Goal: Task Accomplishment & Management: Use online tool/utility

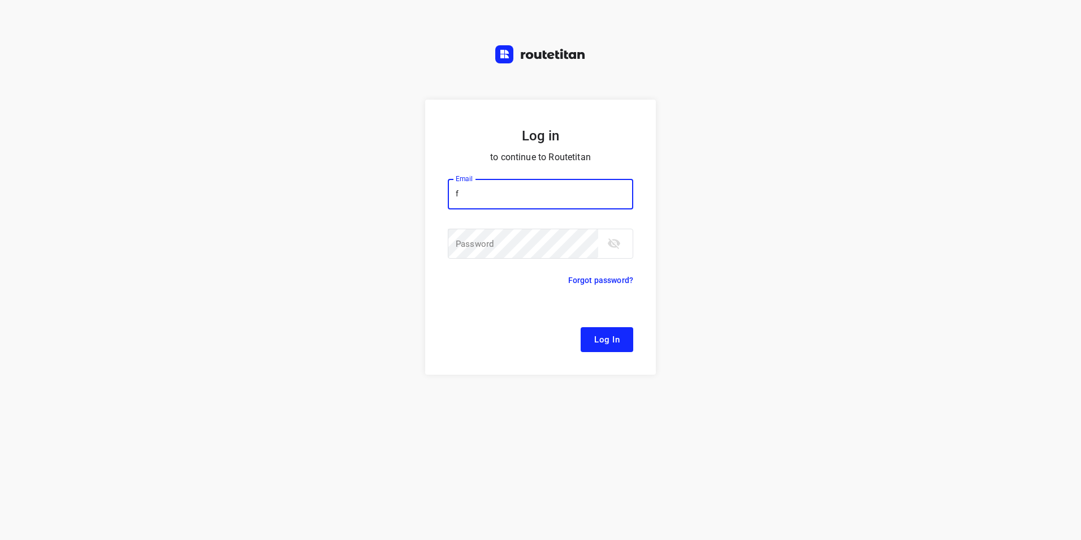
drag, startPoint x: 475, startPoint y: 190, endPoint x: 447, endPoint y: 190, distance: 27.7
click at [447, 190] on form "Log in to continue to Routetitan Email f Email ​ Password Password ​ Forgot pas…" at bounding box center [540, 237] width 231 height 275
type input "remco@fruitopjewerk.nl"
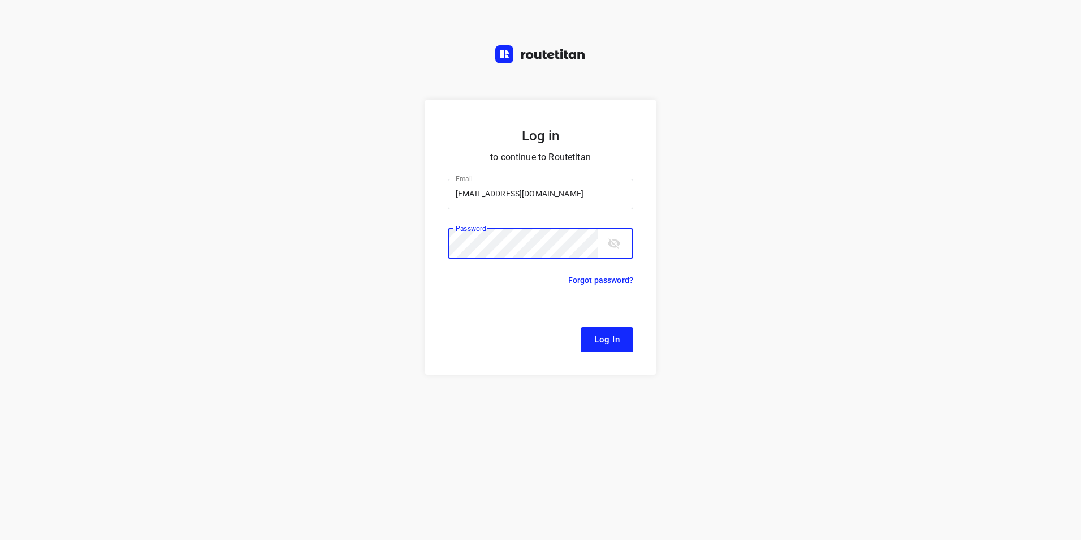
click at [581, 327] on button "Log In" at bounding box center [607, 339] width 53 height 25
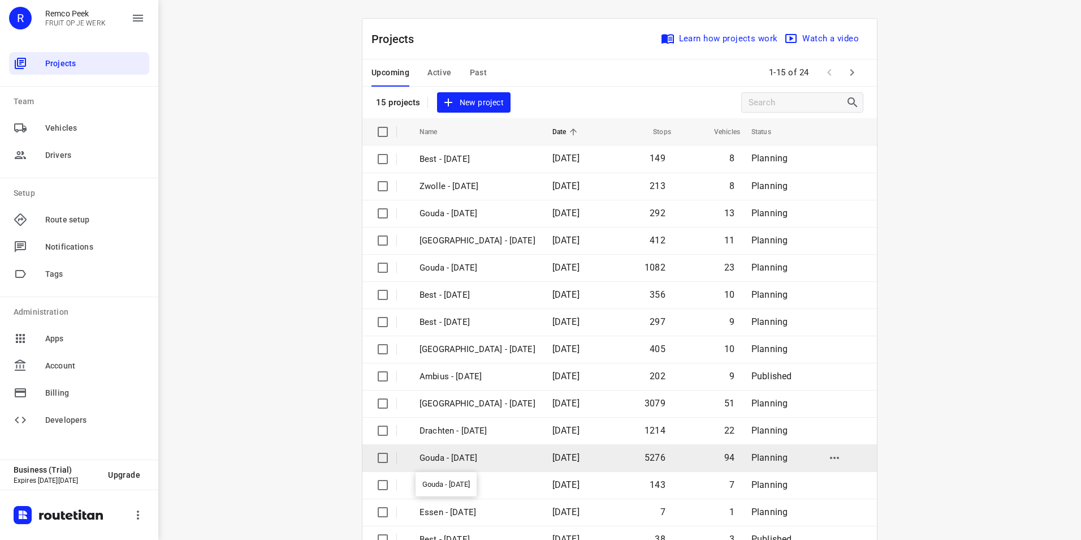
click at [470, 459] on p "Gouda - [DATE]" at bounding box center [478, 457] width 116 height 13
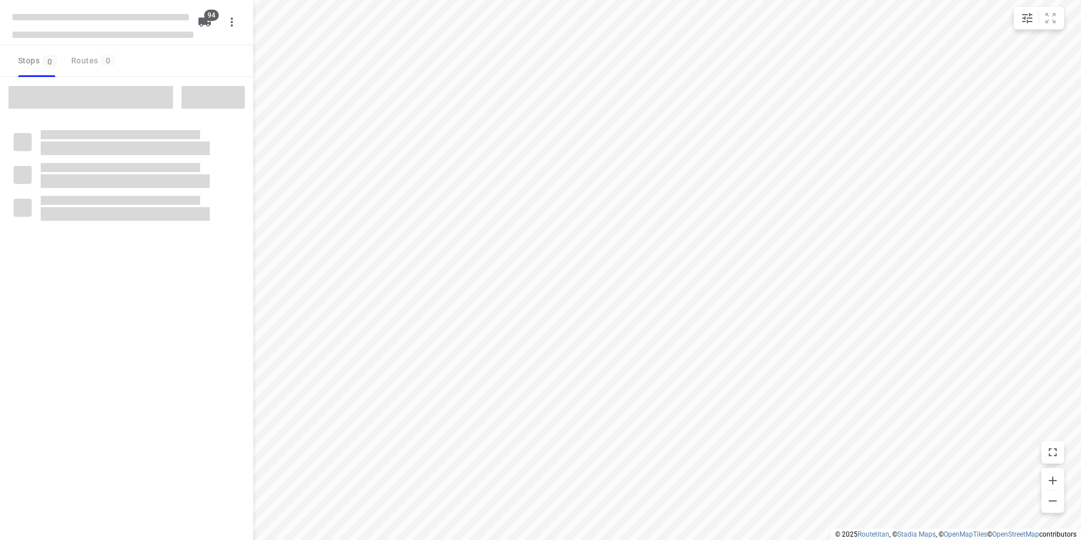
checkbox input "true"
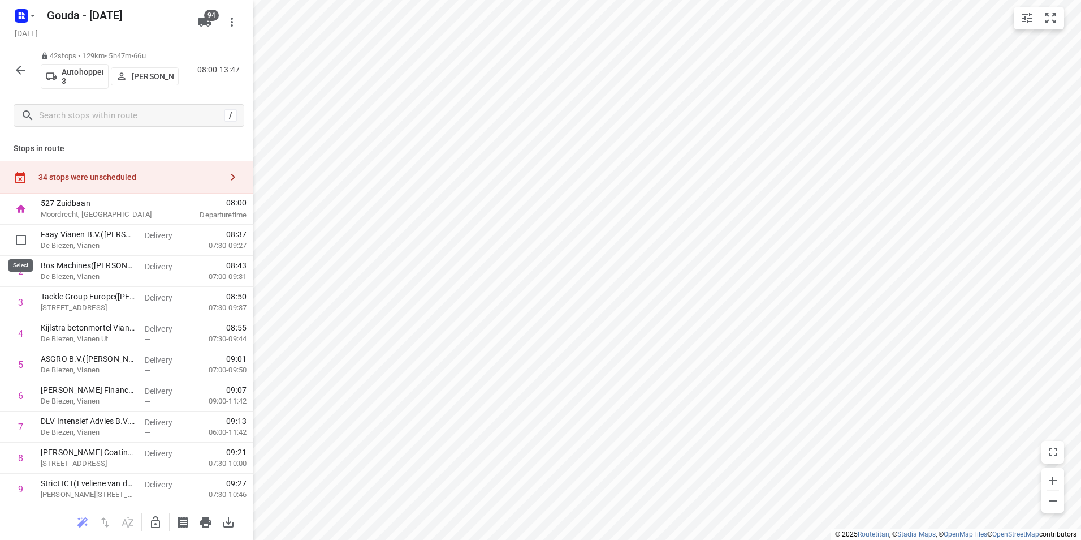
click at [15, 239] on input "checkbox" at bounding box center [21, 239] width 23 height 23
checkbox input "true"
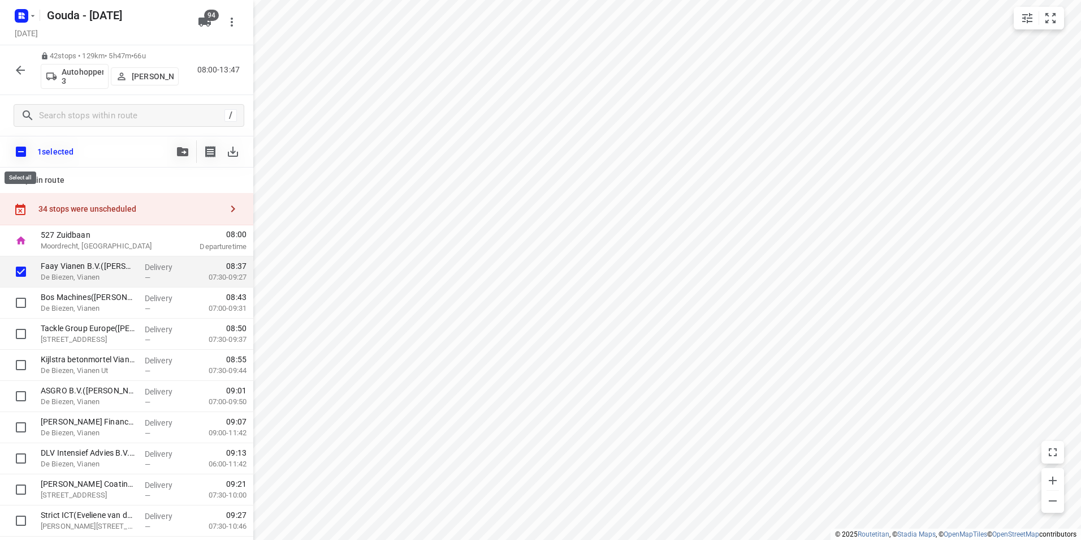
click at [19, 150] on input "checkbox" at bounding box center [21, 152] width 24 height 24
checkbox input "true"
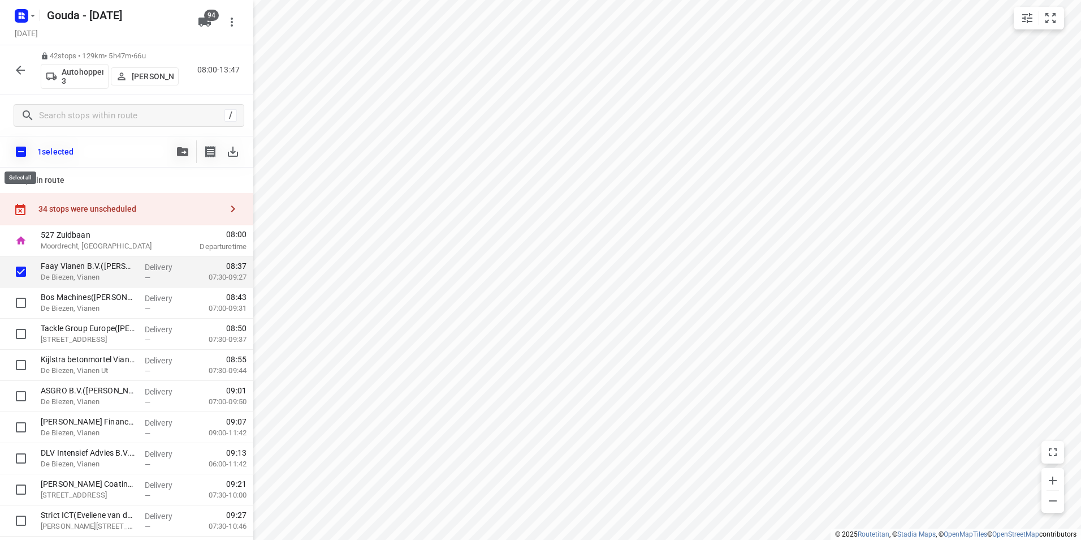
checkbox input "true"
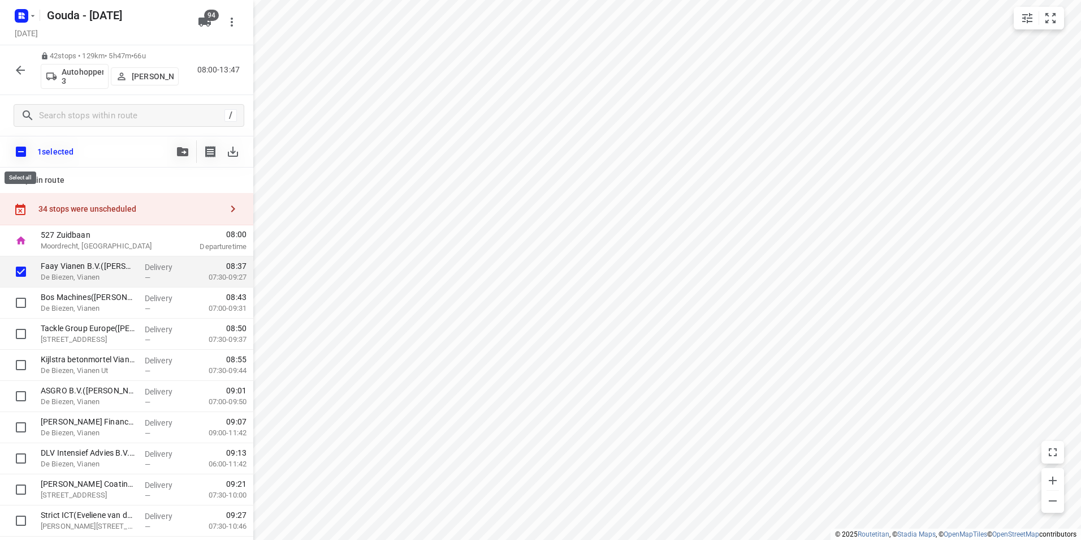
checkbox input "true"
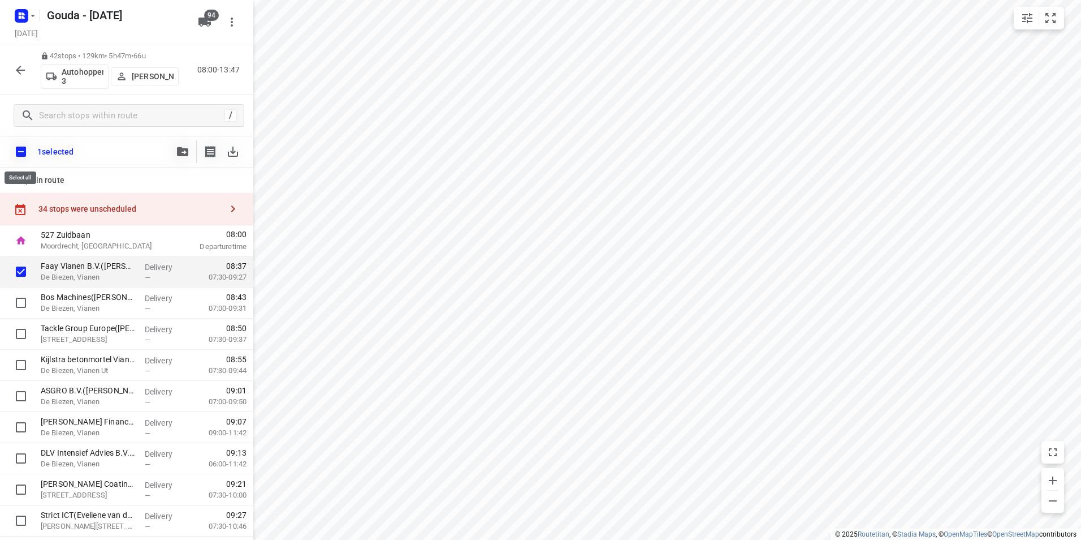
checkbox input "true"
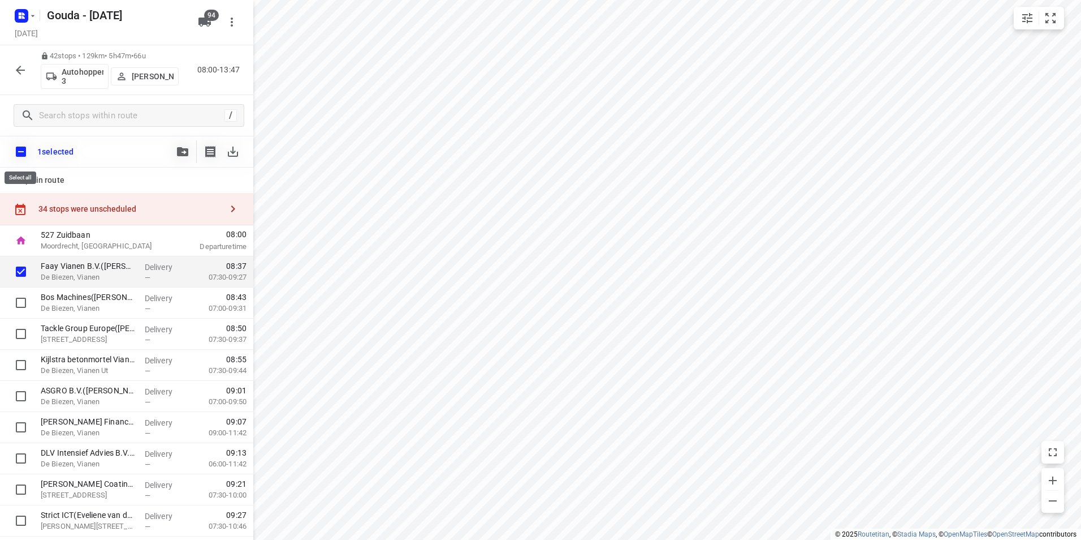
checkbox input "true"
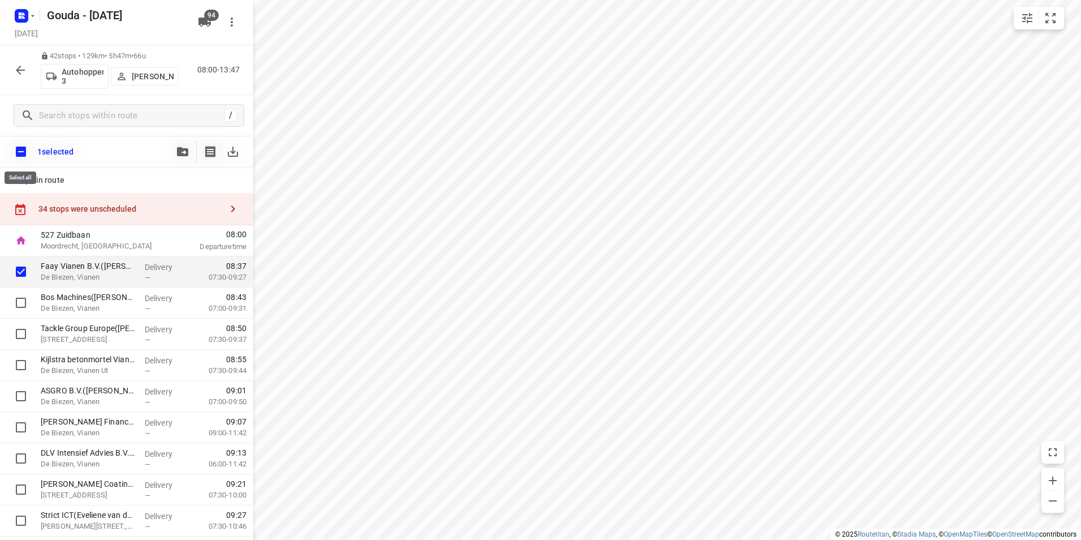
checkbox input "true"
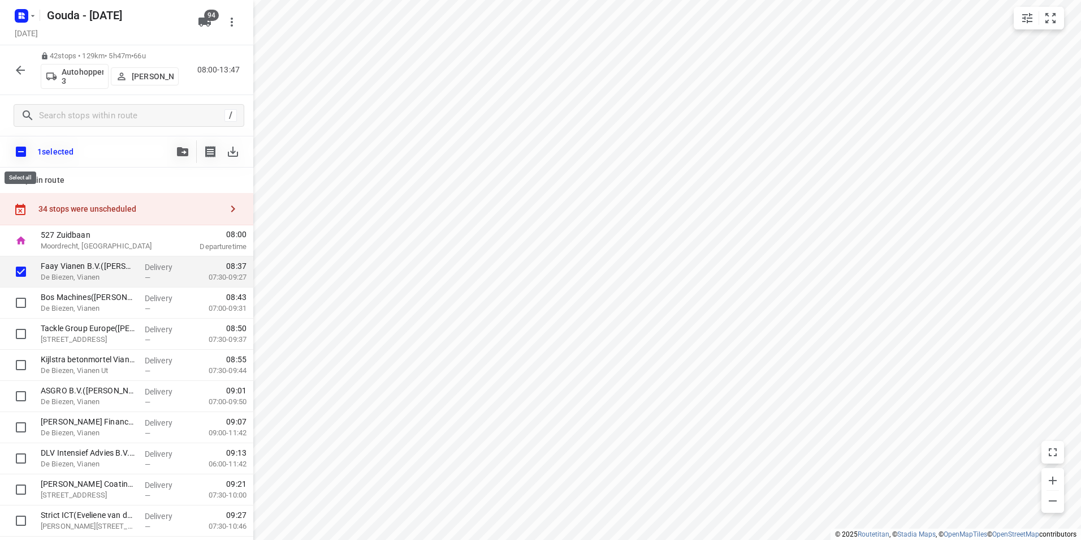
checkbox input "true"
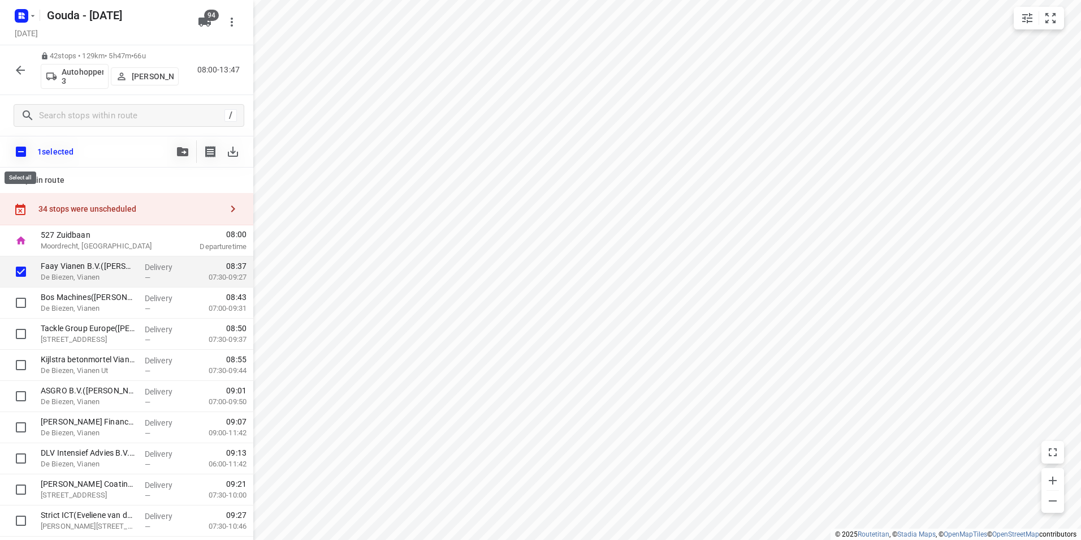
checkbox input "true"
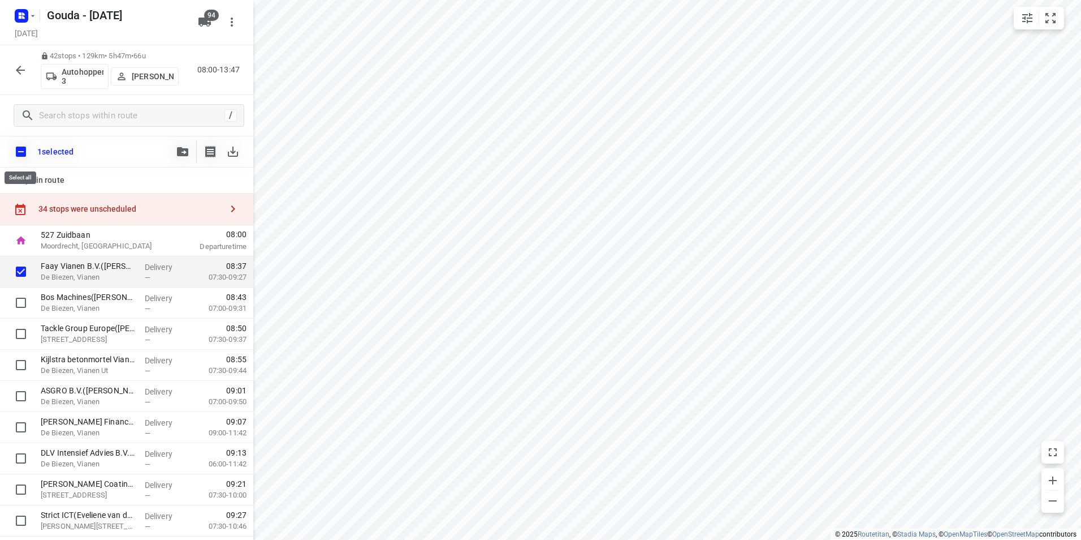
checkbox input "true"
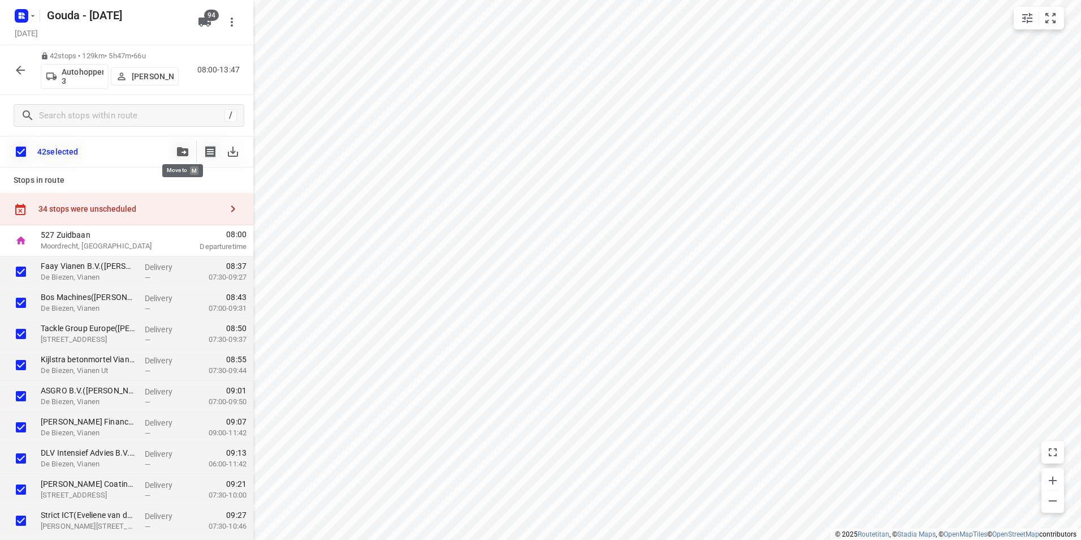
click at [184, 152] on icon "button" at bounding box center [182, 151] width 11 height 9
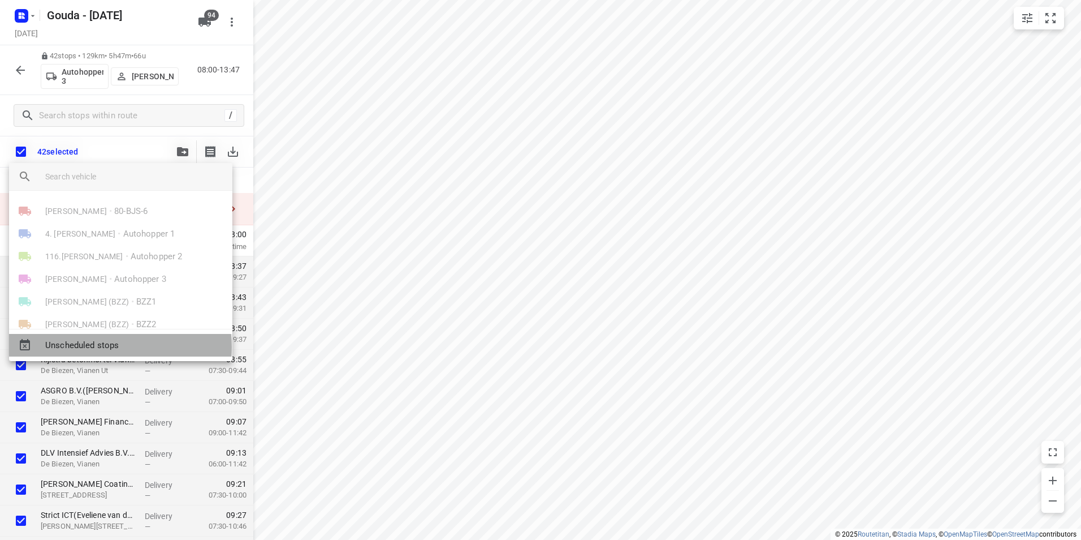
click at [116, 347] on span "Unscheduled stops" at bounding box center [134, 345] width 178 height 13
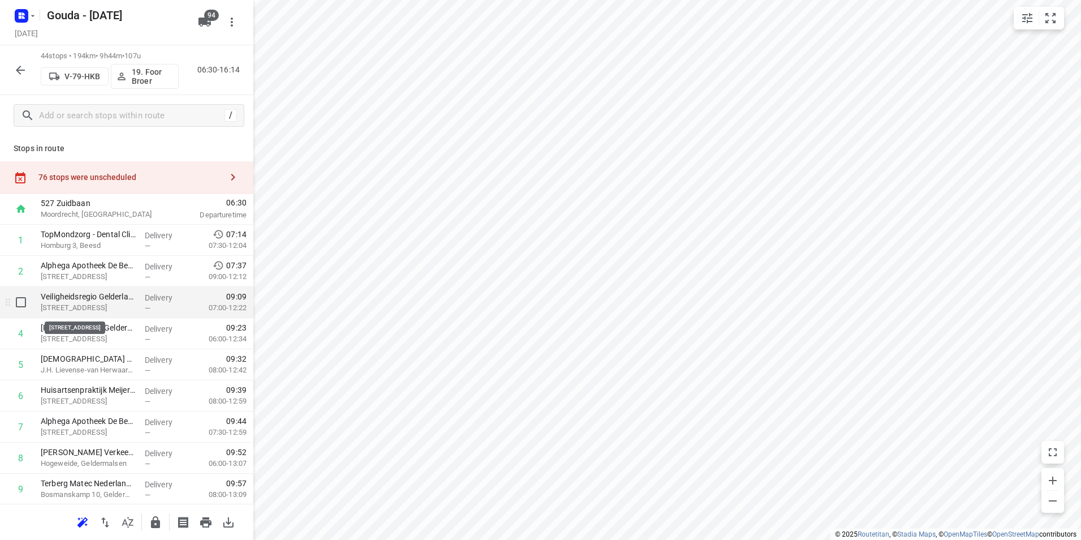
click at [110, 310] on p "Boutensteinseweg 4a, Rumpt" at bounding box center [88, 307] width 95 height 11
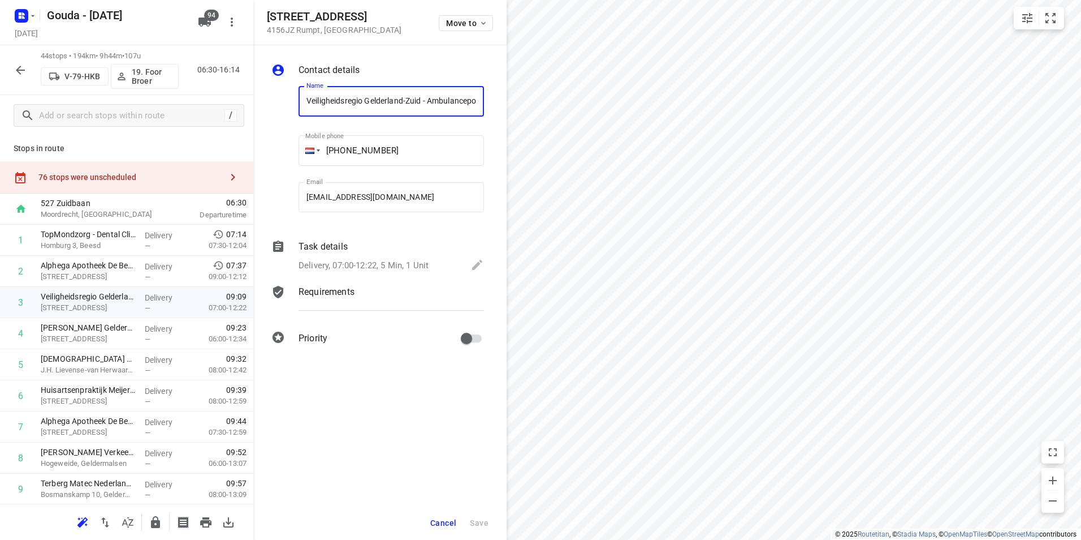
scroll to position [0, 136]
click at [352, 261] on p "Delivery, 07:00-12:22, 5 Min, 1 Unit" at bounding box center [364, 265] width 130 height 13
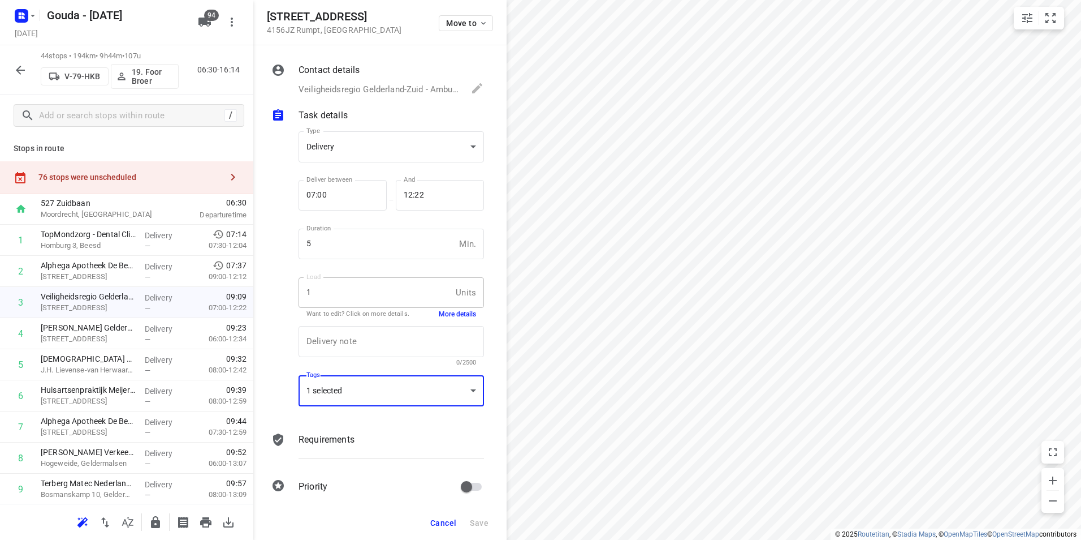
click at [370, 391] on div "1 selected" at bounding box center [391, 390] width 185 height 31
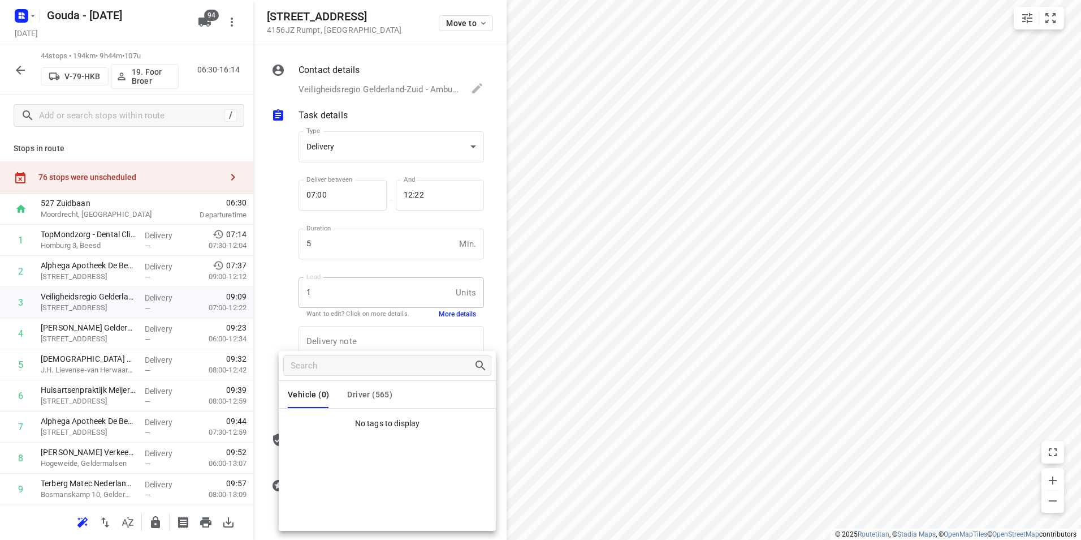
click at [359, 420] on p "No tags to display" at bounding box center [387, 423] width 217 height 12
click at [366, 391] on span "Driver (565)" at bounding box center [369, 394] width 45 height 9
click at [177, 178] on div at bounding box center [540, 270] width 1081 height 540
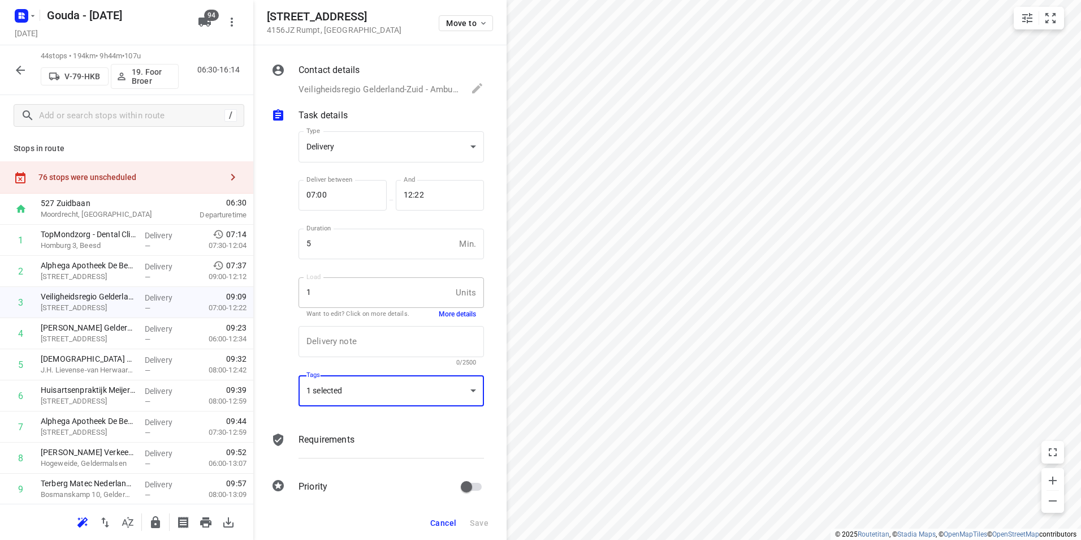
click at [152, 172] on div "Vehicle (0) Driver (565) Ma80 73.WimD 74. 87.Pierre Actie Ambius 1 Ambius 2 Amb…" at bounding box center [540, 270] width 1081 height 540
click at [153, 172] on div "Vehicle (0) Driver (565) Ma80 73.WimD 74. 87.Pierre Actie Ambius 1 Ambius 2 Amb…" at bounding box center [540, 270] width 1081 height 540
click at [153, 172] on div "76 stops were unscheduled" at bounding box center [129, 176] width 183 height 9
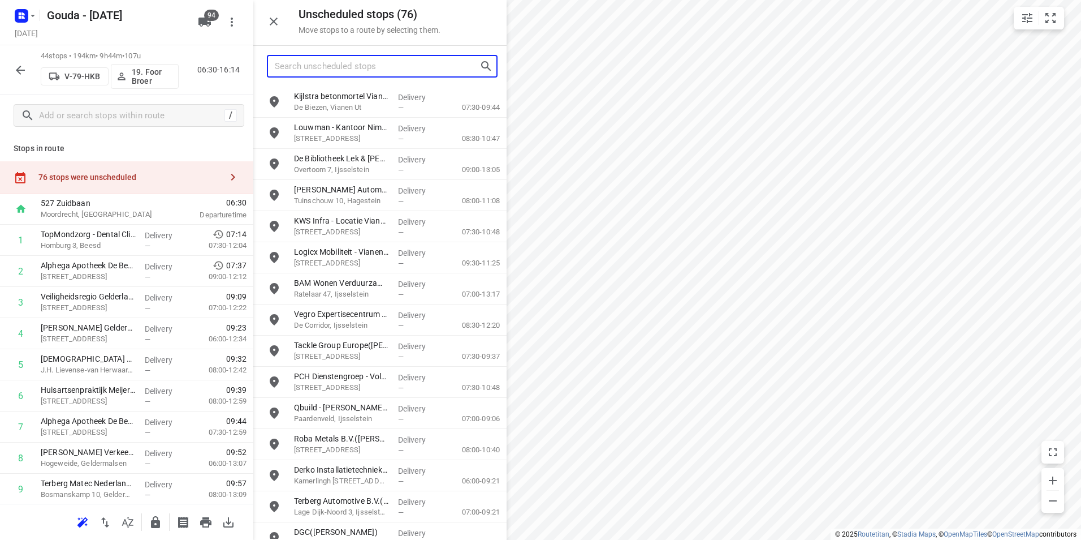
click at [299, 67] on input "Search unscheduled stops" at bounding box center [377, 67] width 205 height 18
type input "ma80"
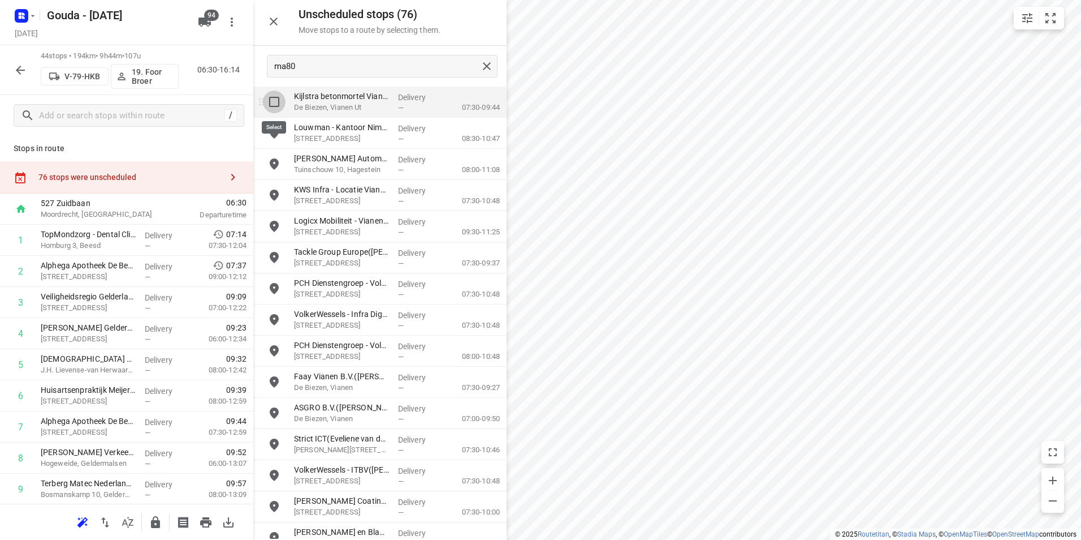
click at [277, 101] on input "grid" at bounding box center [274, 101] width 23 height 23
checkbox input "true"
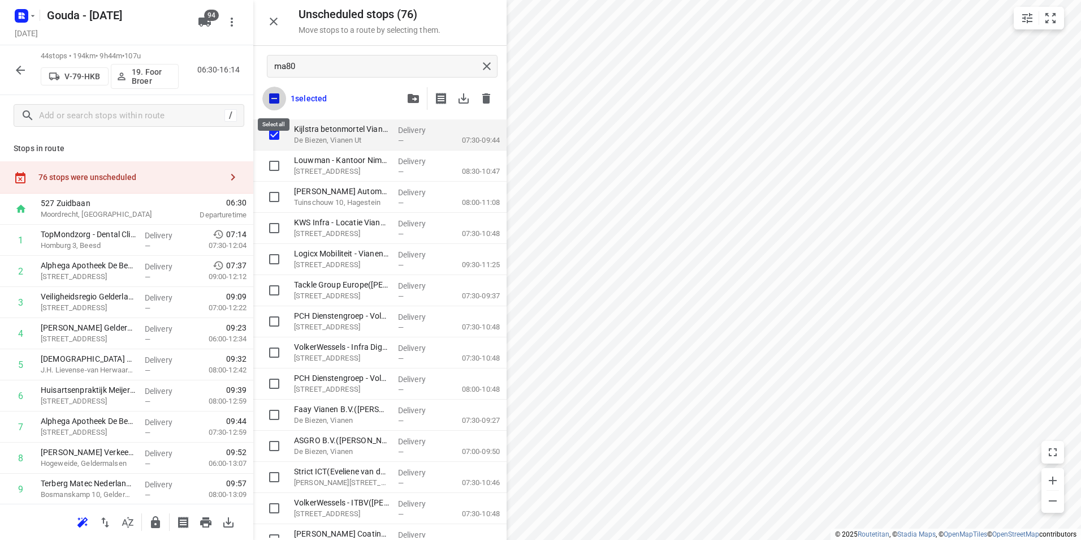
click at [280, 91] on input "checkbox" at bounding box center [274, 99] width 24 height 24
checkbox input "false"
checkbox input "true"
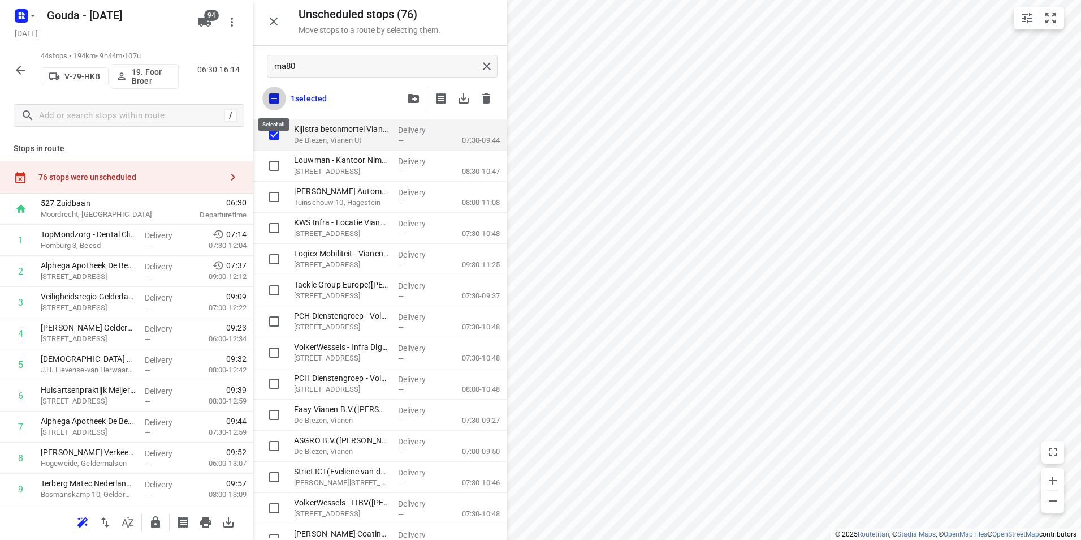
checkbox input "true"
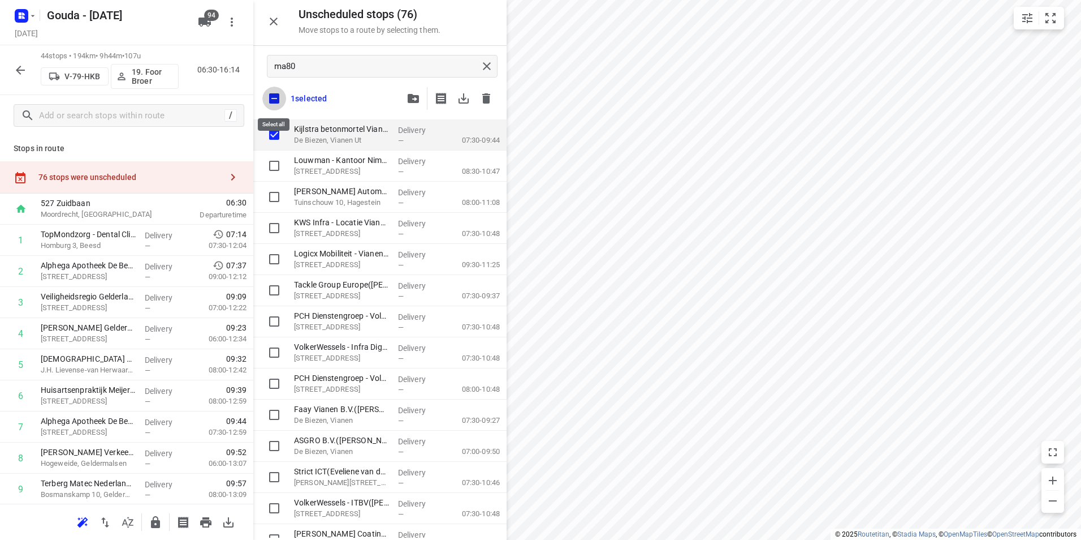
checkbox input "true"
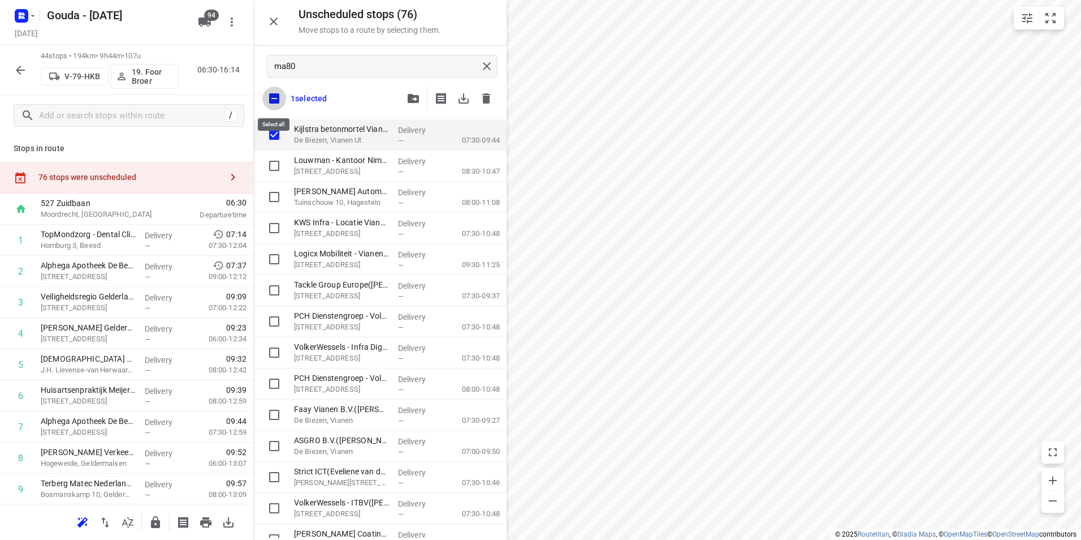
checkbox input "true"
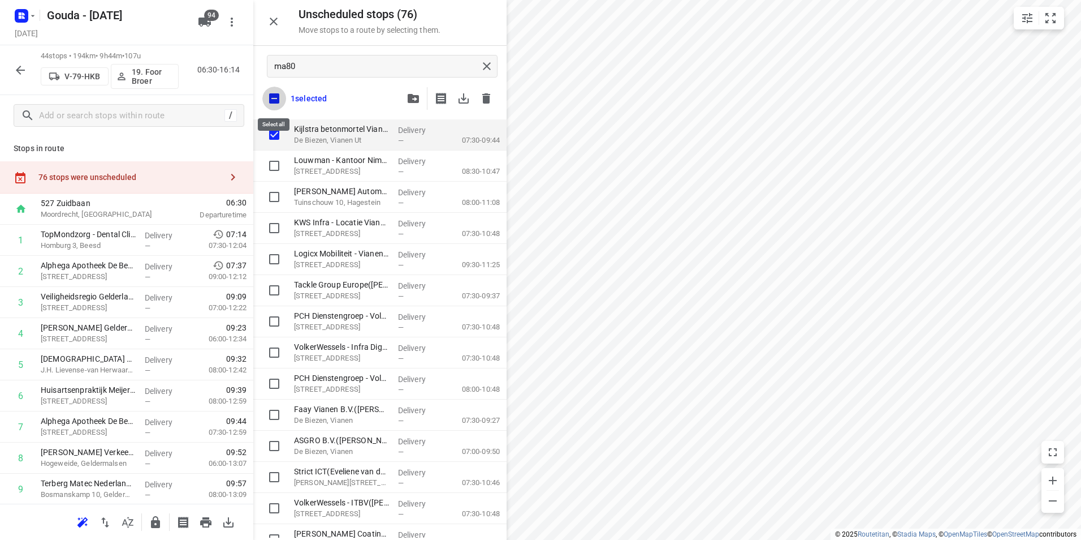
checkbox input "true"
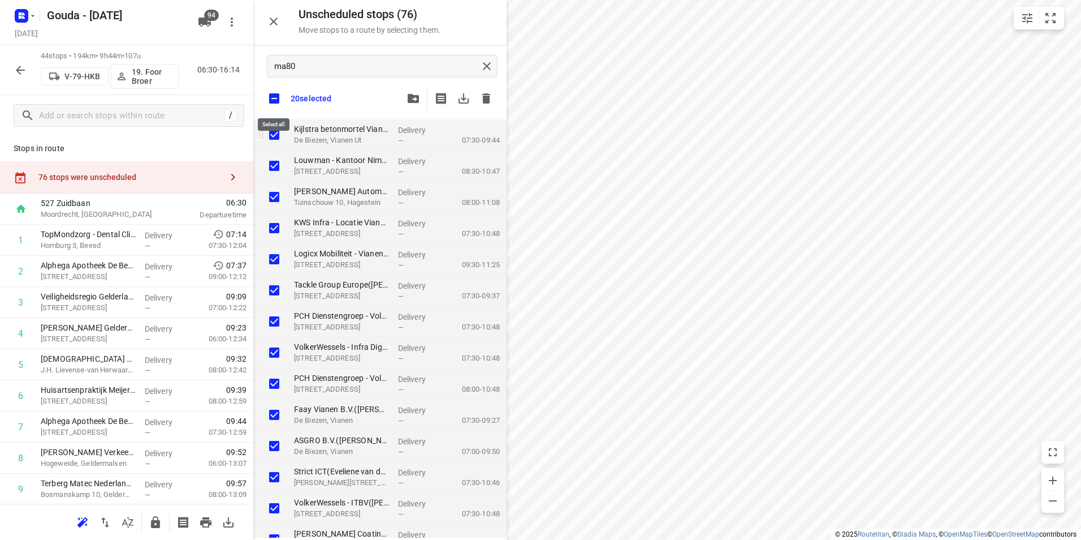
checkbox input "true"
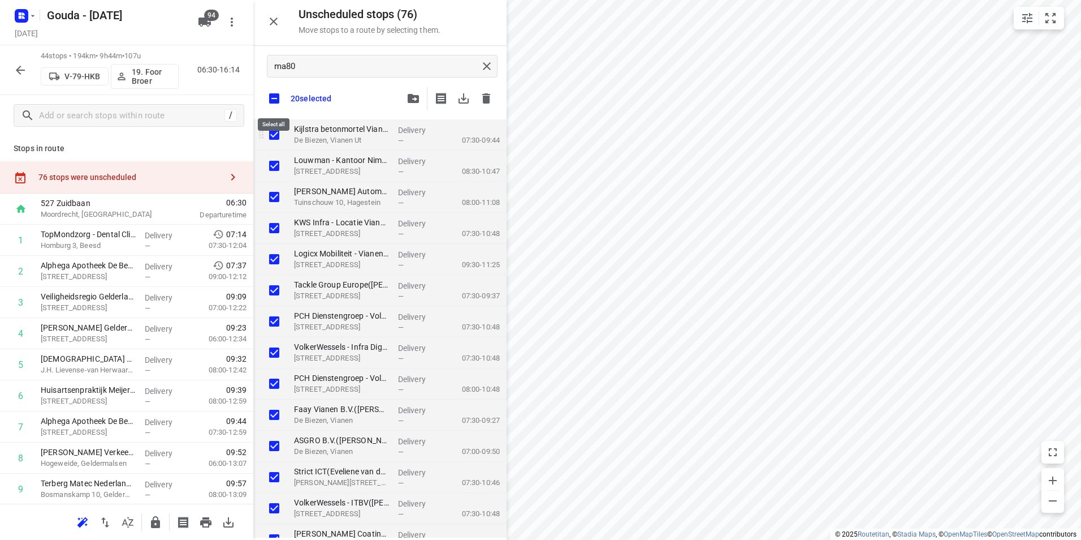
checkbox input "true"
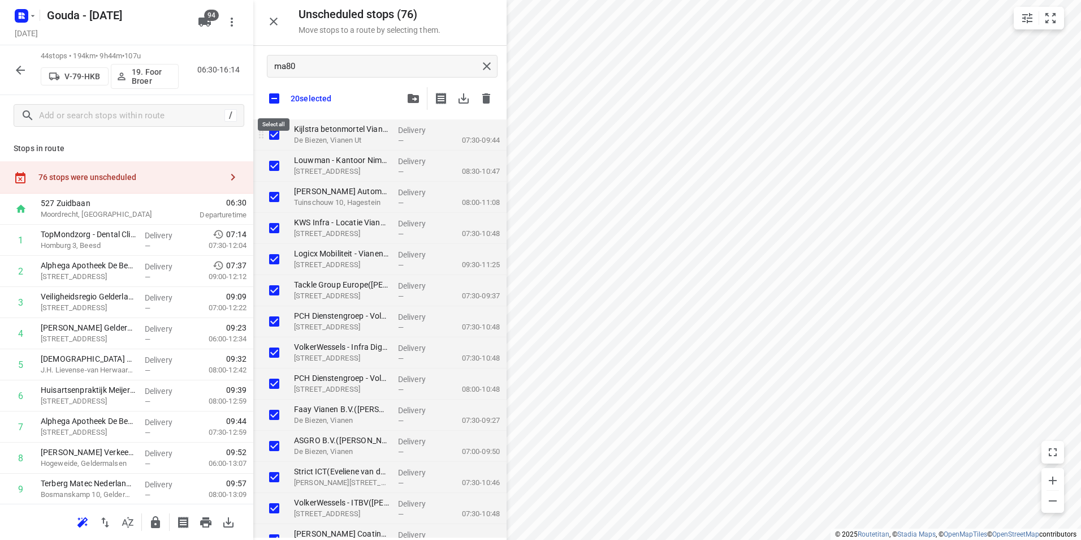
checkbox input "true"
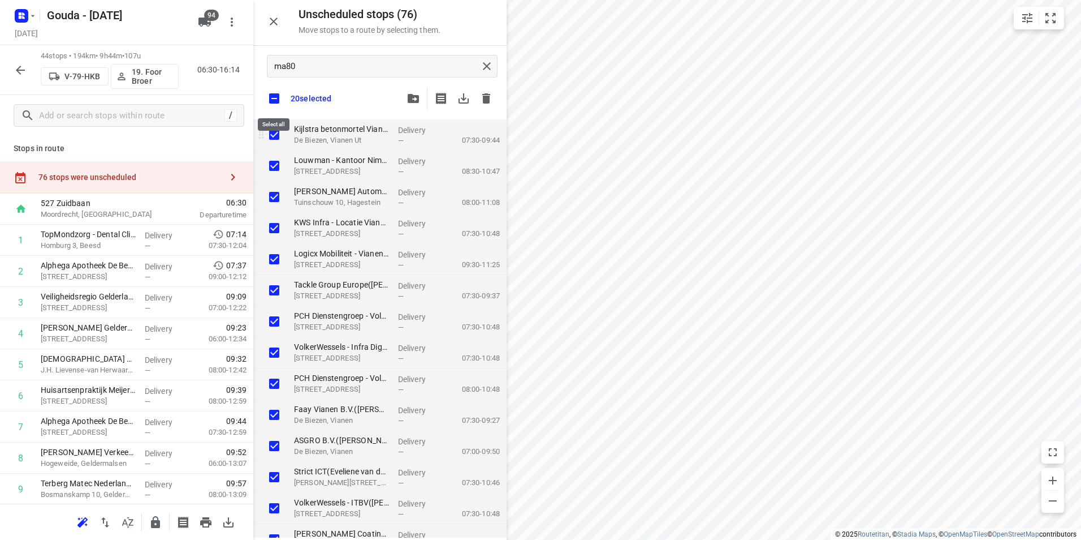
checkbox input "true"
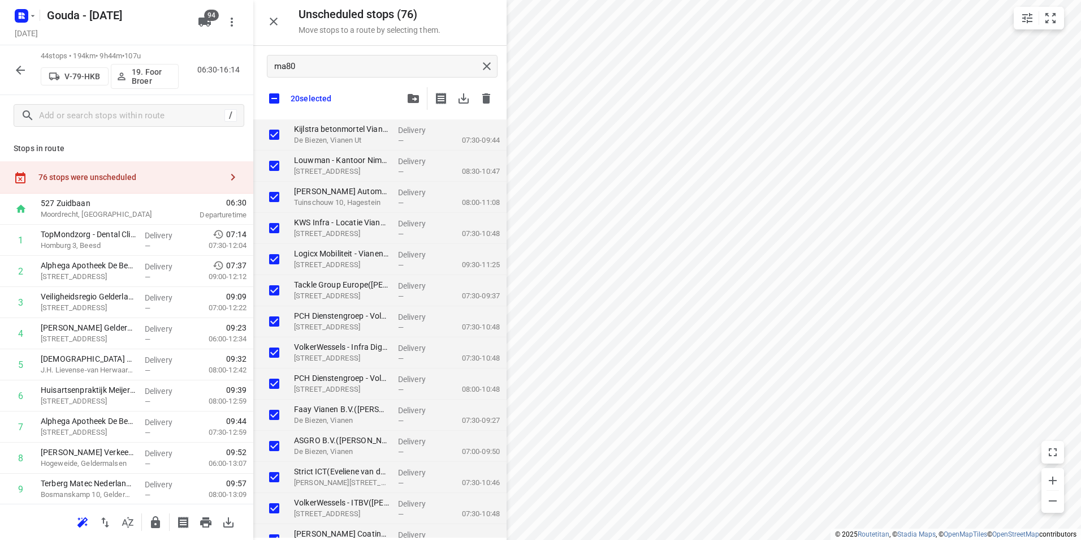
checkbox input "true"
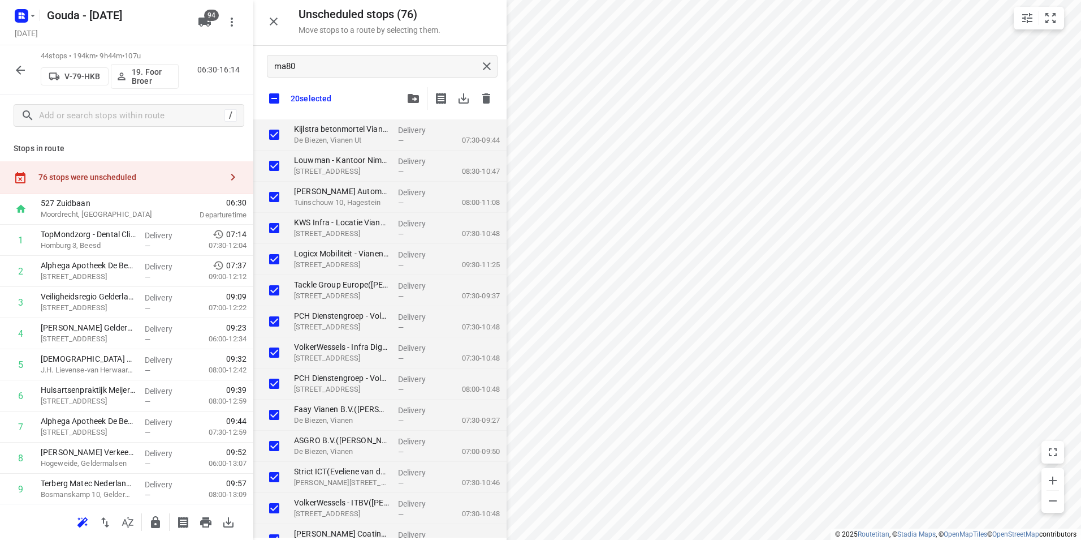
checkbox input "true"
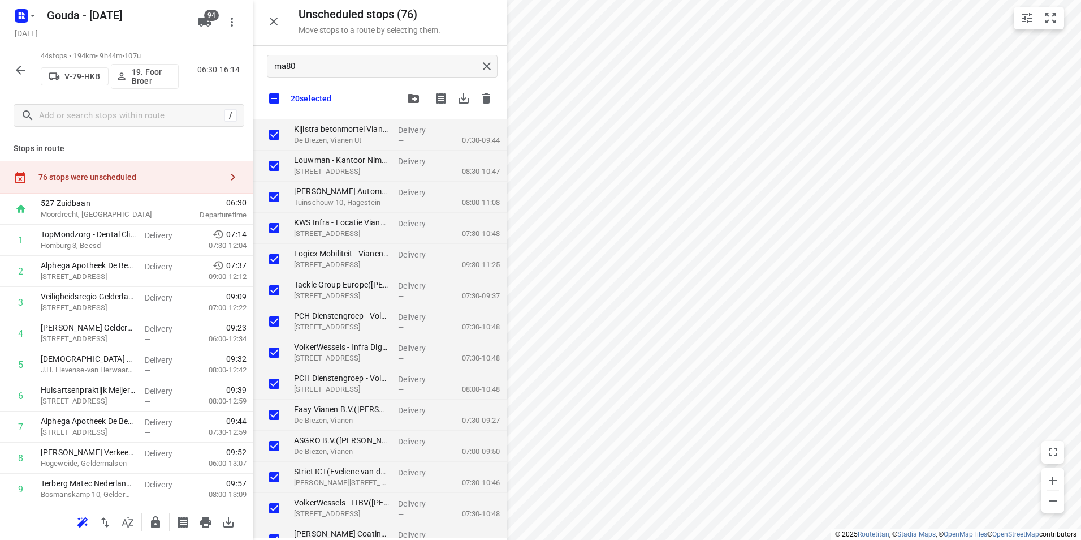
checkbox input "true"
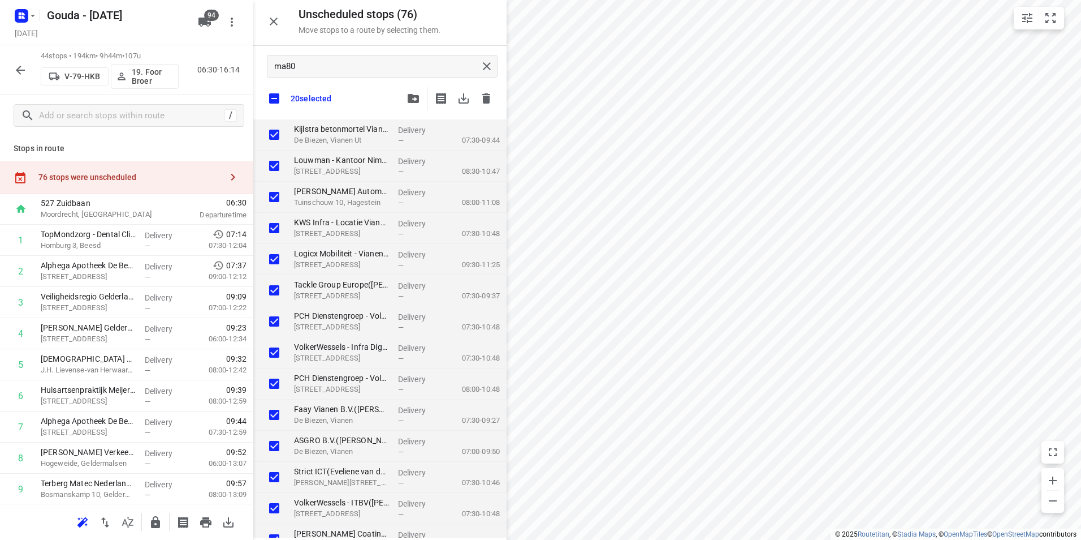
checkbox input "true"
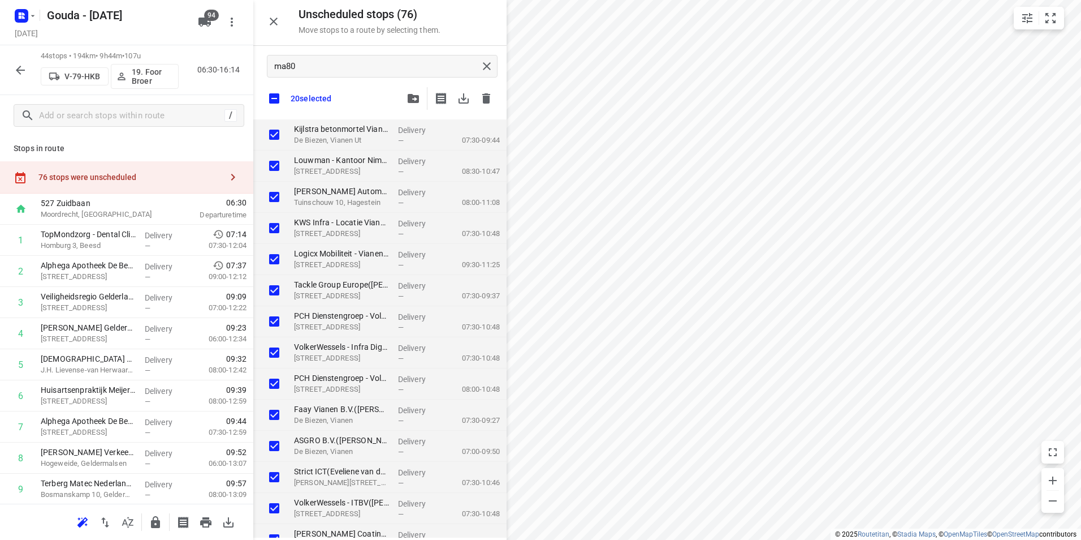
checkbox input "true"
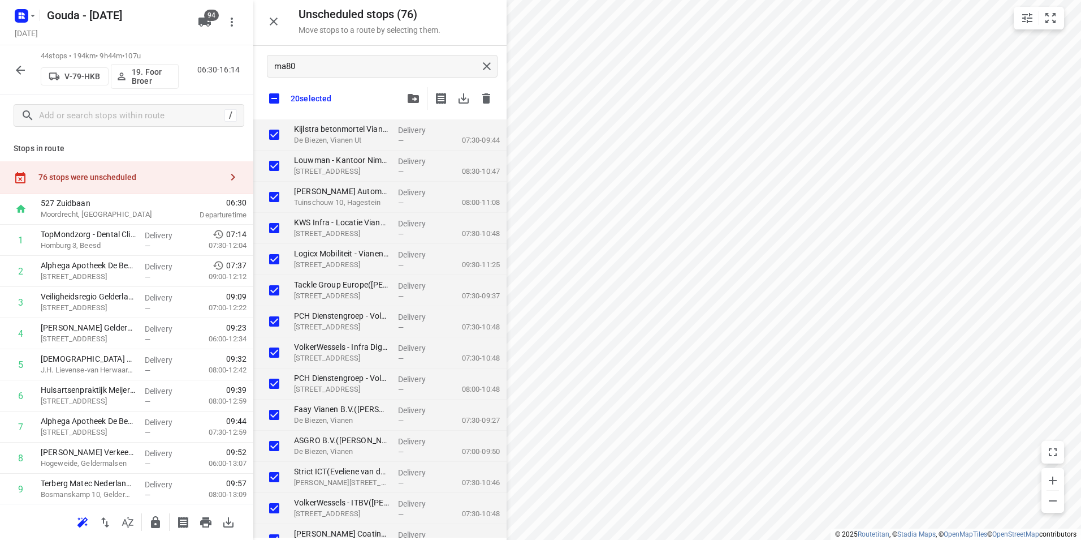
checkbox input "true"
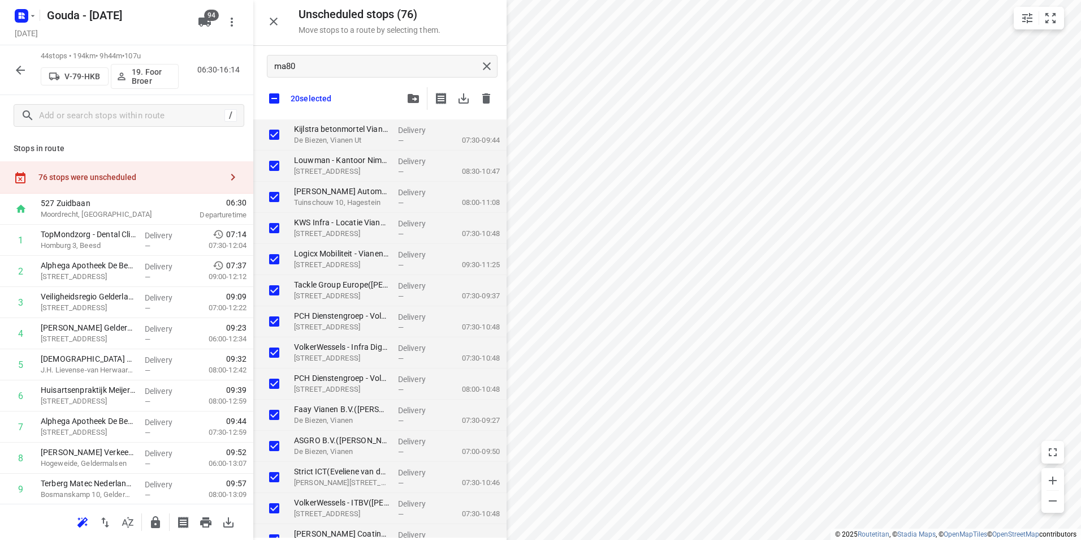
checkbox input "true"
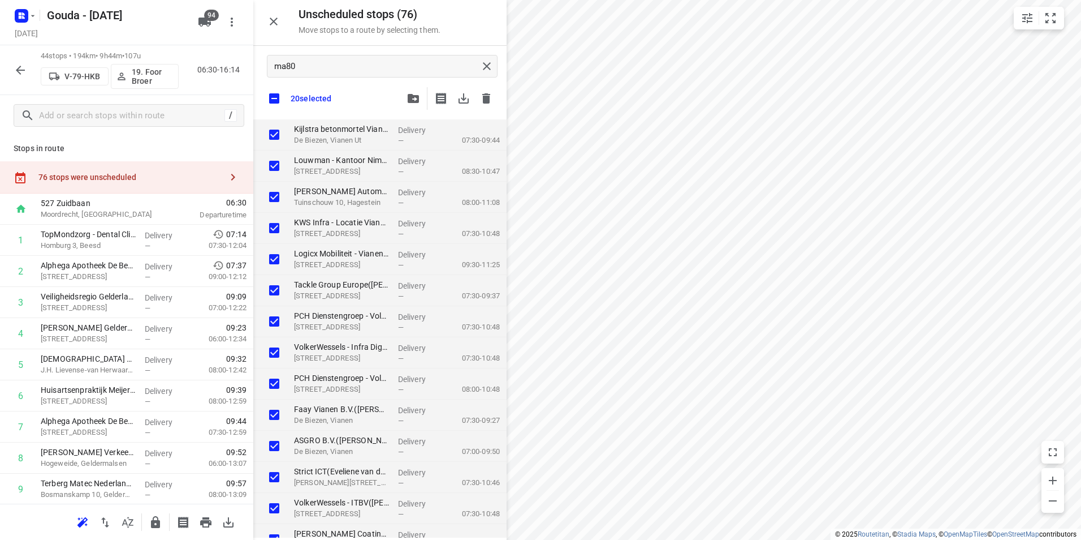
checkbox input "true"
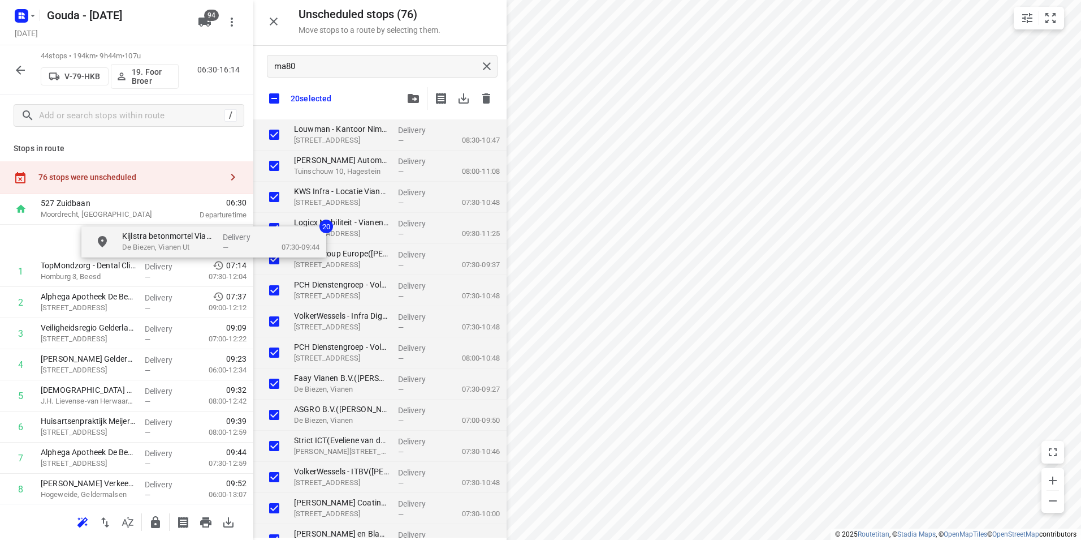
drag, startPoint x: 316, startPoint y: 135, endPoint x: 127, endPoint y: 238, distance: 214.6
checkbox input "true"
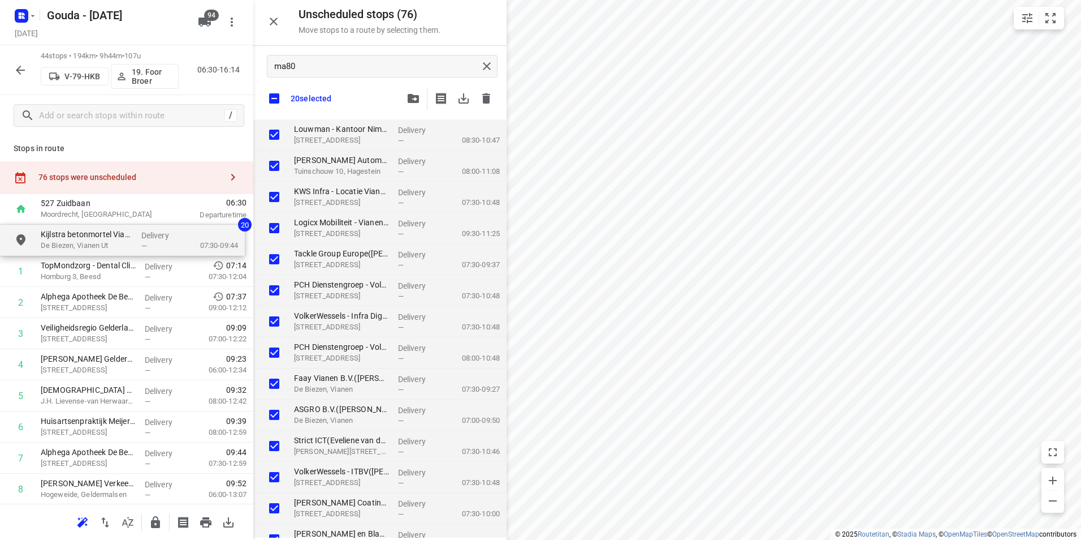
checkbox input "true"
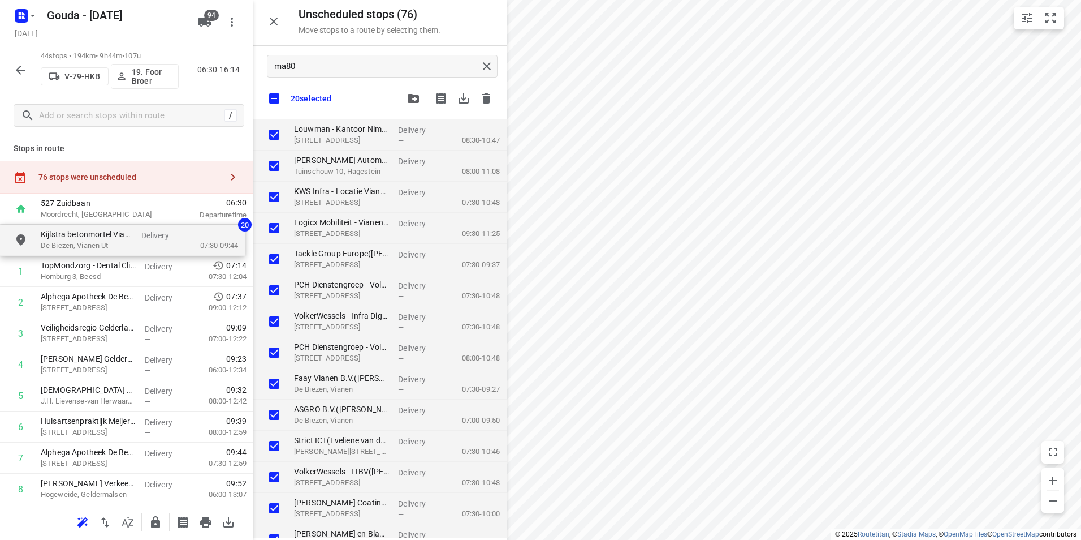
checkbox input "true"
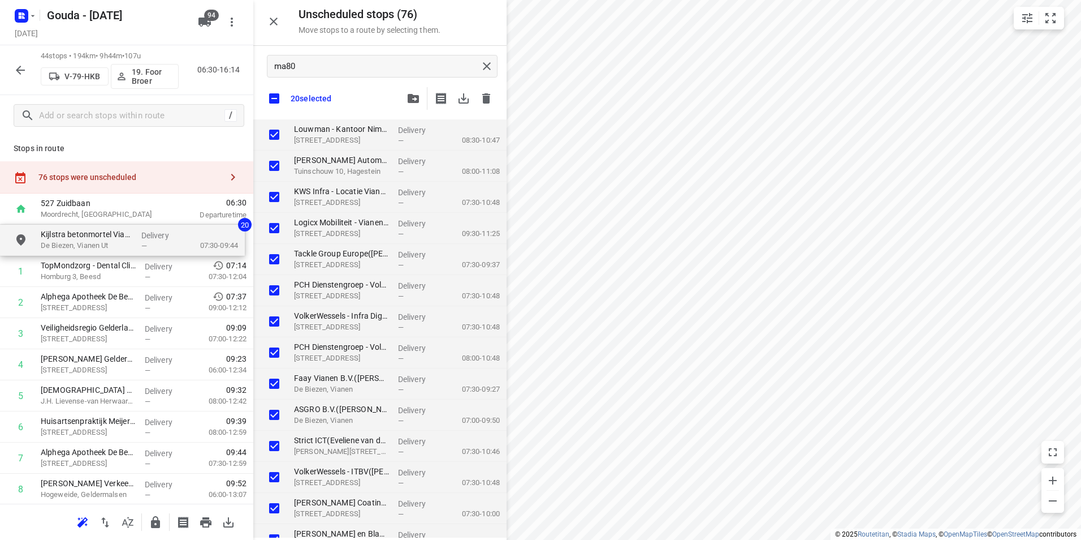
checkbox input "true"
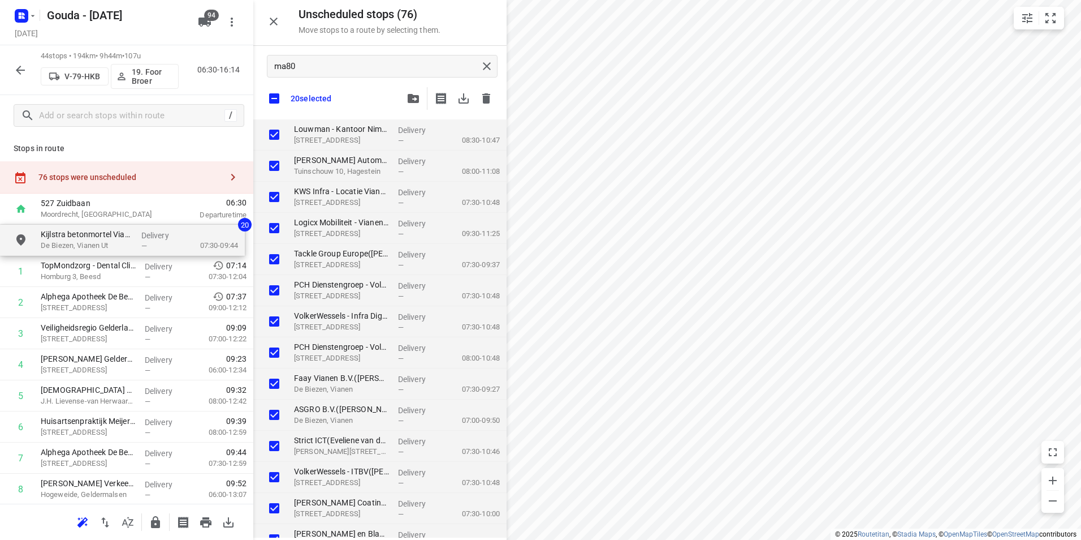
checkbox input "true"
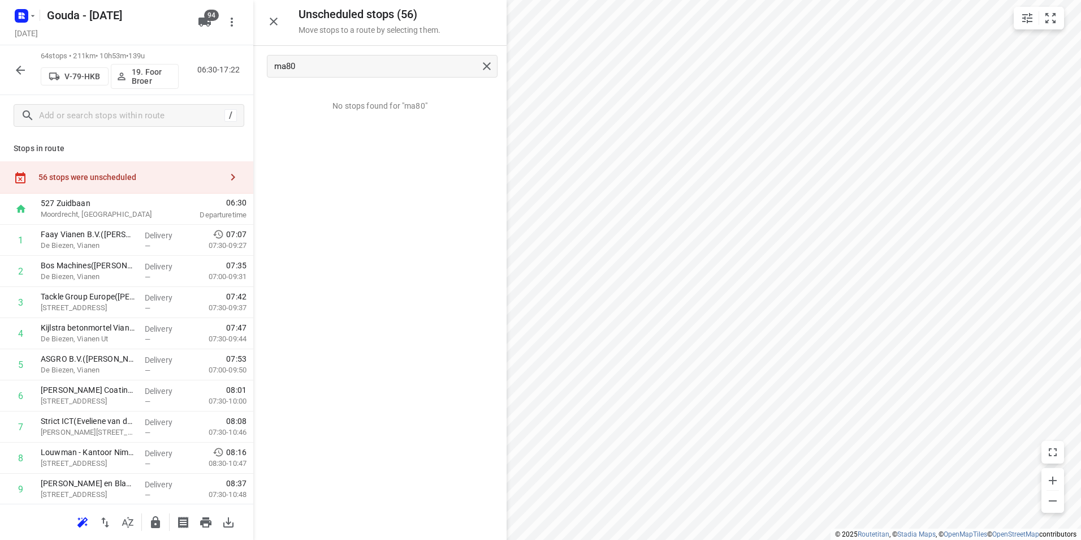
click at [135, 522] on button "button" at bounding box center [127, 522] width 23 height 23
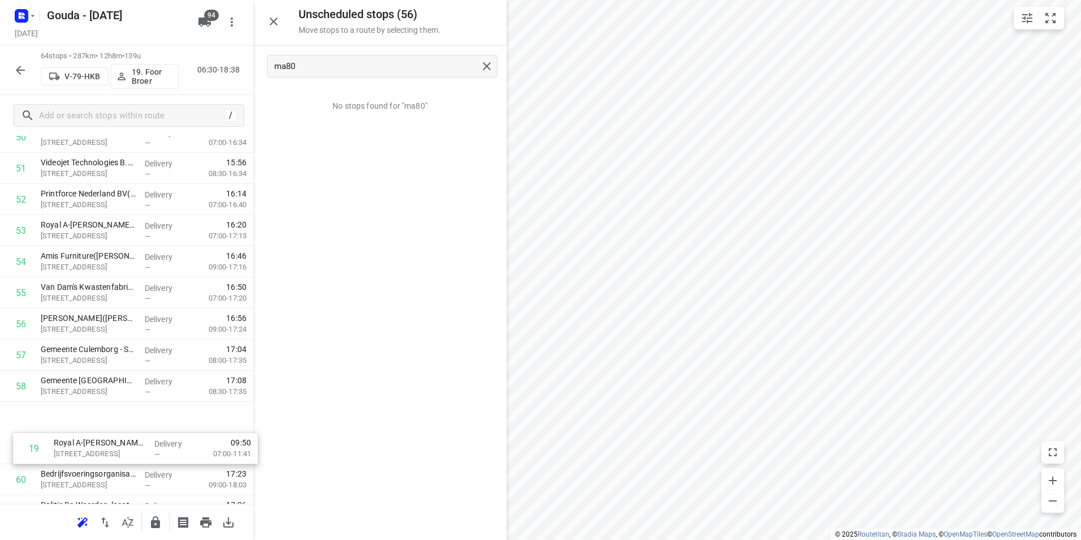
scroll to position [1596, 0]
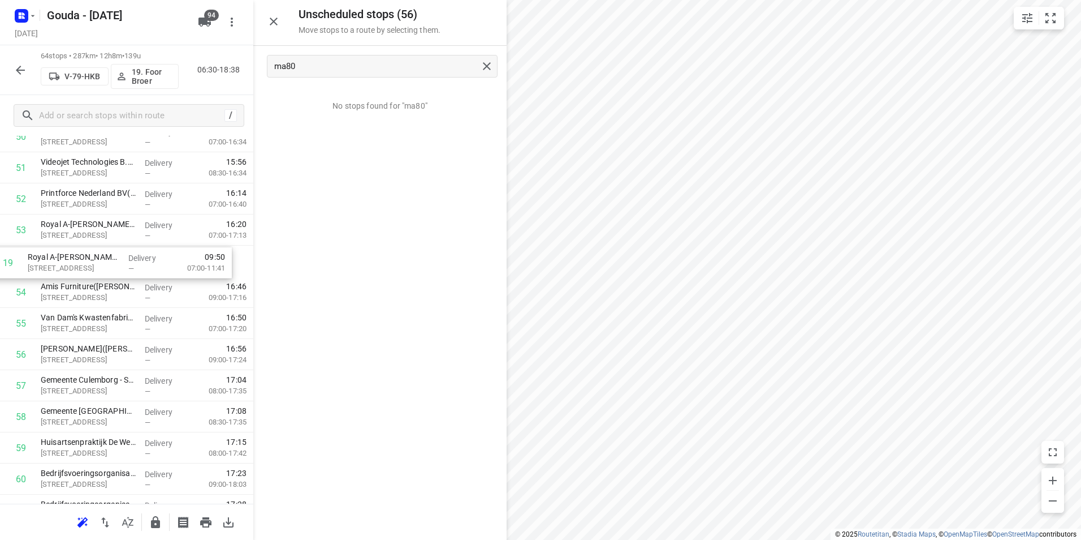
drag, startPoint x: 72, startPoint y: 287, endPoint x: 59, endPoint y: 261, distance: 29.3
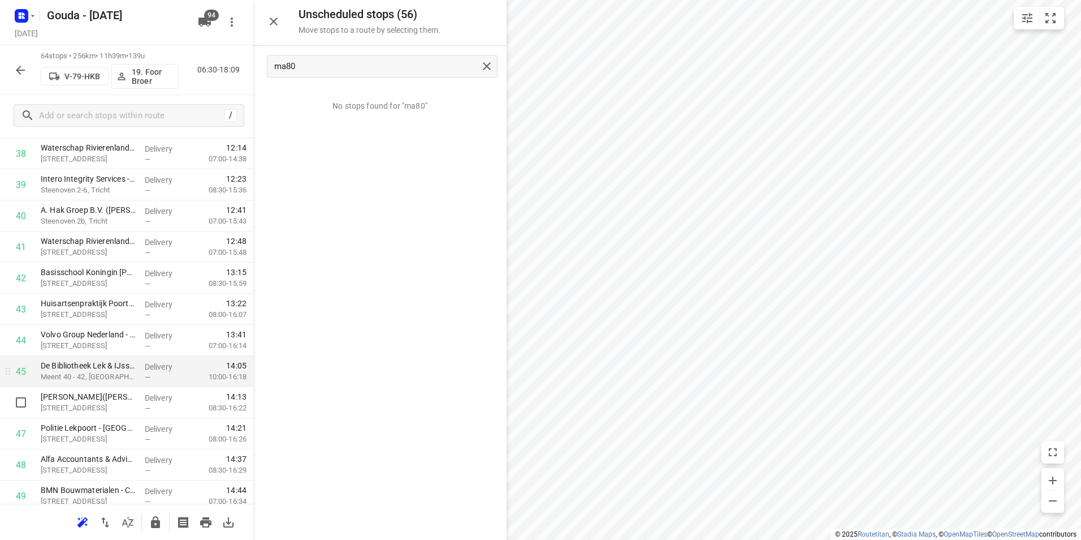
scroll to position [1257, 0]
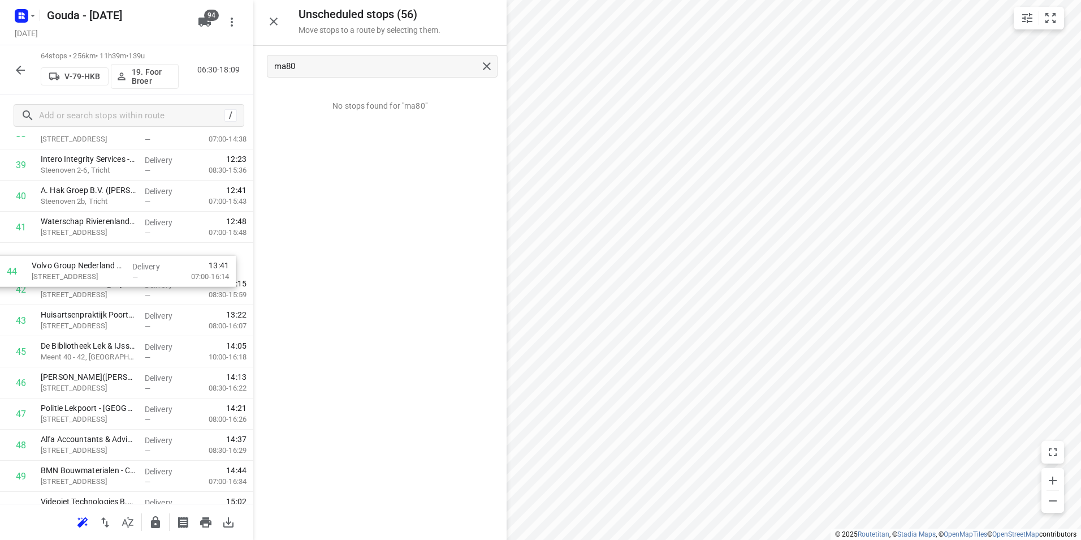
drag, startPoint x: 166, startPoint y: 318, endPoint x: 157, endPoint y: 259, distance: 59.5
click at [27, 288] on input "checkbox" at bounding box center [21, 289] width 23 height 23
checkbox input "true"
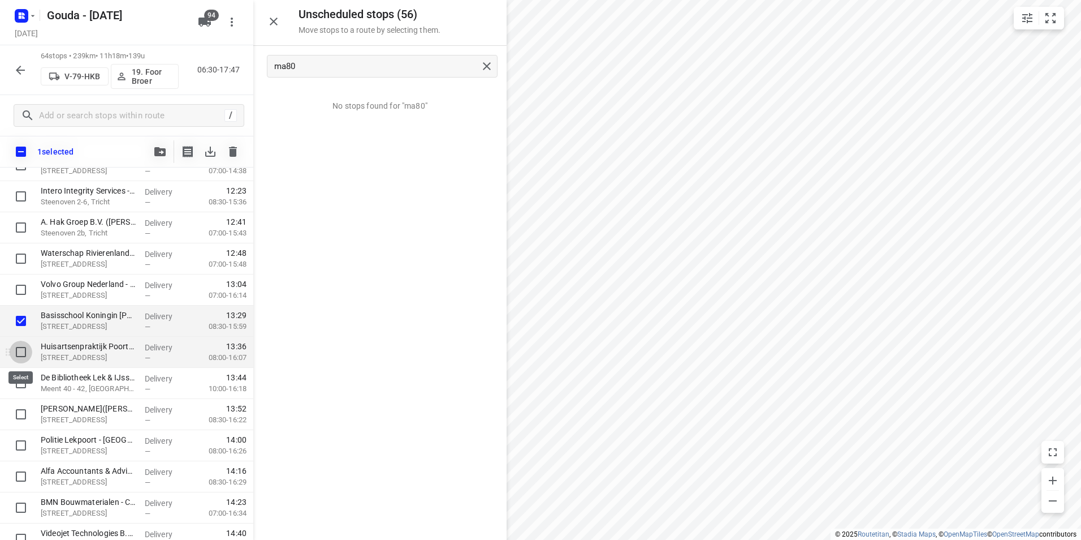
click at [23, 353] on input "checkbox" at bounding box center [21, 351] width 23 height 23
checkbox input "true"
click at [15, 386] on input "checkbox" at bounding box center [21, 383] width 23 height 23
checkbox input "true"
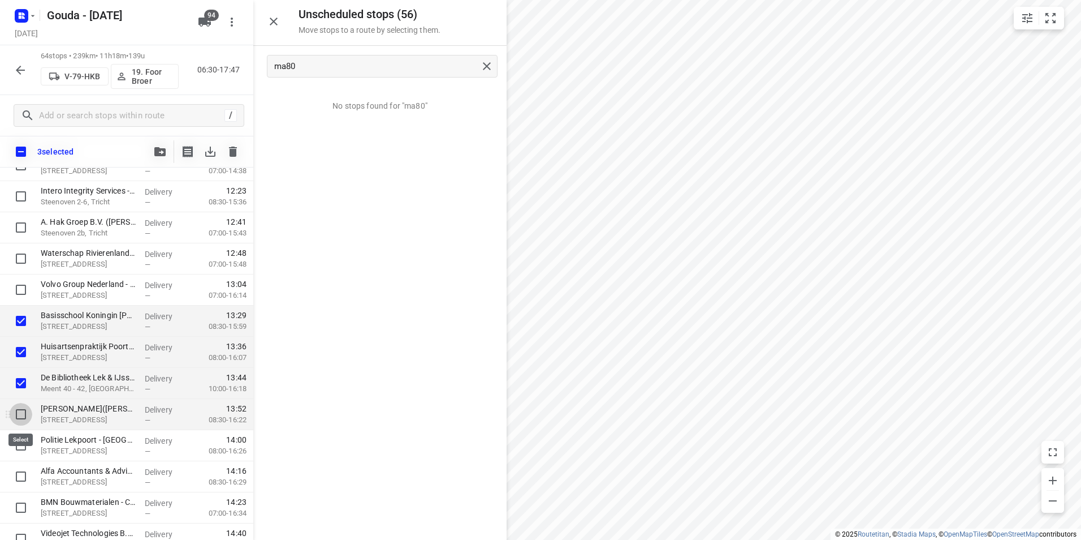
click at [21, 416] on input "checkbox" at bounding box center [21, 414] width 23 height 23
checkbox input "true"
drag, startPoint x: 22, startPoint y: 442, endPoint x: 23, endPoint y: 454, distance: 12.5
click at [24, 442] on input "checkbox" at bounding box center [21, 445] width 23 height 23
checkbox input "true"
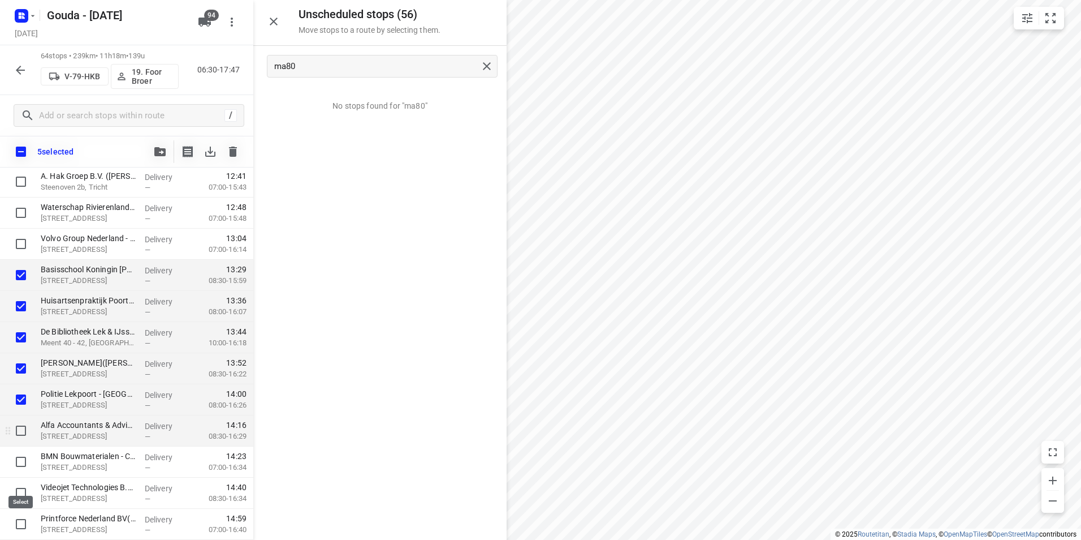
scroll to position [1370, 0]
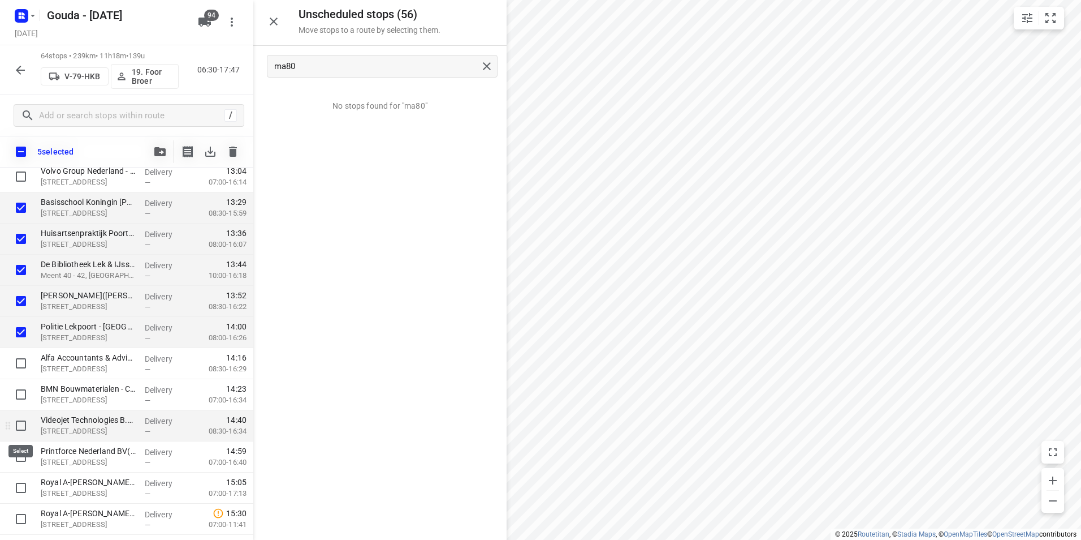
click at [28, 428] on input "checkbox" at bounding box center [21, 425] width 23 height 23
checkbox input "true"
click at [154, 154] on span "button" at bounding box center [160, 151] width 14 height 9
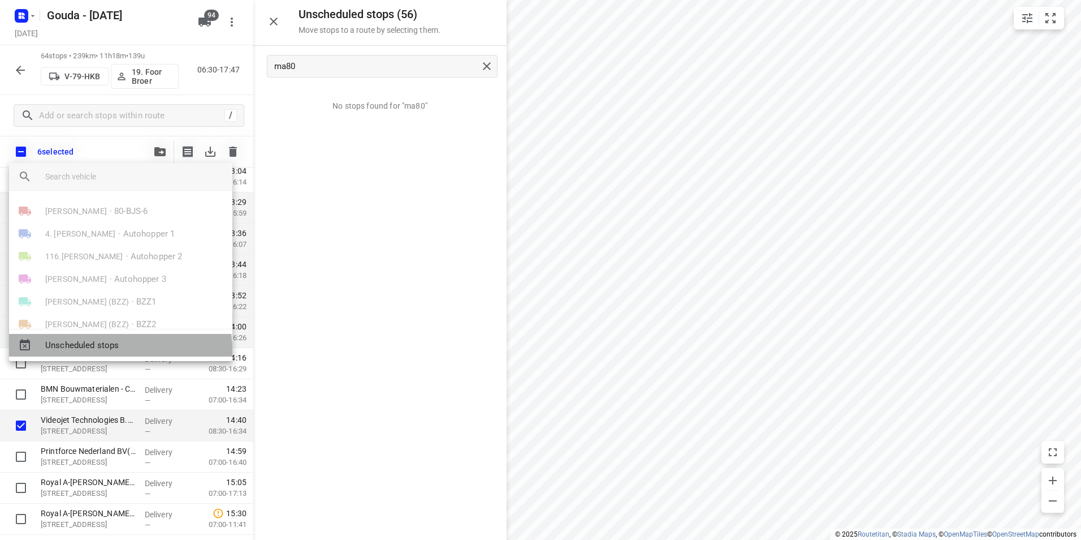
click at [93, 351] on span "Unscheduled stops" at bounding box center [134, 345] width 178 height 13
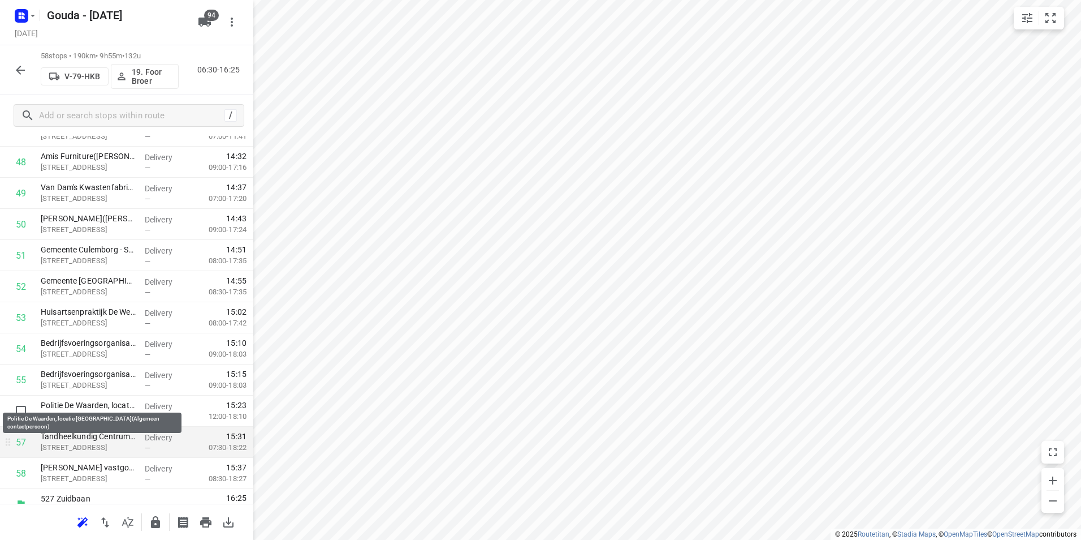
scroll to position [1556, 0]
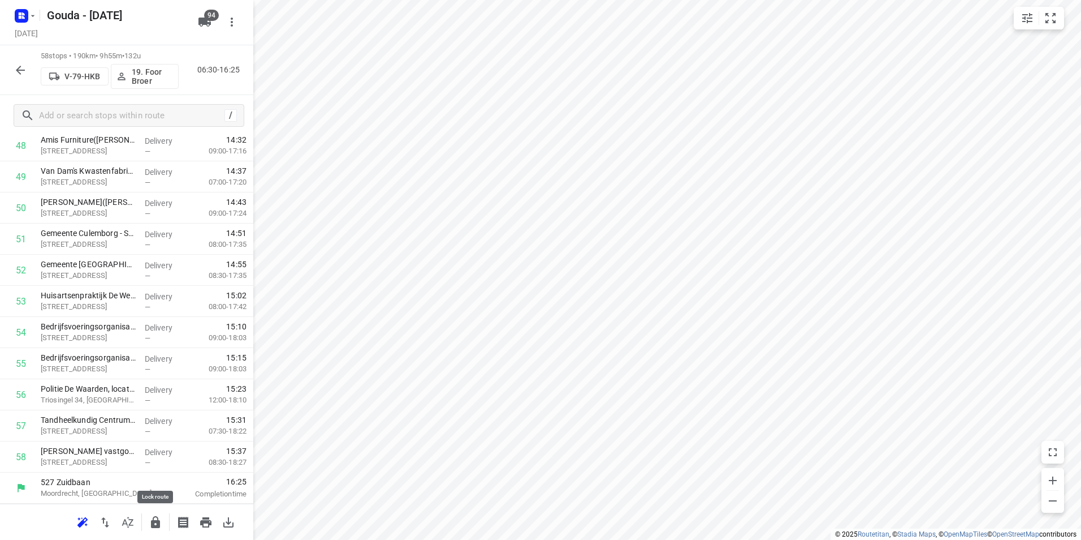
click at [157, 523] on icon "button" at bounding box center [155, 522] width 9 height 12
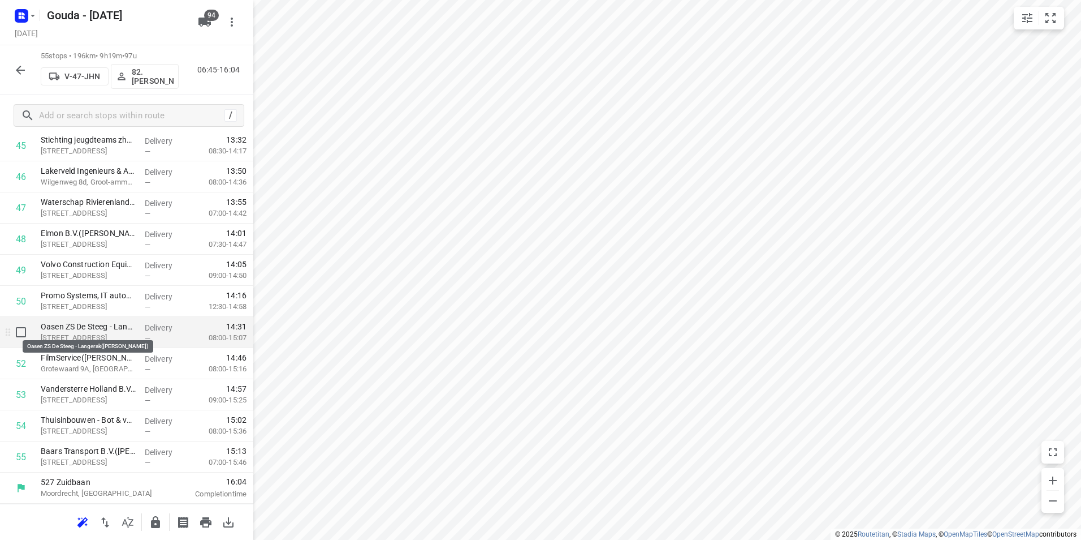
click at [83, 330] on p "Oasen ZS De Steeg - Langerak(Marijn de Vries)" at bounding box center [88, 326] width 95 height 11
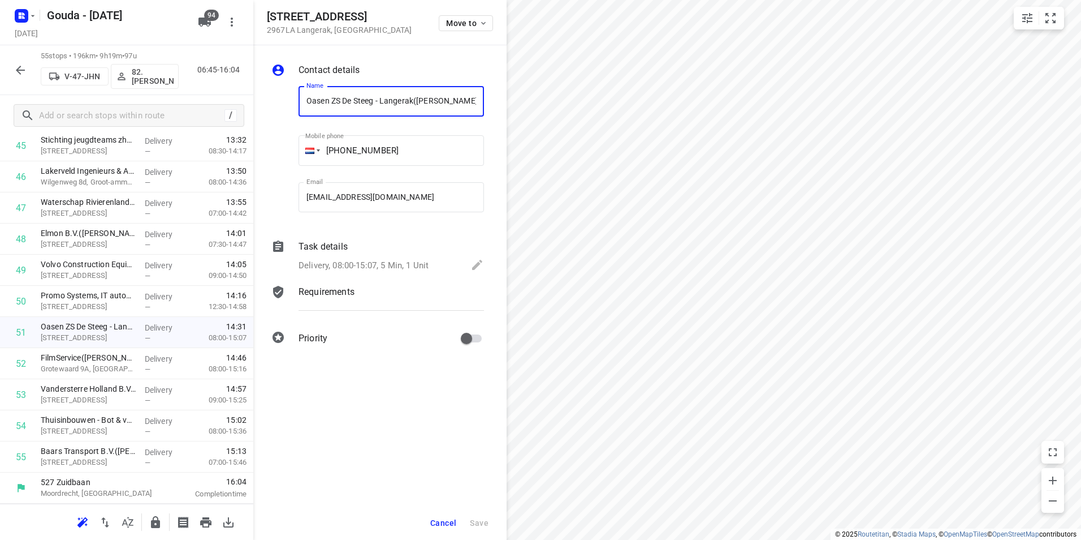
click at [323, 258] on div "Task details Delivery, 08:00-15:07, 5 Min, 1 Unit" at bounding box center [391, 257] width 190 height 38
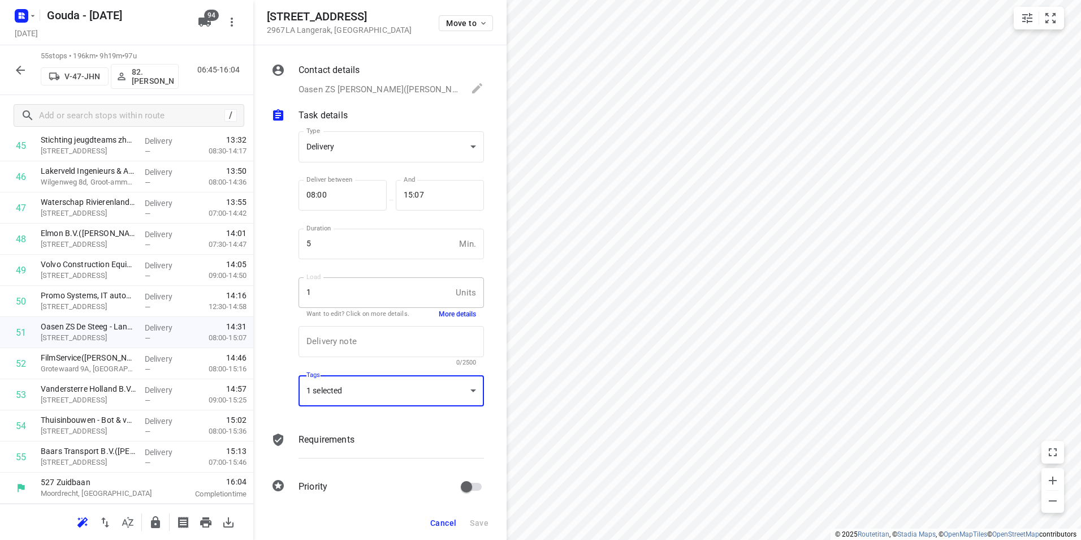
click at [348, 392] on div "1 selected" at bounding box center [391, 390] width 185 height 31
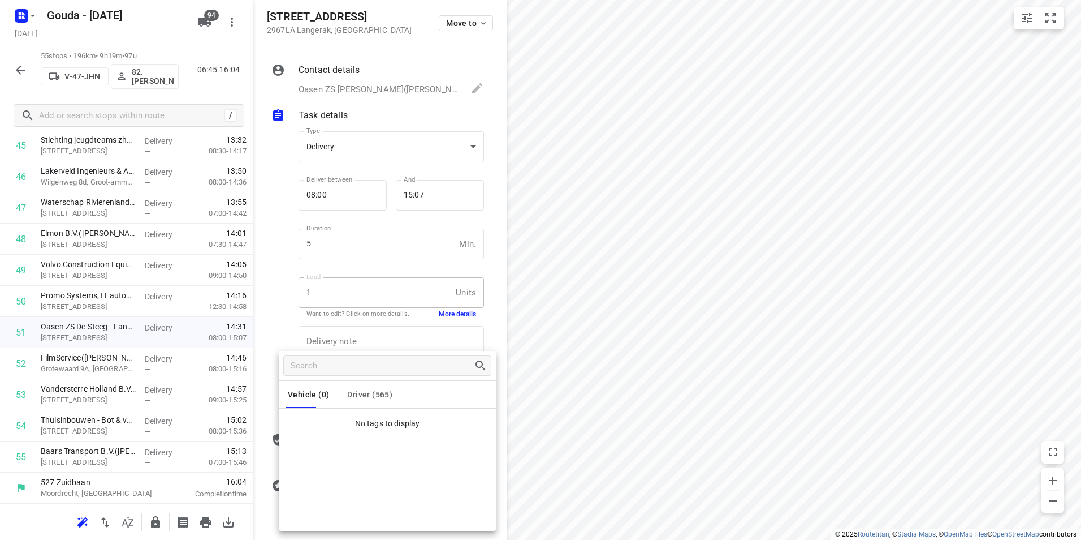
click at [362, 420] on p "No tags to display" at bounding box center [387, 423] width 217 height 12
click at [373, 409] on ul "No tags to display" at bounding box center [387, 420] width 217 height 25
click at [372, 402] on button "Driver (565)" at bounding box center [369, 394] width 45 height 27
click at [247, 429] on div at bounding box center [540, 270] width 1081 height 540
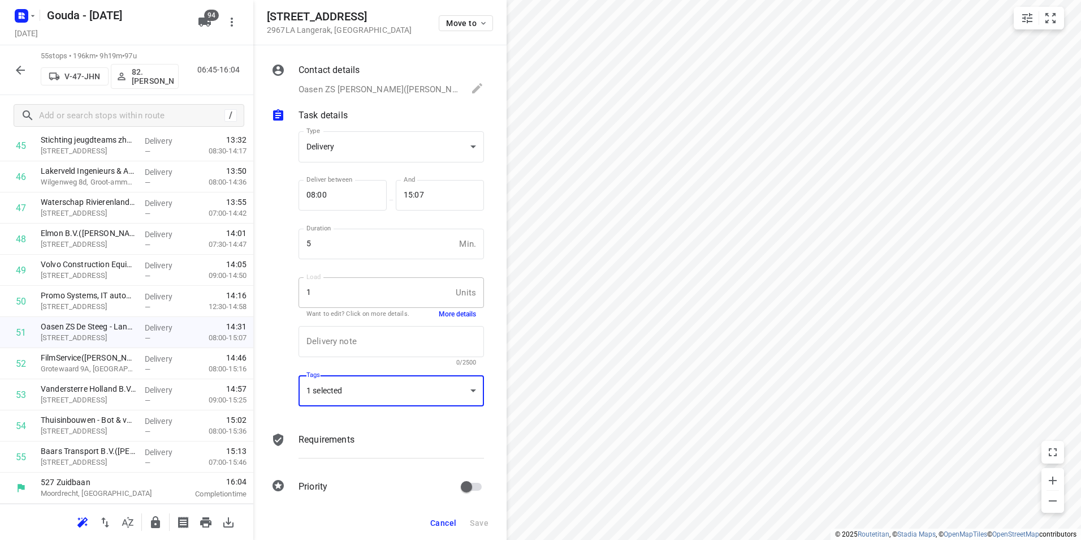
click at [244, 441] on div "Vehicle (0) Driver (565) 73.WimD 74. 87.Pierre Actie Ambius 1 Ambius 2 Ambius 3…" at bounding box center [540, 270] width 1081 height 540
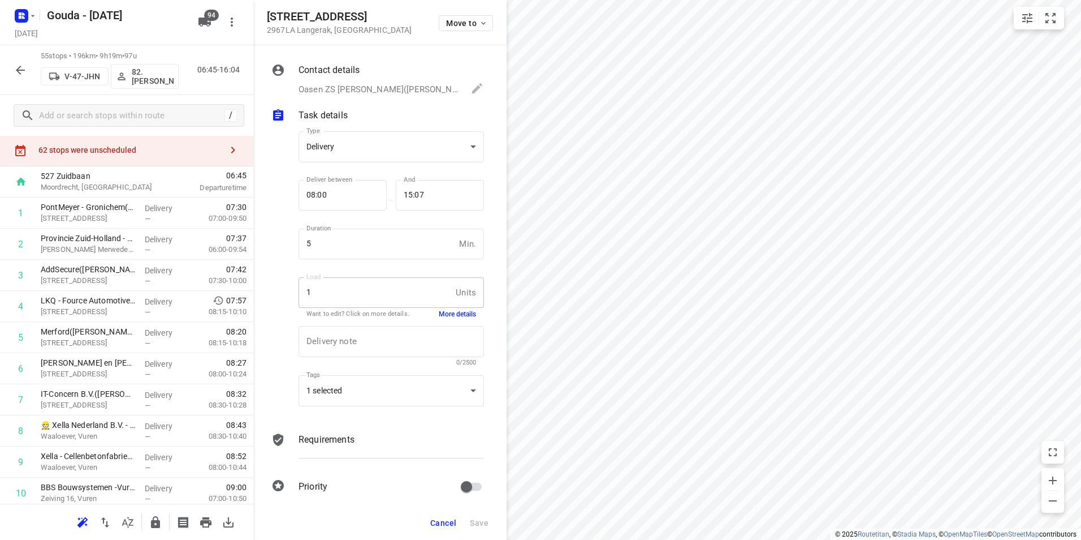
click at [146, 158] on div "62 stops were unscheduled" at bounding box center [126, 150] width 253 height 32
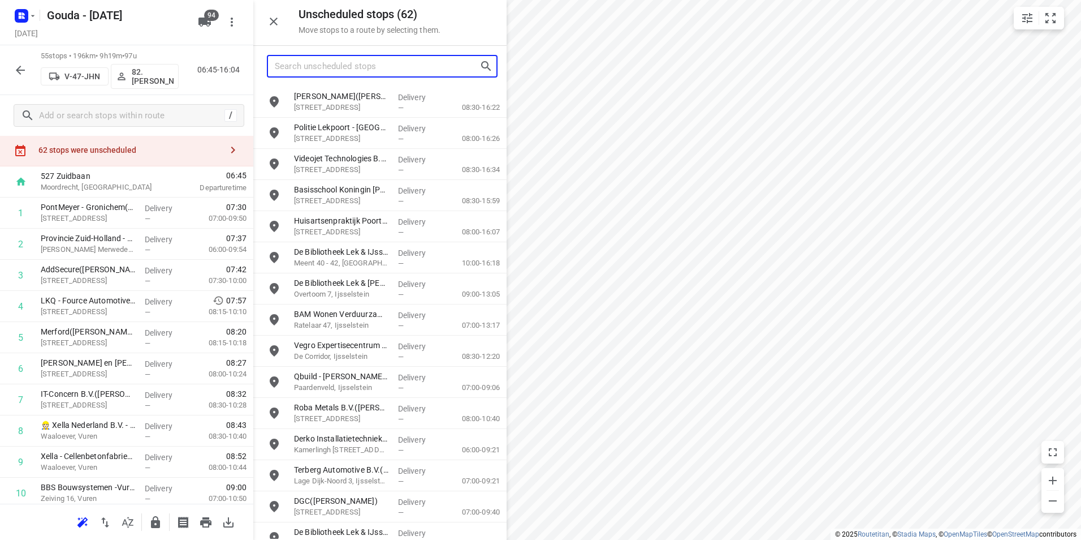
click at [302, 64] on input "Search unscheduled stops" at bounding box center [377, 67] width 205 height 18
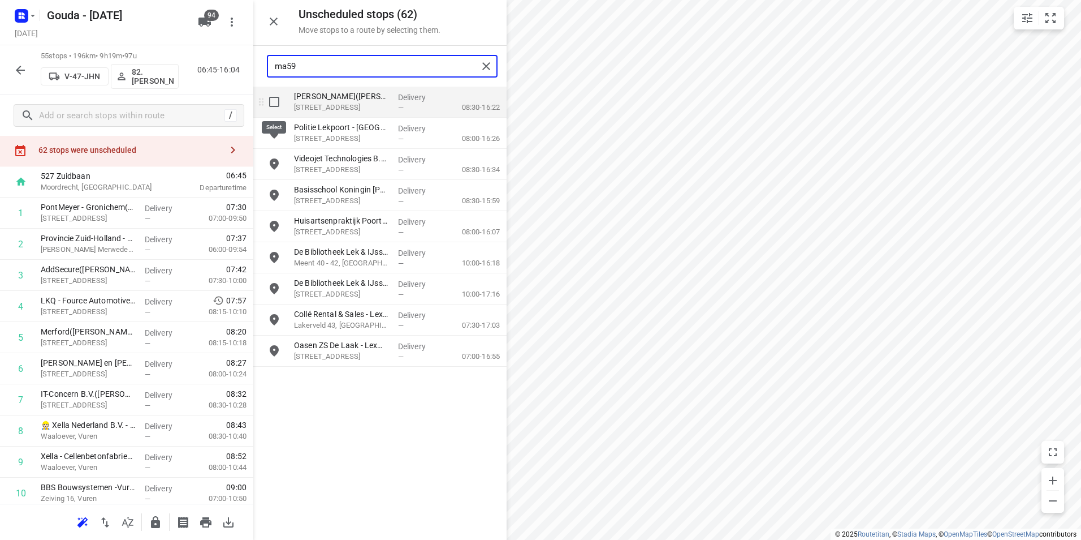
type input "ma59"
click at [273, 103] on input "grid" at bounding box center [274, 101] width 23 height 23
checkbox input "true"
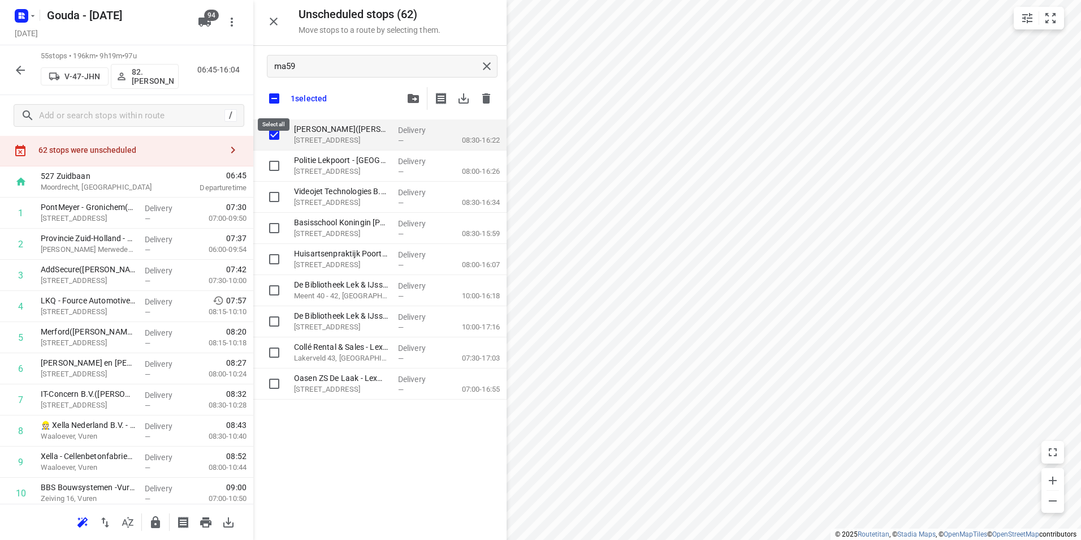
click at [274, 94] on input "checkbox" at bounding box center [274, 99] width 24 height 24
checkbox input "false"
checkbox input "true"
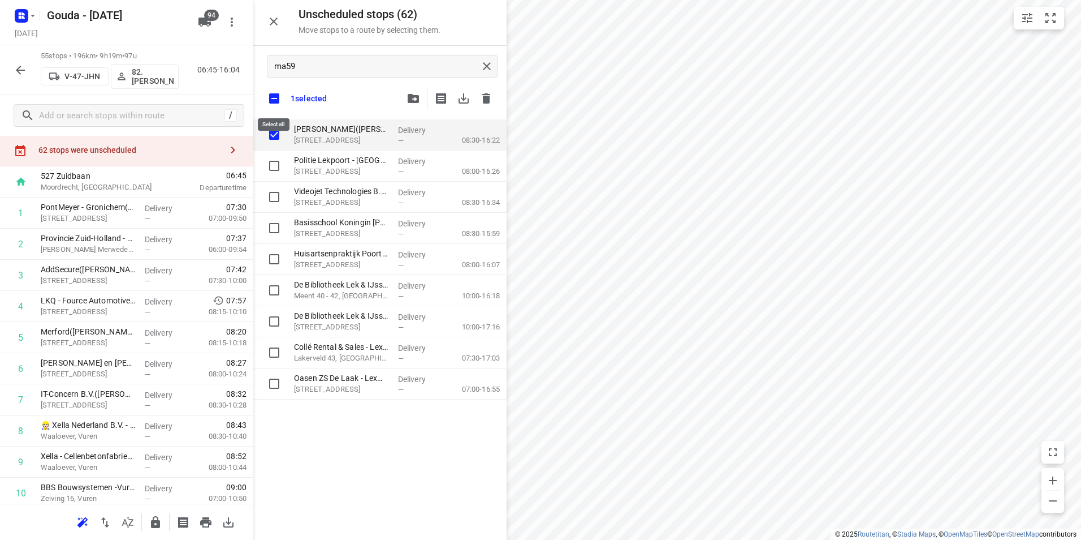
checkbox input "true"
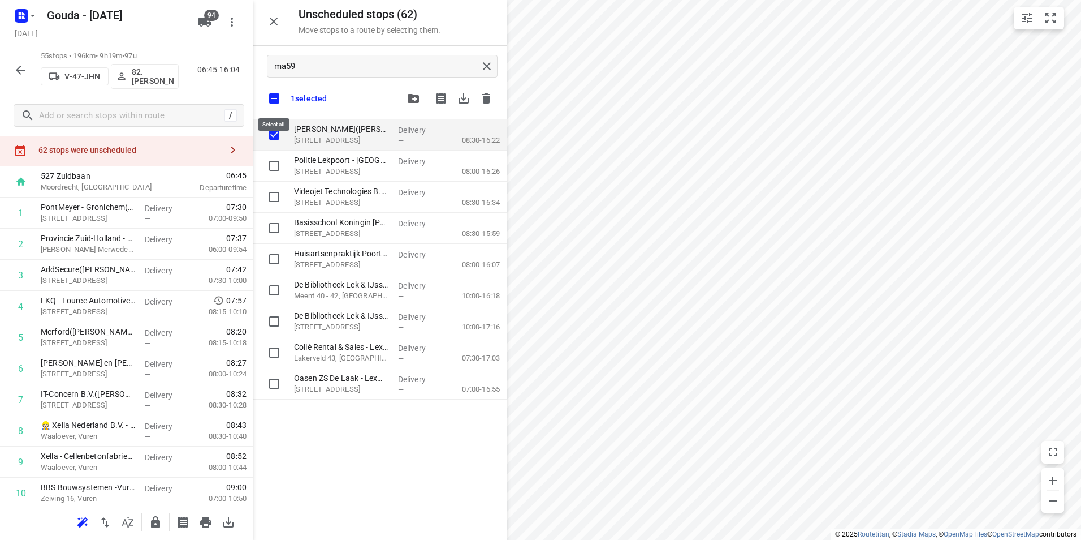
checkbox input "true"
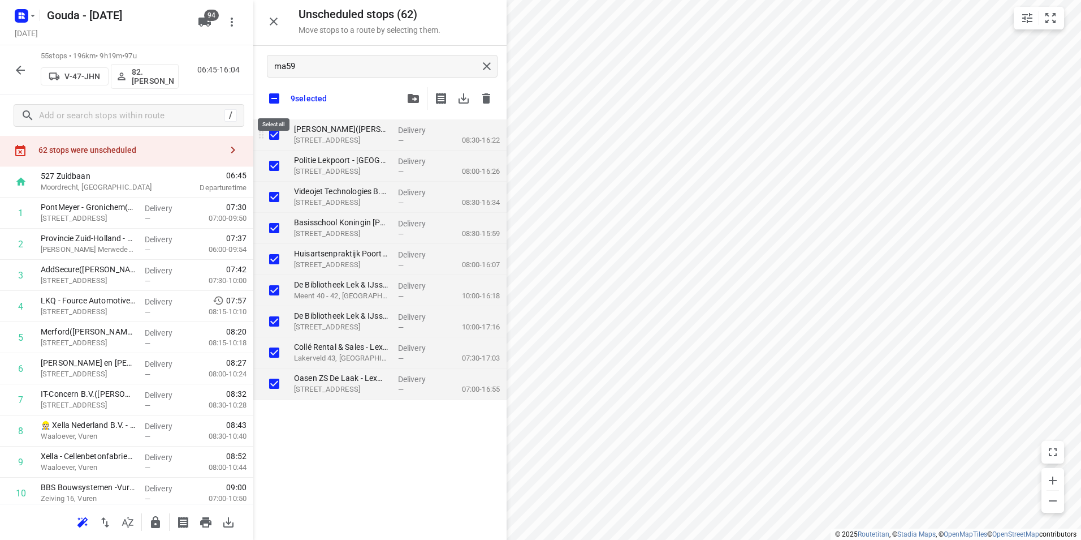
checkbox input "true"
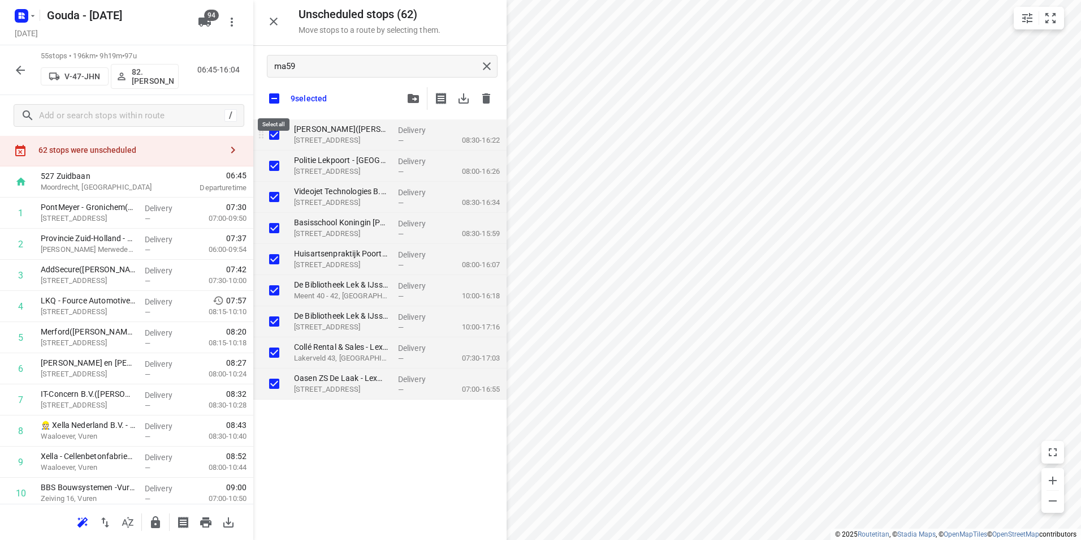
checkbox input "true"
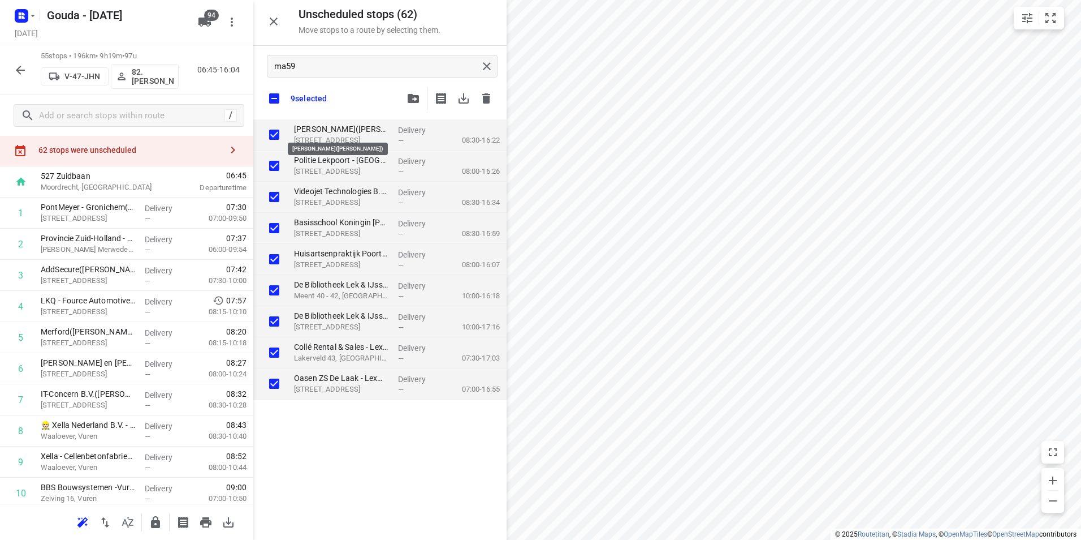
checkbox input "true"
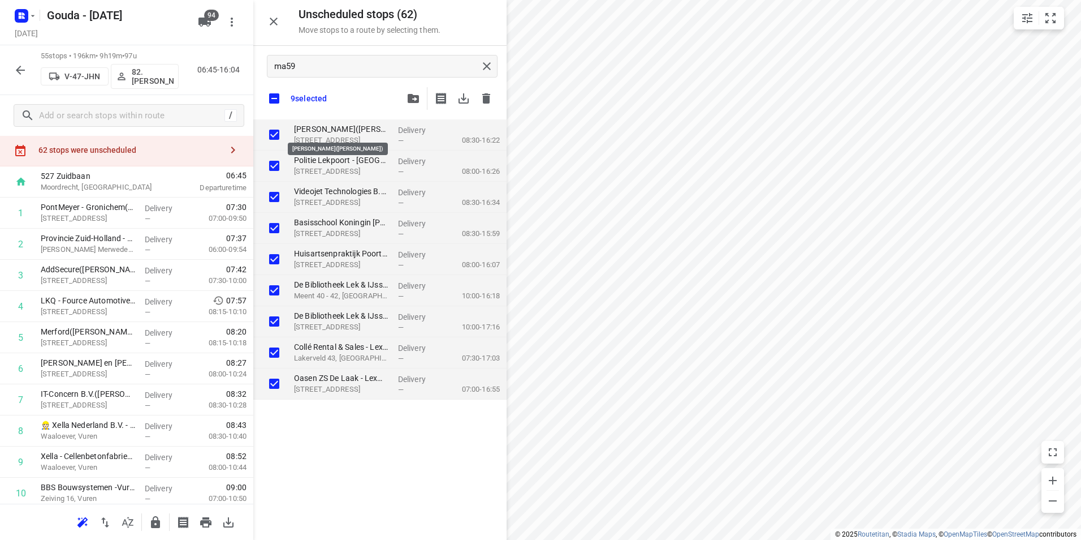
checkbox input "true"
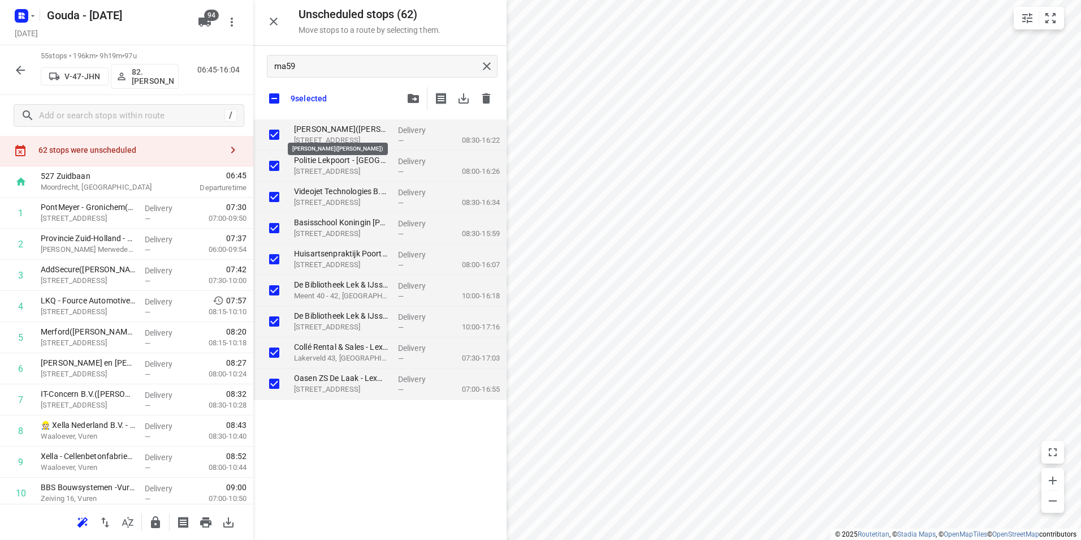
checkbox input "true"
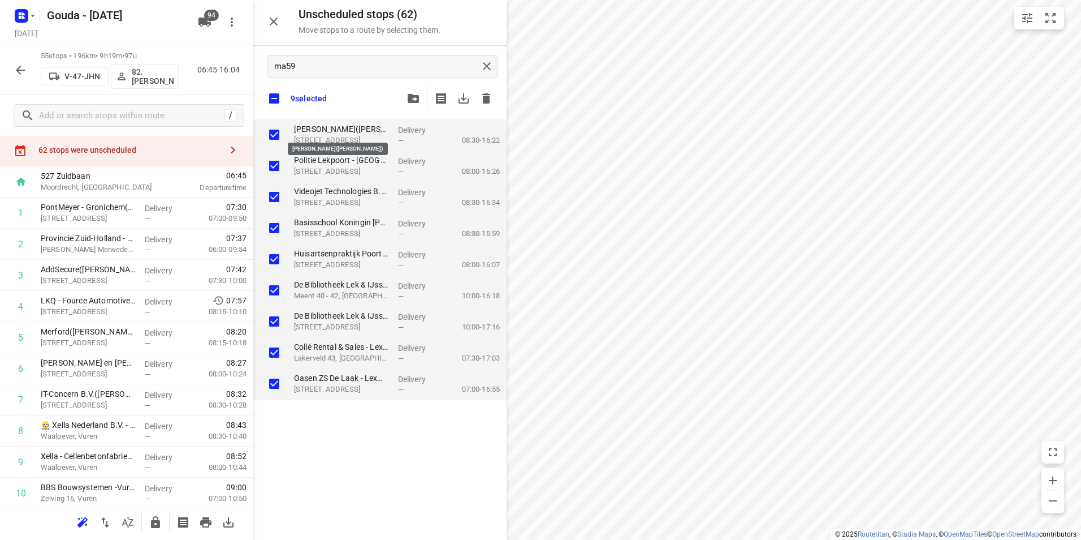
checkbox input "true"
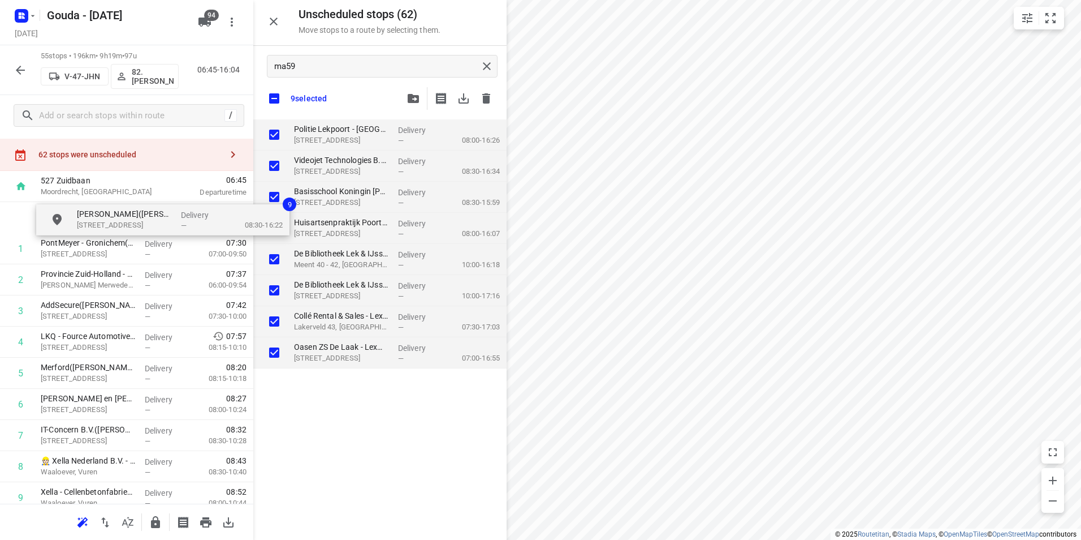
drag, startPoint x: 317, startPoint y: 125, endPoint x: 102, endPoint y: 210, distance: 231.0
checkbox input "true"
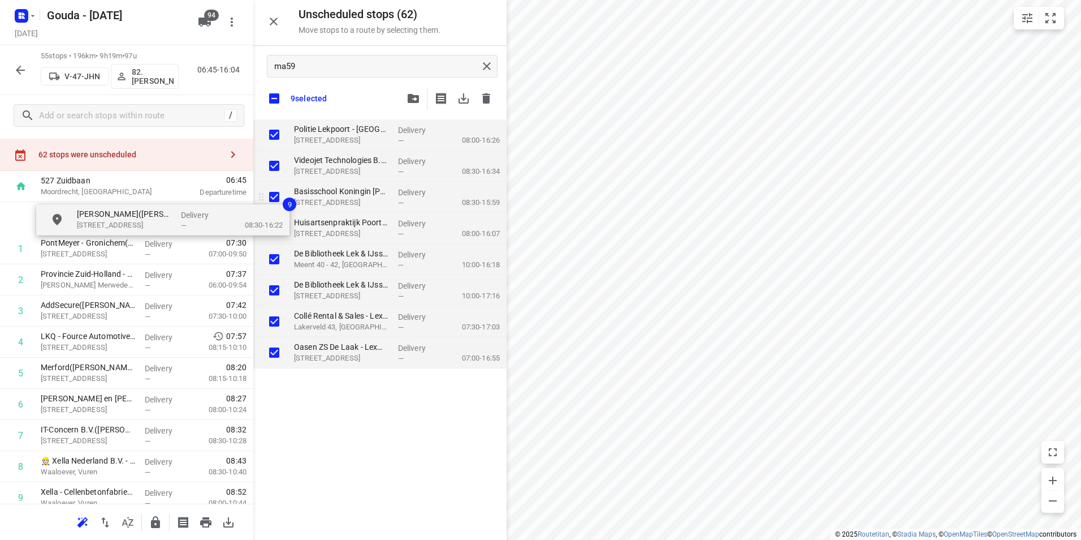
checkbox input "true"
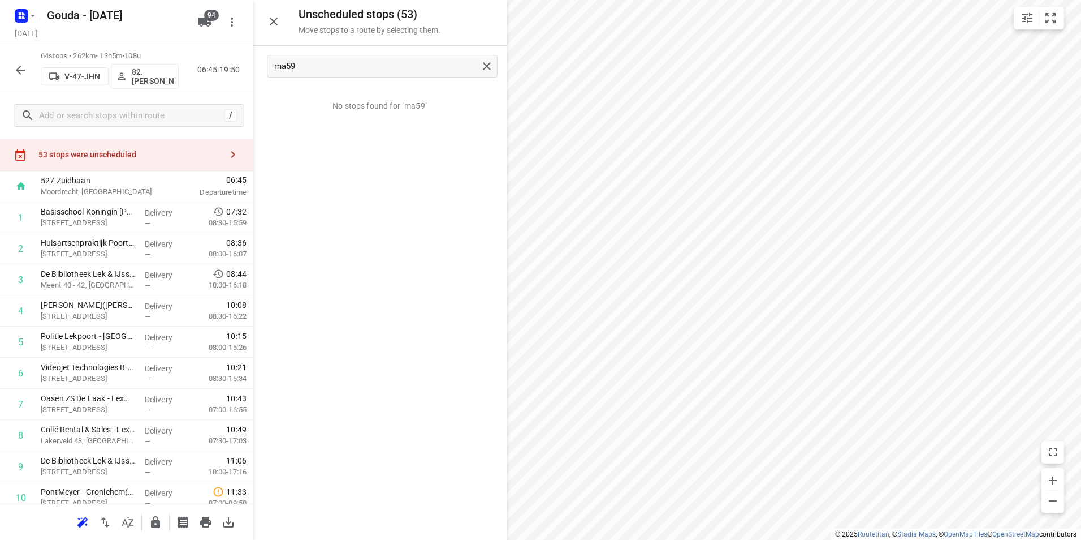
click at [127, 520] on icon "button" at bounding box center [128, 522] width 14 height 14
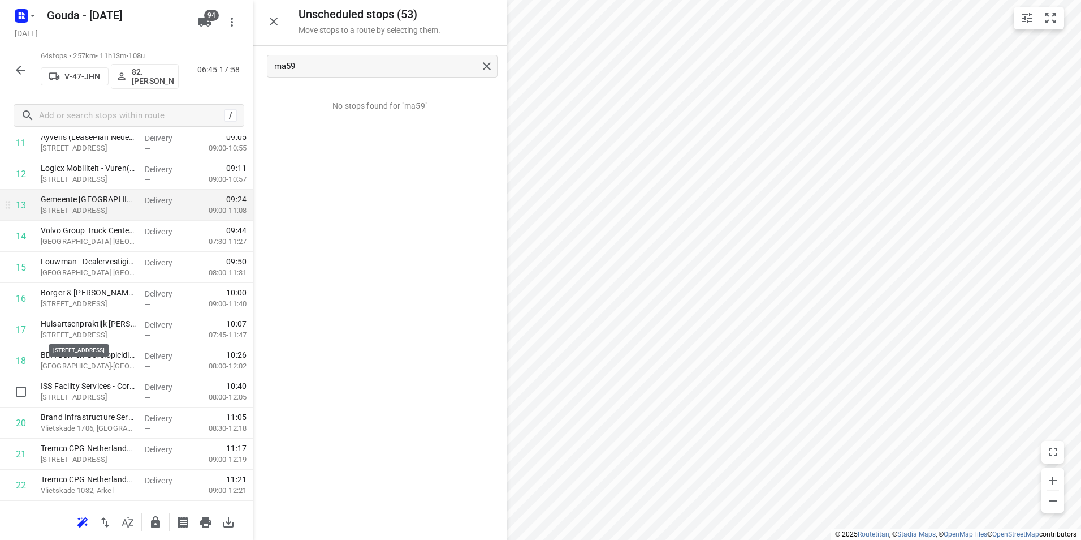
scroll to position [362, 0]
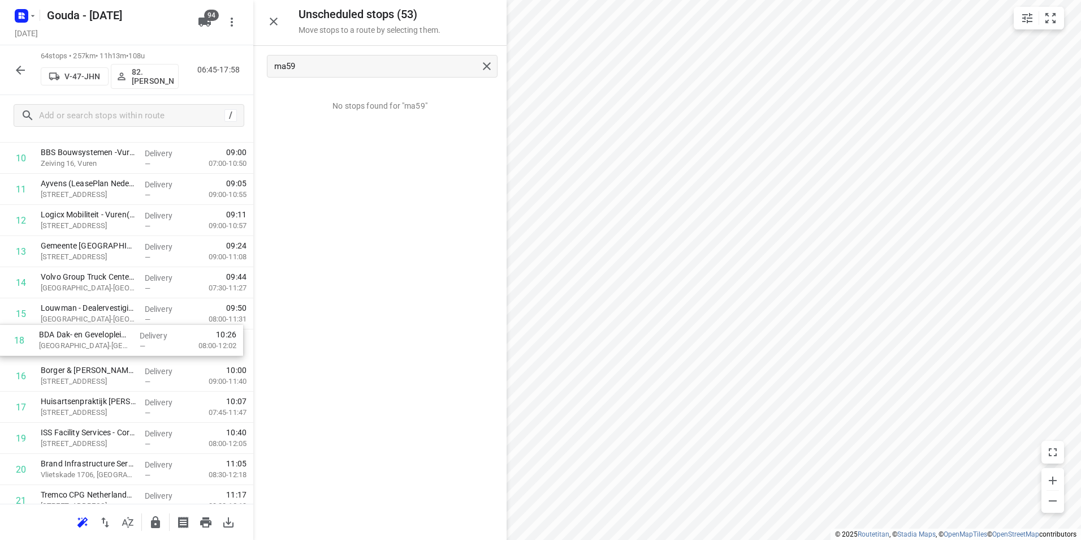
drag, startPoint x: 135, startPoint y: 404, endPoint x: 132, endPoint y: 330, distance: 74.1
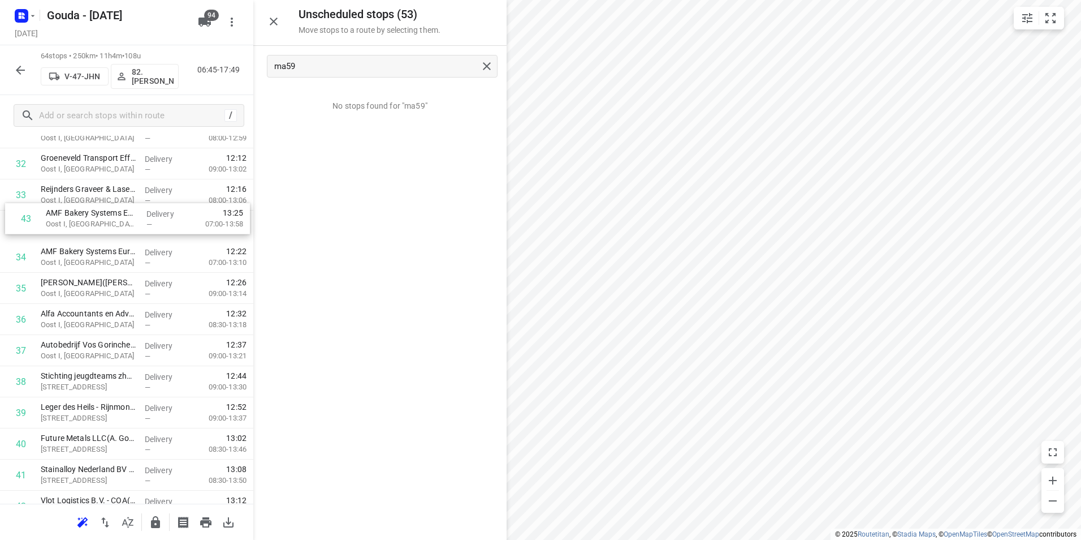
scroll to position [1040, 0]
drag, startPoint x: 81, startPoint y: 389, endPoint x: 83, endPoint y: 253, distance: 135.2
click at [84, 253] on div "1 PontMeyer - Gronichem(Ties Godthelp) Timorstraat 5, Gorinchem Delivery — 07:3…" at bounding box center [126, 180] width 253 height 1991
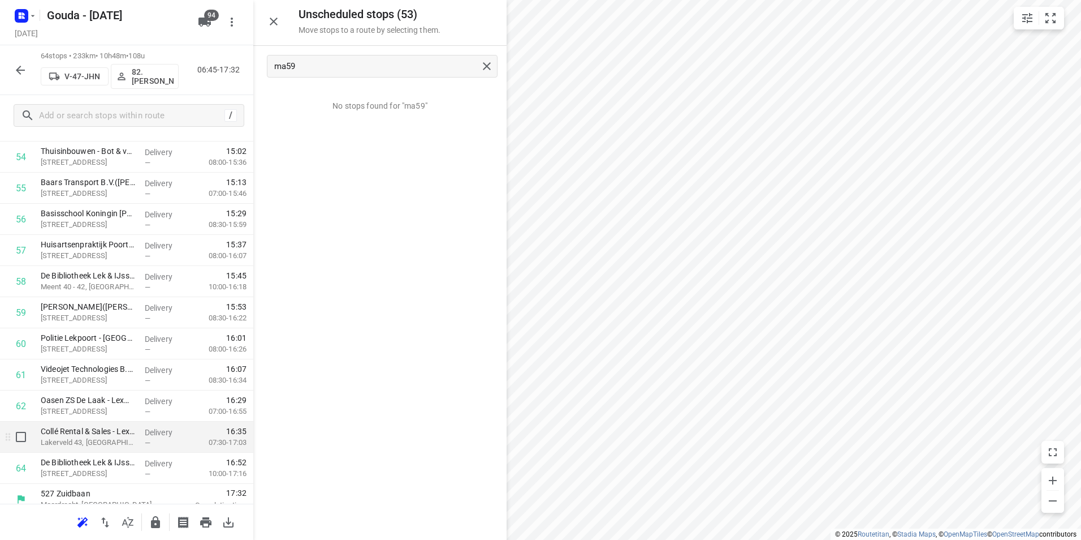
scroll to position [1743, 0]
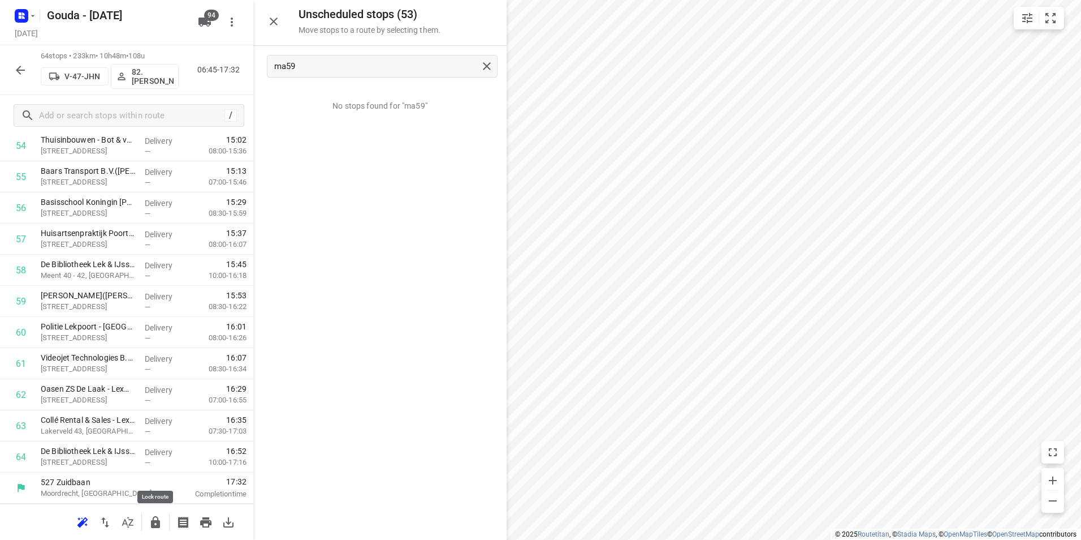
click at [153, 517] on icon "button" at bounding box center [155, 522] width 9 height 12
click at [157, 522] on icon "button" at bounding box center [156, 522] width 14 height 14
click at [100, 307] on p "Laagraven 63, Nieuwegein" at bounding box center [88, 306] width 95 height 11
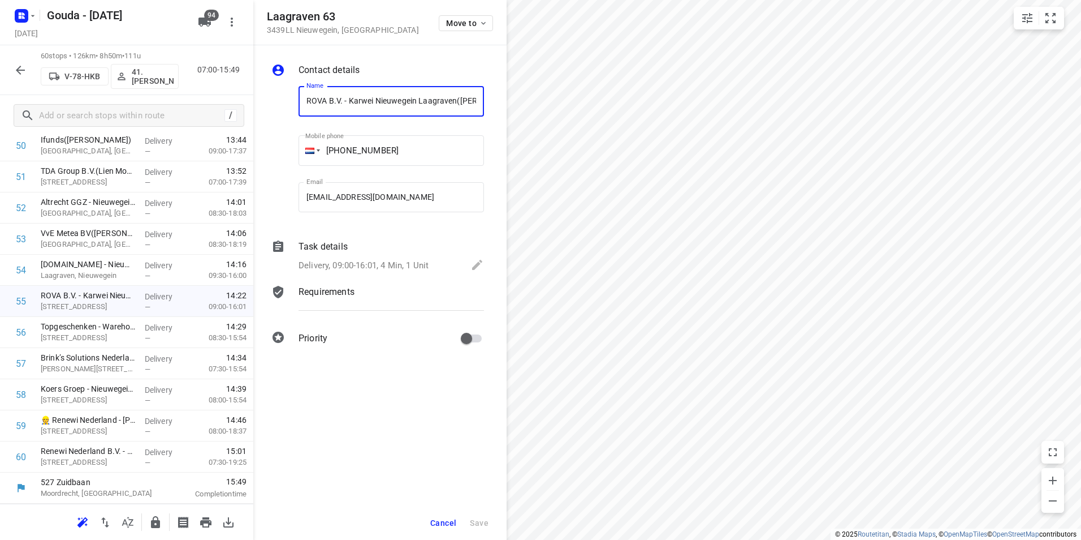
click at [323, 263] on p "Delivery, 09:00-16:01, 4 Min, 1 Unit" at bounding box center [364, 265] width 130 height 13
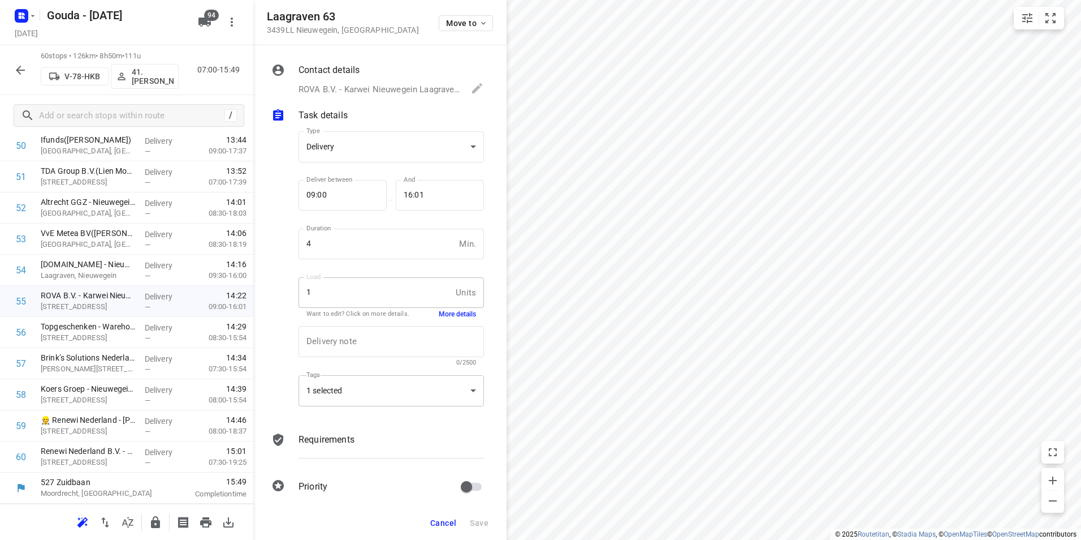
click at [368, 397] on div "1 selected" at bounding box center [391, 390] width 185 height 31
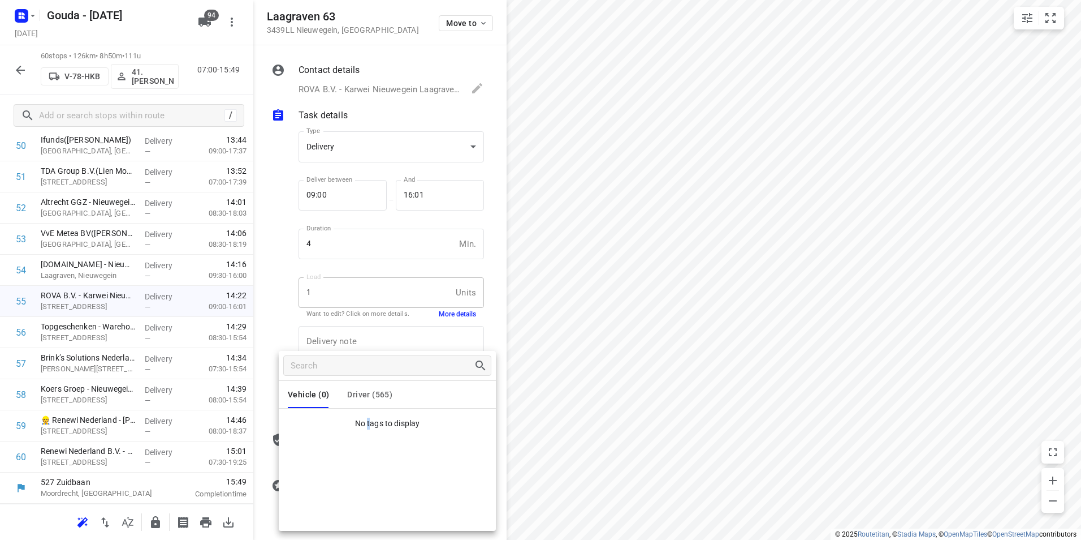
click at [369, 417] on ul "No tags to display" at bounding box center [387, 420] width 217 height 25
drag, startPoint x: 369, startPoint y: 417, endPoint x: 372, endPoint y: 398, distance: 19.9
click at [369, 397] on span "Driver (565)" at bounding box center [369, 394] width 45 height 9
click at [251, 439] on div at bounding box center [540, 270] width 1081 height 540
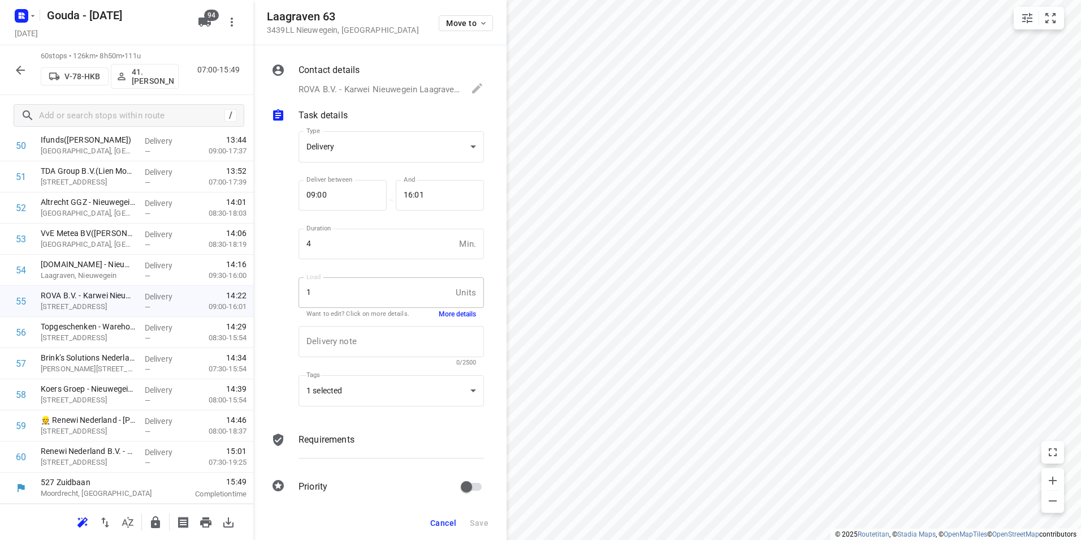
click at [247, 453] on div "Vehicle (0) Driver (565) Ma36 73.WimD 74. 87.Pierre Actie Ambius 1 Ambius 2 Amb…" at bounding box center [540, 270] width 1081 height 540
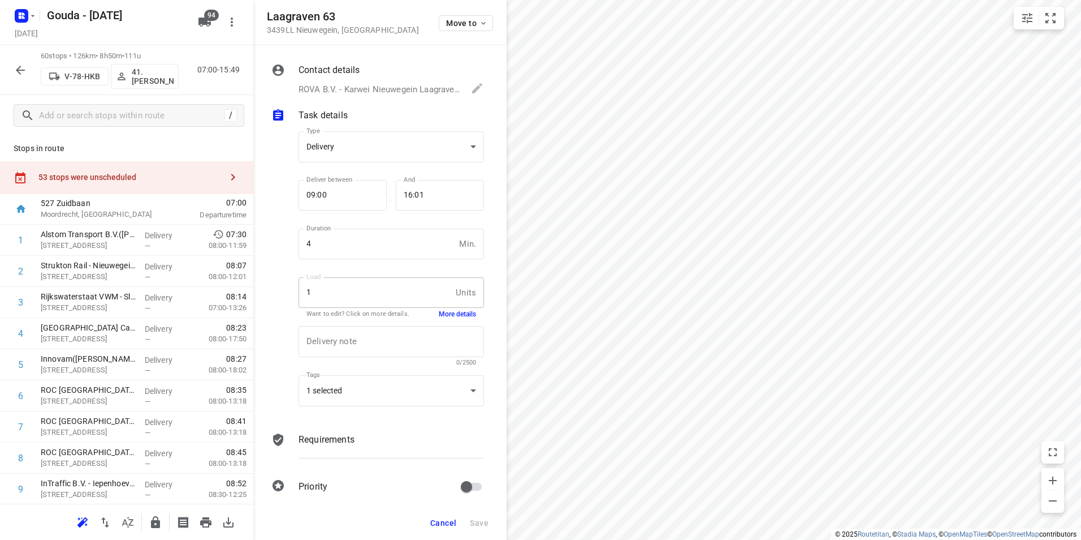
click at [169, 167] on div "53 stops were unscheduled" at bounding box center [126, 177] width 253 height 32
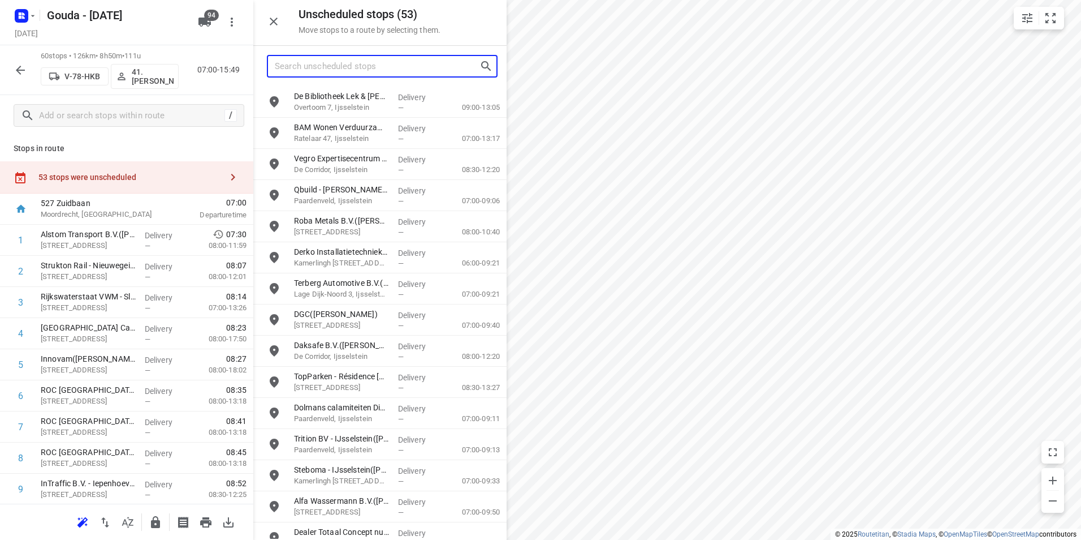
click at [309, 71] on input "Search unscheduled stops" at bounding box center [377, 67] width 205 height 18
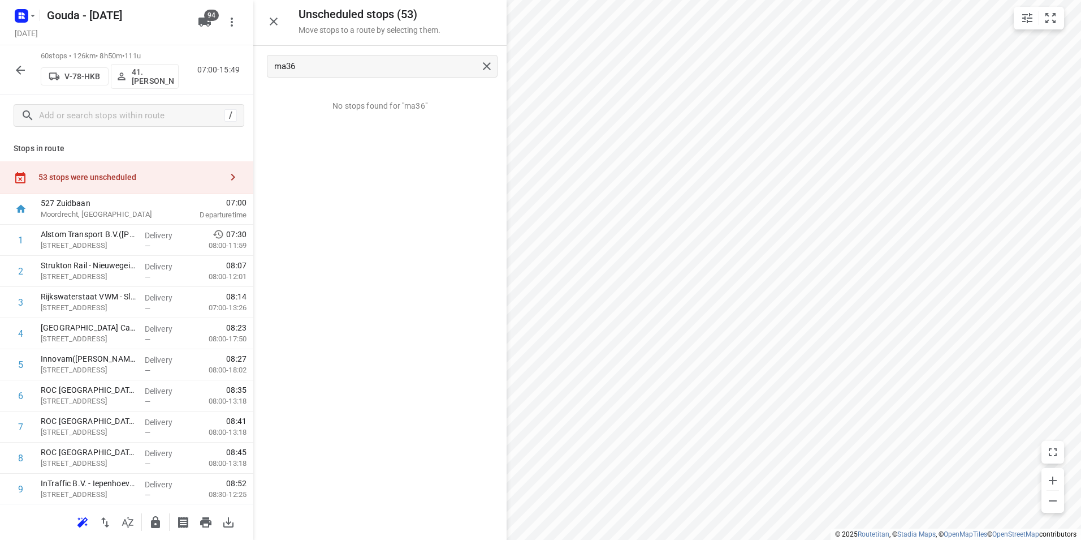
click at [135, 523] on button "button" at bounding box center [127, 522] width 23 height 23
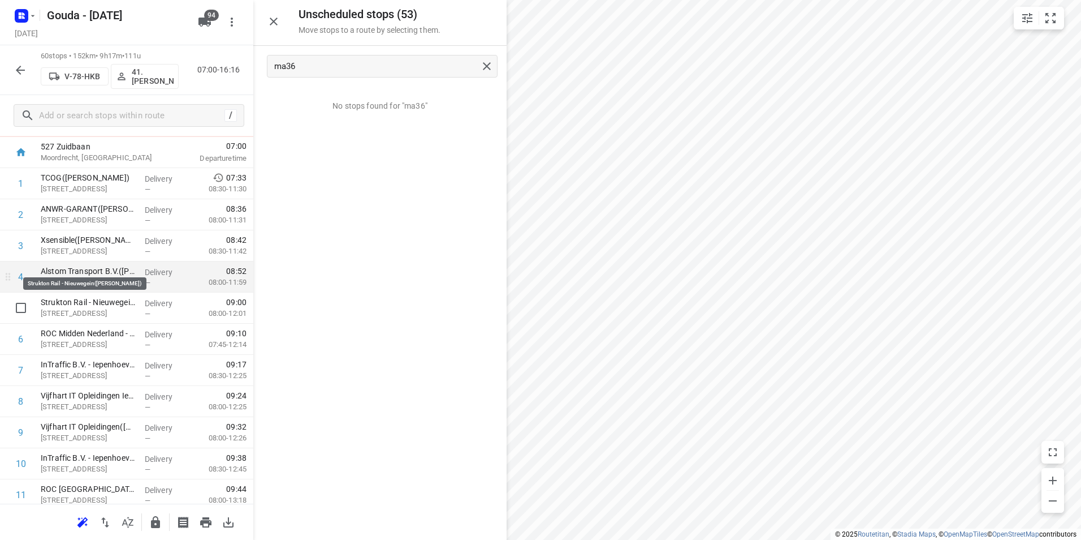
scroll to position [113, 0]
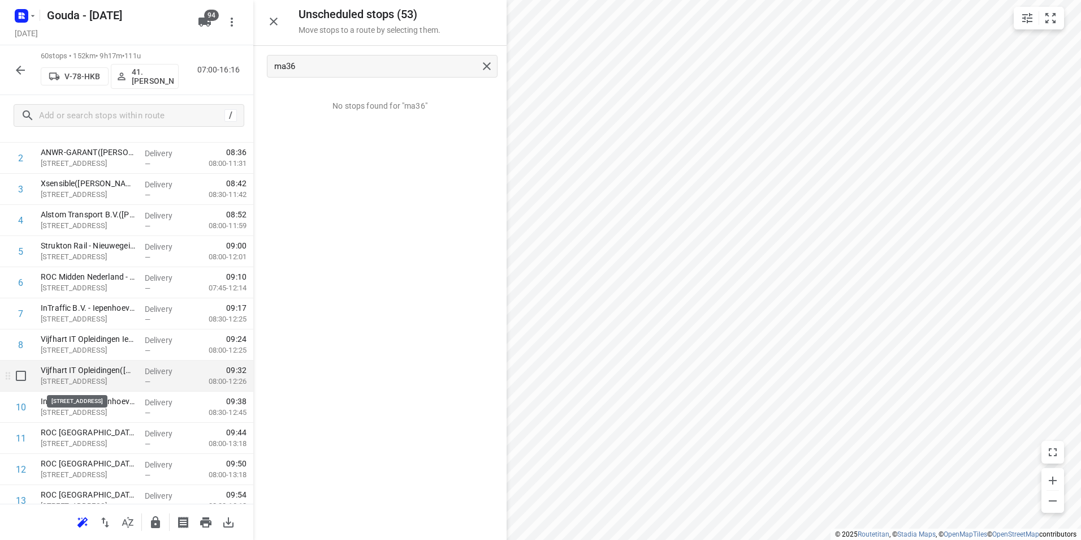
click at [113, 383] on p "Iepenhoeve 39, Nieuwegein" at bounding box center [88, 381] width 95 height 11
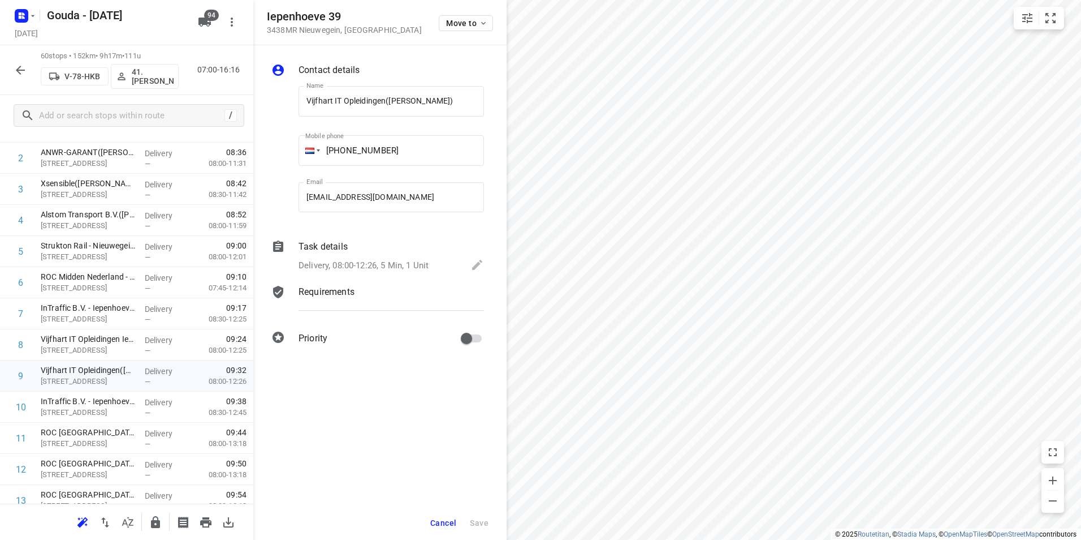
click at [333, 274] on div "Task details Delivery, 08:00-12:26, 5 Min, 1 Unit" at bounding box center [391, 257] width 190 height 38
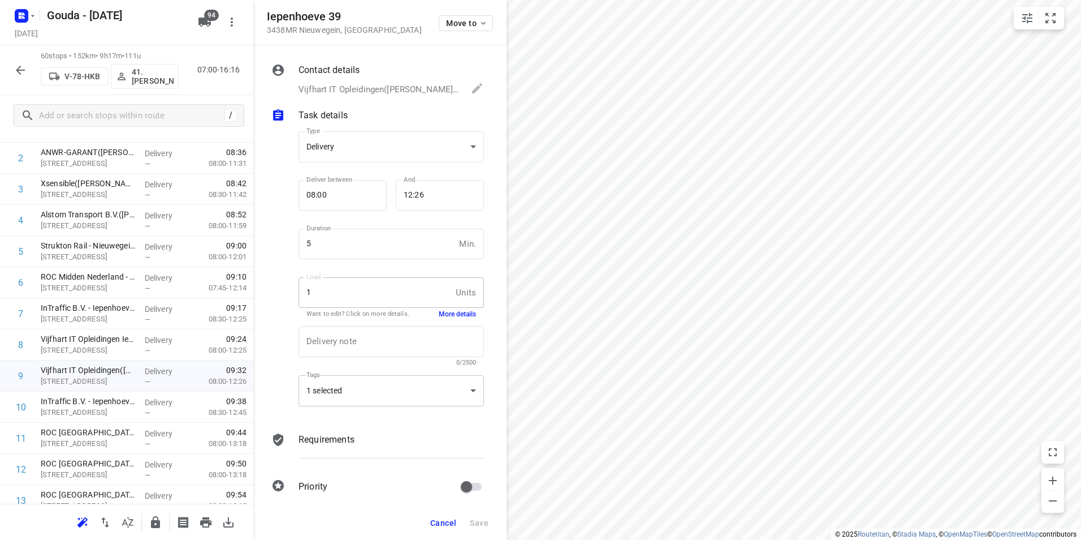
click at [333, 389] on div "1 selected" at bounding box center [391, 390] width 185 height 31
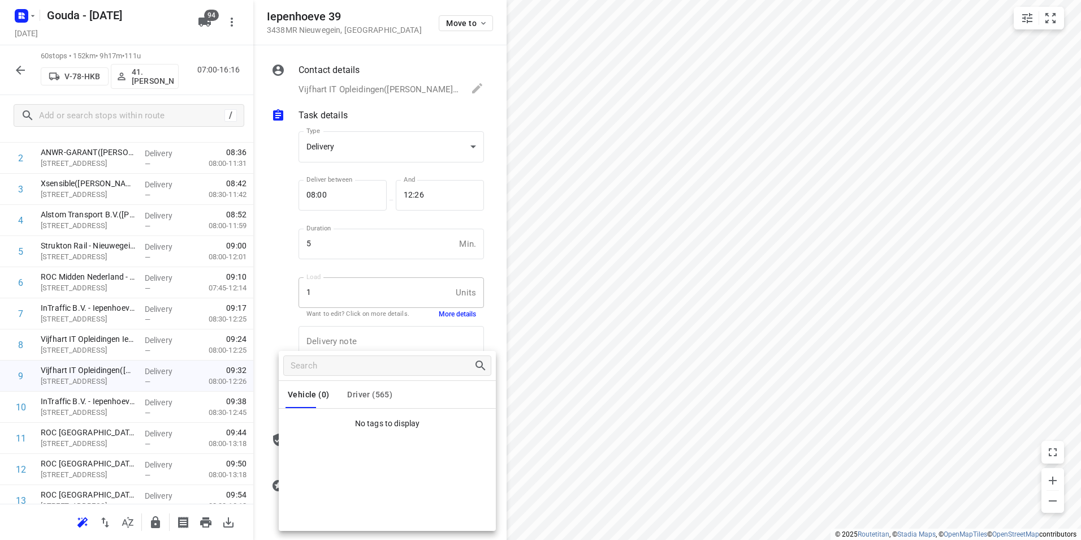
click at [358, 417] on ul "No tags to display" at bounding box center [387, 420] width 217 height 25
click at [366, 395] on span "Driver (565)" at bounding box center [369, 394] width 45 height 9
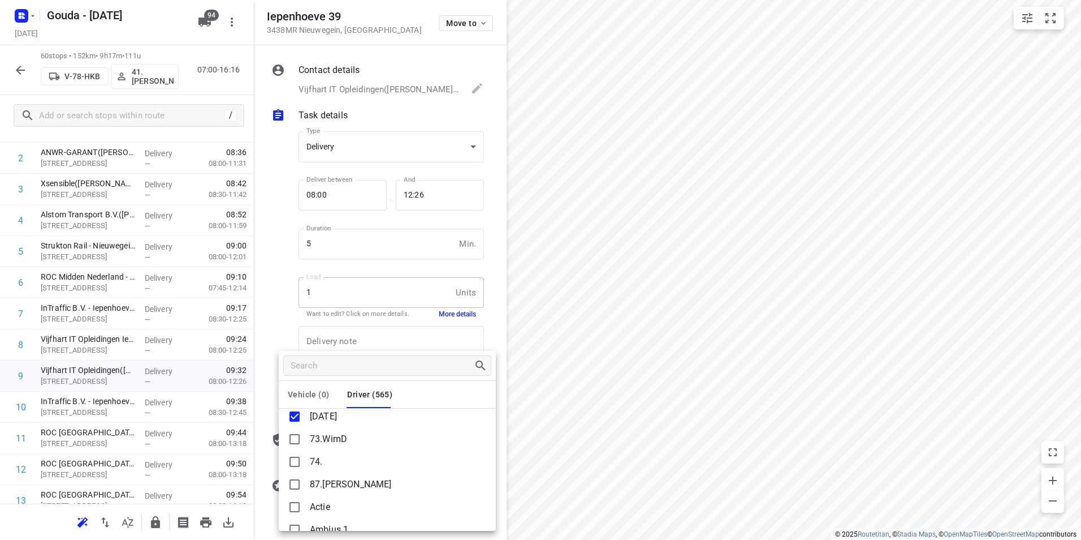
scroll to position [0, 0]
drag, startPoint x: 252, startPoint y: 214, endPoint x: 246, endPoint y: 223, distance: 10.5
click at [252, 214] on div at bounding box center [540, 270] width 1081 height 540
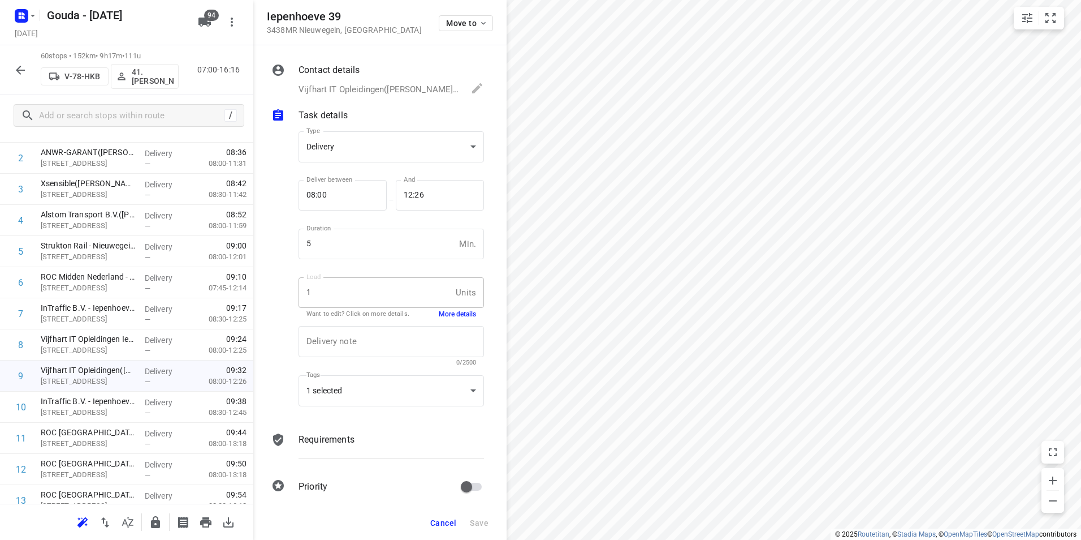
click at [247, 223] on div "Vehicle (0) Driver (565) Ma24 73.WimD 74. 87.Pierre Actie Ambius 1 Ambius 2 Amb…" at bounding box center [540, 270] width 1081 height 540
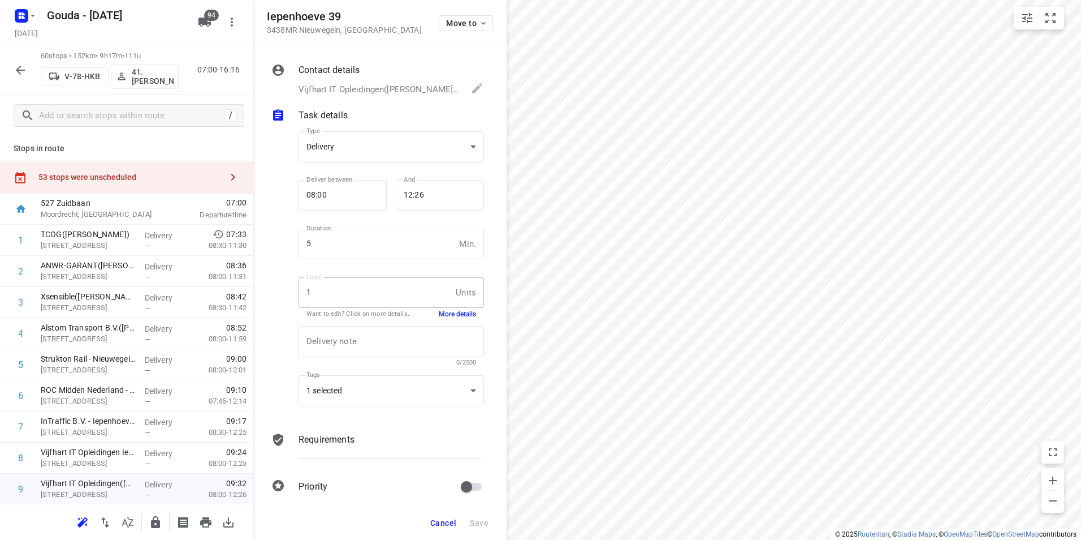
click at [184, 173] on div "53 stops were unscheduled" at bounding box center [129, 176] width 183 height 9
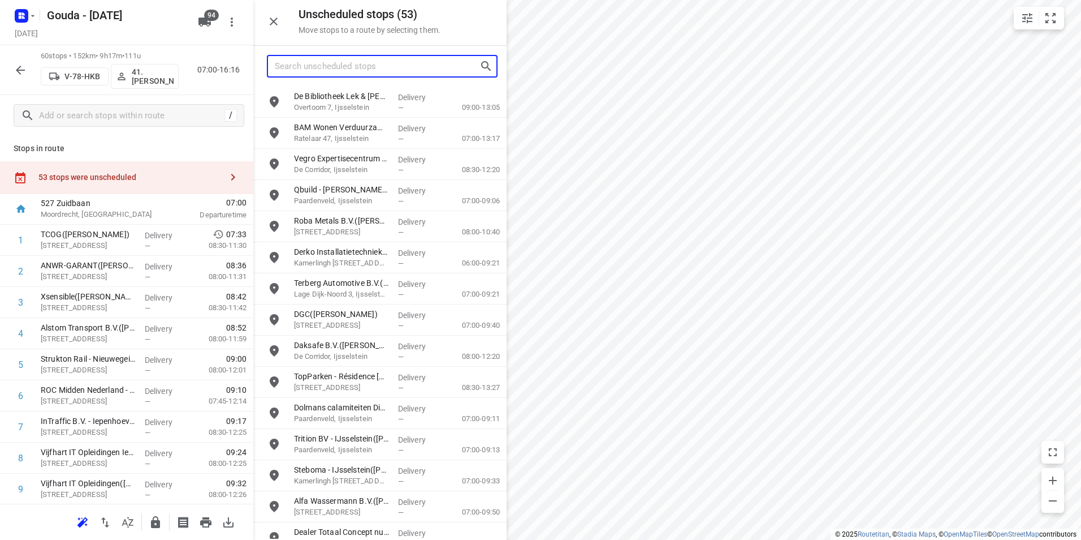
click at [315, 66] on input "Search unscheduled stops" at bounding box center [377, 67] width 205 height 18
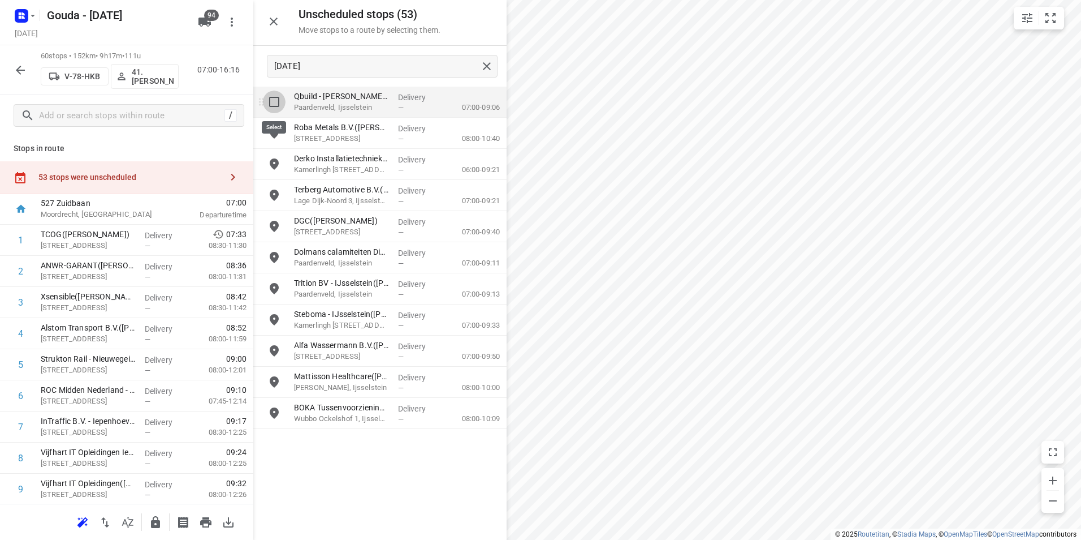
click at [272, 100] on input "grid" at bounding box center [274, 101] width 23 height 23
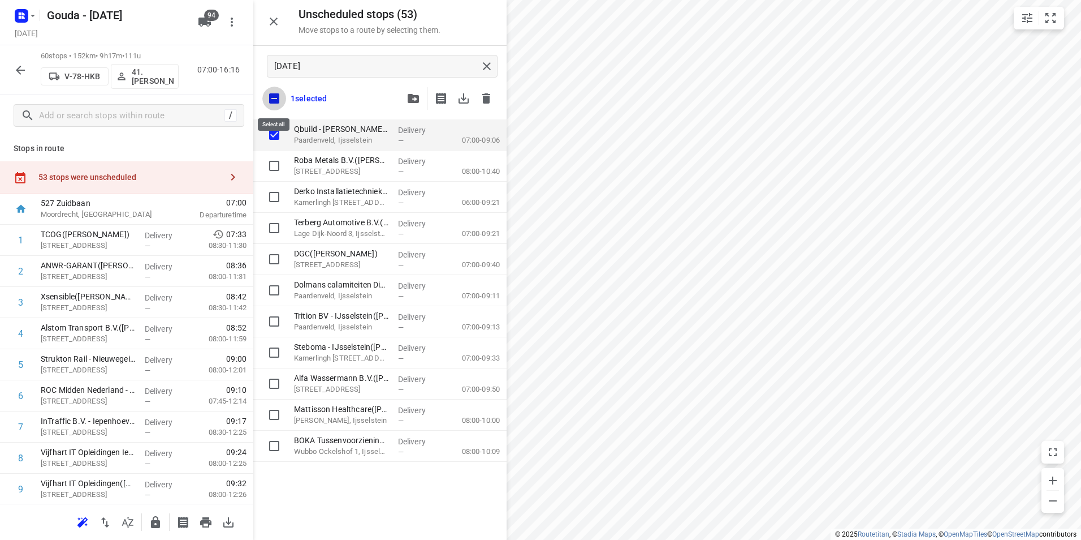
click at [273, 92] on input "checkbox" at bounding box center [274, 99] width 24 height 24
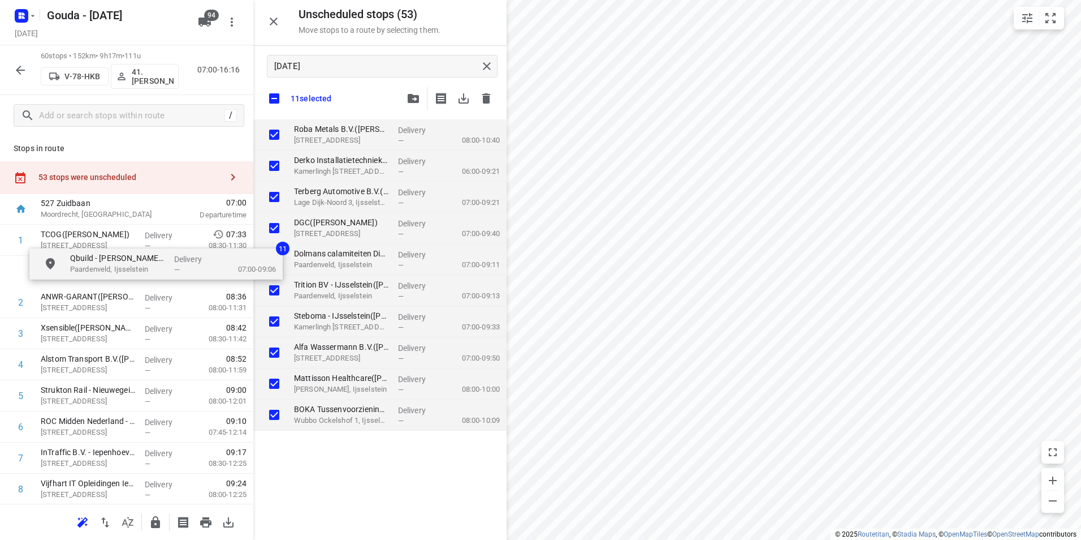
drag, startPoint x: 342, startPoint y: 139, endPoint x: 113, endPoint y: 258, distance: 258.5
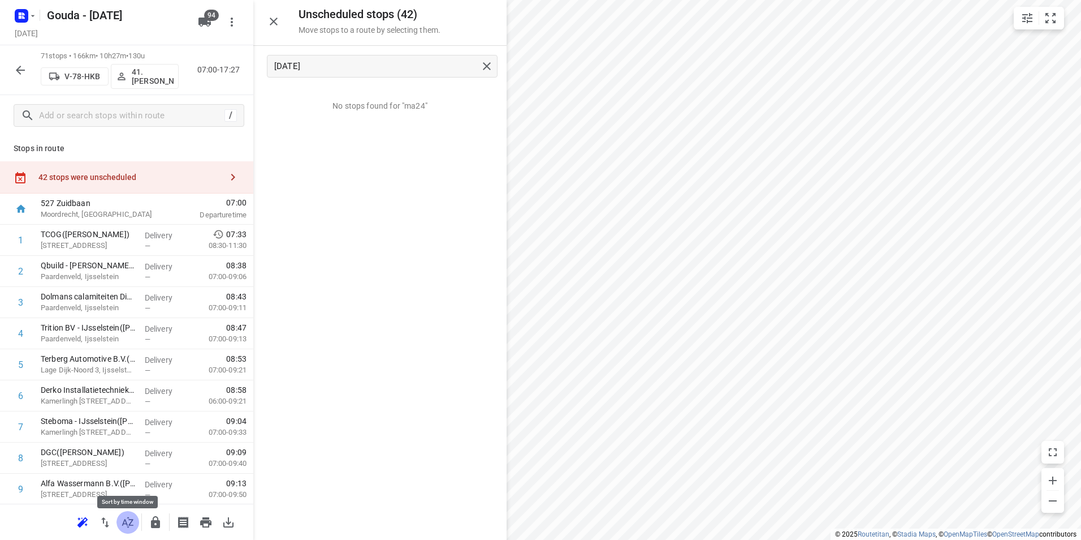
click at [131, 523] on icon "button" at bounding box center [128, 522] width 14 height 14
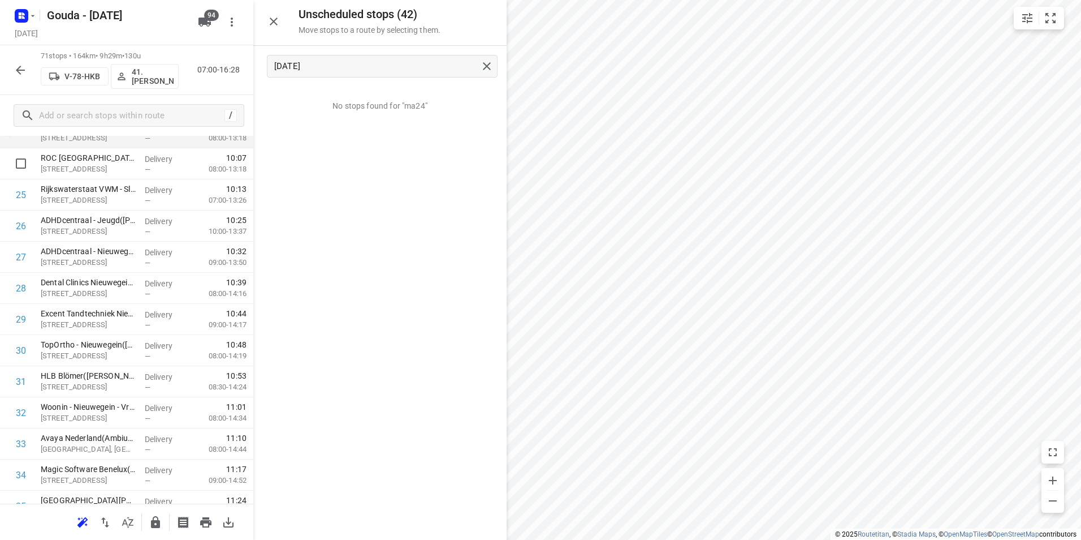
scroll to position [679, 0]
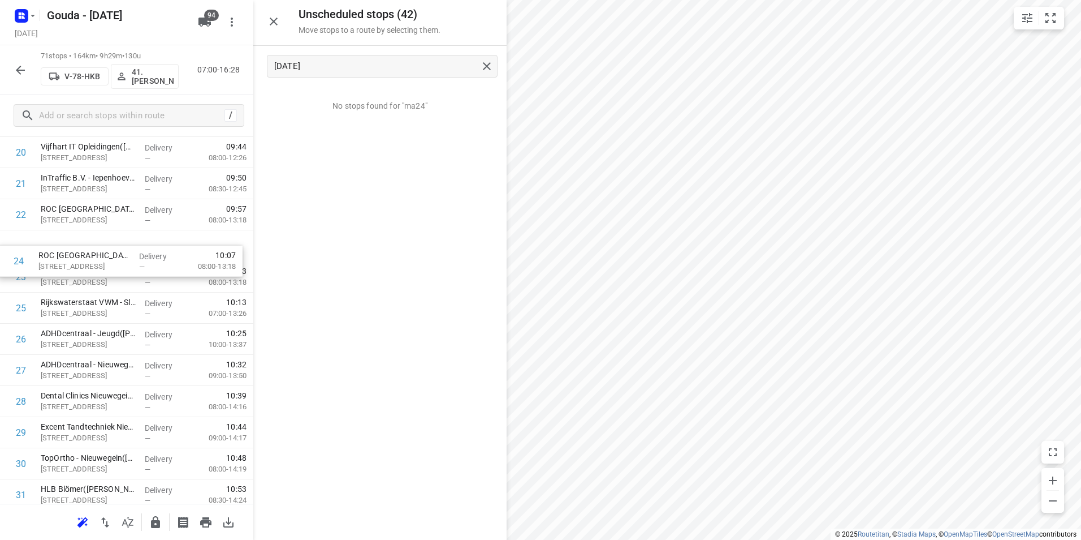
drag, startPoint x: 150, startPoint y: 270, endPoint x: 146, endPoint y: 245, distance: 25.8
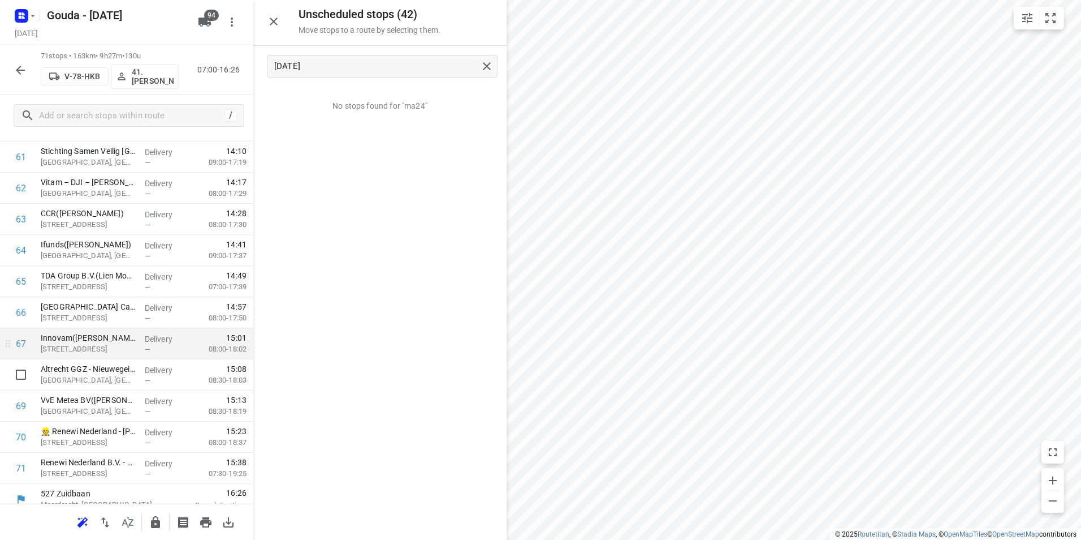
scroll to position [1961, 0]
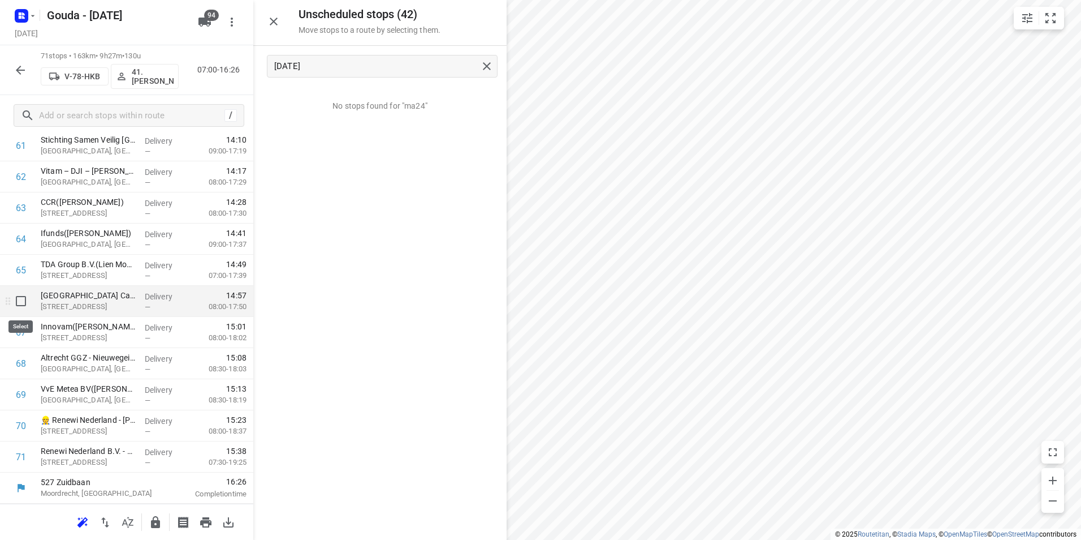
click at [20, 303] on input "checkbox" at bounding box center [21, 301] width 23 height 23
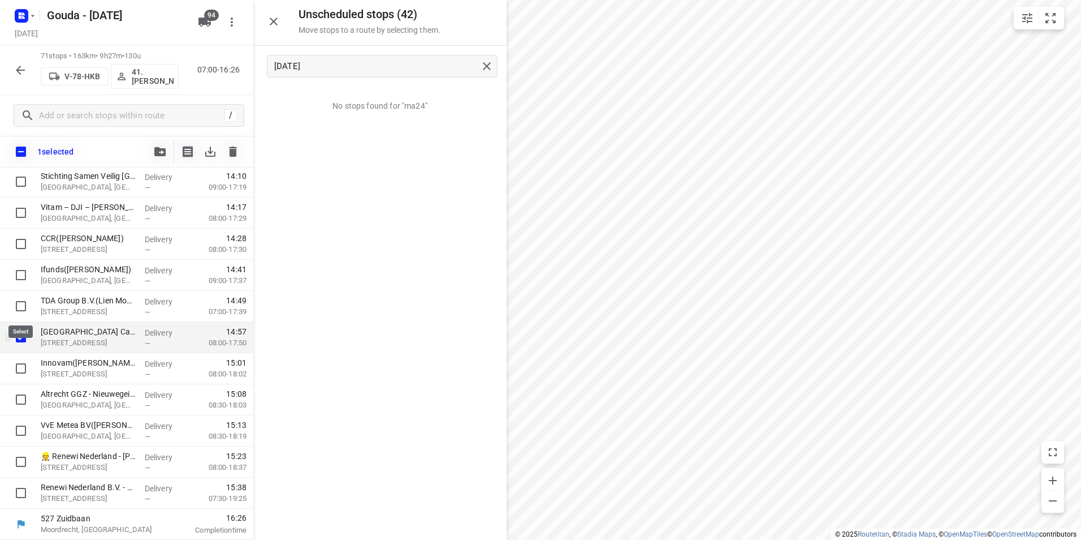
scroll to position [1956, 0]
click at [21, 368] on input "checkbox" at bounding box center [21, 368] width 23 height 23
click at [153, 148] on button "button" at bounding box center [160, 151] width 23 height 23
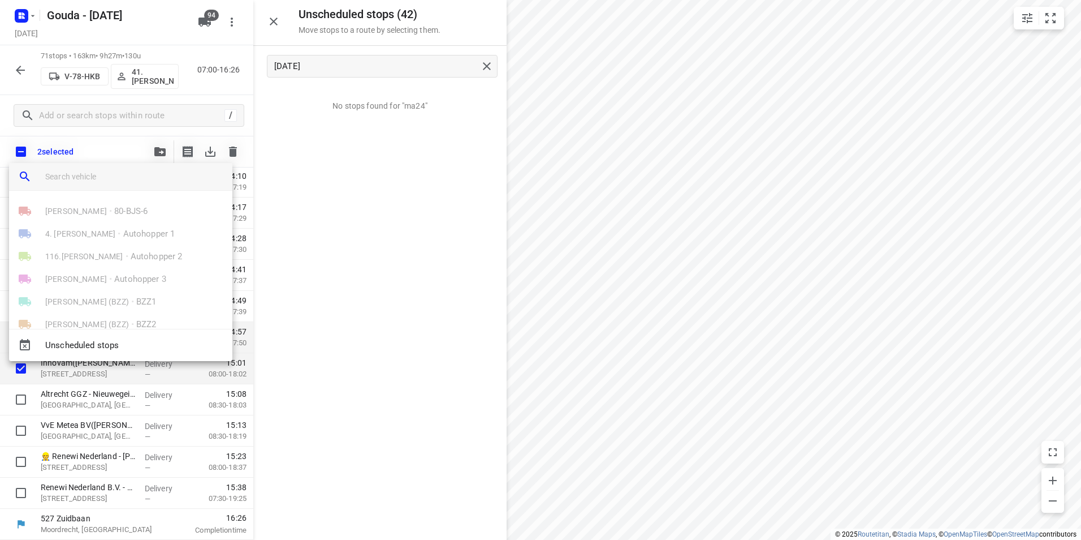
click at [114, 173] on input "search vehicle" at bounding box center [134, 176] width 178 height 17
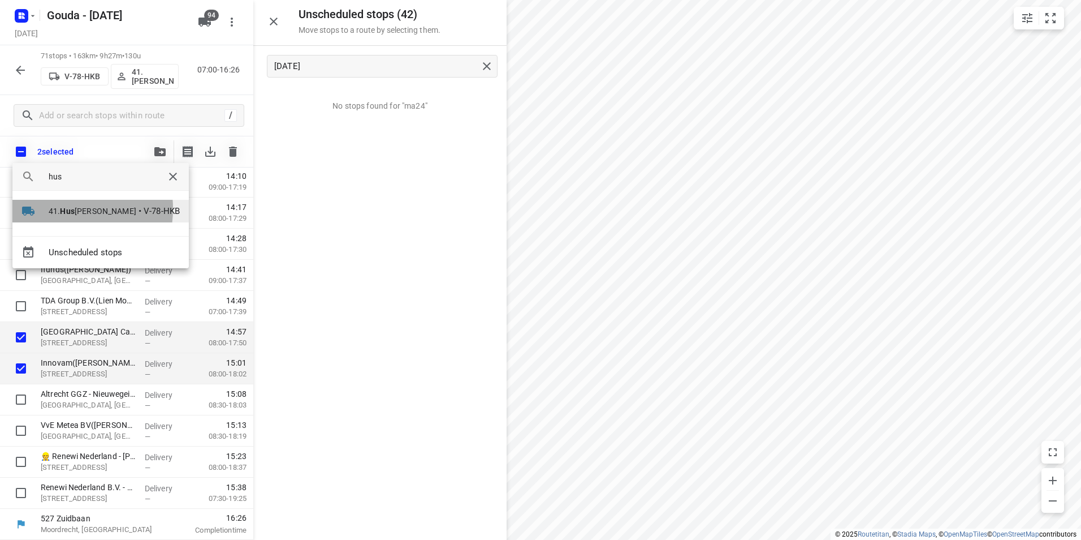
click at [59, 209] on span "41. Hus eyin Özbek" at bounding box center [93, 210] width 88 height 11
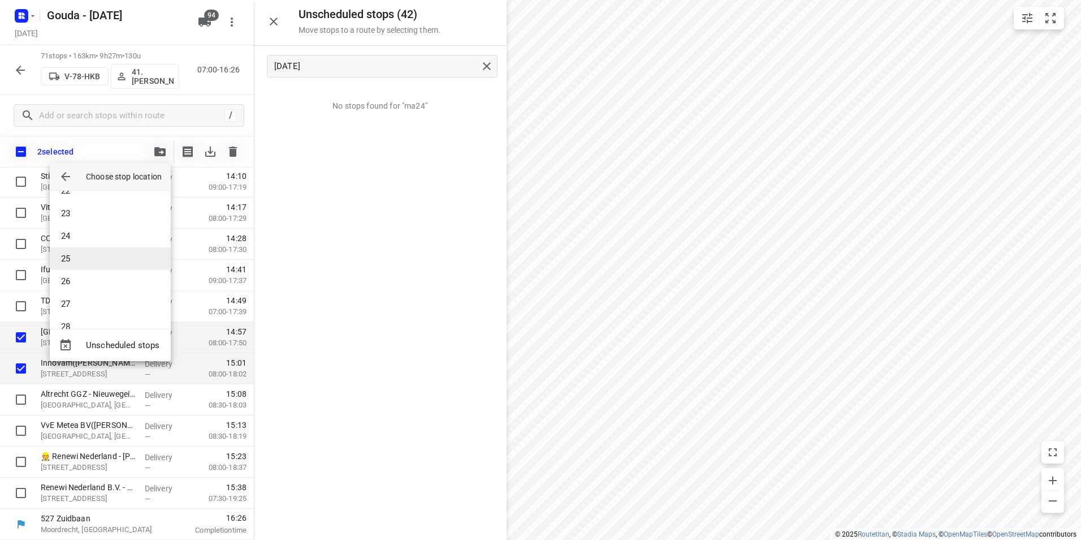
scroll to position [509, 0]
click at [80, 267] on li "26" at bounding box center [110, 263] width 121 height 23
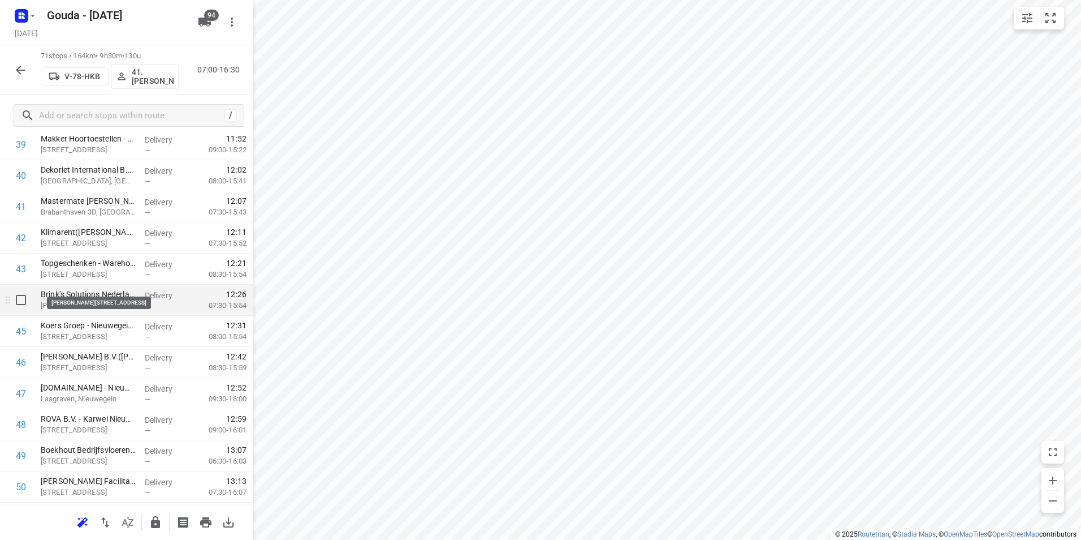
scroll to position [1334, 0]
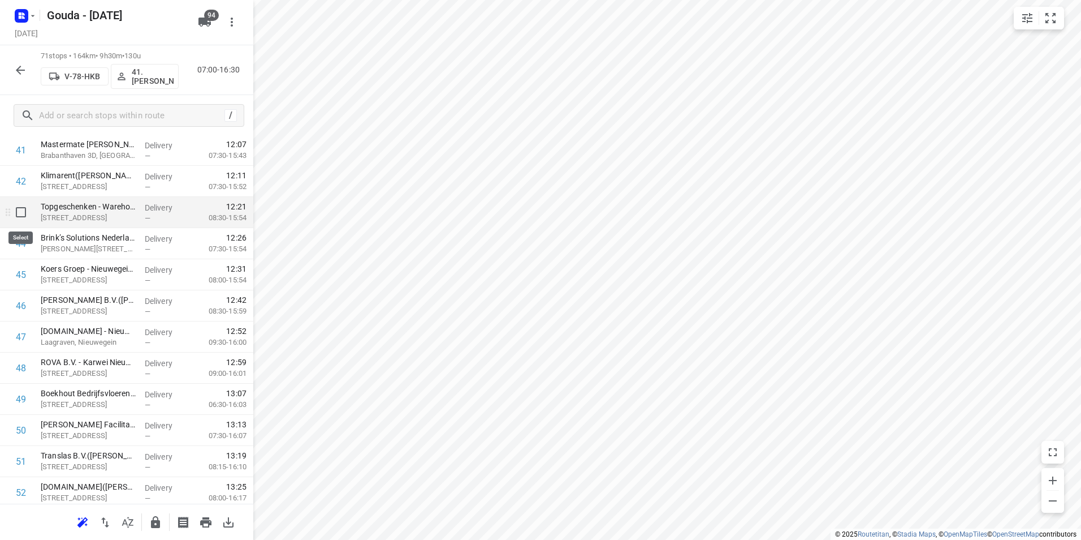
click at [22, 211] on input "checkbox" at bounding box center [21, 212] width 23 height 23
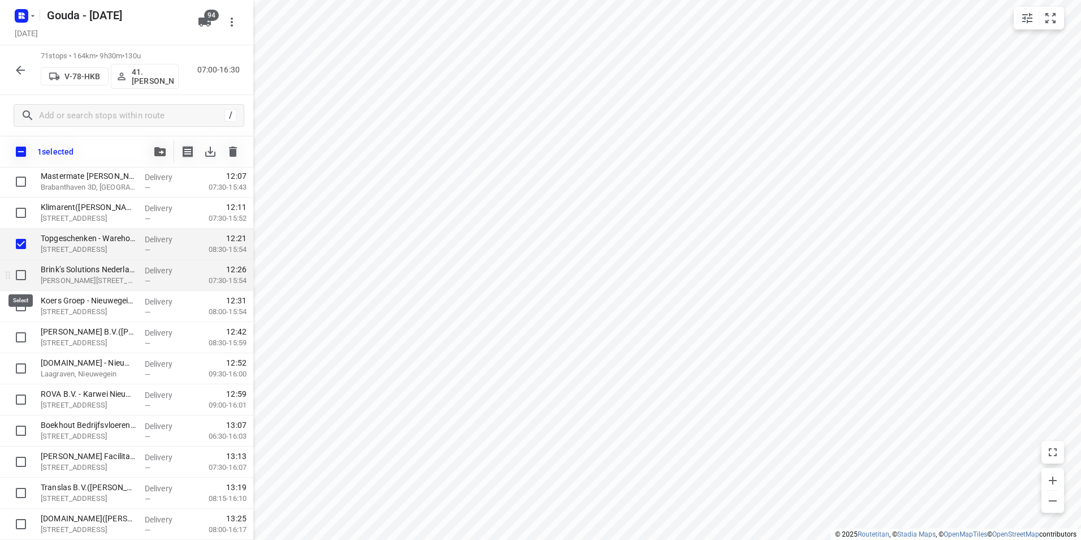
click at [23, 274] on input "checkbox" at bounding box center [21, 275] width 23 height 23
click at [22, 305] on input "checkbox" at bounding box center [21, 306] width 23 height 23
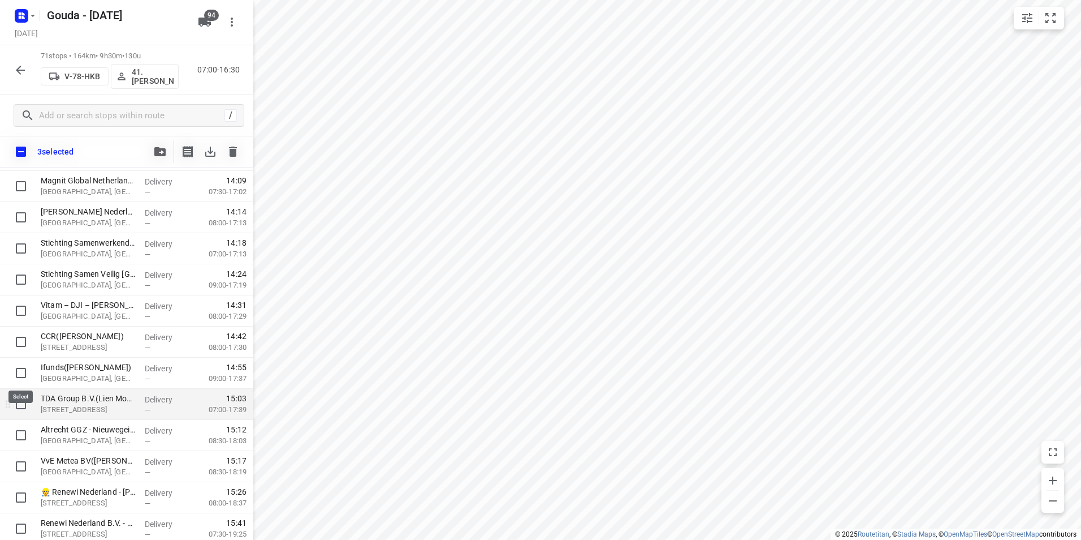
scroll to position [1956, 0]
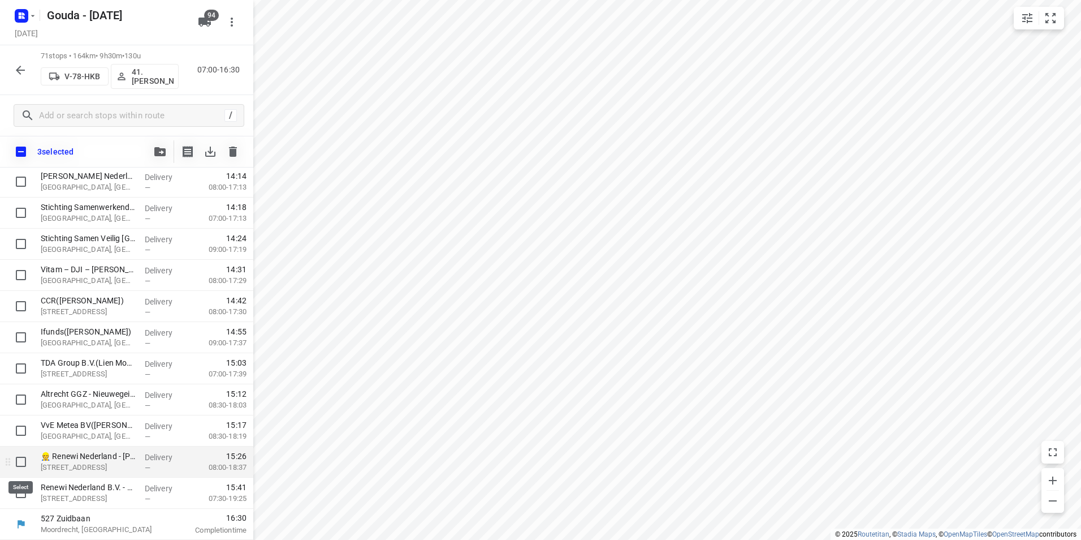
click at [20, 463] on input "checkbox" at bounding box center [21, 461] width 23 height 23
drag, startPoint x: 23, startPoint y: 501, endPoint x: 18, endPoint y: 496, distance: 7.2
click at [22, 499] on input "checkbox" at bounding box center [21, 492] width 23 height 23
click at [154, 146] on span at bounding box center [160, 150] width 23 height 11
click at [159, 155] on icon "button" at bounding box center [159, 151] width 11 height 9
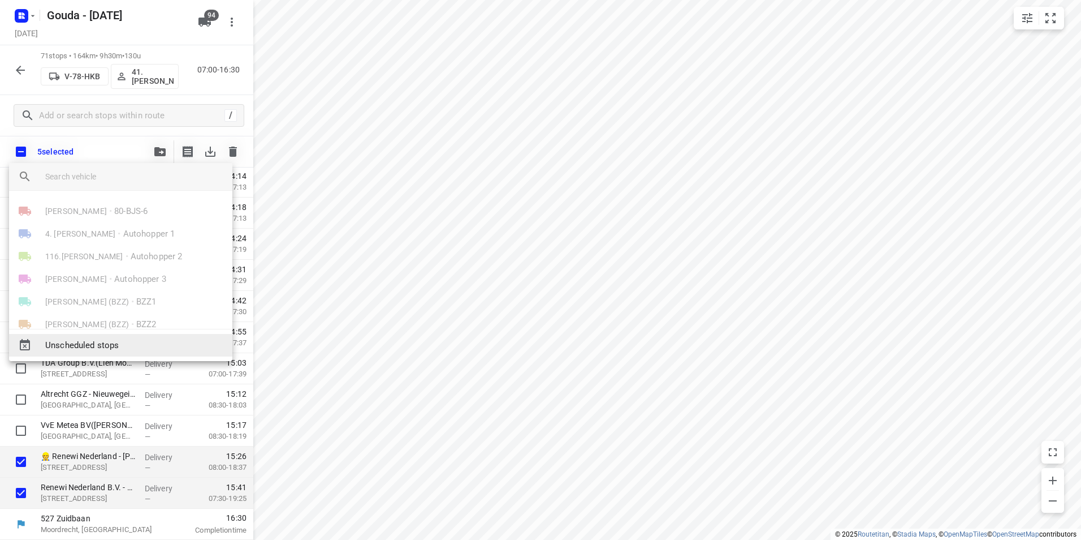
click at [111, 344] on span "Unscheduled stops" at bounding box center [134, 345] width 178 height 13
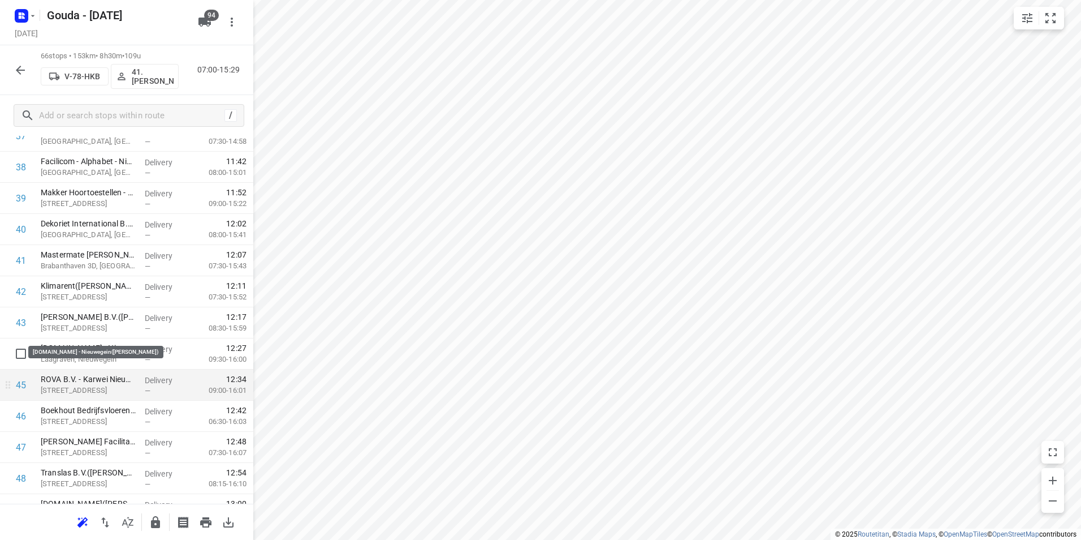
scroll to position [1240, 0]
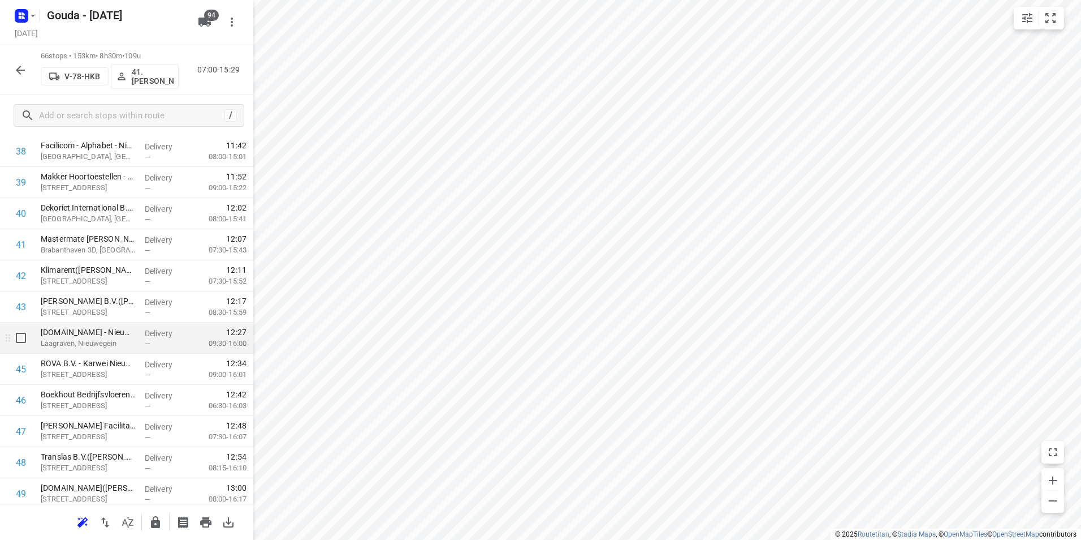
click at [23, 336] on input "checkbox" at bounding box center [21, 337] width 23 height 23
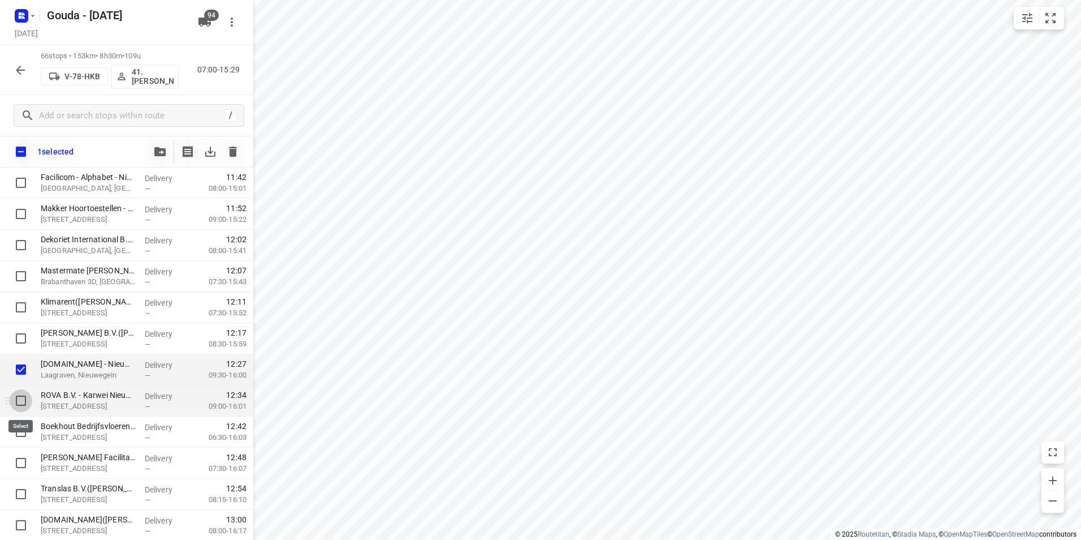
drag, startPoint x: 18, startPoint y: 400, endPoint x: 71, endPoint y: 277, distance: 134.3
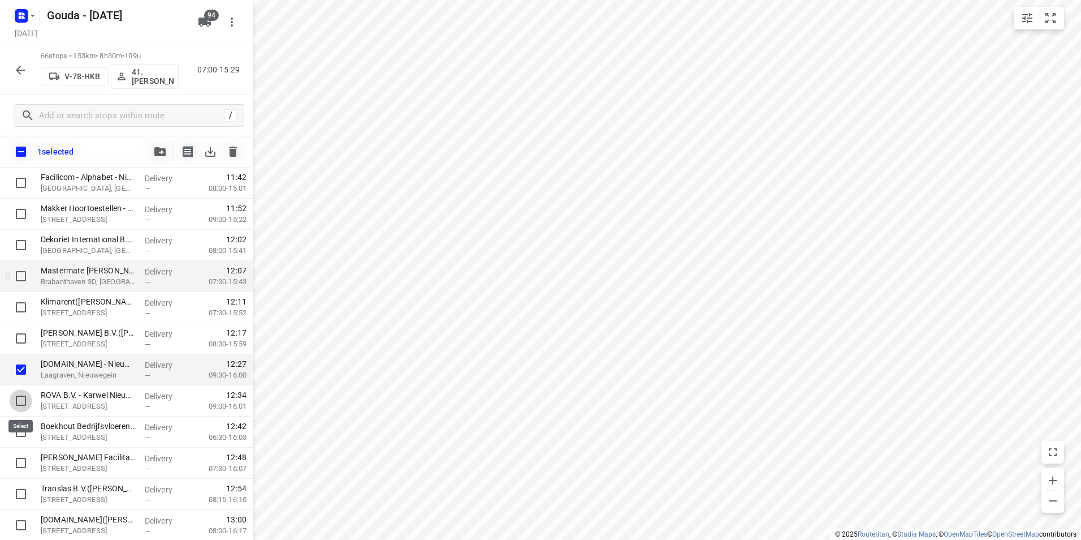
click at [19, 400] on input "checkbox" at bounding box center [21, 400] width 23 height 23
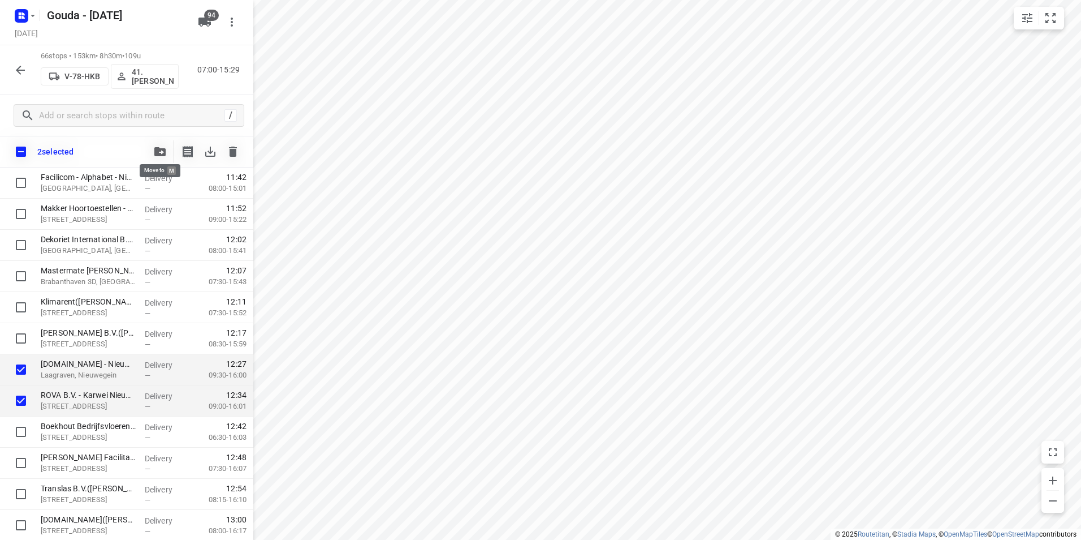
click at [165, 150] on icon "button" at bounding box center [159, 151] width 11 height 9
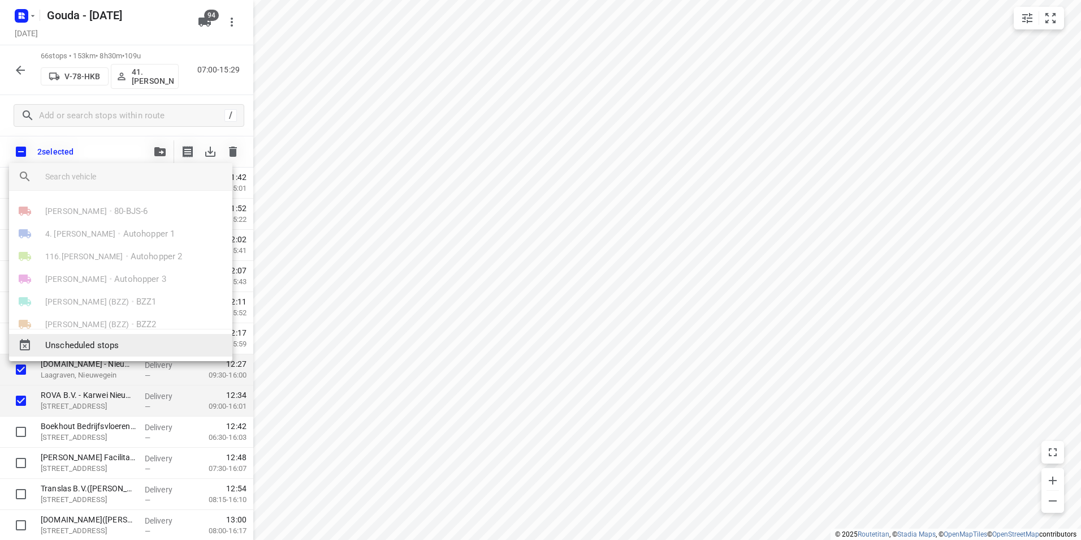
click at [98, 341] on span "Unscheduled stops" at bounding box center [134, 345] width 178 height 13
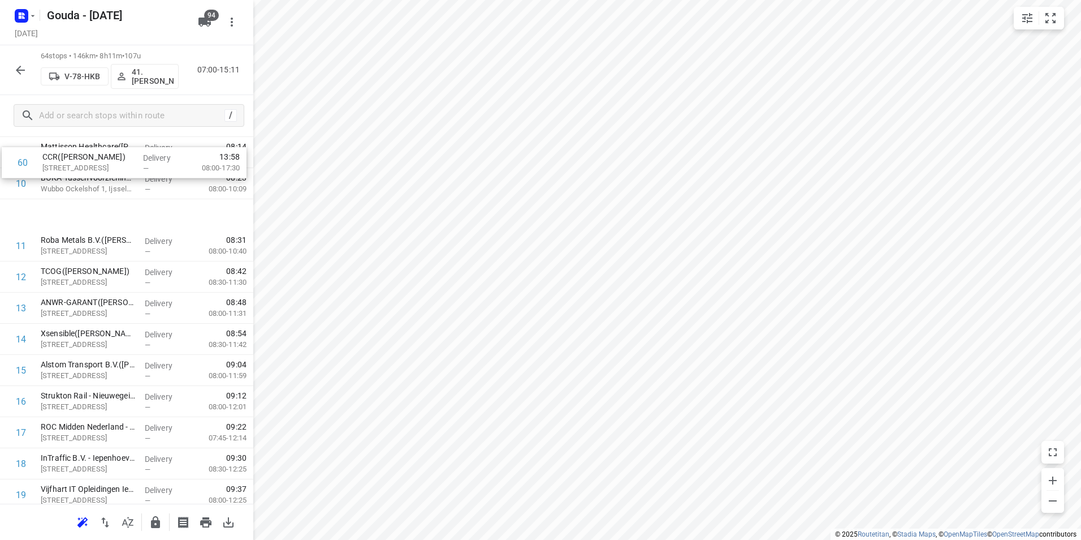
scroll to position [336, 0]
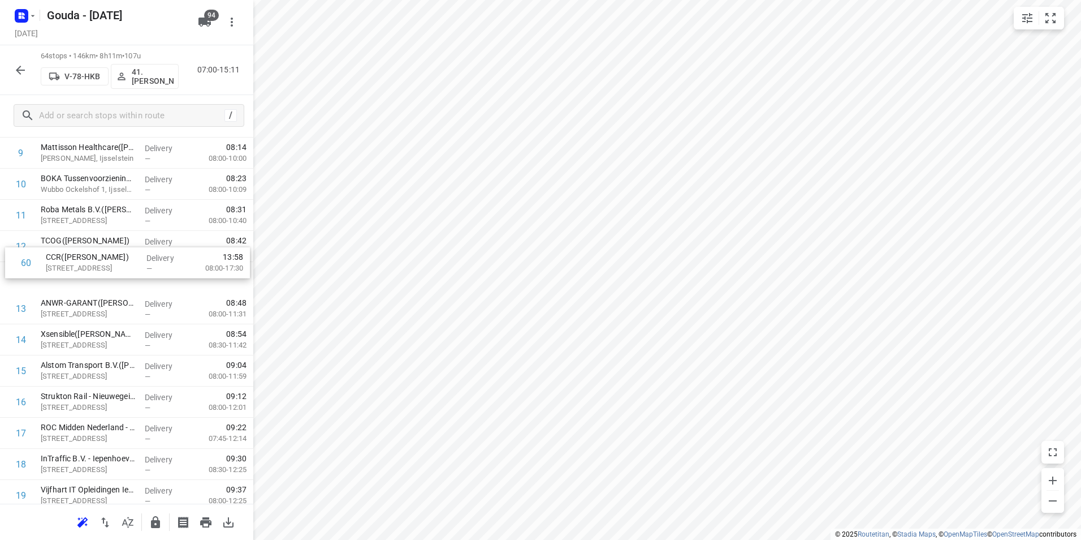
drag, startPoint x: 141, startPoint y: 390, endPoint x: 145, endPoint y: 274, distance: 116.0
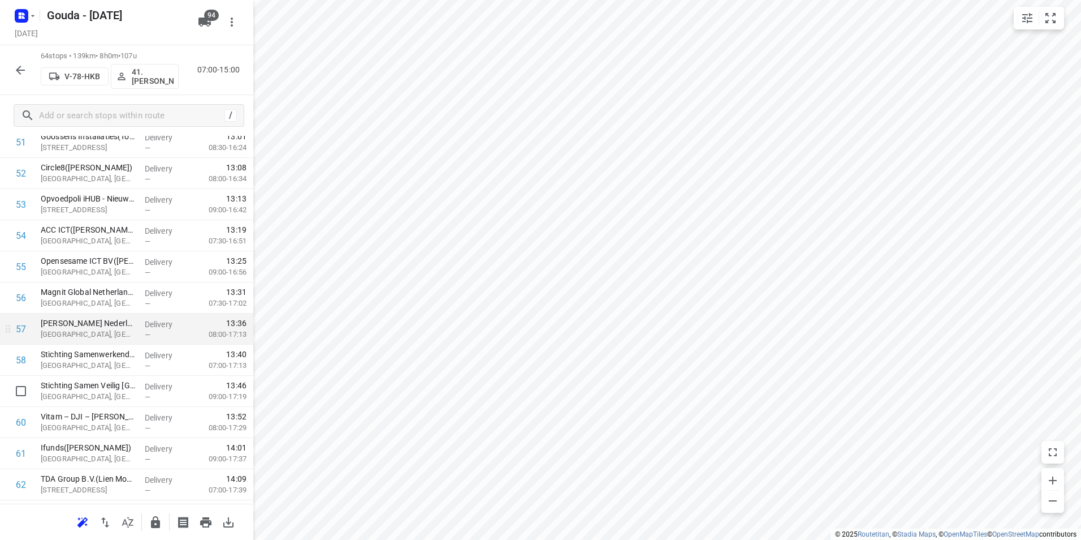
scroll to position [1743, 0]
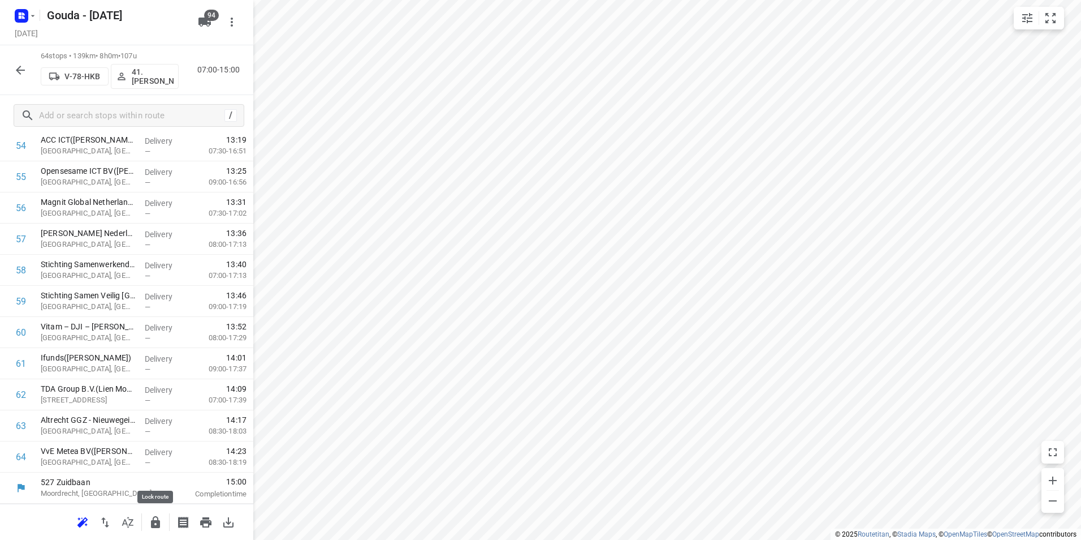
click at [158, 516] on icon "button" at bounding box center [156, 522] width 14 height 14
click at [159, 523] on icon "button" at bounding box center [155, 522] width 9 height 12
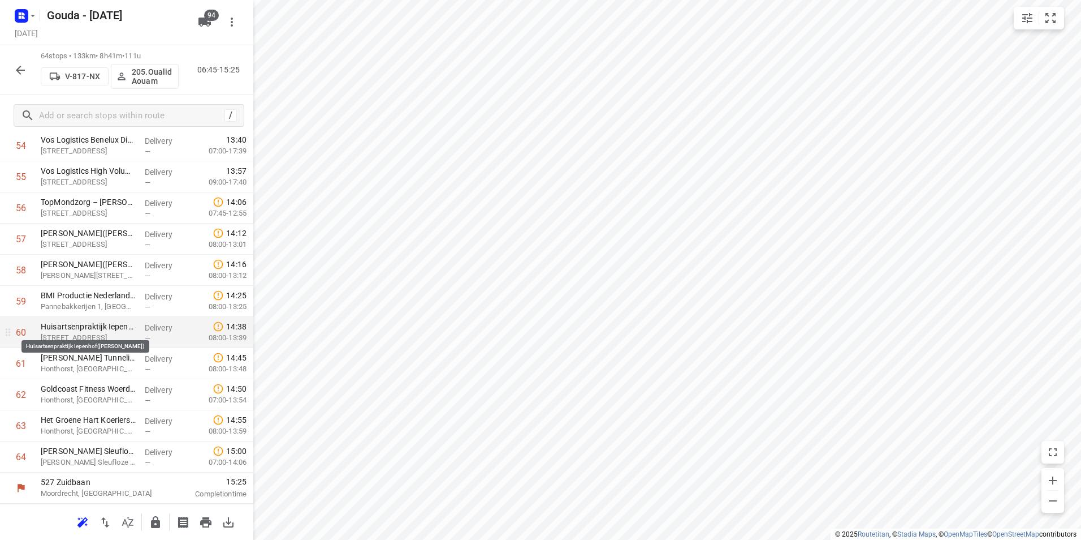
click at [118, 339] on p "Iepenhof 1A, Woerden" at bounding box center [88, 337] width 95 height 11
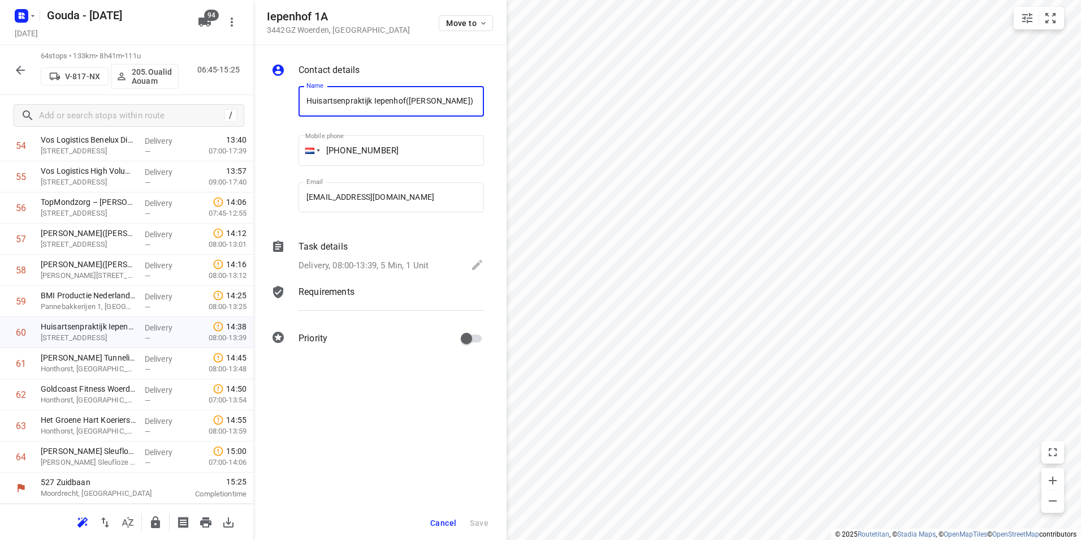
scroll to position [0, 1]
click at [352, 254] on div "Task details Delivery, 08:00-13:39, 5 Min, 1 Unit" at bounding box center [391, 257] width 190 height 38
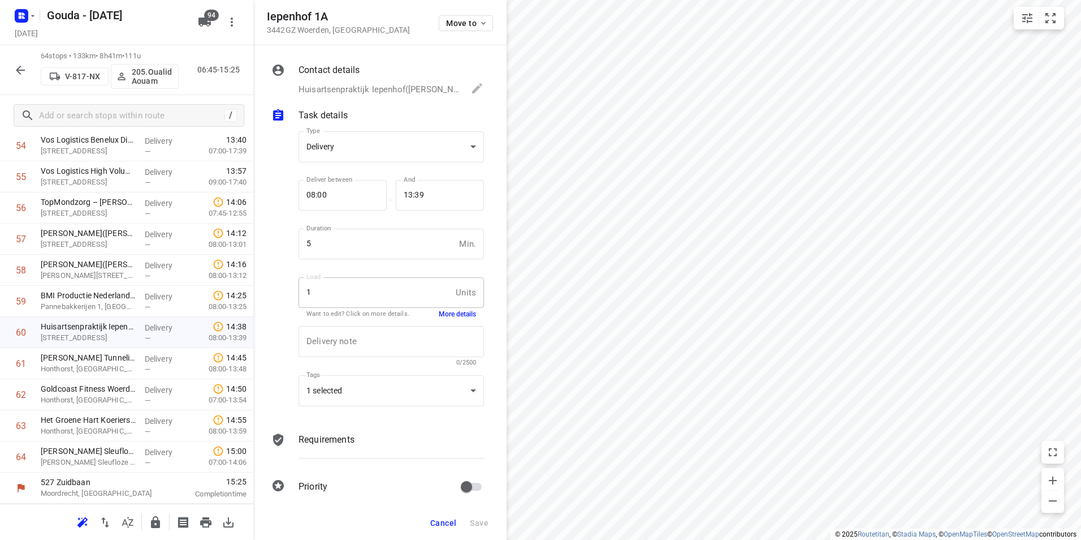
scroll to position [0, 0]
click at [356, 400] on div "1 selected" at bounding box center [391, 390] width 185 height 31
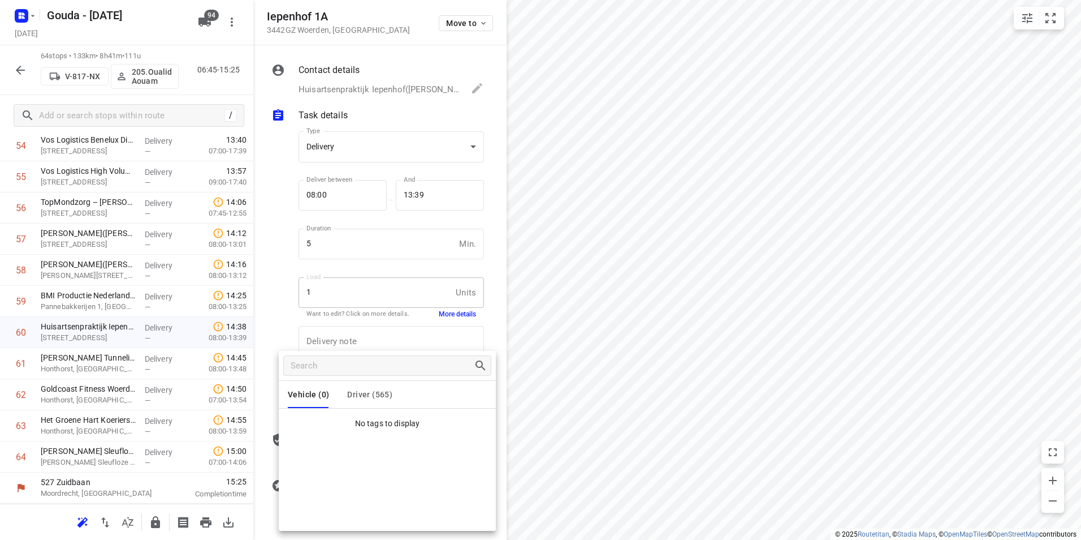
click at [359, 417] on ul "No tags to display" at bounding box center [387, 420] width 217 height 25
click at [368, 399] on button "Driver (565)" at bounding box center [369, 394] width 45 height 27
click at [252, 438] on div at bounding box center [540, 270] width 1081 height 540
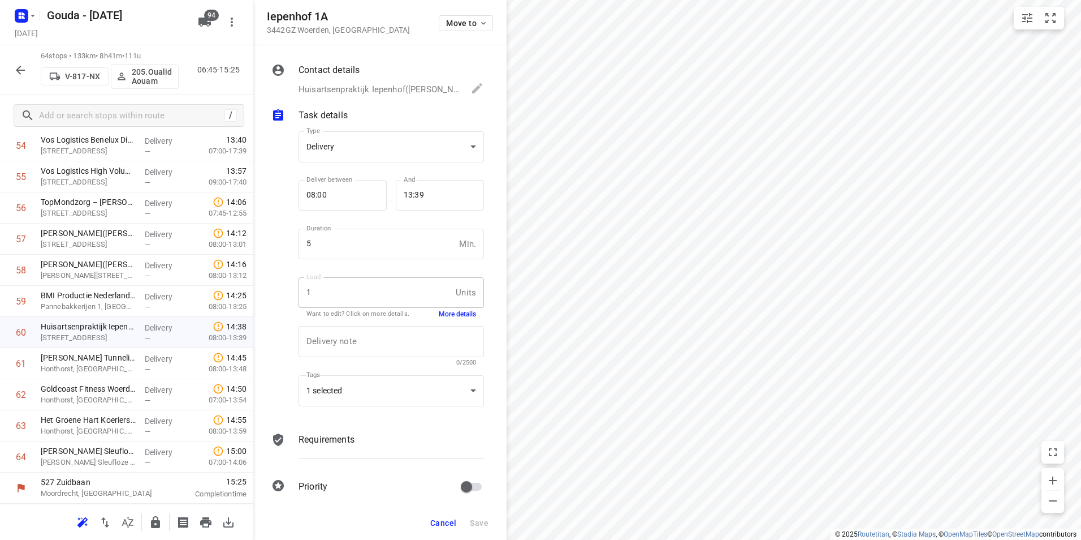
click at [249, 454] on div "Vehicle (0) Driver (565) Ma43 73.WimD 74. 87.Pierre Actie Ambius 1 Ambius 2 Amb…" at bounding box center [540, 270] width 1081 height 540
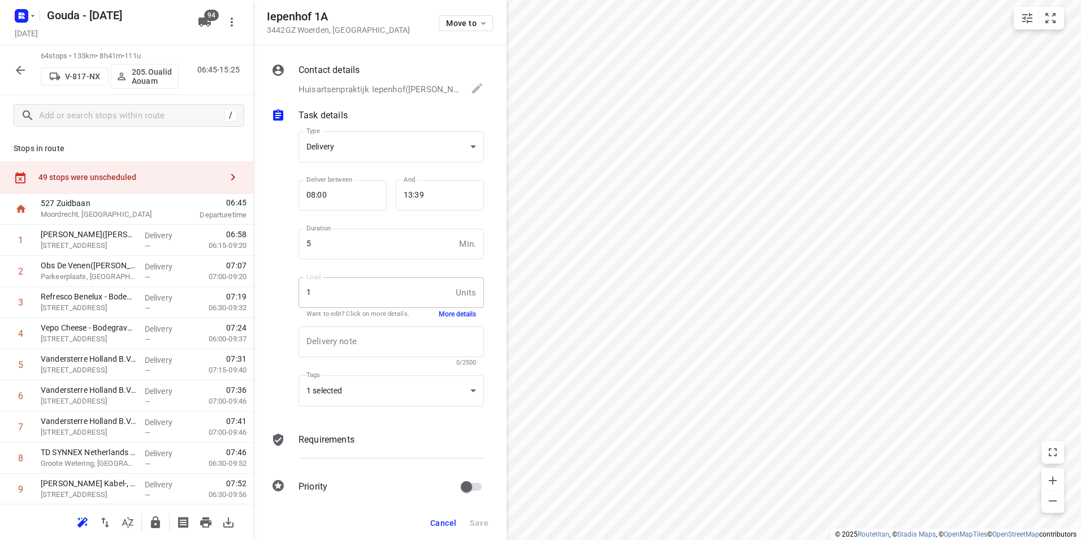
click at [146, 178] on div "49 stops were unscheduled" at bounding box center [129, 176] width 183 height 9
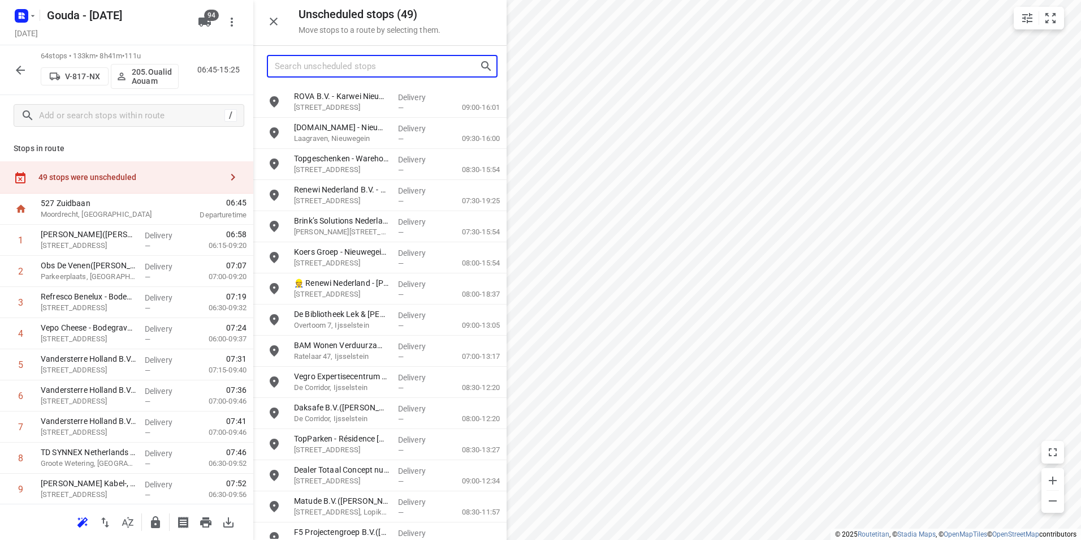
click at [314, 68] on input "Search unscheduled stops" at bounding box center [377, 67] width 205 height 18
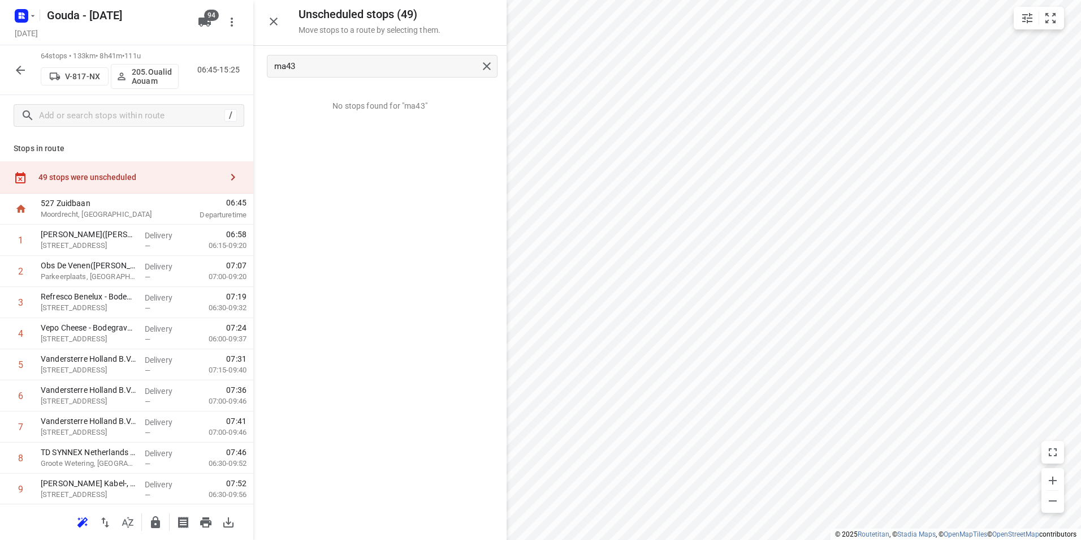
click at [139, 523] on button "button" at bounding box center [127, 522] width 23 height 23
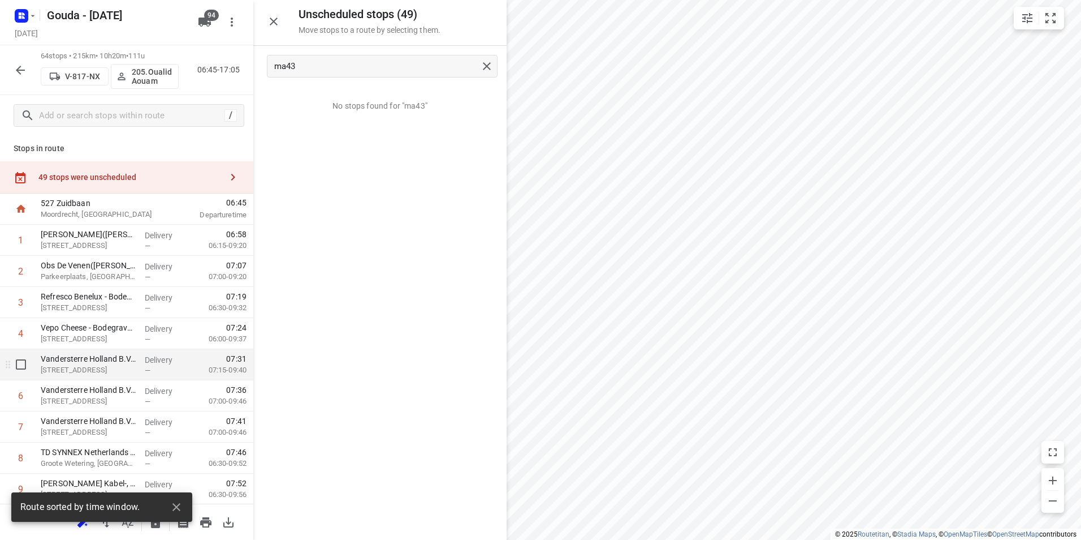
click at [80, 349] on div "Vandersterre Holland B.V. - Bodegraven - Hoofdkantoor(Laura Kos) Duitslandweg 9…" at bounding box center [88, 364] width 104 height 31
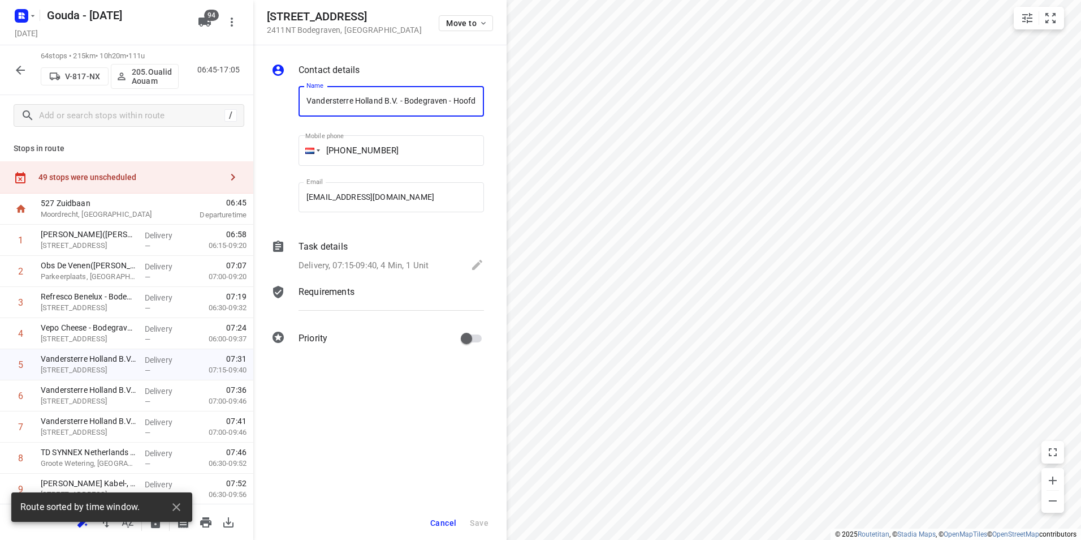
click at [338, 244] on p "Task details" at bounding box center [323, 247] width 49 height 14
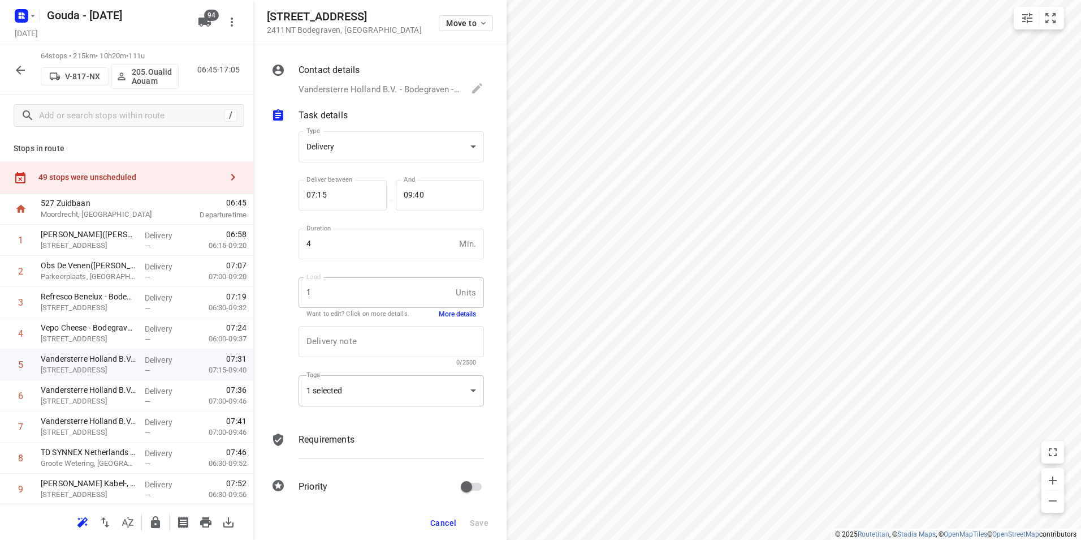
click at [383, 405] on div "Tags 1 selected 1 selected ​" at bounding box center [391, 395] width 185 height 40
click at [362, 394] on div "1 selected" at bounding box center [391, 390] width 185 height 31
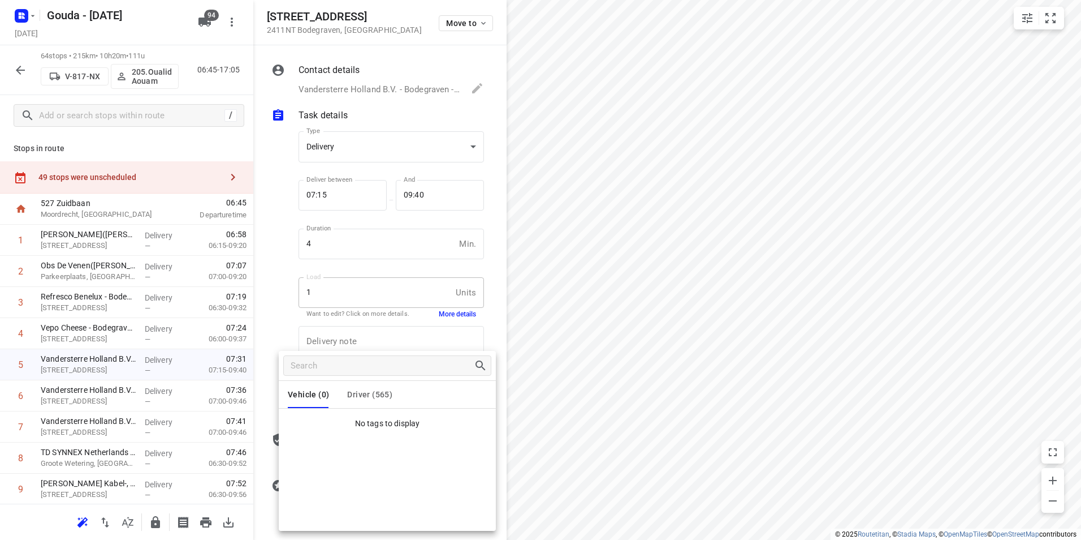
click at [365, 390] on span "Driver (565)" at bounding box center [369, 394] width 45 height 9
drag, startPoint x: 184, startPoint y: 214, endPoint x: 175, endPoint y: 201, distance: 15.8
click at [185, 215] on div at bounding box center [540, 270] width 1081 height 540
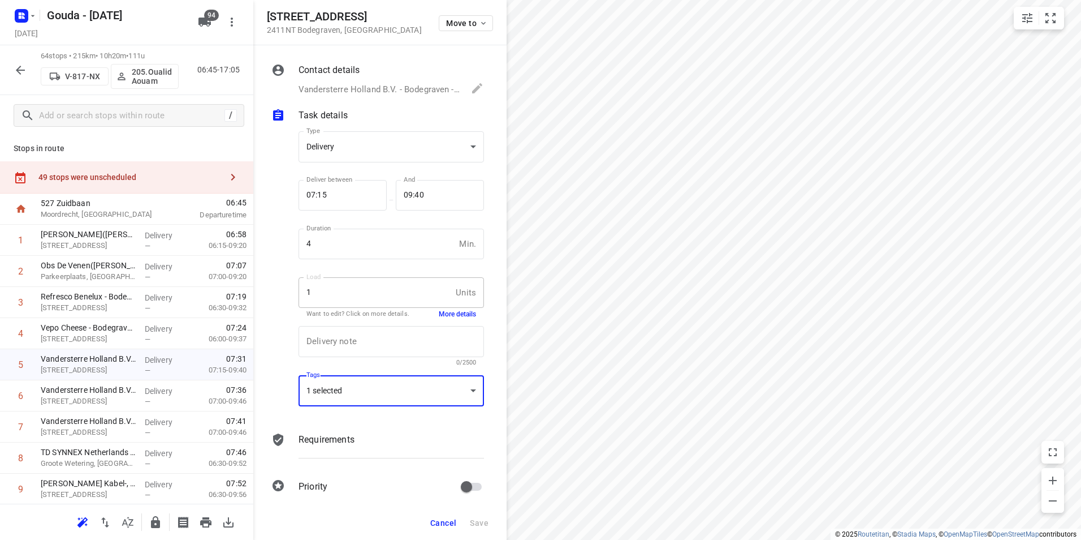
click at [163, 174] on div "Vehicle (0) Driver (565) Ma68 73.WimD 74. 87.Pierre Actie Ambius 1 Ambius 2 Amb…" at bounding box center [540, 270] width 1081 height 540
click at [163, 165] on div "49 stops were unscheduled" at bounding box center [126, 177] width 253 height 32
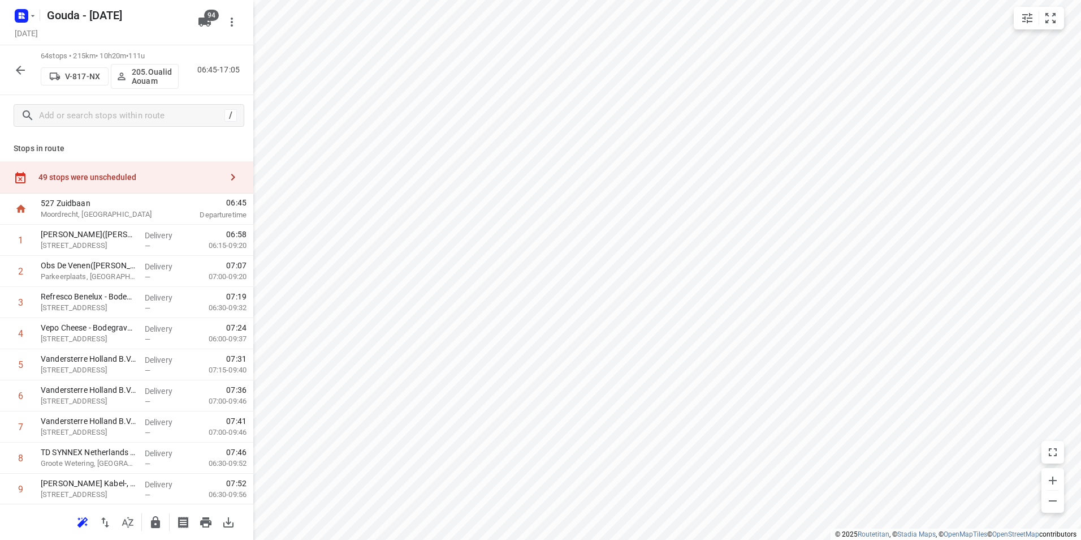
click at [162, 165] on div "49 stops were unscheduled" at bounding box center [126, 177] width 253 height 32
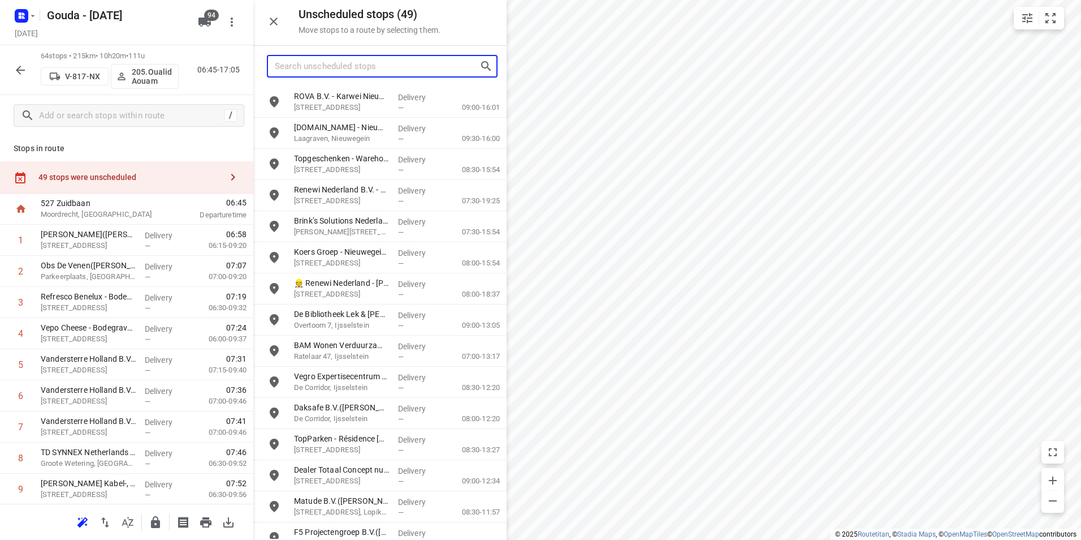
drag, startPoint x: 162, startPoint y: 165, endPoint x: 303, endPoint y: 66, distance: 171.8
click at [299, 59] on input "Search unscheduled stops" at bounding box center [377, 67] width 205 height 18
click at [305, 67] on input "Search unscheduled stops" at bounding box center [377, 67] width 205 height 18
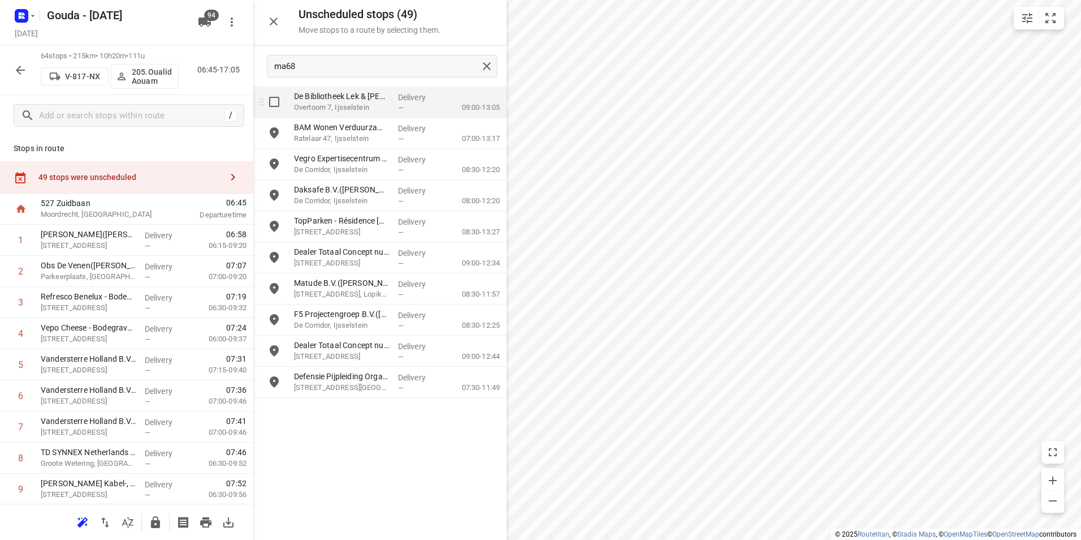
click at [277, 109] on input "grid" at bounding box center [274, 101] width 23 height 23
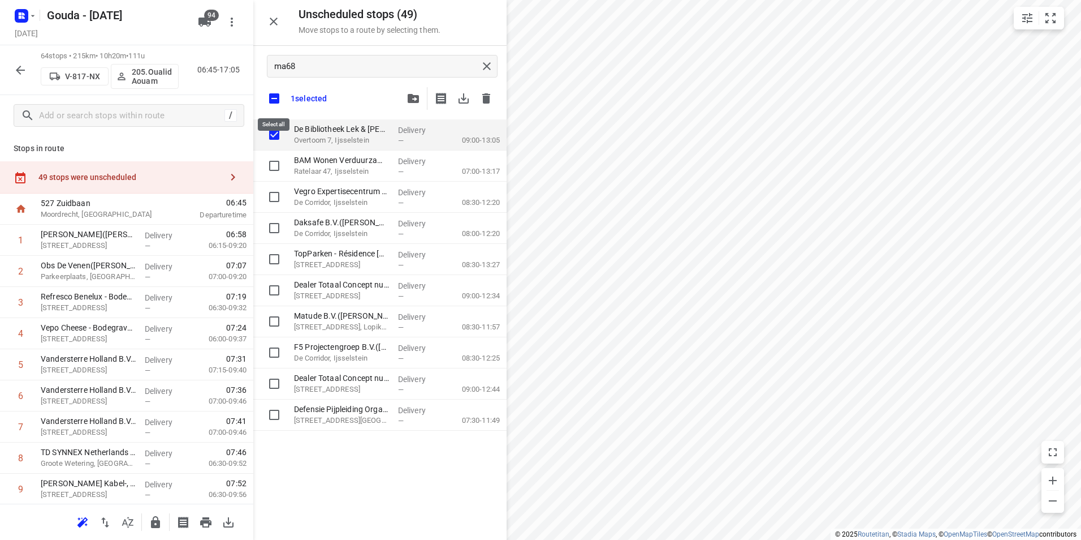
click at [270, 104] on input "checkbox" at bounding box center [274, 99] width 24 height 24
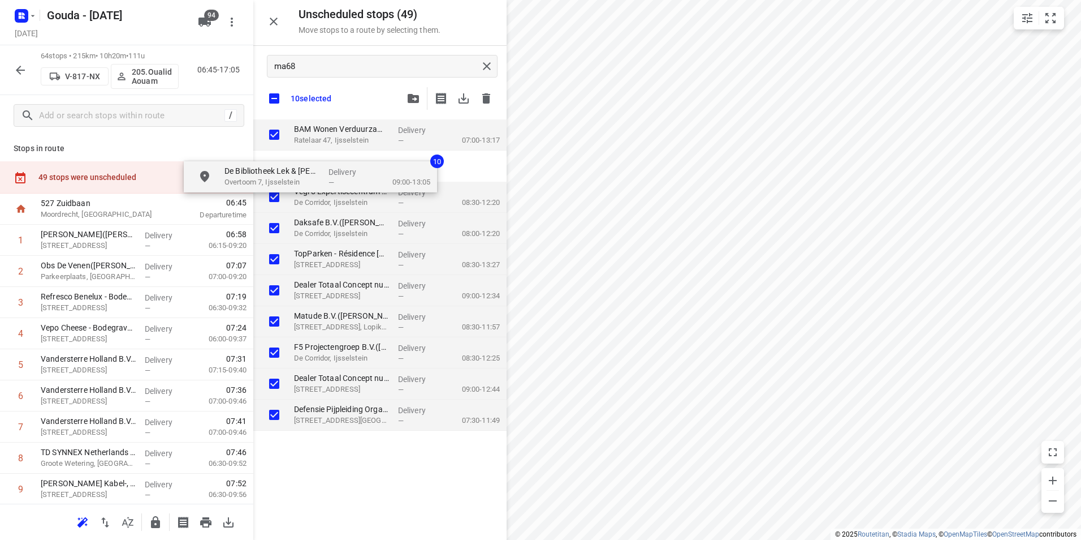
drag, startPoint x: 260, startPoint y: 180, endPoint x: 146, endPoint y: 208, distance: 117.5
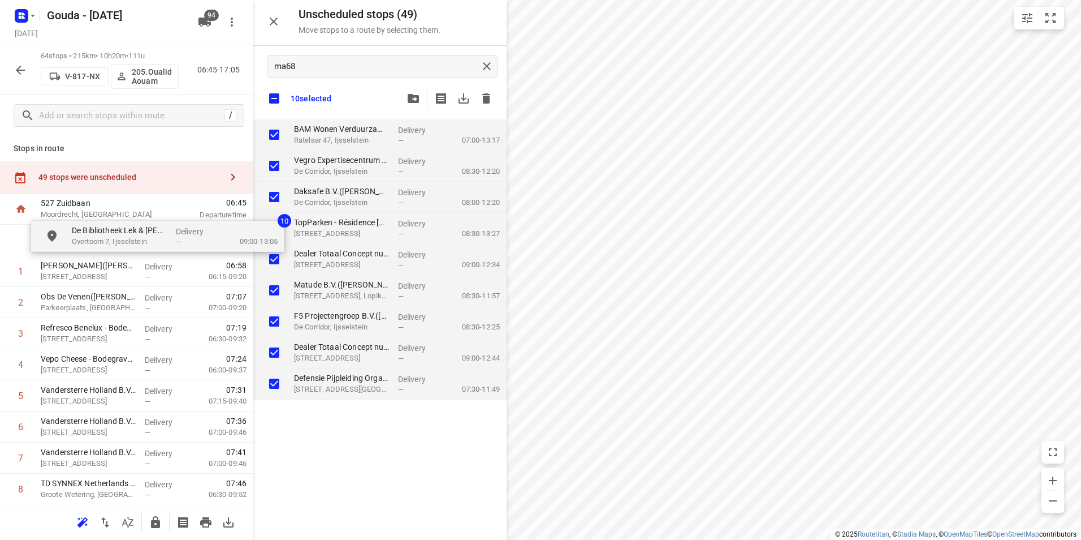
drag, startPoint x: 305, startPoint y: 149, endPoint x: 136, endPoint y: 234, distance: 189.7
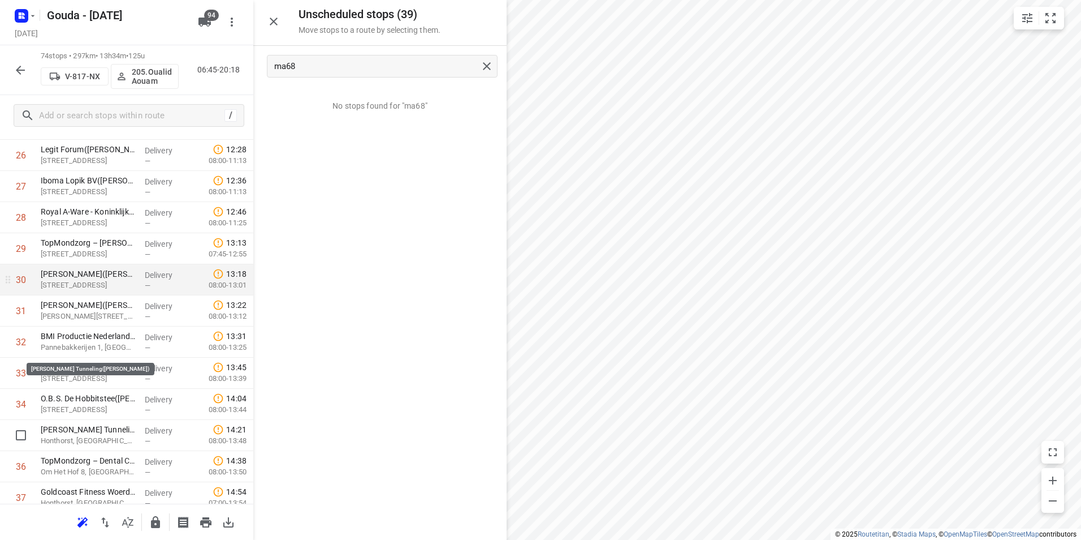
scroll to position [848, 0]
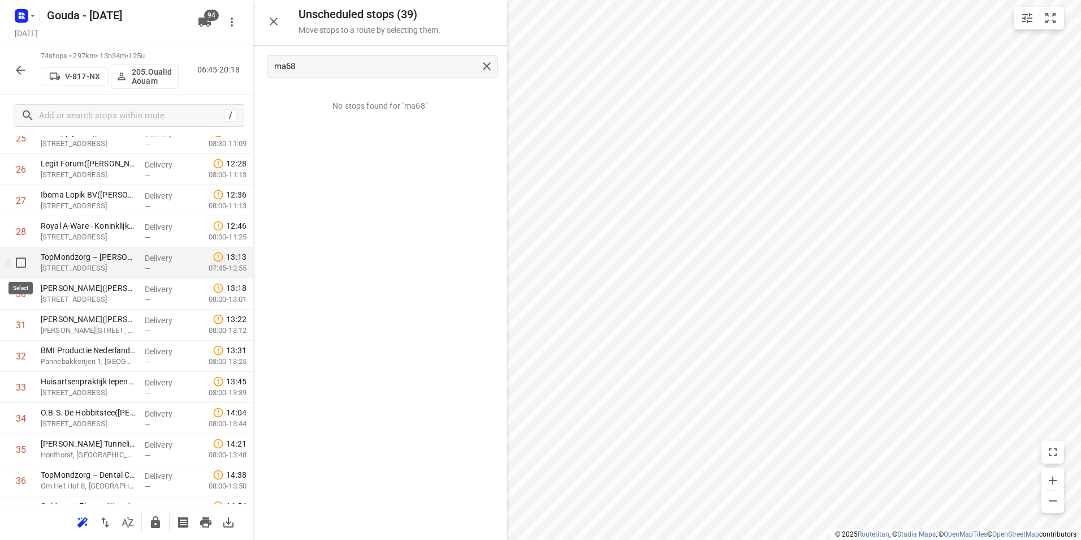
click at [24, 265] on input "checkbox" at bounding box center [21, 262] width 23 height 23
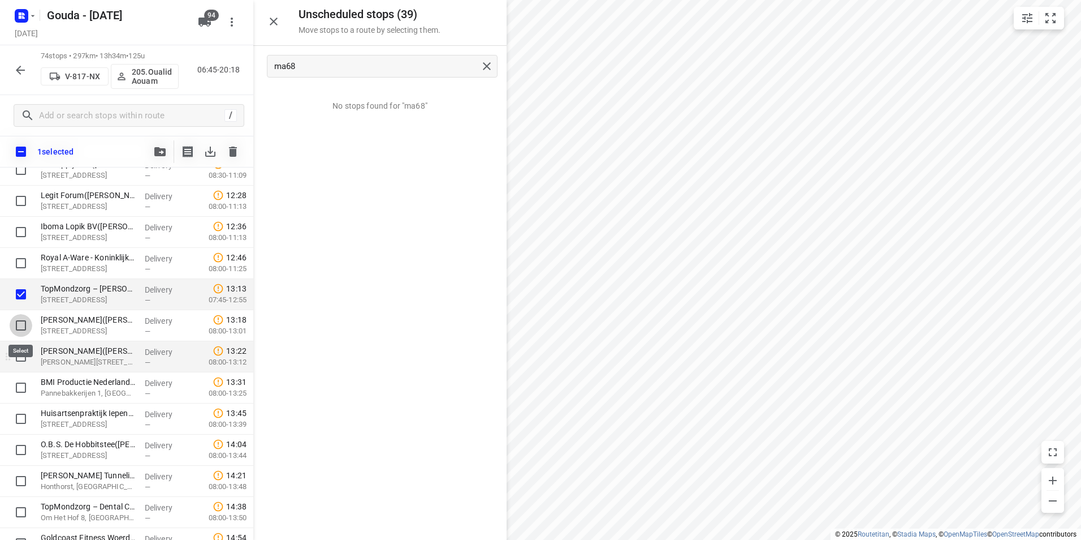
drag, startPoint x: 20, startPoint y: 321, endPoint x: 23, endPoint y: 345, distance: 24.5
click at [22, 321] on input "checkbox" at bounding box center [21, 325] width 23 height 23
click at [20, 357] on input "checkbox" at bounding box center [21, 356] width 23 height 23
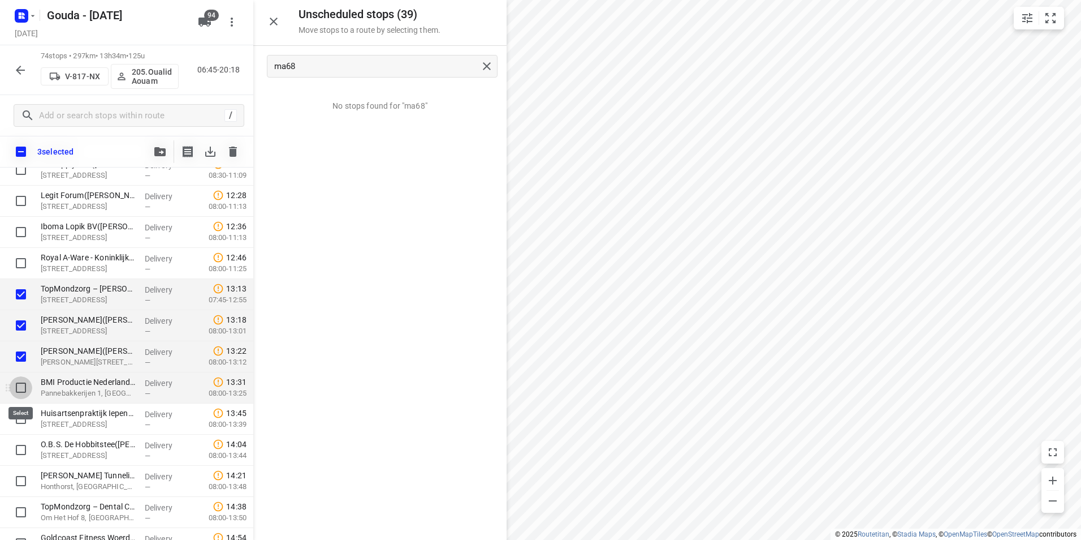
click at [20, 381] on input "checkbox" at bounding box center [21, 387] width 23 height 23
click at [17, 416] on input "checkbox" at bounding box center [21, 418] width 23 height 23
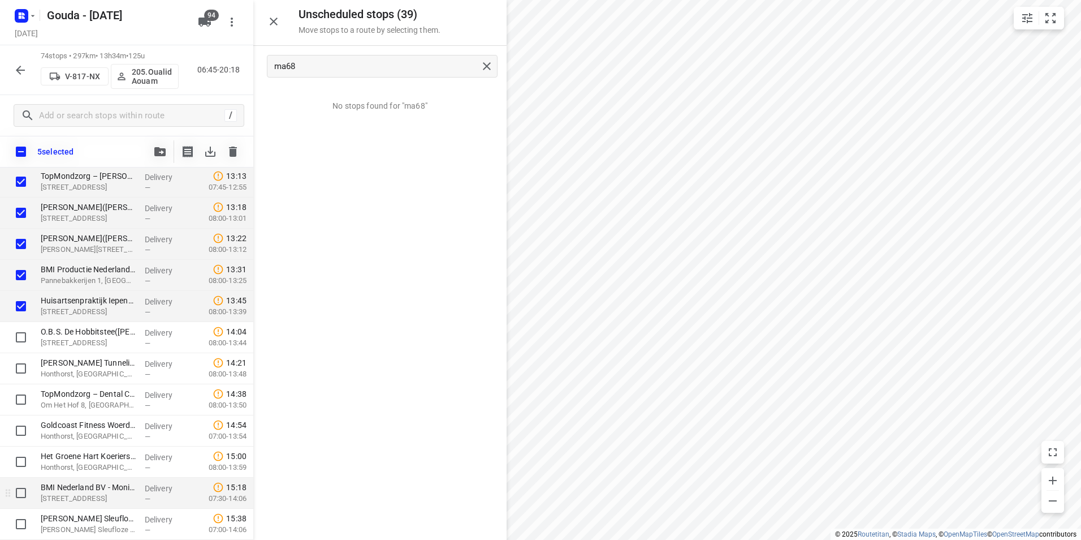
scroll to position [1018, 0]
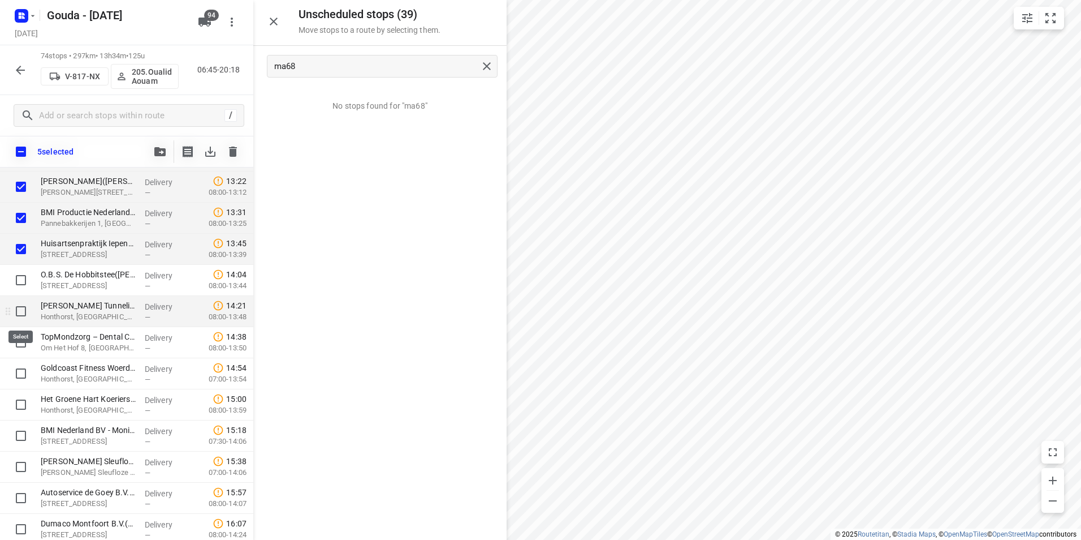
click at [19, 310] on input "checkbox" at bounding box center [21, 311] width 23 height 23
click at [25, 372] on input "checkbox" at bounding box center [21, 373] width 23 height 23
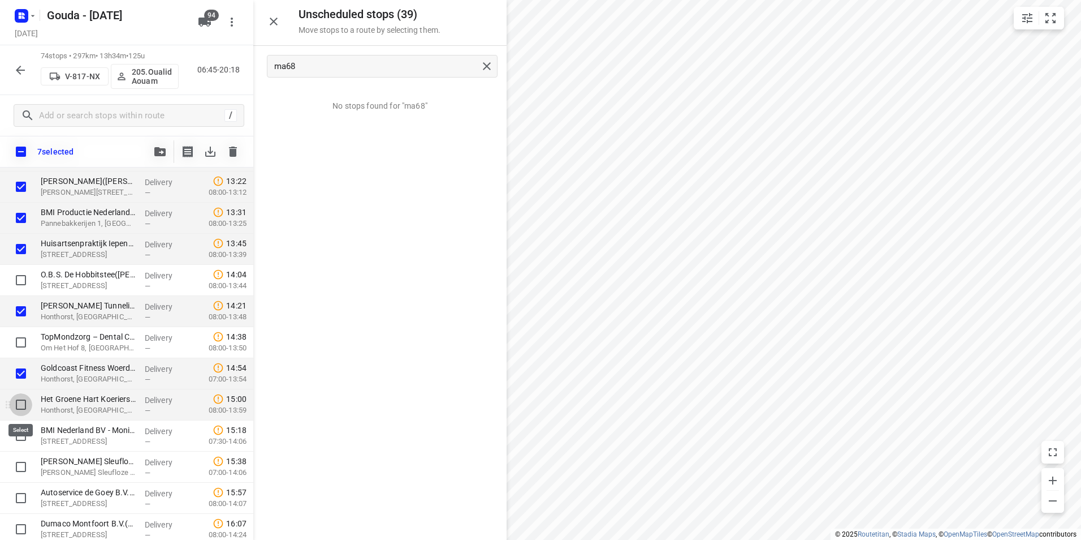
click at [21, 402] on input "checkbox" at bounding box center [21, 404] width 23 height 23
click at [19, 467] on input "checkbox" at bounding box center [21, 466] width 23 height 23
click at [158, 147] on icon "button" at bounding box center [159, 151] width 11 height 9
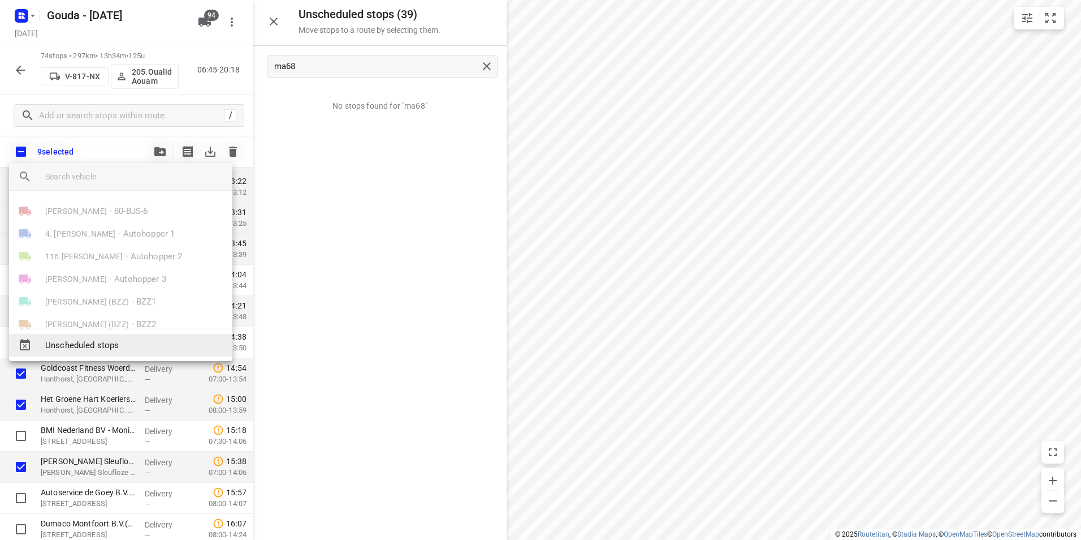
click at [87, 347] on span "Unscheduled stops" at bounding box center [134, 345] width 178 height 13
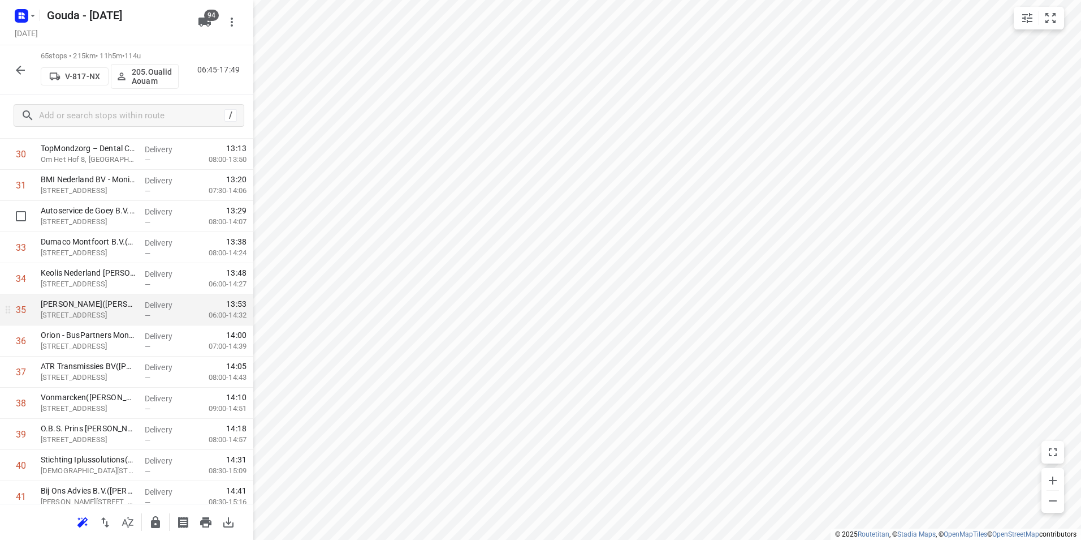
scroll to position [961, 0]
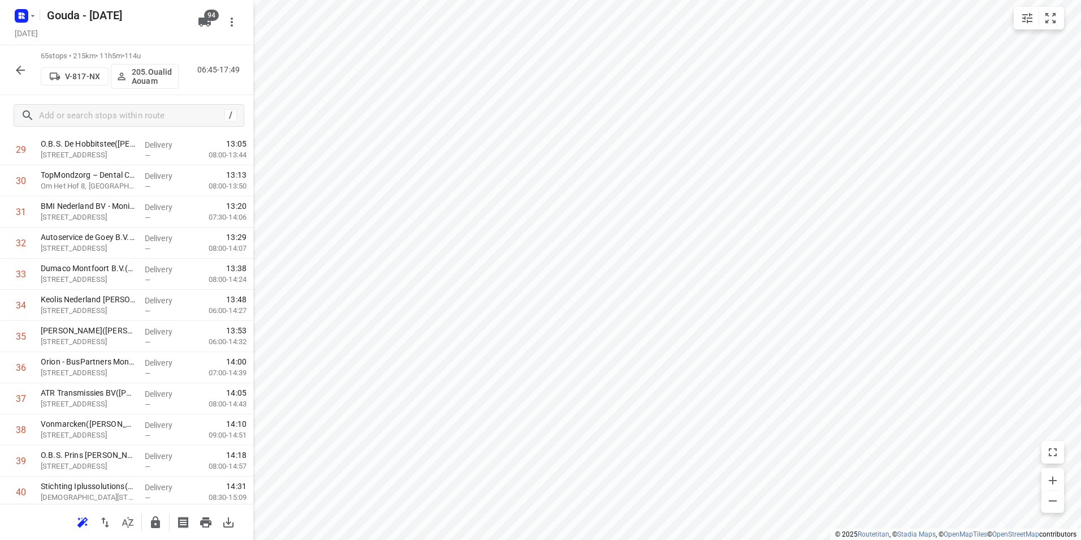
click at [128, 521] on icon "button" at bounding box center [128, 522] width 14 height 14
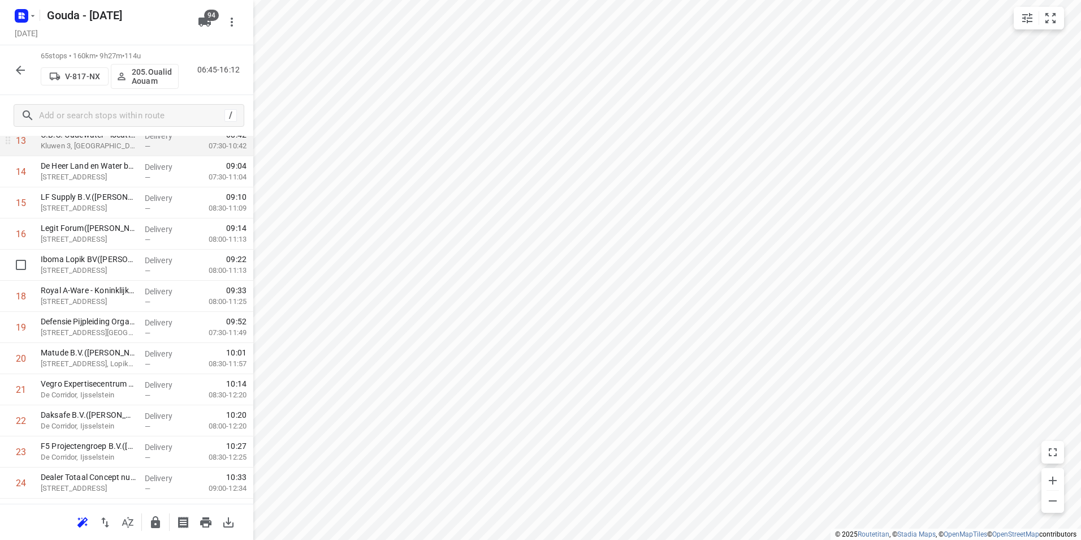
scroll to position [396, 0]
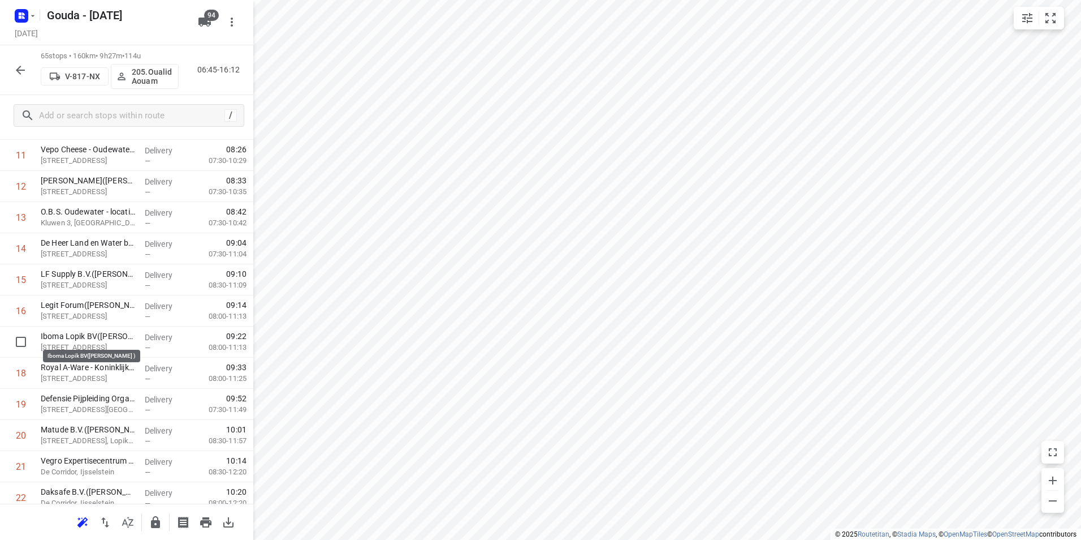
drag, startPoint x: 101, startPoint y: 339, endPoint x: 99, endPoint y: 303, distance: 36.8
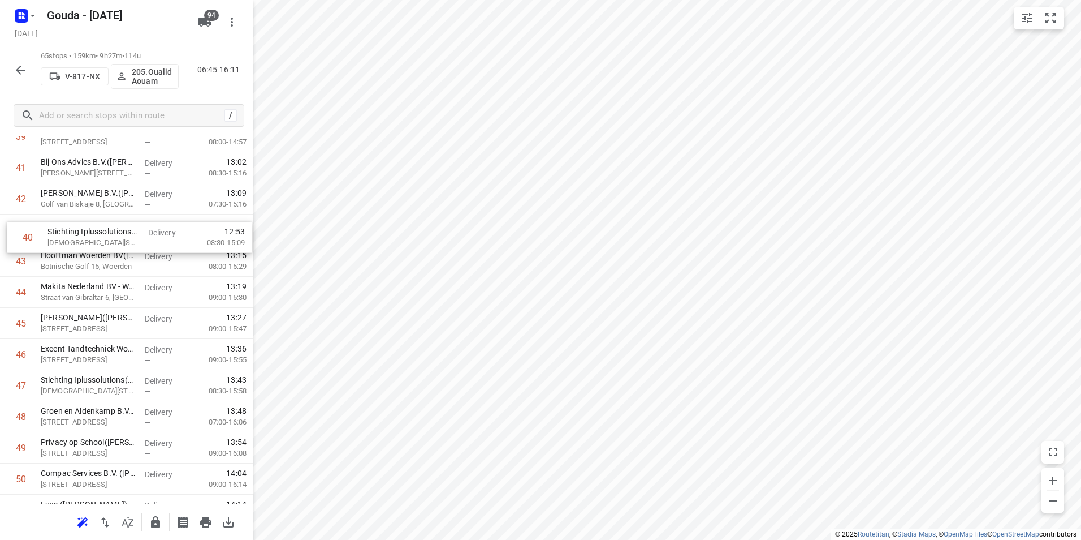
scroll to position [1284, 0]
drag, startPoint x: 87, startPoint y: 214, endPoint x: 93, endPoint y: 364, distance: 150.0
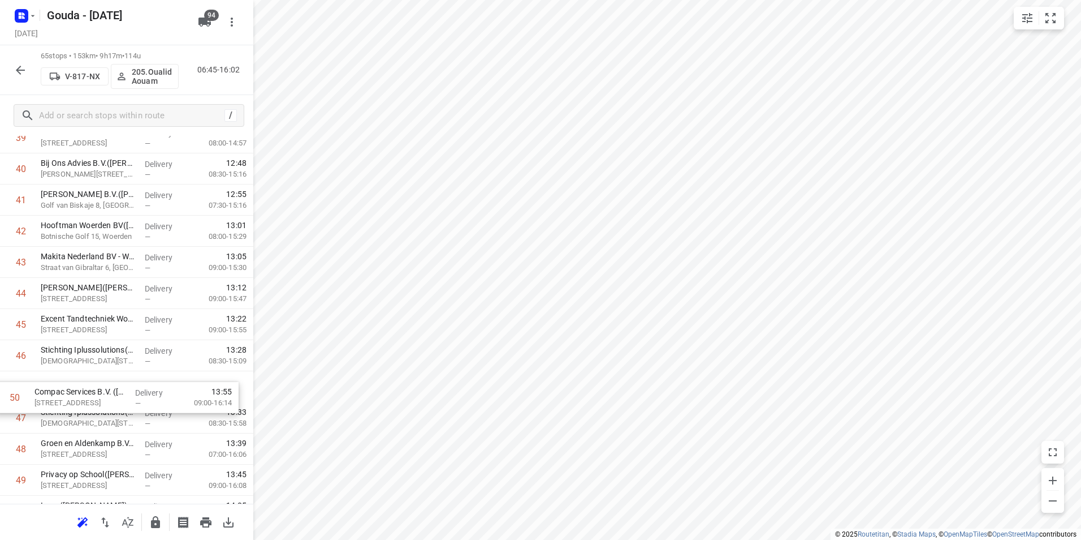
scroll to position [1288, 0]
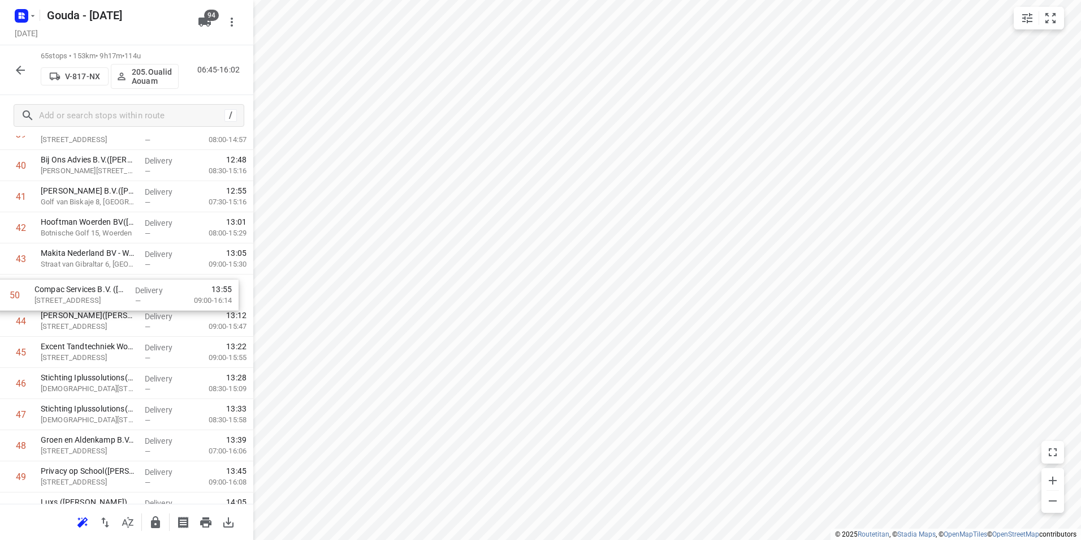
drag, startPoint x: 66, startPoint y: 476, endPoint x: 58, endPoint y: 280, distance: 195.8
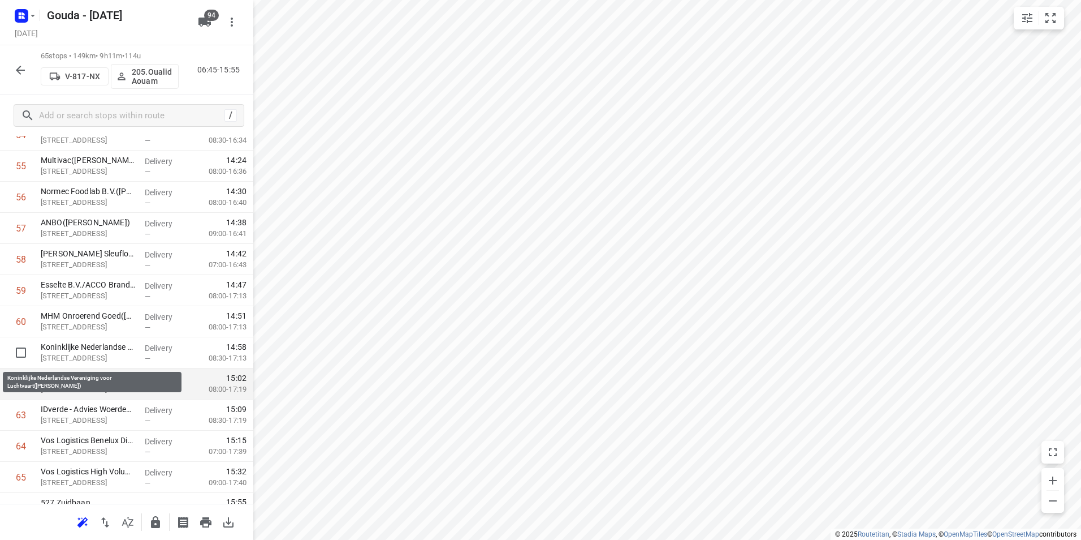
scroll to position [1774, 0]
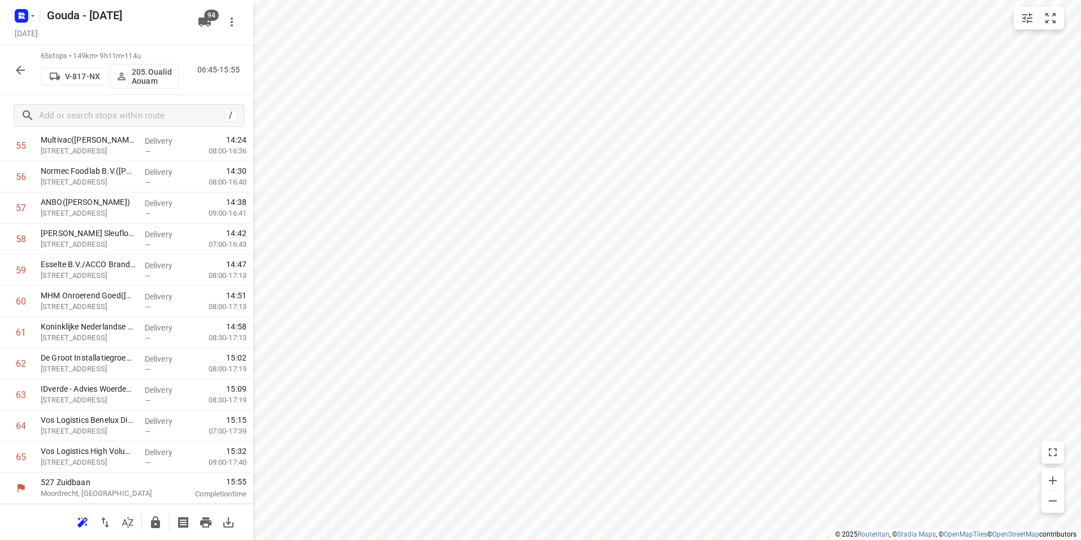
click at [147, 516] on button "button" at bounding box center [155, 522] width 23 height 23
click at [30, 75] on div at bounding box center [20, 70] width 23 height 23
click at [23, 81] on button "button" at bounding box center [20, 70] width 23 height 23
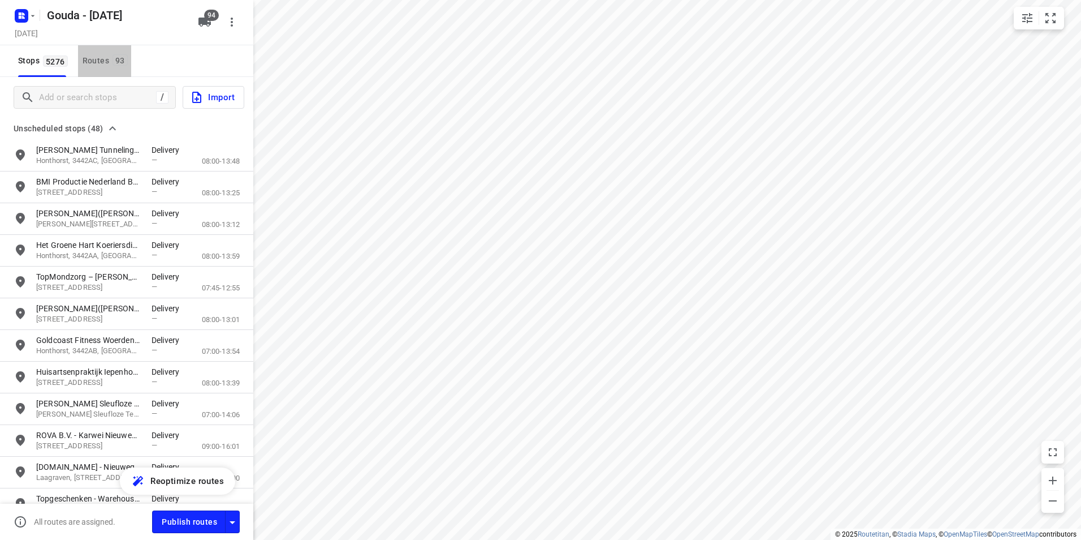
click at [87, 60] on div "Routes 93" at bounding box center [107, 61] width 49 height 14
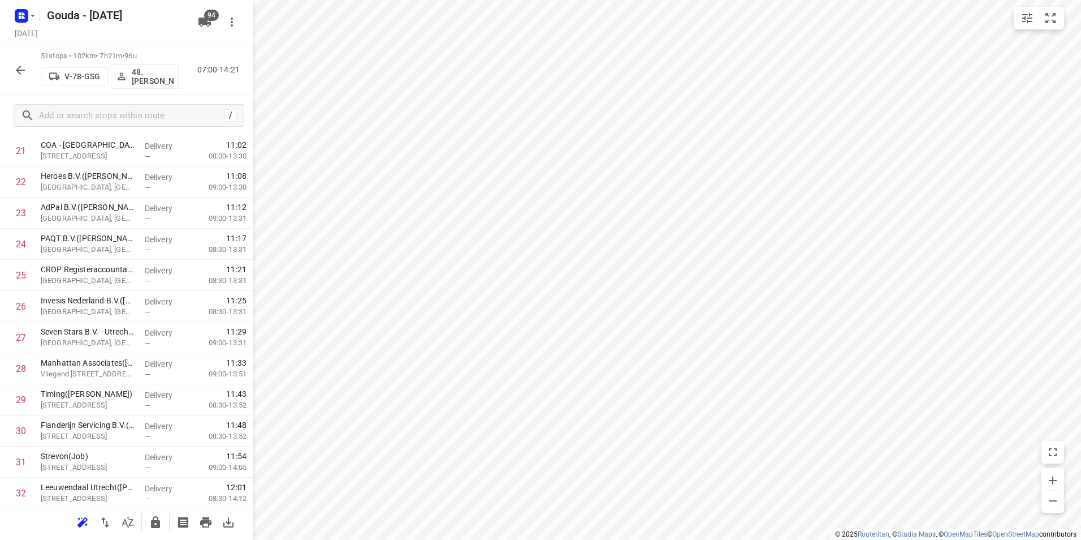
scroll to position [0, 0]
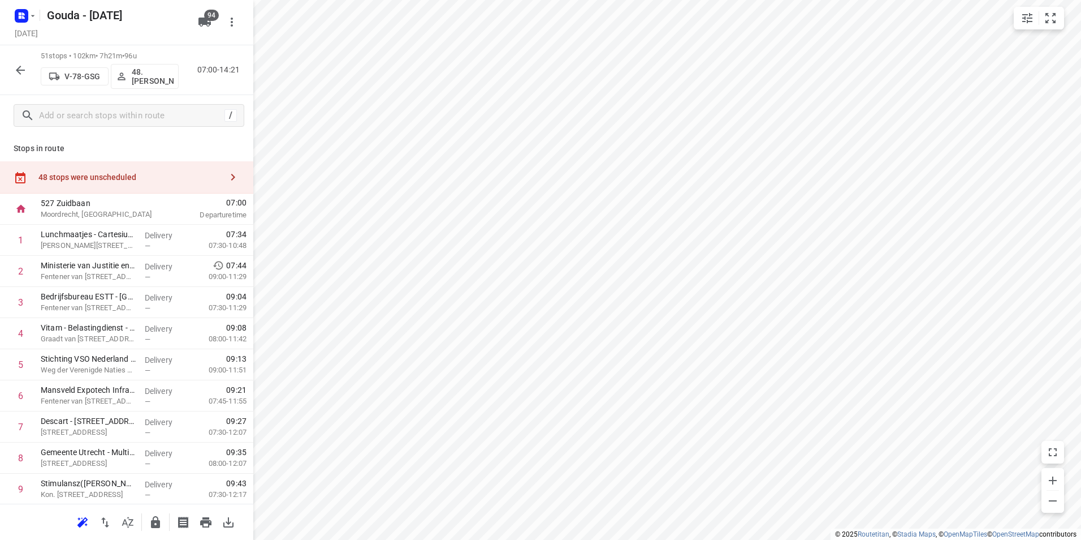
click at [173, 180] on div "48 stops were unscheduled" at bounding box center [129, 176] width 183 height 9
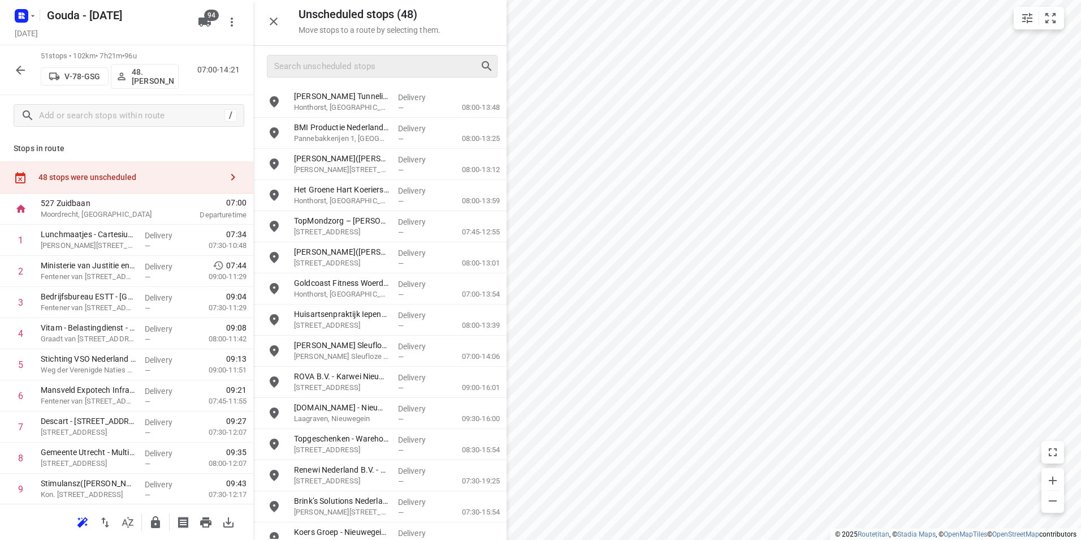
click at [312, 77] on div at bounding box center [382, 66] width 231 height 23
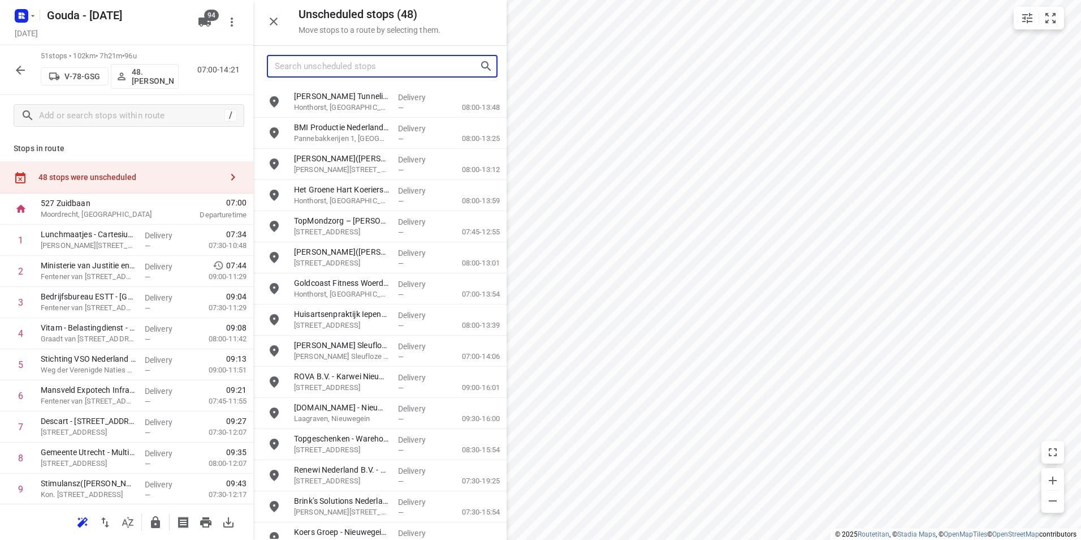
click at [318, 62] on input "Search unscheduled stops" at bounding box center [377, 67] width 205 height 18
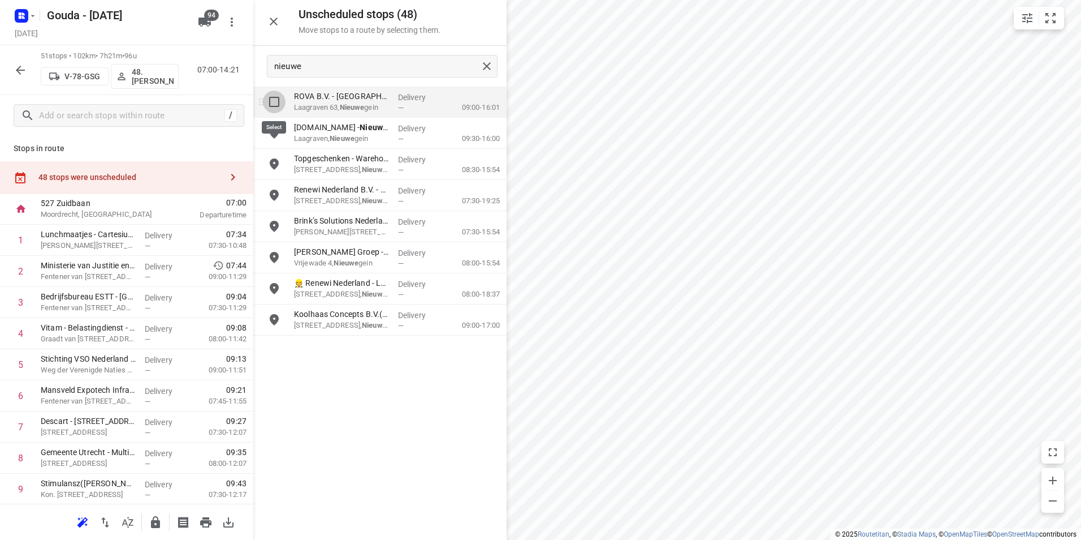
click at [271, 107] on input "grid" at bounding box center [274, 101] width 23 height 23
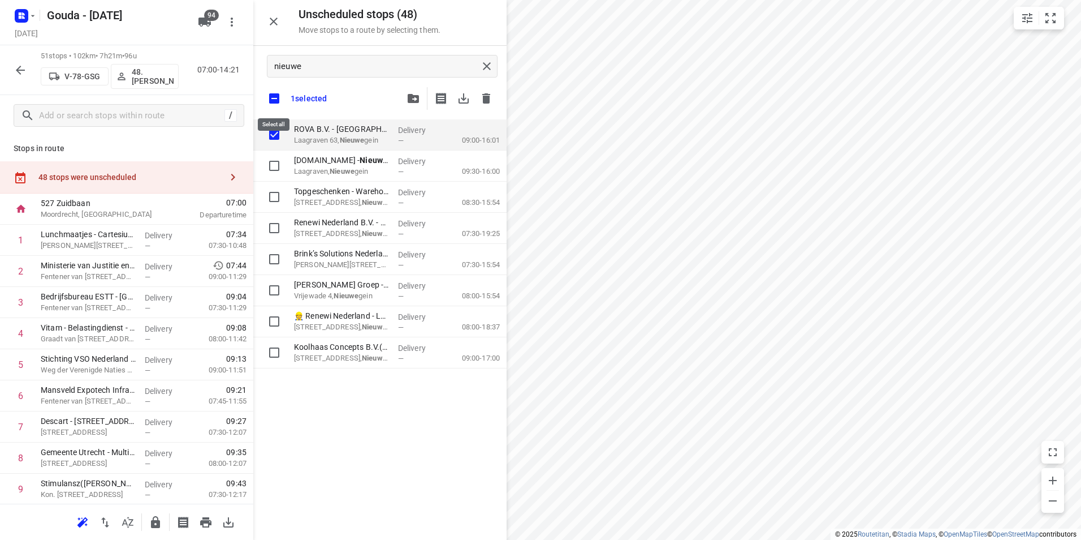
click at [273, 100] on input "checkbox" at bounding box center [274, 99] width 24 height 24
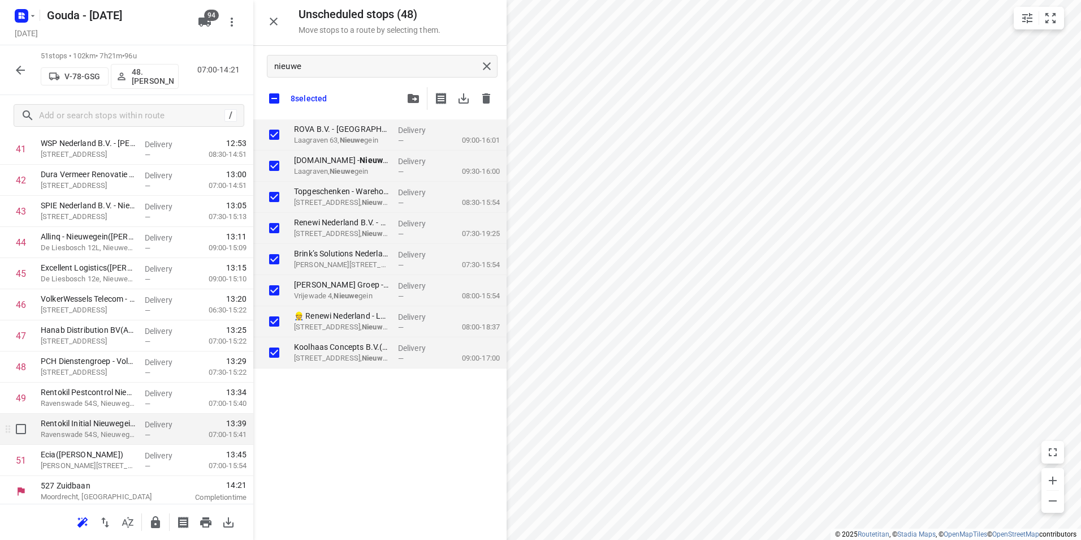
scroll to position [1339, 0]
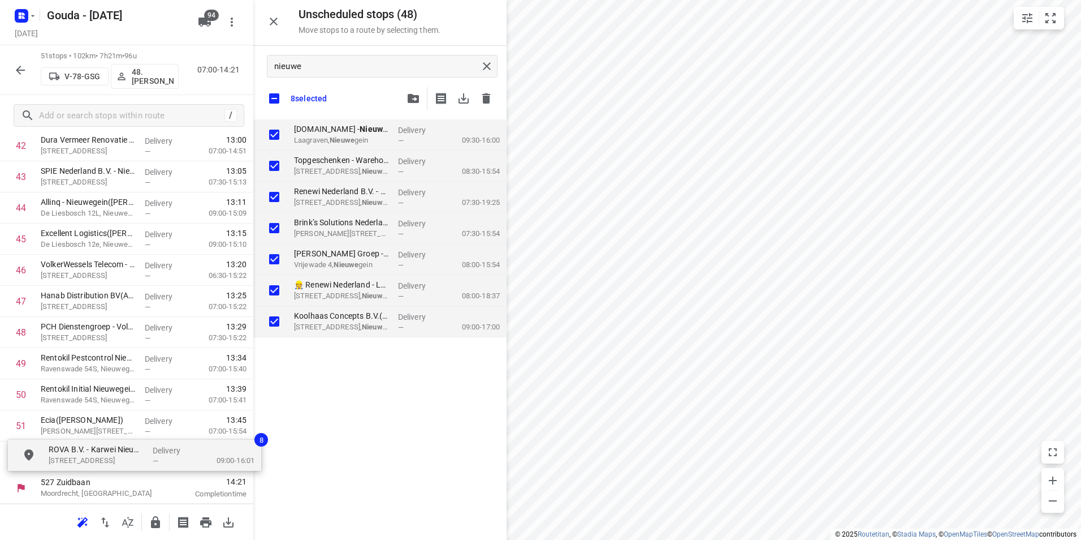
drag, startPoint x: 321, startPoint y: 127, endPoint x: 70, endPoint y: 446, distance: 405.9
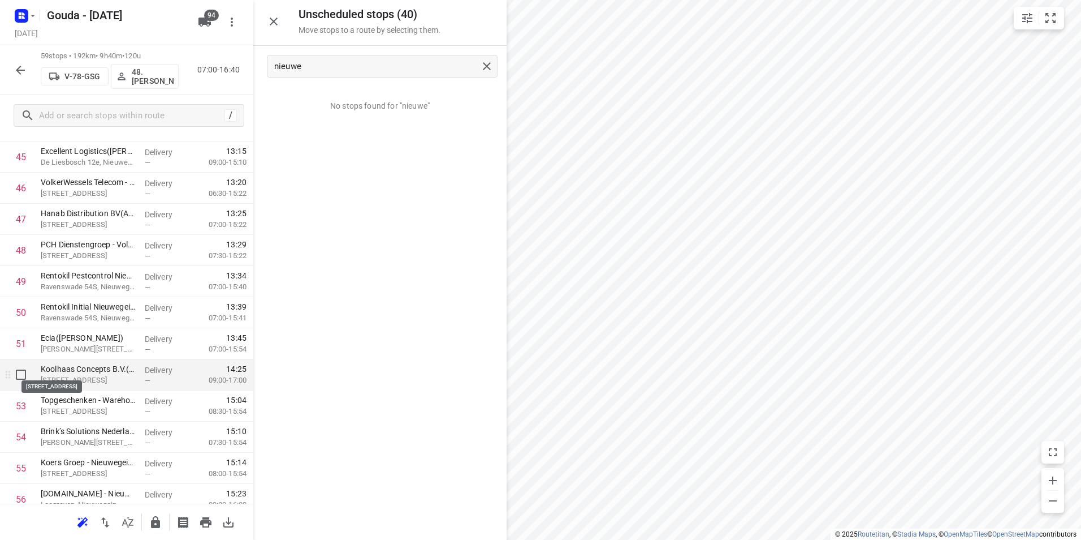
scroll to position [1508, 0]
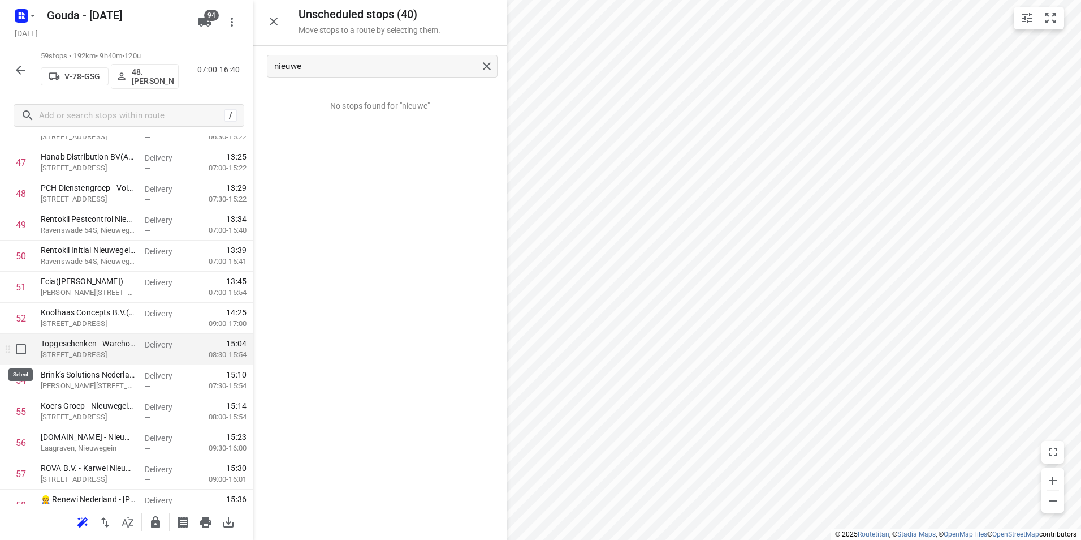
click at [22, 347] on input "checkbox" at bounding box center [21, 349] width 23 height 23
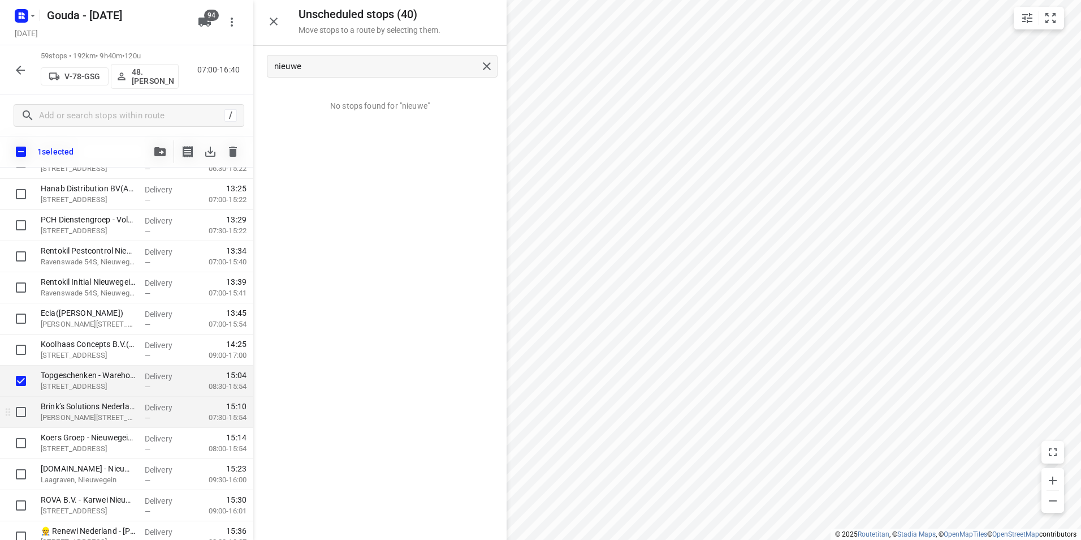
click at [21, 405] on input "checkbox" at bounding box center [21, 411] width 23 height 23
click at [21, 441] on input "checkbox" at bounding box center [21, 442] width 23 height 23
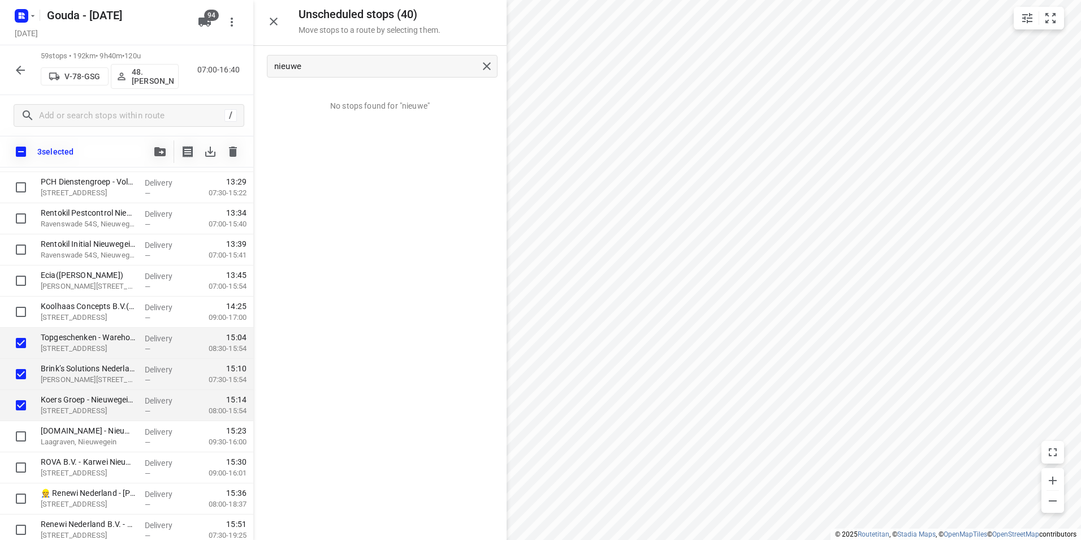
scroll to position [1583, 0]
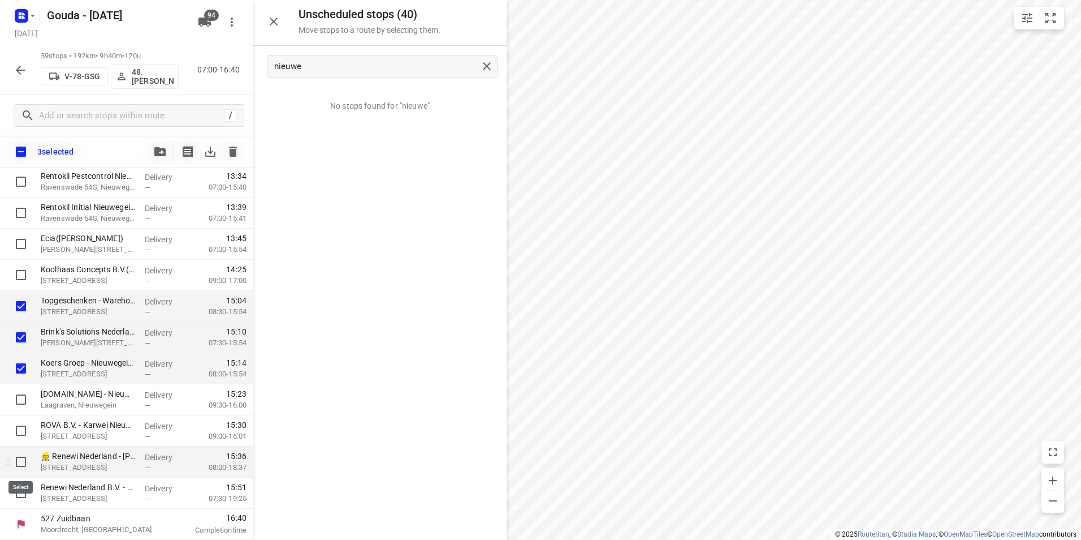
click at [18, 459] on input "checkbox" at bounding box center [21, 461] width 23 height 23
click at [19, 489] on input "checkbox" at bounding box center [21, 492] width 23 height 23
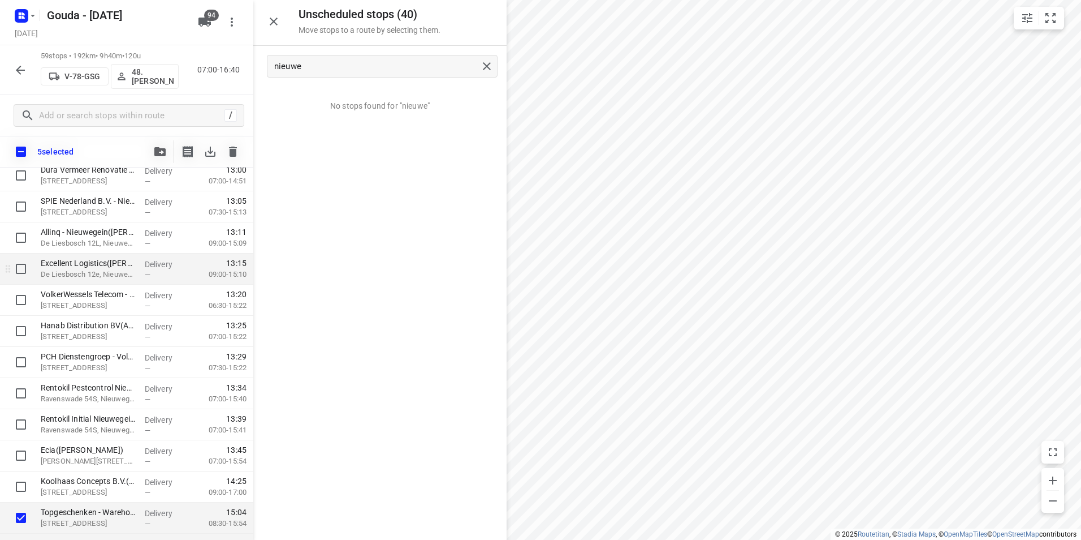
scroll to position [1470, 0]
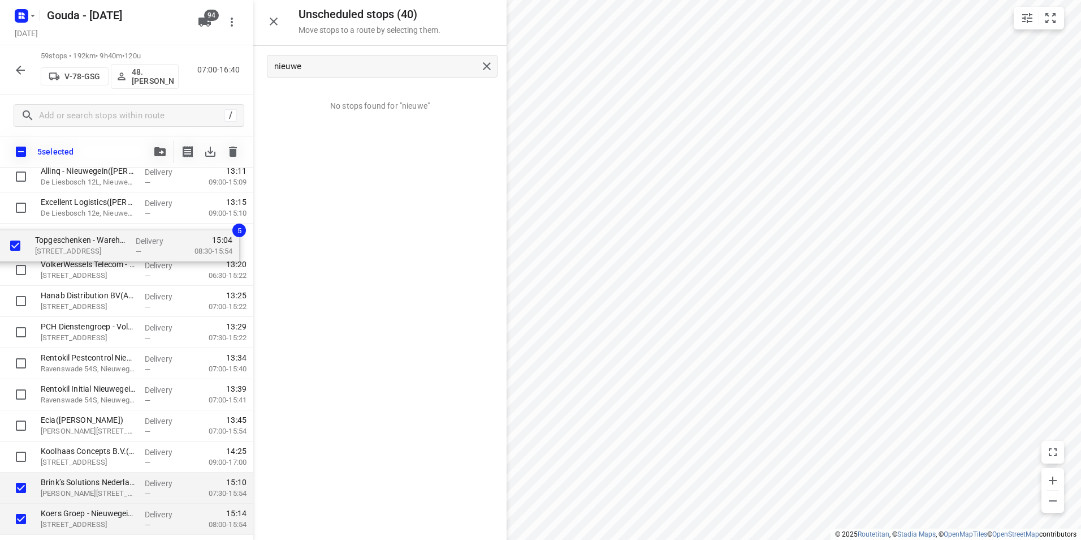
drag, startPoint x: 56, startPoint y: 424, endPoint x: 49, endPoint y: 249, distance: 174.3
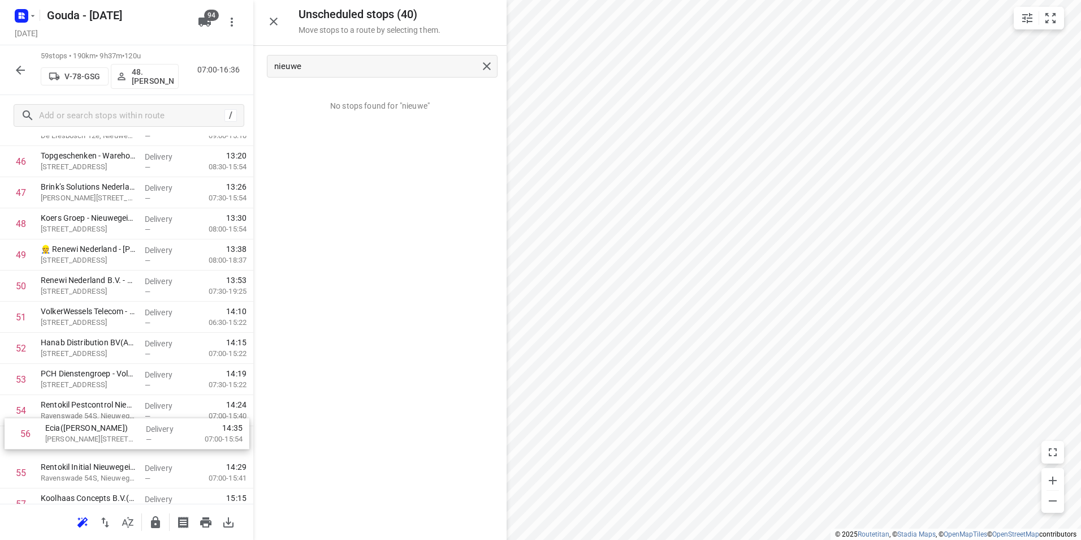
scroll to position [1479, 0]
drag, startPoint x: 89, startPoint y: 474, endPoint x: 86, endPoint y: 313, distance: 161.2
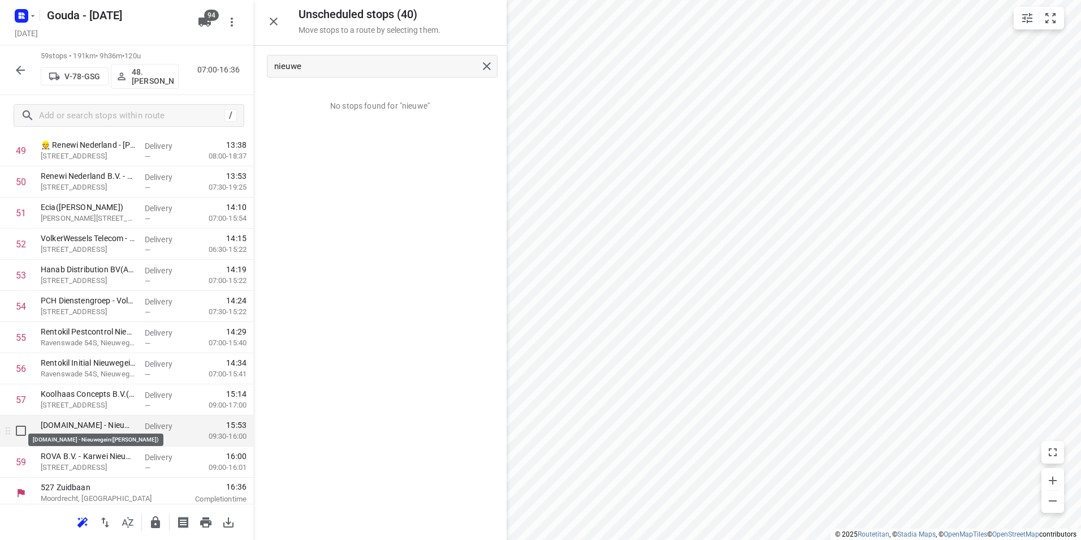
scroll to position [1587, 0]
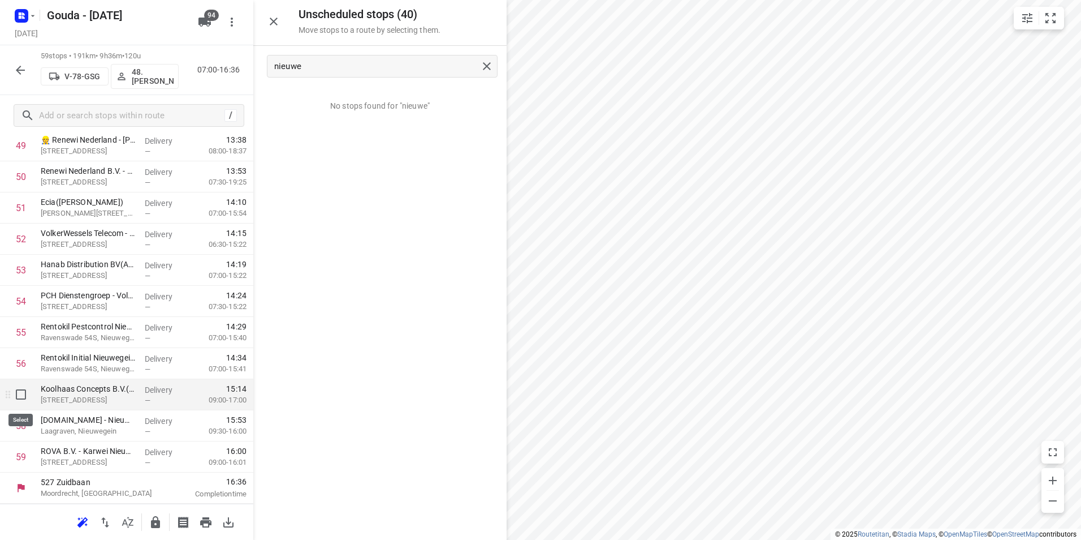
click at [27, 398] on input "checkbox" at bounding box center [21, 394] width 23 height 23
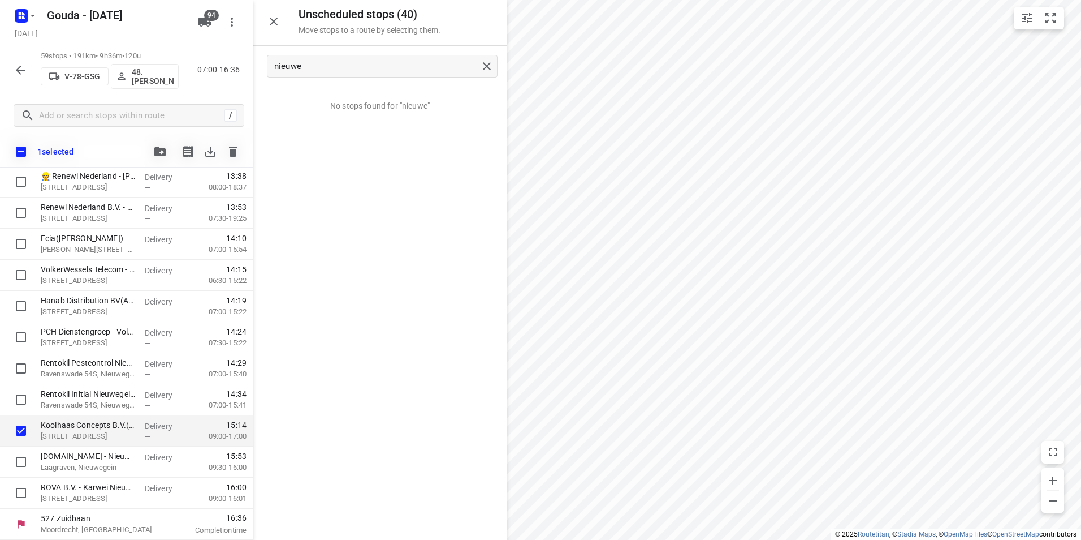
click at [155, 156] on button "button" at bounding box center [160, 151] width 23 height 23
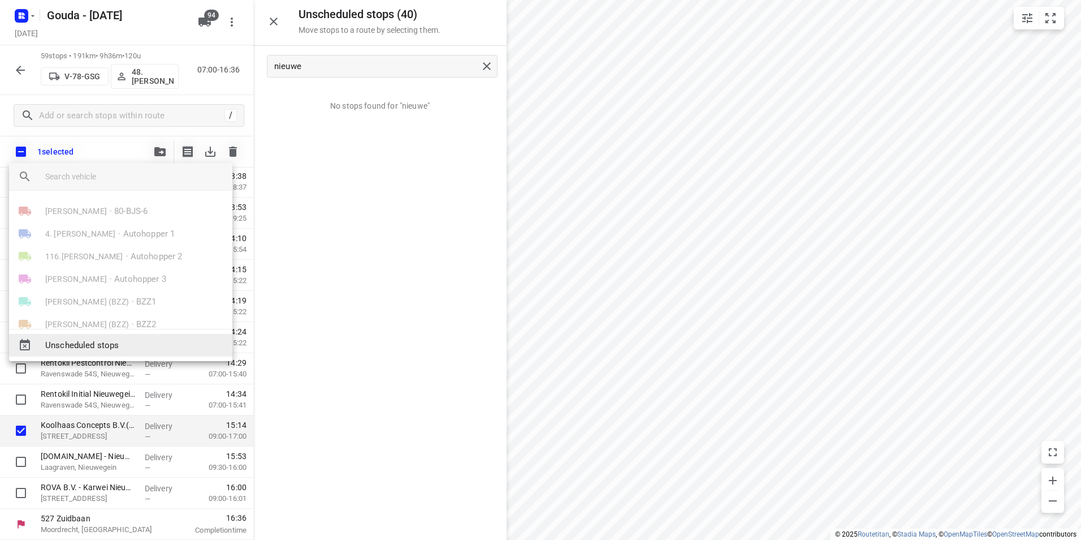
click at [116, 349] on span "Unscheduled stops" at bounding box center [134, 345] width 178 height 13
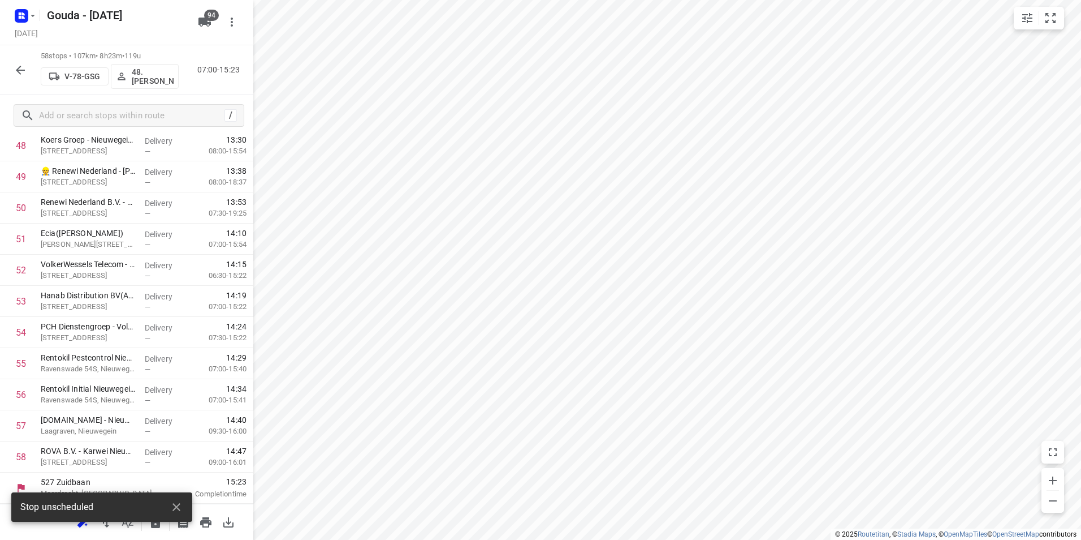
scroll to position [1556, 0]
click at [176, 508] on icon "button" at bounding box center [176, 507] width 8 height 8
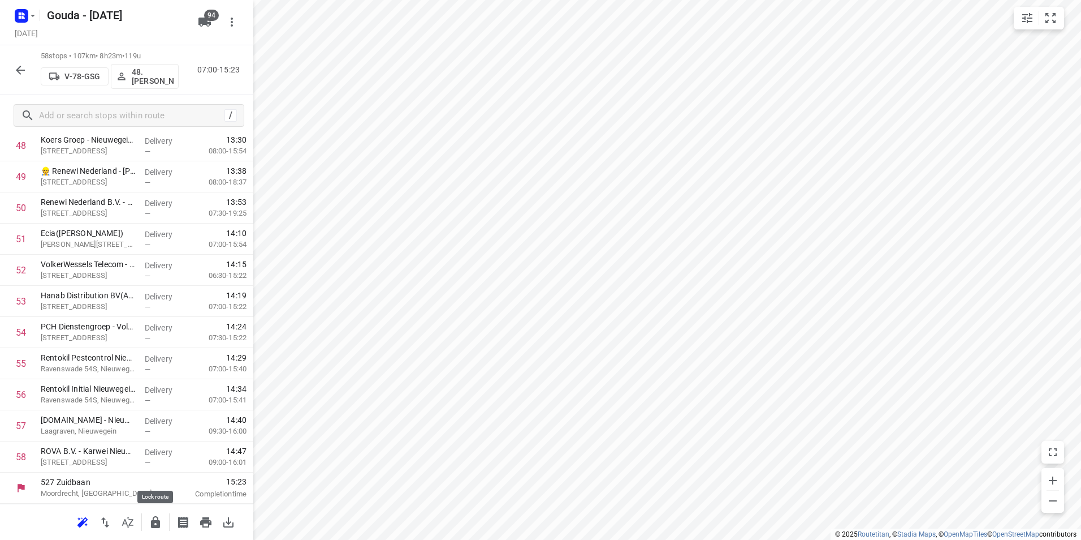
click at [152, 521] on icon "button" at bounding box center [155, 522] width 9 height 12
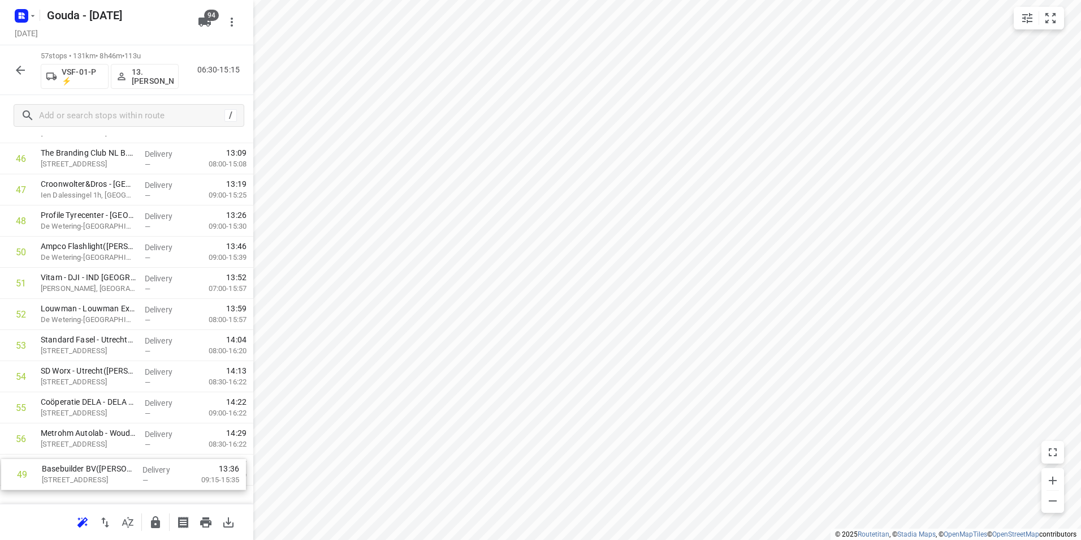
scroll to position [1525, 0]
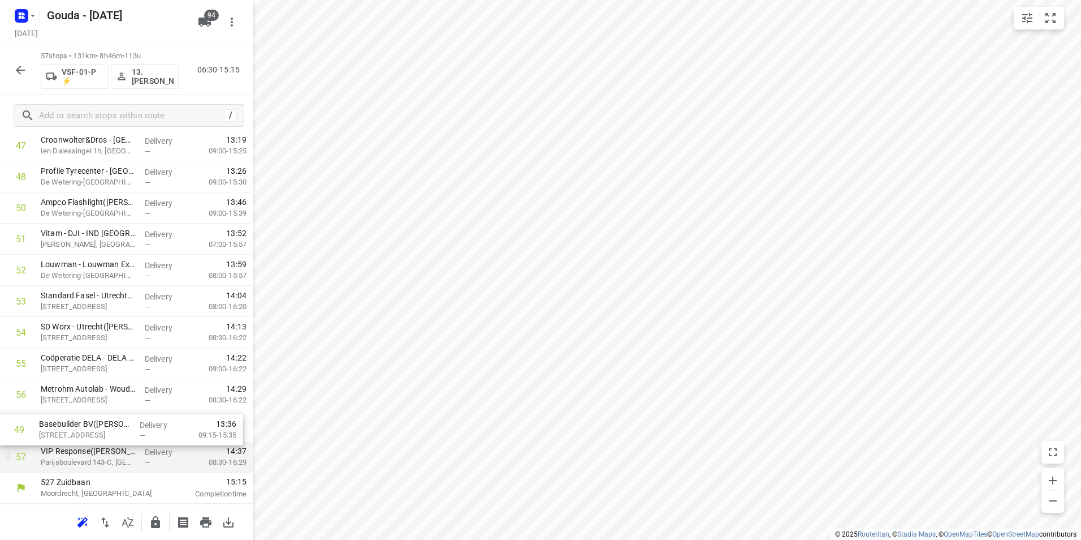
drag, startPoint x: 99, startPoint y: 331, endPoint x: 104, endPoint y: 447, distance: 116.6
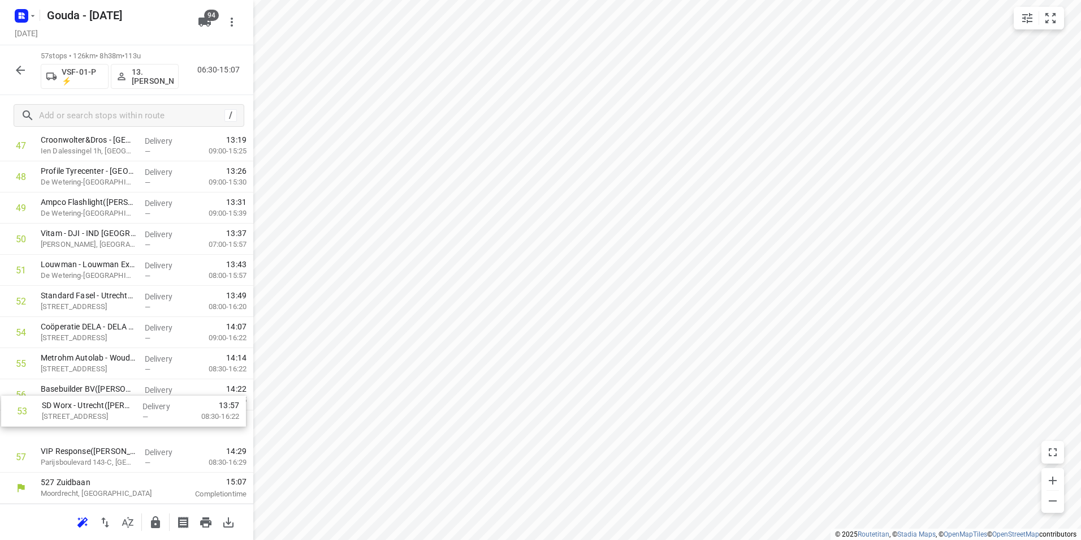
drag, startPoint x: 53, startPoint y: 326, endPoint x: 52, endPoint y: 396, distance: 70.7
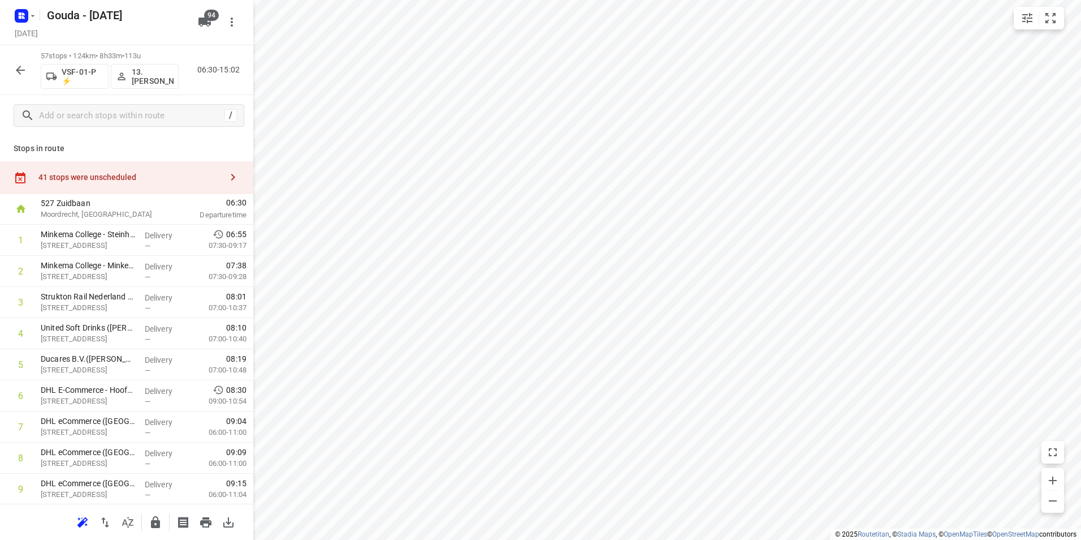
click at [170, 174] on div "41 stops were unscheduled" at bounding box center [129, 176] width 183 height 9
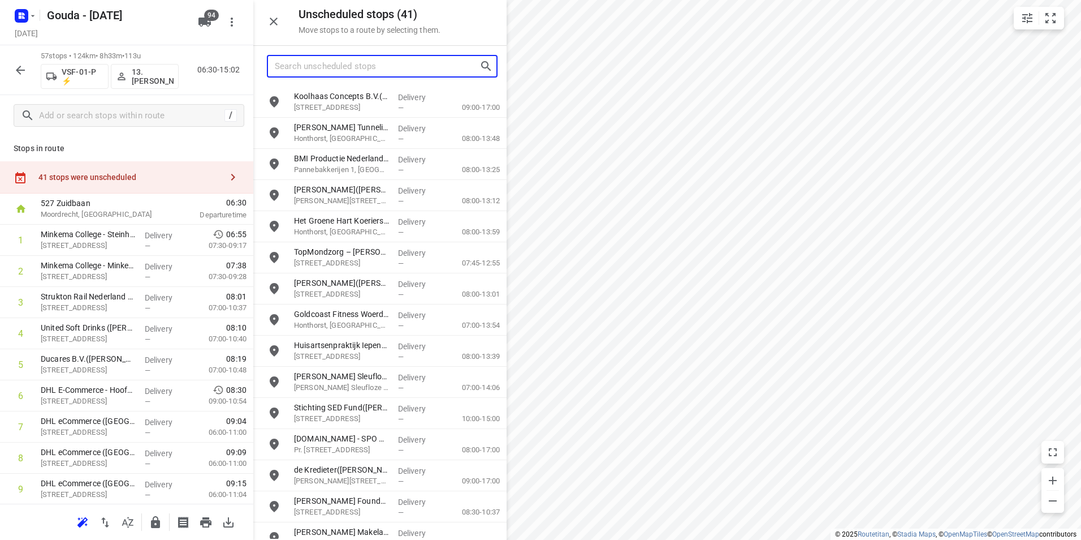
click at [305, 72] on input "Search unscheduled stops" at bounding box center [377, 67] width 205 height 18
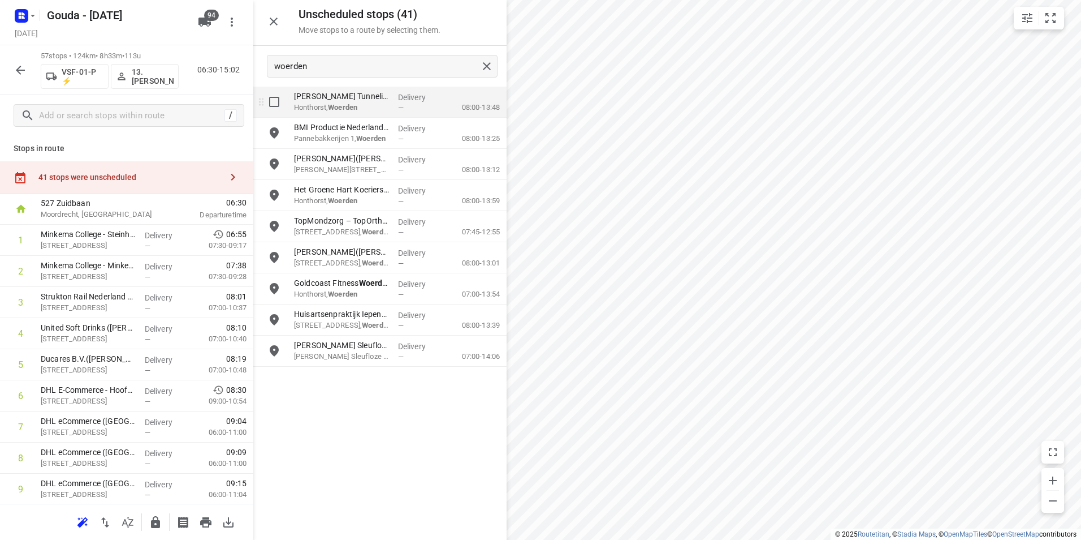
click at [273, 98] on input "grid" at bounding box center [274, 101] width 23 height 23
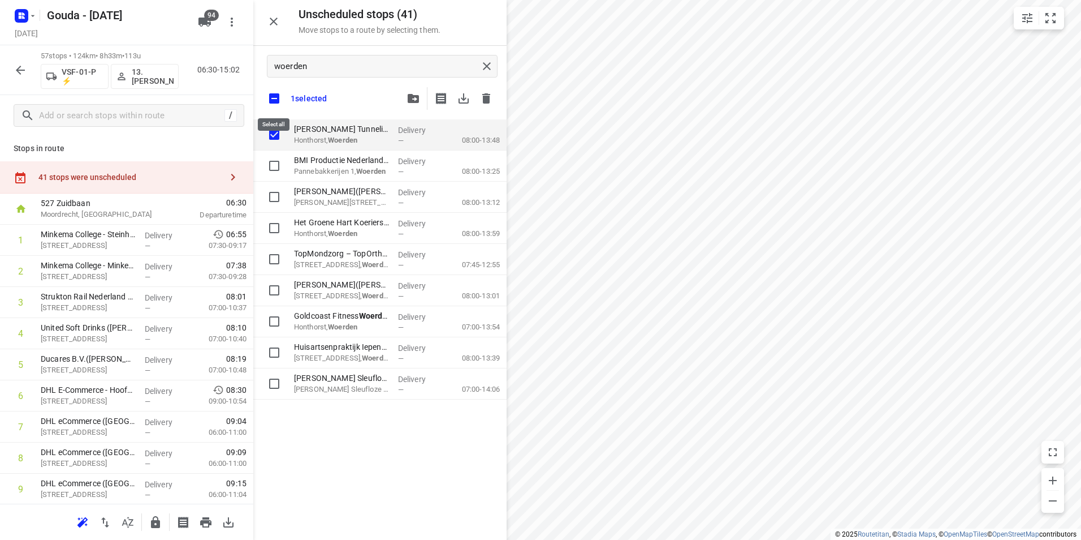
click at [277, 95] on input "checkbox" at bounding box center [274, 99] width 24 height 24
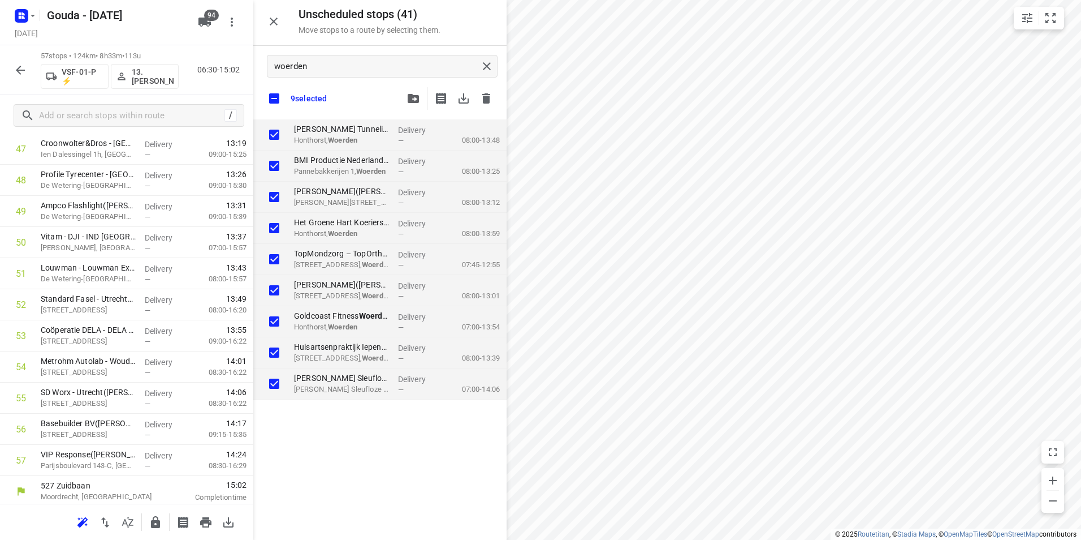
scroll to position [1525, 0]
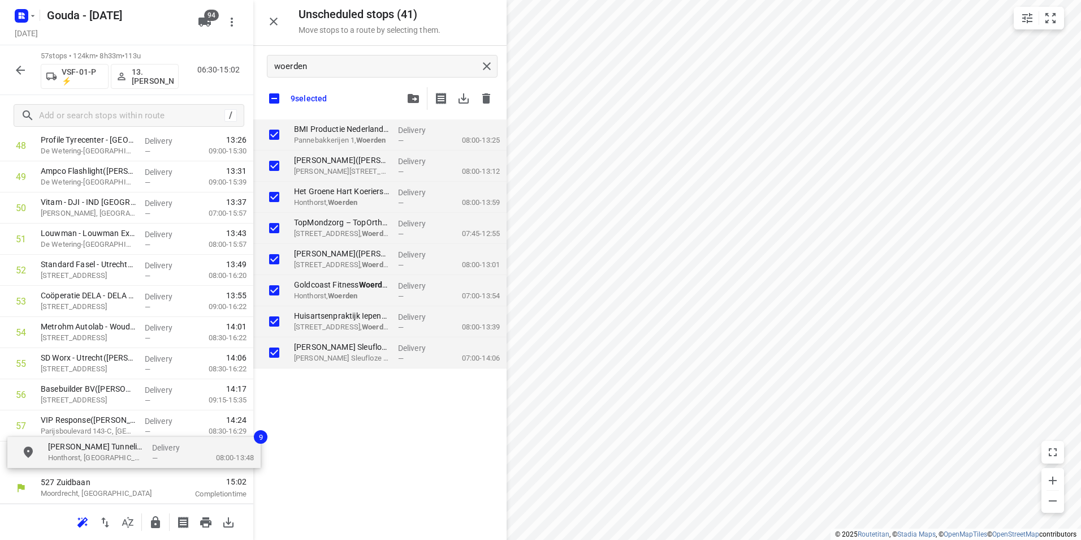
drag, startPoint x: 340, startPoint y: 135, endPoint x: 88, endPoint y: 455, distance: 406.7
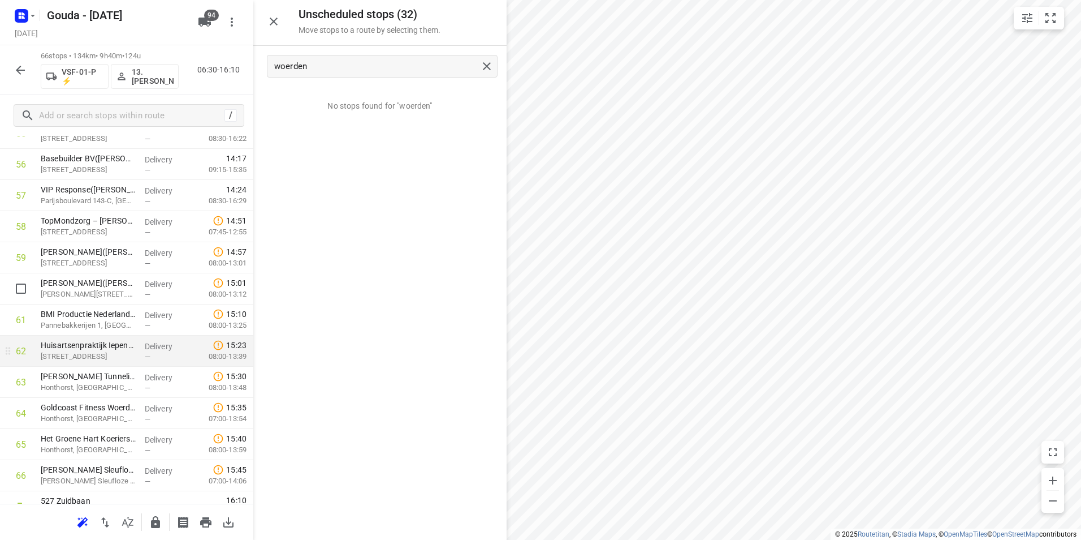
scroll to position [1805, 0]
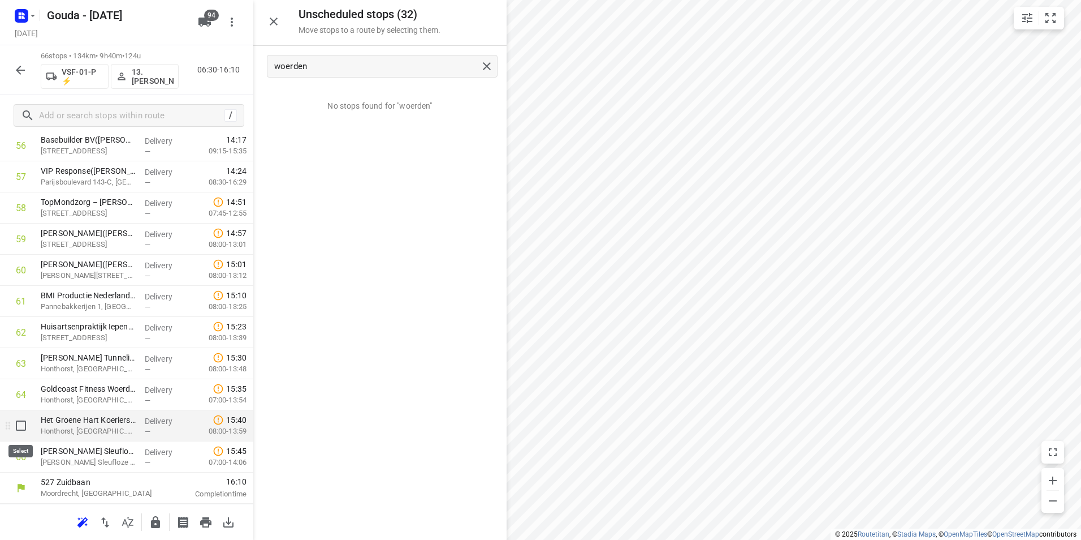
click at [23, 422] on input "checkbox" at bounding box center [21, 425] width 23 height 23
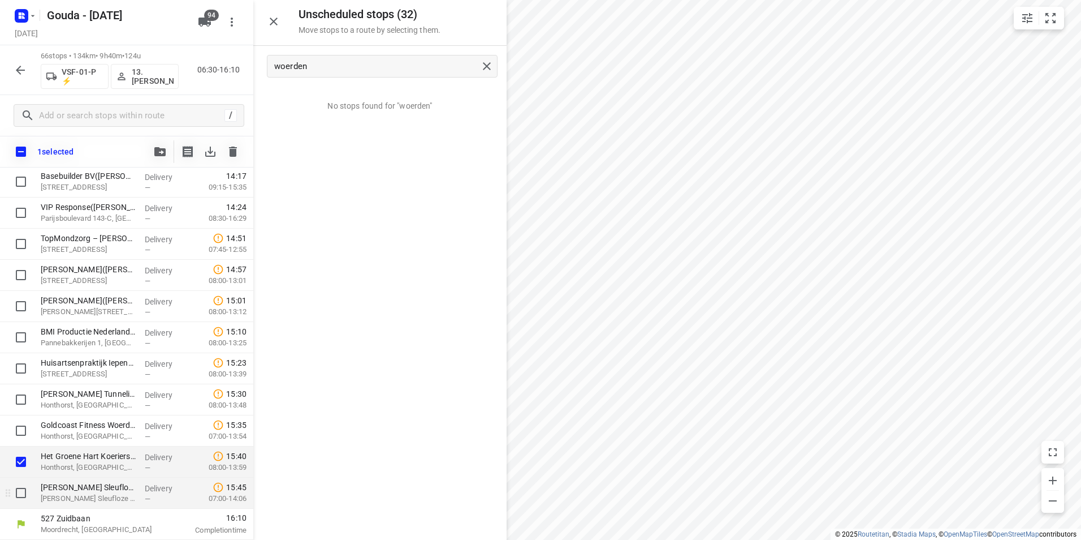
scroll to position [1801, 0]
click at [20, 487] on input "checkbox" at bounding box center [21, 492] width 23 height 23
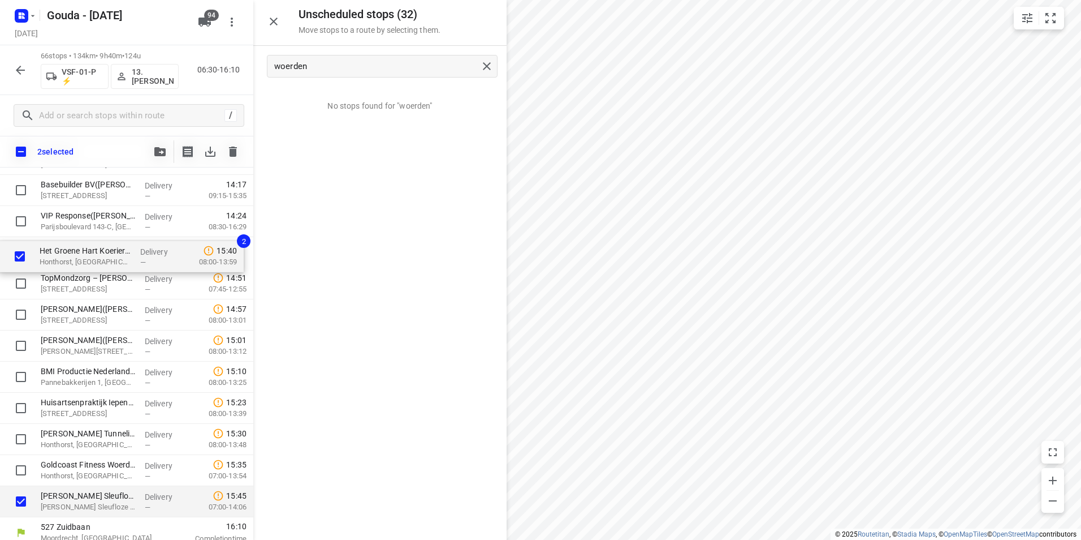
drag, startPoint x: 80, startPoint y: 463, endPoint x: 80, endPoint y: 252, distance: 210.9
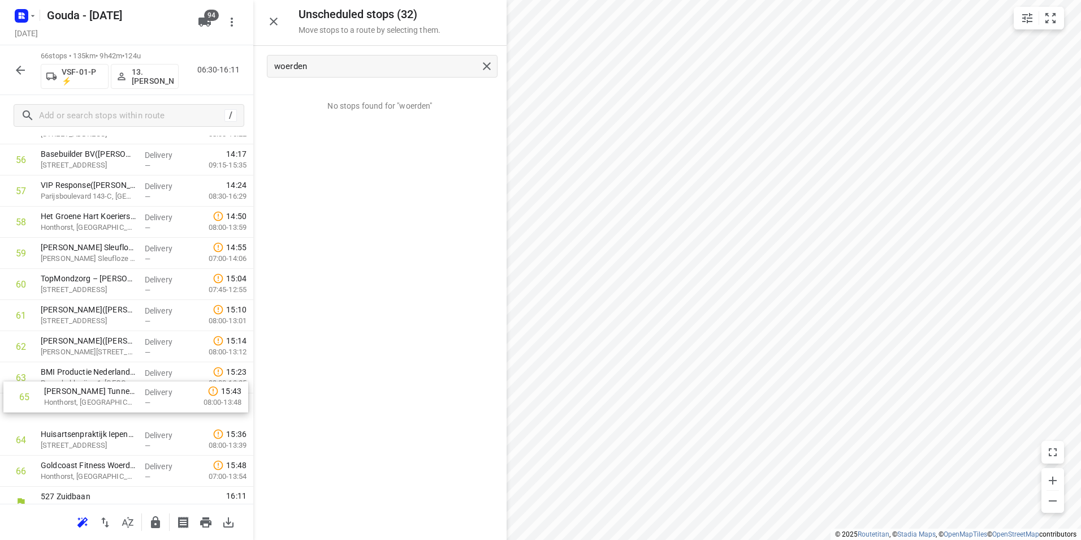
scroll to position [1792, 0]
drag, startPoint x: 79, startPoint y: 437, endPoint x: 80, endPoint y: 276, distance: 161.2
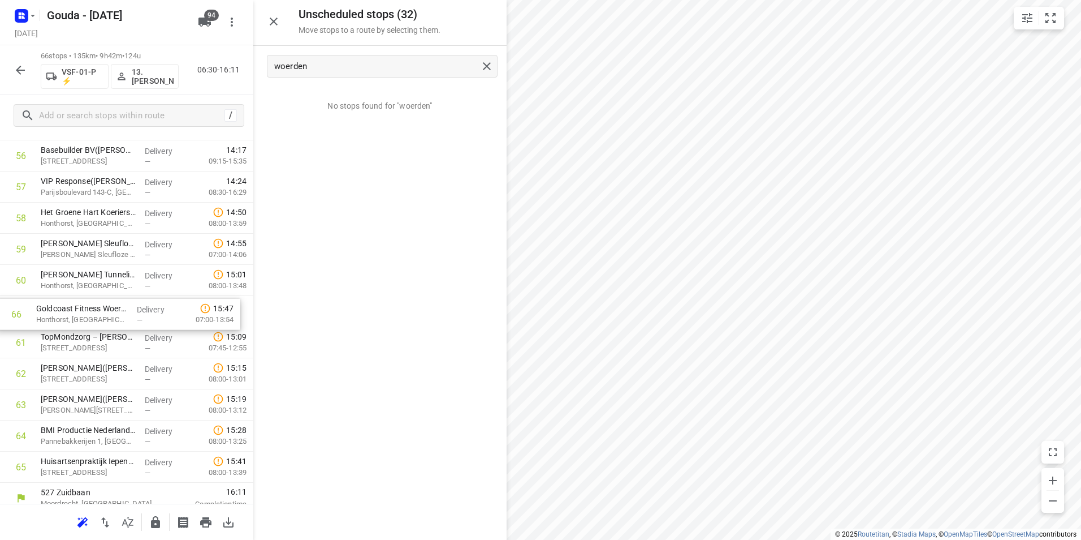
drag, startPoint x: 68, startPoint y: 472, endPoint x: 65, endPoint y: 313, distance: 158.9
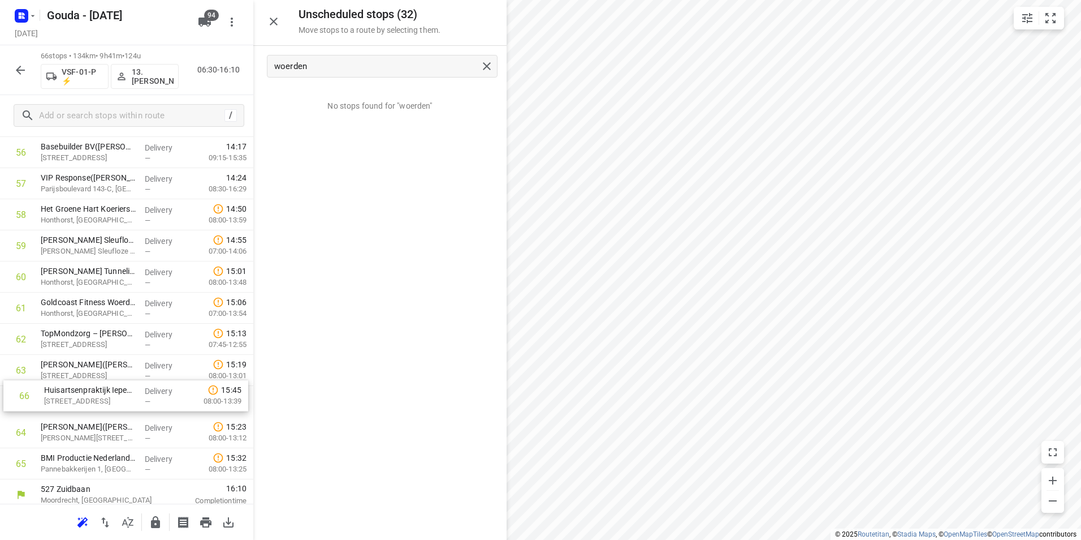
scroll to position [1798, 0]
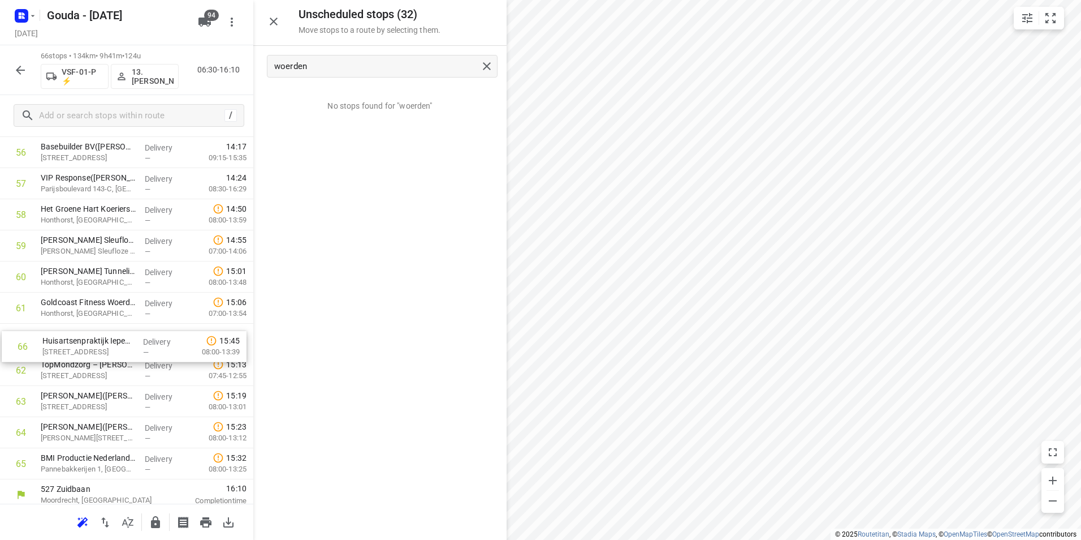
drag, startPoint x: 72, startPoint y: 471, endPoint x: 74, endPoint y: 344, distance: 126.7
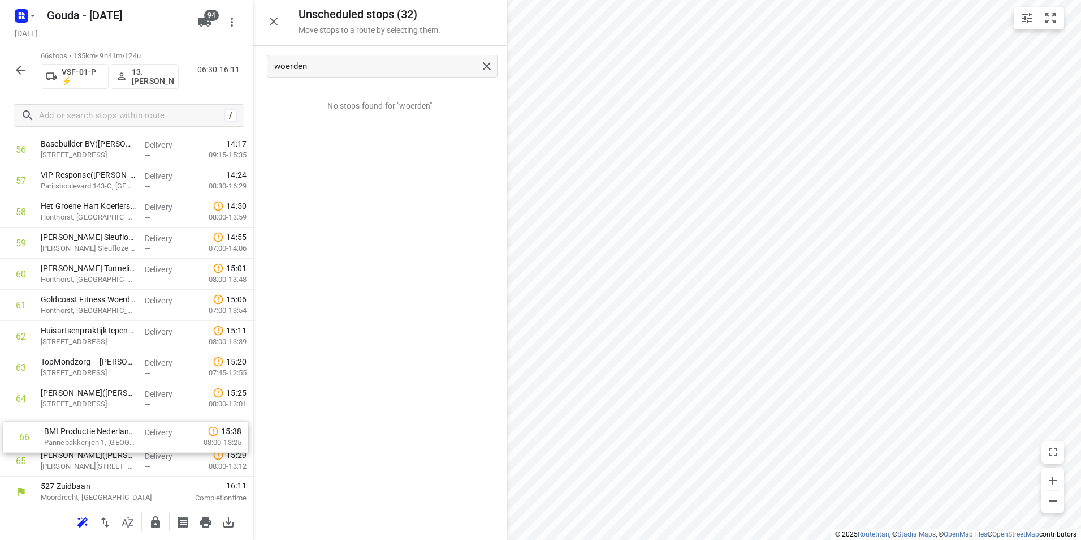
scroll to position [1802, 0]
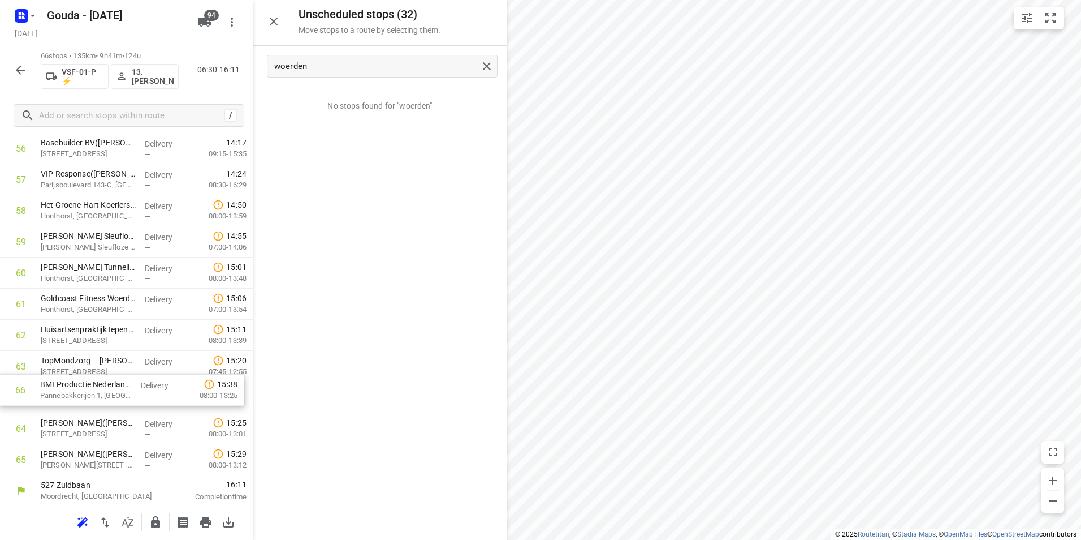
drag, startPoint x: 84, startPoint y: 465, endPoint x: 85, endPoint y: 362, distance: 102.9
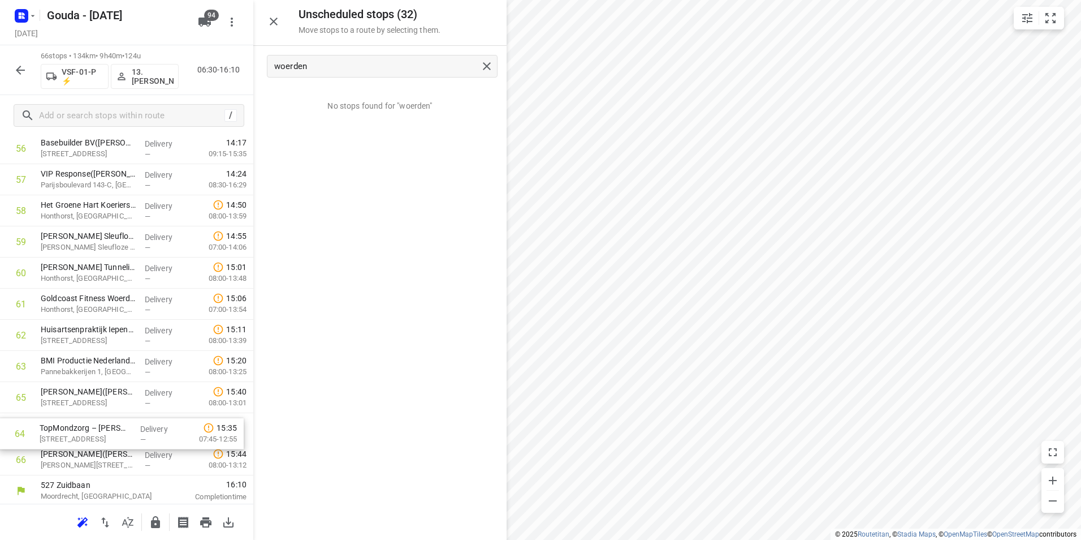
scroll to position [1805, 0]
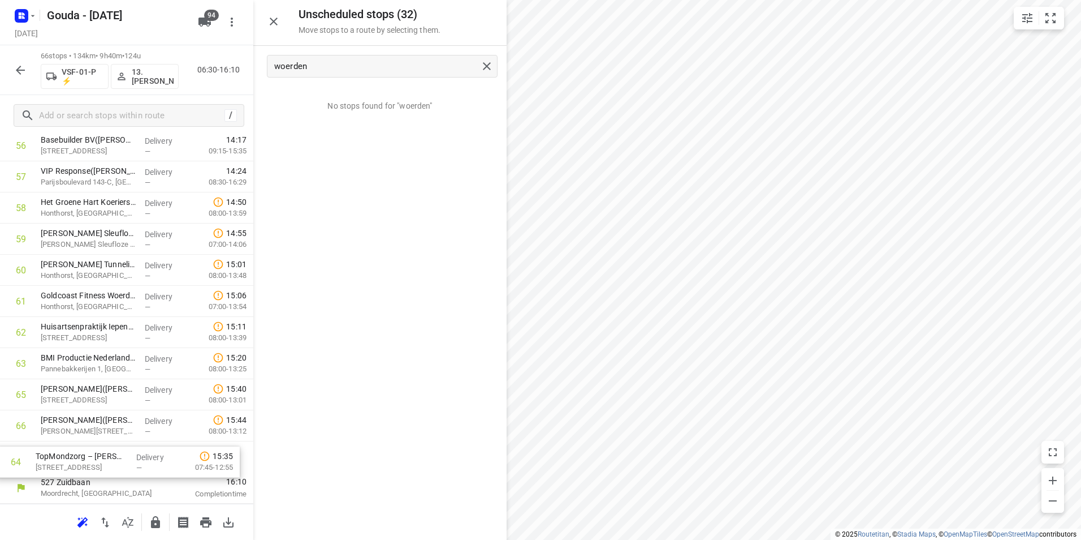
drag, startPoint x: 101, startPoint y: 395, endPoint x: 97, endPoint y: 464, distance: 69.7
click at [150, 523] on icon "button" at bounding box center [156, 522] width 14 height 14
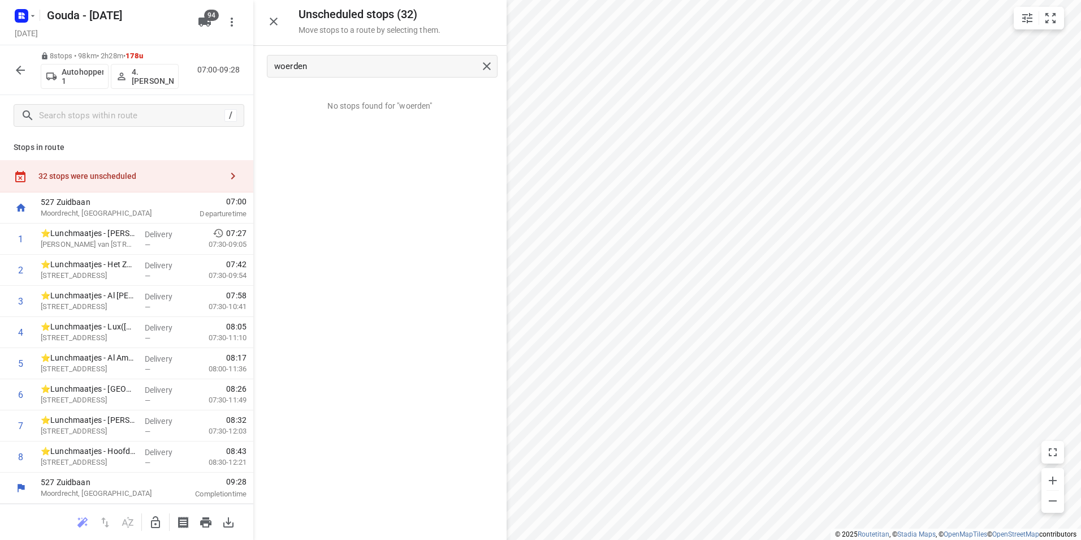
scroll to position [1, 0]
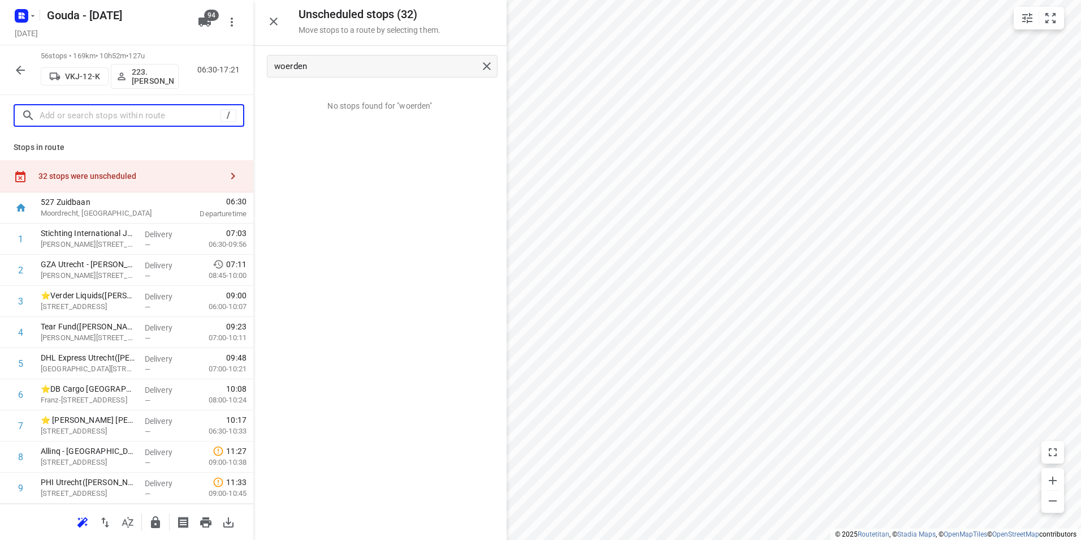
click at [128, 114] on input "text" at bounding box center [130, 116] width 181 height 18
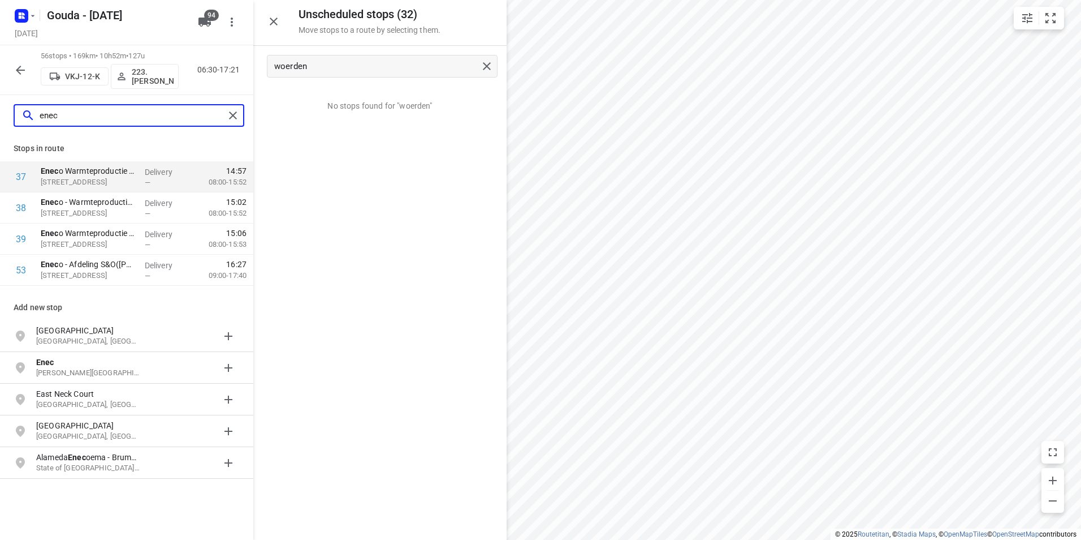
drag, startPoint x: 72, startPoint y: 115, endPoint x: 31, endPoint y: 114, distance: 41.9
click at [31, 114] on div "enec" at bounding box center [122, 116] width 203 height 18
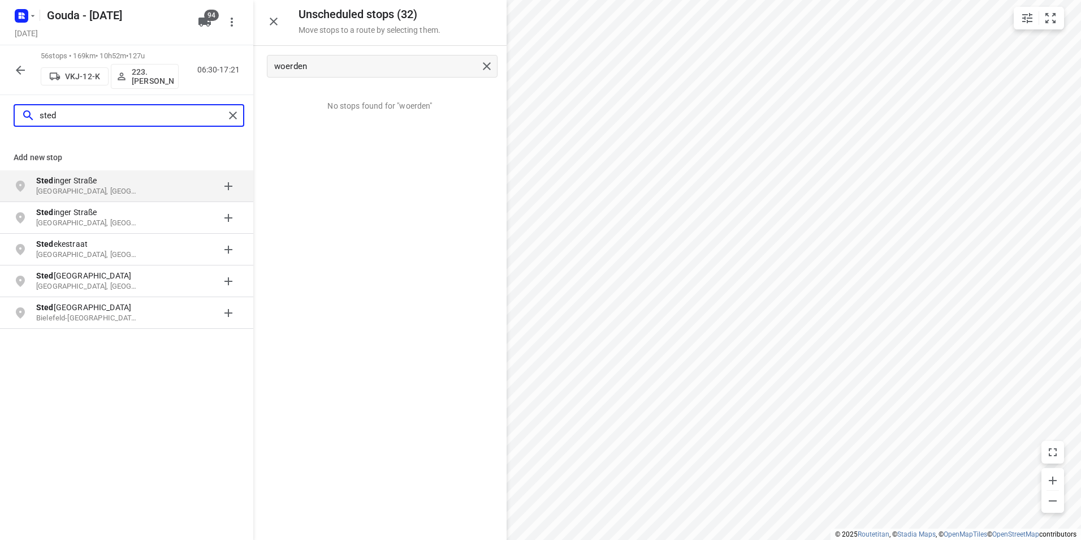
drag, startPoint x: 72, startPoint y: 115, endPoint x: 32, endPoint y: 113, distance: 40.2
click at [32, 113] on div "sted" at bounding box center [122, 116] width 203 height 18
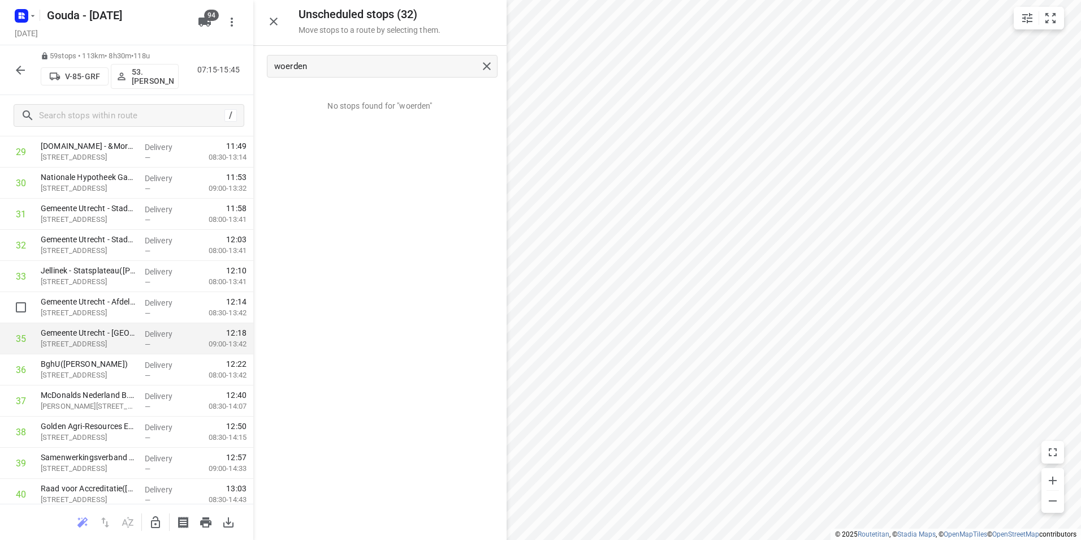
scroll to position [1018, 0]
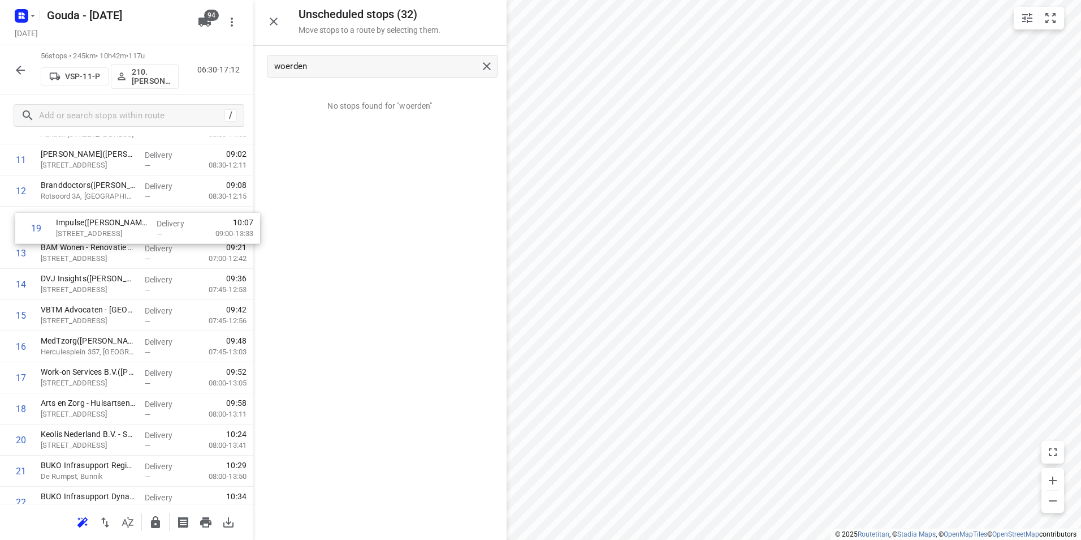
scroll to position [389, 0]
drag, startPoint x: 54, startPoint y: 407, endPoint x: 70, endPoint y: 226, distance: 181.6
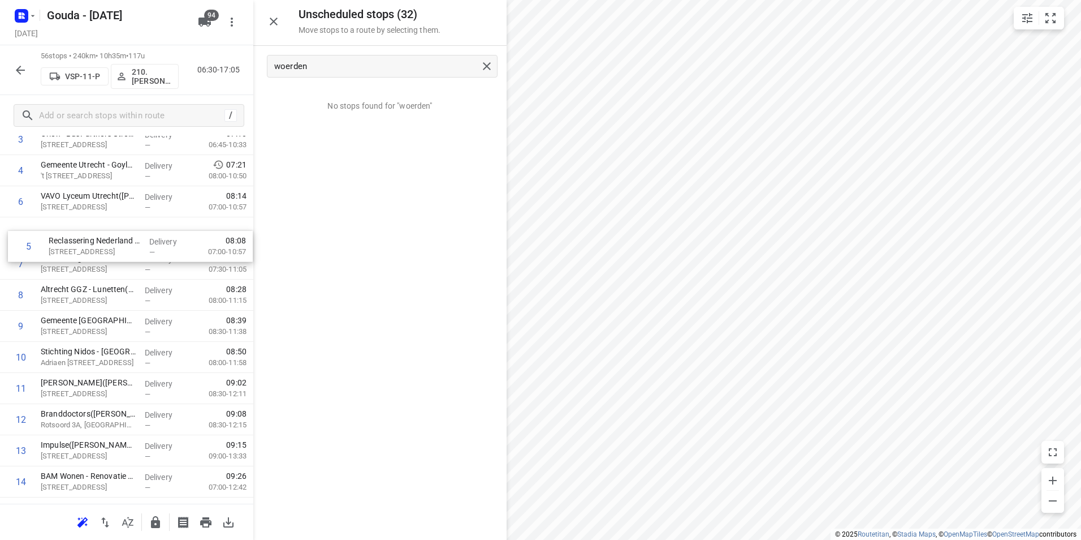
scroll to position [162, 0]
drag, startPoint x: 101, startPoint y: 193, endPoint x: 111, endPoint y: 267, distance: 74.1
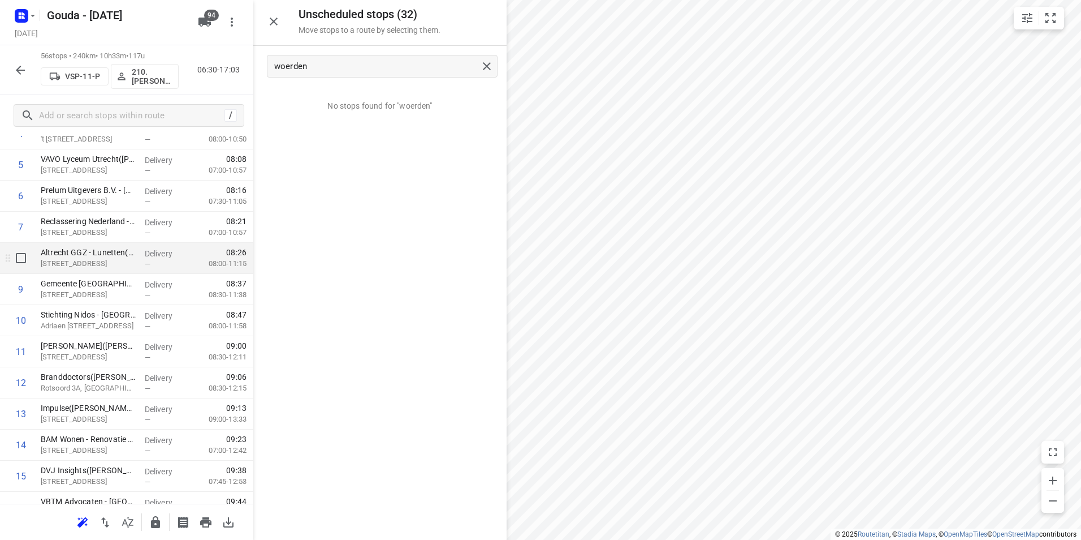
scroll to position [218, 0]
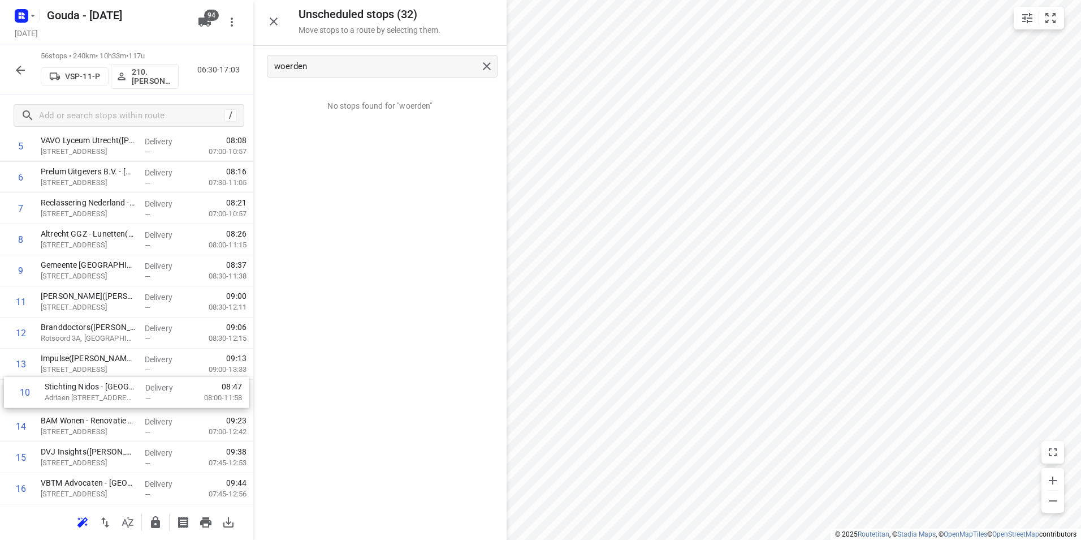
drag, startPoint x: 89, startPoint y: 300, endPoint x: 93, endPoint y: 397, distance: 96.8
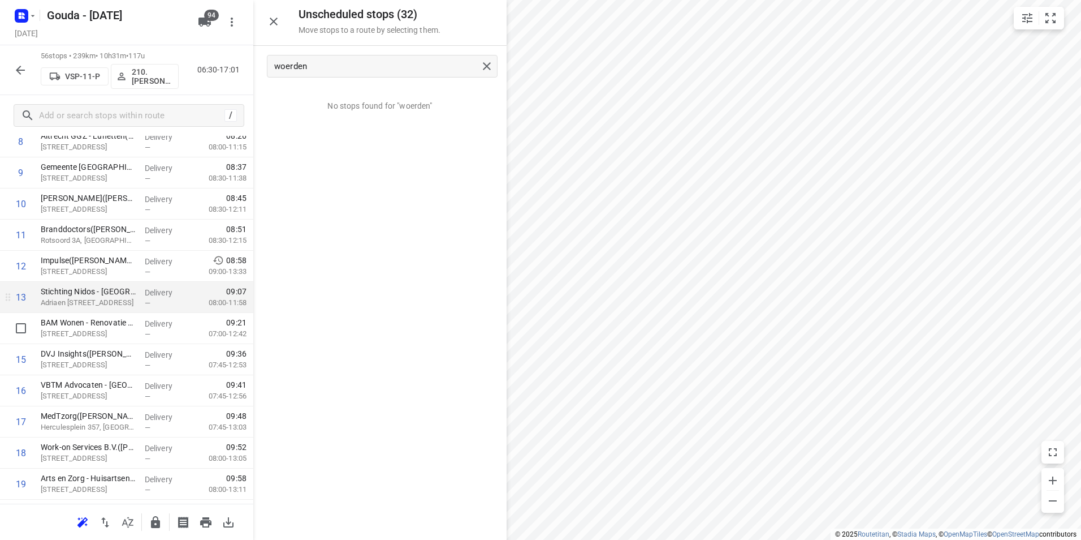
scroll to position [331, 0]
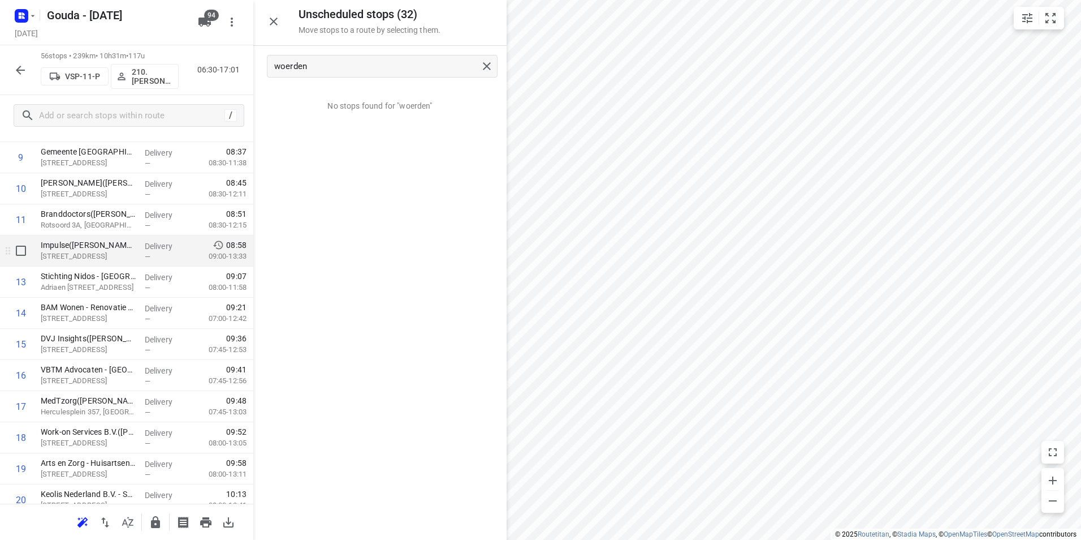
click at [26, 256] on input "checkbox" at bounding box center [21, 250] width 23 height 23
checkbox input "true"
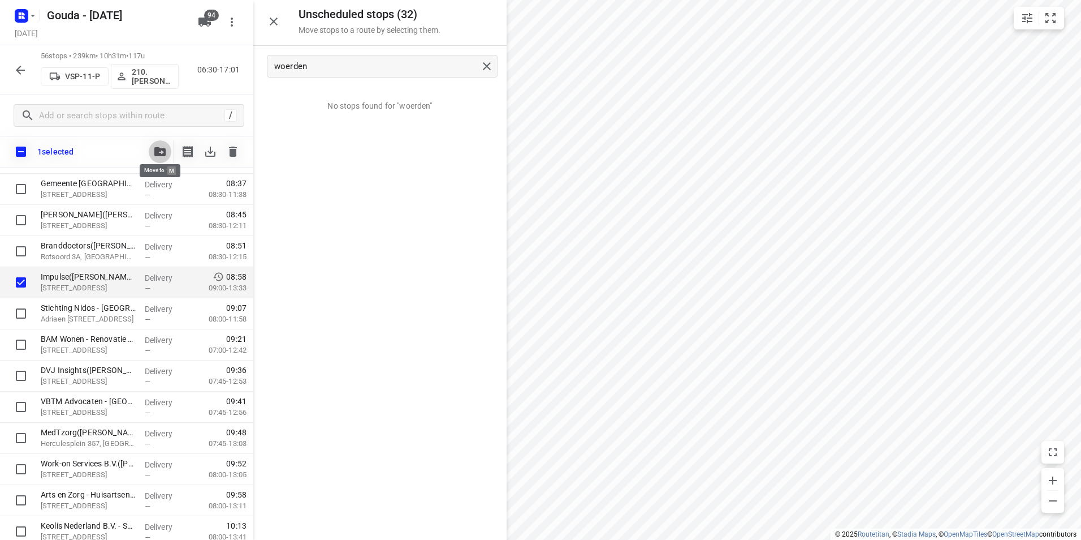
click at [162, 149] on icon "button" at bounding box center [159, 151] width 11 height 9
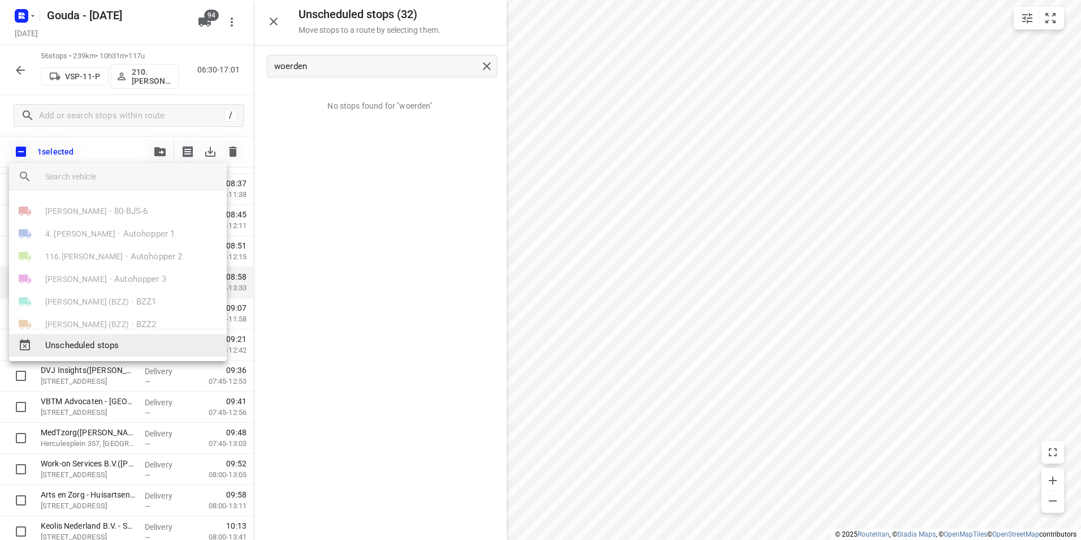
click at [112, 341] on span "Unscheduled stops" at bounding box center [131, 345] width 172 height 13
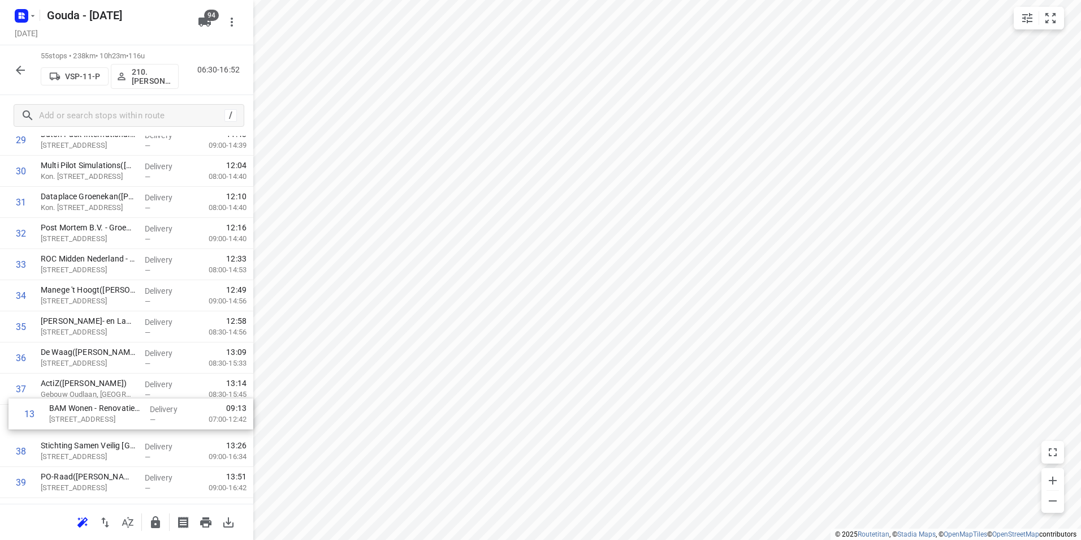
scroll to position [940, 0]
drag, startPoint x: 89, startPoint y: 281, endPoint x: 90, endPoint y: 243, distance: 38.5
click at [90, 243] on div "1 Rijkswaterstaat VWM - Kantoor(Arthur Zijlstra) Griffioenlaan 2, Utrecht Deliv…" at bounding box center [126, 140] width 253 height 1711
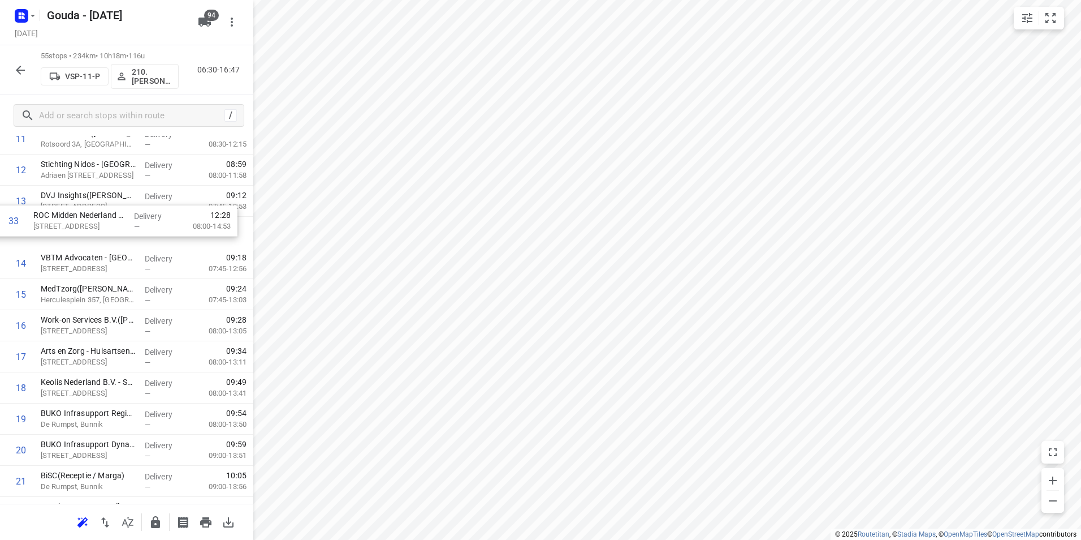
scroll to position [408, 0]
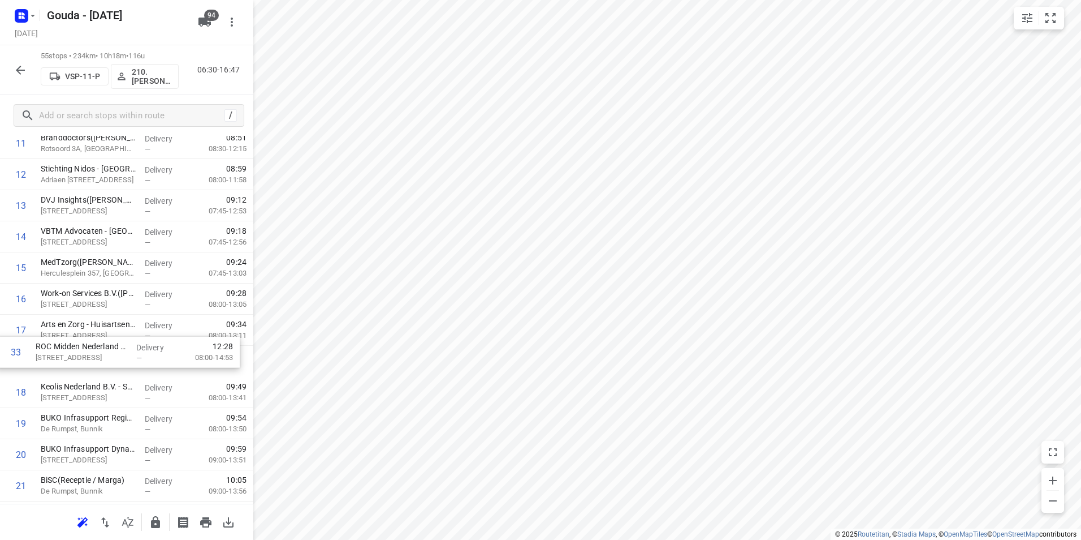
drag, startPoint x: 81, startPoint y: 418, endPoint x: 77, endPoint y: 354, distance: 64.0
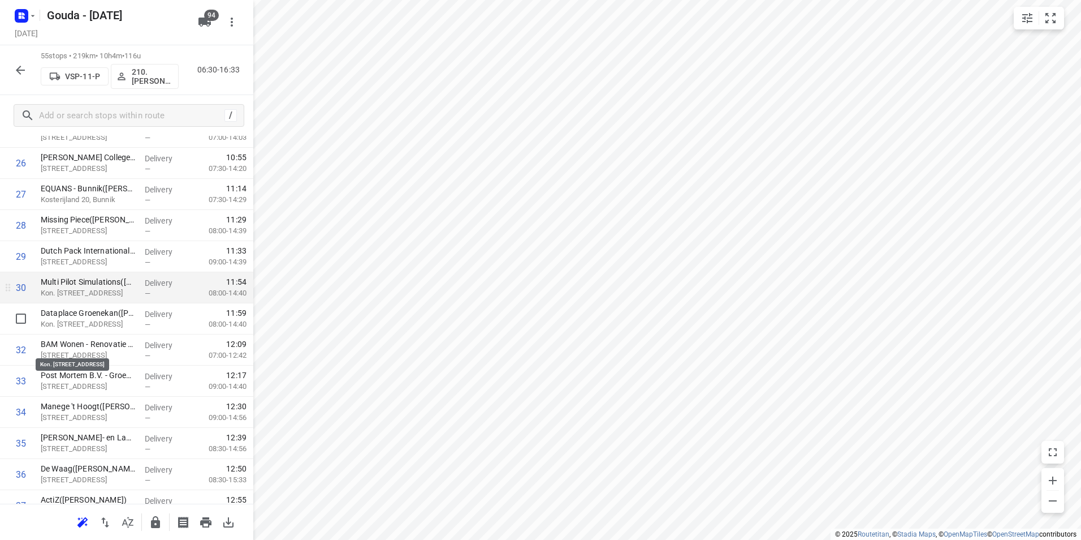
scroll to position [860, 0]
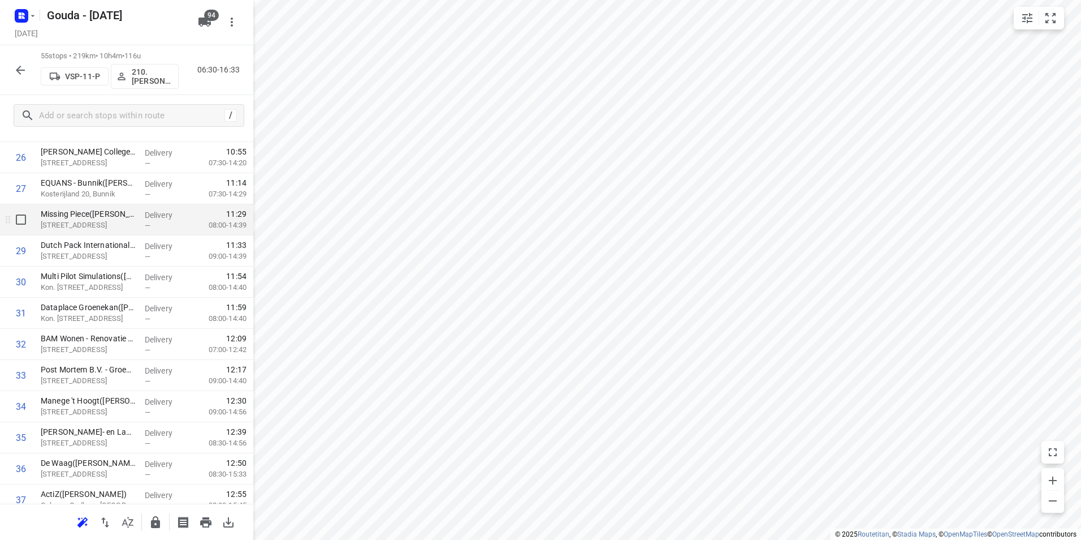
click at [24, 218] on input "checkbox" at bounding box center [21, 219] width 23 height 23
checkbox input "true"
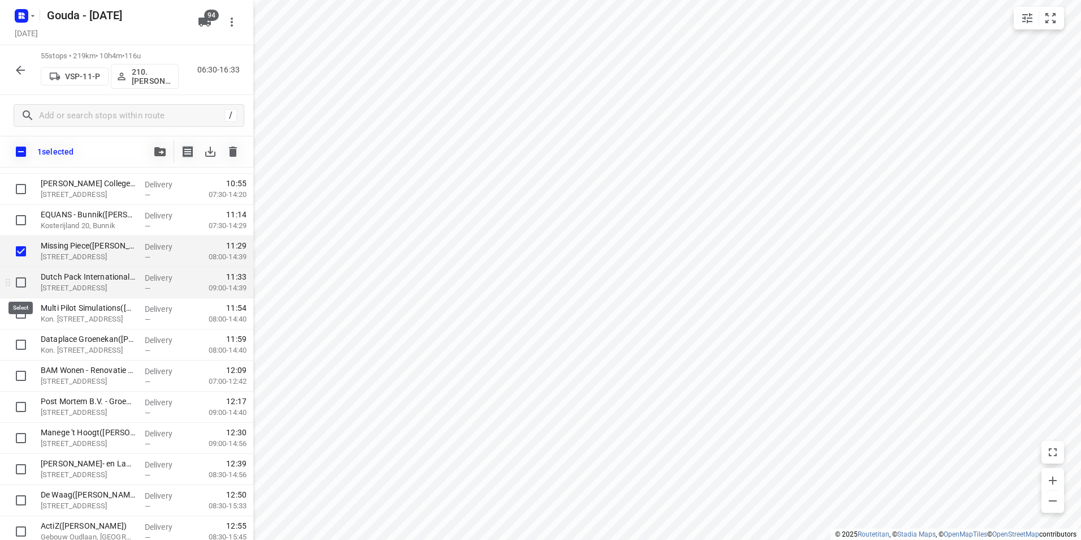
click at [24, 282] on input "checkbox" at bounding box center [21, 282] width 23 height 23
checkbox input "true"
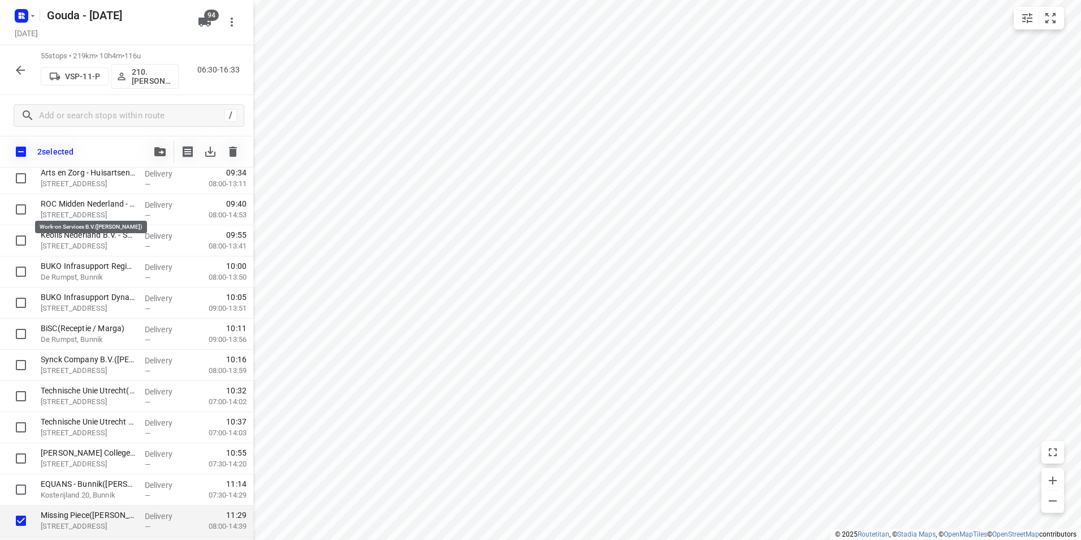
scroll to position [521, 0]
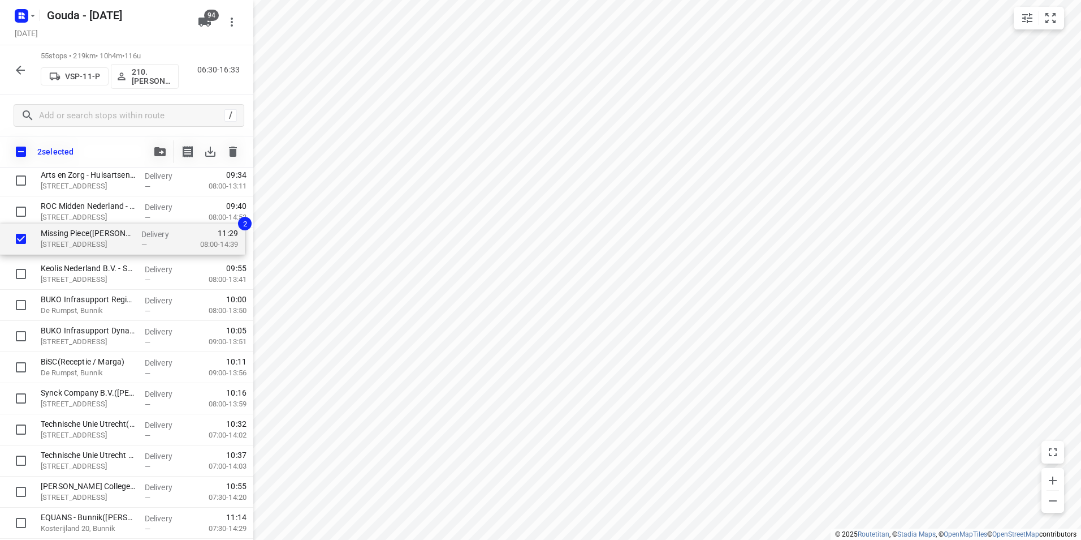
drag, startPoint x: 63, startPoint y: 424, endPoint x: 64, endPoint y: 248, distance: 175.9
click at [65, 243] on div "Rijkswaterstaat VWM - Kantoor(Arthur Zijlstra) Griffioenlaan 2, Utrecht Deliver…" at bounding box center [126, 522] width 253 height 1711
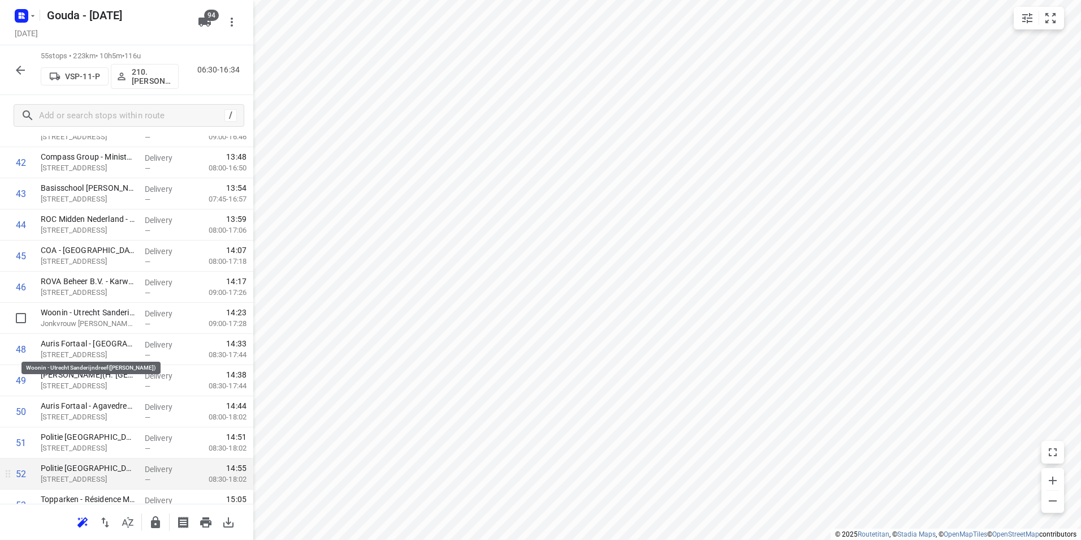
scroll to position [1463, 0]
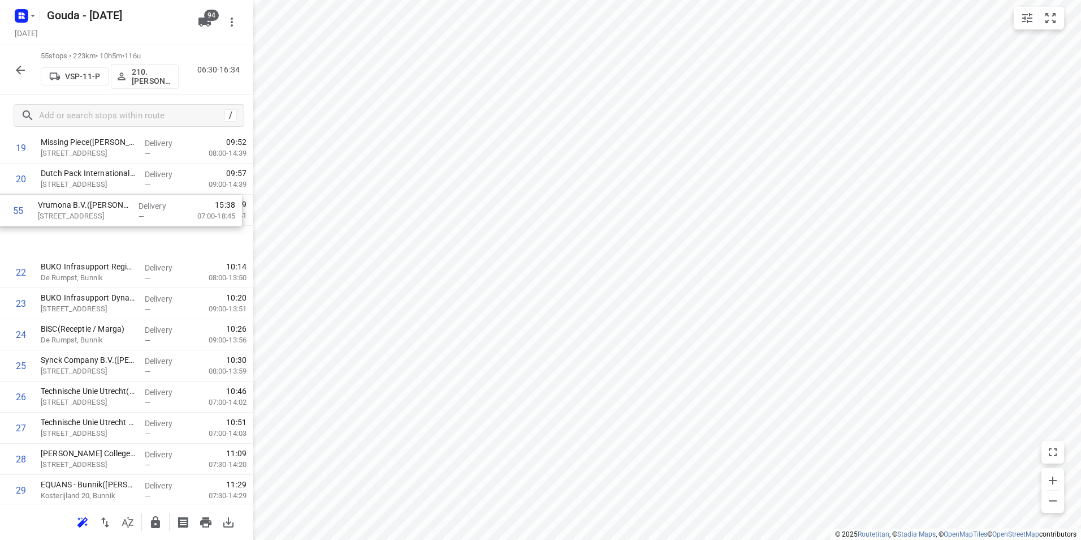
drag, startPoint x: 76, startPoint y: 425, endPoint x: 68, endPoint y: 209, distance: 216.2
click at [70, 206] on div "1 Rijkswaterstaat VWM - Kantoor(Arthur Zijlstra) Griffioenlaan 2, Utrecht Deliv…" at bounding box center [126, 427] width 253 height 1711
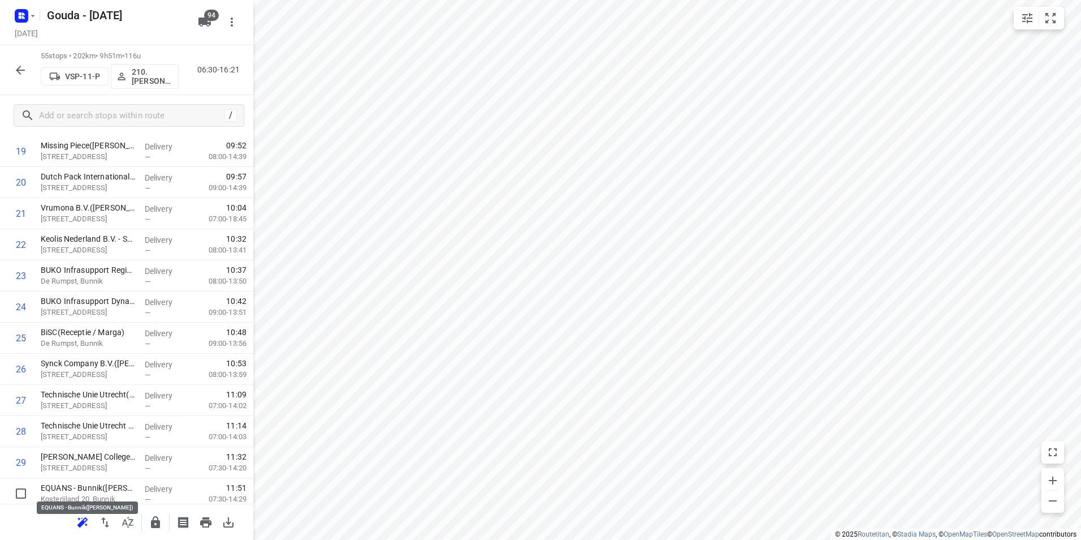
scroll to position [652, 0]
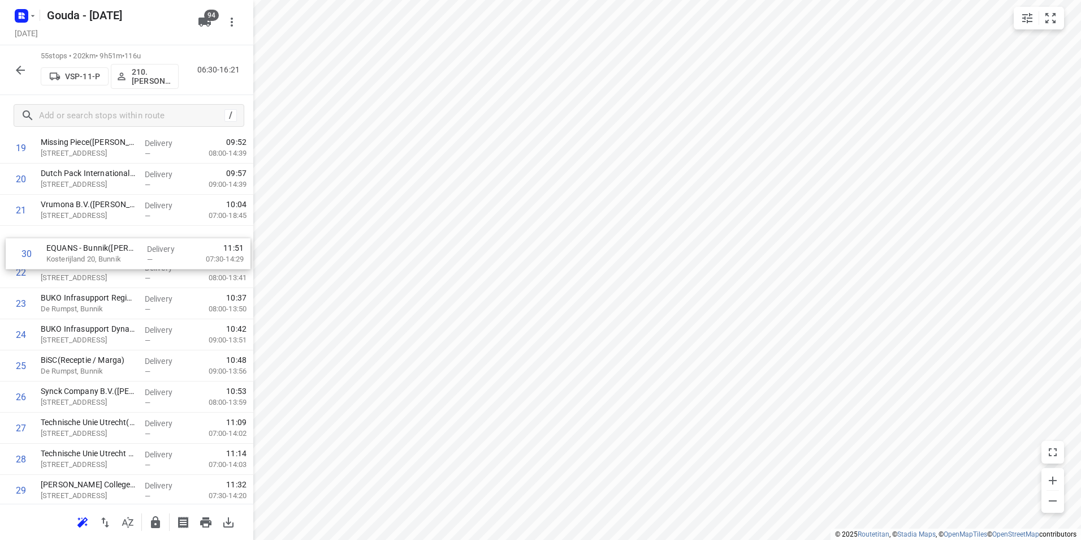
drag, startPoint x: 63, startPoint y: 458, endPoint x: 63, endPoint y: 241, distance: 216.0
click at [63, 241] on div "1 Rijkswaterstaat VWM - Kantoor(Arthur Zijlstra) Griffioenlaan 2, Utrecht Deliv…" at bounding box center [126, 427] width 253 height 1711
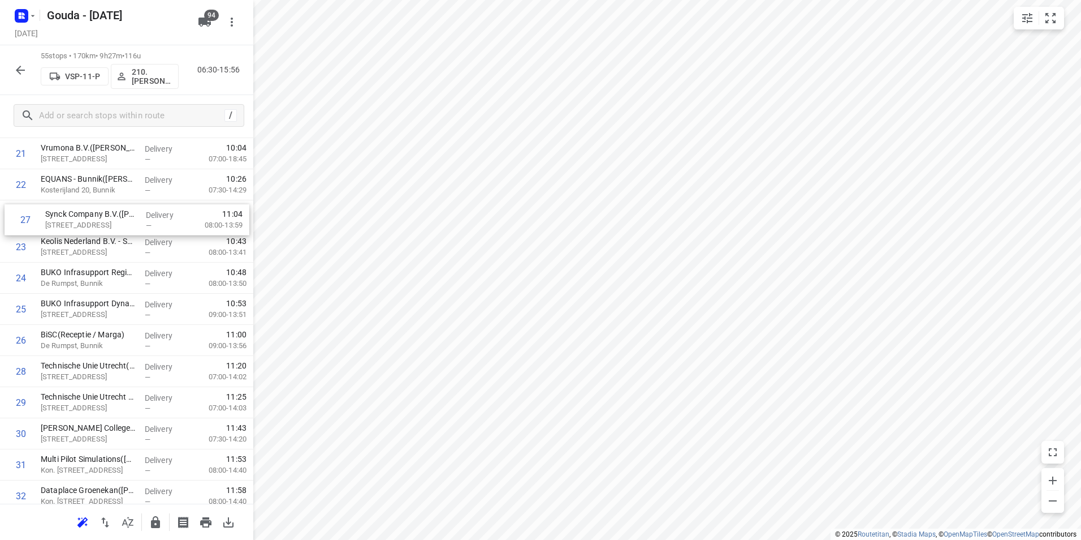
scroll to position [703, 0]
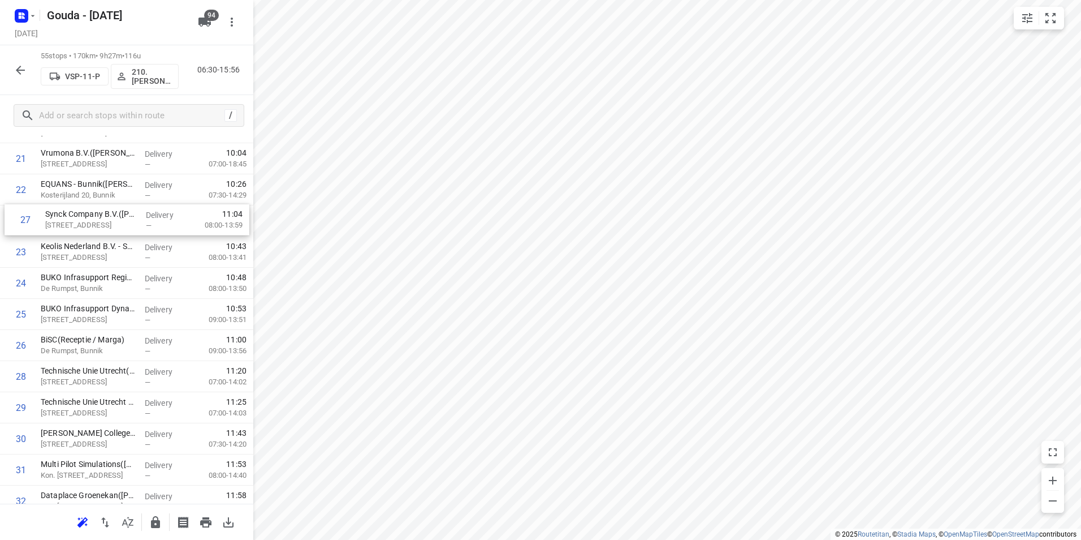
drag, startPoint x: 68, startPoint y: 314, endPoint x: 71, endPoint y: 225, distance: 89.9
click at [71, 225] on div "1 Rijkswaterstaat VWM - Kantoor(Arthur Zijlstra) Griffioenlaan 2, Utrecht Deliv…" at bounding box center [126, 376] width 253 height 1711
drag, startPoint x: 62, startPoint y: 347, endPoint x: 63, endPoint y: 252, distance: 95.0
click at [63, 252] on div "1 Rijkswaterstaat VWM - Kantoor(Arthur Zijlstra) Griffioenlaan 2, Utrecht Deliv…" at bounding box center [126, 377] width 253 height 1711
drag, startPoint x: 103, startPoint y: 314, endPoint x: 106, endPoint y: 370, distance: 56.1
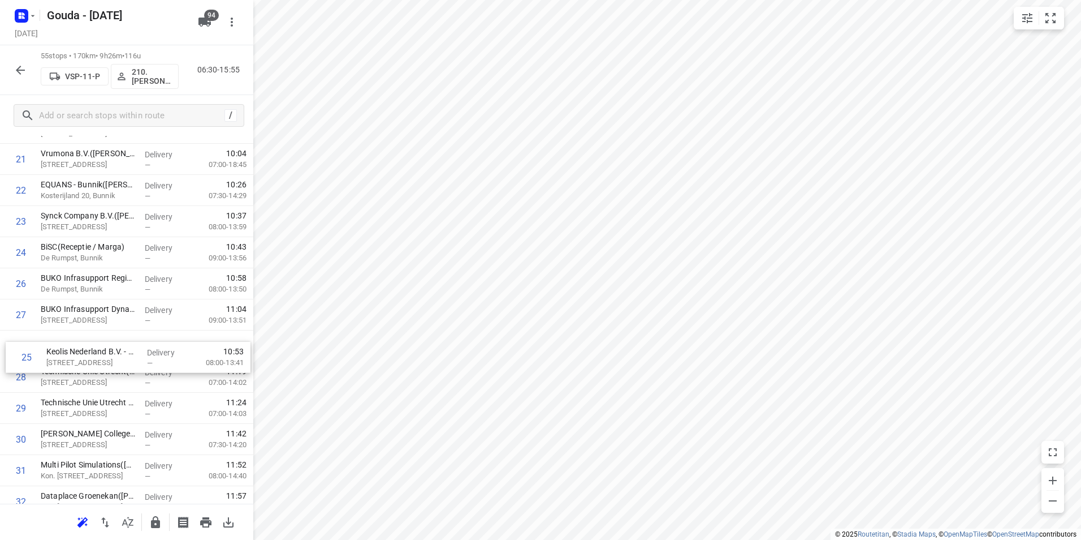
click at [106, 370] on div "1 Rijkswaterstaat VWM - Kantoor(Arthur Zijlstra) Griffioenlaan 2, Utrecht Deliv…" at bounding box center [126, 377] width 253 height 1711
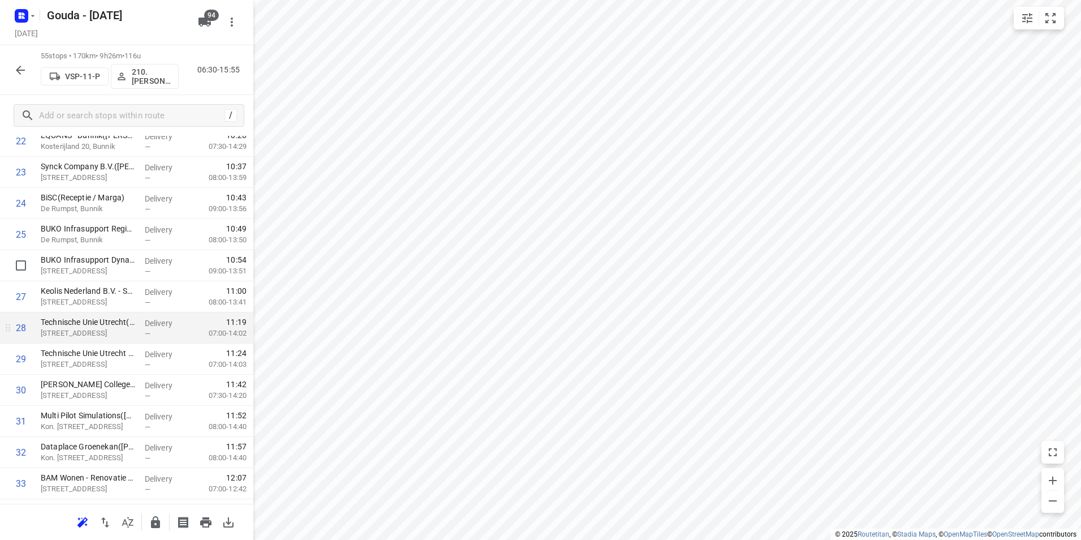
scroll to position [759, 0]
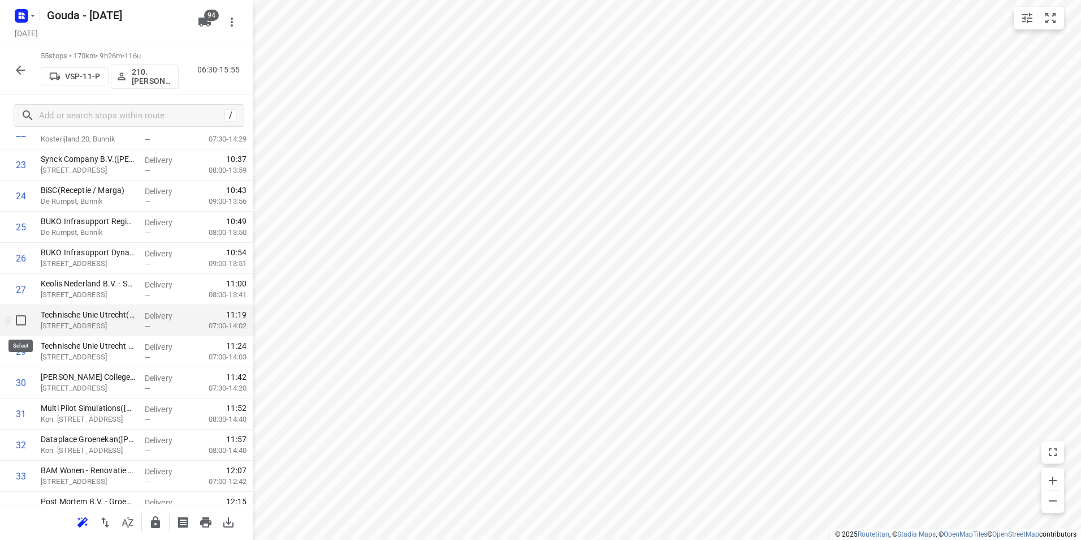
click at [15, 324] on input "checkbox" at bounding box center [21, 320] width 23 height 23
checkbox input "true"
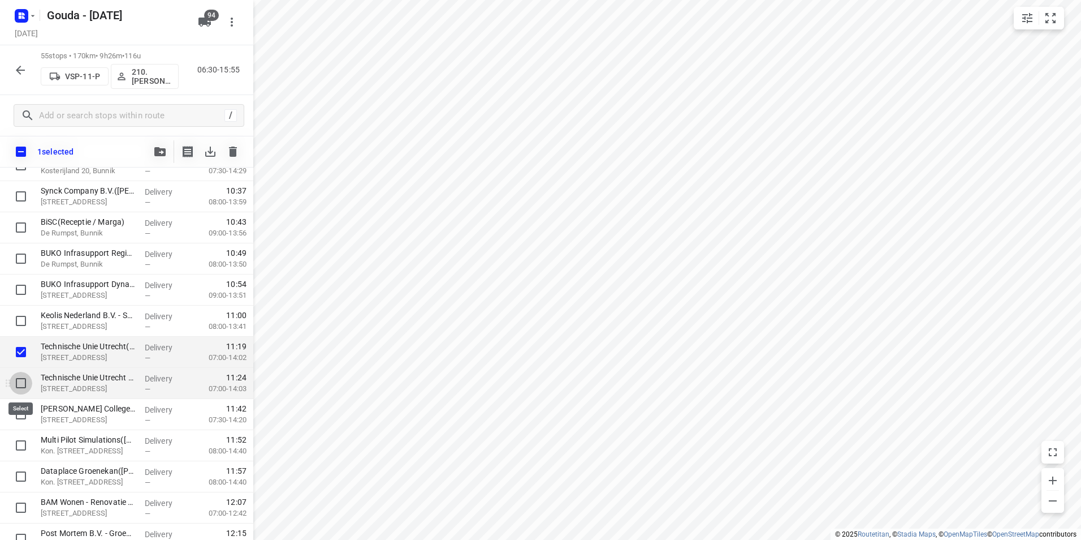
click at [23, 385] on input "checkbox" at bounding box center [21, 383] width 23 height 23
checkbox input "true"
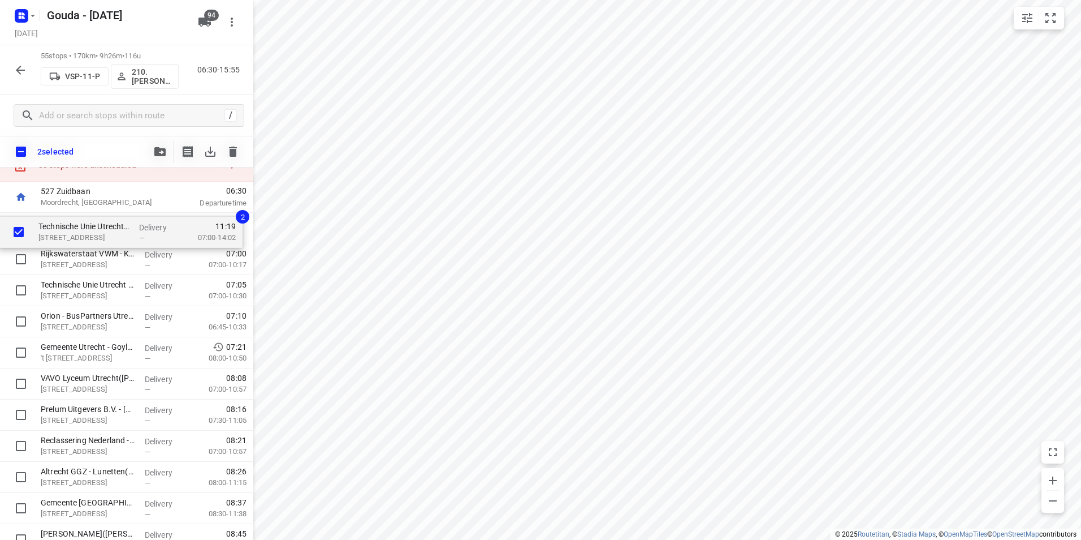
scroll to position [35, 0]
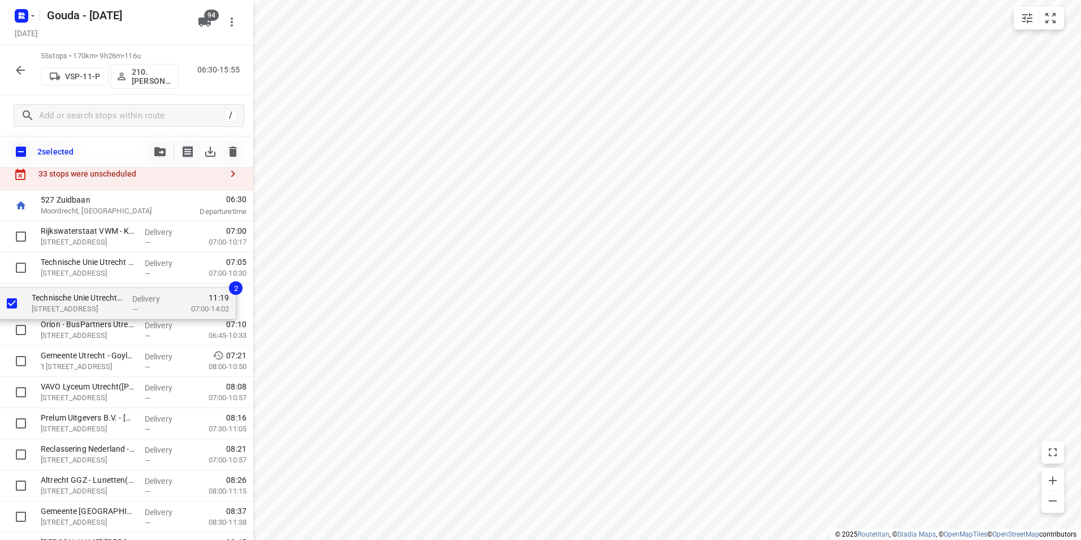
drag, startPoint x: 64, startPoint y: 357, endPoint x: 80, endPoint y: 297, distance: 62.1
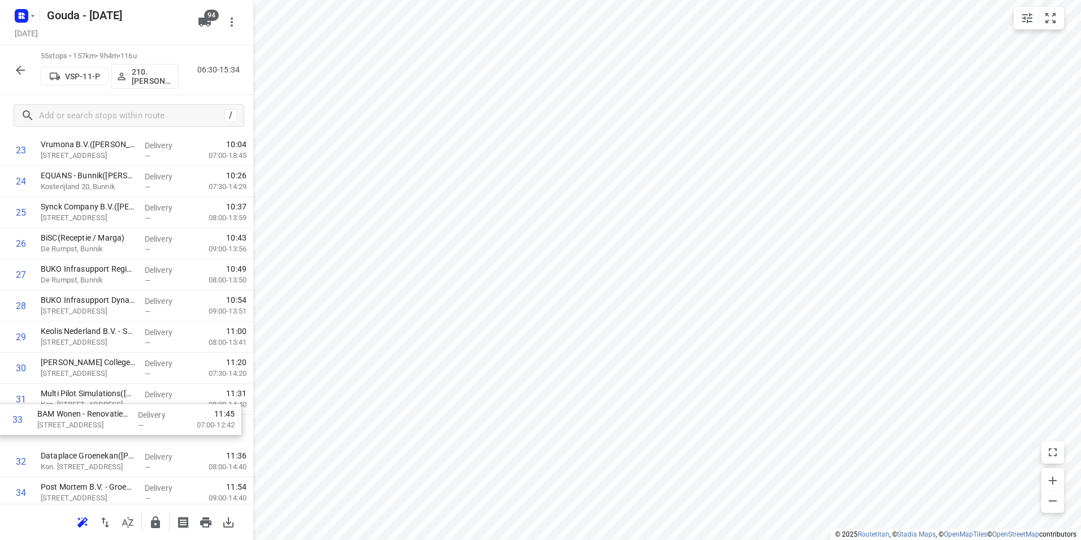
scroll to position [782, 0]
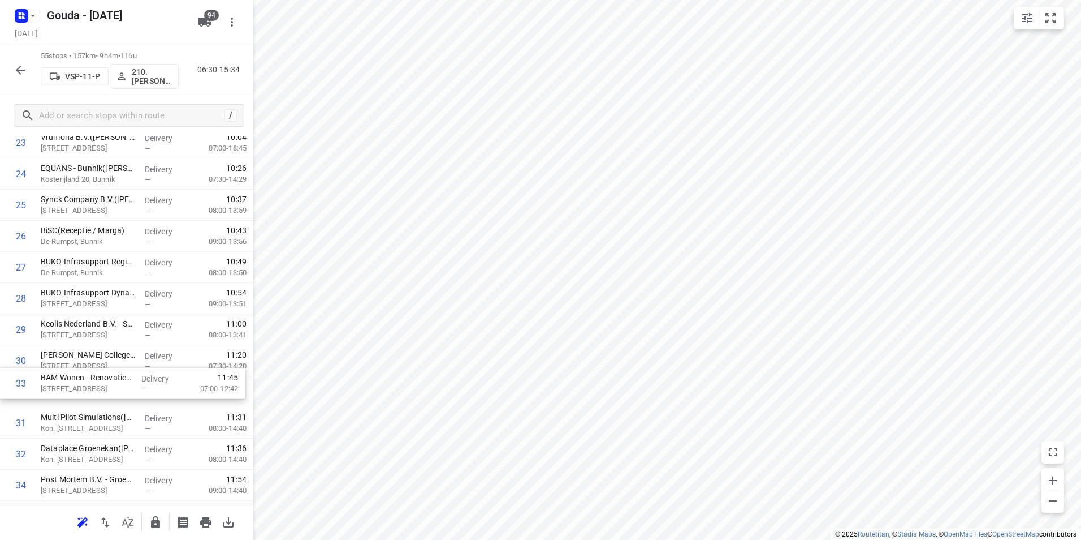
drag, startPoint x: 53, startPoint y: 460, endPoint x: 56, endPoint y: 351, distance: 109.2
click at [56, 351] on div "1 Rijkswaterstaat VWM - Kantoor(Arthur Zijlstra) Griffioenlaan 2, Utrecht Deliv…" at bounding box center [126, 298] width 253 height 1711
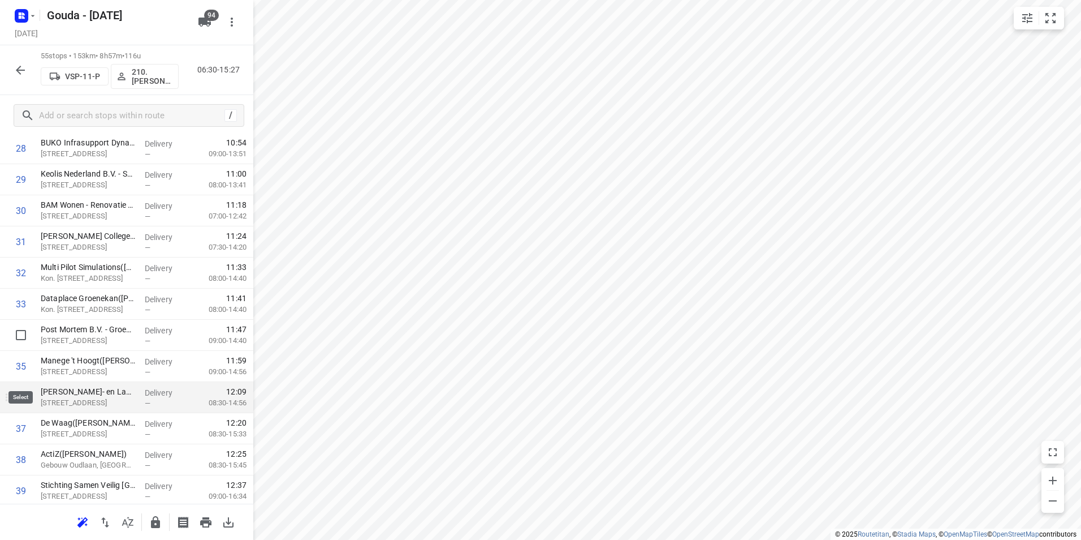
scroll to position [951, 0]
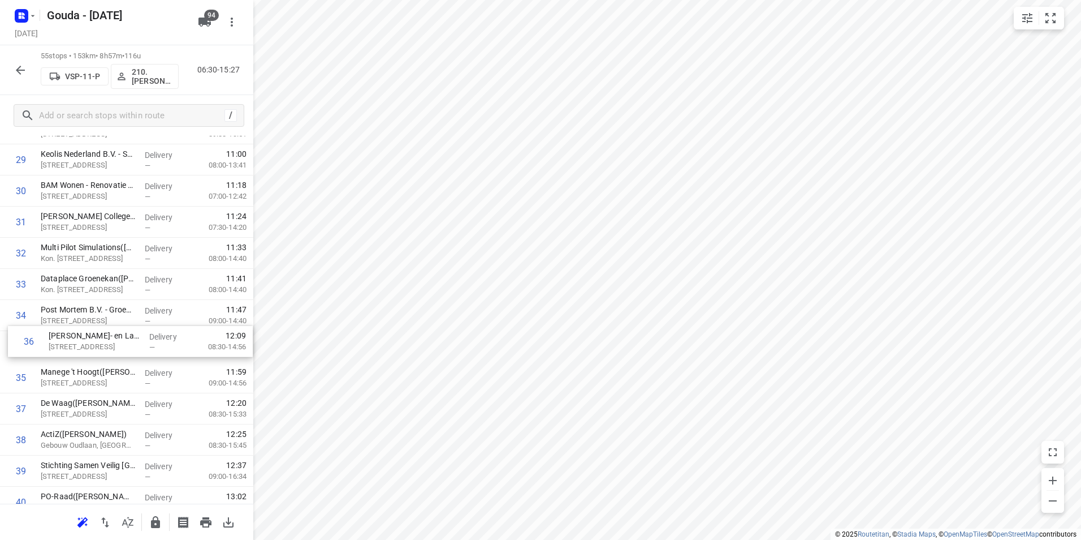
drag, startPoint x: 46, startPoint y: 387, endPoint x: 57, endPoint y: 350, distance: 38.8
click at [57, 346] on div "1 Rijkswaterstaat VWM - Kantoor(Arthur Zijlstra) Griffioenlaan 2, Utrecht Deliv…" at bounding box center [126, 128] width 253 height 1711
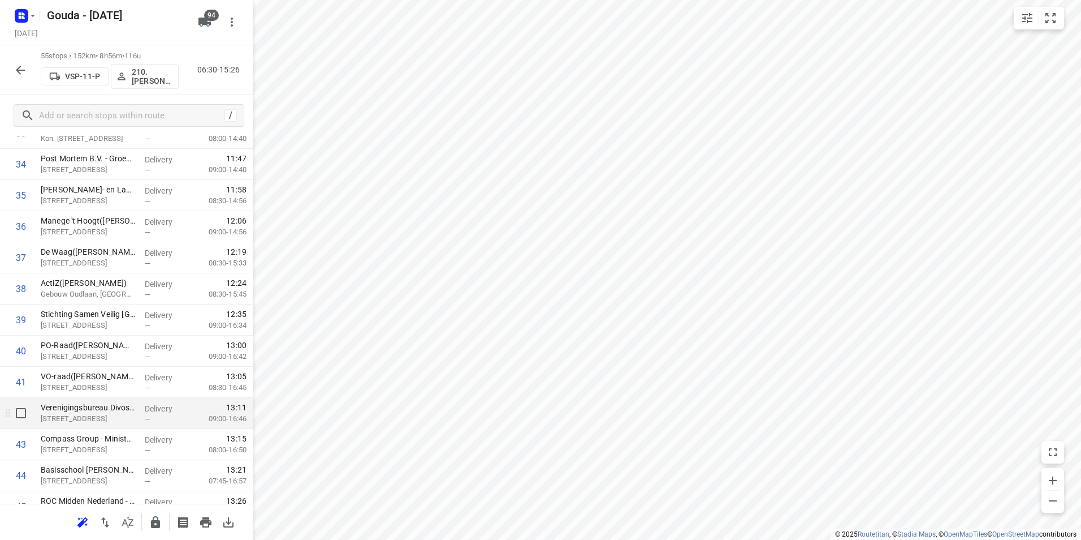
scroll to position [1121, 0]
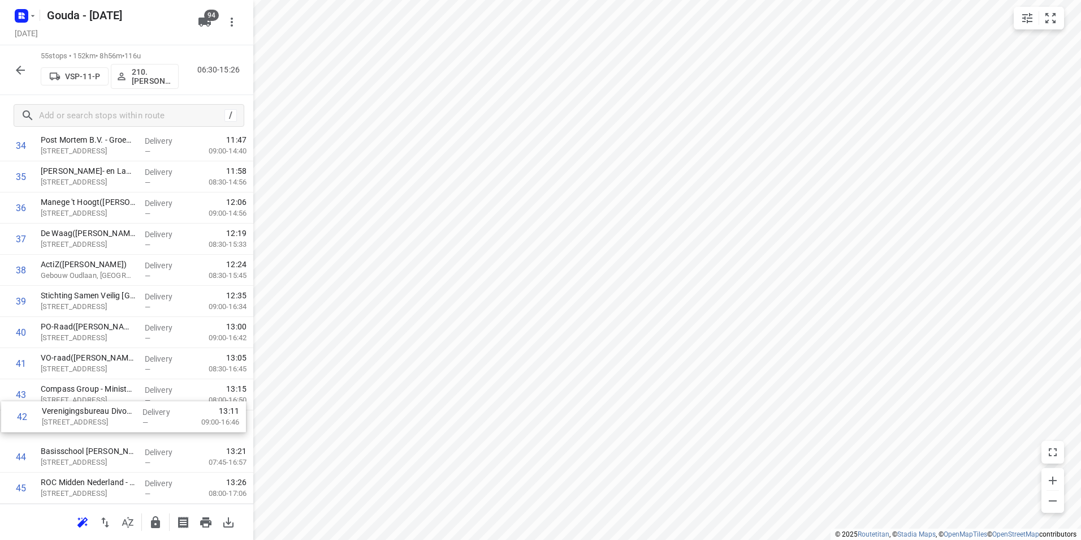
drag, startPoint x: 78, startPoint y: 395, endPoint x: 79, endPoint y: 423, distance: 28.3
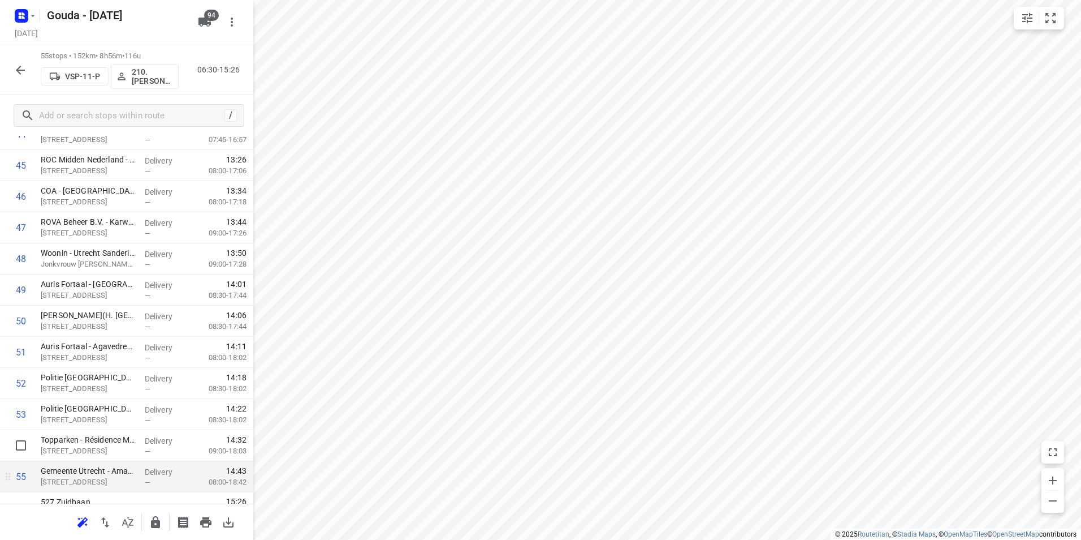
scroll to position [1463, 0]
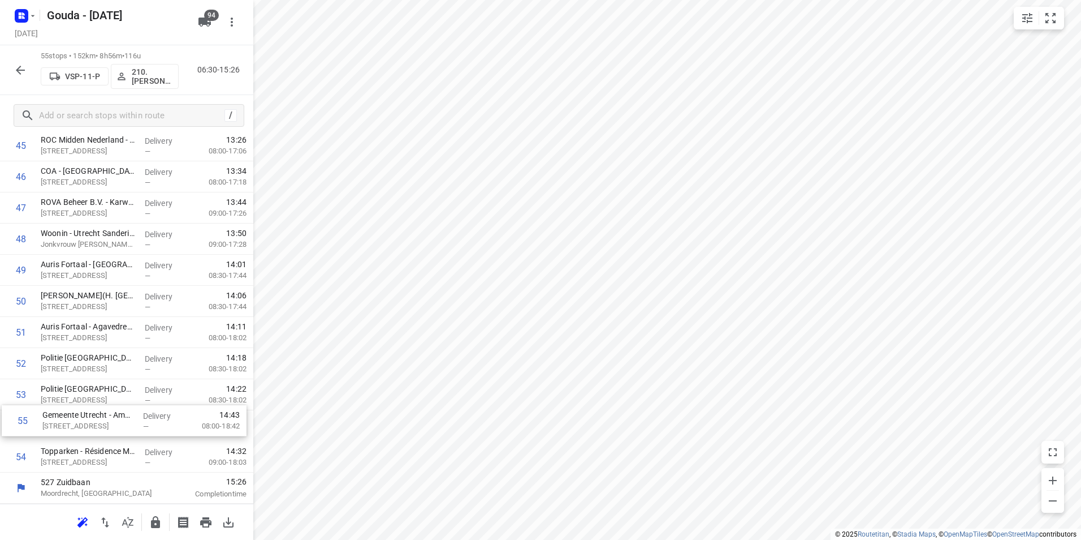
drag, startPoint x: 71, startPoint y: 425, endPoint x: 71, endPoint y: 418, distance: 6.2
click at [153, 521] on icon "button" at bounding box center [155, 522] width 9 height 12
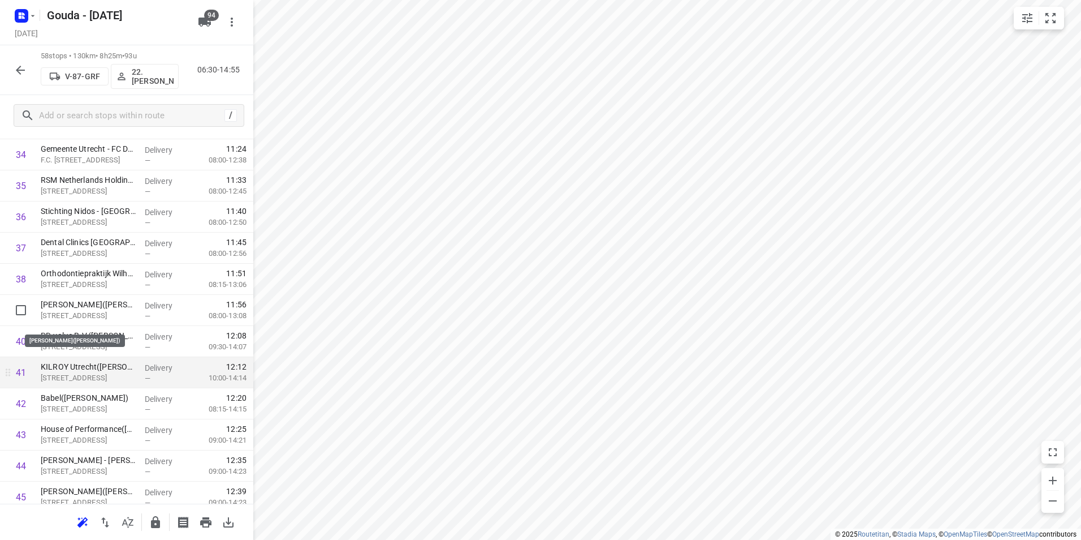
scroll to position [1131, 0]
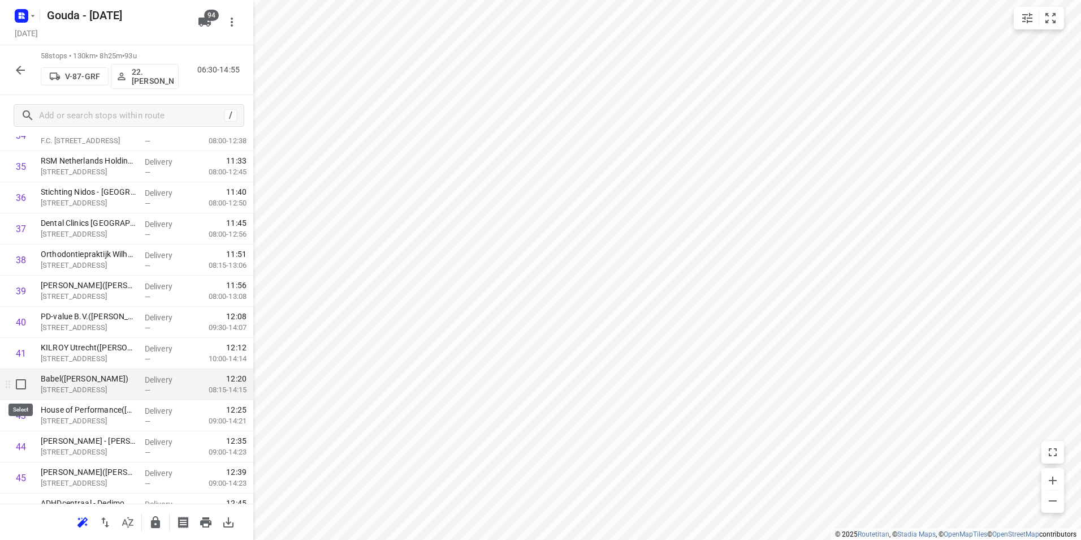
click at [21, 388] on input "checkbox" at bounding box center [21, 384] width 23 height 23
checkbox input "true"
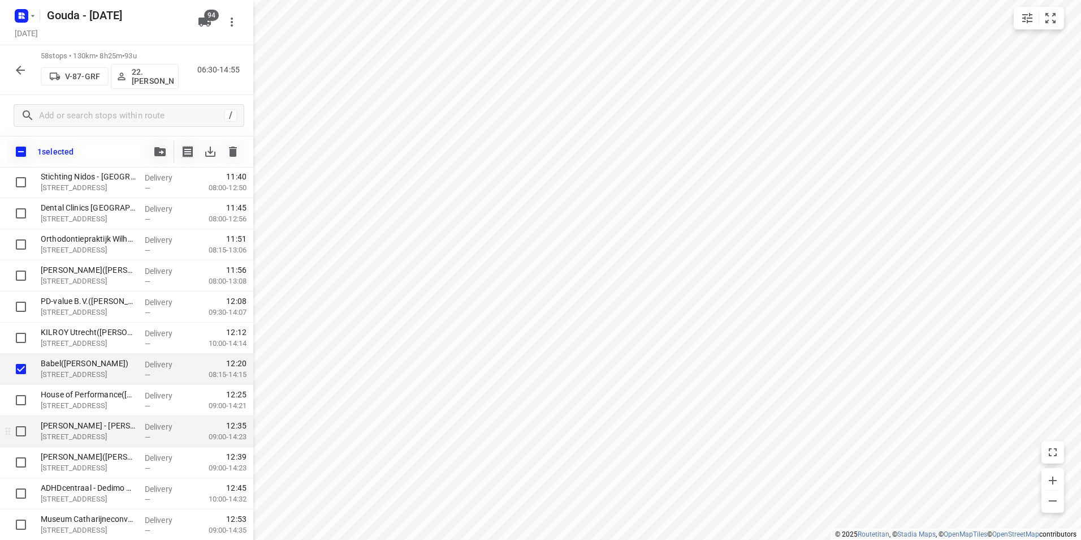
scroll to position [1188, 0]
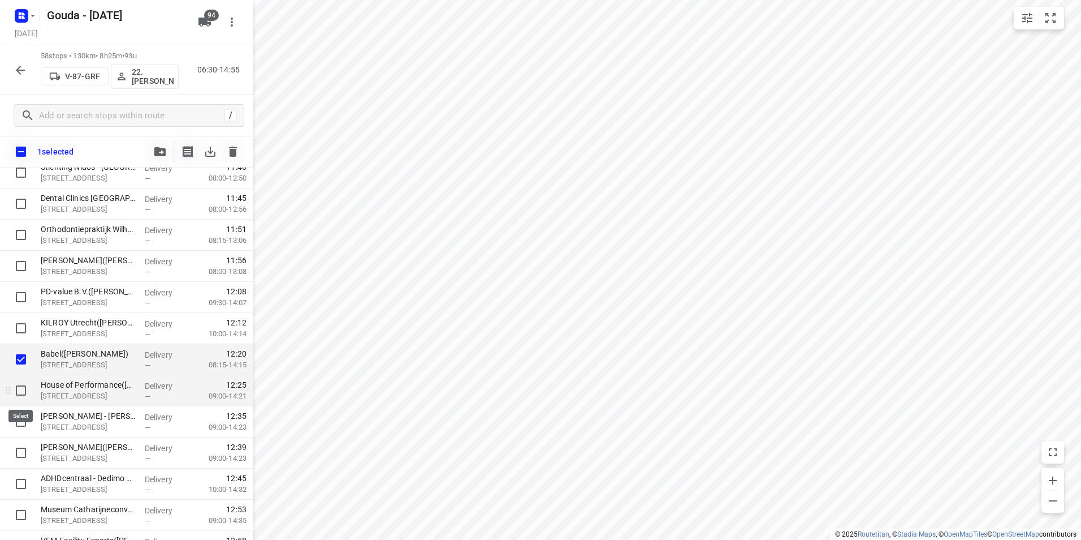
click at [23, 385] on input "checkbox" at bounding box center [21, 390] width 23 height 23
checkbox input "true"
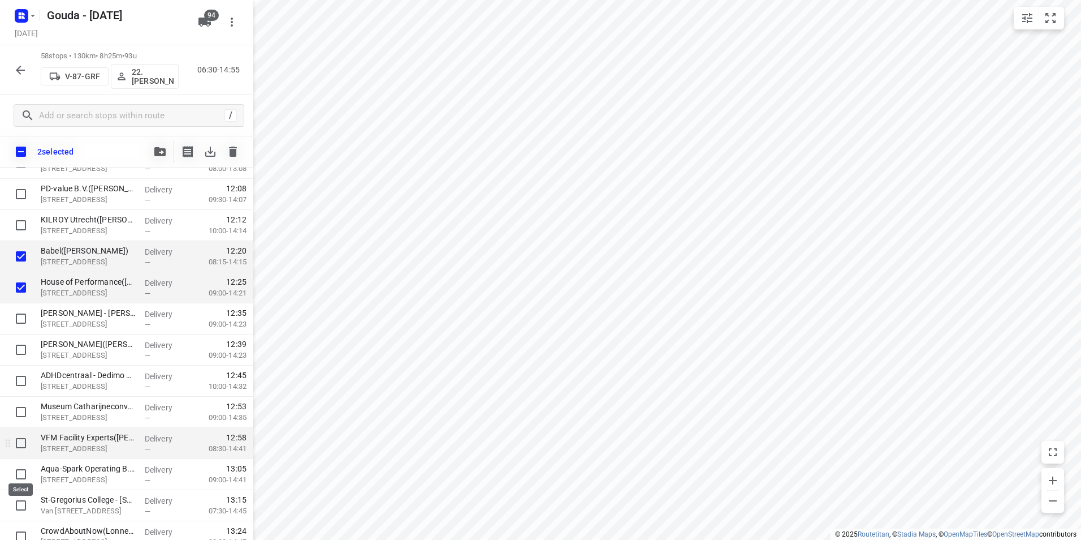
scroll to position [1301, 0]
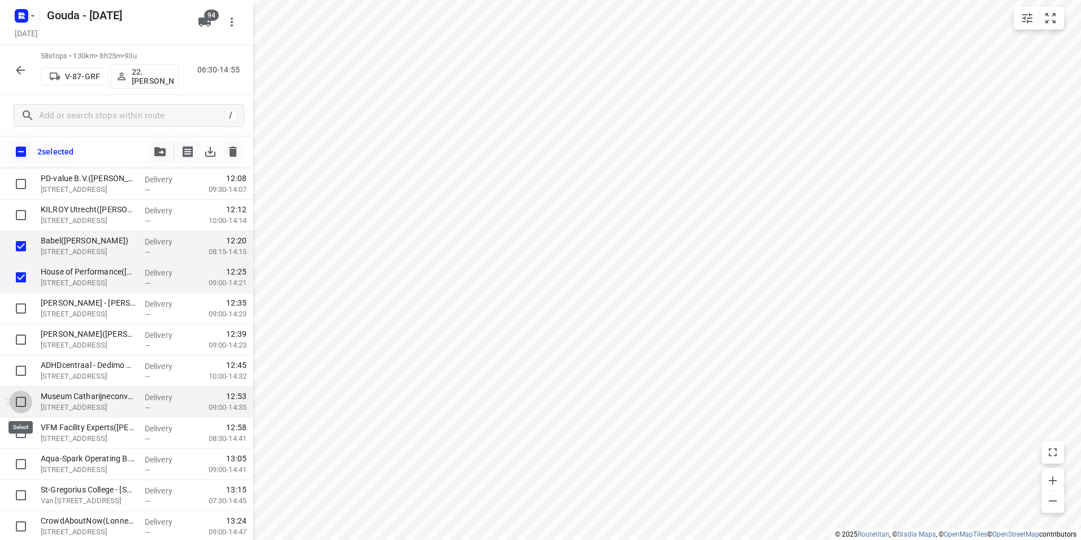
click at [20, 404] on input "checkbox" at bounding box center [21, 401] width 23 height 23
checkbox input "true"
click at [18, 432] on input "checkbox" at bounding box center [21, 432] width 23 height 23
checkbox input "true"
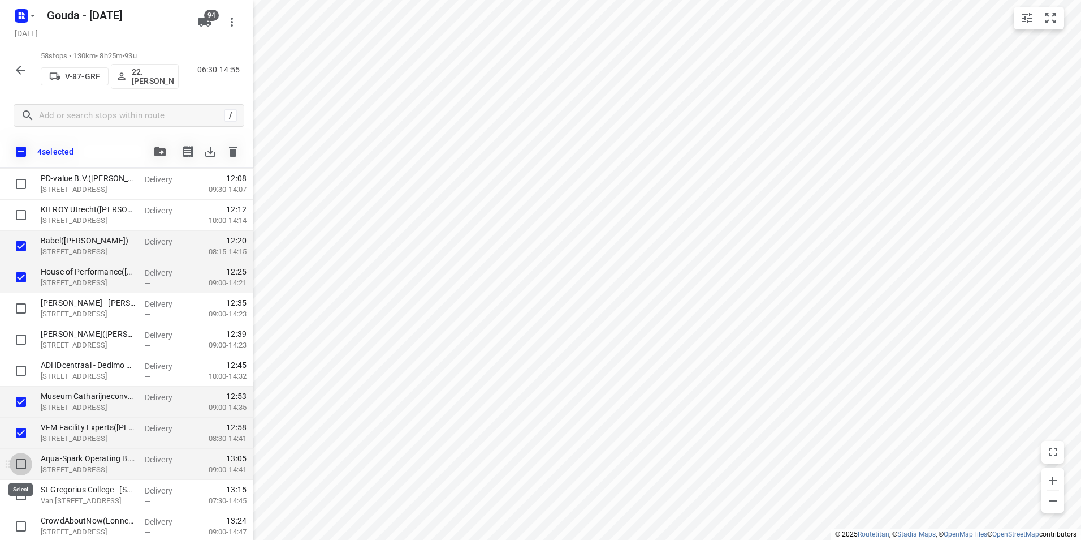
click at [18, 460] on input "checkbox" at bounding box center [21, 463] width 23 height 23
checkbox input "true"
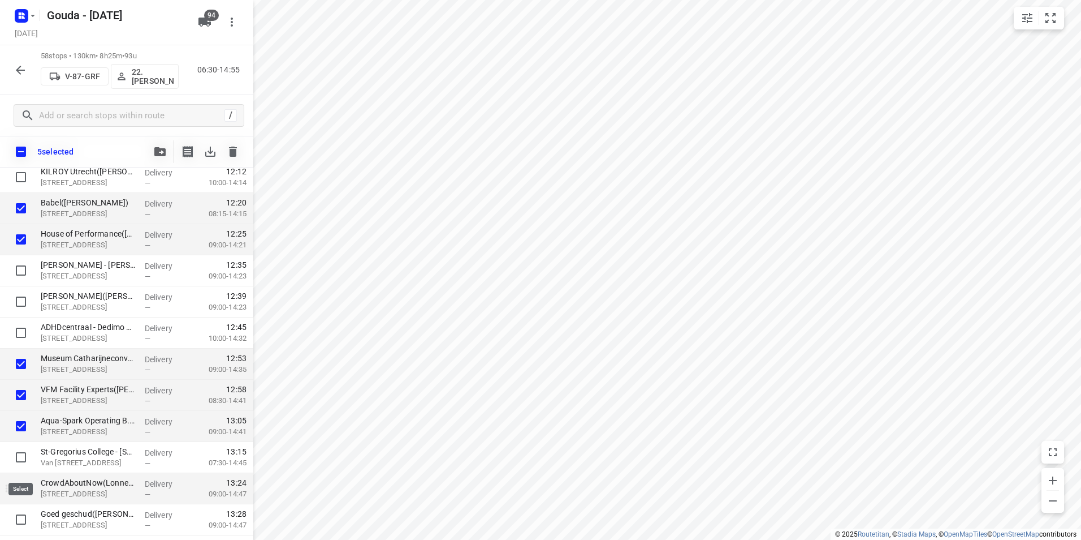
scroll to position [1357, 0]
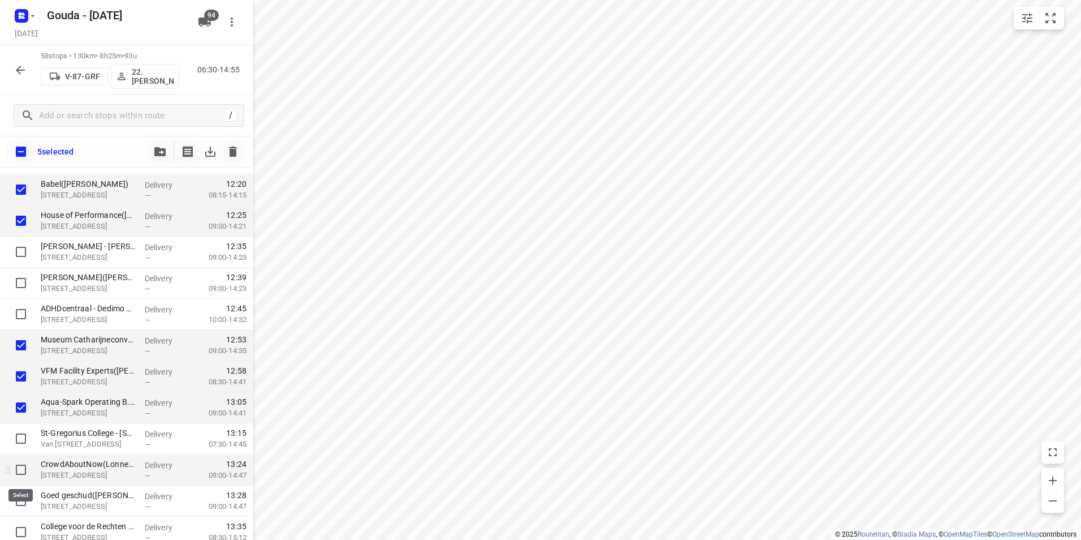
click at [21, 465] on input "checkbox" at bounding box center [21, 469] width 23 height 23
checkbox input "true"
click at [21, 502] on input "checkbox" at bounding box center [21, 500] width 23 height 23
checkbox input "true"
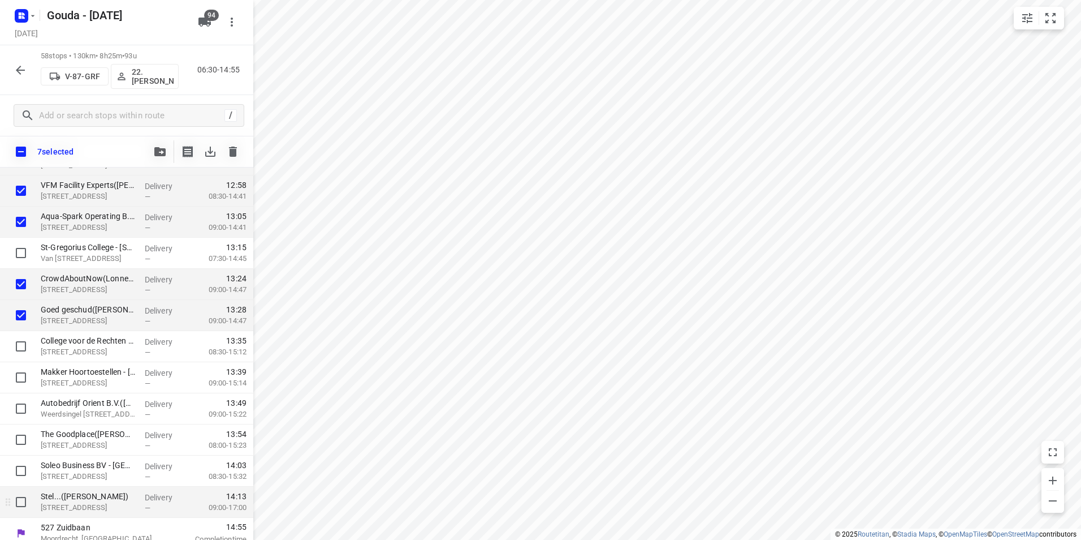
scroll to position [1552, 0]
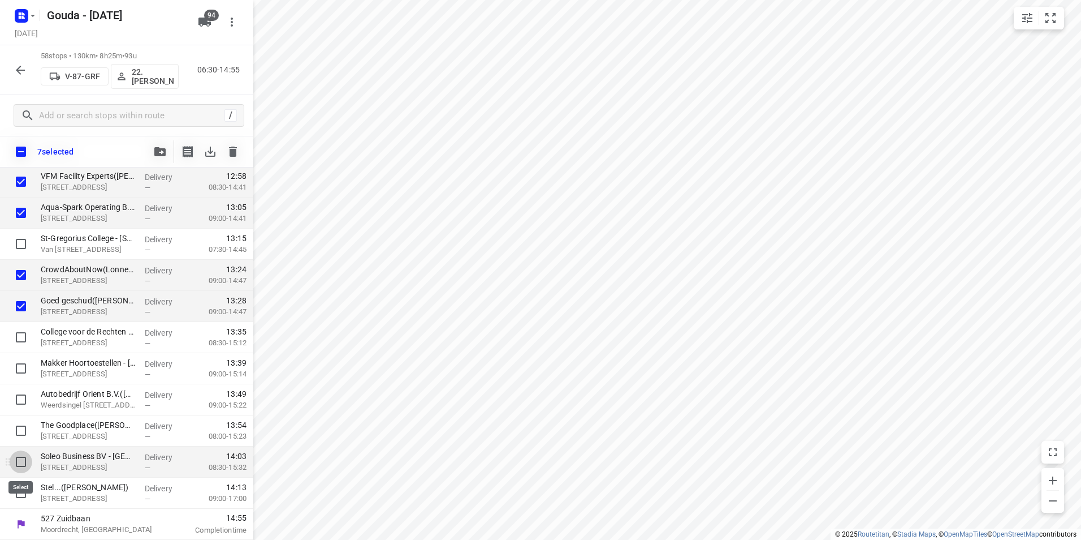
click at [21, 456] on input "checkbox" at bounding box center [21, 461] width 23 height 23
checkbox input "true"
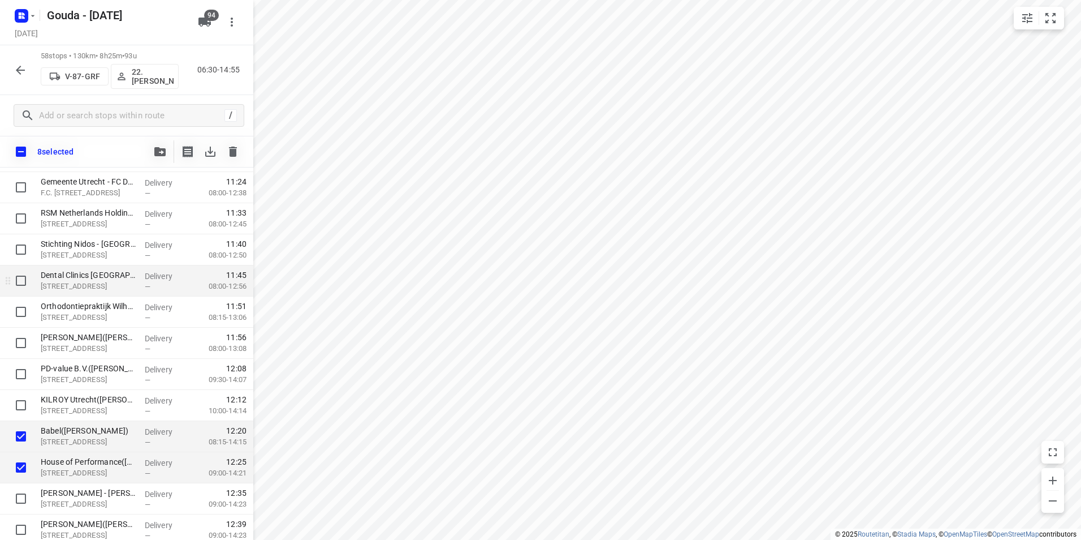
scroll to position [1099, 0]
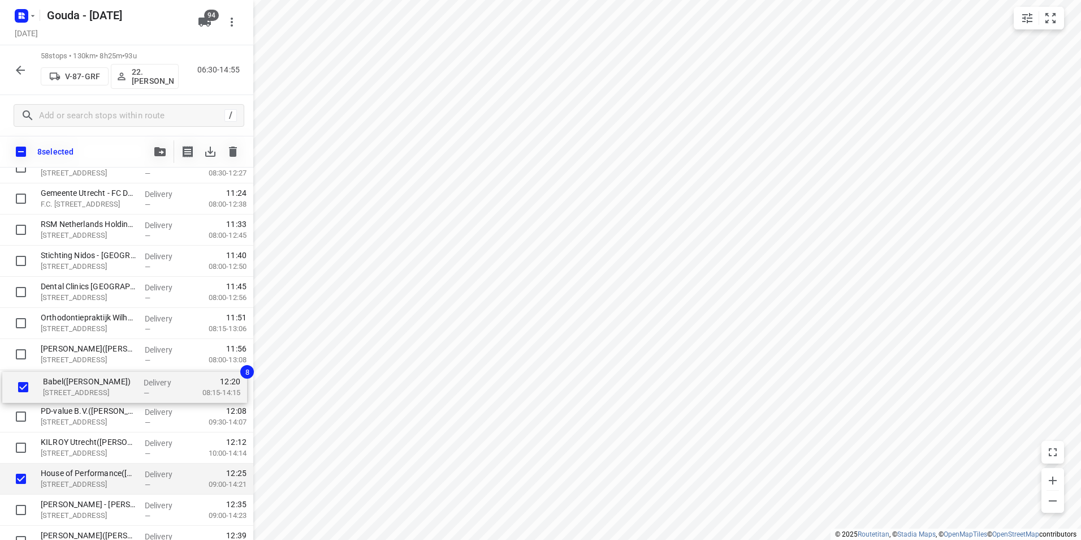
drag, startPoint x: 73, startPoint y: 446, endPoint x: 76, endPoint y: 381, distance: 65.7
click at [76, 381] on div "Hogeschool Utrecht - IDE(Marloes Roffel) Padualaan 99, Utrecht Delivery — 07:09…" at bounding box center [126, 59] width 253 height 1804
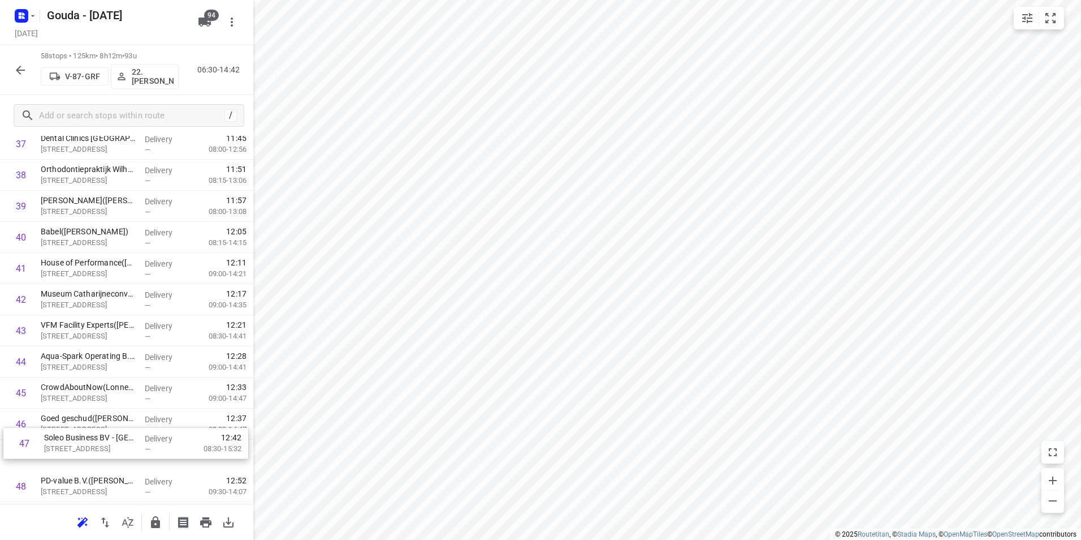
scroll to position [1218, 0]
drag, startPoint x: 93, startPoint y: 456, endPoint x: 94, endPoint y: 358, distance: 97.8
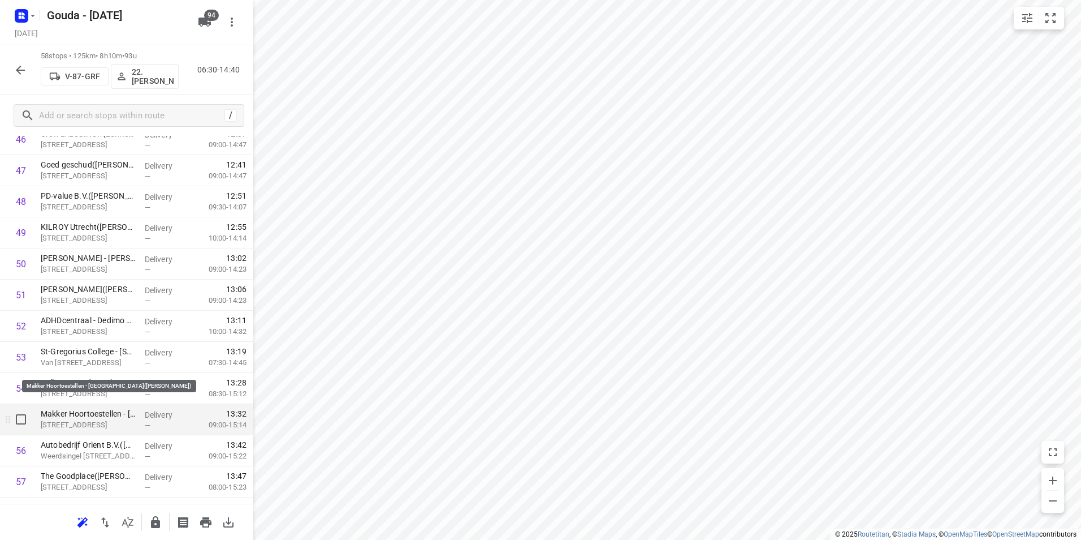
scroll to position [1556, 0]
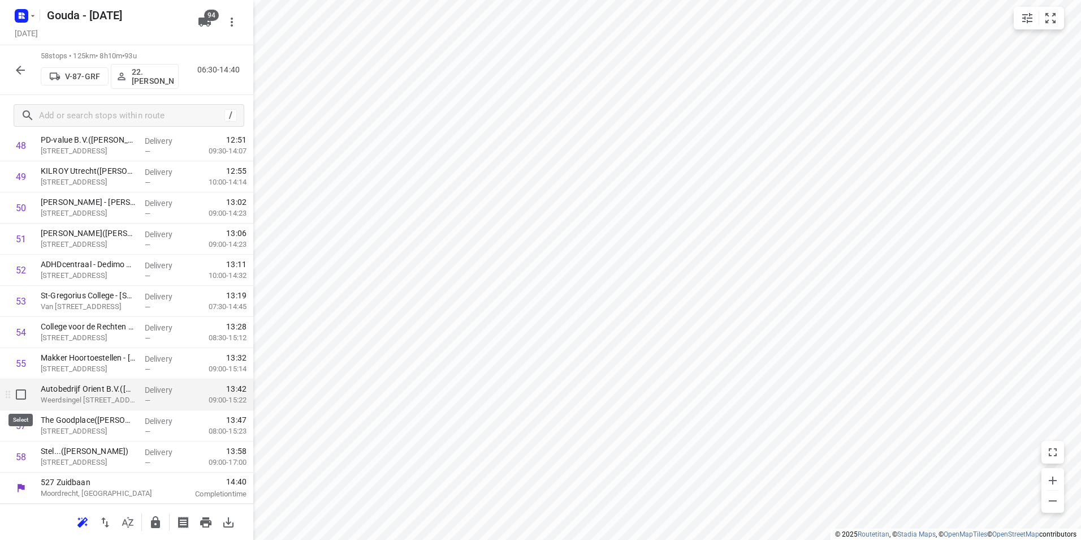
click at [18, 396] on input "checkbox" at bounding box center [21, 394] width 23 height 23
checkbox input "true"
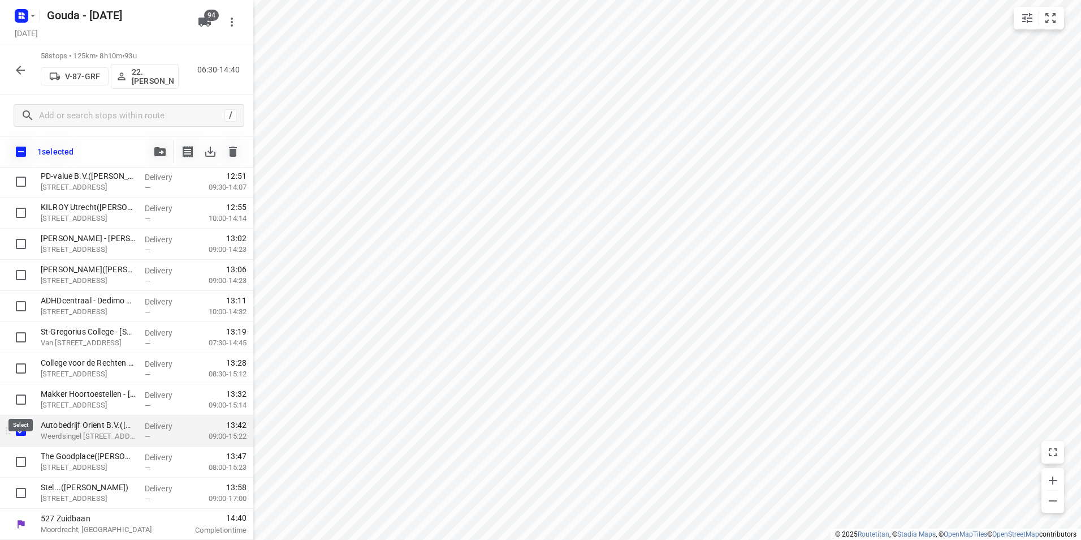
scroll to position [1552, 0]
click at [18, 454] on input "checkbox" at bounding box center [21, 461] width 23 height 23
checkbox input "true"
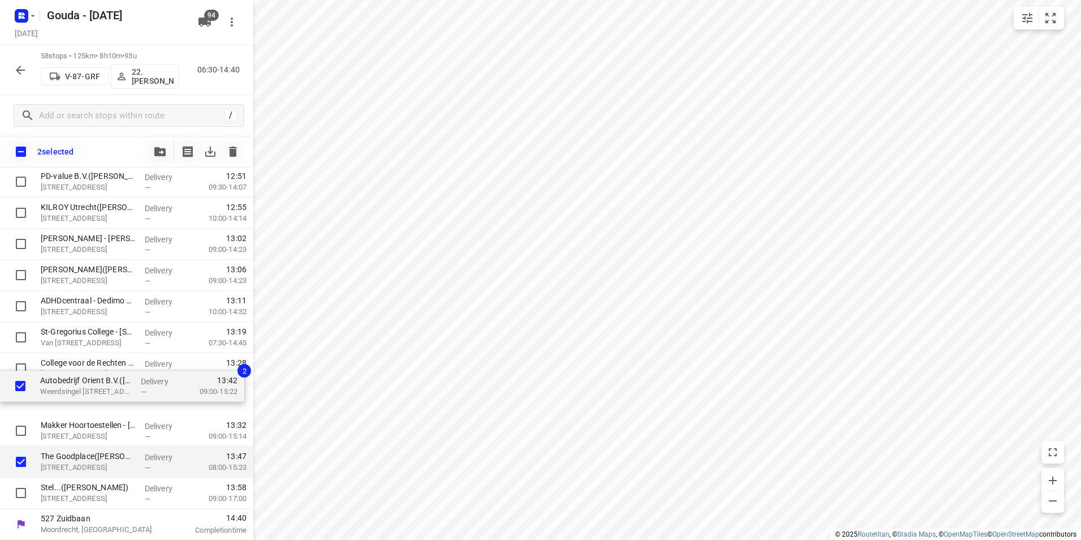
drag, startPoint x: 61, startPoint y: 428, endPoint x: 62, endPoint y: 367, distance: 61.1
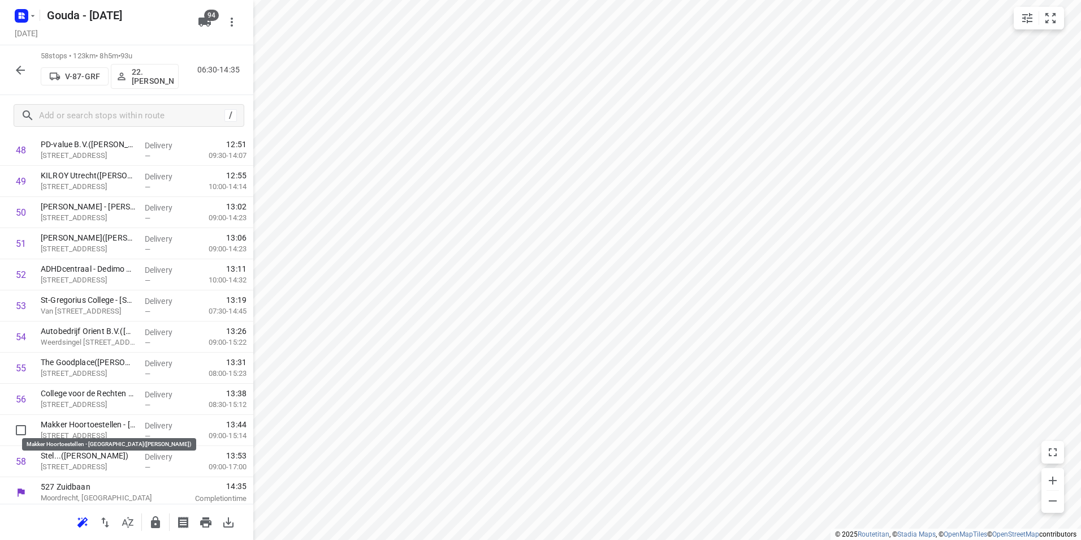
scroll to position [1555, 0]
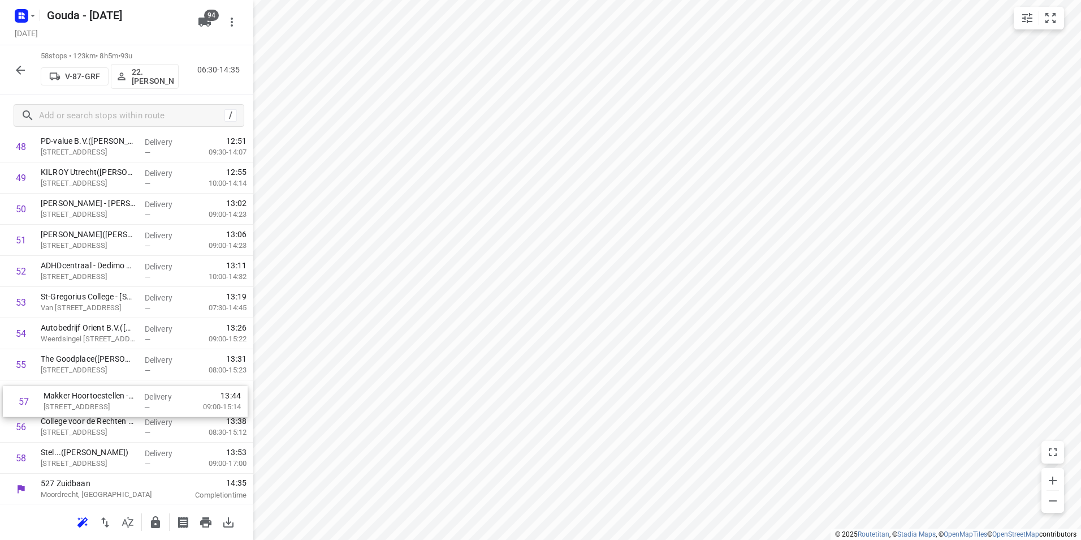
drag, startPoint x: 68, startPoint y: 423, endPoint x: 71, endPoint y: 390, distance: 32.9
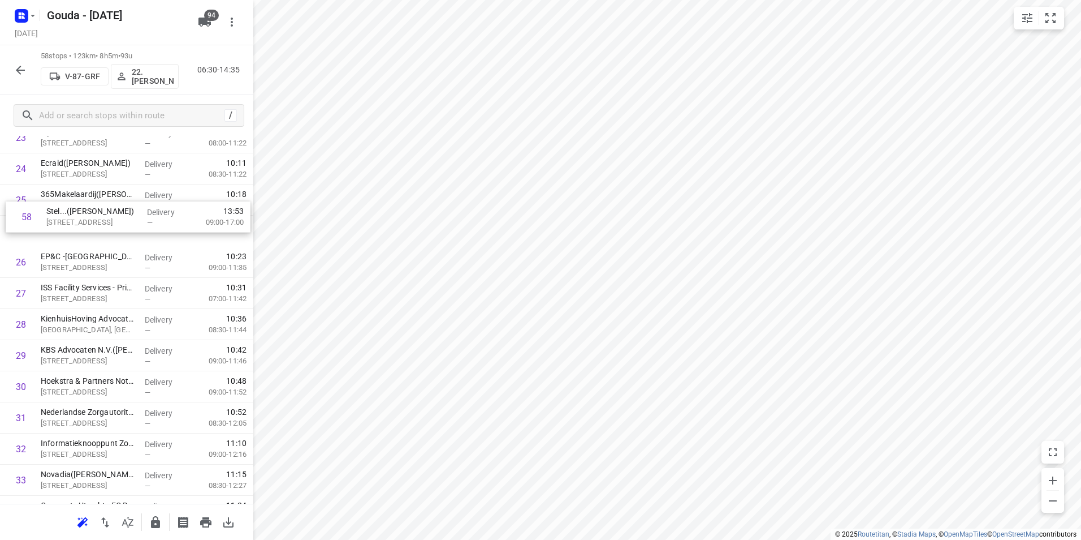
scroll to position [787, 0]
drag, startPoint x: 87, startPoint y: 446, endPoint x: 88, endPoint y: 262, distance: 183.8
click at [88, 262] on div "1 Hogeschool Utrecht - IDE(Marloes Roffel) Padualaan 99, Utrecht Delivery — 07:…" at bounding box center [126, 340] width 253 height 1804
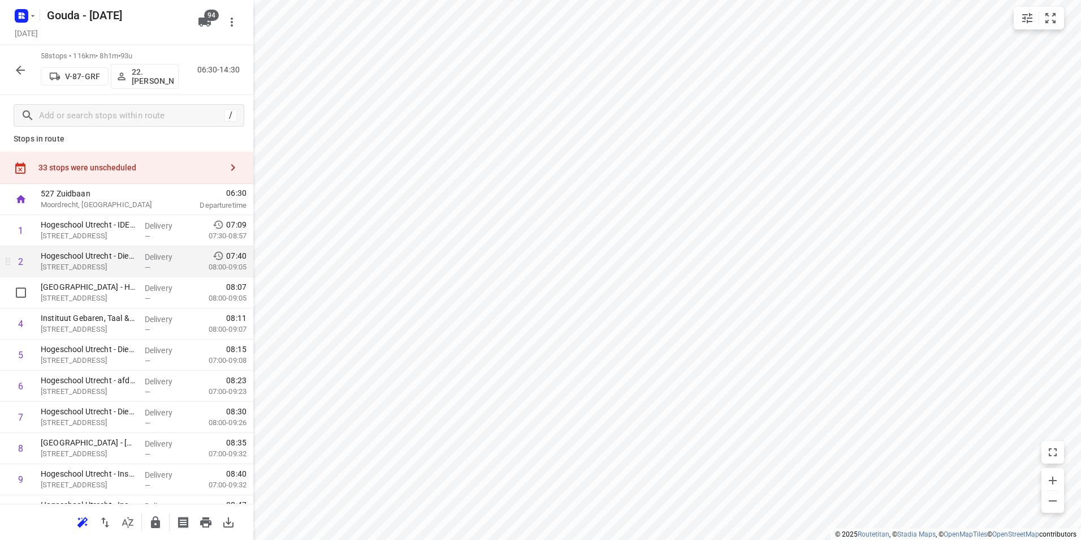
scroll to position [0, 0]
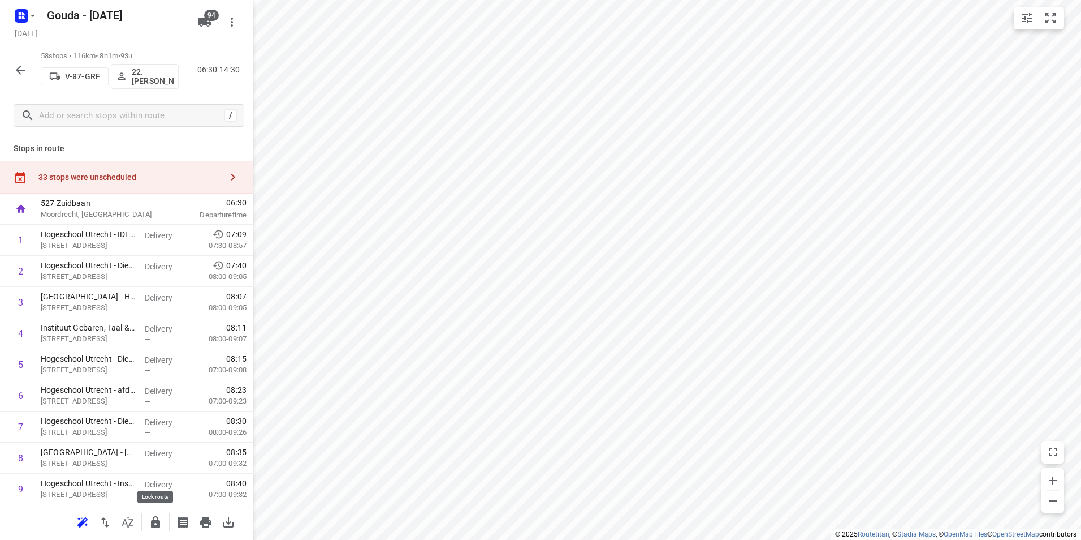
click at [155, 520] on icon "button" at bounding box center [155, 522] width 9 height 12
click at [21, 70] on icon "button" at bounding box center [20, 70] width 9 height 9
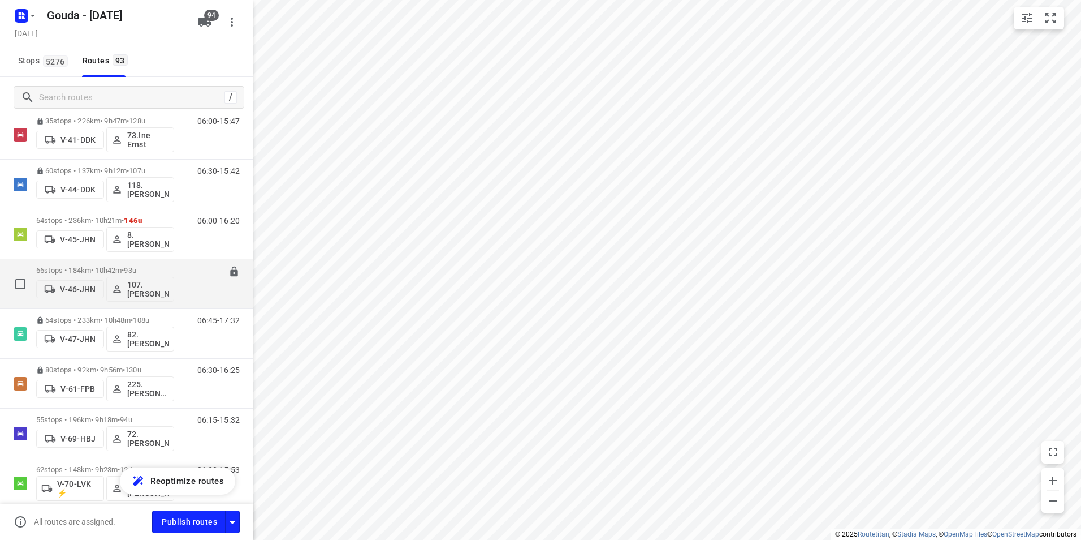
scroll to position [905, 0]
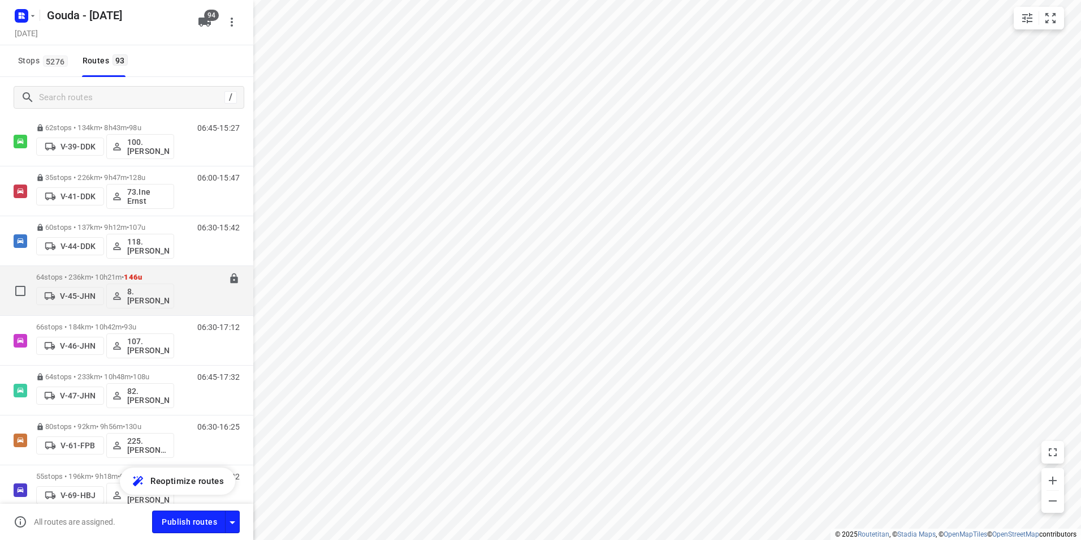
click at [103, 271] on div "64 stops • 236km • 10h21m • 146u V-45-JHN 8. Brian de Jong" at bounding box center [105, 290] width 138 height 47
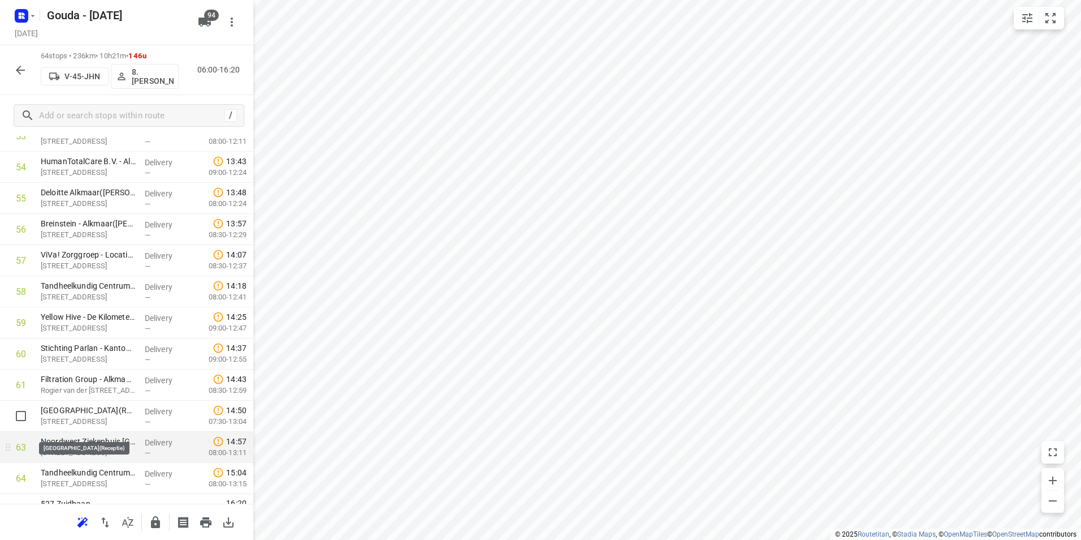
scroll to position [1743, 0]
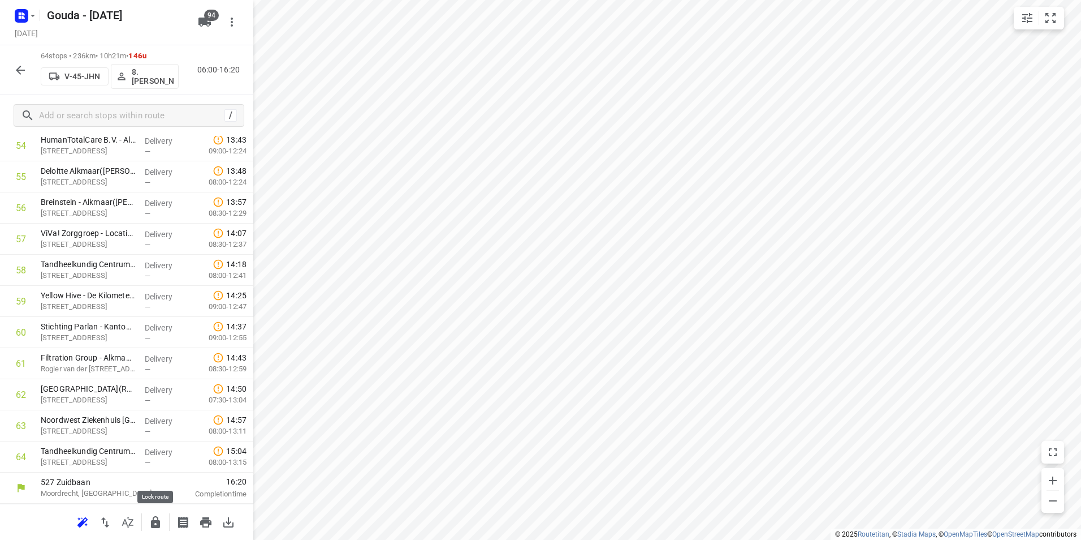
click at [151, 518] on icon "button" at bounding box center [156, 522] width 14 height 14
click at [25, 62] on div at bounding box center [20, 70] width 23 height 23
click at [18, 75] on icon "button" at bounding box center [21, 70] width 14 height 14
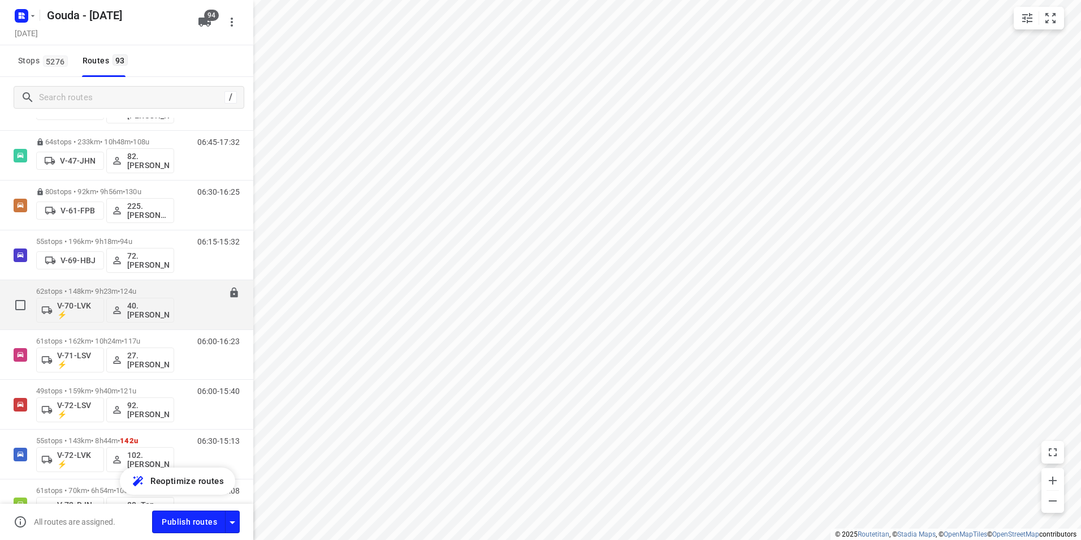
scroll to position [1074, 0]
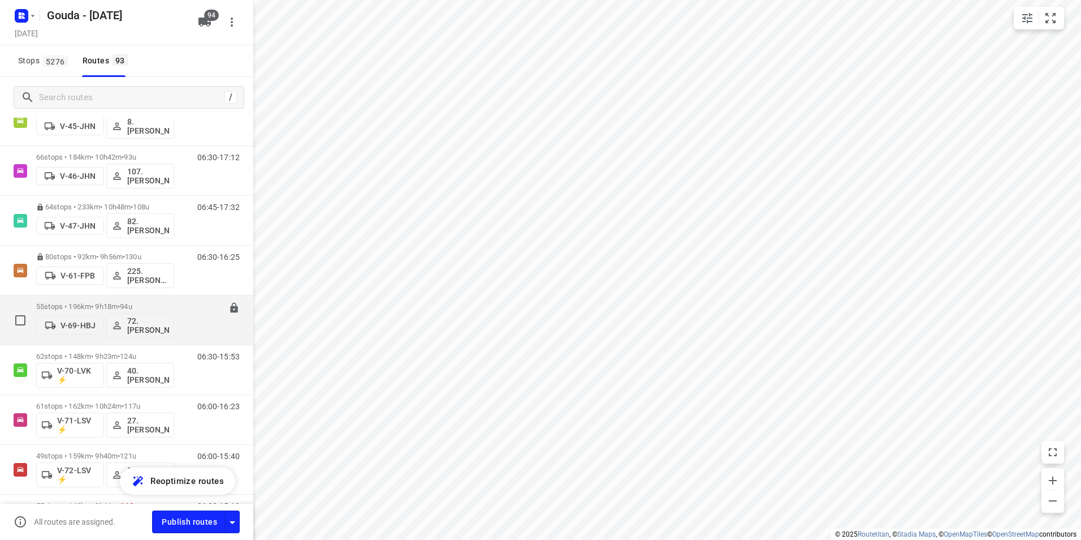
click at [148, 301] on div "55 stops • 196km • 9h18m • 94u V-69-HBJ 72.Sharron Koeiman" at bounding box center [105, 319] width 138 height 47
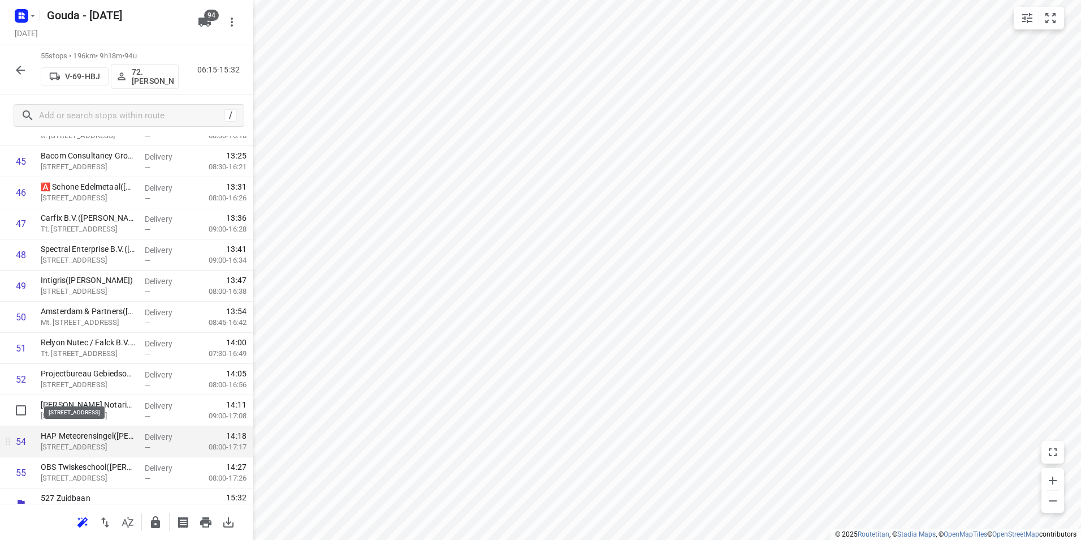
scroll to position [1463, 0]
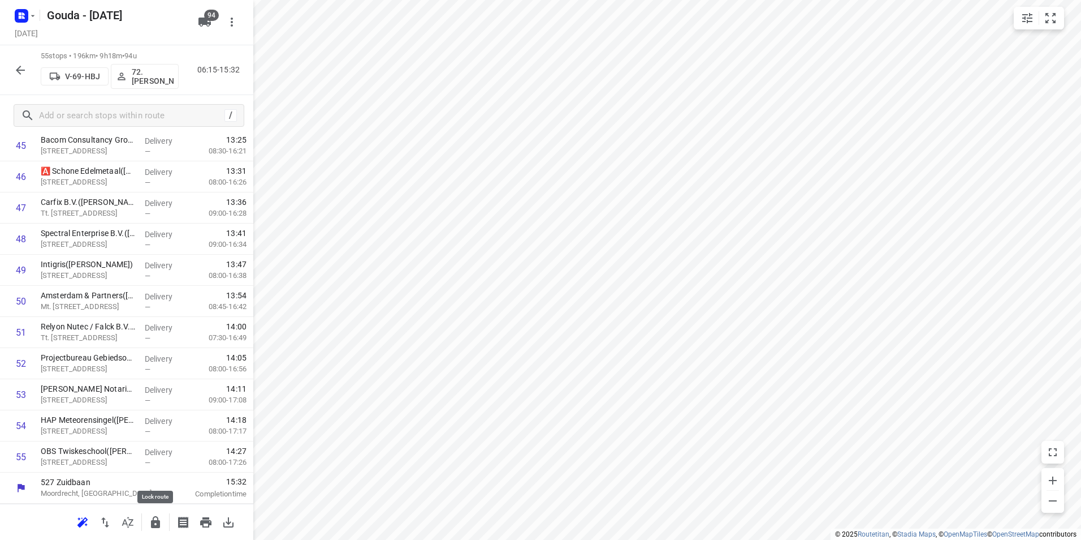
click at [158, 523] on icon "button" at bounding box center [155, 522] width 9 height 12
click at [19, 68] on icon "button" at bounding box center [20, 70] width 9 height 9
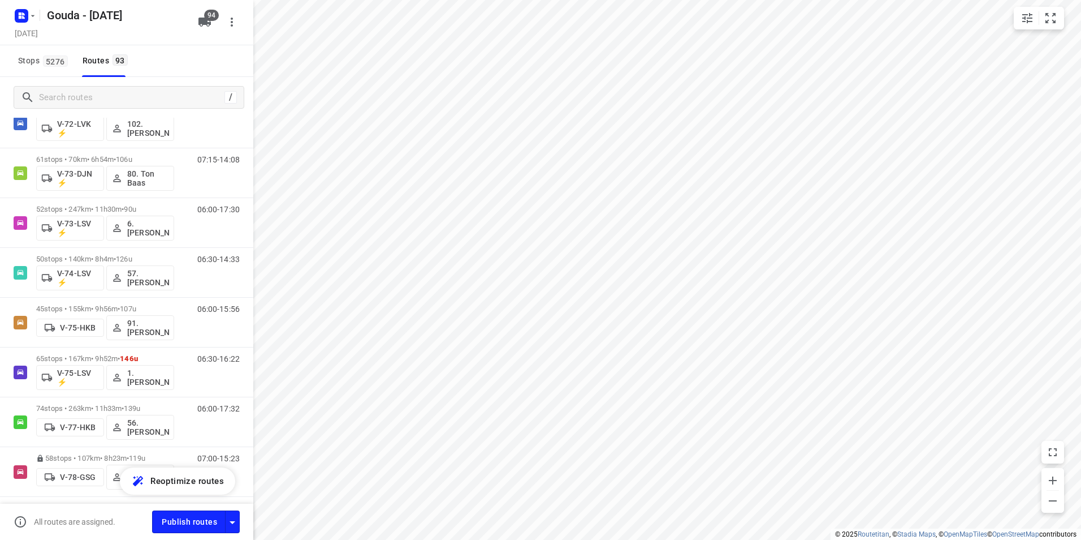
scroll to position [1188, 0]
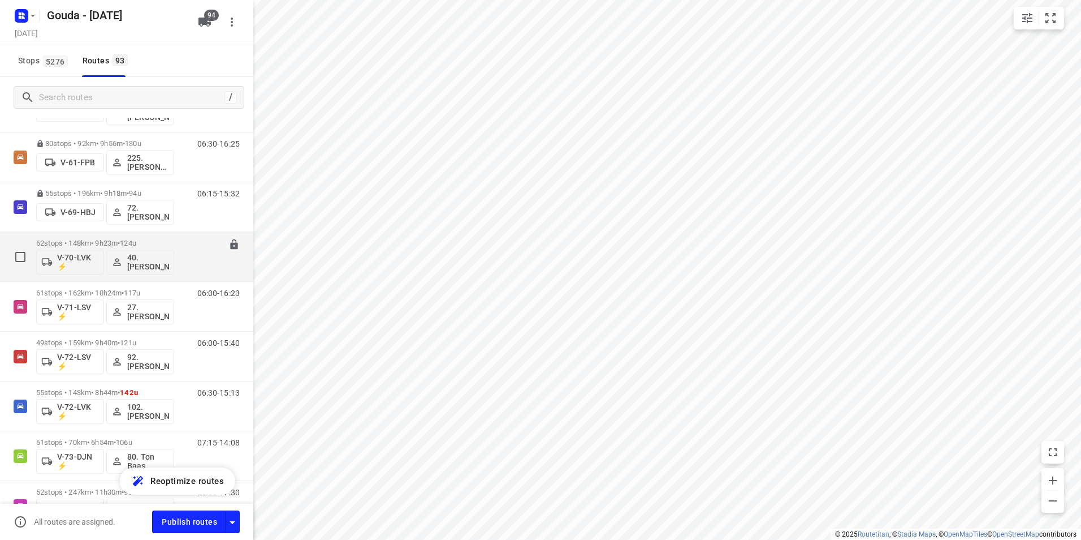
click at [136, 240] on span "124u" at bounding box center [128, 243] width 16 height 8
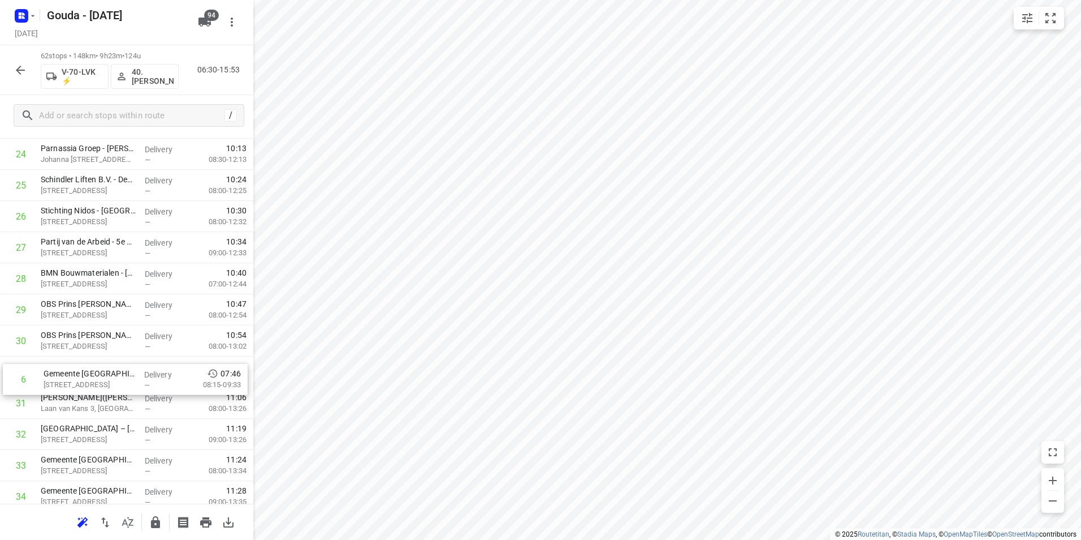
scroll to position [770, 0]
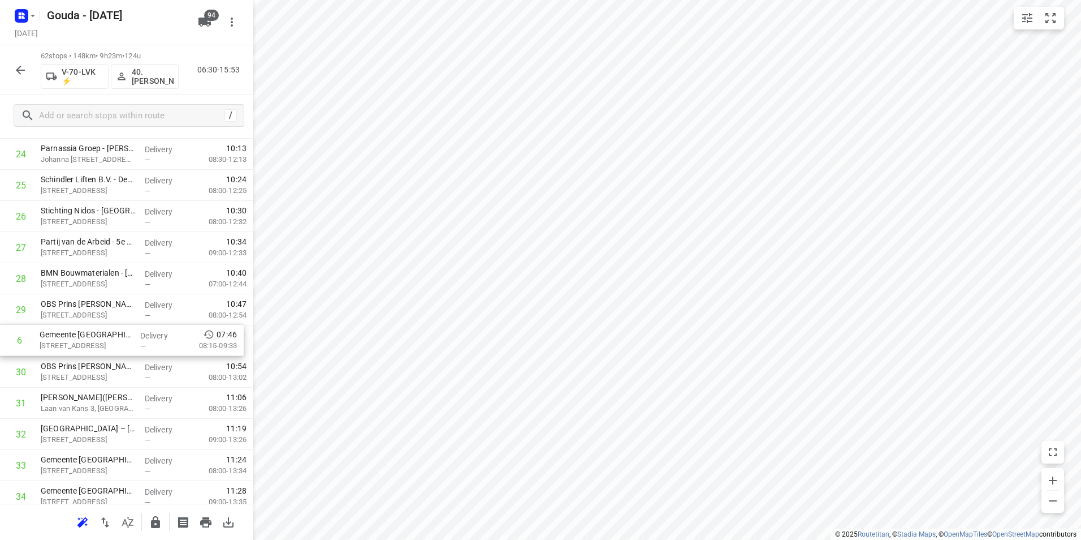
drag, startPoint x: 101, startPoint y: 287, endPoint x: 100, endPoint y: 349, distance: 62.2
click at [100, 349] on div "1 Kiesraad(Veronique Driebeek) Muzenstraat 85, Den Haag Delivery — 06:56 07:00-…" at bounding box center [126, 418] width 253 height 1928
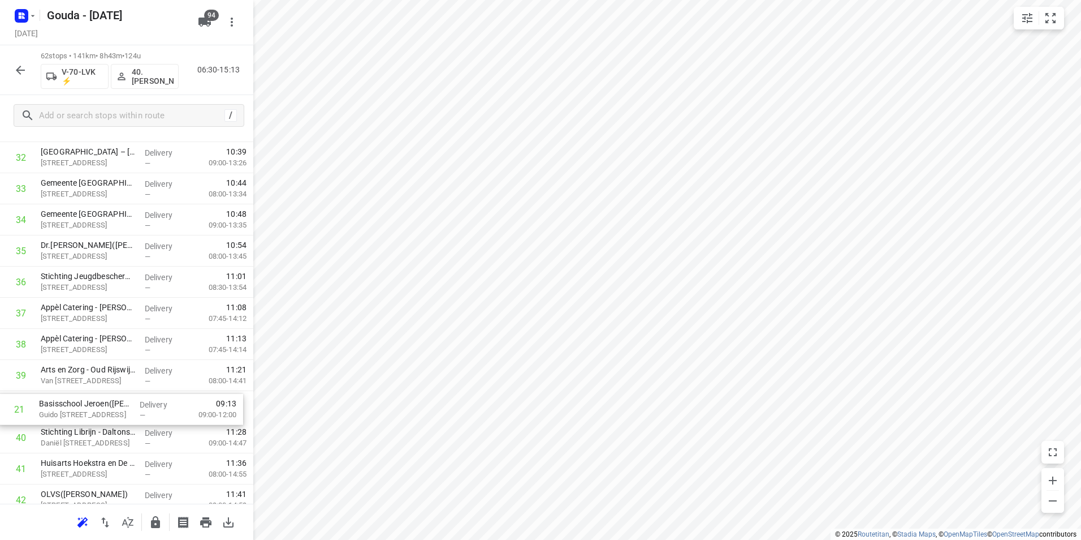
scroll to position [1018, 0]
drag, startPoint x: 81, startPoint y: 183, endPoint x: 79, endPoint y: 412, distance: 229.1
click at [79, 412] on div "1 Kiesraad(Veronique Driebeek) Muzenstraat 85, Den Haag Delivery — 06:56 07:00-…" at bounding box center [126, 170] width 253 height 1928
drag, startPoint x: 71, startPoint y: 416, endPoint x: 75, endPoint y: 377, distance: 39.8
click at [76, 382] on div "1 Kiesraad(Veronique Driebeek) Muzenstraat 85, Den Haag Delivery — 06:56 07:00-…" at bounding box center [126, 170] width 253 height 1928
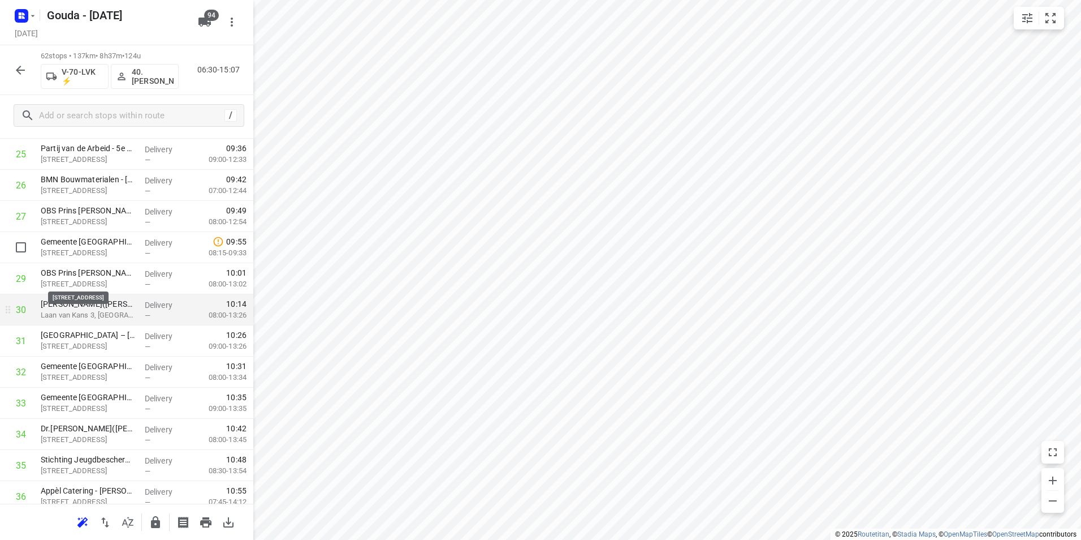
scroll to position [849, 0]
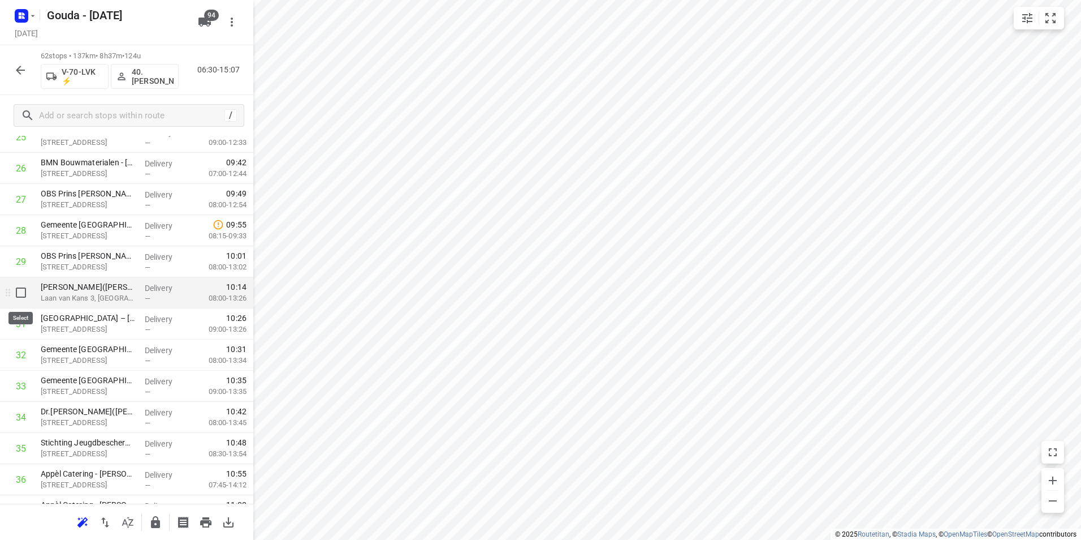
click at [27, 298] on input "checkbox" at bounding box center [21, 292] width 23 height 23
checkbox input "true"
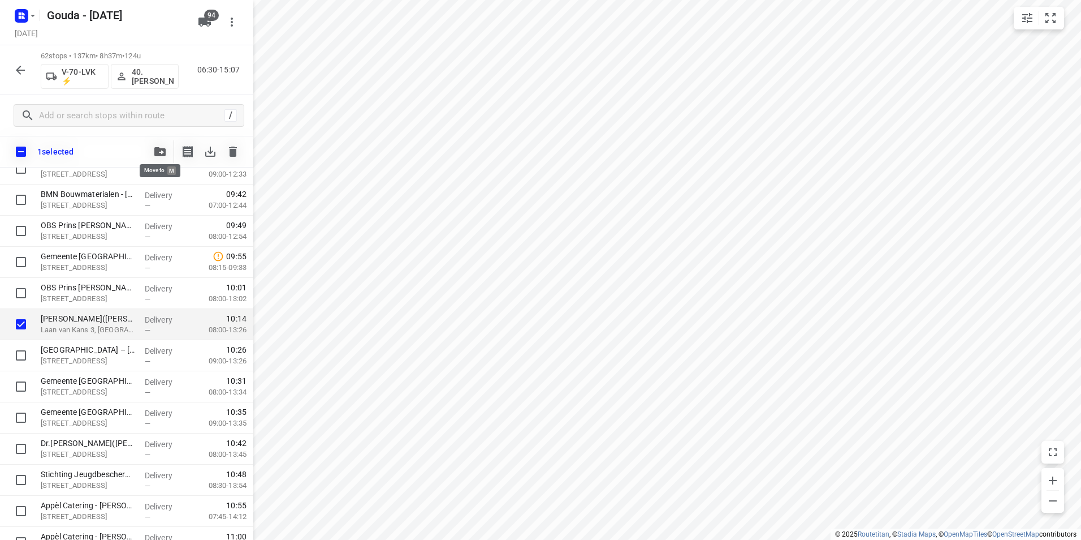
click at [163, 151] on icon "button" at bounding box center [159, 151] width 11 height 9
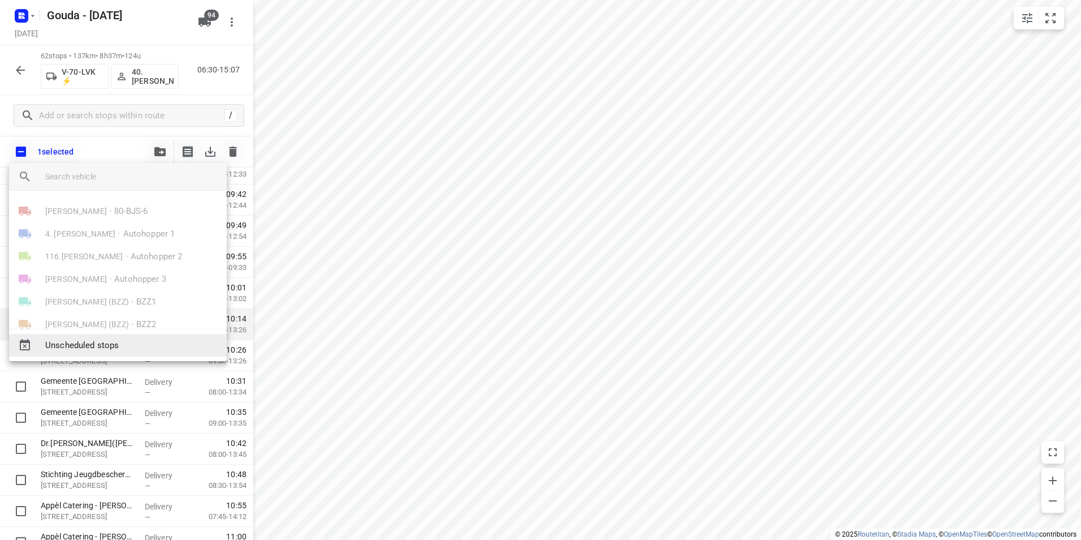
click at [93, 343] on span "Unscheduled stops" at bounding box center [131, 345] width 172 height 13
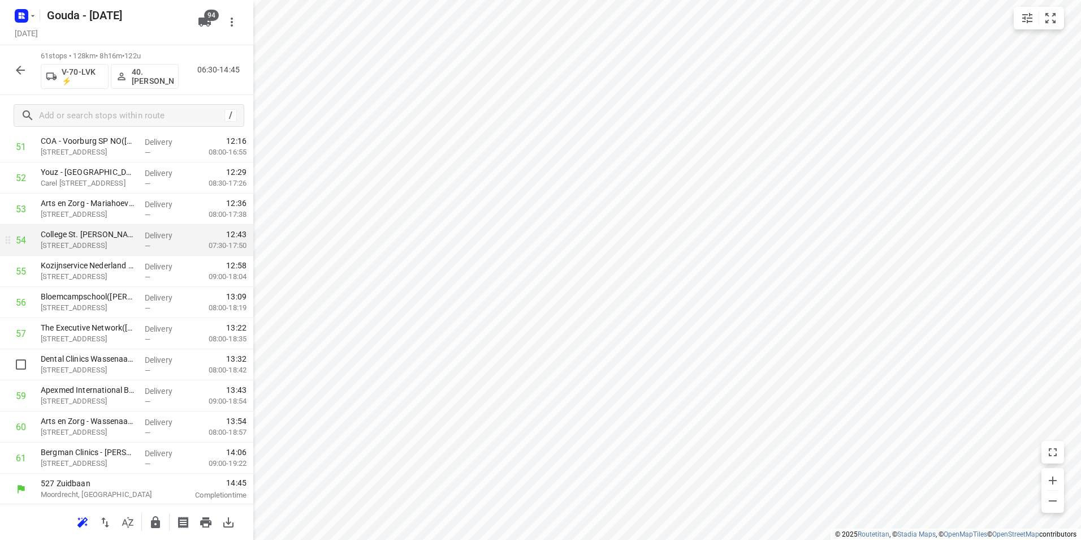
scroll to position [1650, 0]
drag, startPoint x: 81, startPoint y: 428, endPoint x: 78, endPoint y: 387, distance: 41.4
click at [156, 517] on icon "button" at bounding box center [156, 522] width 14 height 14
click at [25, 71] on icon "button" at bounding box center [21, 70] width 14 height 14
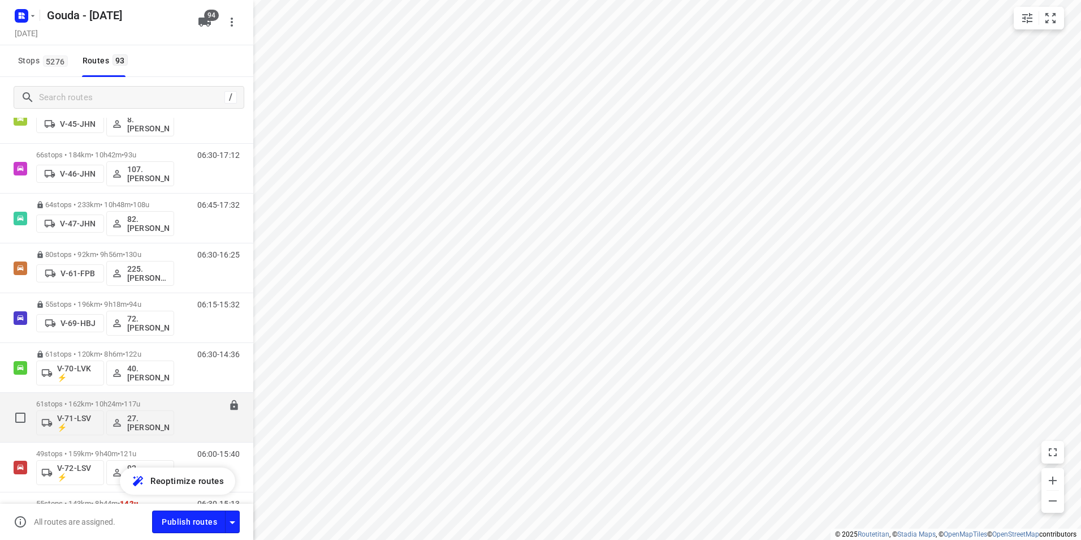
scroll to position [1074, 0]
click at [118, 407] on p "61 stops • 162km • 10h24m • 117u" at bounding box center [105, 406] width 138 height 8
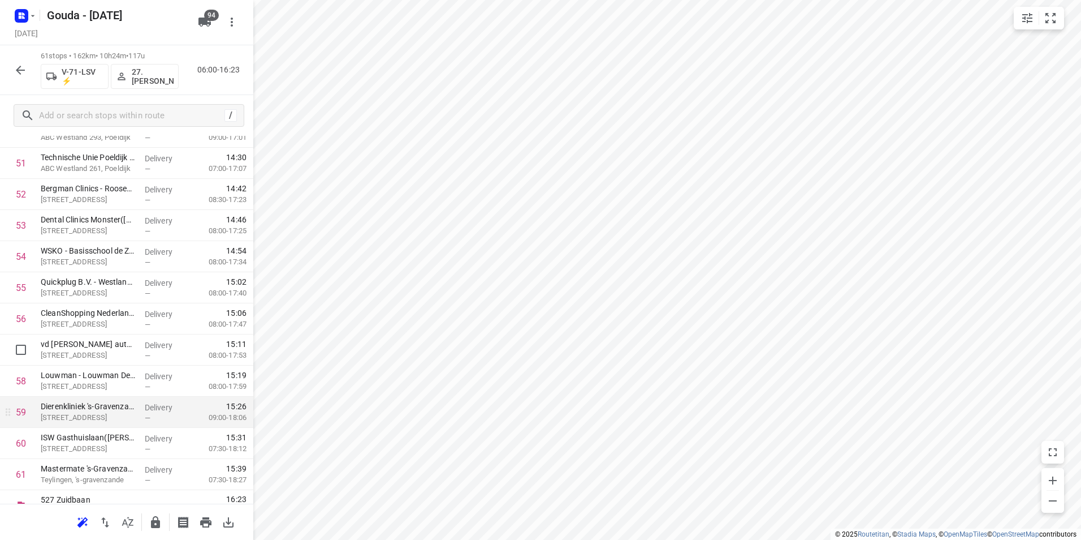
scroll to position [1650, 0]
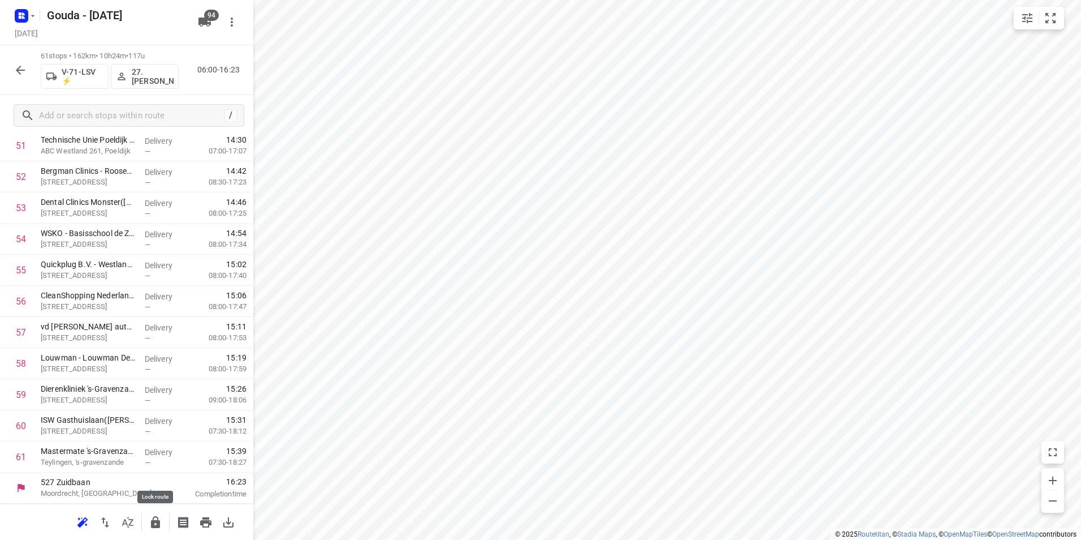
click at [154, 524] on icon "button" at bounding box center [155, 522] width 9 height 12
click at [15, 68] on icon "button" at bounding box center [21, 70] width 14 height 14
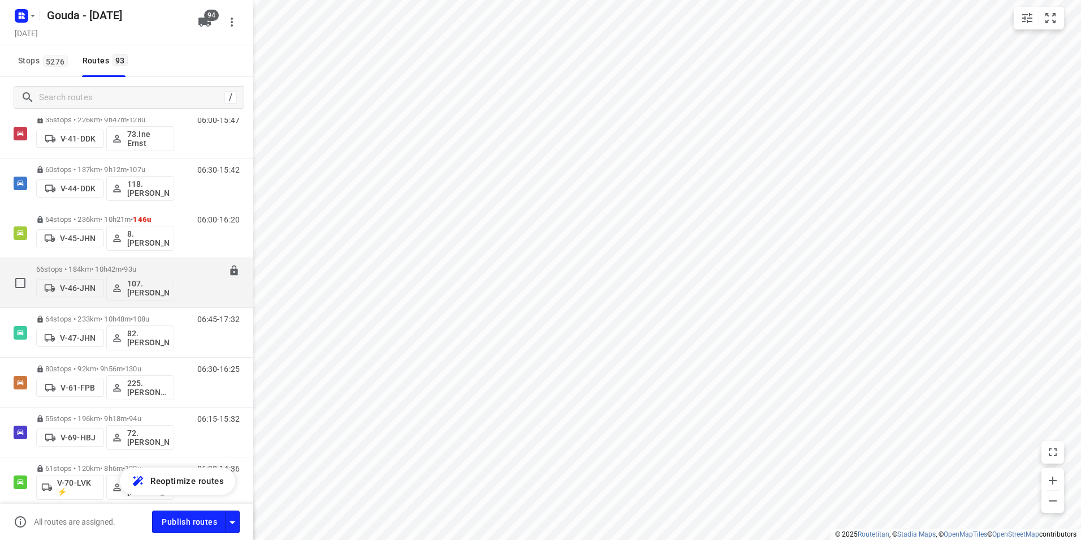
scroll to position [961, 0]
click at [123, 267] on p "66 stops • 184km • 10h42m • 93u" at bounding box center [105, 270] width 138 height 8
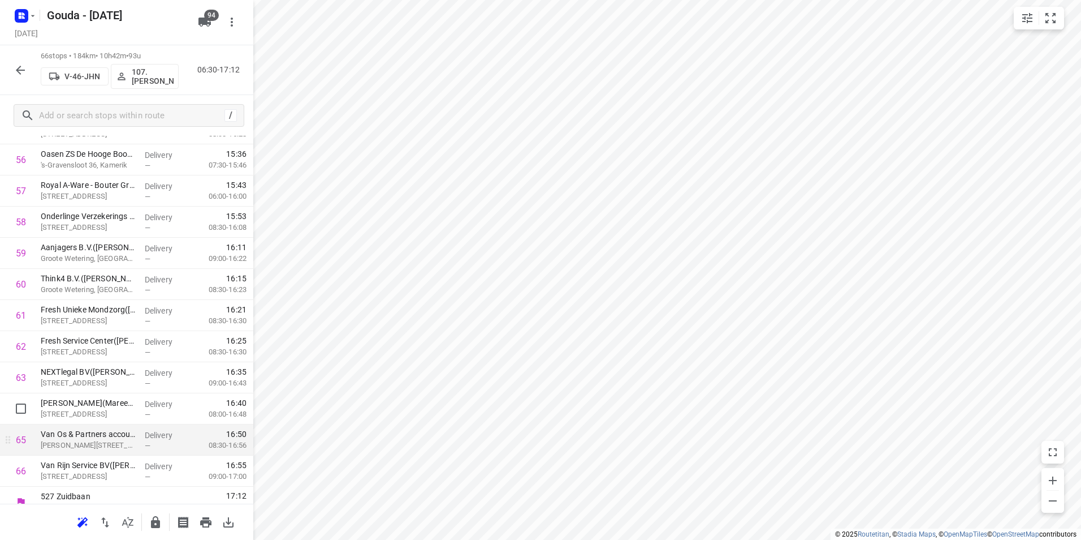
scroll to position [1805, 0]
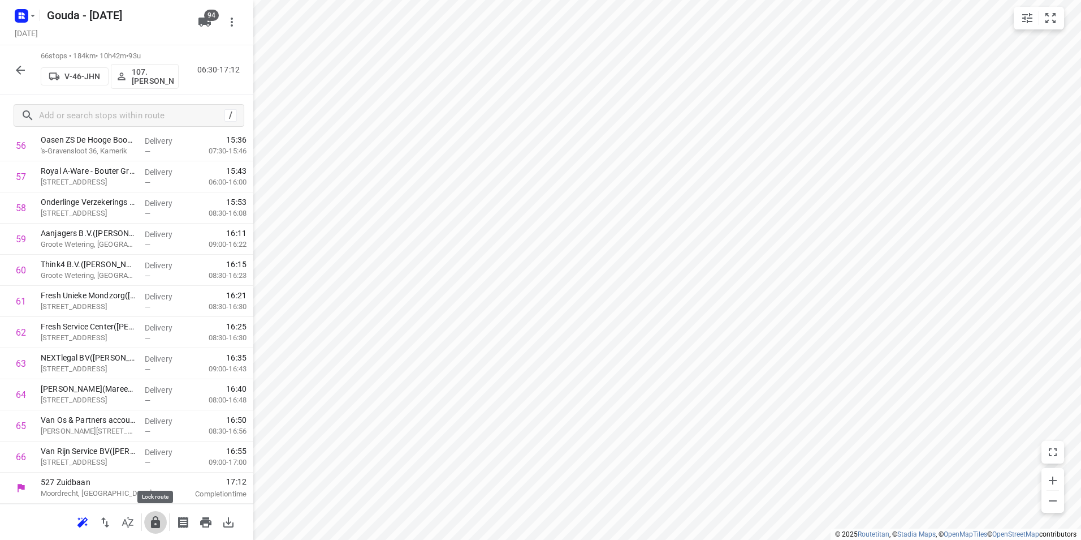
click at [156, 529] on button "button" at bounding box center [155, 522] width 23 height 23
click at [25, 77] on button "button" at bounding box center [20, 70] width 23 height 23
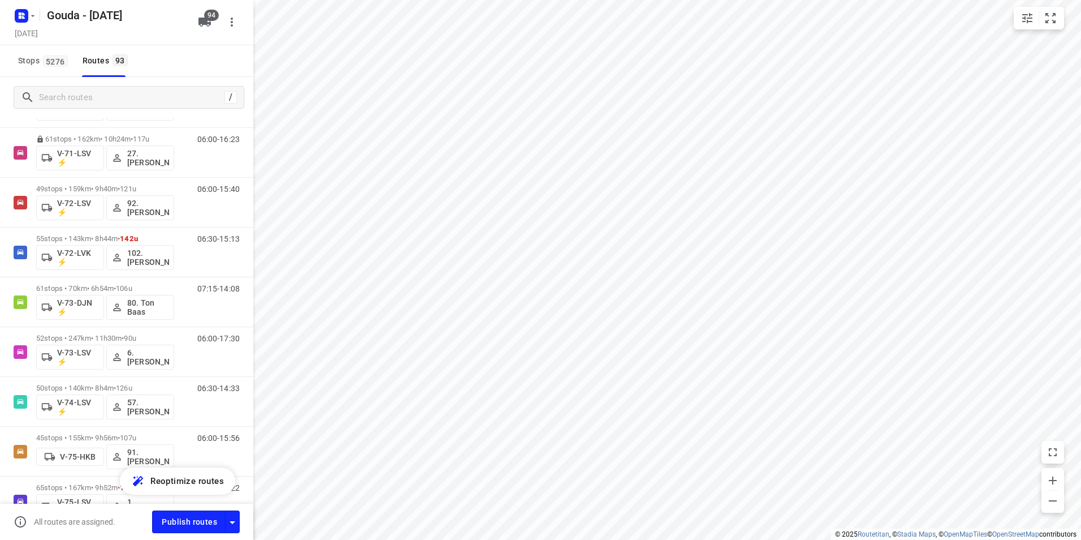
scroll to position [1307, 0]
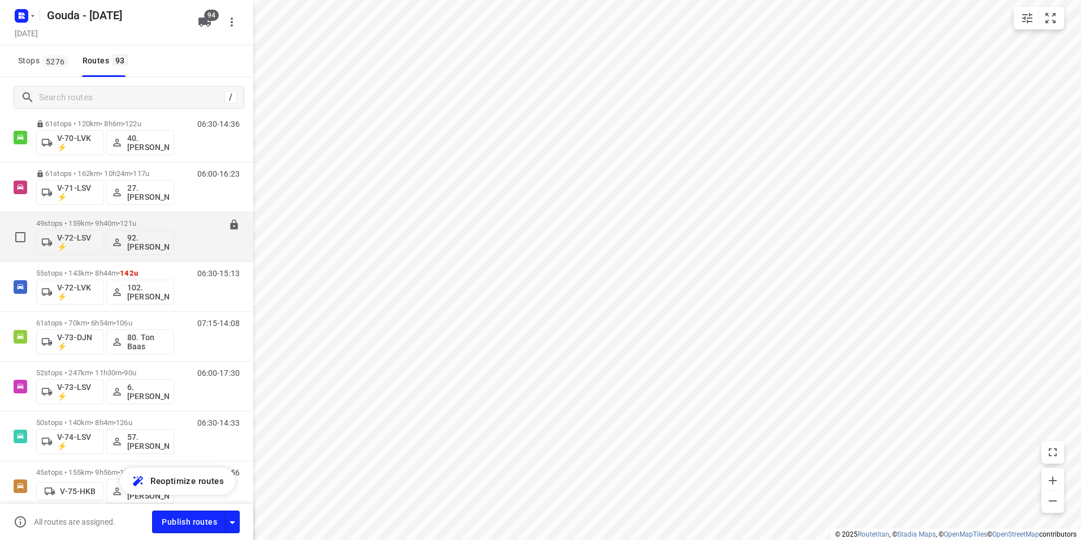
click at [111, 223] on p "49 stops • 159km • 9h40m • 121u" at bounding box center [105, 223] width 138 height 8
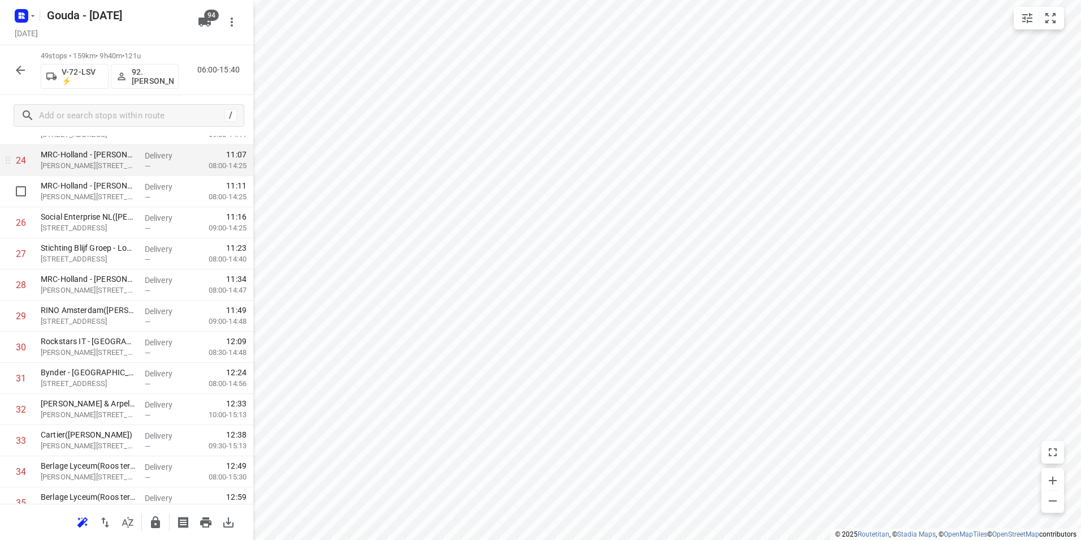
scroll to position [792, 0]
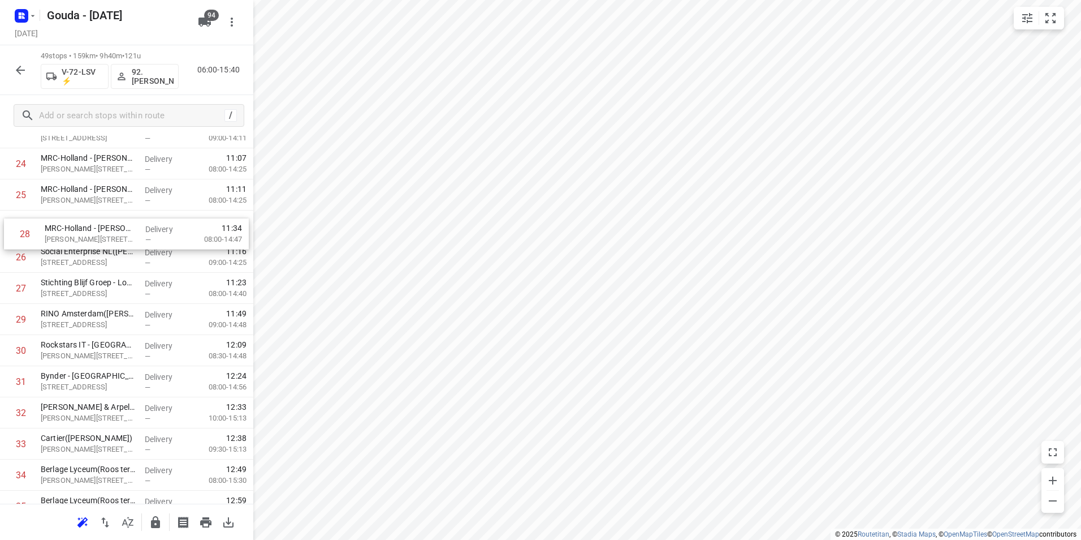
drag, startPoint x: 108, startPoint y: 271, endPoint x: 110, endPoint y: 223, distance: 47.5
click at [110, 223] on div "1 ⭐ ISS Facility Services - PricewaterhouseCoopers - Amsterdam - Westgate 1(Her…" at bounding box center [126, 195] width 253 height 1524
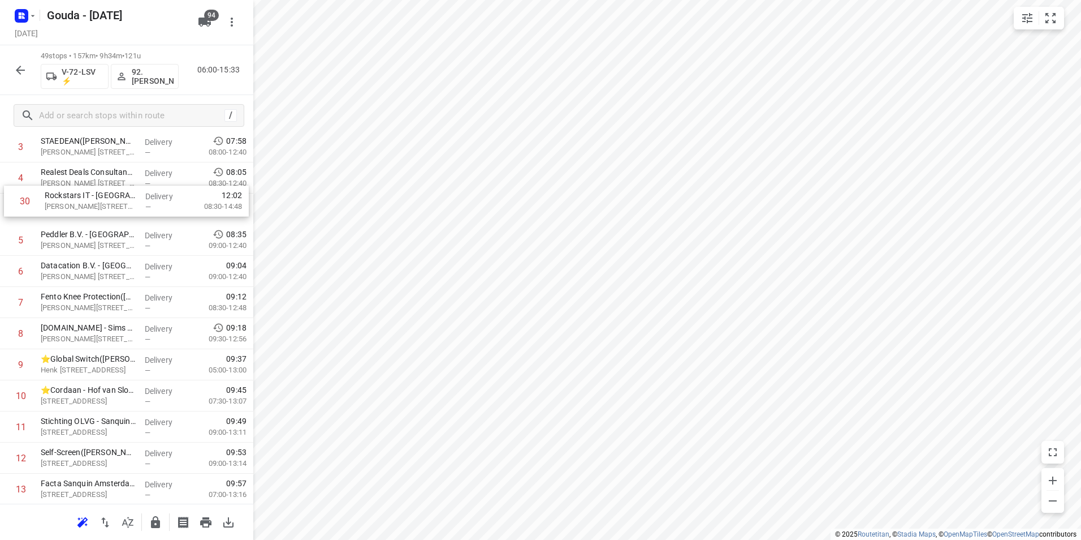
scroll to position [154, 0]
drag, startPoint x: 93, startPoint y: 187, endPoint x: 93, endPoint y: 305, distance: 118.8
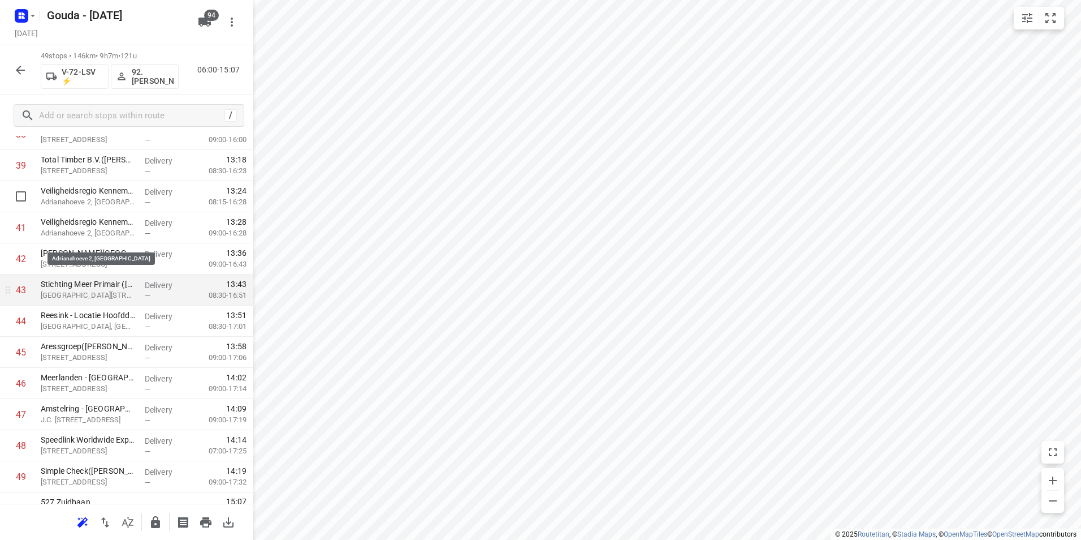
scroll to position [1276, 0]
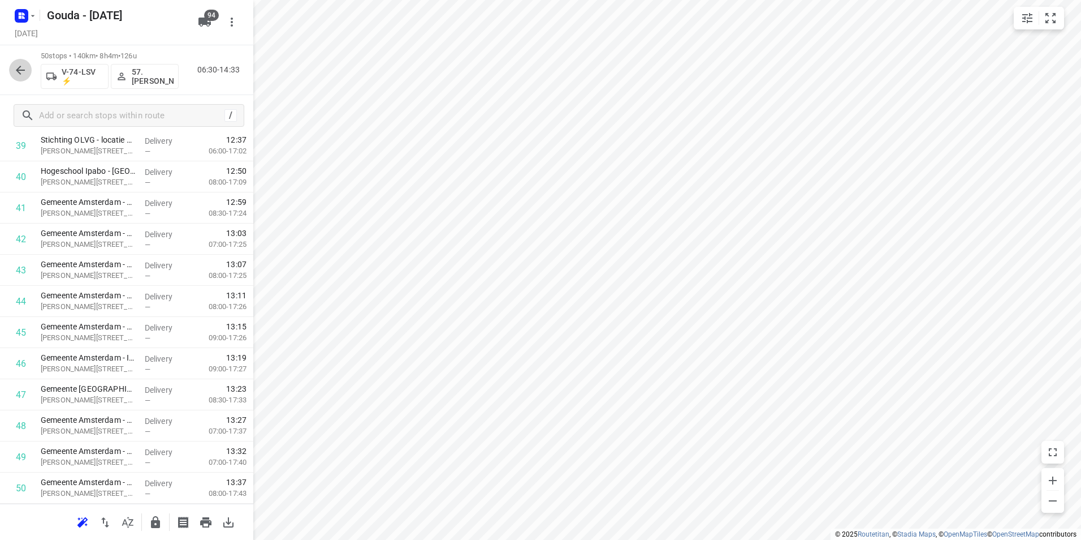
click at [12, 67] on button "button" at bounding box center [20, 70] width 23 height 23
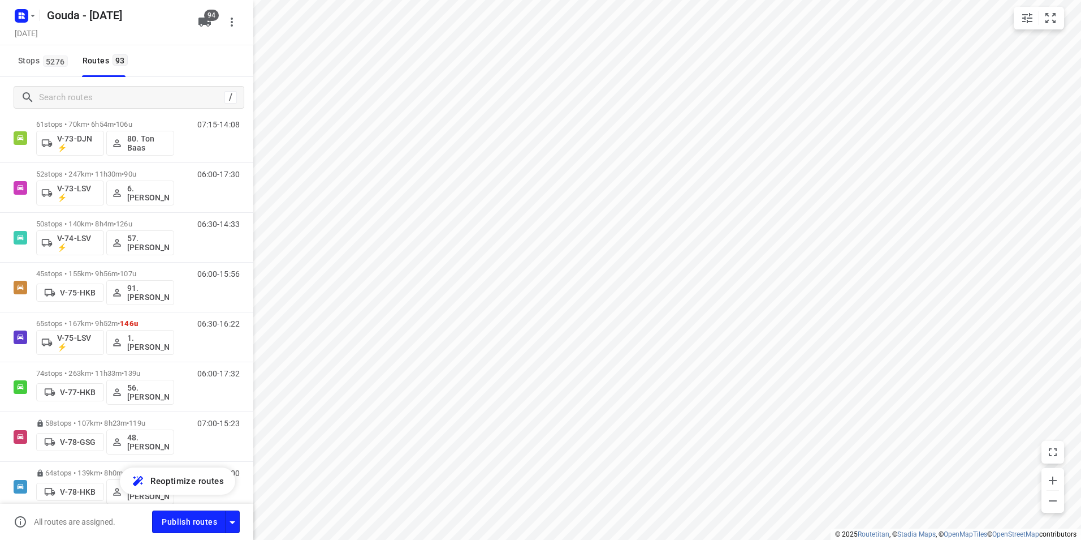
scroll to position [1266, 0]
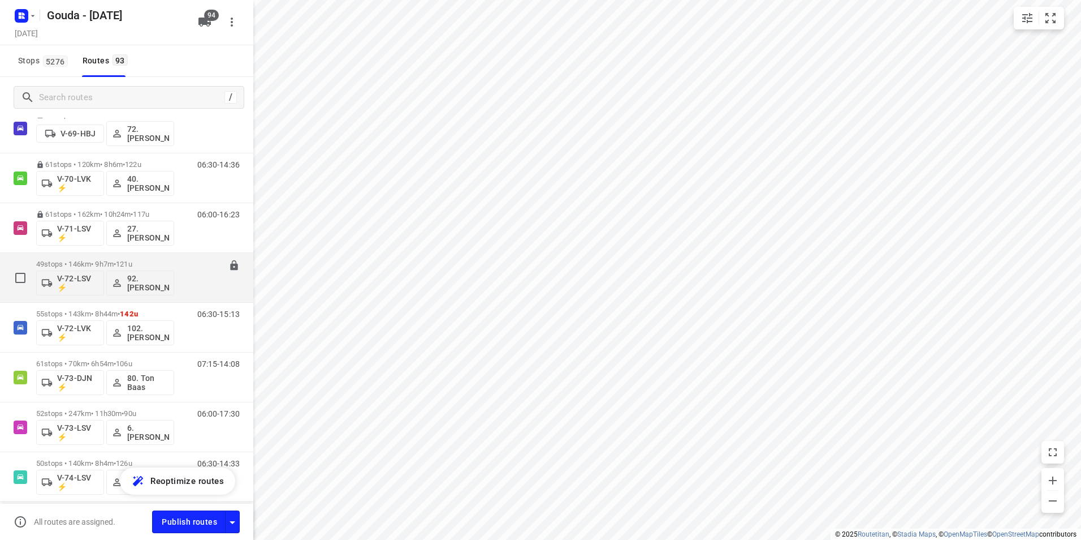
click at [146, 260] on p "49 stops • 146km • 9h7m • 121u" at bounding box center [105, 264] width 138 height 8
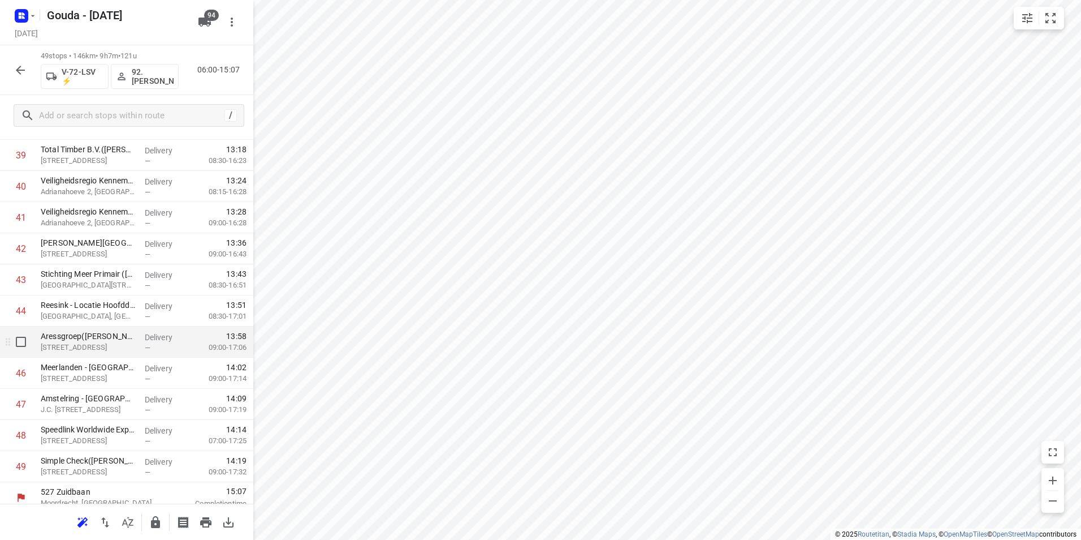
scroll to position [1276, 0]
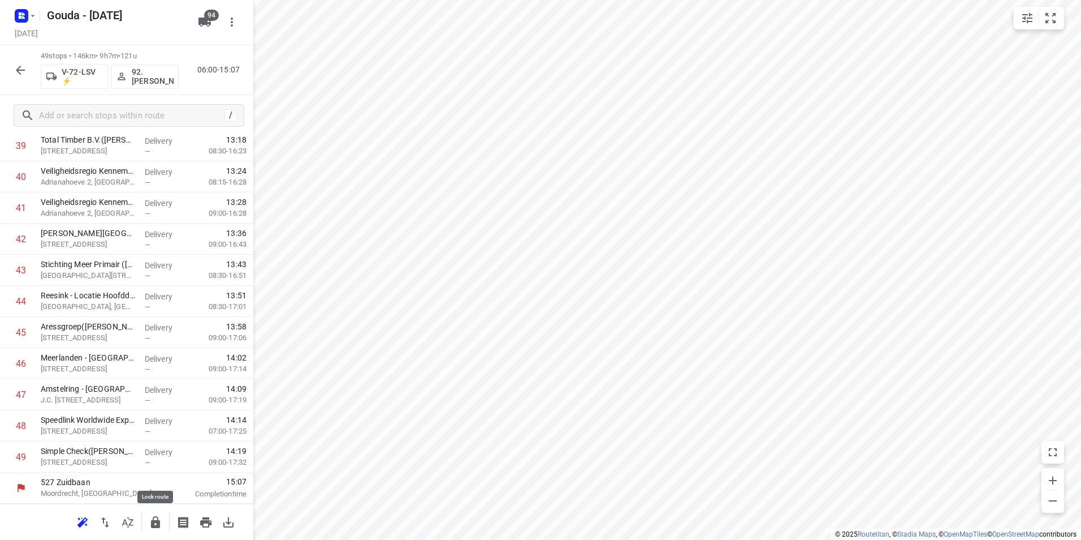
click at [149, 520] on button "button" at bounding box center [155, 522] width 23 height 23
click at [19, 70] on icon "button" at bounding box center [20, 70] width 9 height 9
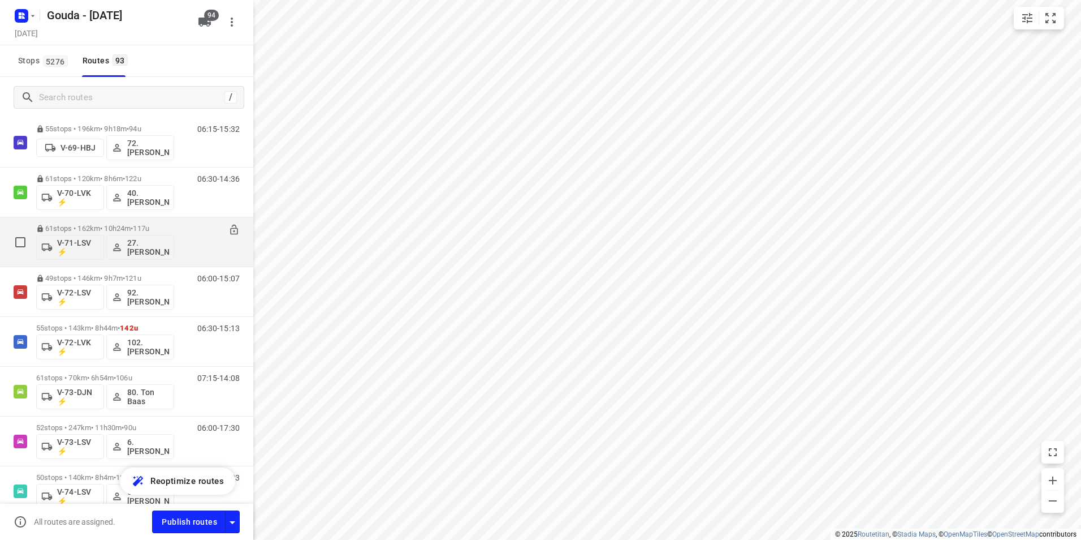
scroll to position [1357, 0]
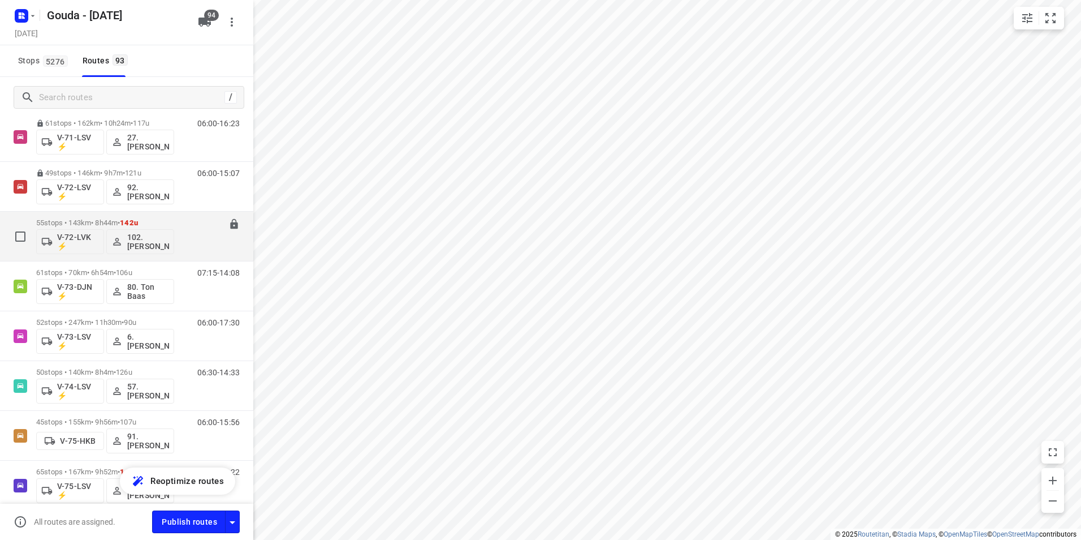
click at [112, 216] on div "55 stops • 143km • 8h44m • 142u V-72-LVK ⚡ 102.Vincent Dekker" at bounding box center [105, 236] width 138 height 47
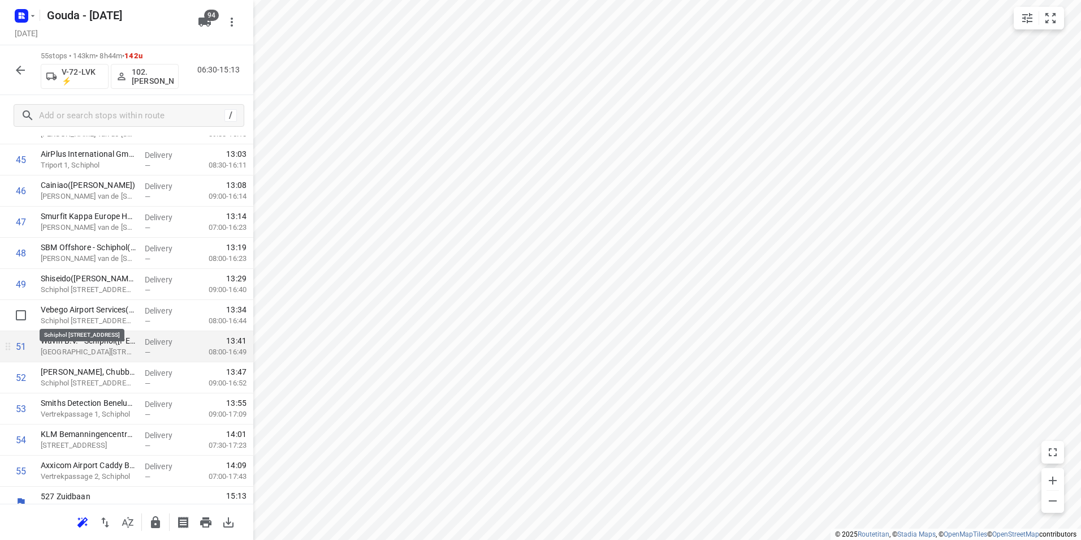
scroll to position [1463, 0]
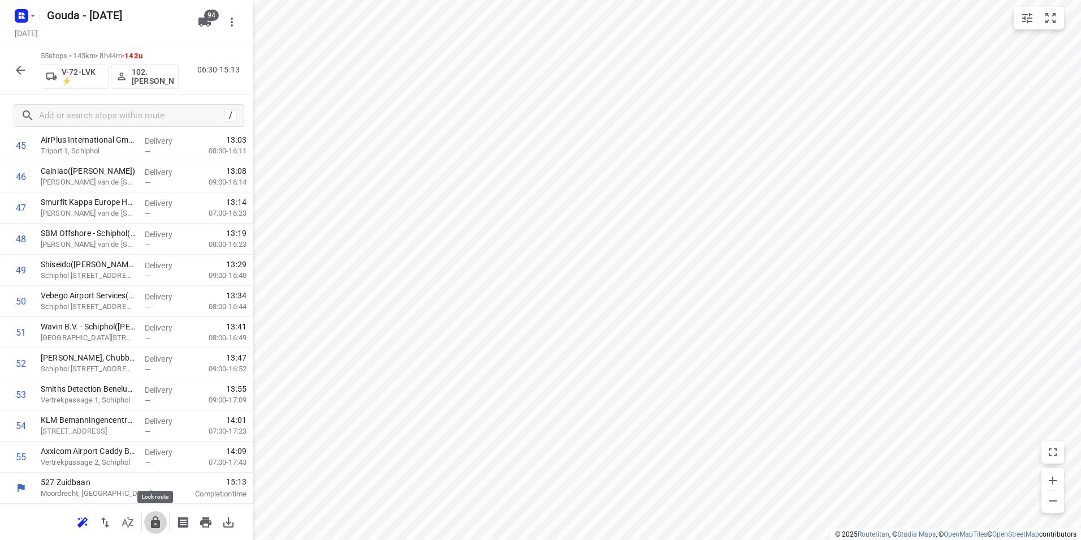
click at [154, 520] on icon "button" at bounding box center [155, 522] width 9 height 12
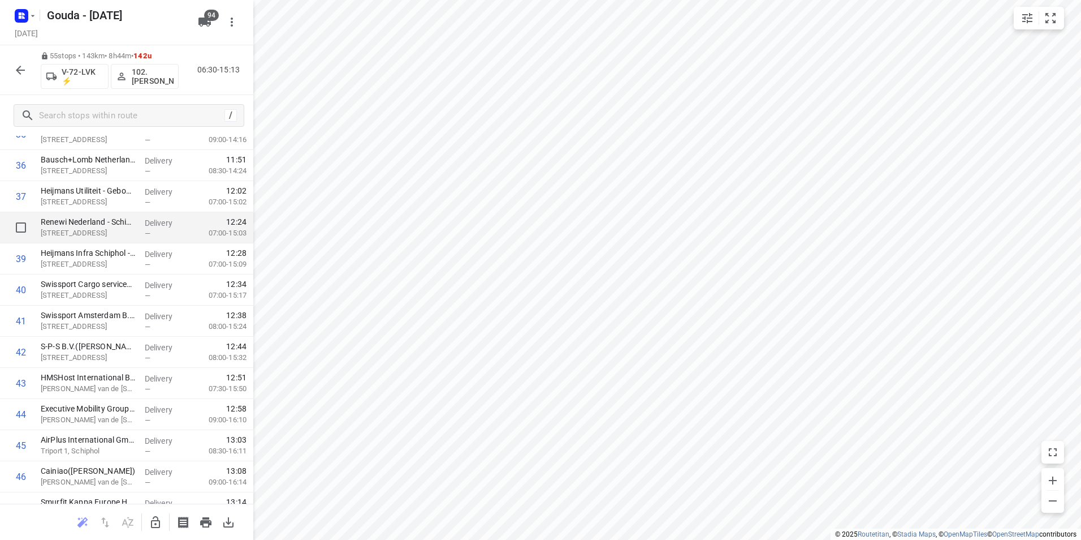
scroll to position [1067, 0]
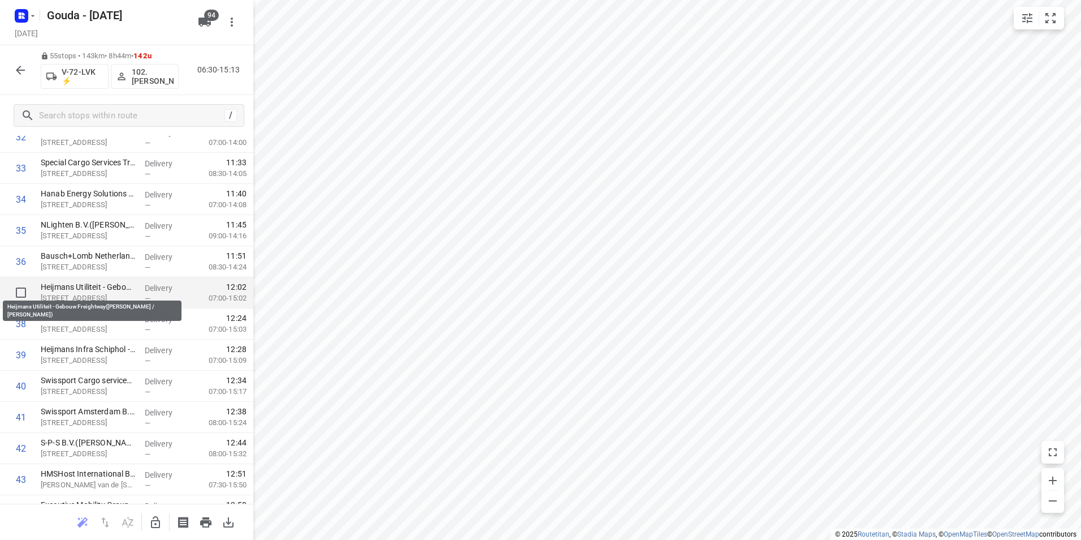
click at [88, 290] on p "Heijmans Utiliteit - Gebouw Freightway(Mirjam Horlings-Snellen / Evelien Philip…" at bounding box center [88, 286] width 95 height 11
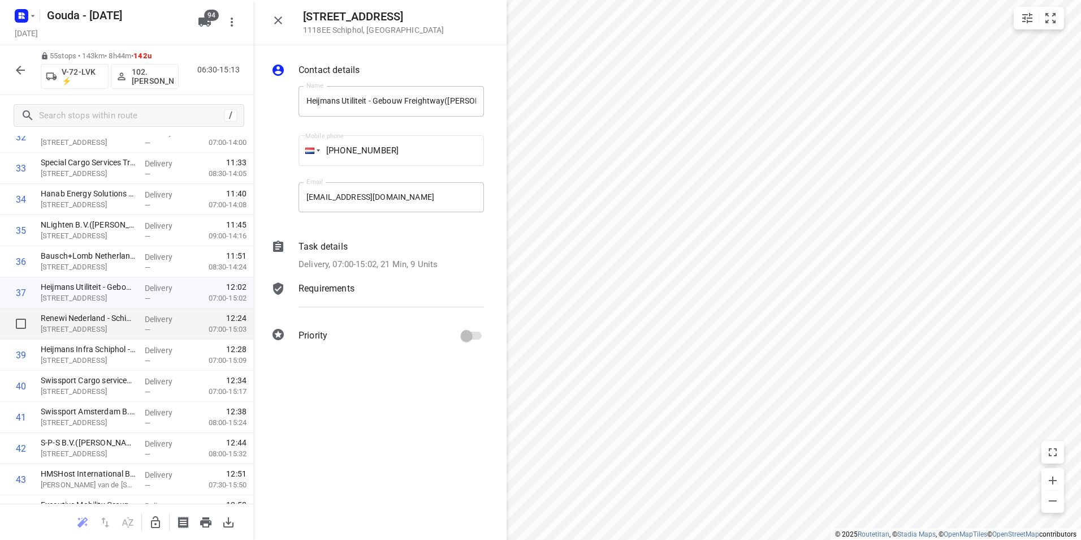
click at [84, 328] on p "Flamingoweg 27, Schiphol" at bounding box center [88, 328] width 95 height 11
click at [90, 358] on p "Flamingoweg 19, Schiphol" at bounding box center [88, 360] width 95 height 11
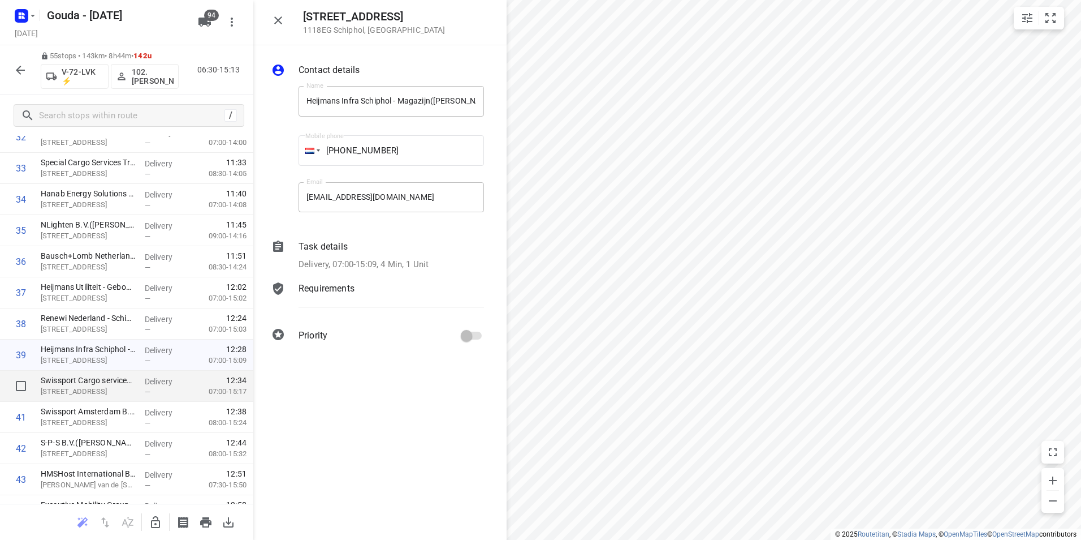
click at [91, 388] on p "Maraboeweg 1, Schiphol" at bounding box center [88, 391] width 95 height 11
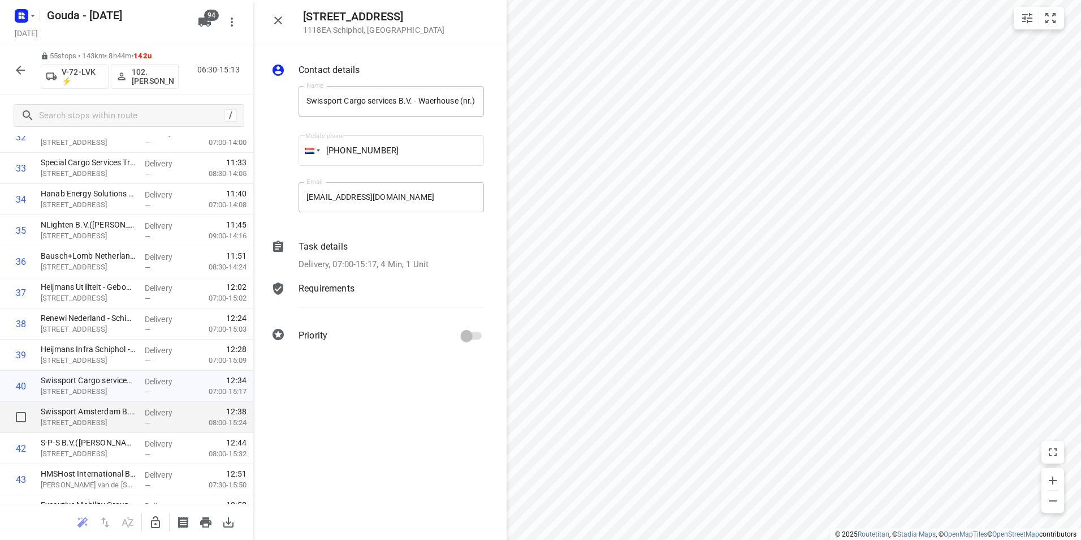
click at [93, 417] on p "Maraboeweg 1, Schiphol" at bounding box center [88, 422] width 95 height 11
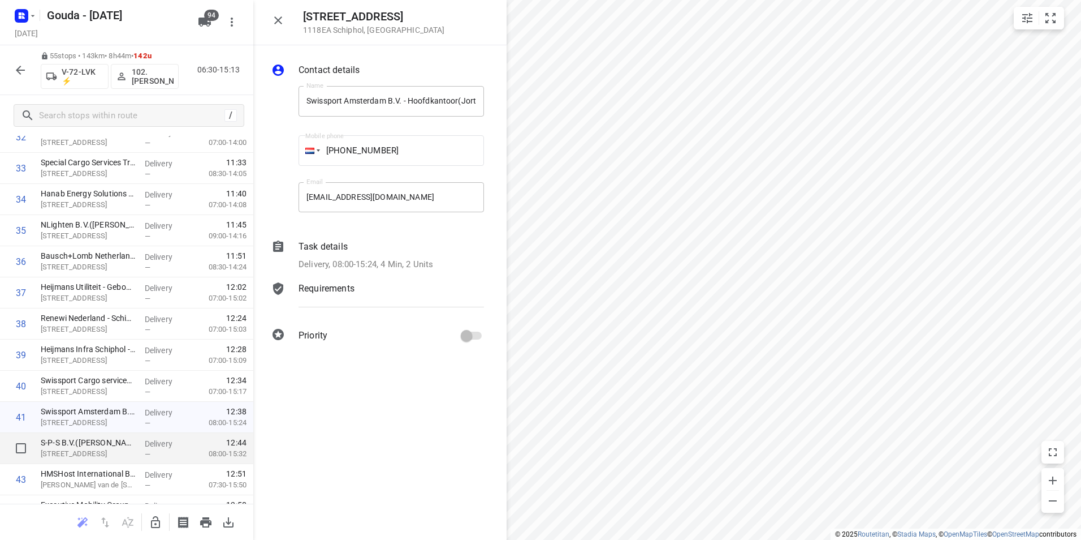
click at [94, 446] on p "S-P-S B.V.(Lynn Schmitz)" at bounding box center [88, 442] width 95 height 11
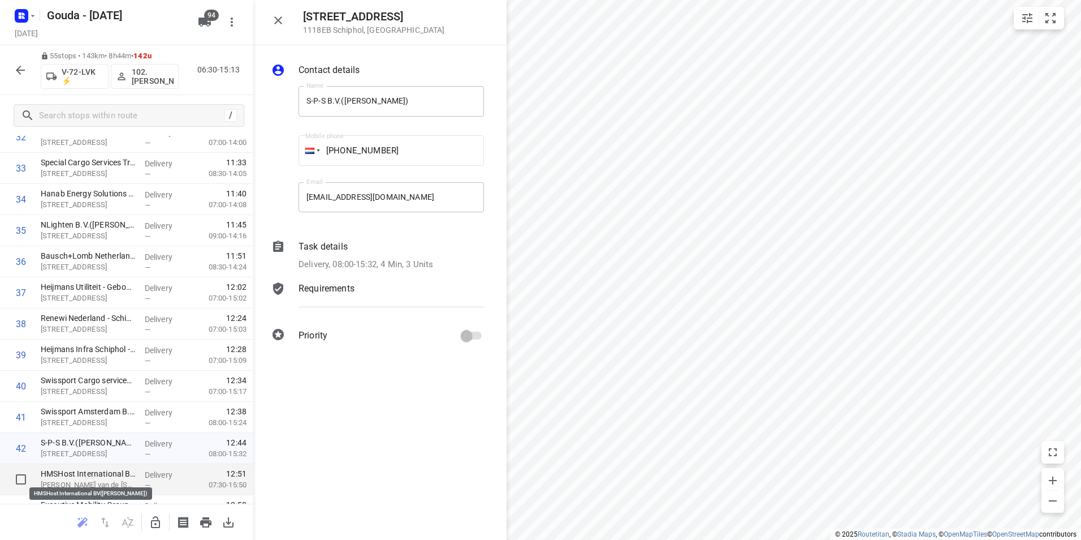
click at [103, 471] on p "HMSHost International BV(Cindy Ergezer)" at bounding box center [88, 473] width 95 height 11
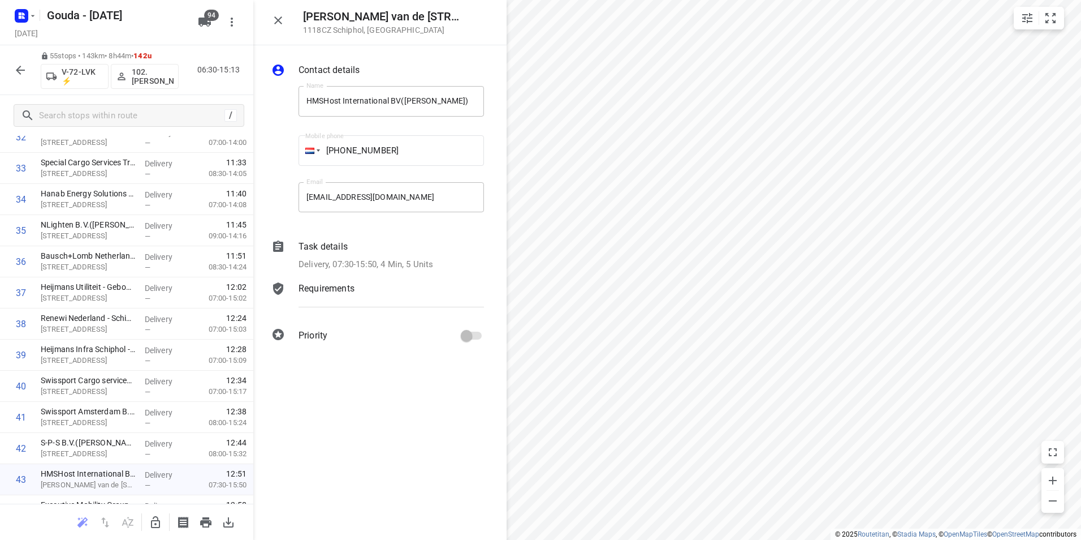
click at [25, 68] on icon "button" at bounding box center [21, 70] width 14 height 14
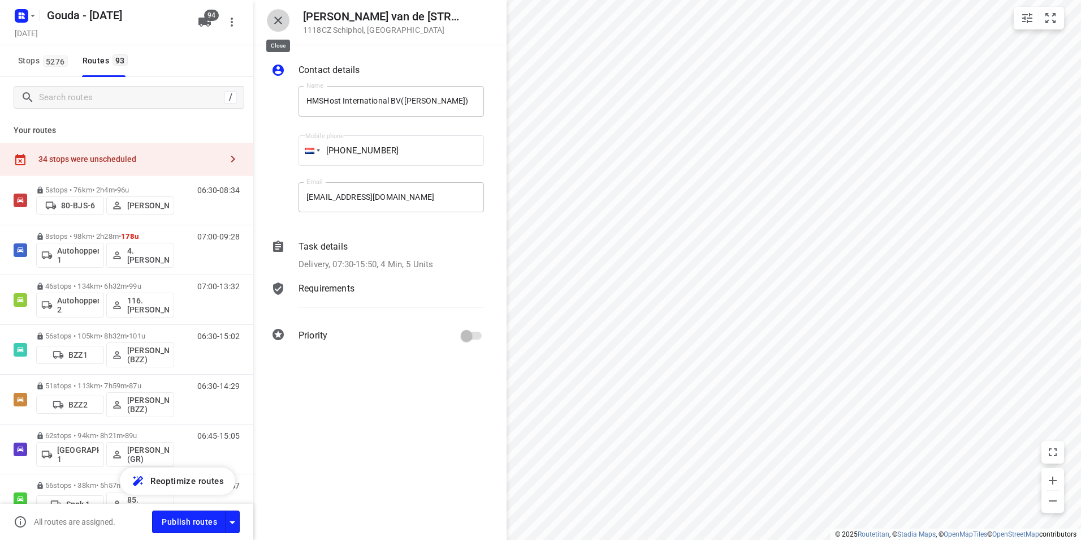
click at [270, 22] on button "button" at bounding box center [278, 20] width 23 height 23
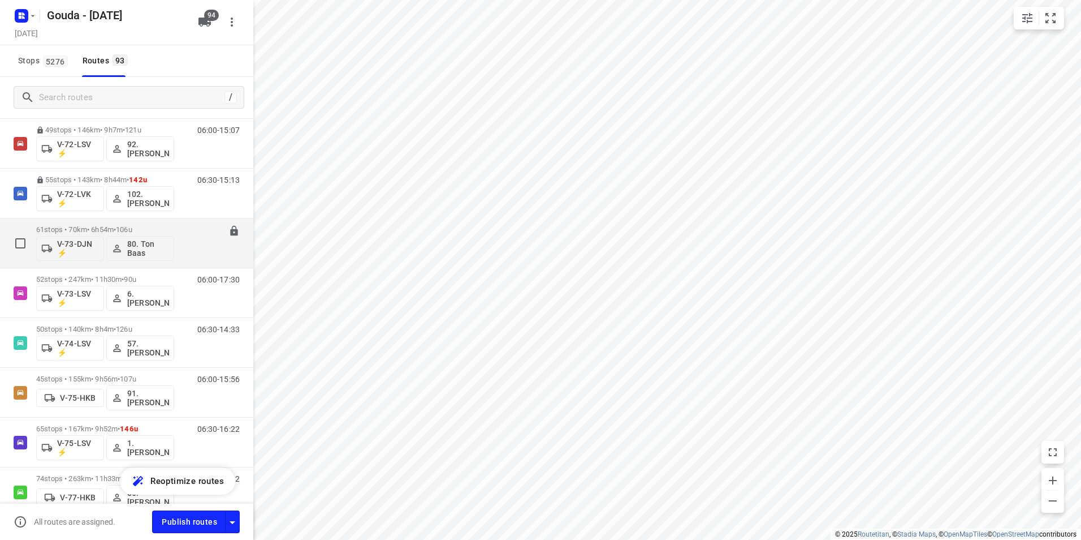
scroll to position [1301, 0]
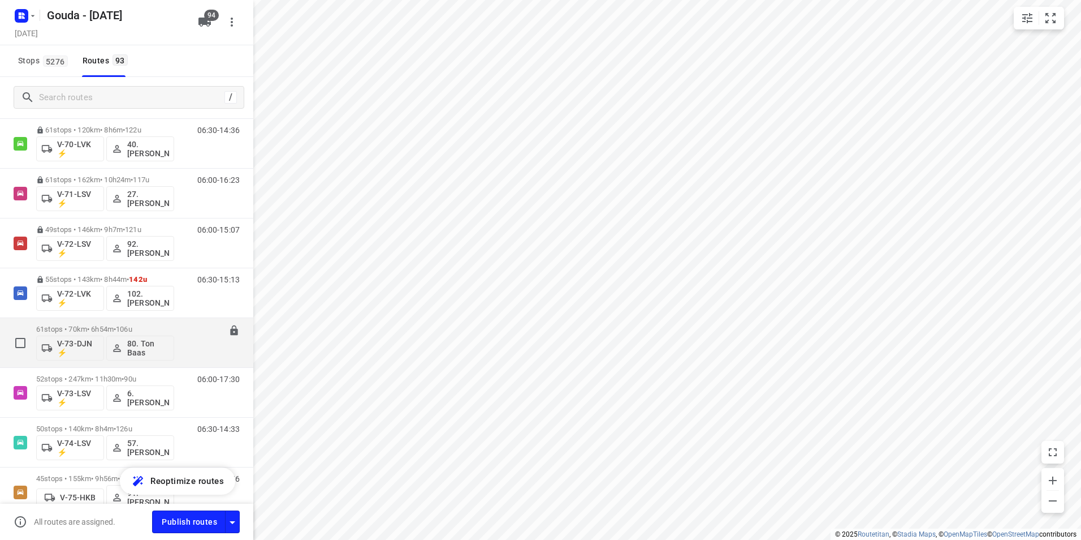
click at [126, 324] on div "61 stops • 70km • 6h54m • 106u V-73-DJN ⚡ 80. Ton Baas" at bounding box center [105, 342] width 138 height 47
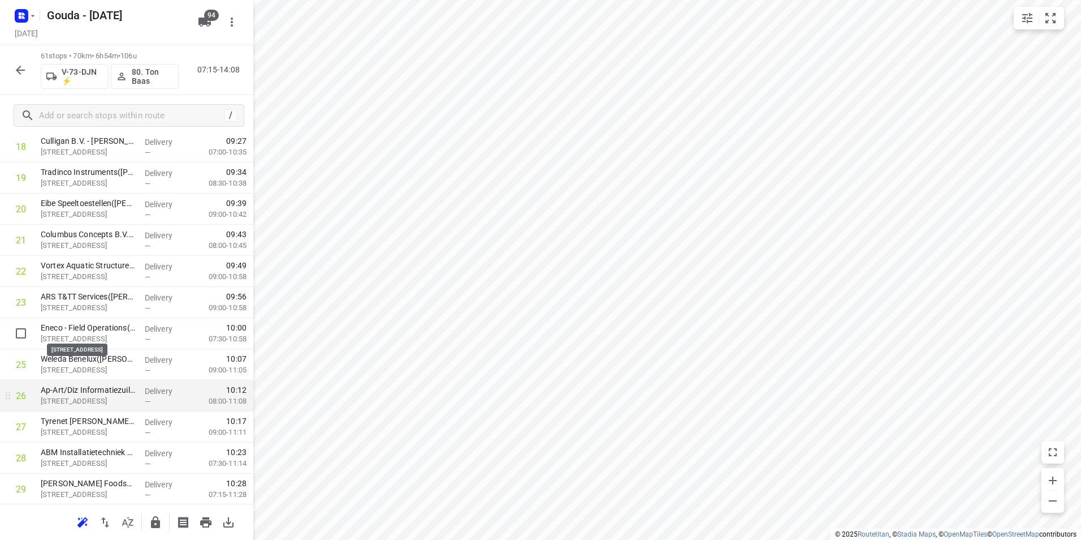
scroll to position [679, 0]
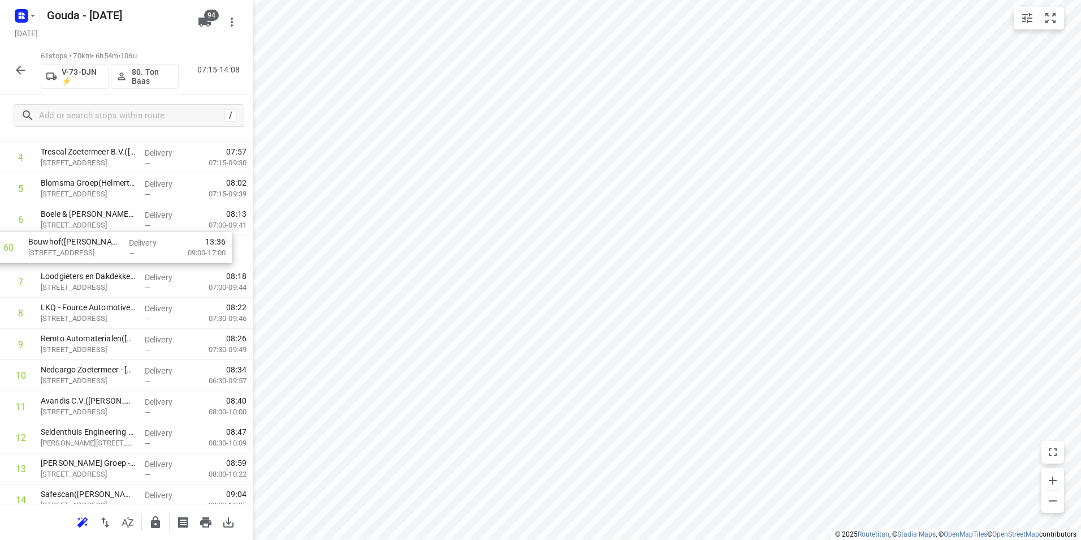
scroll to position [172, 0]
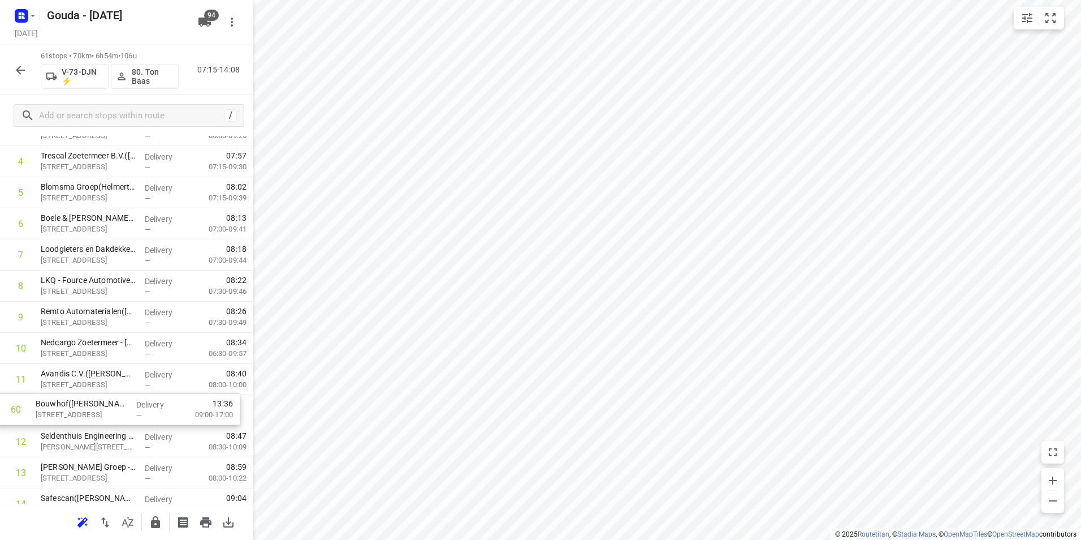
drag, startPoint x: 86, startPoint y: 435, endPoint x: 82, endPoint y: 407, distance: 28.6
click at [157, 523] on icon "button" at bounding box center [155, 522] width 9 height 12
click at [20, 71] on icon "button" at bounding box center [21, 70] width 14 height 14
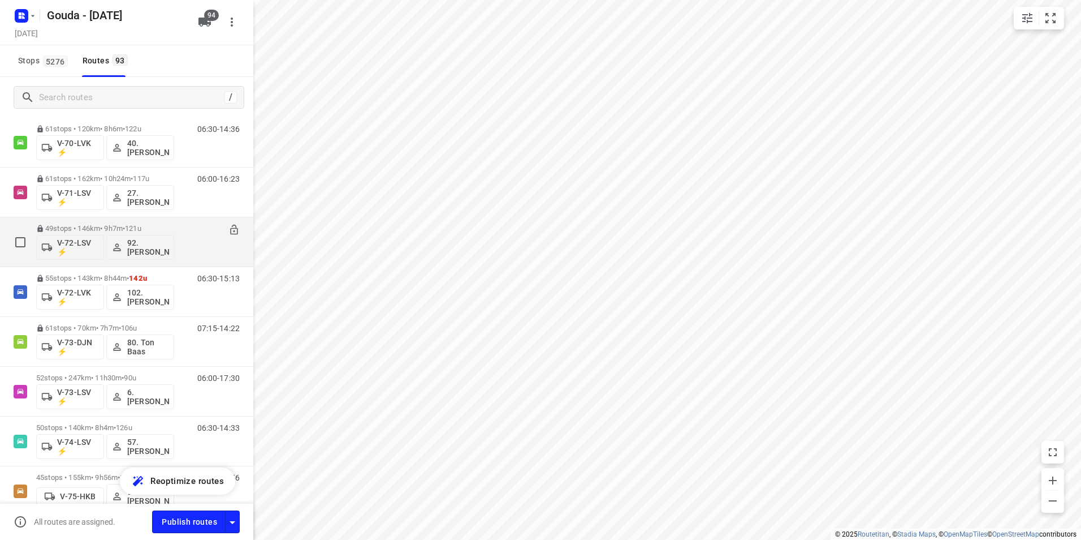
scroll to position [1301, 0]
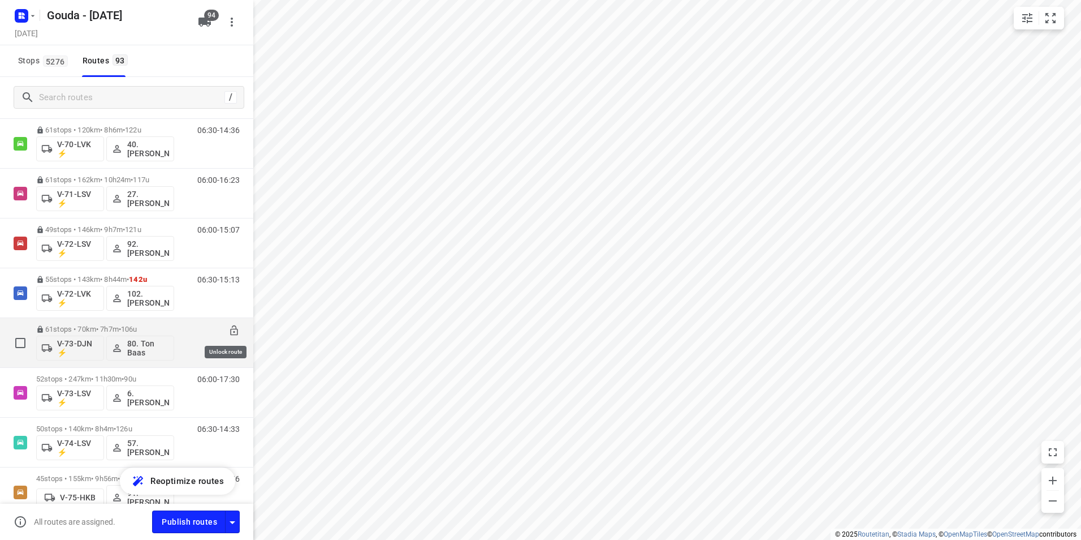
click at [228, 331] on icon at bounding box center [233, 330] width 11 height 11
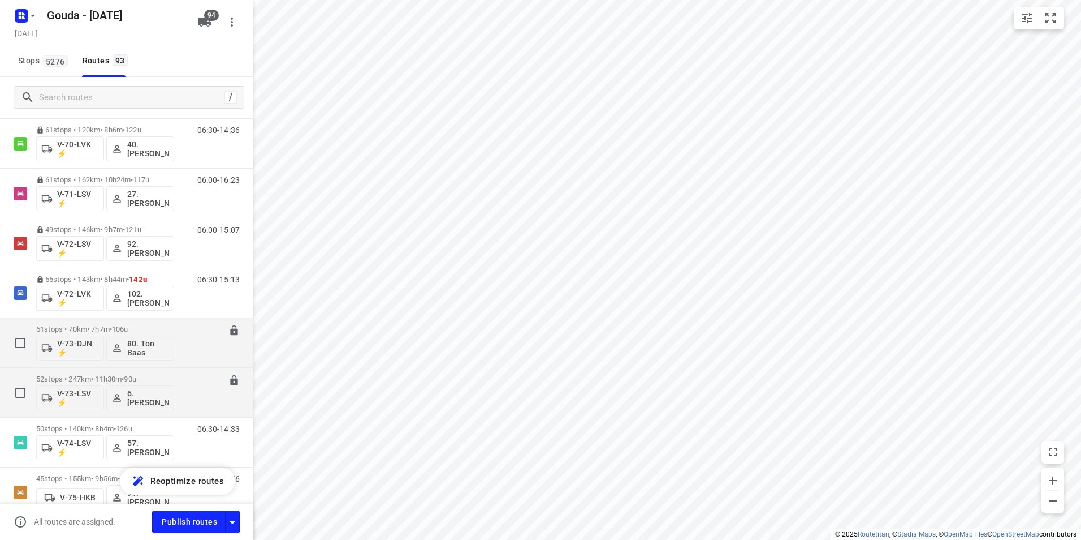
click at [119, 378] on p "52 stops • 247km • 11h30m • 90u" at bounding box center [105, 378] width 138 height 8
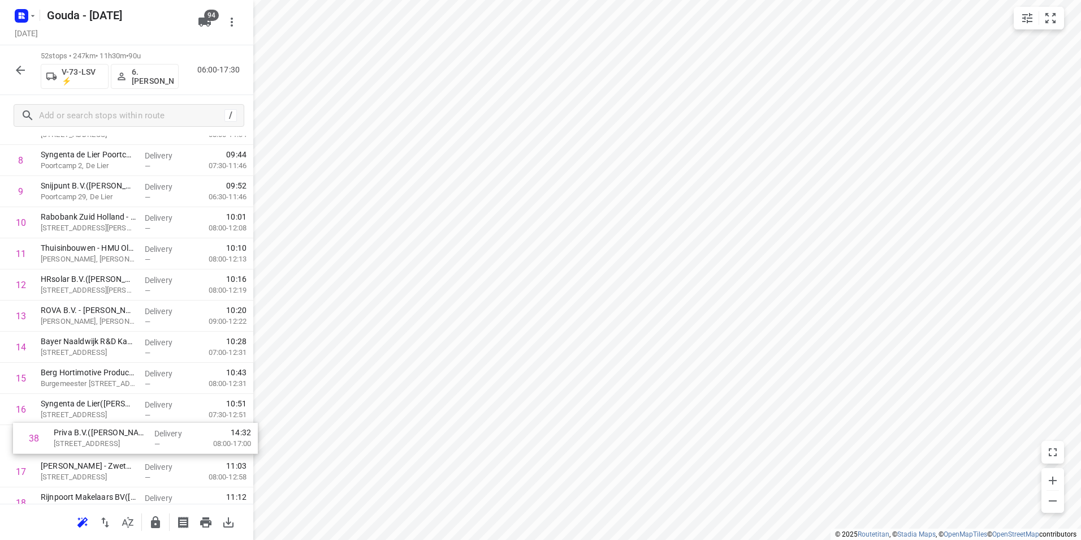
scroll to position [297, 0]
drag, startPoint x: 80, startPoint y: 483, endPoint x: 89, endPoint y: 371, distance: 112.3
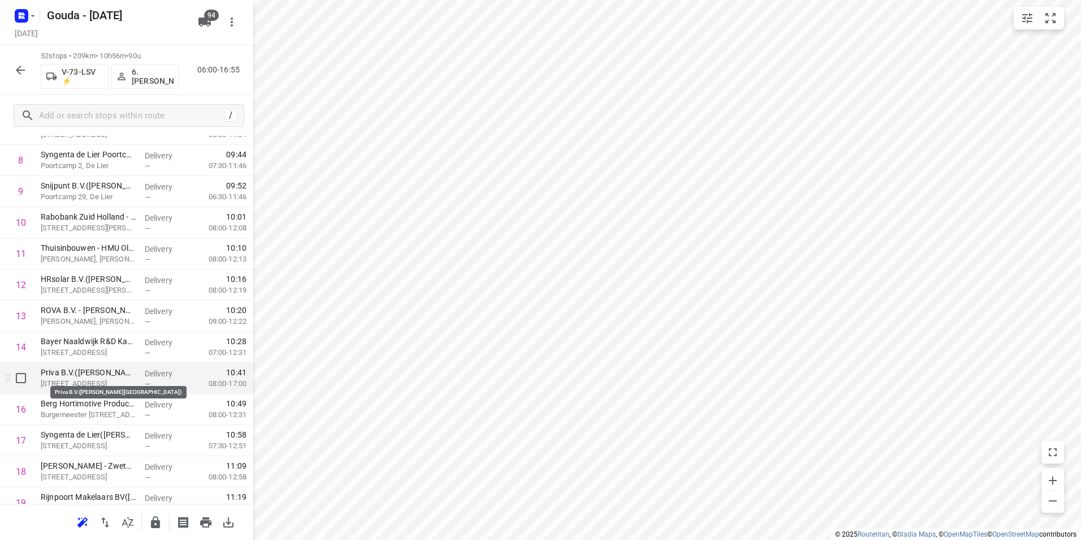
click at [89, 377] on p "Priva B.V.(Leon v.d. Kleij)" at bounding box center [88, 371] width 95 height 11
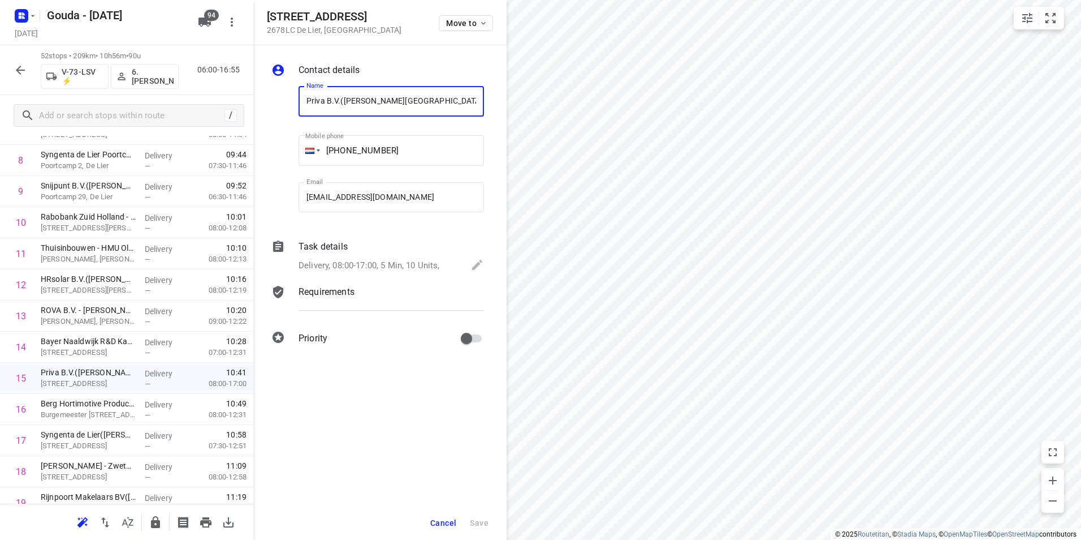
click at [442, 520] on span "Cancel" at bounding box center [443, 522] width 26 height 9
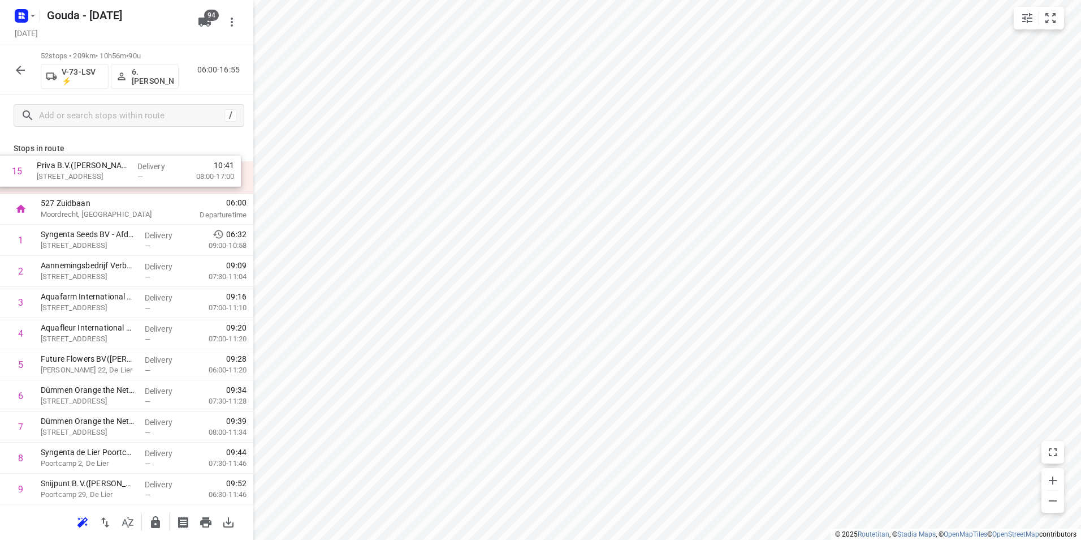
scroll to position [0, 0]
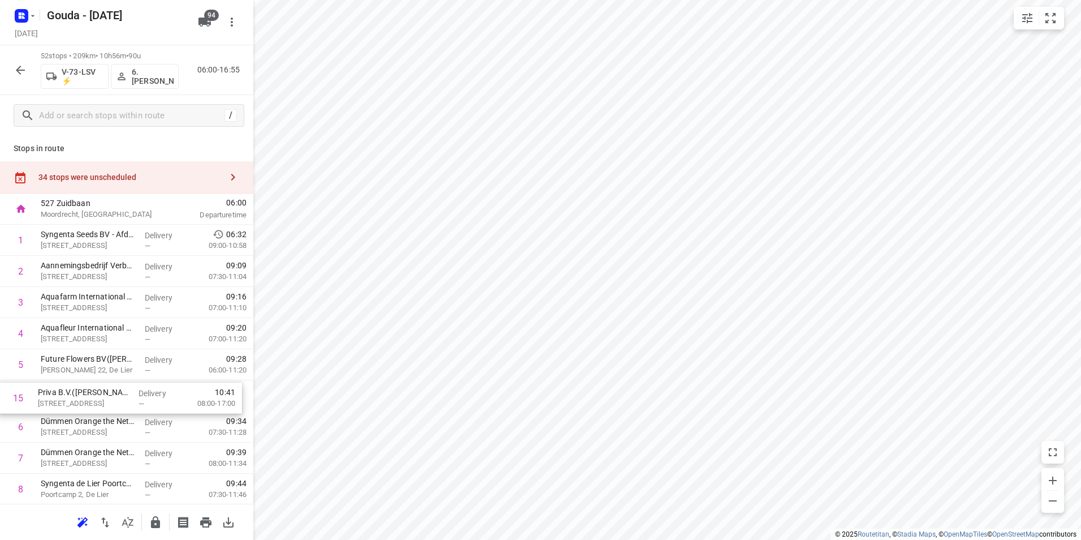
drag, startPoint x: 90, startPoint y: 370, endPoint x: 90, endPoint y: 386, distance: 16.4
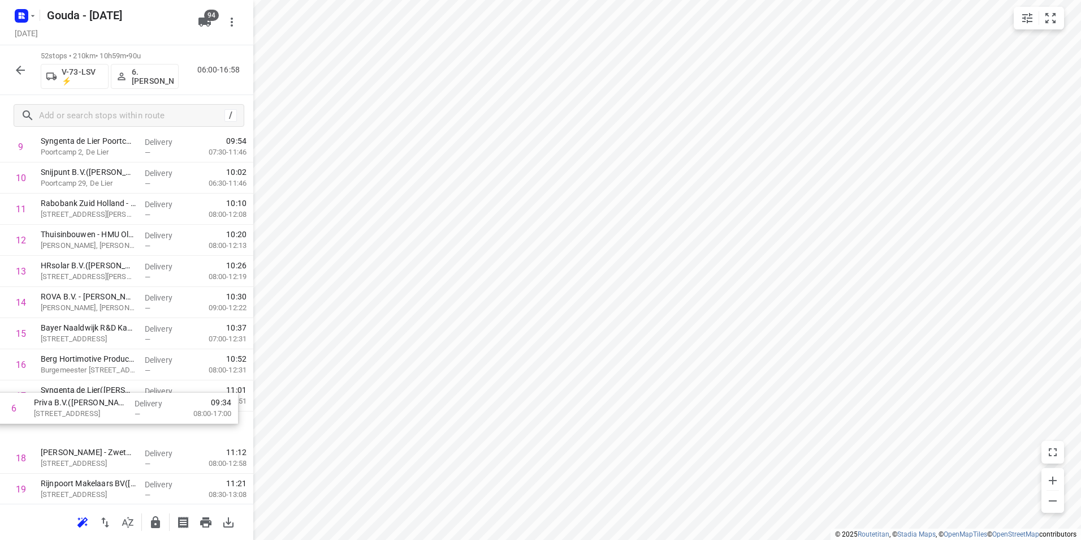
scroll to position [315, 0]
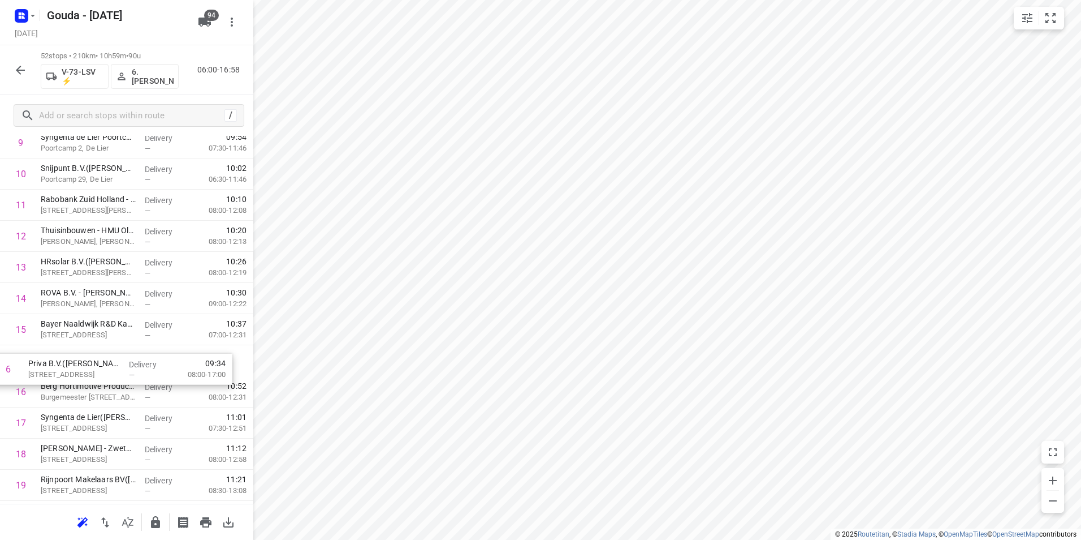
drag, startPoint x: 94, startPoint y: 275, endPoint x: 84, endPoint y: 356, distance: 82.1
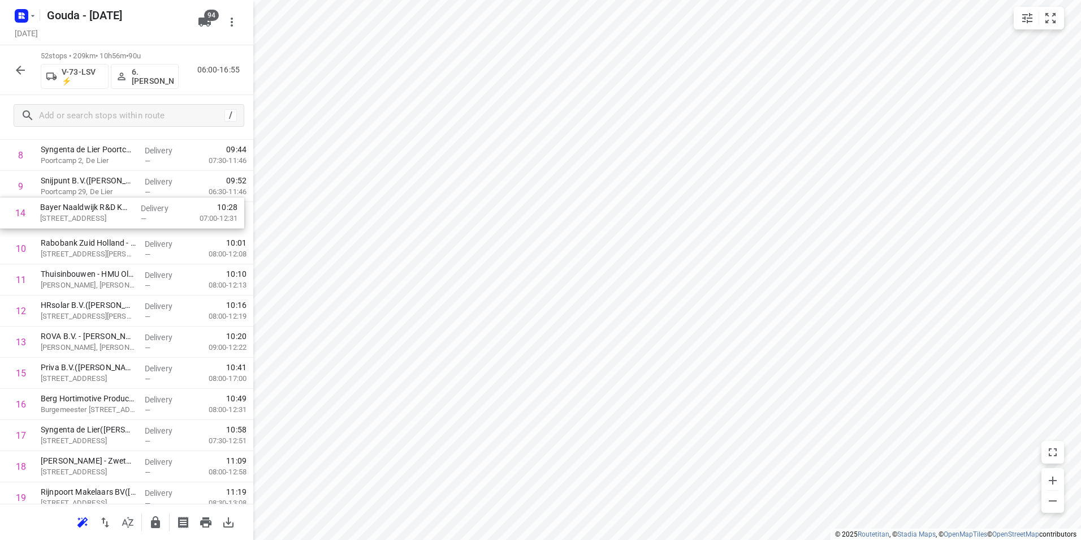
drag, startPoint x: 127, startPoint y: 327, endPoint x: 128, endPoint y: 207, distance: 120.5
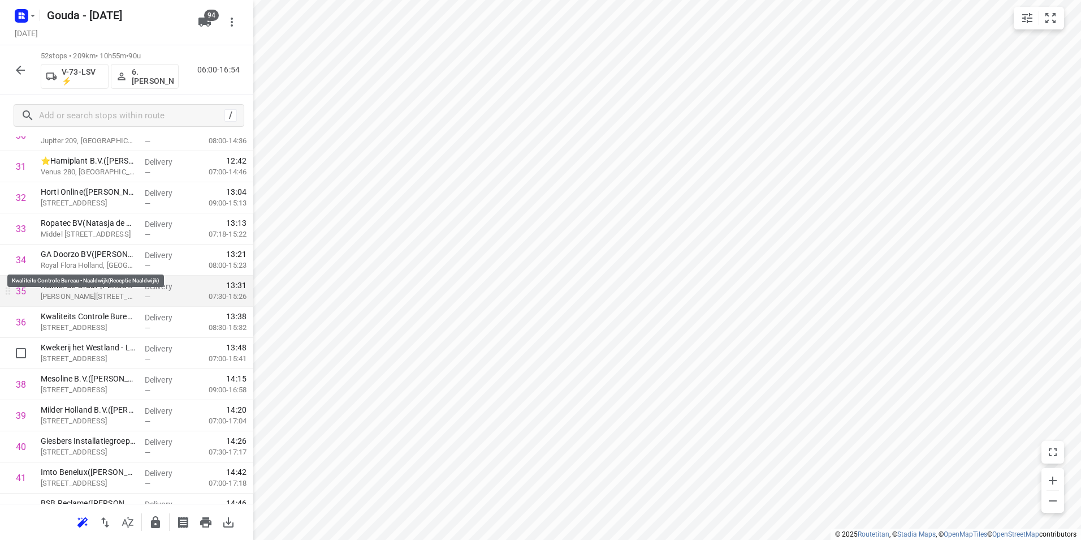
scroll to position [1093, 0]
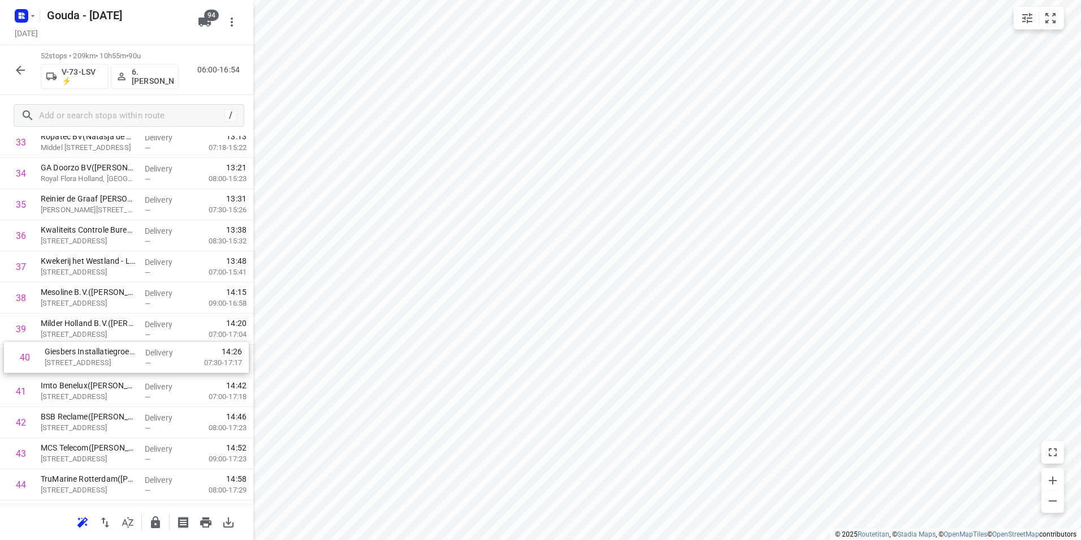
drag, startPoint x: 61, startPoint y: 360, endPoint x: 66, endPoint y: 352, distance: 8.9
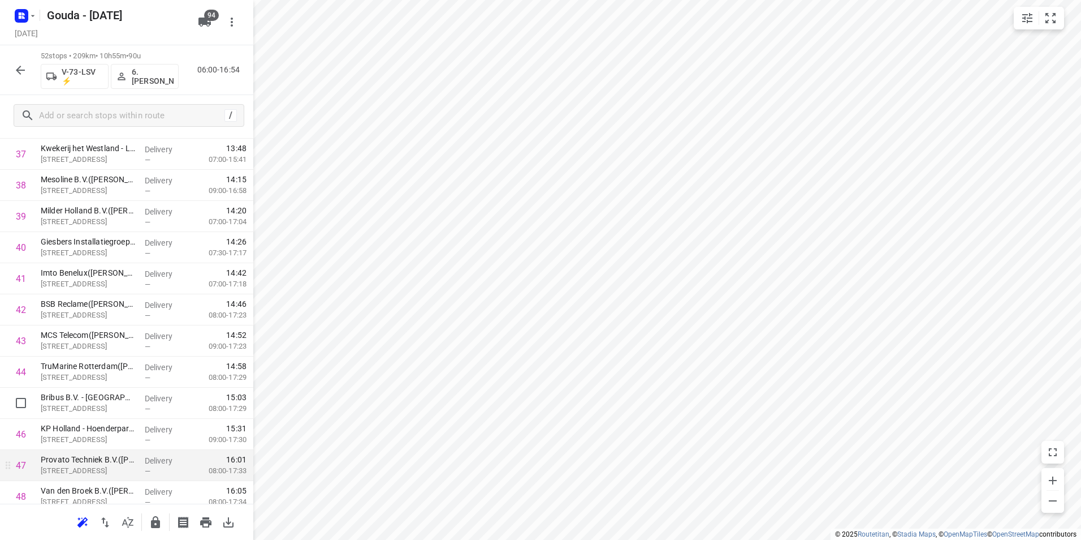
scroll to position [1263, 0]
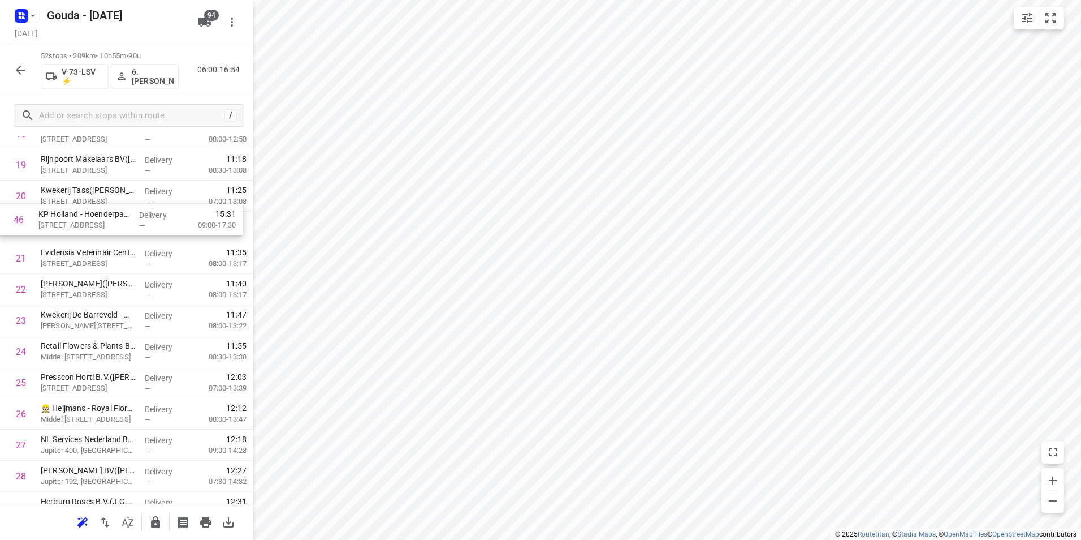
drag, startPoint x: 62, startPoint y: 385, endPoint x: 61, endPoint y: 231, distance: 153.8
click at [61, 227] on div "1 Syngenta Seeds BV - Afdeling Peppervision(Diana Gram) Herenwerf 3, Maasland D…" at bounding box center [126, 397] width 253 height 1617
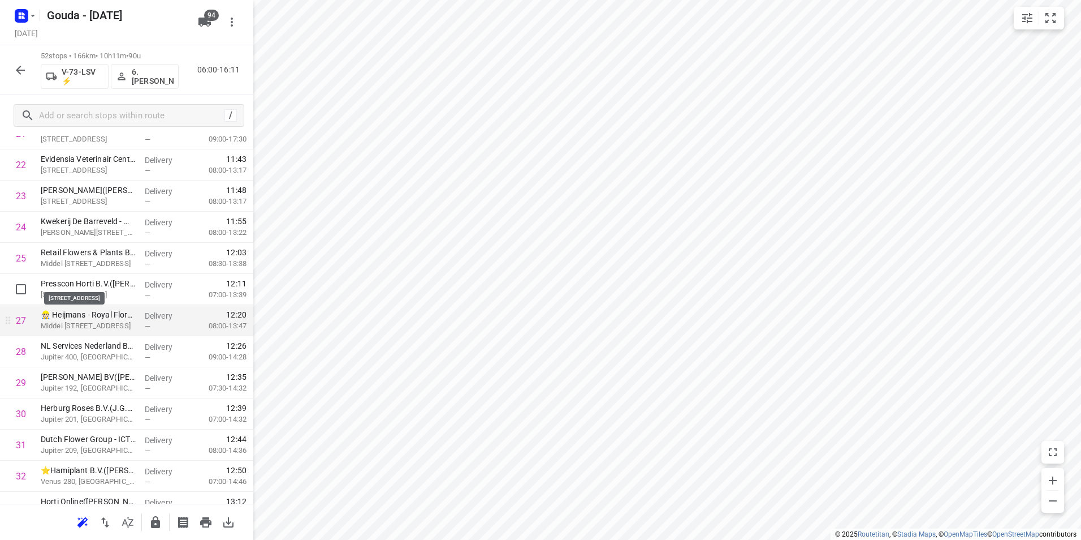
scroll to position [748, 0]
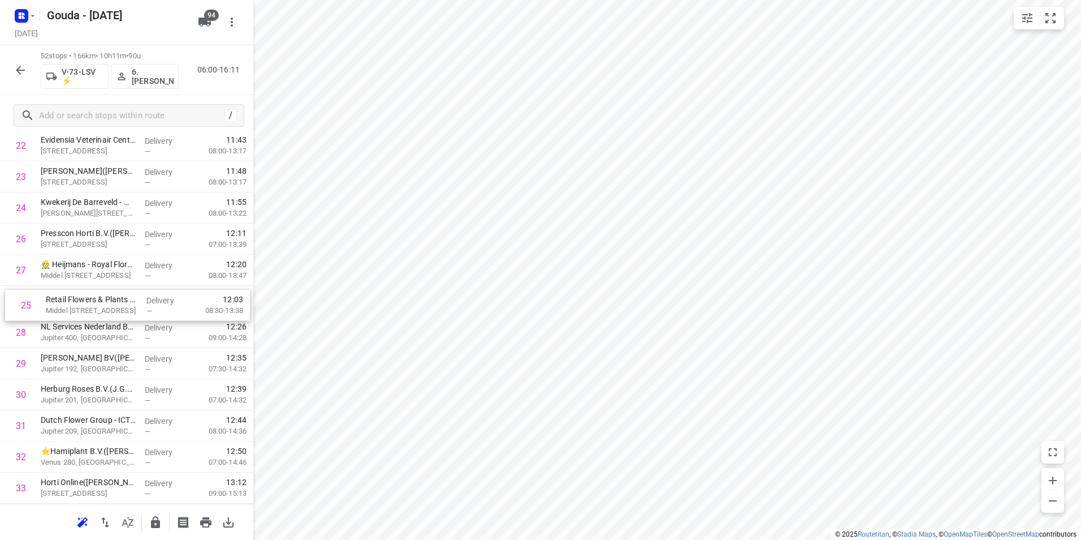
drag, startPoint x: 84, startPoint y: 275, endPoint x: 84, endPoint y: 314, distance: 39.0
click at [84, 314] on div "1 Syngenta Seeds BV - Afdeling Peppervision(Diana Gram) Herenwerf 3, Maasland D…" at bounding box center [126, 285] width 253 height 1617
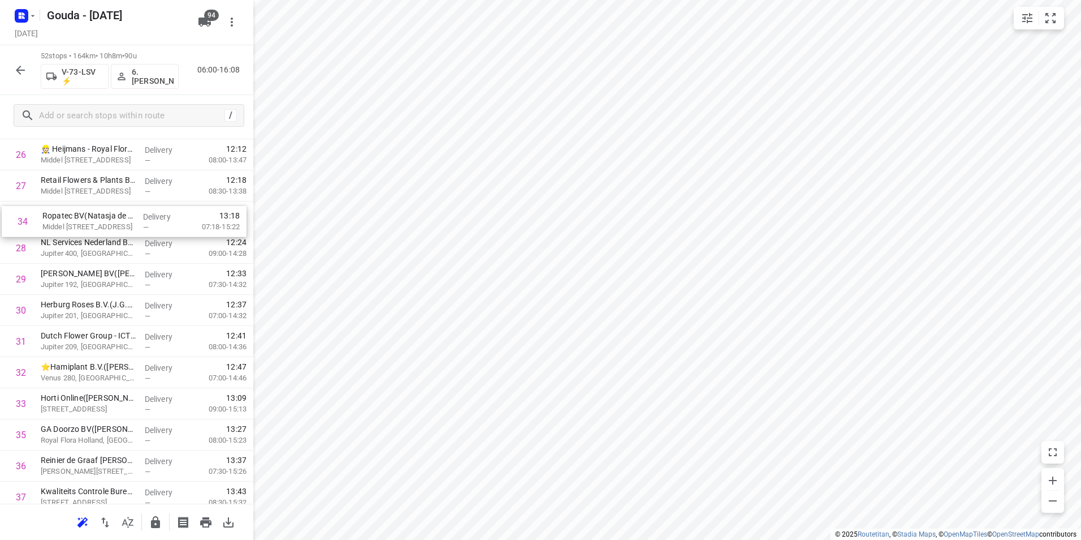
scroll to position [858, 0]
drag, startPoint x: 98, startPoint y: 283, endPoint x: 102, endPoint y: 221, distance: 62.3
click at [102, 221] on div "1 Syngenta Seeds BV - Afdeling Peppervision(Diana Gram) Herenwerf 3, Maasland D…" at bounding box center [126, 174] width 253 height 1617
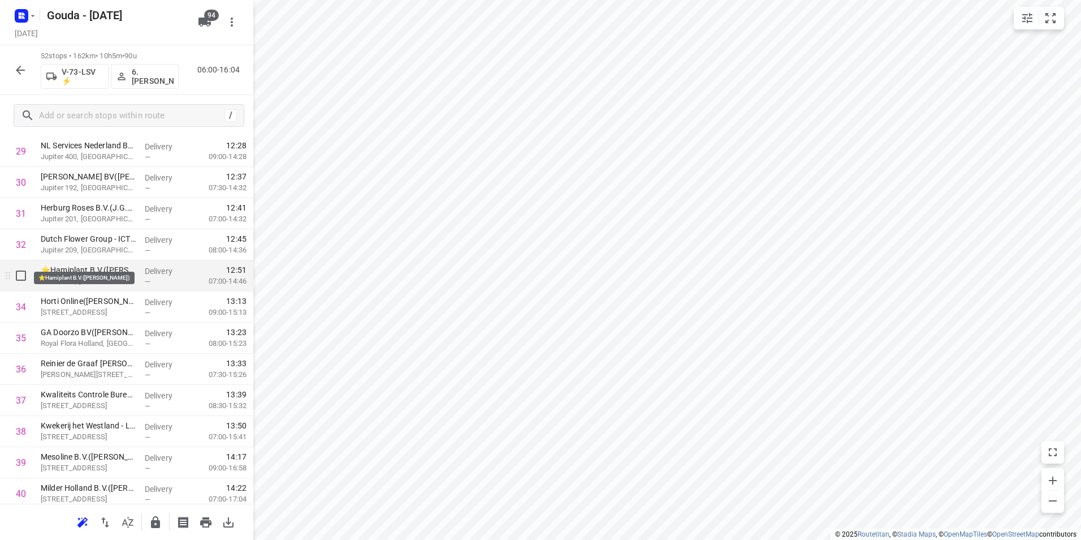
scroll to position [972, 0]
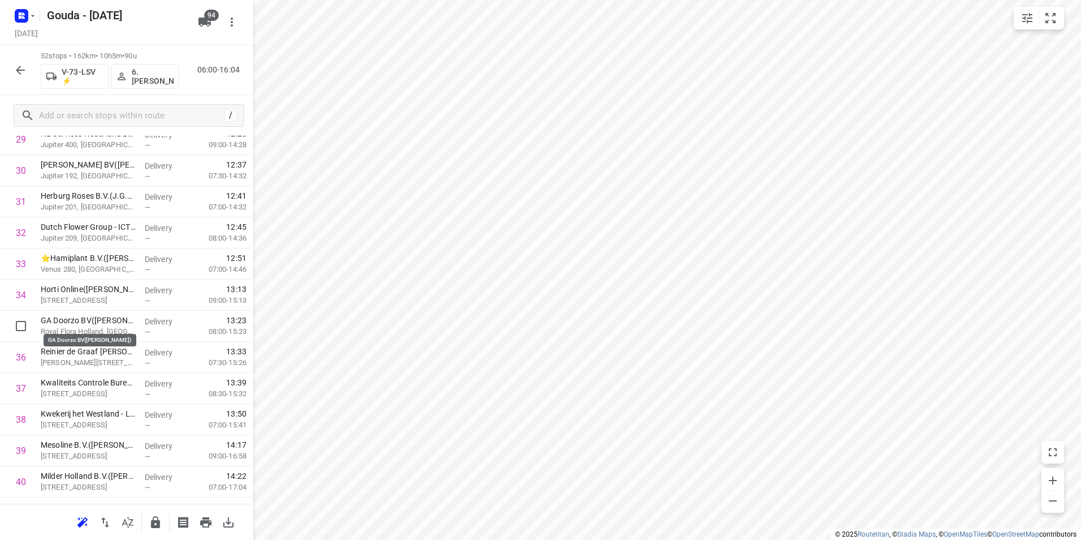
drag, startPoint x: 61, startPoint y: 323, endPoint x: 69, endPoint y: 286, distance: 38.2
click at [69, 286] on div "1 Syngenta Seeds BV - Afdeling Peppervision(Diana Gram) Herenwerf 3, Maasland D…" at bounding box center [126, 61] width 253 height 1617
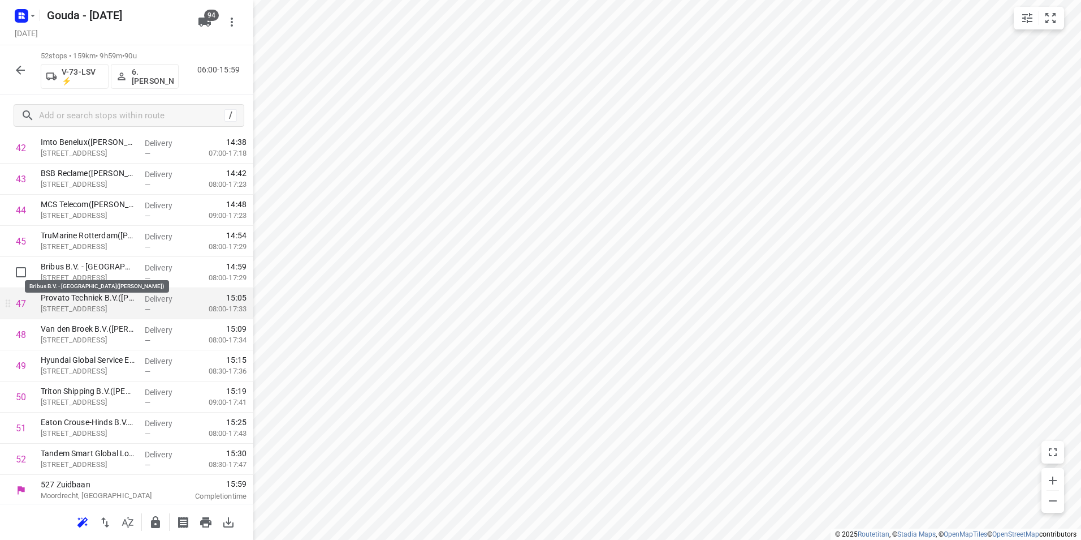
scroll to position [1370, 0]
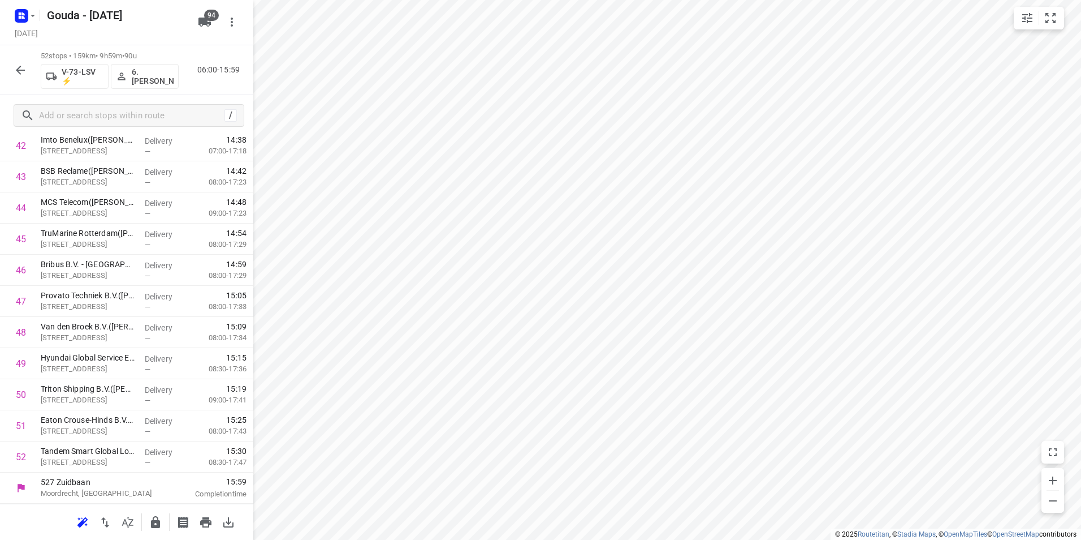
click at [157, 520] on icon "button" at bounding box center [155, 522] width 9 height 12
click at [19, 70] on icon "button" at bounding box center [20, 70] width 9 height 9
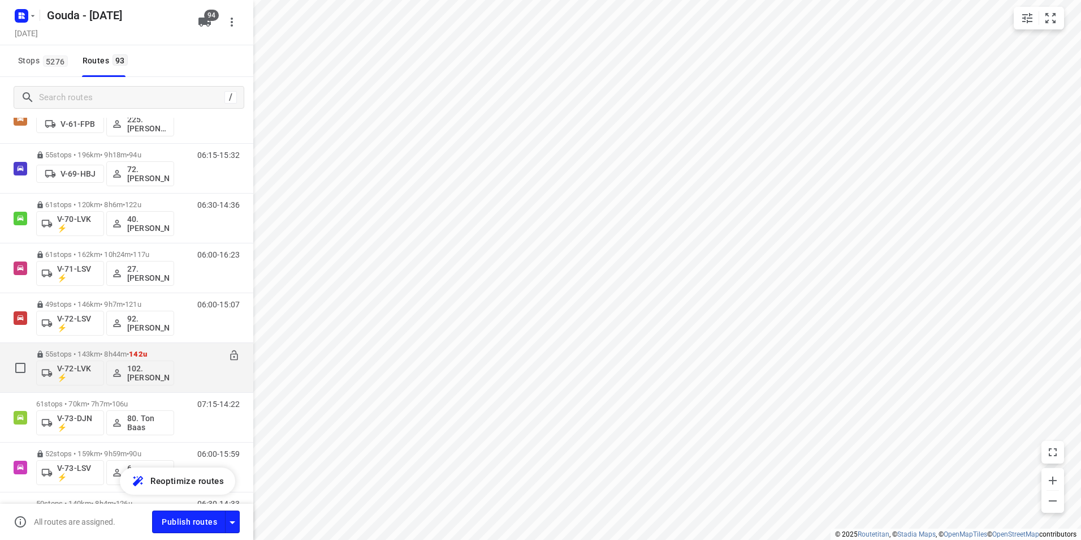
scroll to position [1357, 0]
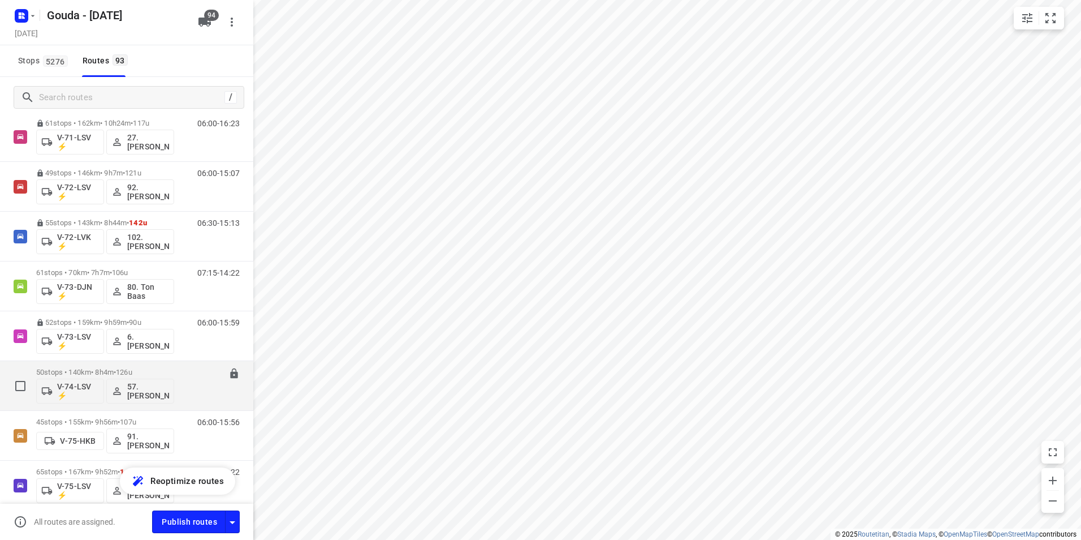
click at [132, 369] on span "126u" at bounding box center [124, 372] width 16 height 8
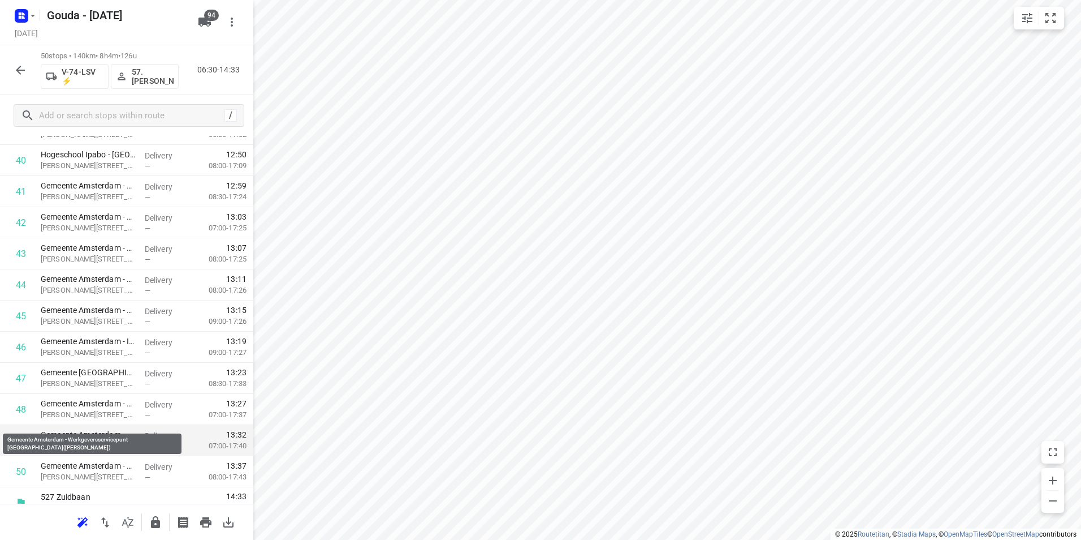
scroll to position [1307, 0]
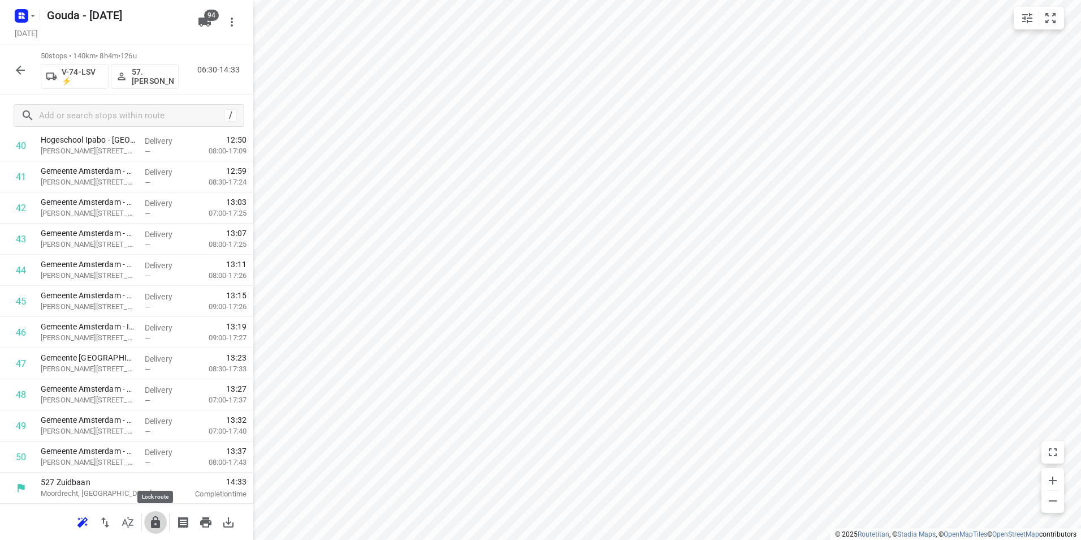
click at [155, 517] on icon "button" at bounding box center [156, 522] width 14 height 14
click at [24, 75] on icon "button" at bounding box center [21, 70] width 14 height 14
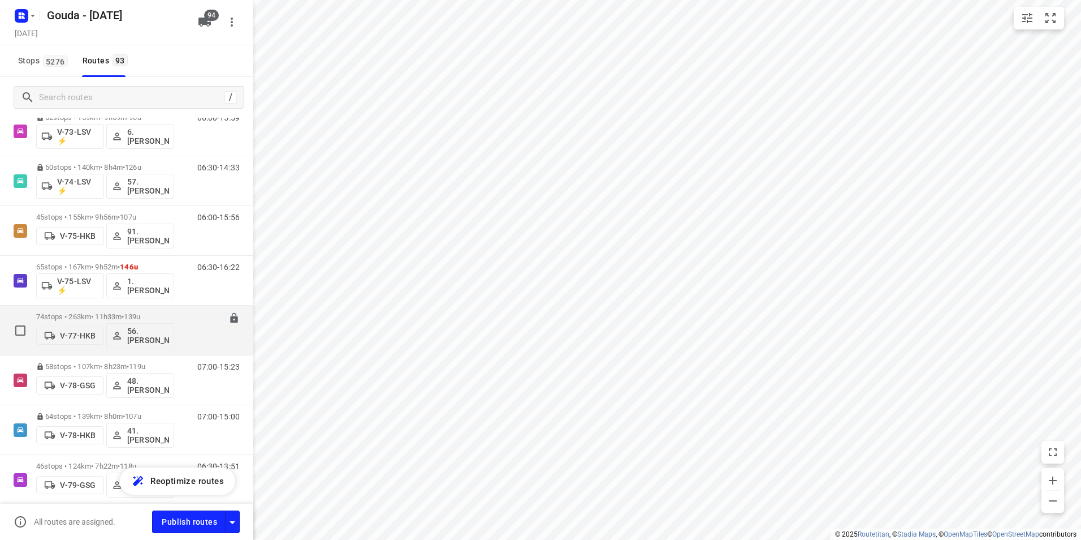
scroll to position [1583, 0]
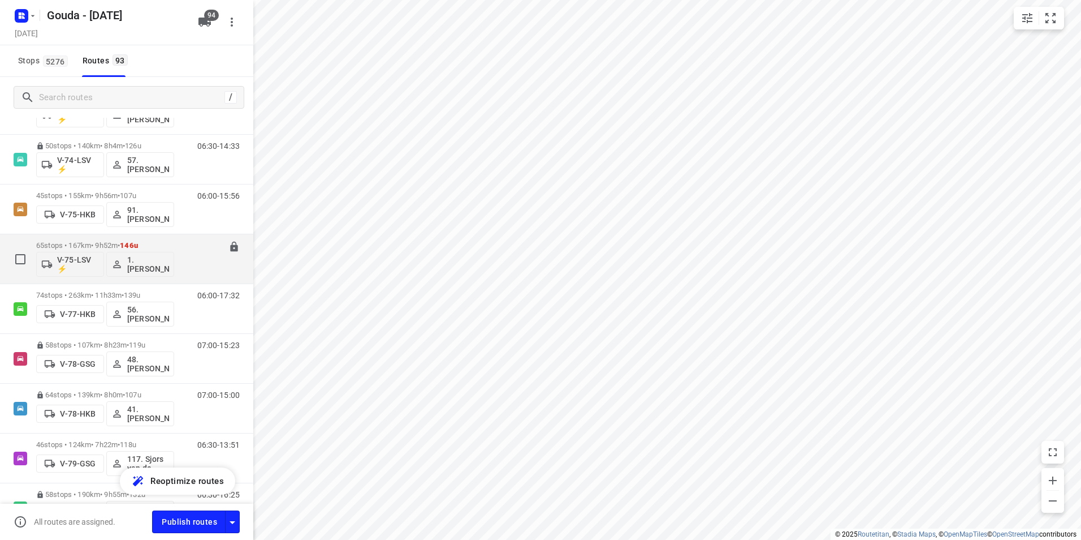
click at [101, 245] on p "65 stops • 167km • 9h52m • 146u" at bounding box center [105, 245] width 138 height 8
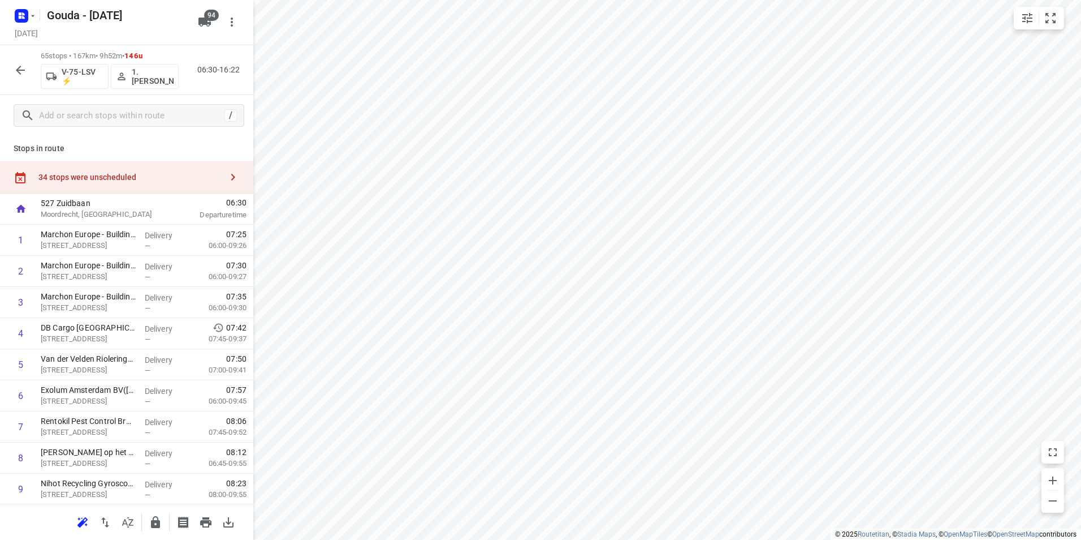
click at [19, 65] on icon "button" at bounding box center [21, 70] width 14 height 14
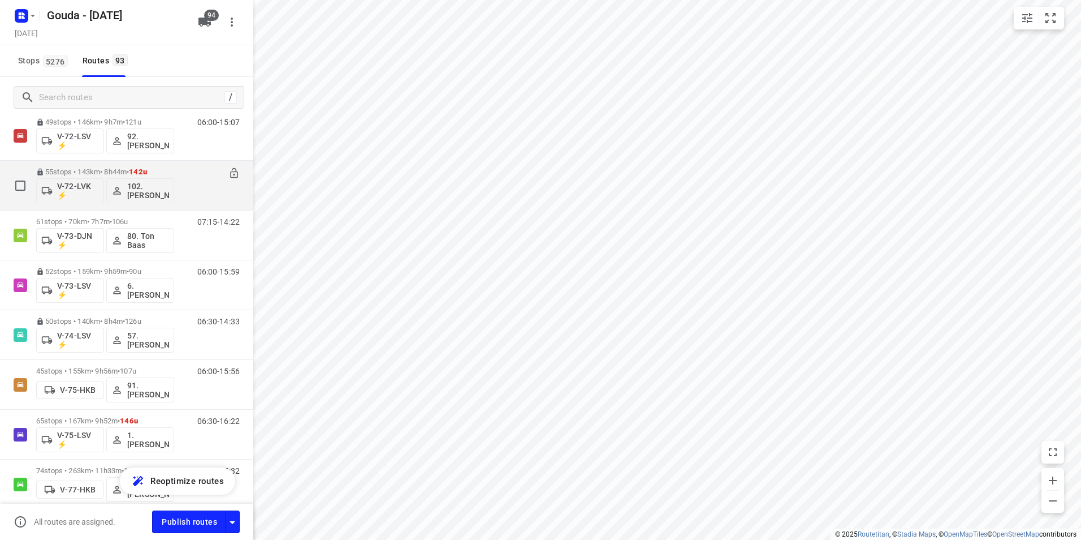
scroll to position [1465, 0]
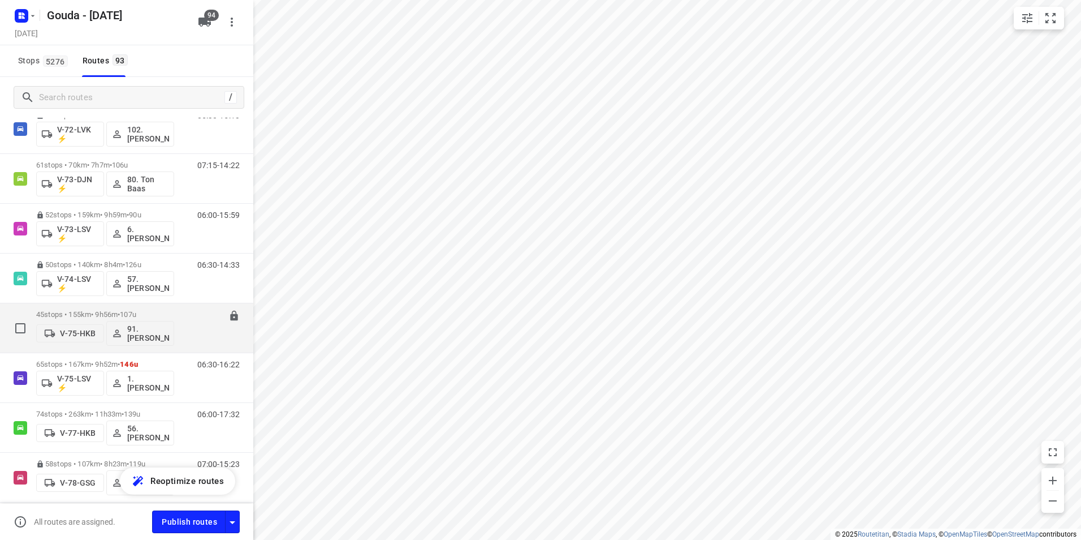
click at [115, 307] on div "45 stops • 155km • 9h56m • 107u V-75-HKB 91.Pierre Dikstra" at bounding box center [105, 327] width 138 height 47
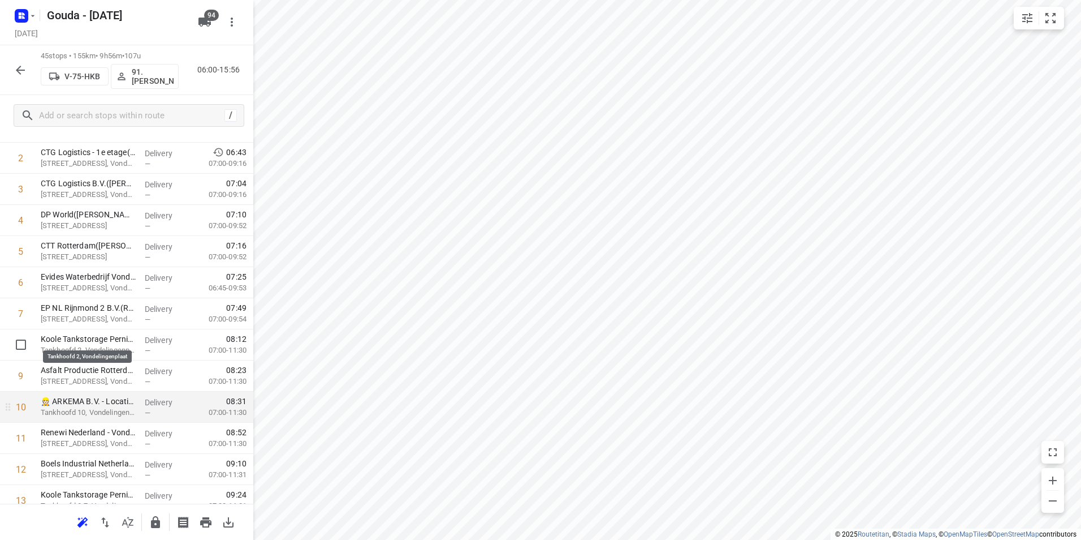
scroll to position [170, 0]
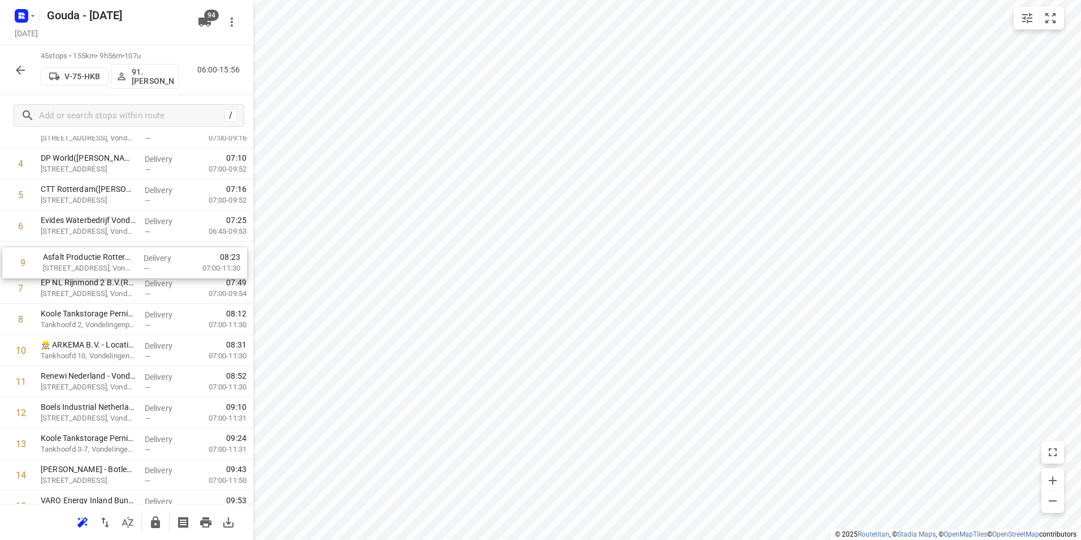
drag, startPoint x: 120, startPoint y: 325, endPoint x: 122, endPoint y: 265, distance: 59.4
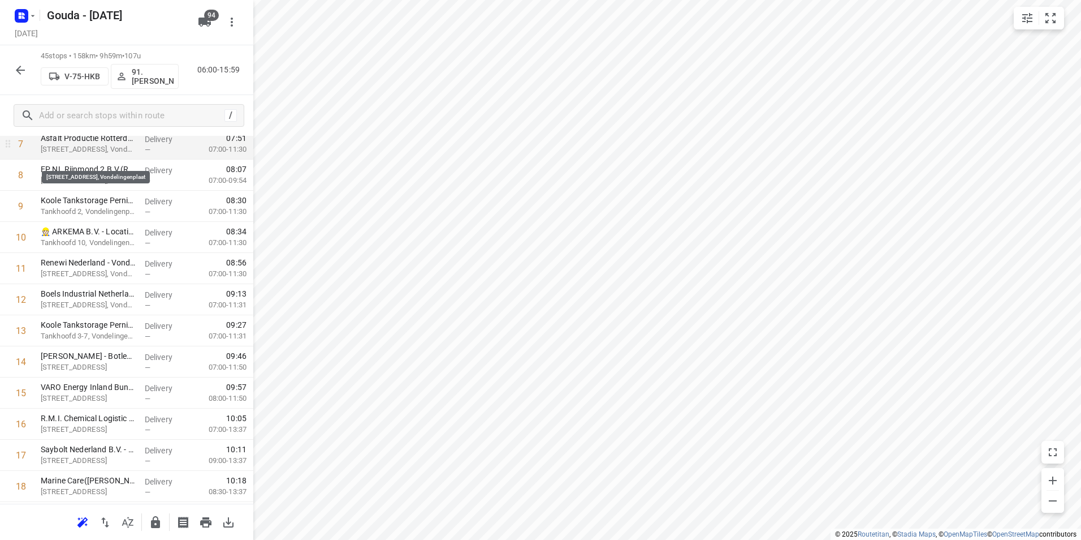
scroll to position [226, 0]
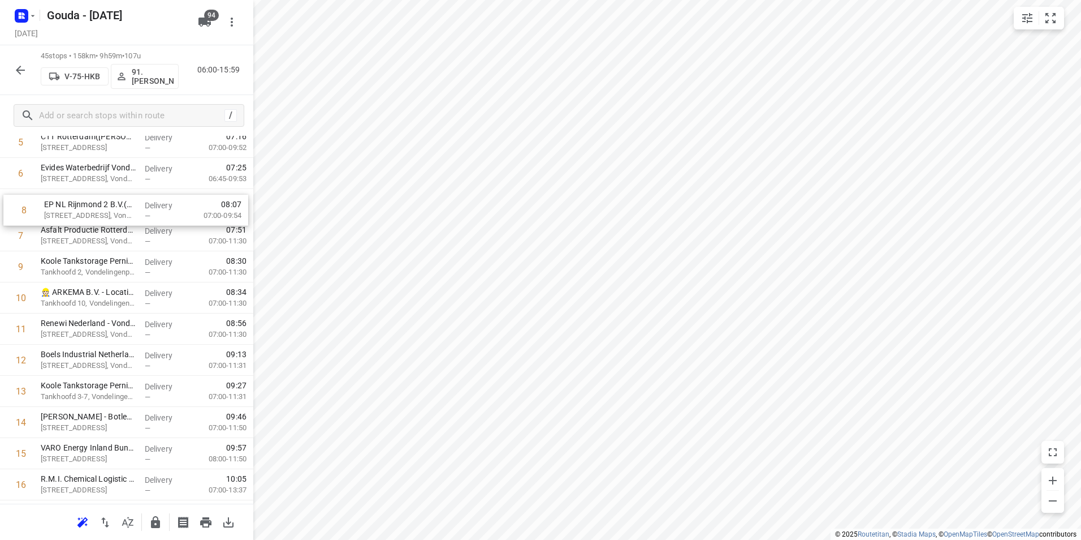
drag, startPoint x: 44, startPoint y: 232, endPoint x: 49, endPoint y: 204, distance: 28.7
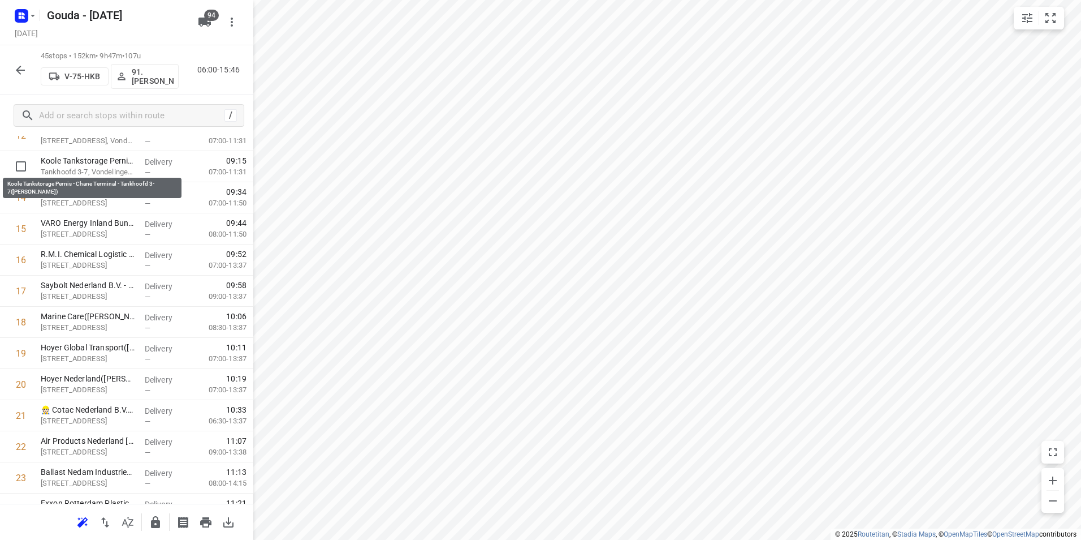
scroll to position [390, 0]
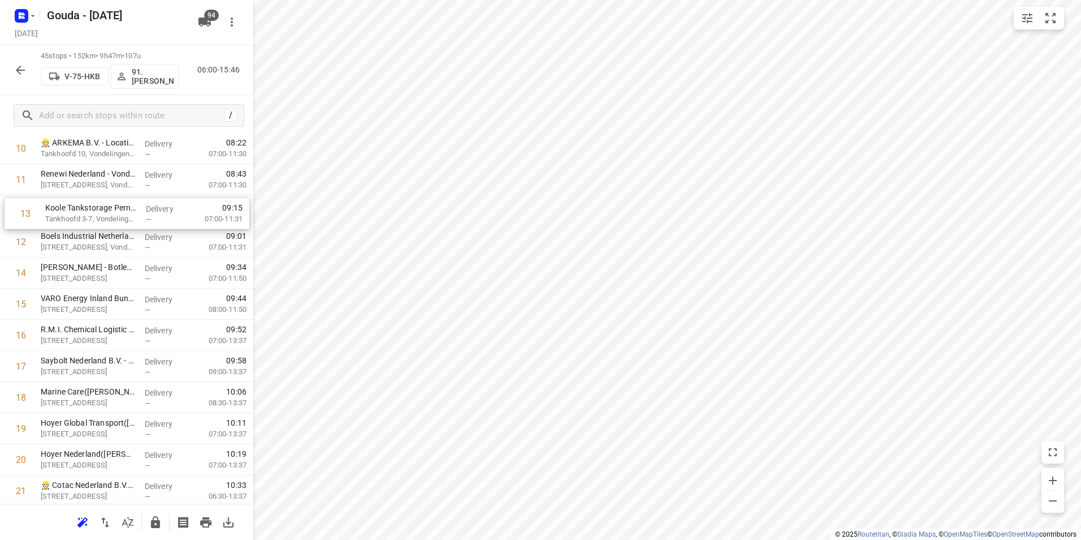
drag, startPoint x: 65, startPoint y: 227, endPoint x: 69, endPoint y: 213, distance: 14.7
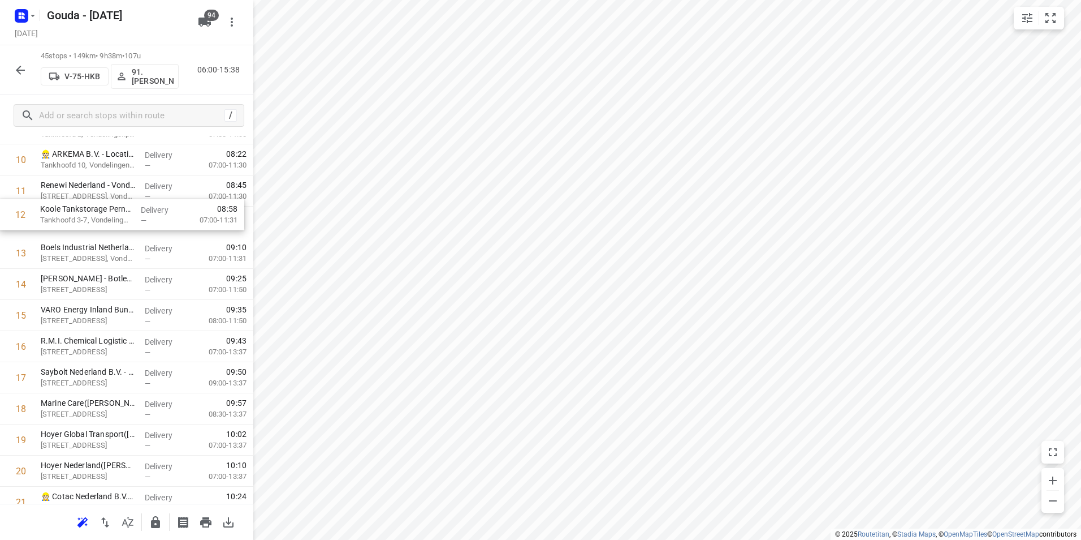
scroll to position [353, 0]
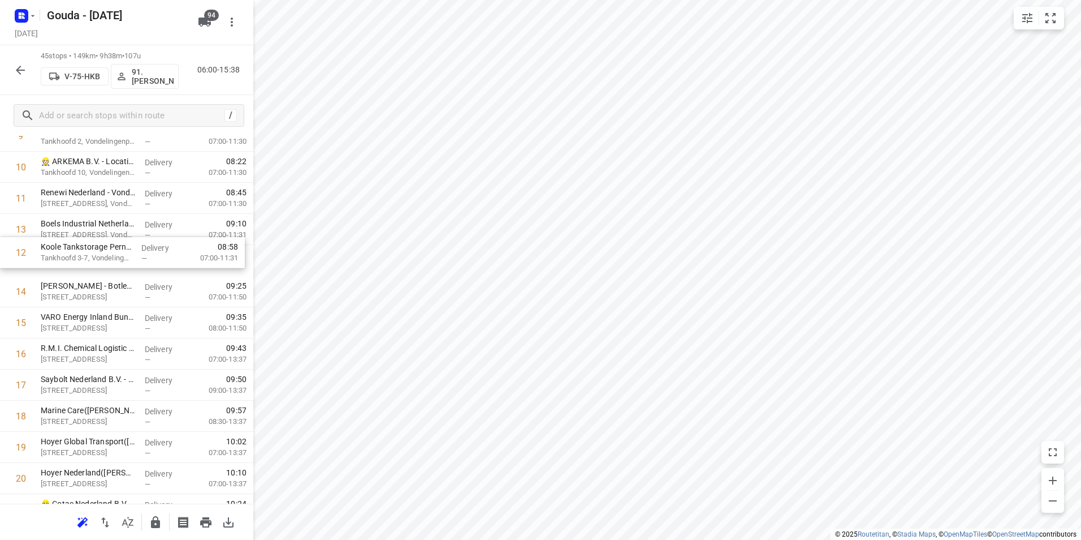
drag, startPoint x: 61, startPoint y: 214, endPoint x: 61, endPoint y: 261, distance: 47.5
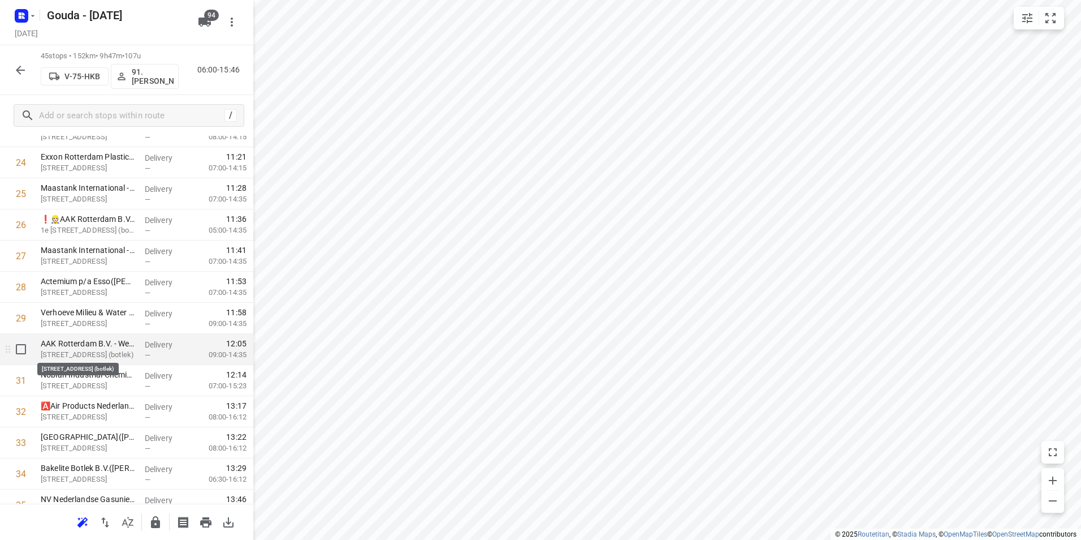
scroll to position [805, 0]
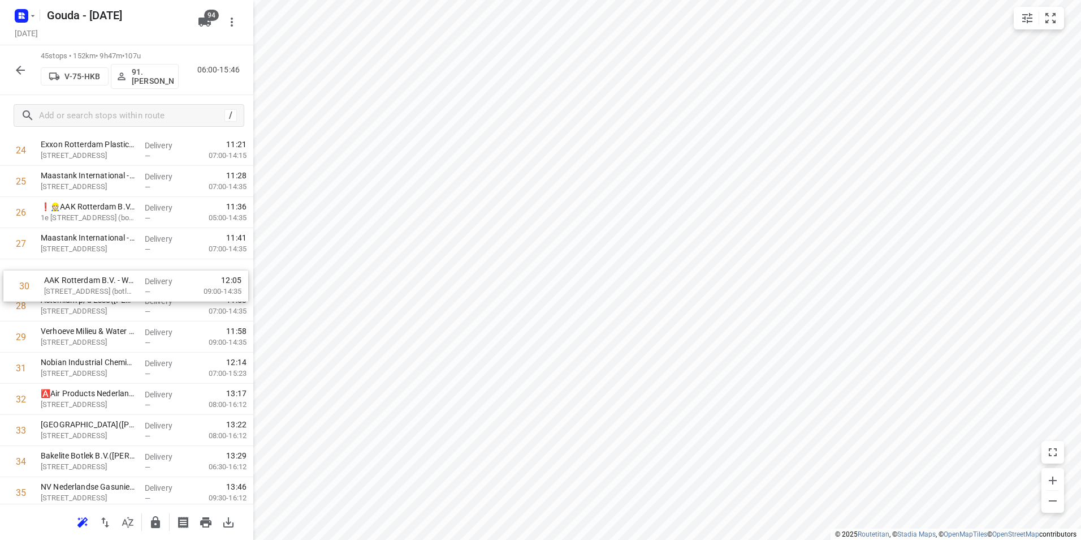
drag, startPoint x: 97, startPoint y: 341, endPoint x: 100, endPoint y: 276, distance: 65.1
click at [100, 277] on div "1 Qargo Packers B.V.(Karin Valster) Pastoriestraat 1, Rotterdam Pernis Delivery…" at bounding box center [126, 119] width 253 height 1400
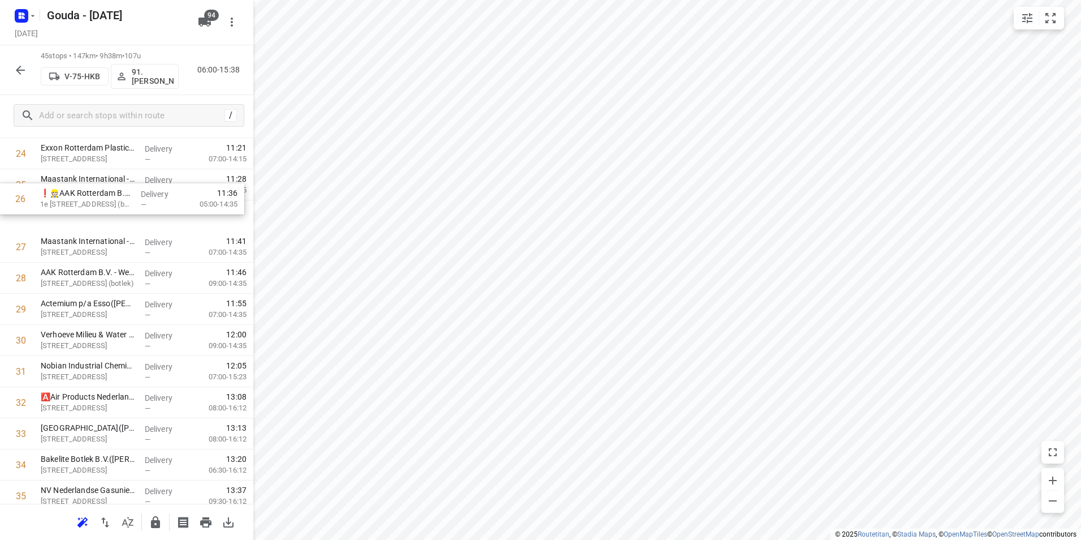
drag, startPoint x: 109, startPoint y: 215, endPoint x: 109, endPoint y: 194, distance: 20.9
click at [109, 194] on div "1 Qargo Packers B.V.(Karin Valster) Pastoriestraat 1, Rotterdam Pernis Delivery…" at bounding box center [126, 123] width 253 height 1400
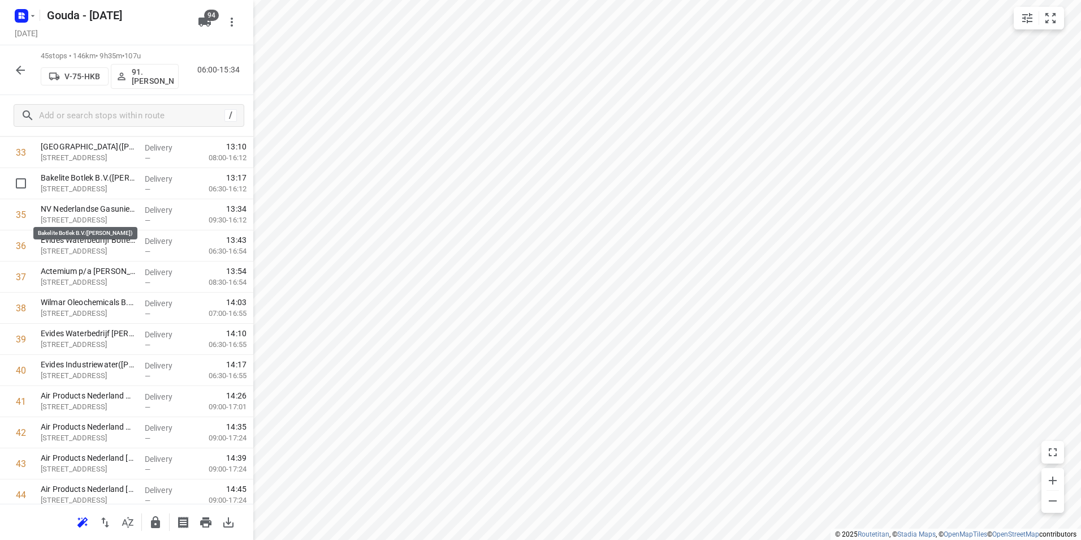
scroll to position [1026, 0]
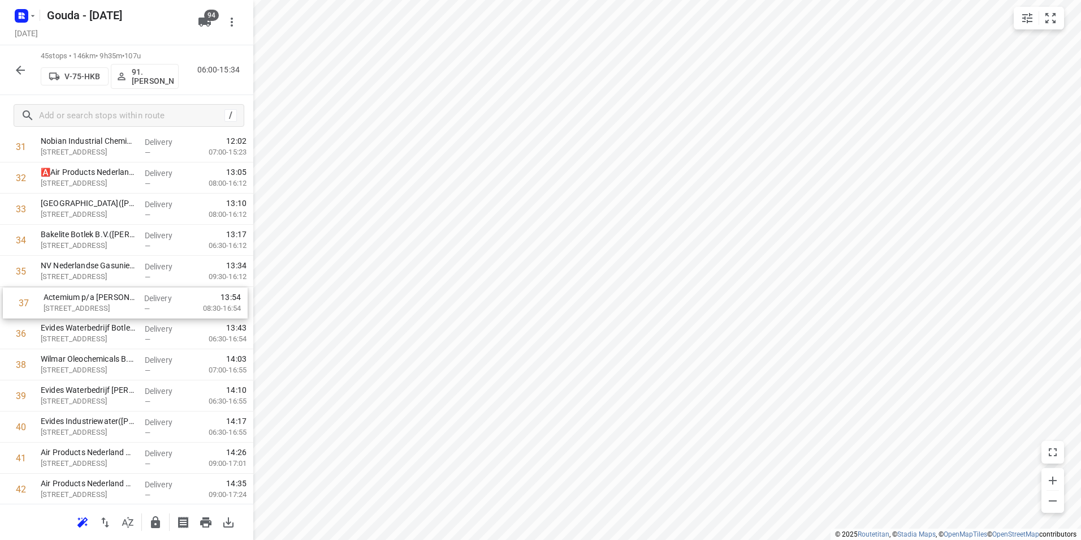
drag, startPoint x: 68, startPoint y: 325, endPoint x: 71, endPoint y: 292, distance: 33.5
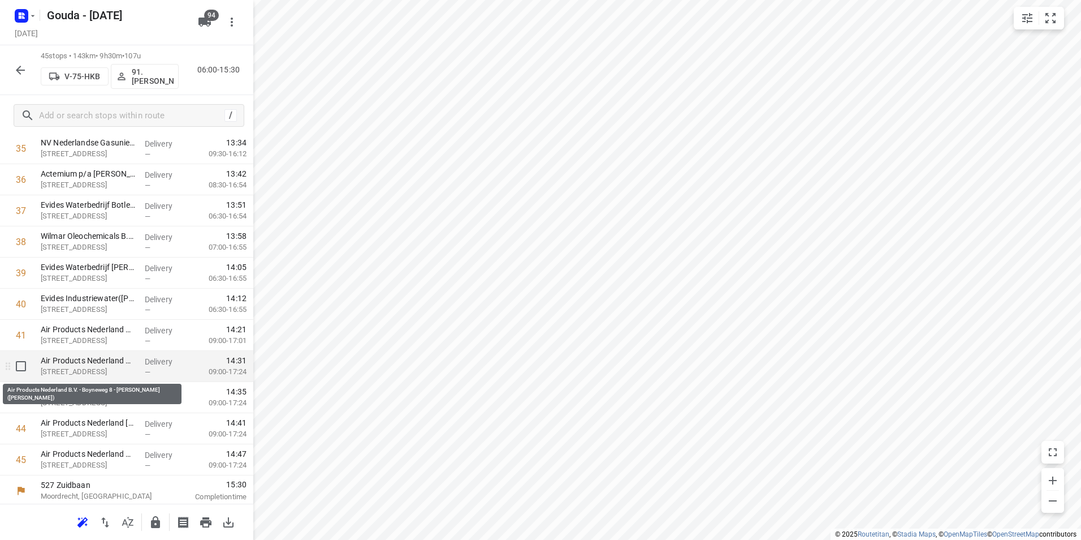
scroll to position [1152, 0]
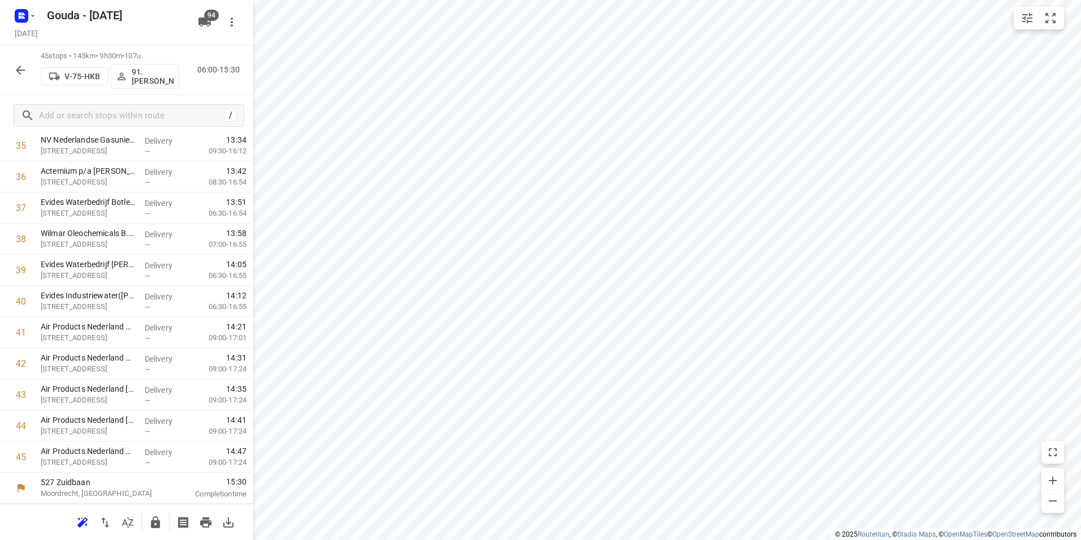
click at [156, 525] on icon "button" at bounding box center [155, 522] width 9 height 12
click at [18, 71] on icon "button" at bounding box center [20, 70] width 9 height 9
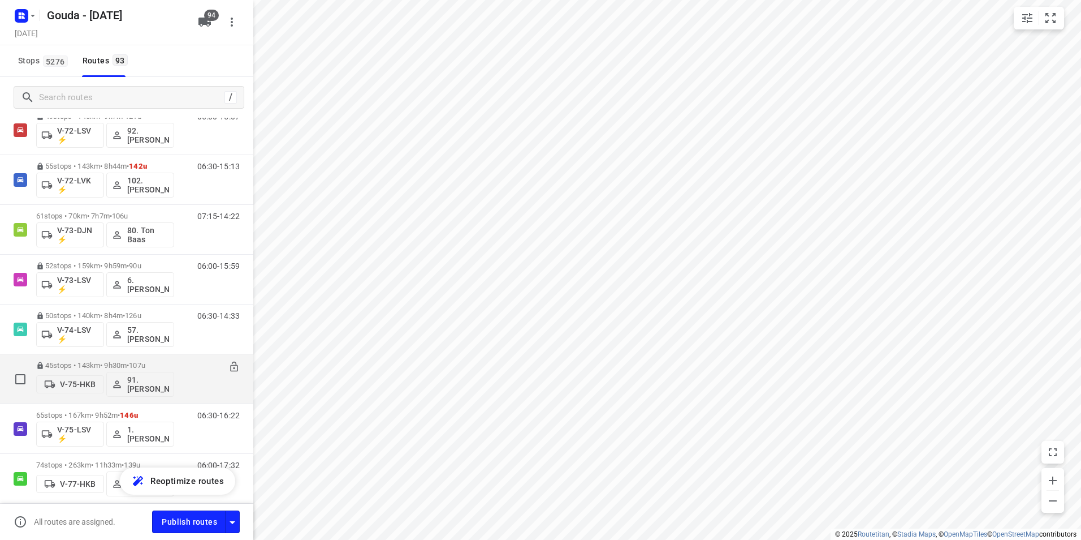
scroll to position [1527, 0]
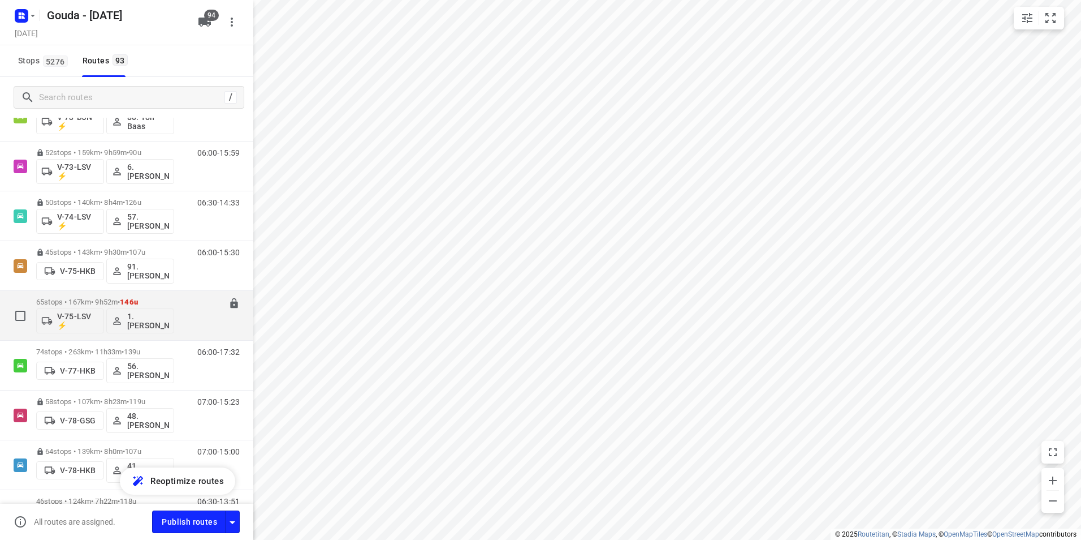
click at [115, 299] on p "65 stops • 167km • 9h52m • 146u" at bounding box center [105, 301] width 138 height 8
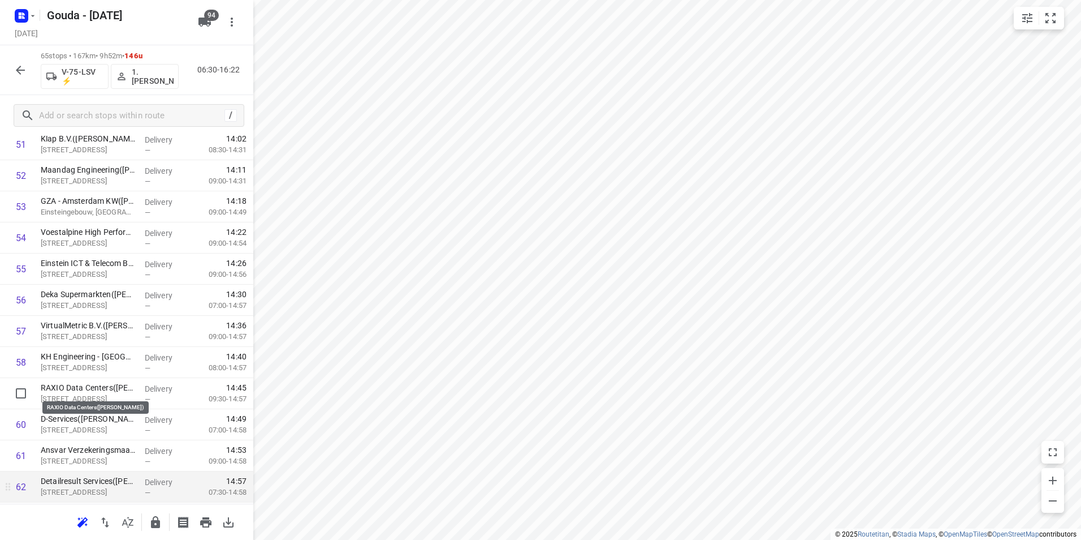
scroll to position [1697, 0]
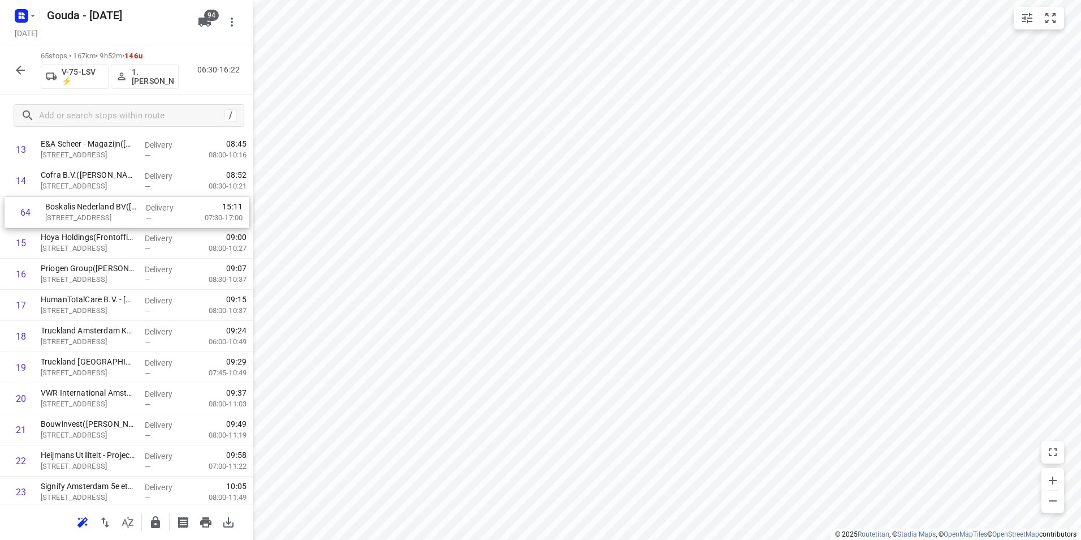
drag, startPoint x: 71, startPoint y: 494, endPoint x: 79, endPoint y: 209, distance: 285.1
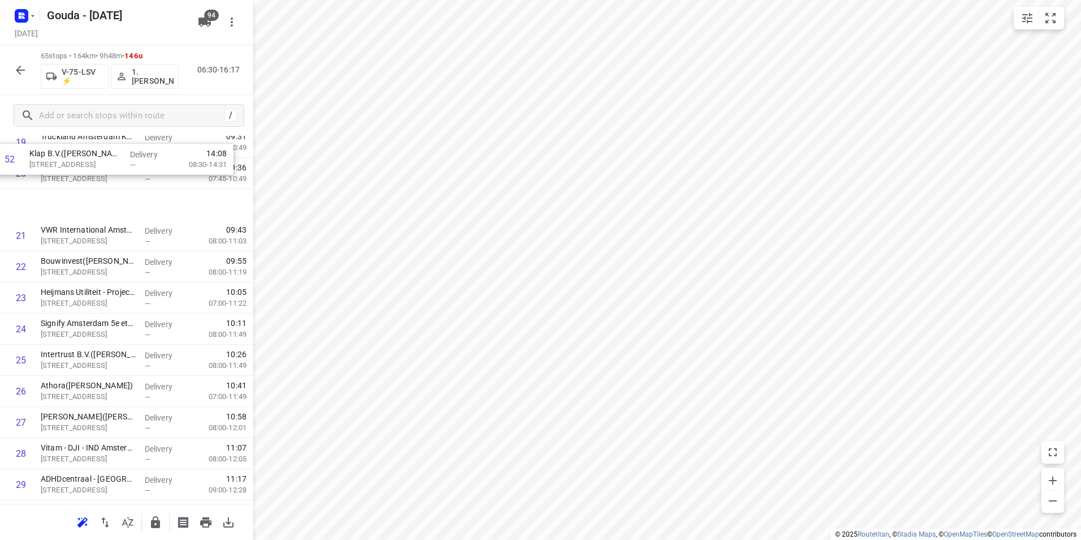
scroll to position [656, 0]
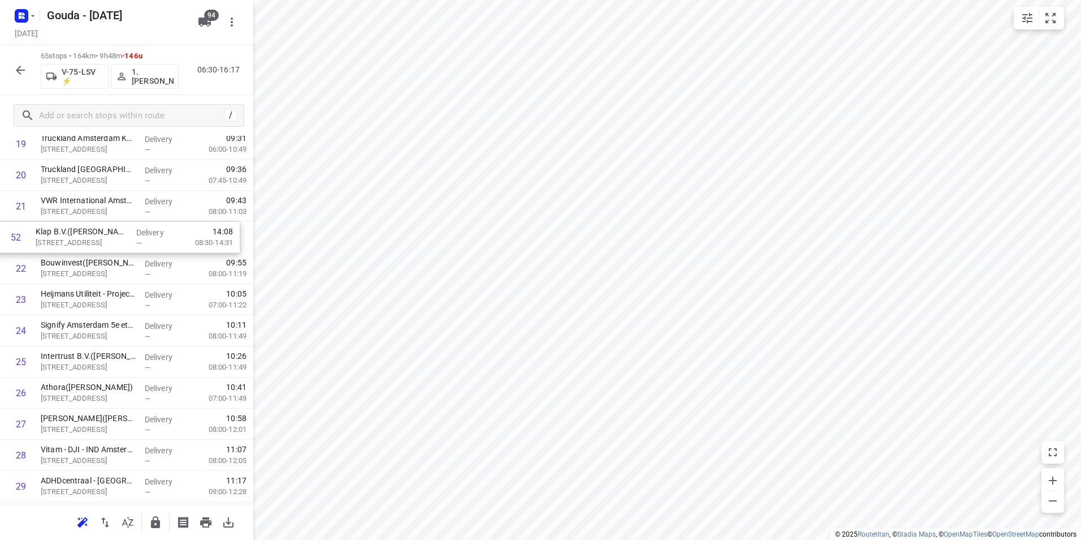
drag, startPoint x: 97, startPoint y: 405, endPoint x: 96, endPoint y: 232, distance: 173.1
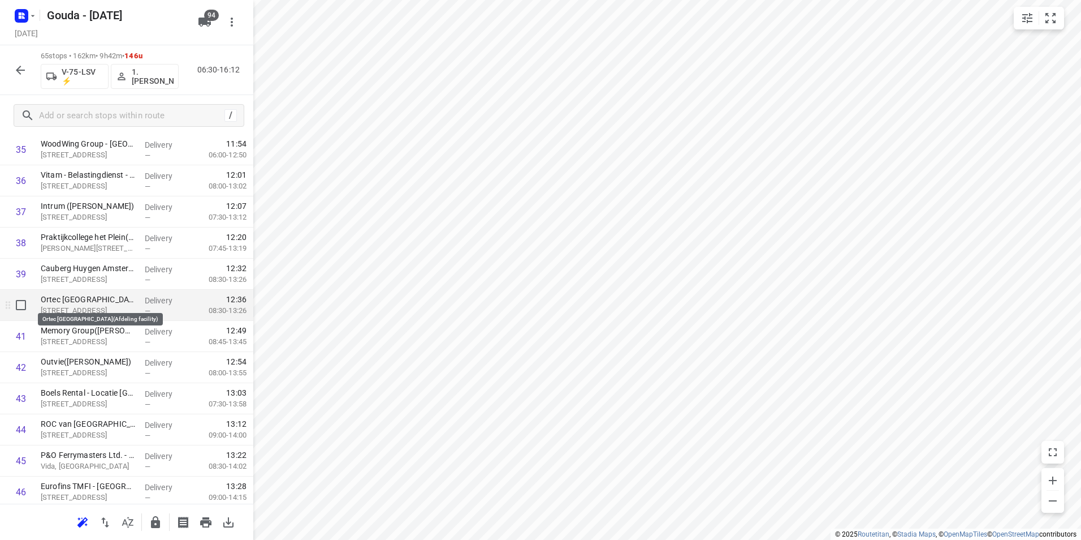
scroll to position [1165, 0]
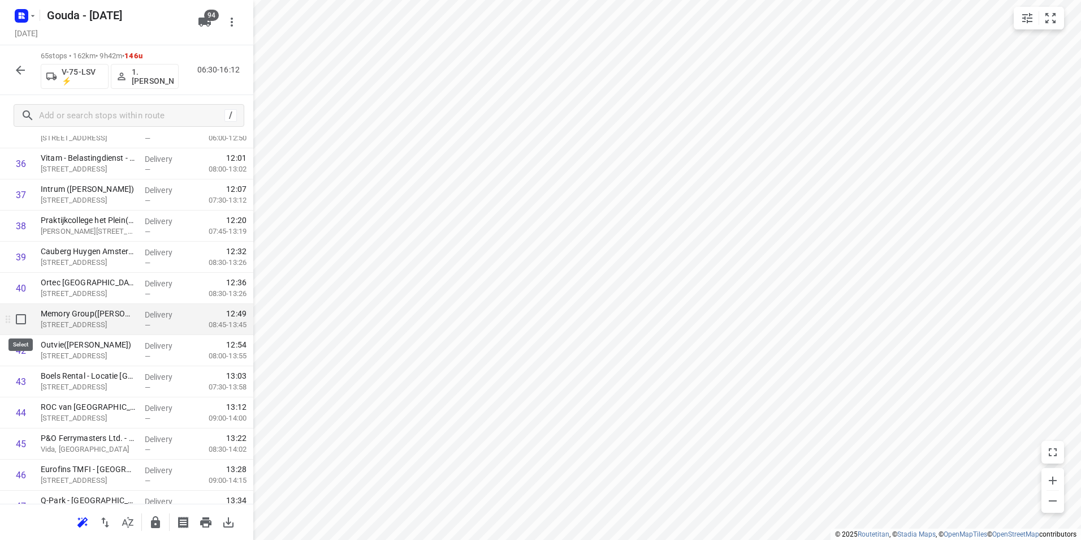
click at [24, 318] on input "checkbox" at bounding box center [21, 319] width 23 height 23
checkbox input "true"
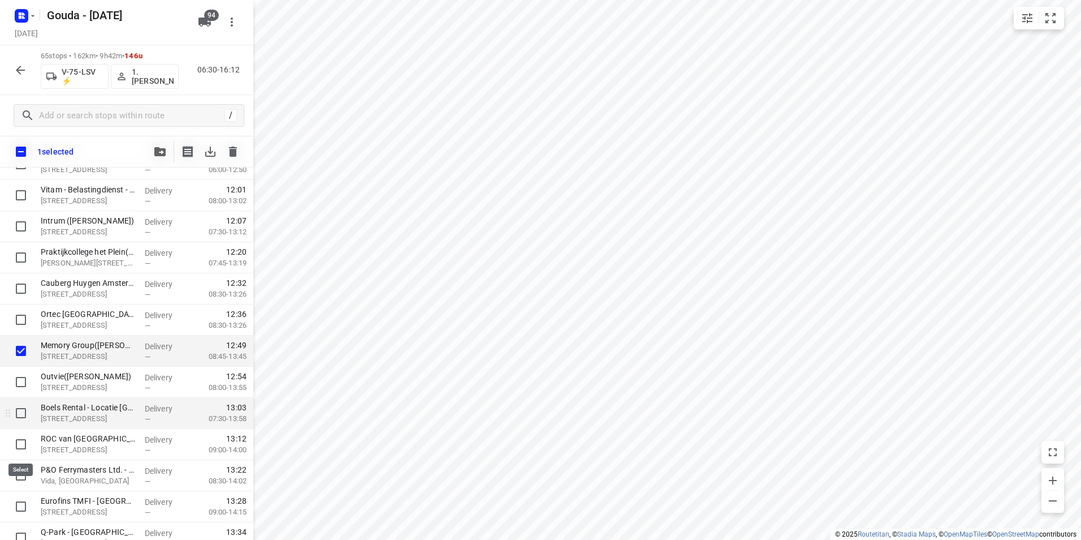
drag, startPoint x: 18, startPoint y: 447, endPoint x: 42, endPoint y: 409, distance: 45.5
click at [18, 447] on input "checkbox" at bounding box center [21, 444] width 23 height 23
checkbox input "true"
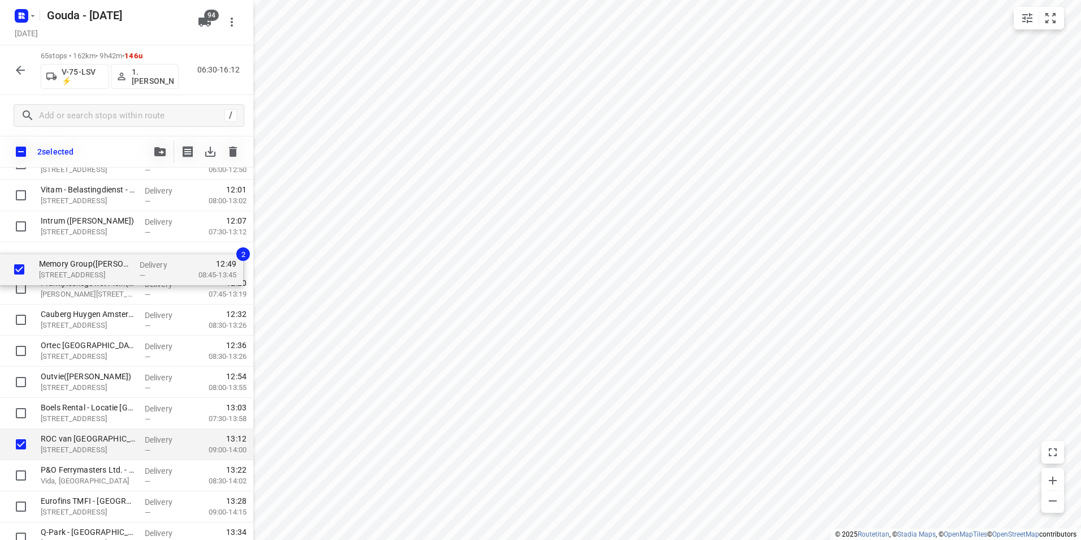
drag, startPoint x: 83, startPoint y: 349, endPoint x: 81, endPoint y: 265, distance: 83.7
click at [81, 265] on div "Marchon Europe - Building 3(Liesbeth Feijen) Deccaweg 33, Amsterdam Delivery — …" at bounding box center [126, 102] width 253 height 2022
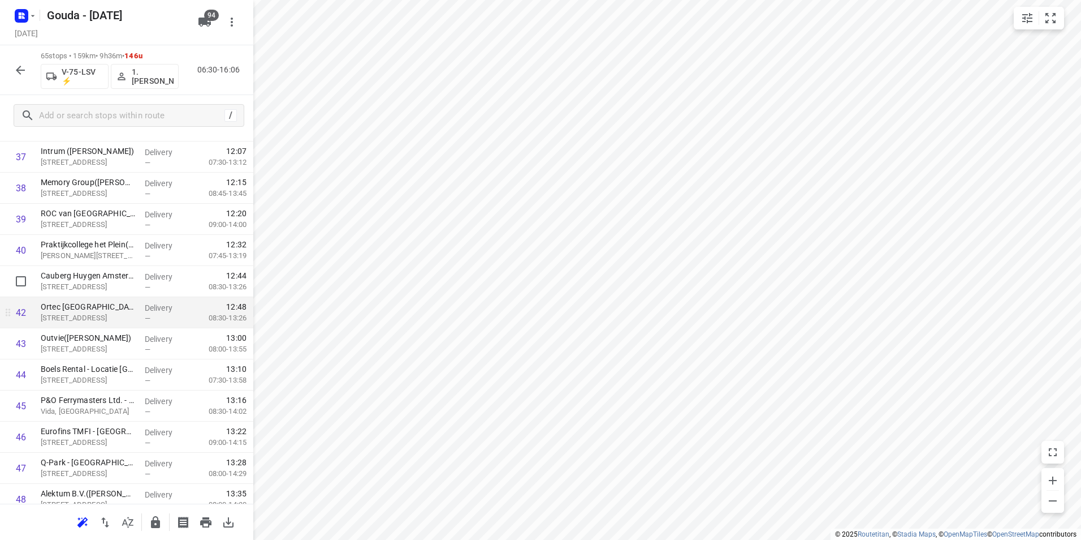
scroll to position [1222, 0]
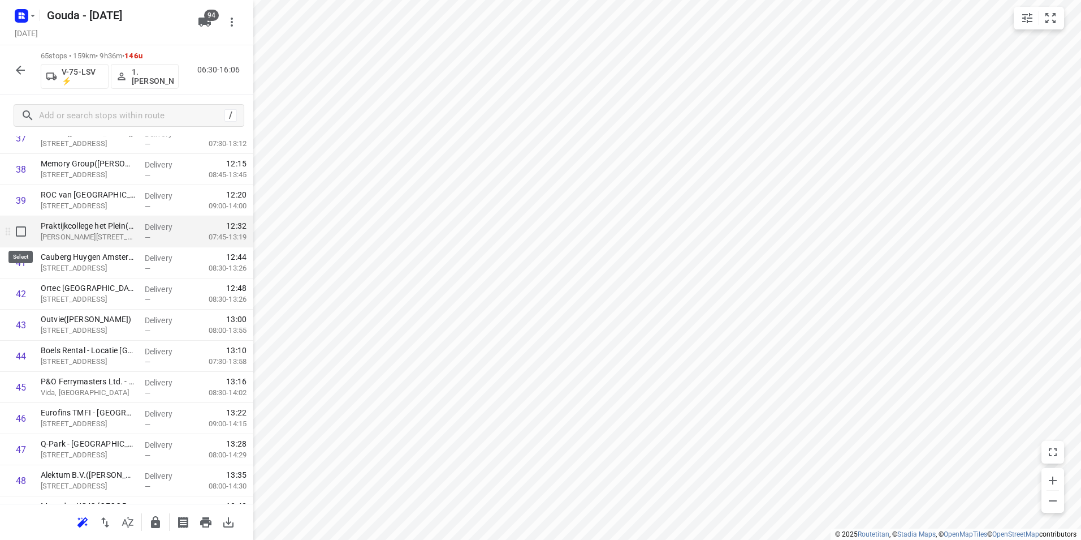
click at [21, 232] on input "checkbox" at bounding box center [21, 231] width 23 height 23
checkbox input "true"
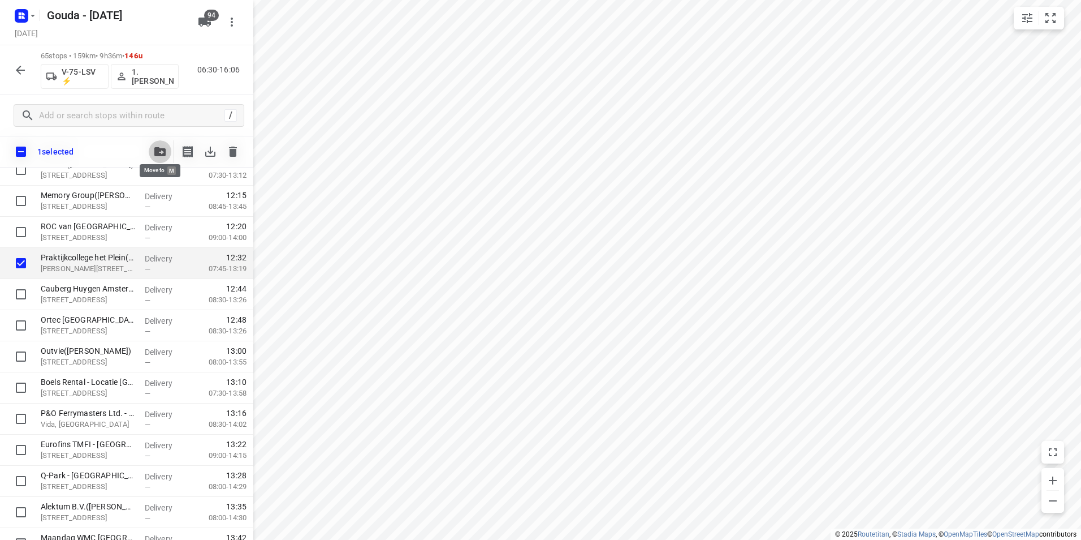
click at [166, 144] on button "button" at bounding box center [160, 151] width 23 height 23
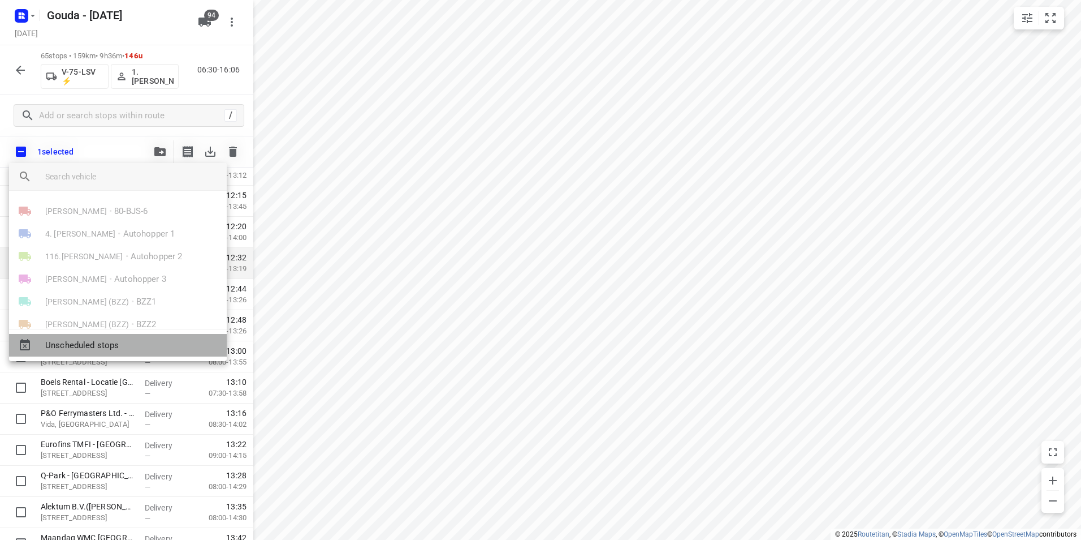
click at [94, 344] on span "Unscheduled stops" at bounding box center [131, 345] width 172 height 13
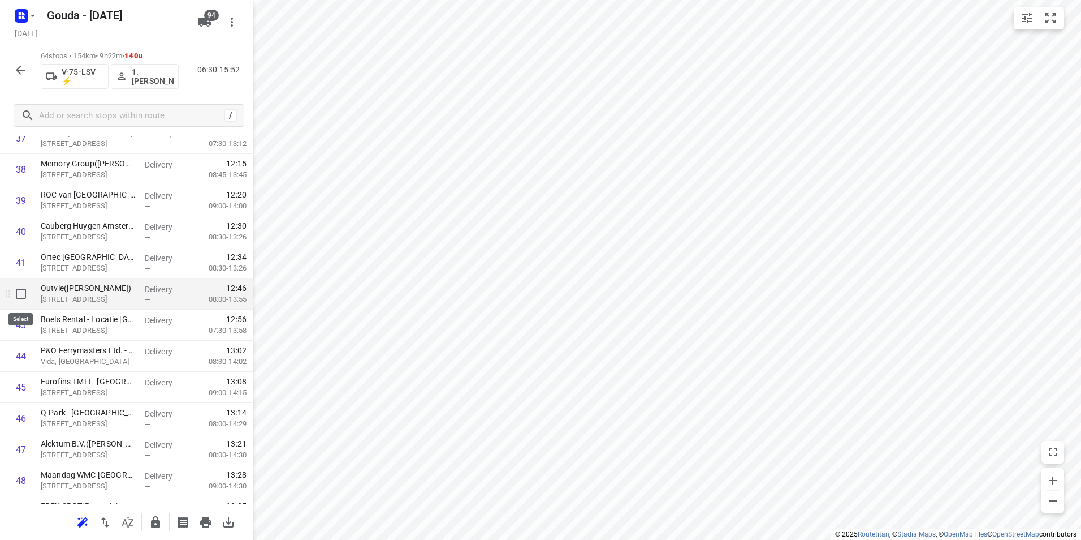
click at [24, 296] on input "checkbox" at bounding box center [21, 293] width 23 height 23
checkbox input "true"
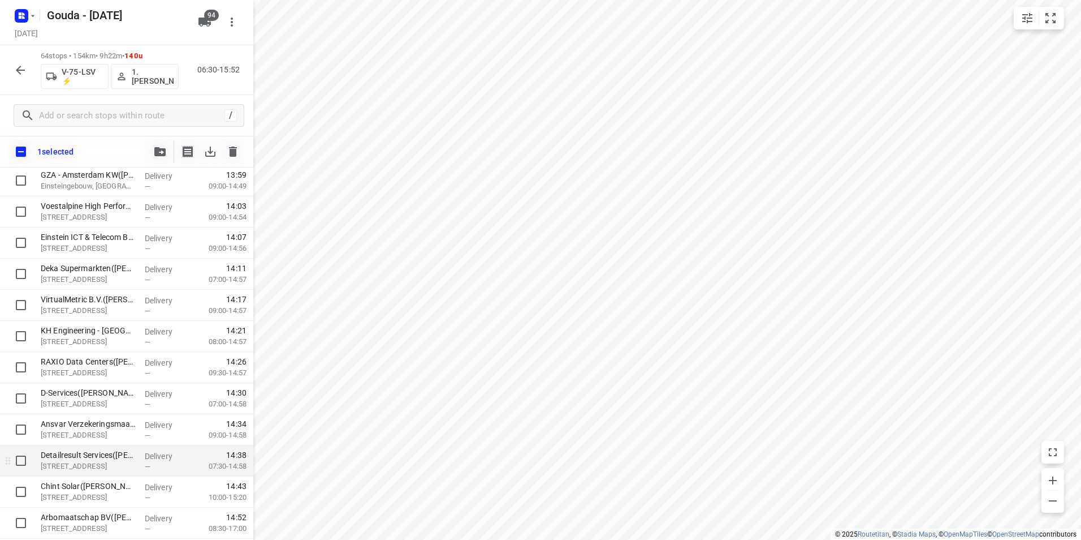
scroll to position [1738, 0]
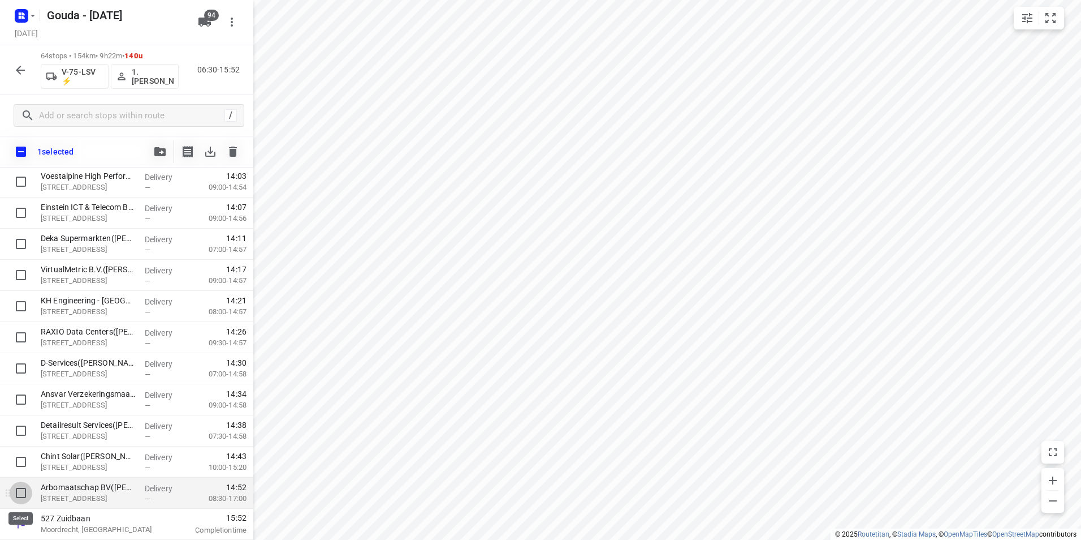
click at [16, 494] on input "checkbox" at bounding box center [21, 492] width 23 height 23
checkbox input "true"
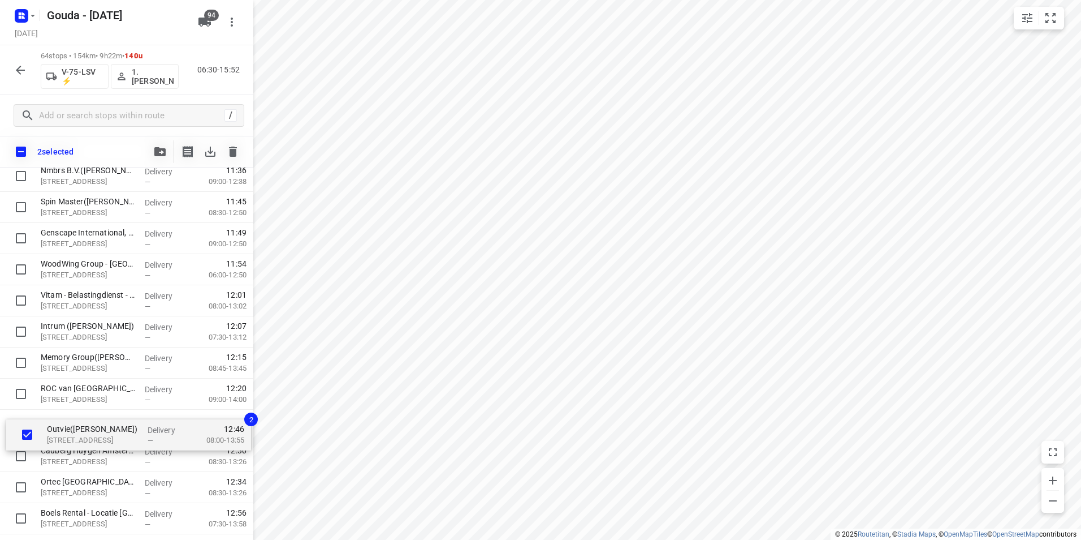
scroll to position [1061, 0]
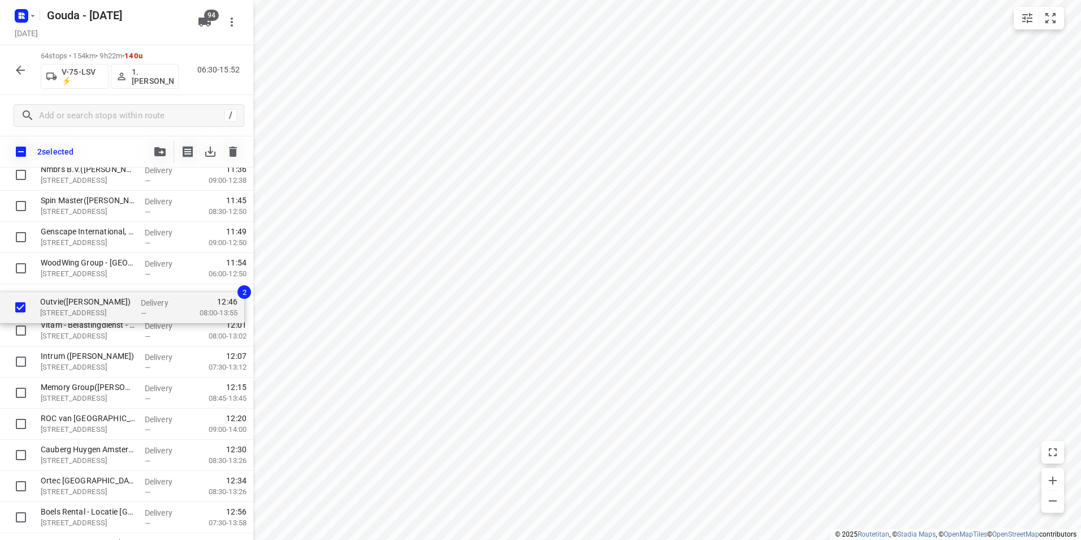
drag, startPoint x: 98, startPoint y: 428, endPoint x: 89, endPoint y: 300, distance: 128.7
click at [91, 300] on div "Marchon Europe - Building 3(Liesbeth Feijen) Deccaweg 33, Amsterdam Delivery — …" at bounding box center [126, 190] width 253 height 1991
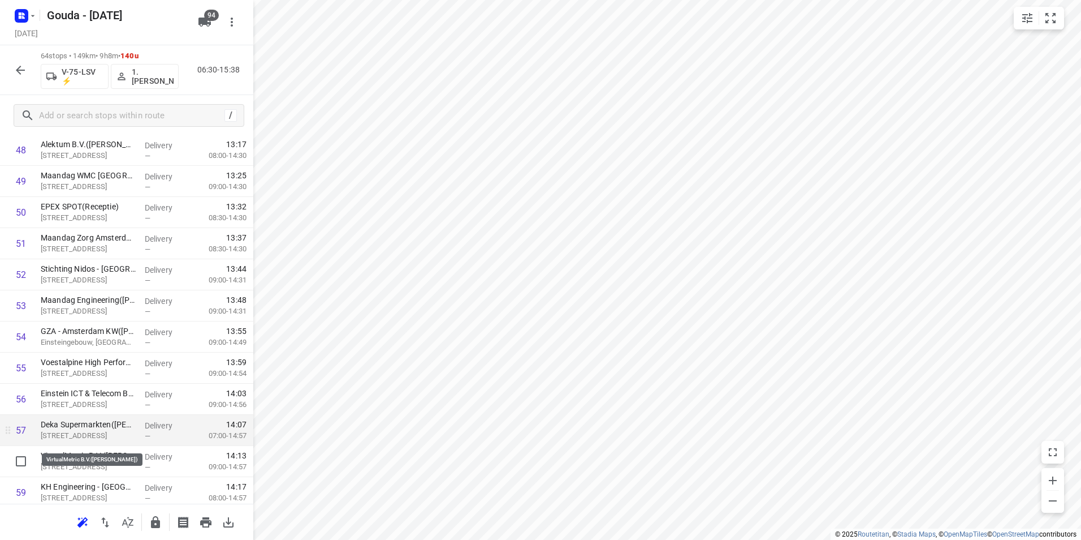
scroll to position [1570, 0]
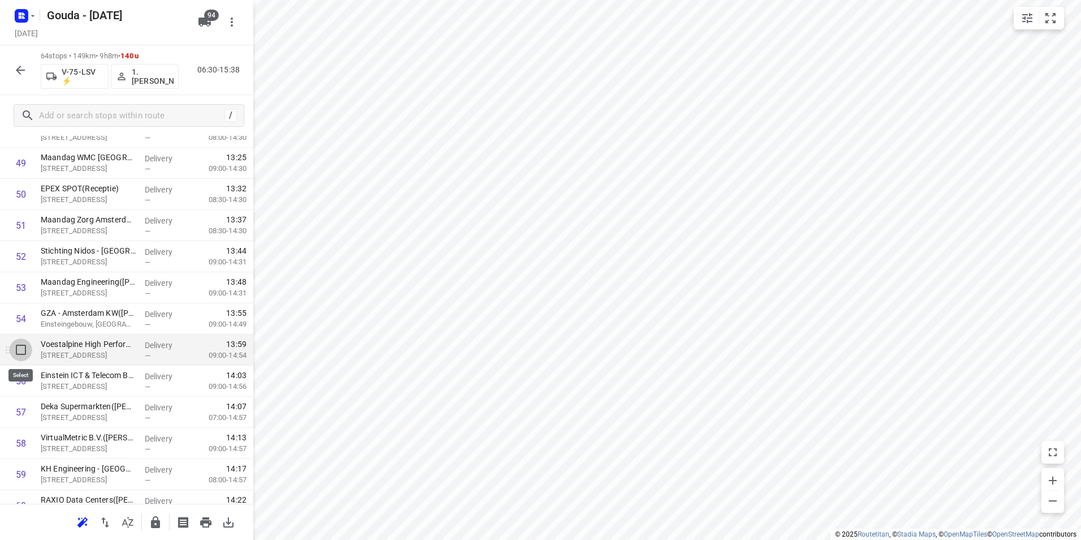
click at [16, 352] on input "checkbox" at bounding box center [21, 349] width 23 height 23
checkbox input "true"
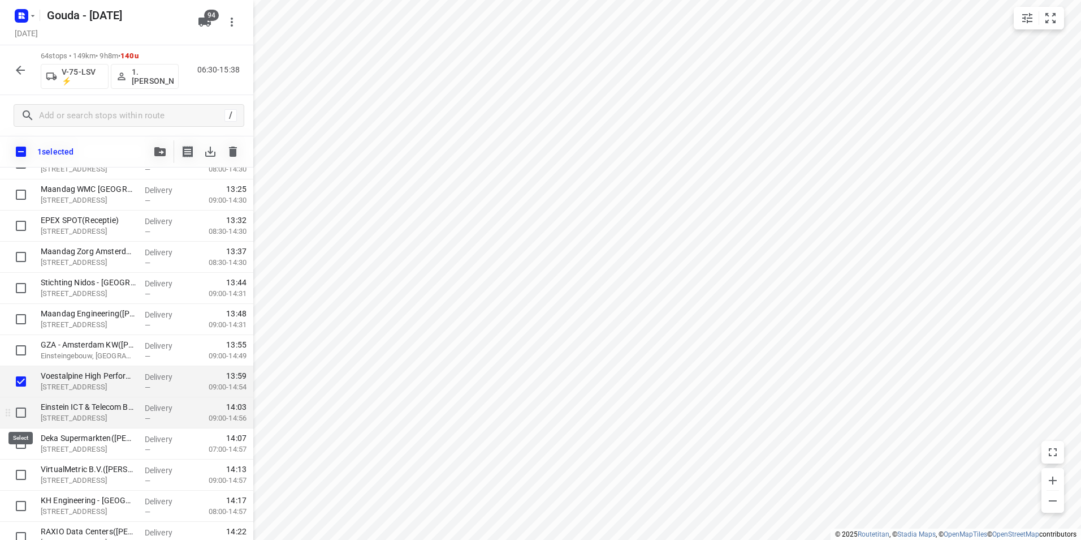
click at [27, 415] on input "checkbox" at bounding box center [21, 412] width 23 height 23
checkbox input "true"
click at [21, 443] on input "checkbox" at bounding box center [21, 443] width 23 height 23
checkbox input "true"
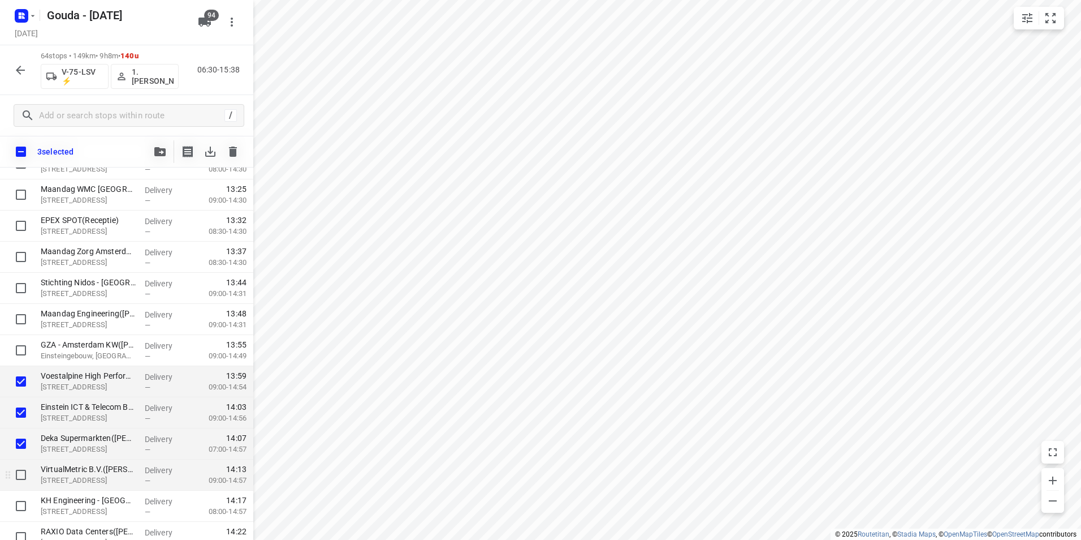
click at [20, 468] on input "checkbox" at bounding box center [21, 474] width 23 height 23
checkbox input "true"
click at [23, 499] on input "checkbox" at bounding box center [21, 505] width 23 height 23
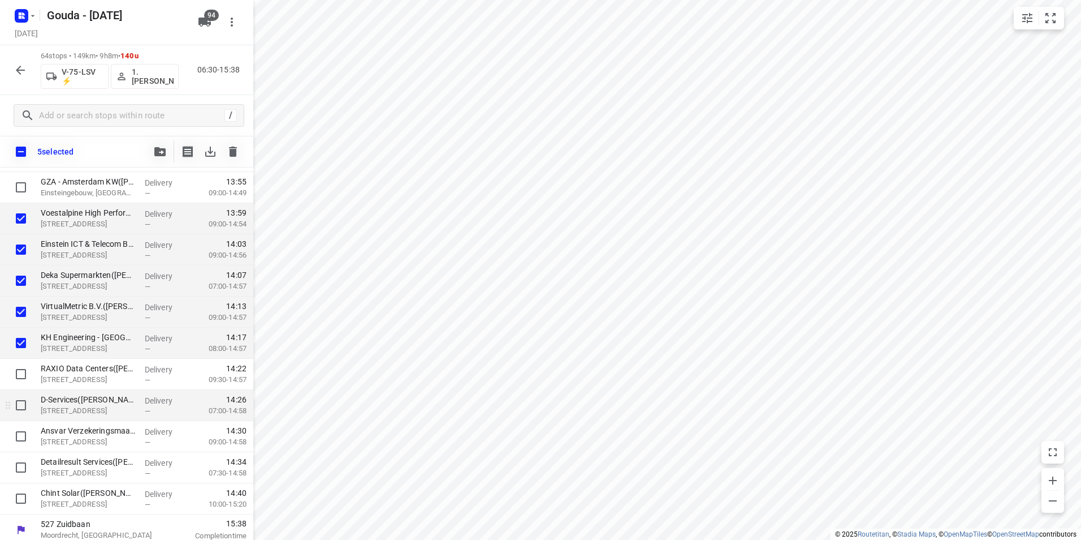
scroll to position [1738, 0]
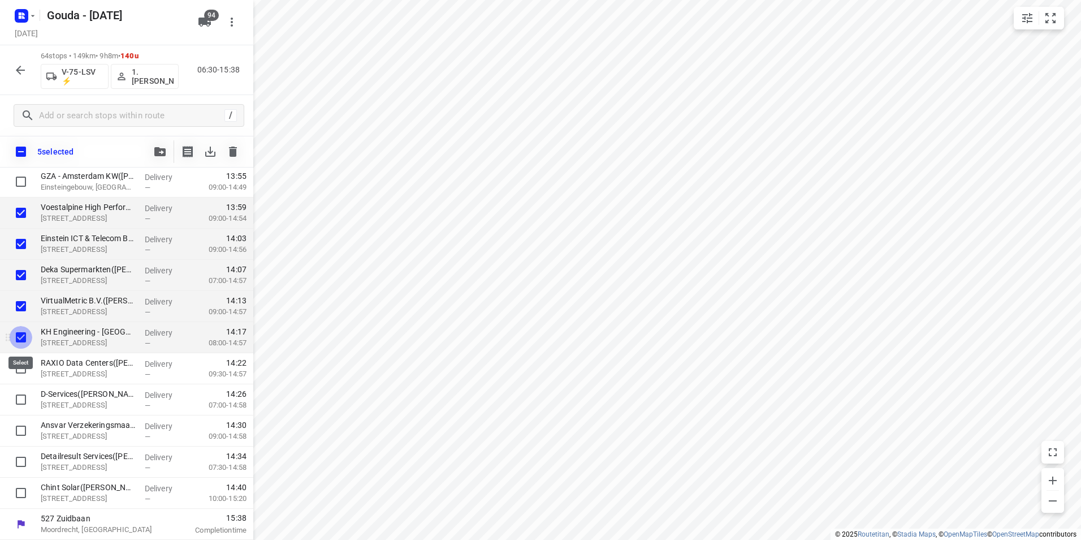
click at [20, 334] on input "checkbox" at bounding box center [21, 337] width 23 height 23
checkbox input "false"
click at [19, 303] on input "checkbox" at bounding box center [21, 306] width 23 height 23
checkbox input "false"
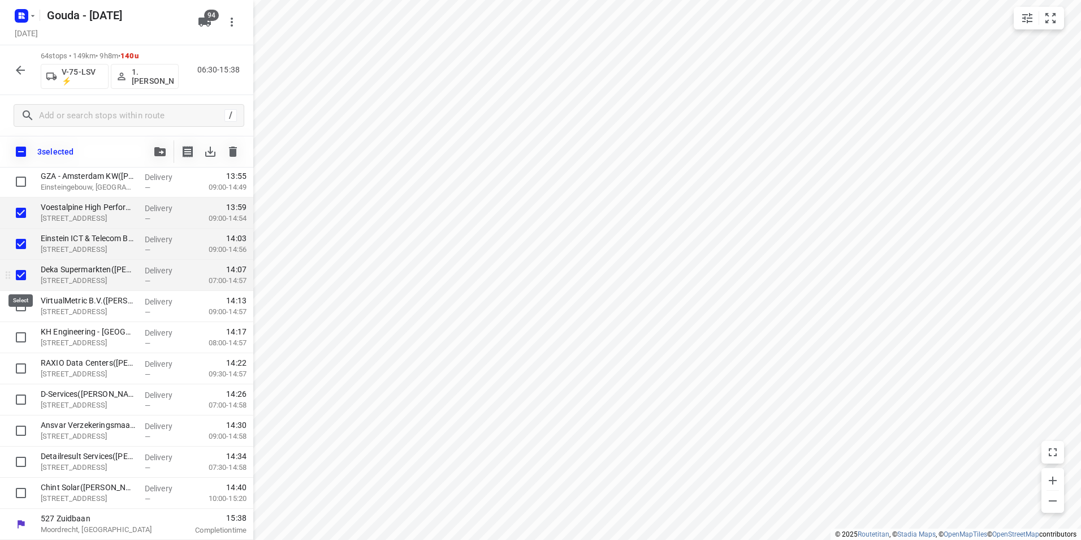
click at [20, 277] on input "checkbox" at bounding box center [21, 275] width 23 height 23
checkbox input "false"
click at [20, 240] on input "checkbox" at bounding box center [21, 243] width 23 height 23
checkbox input "false"
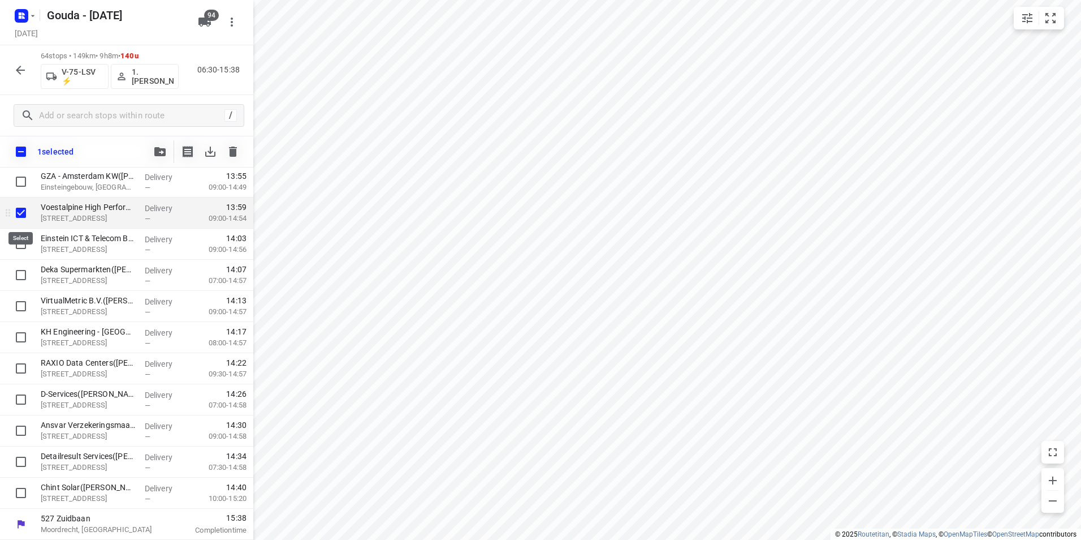
click at [21, 211] on input "checkbox" at bounding box center [21, 212] width 23 height 23
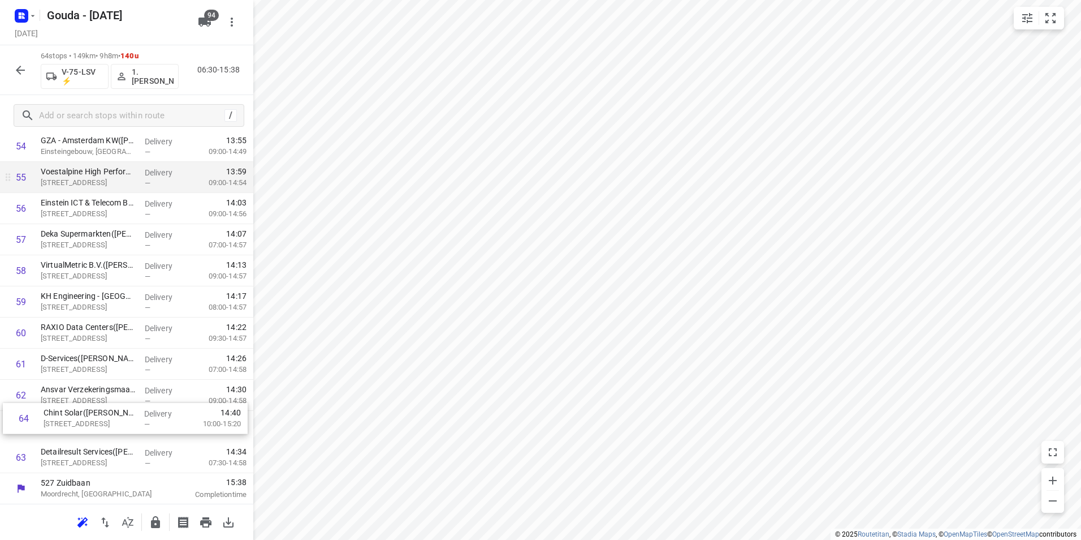
scroll to position [1743, 0]
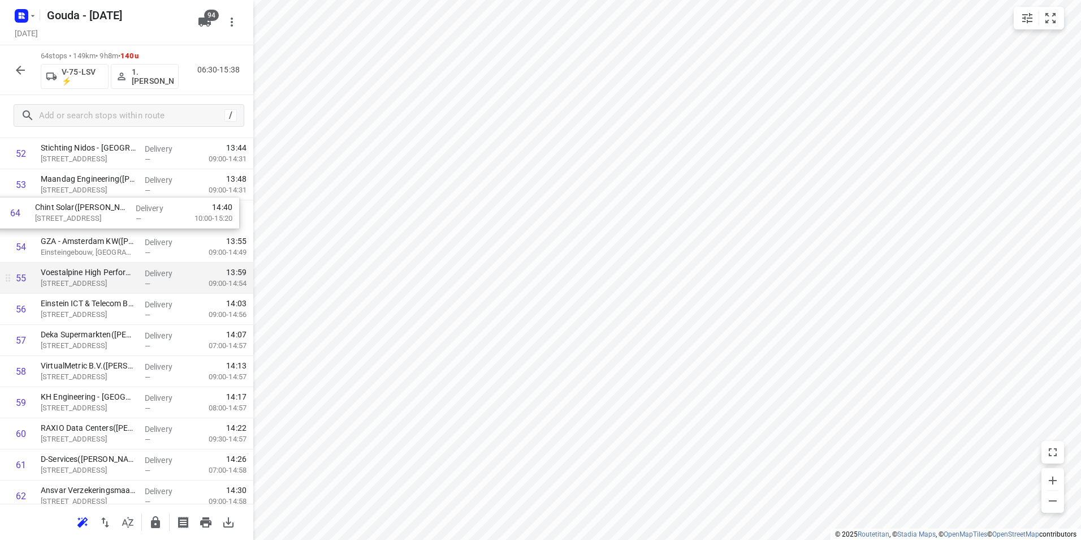
drag, startPoint x: 79, startPoint y: 455, endPoint x: 75, endPoint y: 202, distance: 252.3
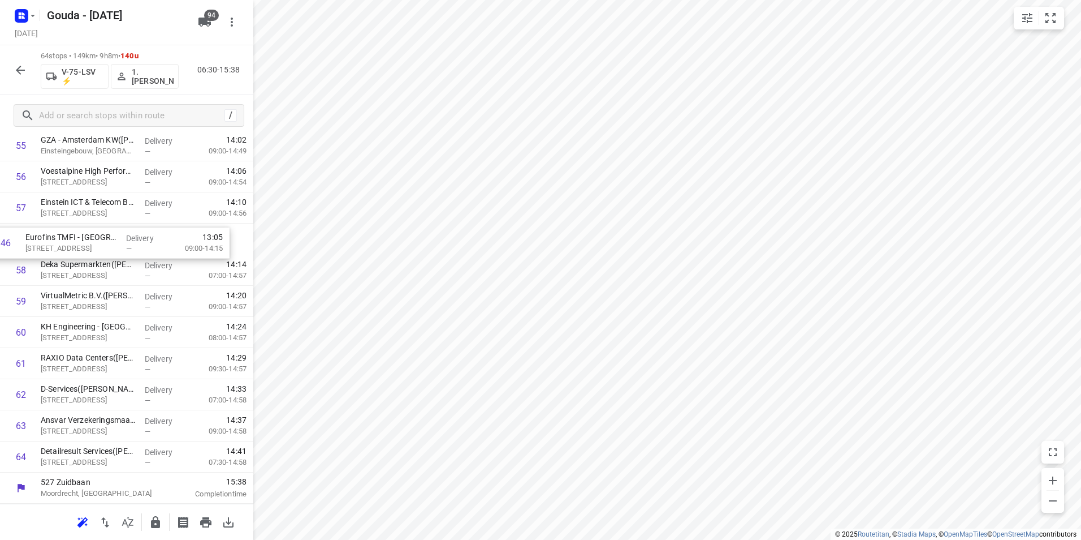
drag, startPoint x: 76, startPoint y: 254, endPoint x: 67, endPoint y: 248, distance: 11.8
click at [152, 519] on icon "button" at bounding box center [156, 522] width 14 height 14
click at [20, 66] on icon "button" at bounding box center [20, 70] width 9 height 9
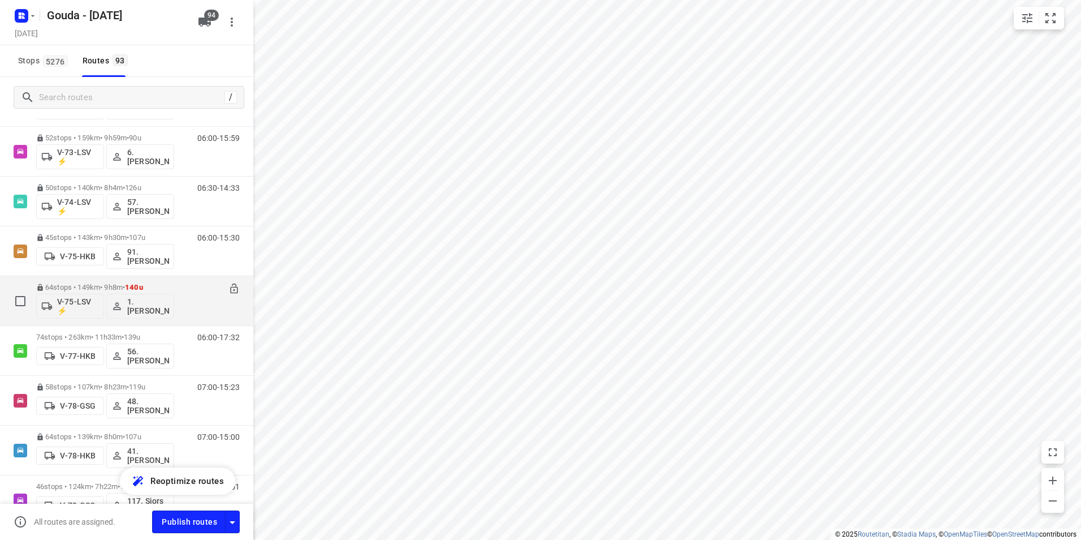
scroll to position [1583, 0]
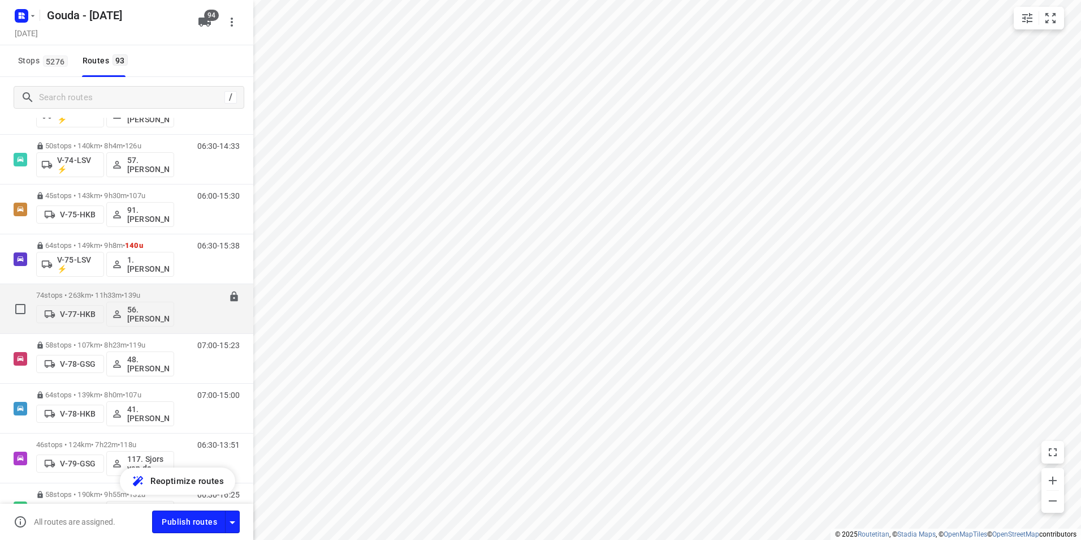
click at [90, 292] on p "74 stops • 263km • 11h33m • 139u" at bounding box center [105, 295] width 138 height 8
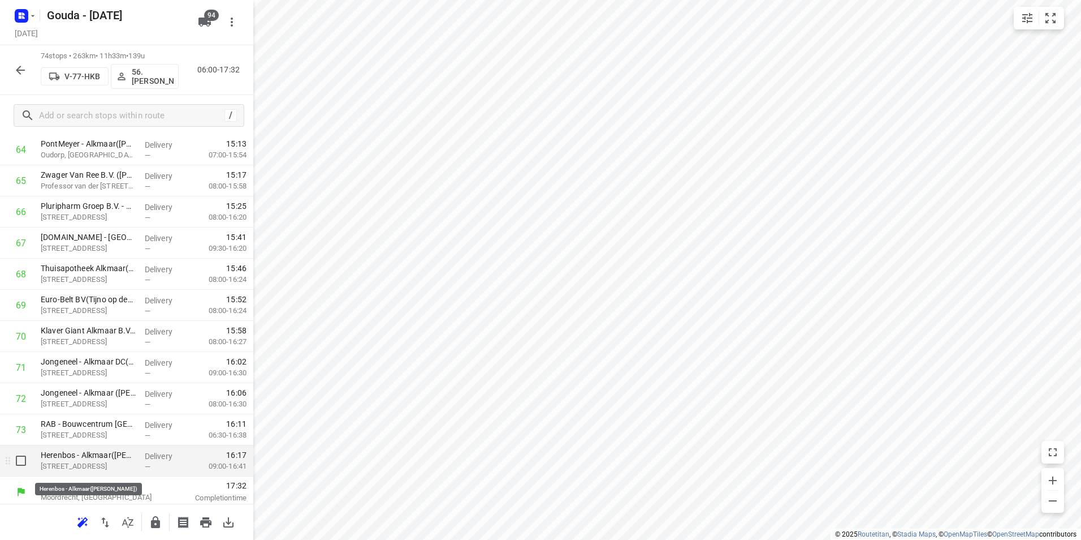
scroll to position [2054, 0]
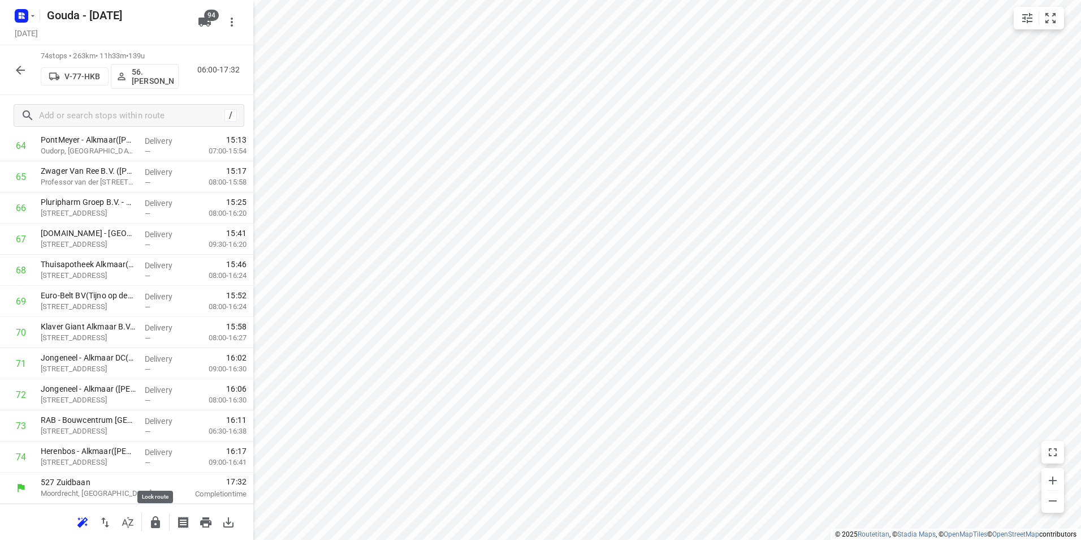
click at [153, 525] on icon "button" at bounding box center [155, 522] width 9 height 12
click at [15, 76] on icon "button" at bounding box center [21, 70] width 14 height 14
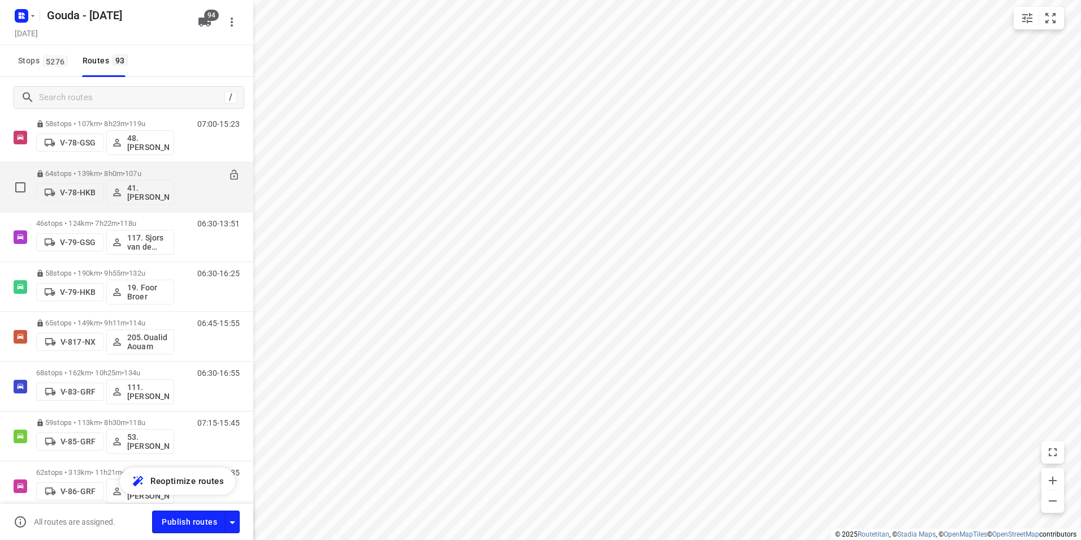
scroll to position [1753, 0]
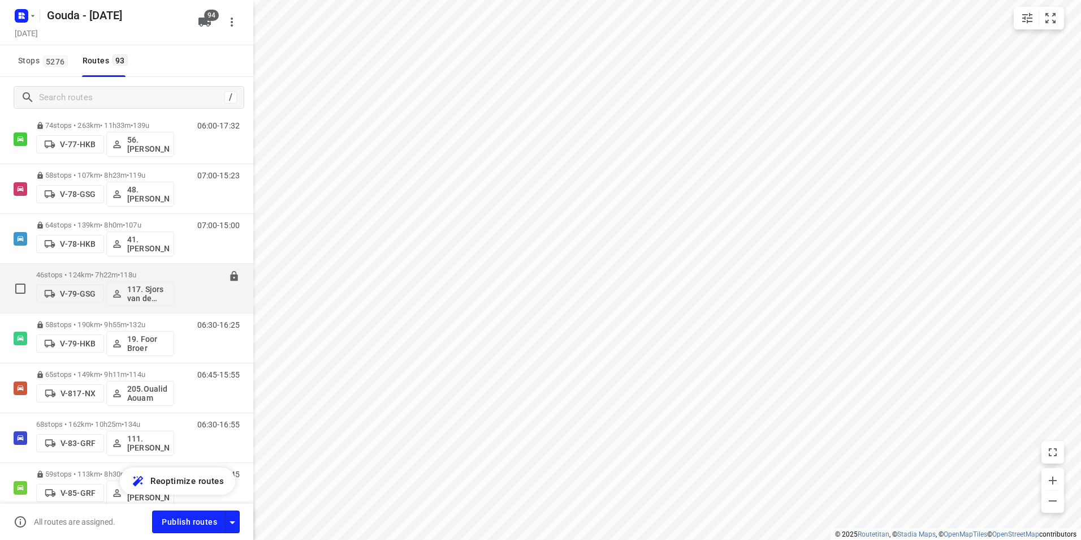
click at [126, 267] on div "46 stops • 124km • 7h22m • 118u V-79-GSG 117. Sjors van de Brande" at bounding box center [105, 288] width 138 height 47
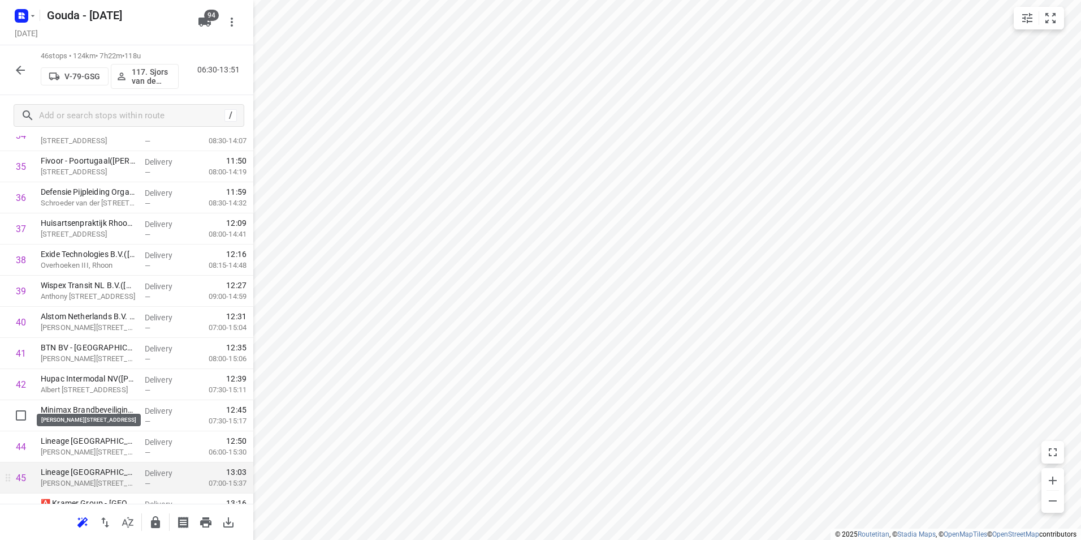
scroll to position [1183, 0]
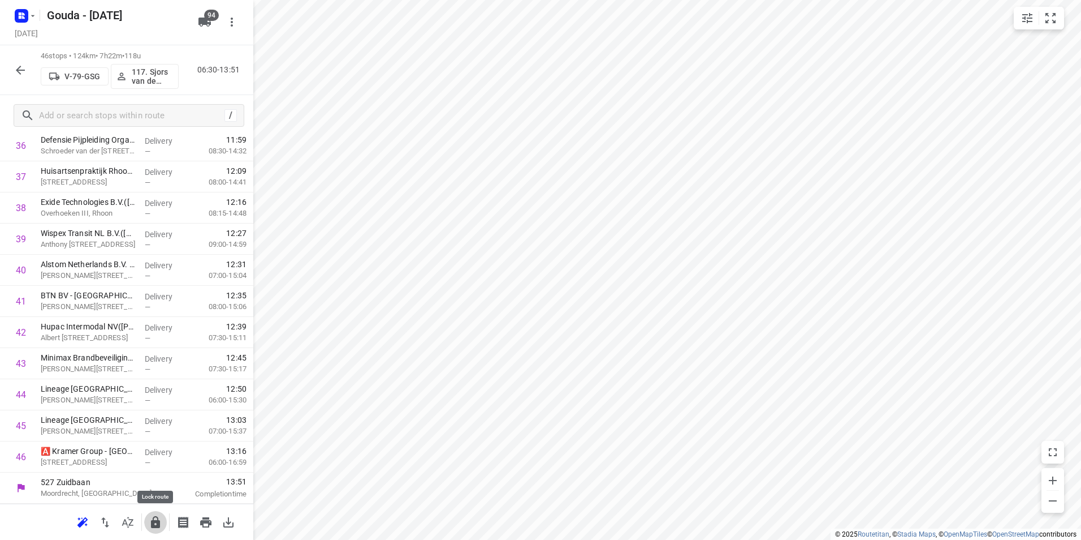
click at [158, 524] on icon "button" at bounding box center [155, 522] width 9 height 12
click at [15, 71] on icon "button" at bounding box center [21, 70] width 14 height 14
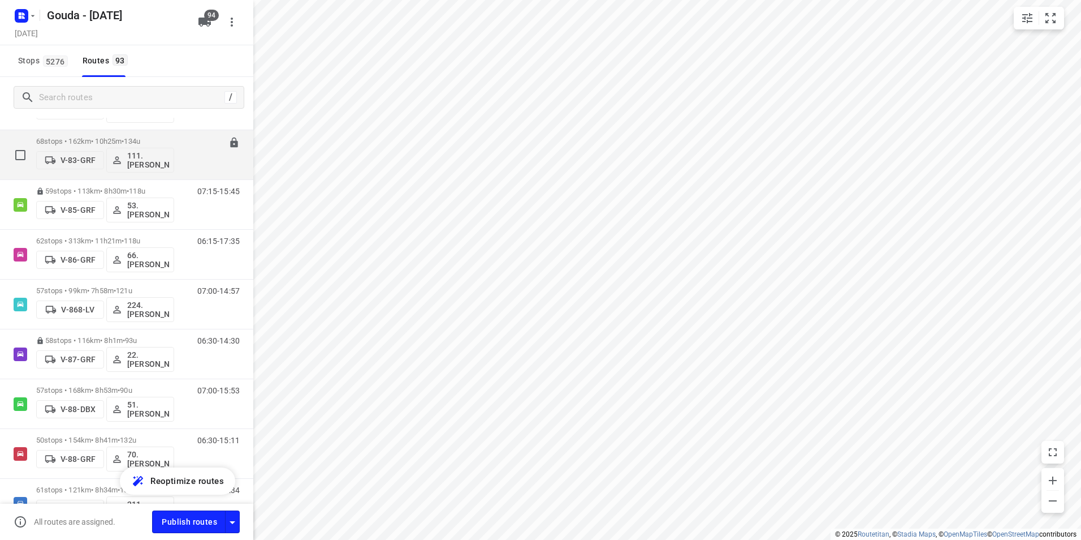
scroll to position [1923, 0]
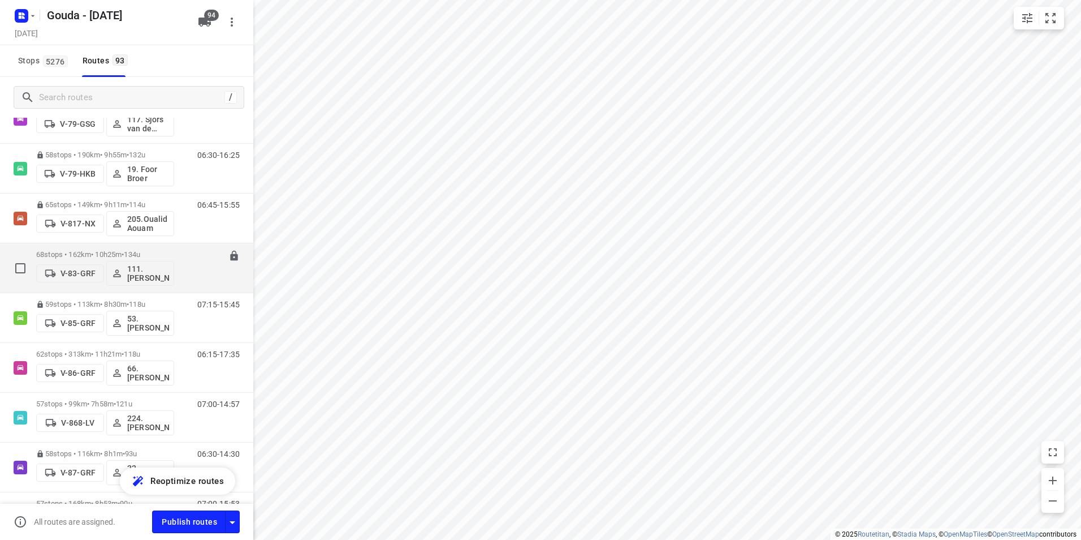
click at [106, 253] on p "68 stops • 162km • 10h25m • 134u" at bounding box center [105, 254] width 138 height 8
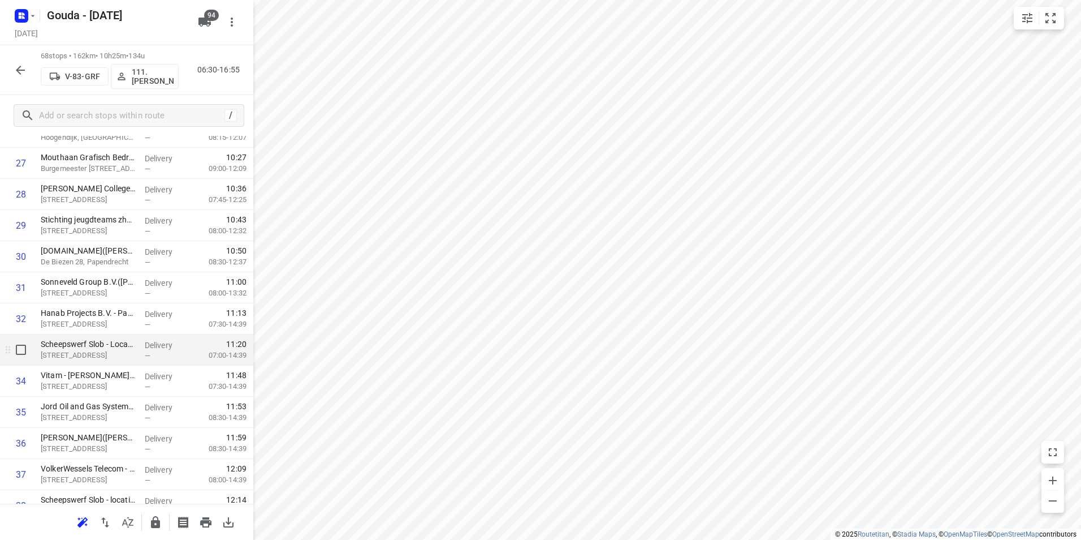
scroll to position [905, 0]
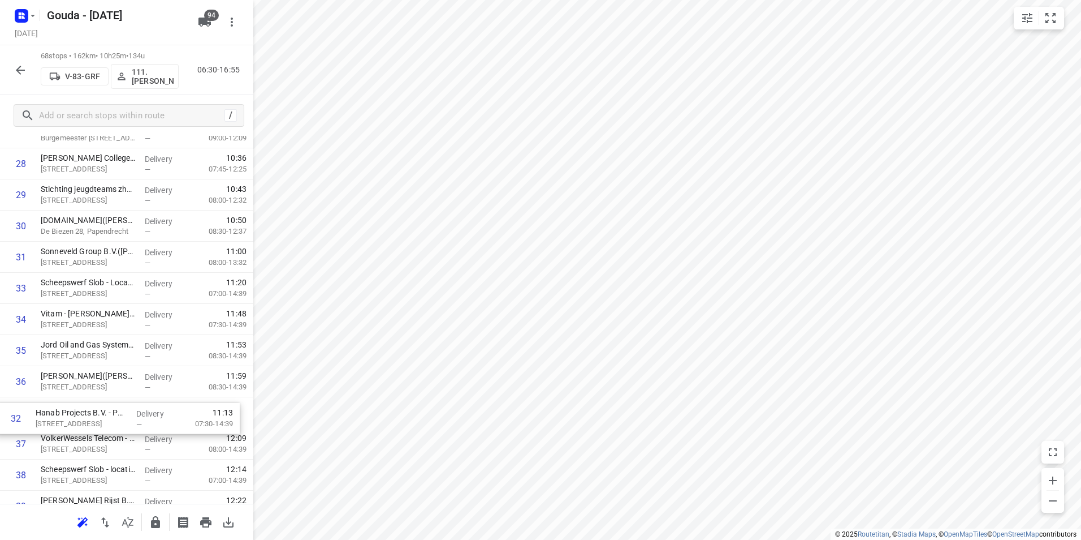
drag, startPoint x: 173, startPoint y: 290, endPoint x: 166, endPoint y: 418, distance: 128.0
click at [166, 418] on div "1 LSP Oceanco Alblasserdam 1(Ger Reedijk) Marineweg 1, Alblasserdam Delivery — …" at bounding box center [126, 365] width 253 height 2115
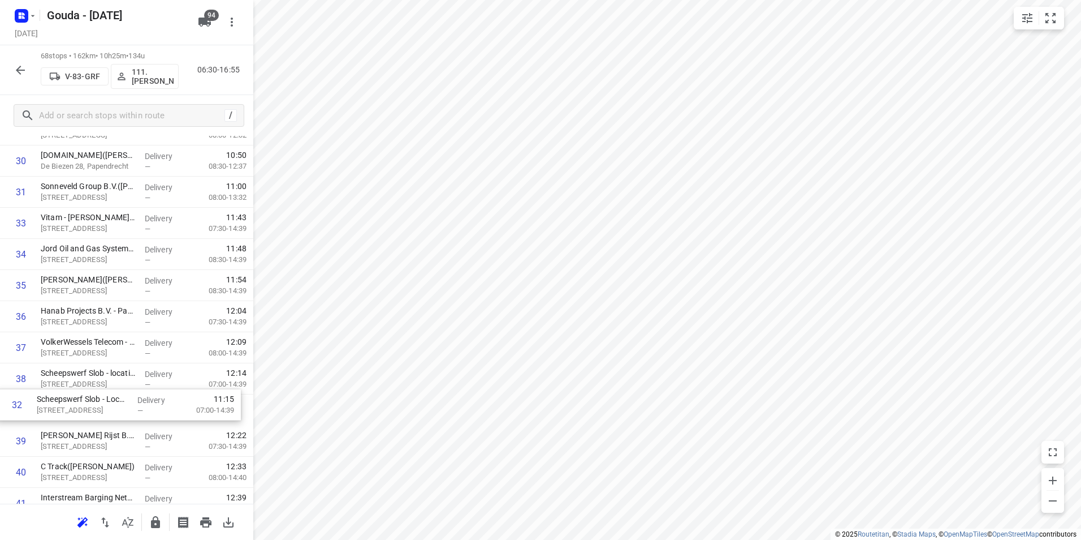
scroll to position [982, 0]
drag, startPoint x: 87, startPoint y: 285, endPoint x: 83, endPoint y: 409, distance: 123.9
click at [83, 409] on div "1 LSP Oceanco Alblasserdam 1(Ger Reedijk) Marineweg 1, Alblasserdam Delivery — …" at bounding box center [126, 299] width 253 height 2115
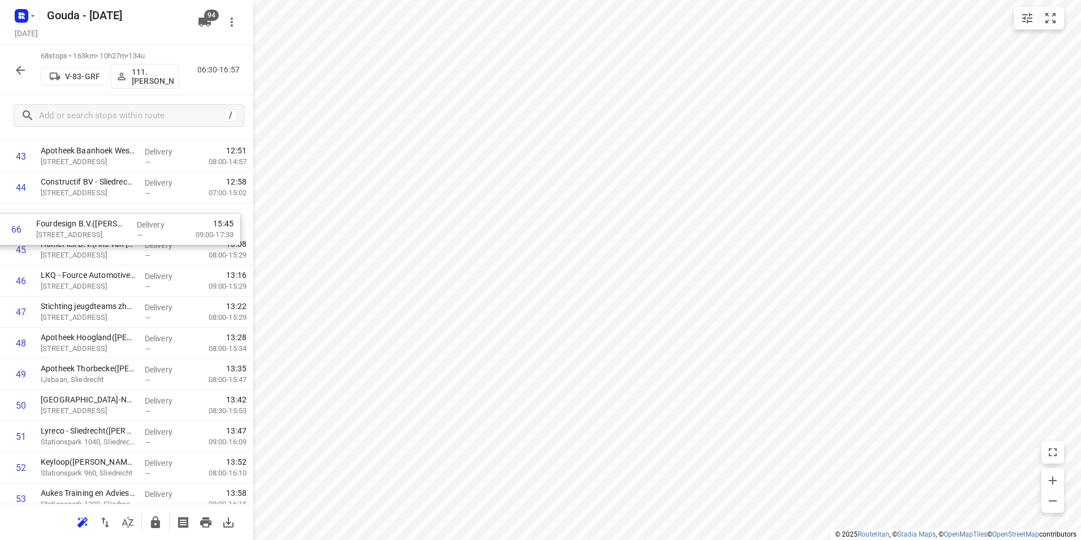
scroll to position [1389, 0]
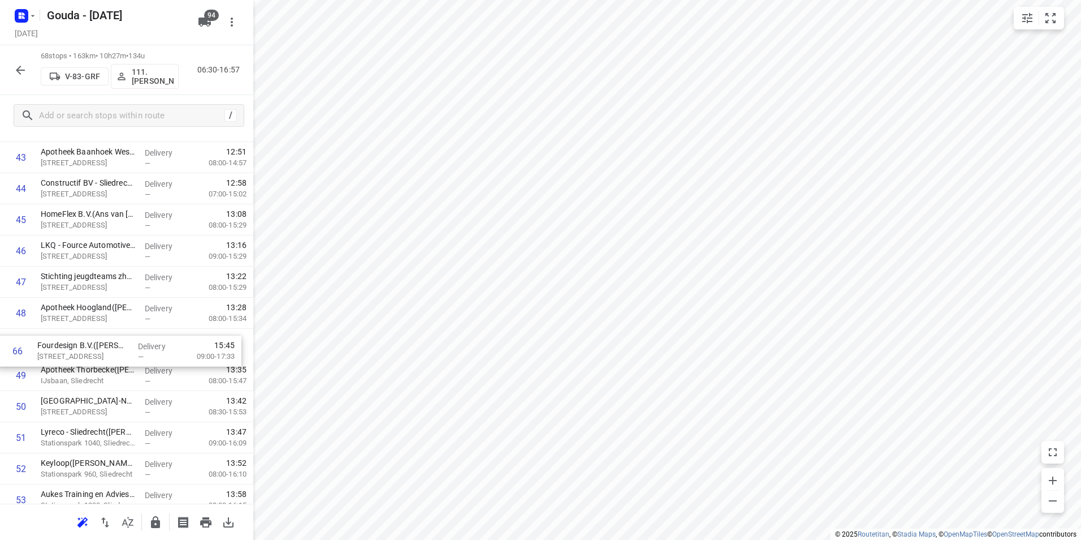
drag, startPoint x: 52, startPoint y: 487, endPoint x: 49, endPoint y: 341, distance: 145.9
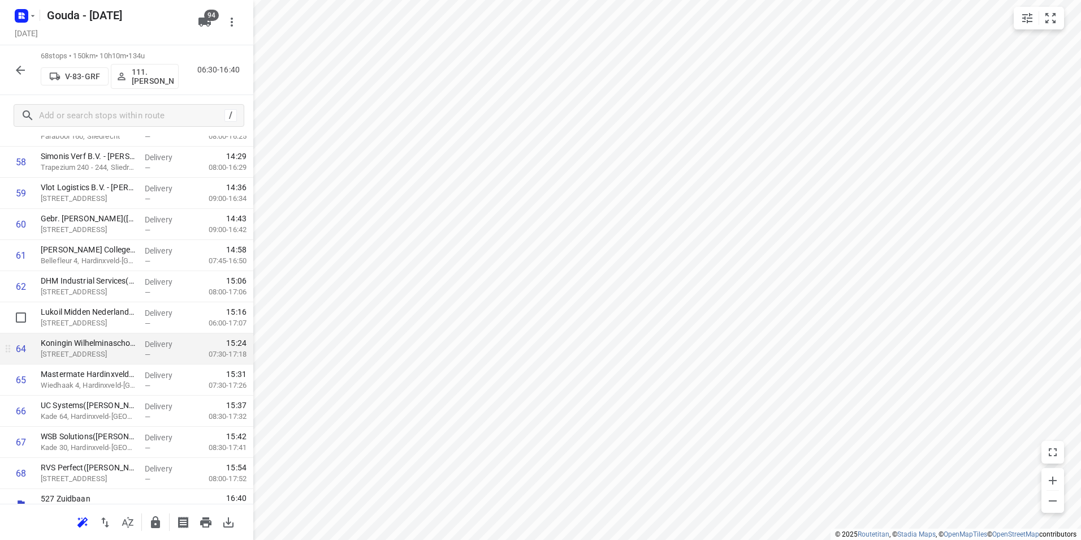
scroll to position [1867, 0]
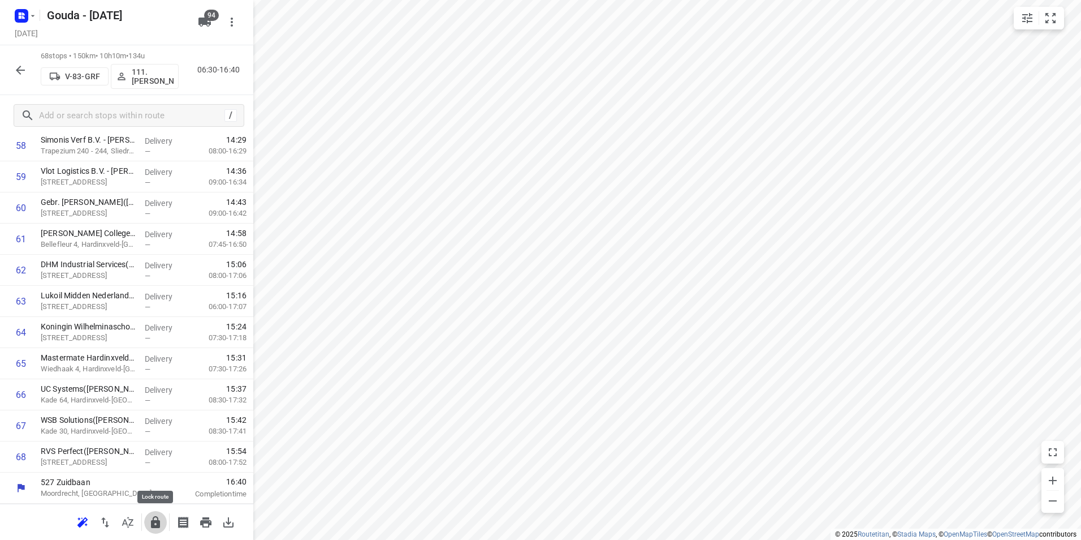
click at [159, 520] on icon "button" at bounding box center [155, 522] width 9 height 12
click at [20, 70] on icon "button" at bounding box center [20, 70] width 9 height 9
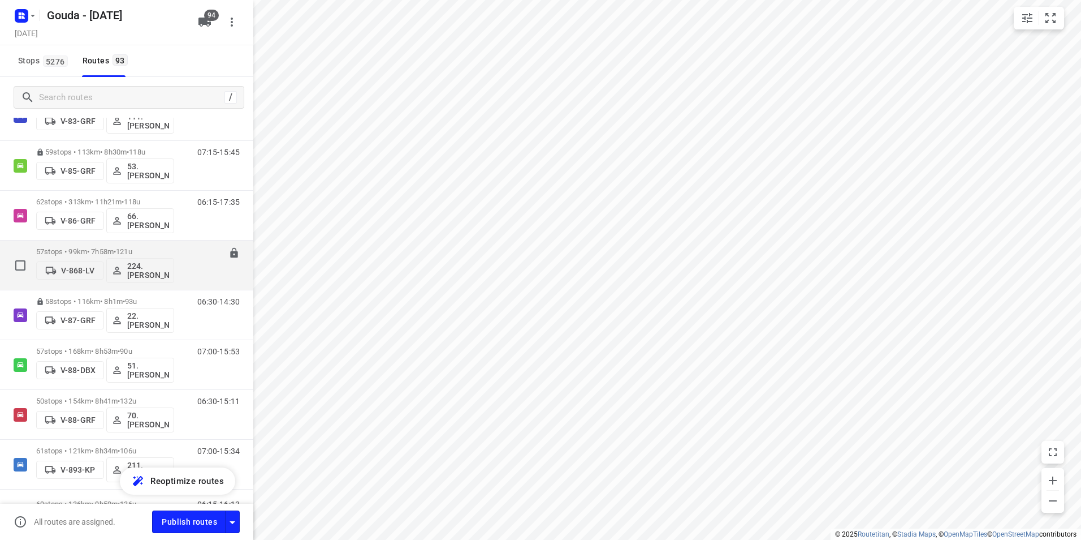
scroll to position [2058, 0]
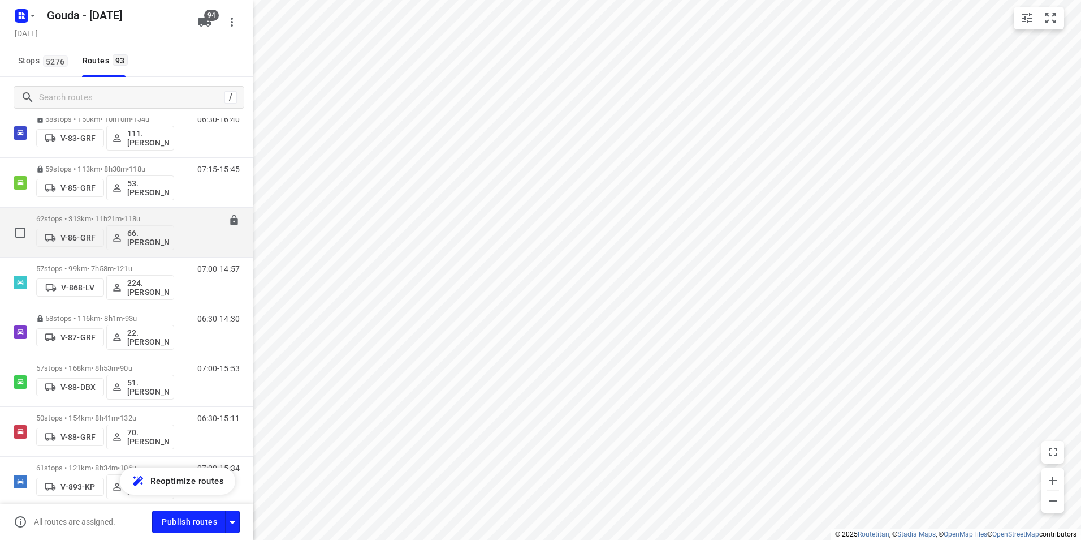
click at [124, 221] on p "62 stops • 313km • 11h21m • 118u" at bounding box center [105, 218] width 138 height 8
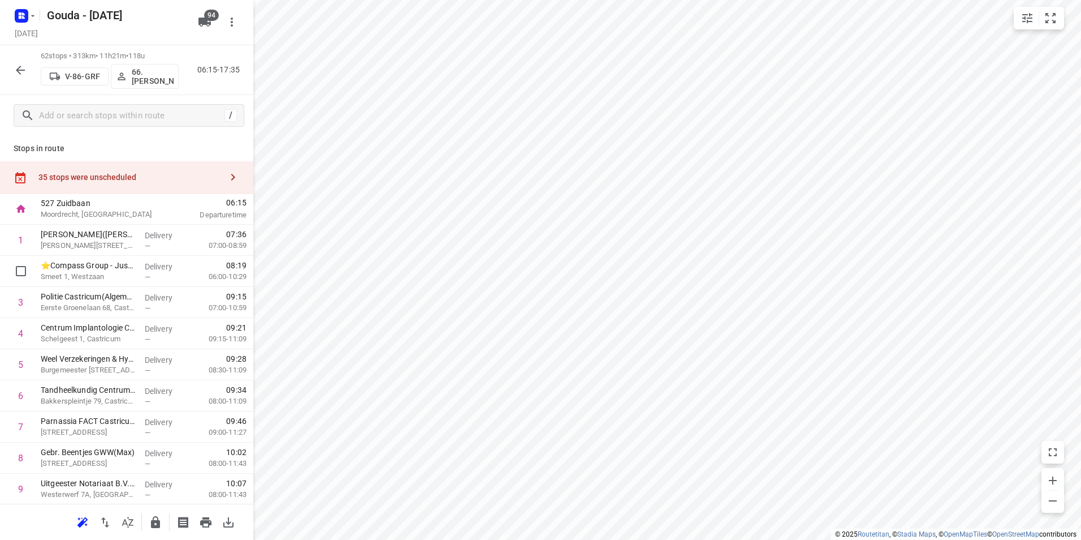
drag, startPoint x: 110, startPoint y: 276, endPoint x: 112, endPoint y: 252, distance: 23.9
click at [21, 270] on input "checkbox" at bounding box center [21, 271] width 23 height 23
checkbox input "true"
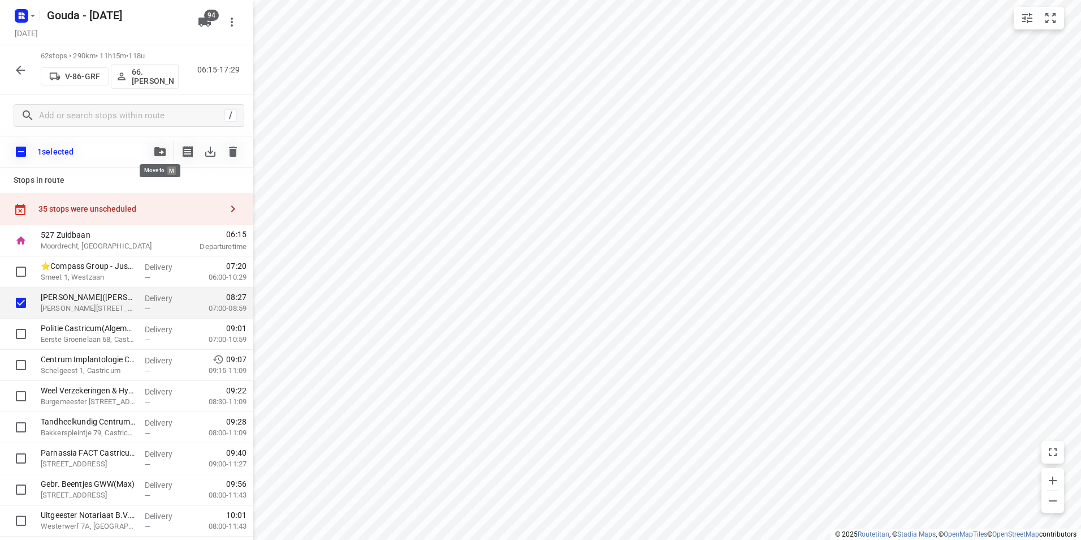
click at [161, 146] on button "button" at bounding box center [160, 151] width 23 height 23
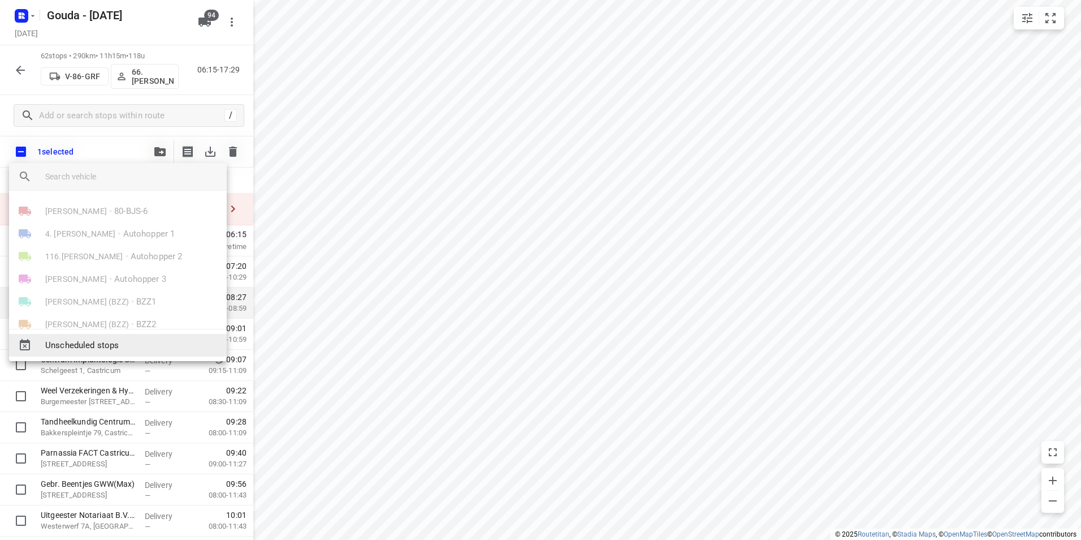
click at [85, 340] on span "Unscheduled stops" at bounding box center [131, 345] width 172 height 13
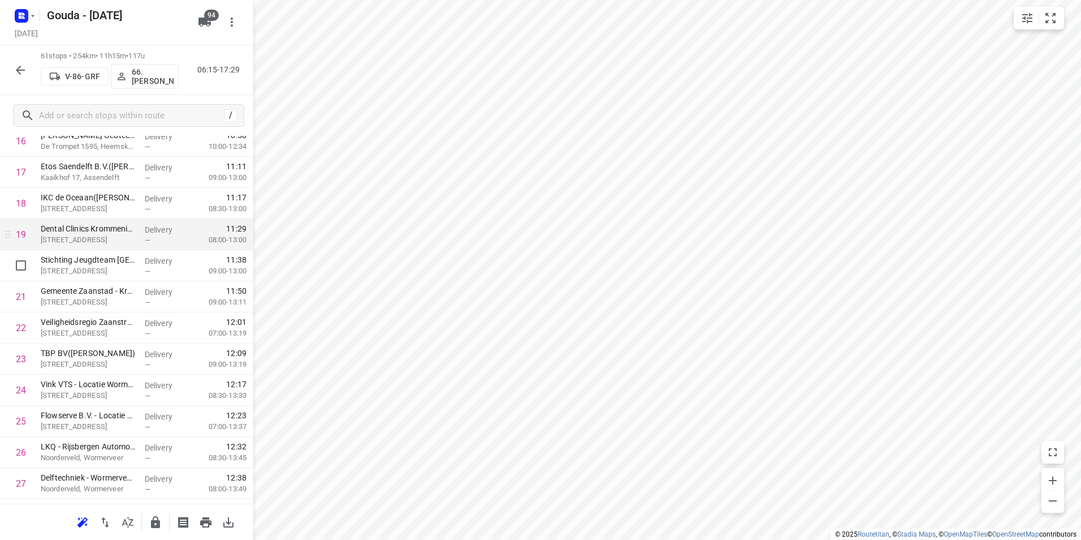
scroll to position [452, 0]
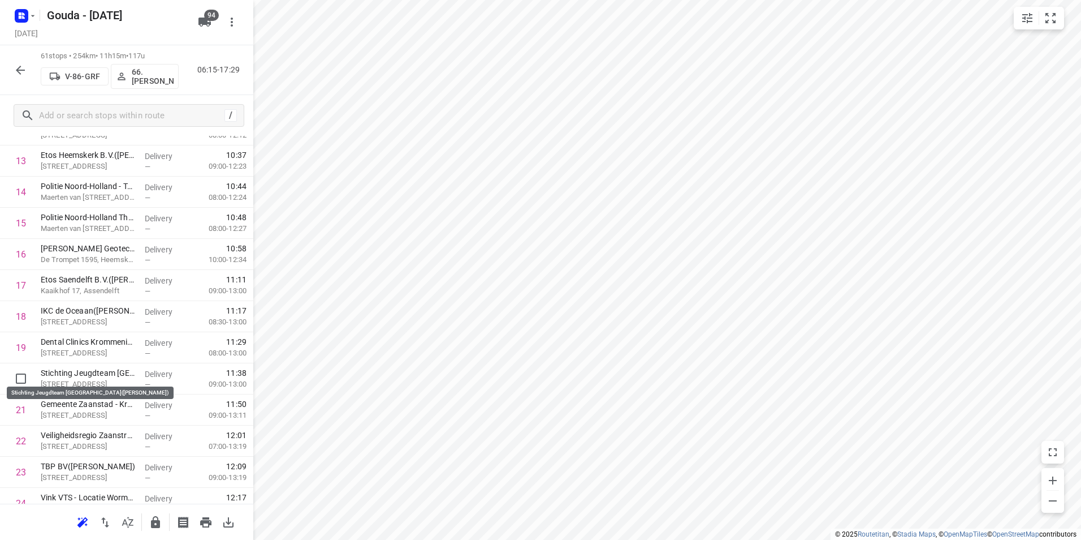
drag, startPoint x: 104, startPoint y: 372, endPoint x: 105, endPoint y: 347, distance: 25.5
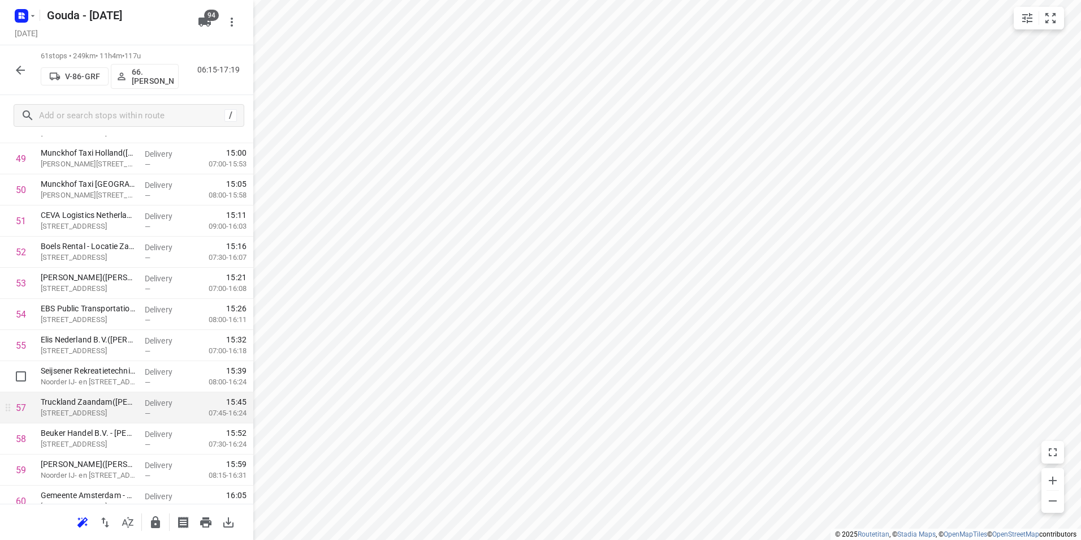
scroll to position [1583, 0]
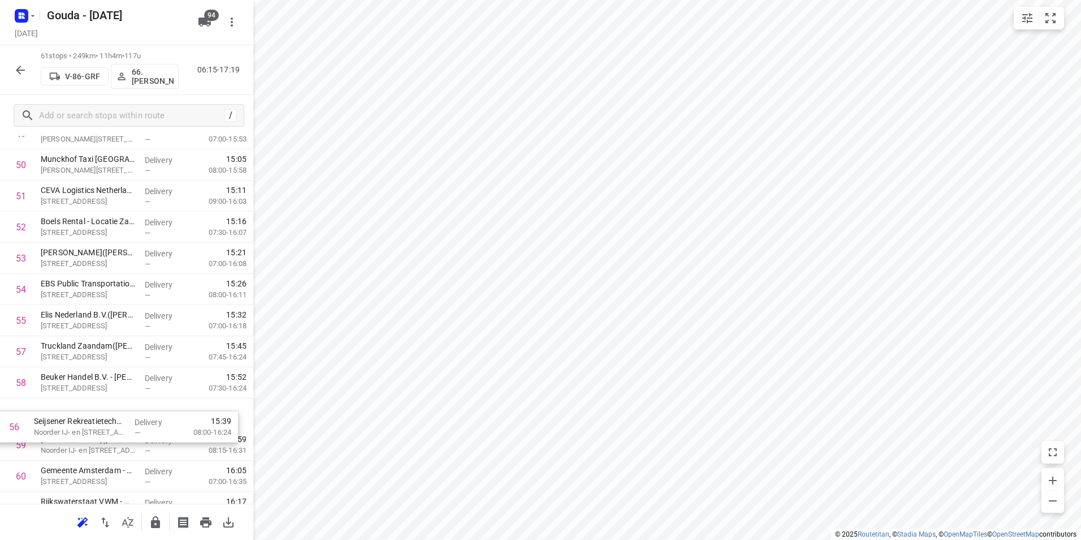
drag, startPoint x: 167, startPoint y: 364, endPoint x: 159, endPoint y: 426, distance: 62.6
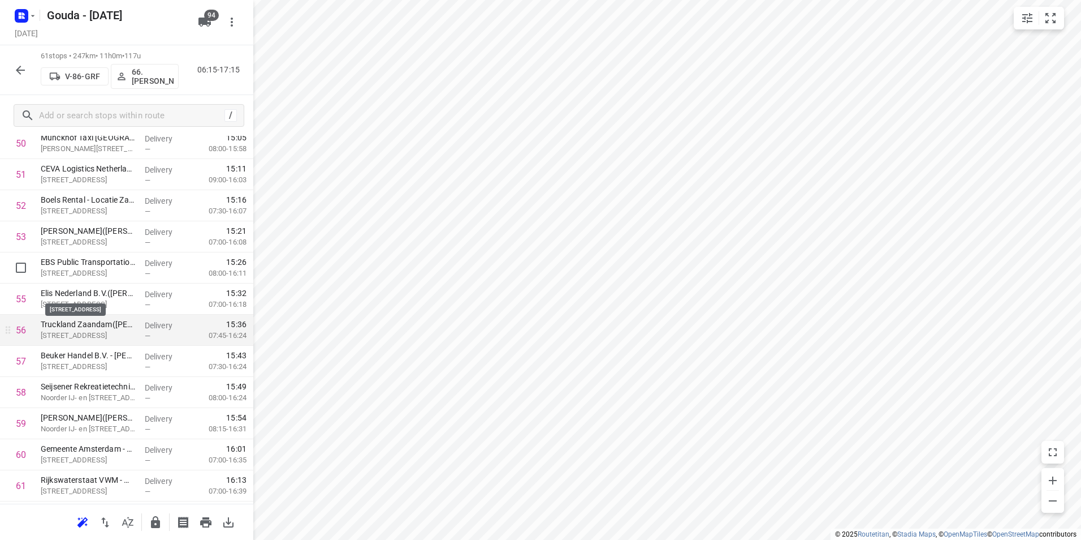
scroll to position [1650, 0]
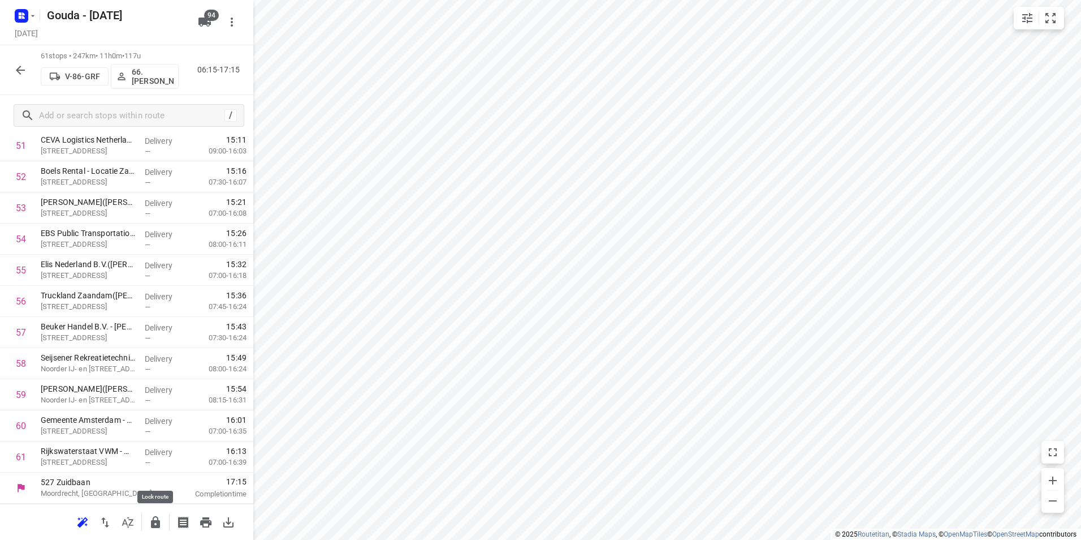
click at [152, 520] on icon "button" at bounding box center [155, 522] width 9 height 12
click at [21, 74] on icon "button" at bounding box center [20, 70] width 9 height 9
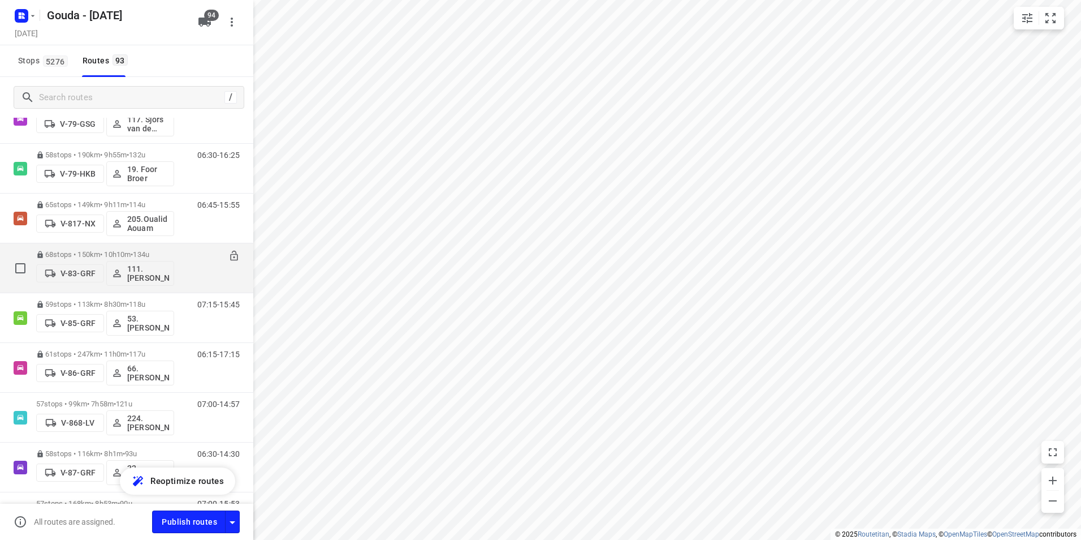
scroll to position [2036, 0]
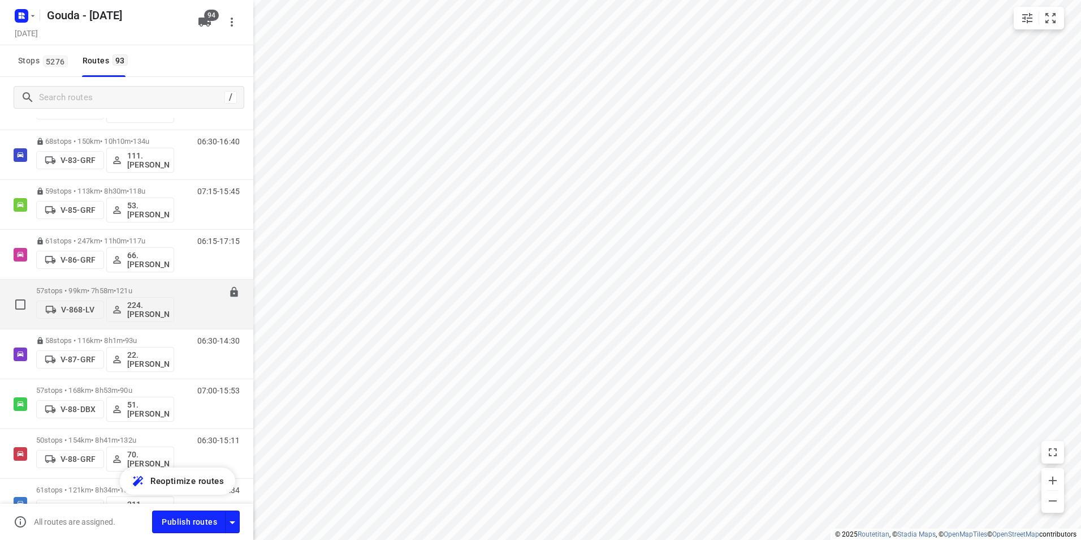
click at [100, 283] on div "57 stops • 99km • 7h58m • 121u V-868-LV 224.Benno Mateman" at bounding box center [105, 303] width 138 height 47
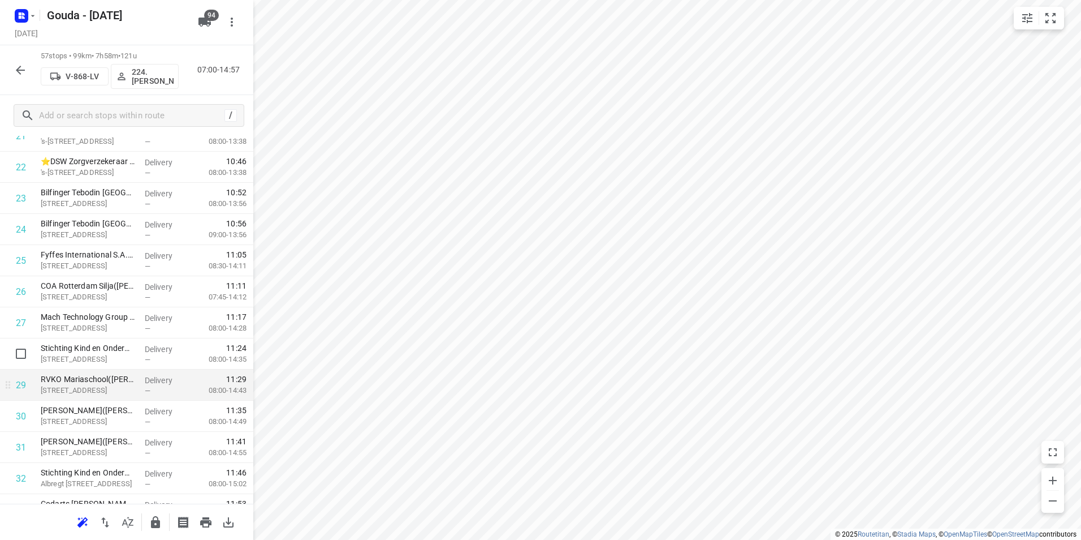
scroll to position [735, 0]
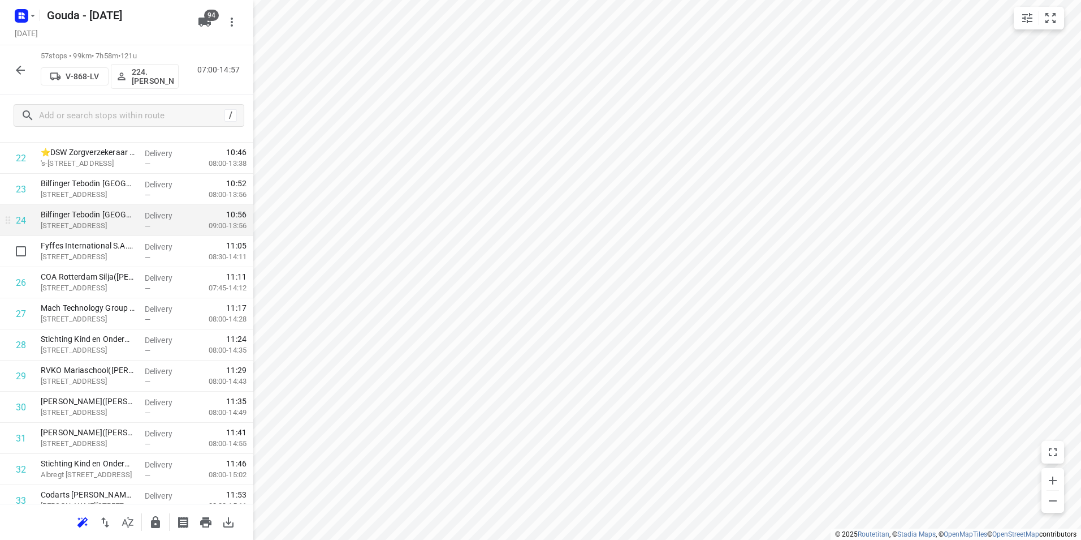
click at [23, 253] on input "checkbox" at bounding box center [21, 251] width 23 height 23
checkbox input "true"
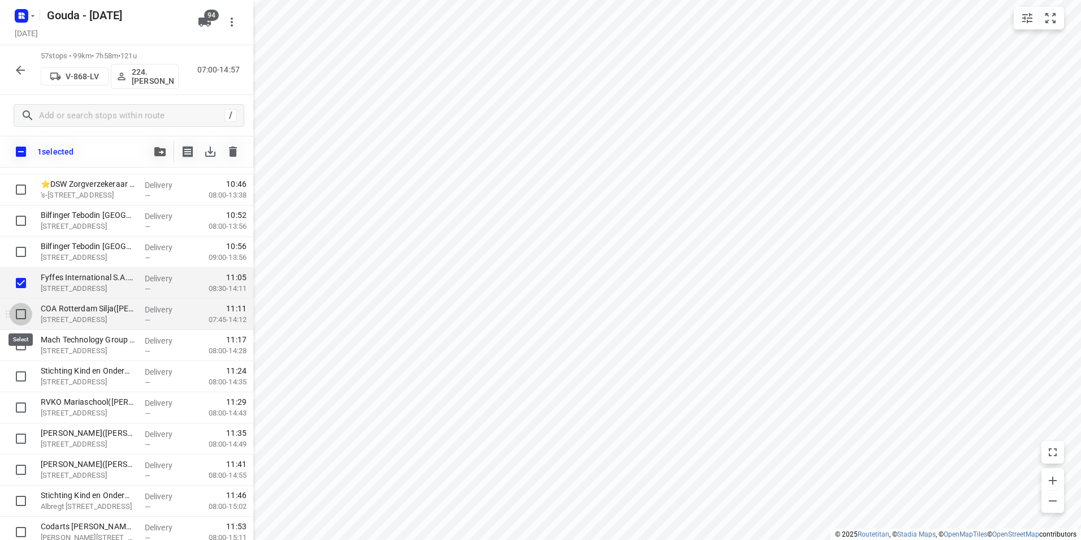
click at [24, 315] on input "checkbox" at bounding box center [21, 314] width 23 height 23
checkbox input "true"
click at [24, 346] on input "checkbox" at bounding box center [21, 345] width 23 height 23
checkbox input "true"
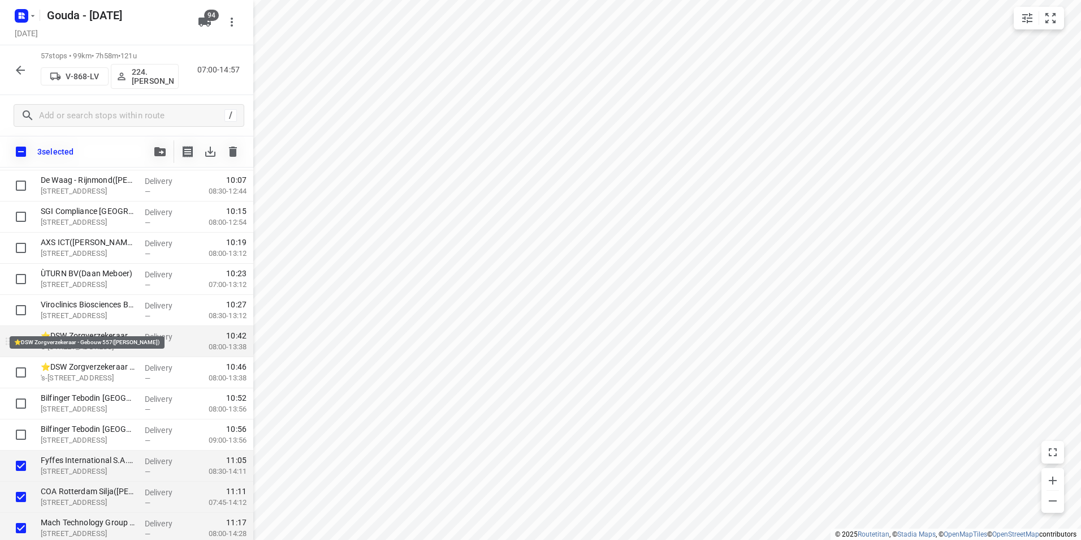
scroll to position [566, 0]
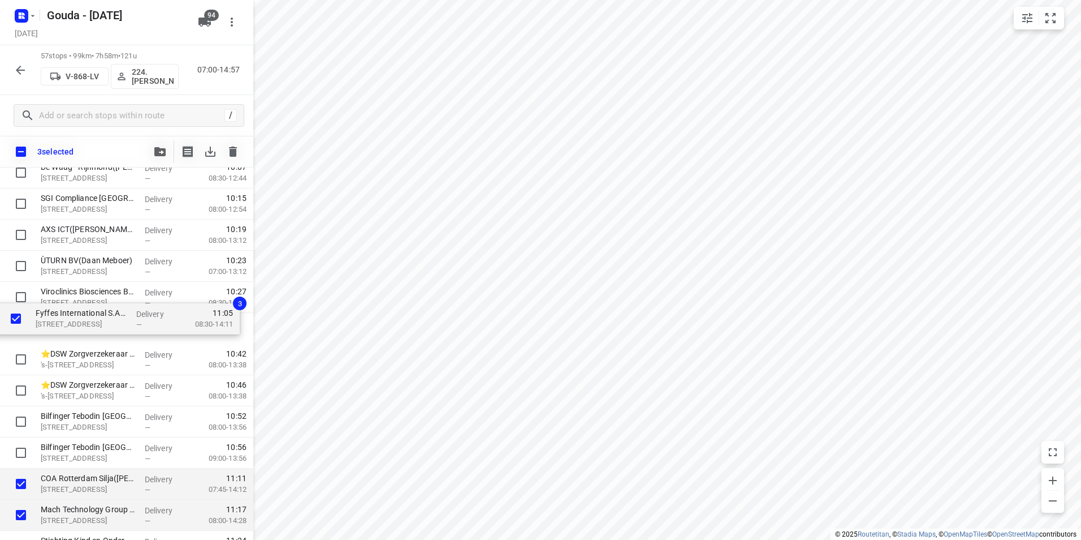
drag, startPoint x: 74, startPoint y: 448, endPoint x: 70, endPoint y: 309, distance: 139.7
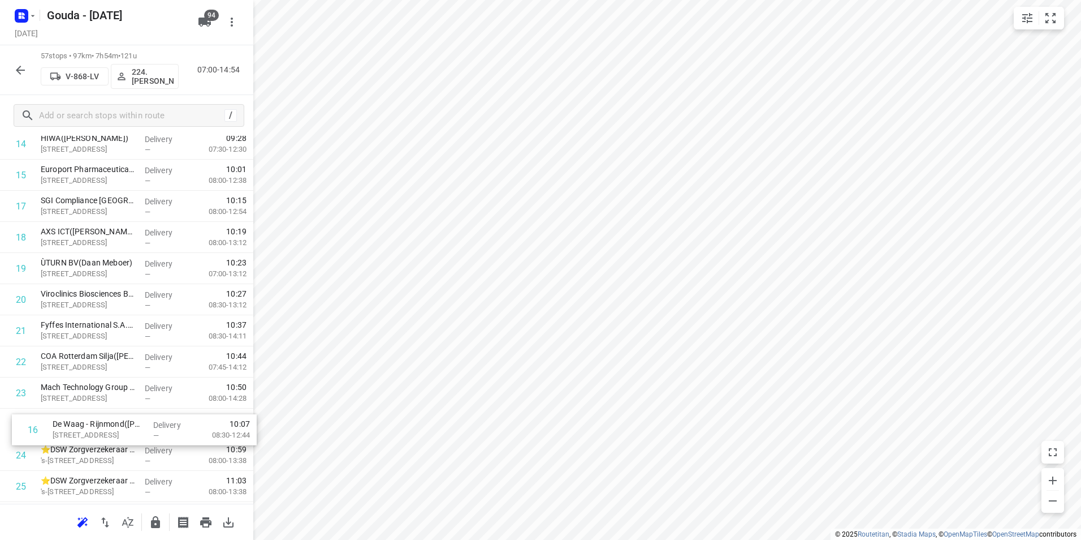
scroll to position [506, 0]
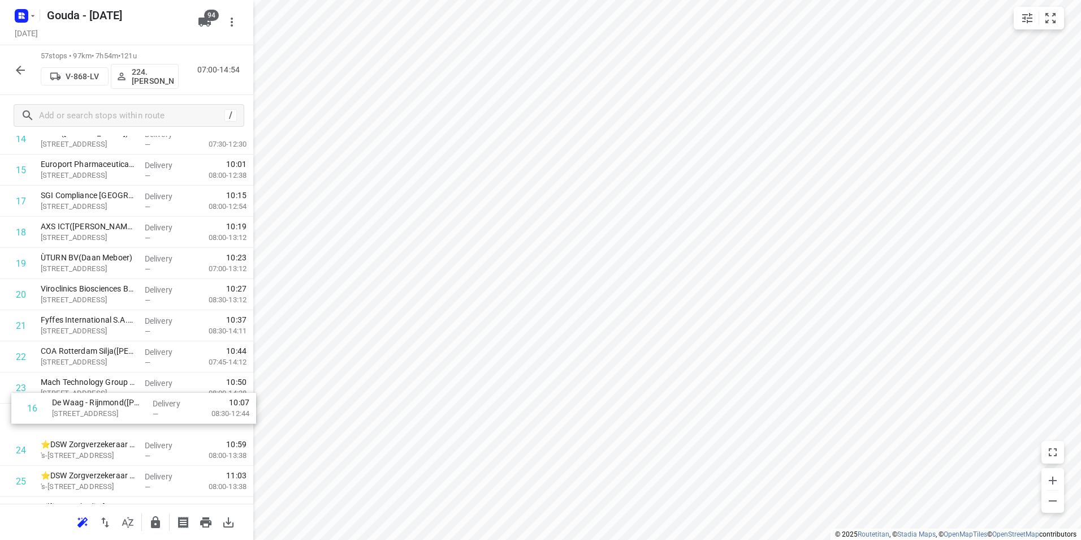
drag, startPoint x: 100, startPoint y: 308, endPoint x: 105, endPoint y: 408, distance: 100.3
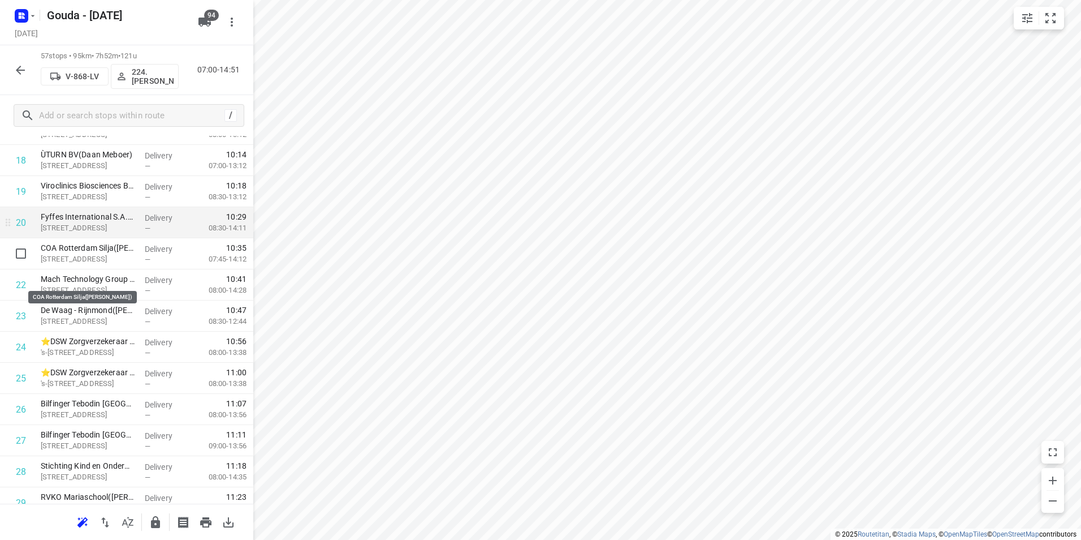
scroll to position [562, 0]
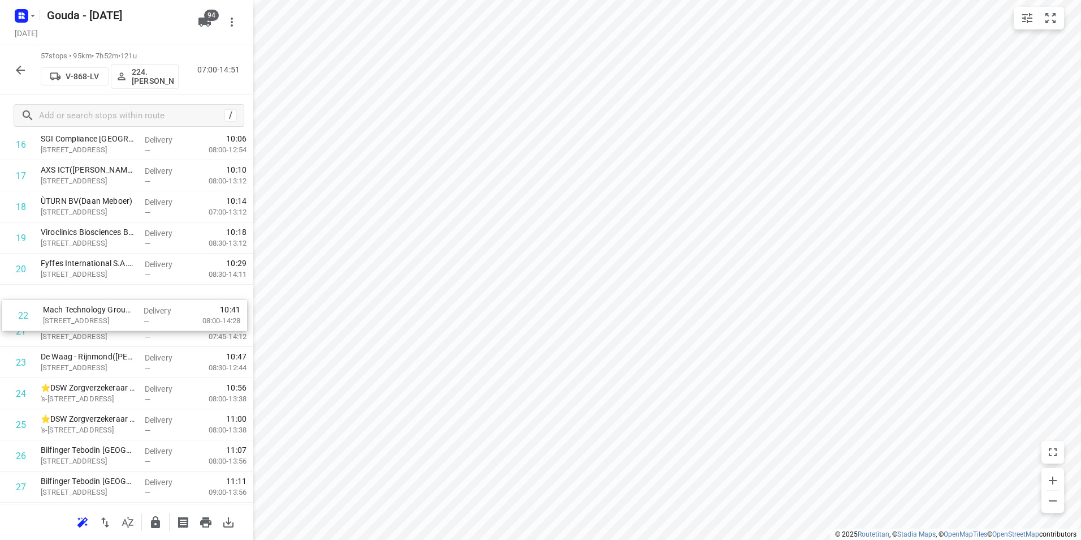
drag, startPoint x: 87, startPoint y: 339, endPoint x: 89, endPoint y: 312, distance: 27.2
click at [89, 312] on div "1 3️⃣ RG3 Erasmus MC - Gebouw RG - Poli Longgeneeskunde(L. de Ruiter, B.N. den …" at bounding box center [126, 548] width 253 height 1773
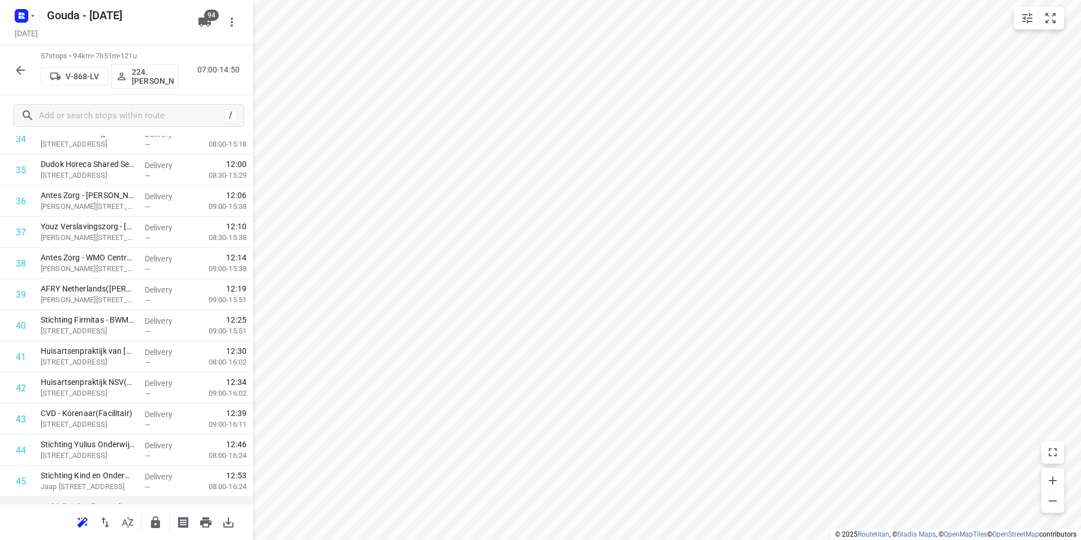
scroll to position [1145, 0]
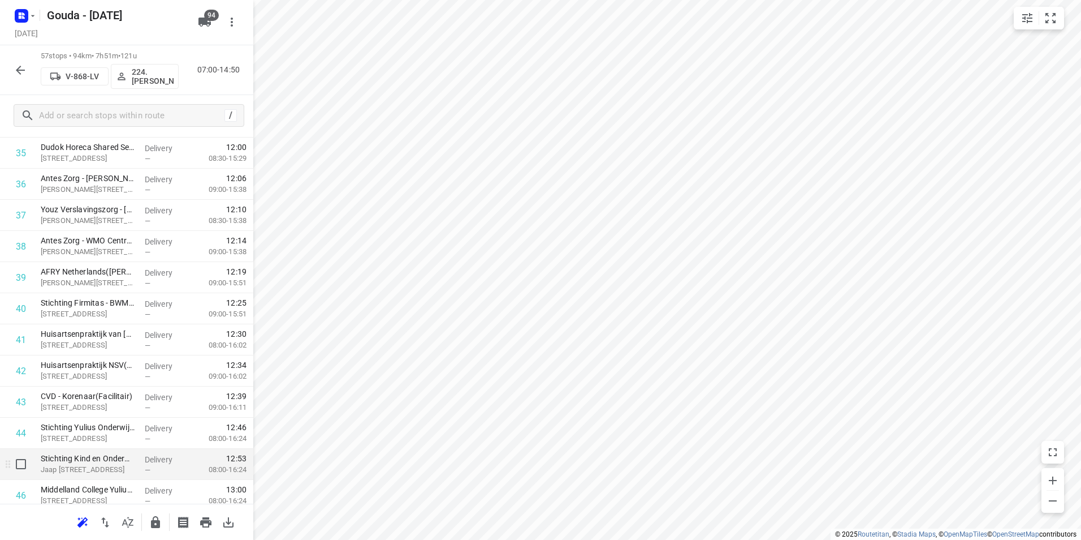
drag, startPoint x: 102, startPoint y: 503, endPoint x: 105, endPoint y: 475, distance: 28.4
click at [105, 475] on div "57 stops • 94km • 7h51m • 121u V-868-LV 224.Benno Mateman 07:00-14:50 / Stops i…" at bounding box center [126, 292] width 253 height 494
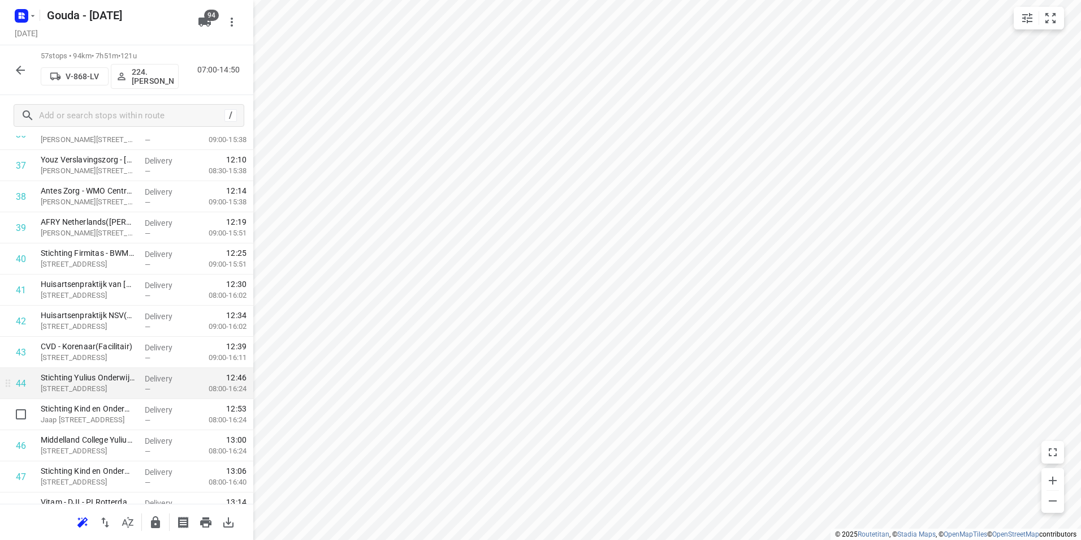
scroll to position [1201, 0]
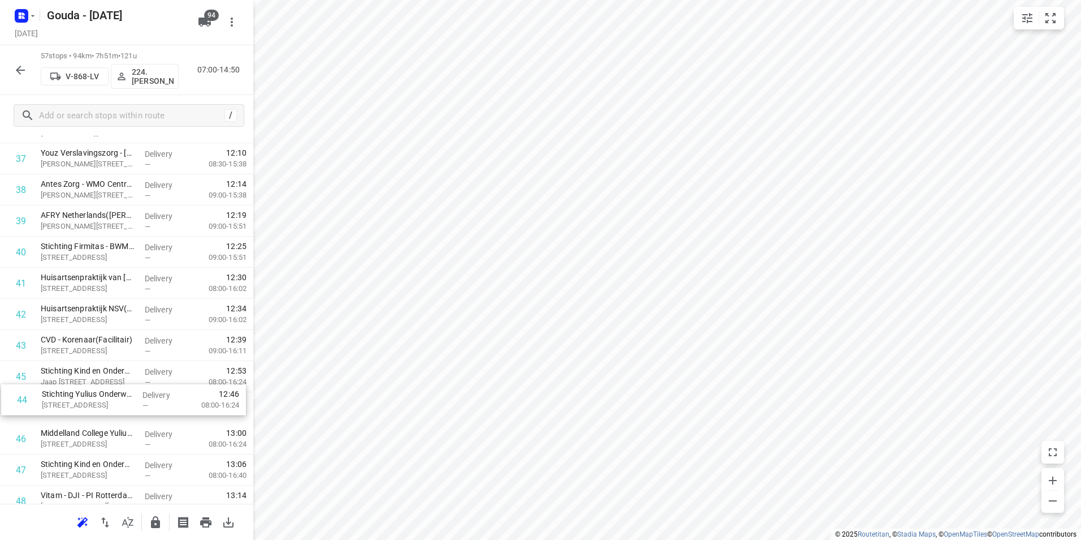
drag, startPoint x: 103, startPoint y: 380, endPoint x: 106, endPoint y: 412, distance: 32.3
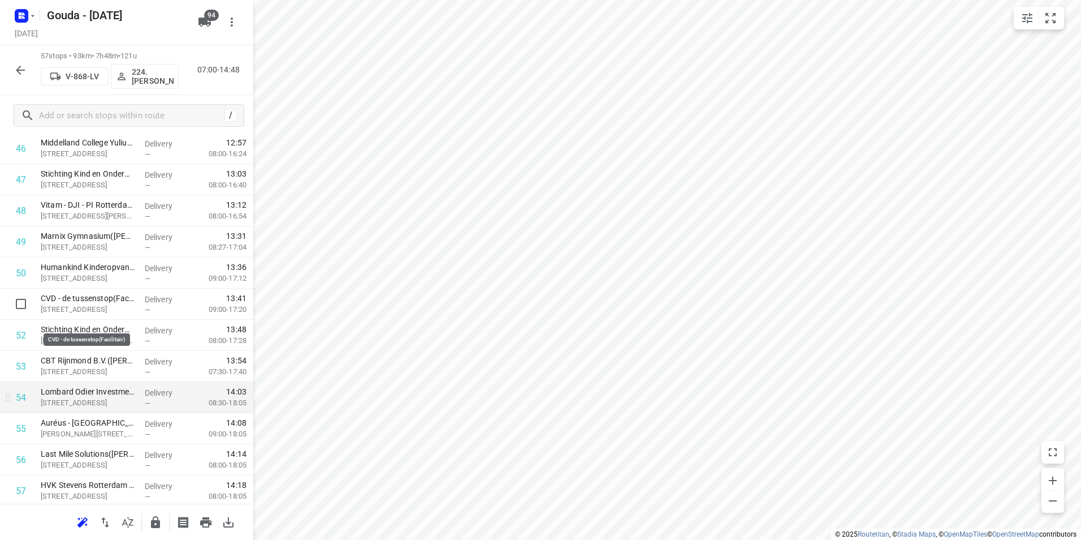
scroll to position [1525, 0]
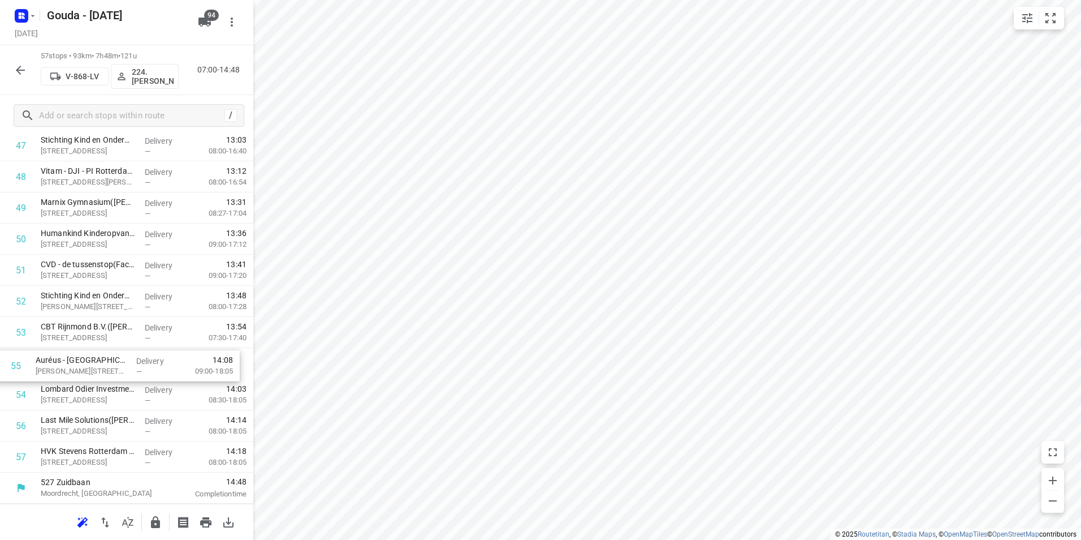
drag, startPoint x: 92, startPoint y: 396, endPoint x: 87, endPoint y: 364, distance: 33.2
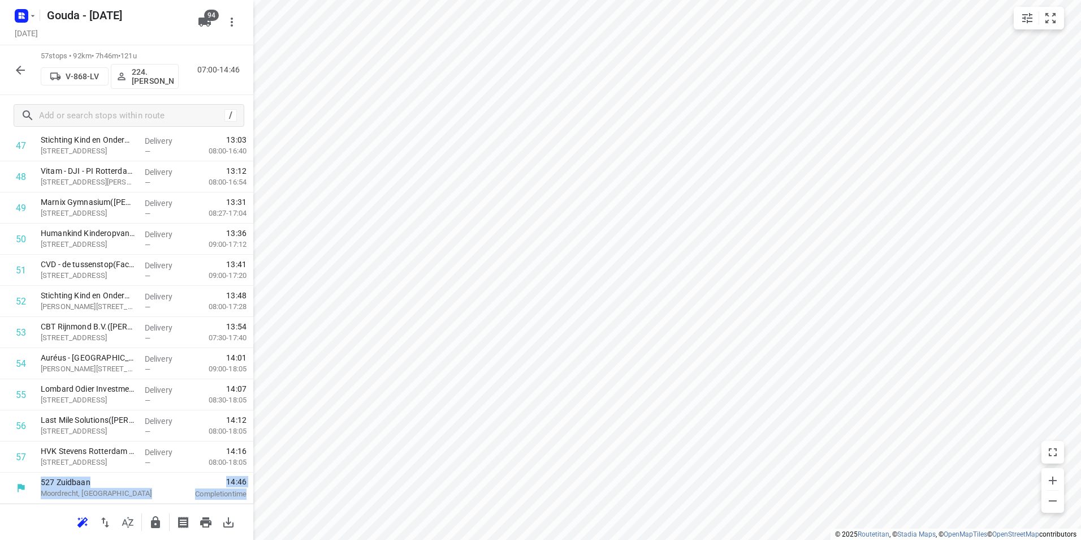
click at [154, 523] on icon "button" at bounding box center [155, 522] width 9 height 12
click at [25, 66] on icon "button" at bounding box center [21, 70] width 14 height 14
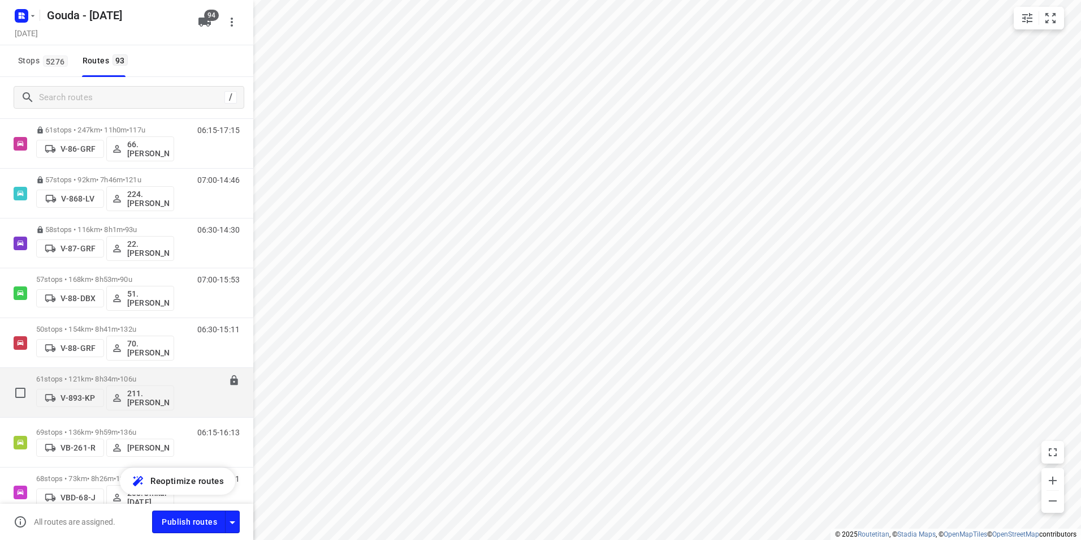
scroll to position [2206, 0]
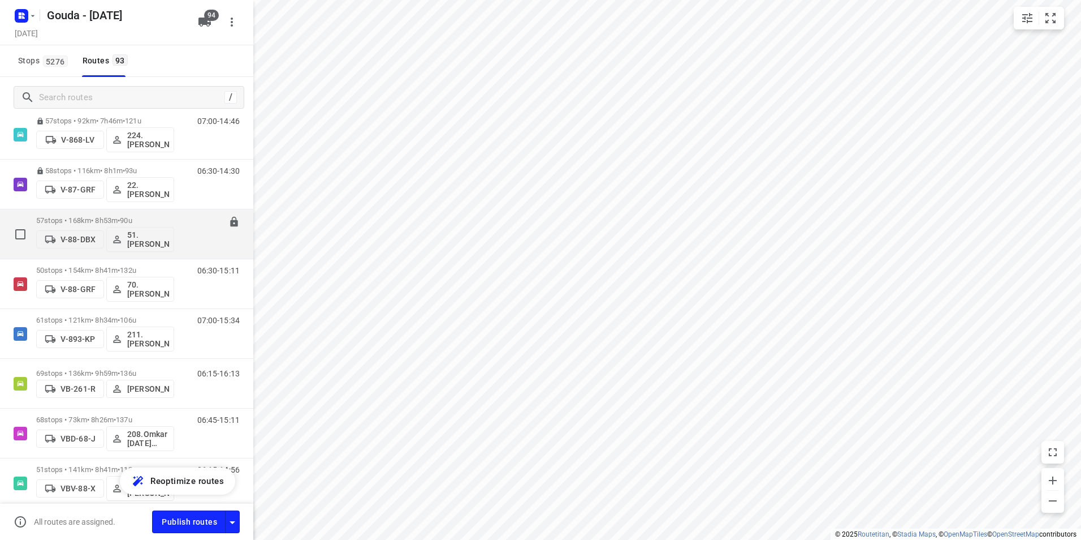
click at [98, 223] on p "57 stops • 168km • 8h53m • 90u" at bounding box center [105, 220] width 138 height 8
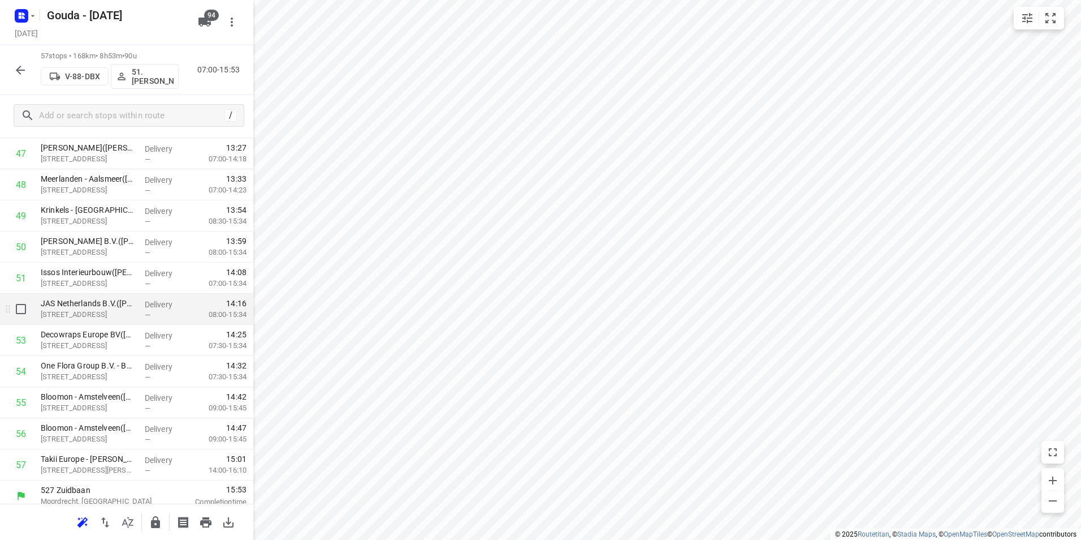
scroll to position [1525, 0]
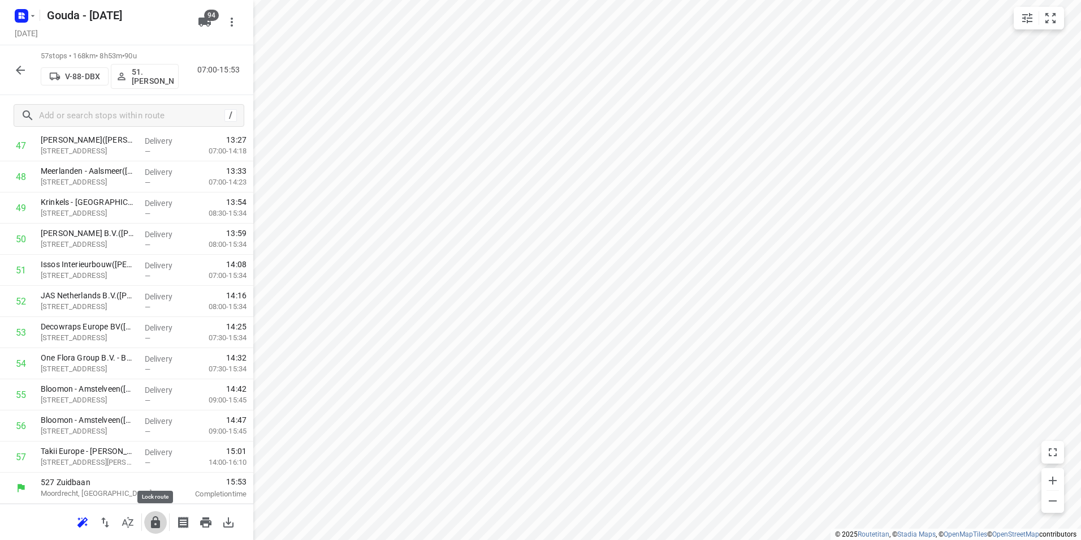
click at [152, 525] on icon "button" at bounding box center [155, 522] width 9 height 12
click at [17, 72] on icon "button" at bounding box center [21, 70] width 14 height 14
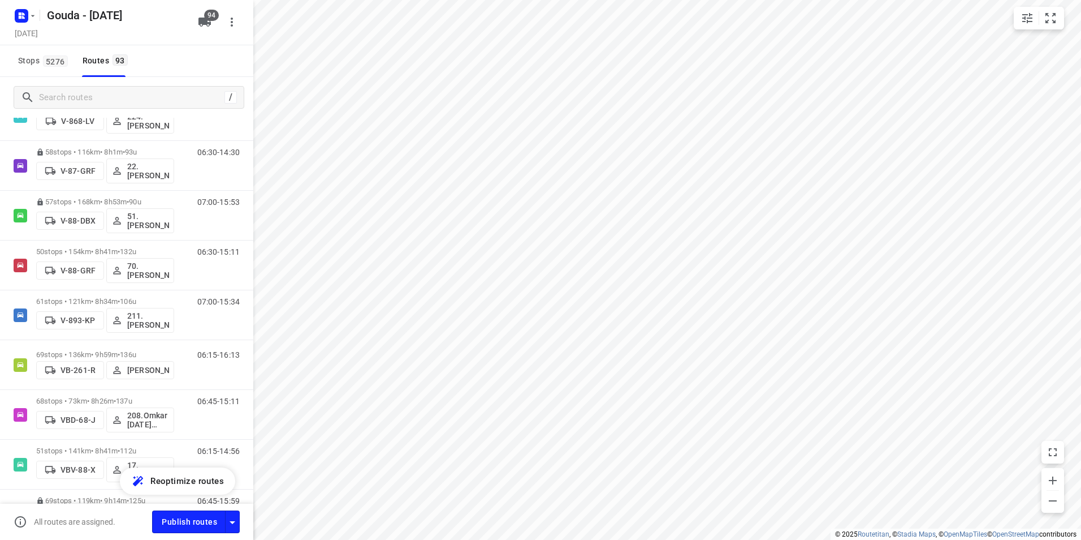
scroll to position [2149, 0]
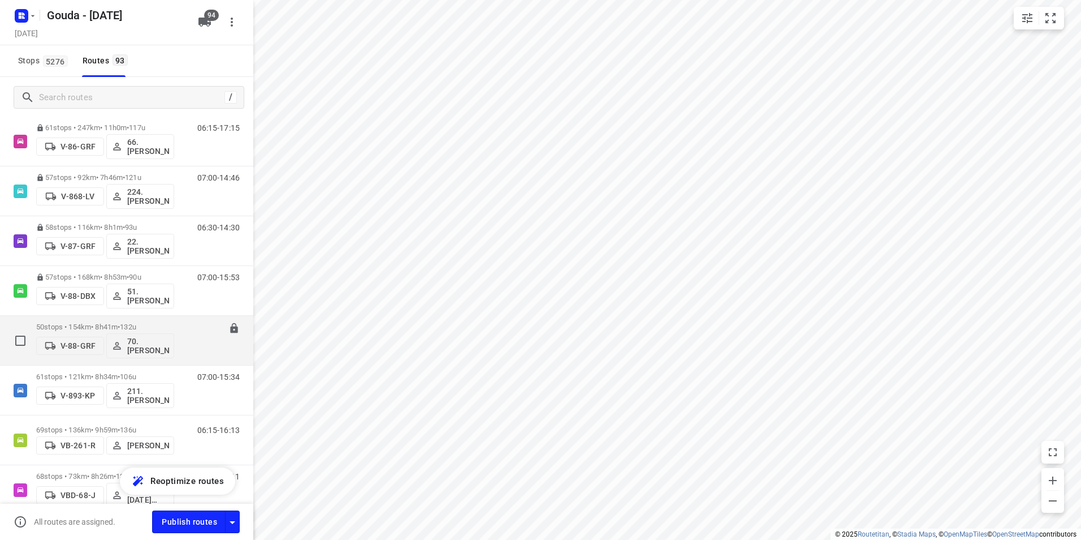
click at [113, 323] on p "50 stops • 154km • 8h41m • 132u" at bounding box center [105, 326] width 138 height 8
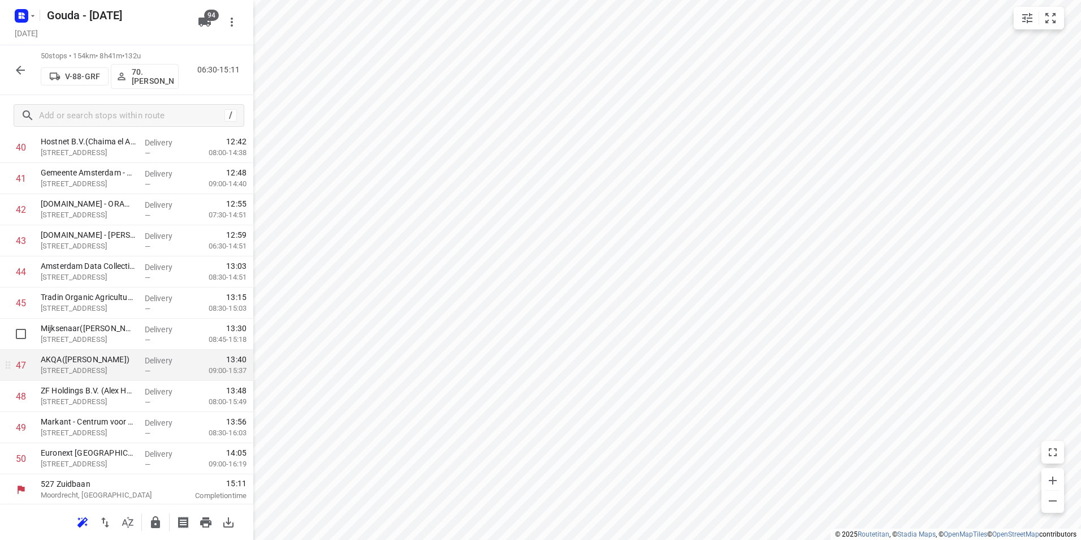
scroll to position [1307, 0]
click at [153, 530] on button "button" at bounding box center [155, 522] width 23 height 23
click at [18, 69] on icon "button" at bounding box center [20, 70] width 9 height 9
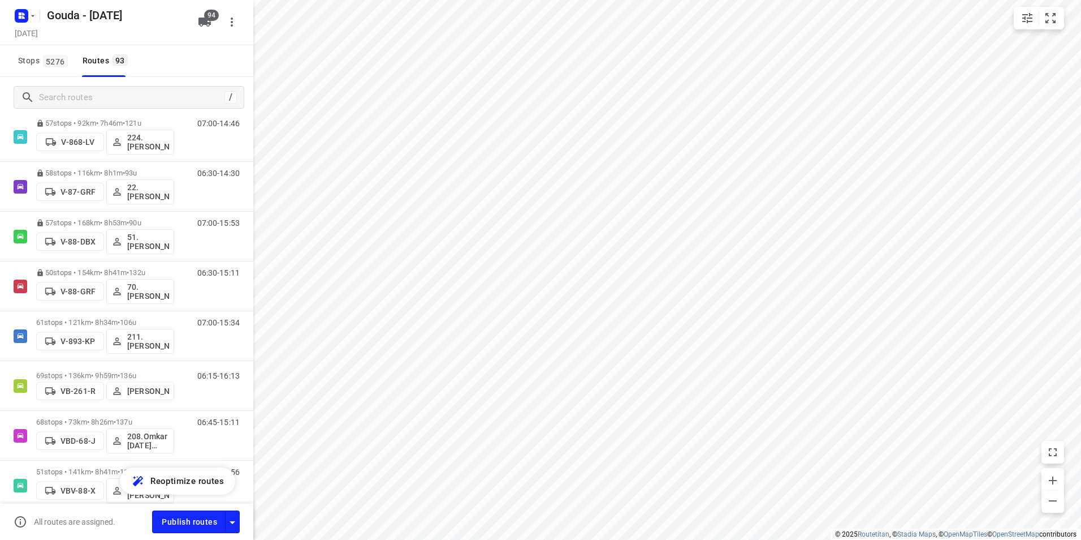
scroll to position [2286, 0]
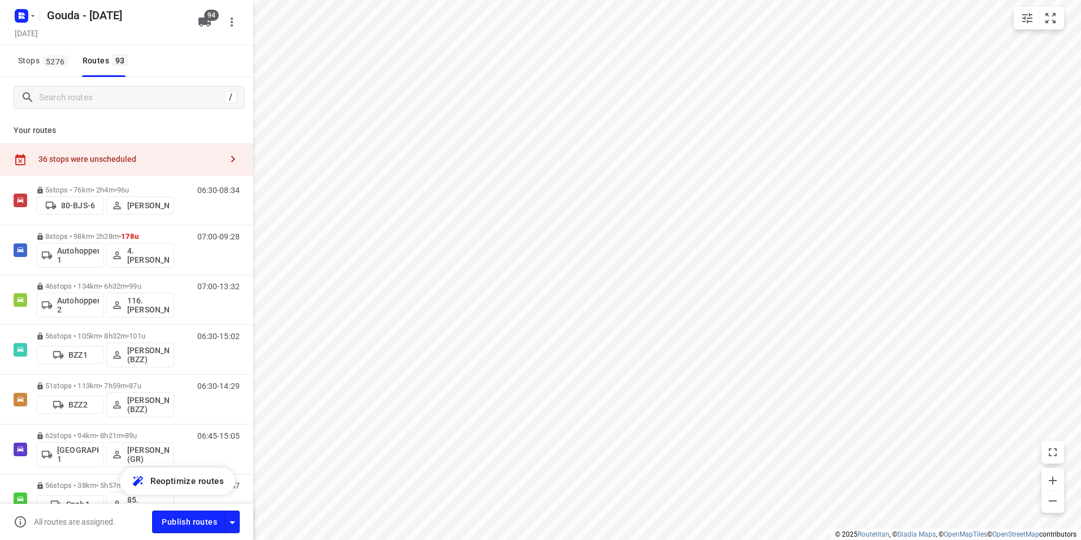
drag, startPoint x: 0, startPoint y: 0, endPoint x: 124, endPoint y: 235, distance: 266.1
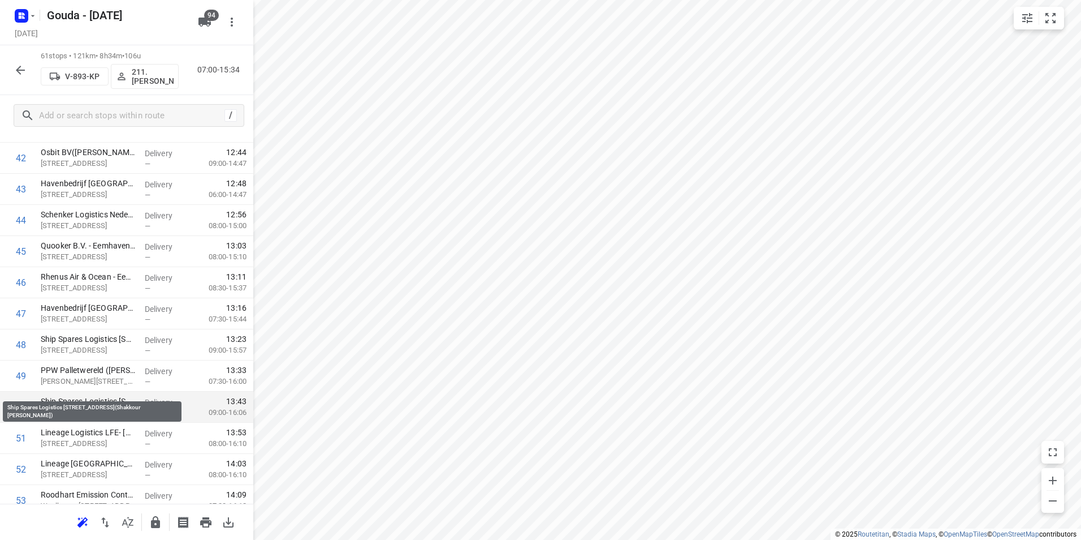
scroll to position [1414, 0]
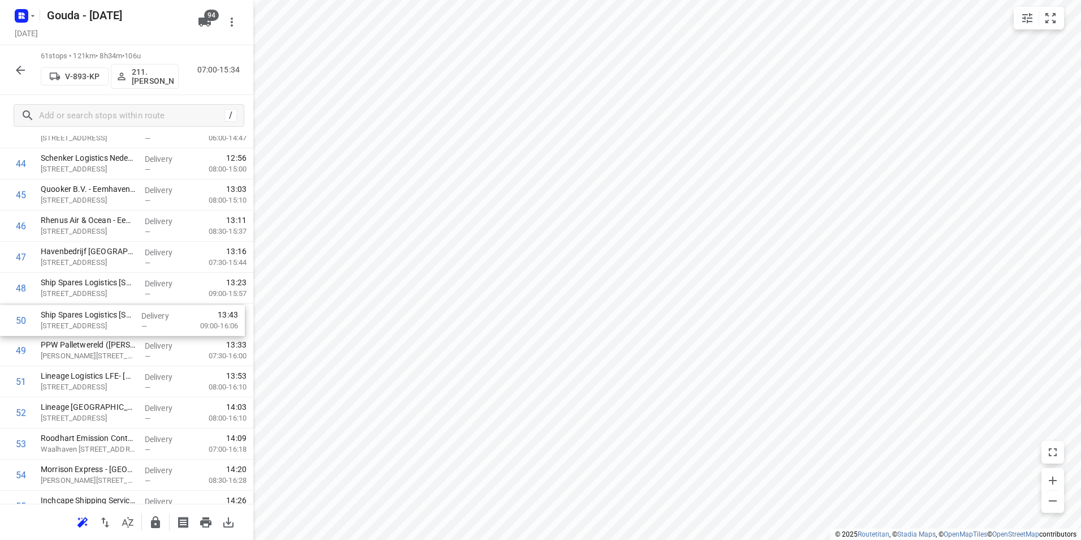
drag, startPoint x: 83, startPoint y: 349, endPoint x: 83, endPoint y: 316, distance: 33.9
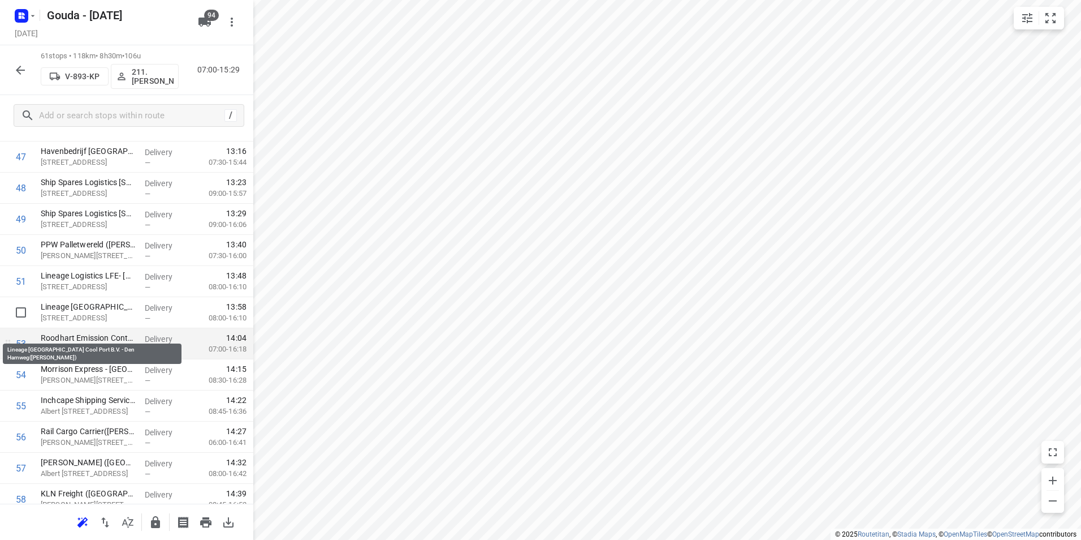
scroll to position [1527, 0]
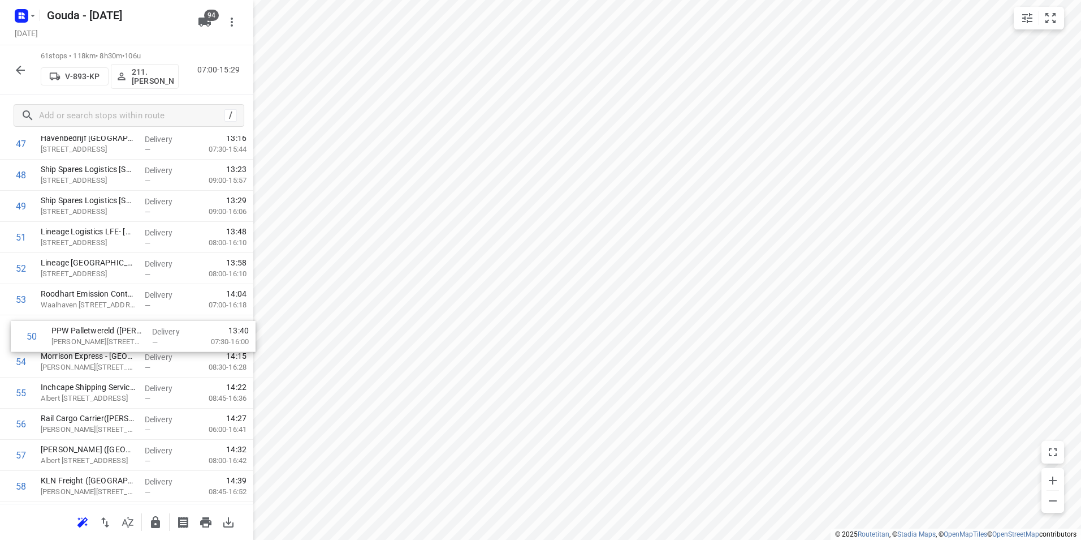
drag, startPoint x: 72, startPoint y: 239, endPoint x: 79, endPoint y: 343, distance: 104.8
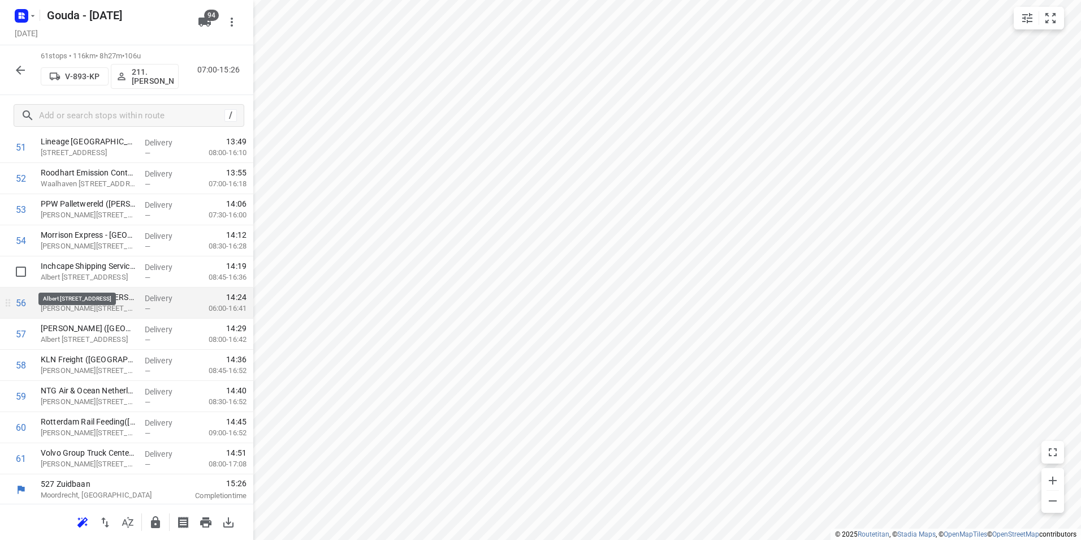
scroll to position [1650, 0]
click at [153, 519] on icon "button" at bounding box center [155, 522] width 9 height 12
click at [23, 67] on icon "button" at bounding box center [21, 70] width 14 height 14
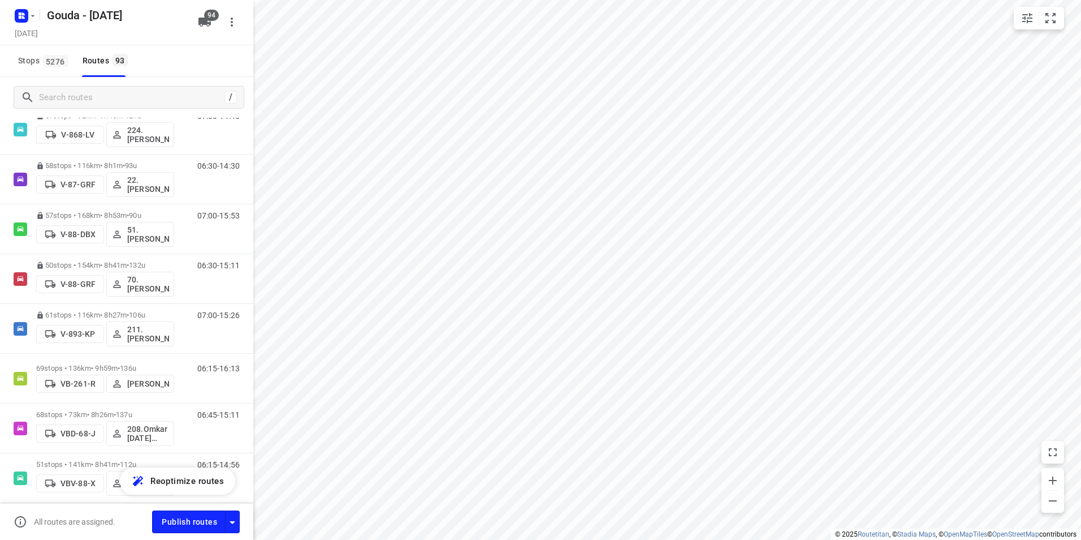
scroll to position [2272, 0]
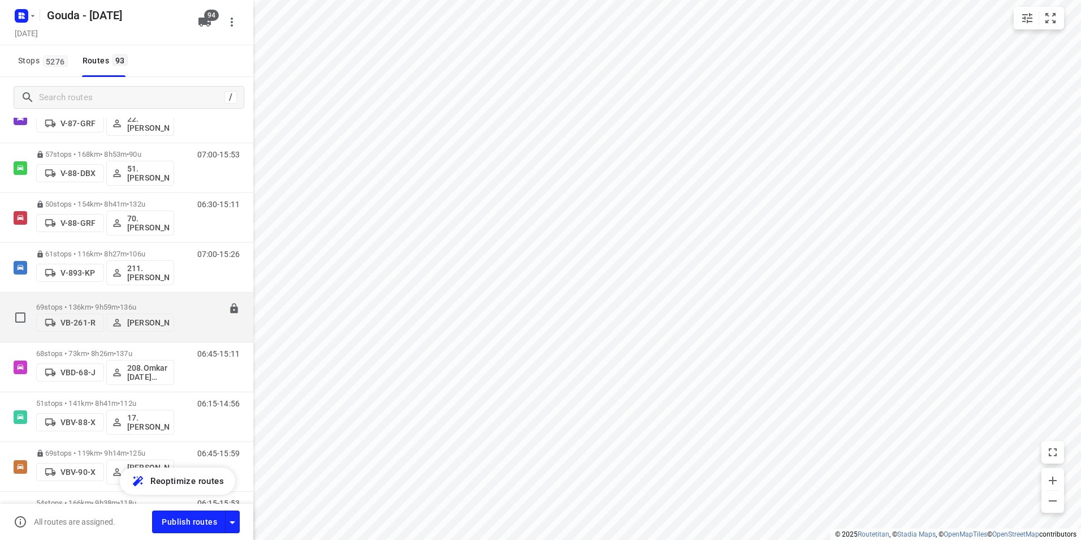
click at [114, 303] on p "69 stops • 136km • 9h59m • 136u" at bounding box center [105, 307] width 138 height 8
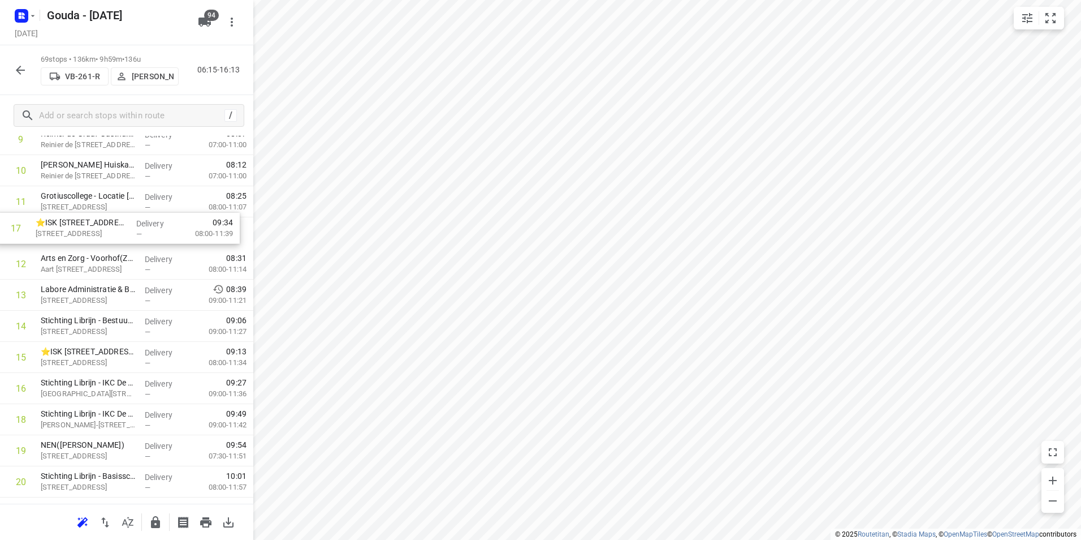
scroll to position [347, 0]
drag, startPoint x: 122, startPoint y: 334, endPoint x: 118, endPoint y: 224, distance: 109.8
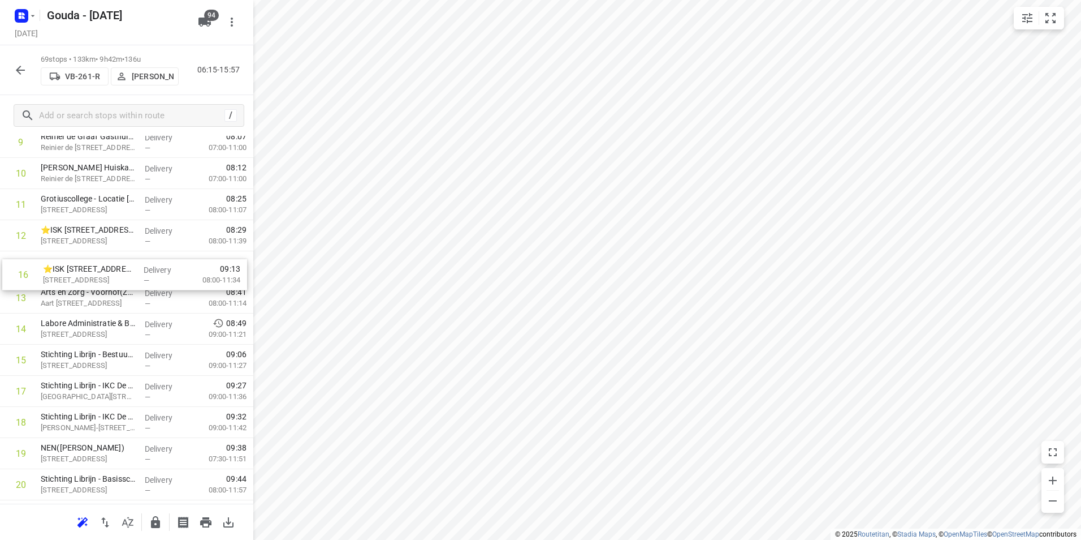
drag, startPoint x: 84, startPoint y: 363, endPoint x: 87, endPoint y: 274, distance: 89.4
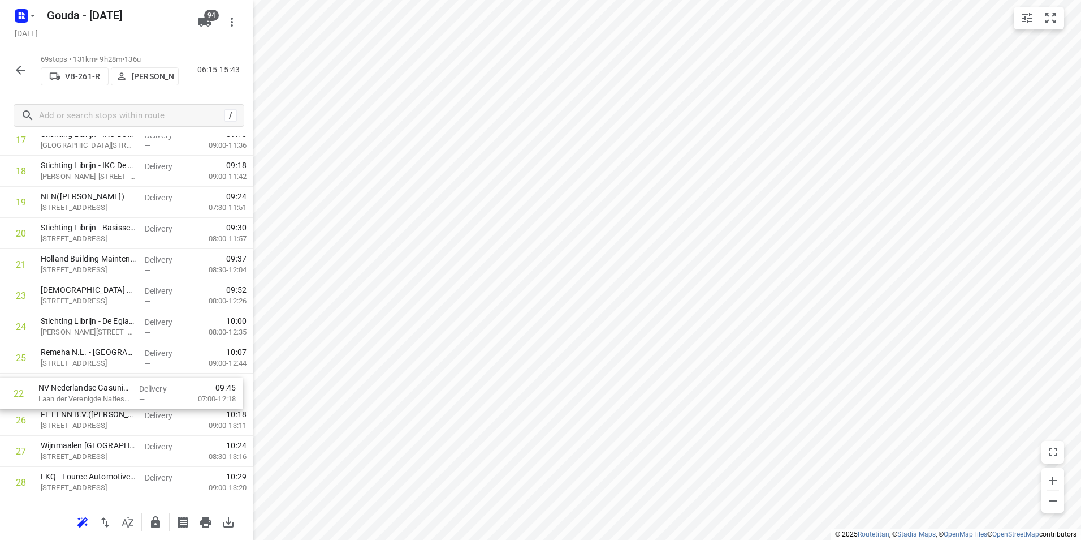
scroll to position [599, 0]
drag, startPoint x: 100, startPoint y: 377, endPoint x: 99, endPoint y: 385, distance: 8.6
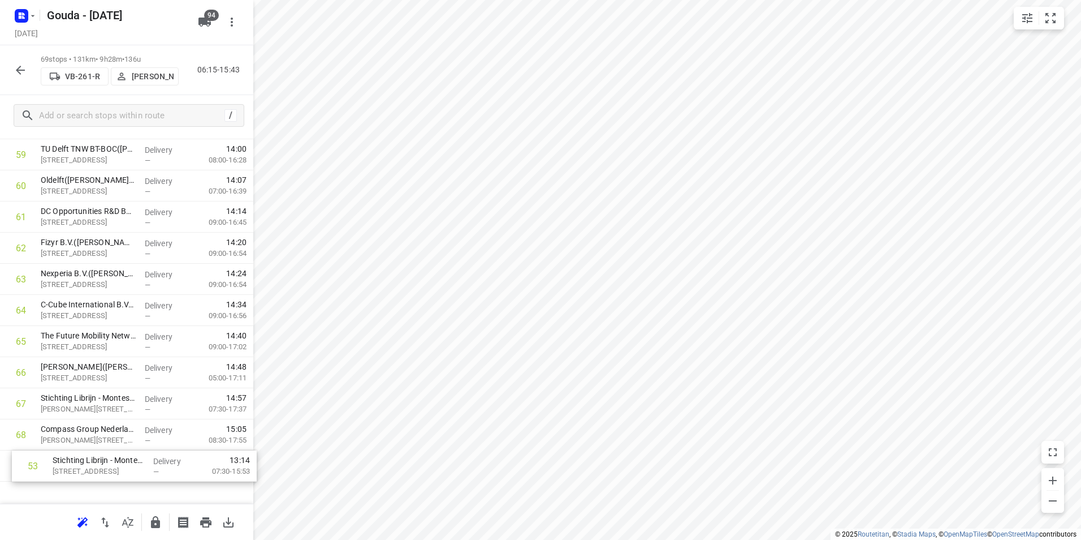
scroll to position [1898, 0]
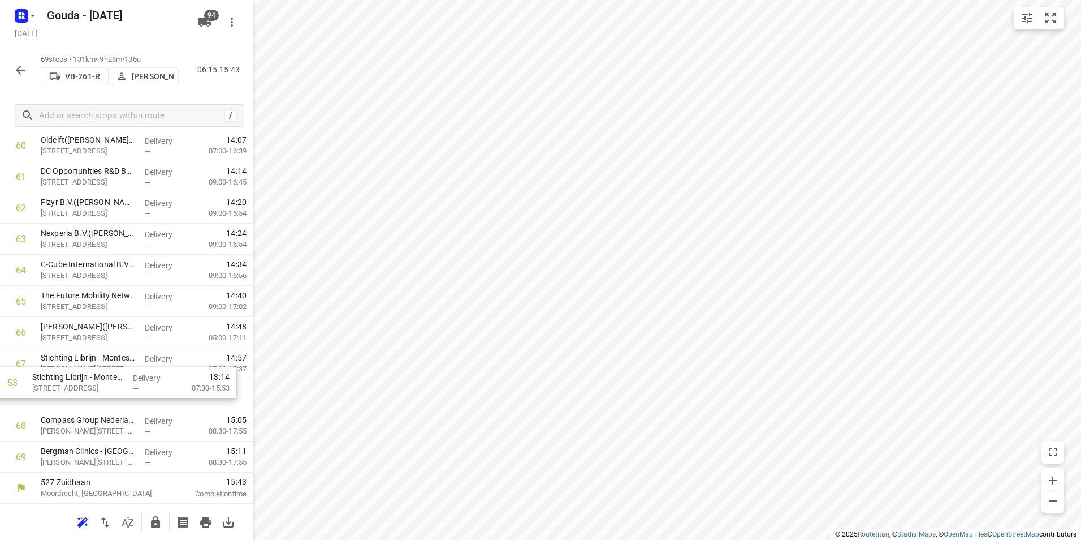
drag, startPoint x: 112, startPoint y: 249, endPoint x: 102, endPoint y: 376, distance: 127.6
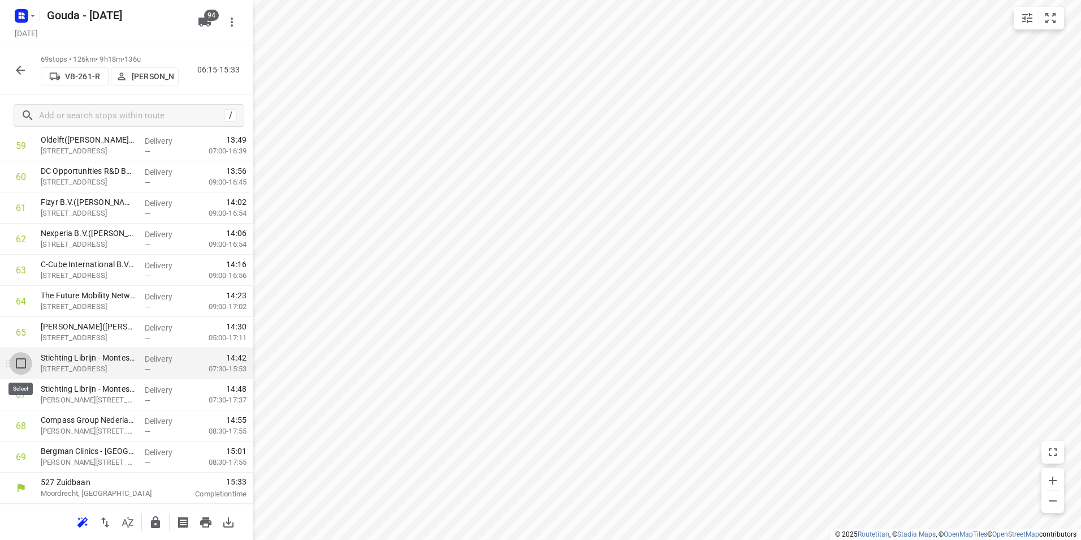
click at [13, 359] on input "checkbox" at bounding box center [21, 363] width 23 height 23
checkbox input "true"
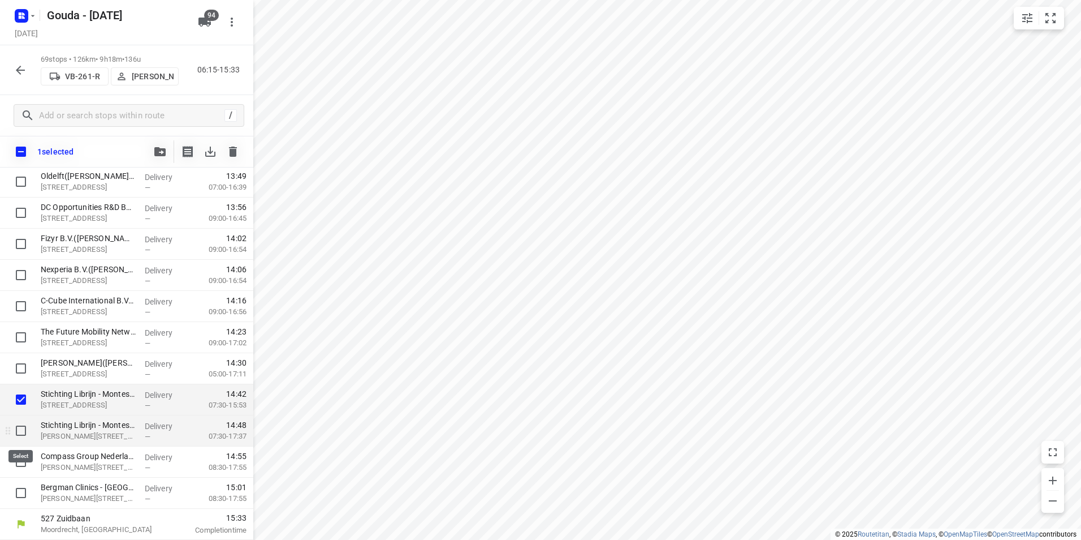
click at [23, 429] on input "checkbox" at bounding box center [21, 430] width 23 height 23
checkbox input "true"
click at [166, 148] on span "button" at bounding box center [160, 151] width 14 height 9
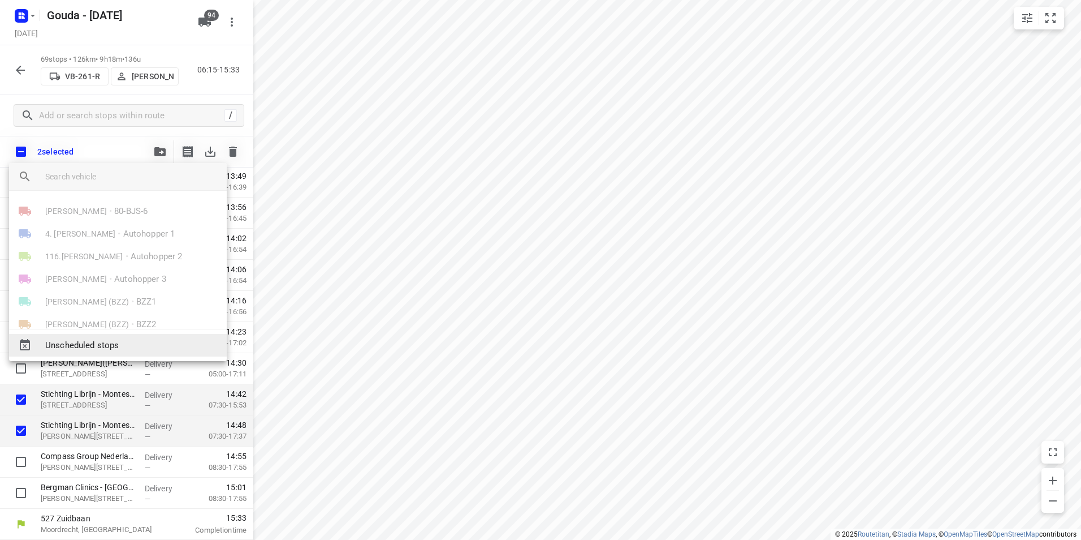
click at [103, 349] on span "Unscheduled stops" at bounding box center [131, 345] width 172 height 13
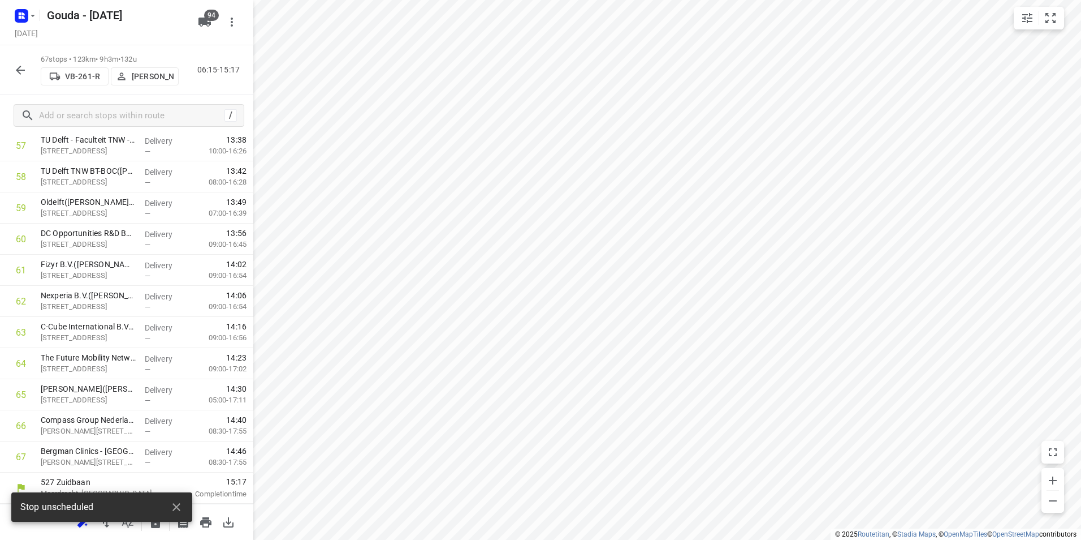
scroll to position [1836, 0]
click at [178, 503] on icon "button" at bounding box center [177, 507] width 14 height 14
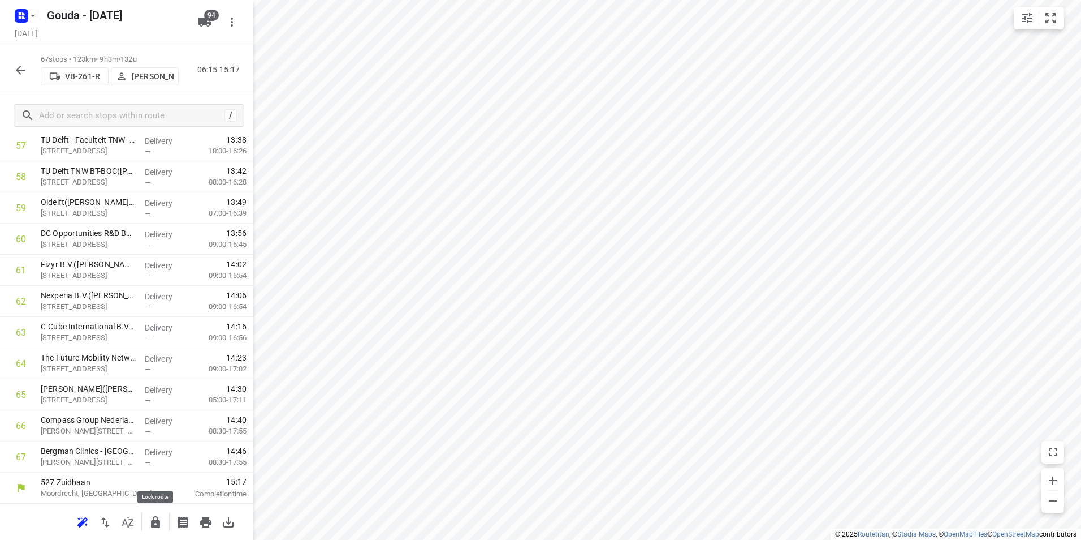
click at [152, 516] on icon "button" at bounding box center [156, 522] width 14 height 14
click at [18, 68] on icon "button" at bounding box center [20, 70] width 9 height 9
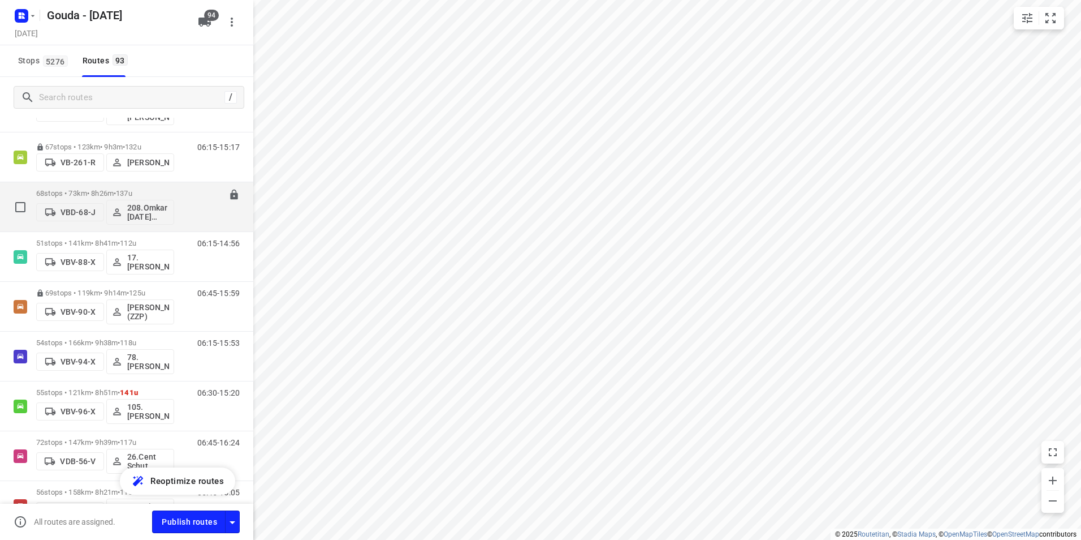
scroll to position [2375, 0]
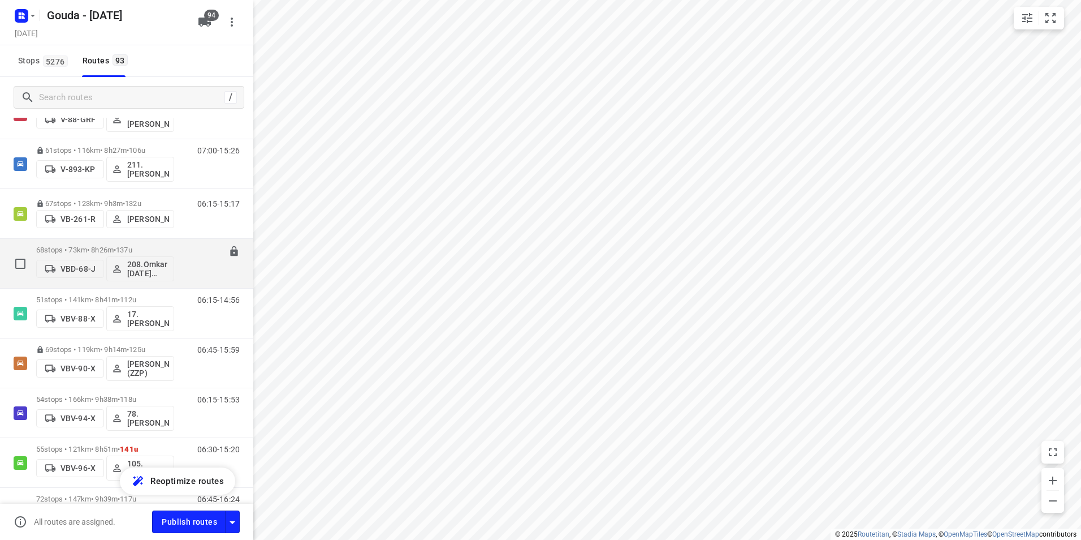
click at [123, 241] on div "68 stops • 73km • 8h26m • 137u VBD-68-J 208.Omkar [DATE] Koeriers" at bounding box center [105, 263] width 138 height 47
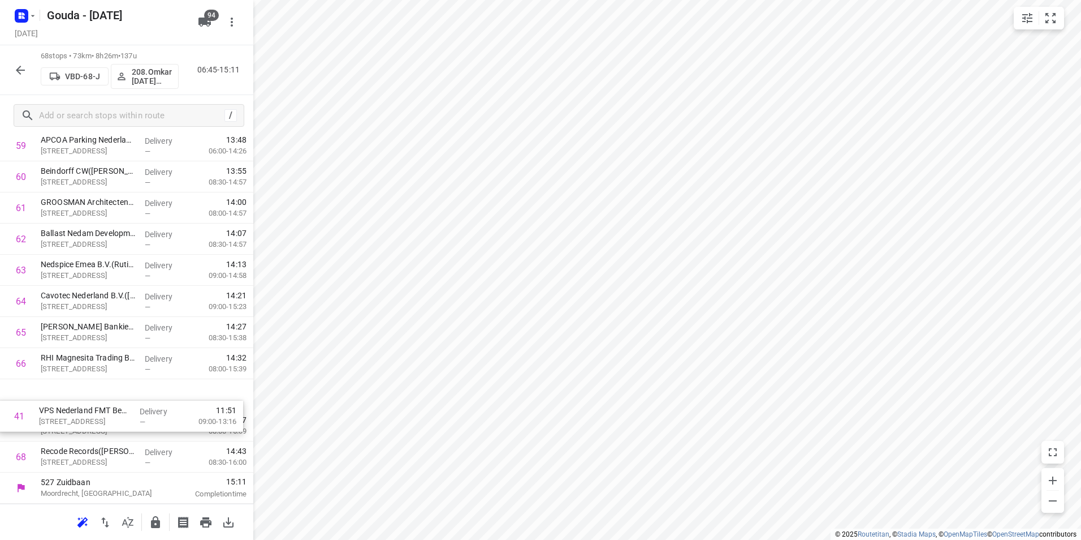
scroll to position [1867, 0]
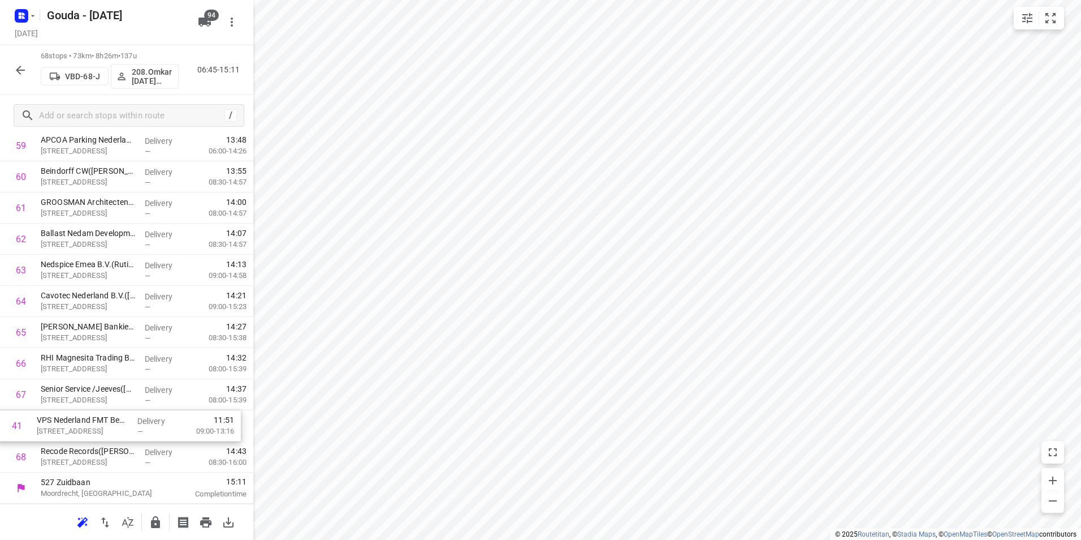
drag, startPoint x: 102, startPoint y: 299, endPoint x: 98, endPoint y: 432, distance: 133.0
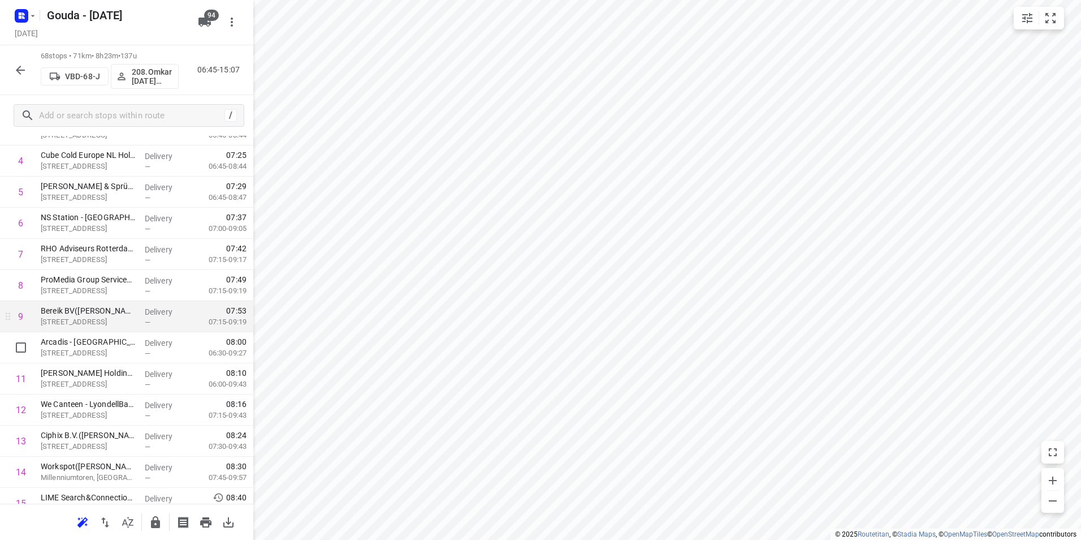
scroll to position [227, 0]
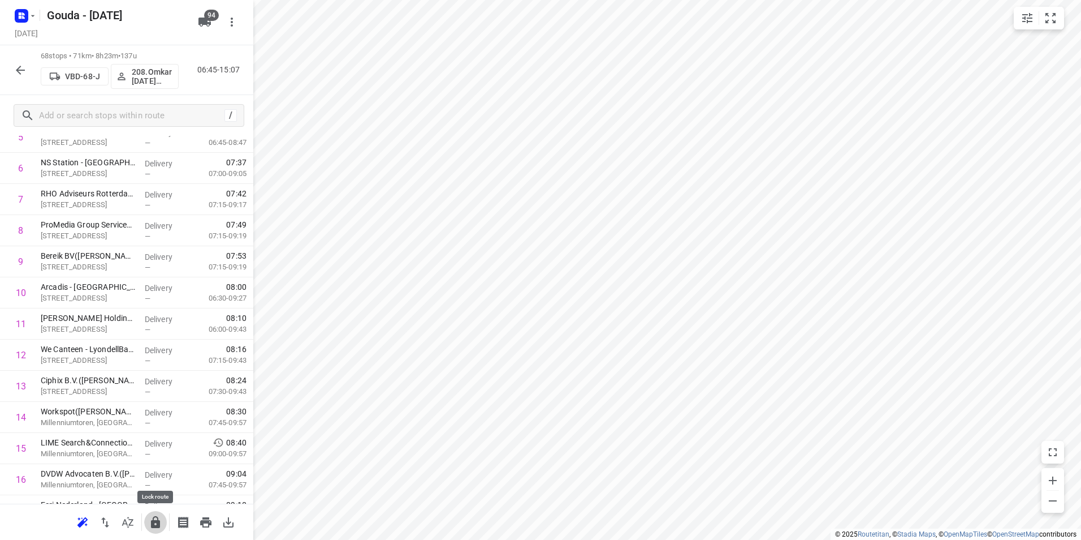
click at [154, 524] on icon "button" at bounding box center [155, 522] width 9 height 12
click at [20, 71] on icon "button" at bounding box center [21, 70] width 14 height 14
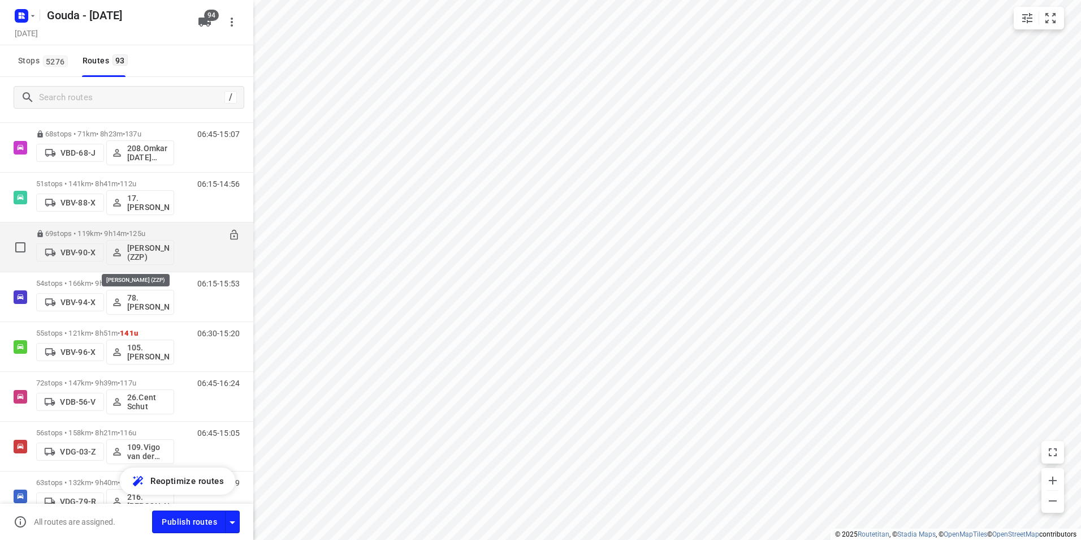
scroll to position [2435, 0]
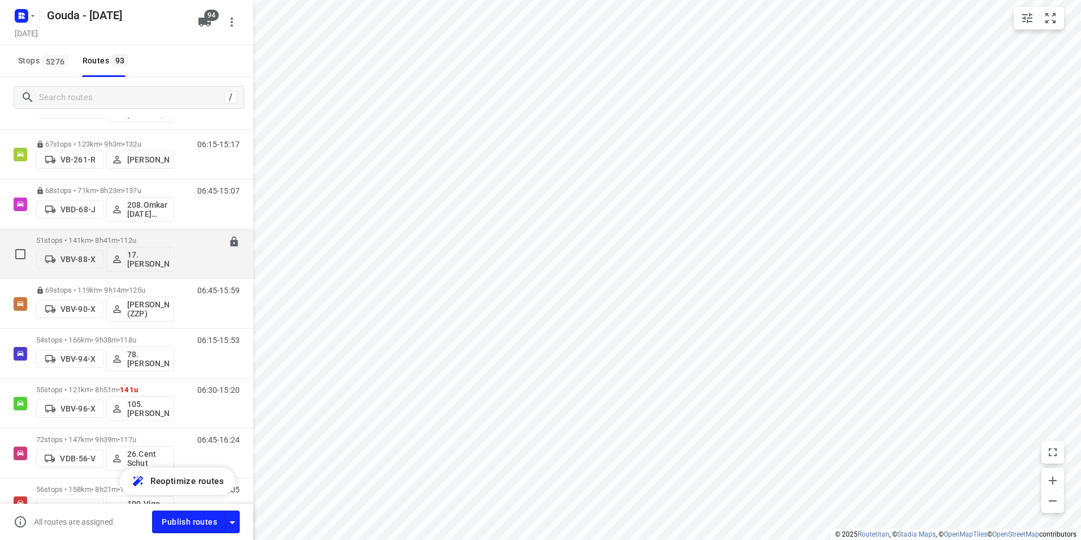
click at [105, 240] on p "51 stops • 141km • 8h41m • 112u" at bounding box center [105, 240] width 138 height 8
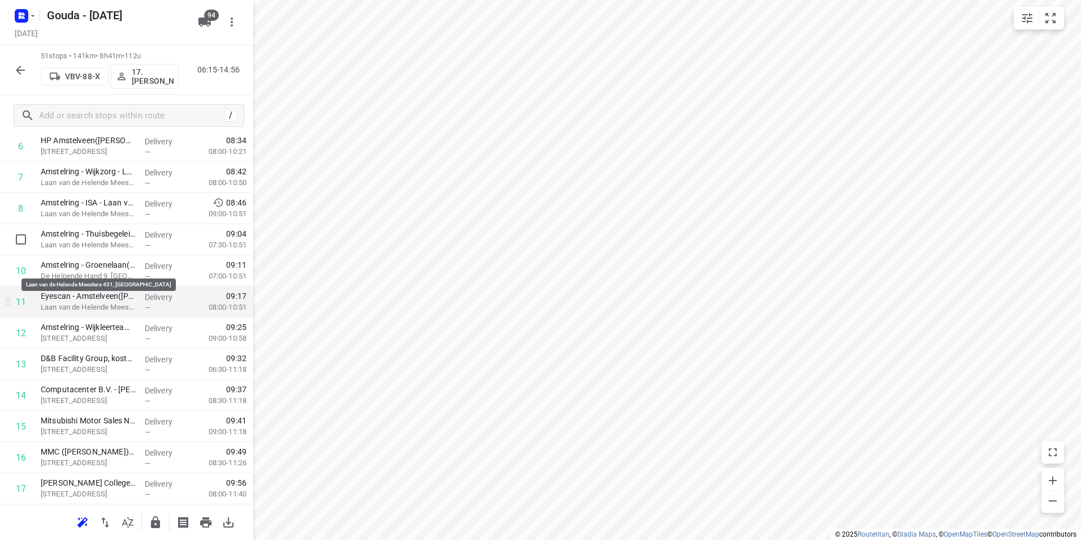
scroll to position [283, 0]
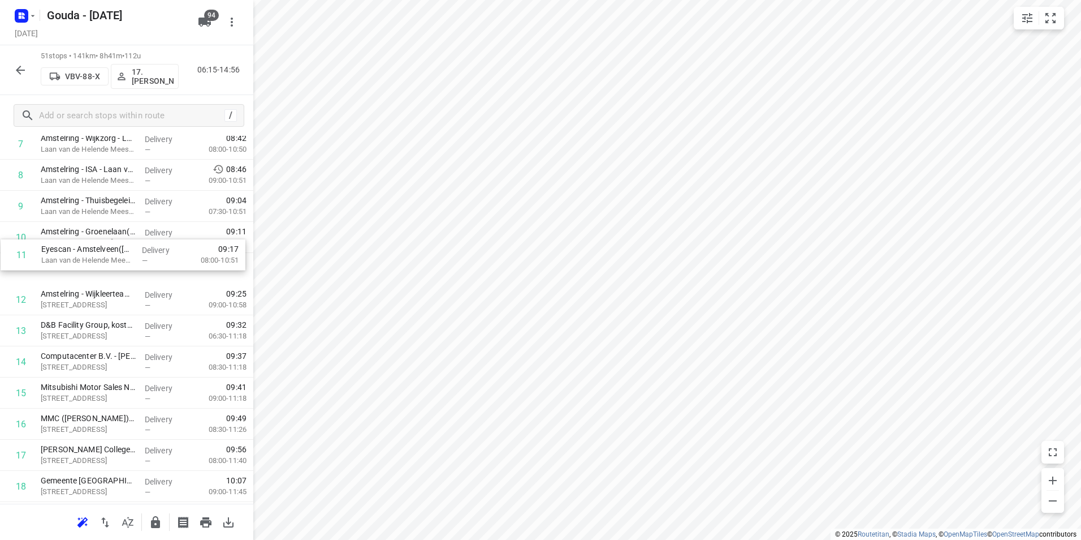
drag, startPoint x: 100, startPoint y: 271, endPoint x: 100, endPoint y: 248, distance: 23.8
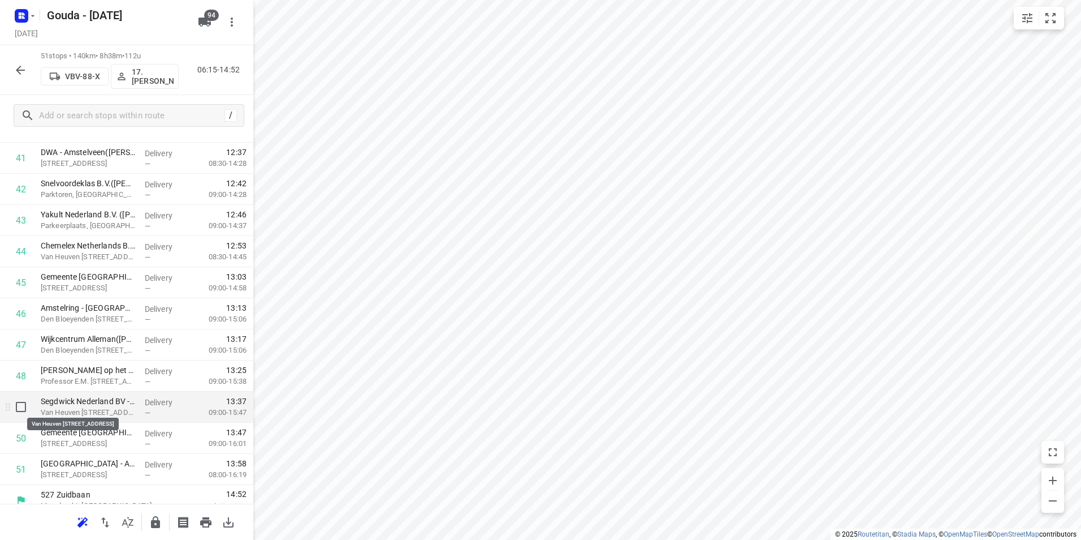
scroll to position [1339, 0]
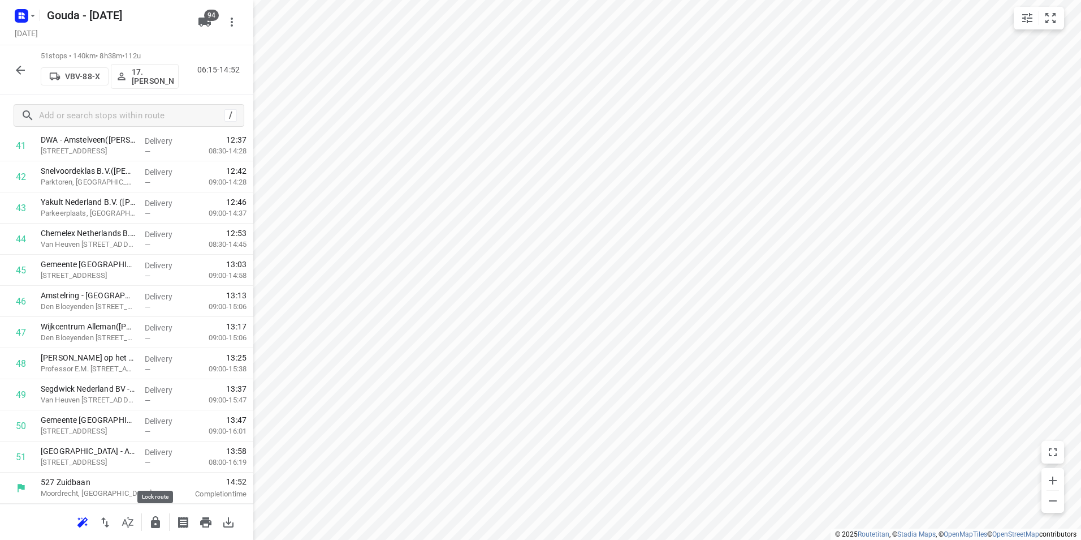
click at [152, 525] on icon "button" at bounding box center [155, 522] width 9 height 12
click at [26, 71] on icon "button" at bounding box center [21, 70] width 14 height 14
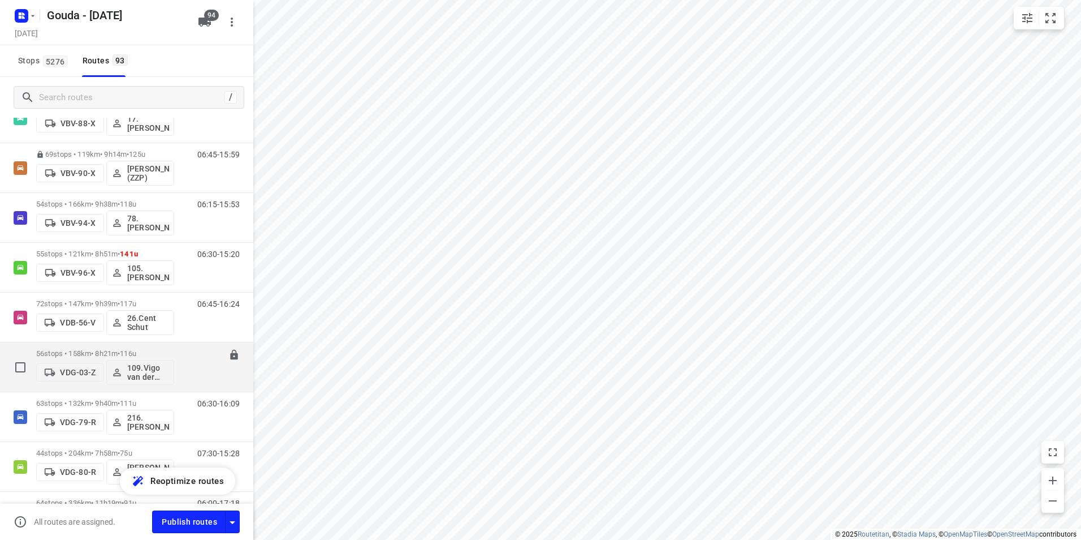
scroll to position [2545, 0]
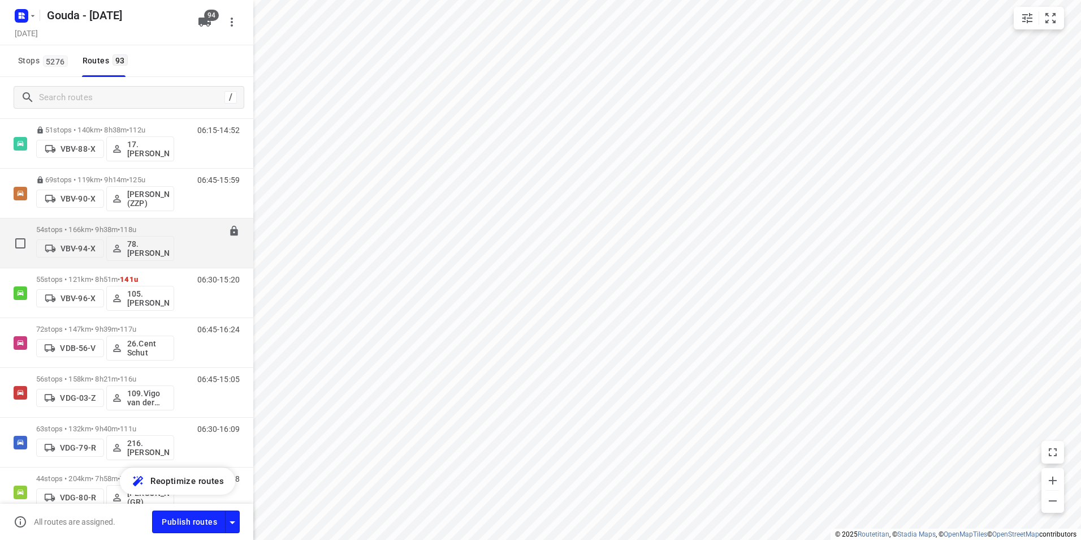
click at [101, 221] on div "54 stops • 166km • 9h38m • 118u VBV-94-X 78.[PERSON_NAME]" at bounding box center [105, 242] width 138 height 47
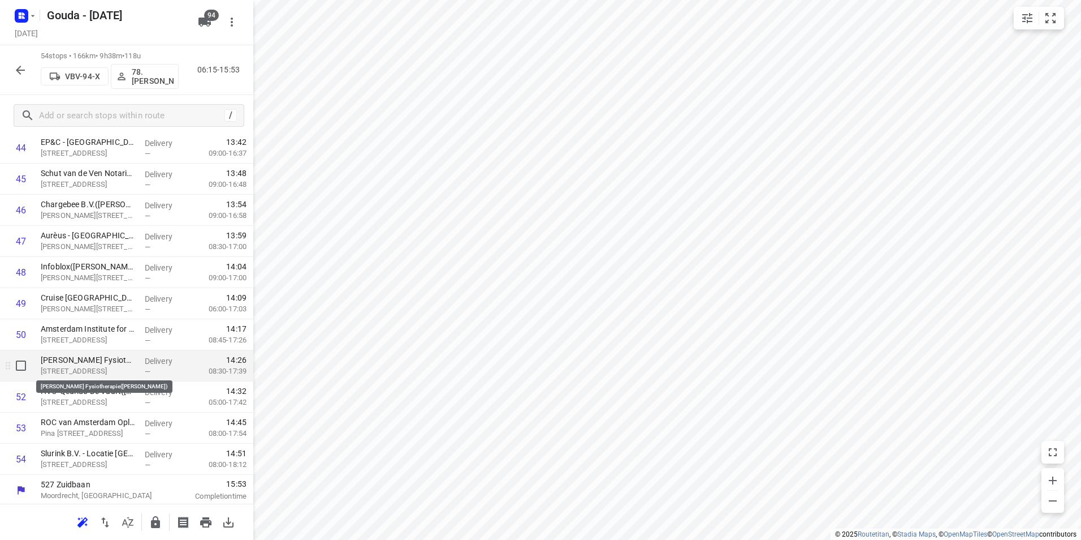
scroll to position [1432, 0]
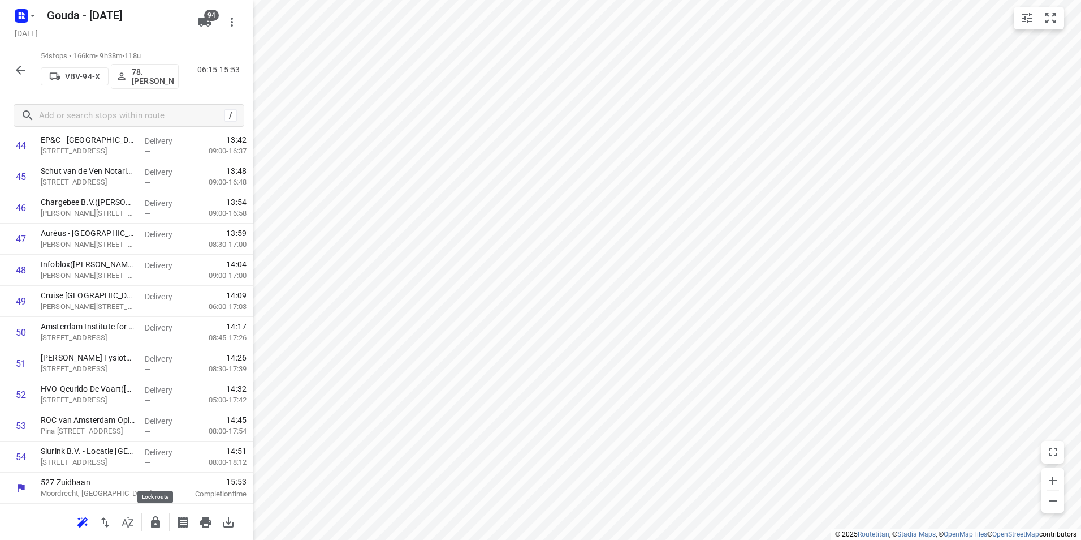
click at [150, 528] on icon "button" at bounding box center [156, 522] width 14 height 14
click at [9, 72] on div "54 stops • 166km • 9h38m • 118u VBV-94-X 78.[PERSON_NAME] 06:15-15:53" at bounding box center [126, 70] width 253 height 50
click at [17, 71] on icon "button" at bounding box center [21, 70] width 14 height 14
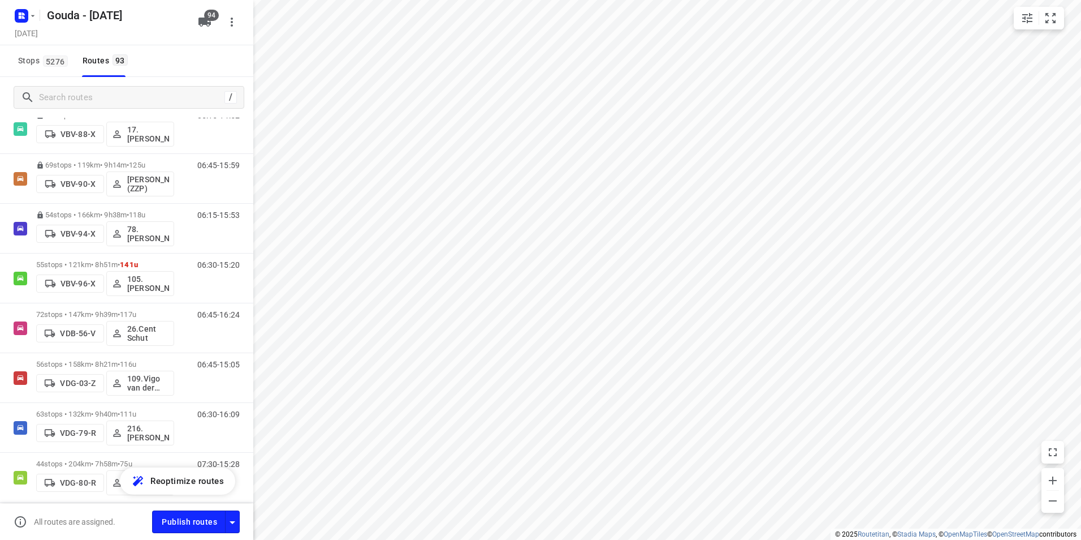
scroll to position [2635, 0]
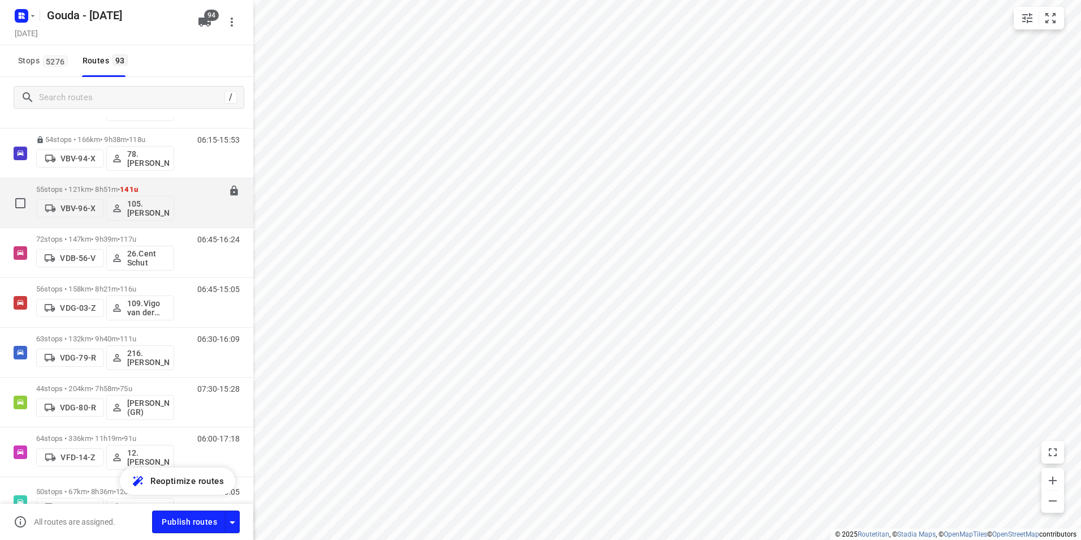
click at [92, 185] on p "55 stops • 121km • 8h51m • 141u" at bounding box center [105, 189] width 138 height 8
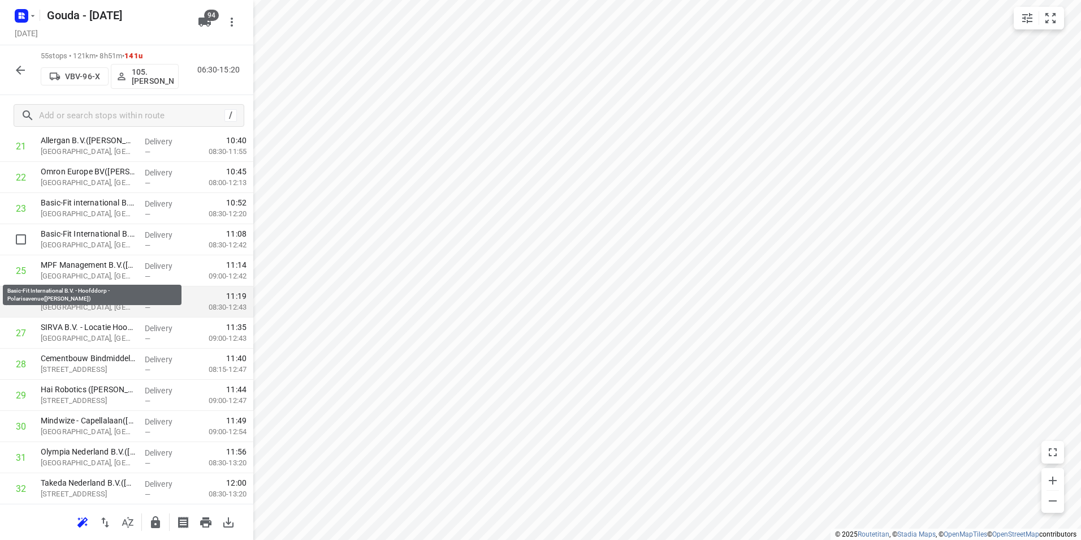
scroll to position [735, 0]
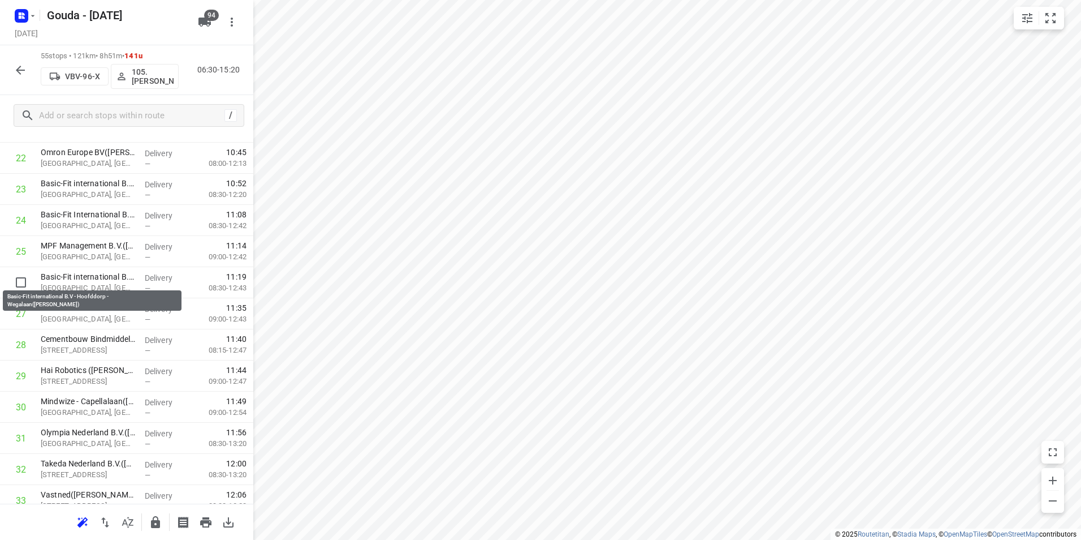
drag, startPoint x: 109, startPoint y: 280, endPoint x: 111, endPoint y: 258, distance: 22.2
click at [111, 258] on div "1 👷🏻 DHL Service Center [GEOGRAPHIC_DATA]([PERSON_NAME]) Tufsteen 4, [GEOGRAPHI…" at bounding box center [126, 344] width 253 height 1711
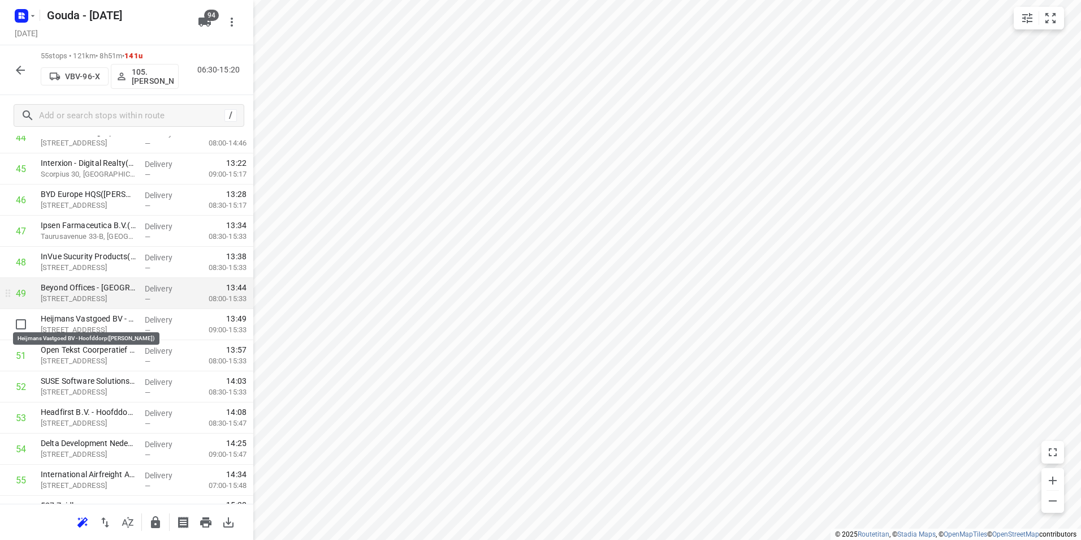
scroll to position [1463, 0]
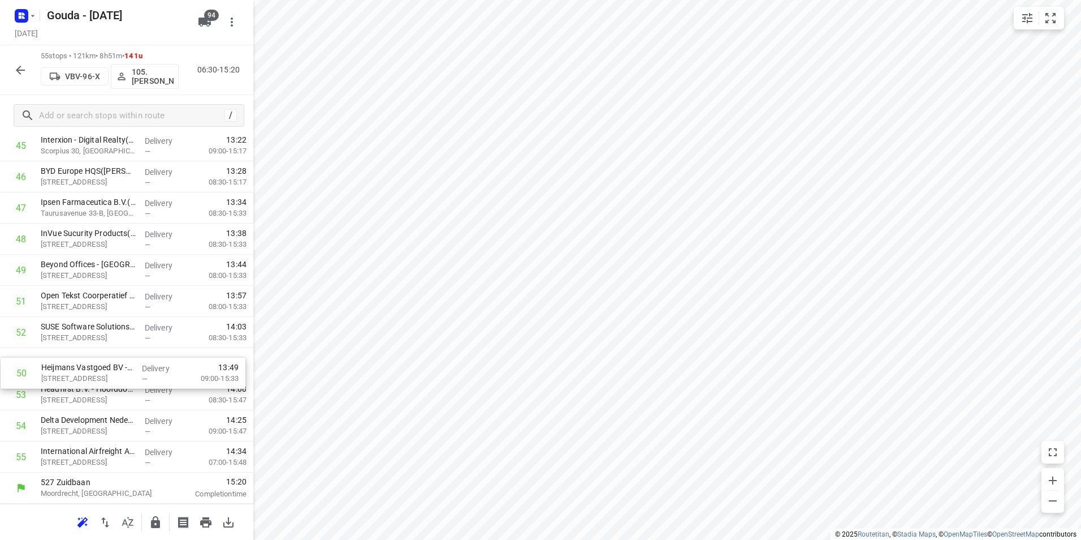
drag, startPoint x: 94, startPoint y: 339, endPoint x: 97, endPoint y: 390, distance: 51.0
click at [149, 520] on icon "button" at bounding box center [156, 522] width 14 height 14
click at [17, 67] on icon "button" at bounding box center [21, 70] width 14 height 14
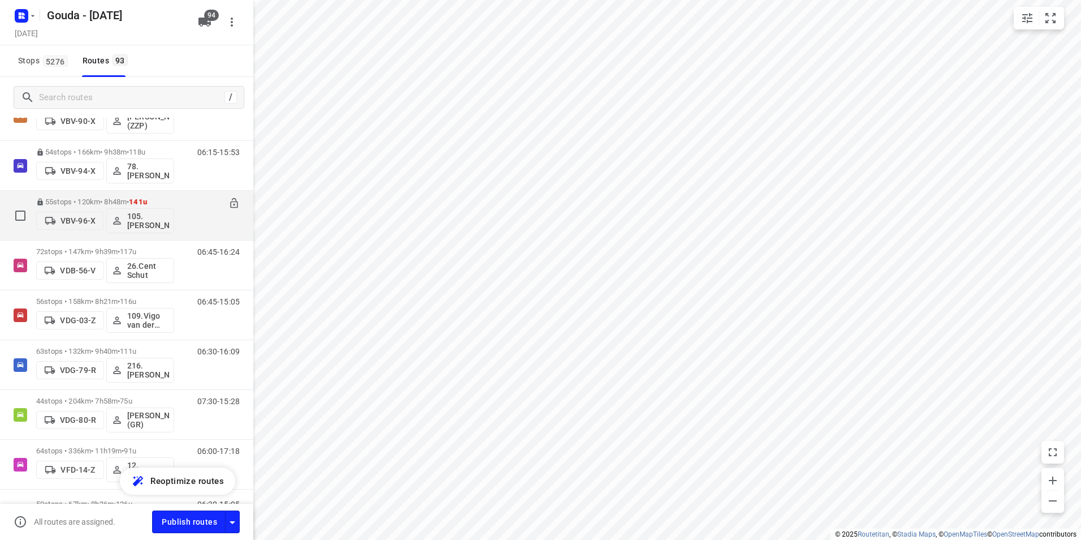
scroll to position [2692, 0]
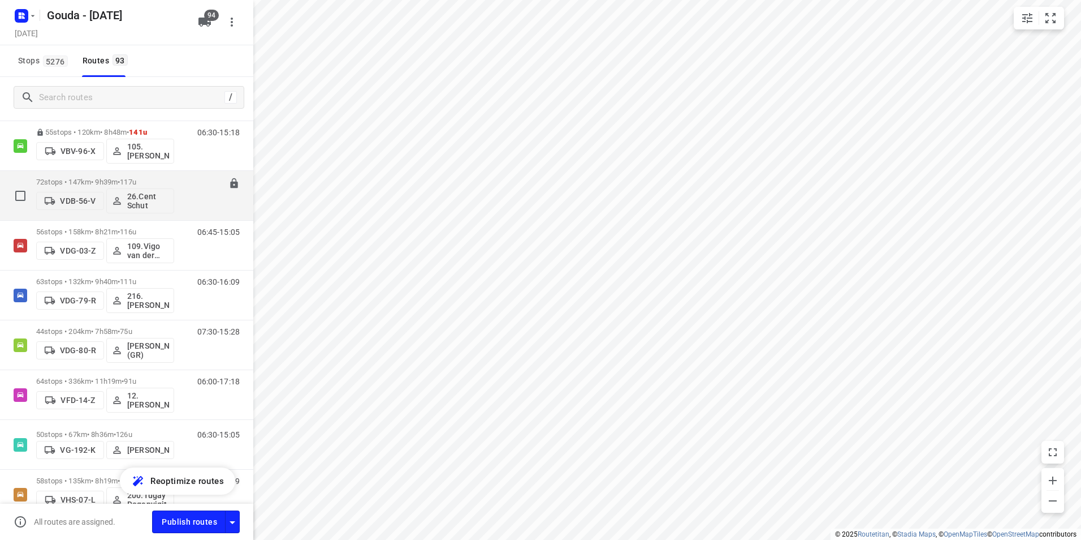
click at [90, 183] on p "72 stops • 147km • 9h39m • 117u" at bounding box center [105, 182] width 138 height 8
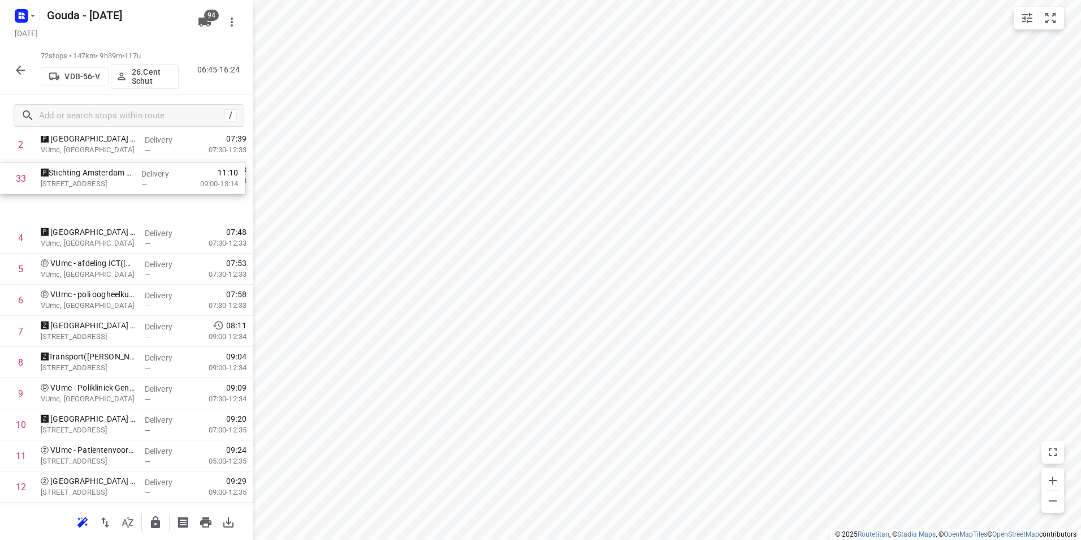
scroll to position [126, 0]
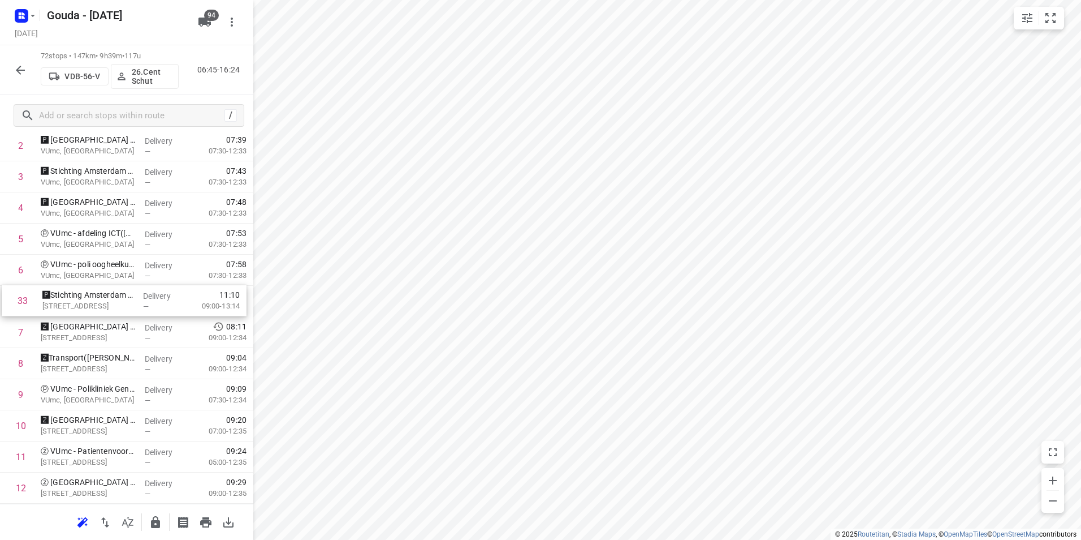
drag, startPoint x: 91, startPoint y: 223, endPoint x: 97, endPoint y: 297, distance: 74.9
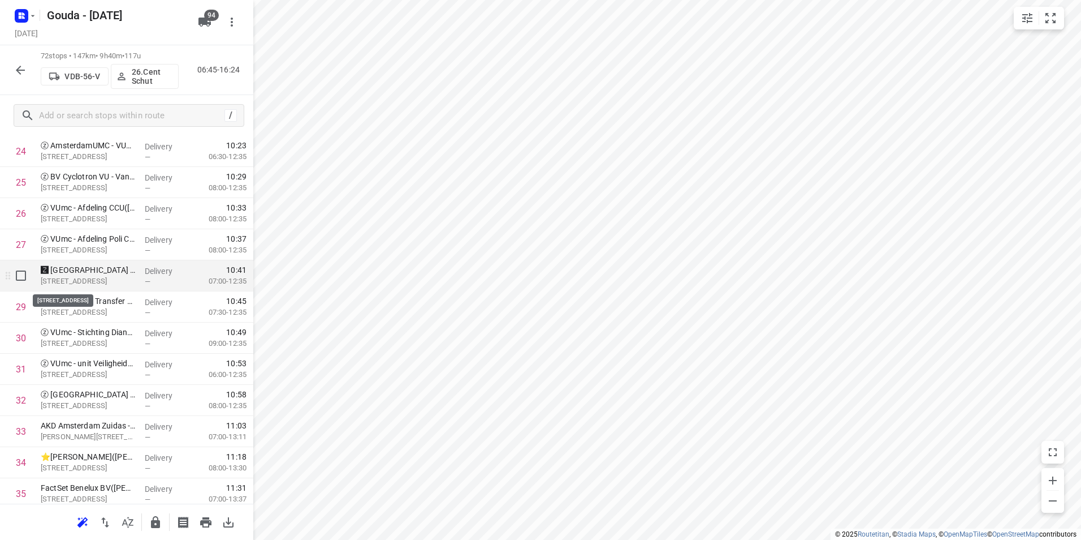
scroll to position [917, 0]
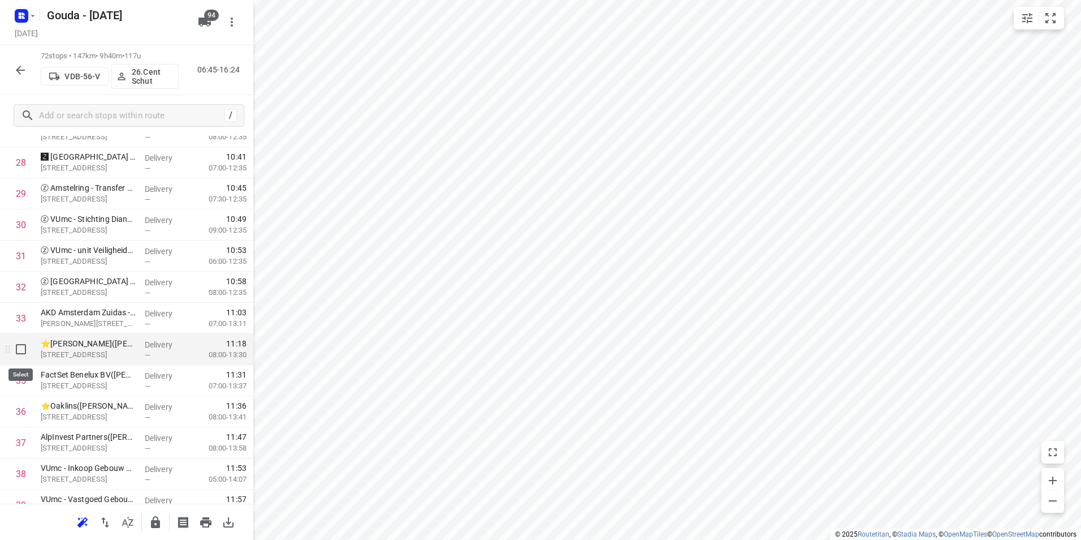
click at [22, 352] on input "checkbox" at bounding box center [21, 349] width 23 height 23
checkbox input "true"
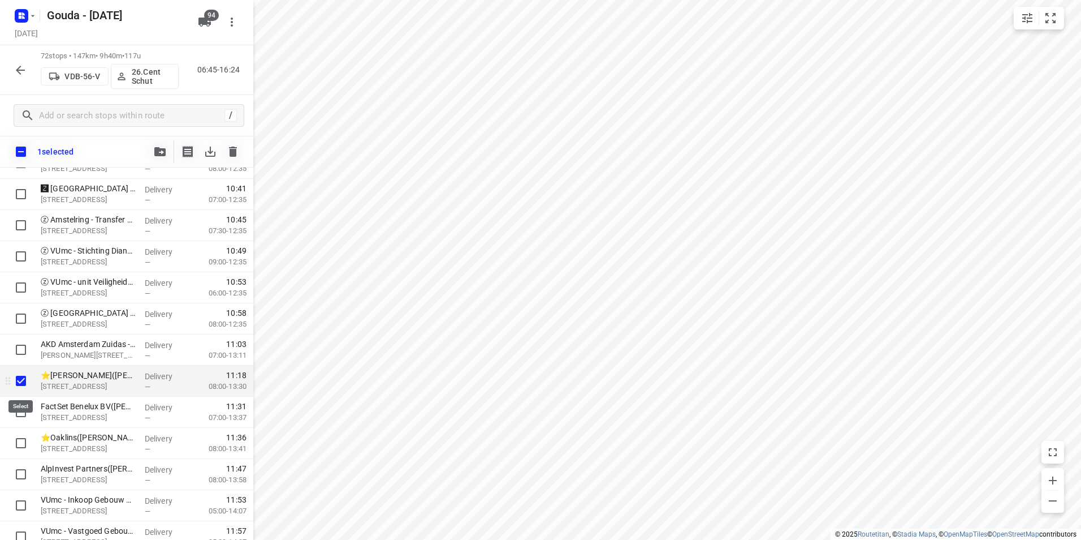
click at [23, 378] on input "checkbox" at bounding box center [21, 380] width 23 height 23
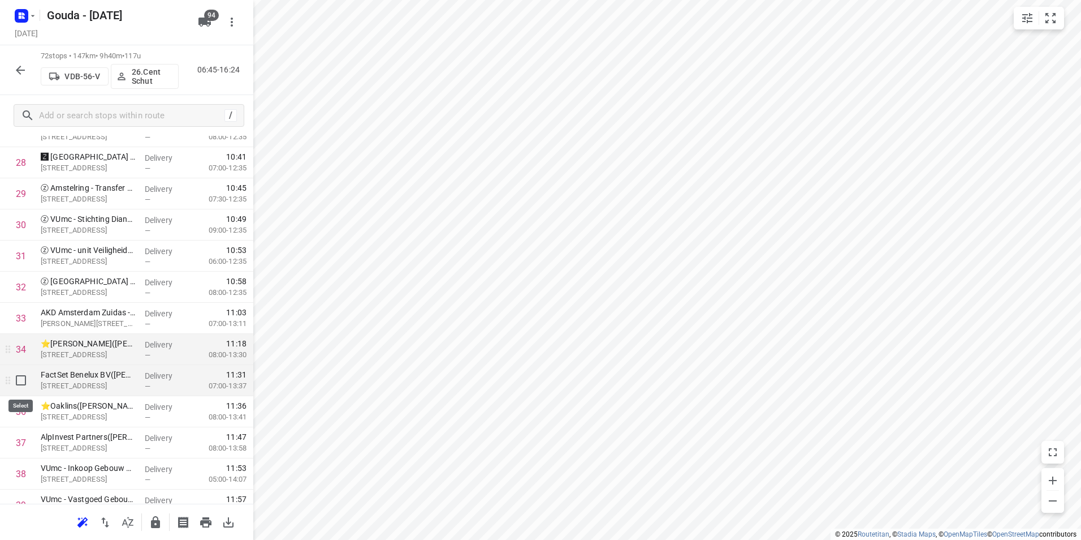
click at [25, 376] on input "checkbox" at bounding box center [21, 380] width 23 height 23
checkbox input "true"
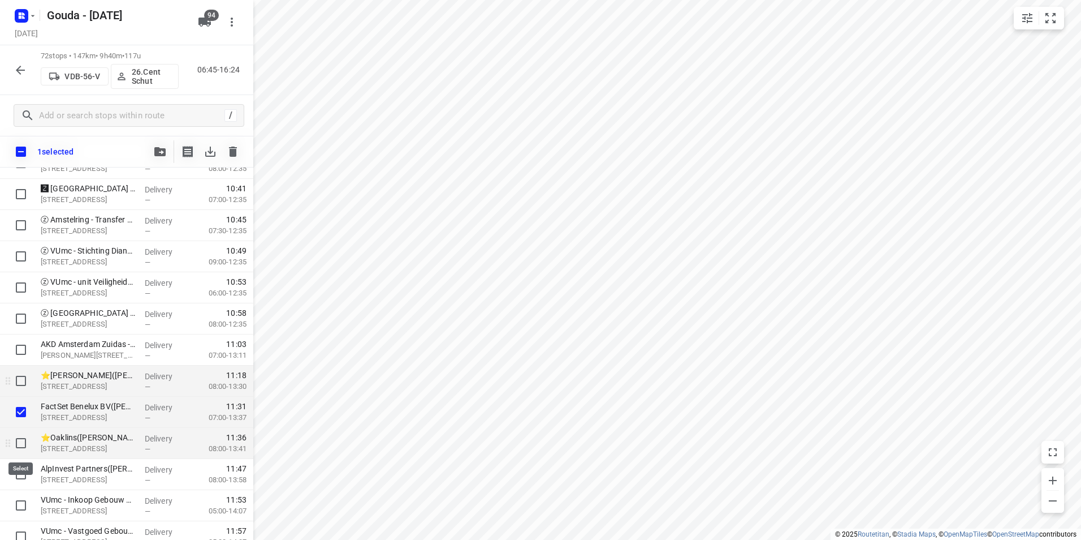
click at [18, 443] on input "checkbox" at bounding box center [21, 442] width 23 height 23
checkbox input "true"
click at [157, 143] on button "button" at bounding box center [160, 151] width 23 height 23
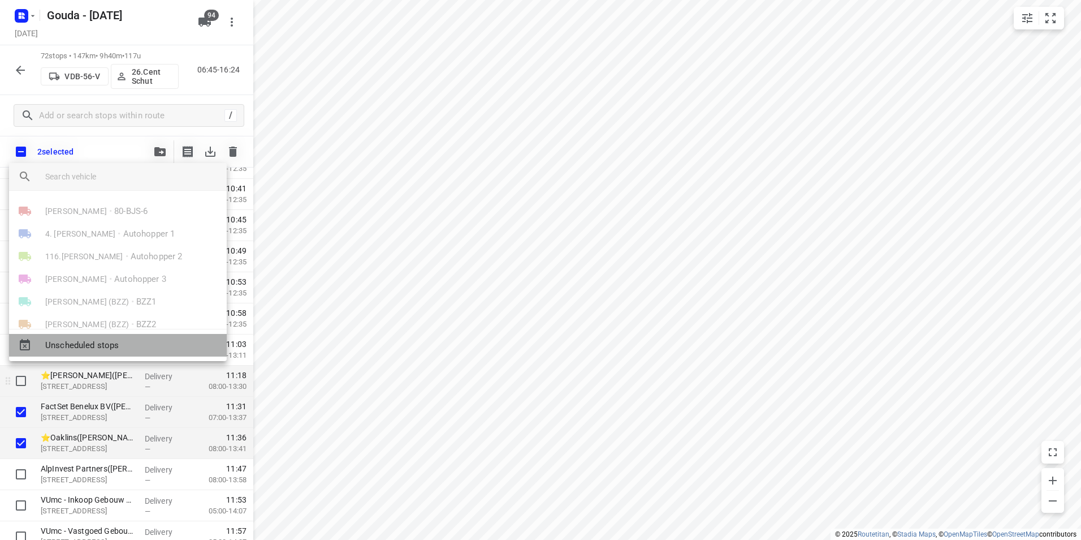
click at [103, 342] on span "Unscheduled stops" at bounding box center [131, 345] width 172 height 13
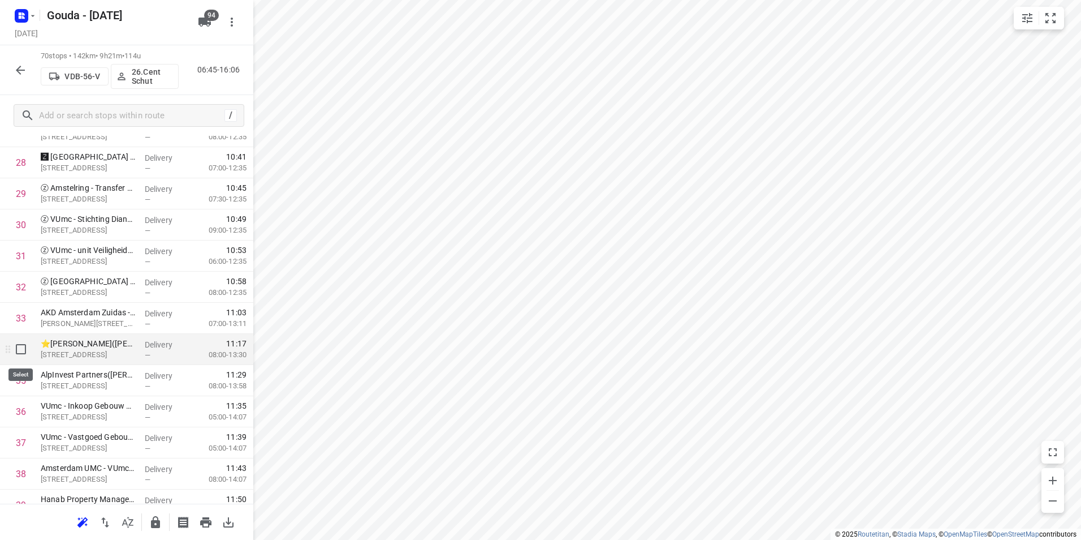
click at [21, 349] on input "checkbox" at bounding box center [21, 349] width 23 height 23
checkbox input "true"
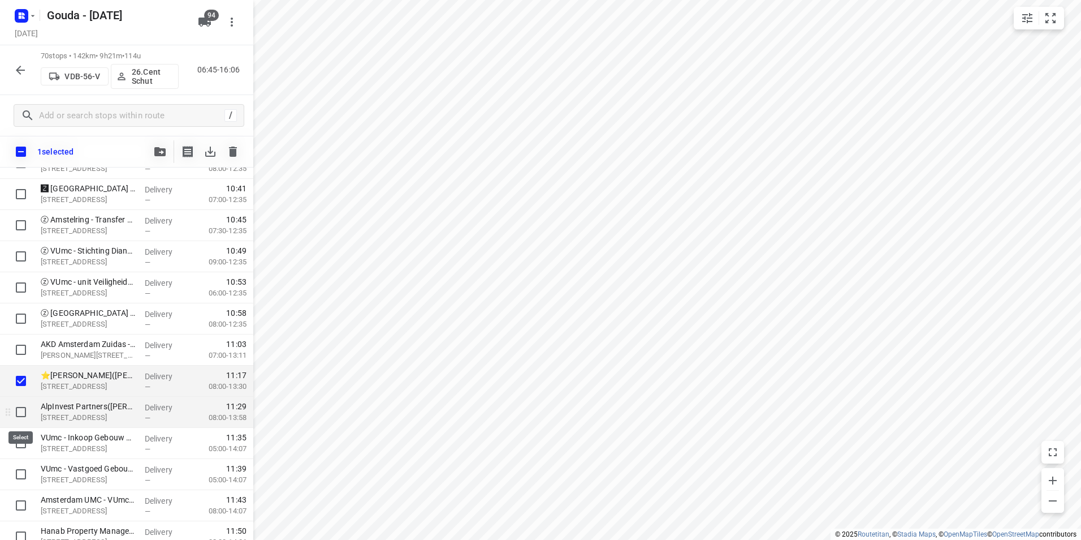
click at [24, 413] on input "checkbox" at bounding box center [21, 411] width 23 height 23
checkbox input "true"
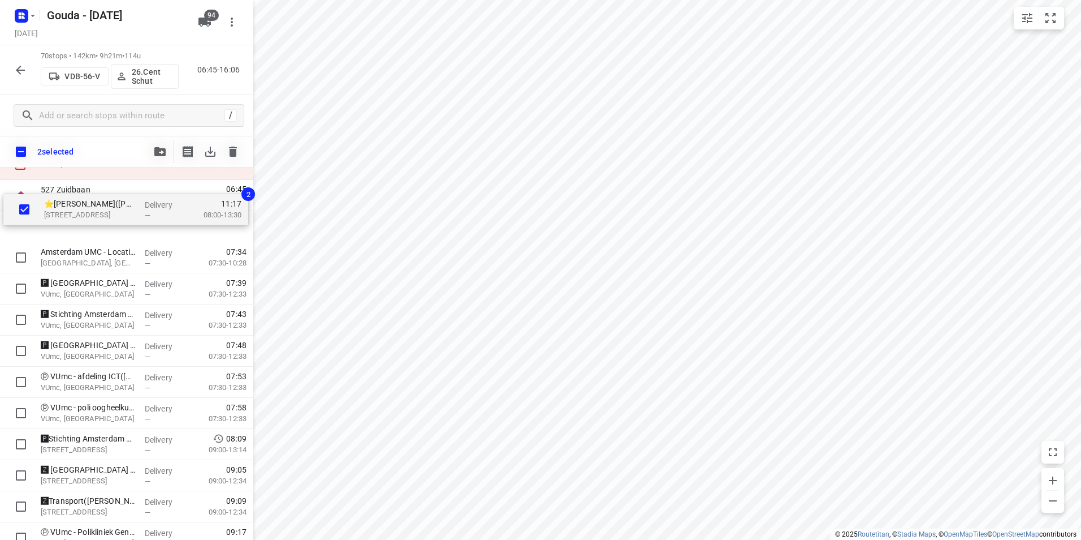
scroll to position [0, 0]
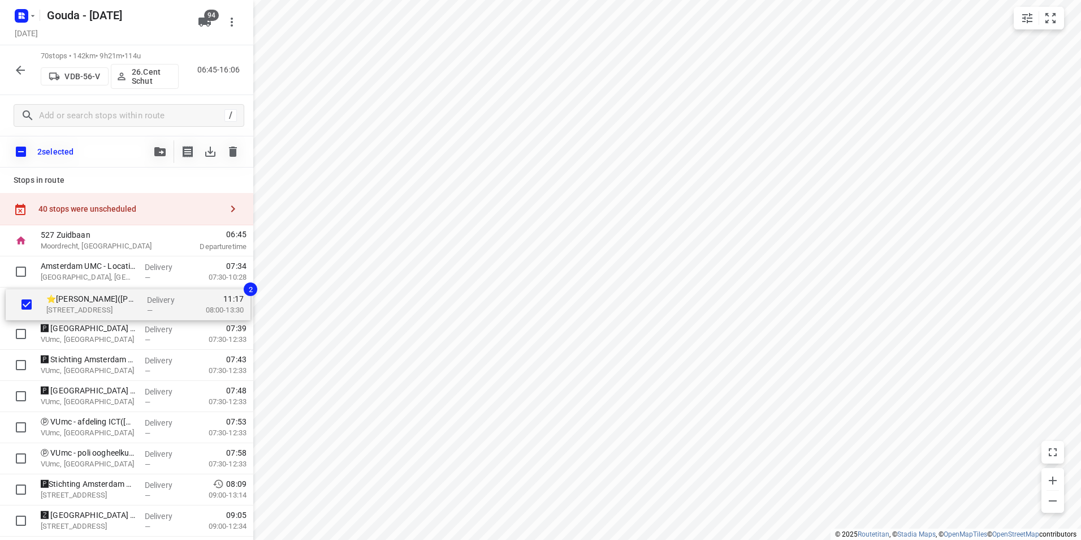
drag, startPoint x: 72, startPoint y: 383, endPoint x: 78, endPoint y: 304, distance: 79.4
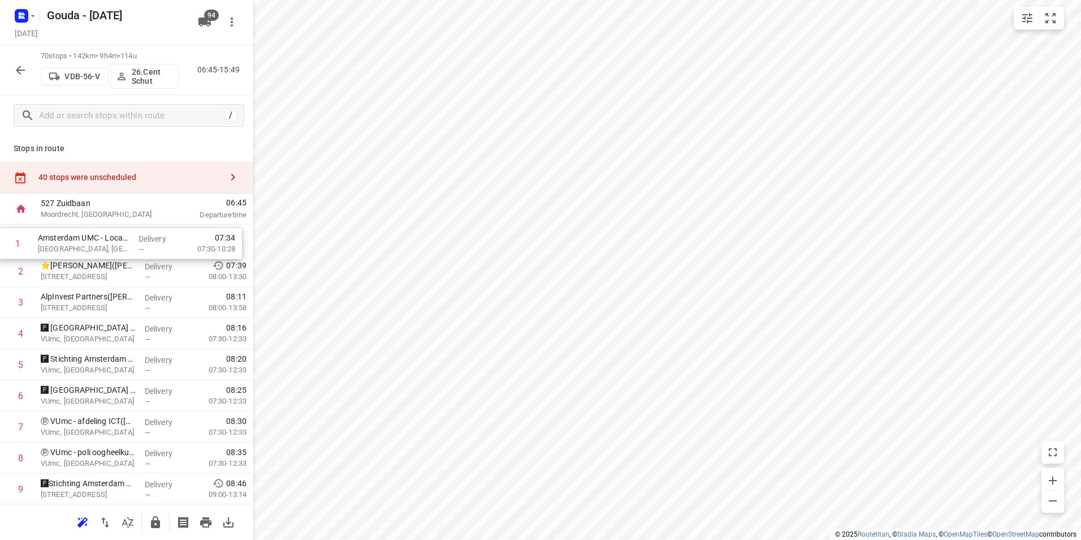
drag, startPoint x: 77, startPoint y: 242, endPoint x: 77, endPoint y: 248, distance: 5.7
click at [16, 273] on input "checkbox" at bounding box center [21, 271] width 23 height 23
checkbox input "true"
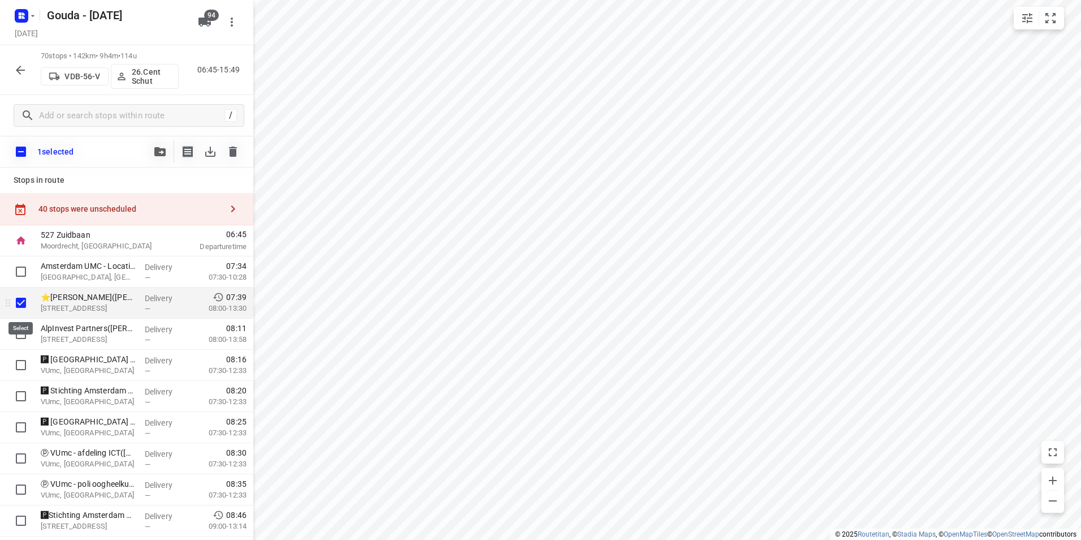
click at [20, 303] on input "checkbox" at bounding box center [21, 302] width 23 height 23
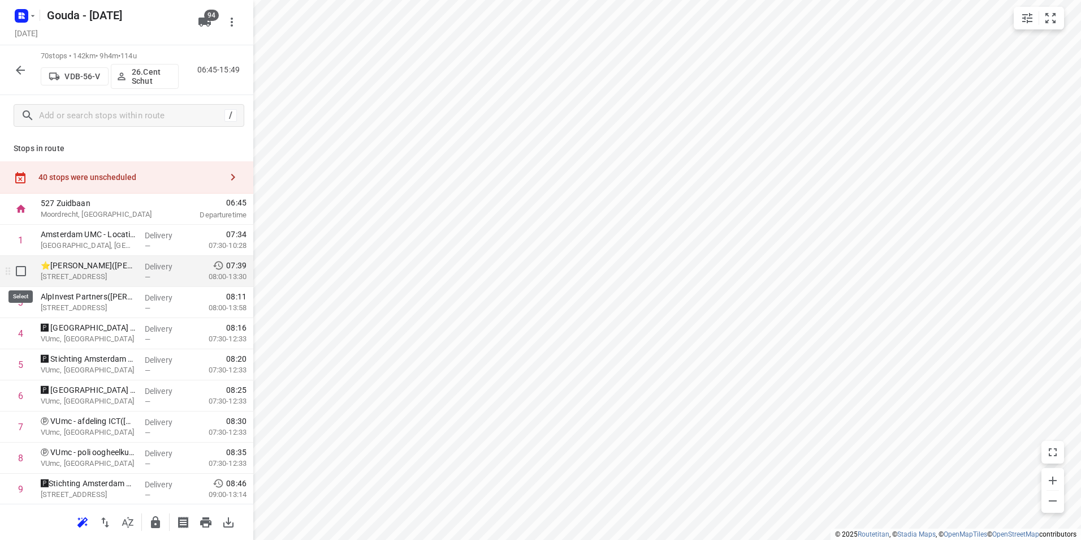
click at [21, 273] on input "checkbox" at bounding box center [21, 271] width 23 height 23
checkbox input "true"
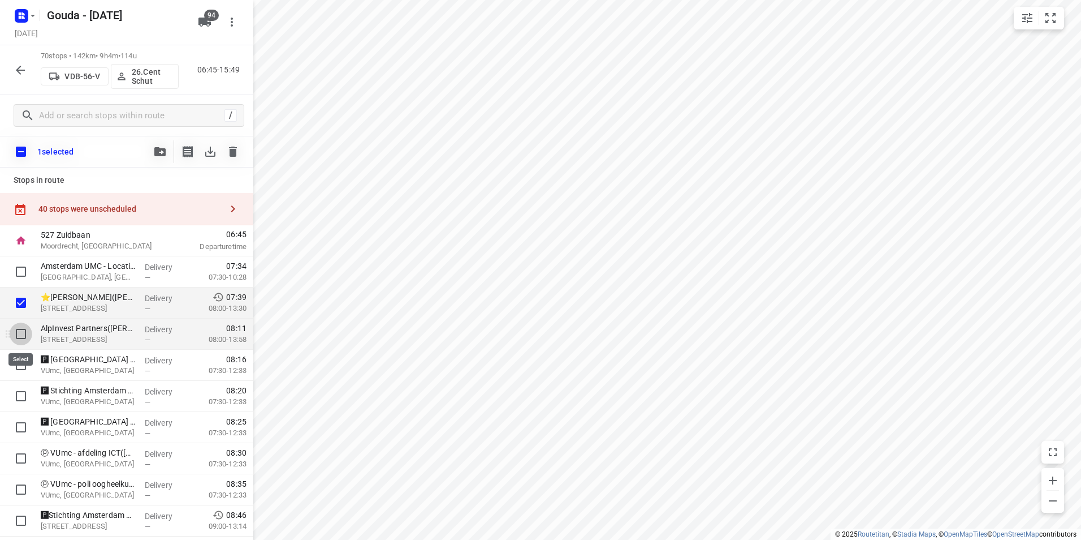
click at [16, 336] on input "checkbox" at bounding box center [21, 333] width 23 height 23
checkbox input "true"
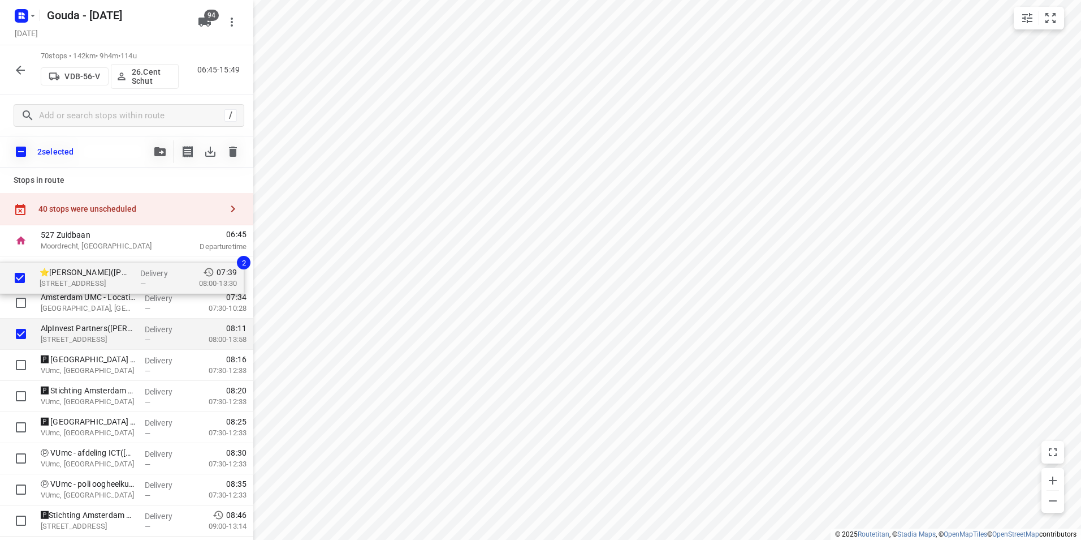
drag, startPoint x: 68, startPoint y: 304, endPoint x: 67, endPoint y: 277, distance: 27.7
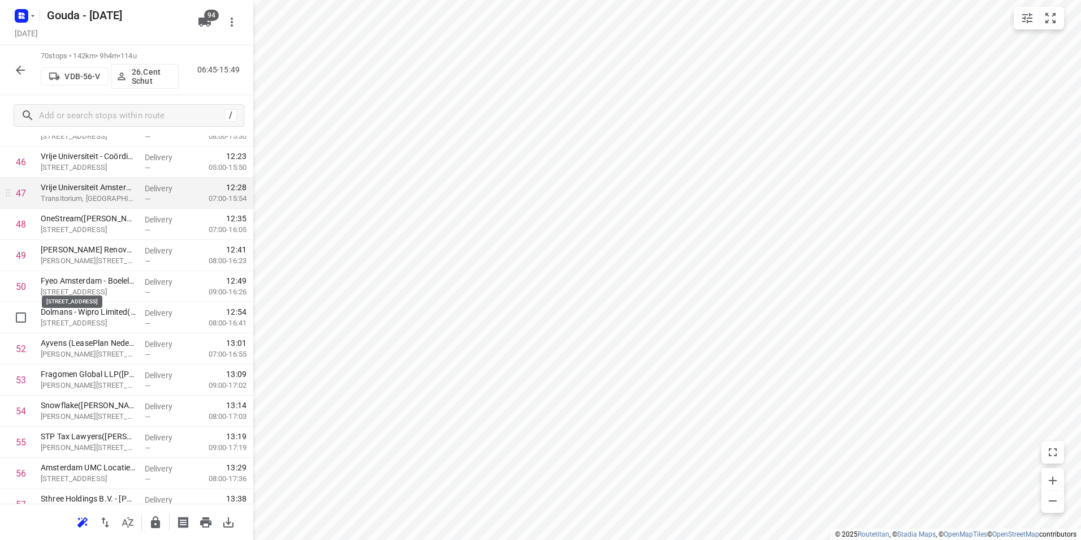
scroll to position [1414, 0]
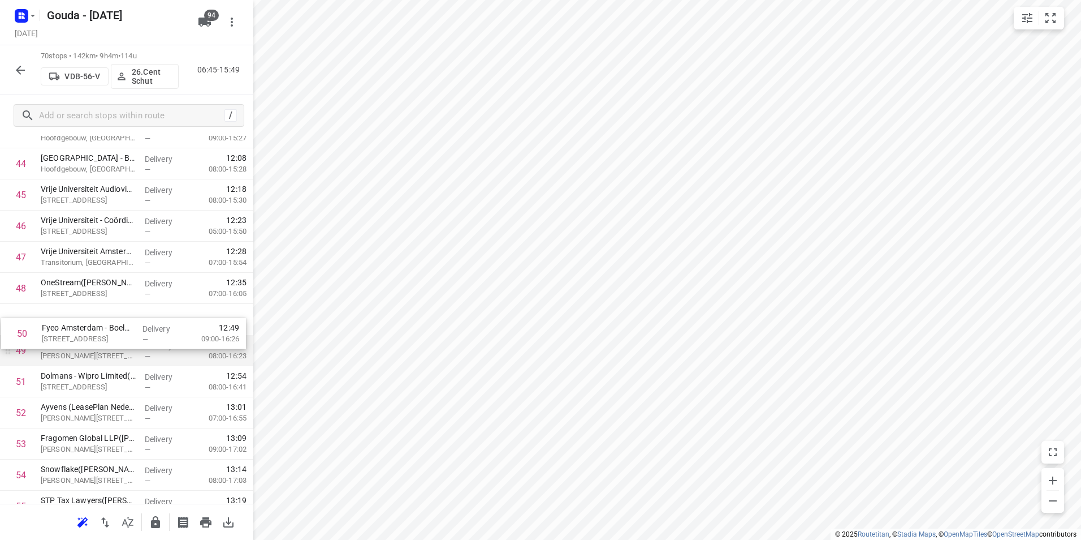
drag, startPoint x: 109, startPoint y: 338, endPoint x: 109, endPoint y: 329, distance: 8.5
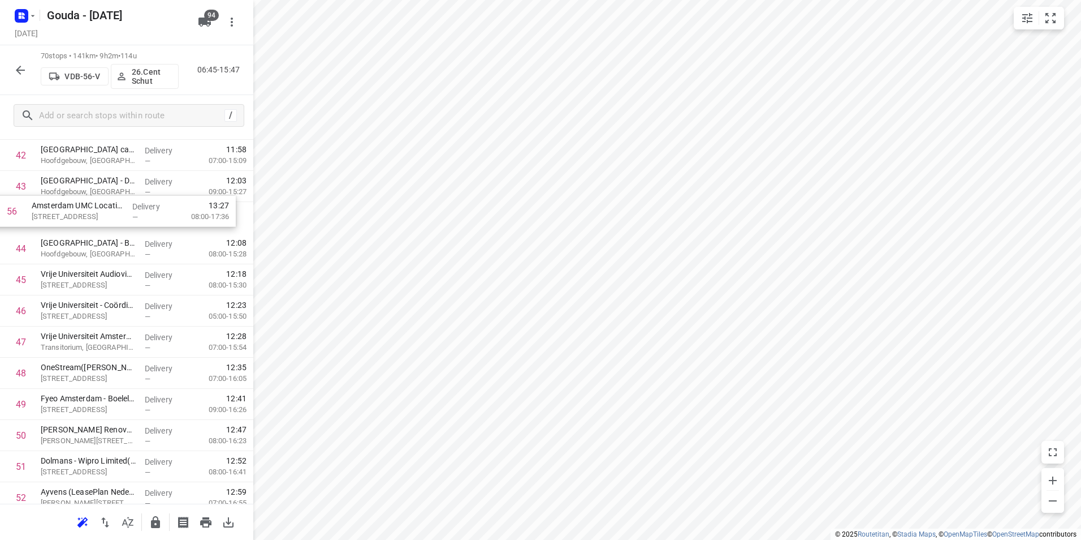
scroll to position [1360, 0]
drag, startPoint x: 74, startPoint y: 305, endPoint x: 70, endPoint y: 247, distance: 58.4
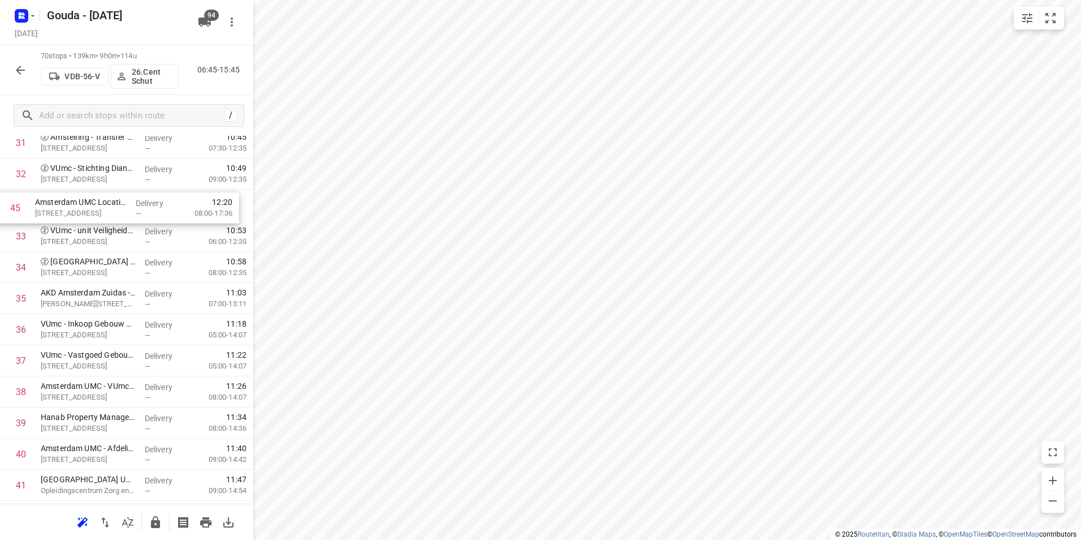
scroll to position [1025, 0]
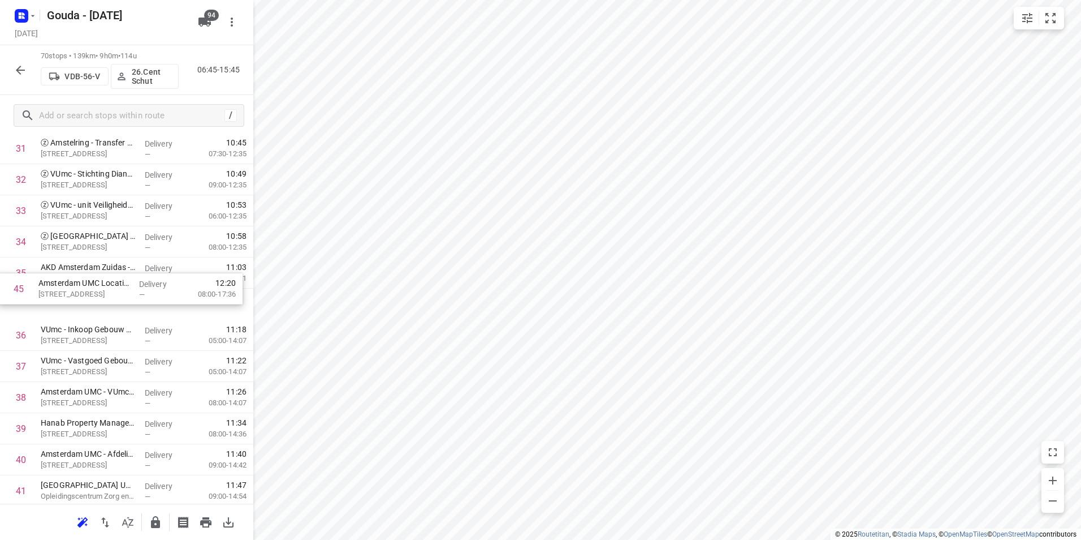
drag, startPoint x: 83, startPoint y: 391, endPoint x: 78, endPoint y: 286, distance: 105.9
click at [78, 286] on div "1 ⭐[PERSON_NAME]([PERSON_NAME]) [STREET_ADDRESS] Delivery — 07:33 08:00-13:30 2…" at bounding box center [126, 288] width 253 height 2177
drag, startPoint x: 63, startPoint y: 308, endPoint x: 63, endPoint y: 283, distance: 24.9
click at [63, 282] on div "1 ⭐[PERSON_NAME]([PERSON_NAME]) [STREET_ADDRESS] Delivery — 07:33 08:00-13:30 2…" at bounding box center [126, 288] width 253 height 2177
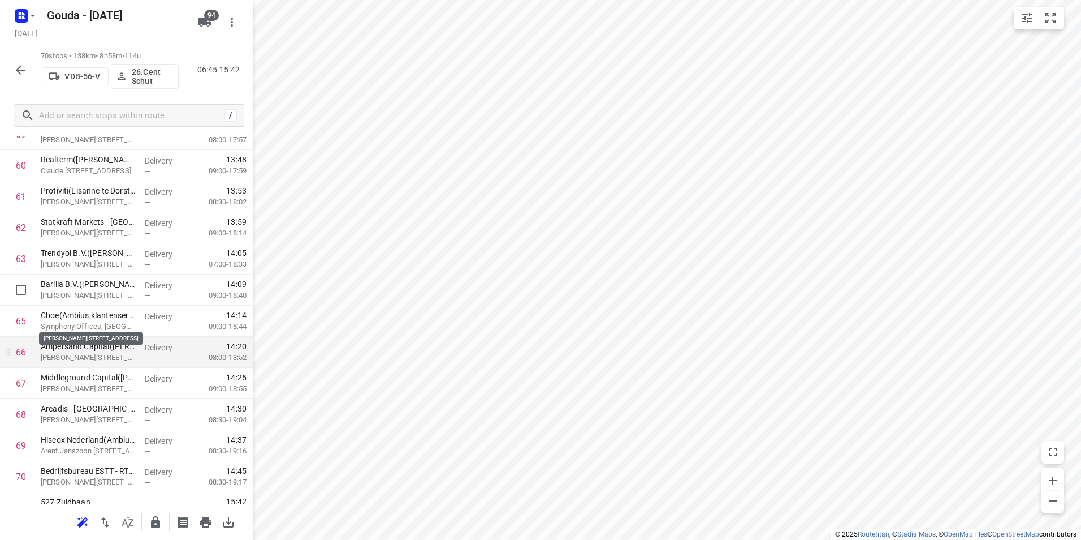
scroll to position [1930, 0]
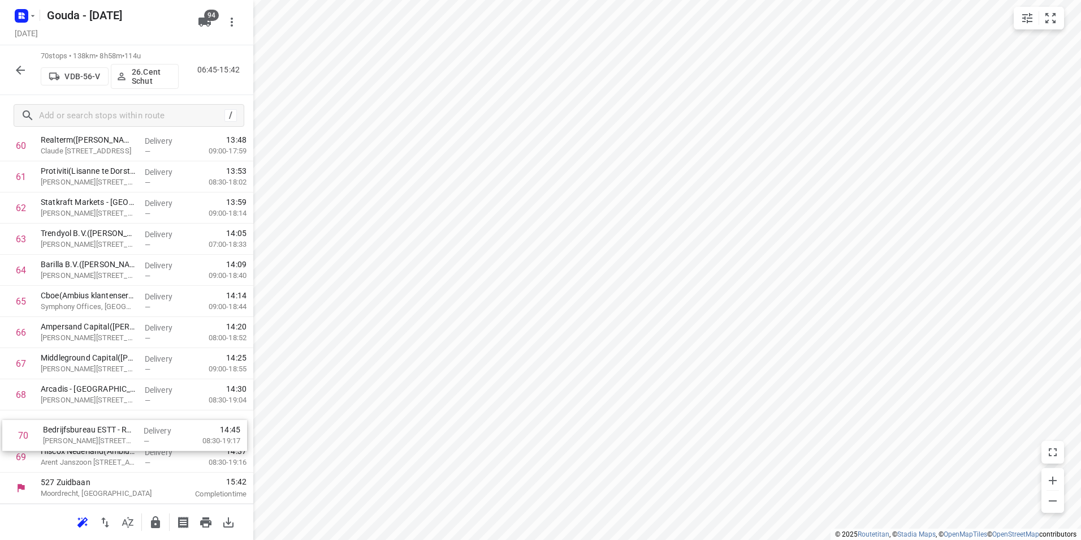
drag, startPoint x: 77, startPoint y: 451, endPoint x: 84, endPoint y: 425, distance: 26.9
click at [20, 458] on input "checkbox" at bounding box center [21, 456] width 23 height 23
checkbox input "true"
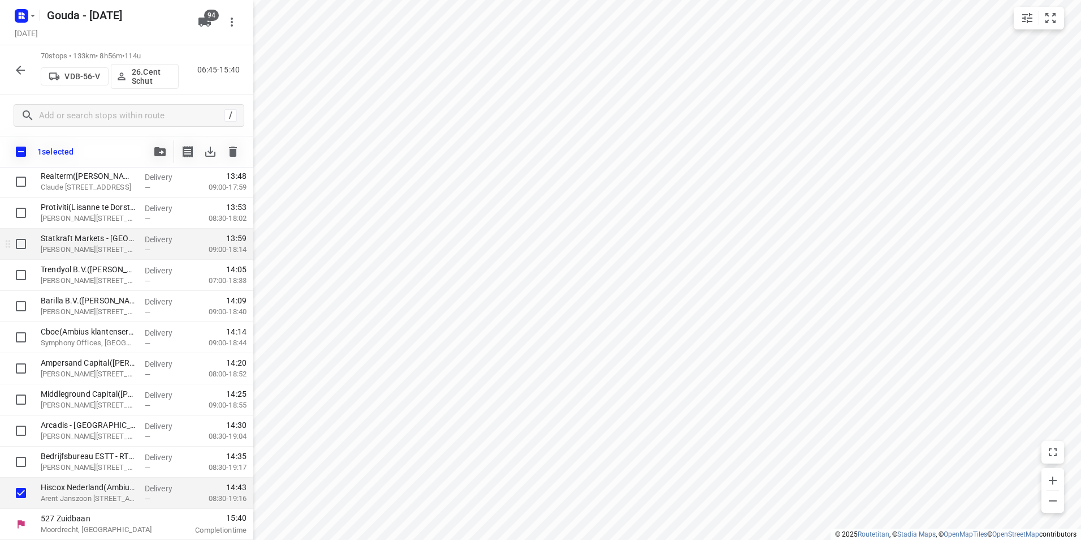
scroll to position [1925, 0]
click at [156, 156] on button "button" at bounding box center [160, 151] width 23 height 23
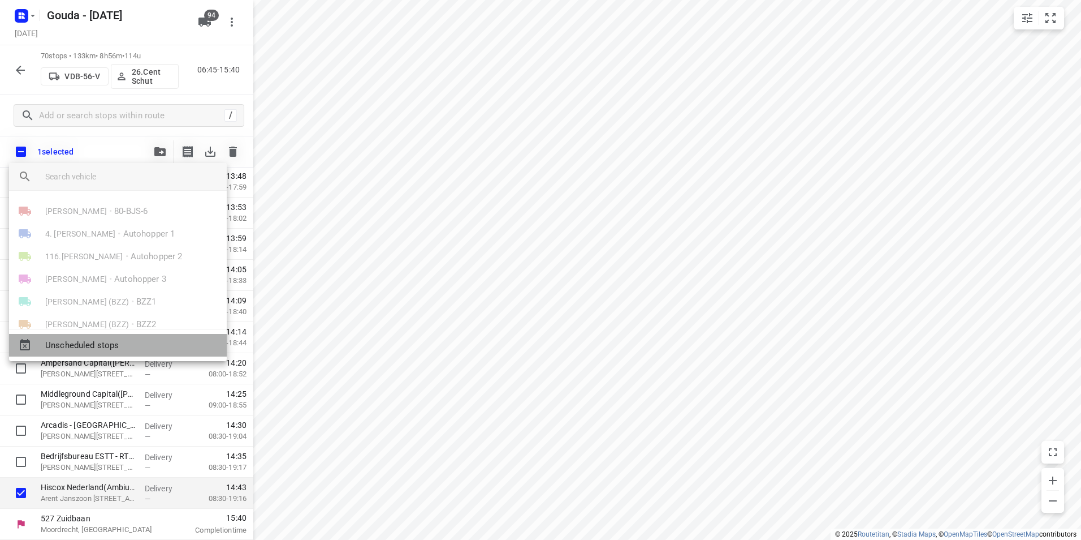
click at [88, 342] on span "Unscheduled stops" at bounding box center [131, 345] width 172 height 13
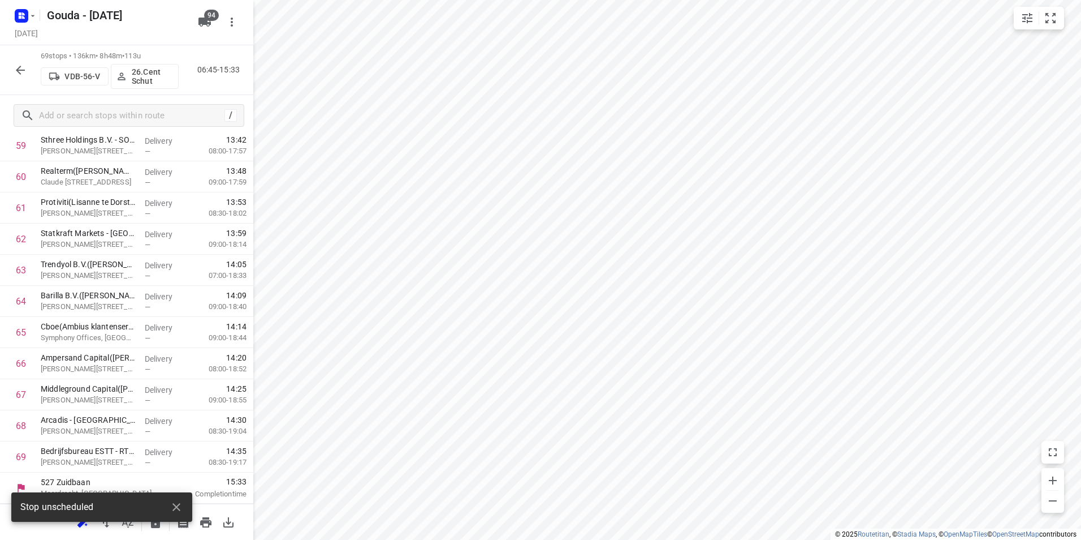
scroll to position [1898, 0]
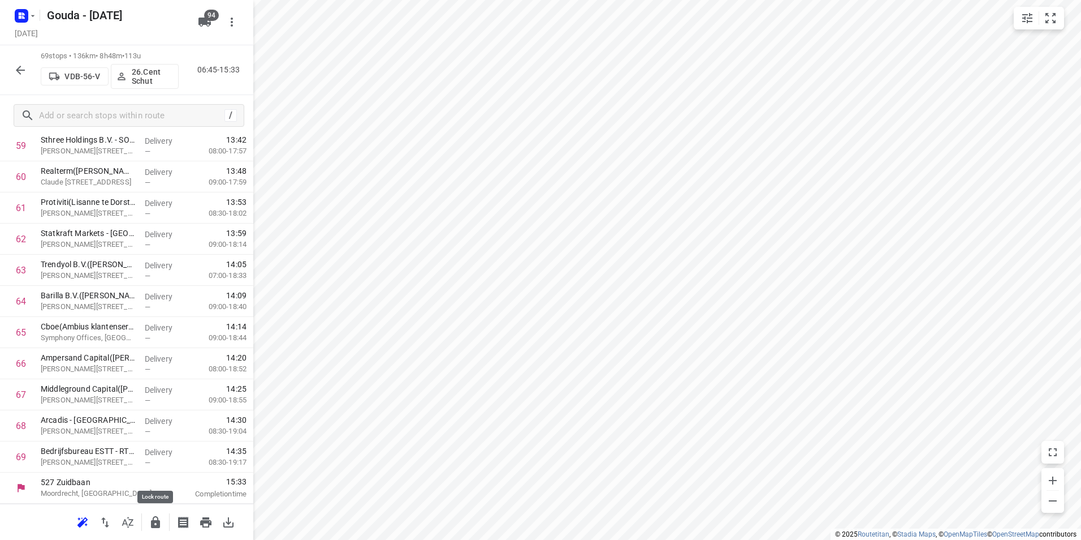
click at [157, 520] on icon "button" at bounding box center [155, 522] width 9 height 12
click at [14, 60] on button "button" at bounding box center [20, 70] width 23 height 23
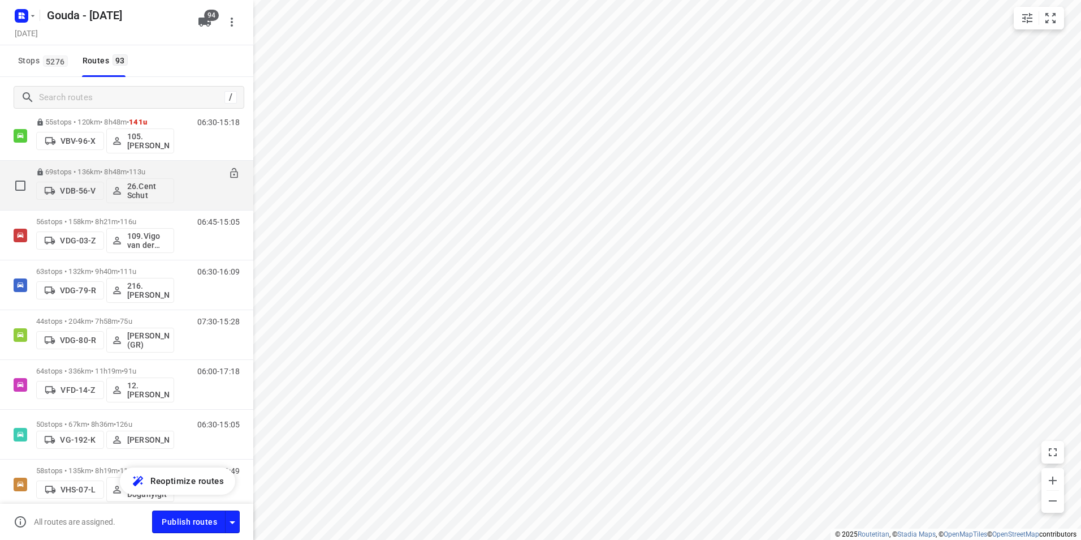
scroll to position [2714, 0]
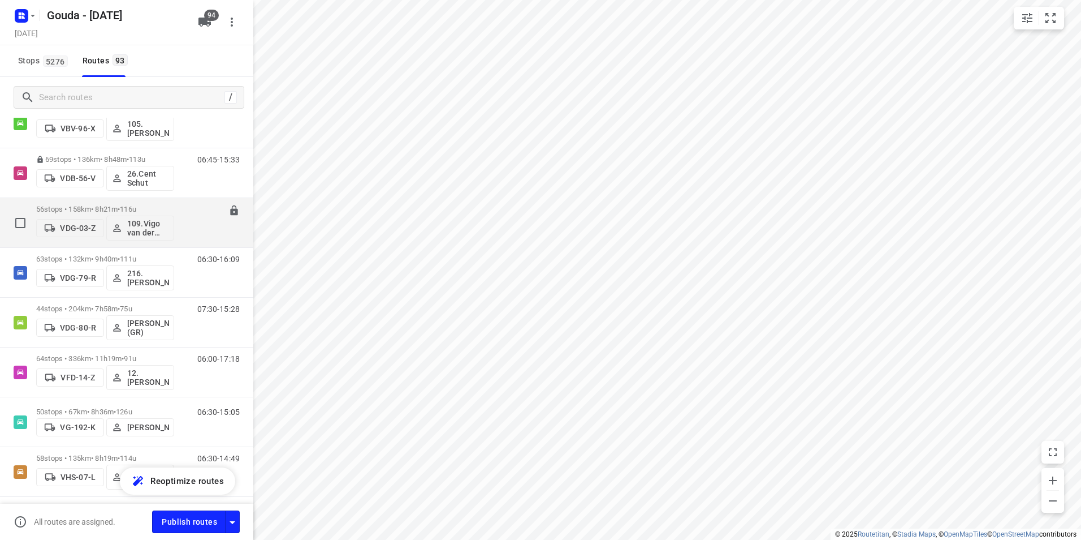
click at [103, 209] on p "56 stops • 158km • 8h21m • 116u" at bounding box center [105, 209] width 138 height 8
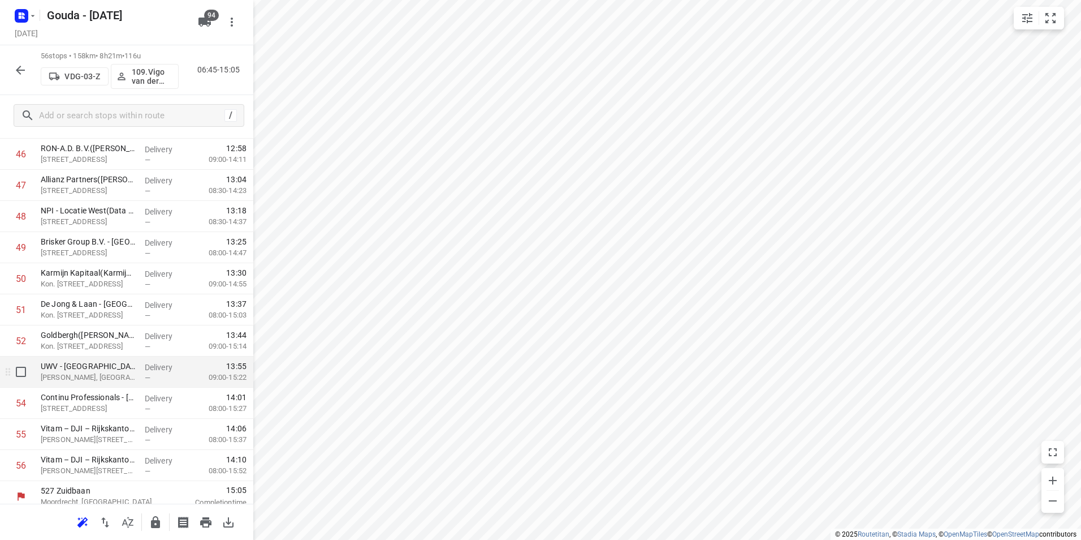
scroll to position [1494, 0]
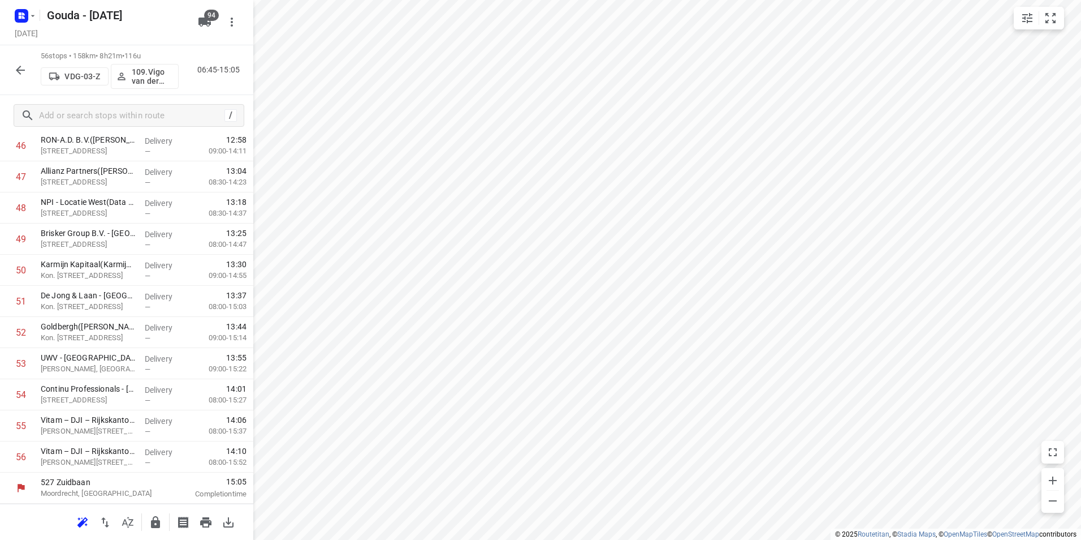
click at [150, 519] on icon "button" at bounding box center [156, 522] width 14 height 14
click at [20, 72] on icon "button" at bounding box center [21, 70] width 14 height 14
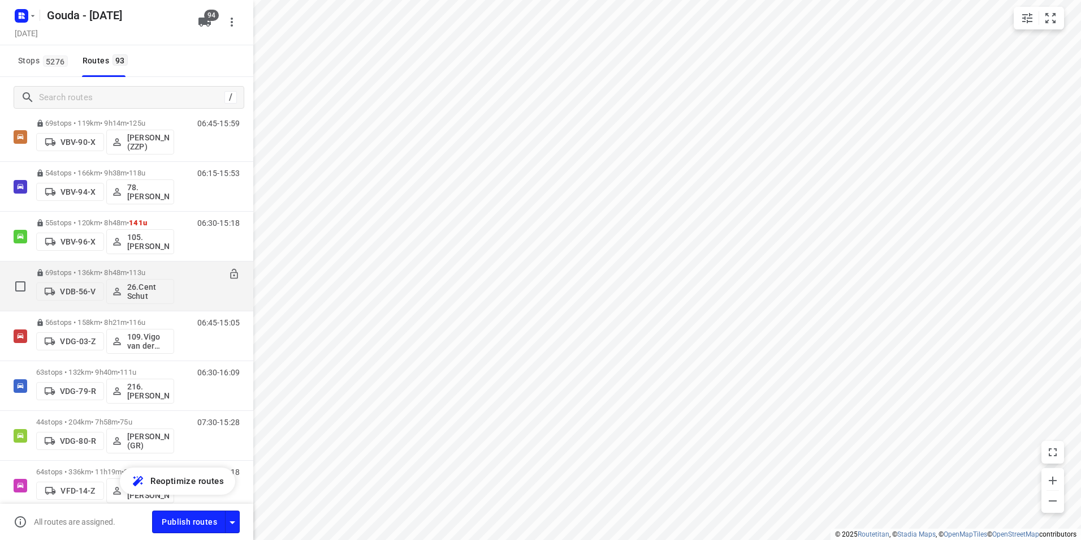
scroll to position [2714, 0]
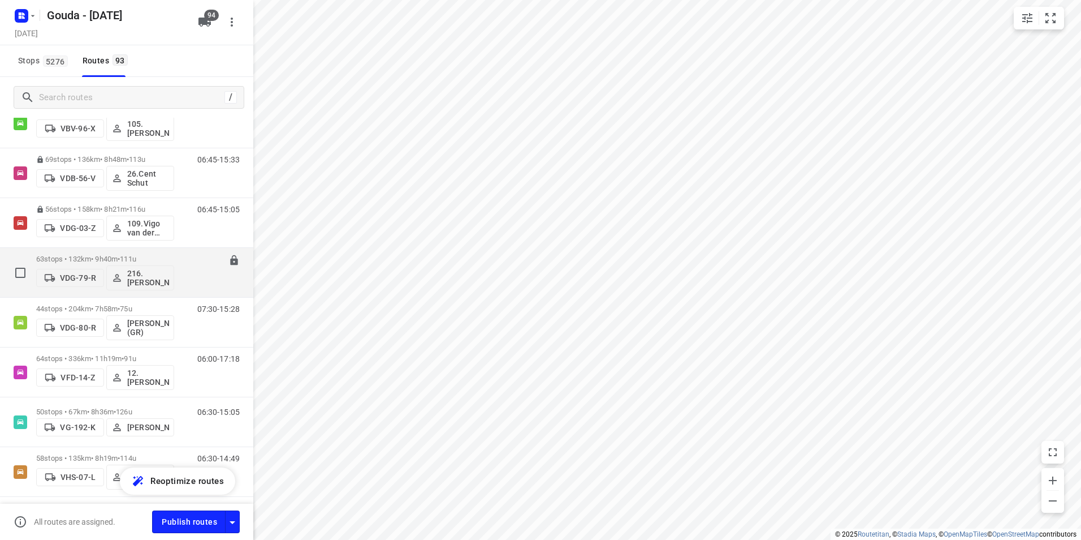
click at [120, 259] on span "•" at bounding box center [119, 258] width 2 height 8
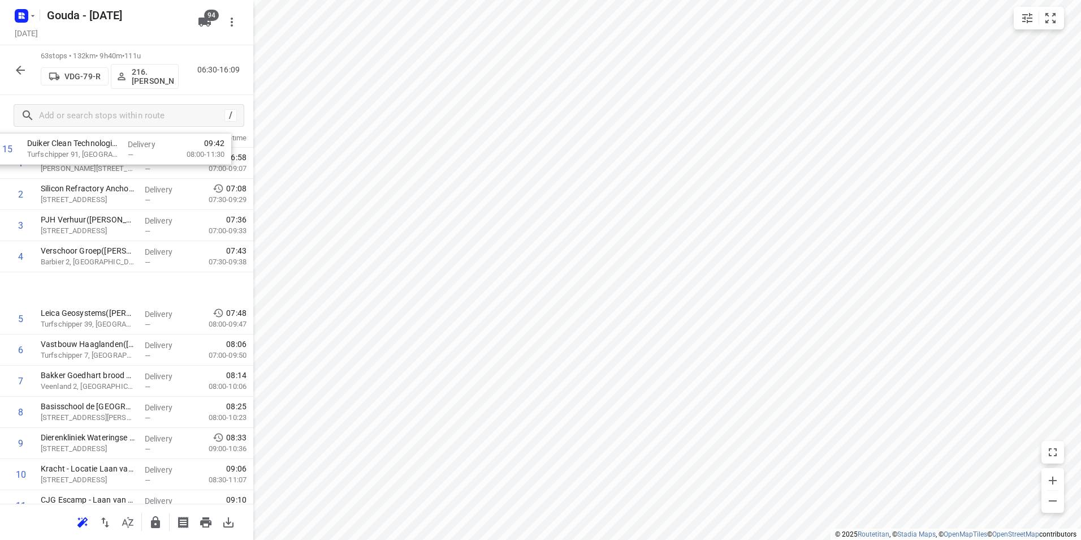
scroll to position [0, 0]
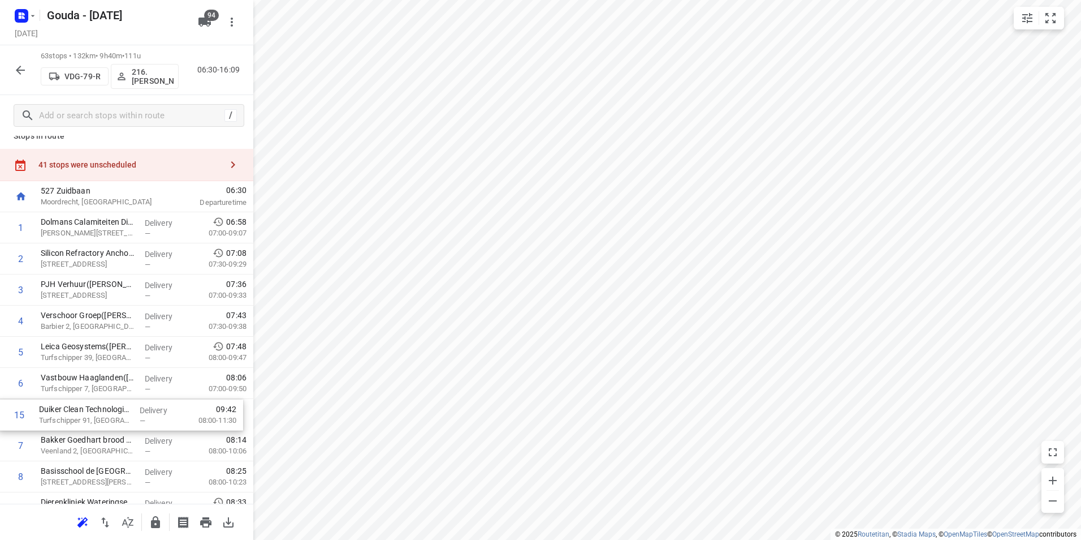
drag, startPoint x: 113, startPoint y: 233, endPoint x: 111, endPoint y: 422, distance: 189.5
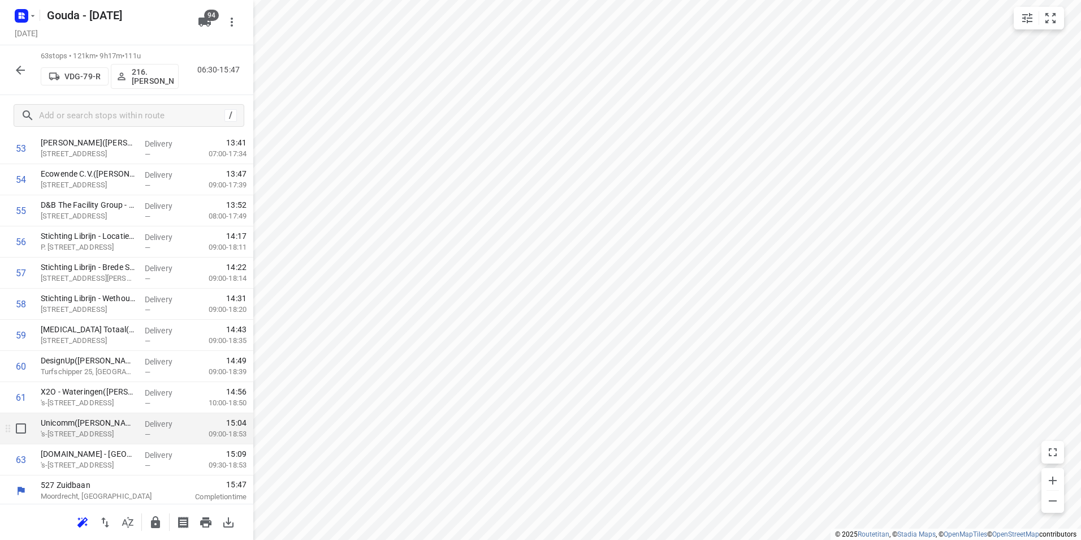
scroll to position [1712, 0]
drag, startPoint x: 139, startPoint y: 448, endPoint x: 134, endPoint y: 409, distance: 38.7
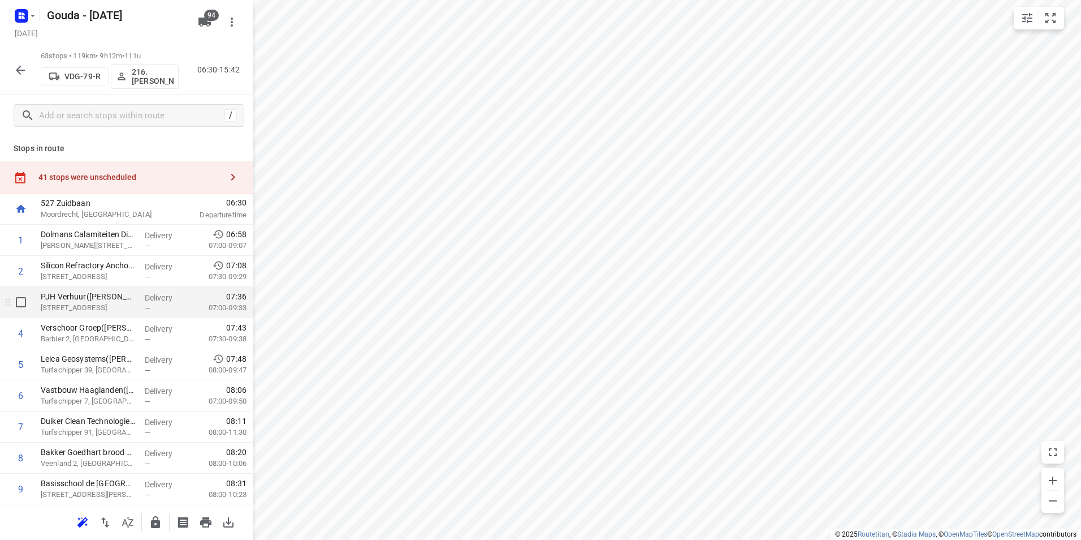
scroll to position [57, 0]
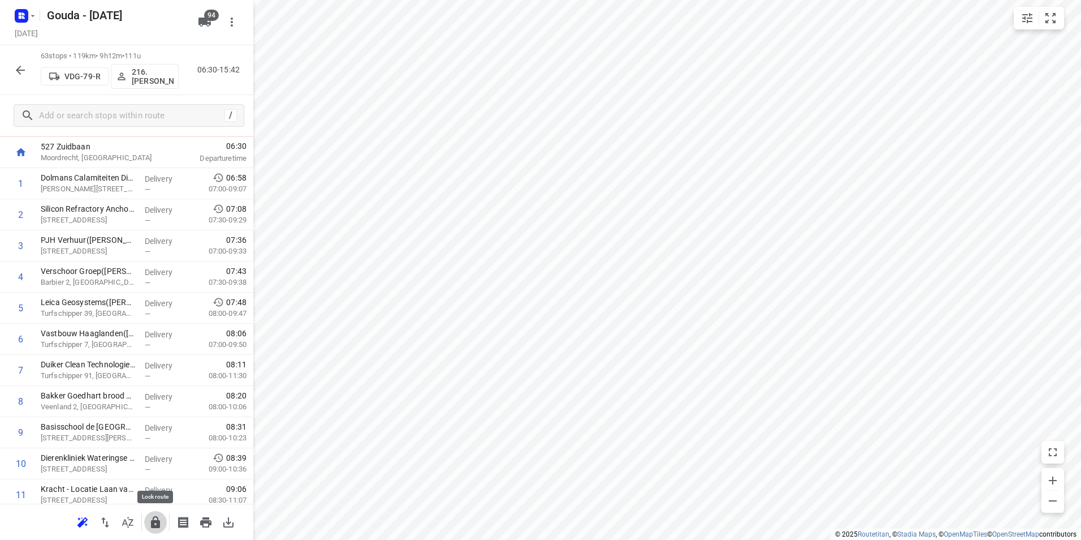
click at [159, 524] on icon "button" at bounding box center [155, 522] width 9 height 12
click at [18, 66] on icon "button" at bounding box center [21, 70] width 14 height 14
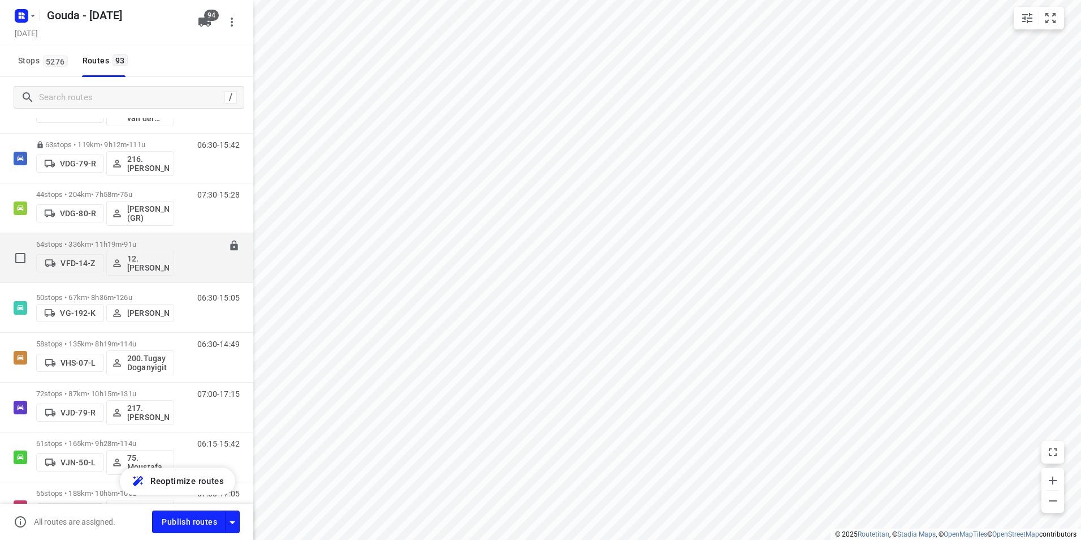
scroll to position [2828, 0]
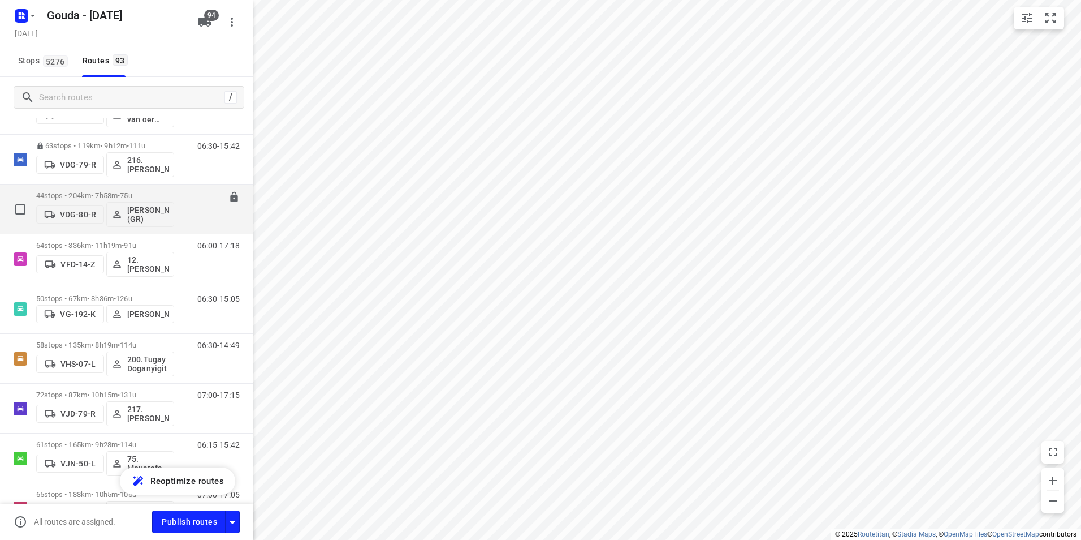
click at [88, 190] on div "44 stops • 204km • 7h58m • 75u VDG-80-R [PERSON_NAME] (GR)" at bounding box center [105, 208] width 138 height 47
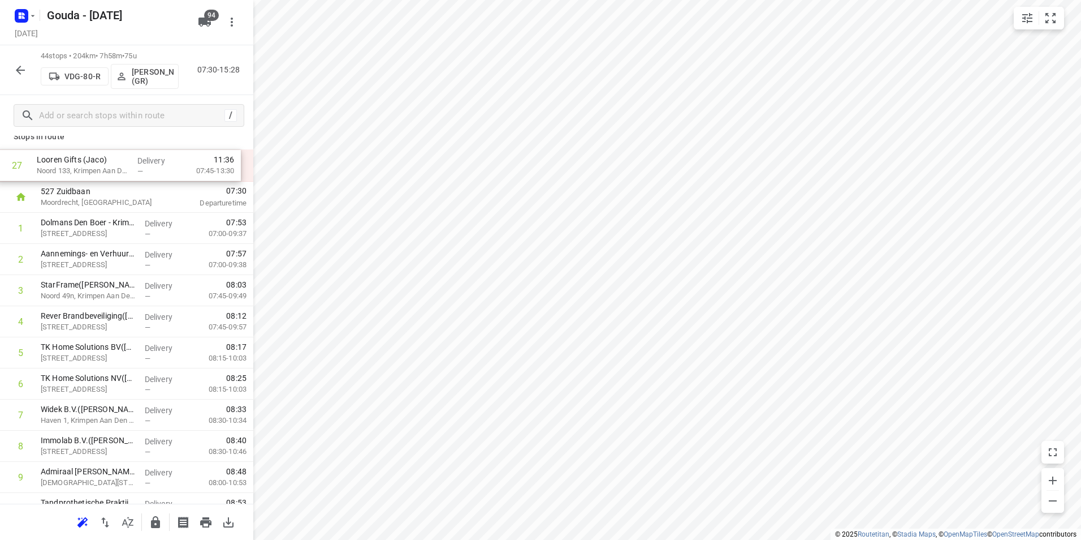
scroll to position [0, 0]
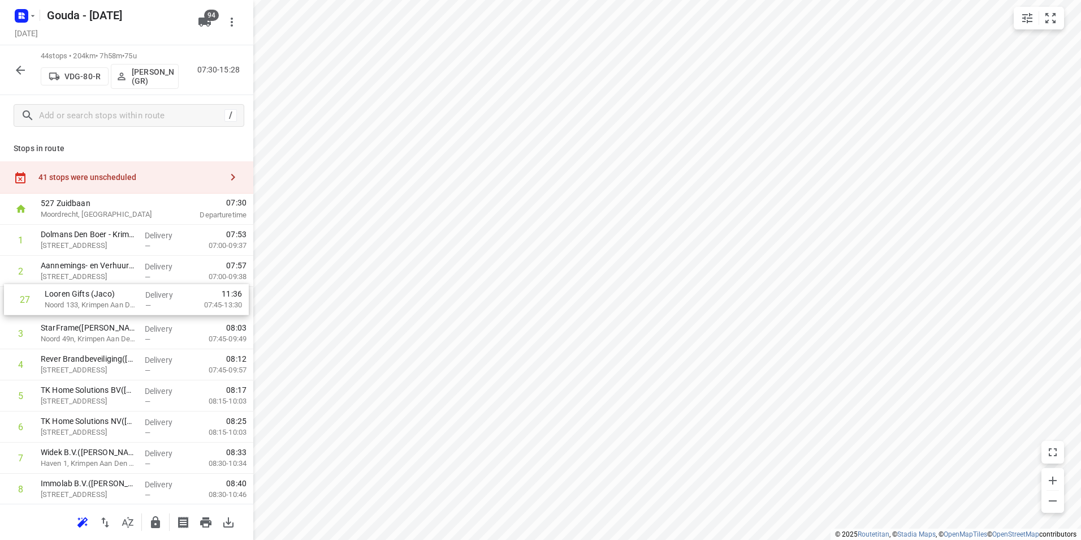
drag, startPoint x: 70, startPoint y: 421, endPoint x: 74, endPoint y: 292, distance: 129.0
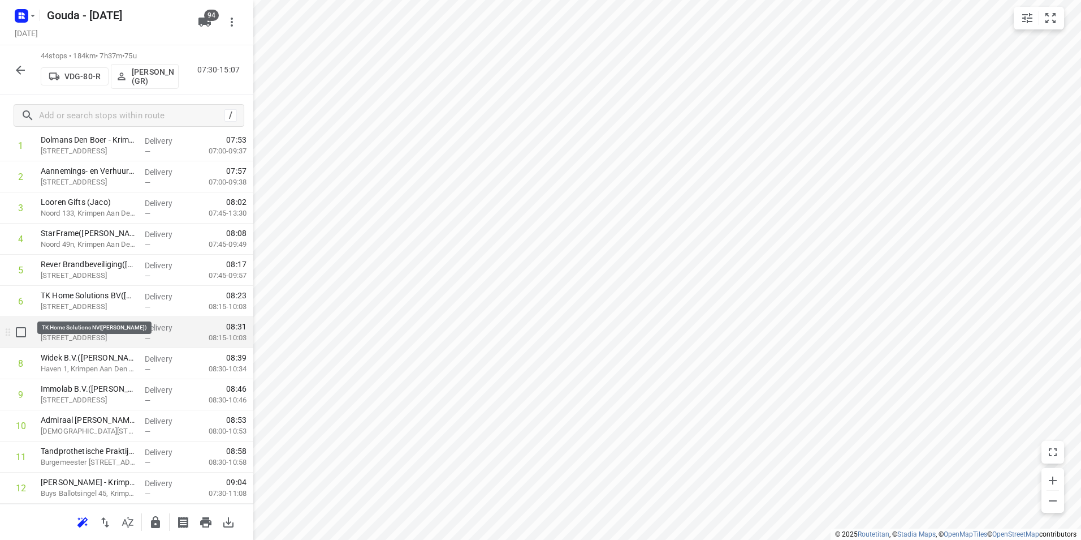
scroll to position [113, 0]
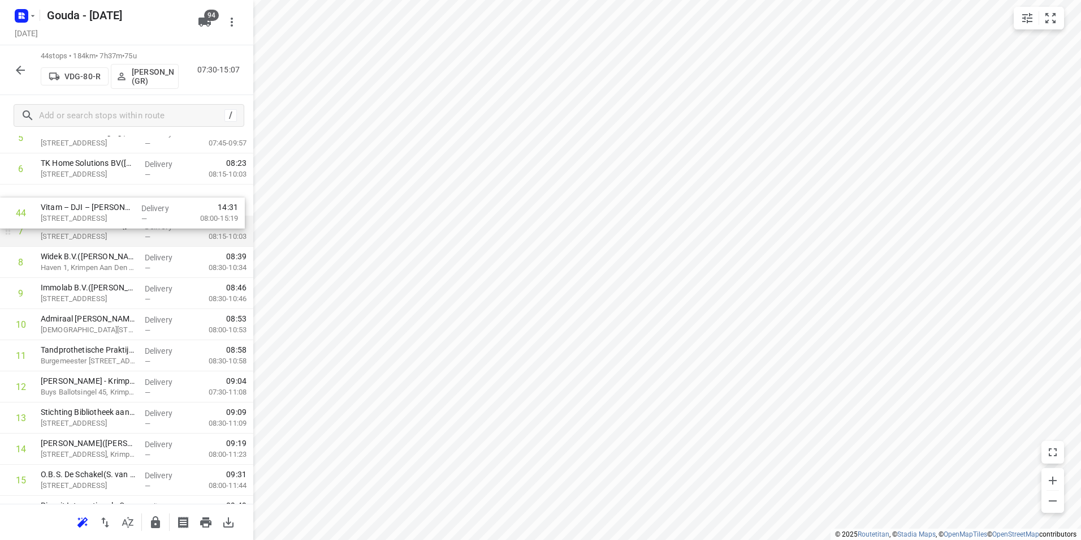
drag, startPoint x: 67, startPoint y: 460, endPoint x: 66, endPoint y: 222, distance: 238.1
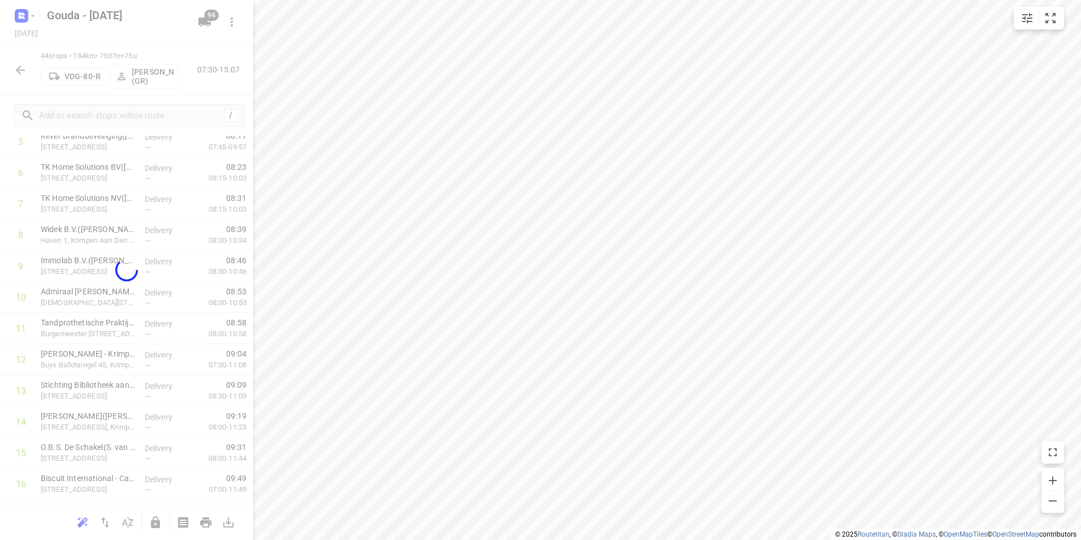
click at [65, 219] on div at bounding box center [126, 270] width 253 height 540
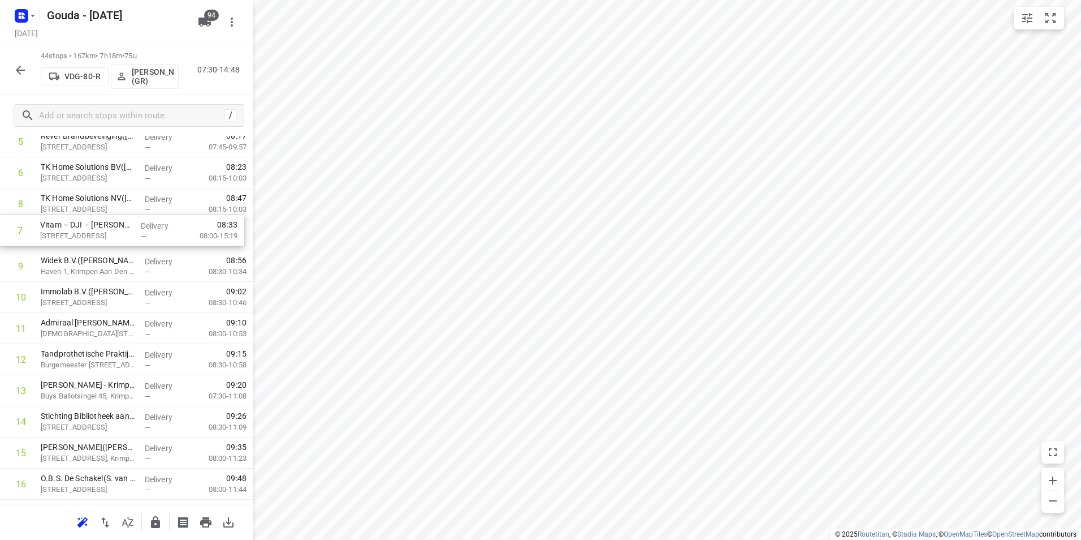
scroll to position [219, 0]
drag, startPoint x: 66, startPoint y: 206, endPoint x: 67, endPoint y: 240, distance: 33.9
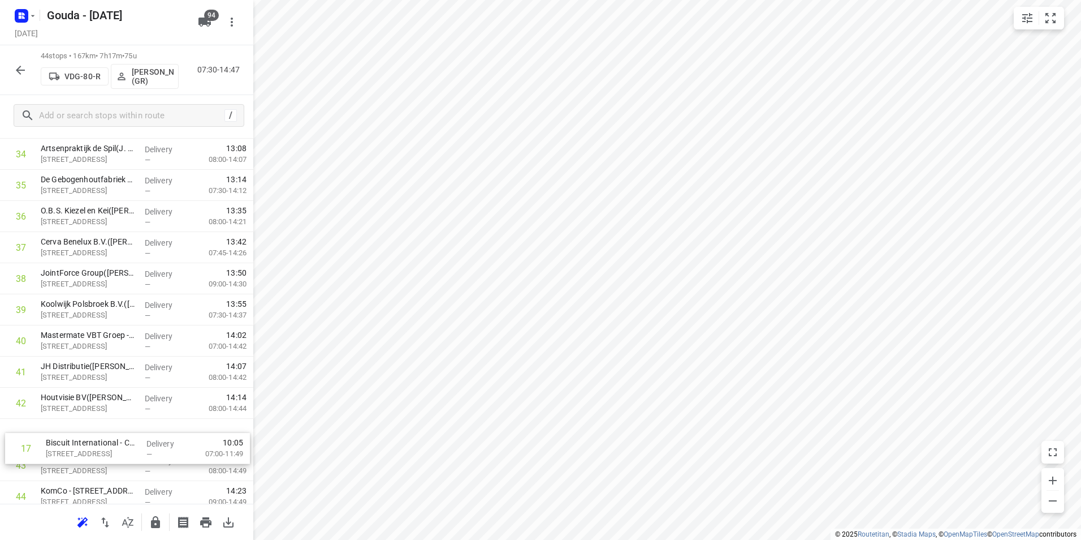
scroll to position [1089, 0]
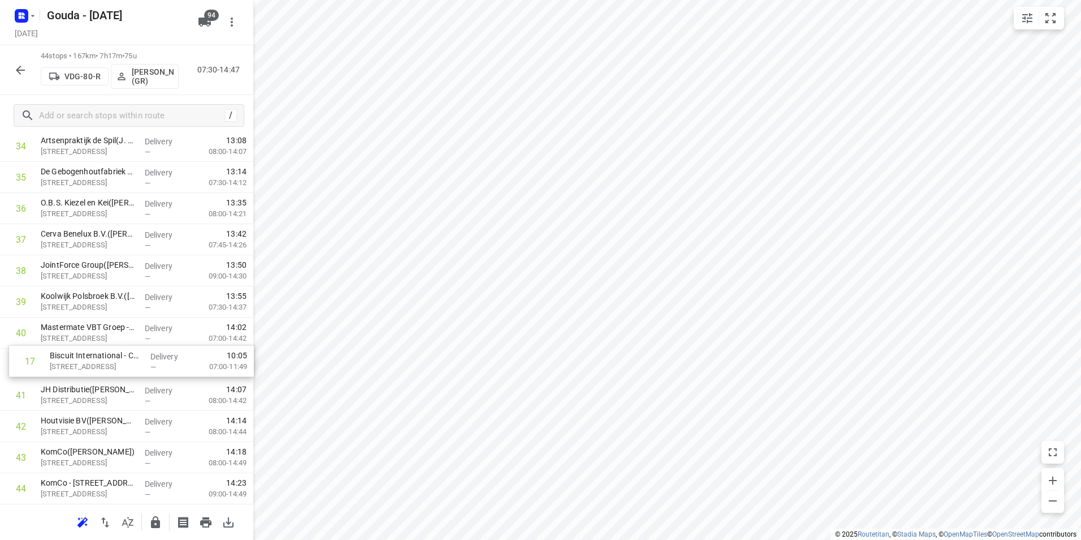
drag, startPoint x: 111, startPoint y: 234, endPoint x: 120, endPoint y: 368, distance: 133.8
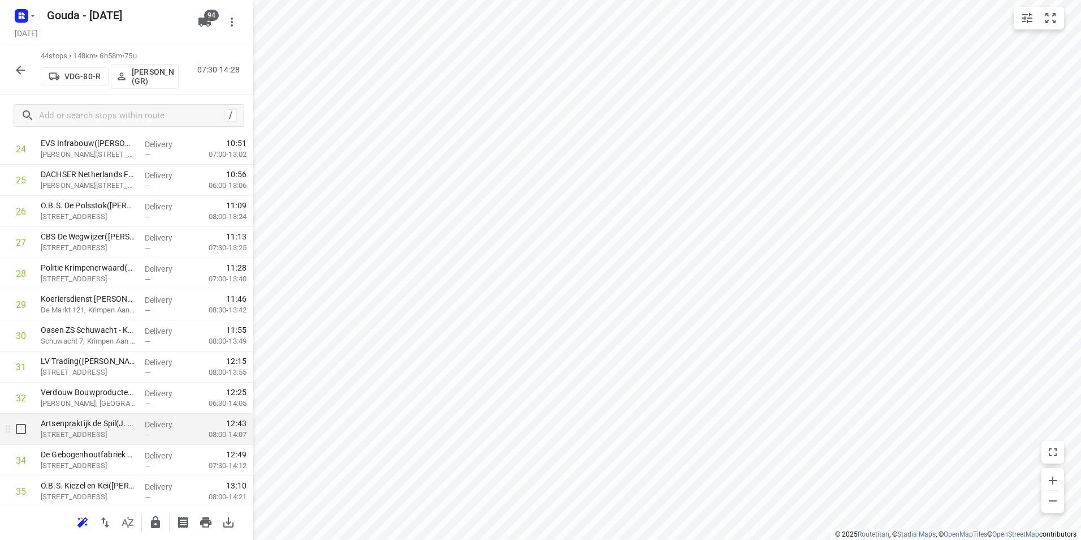
click at [21, 430] on input "checkbox" at bounding box center [21, 428] width 23 height 23
checkbox input "true"
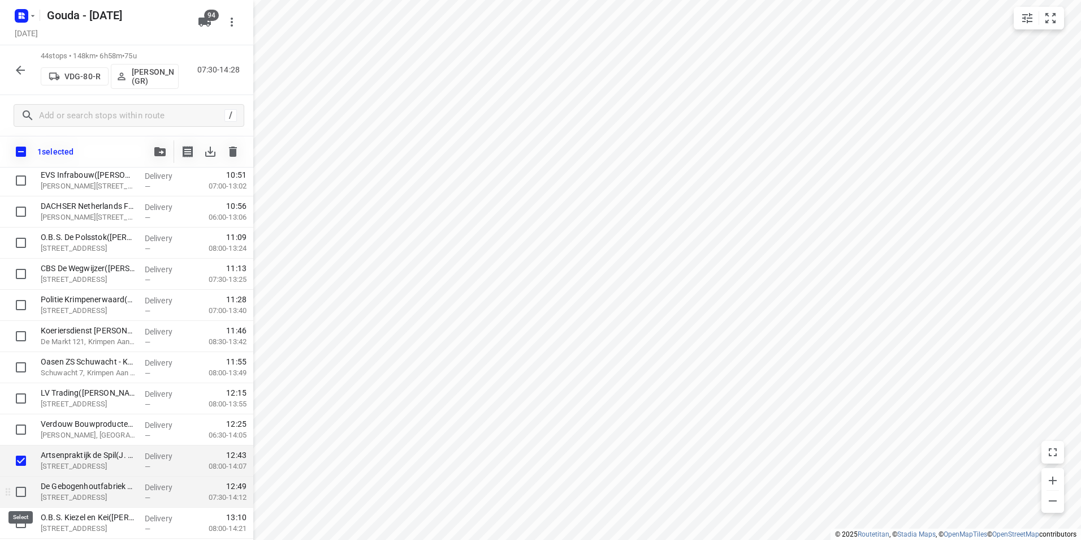
click at [19, 489] on input "checkbox" at bounding box center [21, 491] width 23 height 23
checkbox input "true"
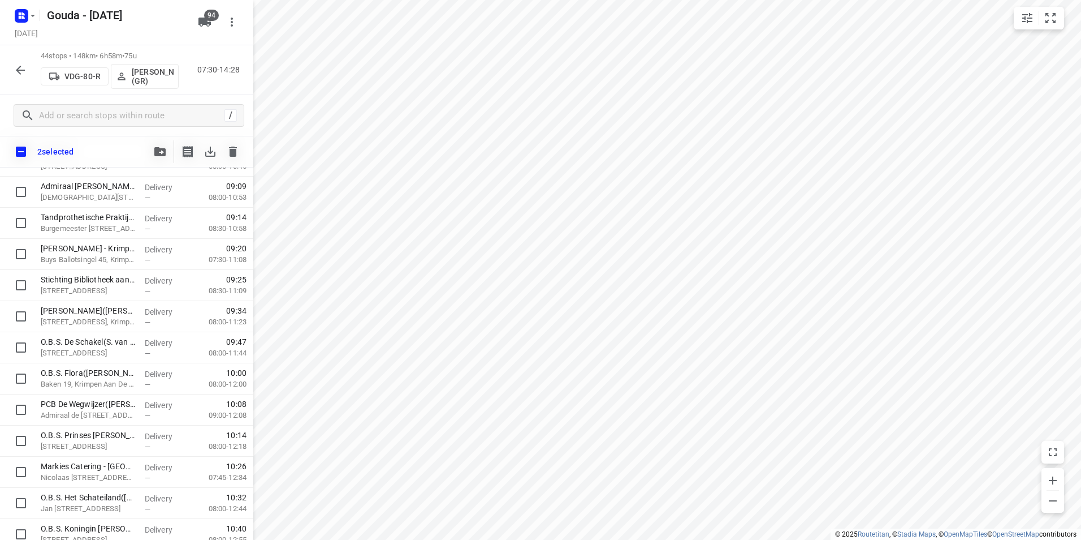
scroll to position [411, 0]
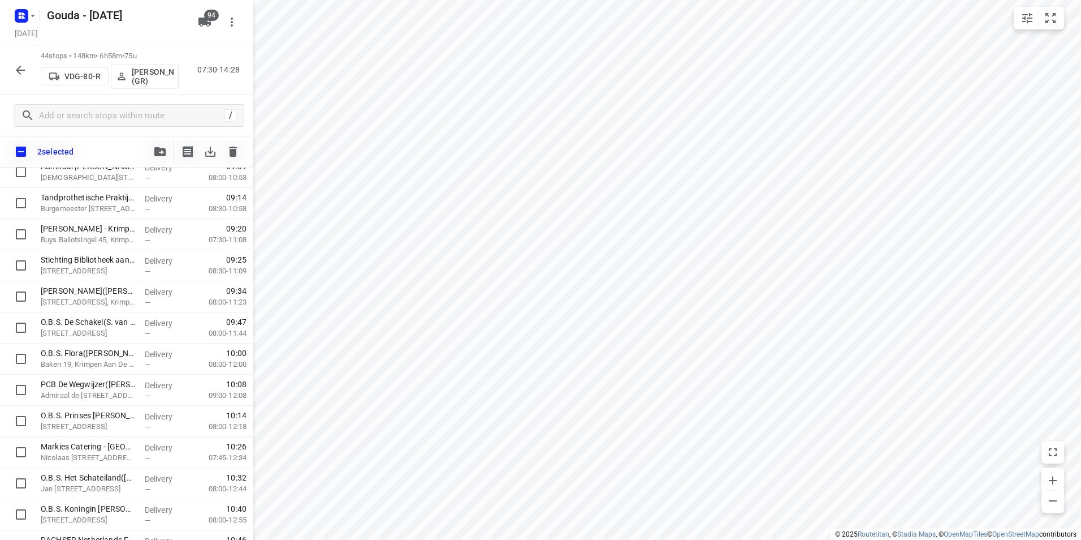
click at [162, 150] on icon "button" at bounding box center [159, 151] width 11 height 9
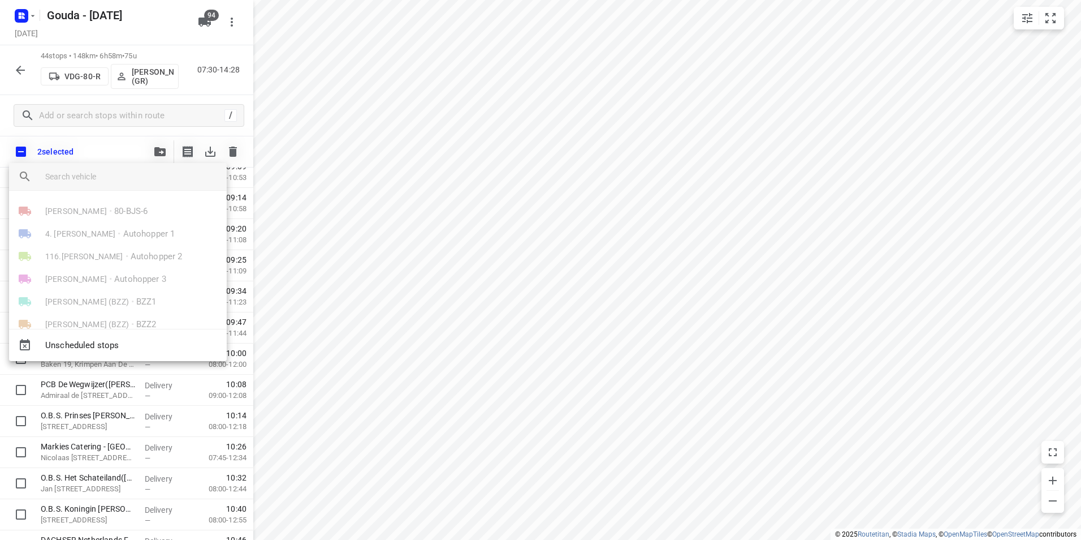
click at [118, 175] on input "search vehicle" at bounding box center [131, 176] width 172 height 17
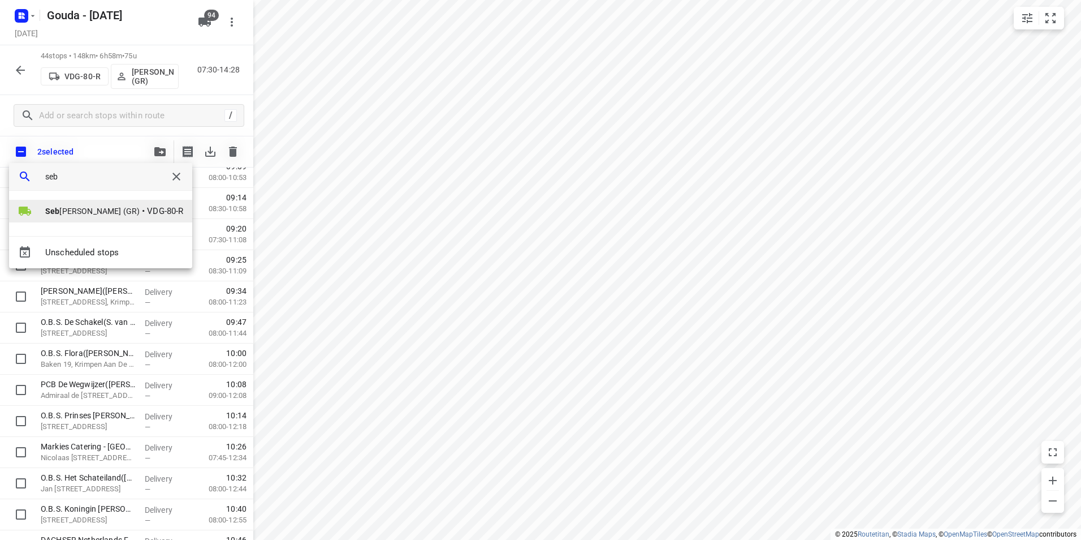
type input "seb"
click at [90, 206] on span "Seb astiaan Huisman (GR)" at bounding box center [92, 210] width 94 height 11
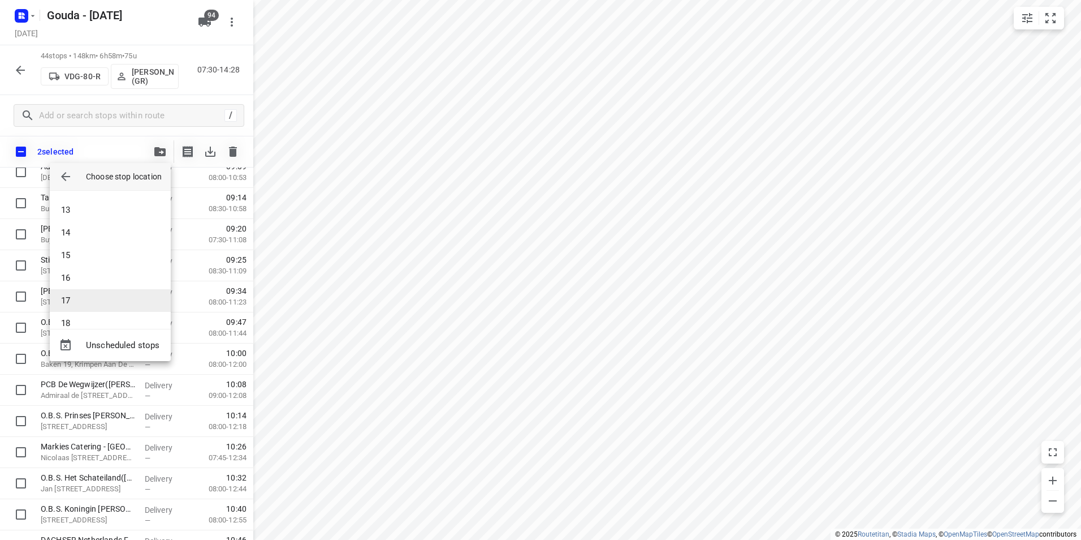
scroll to position [283, 0]
click at [77, 287] on li "17" at bounding box center [110, 285] width 121 height 23
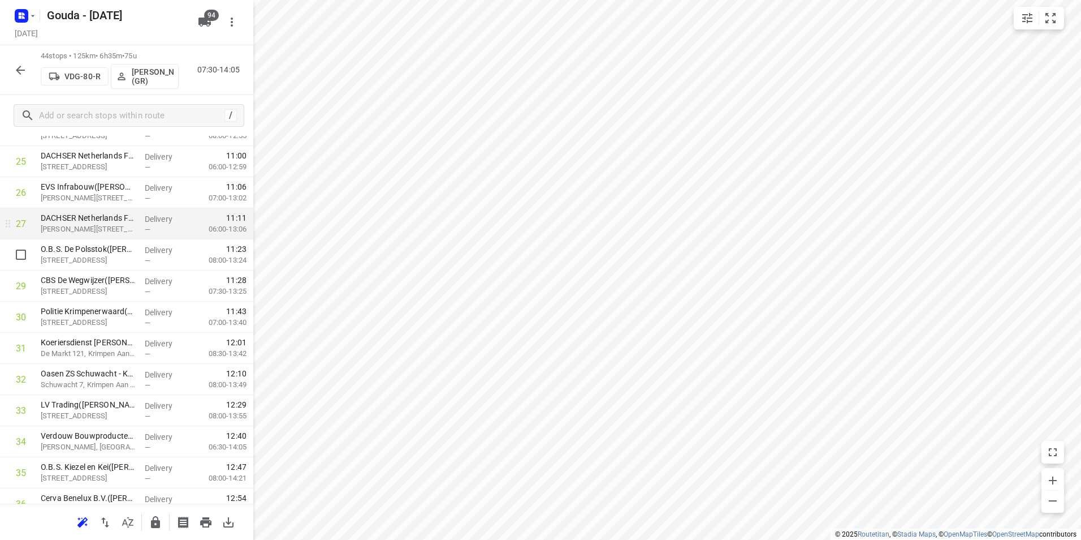
scroll to position [806, 0]
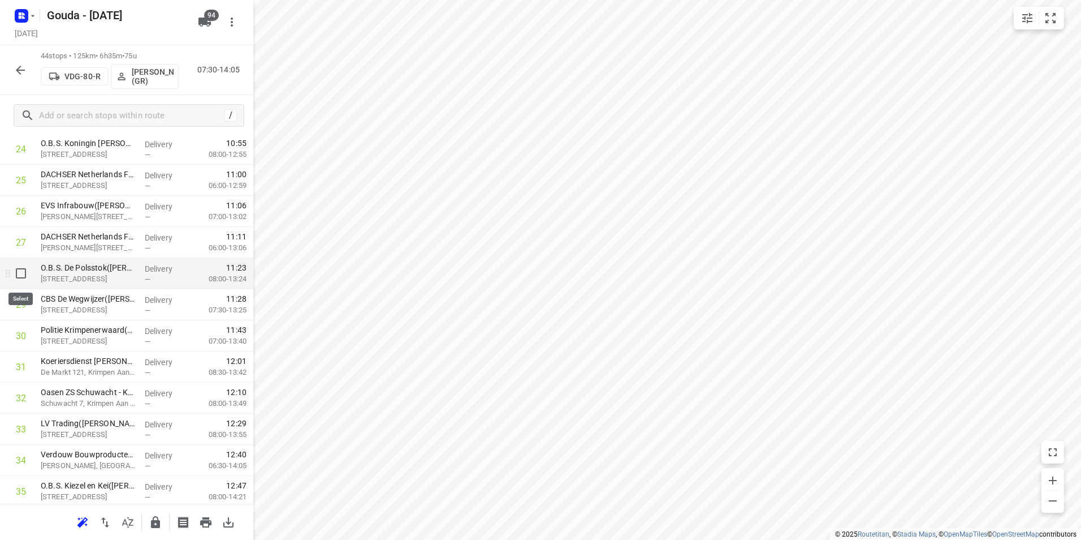
click at [27, 274] on input "checkbox" at bounding box center [21, 273] width 23 height 23
checkbox input "true"
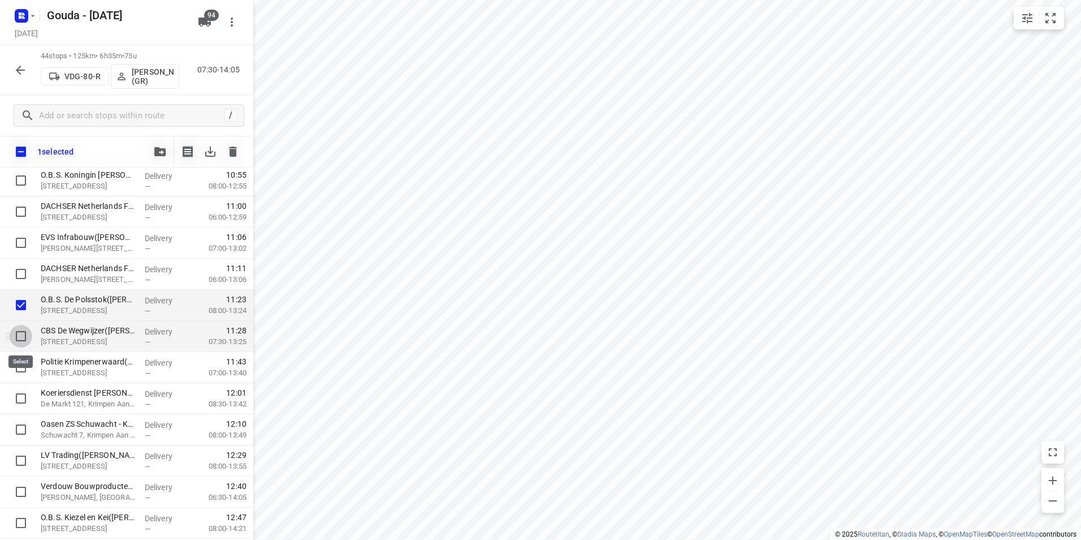
click at [20, 335] on input "checkbox" at bounding box center [21, 336] width 23 height 23
checkbox input "true"
click at [157, 151] on icon "button" at bounding box center [159, 151] width 11 height 9
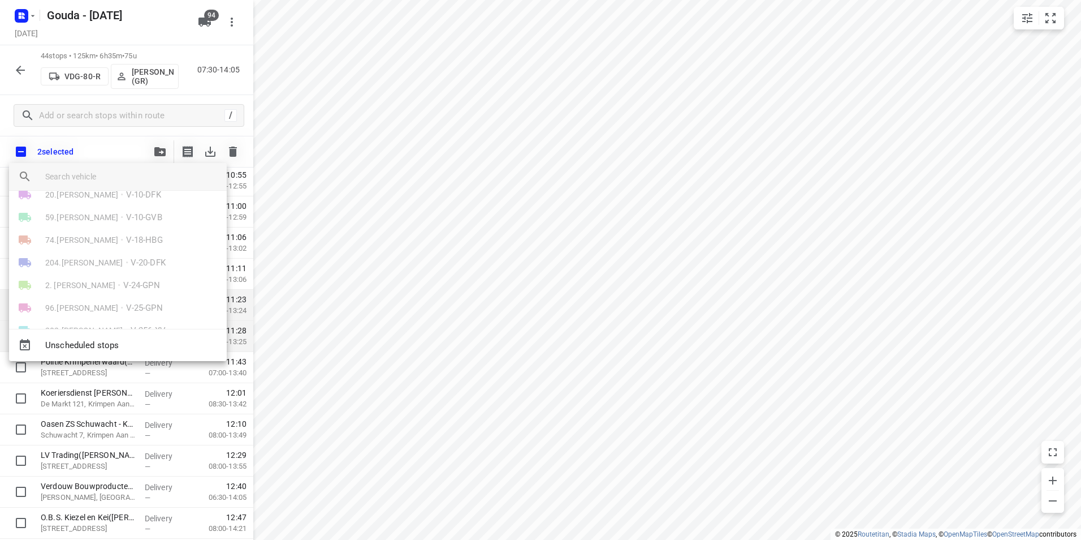
scroll to position [226, 0]
click at [102, 182] on input "search vehicle" at bounding box center [131, 176] width 172 height 17
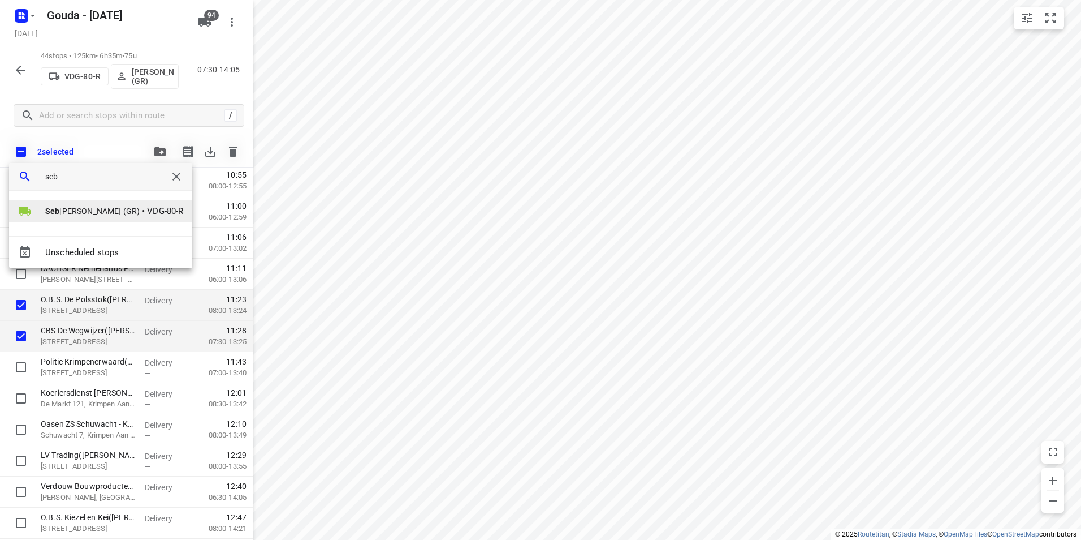
type input "seb"
click at [77, 206] on span "Seb astiaan Huisman (GR)" at bounding box center [92, 210] width 94 height 11
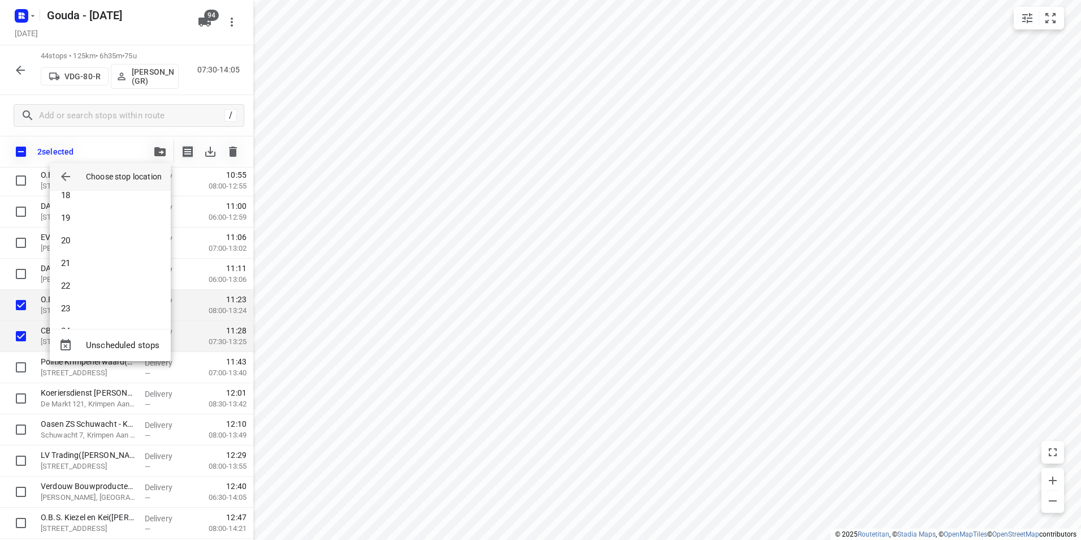
scroll to position [339, 0]
click at [85, 270] on li "19" at bounding box center [110, 274] width 121 height 23
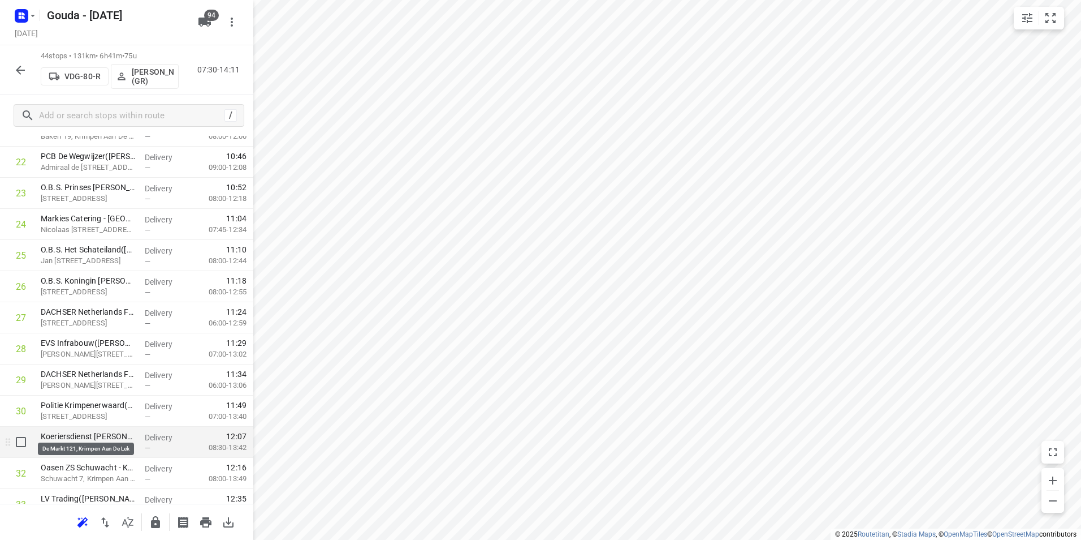
scroll to position [750, 0]
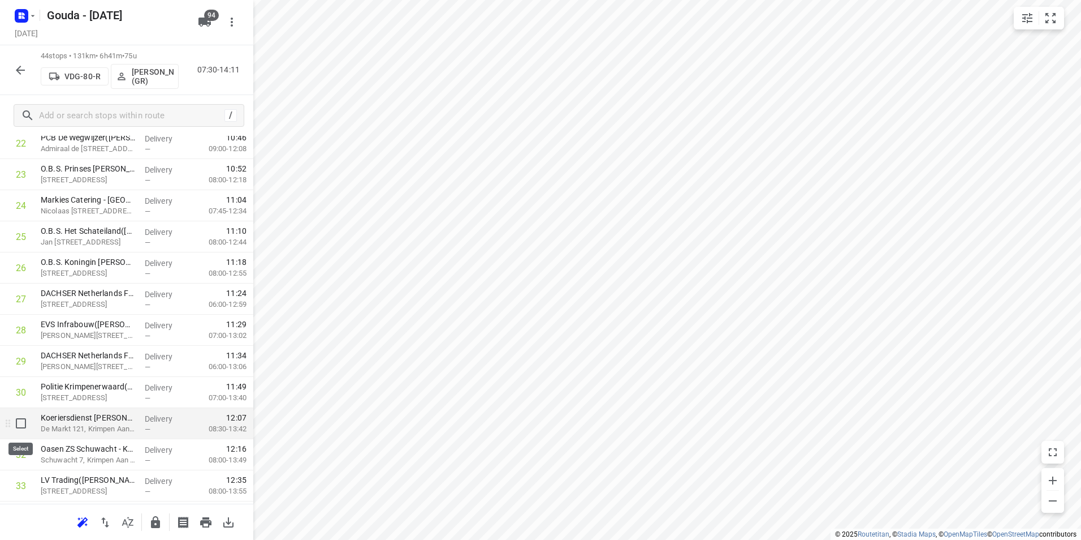
click at [24, 424] on input "checkbox" at bounding box center [21, 423] width 23 height 23
checkbox input "true"
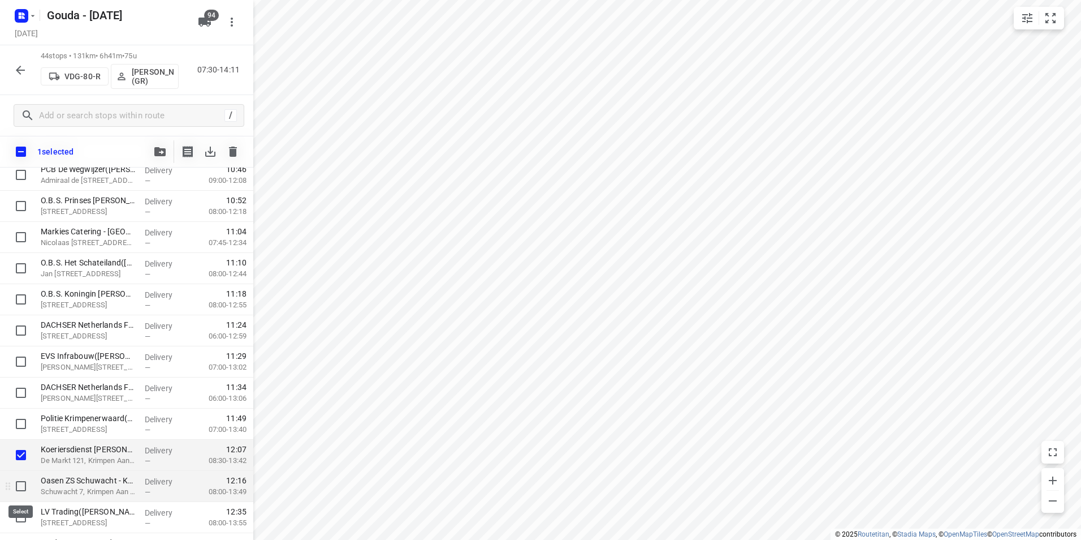
click at [23, 485] on input "checkbox" at bounding box center [21, 485] width 23 height 23
checkbox input "true"
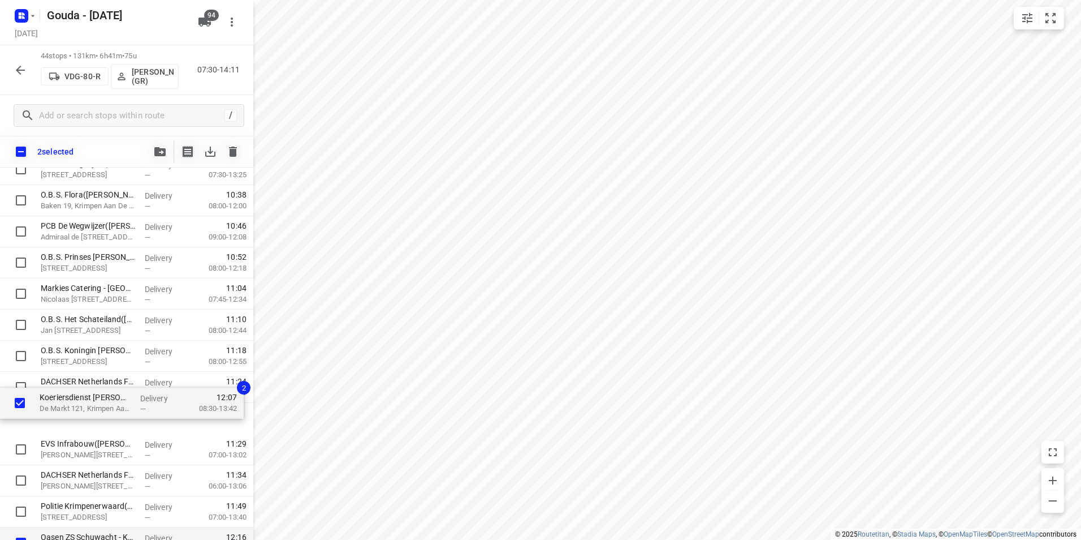
scroll to position [696, 0]
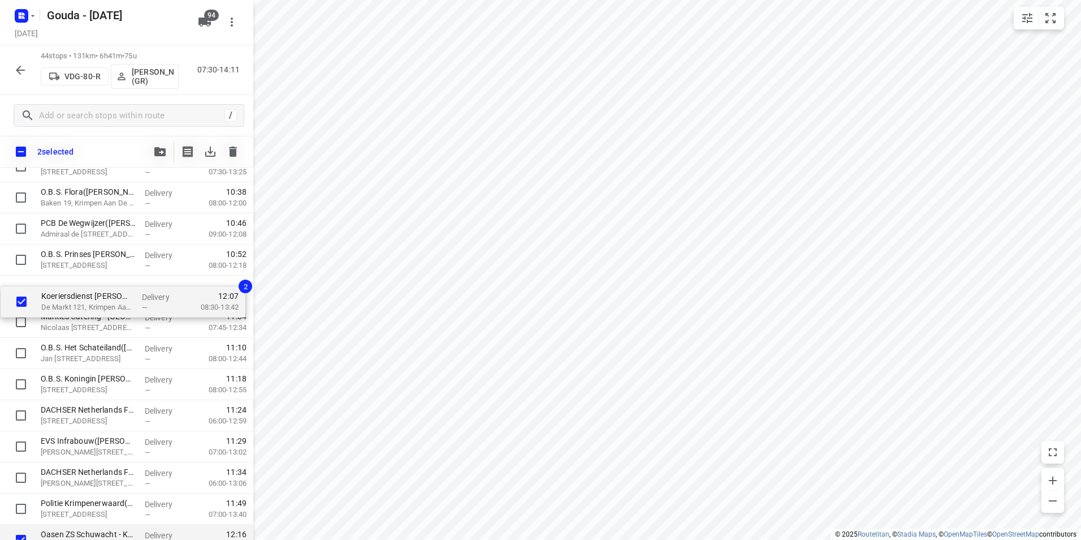
drag, startPoint x: 71, startPoint y: 513, endPoint x: 72, endPoint y: 300, distance: 213.2
click at [72, 300] on div "Dolmans Den Boer - Krimpen aan den IJssel([PERSON_NAME]) [STREET_ADDRESS], Krim…" at bounding box center [126, 244] width 253 height 1369
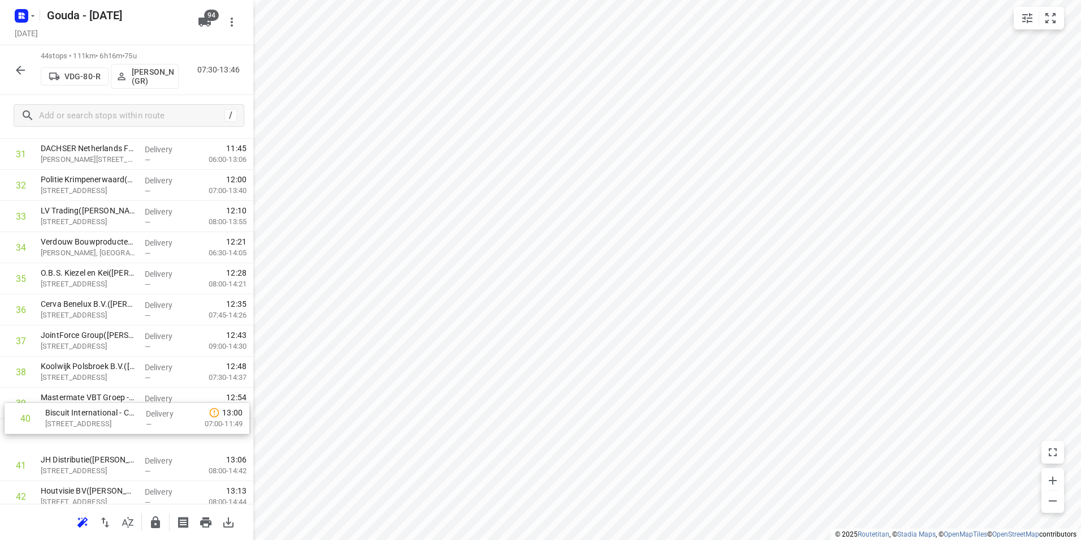
scroll to position [1022, 0]
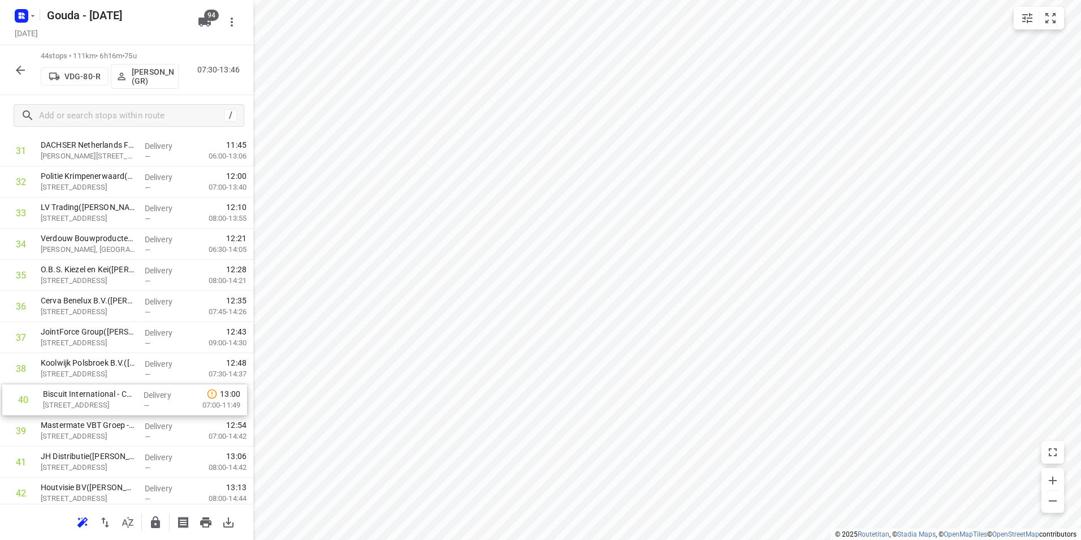
drag, startPoint x: 82, startPoint y: 431, endPoint x: 86, endPoint y: 381, distance: 50.5
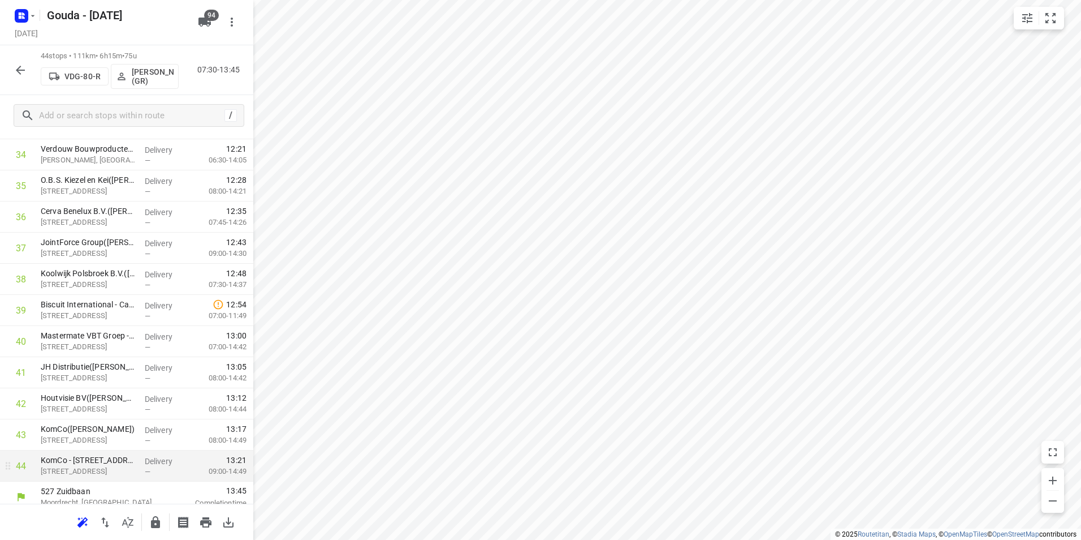
scroll to position [1121, 0]
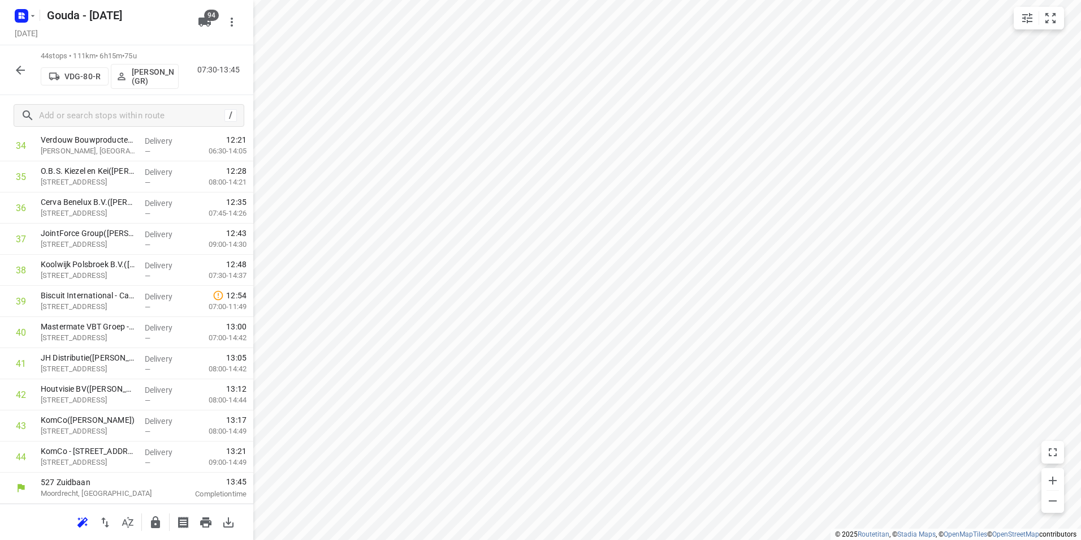
click at [154, 523] on icon "button" at bounding box center [155, 522] width 9 height 12
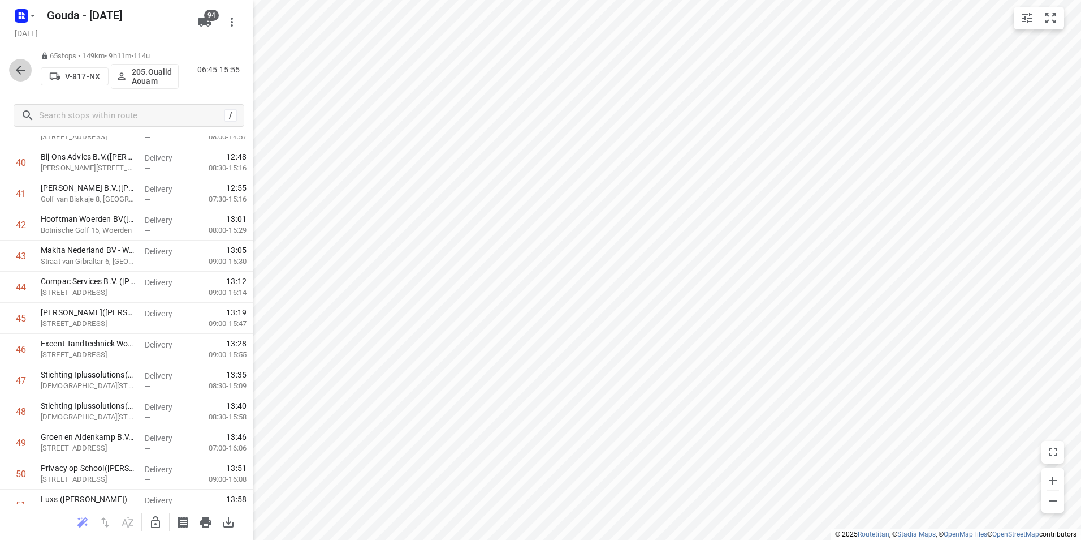
click at [12, 71] on button "button" at bounding box center [20, 70] width 23 height 23
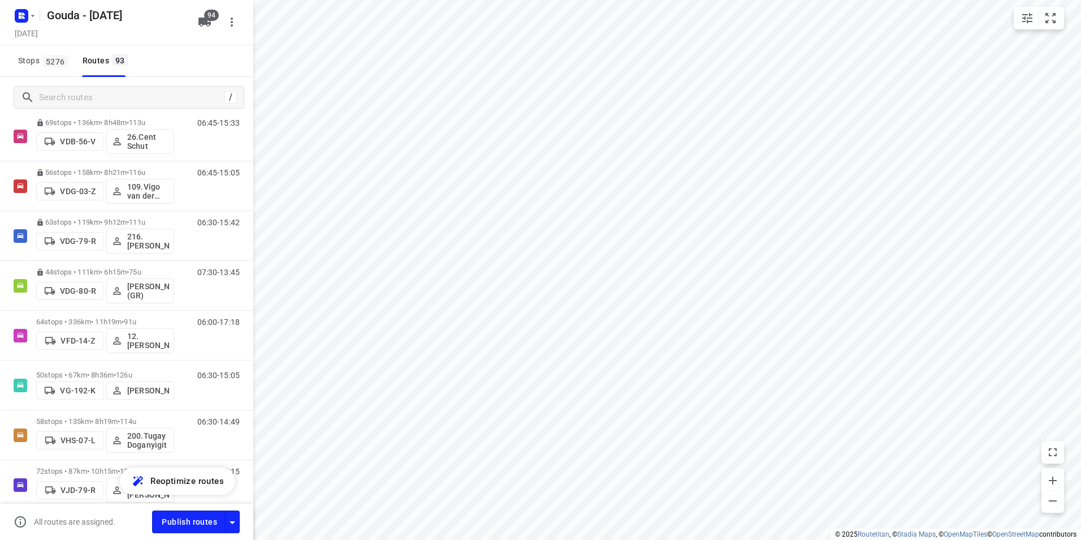
scroll to position [2772, 0]
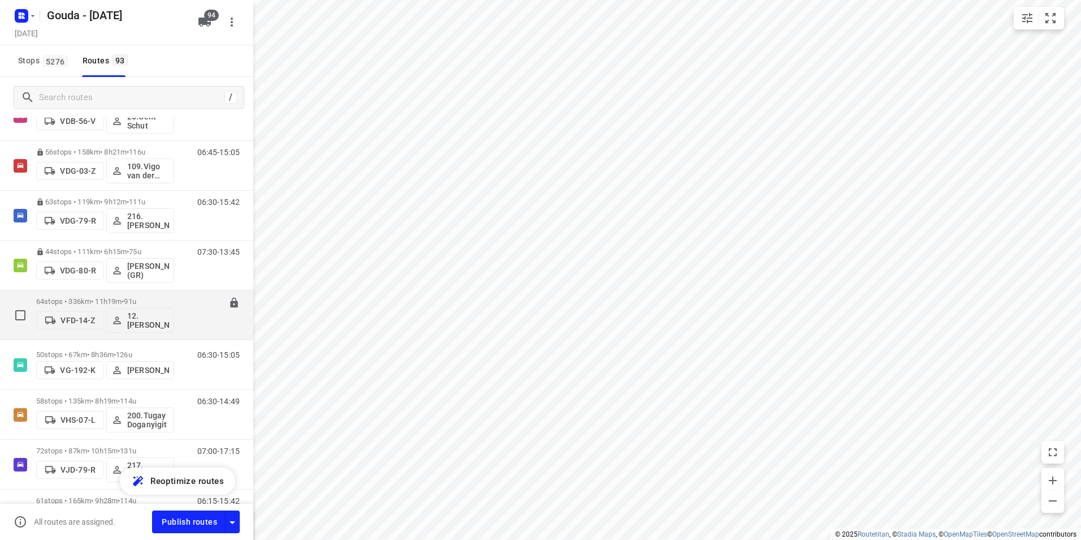
click at [85, 298] on p "64 stops • 336km • 11h19m • 91u" at bounding box center [105, 301] width 138 height 8
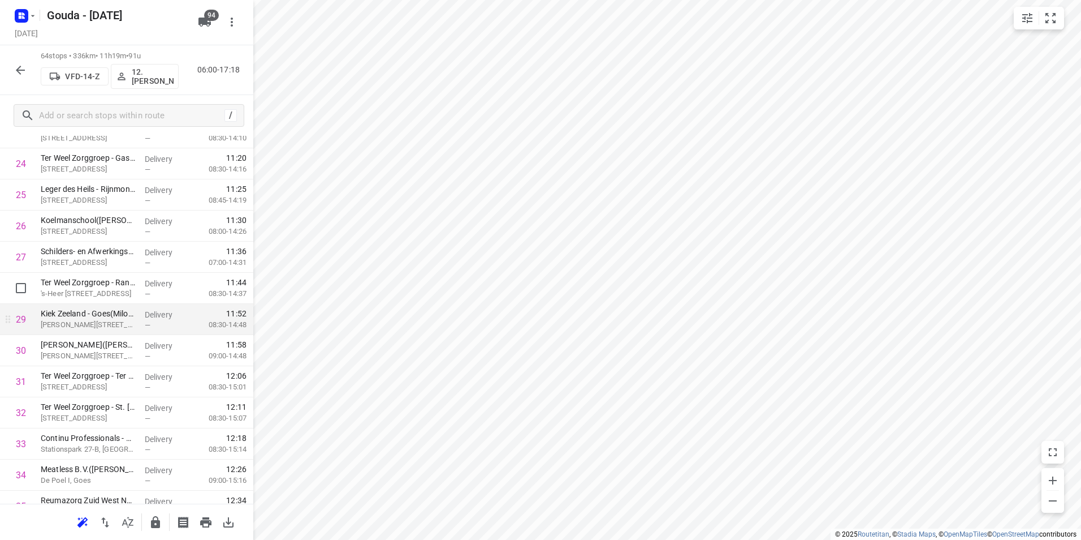
scroll to position [848, 0]
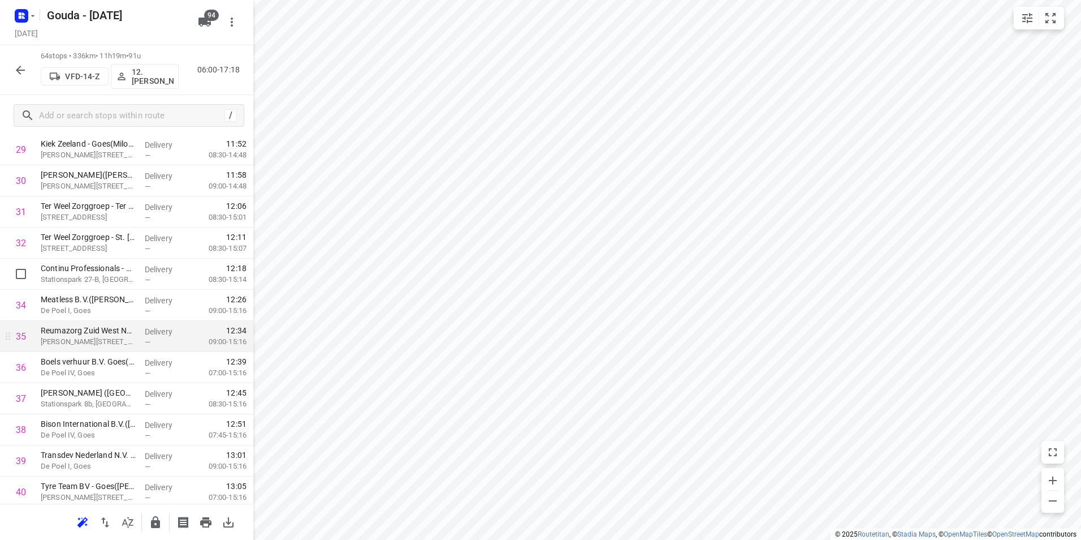
scroll to position [1018, 0]
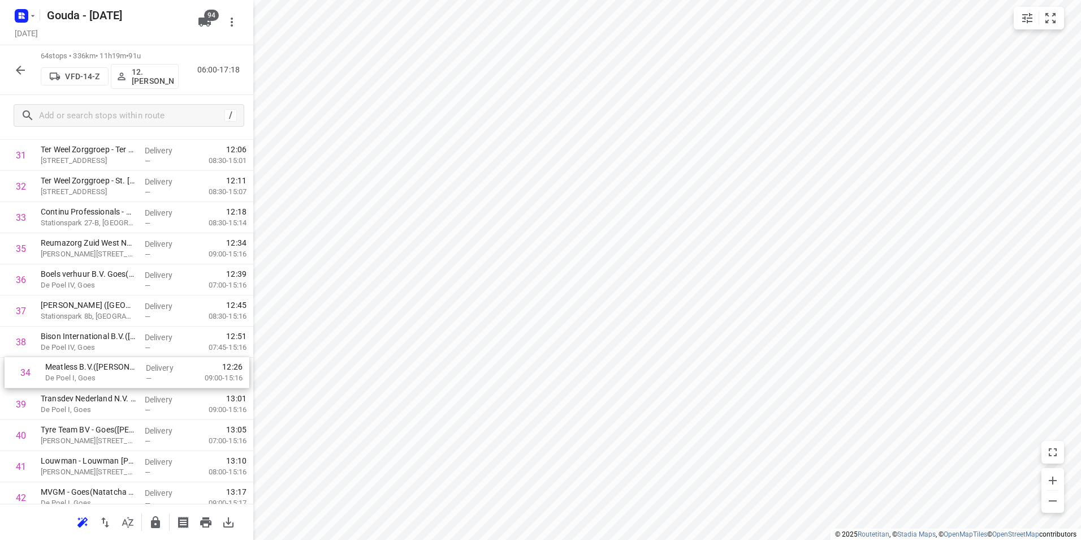
drag, startPoint x: 81, startPoint y: 262, endPoint x: 86, endPoint y: 386, distance: 123.9
click at [86, 386] on div "1 Ter Weel Zorggroep - Ter Weel Krabbendijke(Marjolein de Graag) [PERSON_NAME][…" at bounding box center [126, 202] width 253 height 1991
drag, startPoint x: 46, startPoint y: 305, endPoint x: 46, endPoint y: 272, distance: 33.4
click at [46, 271] on div "1 Ter Weel Zorggroep - Ter Weel Krabbendijke(Marjolein de Graag) [PERSON_NAME][…" at bounding box center [126, 202] width 253 height 1991
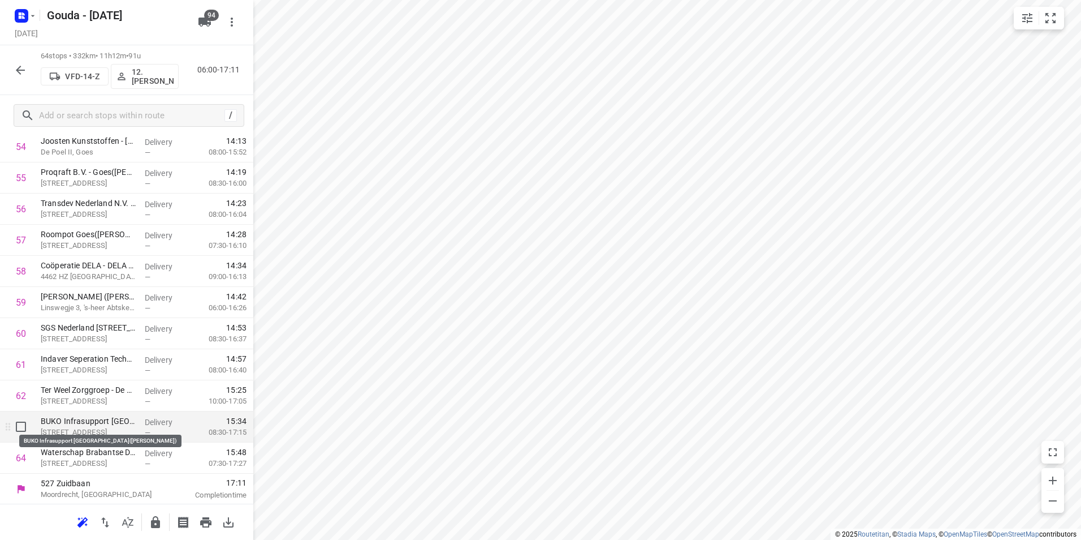
scroll to position [1743, 0]
click at [150, 520] on icon "button" at bounding box center [156, 522] width 14 height 14
click at [14, 72] on icon "button" at bounding box center [21, 70] width 14 height 14
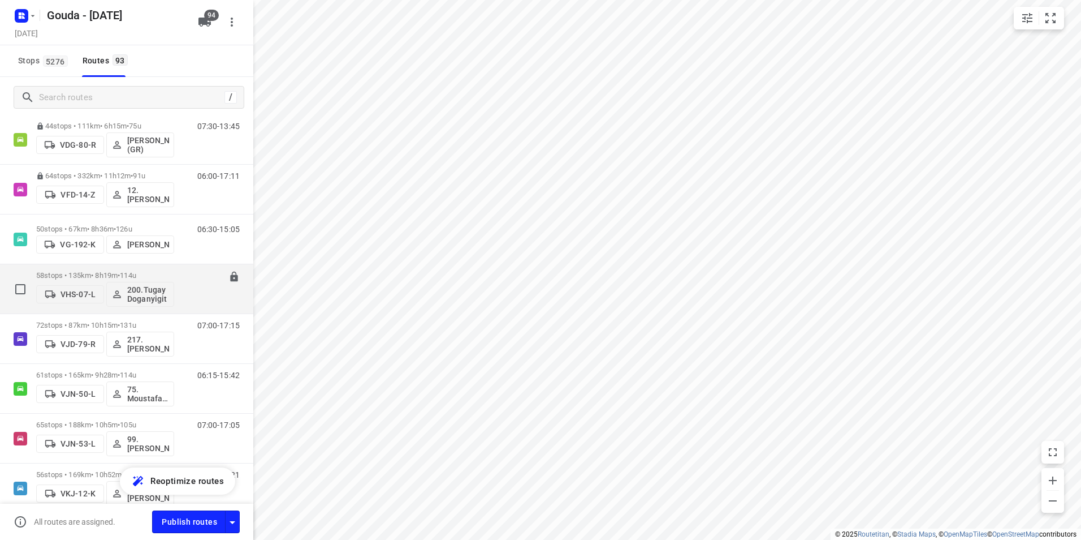
scroll to position [2884, 0]
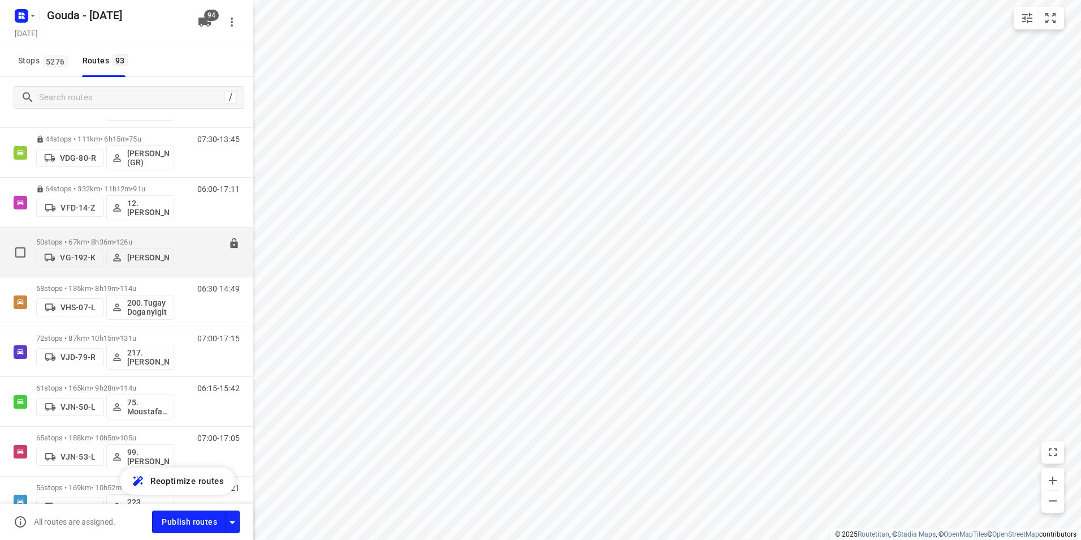
click at [107, 238] on p "50 stops • 67km • 8h36m • 126u" at bounding box center [105, 242] width 138 height 8
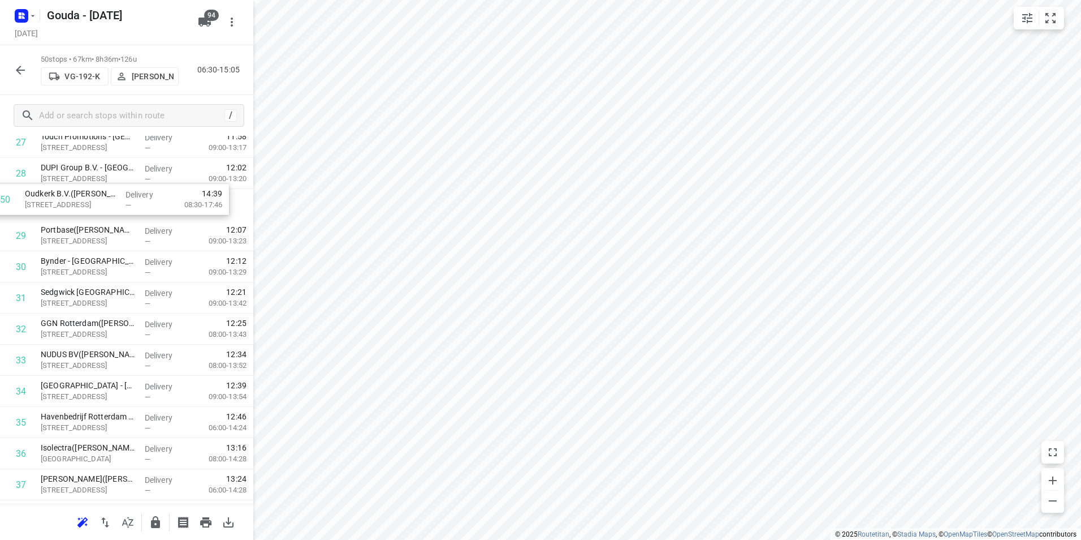
scroll to position [896, 0]
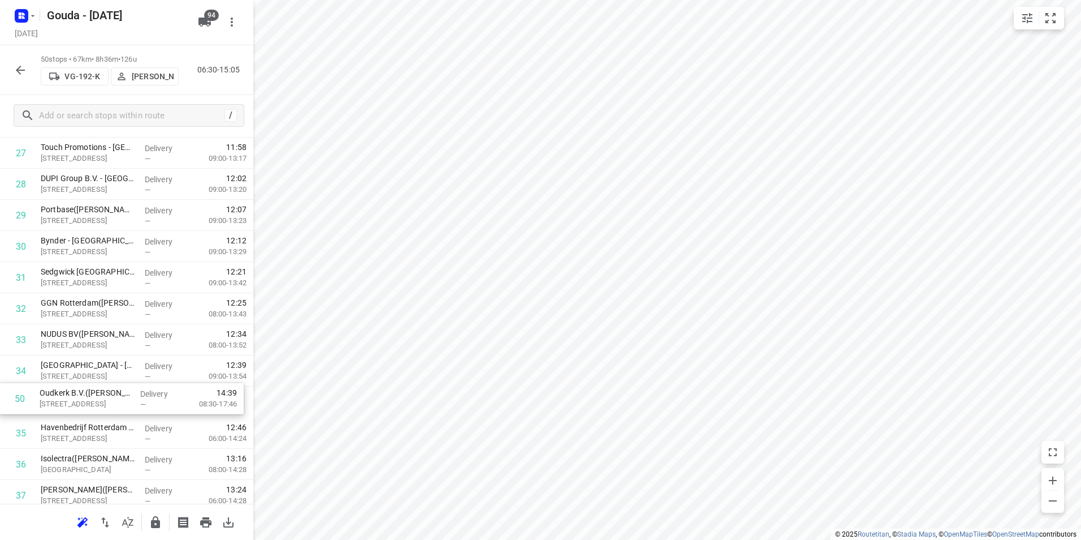
drag, startPoint x: 109, startPoint y: 459, endPoint x: 109, endPoint y: 396, distance: 62.8
click at [109, 396] on div "1 Facilicom Princes Foods([PERSON_NAME]) Boompjes 40, Rotterdam Delivery — 06:5…" at bounding box center [126, 106] width 253 height 1555
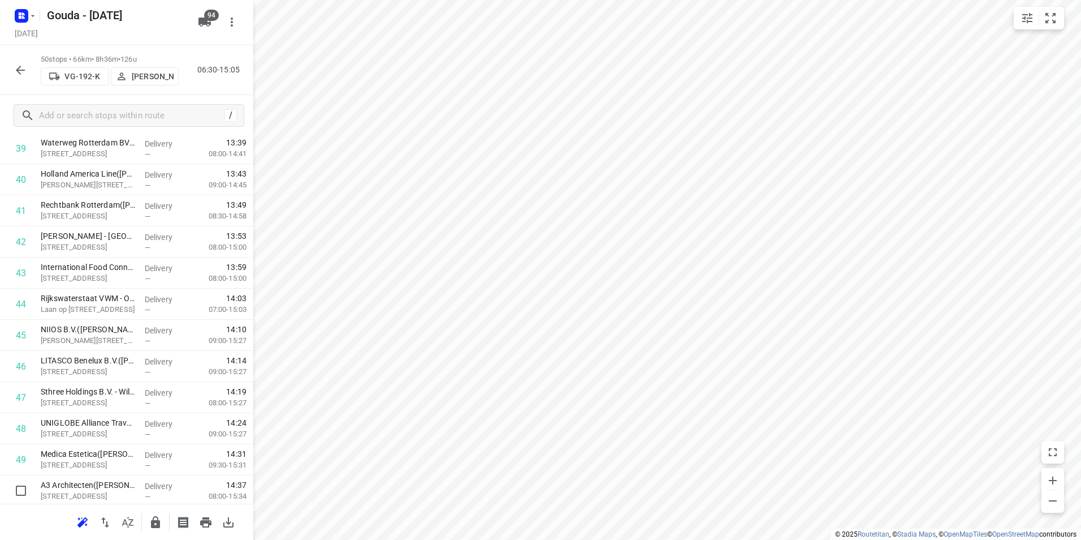
scroll to position [1292, 0]
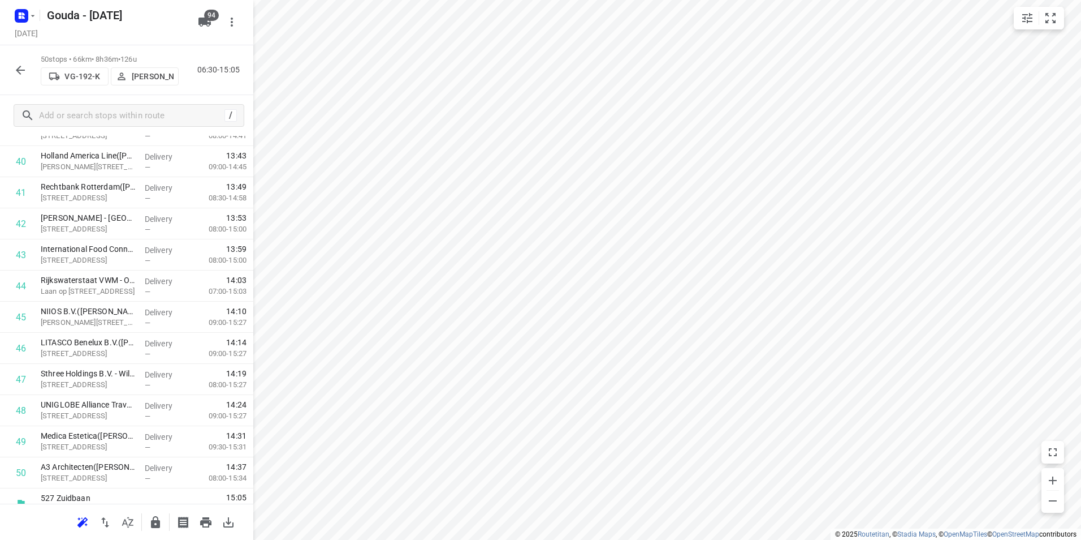
click at [158, 523] on icon "button" at bounding box center [155, 522] width 9 height 12
click at [18, 66] on icon "button" at bounding box center [21, 70] width 14 height 14
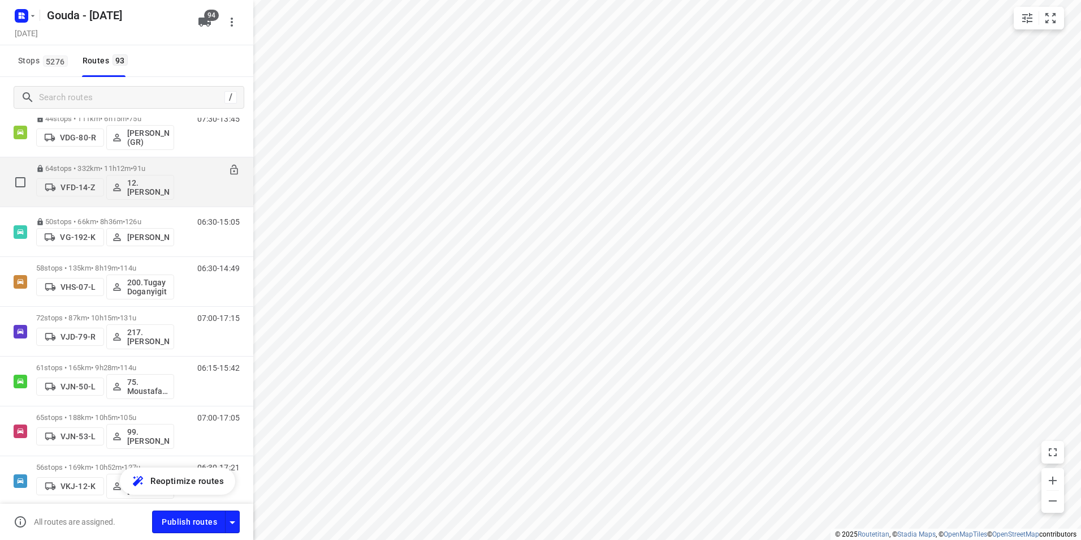
scroll to position [2941, 0]
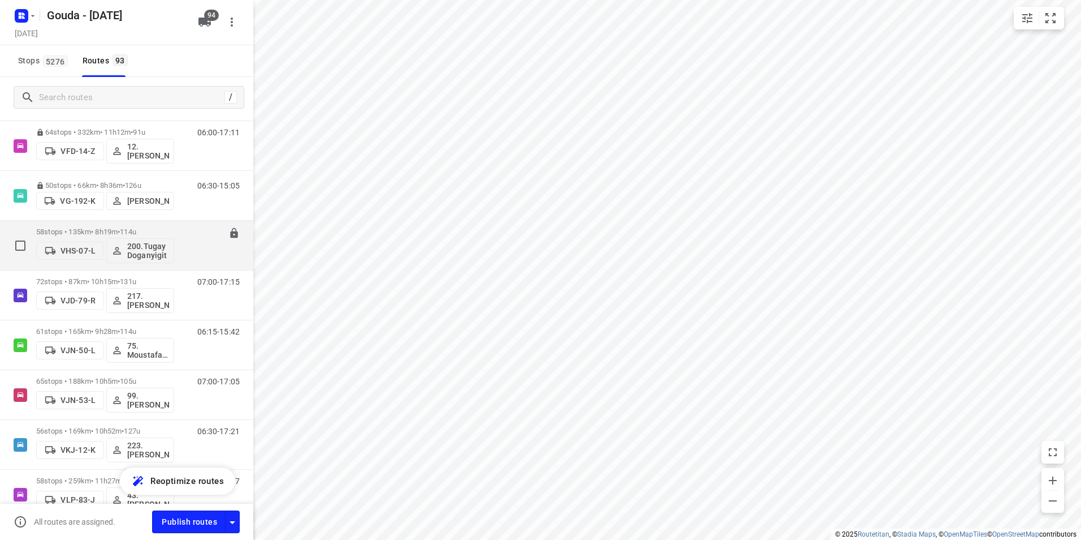
click at [115, 231] on p "58 stops • 135km • 8h19m • 114u" at bounding box center [105, 231] width 138 height 8
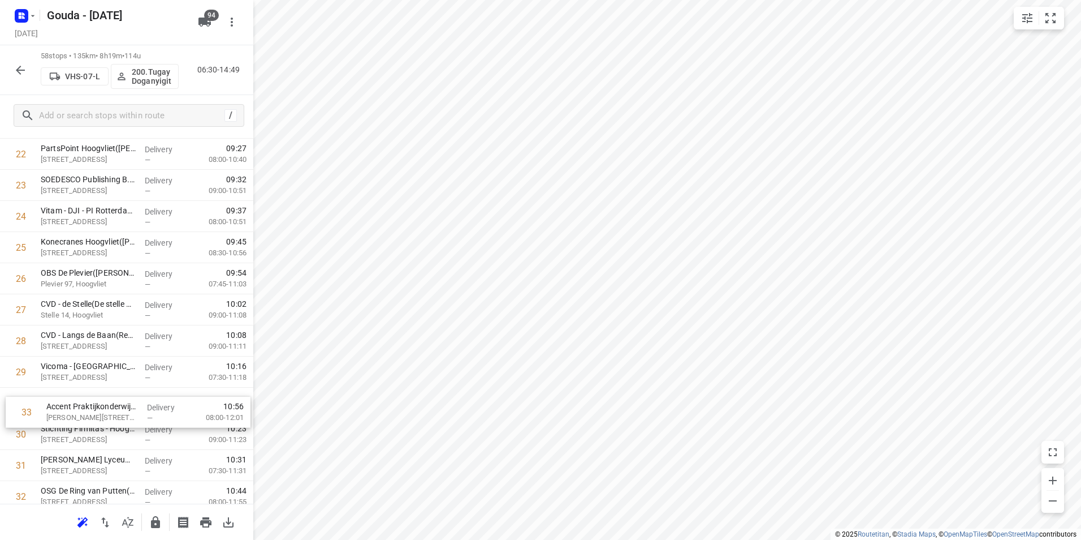
scroll to position [741, 0]
drag, startPoint x: 72, startPoint y: 493, endPoint x: 79, endPoint y: 391, distance: 102.5
click at [76, 389] on div "1 SEW Eurodrive - [GEOGRAPHIC_DATA]([PERSON_NAME]) [STREET_ADDRESS] Delivery — …" at bounding box center [126, 385] width 253 height 1804
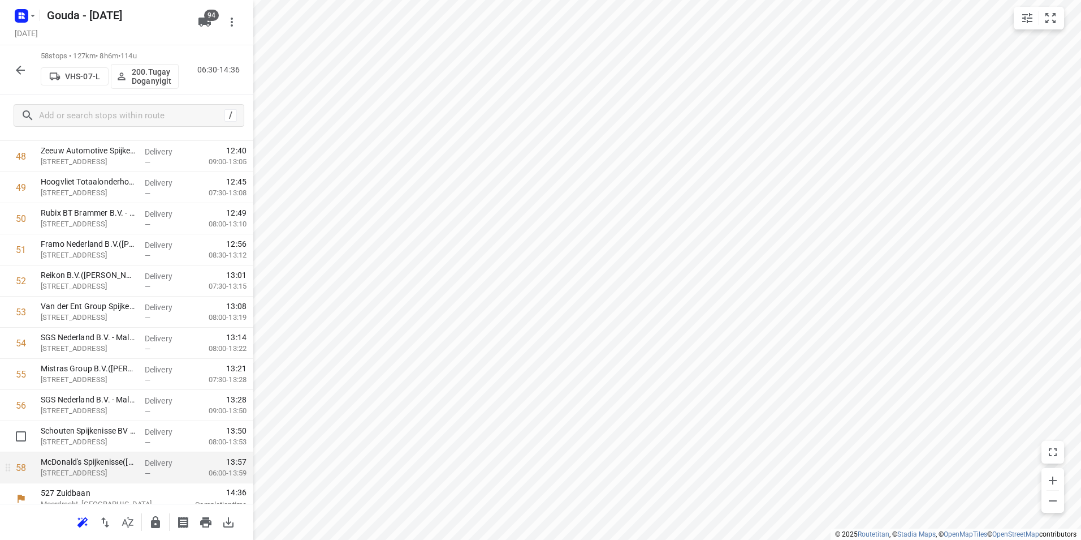
scroll to position [1556, 0]
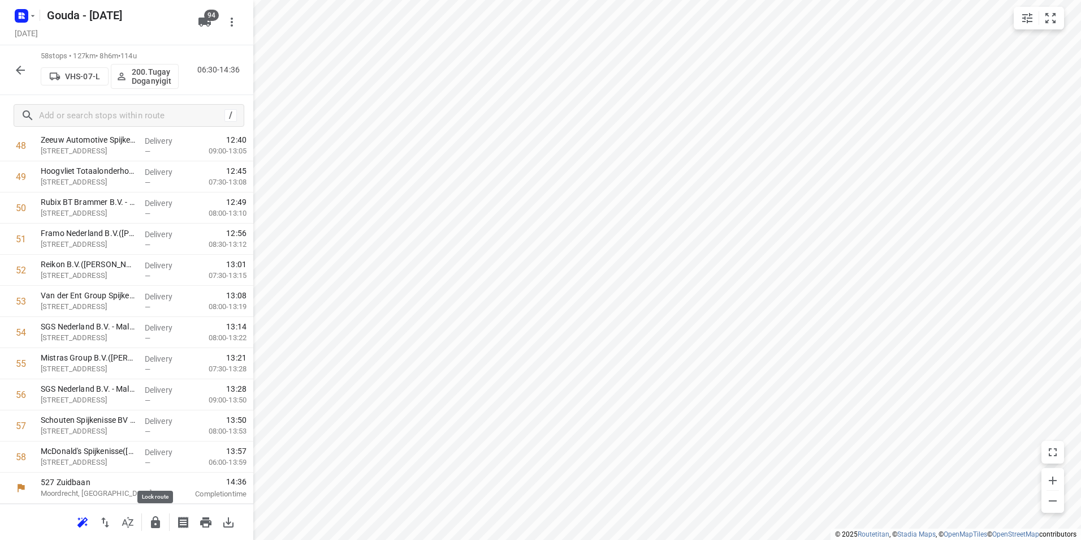
click at [150, 523] on icon "button" at bounding box center [156, 522] width 14 height 14
click at [17, 74] on icon "button" at bounding box center [21, 70] width 14 height 14
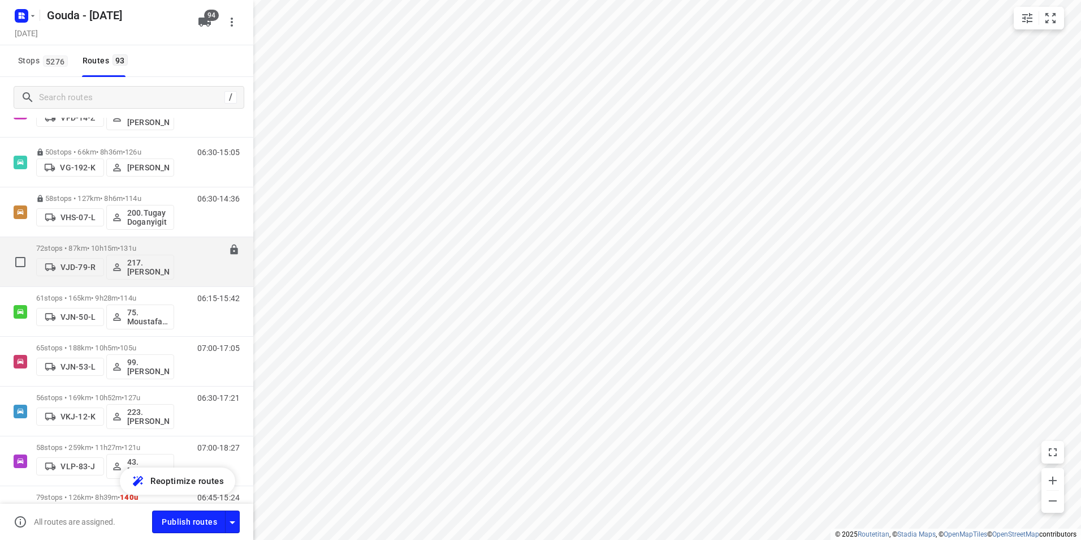
scroll to position [2973, 0]
click at [101, 249] on p "72 stops • 87km • 10h15m • 131u" at bounding box center [105, 249] width 138 height 8
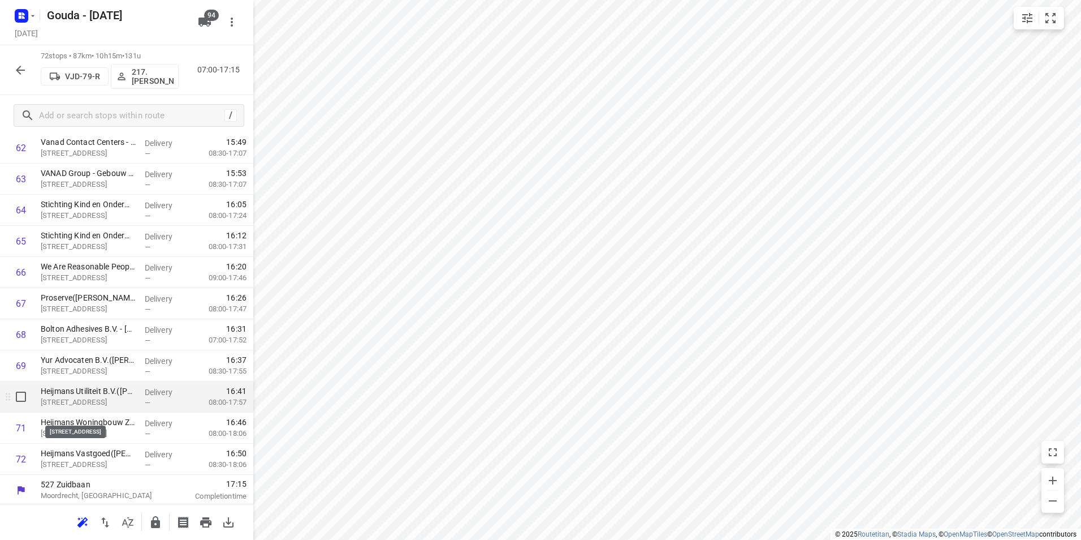
scroll to position [1992, 0]
click at [154, 519] on icon "button" at bounding box center [156, 522] width 14 height 14
click at [25, 70] on icon "button" at bounding box center [21, 70] width 14 height 14
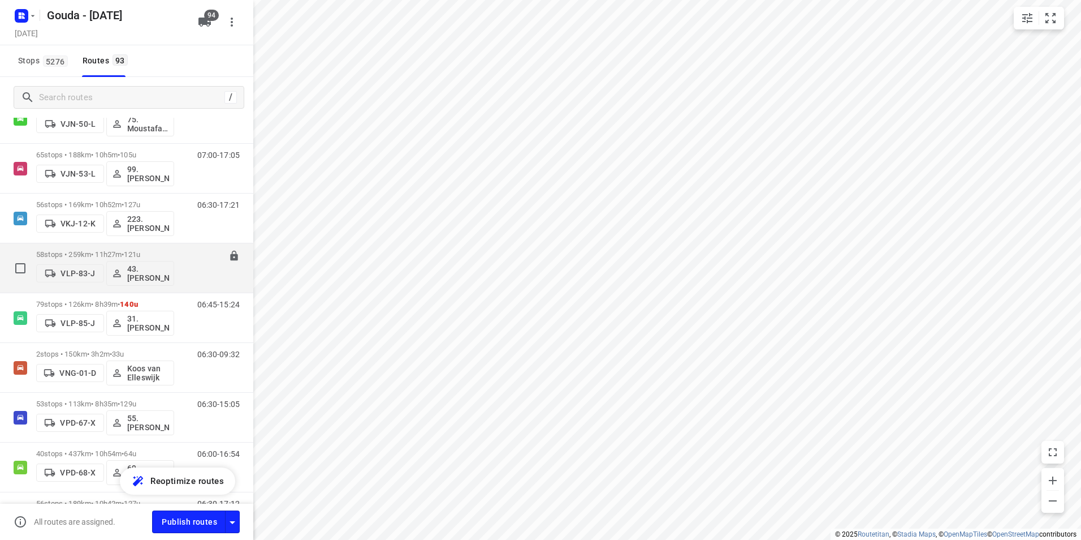
scroll to position [3054, 0]
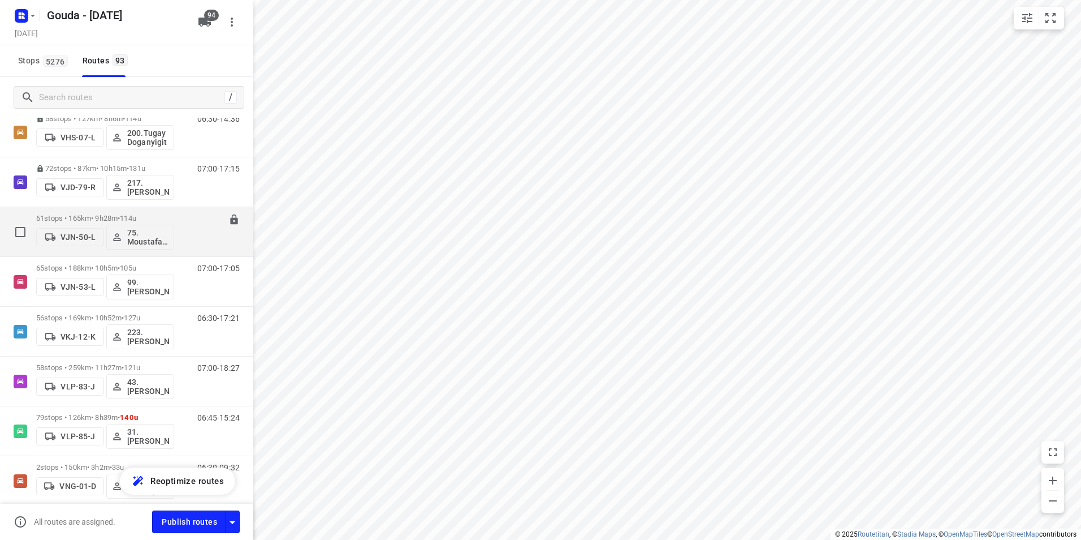
click at [106, 215] on p "61 stops • 165km • 9h28m • 114u" at bounding box center [105, 218] width 138 height 8
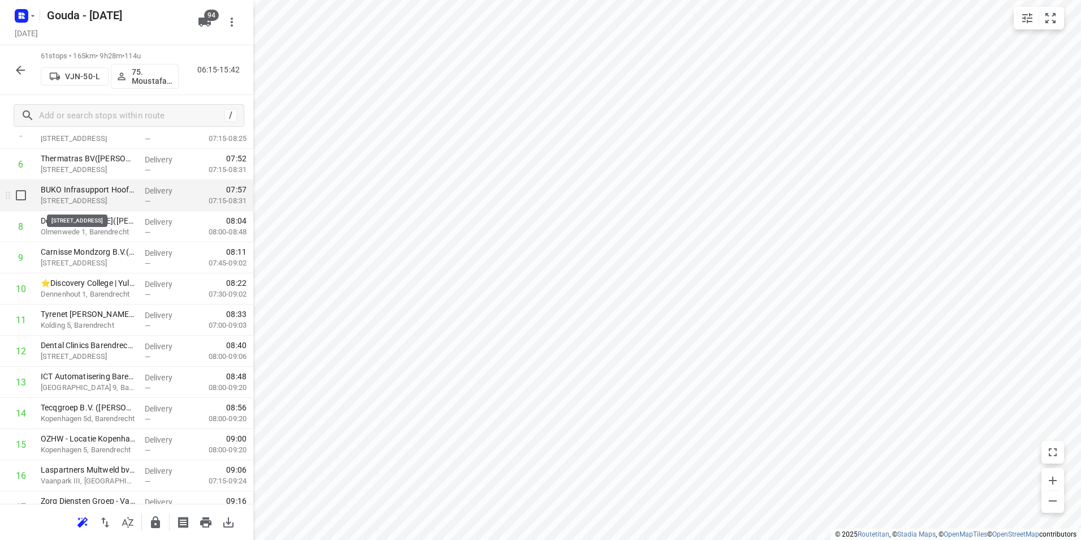
scroll to position [226, 0]
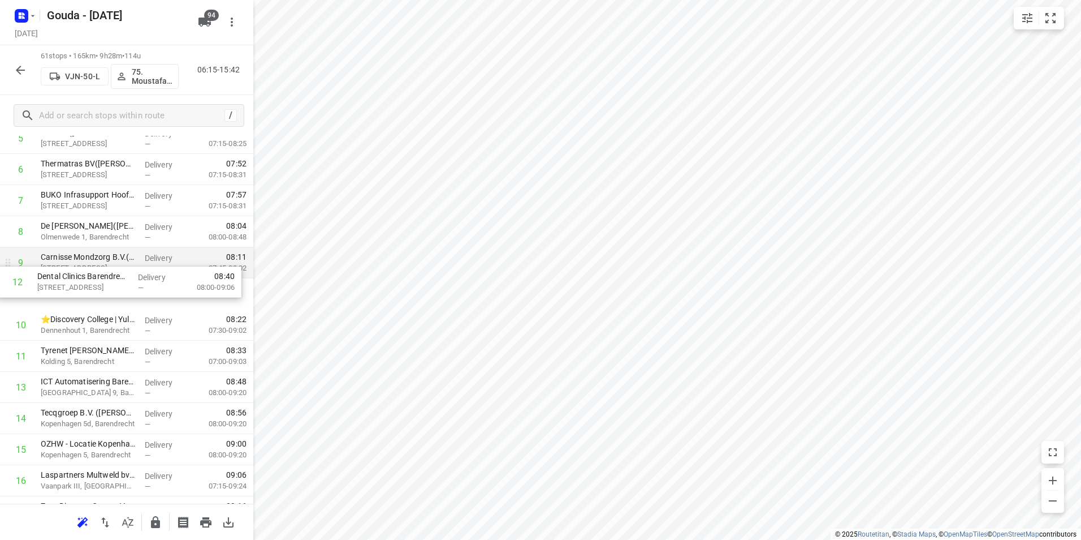
drag, startPoint x: 87, startPoint y: 365, endPoint x: 84, endPoint y: 280, distance: 84.3
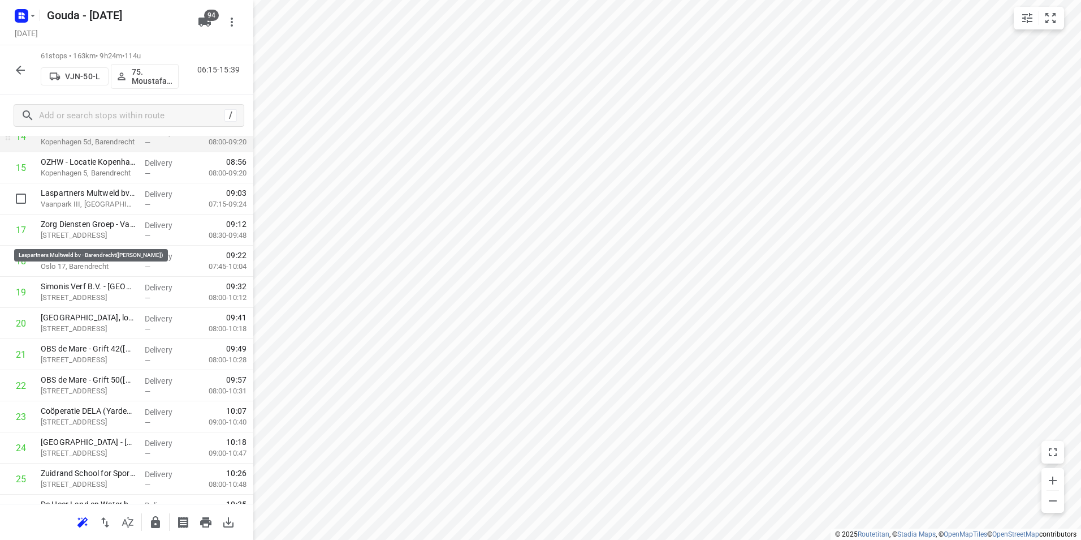
scroll to position [452, 0]
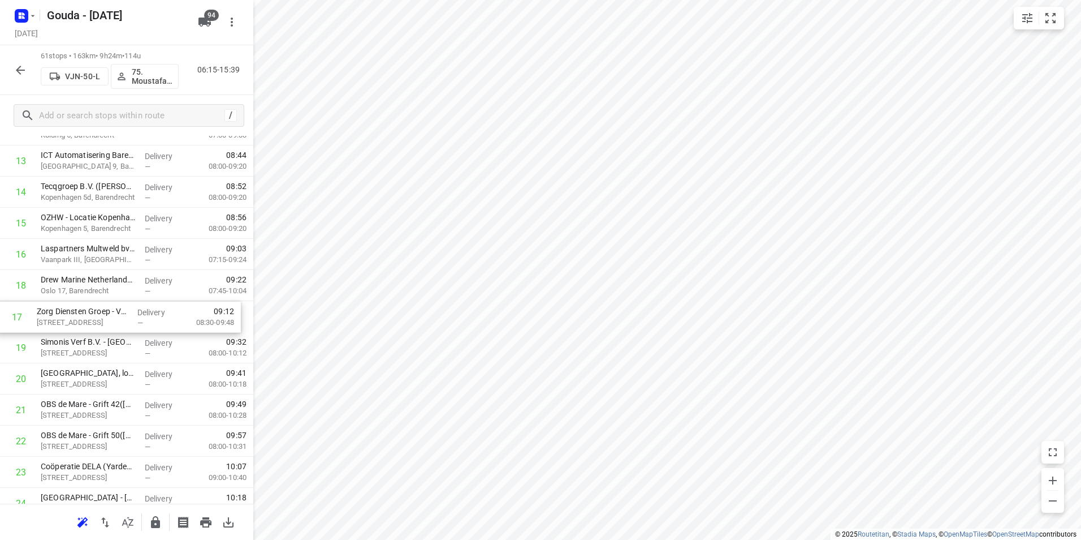
drag, startPoint x: 114, startPoint y: 282, endPoint x: 111, endPoint y: 318, distance: 36.8
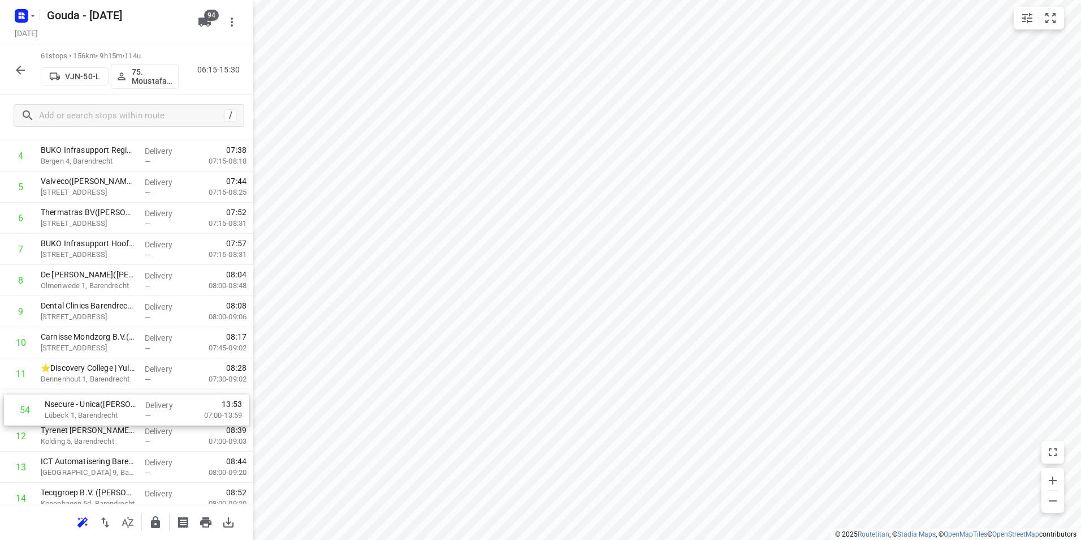
scroll to position [179, 0]
drag, startPoint x: 87, startPoint y: 396, endPoint x: 87, endPoint y: 403, distance: 7.4
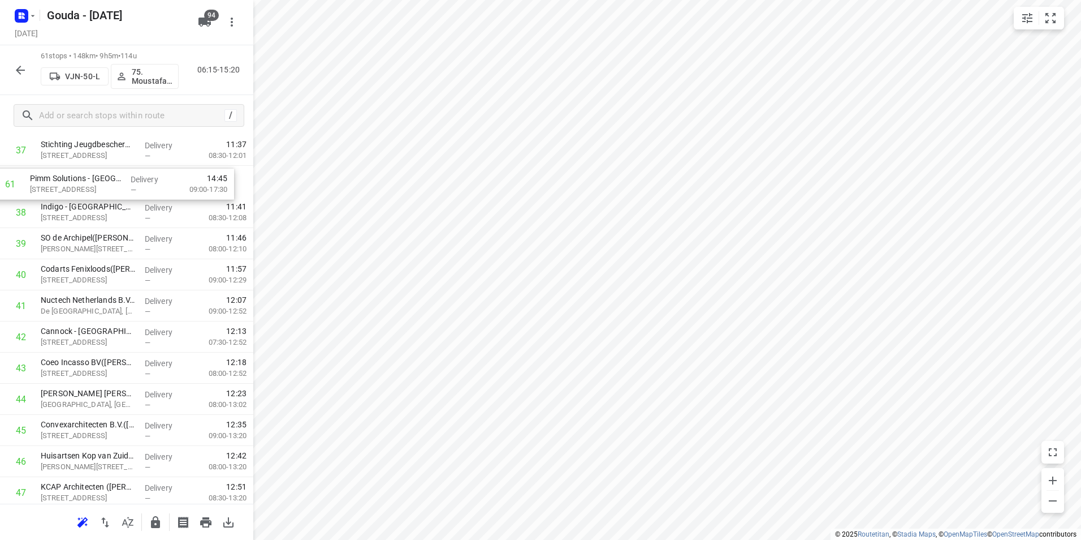
scroll to position [1207, 0]
drag, startPoint x: 107, startPoint y: 451, endPoint x: 119, endPoint y: 346, distance: 105.9
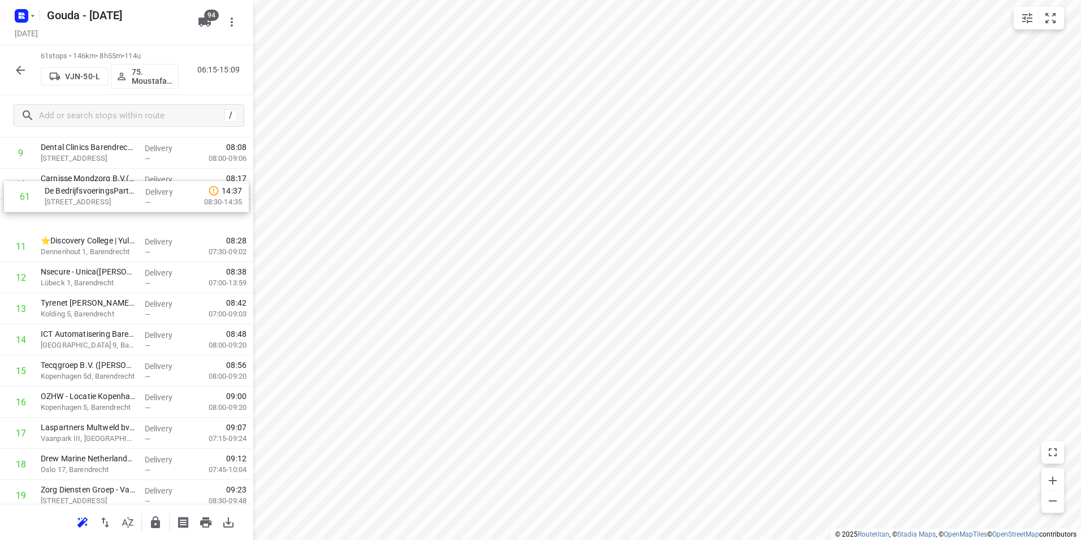
scroll to position [322, 0]
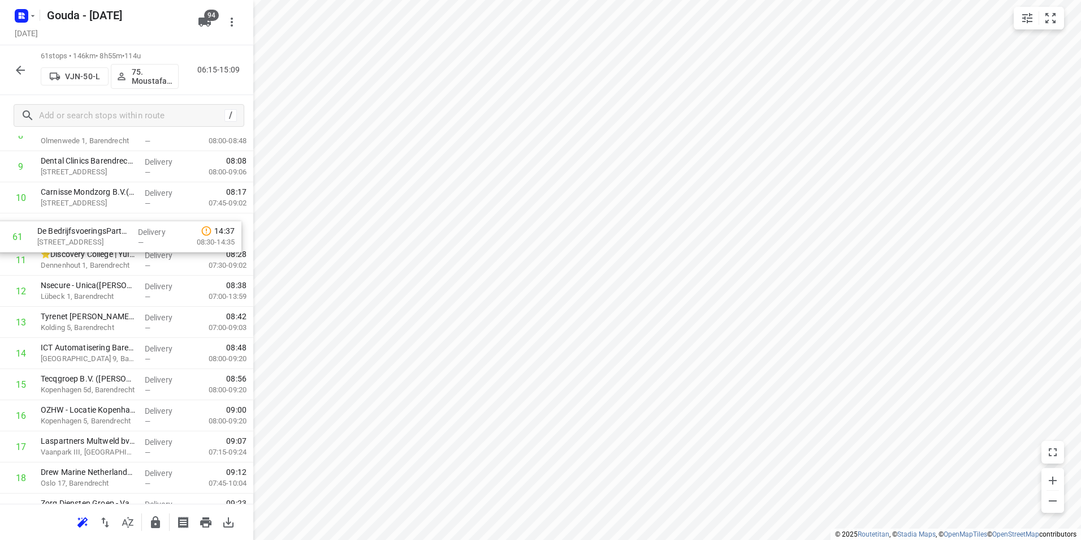
drag, startPoint x: 127, startPoint y: 457, endPoint x: 127, endPoint y: 232, distance: 225.1
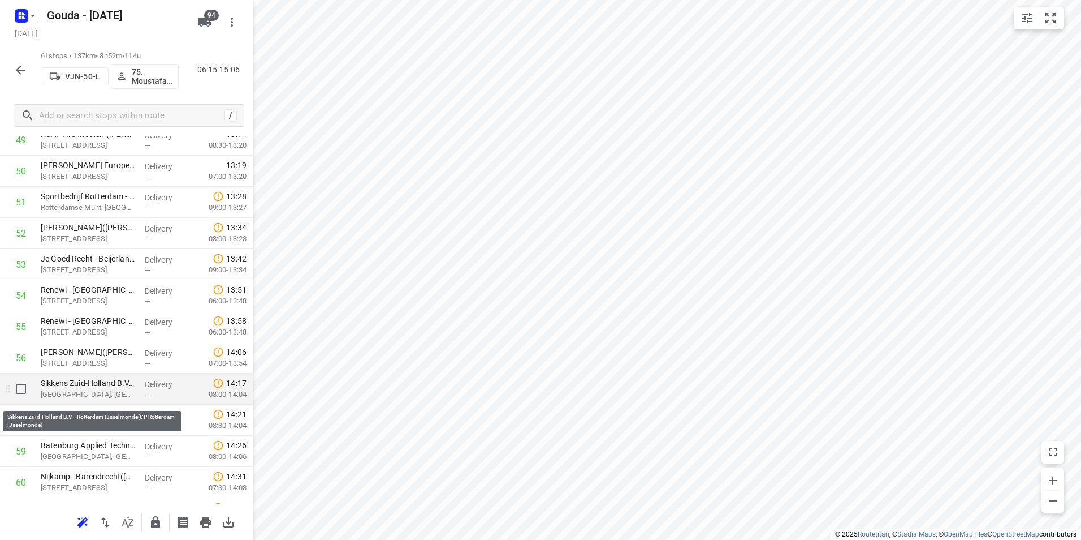
scroll to position [1537, 0]
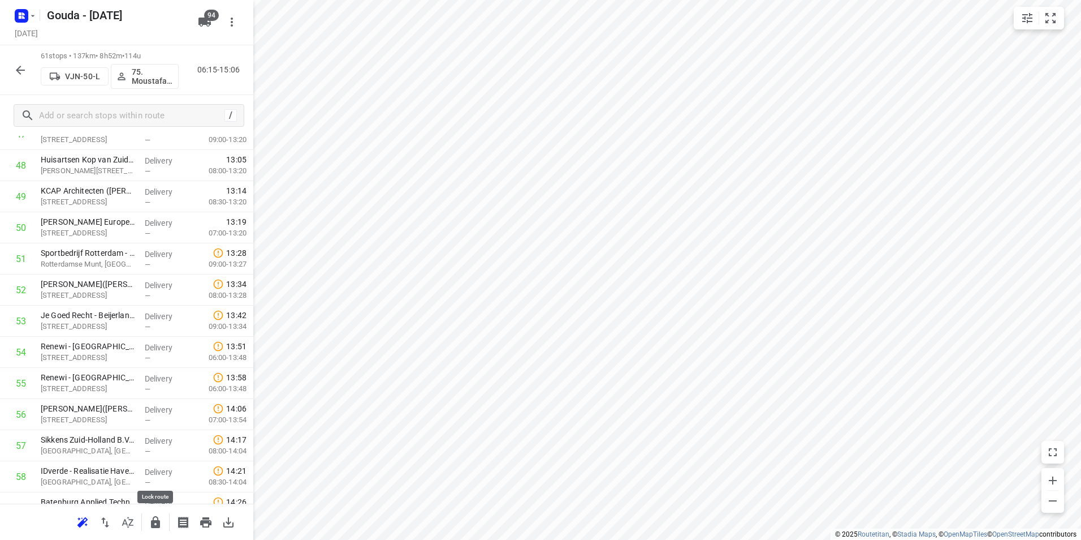
click at [158, 521] on icon "button" at bounding box center [155, 522] width 9 height 12
click at [20, 70] on icon "button" at bounding box center [21, 70] width 14 height 14
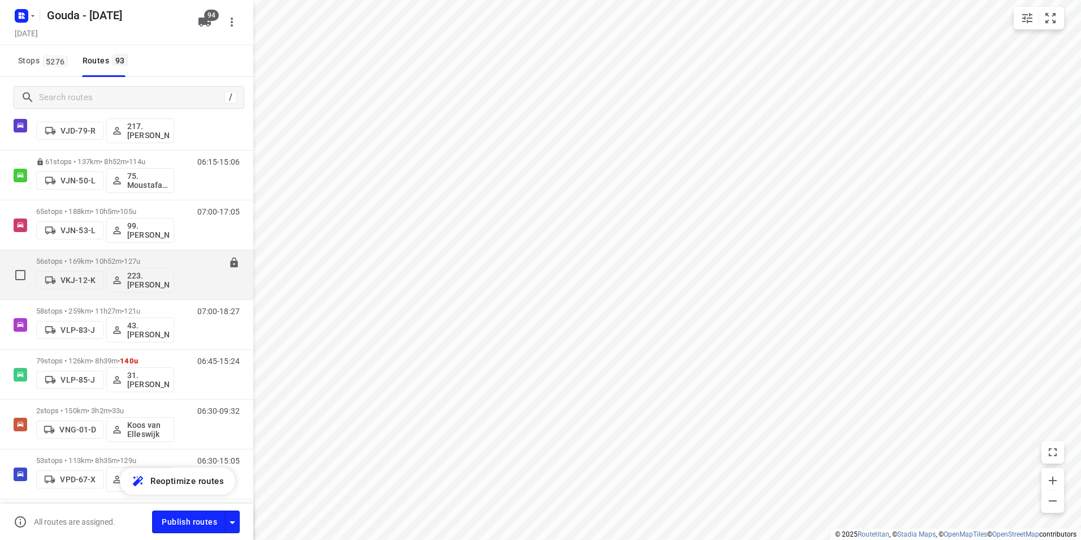
scroll to position [3054, 0]
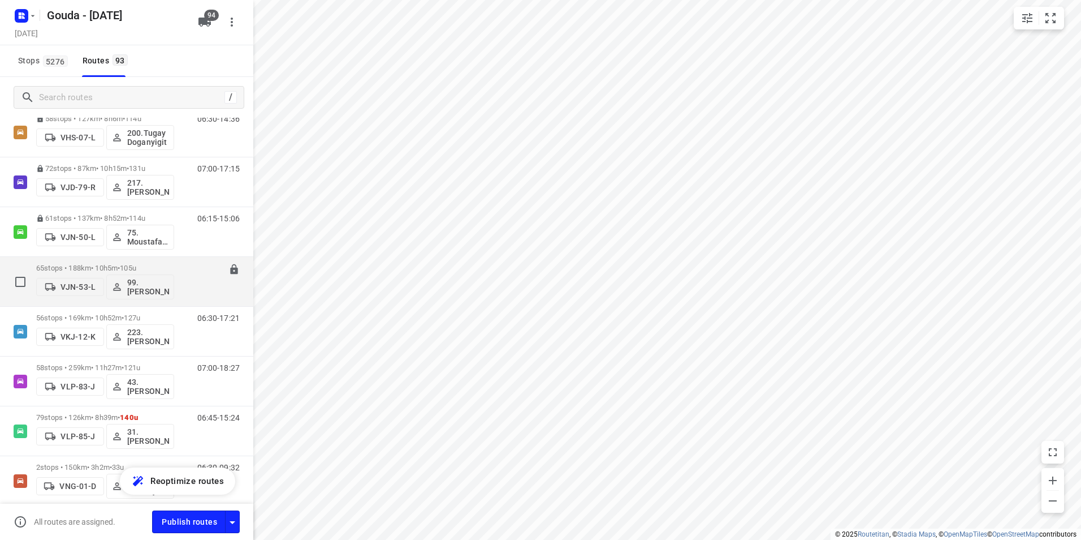
click at [119, 265] on p "65 stops • 188km • 10h5m • 105u" at bounding box center [105, 268] width 138 height 8
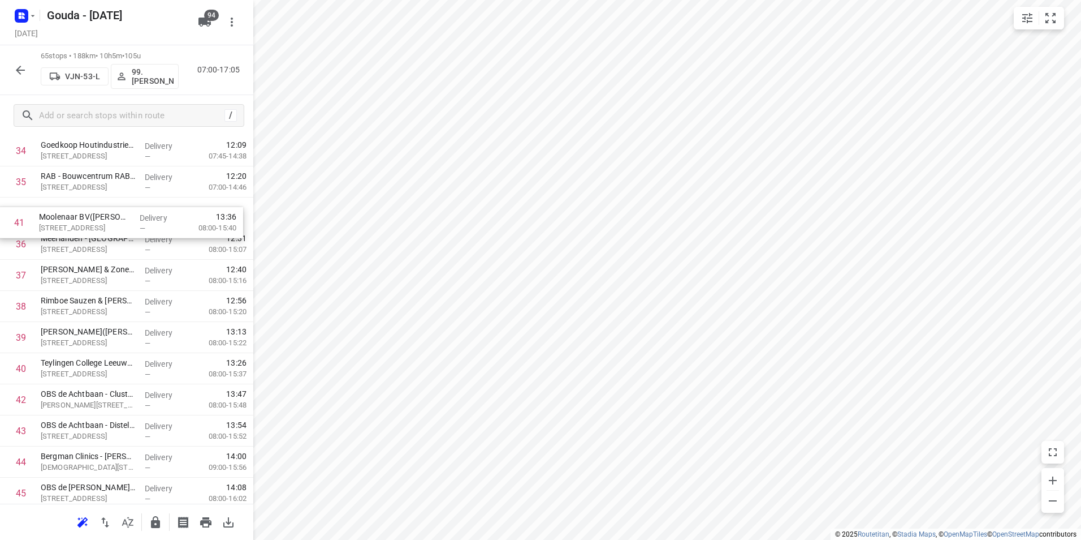
scroll to position [1111, 0]
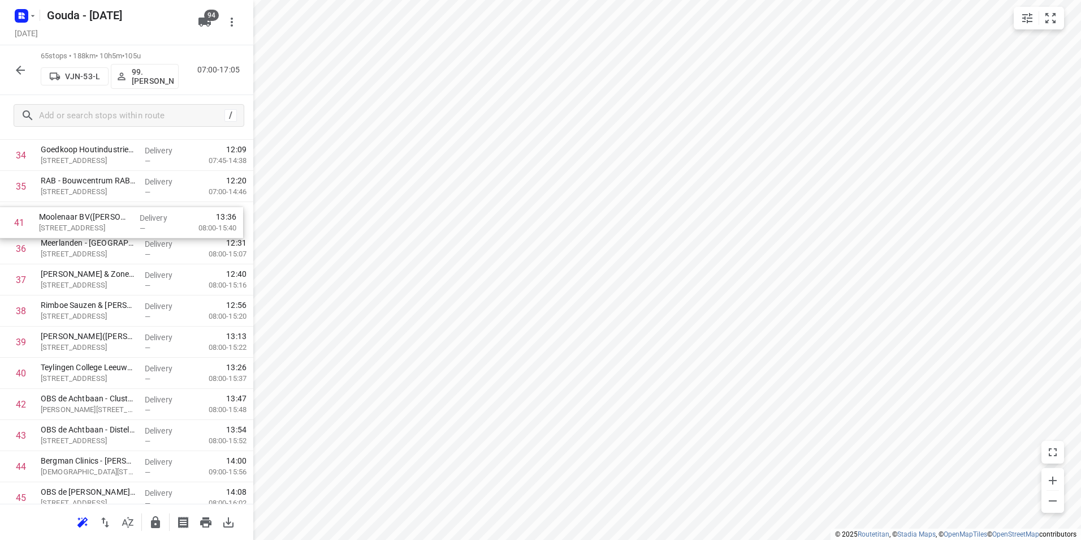
drag, startPoint x: 83, startPoint y: 346, endPoint x: 81, endPoint y: 212, distance: 134.0
click at [81, 212] on div "1 ⭐Volvo Group Truck Center - Rijnsburg(Service balie - Rijnsburg) Rijnsburgerw…" at bounding box center [126, 124] width 253 height 2022
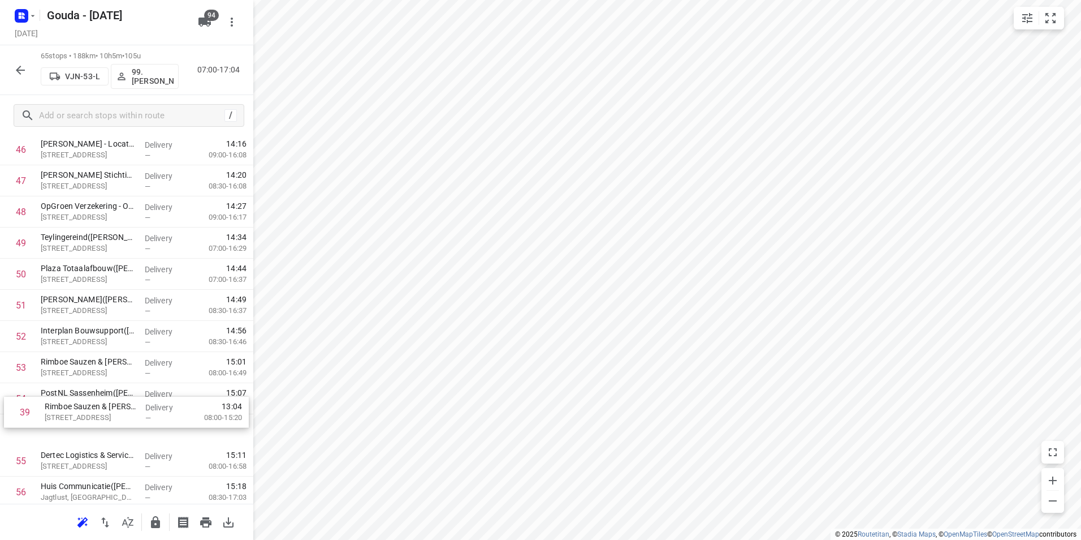
scroll to position [1463, 0]
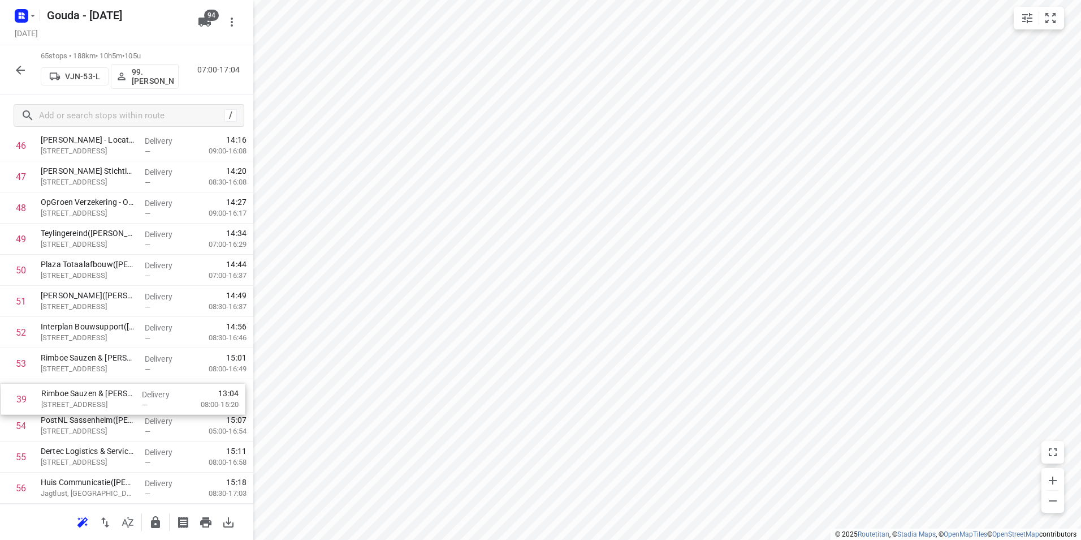
drag, startPoint x: 99, startPoint y: 311, endPoint x: 100, endPoint y: 403, distance: 91.6
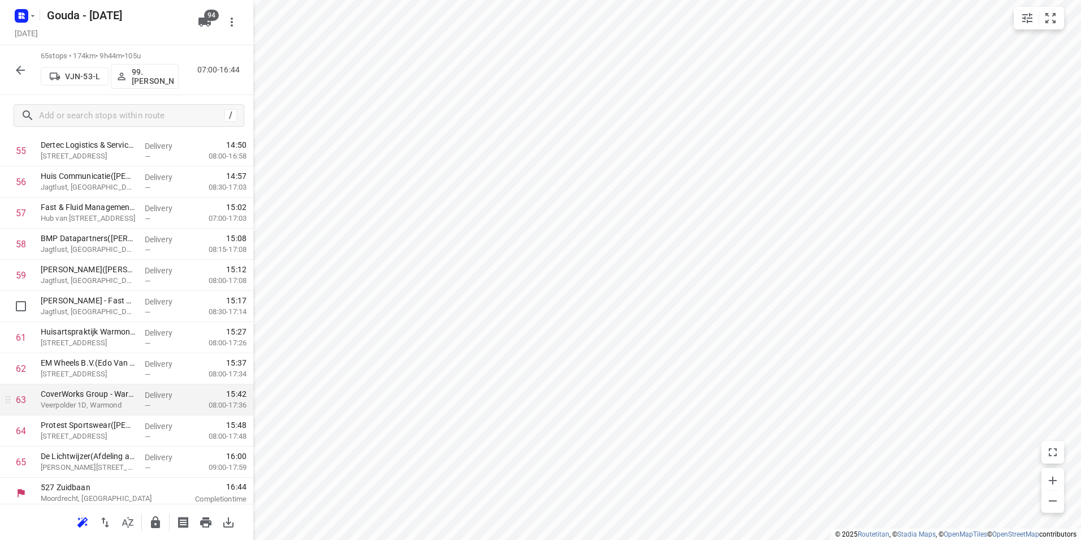
scroll to position [1774, 0]
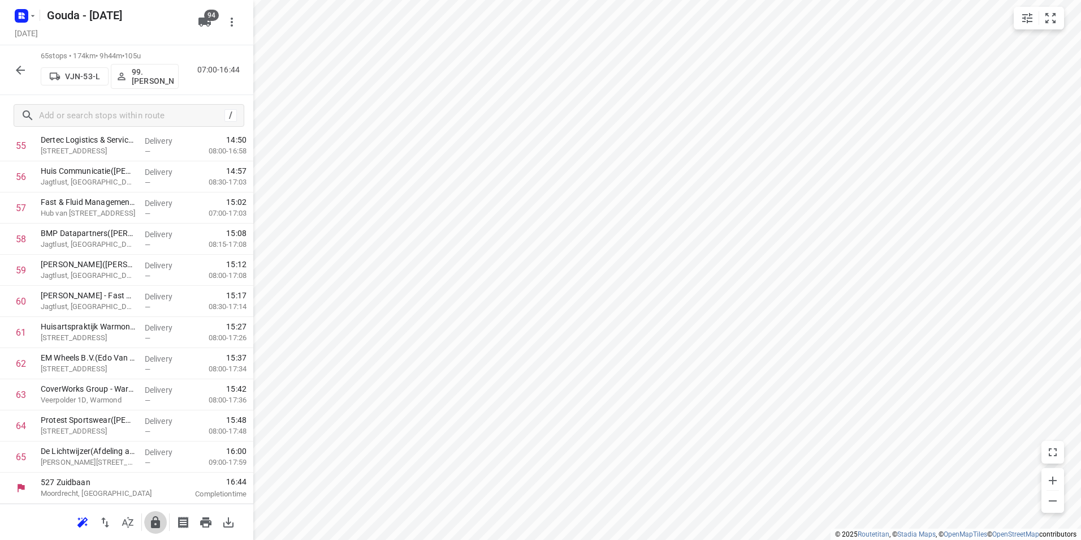
click at [156, 525] on icon "button" at bounding box center [155, 522] width 9 height 12
click at [19, 71] on icon "button" at bounding box center [21, 70] width 14 height 14
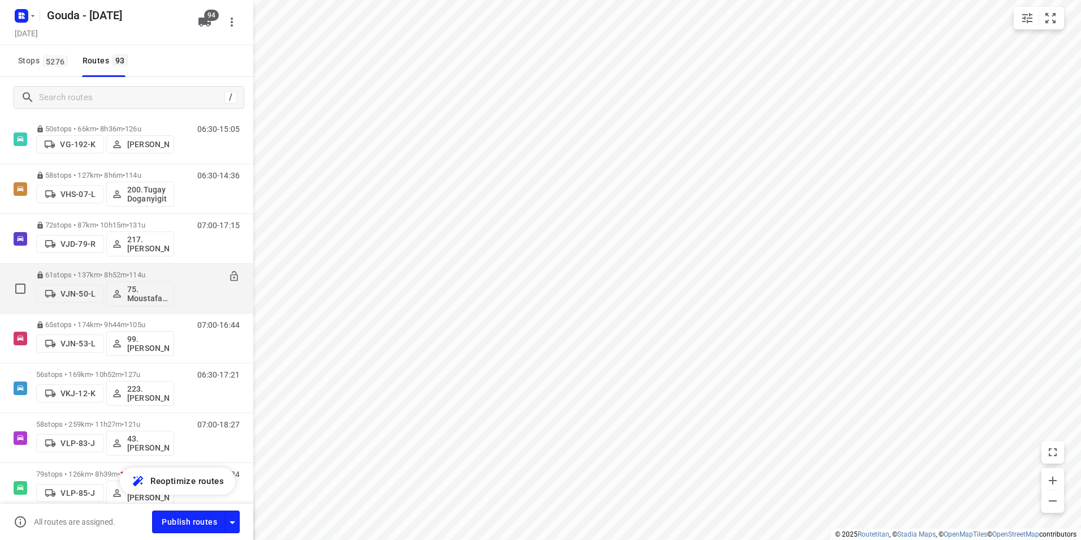
scroll to position [3110, 0]
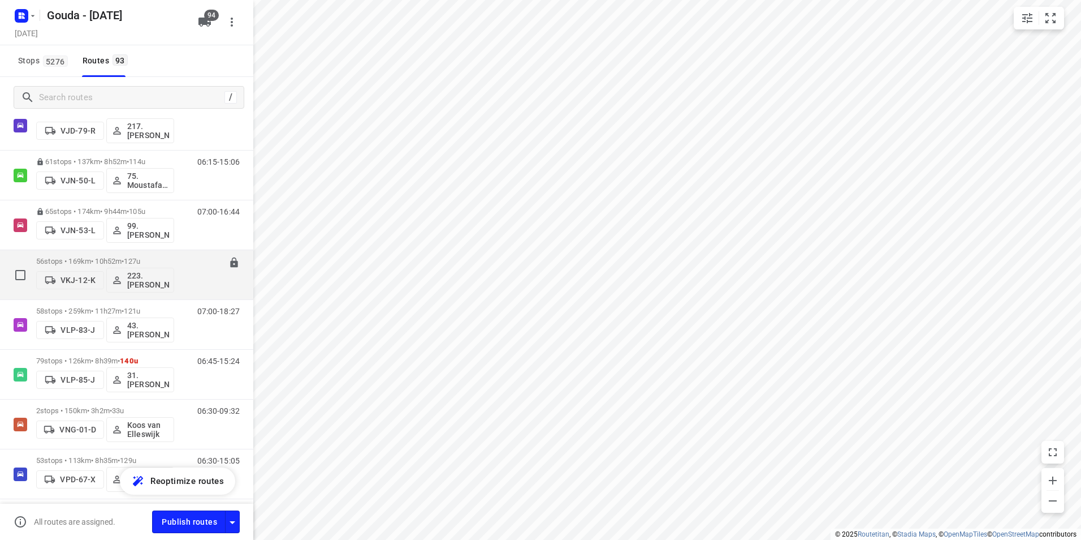
click at [97, 257] on p "56 stops • 169km • 10h52m • 127u" at bounding box center [105, 261] width 138 height 8
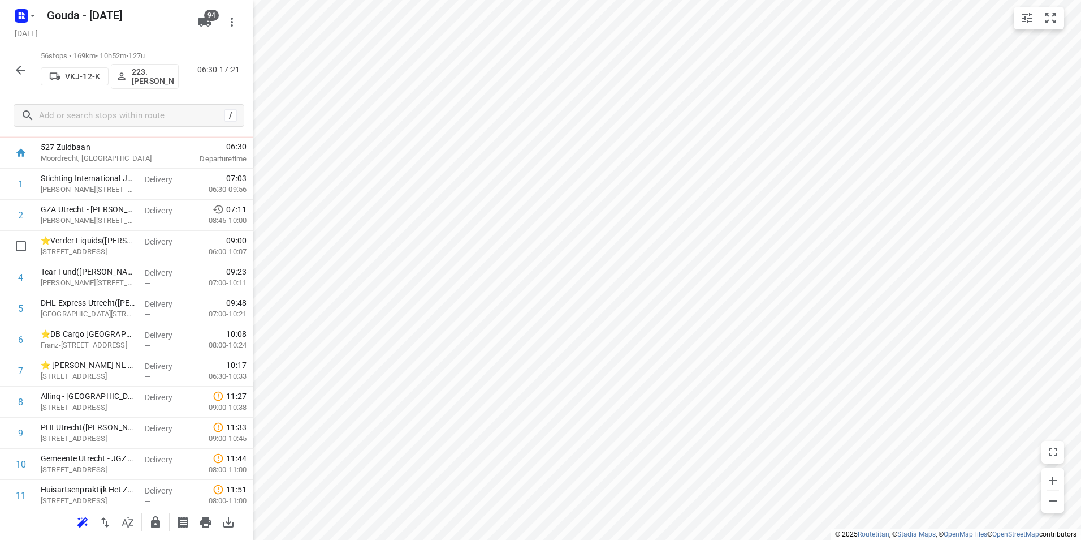
scroll to position [0, 0]
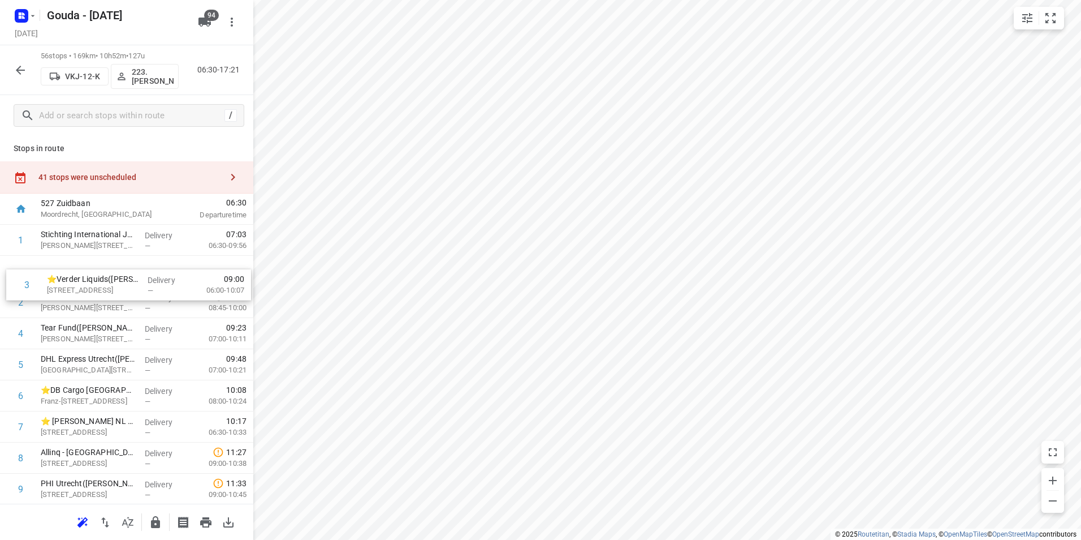
drag, startPoint x: 96, startPoint y: 300, endPoint x: 103, endPoint y: 279, distance: 22.7
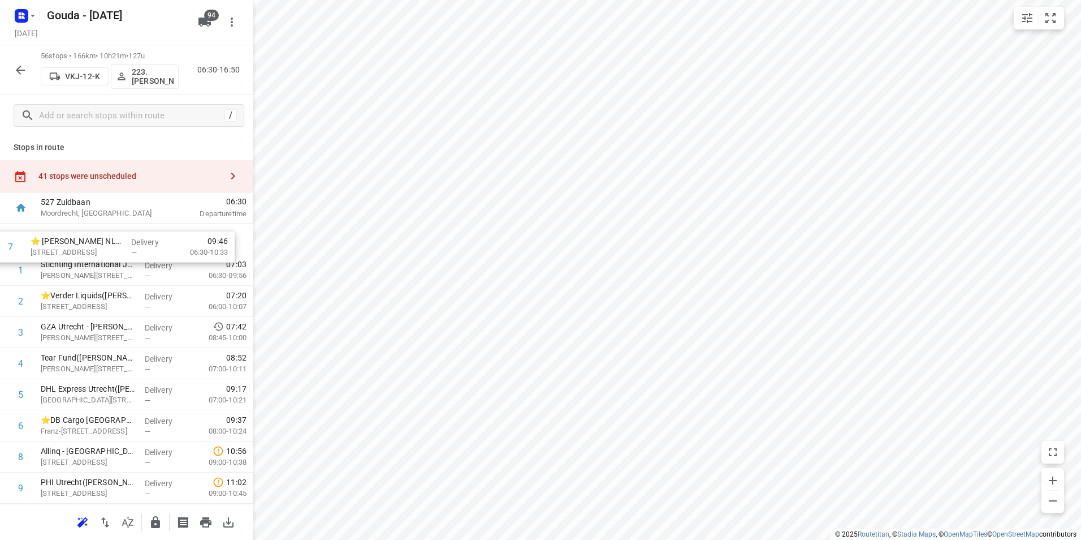
drag, startPoint x: 89, startPoint y: 431, endPoint x: 80, endPoint y: 249, distance: 182.3
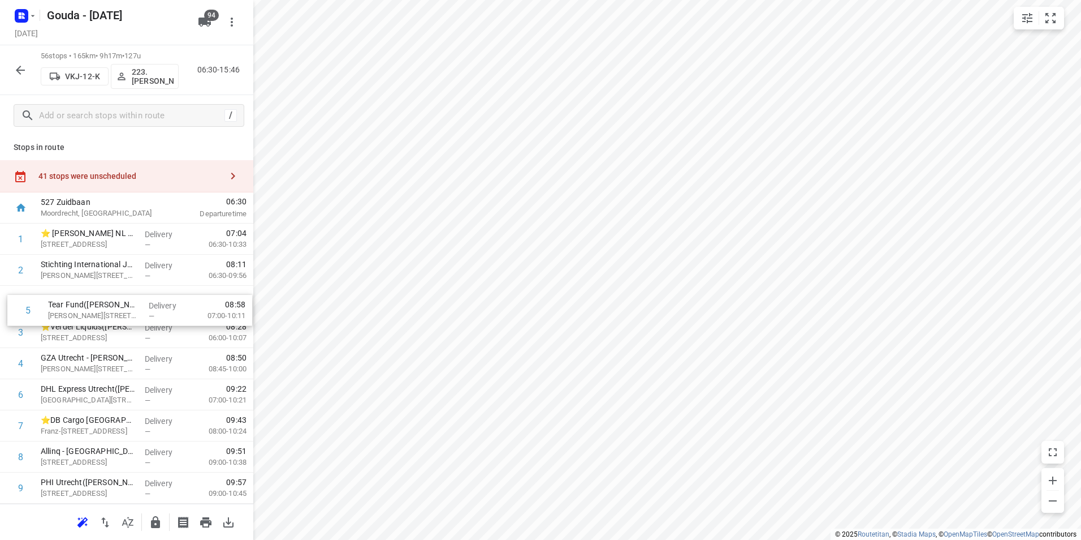
drag, startPoint x: 109, startPoint y: 361, endPoint x: 114, endPoint y: 289, distance: 72.0
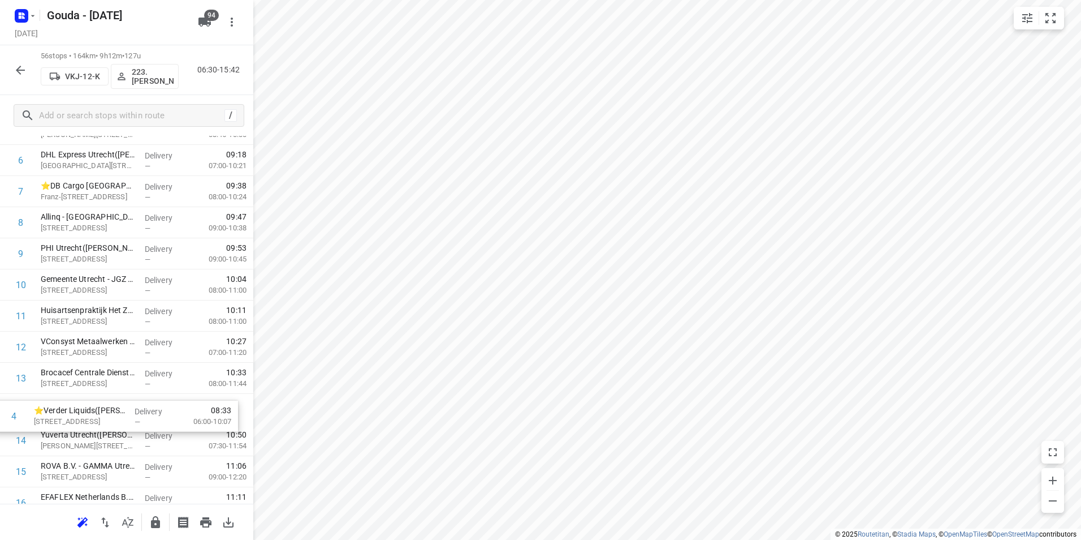
scroll to position [205, 0]
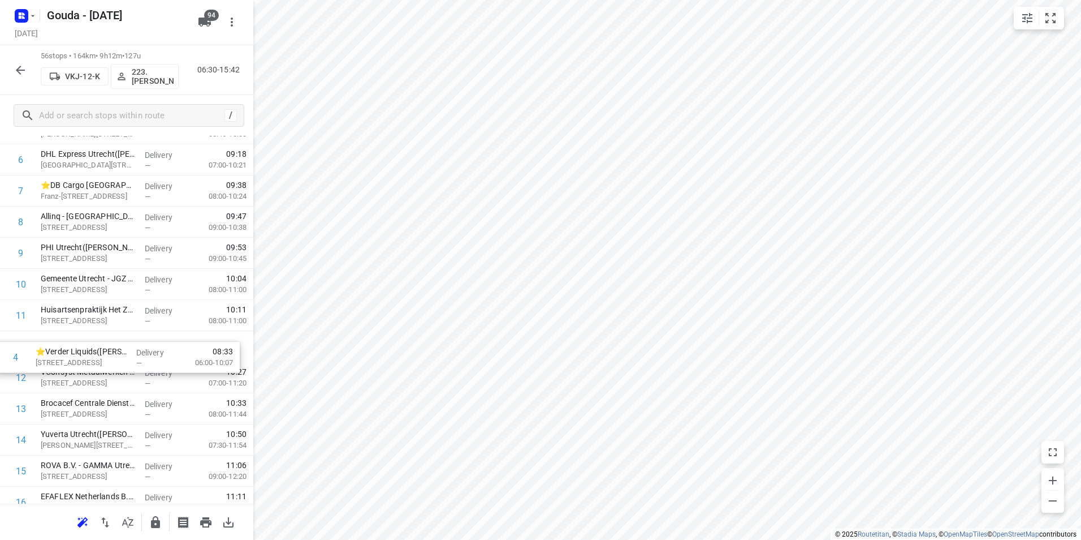
drag, startPoint x: 114, startPoint y: 331, endPoint x: 109, endPoint y: 345, distance: 14.3
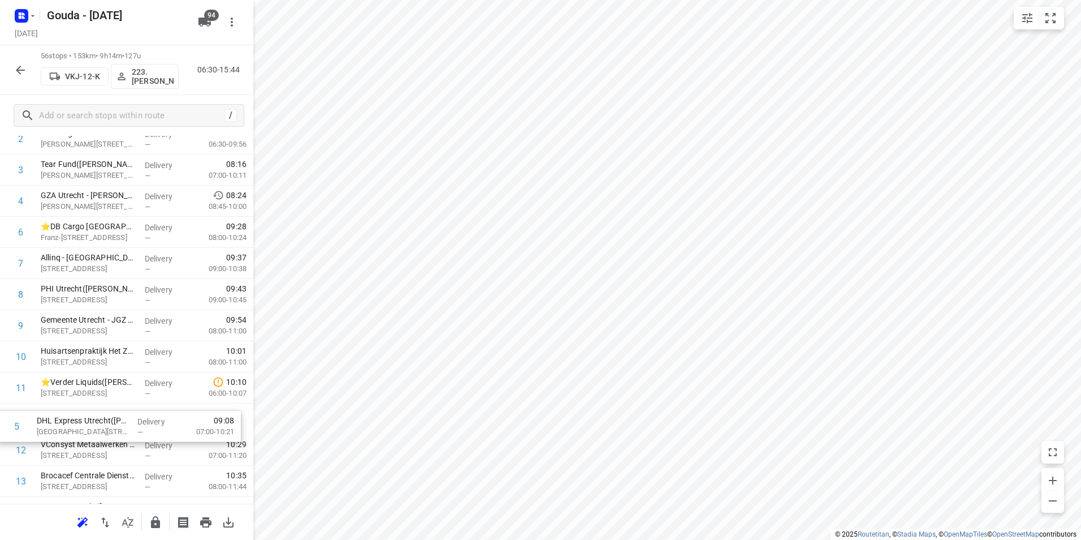
scroll to position [136, 0]
drag, startPoint x: 94, startPoint y: 270, endPoint x: 87, endPoint y: 418, distance: 148.3
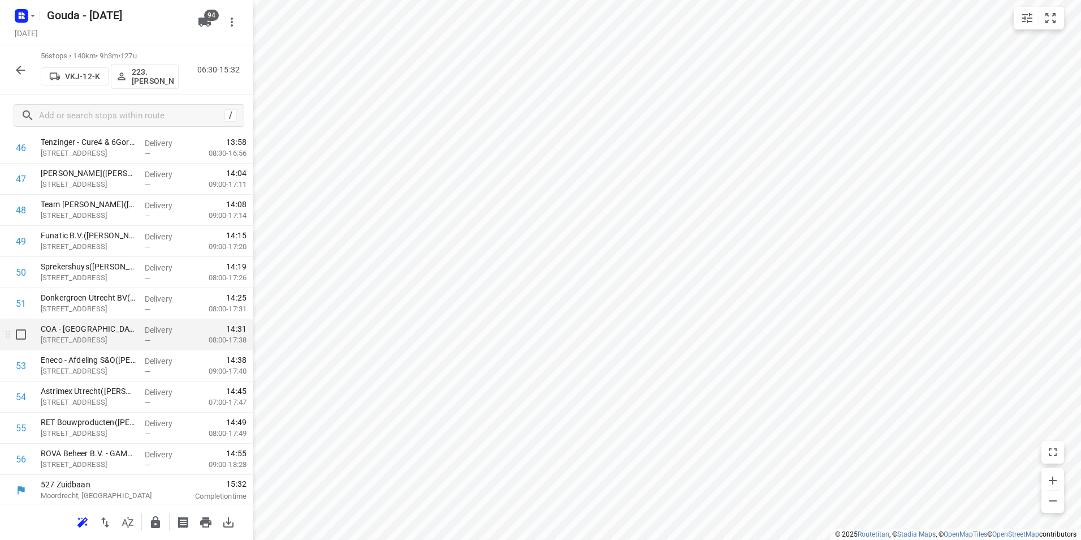
scroll to position [1494, 0]
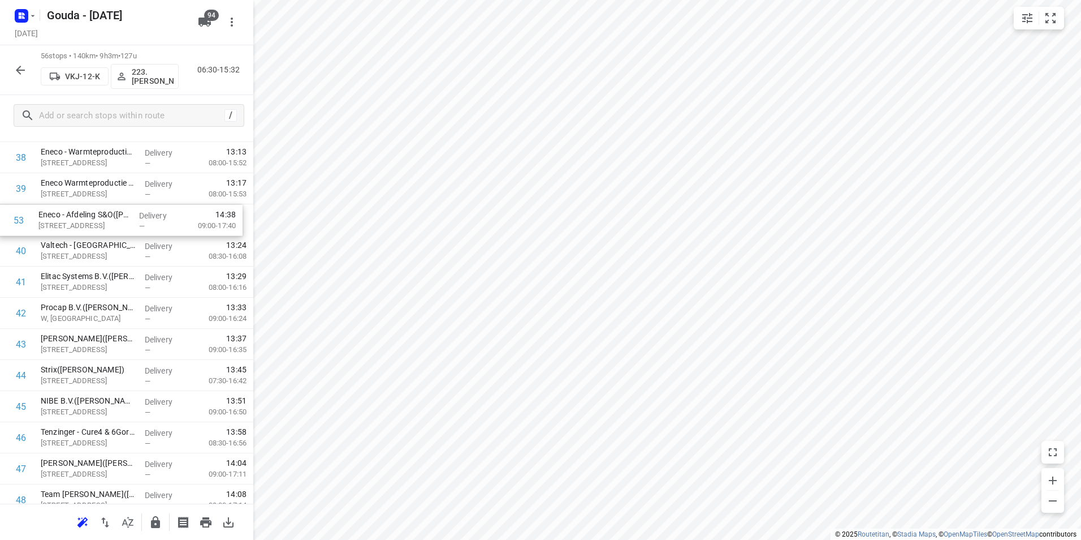
drag, startPoint x: 90, startPoint y: 368, endPoint x: 88, endPoint y: 221, distance: 146.5
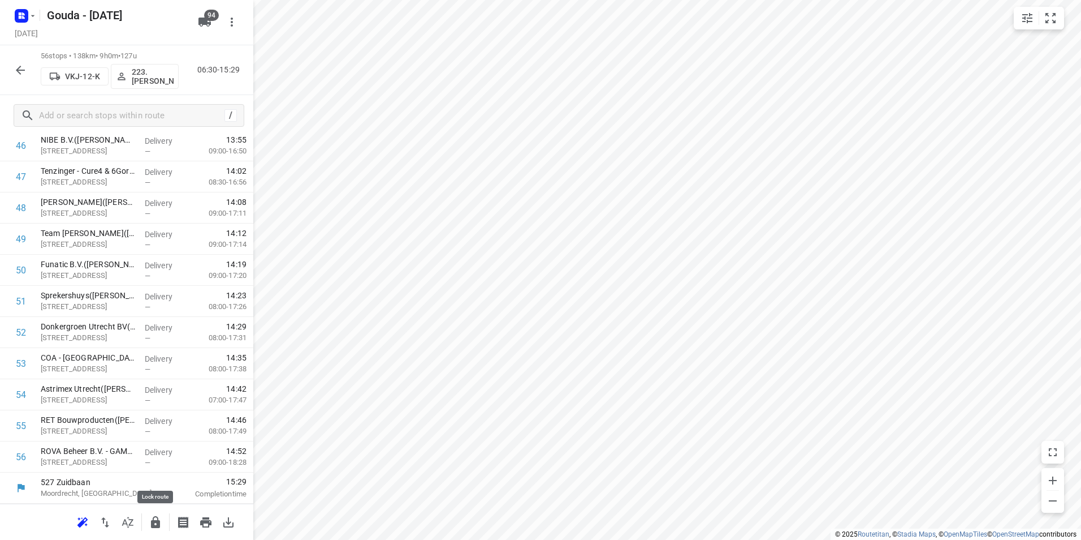
click at [158, 527] on icon "button" at bounding box center [155, 522] width 9 height 12
click at [21, 70] on icon "button" at bounding box center [20, 70] width 9 height 9
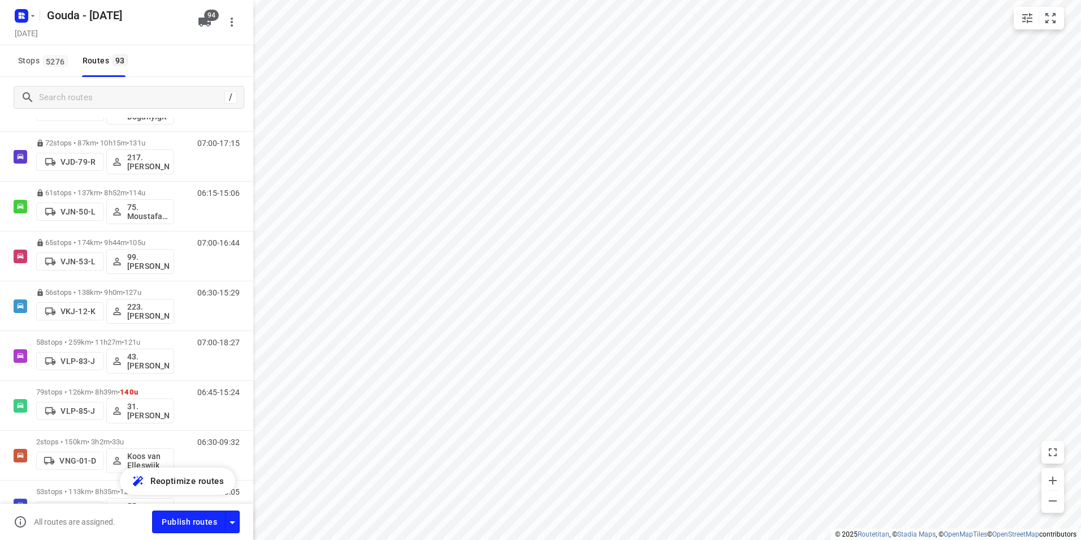
scroll to position [3169, 0]
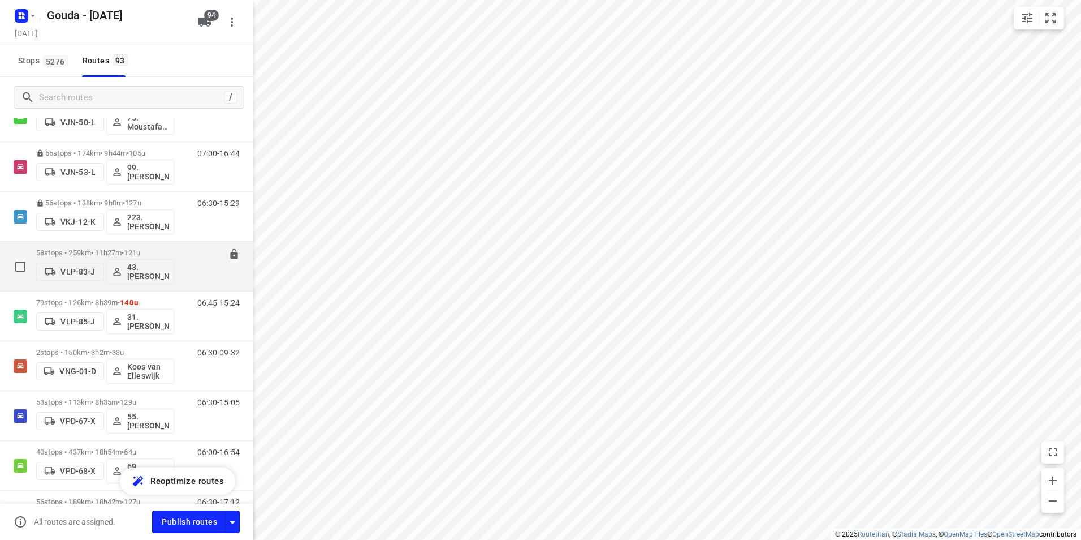
click at [81, 248] on p "58 stops • 259km • 11h27m • 121u" at bounding box center [105, 252] width 138 height 8
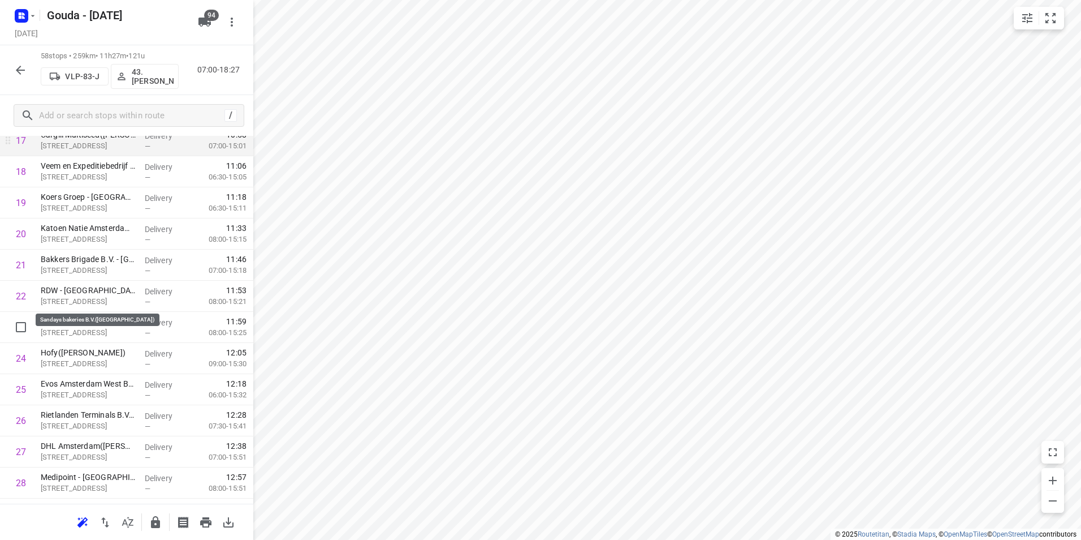
scroll to position [509, 0]
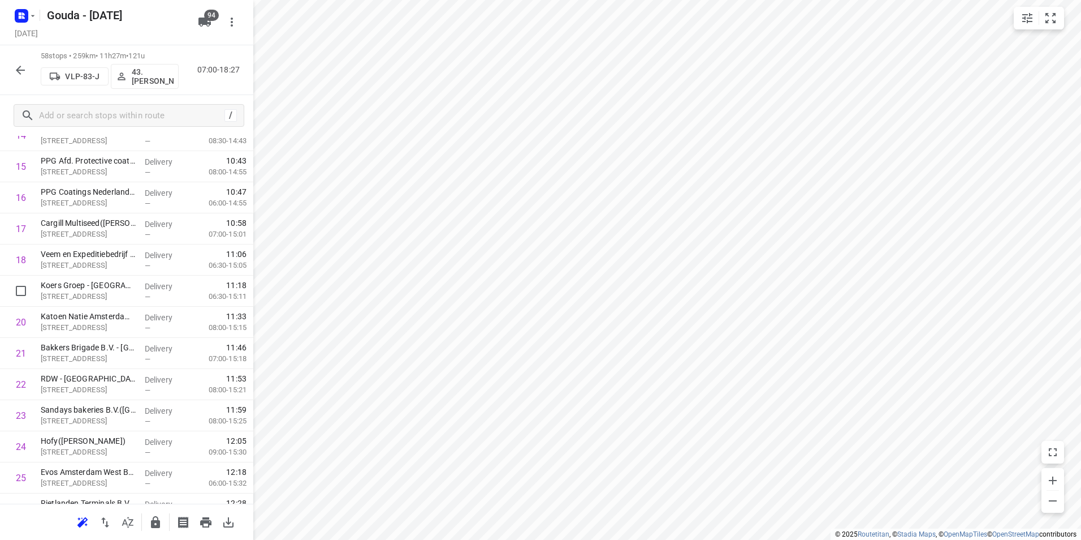
drag, startPoint x: 96, startPoint y: 297, endPoint x: 96, endPoint y: 331, distance: 34.5
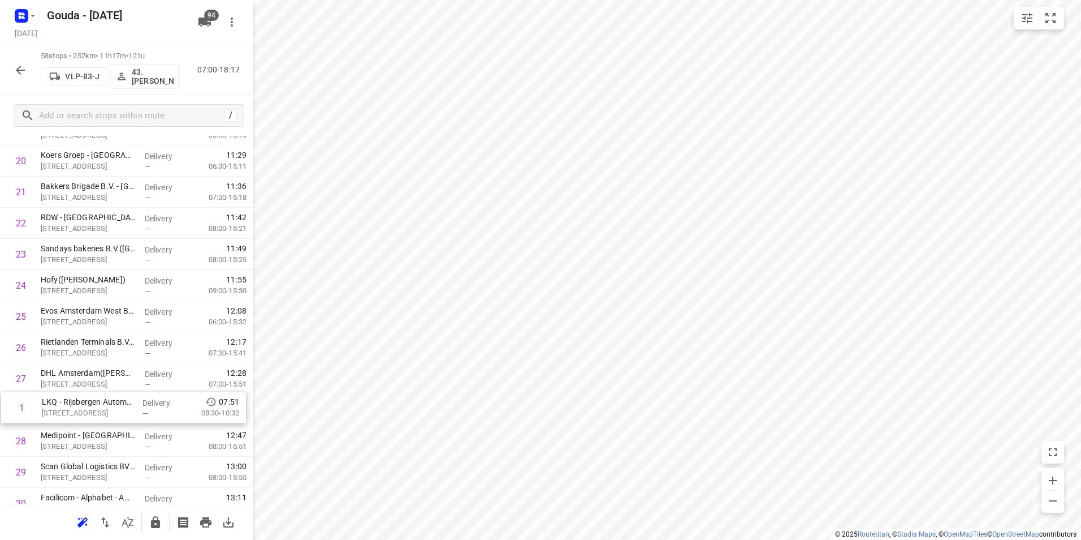
scroll to position [639, 0]
drag, startPoint x: 136, startPoint y: 241, endPoint x: 137, endPoint y: 418, distance: 177.0
click at [137, 418] on div "1 LKQ - Rijsbergen Automotive B.V. - Amsterdam Jarmuiden (incl RFC)(Bram Fasel)…" at bounding box center [126, 487] width 253 height 1804
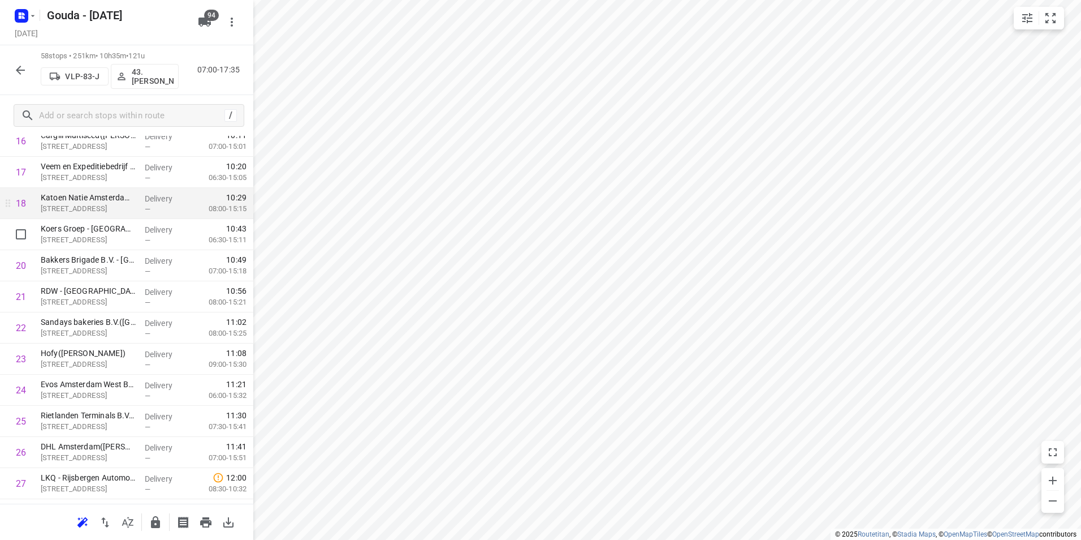
scroll to position [526, 0]
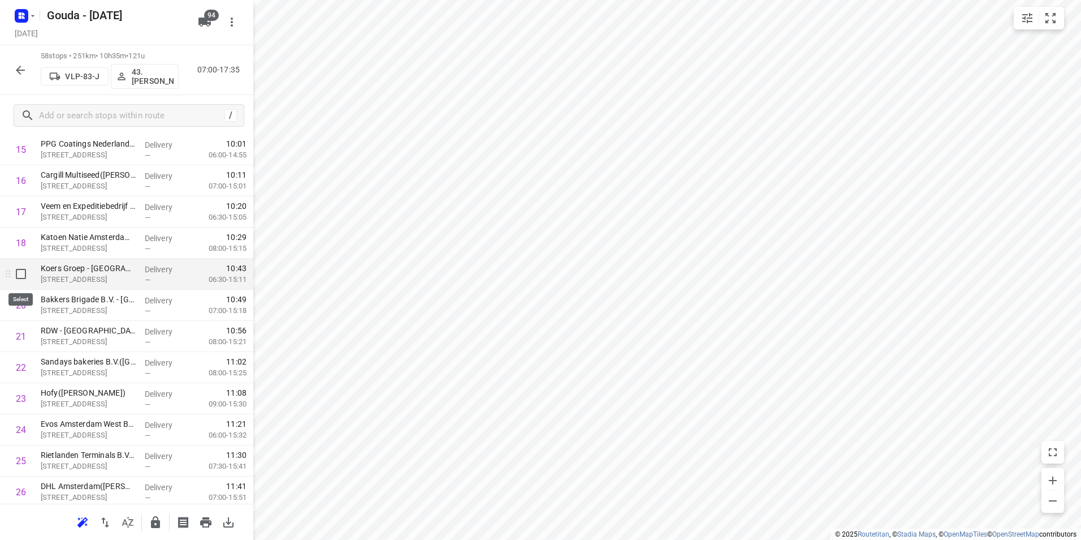
click at [19, 277] on input "checkbox" at bounding box center [21, 273] width 23 height 23
checkbox input "true"
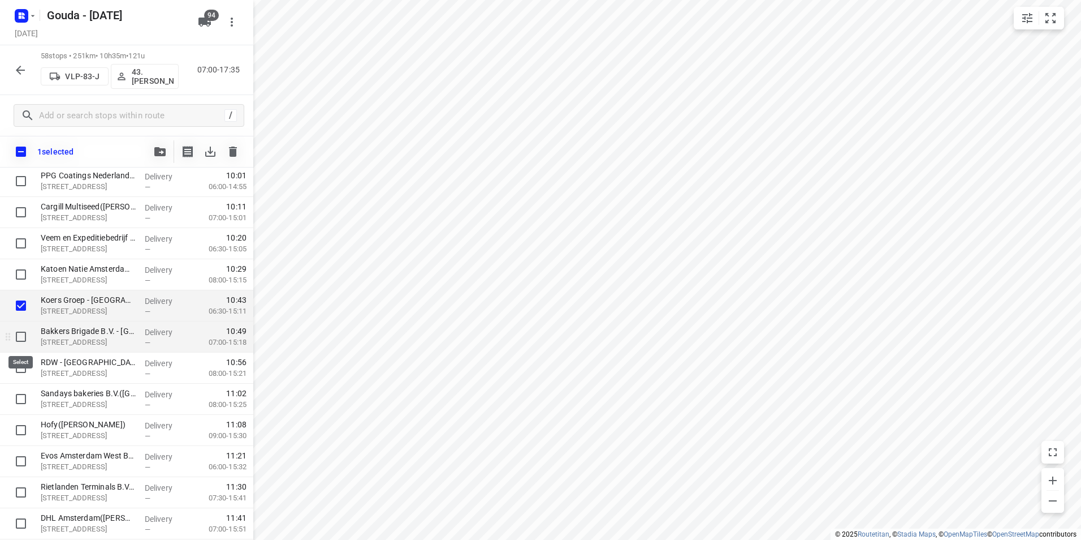
click at [17, 336] on input "checkbox" at bounding box center [21, 336] width 23 height 23
checkbox input "true"
click at [21, 370] on input "checkbox" at bounding box center [21, 367] width 23 height 23
checkbox input "true"
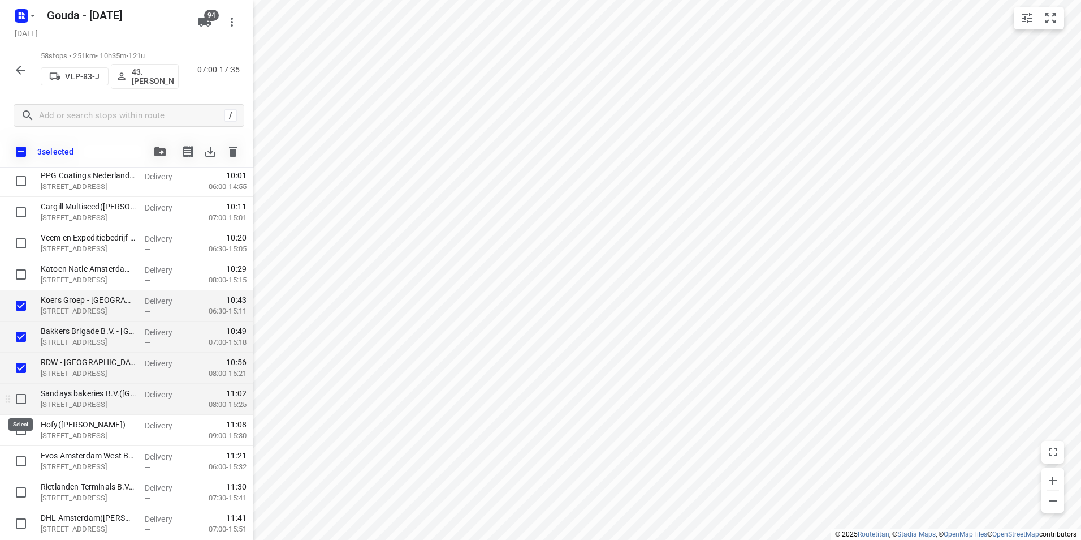
click at [18, 398] on input "checkbox" at bounding box center [21, 398] width 23 height 23
checkbox input "true"
click at [21, 435] on input "checkbox" at bounding box center [21, 429] width 23 height 23
checkbox input "true"
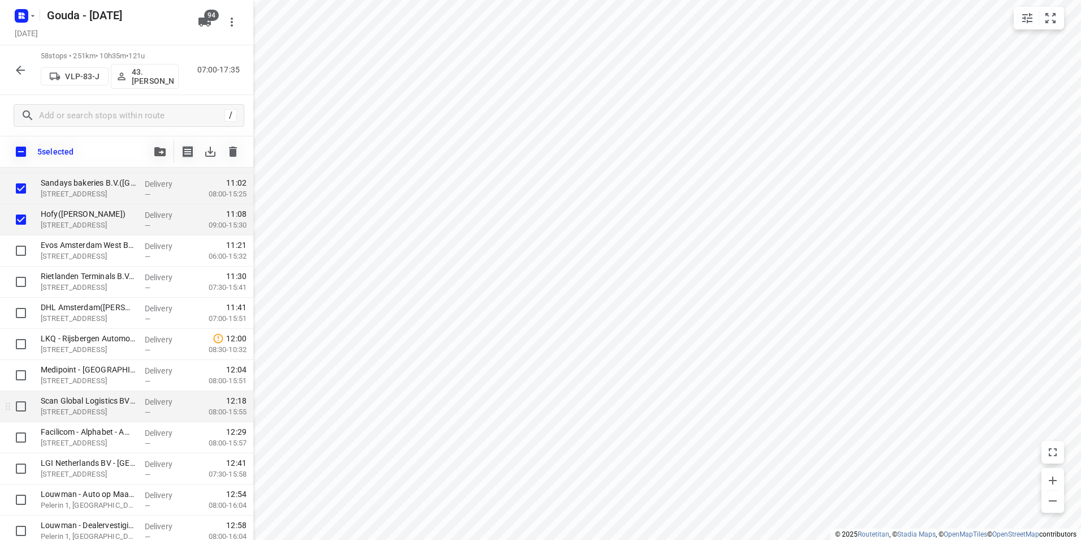
scroll to position [752, 0]
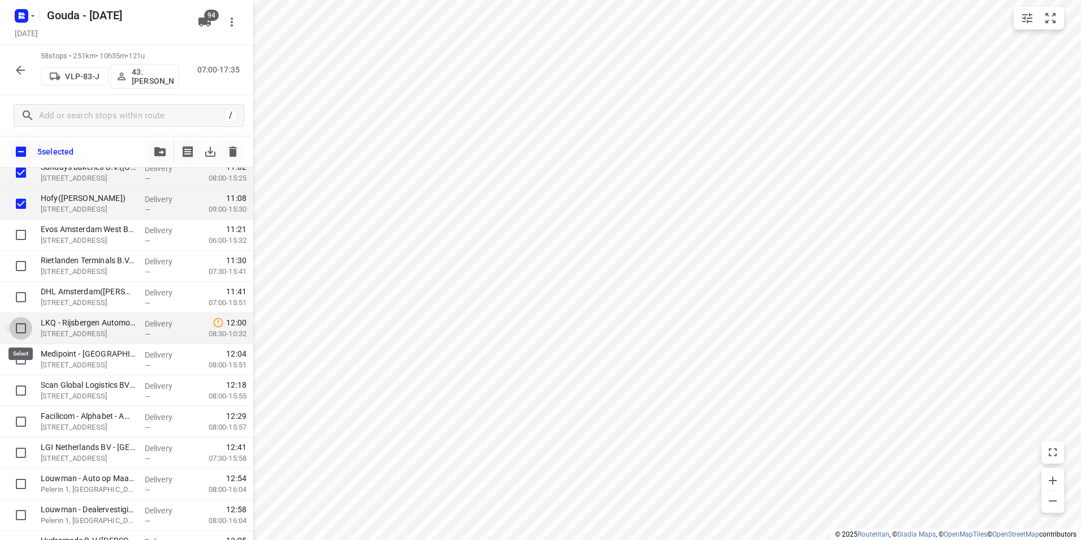
click at [19, 325] on input "checkbox" at bounding box center [21, 328] width 23 height 23
checkbox input "true"
click at [20, 357] on input "checkbox" at bounding box center [21, 359] width 23 height 23
checkbox input "true"
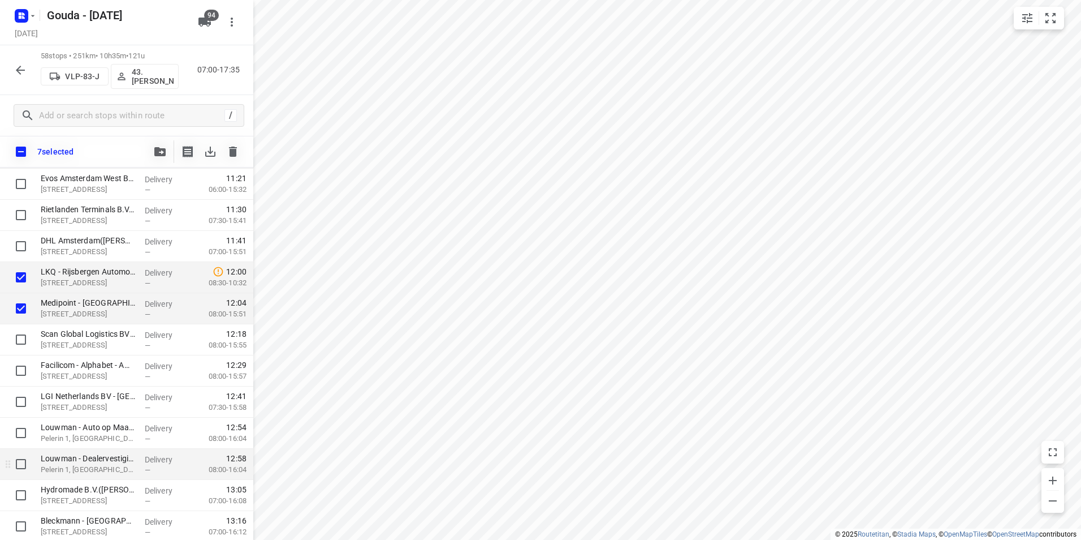
scroll to position [865, 0]
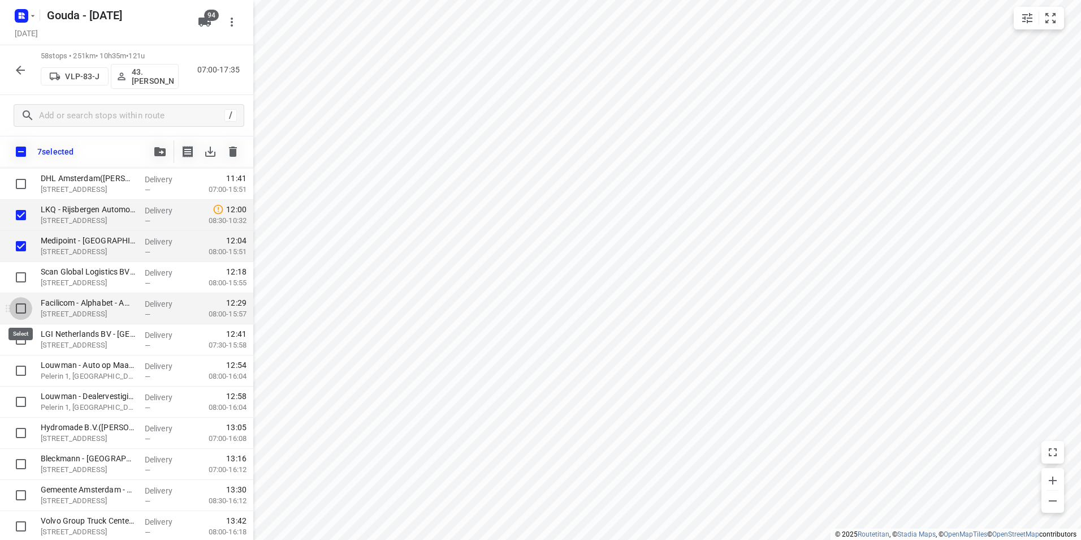
click at [22, 310] on input "checkbox" at bounding box center [21, 308] width 23 height 23
checkbox input "true"
click at [23, 368] on input "checkbox" at bounding box center [21, 370] width 23 height 23
checkbox input "true"
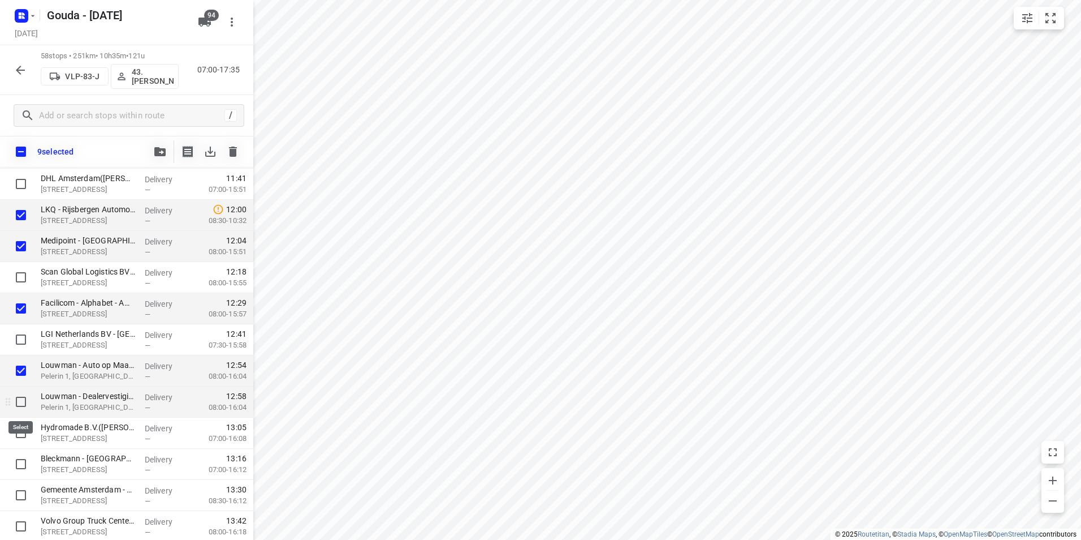
click at [19, 404] on input "checkbox" at bounding box center [21, 401] width 23 height 23
checkbox input "true"
click at [20, 434] on input "checkbox" at bounding box center [21, 432] width 23 height 23
checkbox input "true"
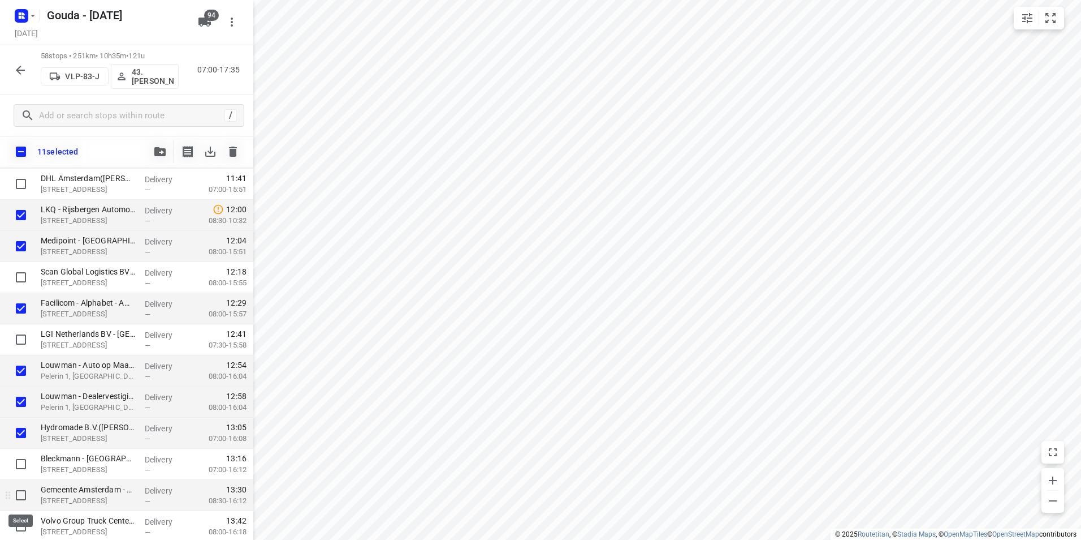
click at [20, 490] on input "checkbox" at bounding box center [21, 495] width 23 height 23
checkbox input "true"
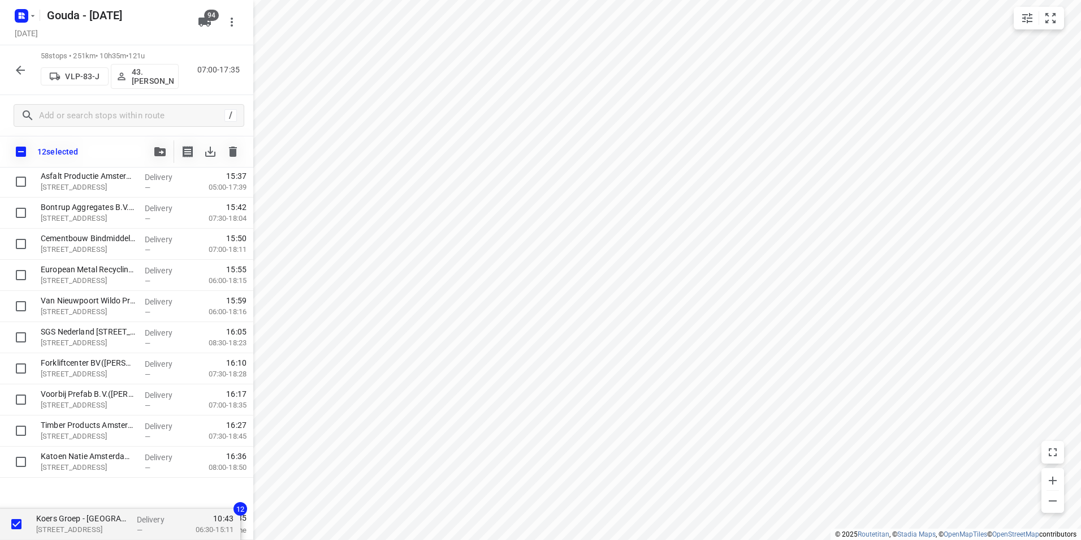
scroll to position [1552, 0]
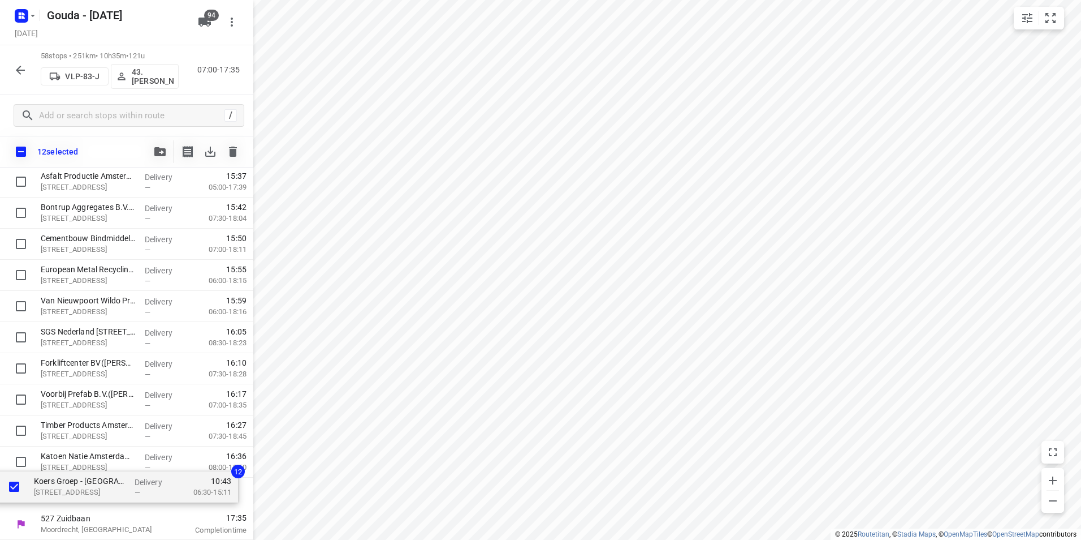
drag, startPoint x: 66, startPoint y: 359, endPoint x: 59, endPoint y: 489, distance: 129.7
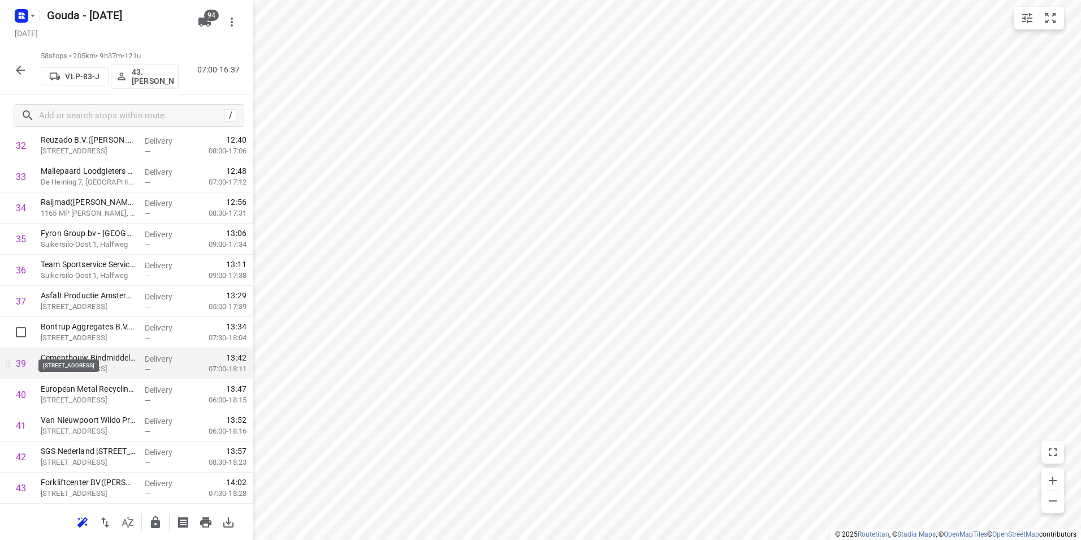
scroll to position [1074, 0]
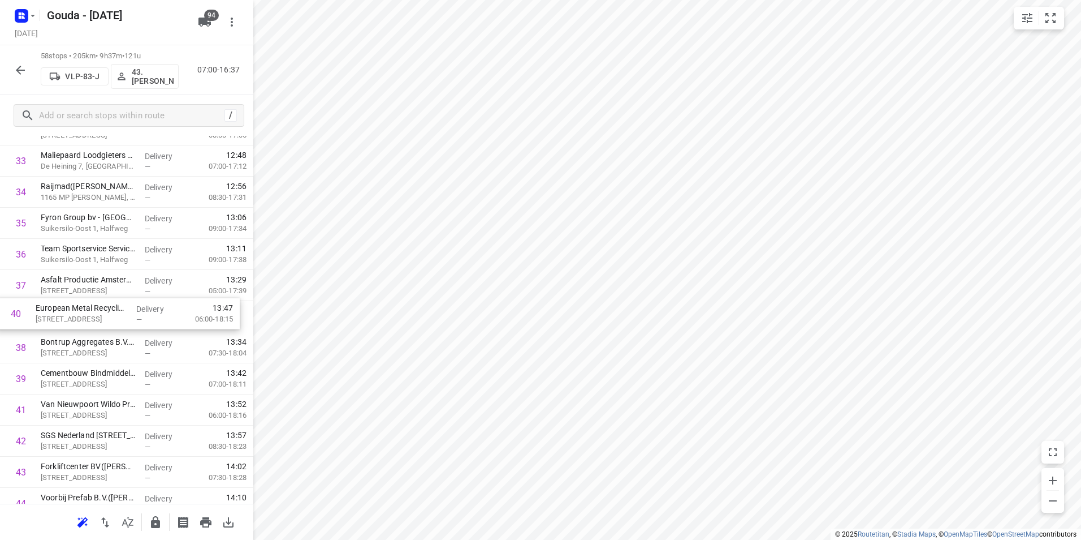
drag, startPoint x: 55, startPoint y: 374, endPoint x: 53, endPoint y: 307, distance: 67.9
click at [52, 306] on div "1 HES BULK TERMINAL AMSTERDAM(Dick Meijer) Westhavenweg 70, Amsterdam Delivery …" at bounding box center [126, 52] width 253 height 1804
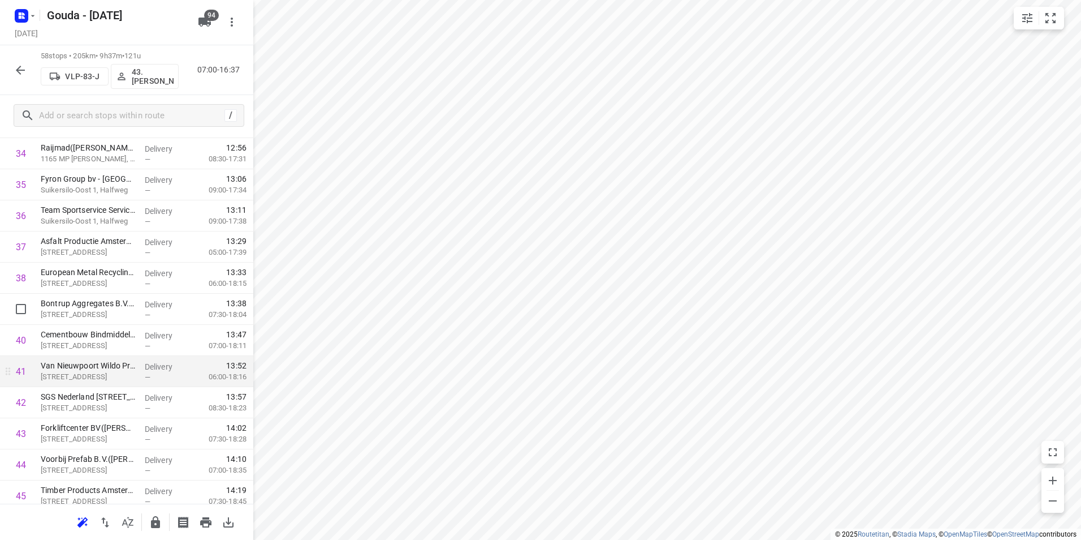
scroll to position [1131, 0]
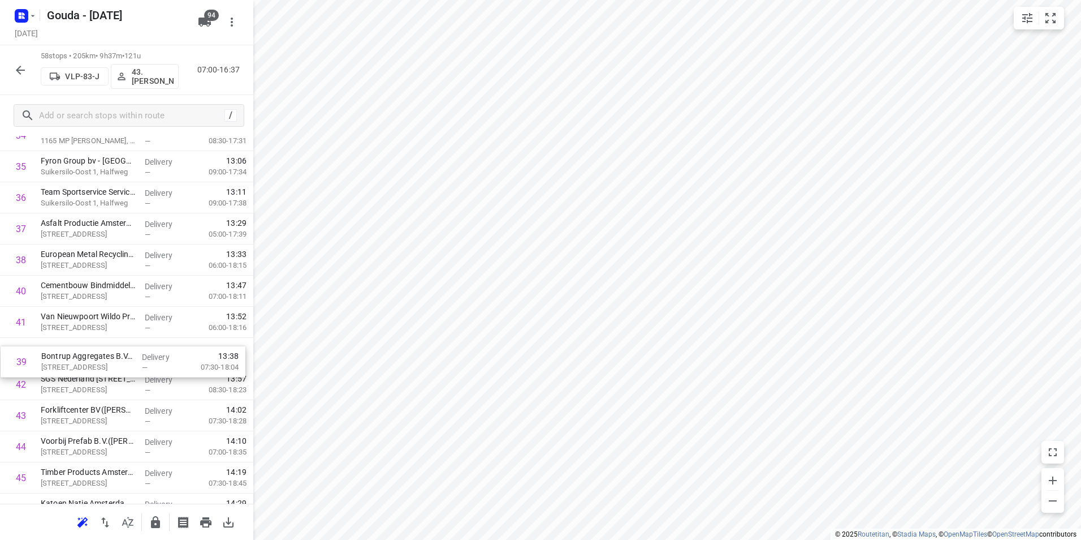
drag, startPoint x: 82, startPoint y: 286, endPoint x: 83, endPoint y: 353, distance: 67.3
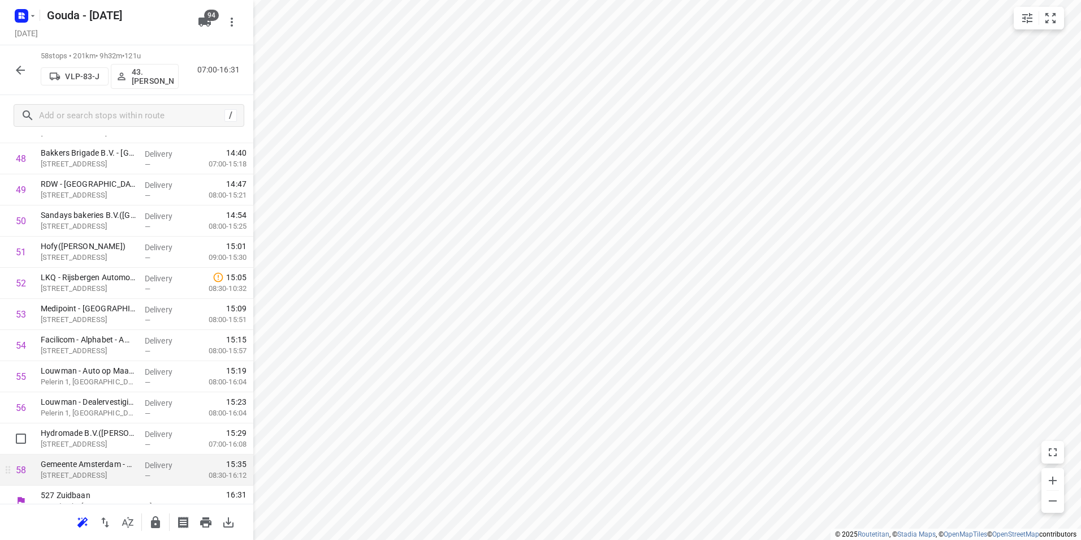
scroll to position [1556, 0]
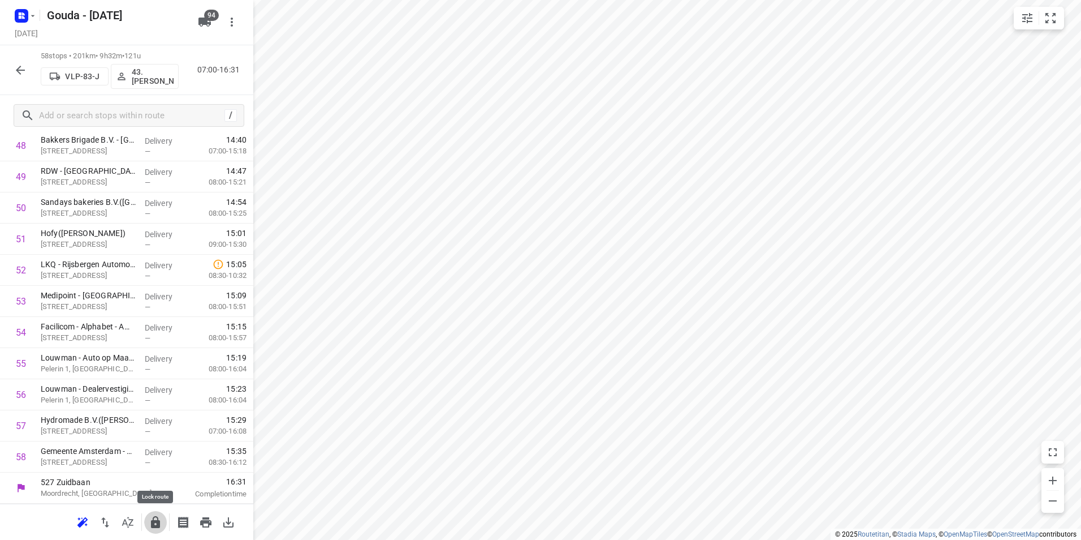
click at [156, 530] on button "button" at bounding box center [155, 522] width 23 height 23
click at [23, 74] on icon "button" at bounding box center [21, 70] width 14 height 14
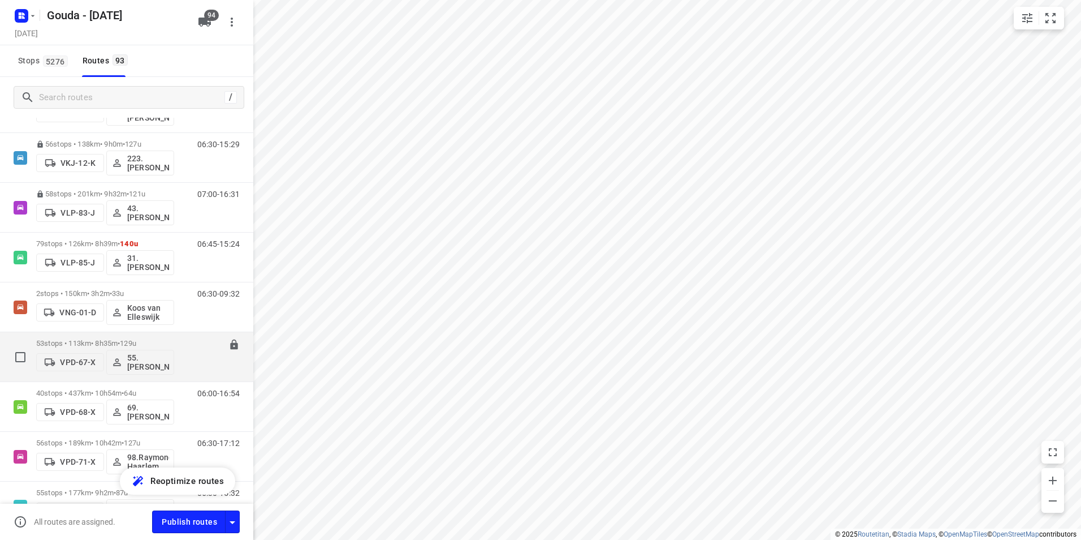
scroll to position [3167, 0]
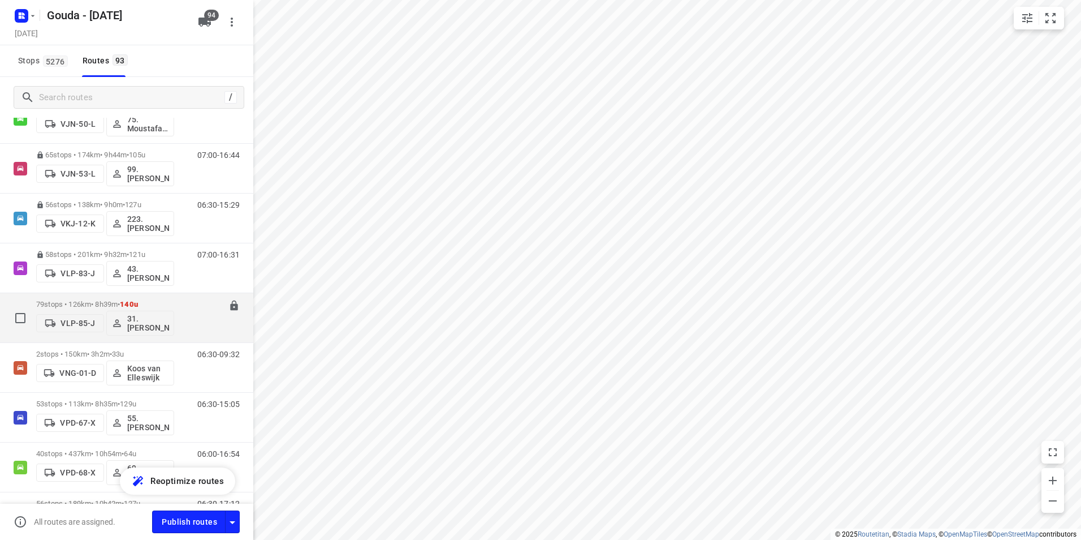
click at [94, 300] on p "79 stops • 126km • 8h39m • 140u" at bounding box center [105, 304] width 138 height 8
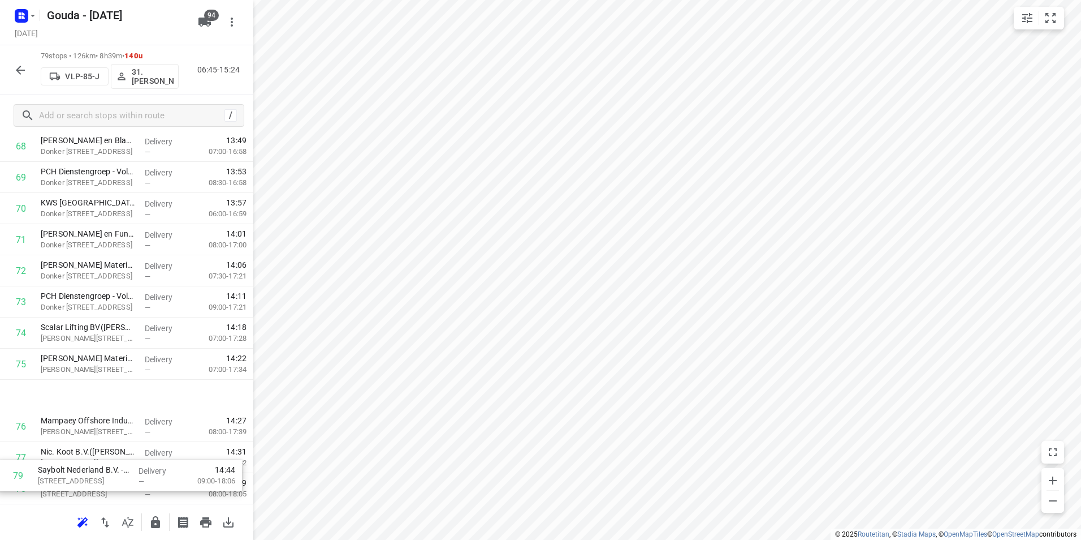
scroll to position [2209, 0]
drag, startPoint x: 114, startPoint y: 467, endPoint x: 117, endPoint y: 461, distance: 5.8
click at [161, 524] on icon "button" at bounding box center [156, 522] width 14 height 14
click at [17, 71] on icon "button" at bounding box center [20, 70] width 9 height 9
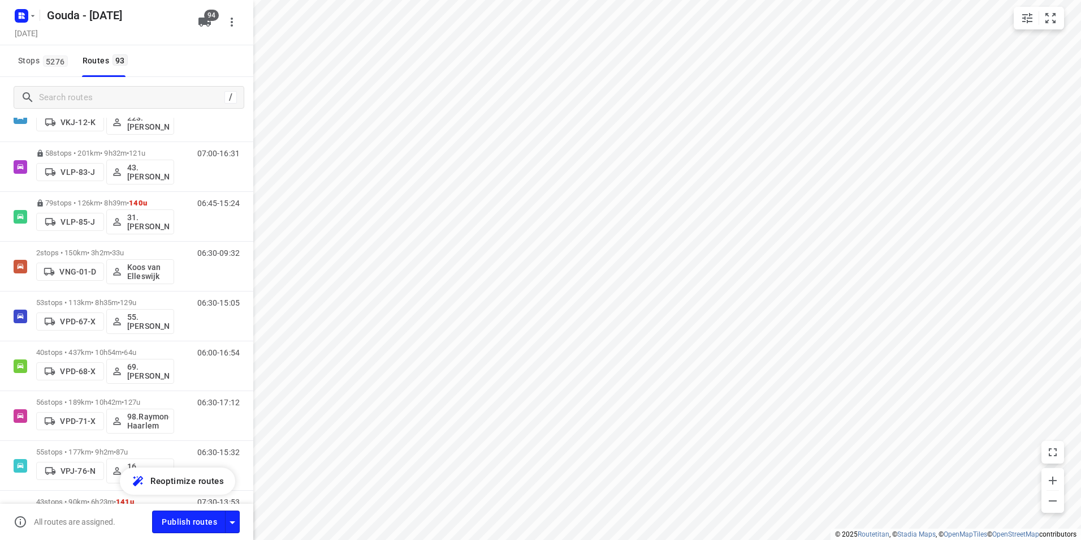
scroll to position [3282, 0]
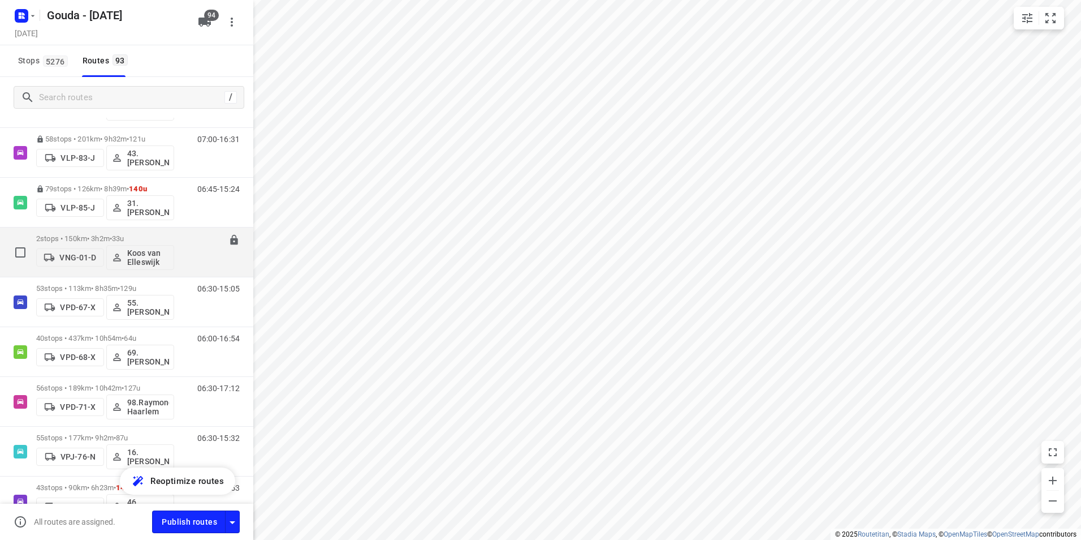
click at [90, 234] on p "2 stops • 150km • 3h2m • 33u" at bounding box center [105, 238] width 138 height 8
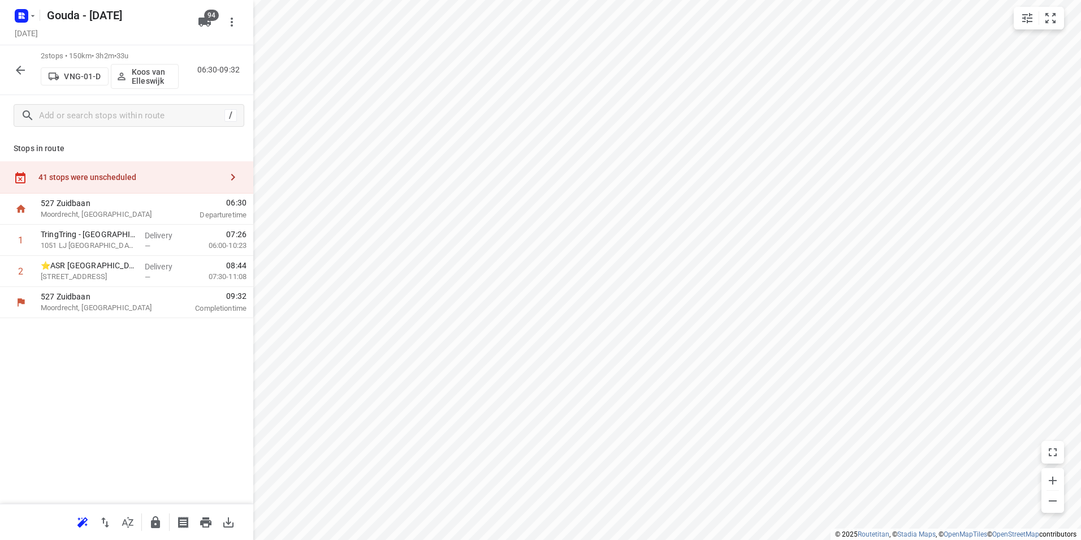
click at [27, 69] on icon "button" at bounding box center [21, 70] width 14 height 14
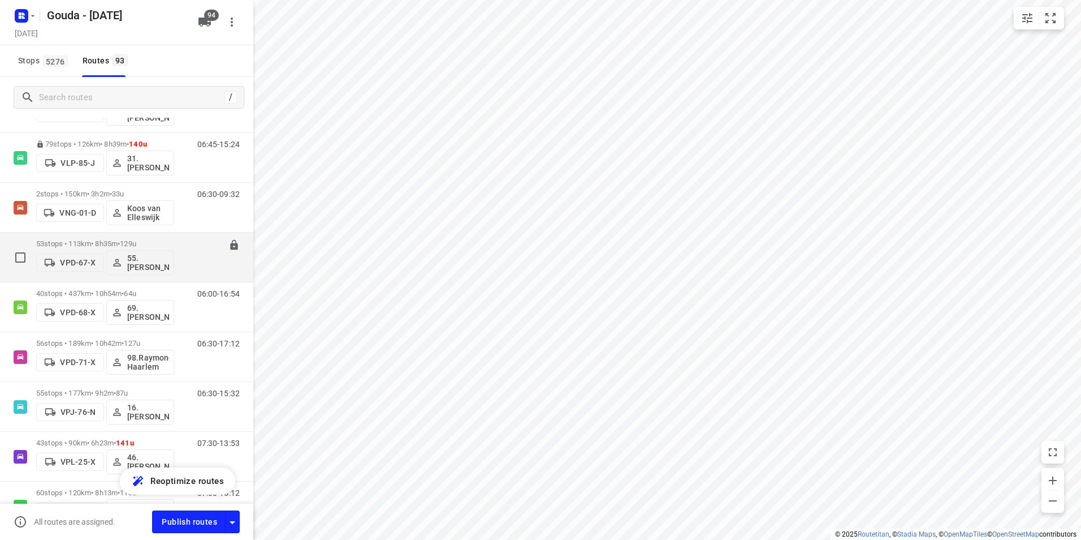
scroll to position [3337, 0]
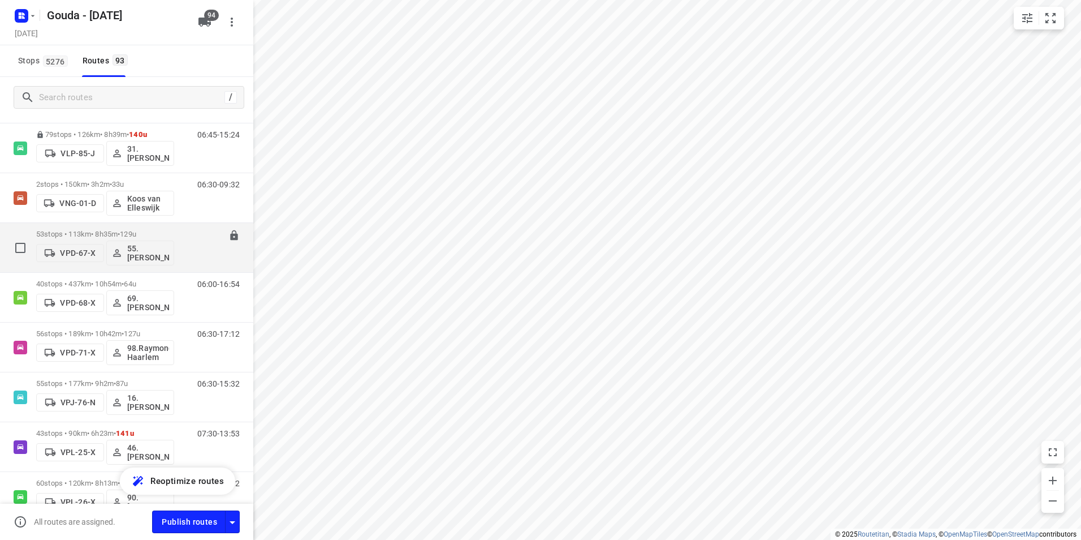
click at [110, 229] on div "53 stops • 113km • 8h35m • 129u VPD-67-X 55. Nico de Groot" at bounding box center [105, 247] width 138 height 47
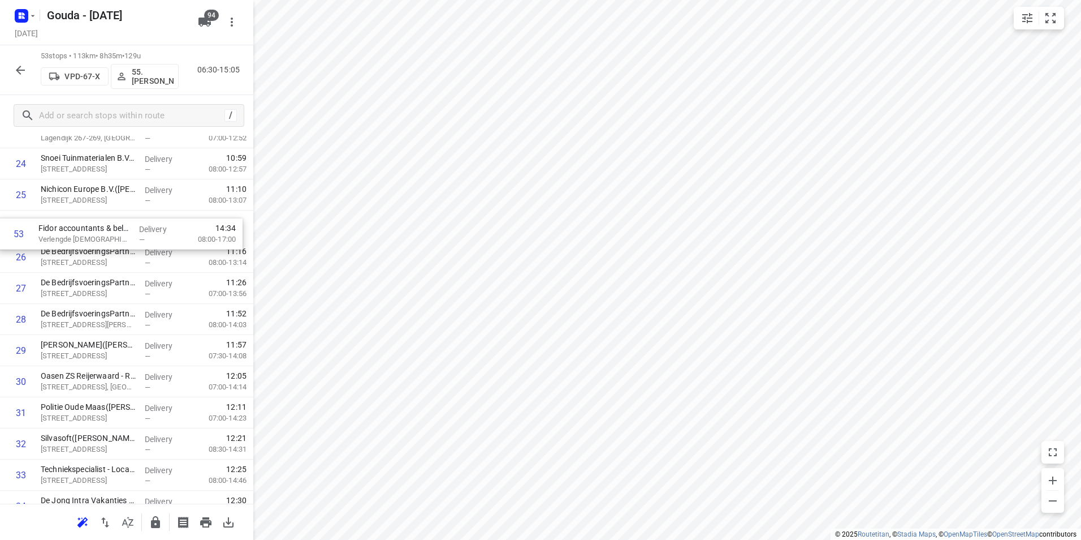
scroll to position [771, 0]
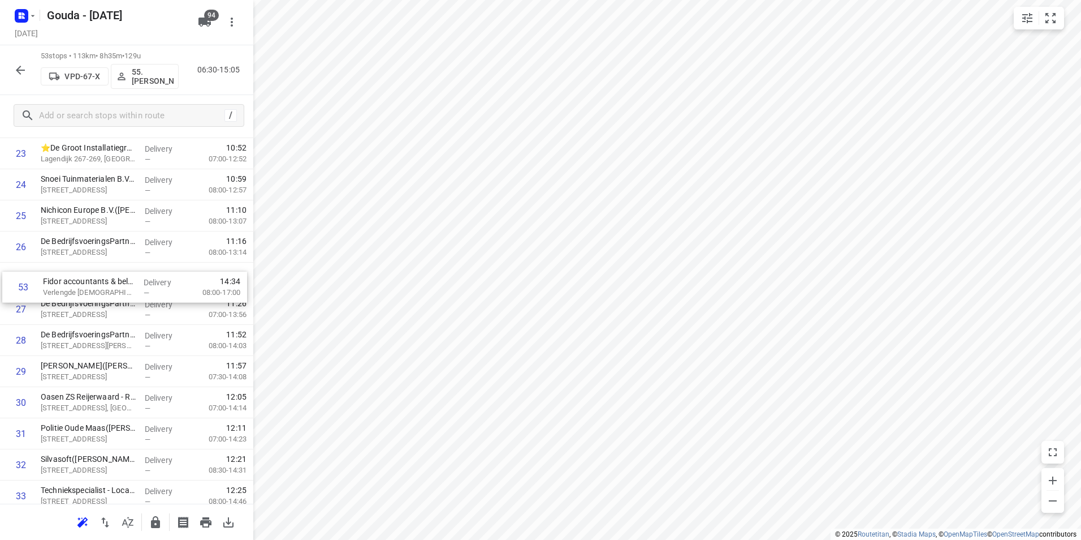
drag, startPoint x: 54, startPoint y: 462, endPoint x: 57, endPoint y: 288, distance: 173.6
click at [57, 288] on div "1 WTH Vloerverwarming B.V.(Karin Schippers) Barckalaan 18, Capelle Aan Den Ijss…" at bounding box center [126, 278] width 253 height 1648
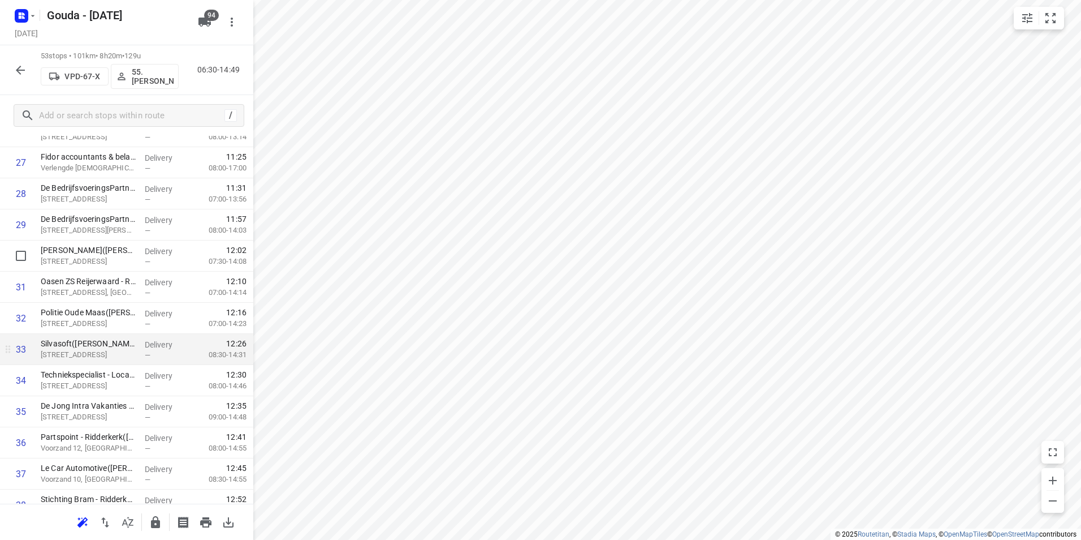
scroll to position [940, 0]
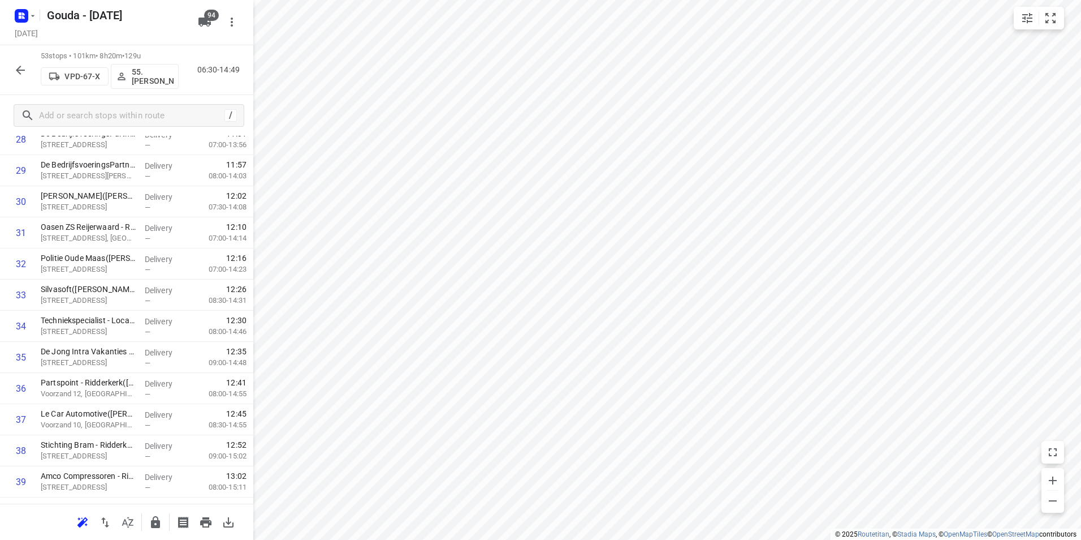
click at [154, 523] on icon "button" at bounding box center [155, 522] width 9 height 12
click at [17, 77] on button "button" at bounding box center [20, 70] width 23 height 23
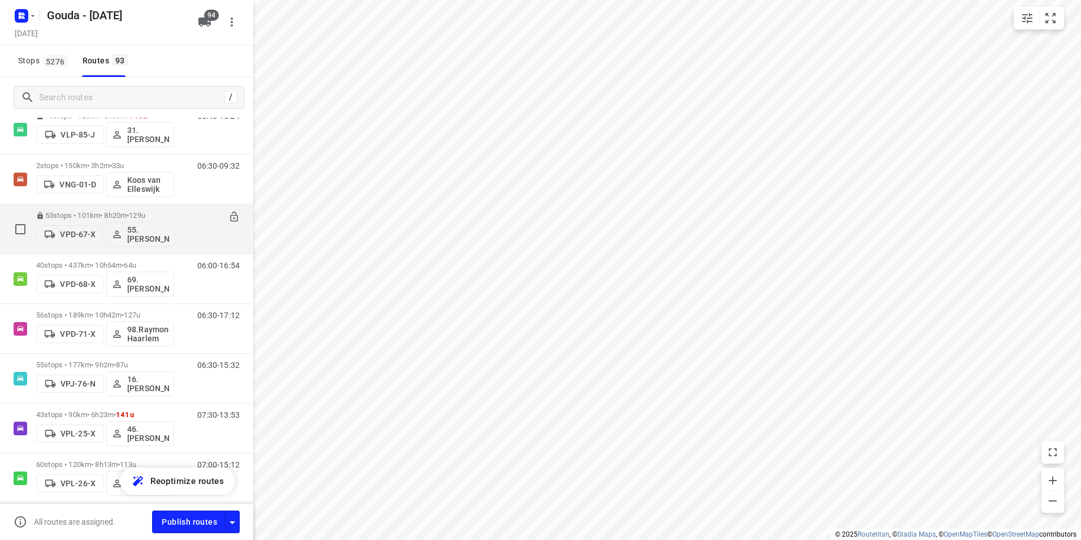
scroll to position [3393, 0]
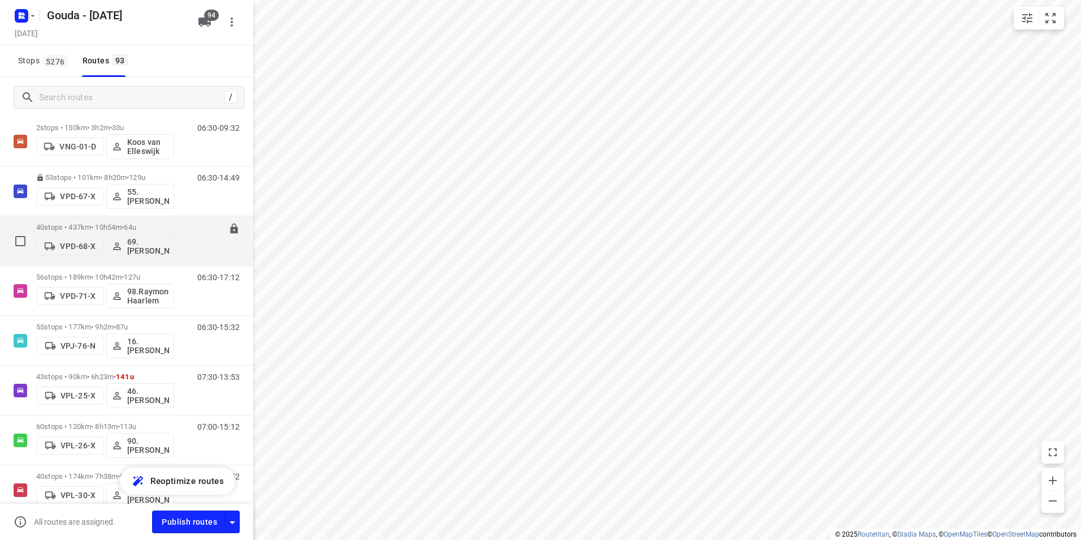
click at [114, 224] on p "40 stops • 437km • 10h54m • 64u" at bounding box center [105, 227] width 138 height 8
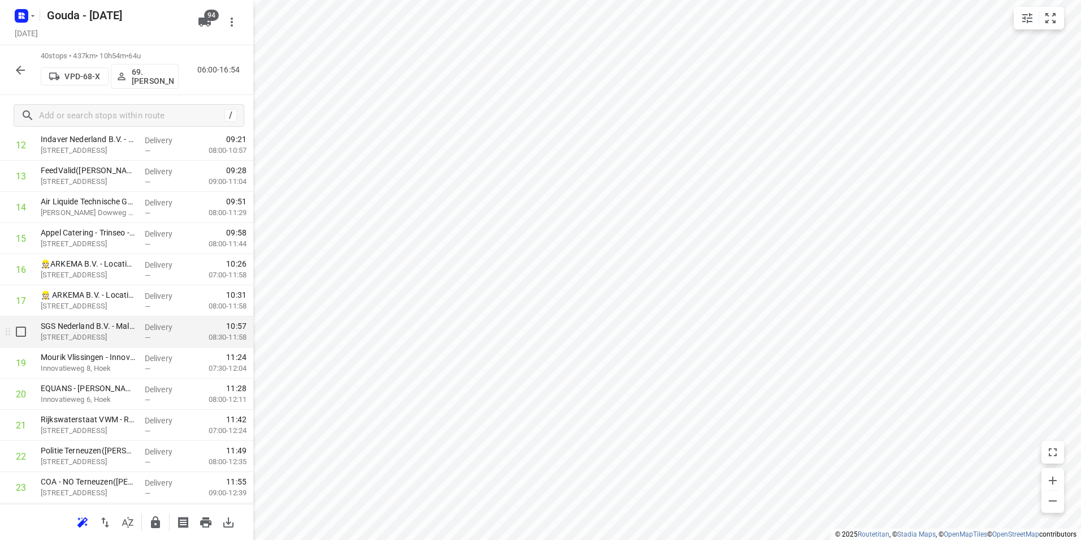
scroll to position [452, 0]
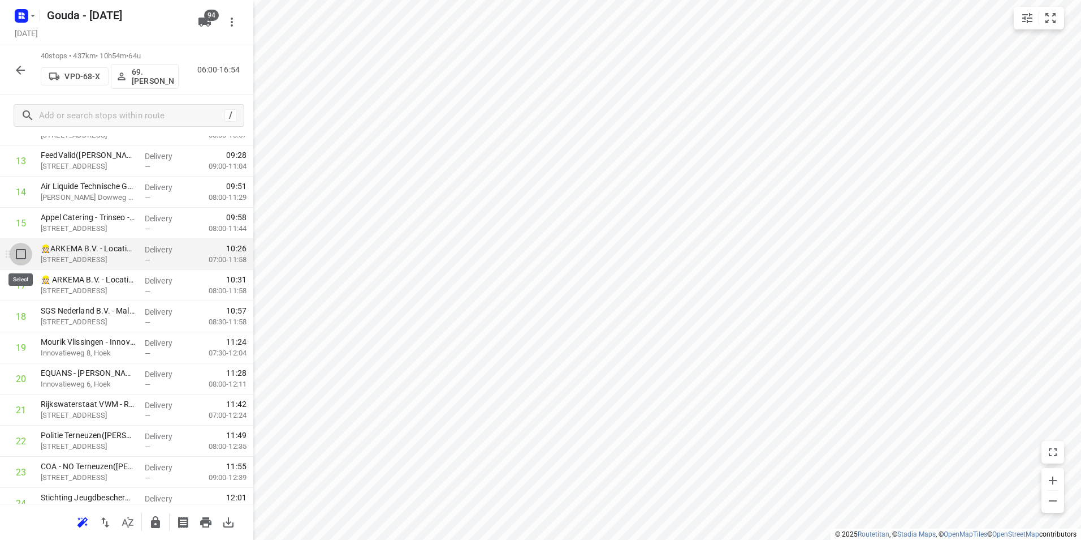
click at [23, 256] on input "checkbox" at bounding box center [21, 254] width 23 height 23
checkbox input "true"
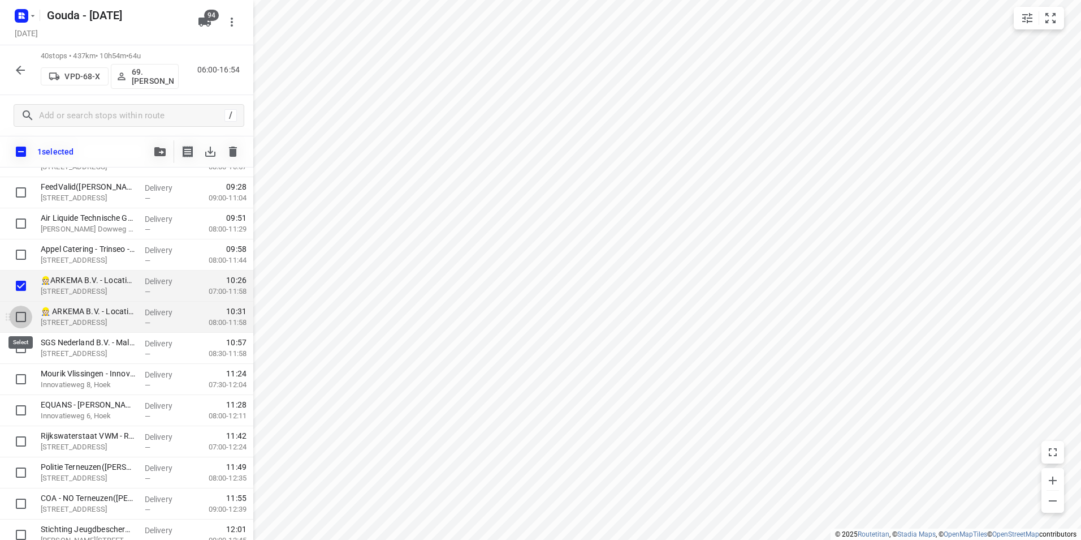
click at [25, 313] on input "checkbox" at bounding box center [21, 316] width 23 height 23
checkbox input "true"
click at [26, 344] on input "checkbox" at bounding box center [21, 347] width 23 height 23
checkbox input "true"
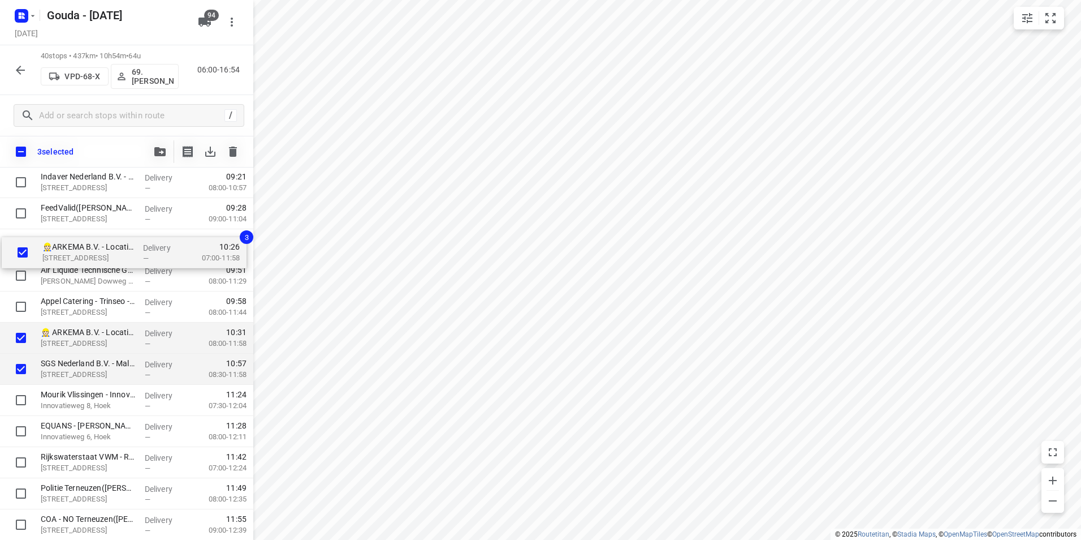
drag, startPoint x: 67, startPoint y: 279, endPoint x: 70, endPoint y: 242, distance: 37.4
click at [70, 242] on div "IDverde - Bruinisse(Esther van Alphen) Industrieweg 16, Bruinisse Delivery — 07…" at bounding box center [126, 447] width 253 height 1244
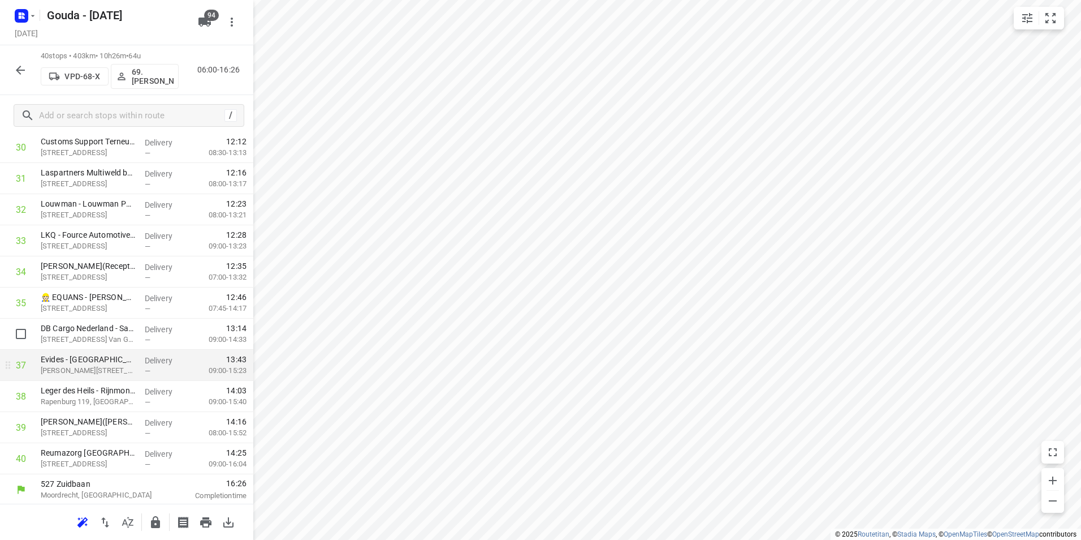
scroll to position [996, 0]
click at [157, 519] on icon "button" at bounding box center [156, 522] width 14 height 14
click at [19, 66] on icon "button" at bounding box center [21, 70] width 14 height 14
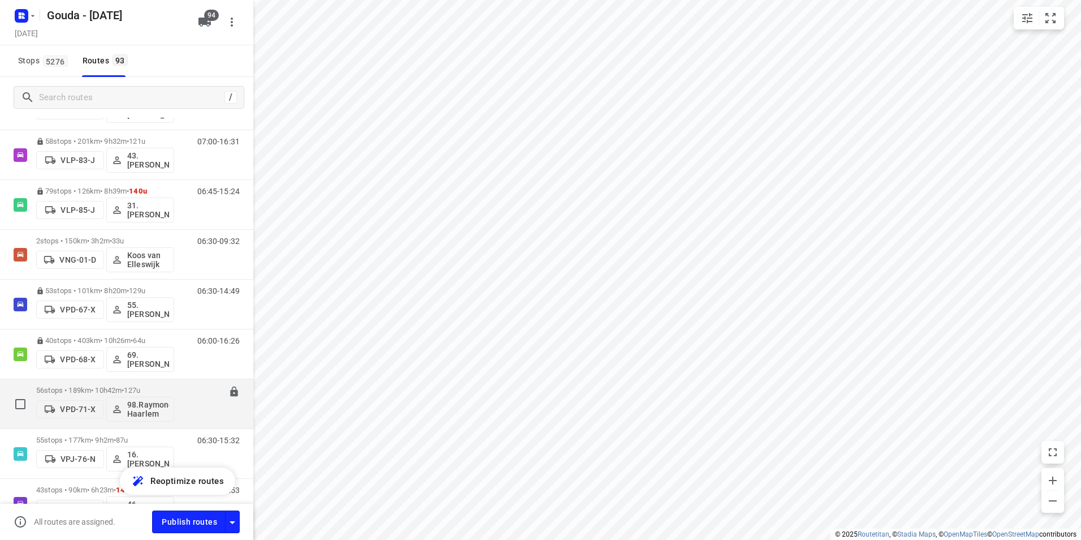
scroll to position [3393, 0]
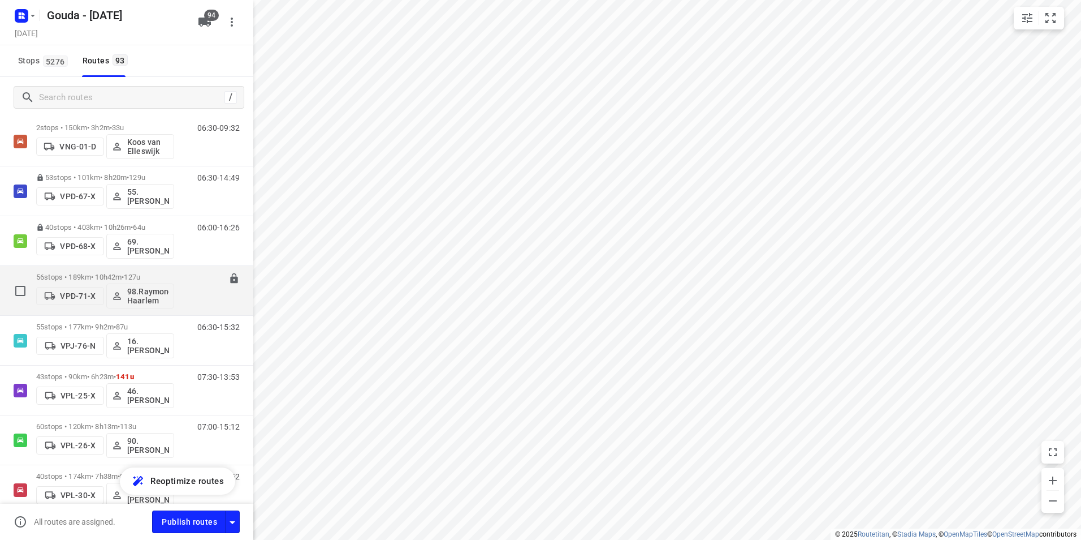
click at [88, 274] on p "56 stops • 189km • 10h42m • 127u" at bounding box center [105, 277] width 138 height 8
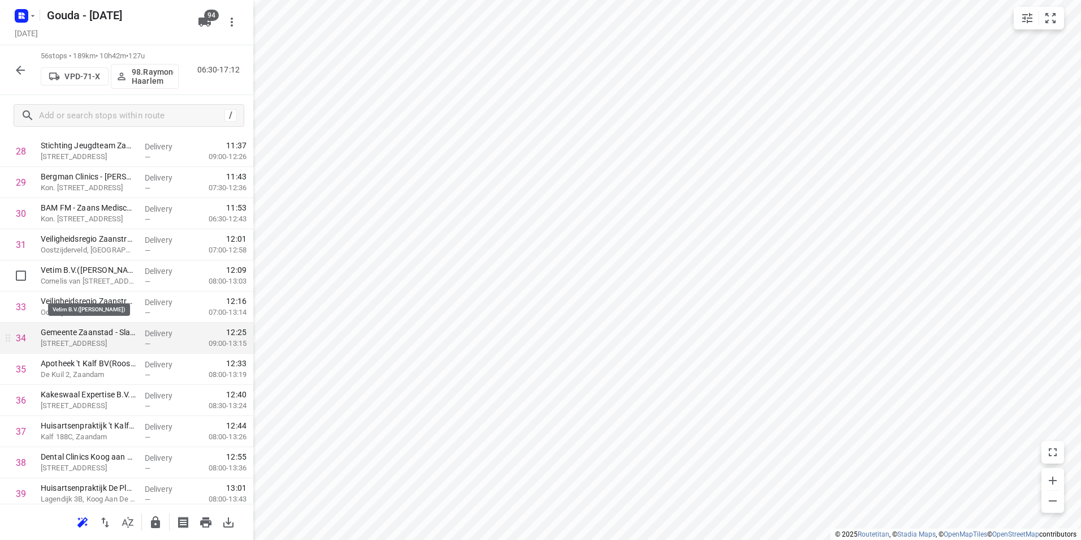
scroll to position [961, 0]
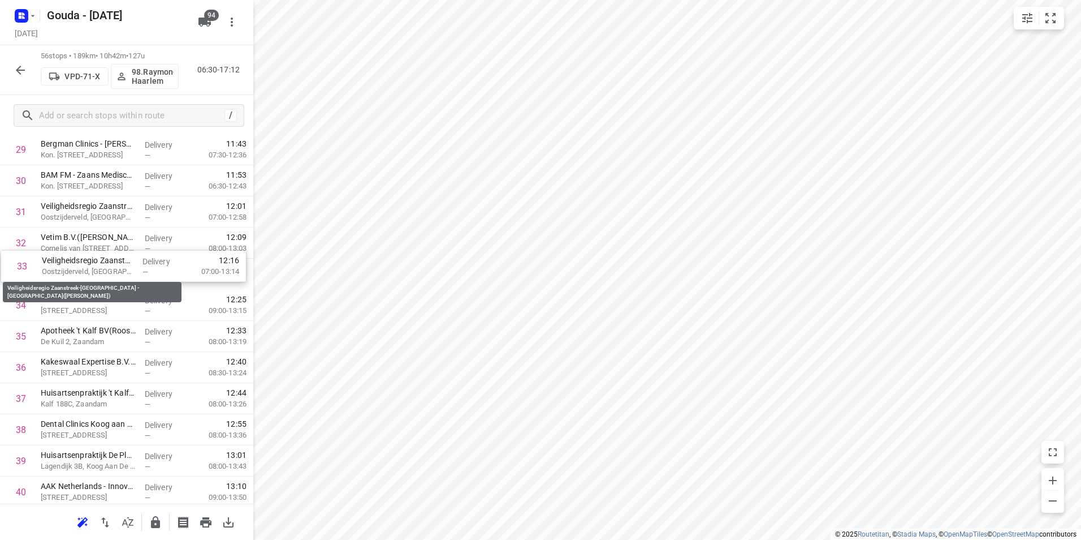
drag, startPoint x: 128, startPoint y: 260, endPoint x: 127, endPoint y: 237, distance: 22.6
click at [127, 237] on div "1 VConsyst Service - Zaandam(Lianne Molhoek/ Eelco Beekman ) Symon Spiersweg 9,…" at bounding box center [126, 134] width 253 height 1742
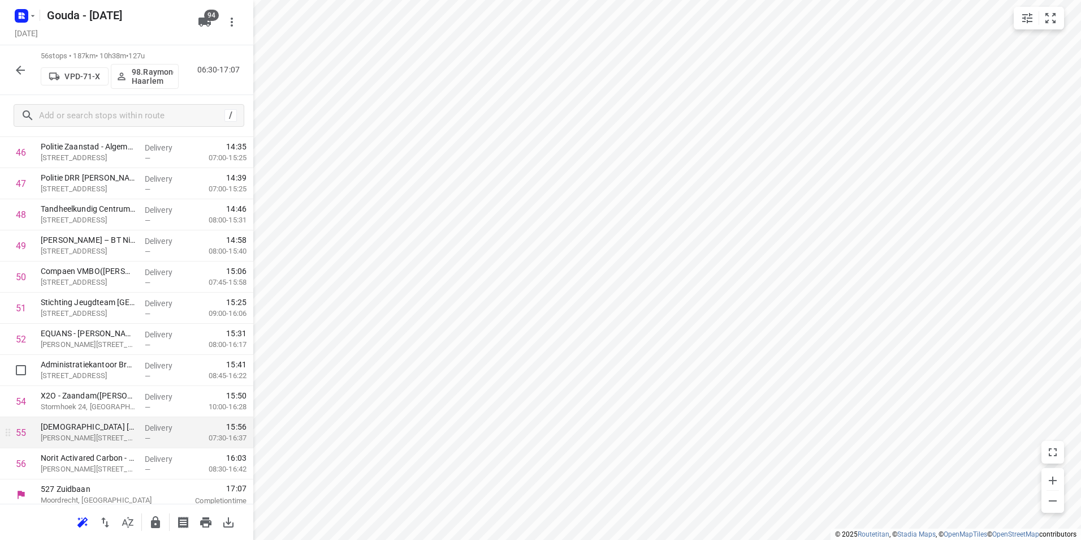
scroll to position [1494, 0]
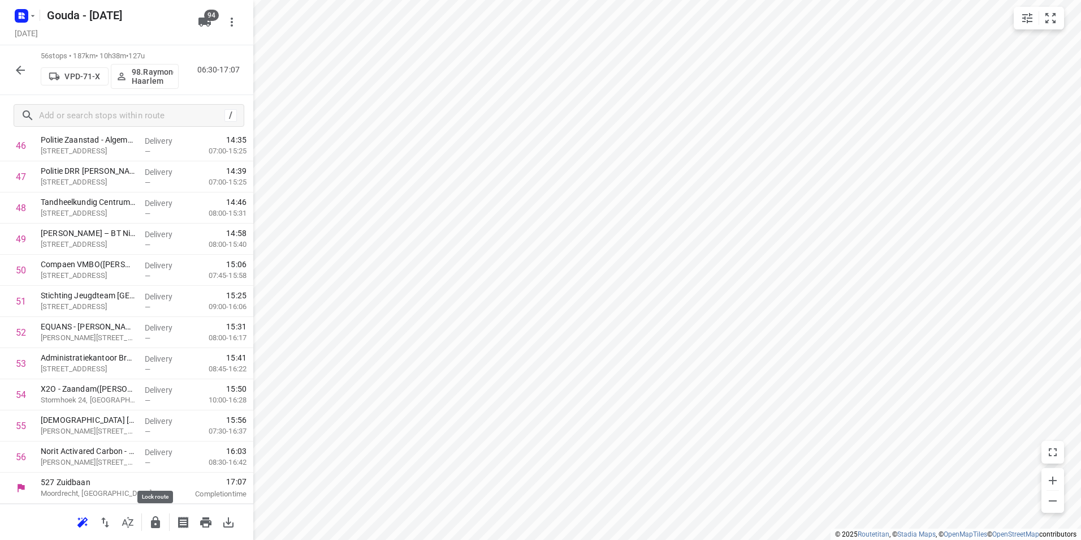
click at [150, 519] on icon "button" at bounding box center [156, 522] width 14 height 14
click at [11, 74] on button "button" at bounding box center [20, 70] width 23 height 23
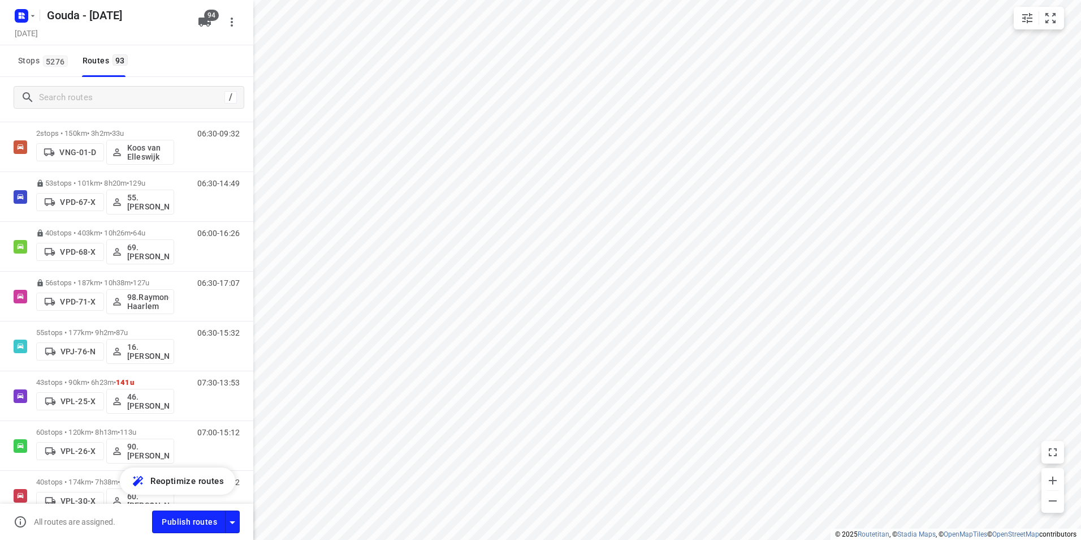
scroll to position [3394, 0]
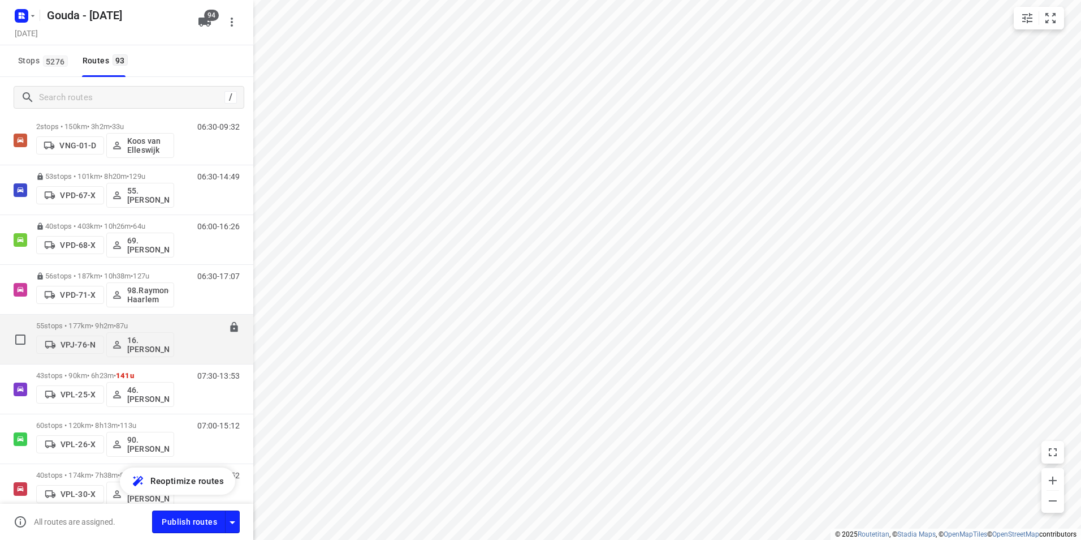
click at [111, 321] on p "55 stops • 177km • 9h2m • 87u" at bounding box center [105, 325] width 138 height 8
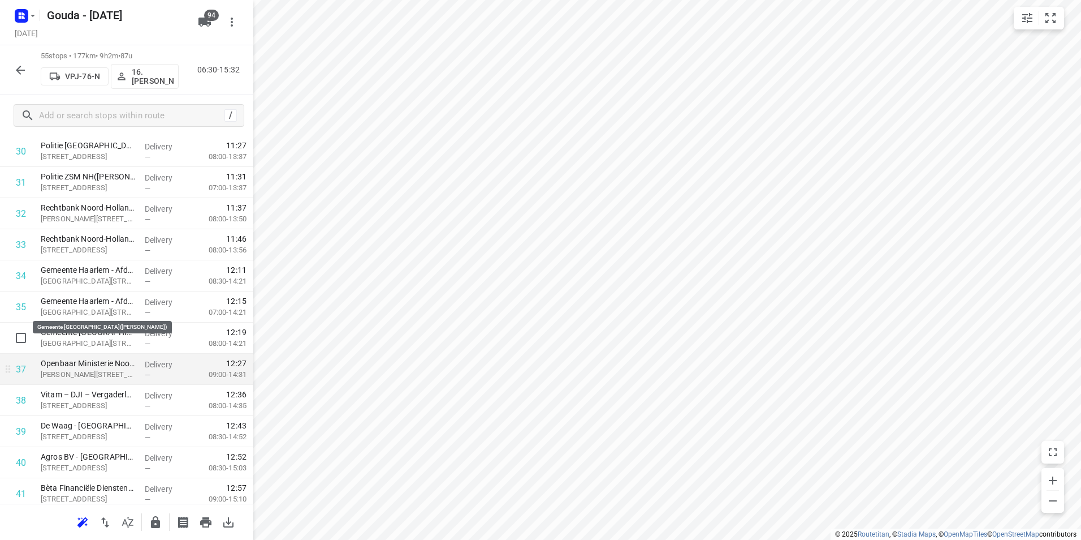
scroll to position [1018, 0]
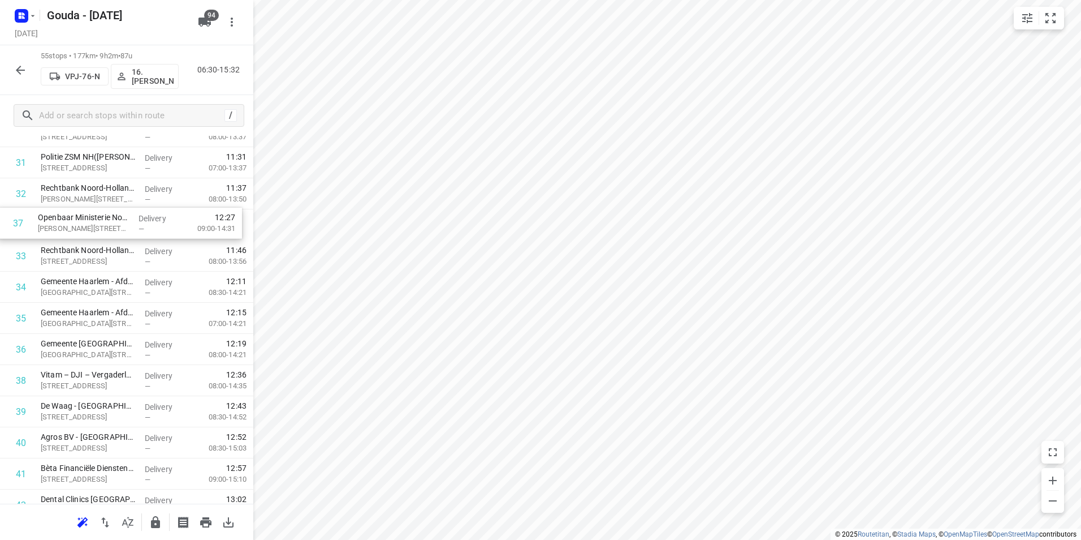
drag, startPoint x: 95, startPoint y: 349, endPoint x: 92, endPoint y: 235, distance: 113.7
click at [94, 232] on div "1 Rijkswaterstaat VWM - Verkeerscentrale Noord-West Nederland(Arthur Zijlstra) …" at bounding box center [126, 69] width 253 height 1711
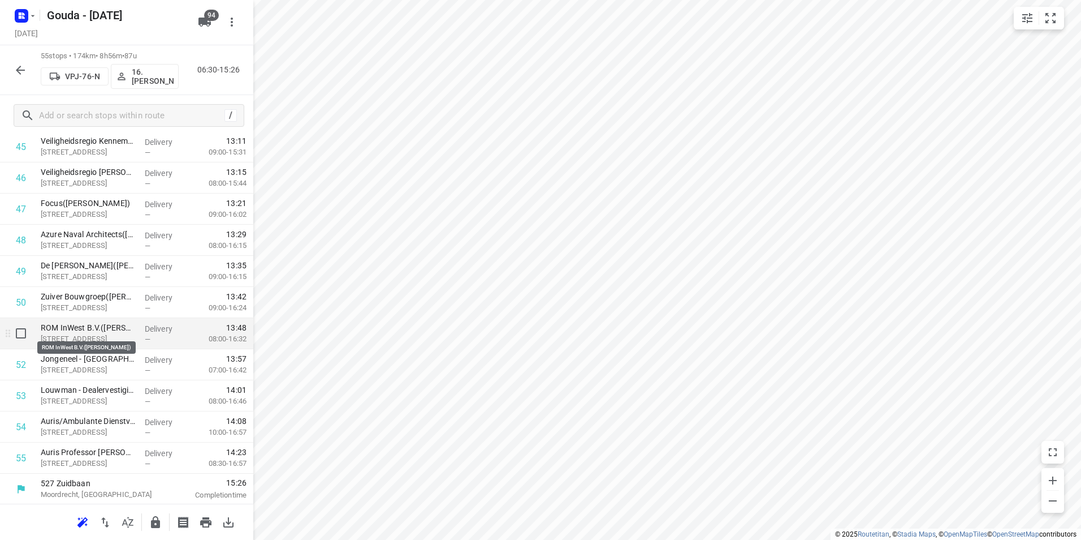
scroll to position [1463, 0]
click at [158, 516] on icon "button" at bounding box center [156, 522] width 14 height 14
click at [18, 63] on icon "button" at bounding box center [21, 70] width 14 height 14
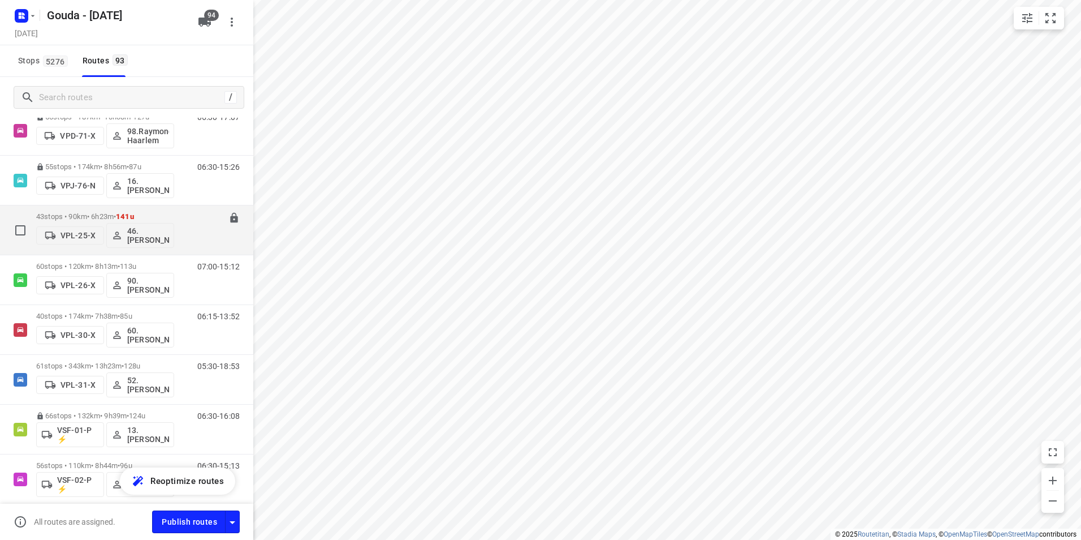
scroll to position [3554, 0]
click at [96, 209] on div "43 stops • 90km • 6h23m • 141u VPL-25-X 46. Marcin Studzinski" at bounding box center [105, 229] width 138 height 47
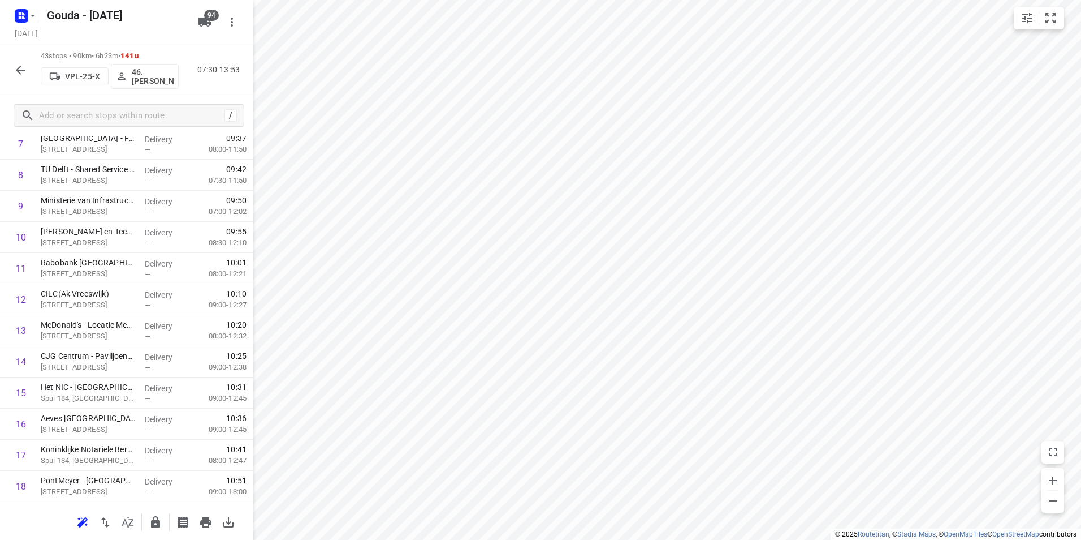
scroll to position [0, 0]
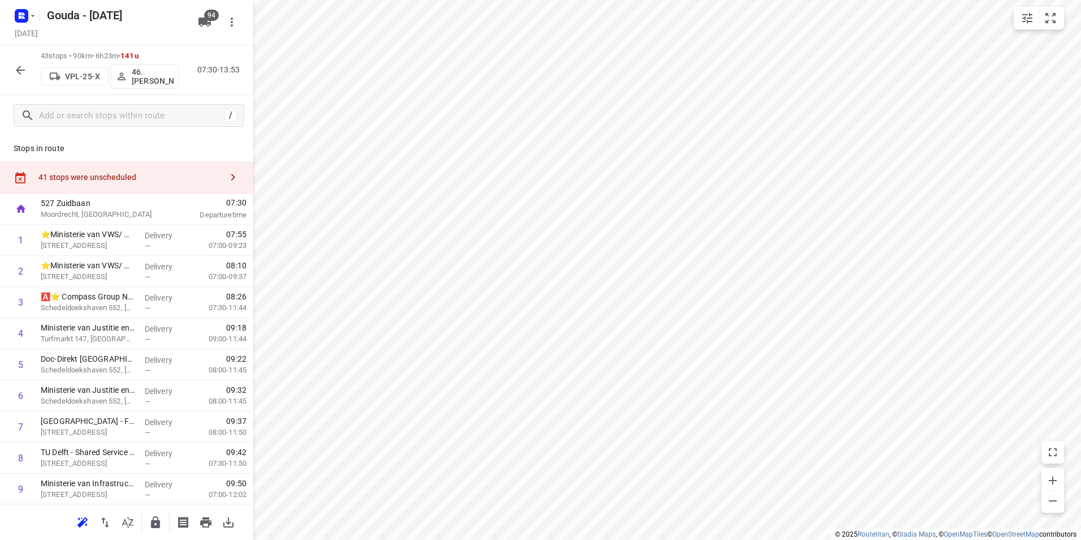
click at [184, 172] on div "41 stops were unscheduled" at bounding box center [129, 176] width 183 height 9
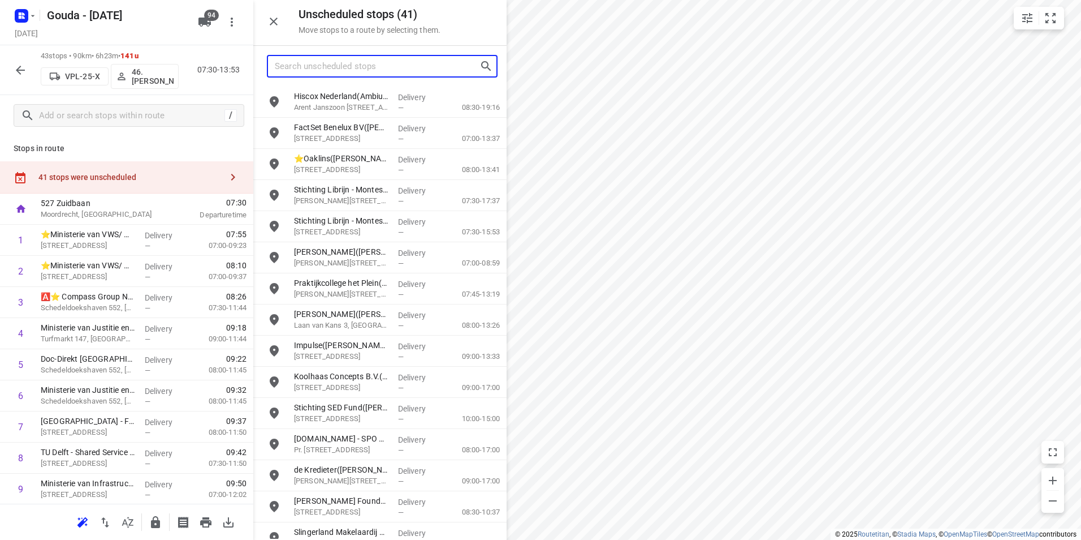
click at [312, 68] on input "Search unscheduled stops" at bounding box center [377, 67] width 205 height 18
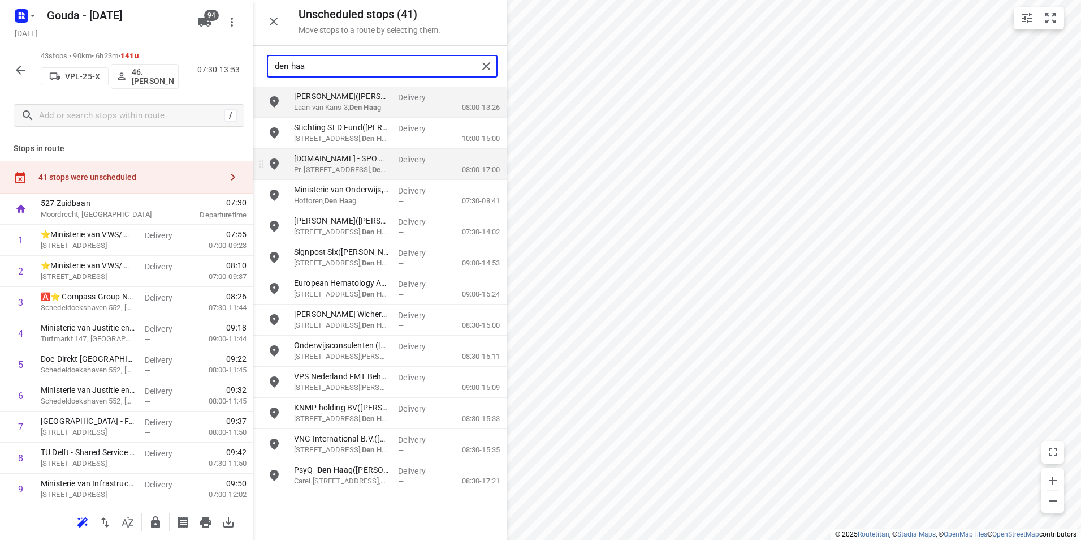
type input "den haa"
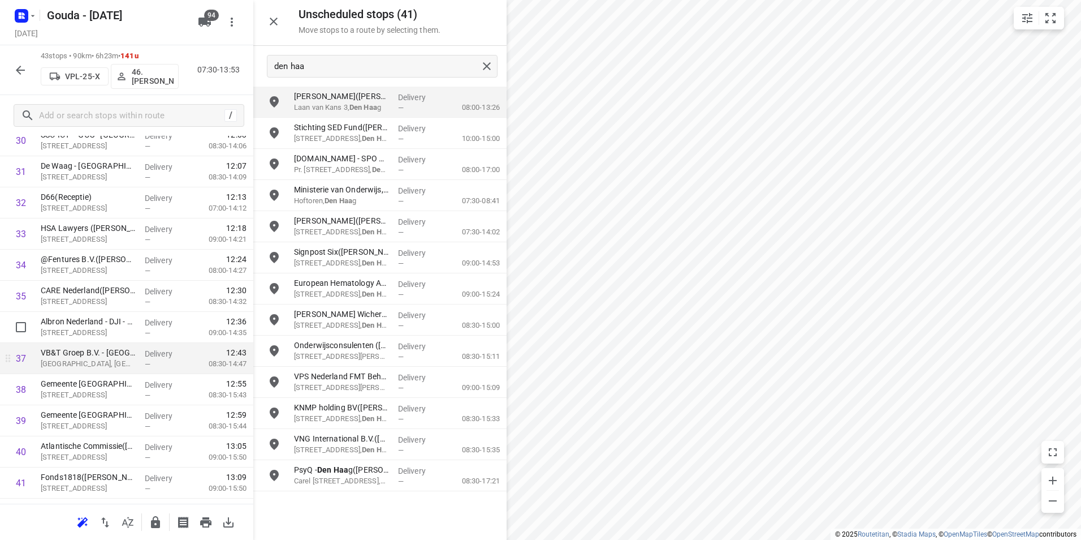
scroll to position [1018, 0]
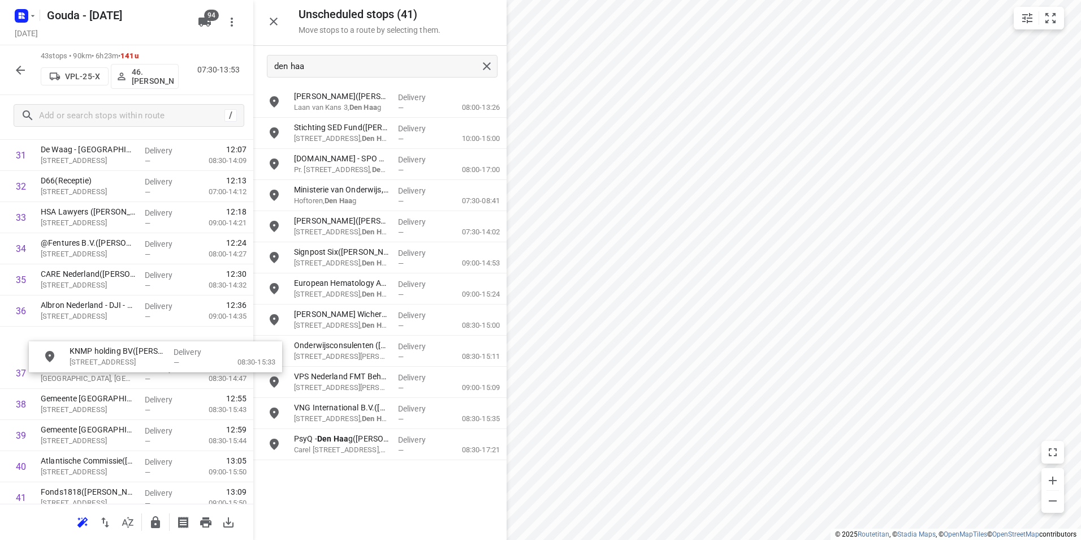
drag, startPoint x: 329, startPoint y: 404, endPoint x: 83, endPoint y: 334, distance: 255.6
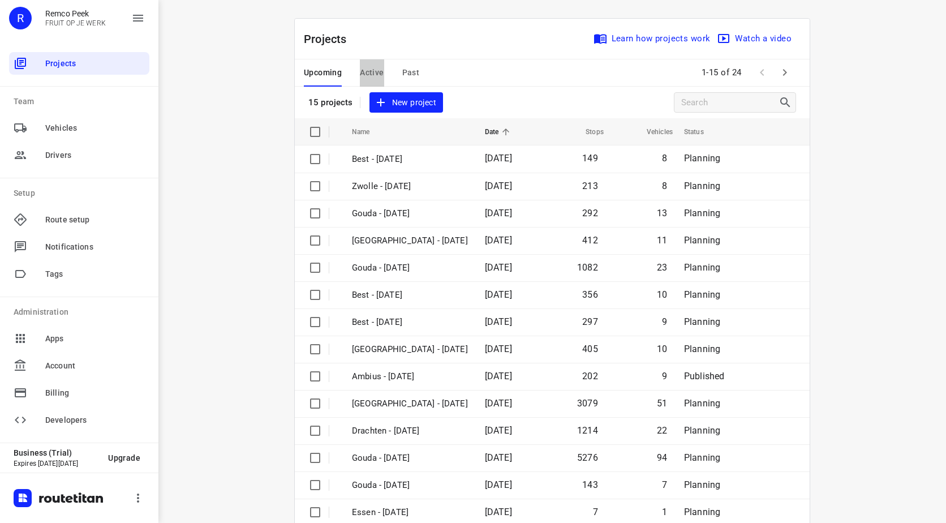
click at [365, 73] on span "Active" at bounding box center [372, 73] width 24 height 14
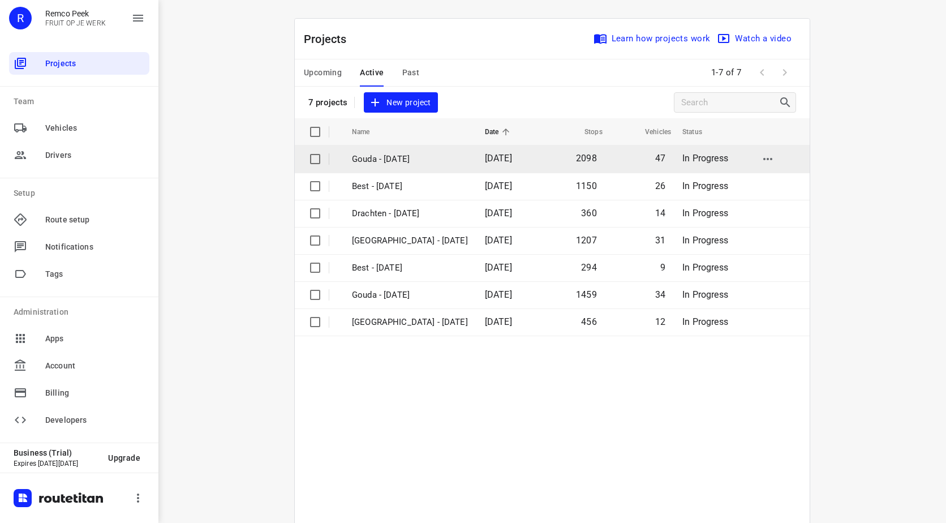
click at [395, 159] on p "Gouda - [DATE]" at bounding box center [410, 159] width 116 height 13
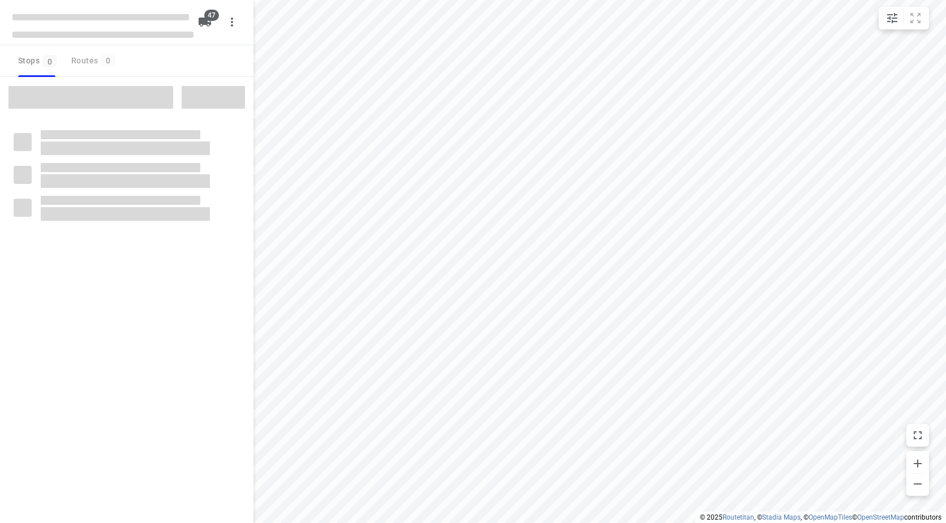
checkbox input "true"
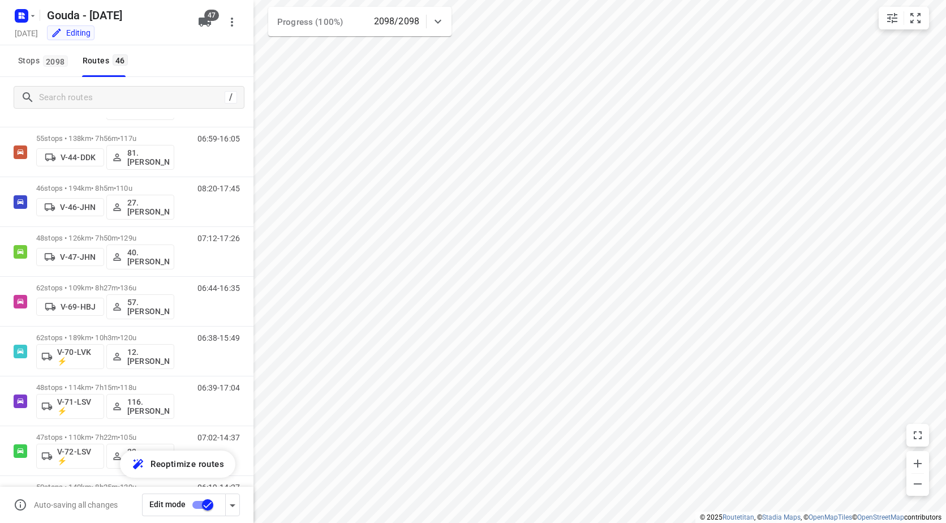
scroll to position [606, 0]
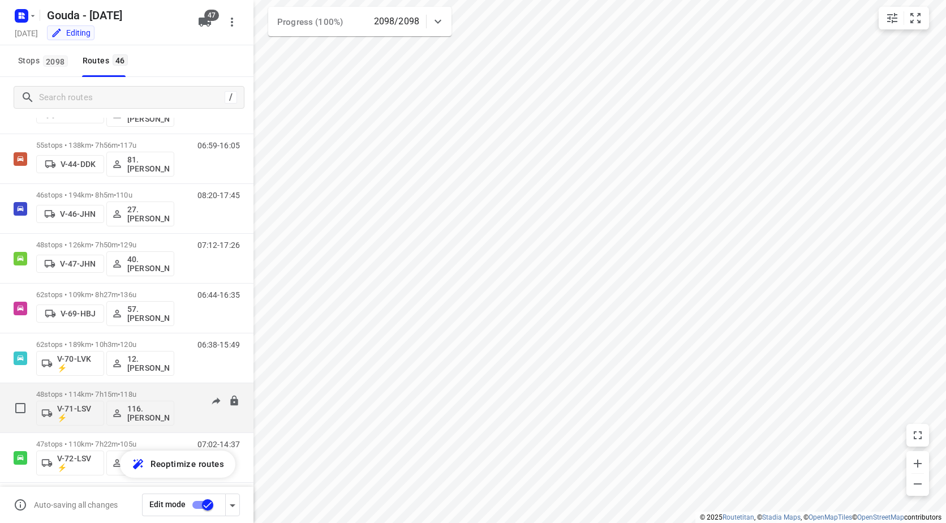
click at [114, 390] on p "48 stops • 114km • 7h15m • 118u" at bounding box center [105, 394] width 138 height 8
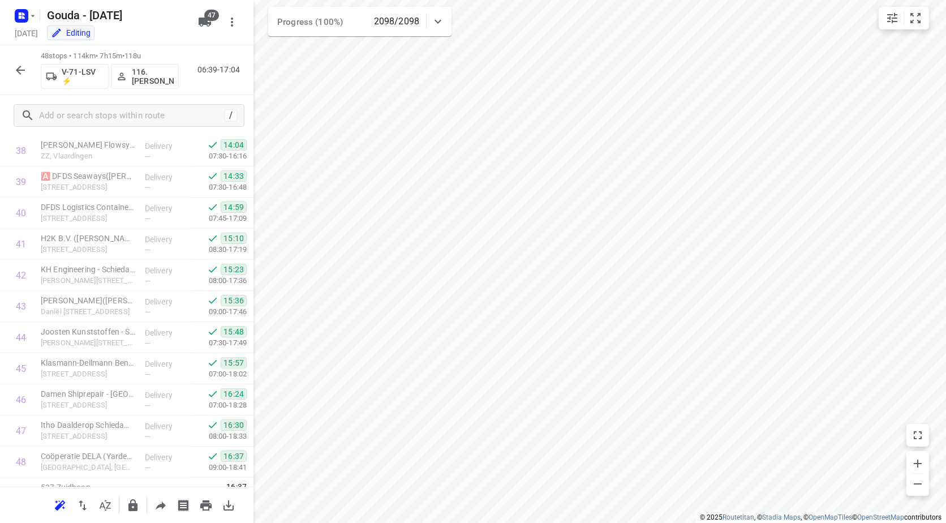
scroll to position [1230, 0]
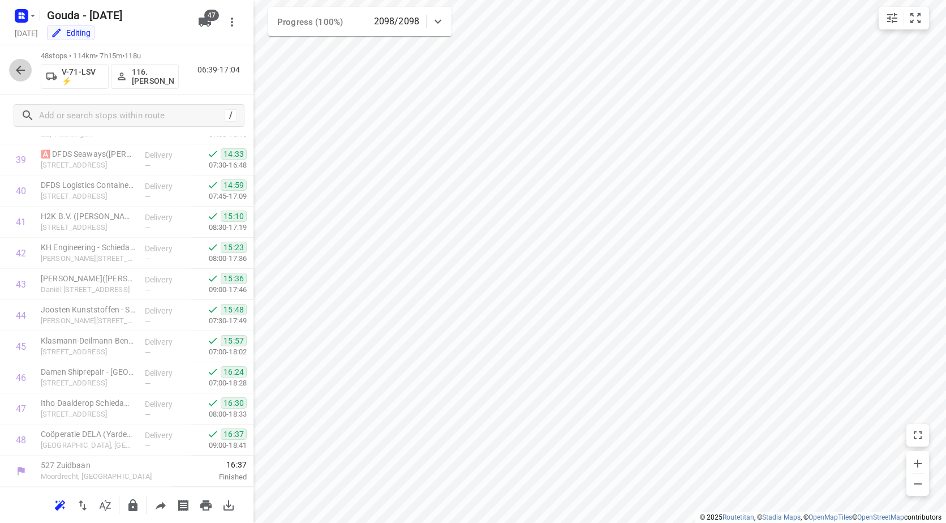
click at [14, 70] on button "button" at bounding box center [20, 70] width 23 height 23
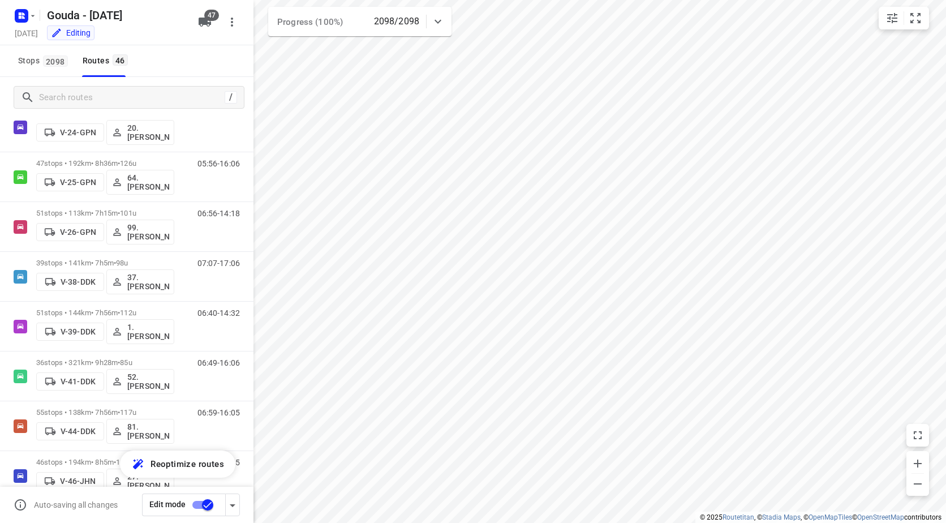
scroll to position [386, 0]
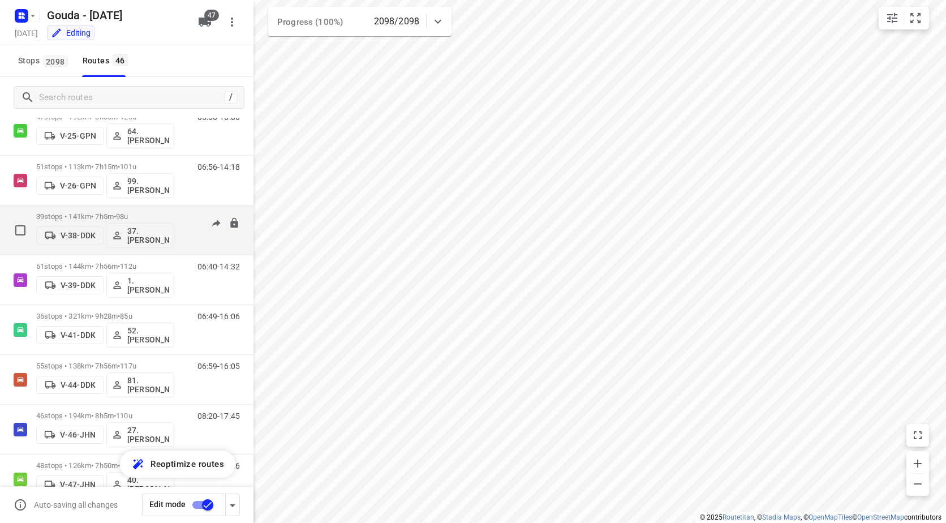
click at [143, 215] on p "39 stops • 141km • 7h5m • 98u" at bounding box center [105, 216] width 138 height 8
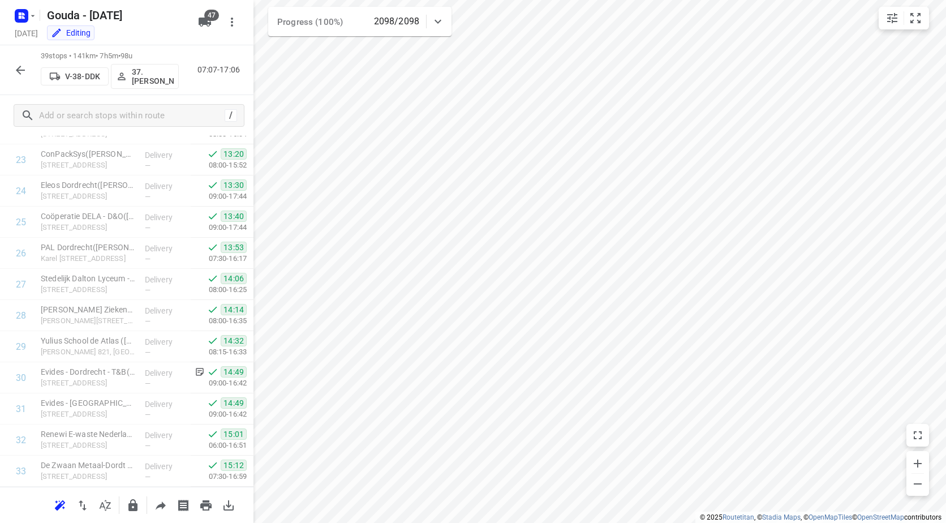
scroll to position [950, 0]
click at [22, 64] on icon "button" at bounding box center [21, 70] width 14 height 14
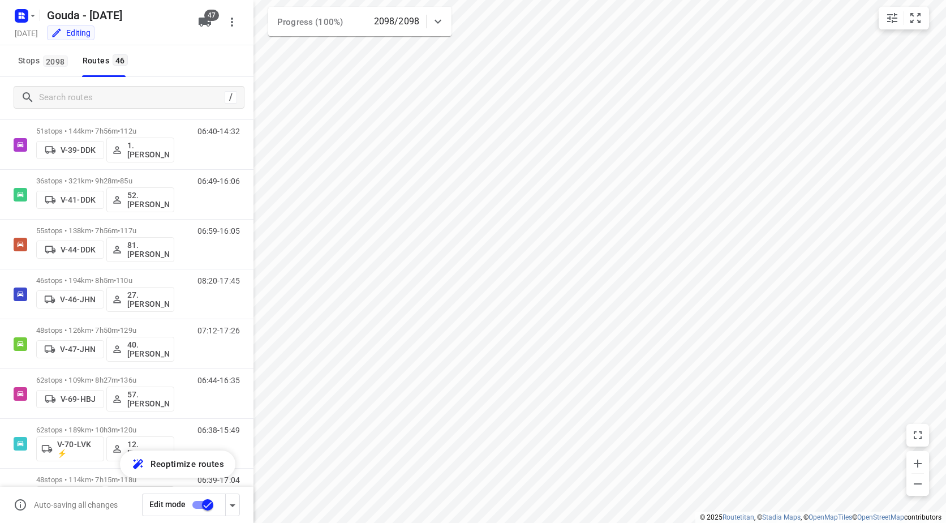
scroll to position [543, 0]
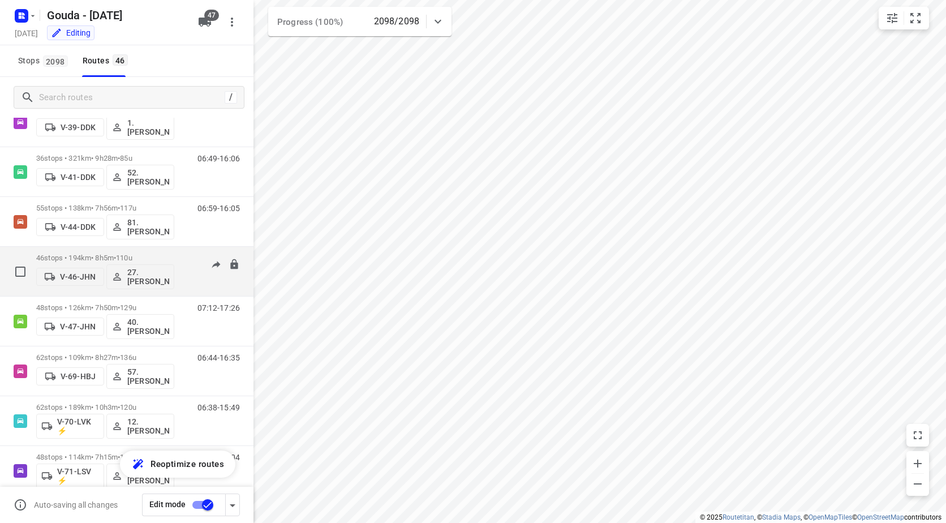
click at [157, 252] on div "46 stops • 194km • 8h5m • 110u V-46-JHN 27.Monika Rola" at bounding box center [105, 271] width 138 height 47
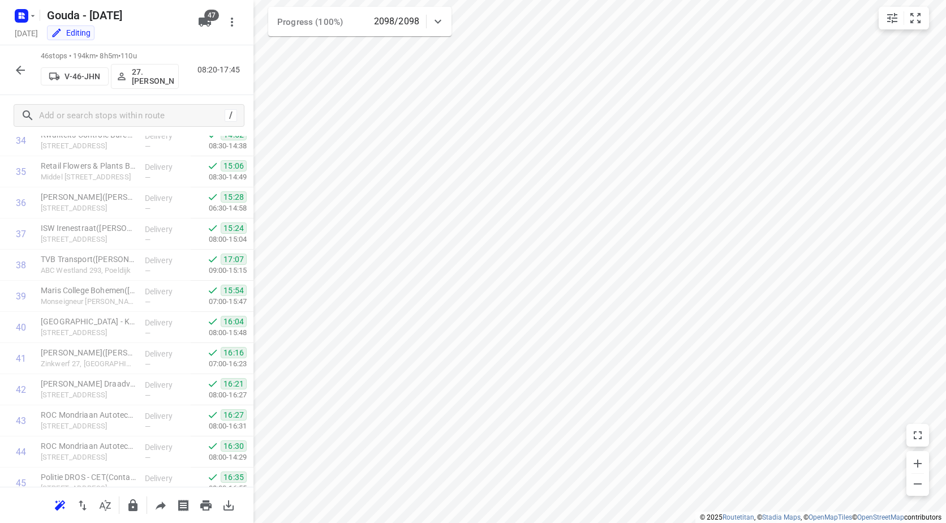
scroll to position [1168, 0]
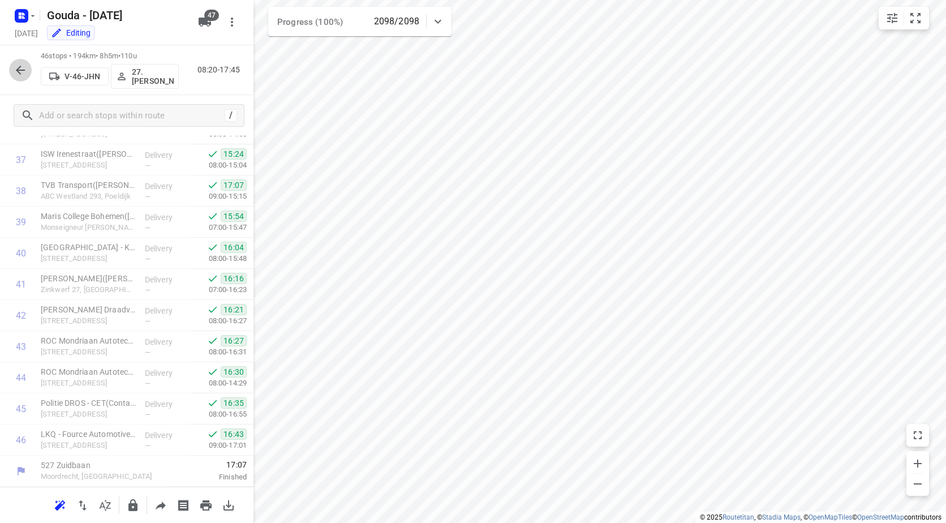
click at [20, 71] on icon "button" at bounding box center [21, 70] width 14 height 14
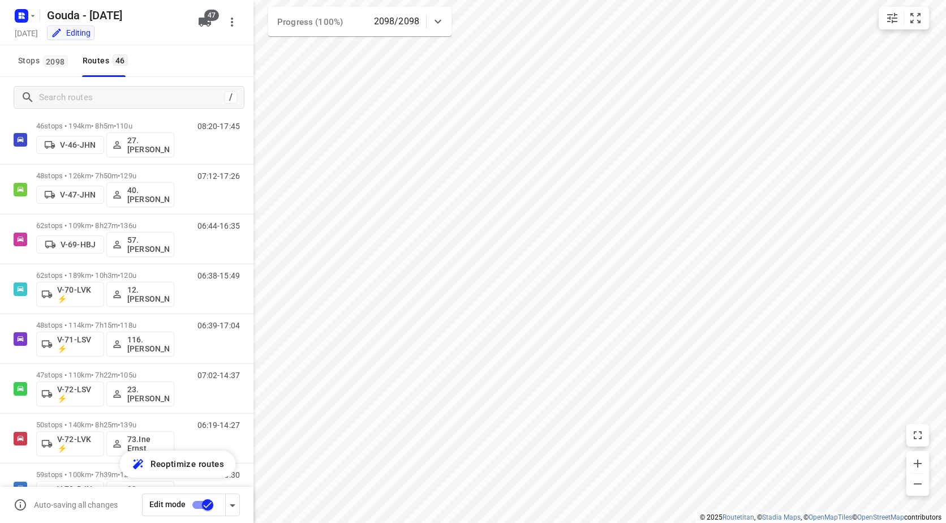
scroll to position [715, 0]
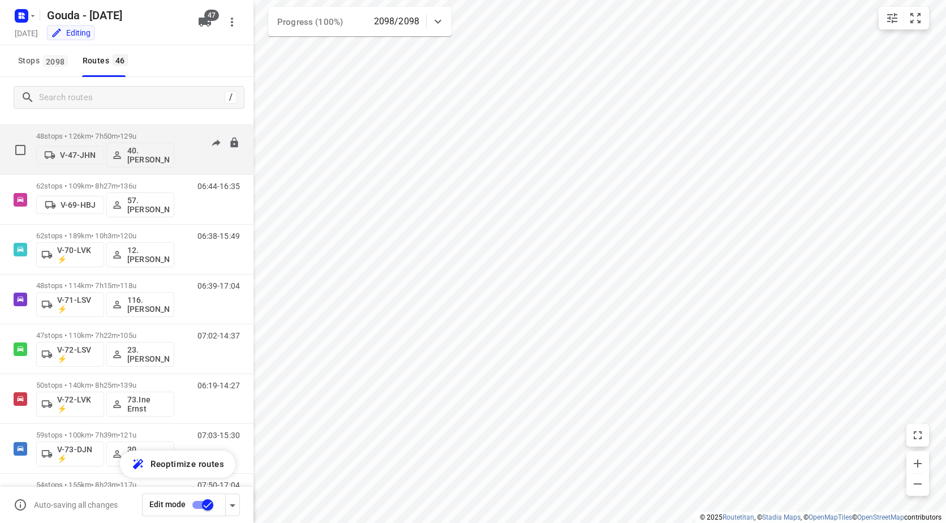
click at [153, 132] on p "48 stops • 126km • 7h50m • 129u" at bounding box center [105, 136] width 138 height 8
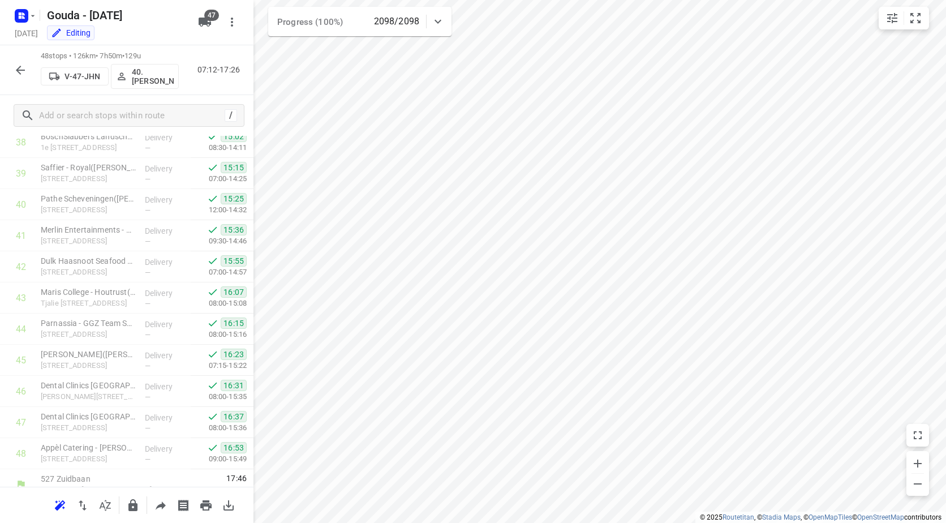
scroll to position [1230, 0]
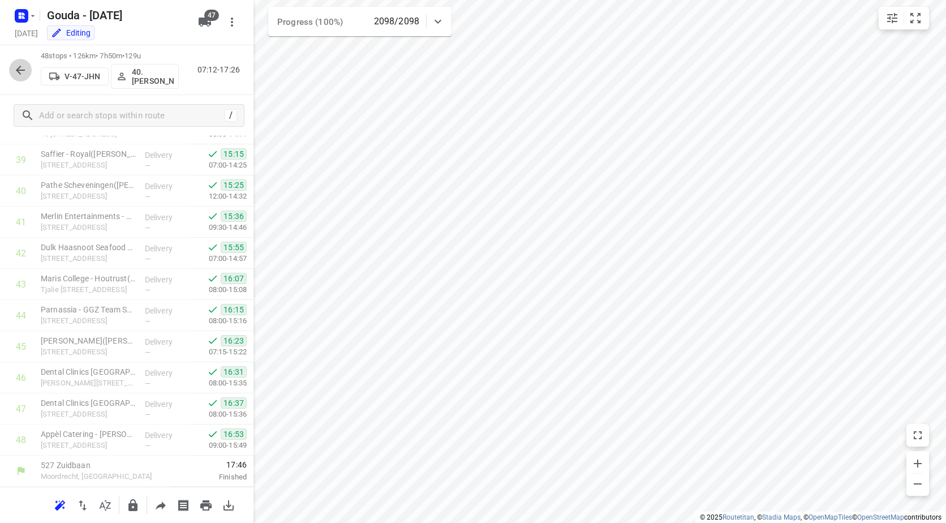
click at [25, 70] on icon "button" at bounding box center [20, 70] width 9 height 9
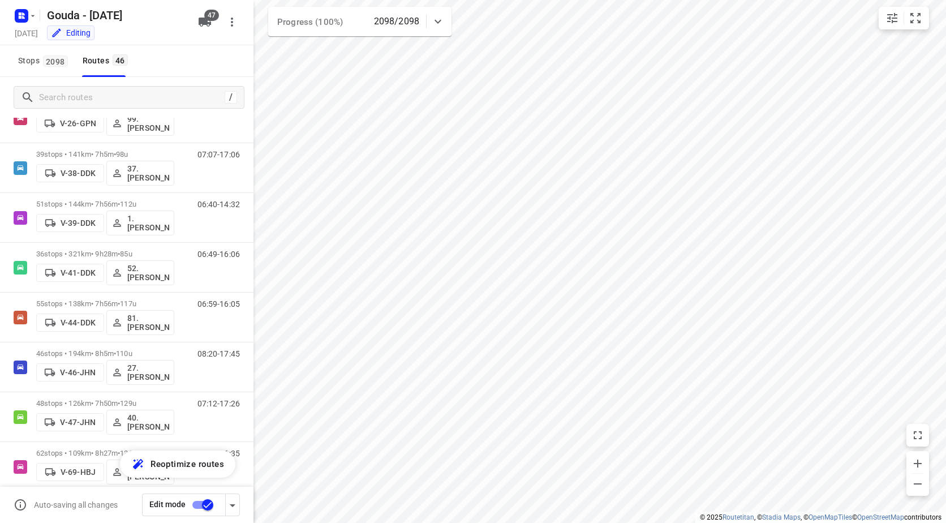
scroll to position [461, 0]
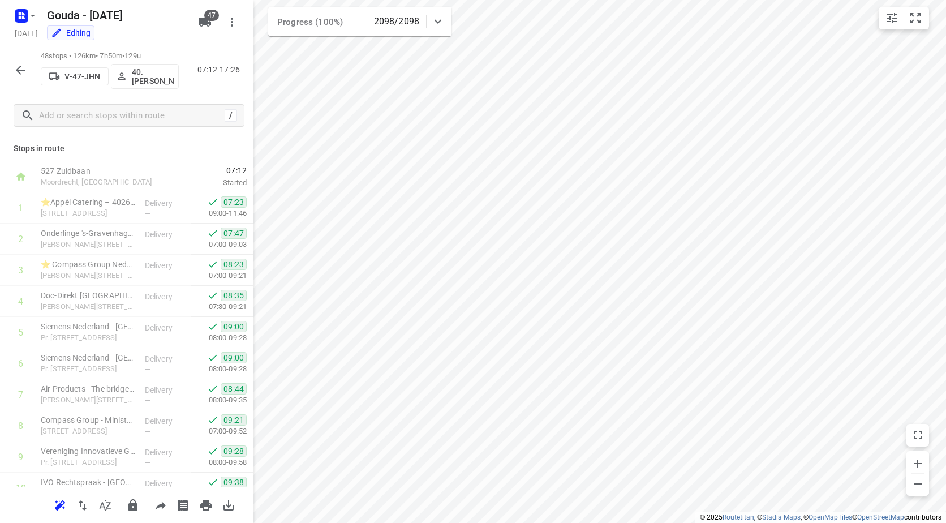
click at [19, 67] on icon "button" at bounding box center [20, 70] width 9 height 9
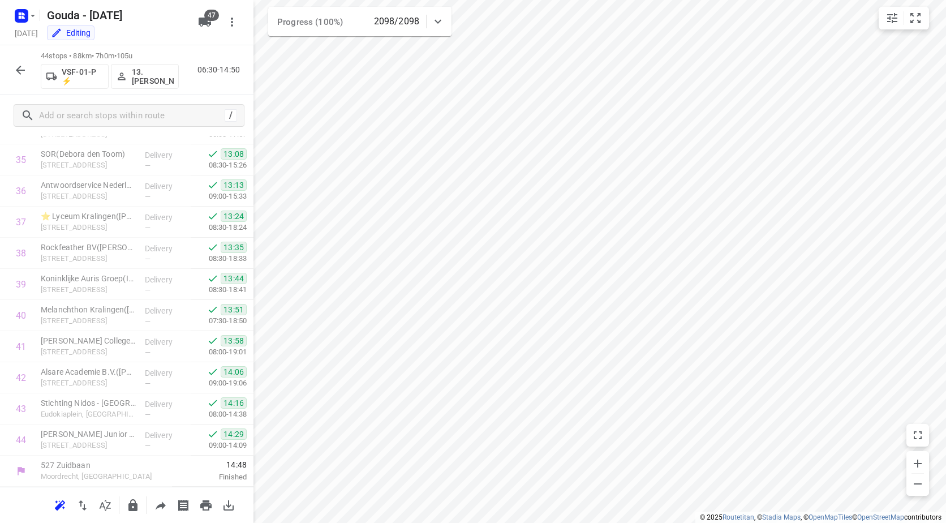
scroll to position [1106, 0]
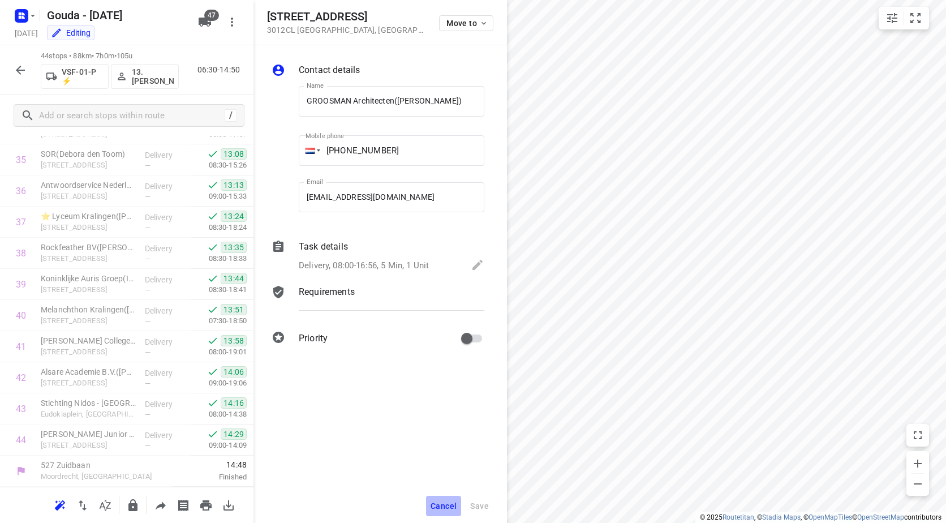
click at [443, 506] on span "Cancel" at bounding box center [443, 505] width 26 height 9
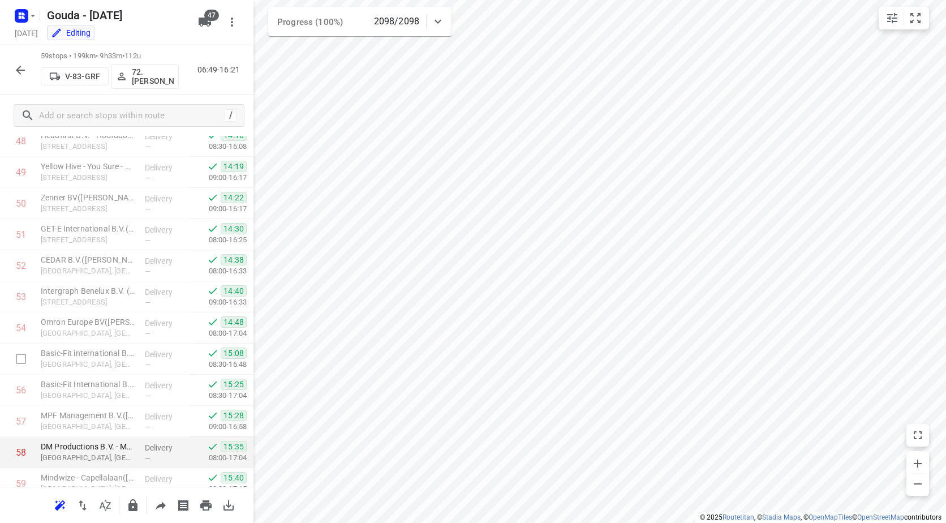
scroll to position [1572, 0]
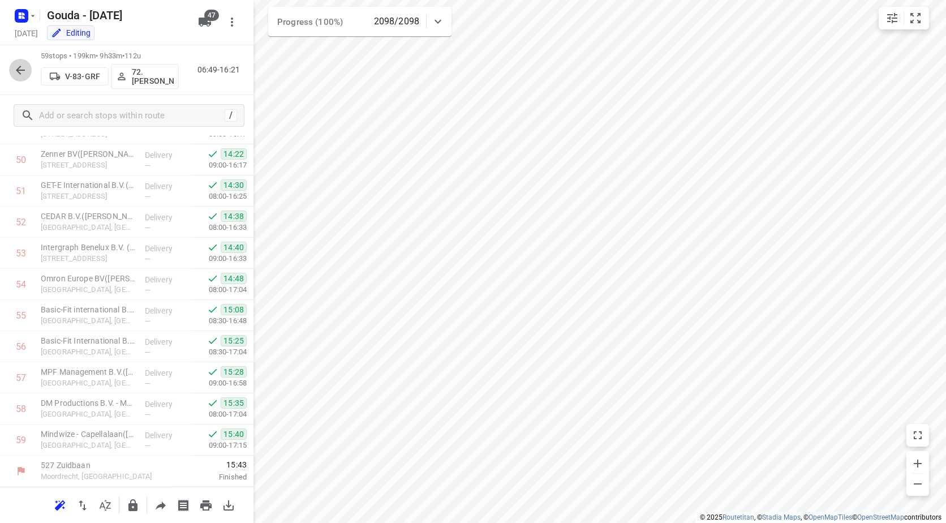
click at [17, 66] on icon "button" at bounding box center [21, 70] width 14 height 14
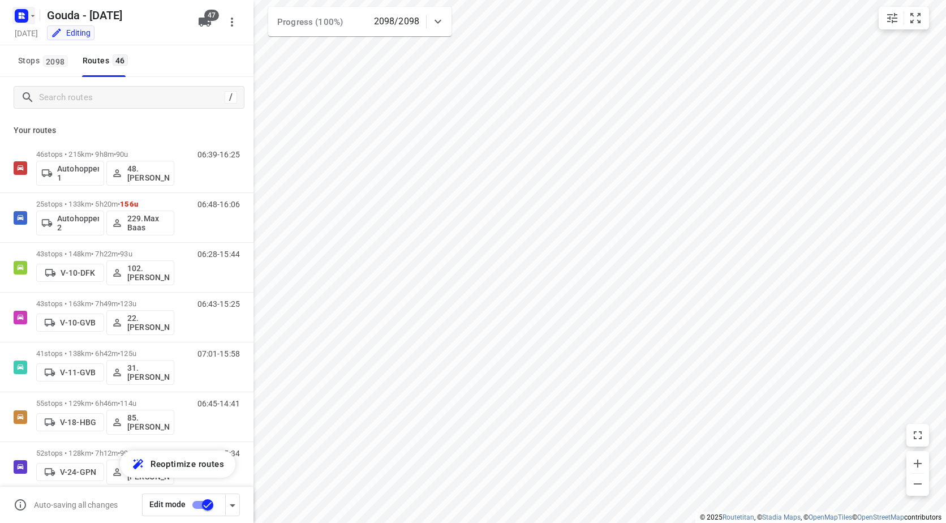
click at [36, 16] on icon "button" at bounding box center [32, 15] width 9 height 9
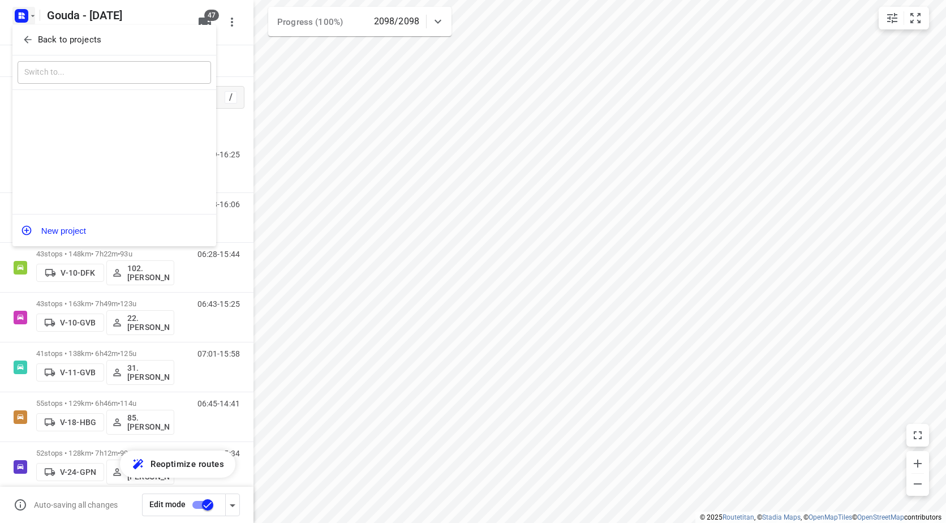
click at [42, 41] on p "Back to projects" at bounding box center [69, 39] width 63 height 13
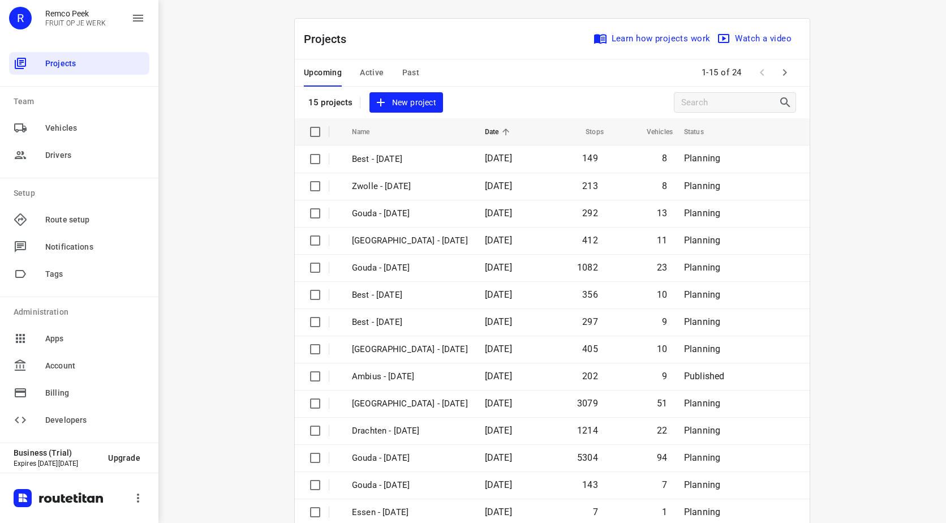
click at [411, 68] on span "Past" at bounding box center [411, 73] width 18 height 14
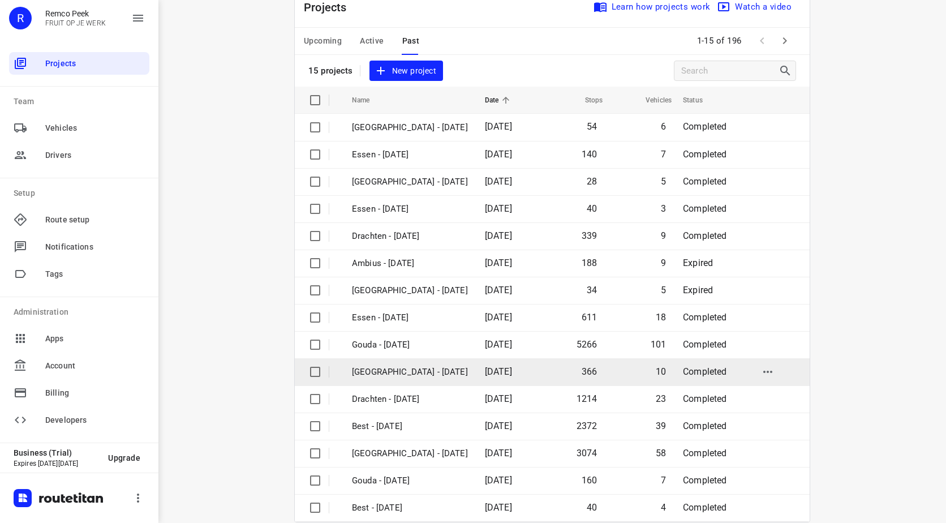
scroll to position [49, 0]
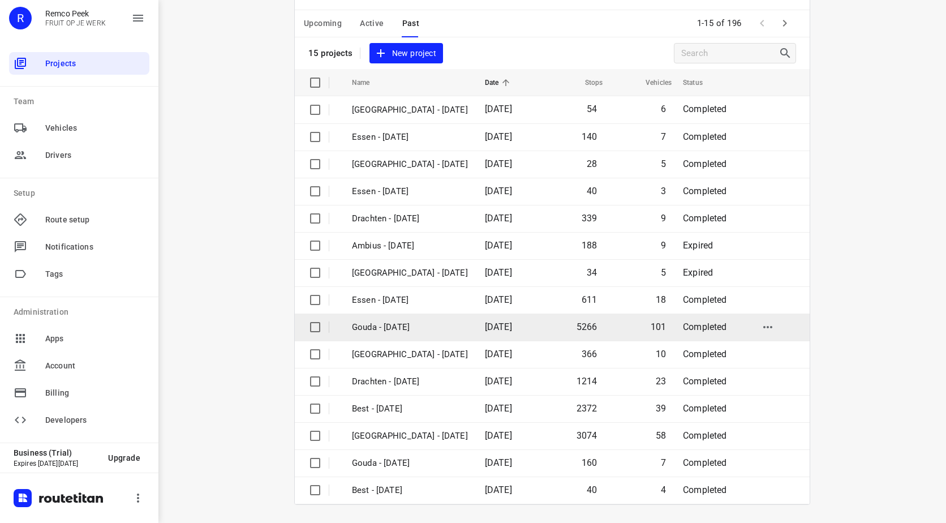
click at [392, 330] on p "Gouda - [DATE]" at bounding box center [410, 327] width 116 height 13
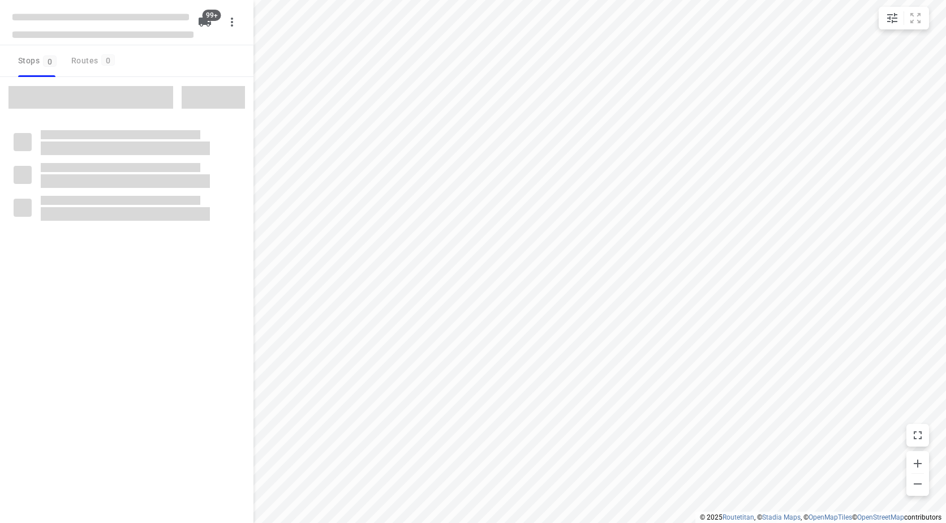
checkbox input "true"
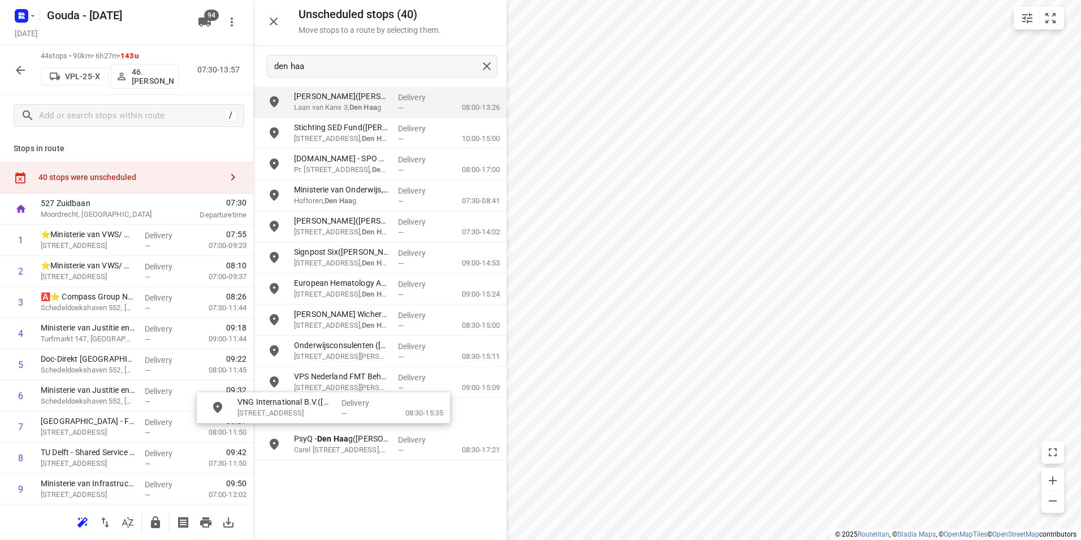
scroll to position [1018, 0]
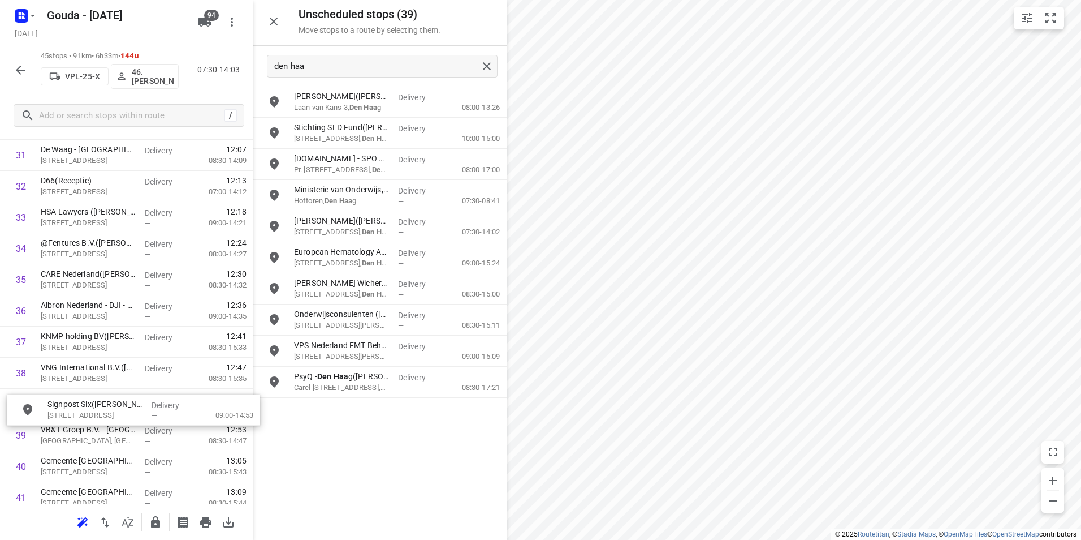
drag, startPoint x: 376, startPoint y: 254, endPoint x: 116, endPoint y: 402, distance: 298.6
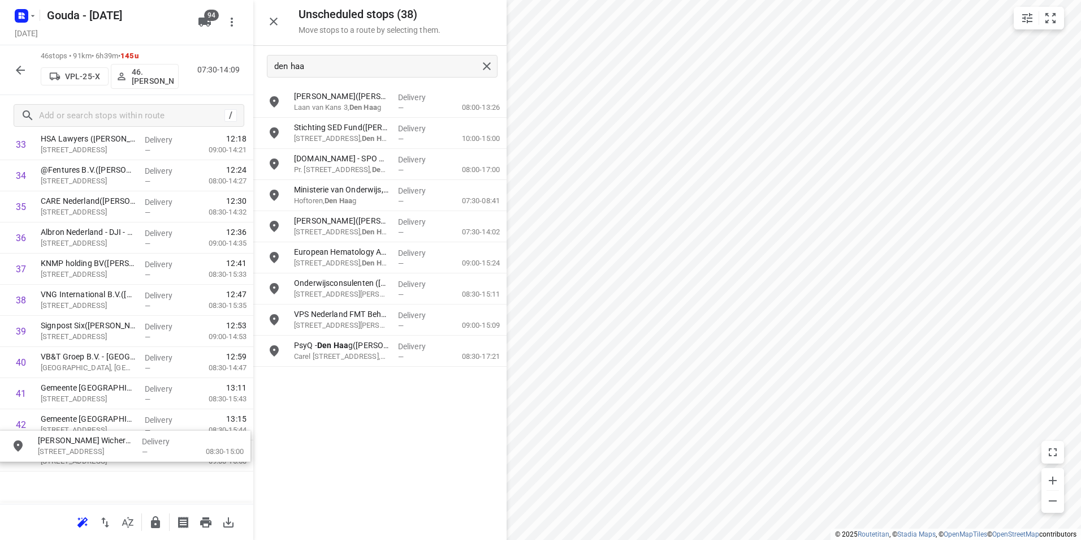
scroll to position [1127, 0]
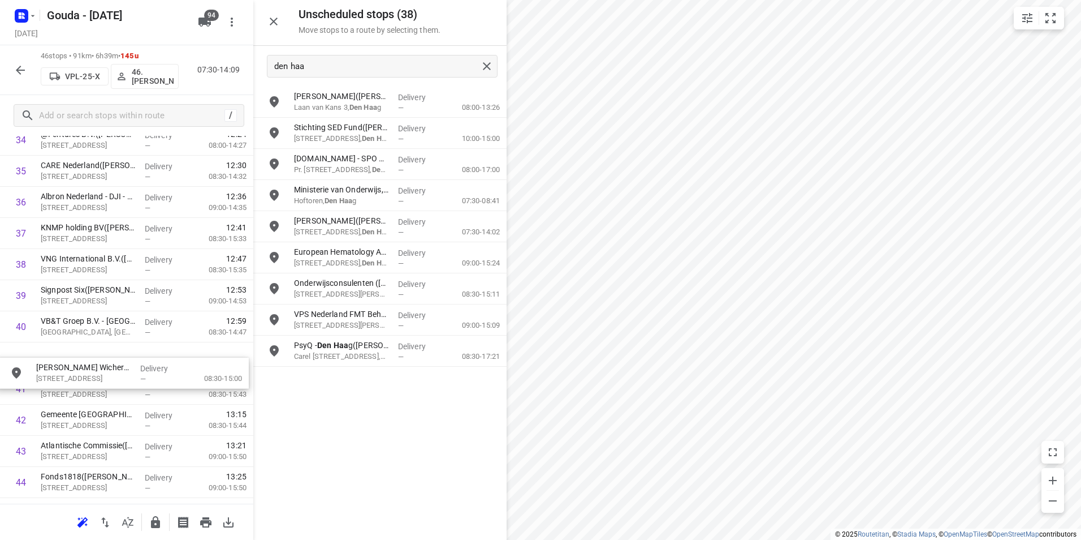
drag, startPoint x: 346, startPoint y: 303, endPoint x: 84, endPoint y: 374, distance: 271.4
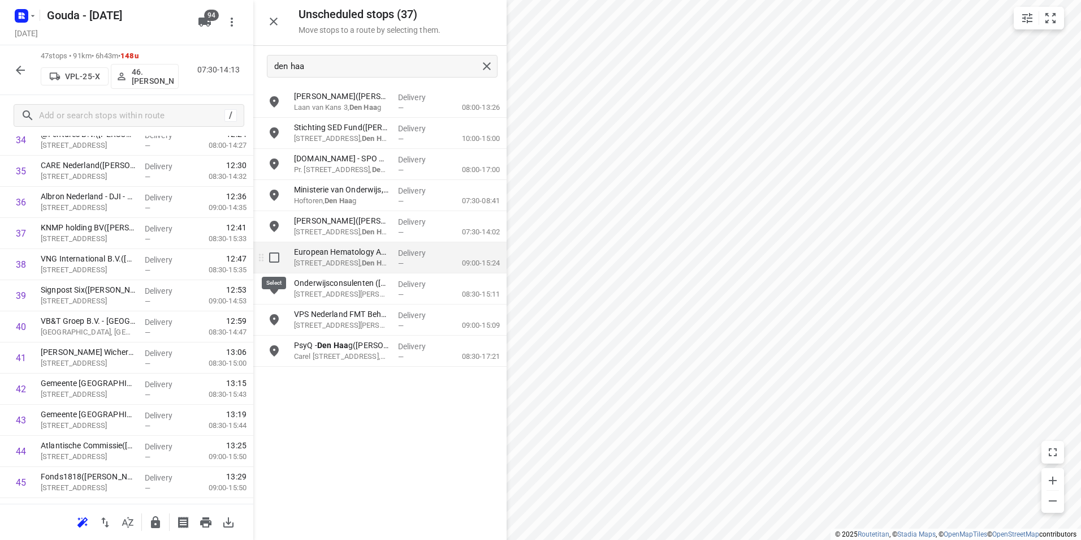
click at [275, 254] on input "grid" at bounding box center [274, 257] width 23 height 23
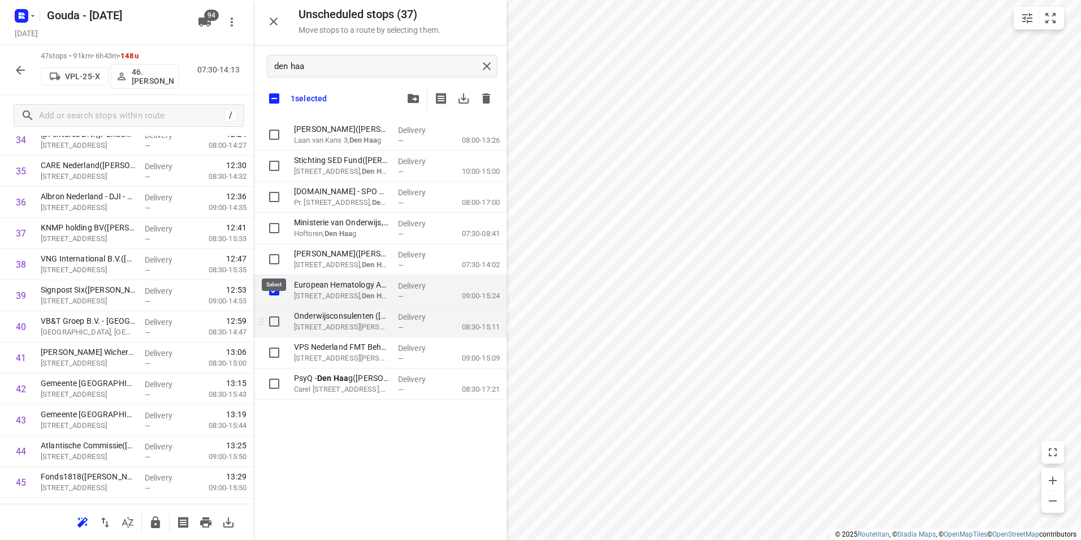
checkbox input "true"
drag, startPoint x: 268, startPoint y: 317, endPoint x: 274, endPoint y: 331, distance: 15.8
click at [269, 317] on input "grid" at bounding box center [274, 321] width 23 height 23
checkbox input "true"
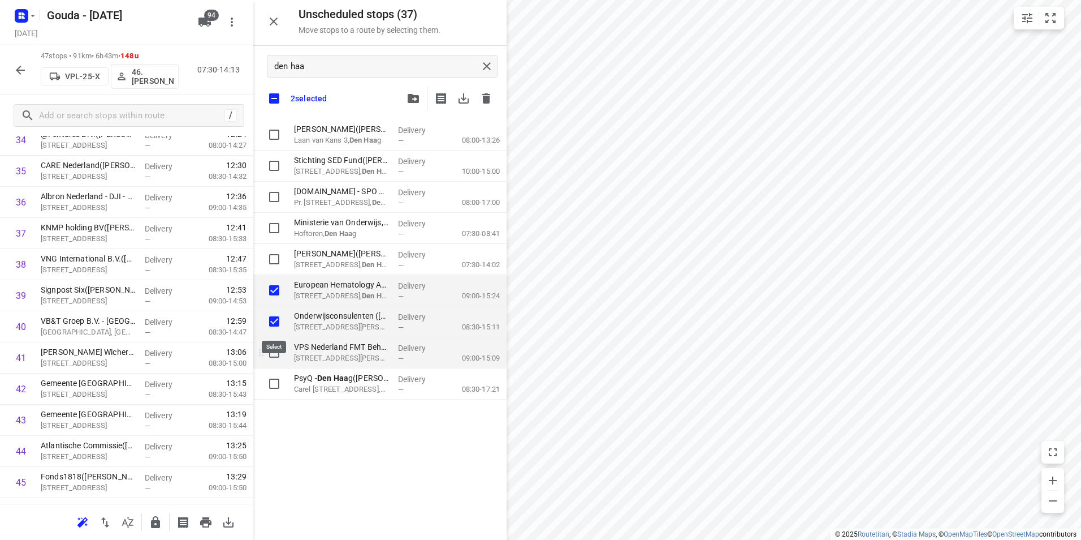
checkbox input "true"
click at [277, 351] on input "grid" at bounding box center [274, 352] width 23 height 23
checkbox input "true"
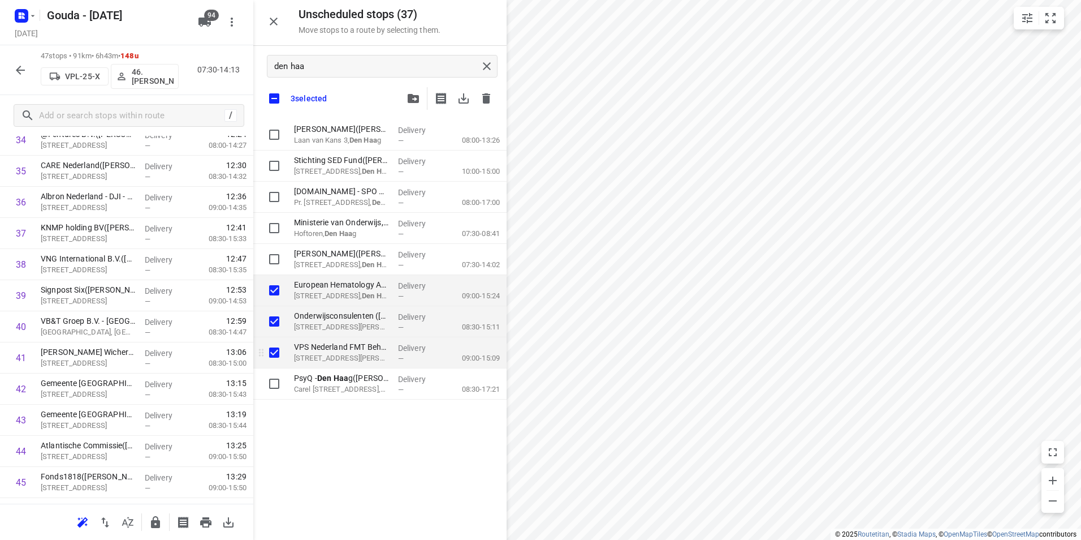
checkbox input "true"
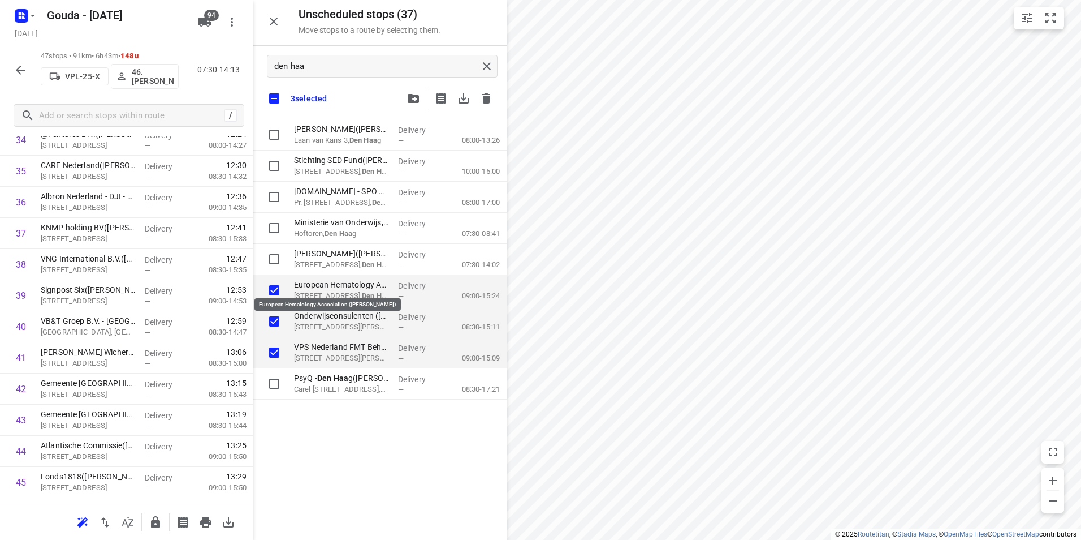
checkbox input "true"
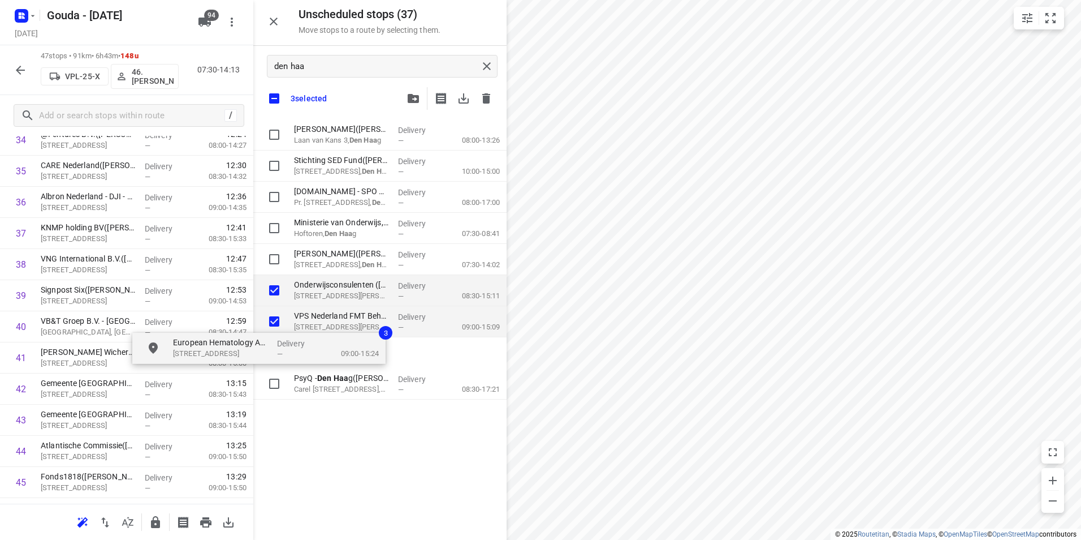
checkbox input "true"
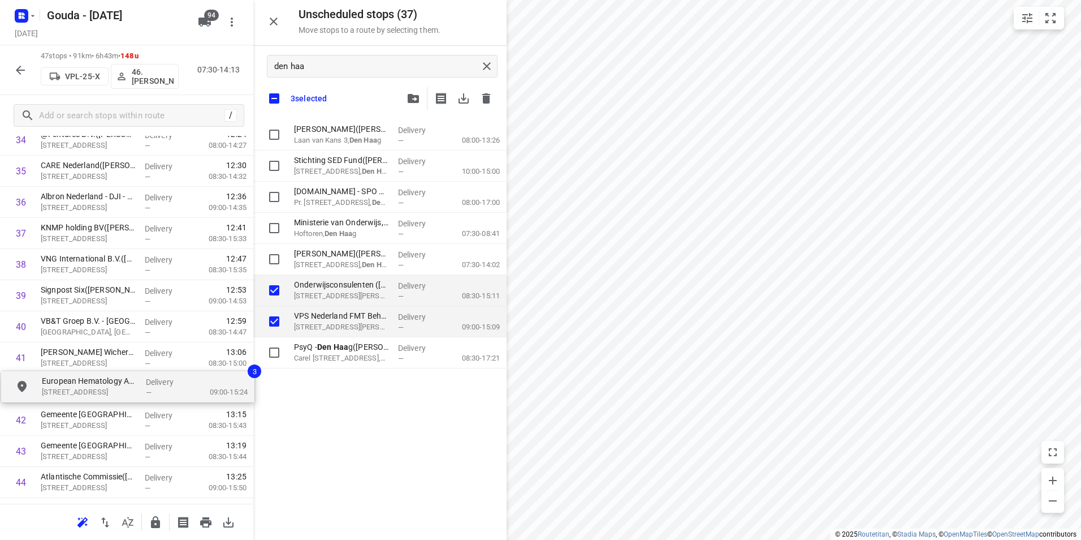
drag, startPoint x: 250, startPoint y: 312, endPoint x: 49, endPoint y: 388, distance: 215.1
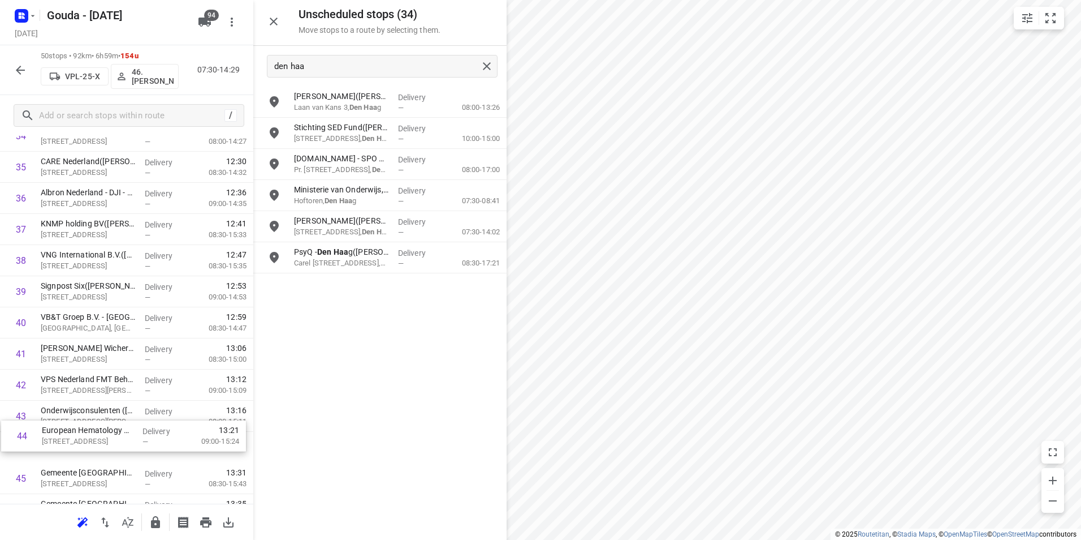
scroll to position [1138, 0]
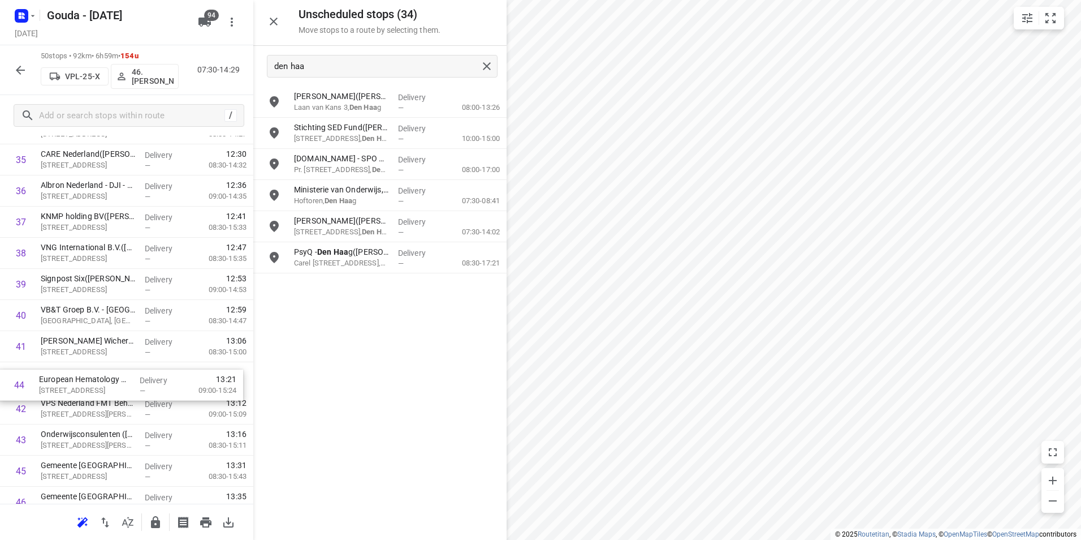
drag, startPoint x: 62, startPoint y: 444, endPoint x: 59, endPoint y: 384, distance: 60.0
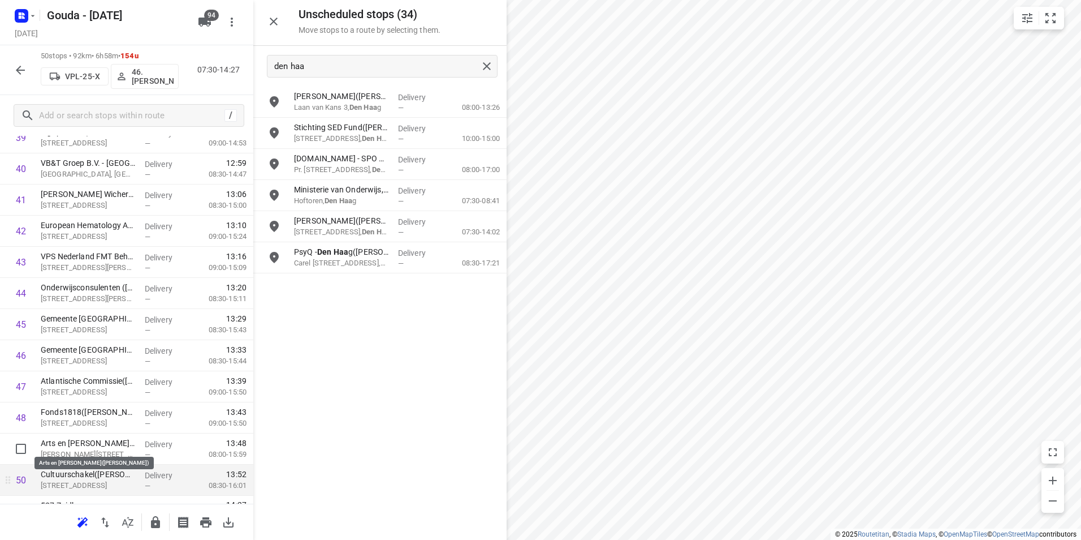
scroll to position [1307, 0]
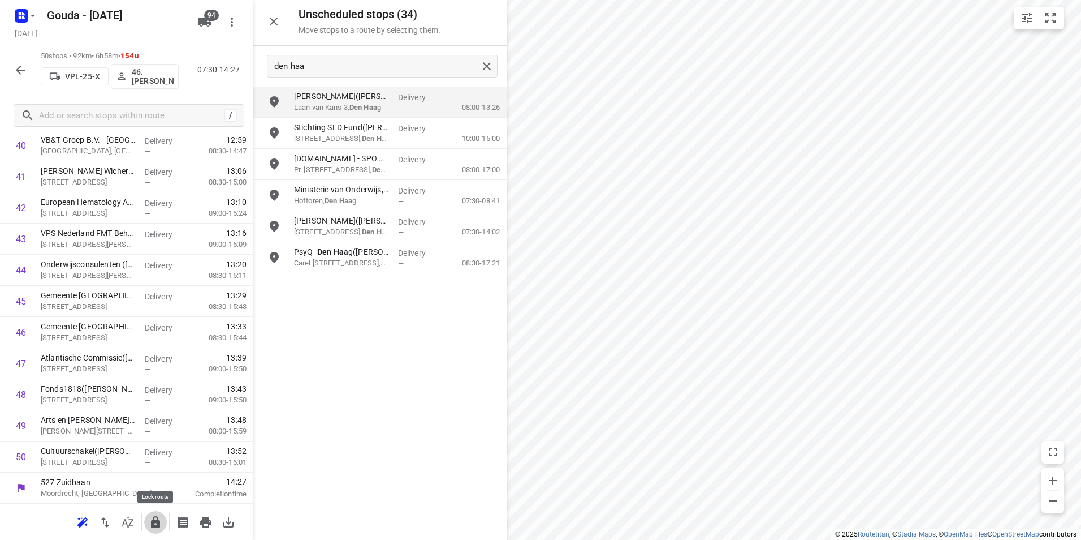
click at [154, 523] on icon "button" at bounding box center [155, 522] width 9 height 12
click at [15, 70] on icon "button" at bounding box center [21, 70] width 14 height 14
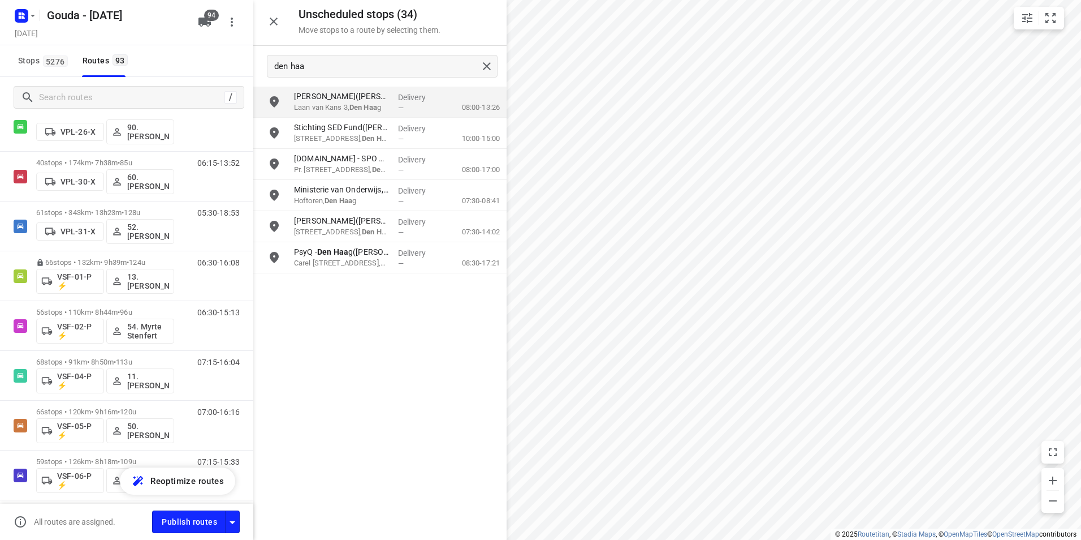
scroll to position [3529, 0]
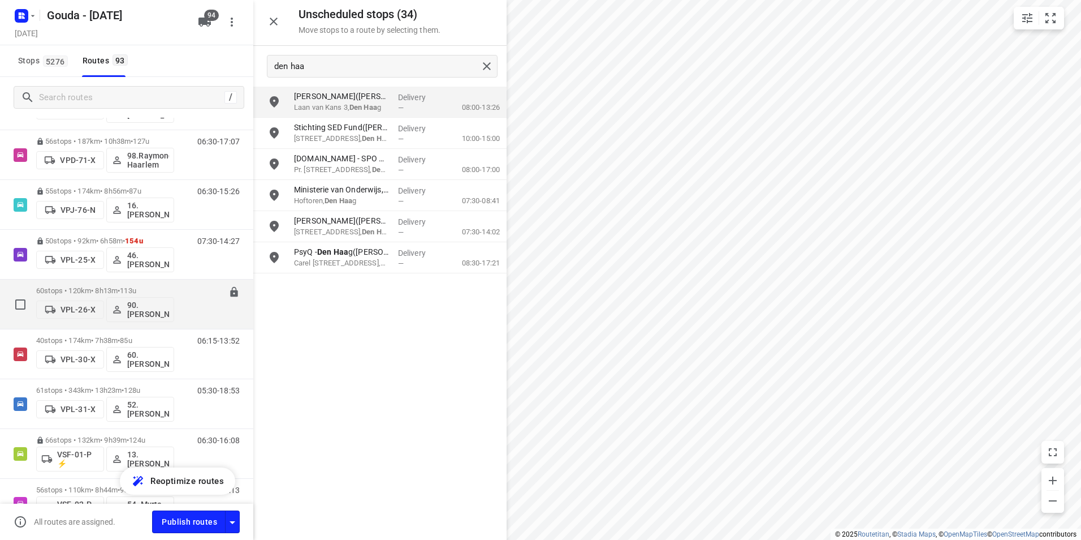
click at [105, 288] on p "60 stops • 120km • 8h13m • 113u" at bounding box center [105, 290] width 138 height 8
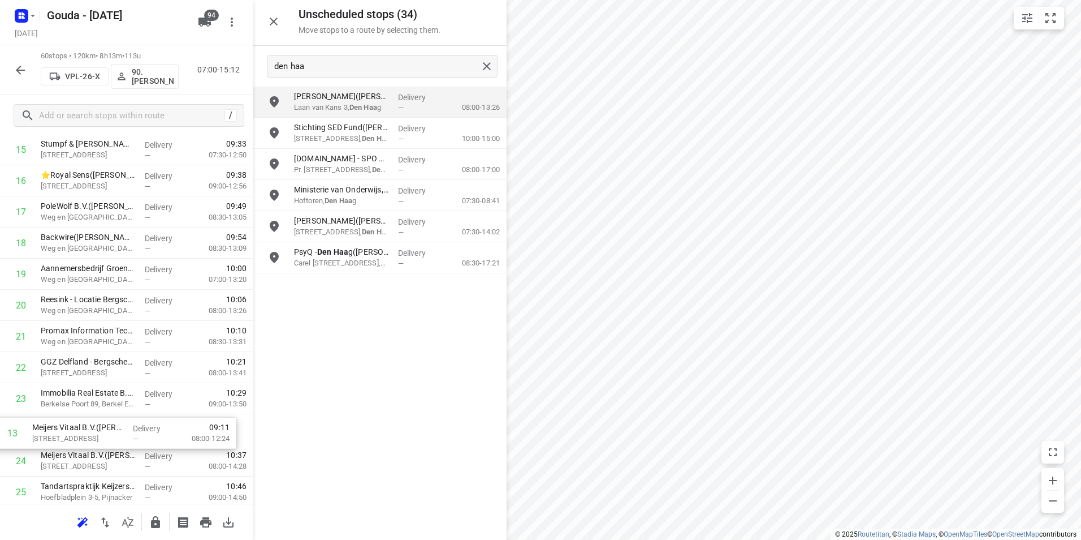
scroll to position [495, 0]
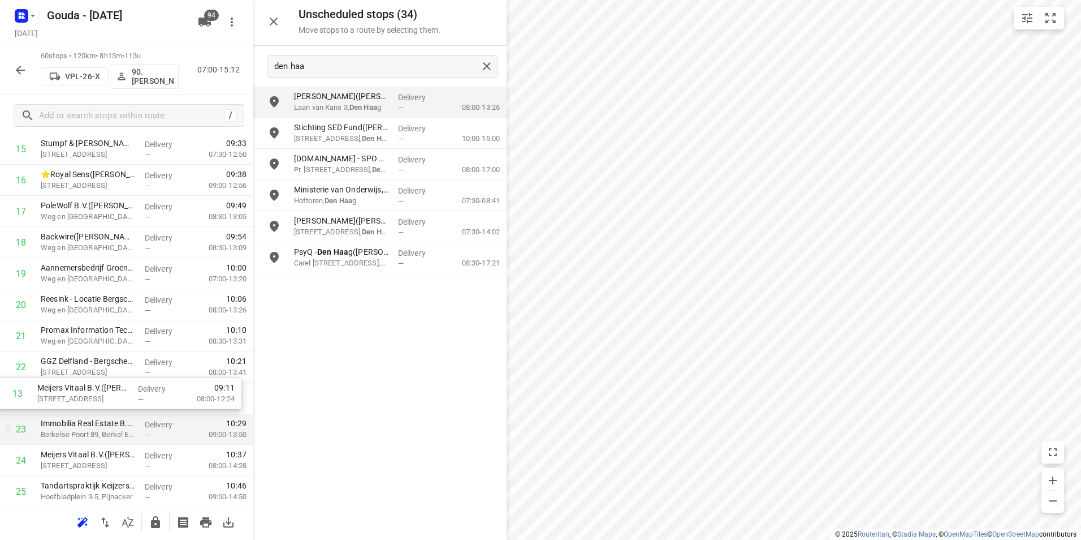
drag, startPoint x: 160, startPoint y: 264, endPoint x: 154, endPoint y: 412, distance: 148.9
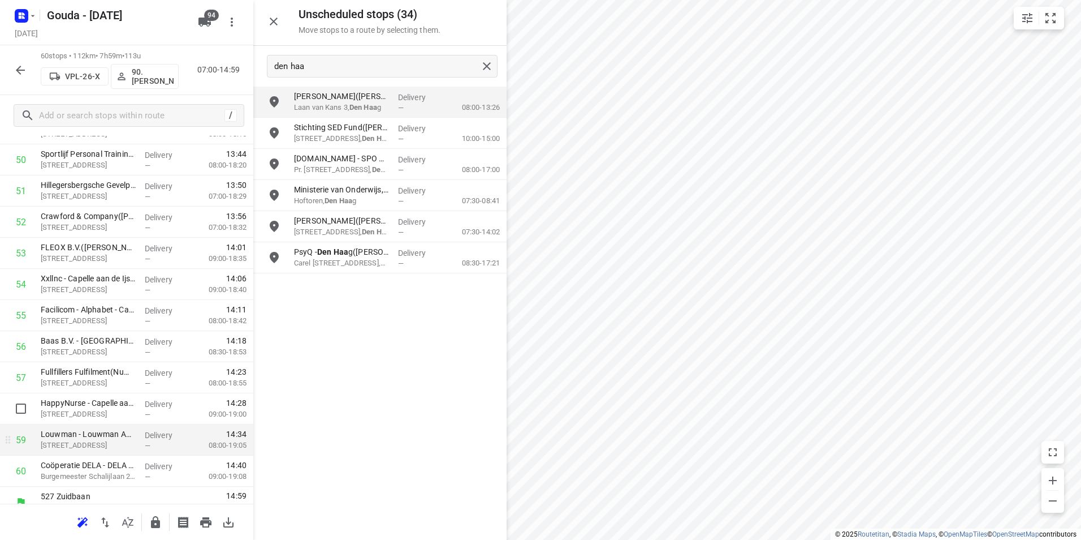
scroll to position [1619, 0]
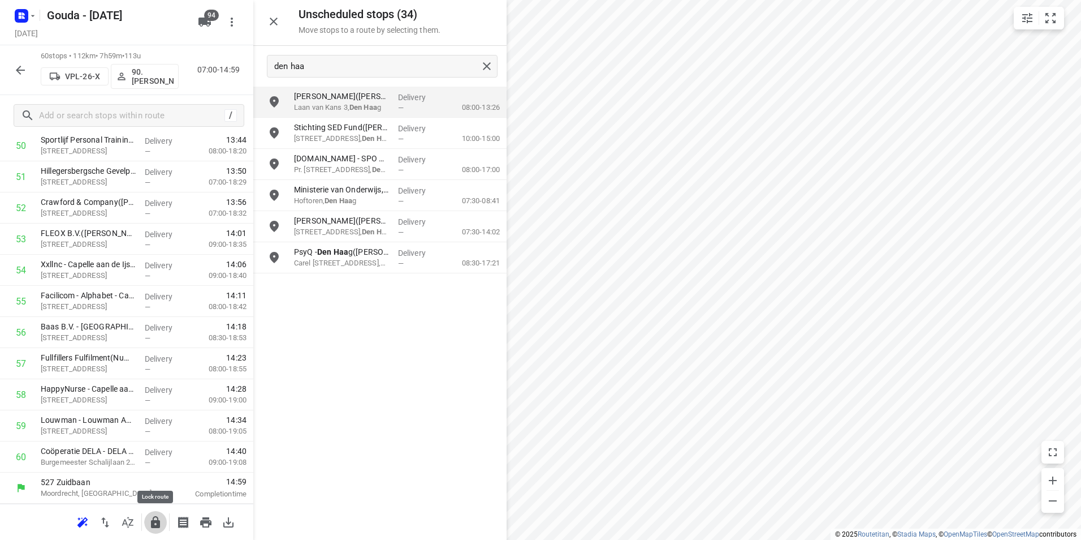
click at [150, 526] on icon "button" at bounding box center [156, 522] width 14 height 14
click at [22, 72] on icon "button" at bounding box center [21, 70] width 14 height 14
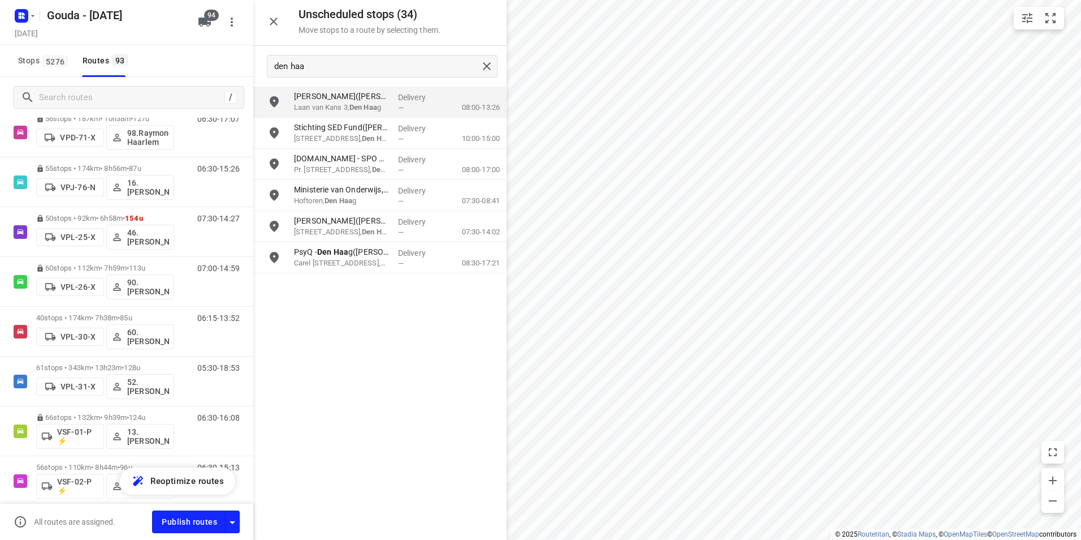
scroll to position [3648, 0]
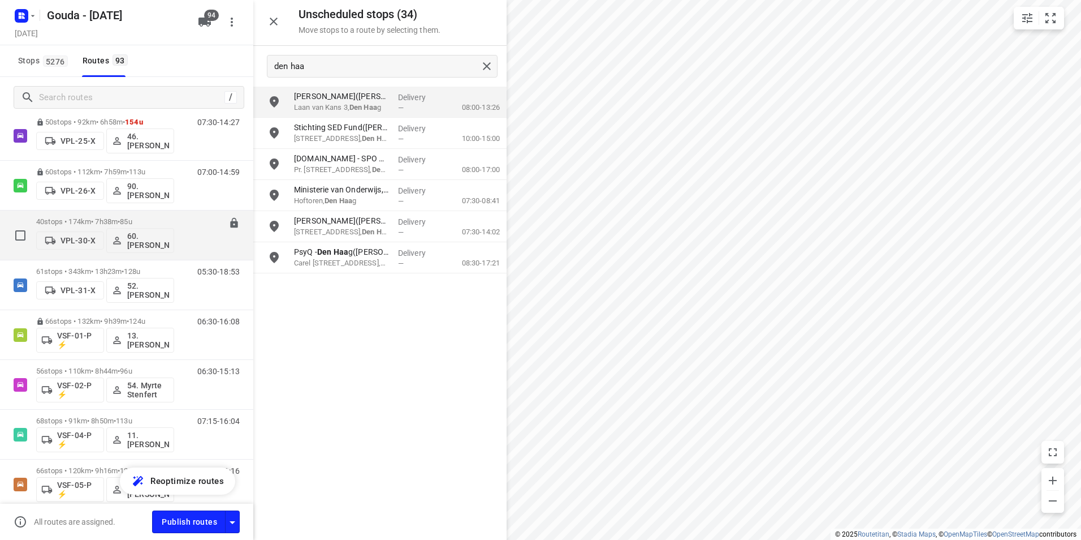
click at [114, 217] on p "40 stops • 174km • 7h38m • 85u" at bounding box center [105, 221] width 138 height 8
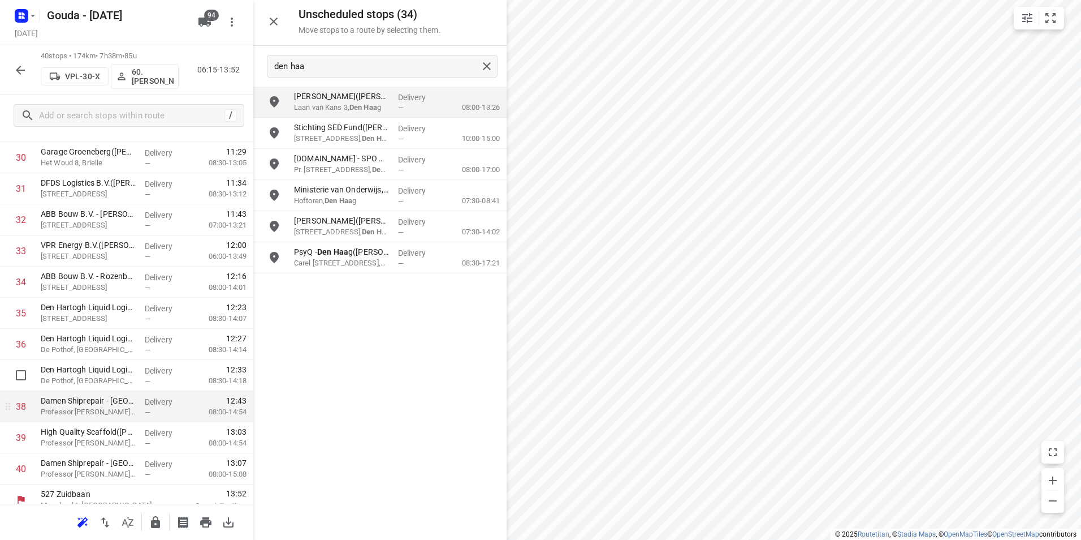
scroll to position [996, 0]
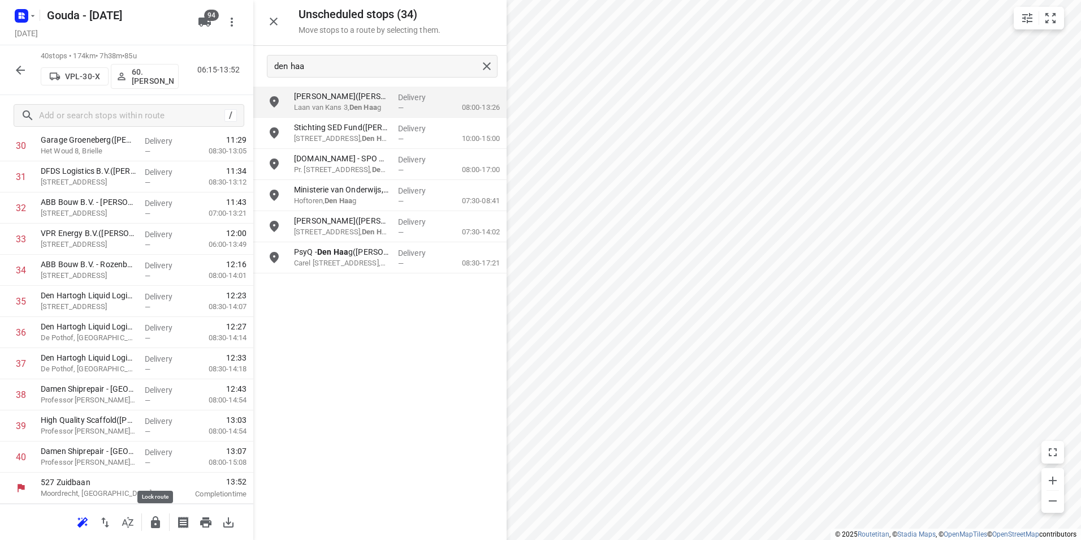
click at [152, 519] on icon "button" at bounding box center [156, 522] width 14 height 14
click at [30, 70] on button "button" at bounding box center [20, 70] width 23 height 23
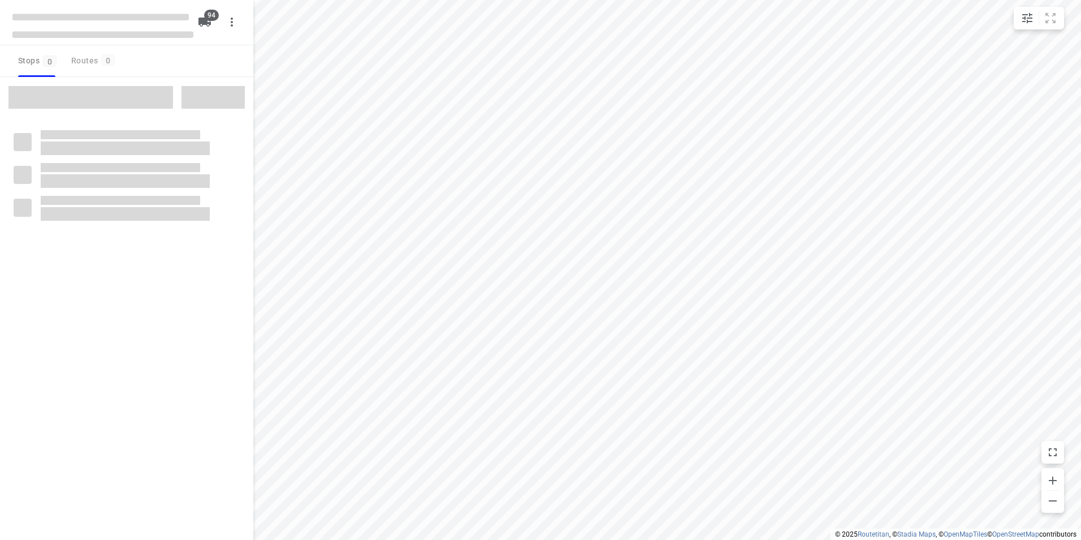
checkbox input "true"
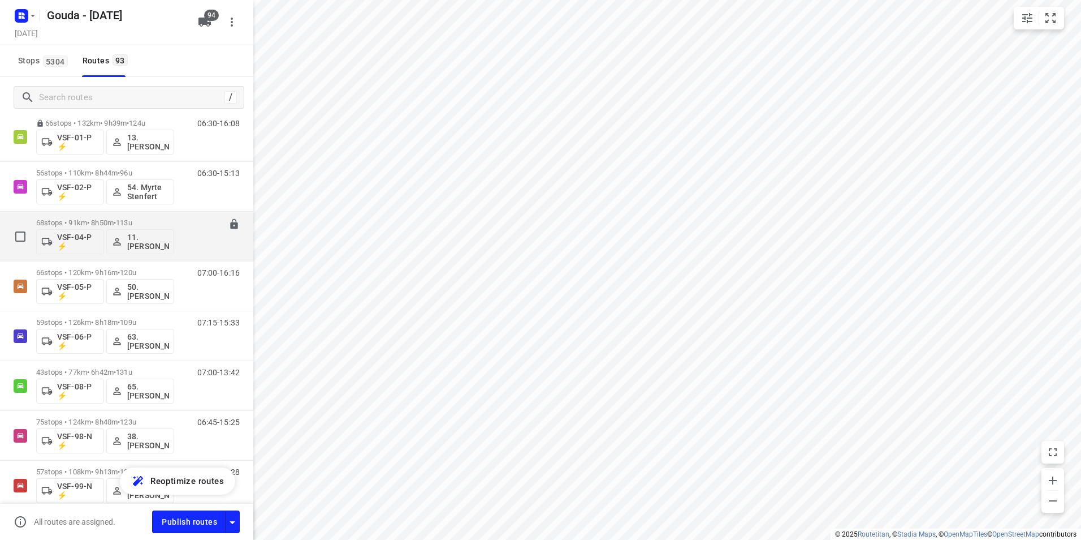
scroll to position [3676, 0]
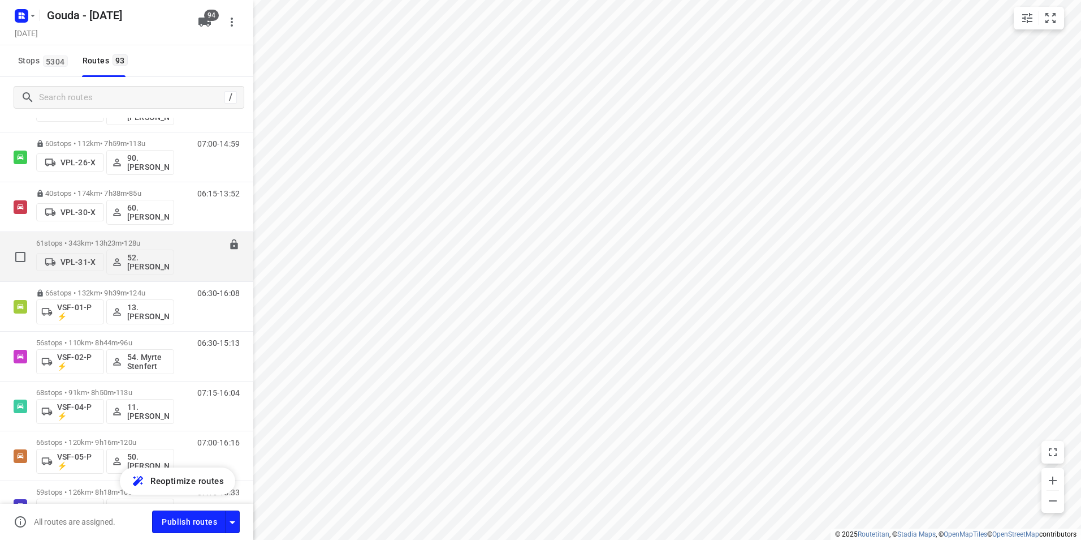
click at [112, 240] on p "61 stops • 343km • 13h23m • 128u" at bounding box center [105, 243] width 138 height 8
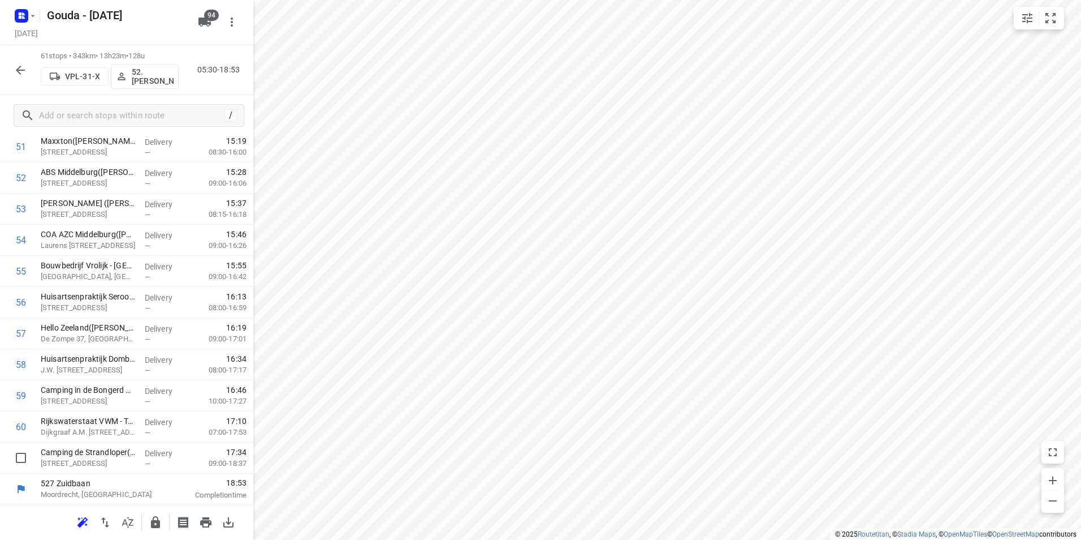
scroll to position [1650, 0]
click at [152, 520] on icon "button" at bounding box center [155, 522] width 9 height 12
click at [14, 66] on icon "button" at bounding box center [21, 70] width 14 height 14
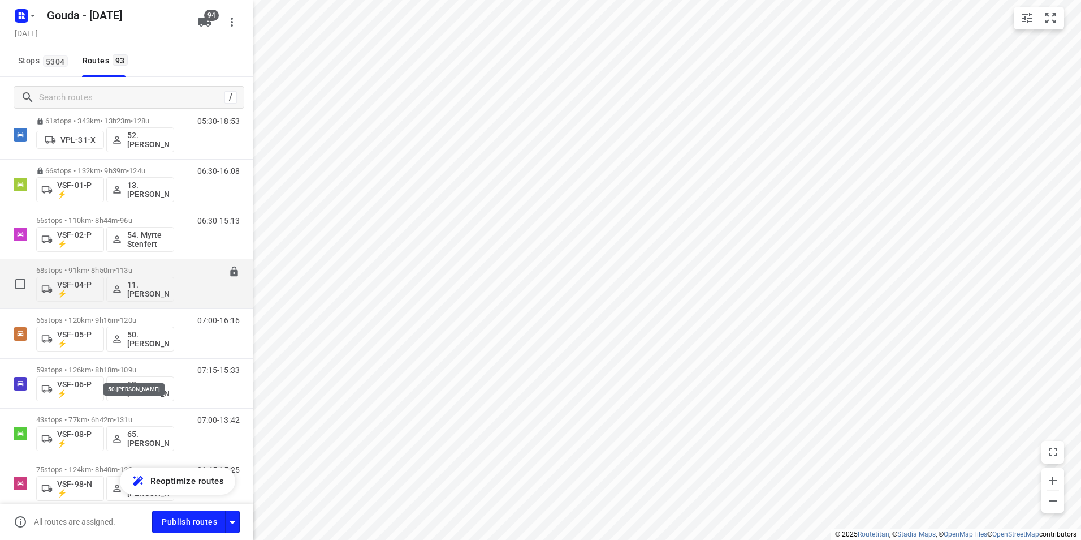
scroll to position [3723, 0]
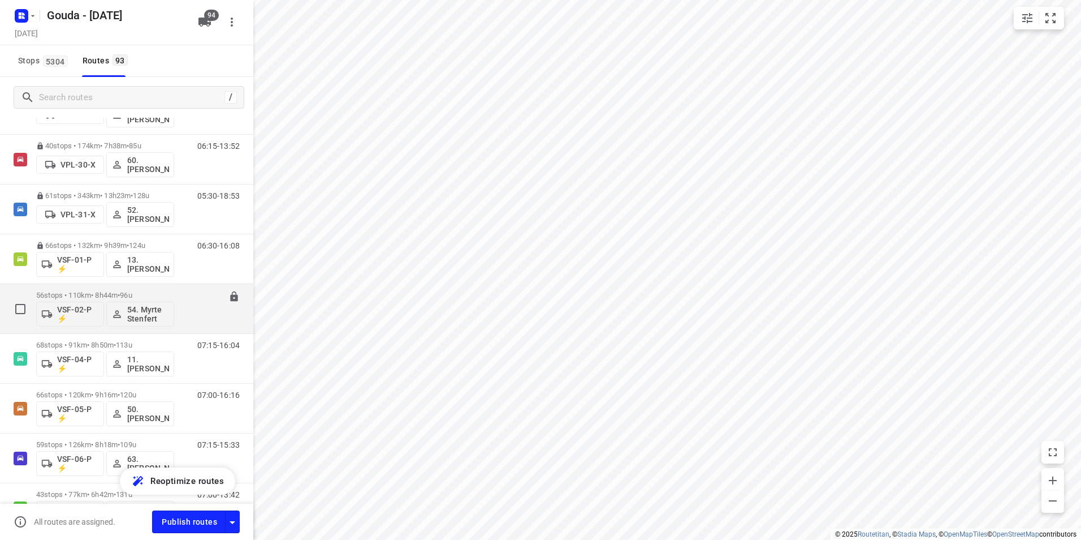
click at [97, 290] on div "56 stops • 110km • 8h44m • 96u VSF-02-P ⚡ 54. [PERSON_NAME]" at bounding box center [105, 308] width 138 height 47
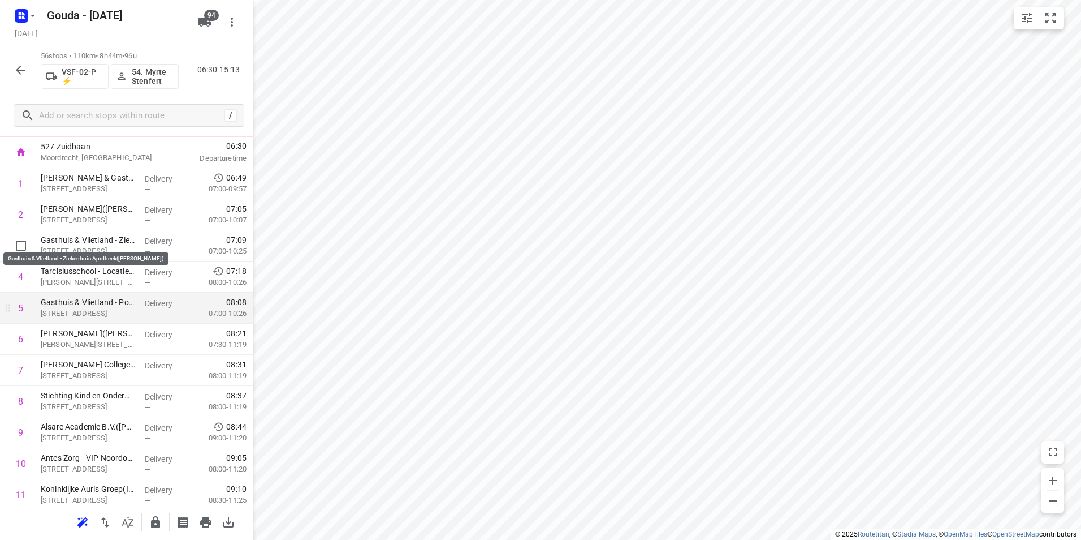
scroll to position [113, 0]
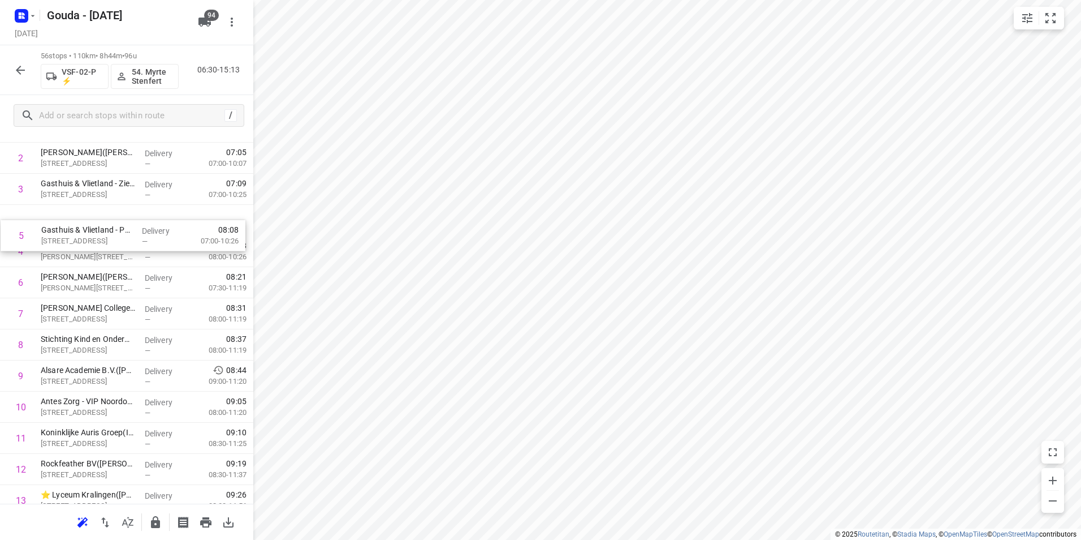
drag, startPoint x: 108, startPoint y: 254, endPoint x: 109, endPoint y: 228, distance: 26.6
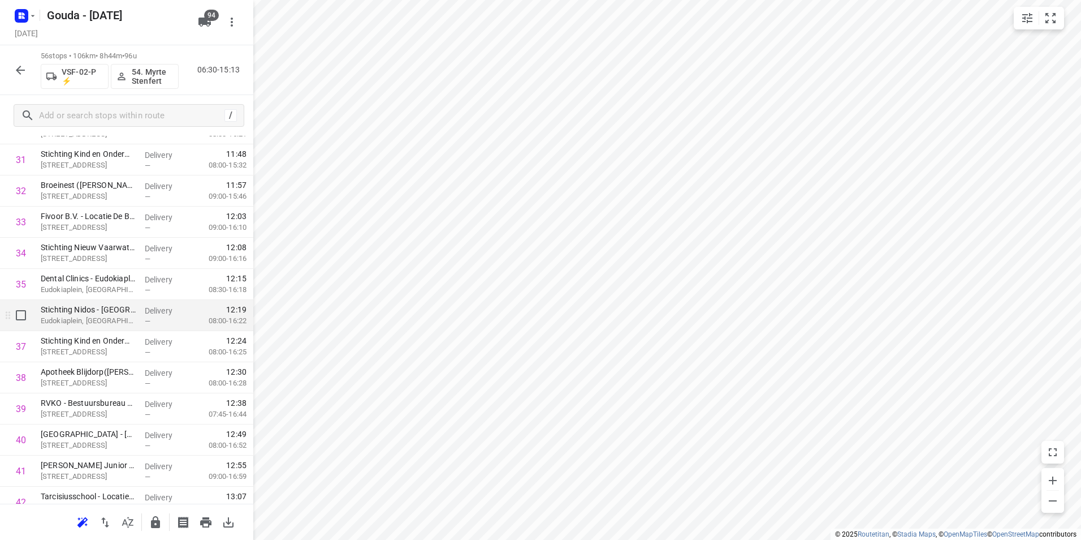
scroll to position [1018, 0]
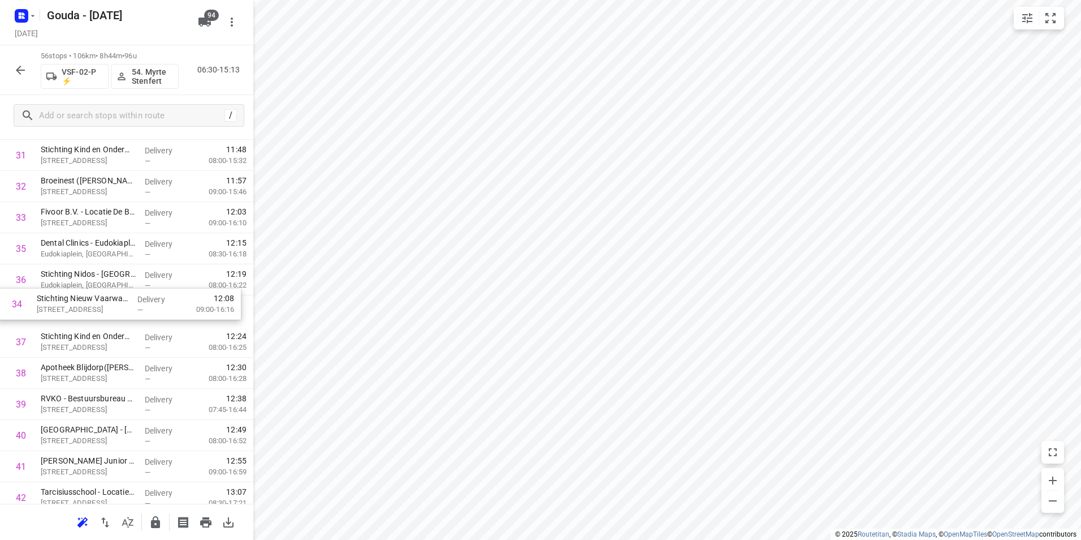
drag, startPoint x: 120, startPoint y: 256, endPoint x: 123, endPoint y: 322, distance: 65.7
click at [120, 322] on div "1 [PERSON_NAME] & Gasthuis - Poli KNO - Kleiweg([PERSON_NAME]) [STREET_ADDRESS]…" at bounding box center [126, 78] width 253 height 1742
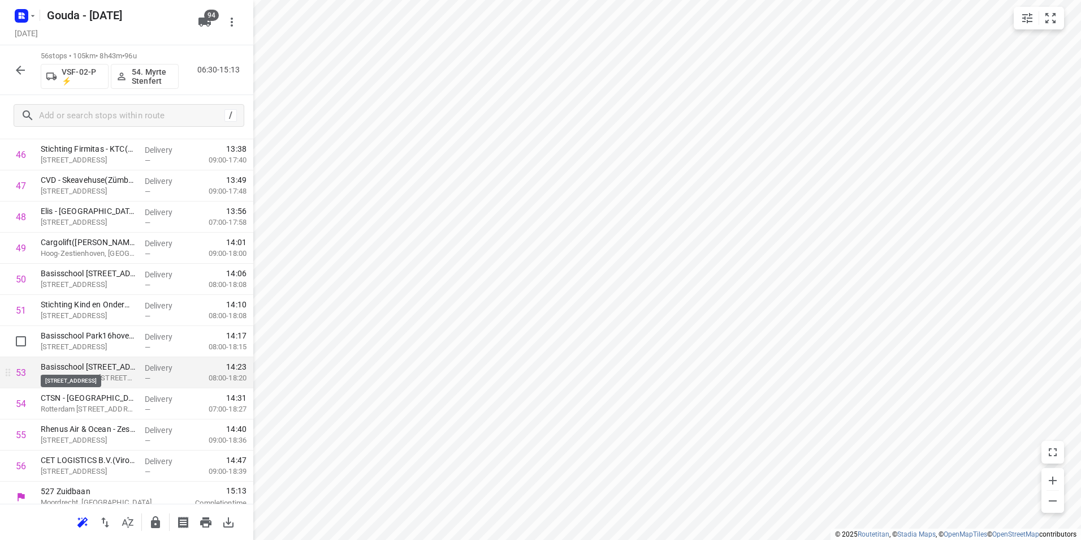
scroll to position [1494, 0]
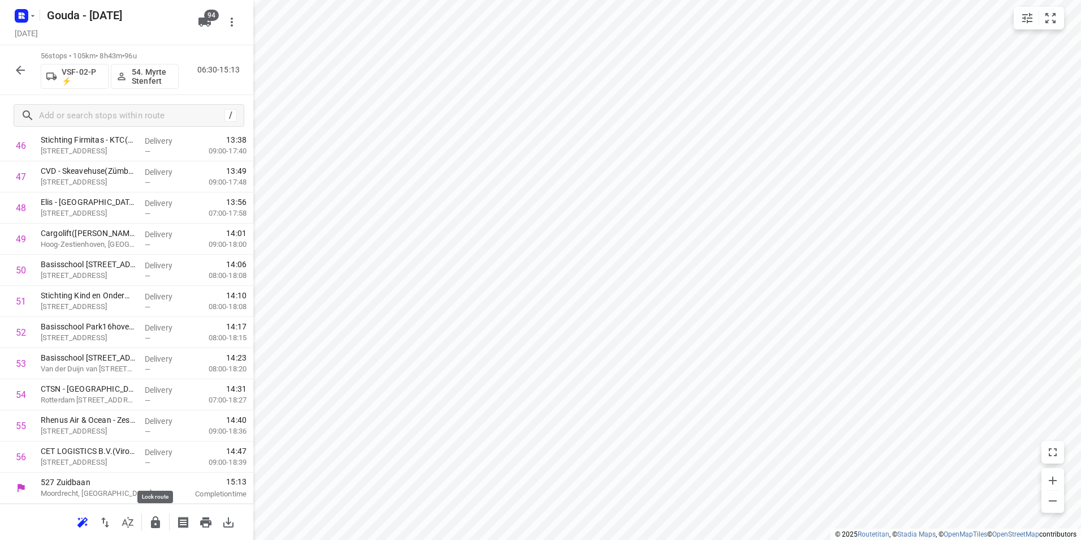
click at [153, 517] on icon "button" at bounding box center [156, 522] width 14 height 14
click at [25, 70] on icon "button" at bounding box center [20, 70] width 9 height 9
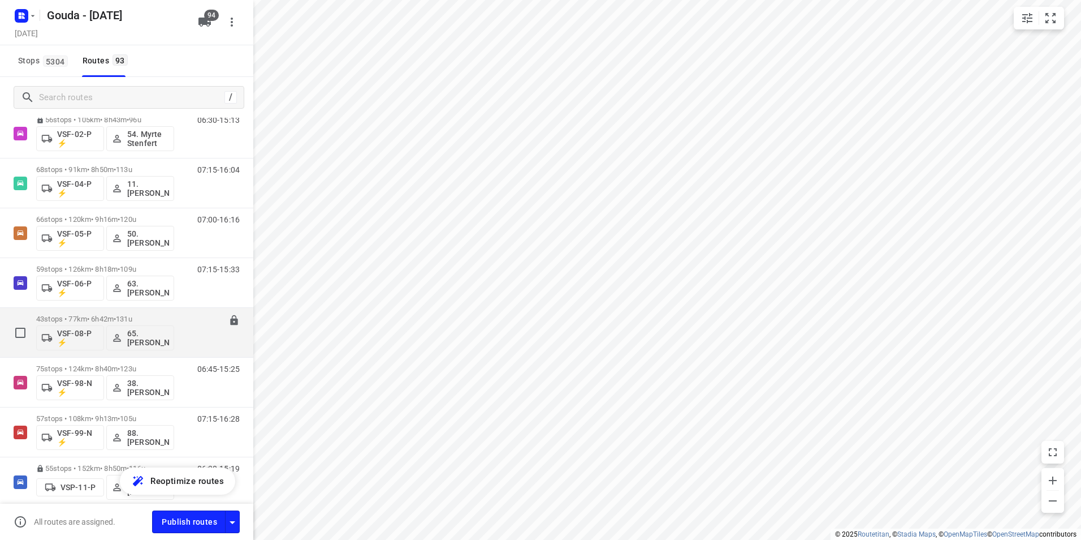
scroll to position [3846, 0]
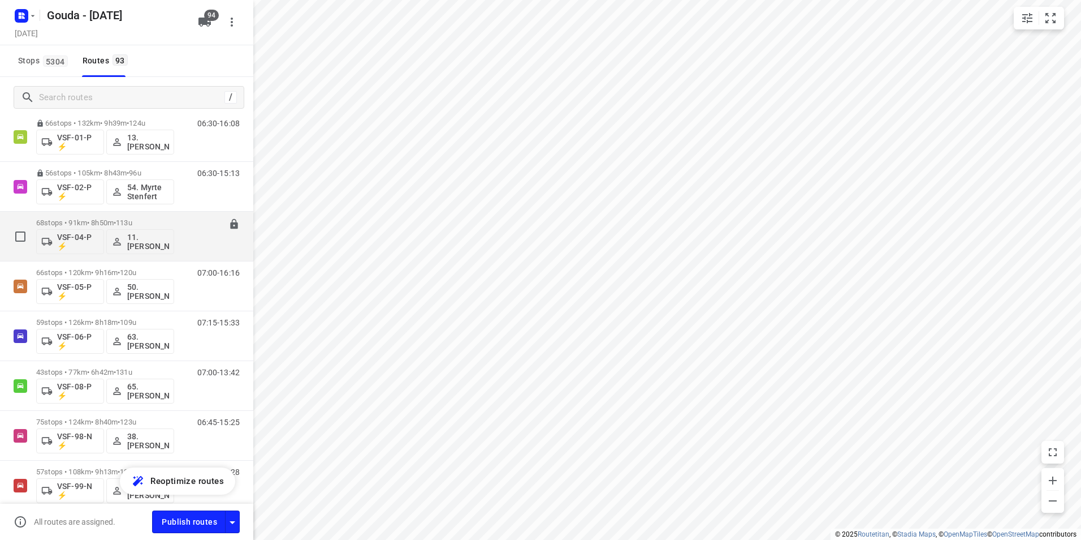
click at [114, 218] on div "68 stops • 91km • 8h50m • 113u VSF-04-P ⚡ 11. [PERSON_NAME]" at bounding box center [105, 236] width 138 height 47
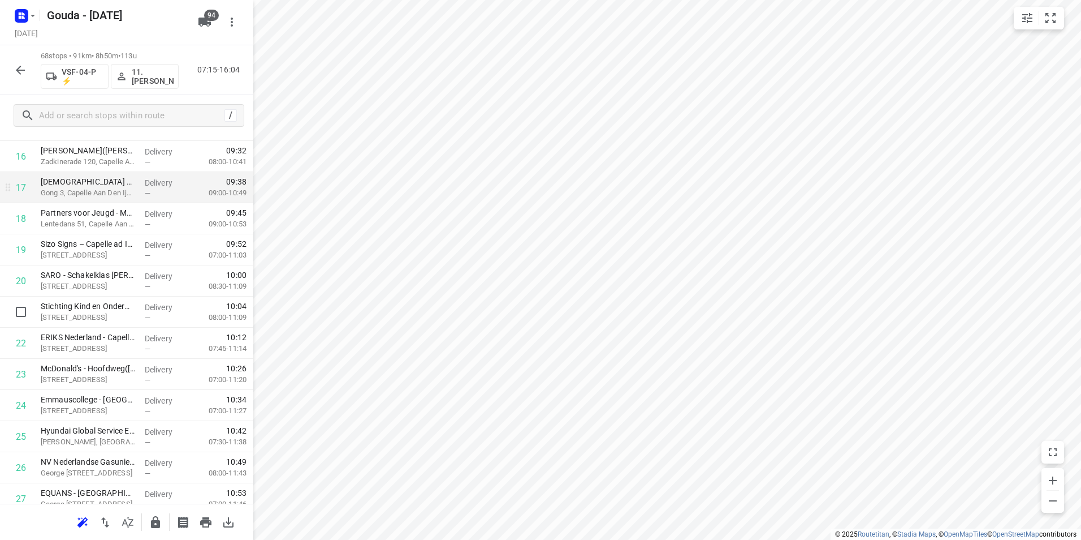
scroll to position [509, 0]
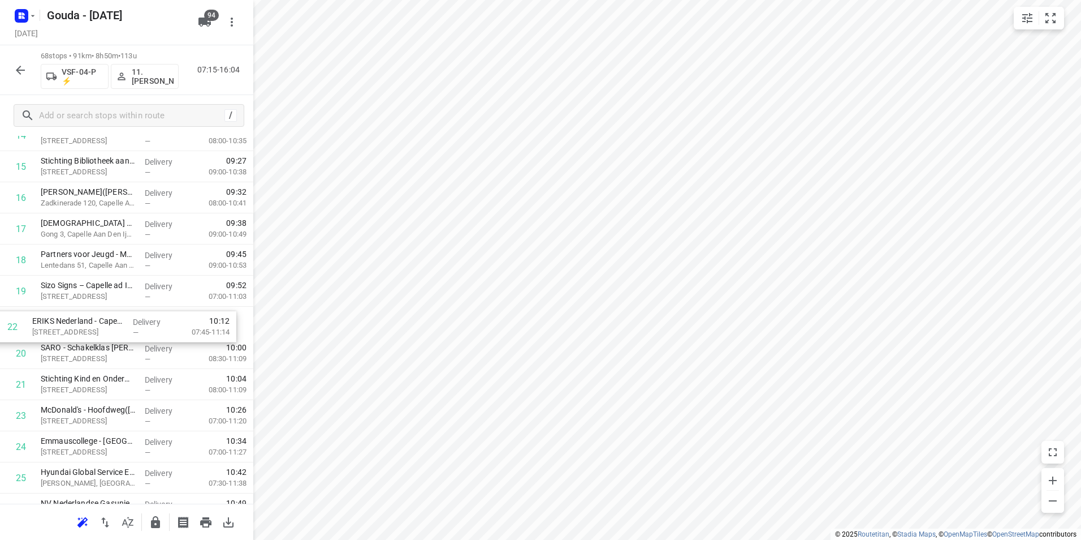
drag, startPoint x: 88, startPoint y: 386, endPoint x: 90, endPoint y: 314, distance: 72.4
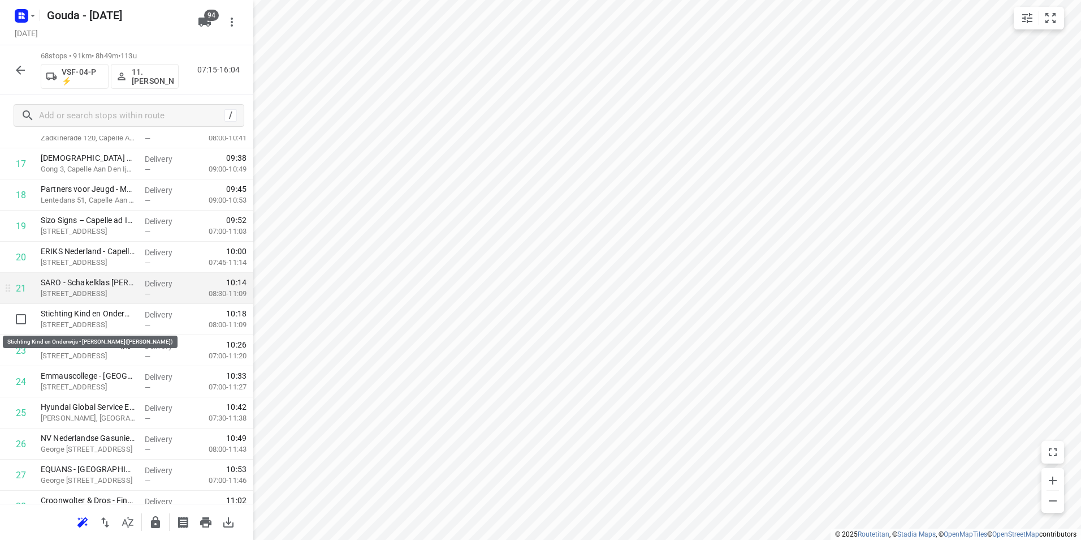
scroll to position [566, 0]
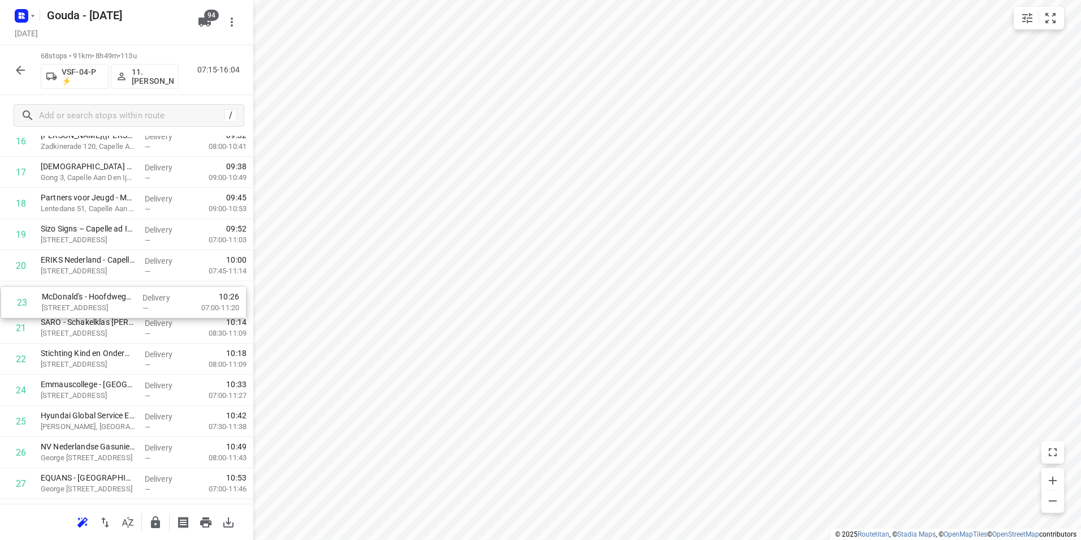
drag, startPoint x: 101, startPoint y: 362, endPoint x: 102, endPoint y: 303, distance: 59.4
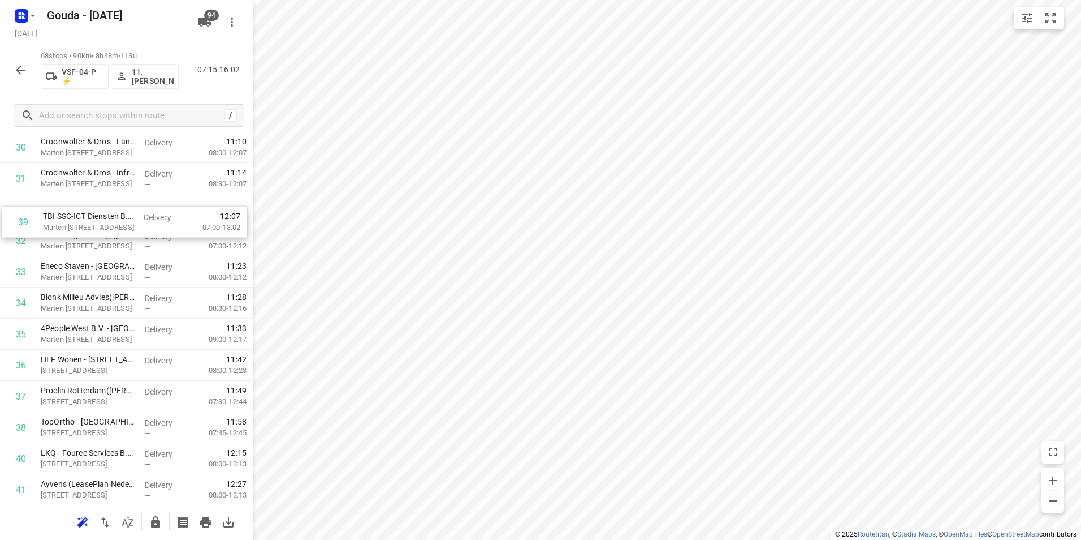
scroll to position [991, 0]
drag, startPoint x: 113, startPoint y: 410, endPoint x: 116, endPoint y: 224, distance: 186.1
click at [116, 224] on div "1 Kwekerij Mostert Nieuwerkerk B.V.,- locatie KAS([PERSON_NAME]) [GEOGRAPHIC_DA…" at bounding box center [126, 291] width 253 height 2115
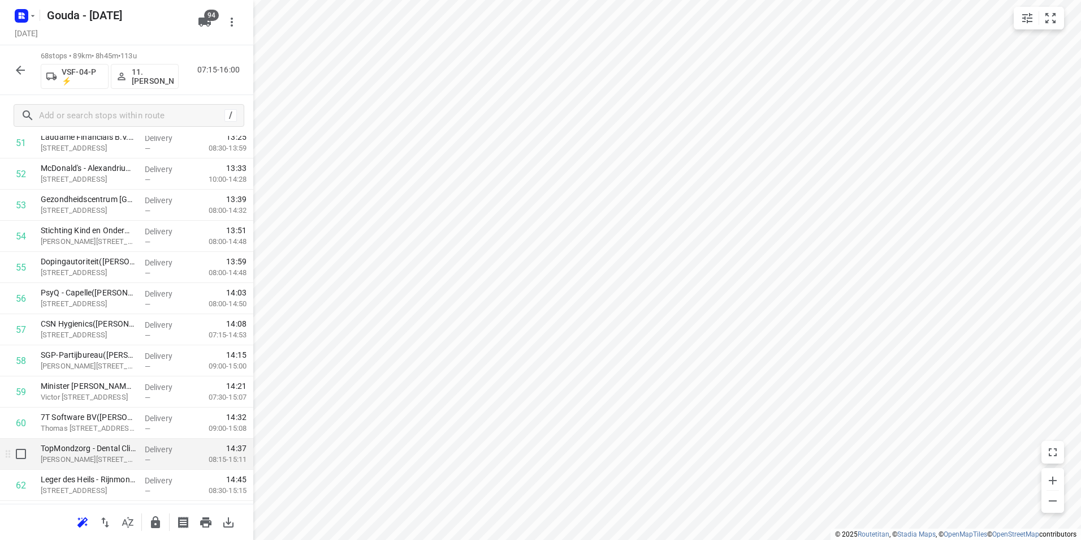
scroll to position [1669, 0]
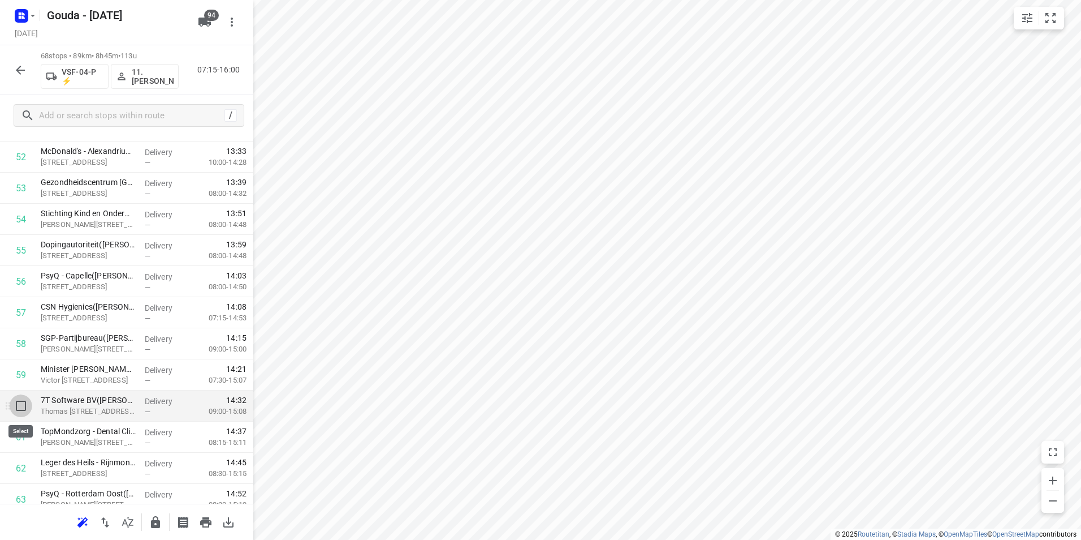
click at [19, 409] on input "checkbox" at bounding box center [21, 405] width 23 height 23
checkbox input "true"
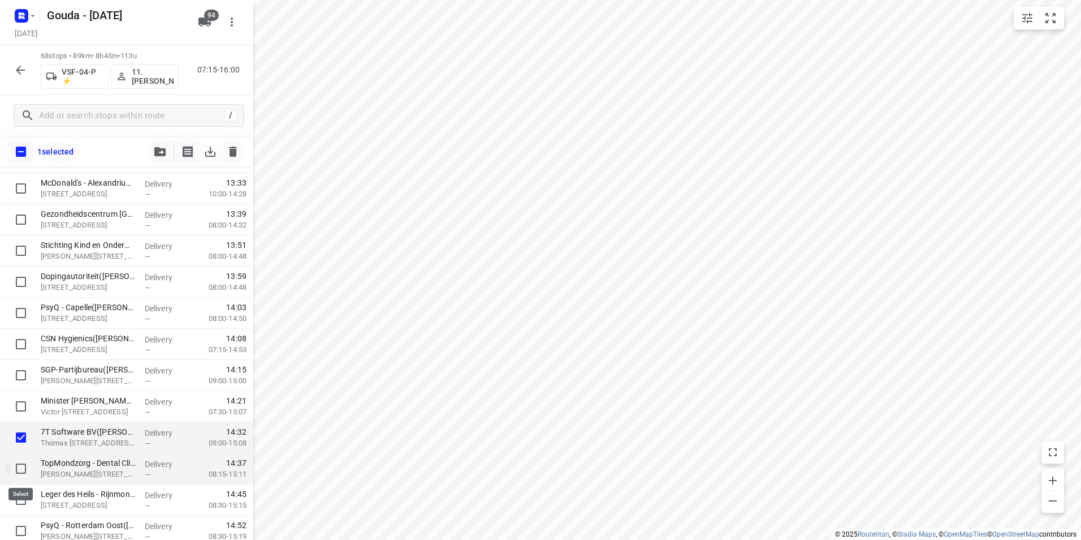
click at [20, 463] on input "checkbox" at bounding box center [21, 468] width 23 height 23
checkbox input "true"
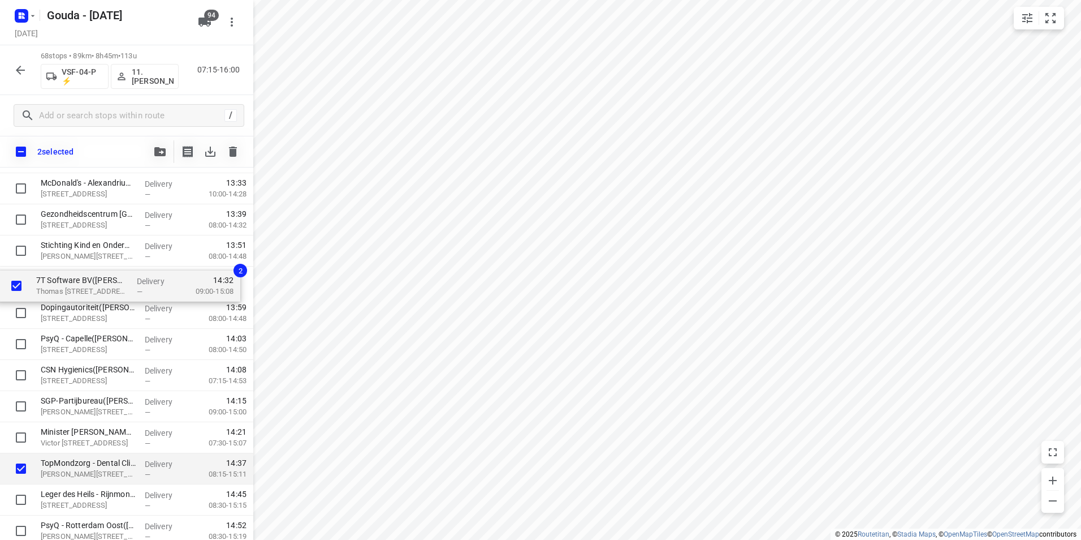
drag, startPoint x: 75, startPoint y: 439, endPoint x: 71, endPoint y: 280, distance: 158.4
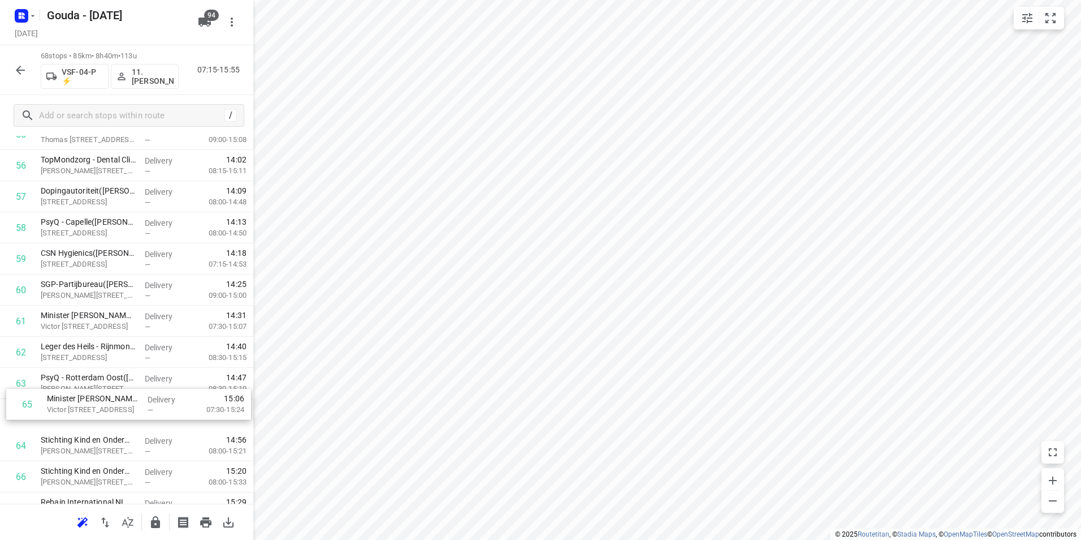
scroll to position [1785, 0]
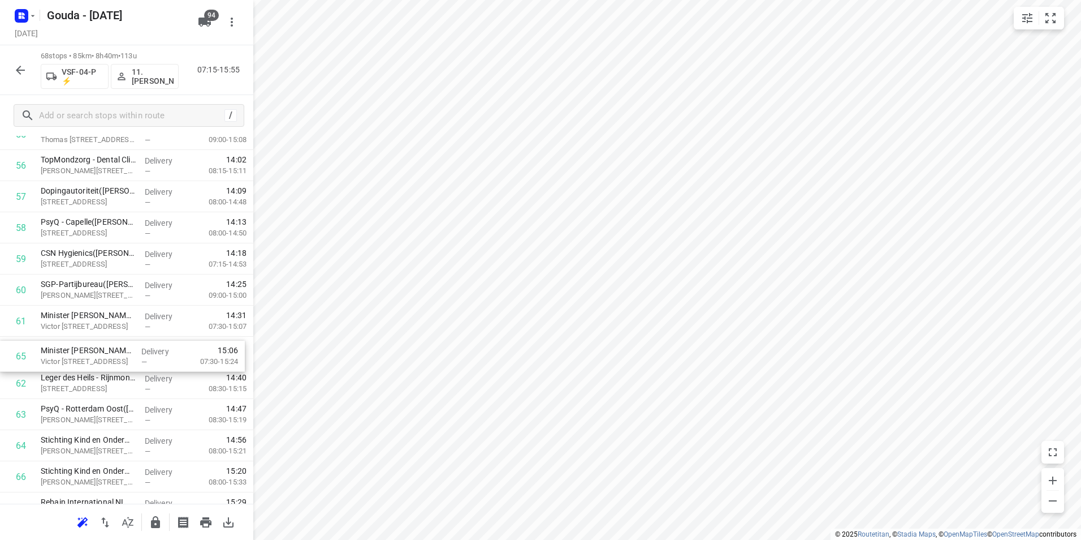
drag, startPoint x: 100, startPoint y: 431, endPoint x: 95, endPoint y: 353, distance: 77.6
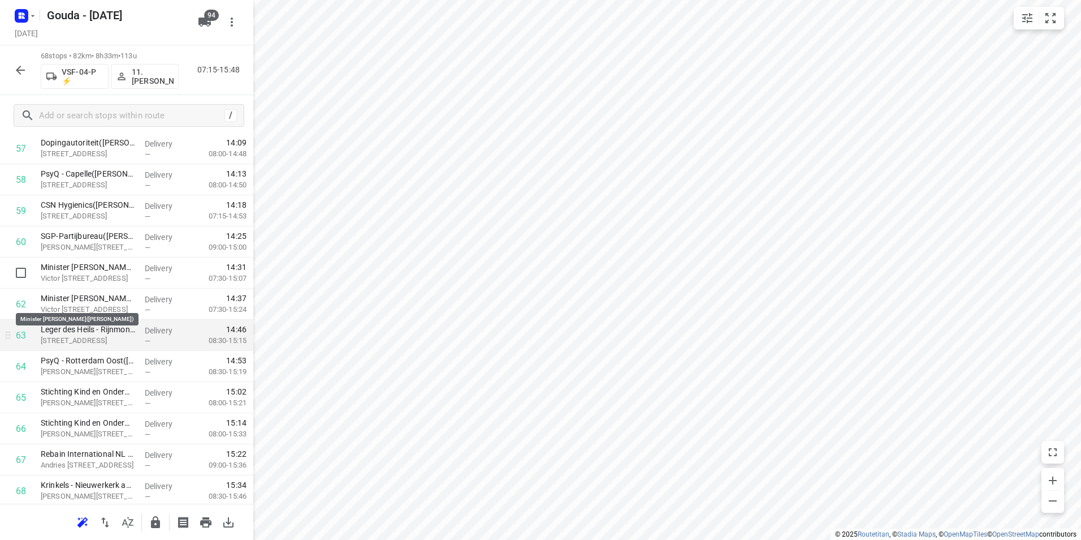
scroll to position [1842, 0]
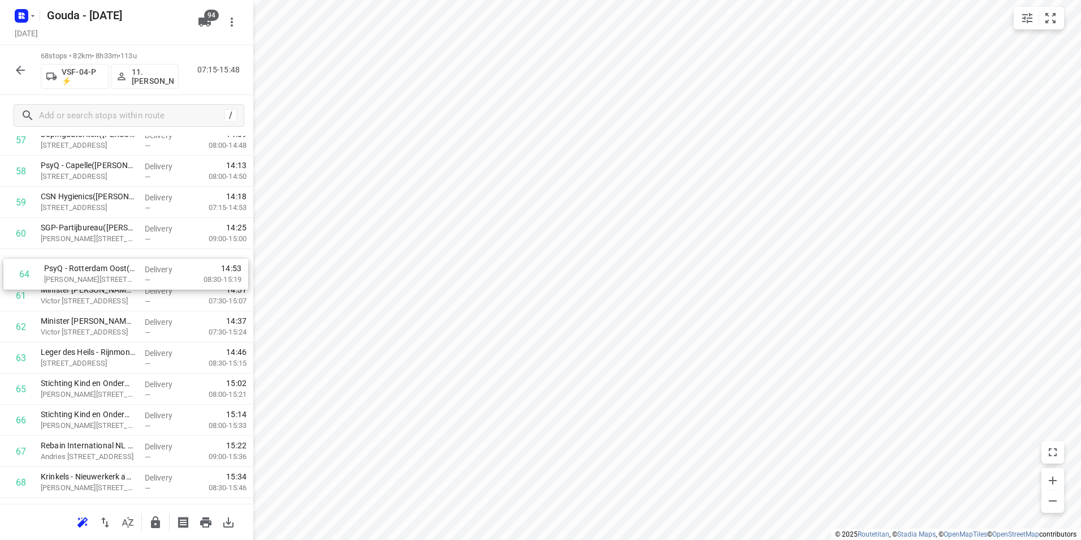
drag, startPoint x: 68, startPoint y: 357, endPoint x: 73, endPoint y: 269, distance: 88.4
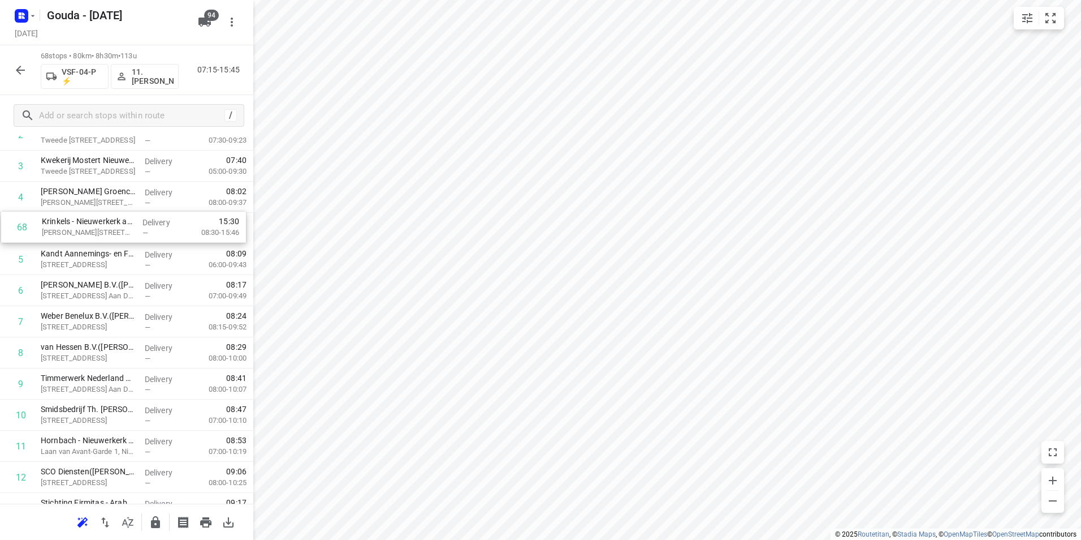
scroll to position [134, 0]
drag, startPoint x: 96, startPoint y: 451, endPoint x: 94, endPoint y: 223, distance: 228.5
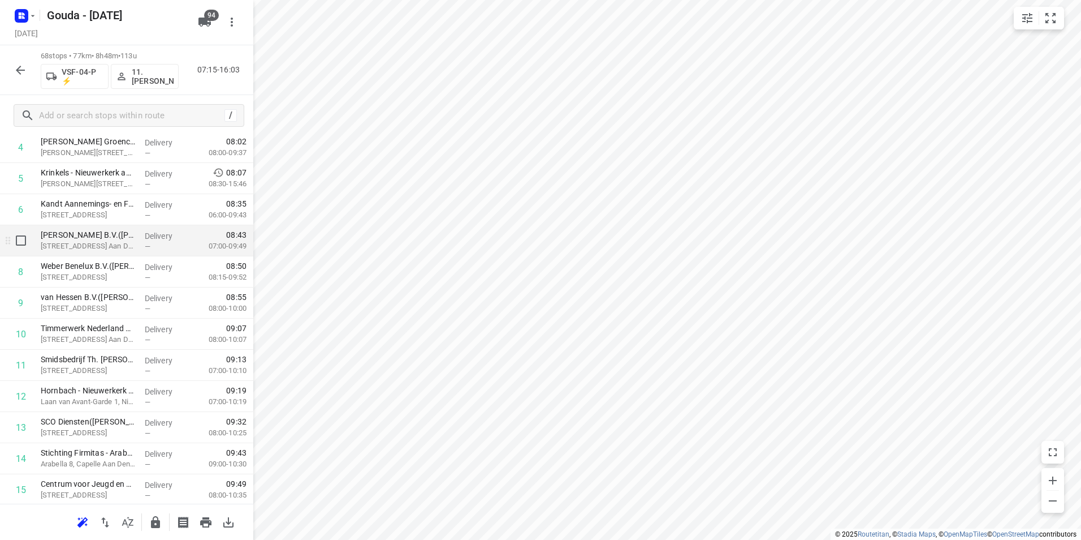
scroll to position [191, 0]
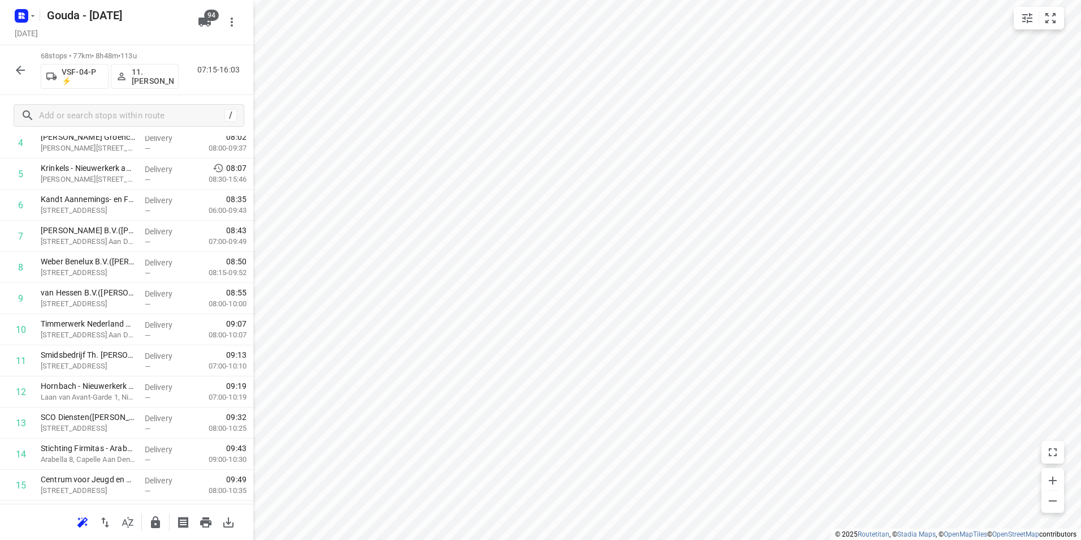
click at [161, 525] on icon "button" at bounding box center [156, 522] width 14 height 14
click at [21, 69] on icon "button" at bounding box center [21, 70] width 14 height 14
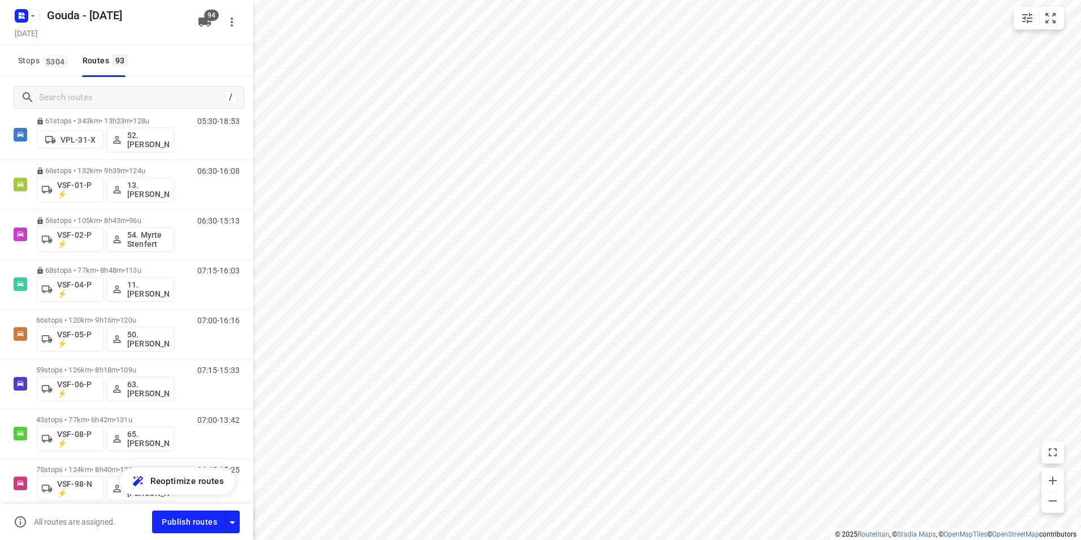
scroll to position [3839, 0]
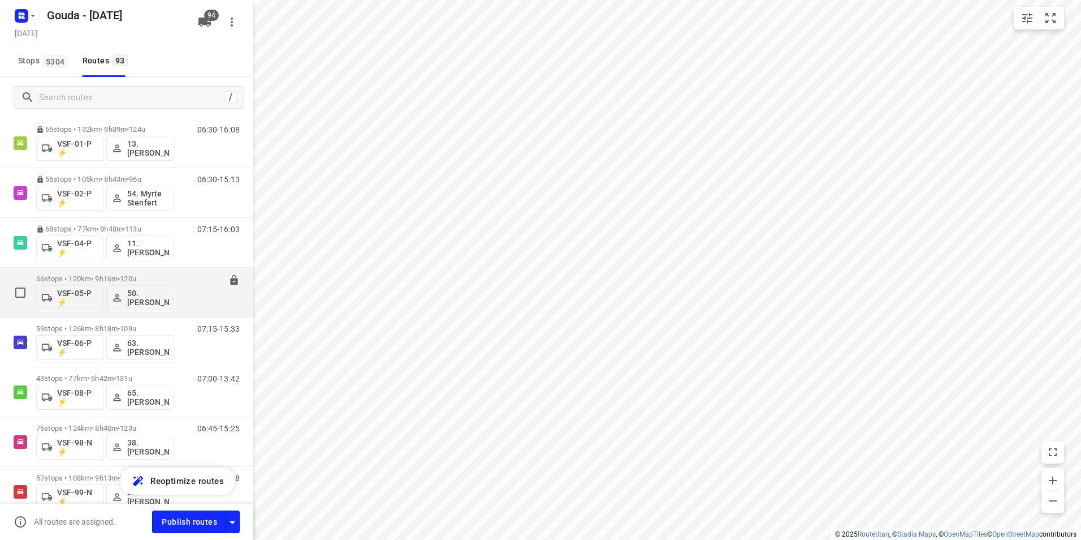
click at [134, 275] on span "120u" at bounding box center [128, 278] width 16 height 8
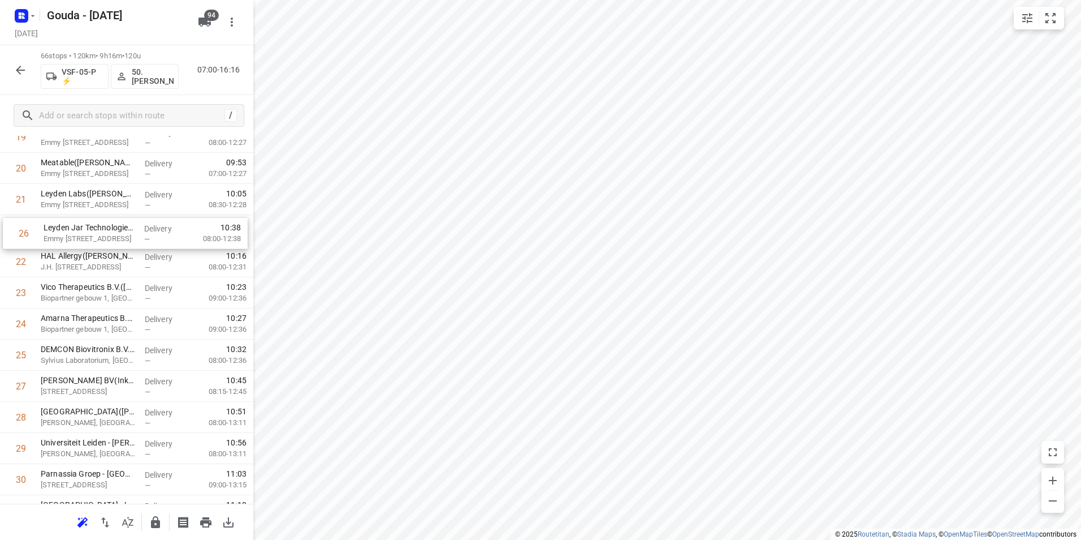
scroll to position [663, 0]
drag, startPoint x: 105, startPoint y: 339, endPoint x: 107, endPoint y: 231, distance: 108.1
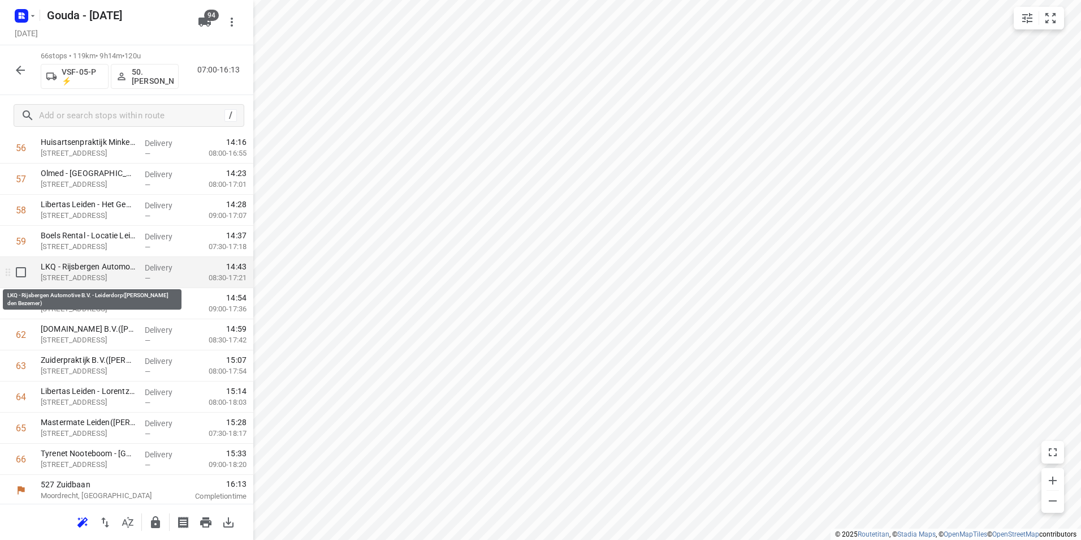
scroll to position [1805, 0]
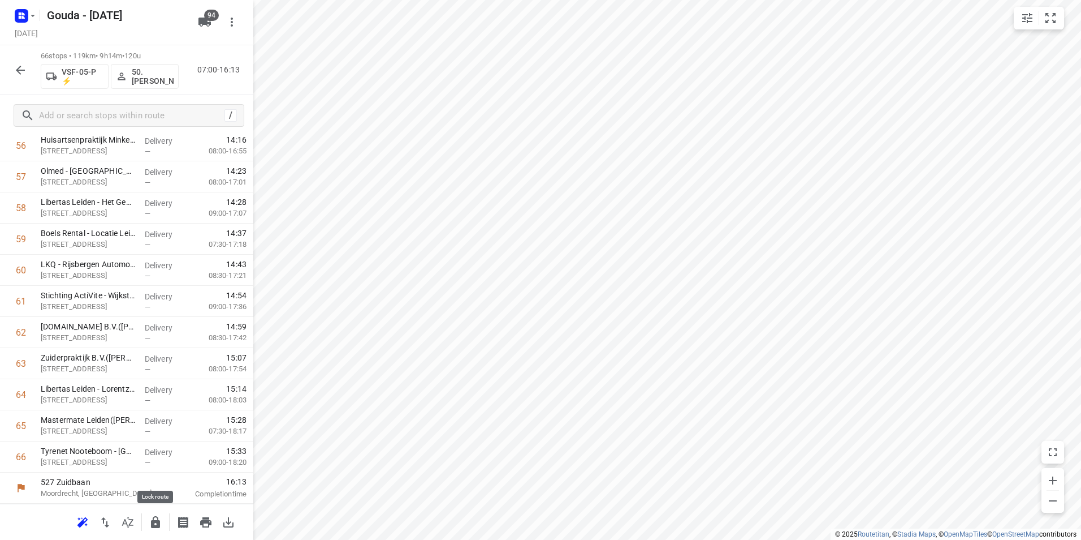
click at [151, 524] on icon "button" at bounding box center [155, 522] width 9 height 12
click at [19, 76] on icon "button" at bounding box center [21, 70] width 14 height 14
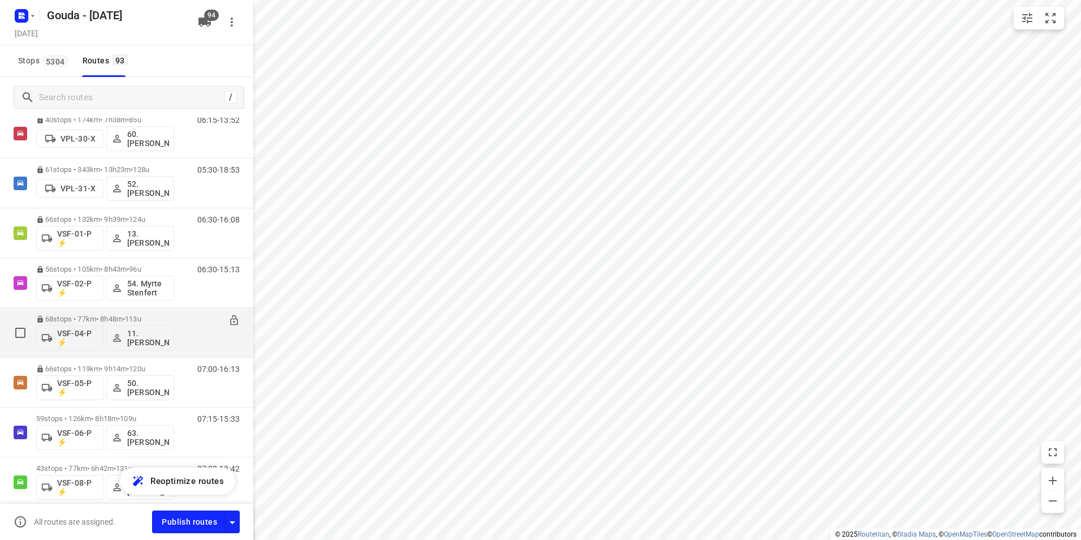
scroll to position [3789, 0]
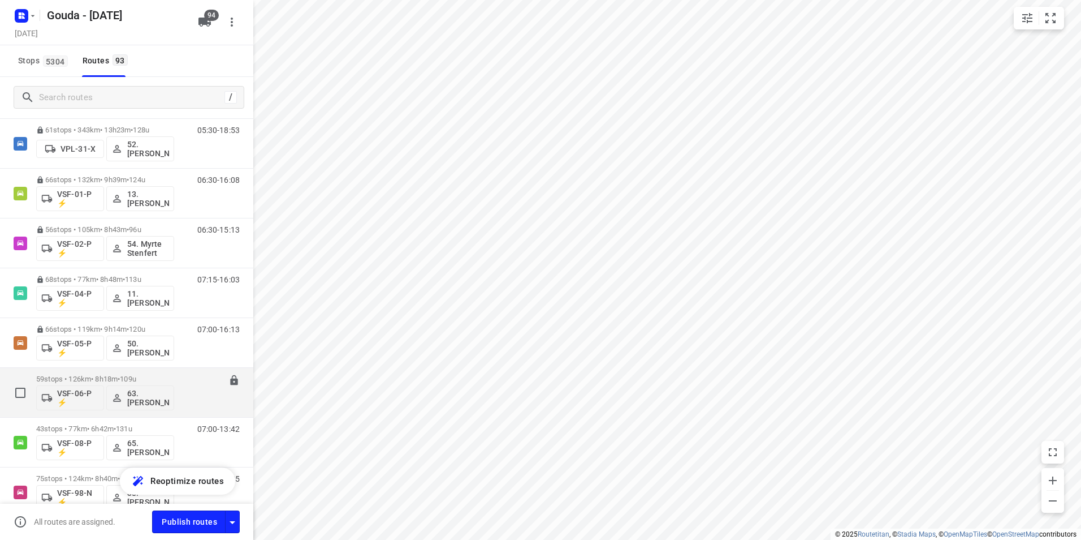
click at [122, 370] on div "59 stops • 126km • 8h18m • 109u VSF-06-P ⚡ 63.Britt Nederlof" at bounding box center [105, 392] width 138 height 47
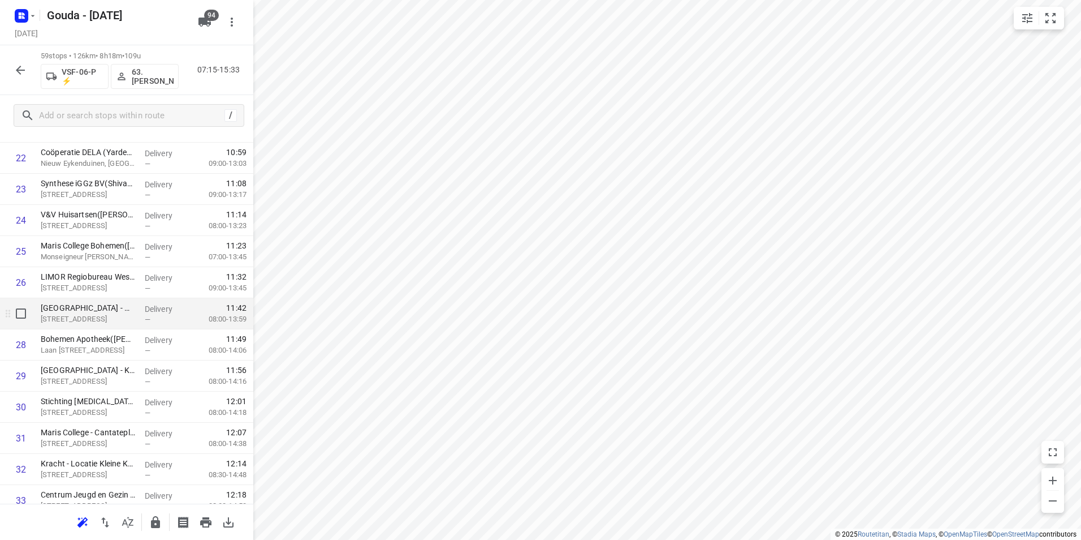
scroll to position [622, 0]
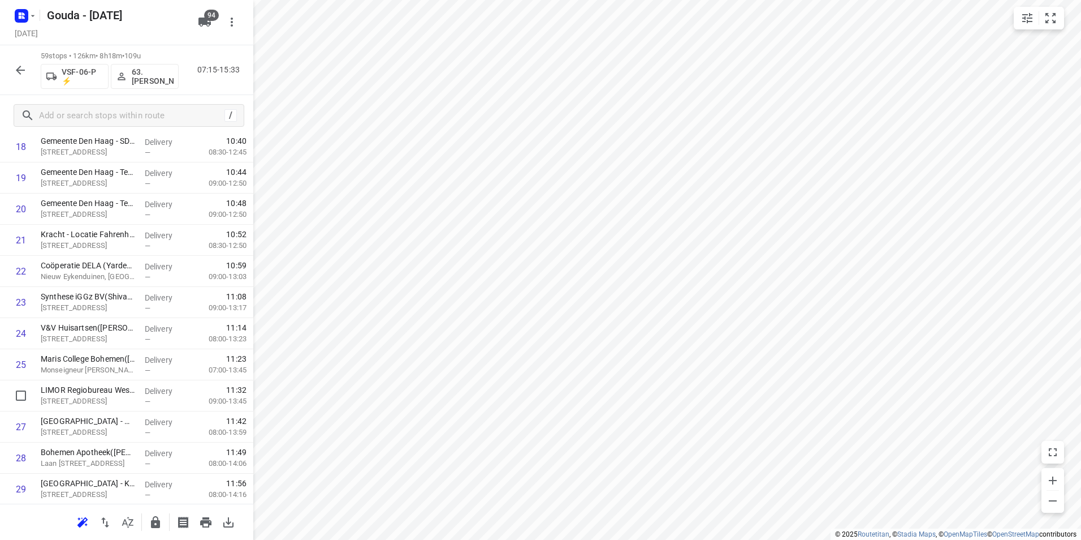
drag, startPoint x: 162, startPoint y: 399, endPoint x: 154, endPoint y: 362, distance: 38.0
click at [154, 362] on div "1 👷🏻 Prysmian Netherlands - Delft(Fabio Recchi / Kenney Gerrets) Schieweg 9, De…" at bounding box center [126, 519] width 253 height 1835
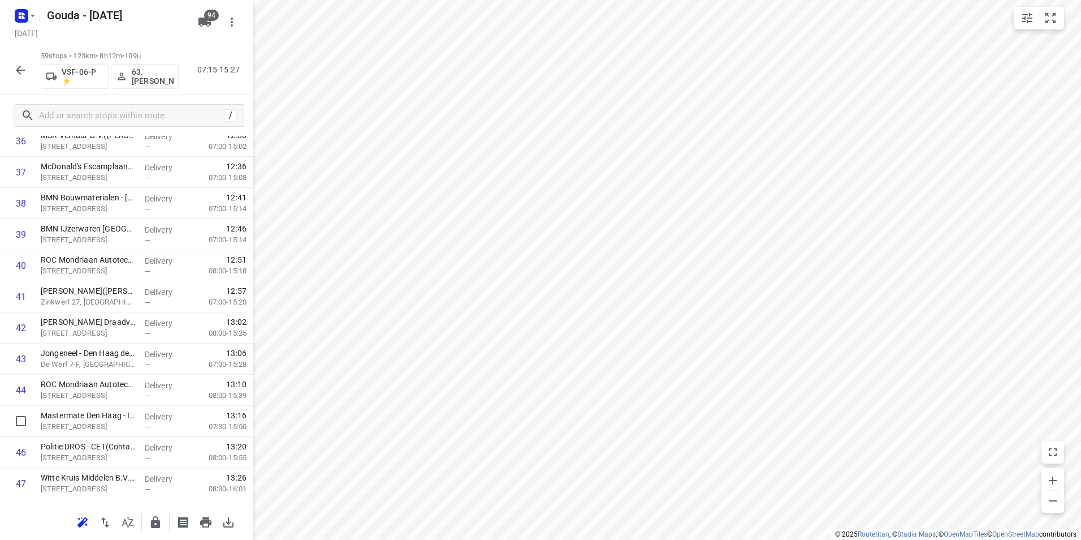
scroll to position [1190, 0]
drag, startPoint x: 126, startPoint y: 408, endPoint x: 128, endPoint y: 288, distance: 119.9
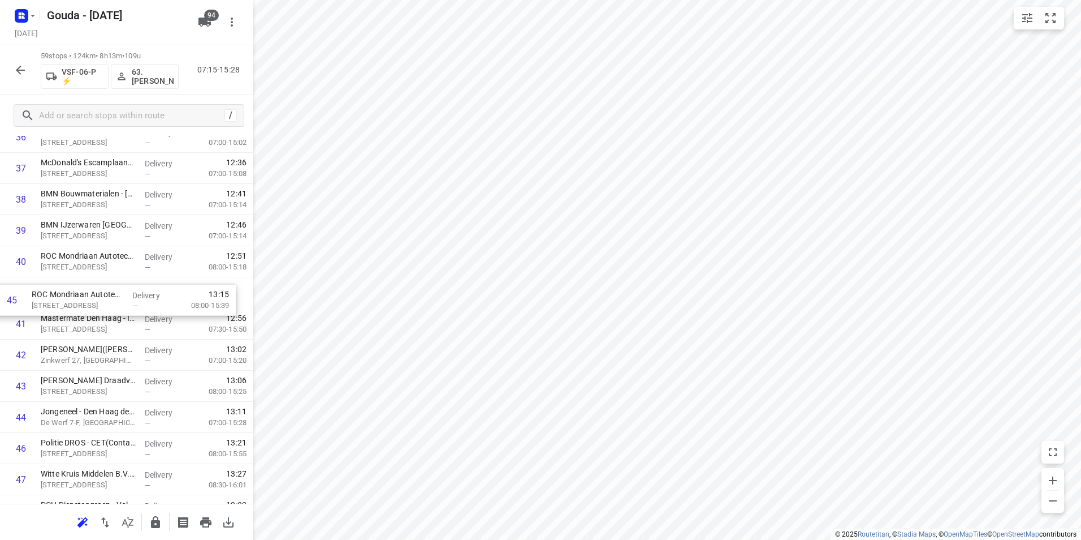
drag, startPoint x: 92, startPoint y: 422, endPoint x: 84, endPoint y: 299, distance: 124.1
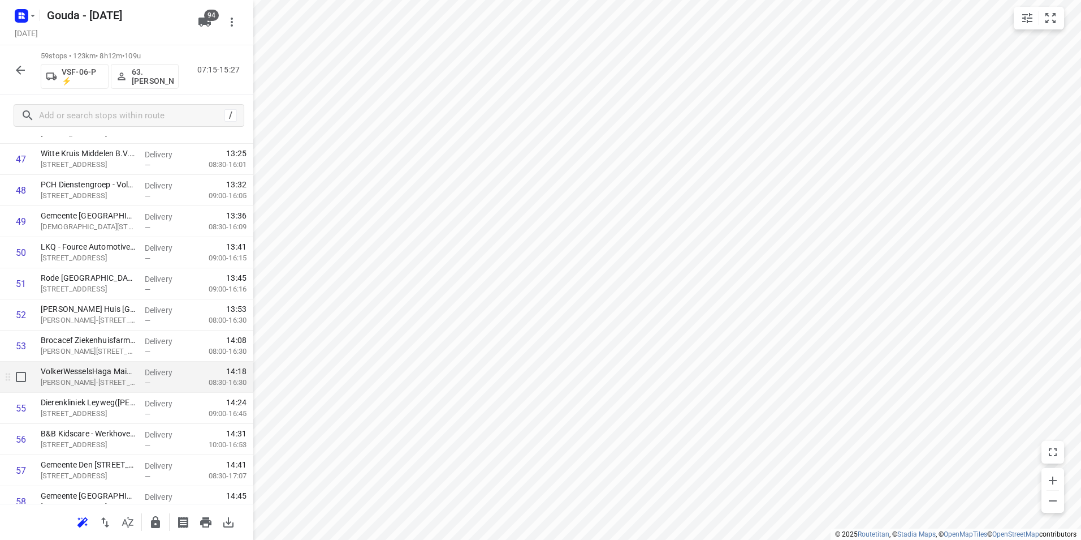
scroll to position [1531, 0]
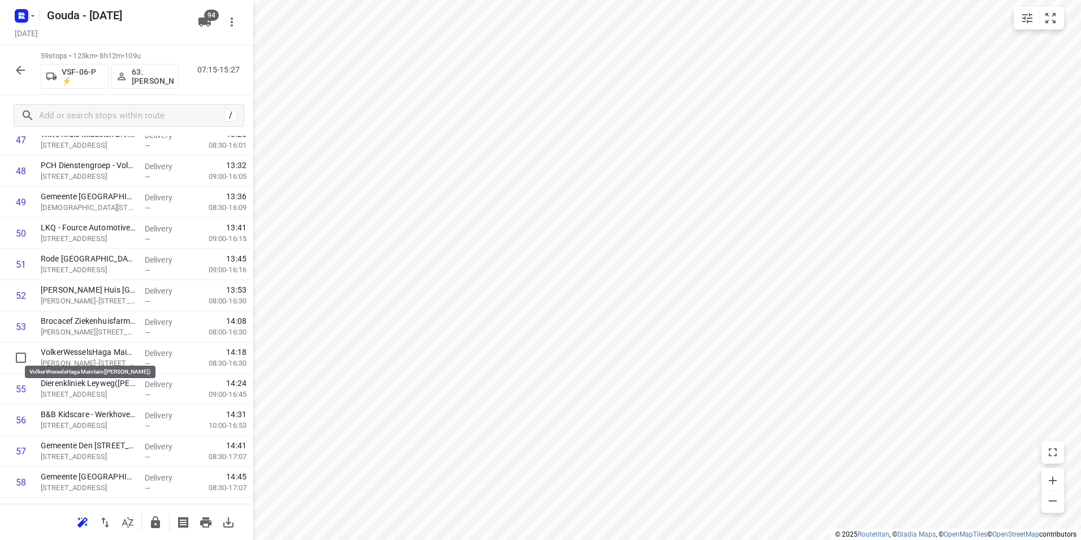
drag, startPoint x: 112, startPoint y: 354, endPoint x: 113, endPoint y: 334, distance: 19.8
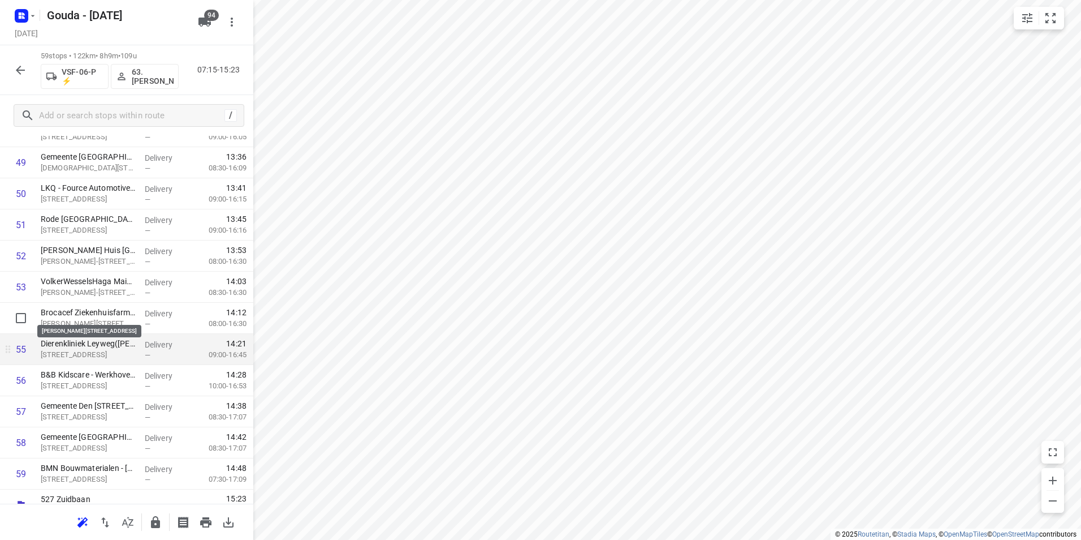
scroll to position [1587, 0]
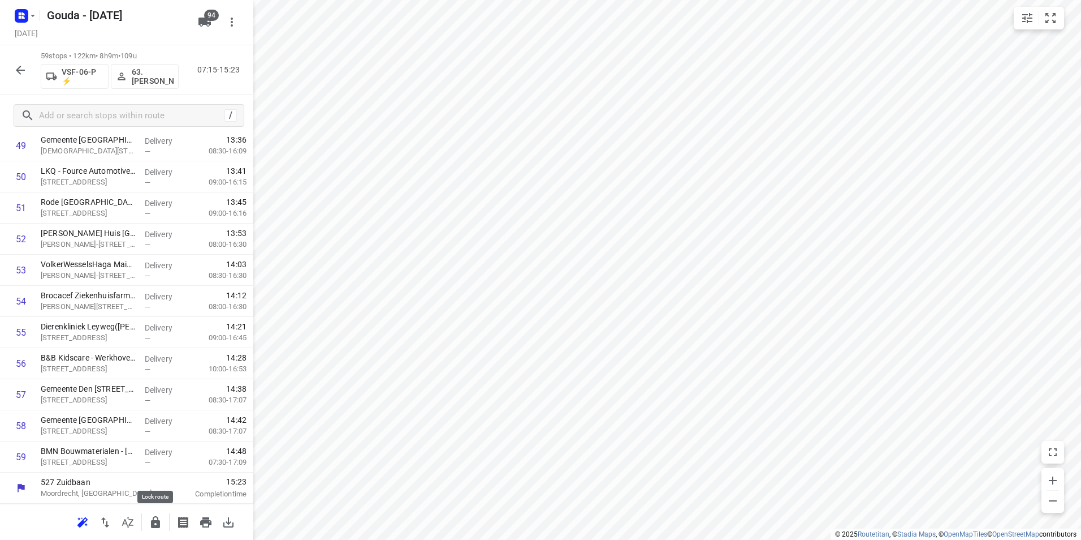
click at [154, 523] on icon "button" at bounding box center [155, 522] width 9 height 12
click at [28, 81] on div at bounding box center [20, 70] width 23 height 23
click at [19, 73] on icon "button" at bounding box center [21, 70] width 14 height 14
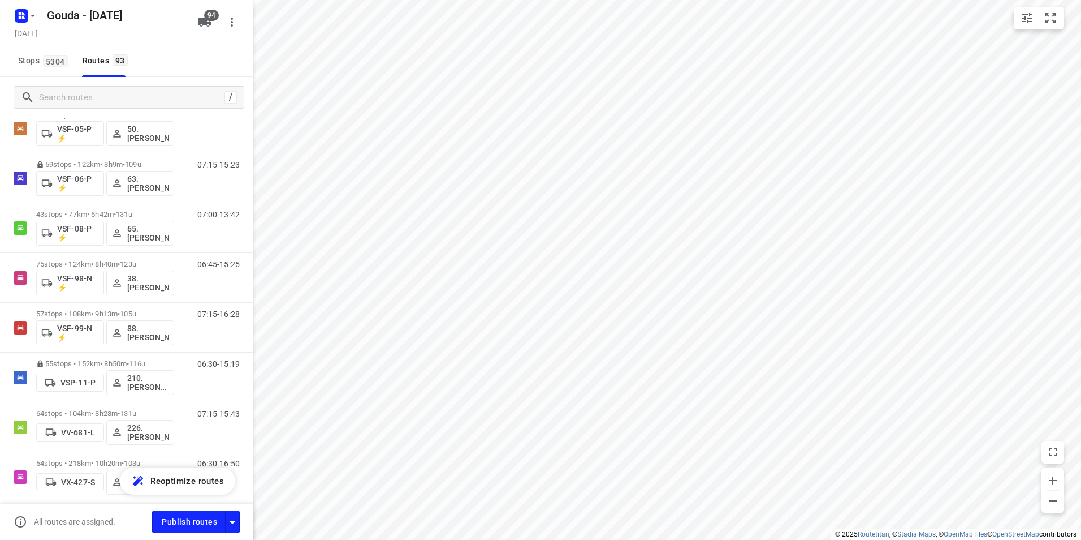
scroll to position [3969, 0]
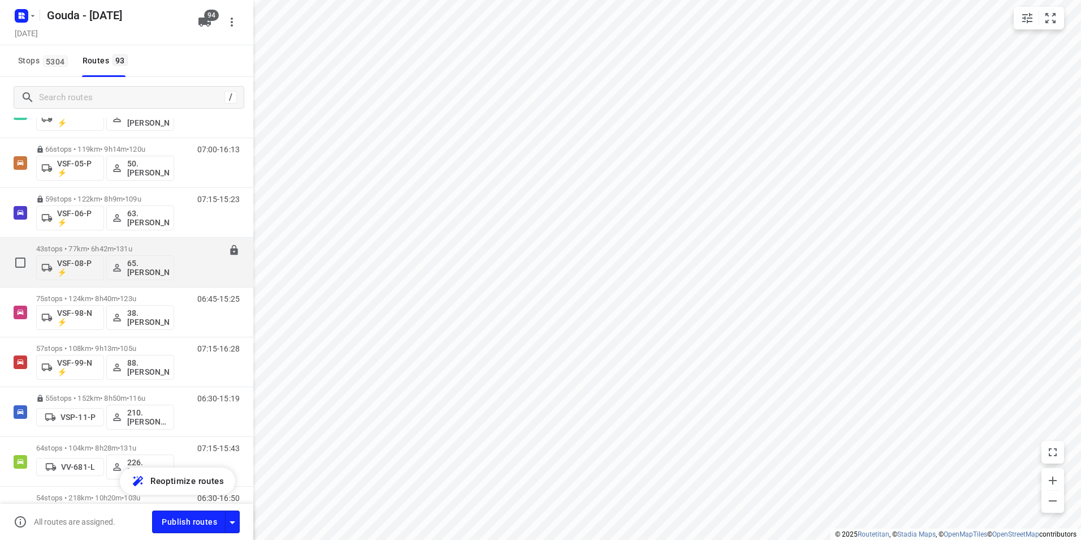
click at [96, 245] on p "43 stops • 77km • 6h42m • 131u" at bounding box center [105, 248] width 138 height 8
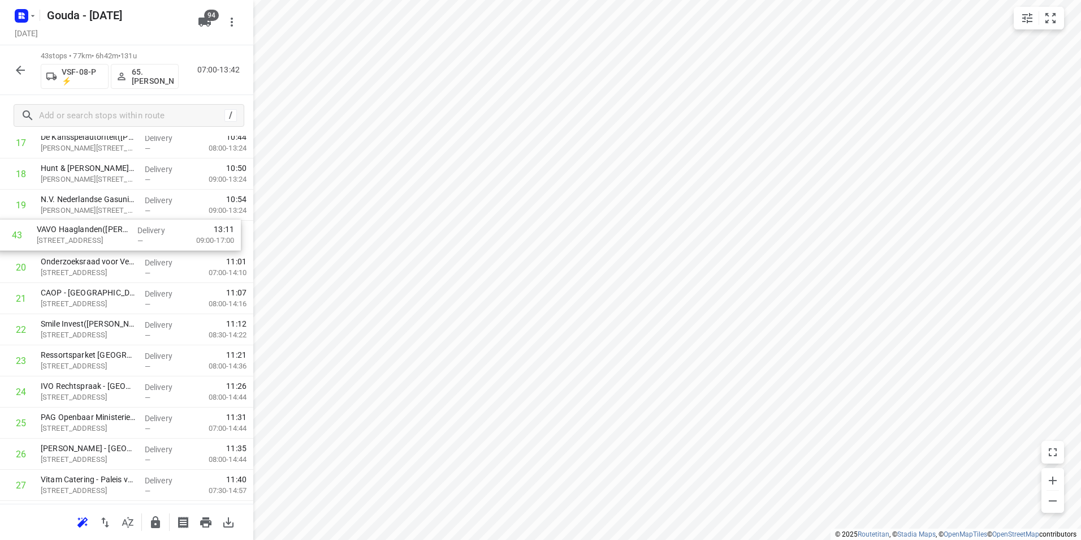
scroll to position [590, 0]
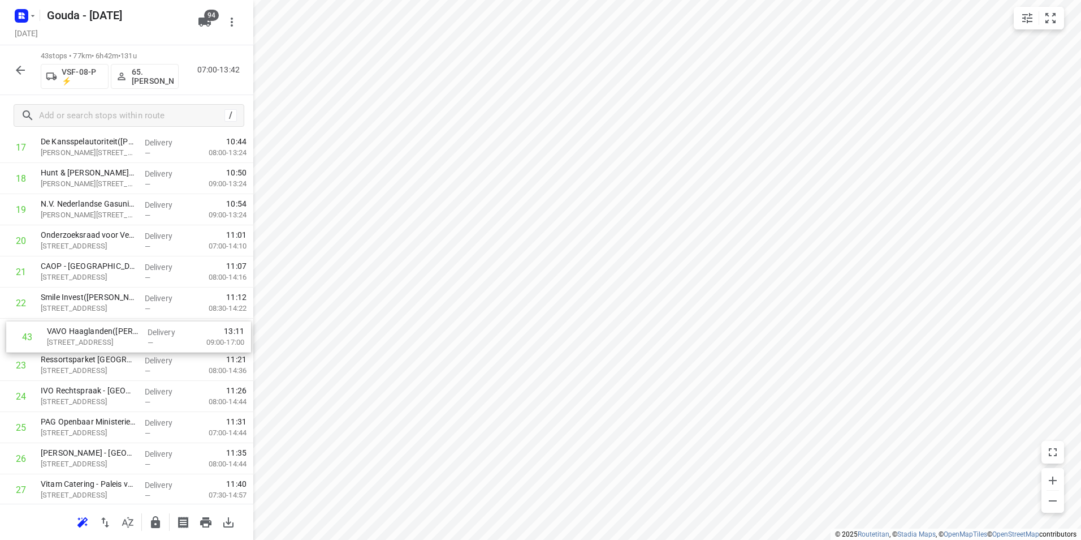
drag, startPoint x: 93, startPoint y: 459, endPoint x: 100, endPoint y: 336, distance: 122.9
click at [100, 336] on div "1 👷🏻⭐ Albron Nederland B.V. - Nutricia(Dennis Santoe) Waterzuiveringsweg 1, Zoe…" at bounding box center [126, 302] width 253 height 1337
click at [156, 525] on icon "button" at bounding box center [155, 522] width 9 height 12
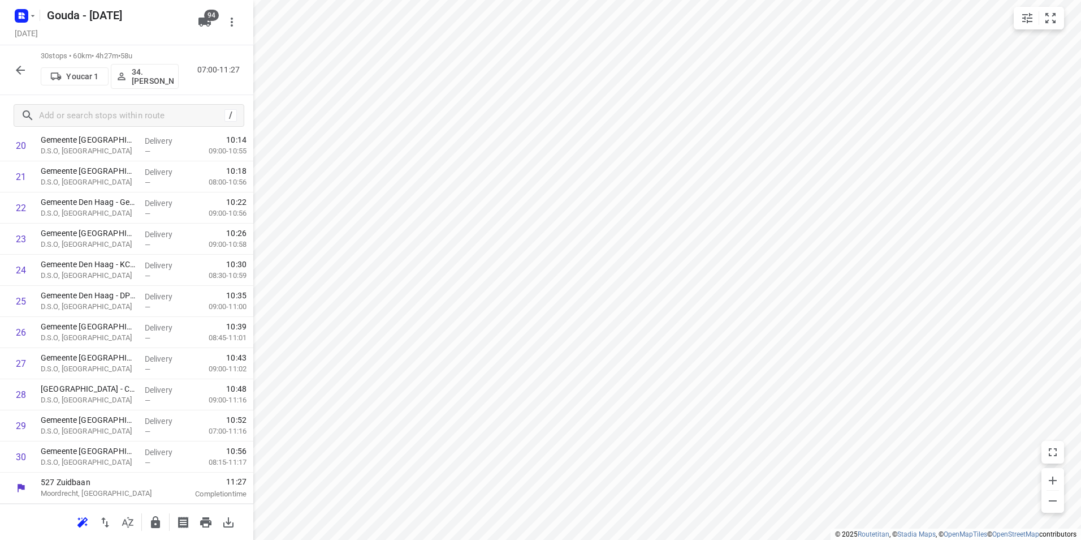
scroll to position [685, 0]
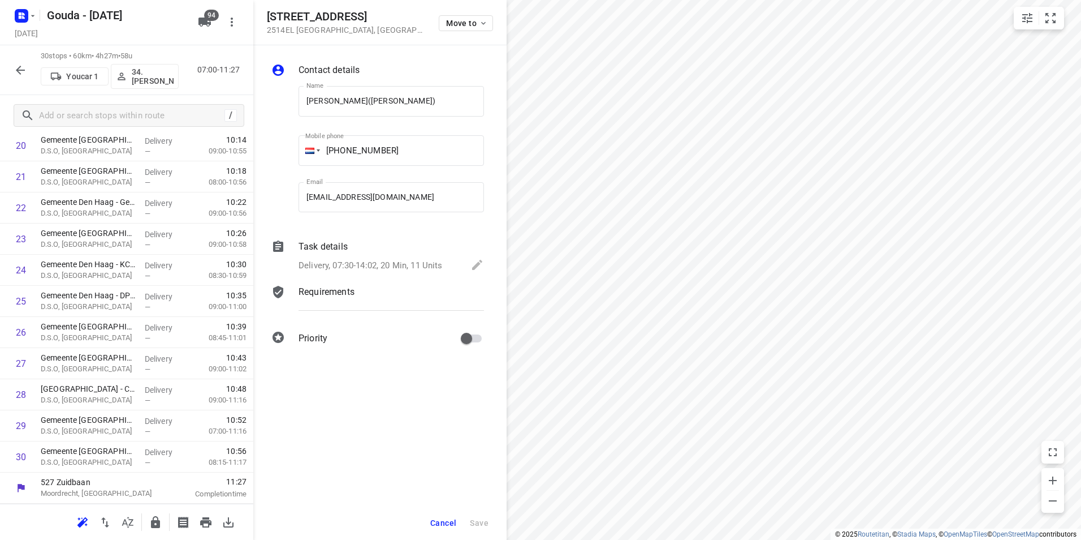
click at [360, 256] on div "Task details Delivery, 07:30-14:02, 20 Min, 11 Units" at bounding box center [391, 257] width 190 height 38
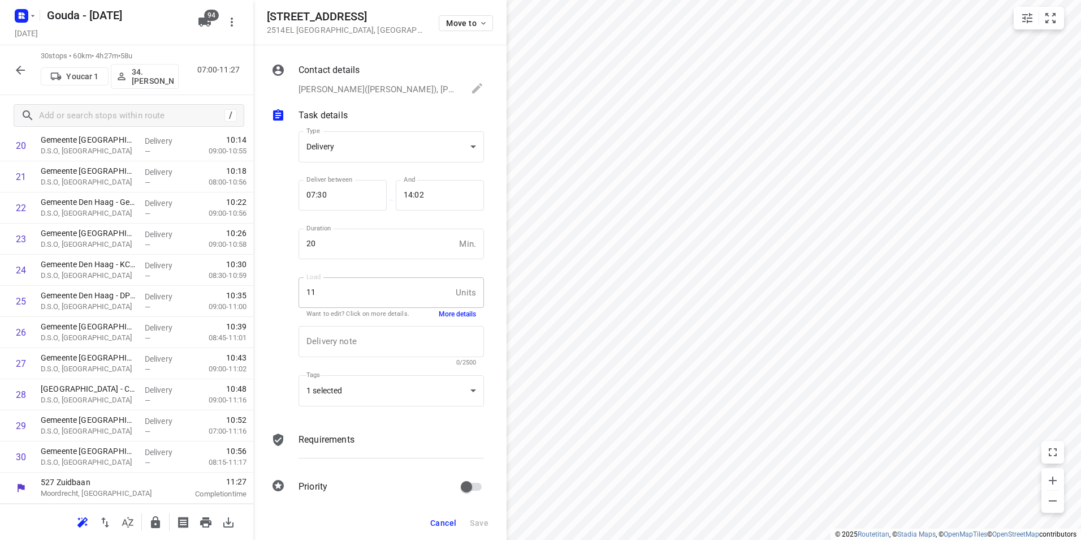
click at [443, 322] on div "Delivery note x Delivery note 0/2500" at bounding box center [391, 346] width 195 height 54
click at [447, 316] on button "More details" at bounding box center [457, 314] width 37 height 10
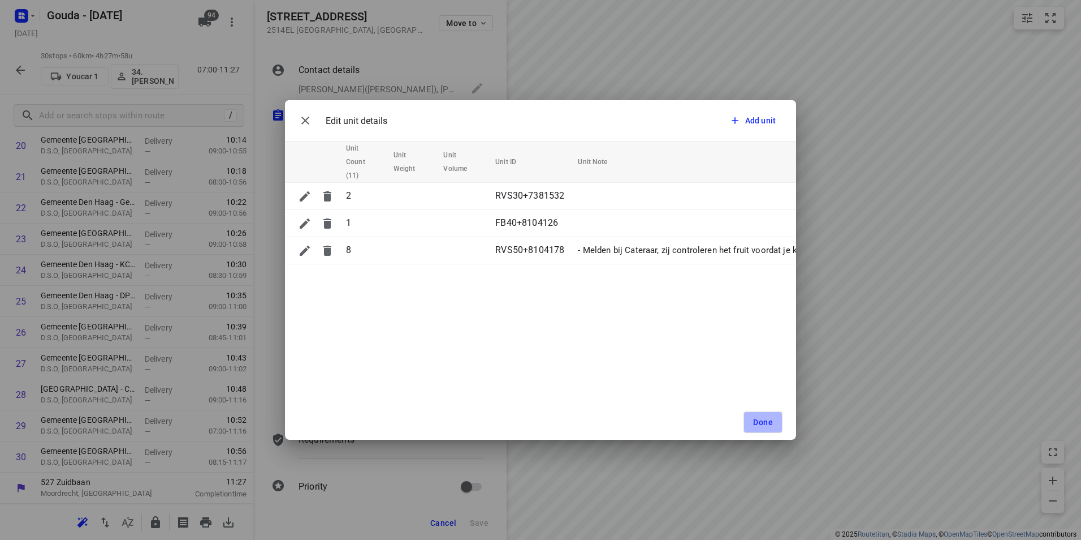
click at [746, 422] on button "Done" at bounding box center [763, 421] width 39 height 21
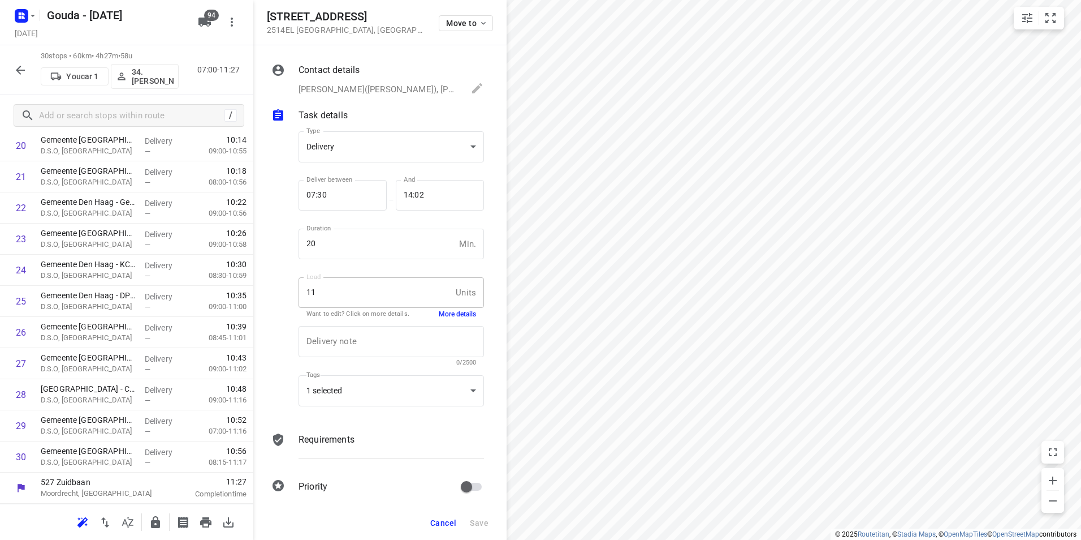
click at [441, 523] on span "Cancel" at bounding box center [443, 522] width 26 height 9
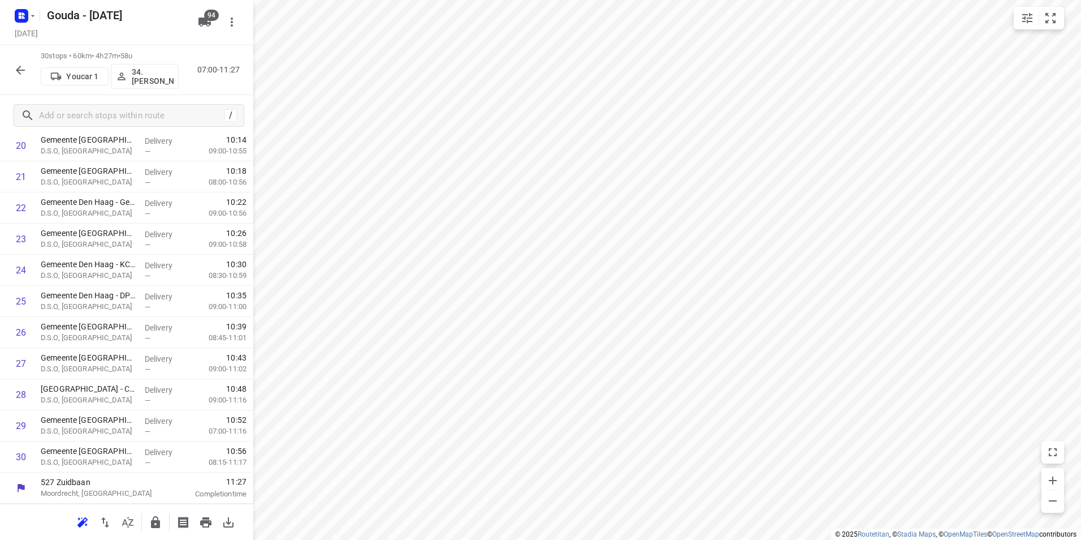
click at [21, 72] on icon "button" at bounding box center [21, 70] width 14 height 14
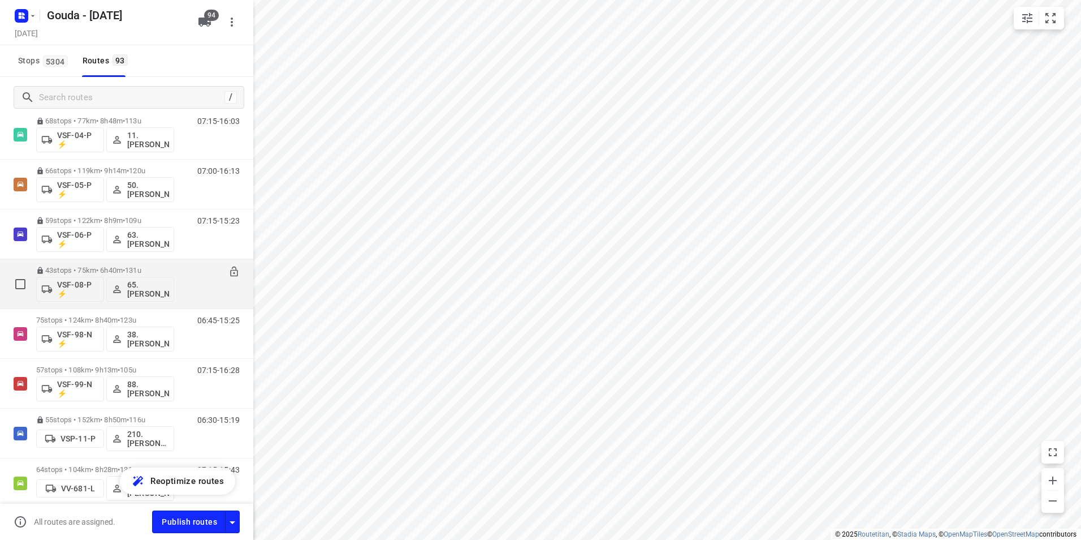
scroll to position [3947, 0]
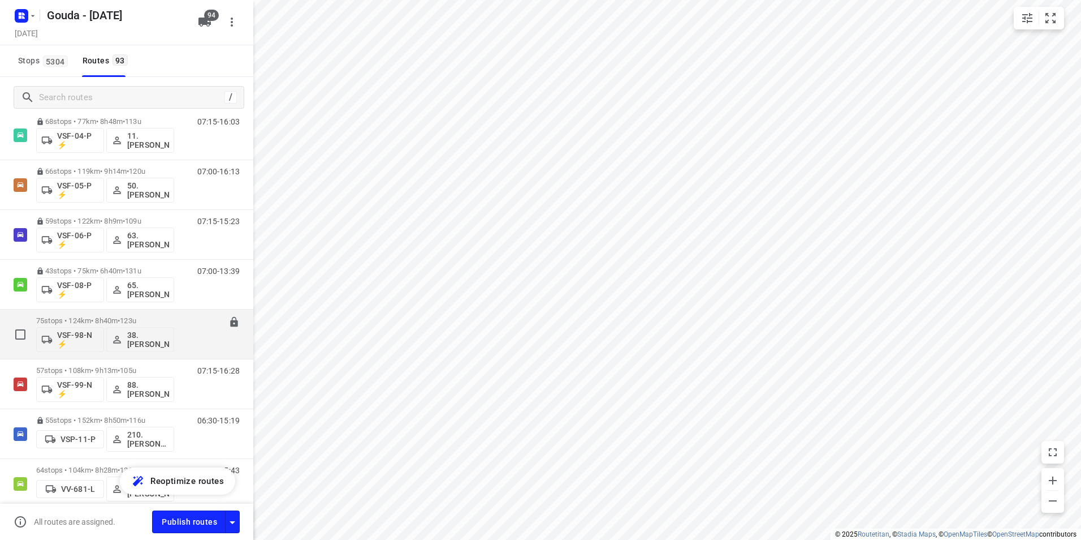
click at [81, 320] on p "75 stops • 124km • 8h40m • 123u" at bounding box center [105, 320] width 138 height 8
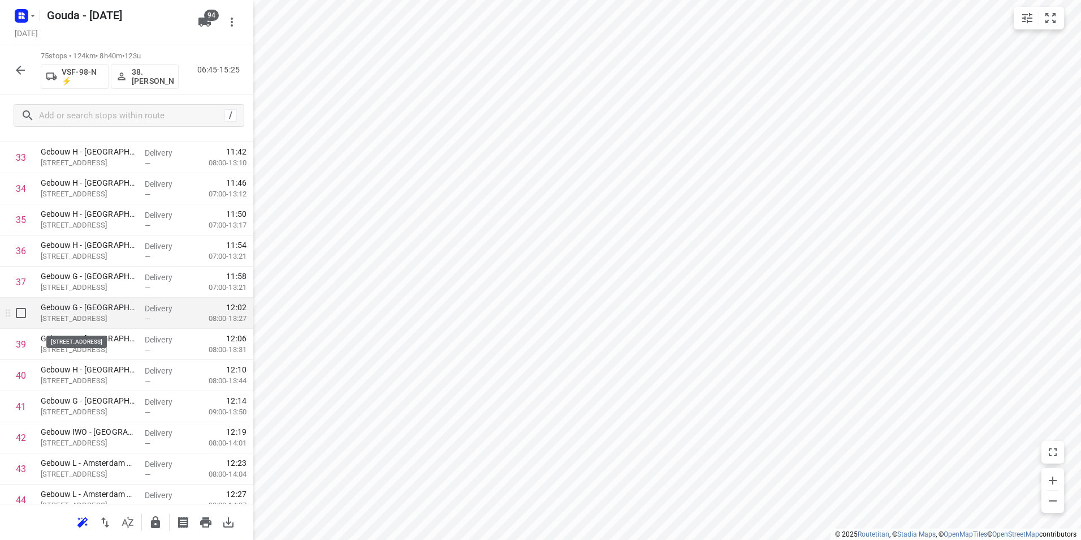
scroll to position [1074, 0]
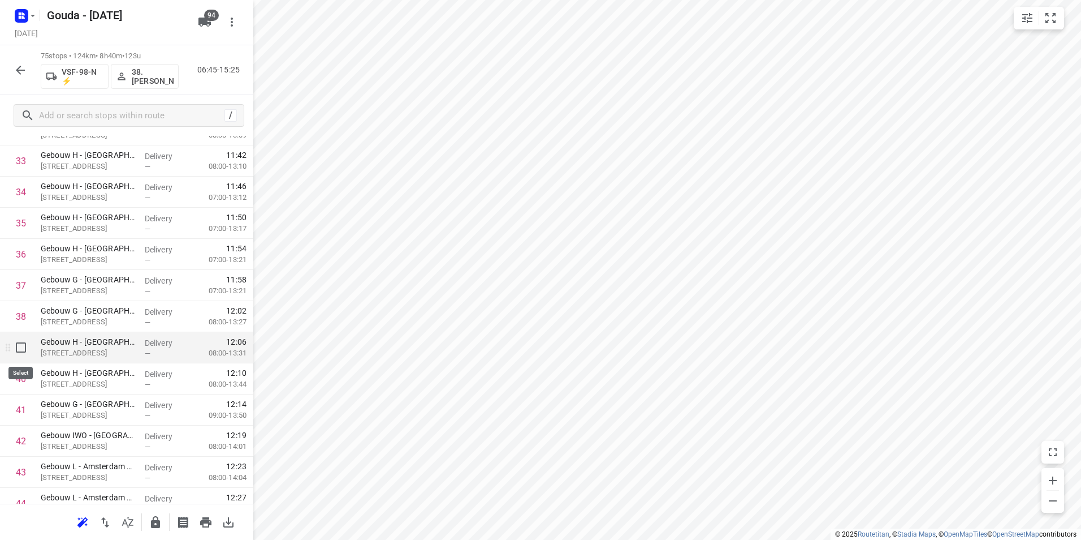
click at [20, 349] on input "checkbox" at bounding box center [21, 347] width 23 height 23
checkbox input "true"
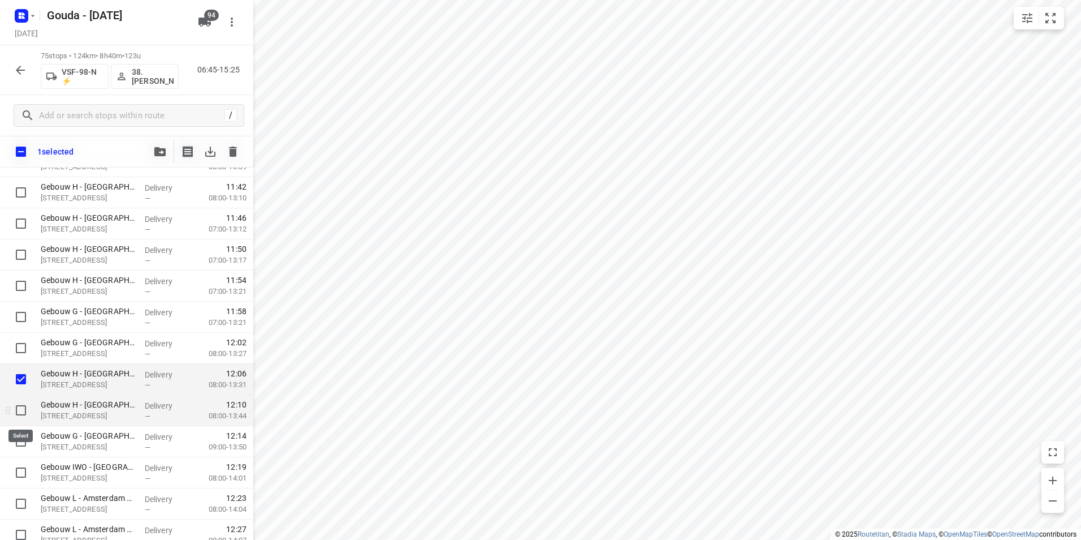
click at [16, 411] on input "checkbox" at bounding box center [21, 410] width 23 height 23
checkbox input "true"
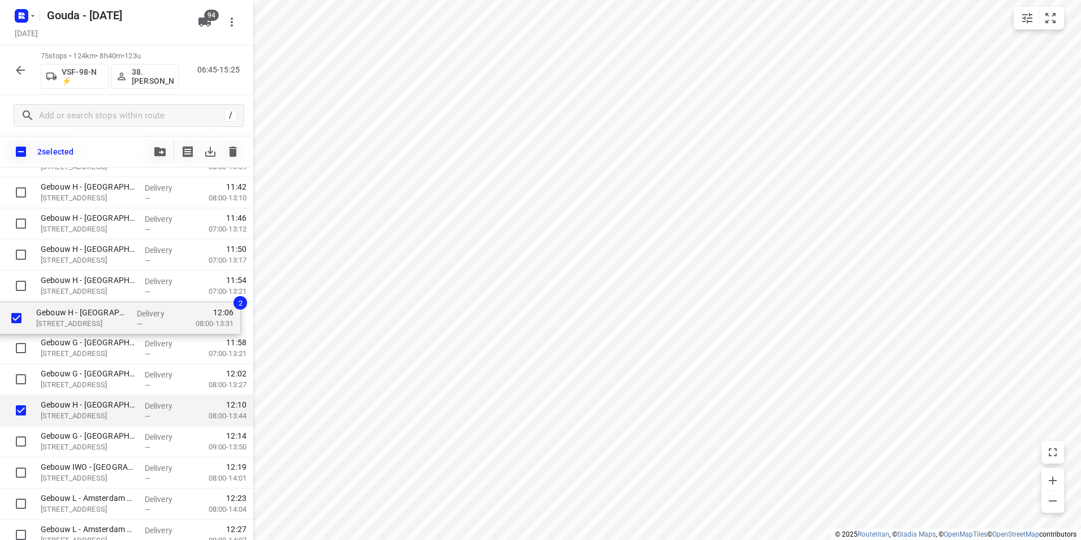
drag, startPoint x: 61, startPoint y: 387, endPoint x: 57, endPoint y: 321, distance: 65.7
click at [57, 321] on div "OurDomain Amsterdam South East(Goia Ormel) Markelerbergpad 5, Amsterdam Deliver…" at bounding box center [126, 348] width 253 height 2333
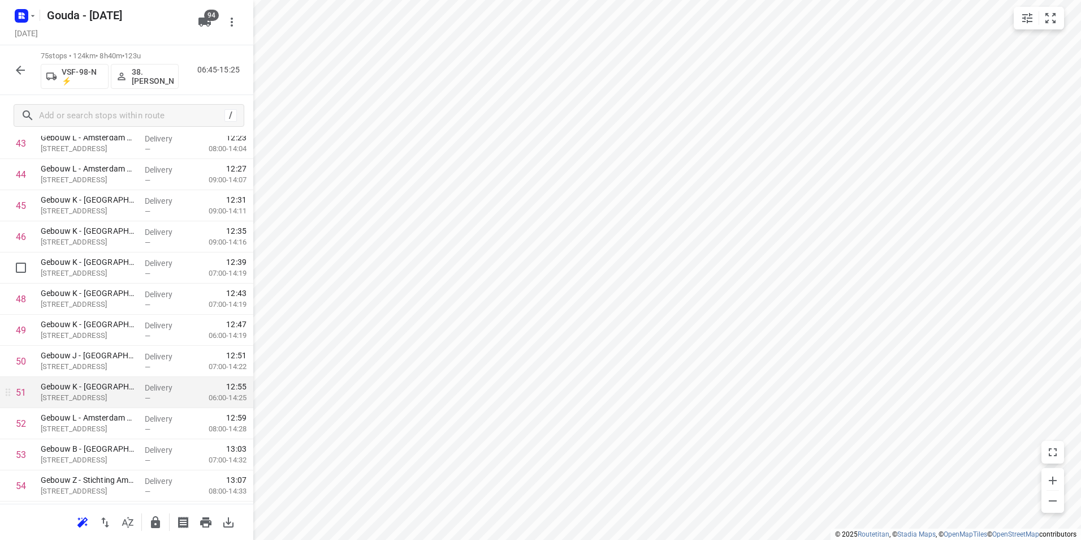
scroll to position [1470, 0]
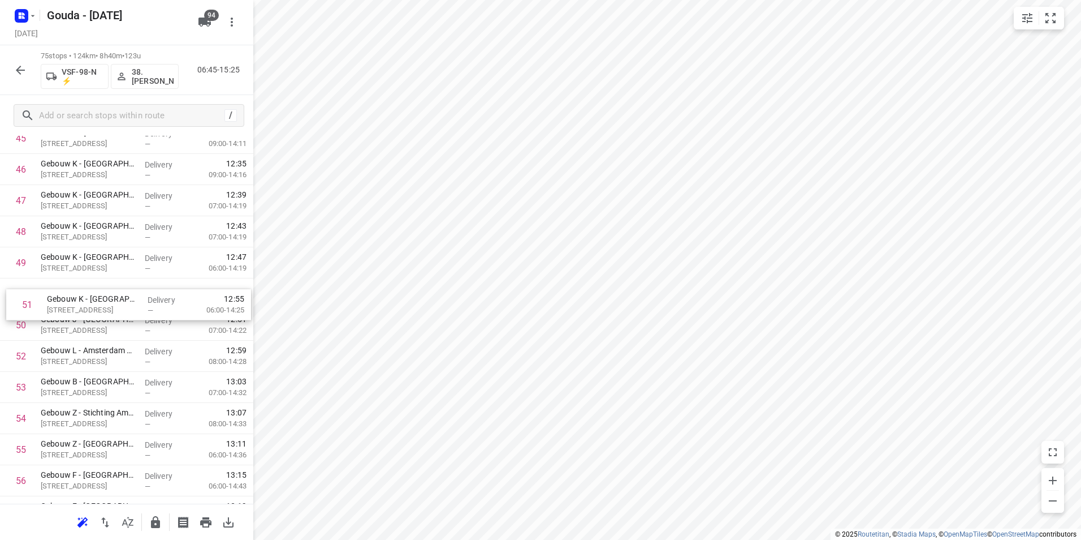
drag, startPoint x: 93, startPoint y: 325, endPoint x: 102, endPoint y: 301, distance: 25.4
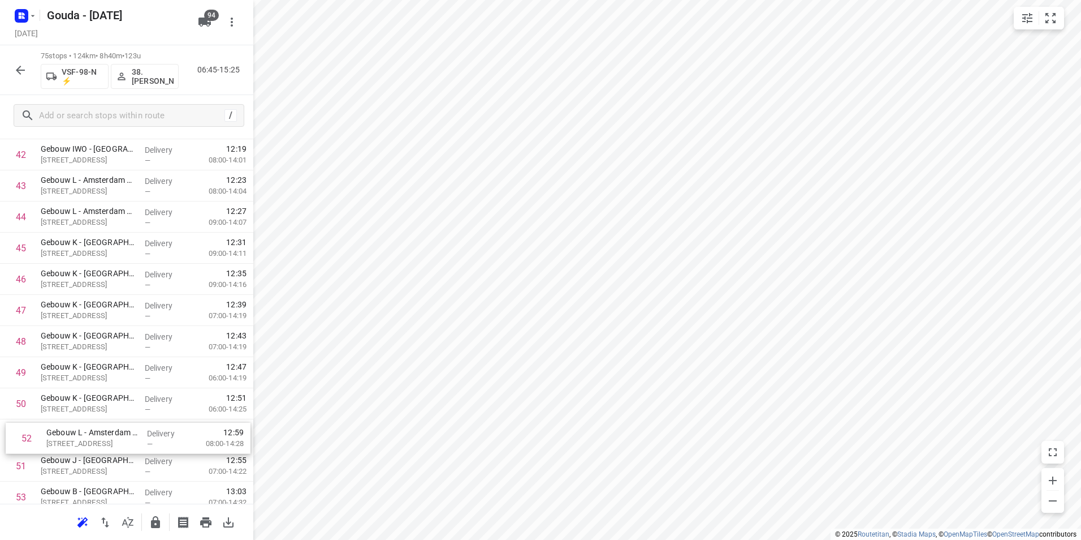
scroll to position [1361, 0]
drag, startPoint x: 92, startPoint y: 465, endPoint x: 94, endPoint y: 244, distance: 221.1
click at [94, 244] on div "1 OurDomain Amsterdam South East(Goia Ormel) Markelerbergpad 5, Amsterdam Deliv…" at bounding box center [126, 30] width 253 height 2333
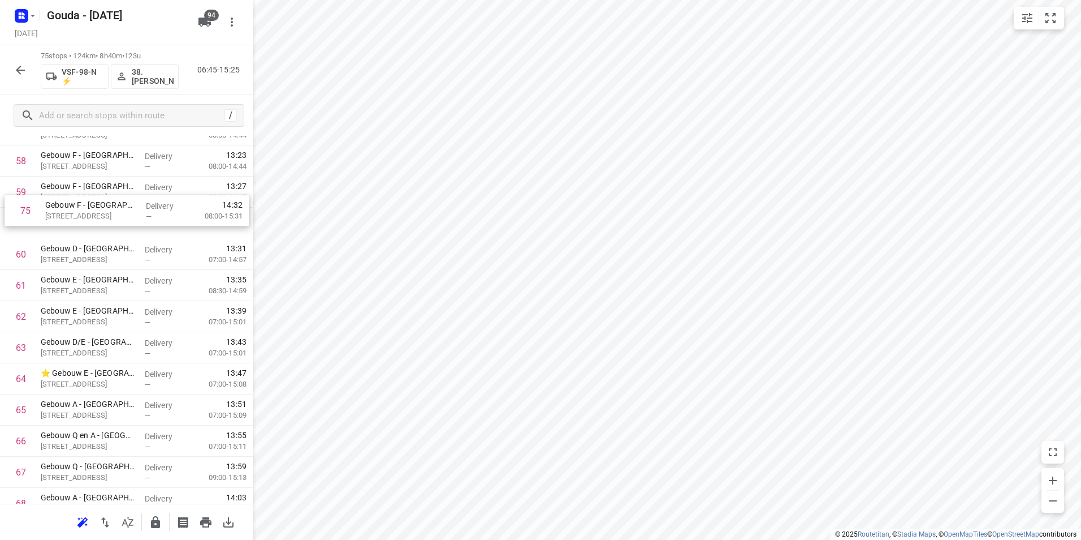
drag, startPoint x: 101, startPoint y: 464, endPoint x: 106, endPoint y: 227, distance: 237.0
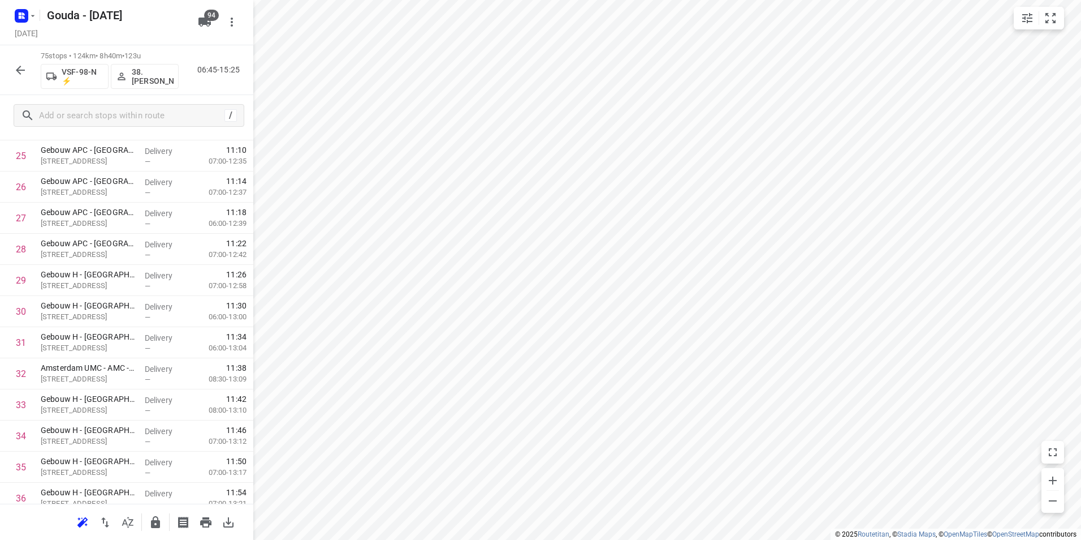
scroll to position [605, 0]
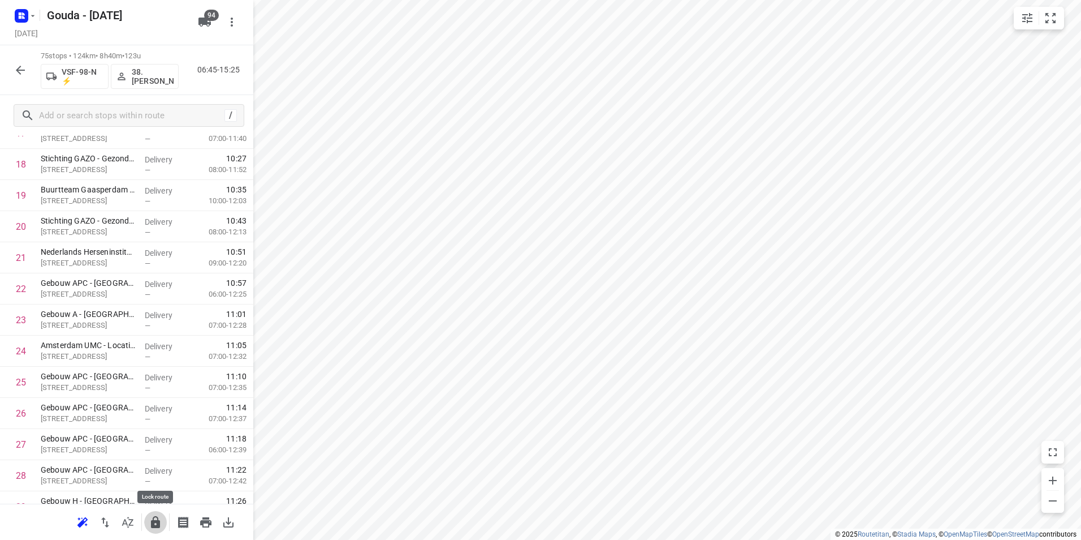
click at [155, 520] on icon "button" at bounding box center [155, 522] width 9 height 12
click at [20, 66] on icon "button" at bounding box center [20, 70] width 9 height 9
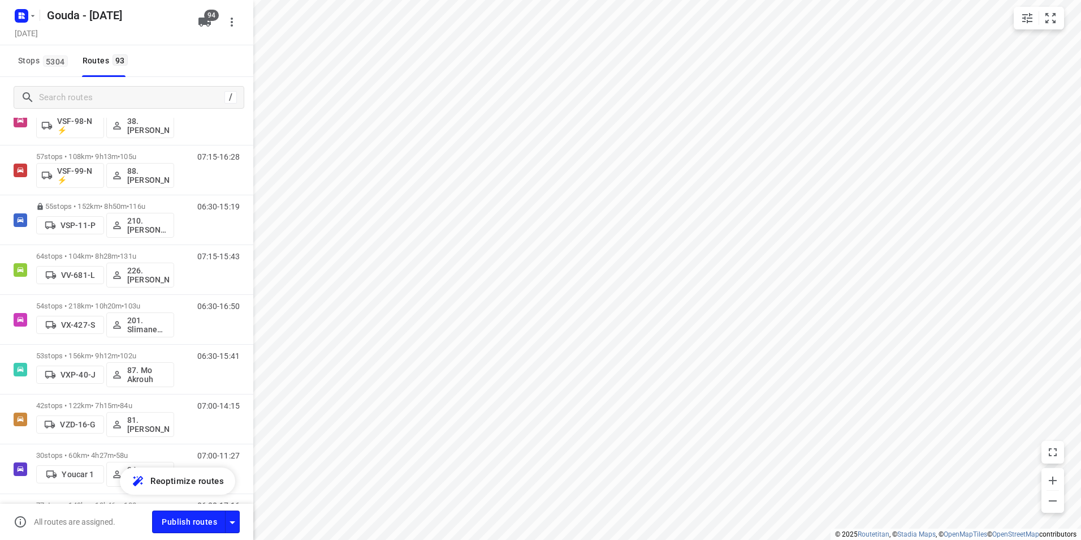
scroll to position [4195, 0]
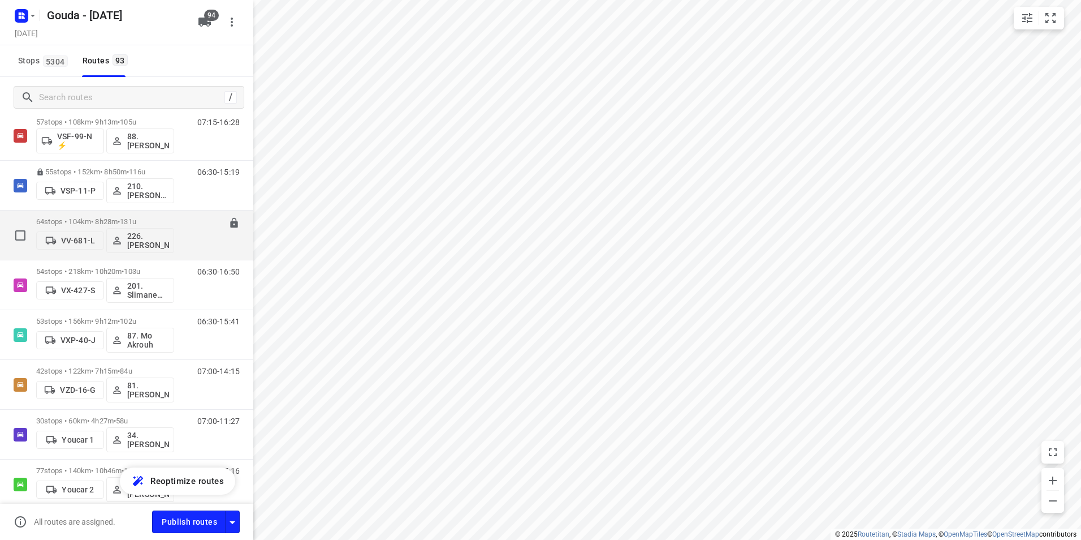
click at [118, 217] on p "64 stops • 104km • 8h28m • 131u" at bounding box center [105, 221] width 138 height 8
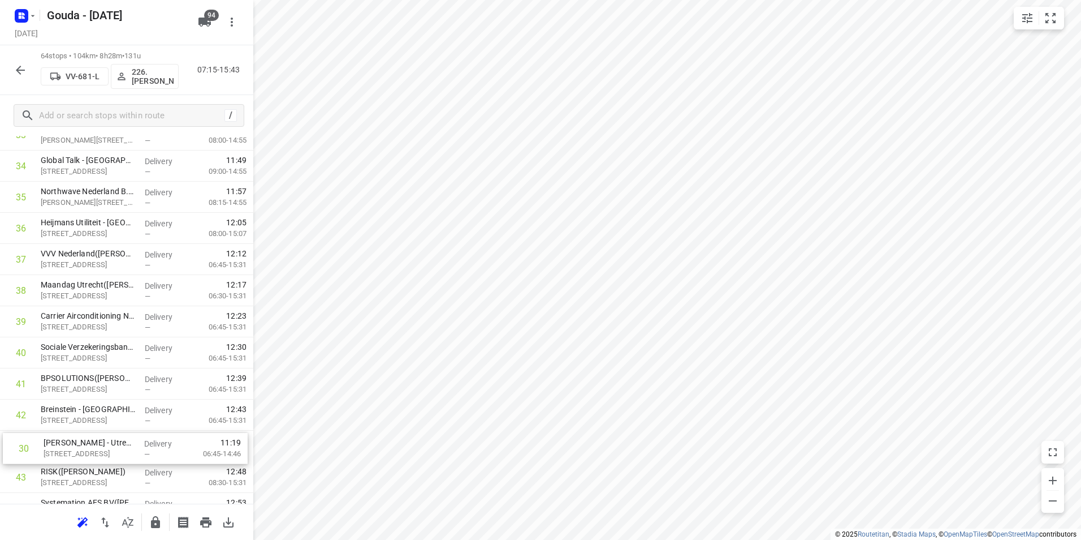
scroll to position [1077, 0]
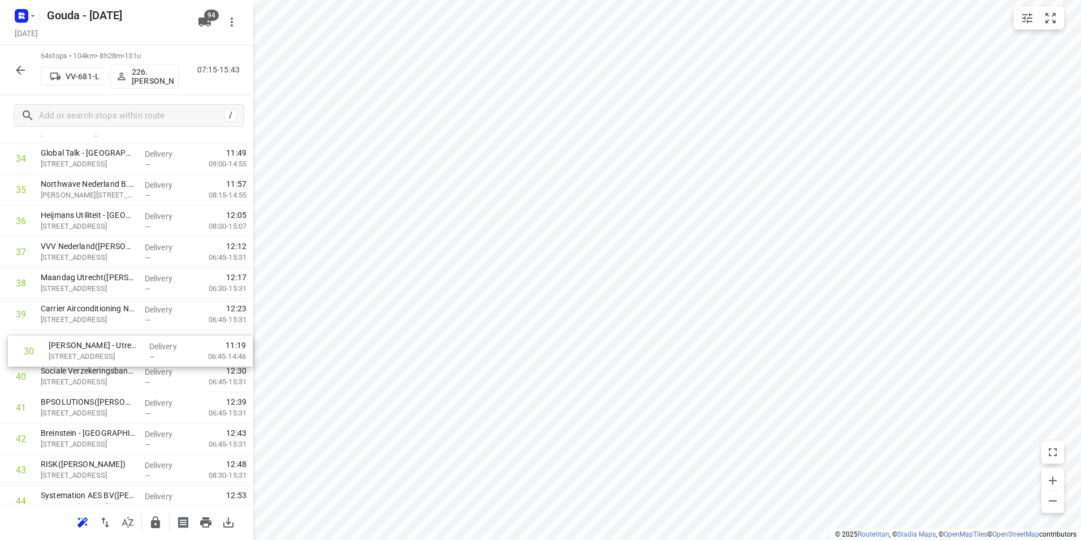
drag, startPoint x: 103, startPoint y: 297, endPoint x: 113, endPoint y: 355, distance: 58.5
click at [113, 355] on div "1 Securitas Direct - Verisure - De Meern(Karin de Hoop) Molensteyn 60, De Meern…" at bounding box center [126, 143] width 253 height 1991
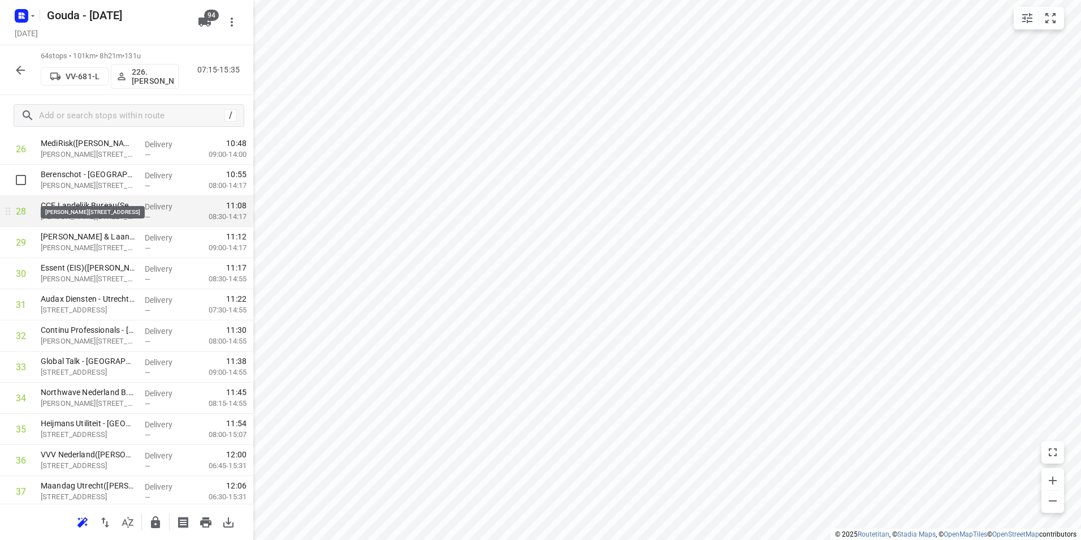
scroll to position [851, 0]
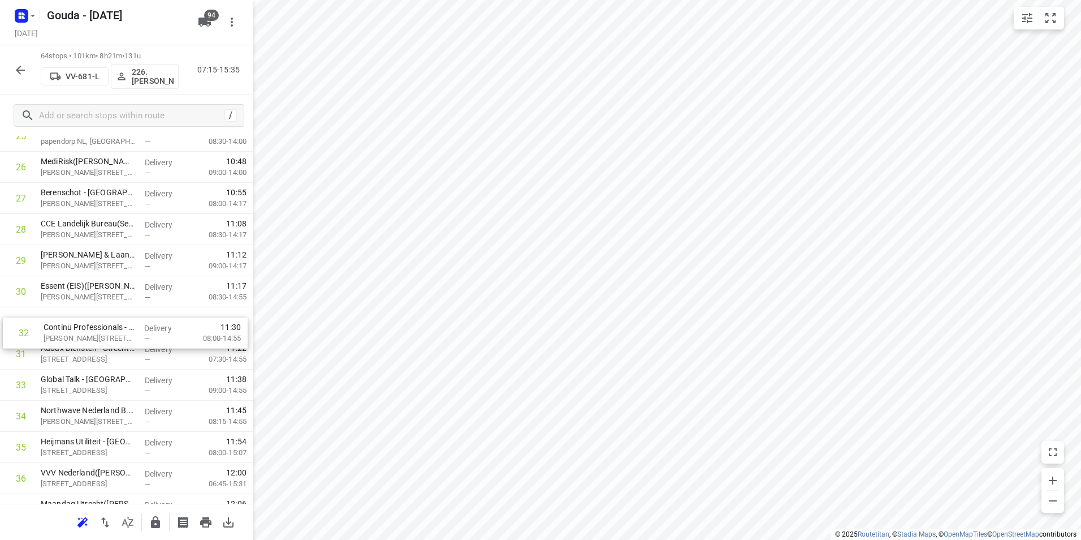
drag, startPoint x: 118, startPoint y: 352, endPoint x: 123, endPoint y: 321, distance: 31.6
click at [123, 321] on div "1 Securitas Direct - Verisure - De Meern(Karin de Hoop) Molensteyn 60, De Meern…" at bounding box center [126, 369] width 253 height 1991
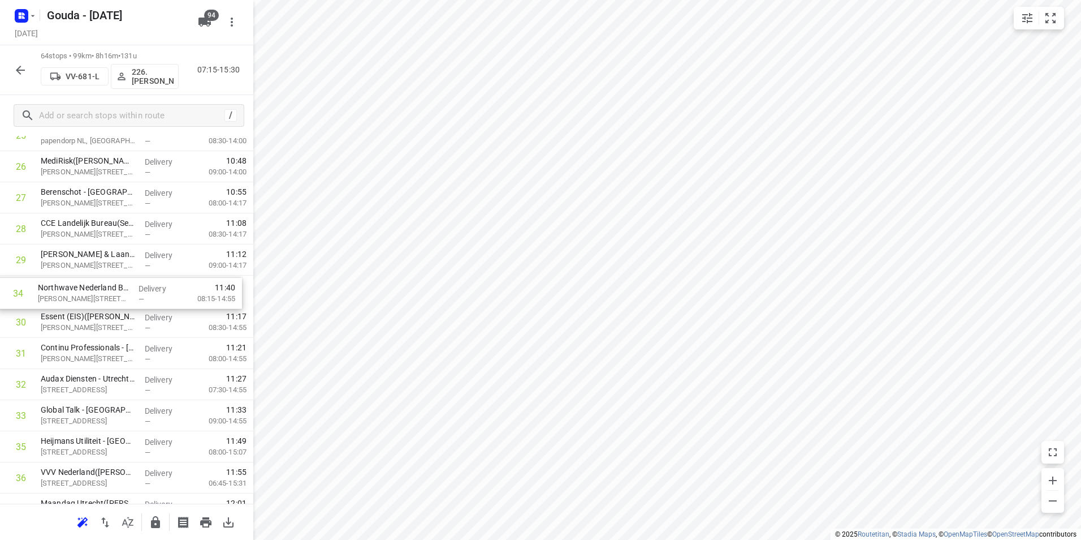
drag, startPoint x: 111, startPoint y: 387, endPoint x: 107, endPoint y: 287, distance: 99.6
click at [107, 288] on div "1 Securitas Direct - Verisure - De Meern(Karin de Hoop) Molensteyn 60, De Meern…" at bounding box center [126, 368] width 253 height 1991
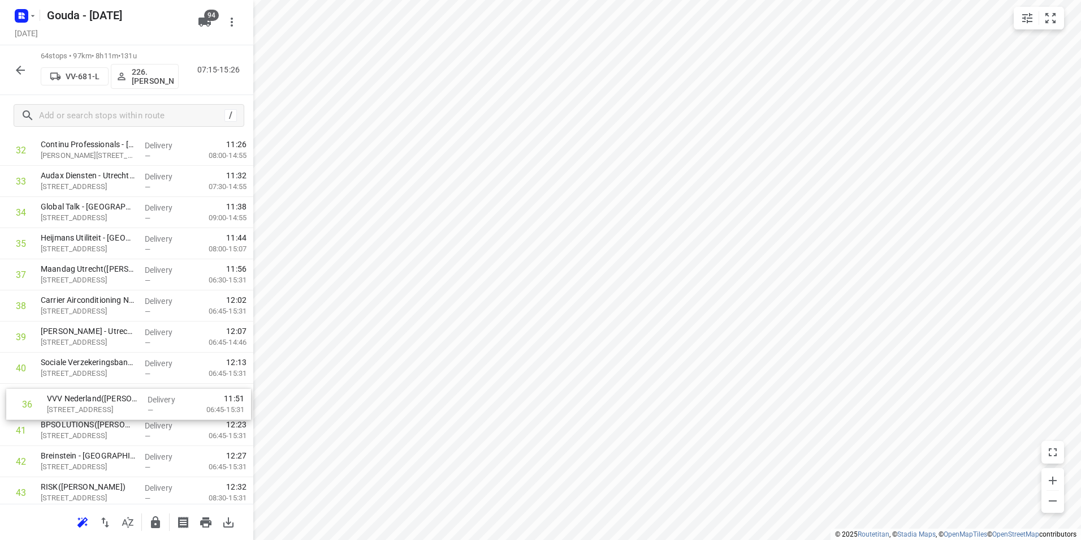
scroll to position [1055, 0]
drag, startPoint x: 127, startPoint y: 310, endPoint x: 133, endPoint y: 407, distance: 96.9
click at [133, 407] on div "1 Securitas Direct - Verisure - De Meern(Karin de Hoop) Molensteyn 60, De Meern…" at bounding box center [126, 165] width 253 height 1991
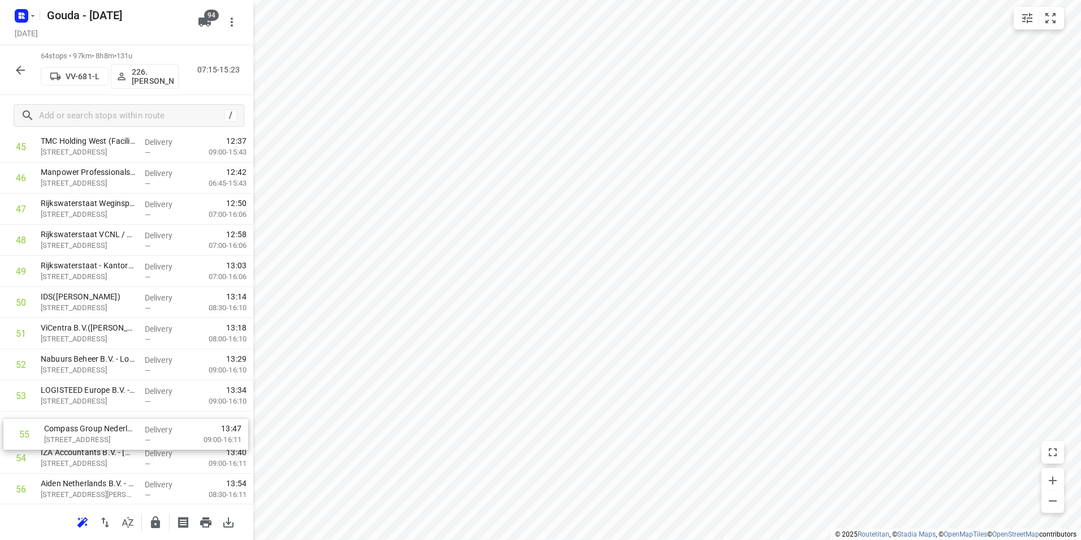
scroll to position [1464, 0]
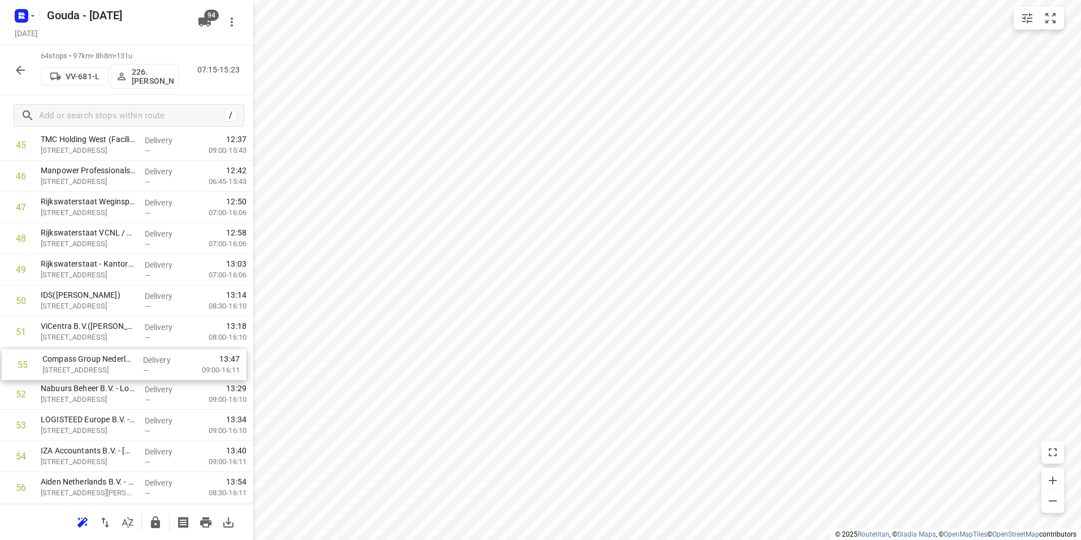
drag, startPoint x: 103, startPoint y: 451, endPoint x: 102, endPoint y: 366, distance: 85.4
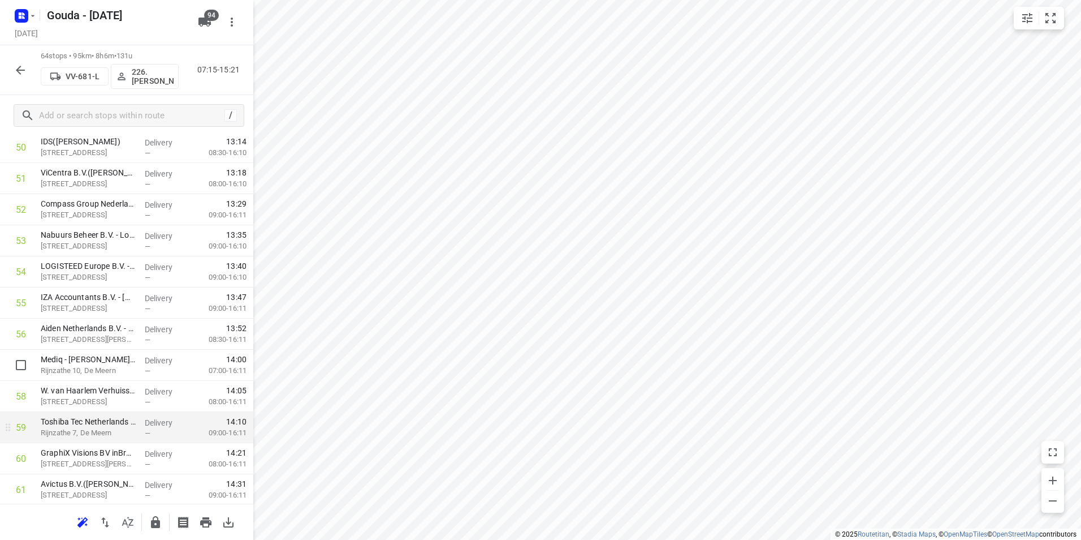
scroll to position [1633, 0]
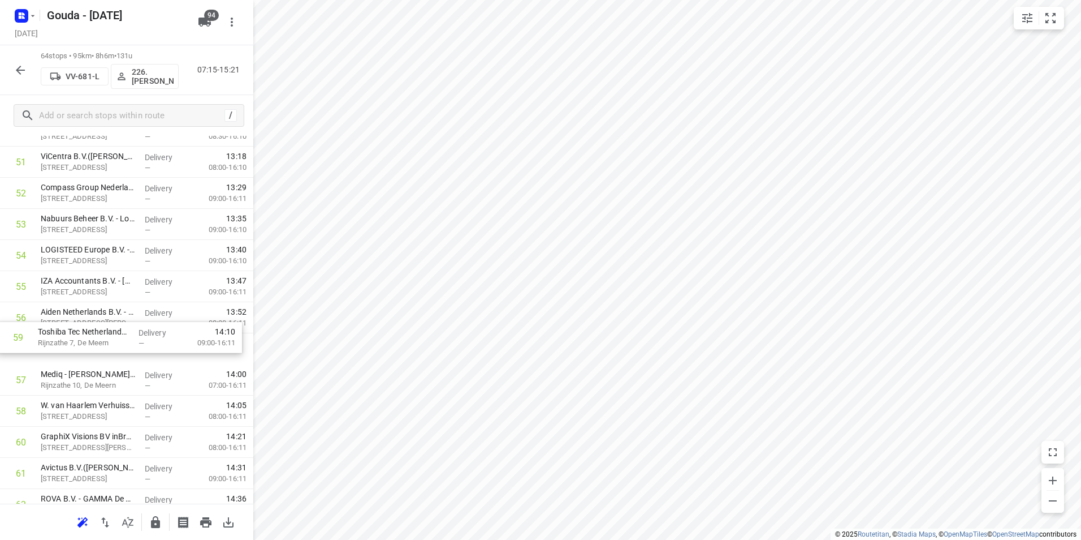
drag, startPoint x: 97, startPoint y: 415, endPoint x: 97, endPoint y: 317, distance: 97.8
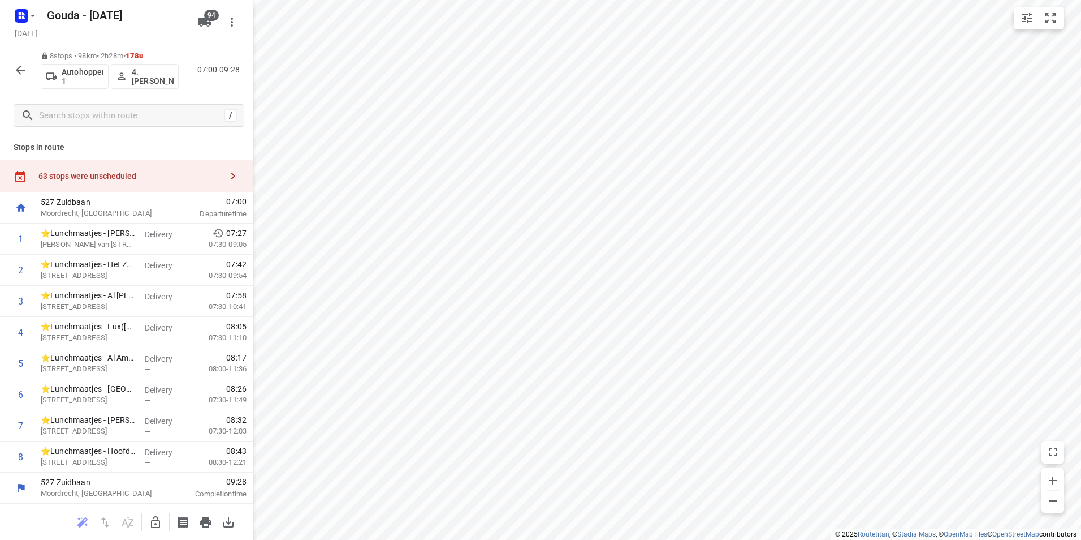
scroll to position [1, 0]
click at [24, 69] on icon "button" at bounding box center [21, 70] width 14 height 14
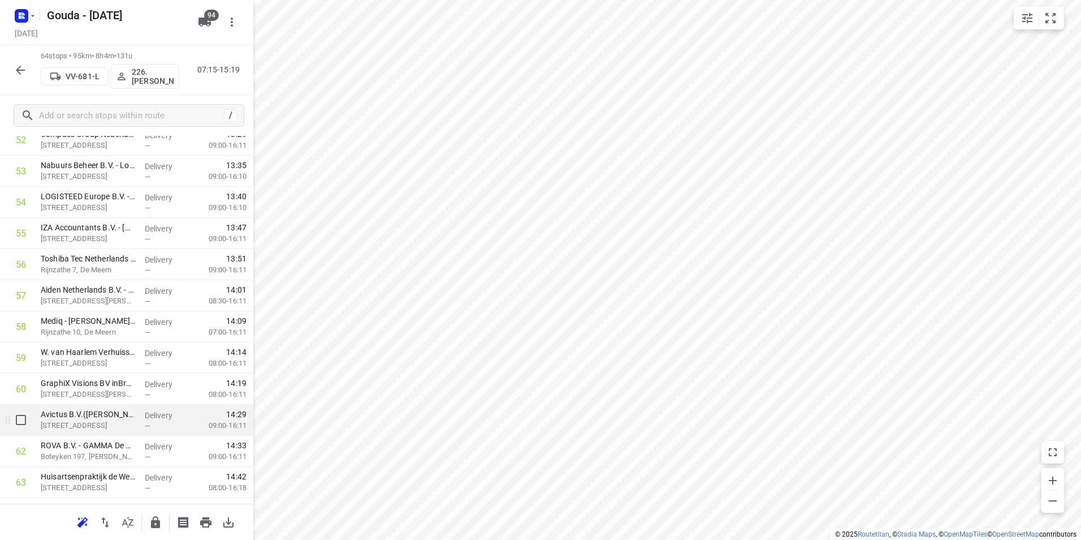
scroll to position [1743, 0]
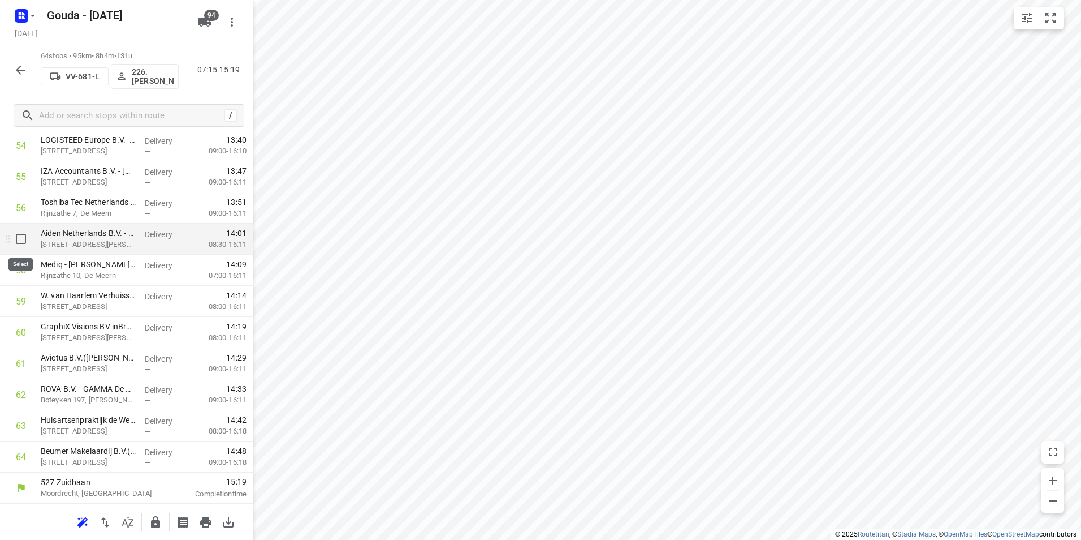
click at [19, 238] on input "checkbox" at bounding box center [21, 238] width 23 height 23
checkbox input "true"
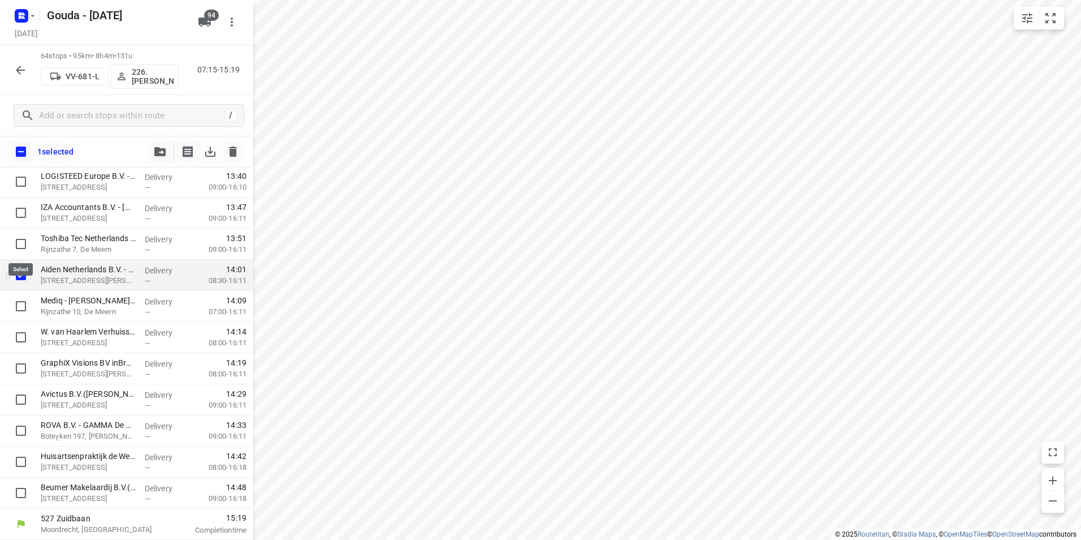
scroll to position [1738, 0]
click at [20, 309] on input "checkbox" at bounding box center [21, 306] width 23 height 23
checkbox input "true"
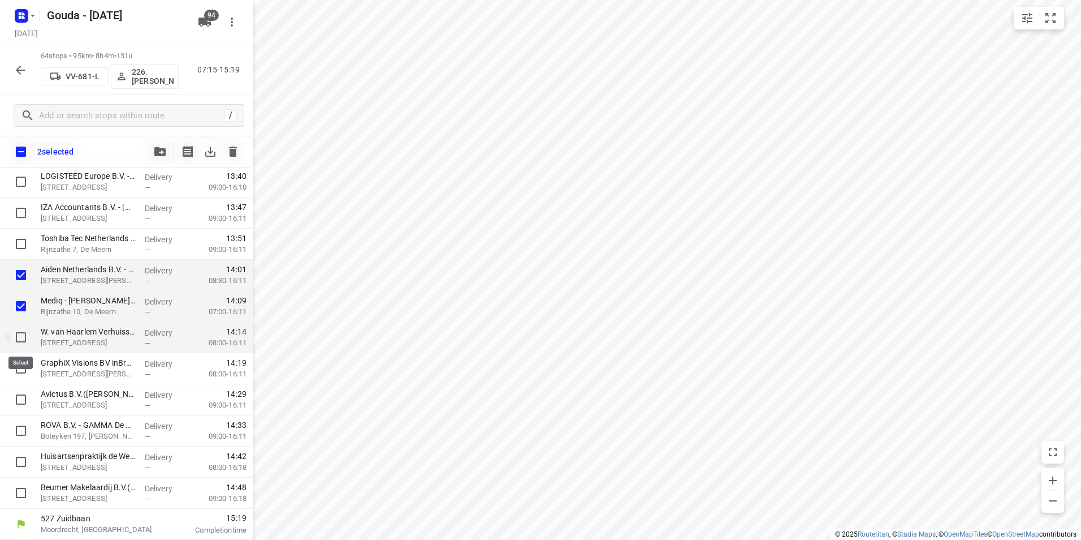
click at [20, 335] on input "checkbox" at bounding box center [21, 337] width 23 height 23
checkbox input "true"
click at [18, 364] on input "checkbox" at bounding box center [21, 368] width 23 height 23
checkbox input "true"
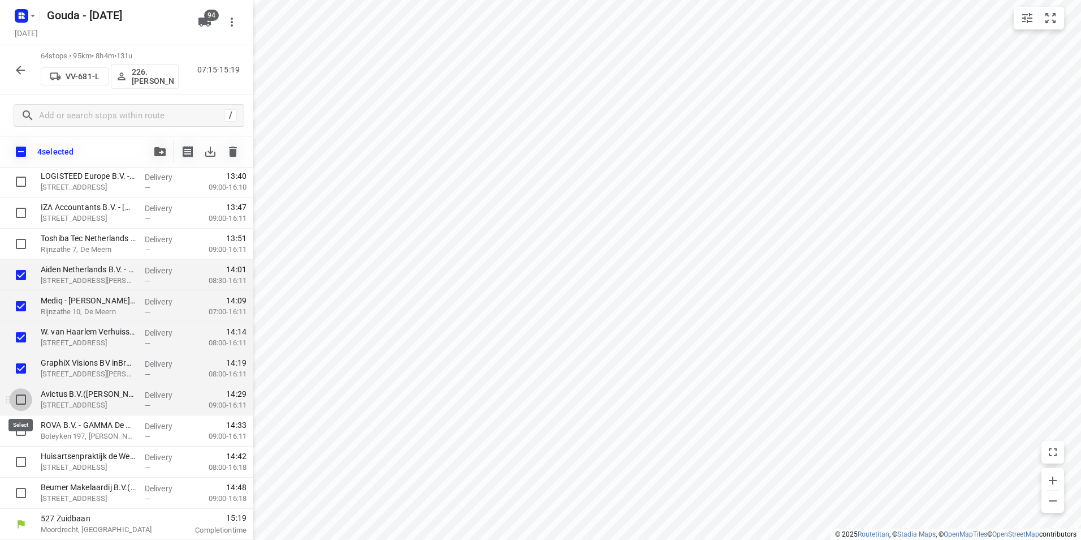
click at [18, 396] on input "checkbox" at bounding box center [21, 399] width 23 height 23
checkbox input "true"
click at [18, 424] on input "checkbox" at bounding box center [21, 430] width 23 height 23
checkbox input "true"
click at [161, 148] on icon "button" at bounding box center [159, 151] width 11 height 9
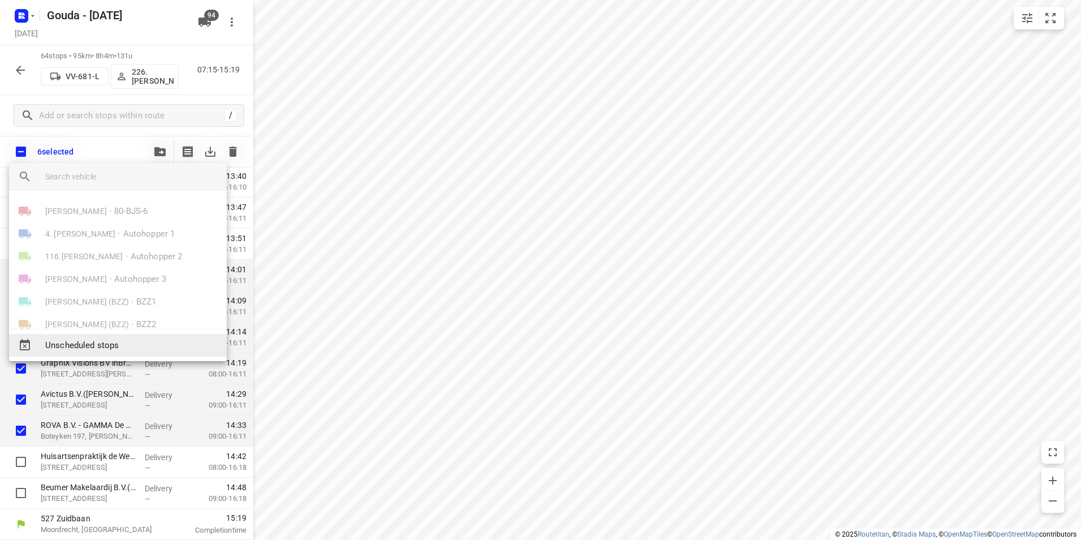
click at [97, 342] on span "Unscheduled stops" at bounding box center [131, 345] width 172 height 13
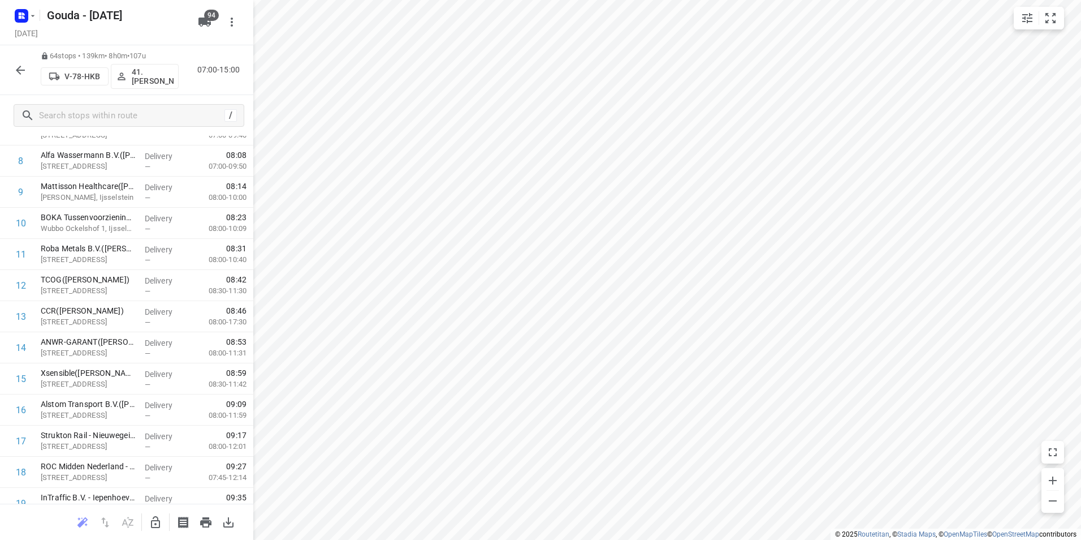
scroll to position [0, 0]
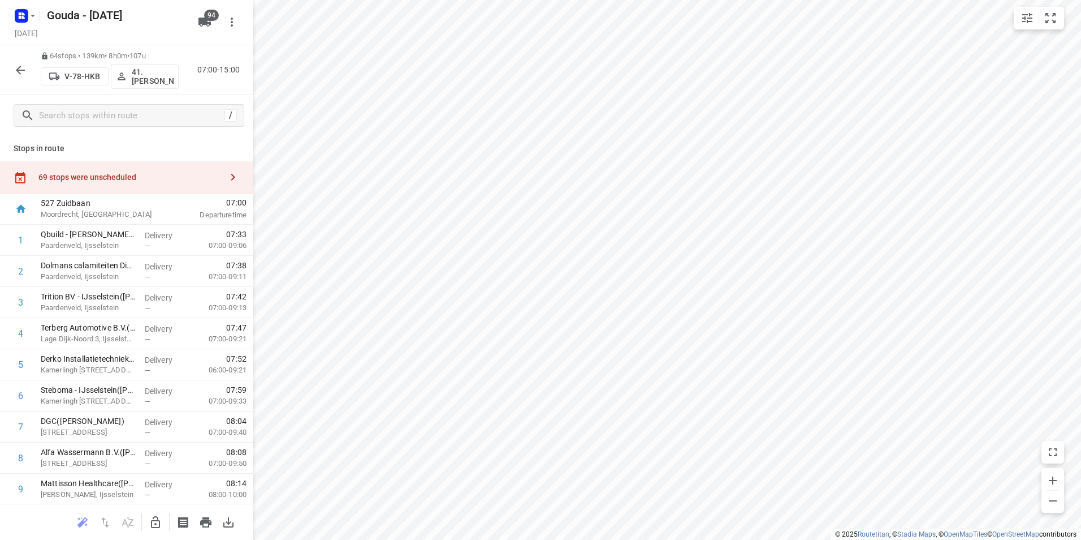
click at [164, 172] on div "69 stops were unscheduled" at bounding box center [129, 176] width 183 height 9
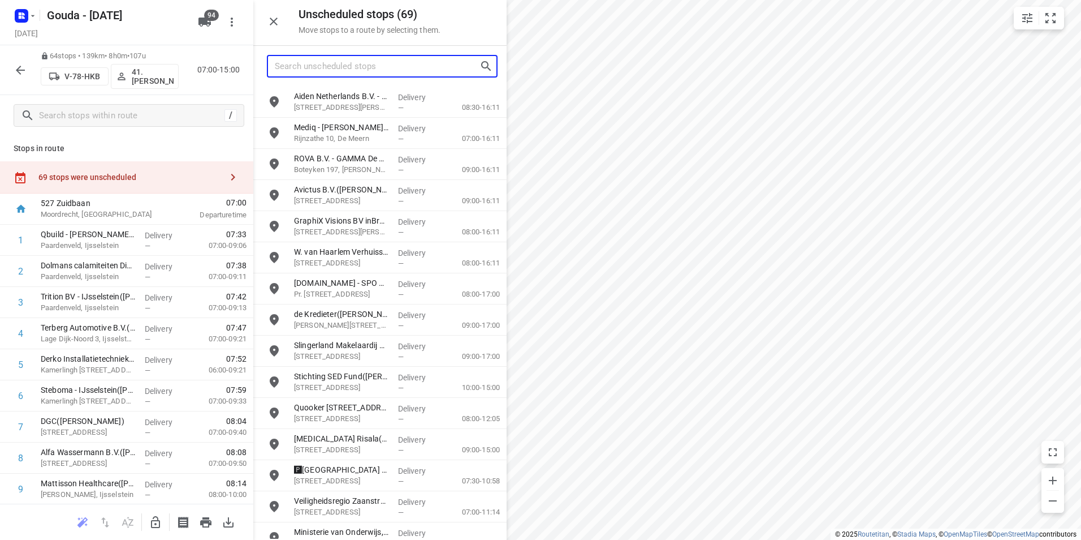
click at [313, 65] on input "Search unscheduled stops" at bounding box center [377, 67] width 205 height 18
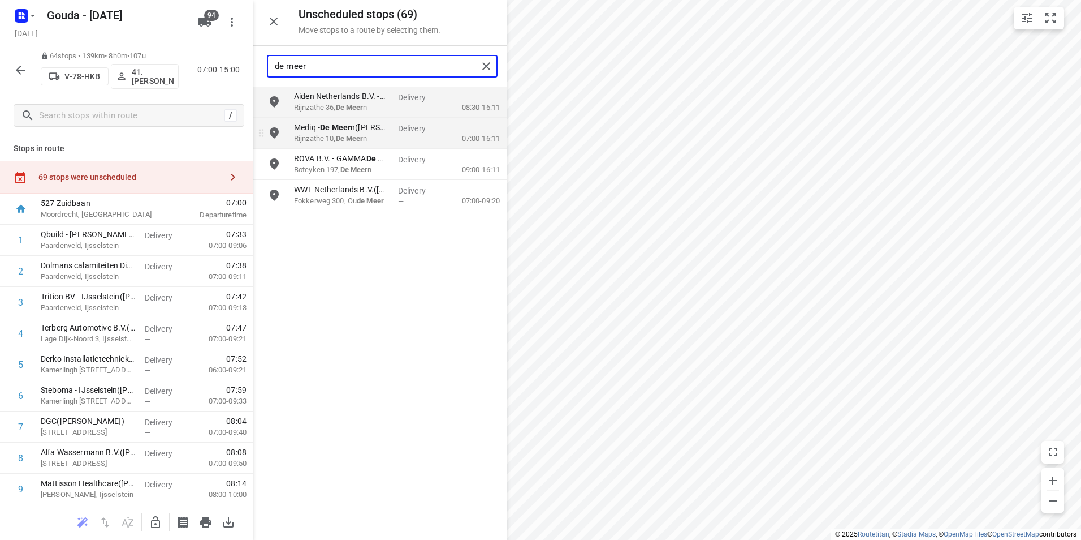
type input "de meer"
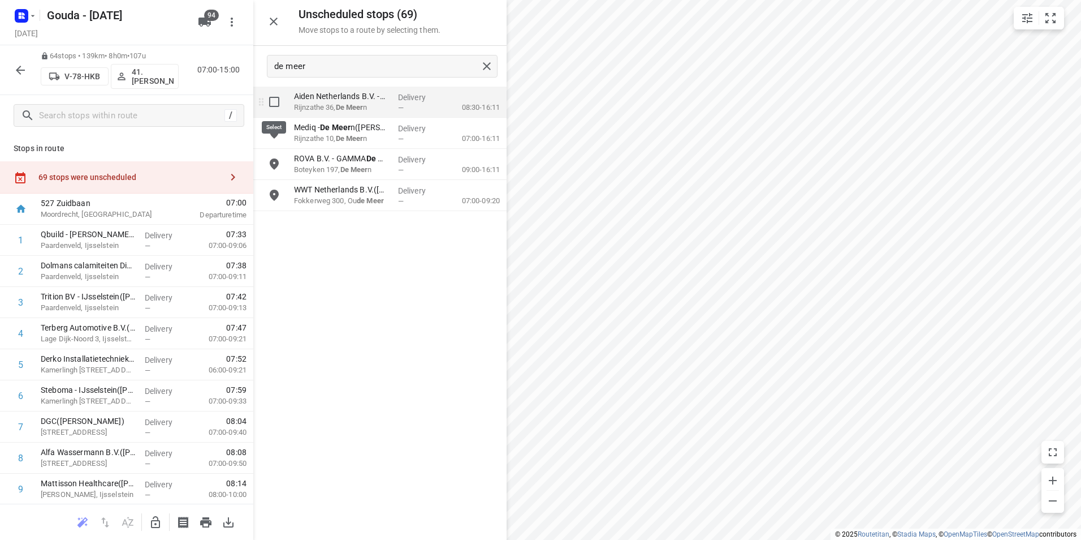
click at [275, 102] on input "grid" at bounding box center [274, 101] width 23 height 23
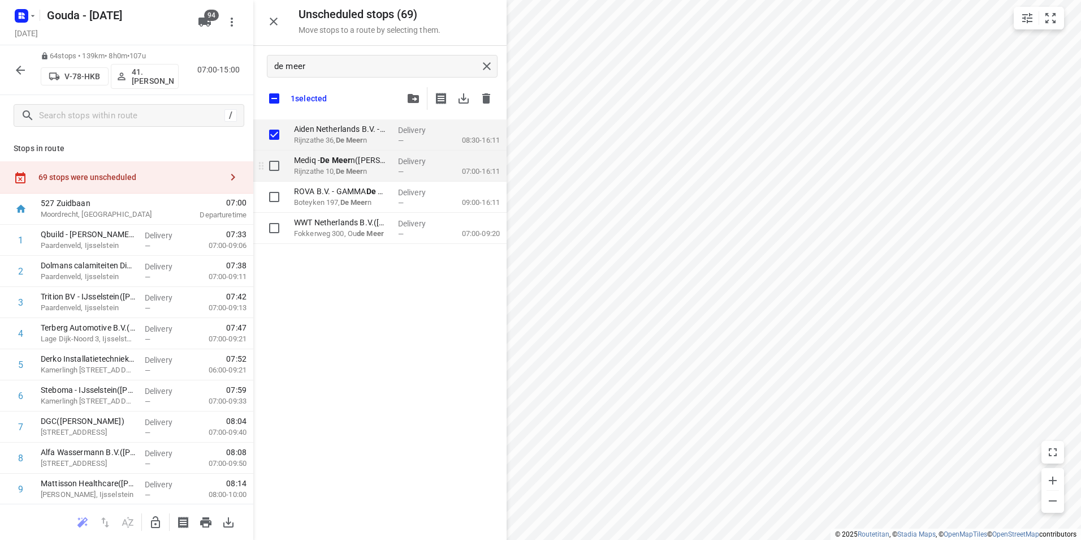
checkbox input "true"
click at [273, 165] on input "grid" at bounding box center [274, 165] width 23 height 23
checkbox input "true"
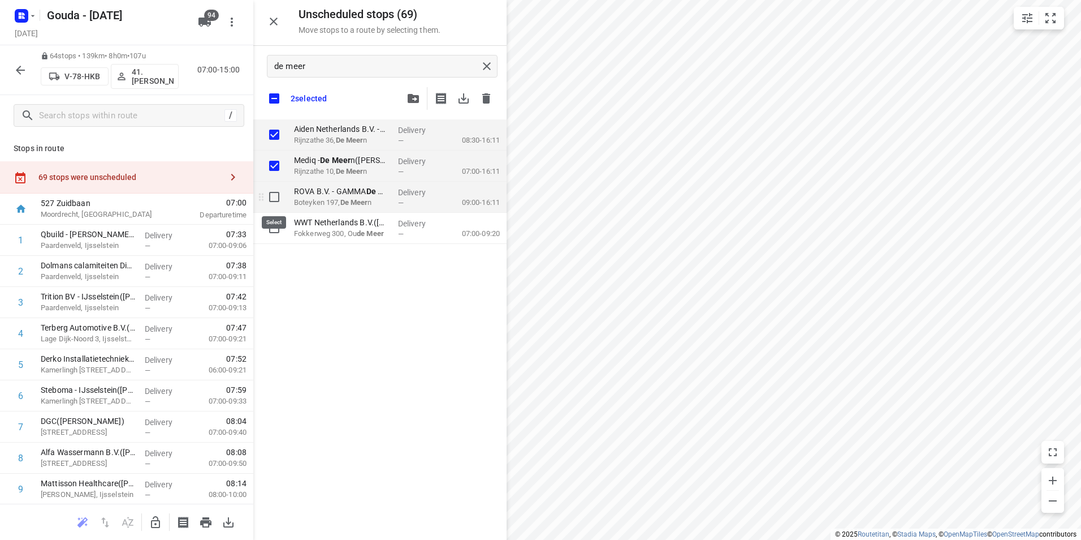
click at [270, 192] on input "grid" at bounding box center [274, 196] width 23 height 23
checkbox input "true"
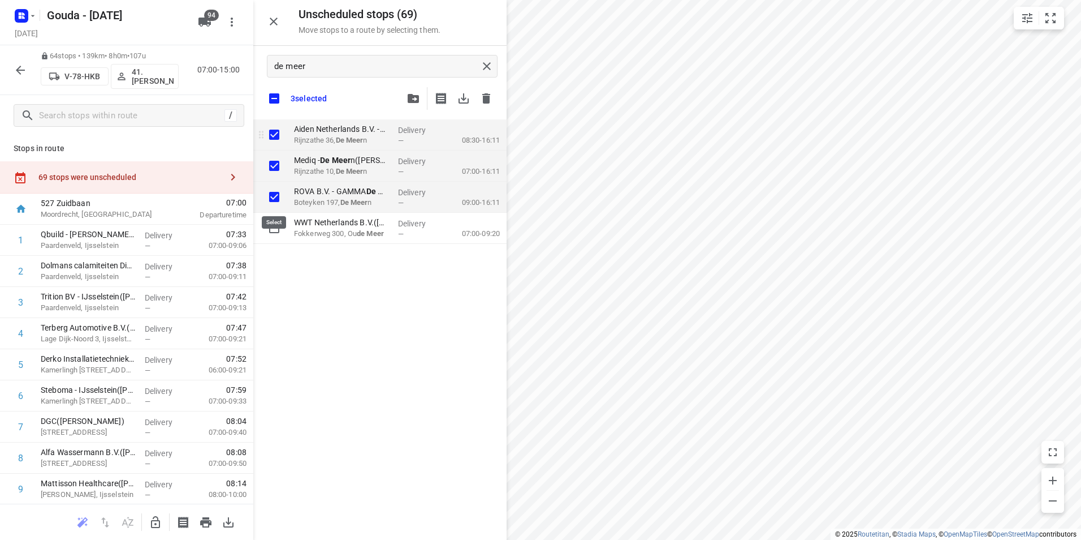
checkbox input "true"
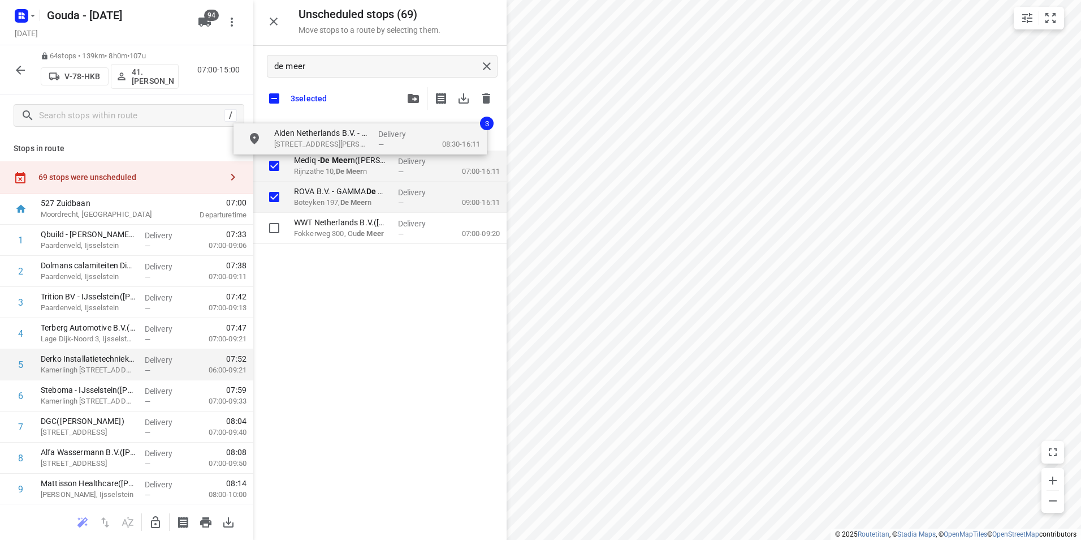
checkbox input "true"
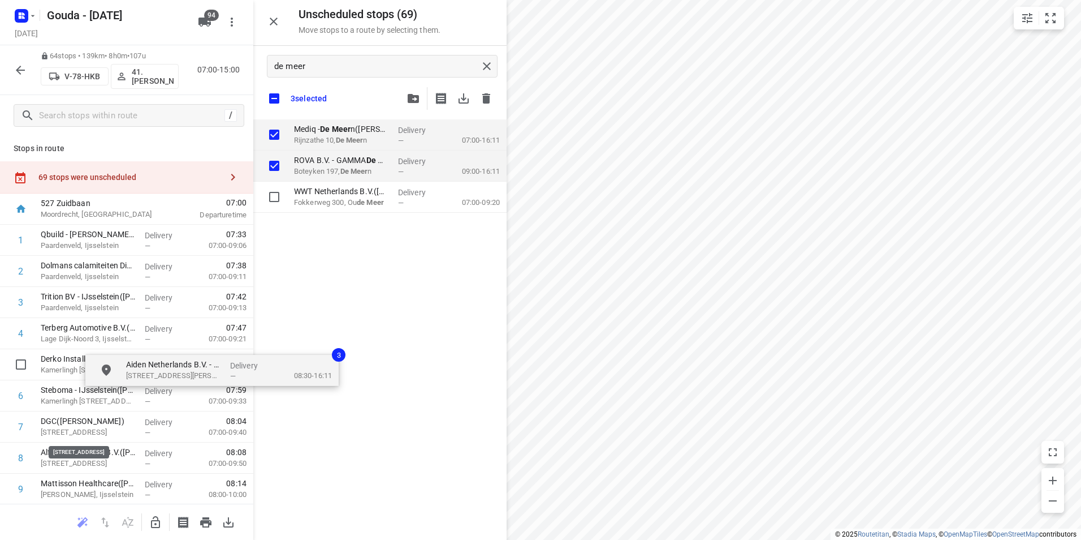
checkbox input "true"
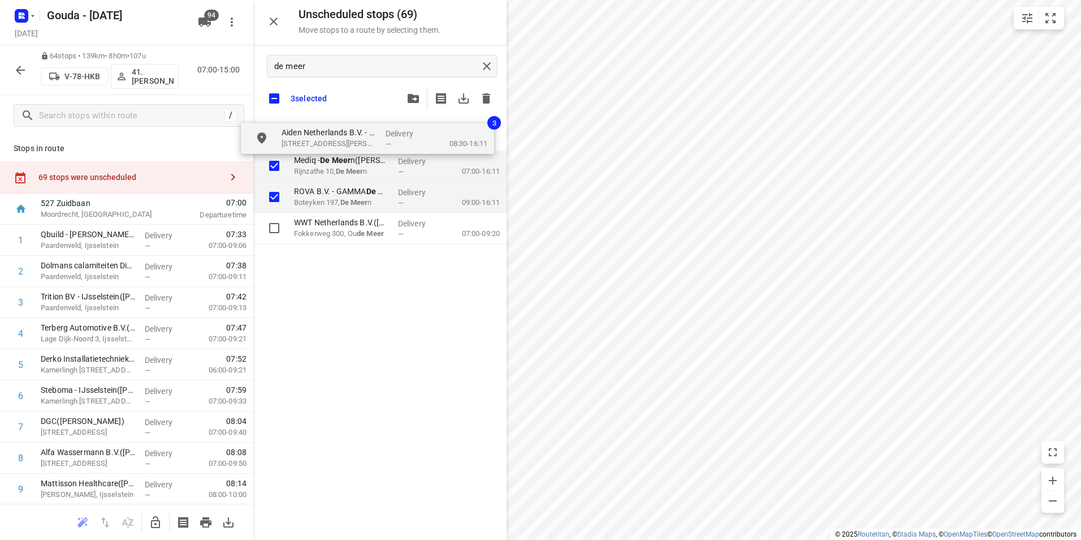
drag, startPoint x: 303, startPoint y: 134, endPoint x: 312, endPoint y: 126, distance: 12.4
checkbox input "true"
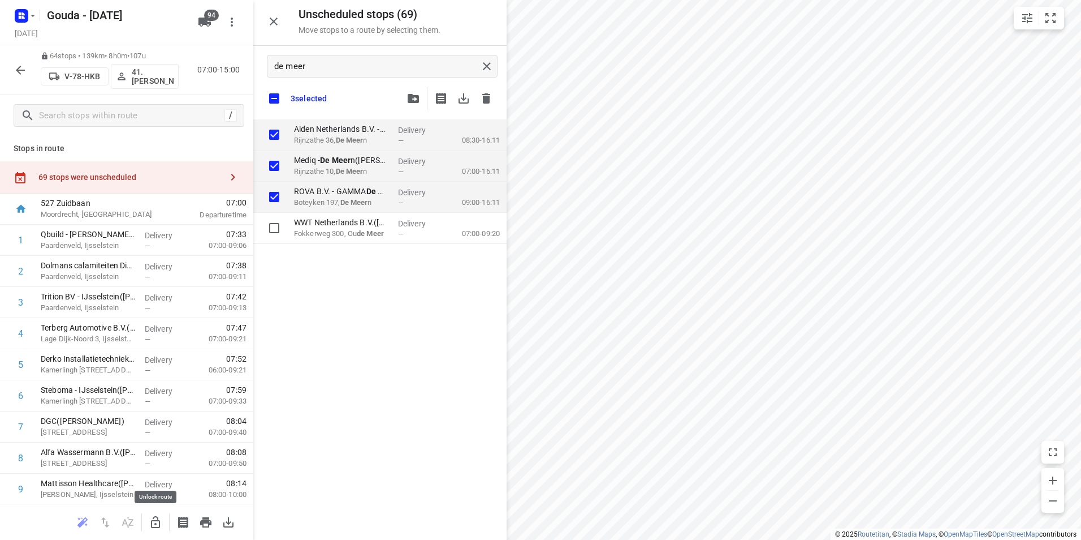
click at [150, 521] on icon "button" at bounding box center [156, 522] width 14 height 14
checkbox input "true"
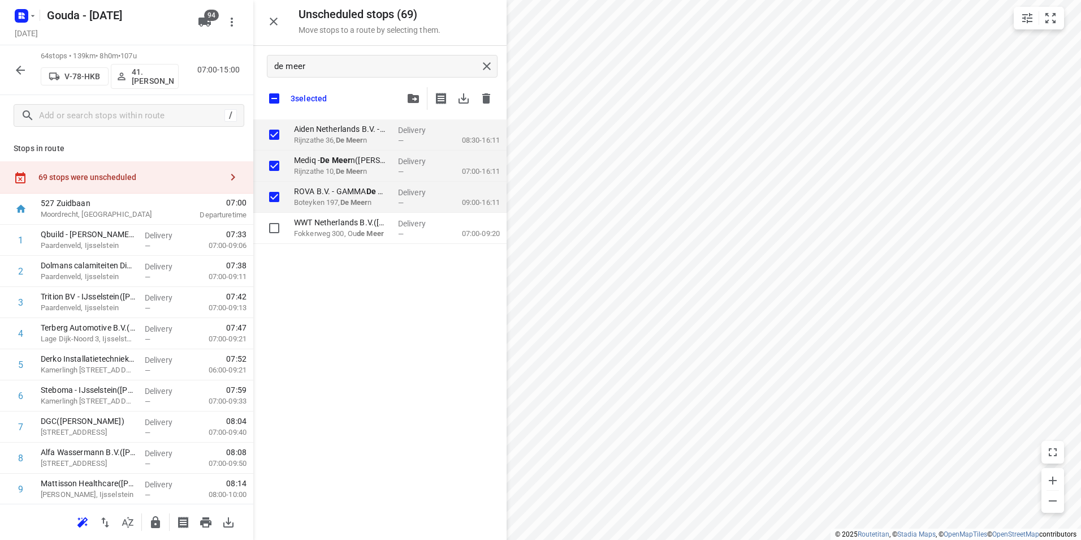
checkbox input "true"
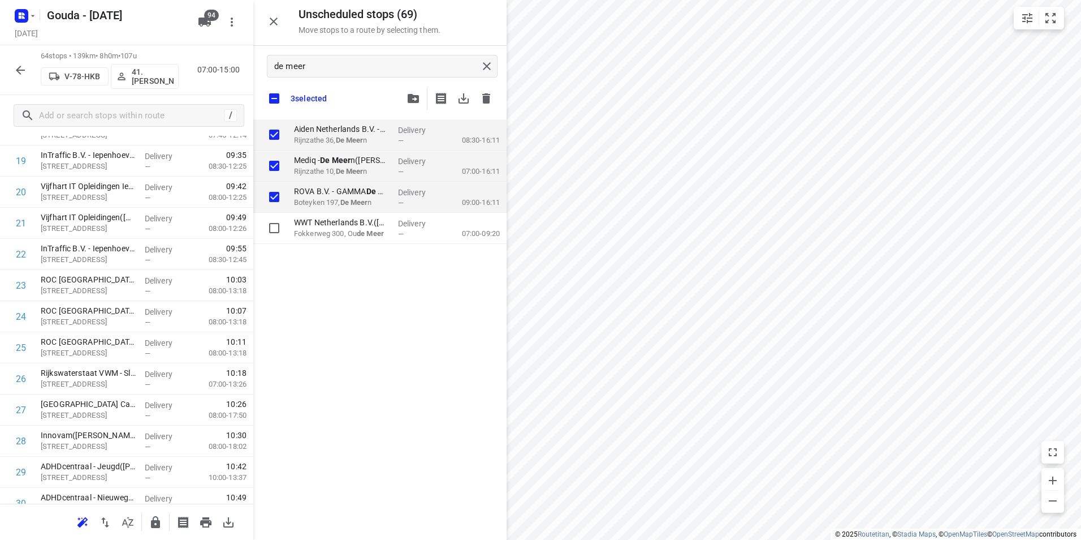
scroll to position [1743, 0]
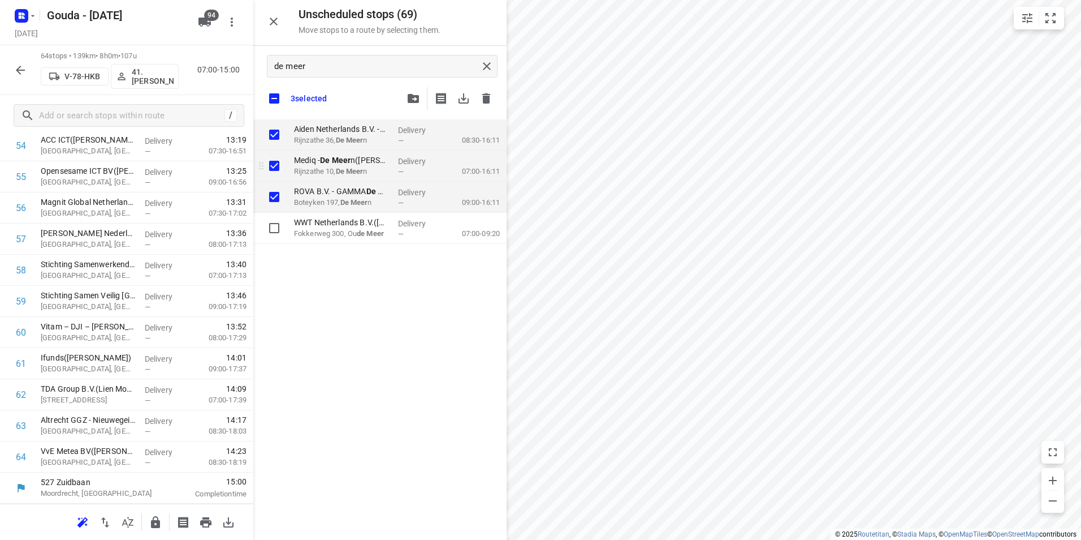
checkbox input "true"
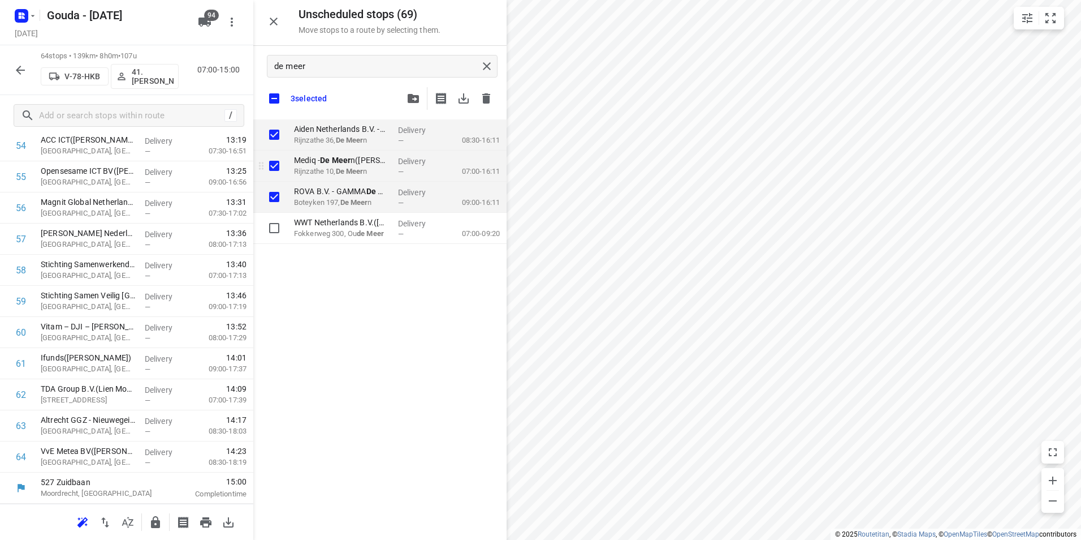
checkbox input "true"
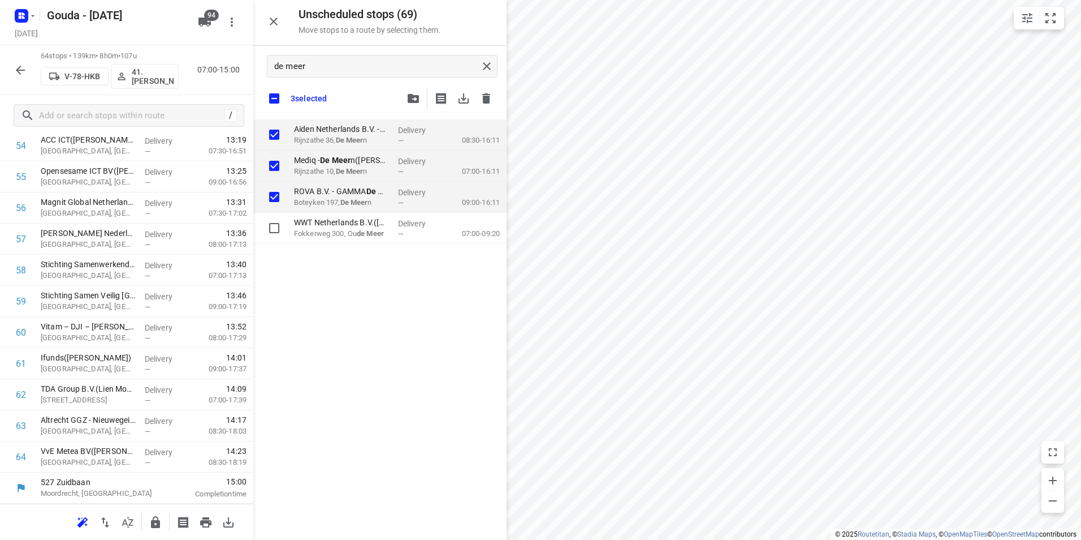
checkbox input "true"
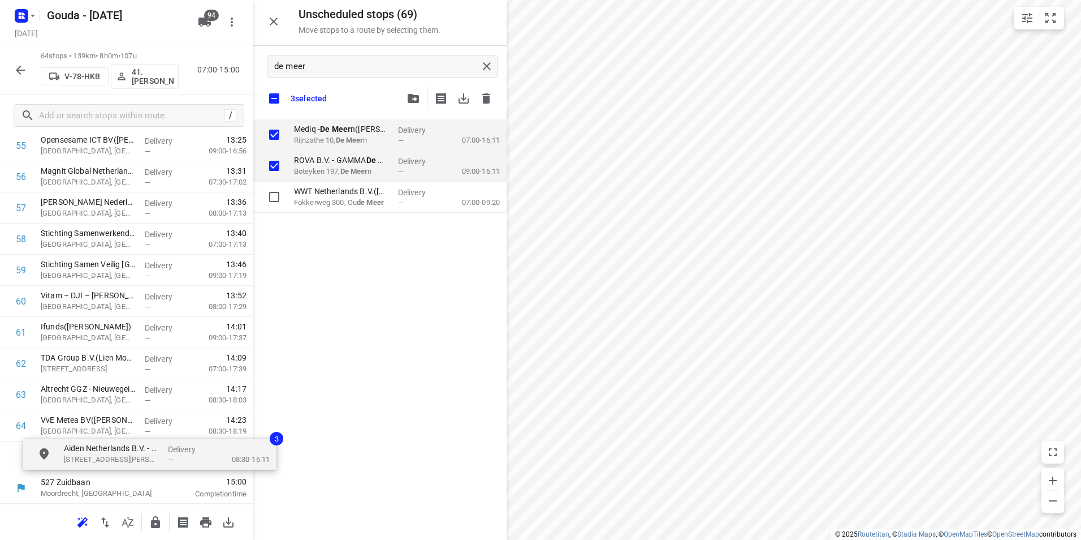
drag, startPoint x: 316, startPoint y: 135, endPoint x: 77, endPoint y: 454, distance: 397.9
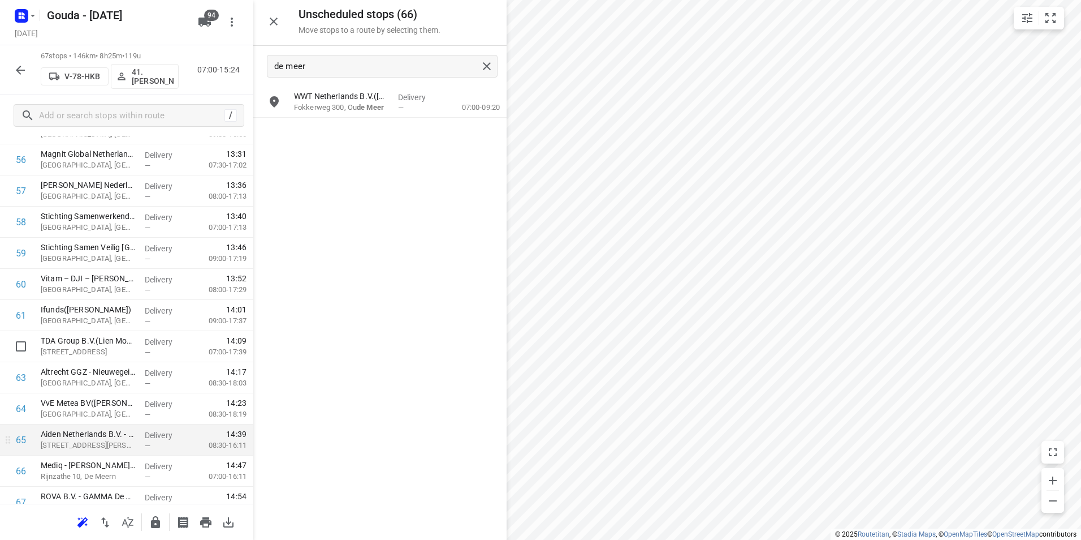
scroll to position [1799, 0]
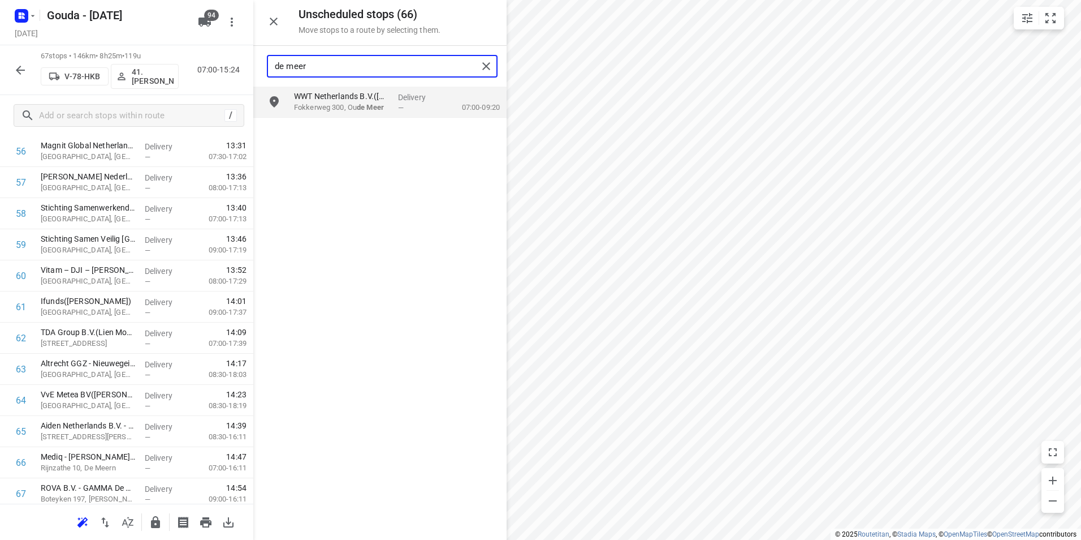
drag, startPoint x: 316, startPoint y: 65, endPoint x: 298, endPoint y: 67, distance: 17.7
click at [251, 62] on div "Unscheduled stops ( 66 ) Move stops to a route by selecting them. de meer WWT N…" at bounding box center [126, 270] width 253 height 540
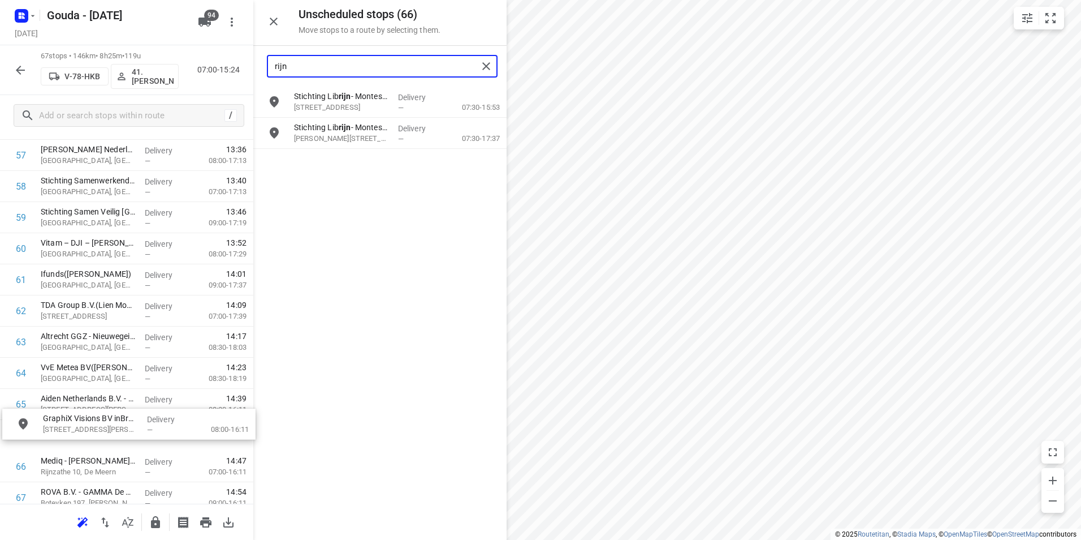
scroll to position [1834, 0]
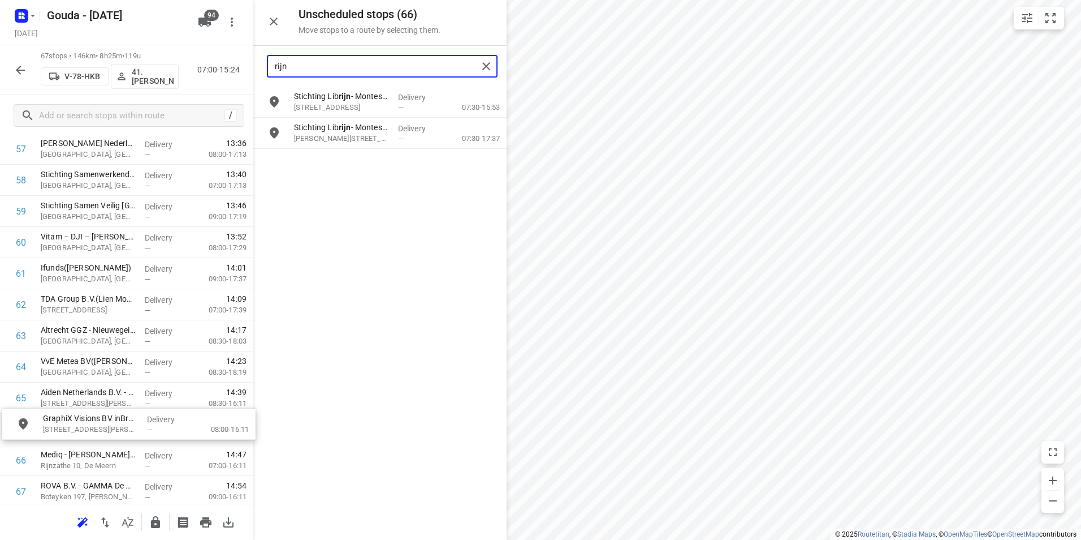
drag, startPoint x: 294, startPoint y: 115, endPoint x: 66, endPoint y: 426, distance: 386.0
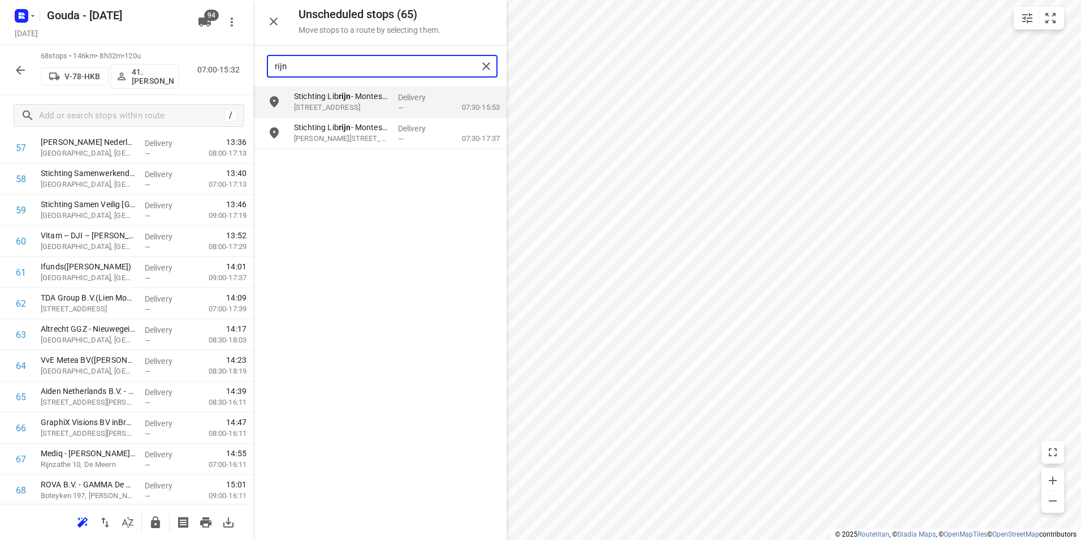
drag, startPoint x: 346, startPoint y: 68, endPoint x: 244, endPoint y: 67, distance: 101.2
click at [244, 67] on div "Unscheduled stops ( 65 ) Move stops to a route by selecting them. rijn Stichtin…" at bounding box center [126, 270] width 253 height 540
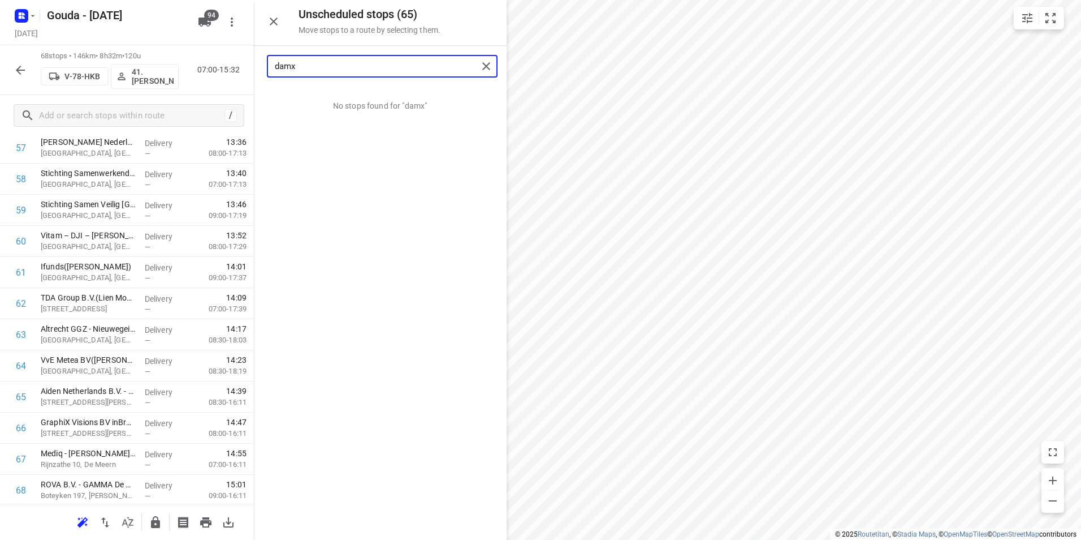
drag, startPoint x: 300, startPoint y: 67, endPoint x: 291, endPoint y: 66, distance: 9.1
click at [291, 66] on input "damx" at bounding box center [376, 67] width 203 height 18
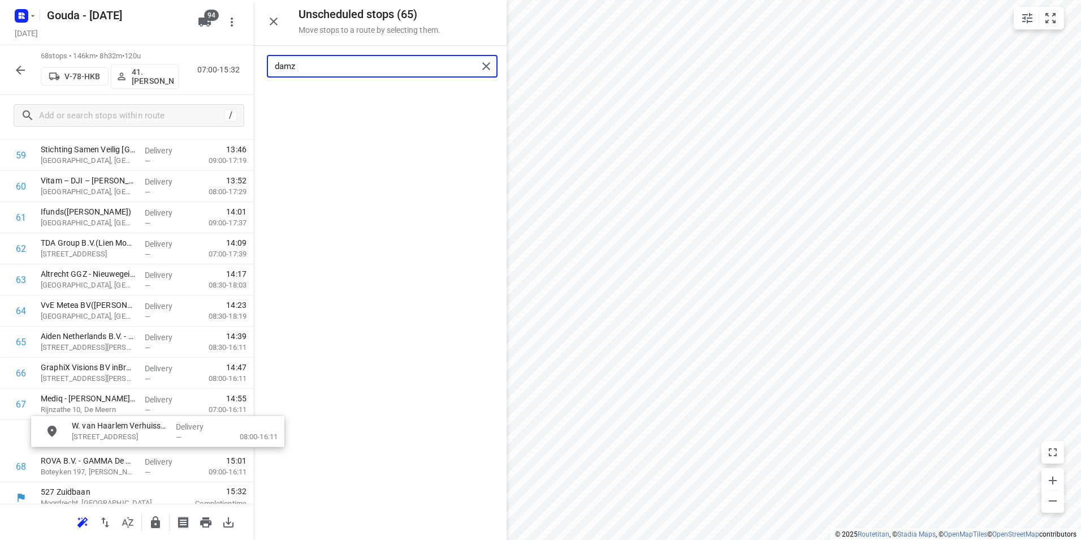
scroll to position [1901, 7]
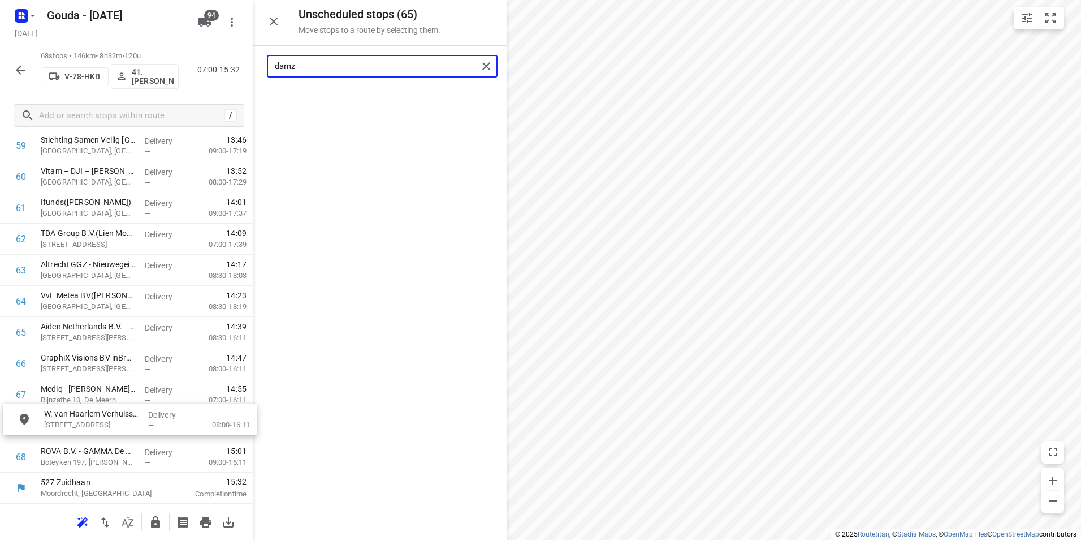
drag, startPoint x: 333, startPoint y: 106, endPoint x: 80, endPoint y: 426, distance: 407.9
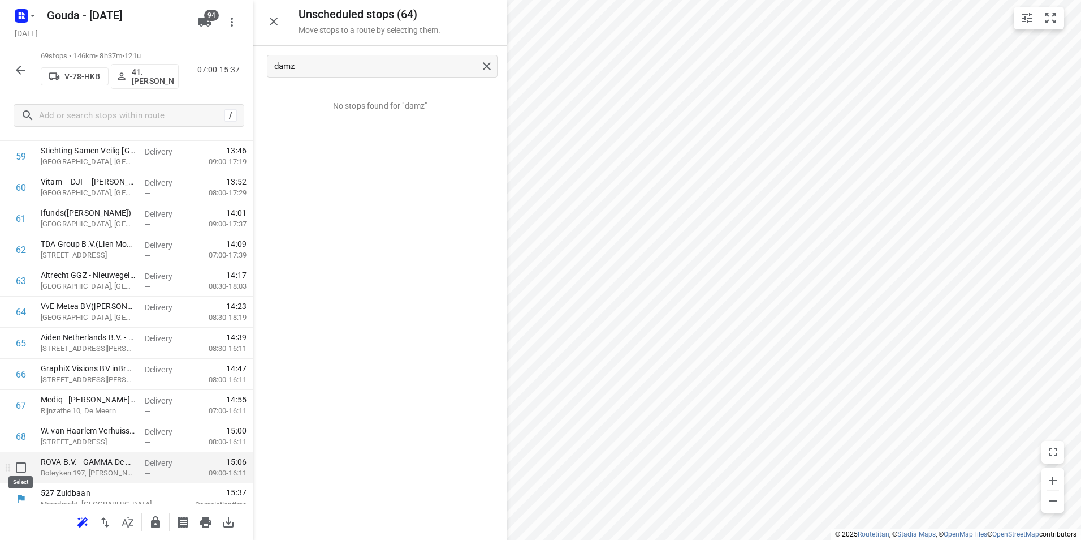
scroll to position [1898, 0]
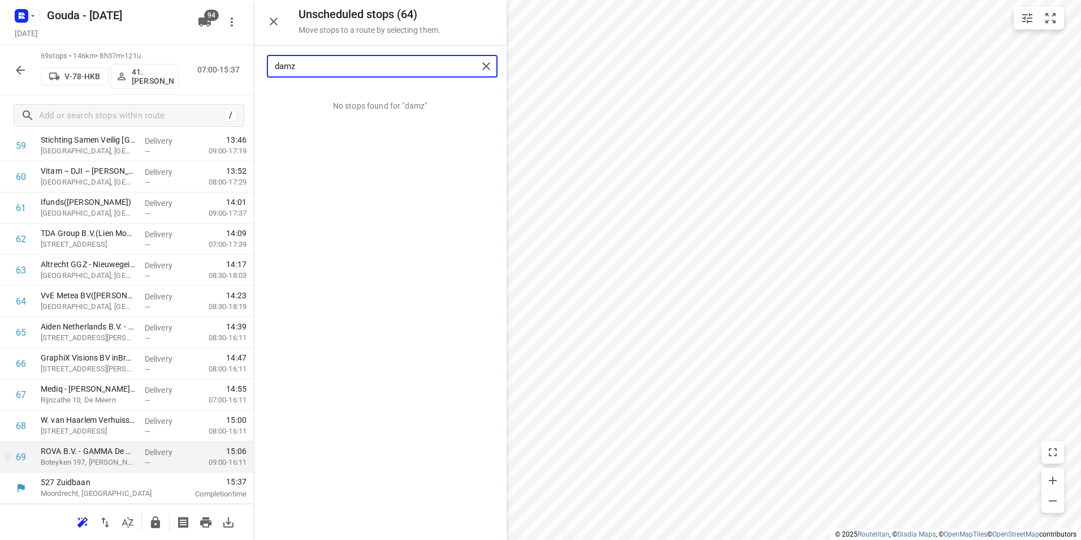
drag, startPoint x: 336, startPoint y: 66, endPoint x: 259, endPoint y: 71, distance: 77.1
click at [262, 71] on div "damz" at bounding box center [379, 66] width 253 height 41
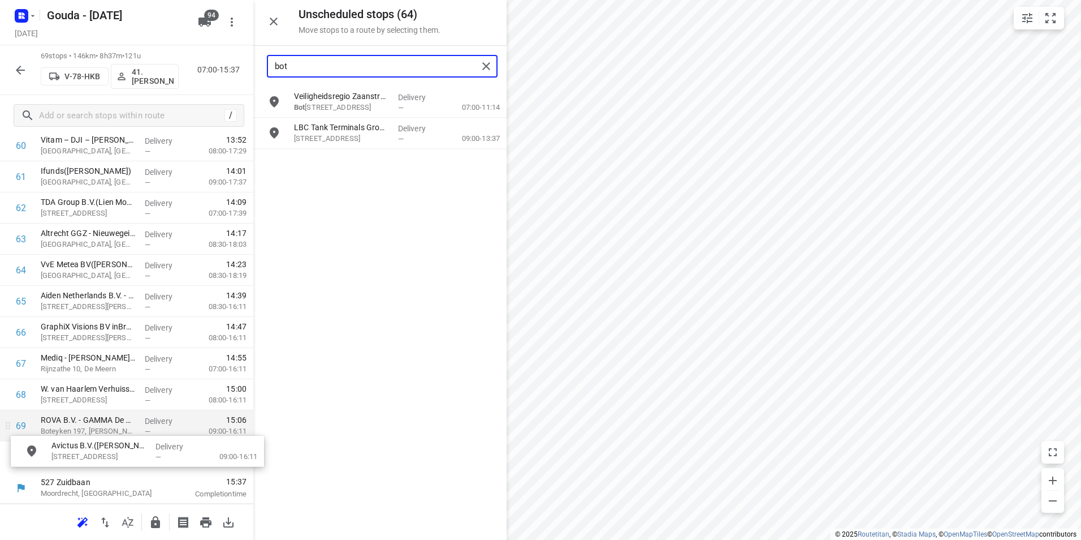
drag, startPoint x: 331, startPoint y: 106, endPoint x: 80, endPoint y: 452, distance: 427.6
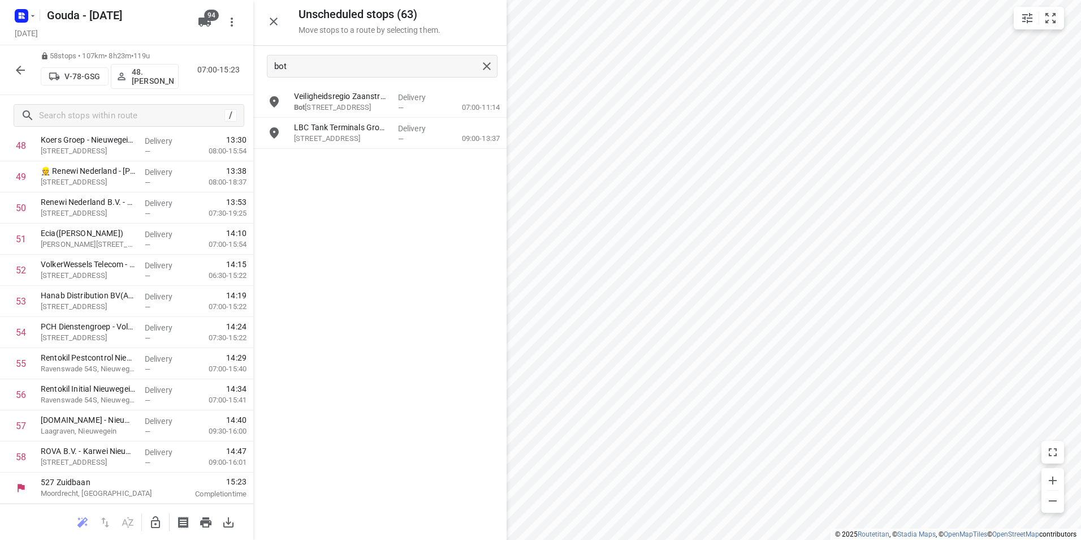
scroll to position [1556, 0]
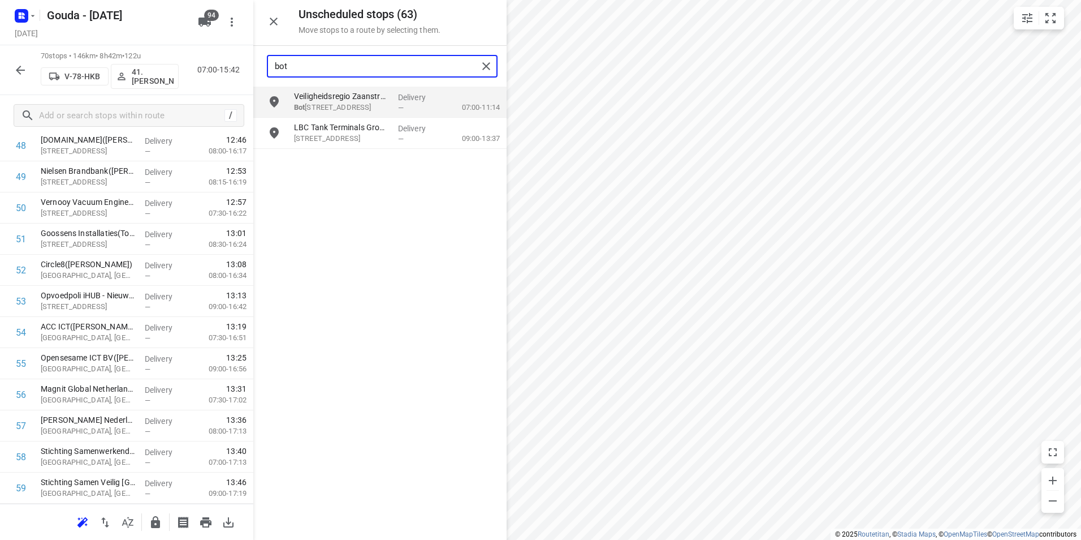
drag, startPoint x: 297, startPoint y: 64, endPoint x: 261, endPoint y: 63, distance: 36.2
click at [261, 63] on div "bot" at bounding box center [379, 66] width 253 height 41
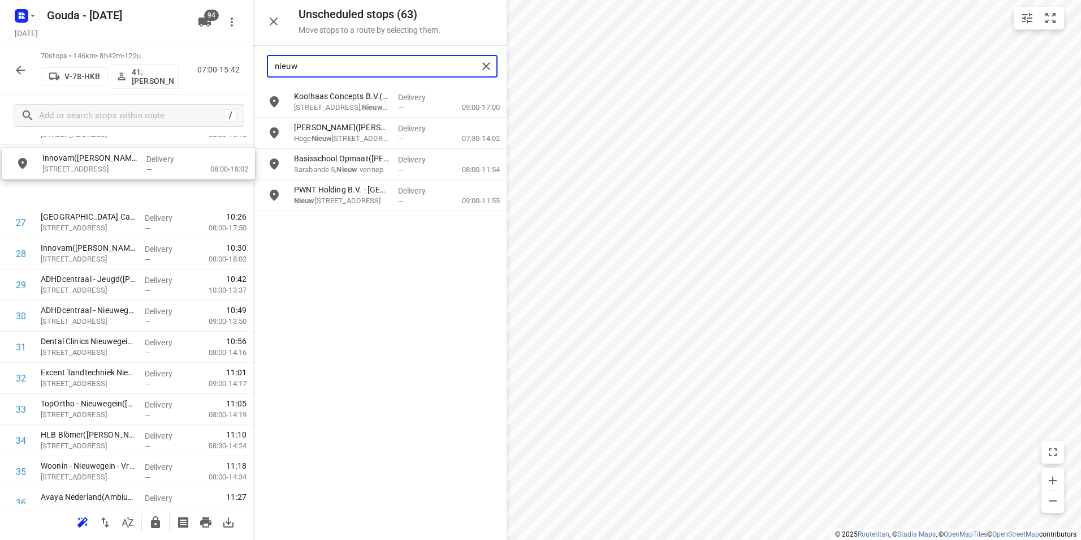
scroll to position [836, 0]
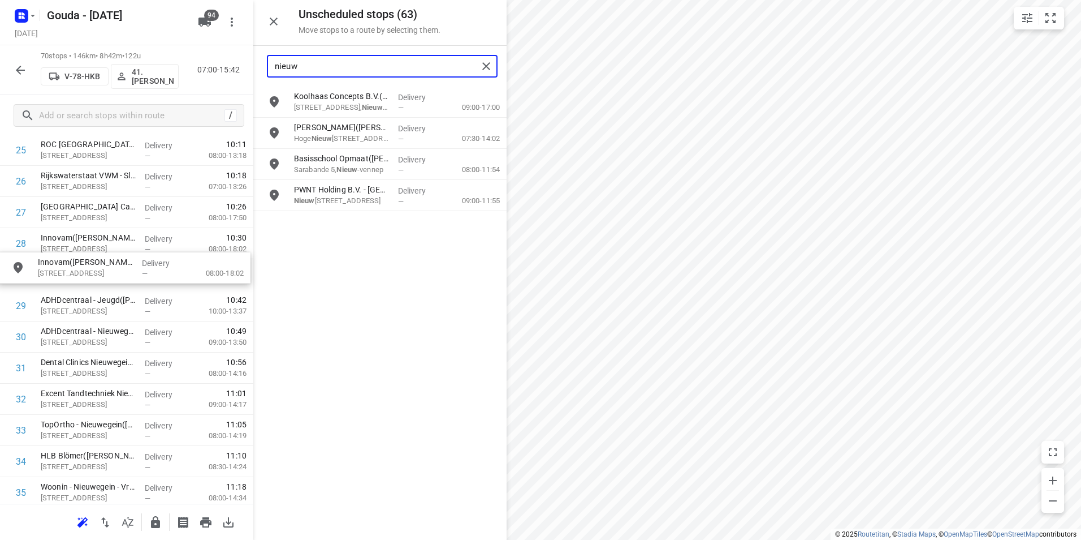
drag, startPoint x: 352, startPoint y: 174, endPoint x: 80, endPoint y: 283, distance: 293.4
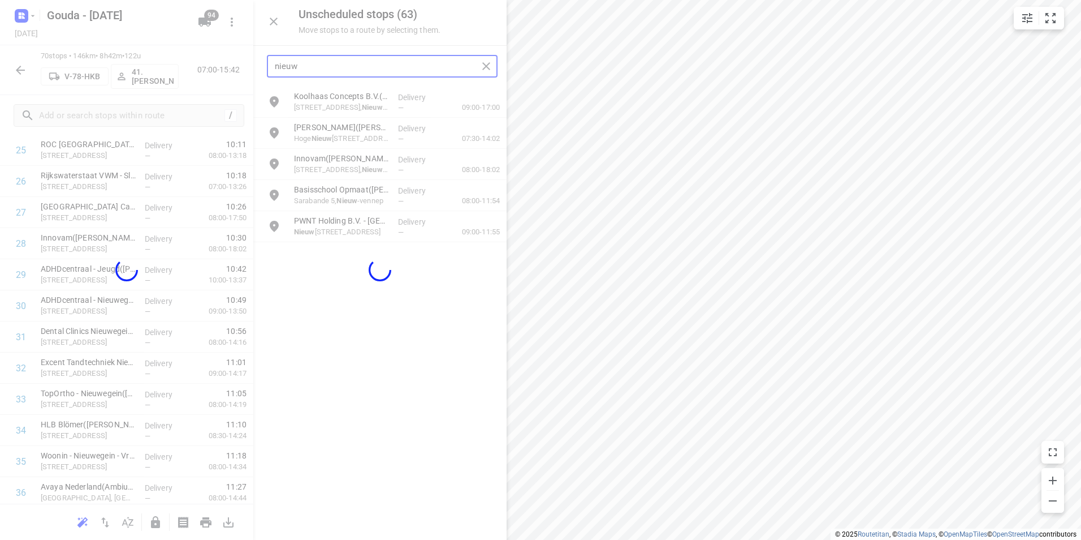
type input "nieuw"
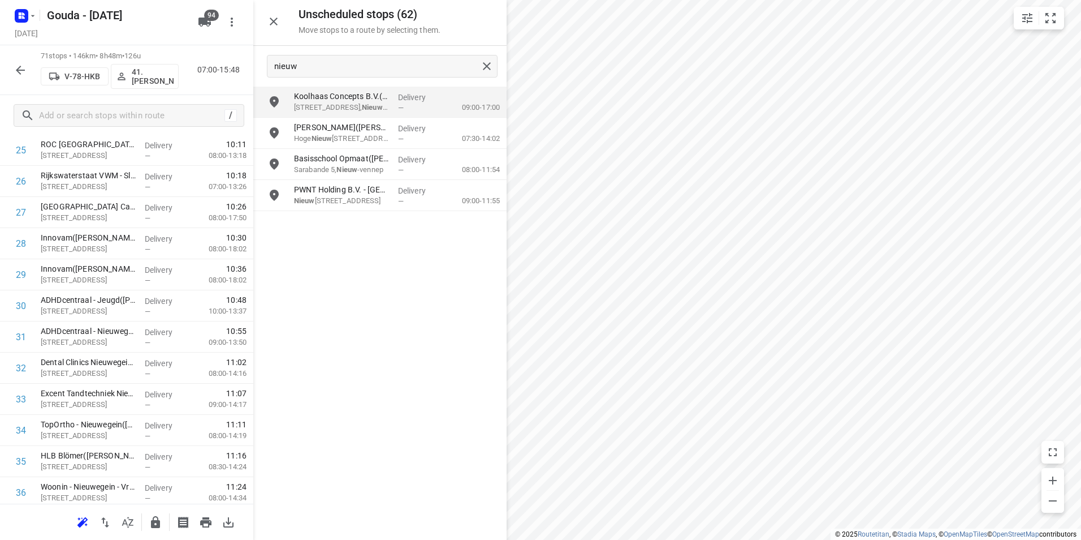
click at [10, 67] on button "button" at bounding box center [20, 70] width 23 height 23
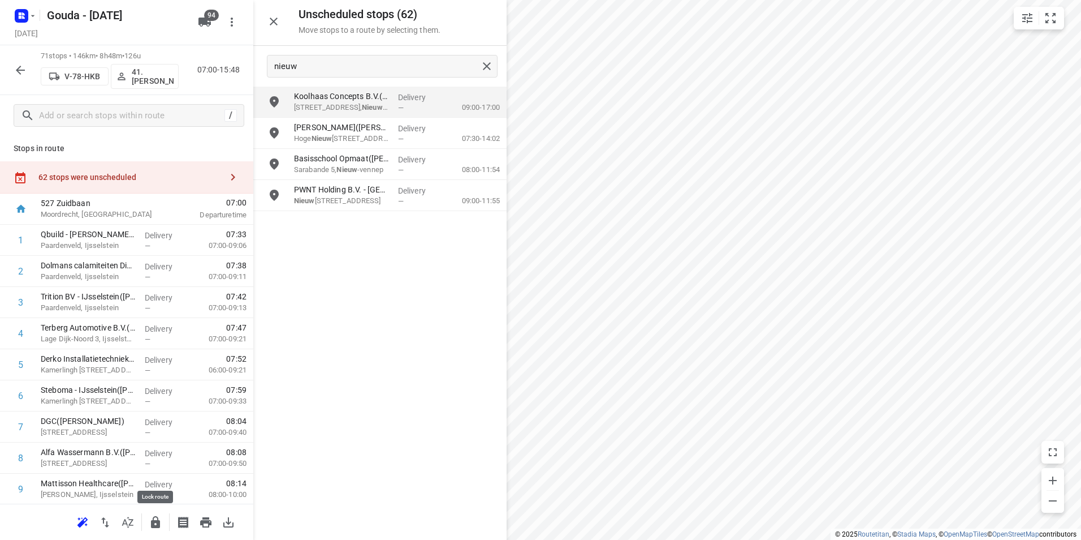
click at [154, 524] on icon "button" at bounding box center [155, 522] width 9 height 12
click at [19, 74] on icon "button" at bounding box center [21, 70] width 14 height 14
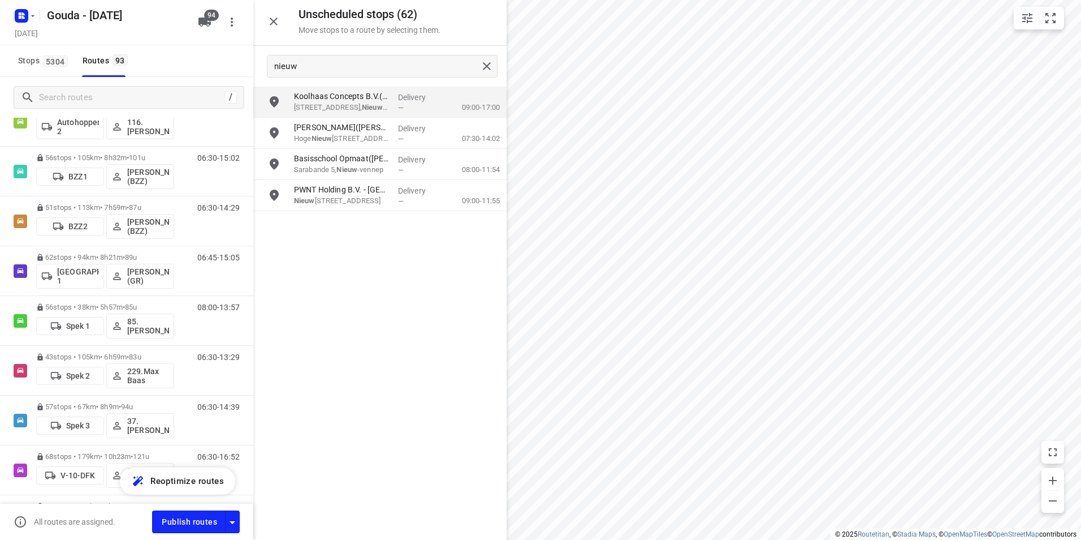
scroll to position [260, 0]
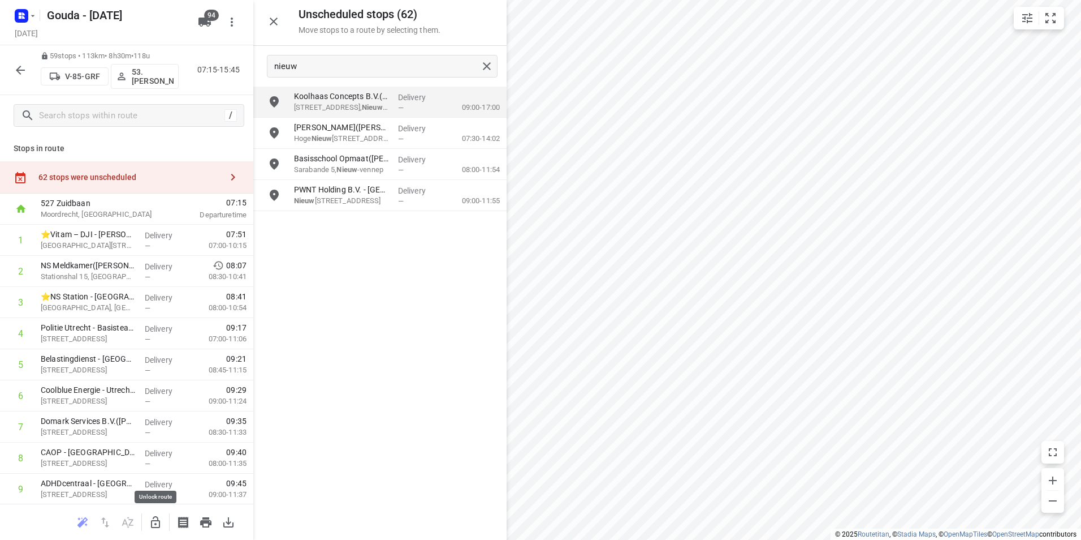
click at [154, 523] on icon "button" at bounding box center [156, 522] width 14 height 14
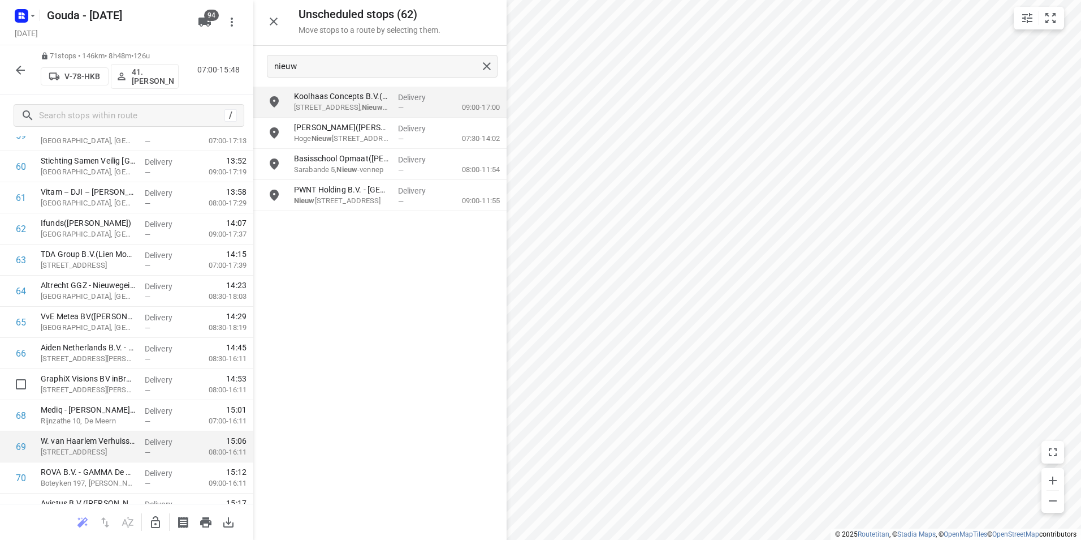
scroll to position [1961, 0]
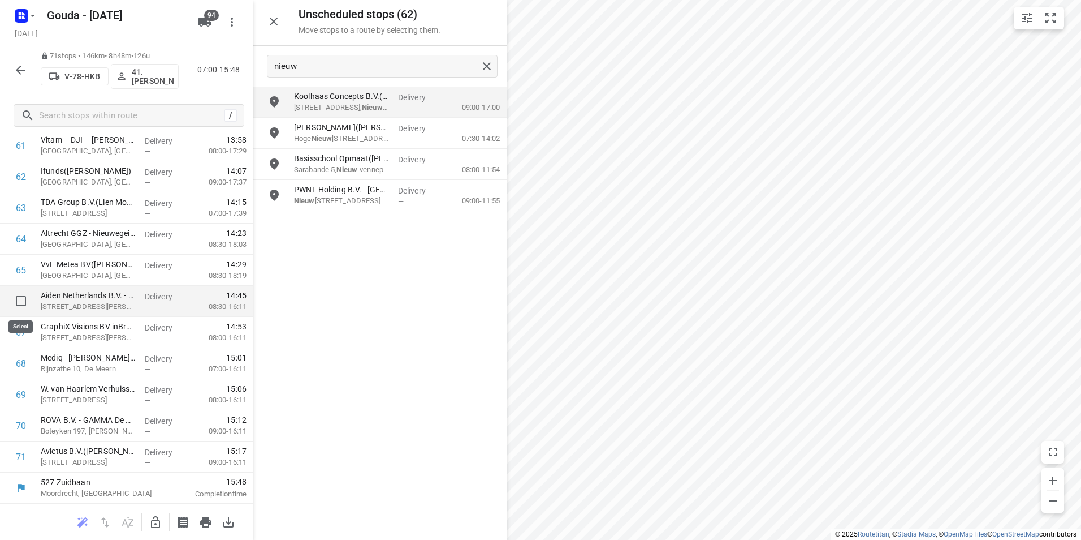
click at [19, 299] on input "checkbox" at bounding box center [21, 301] width 23 height 23
checkbox input "true"
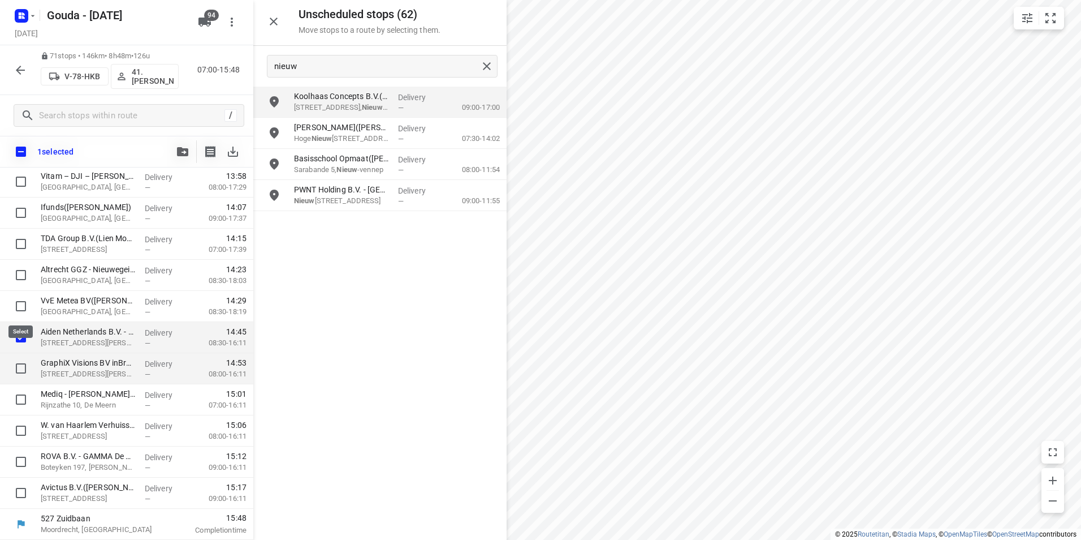
scroll to position [1956, 0]
click at [21, 367] on input "checkbox" at bounding box center [21, 368] width 23 height 23
checkbox input "true"
click at [21, 397] on input "checkbox" at bounding box center [21, 399] width 23 height 23
checkbox input "true"
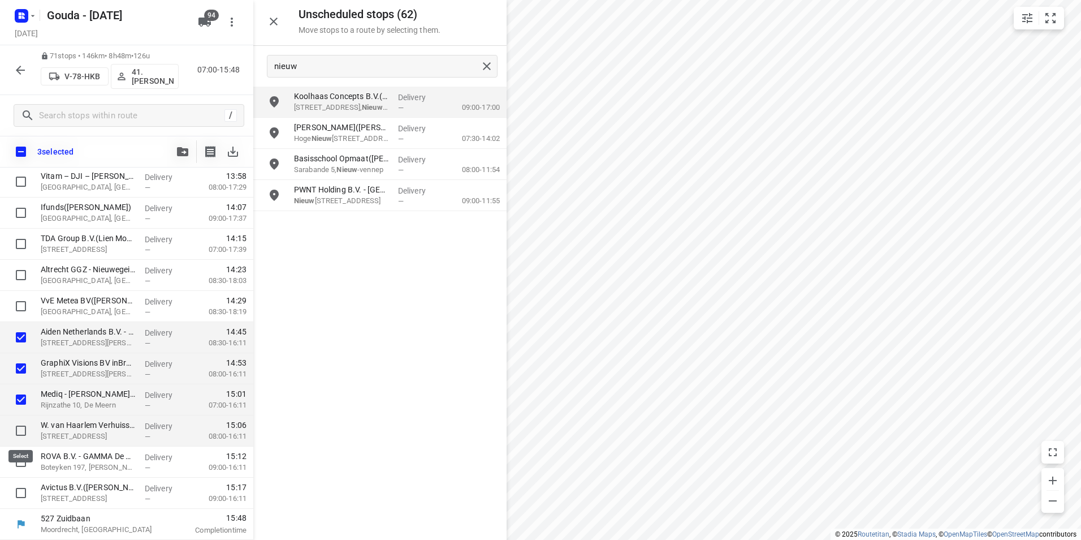
click at [20, 431] on input "checkbox" at bounding box center [21, 430] width 23 height 23
checkbox input "true"
click at [23, 465] on input "checkbox" at bounding box center [21, 461] width 23 height 23
checkbox input "true"
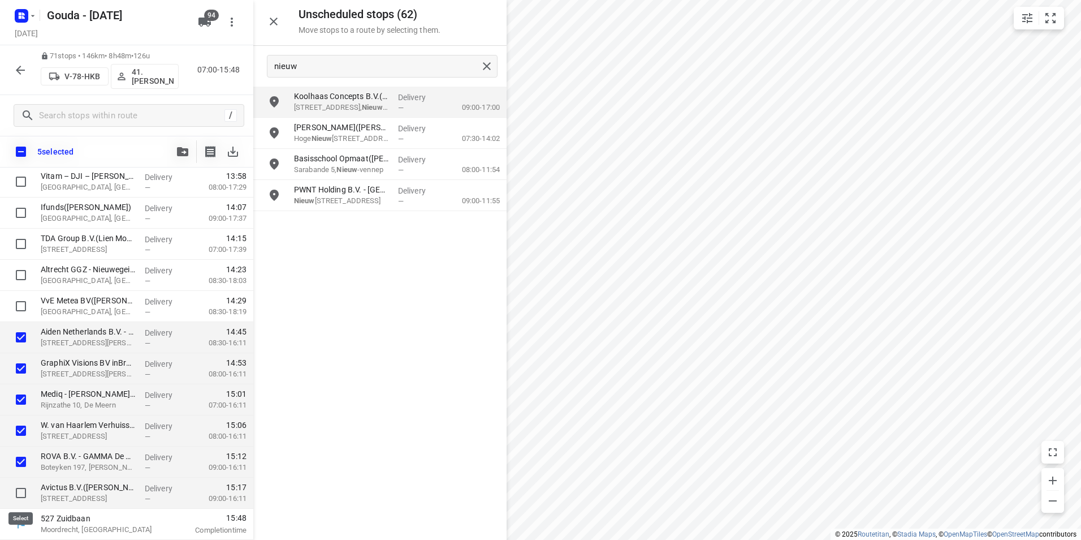
click at [21, 500] on input "checkbox" at bounding box center [21, 492] width 23 height 23
checkbox input "true"
click at [190, 140] on div "6 selected" at bounding box center [126, 152] width 253 height 32
click at [182, 153] on icon "button" at bounding box center [182, 151] width 11 height 9
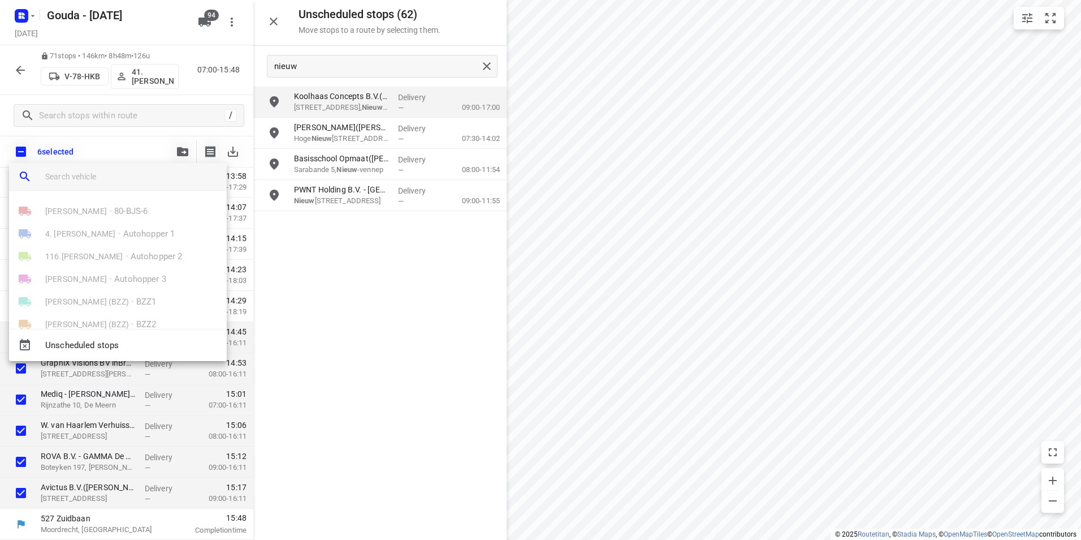
click at [131, 184] on input "search vehicle" at bounding box center [131, 176] width 172 height 17
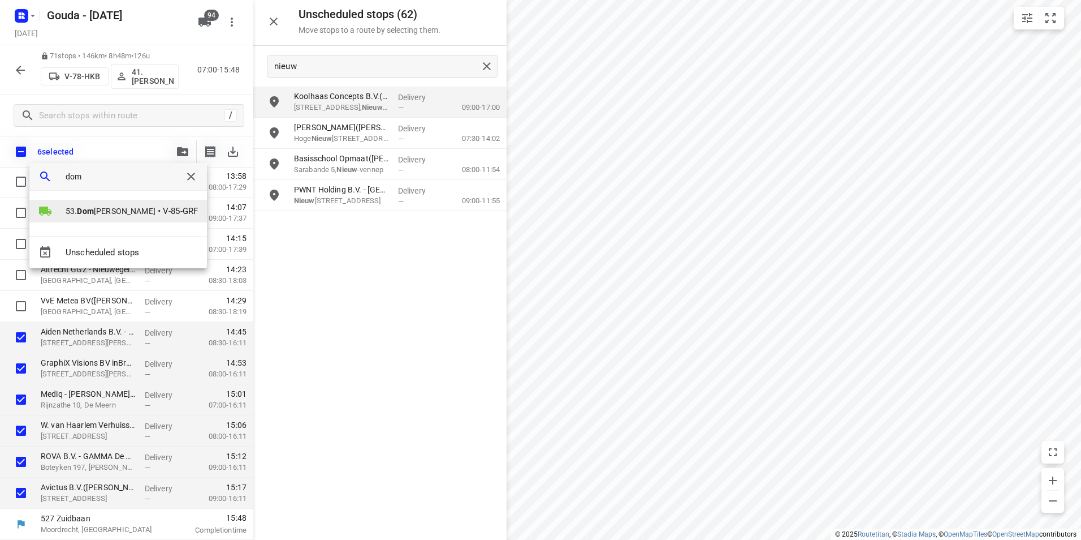
type input "dom"
click at [75, 208] on span "53. Dom inick Hofman" at bounding box center [111, 210] width 90 height 11
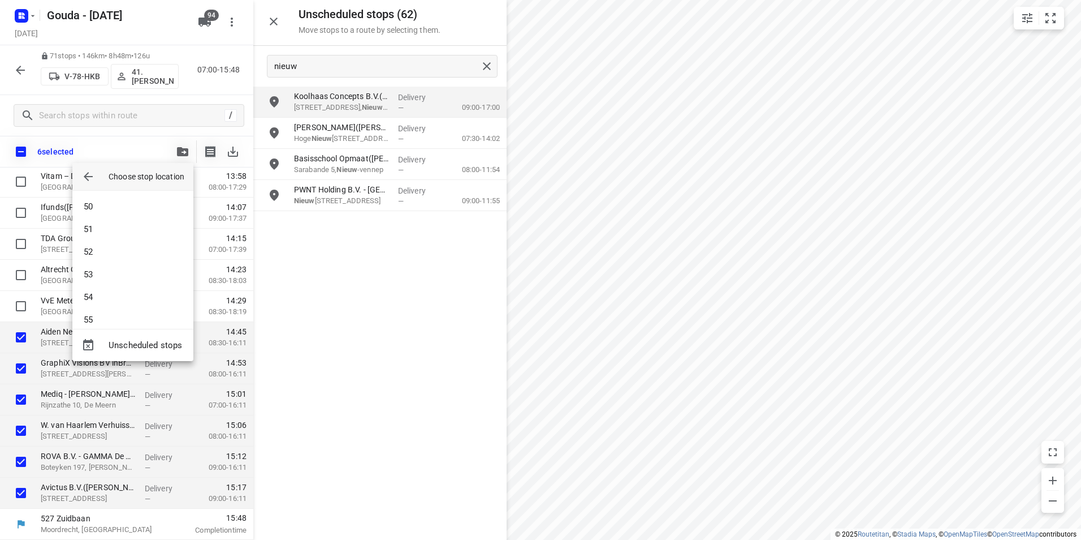
scroll to position [1210, 0]
click at [128, 314] on li "59" at bounding box center [132, 308] width 121 height 23
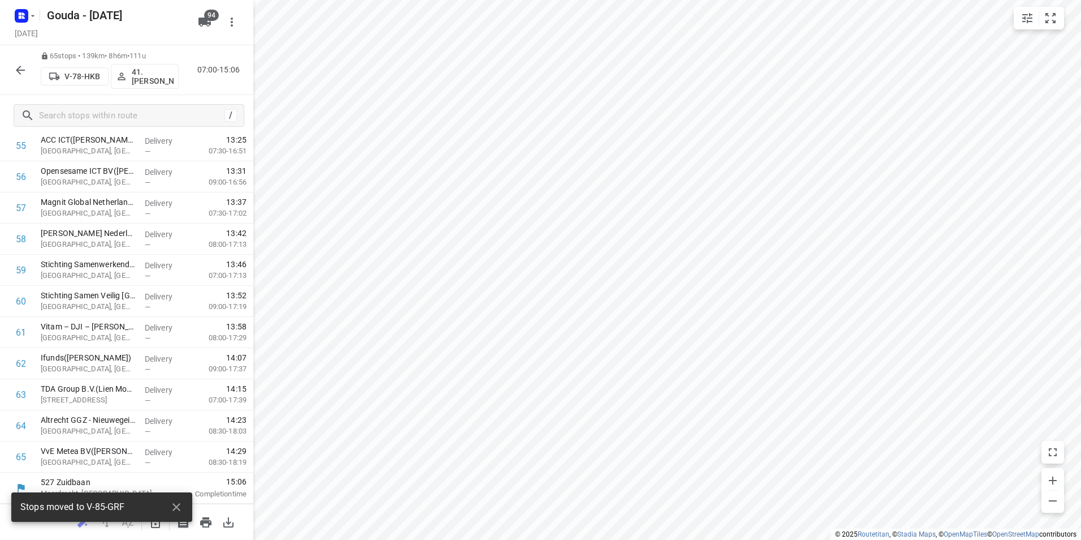
scroll to position [1774, 0]
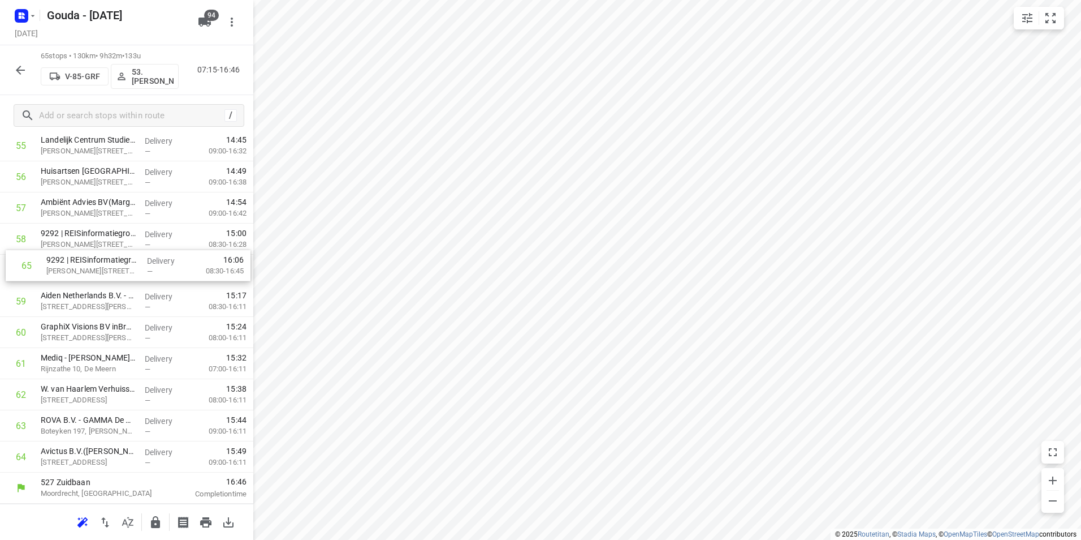
drag, startPoint x: 105, startPoint y: 454, endPoint x: 105, endPoint y: 262, distance: 191.1
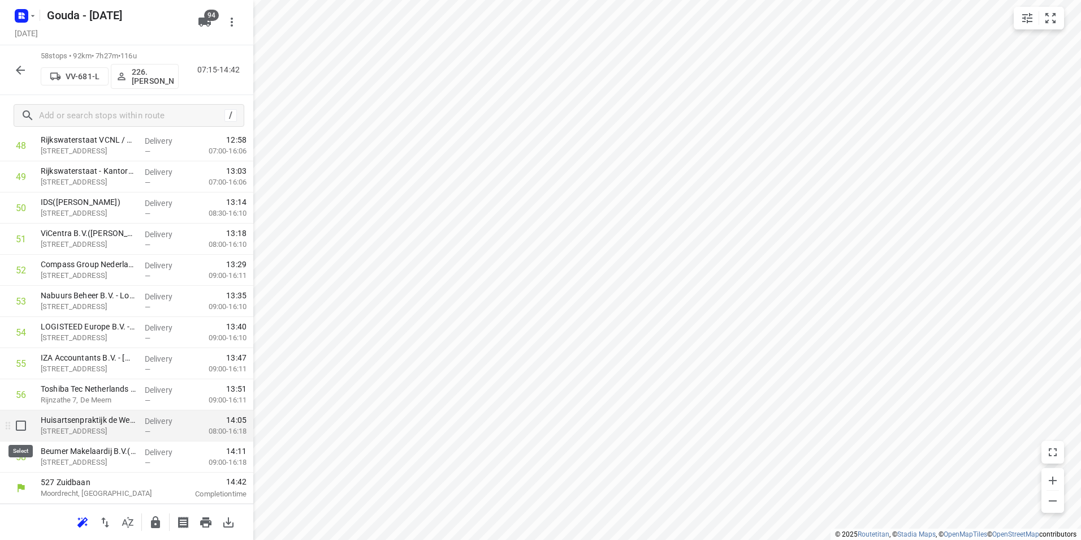
click at [21, 430] on input "checkbox" at bounding box center [21, 425] width 23 height 23
checkbox input "true"
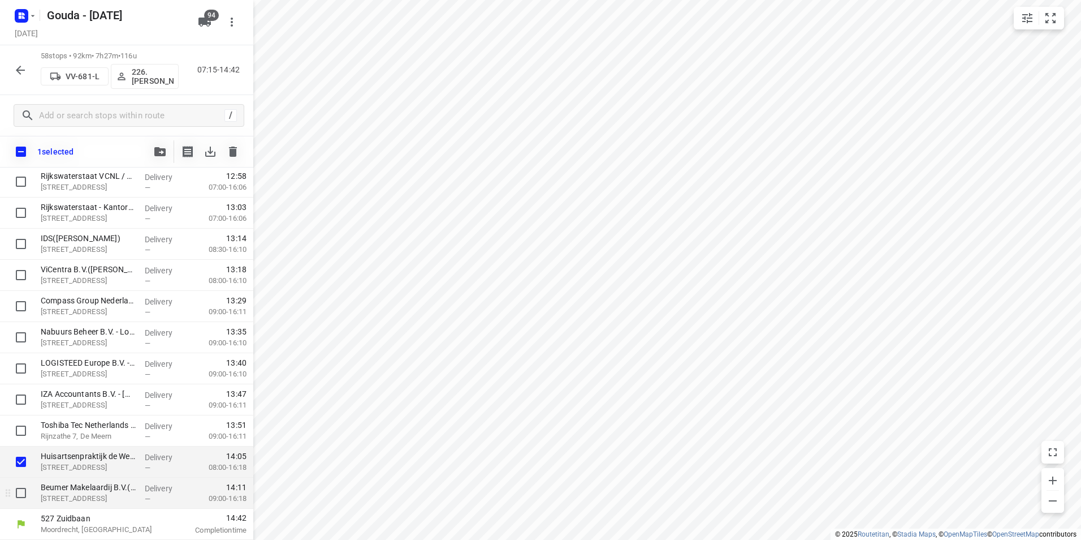
scroll to position [1552, 0]
click at [18, 493] on input "checkbox" at bounding box center [21, 492] width 23 height 23
checkbox input "true"
click at [163, 155] on icon "button" at bounding box center [159, 151] width 11 height 9
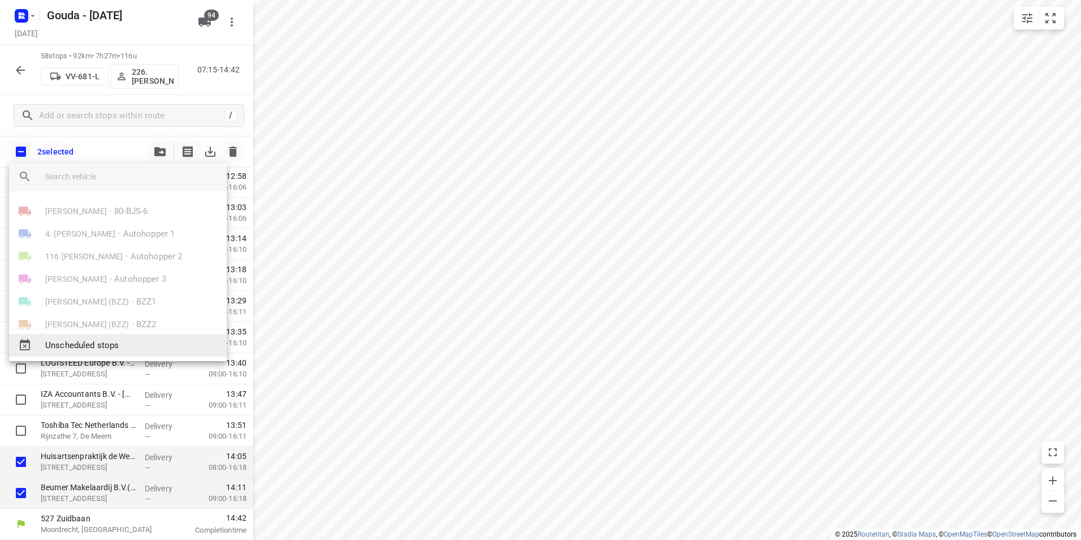
click at [128, 342] on span "Unscheduled stops" at bounding box center [131, 345] width 172 height 13
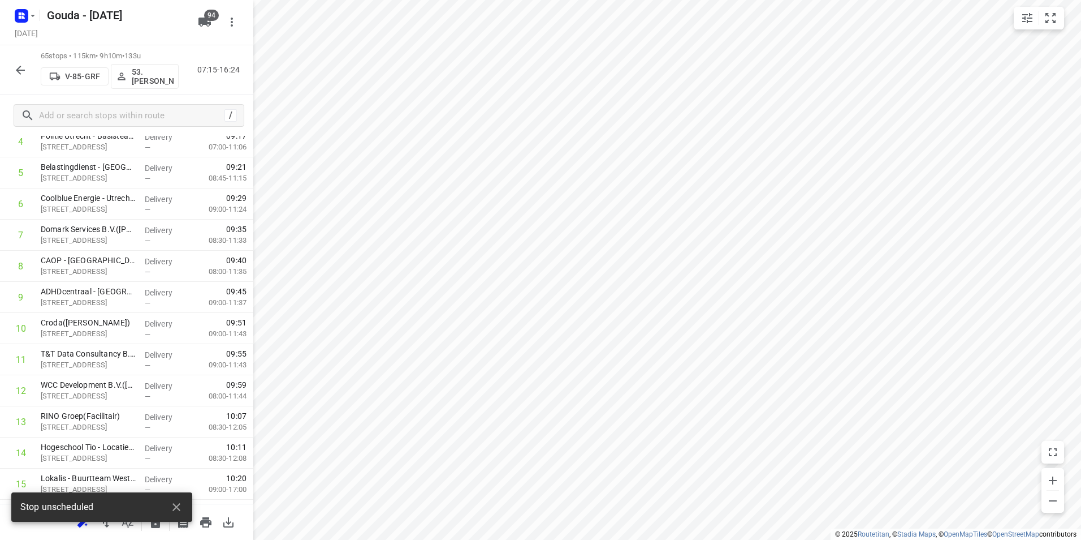
scroll to position [0, 0]
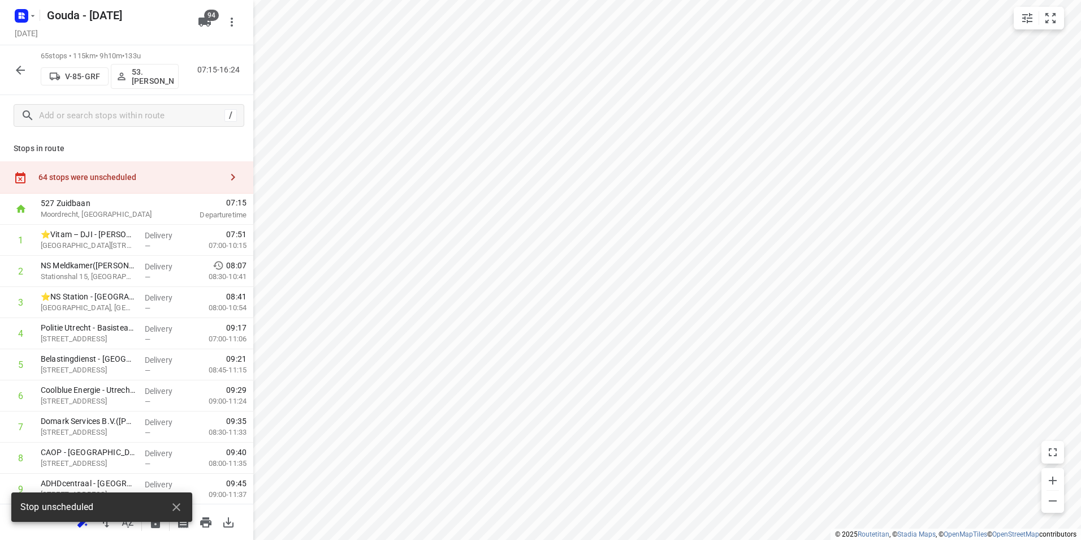
click at [160, 179] on div "64 stops were unscheduled" at bounding box center [129, 176] width 183 height 9
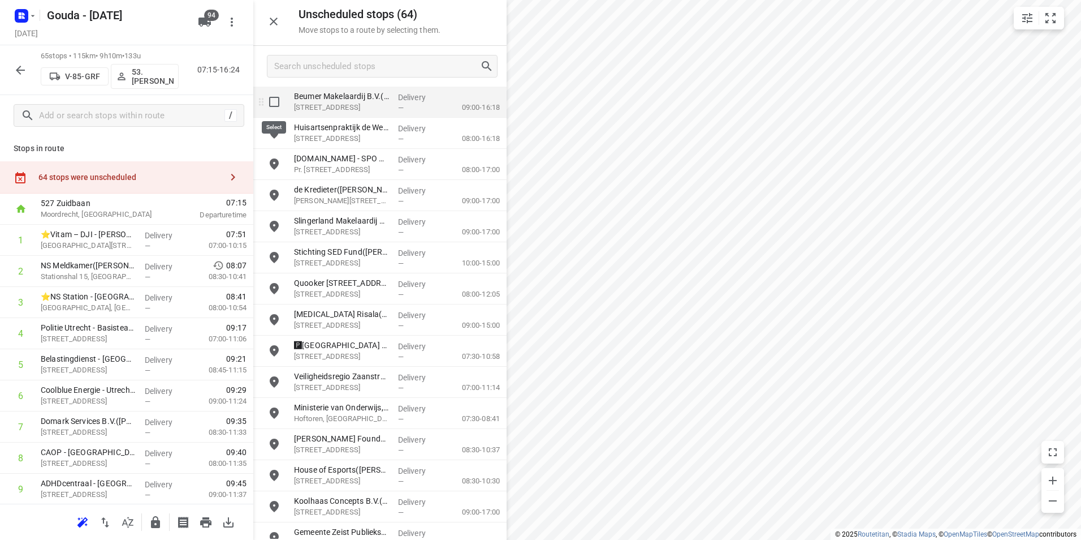
click at [274, 103] on input "grid" at bounding box center [274, 101] width 23 height 23
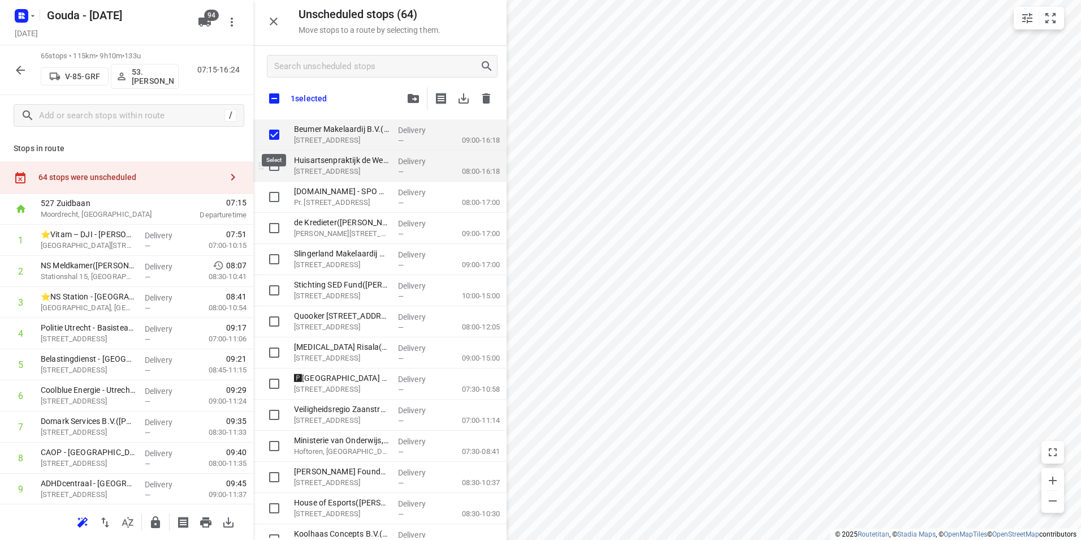
checkbox input "true"
click at [274, 160] on input "grid" at bounding box center [274, 165] width 23 height 23
checkbox input "true"
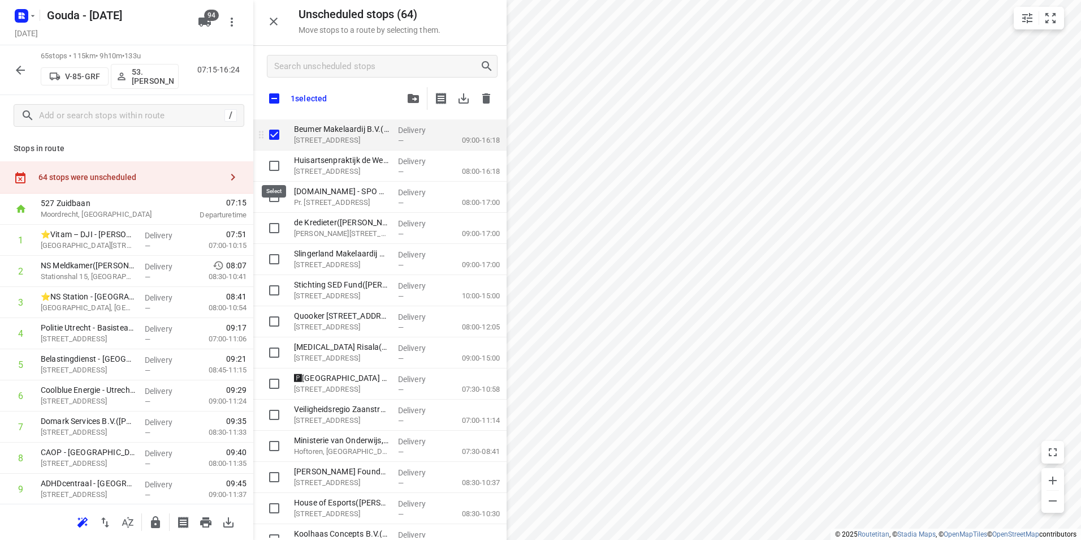
checkbox input "true"
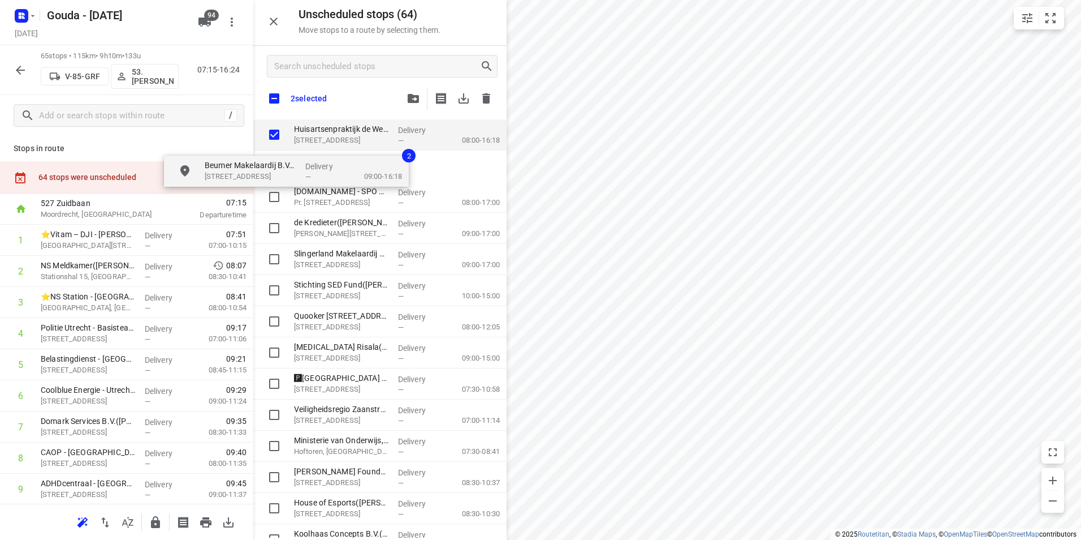
checkbox input "true"
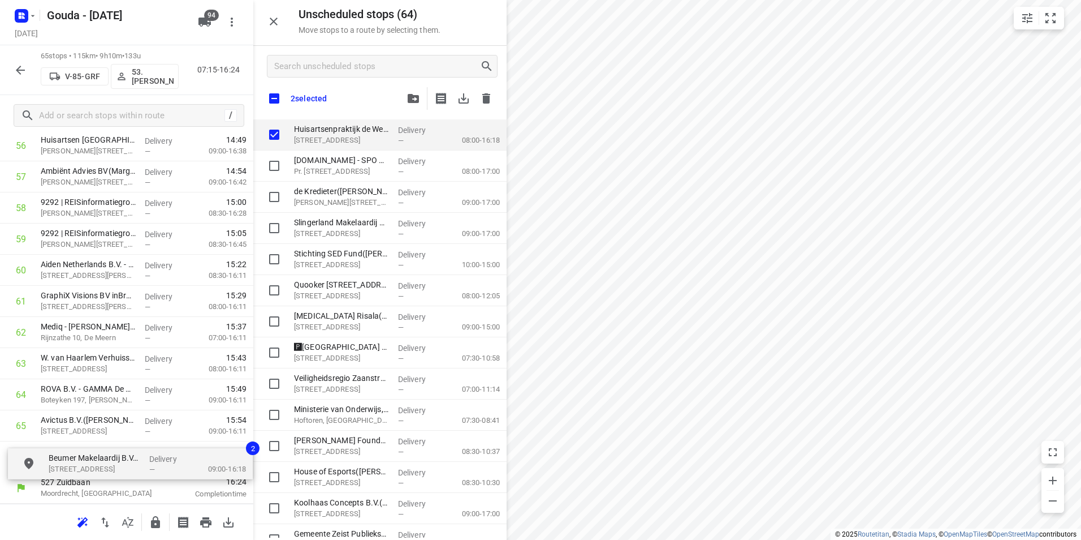
drag, startPoint x: 322, startPoint y: 132, endPoint x: 68, endPoint y: 458, distance: 412.2
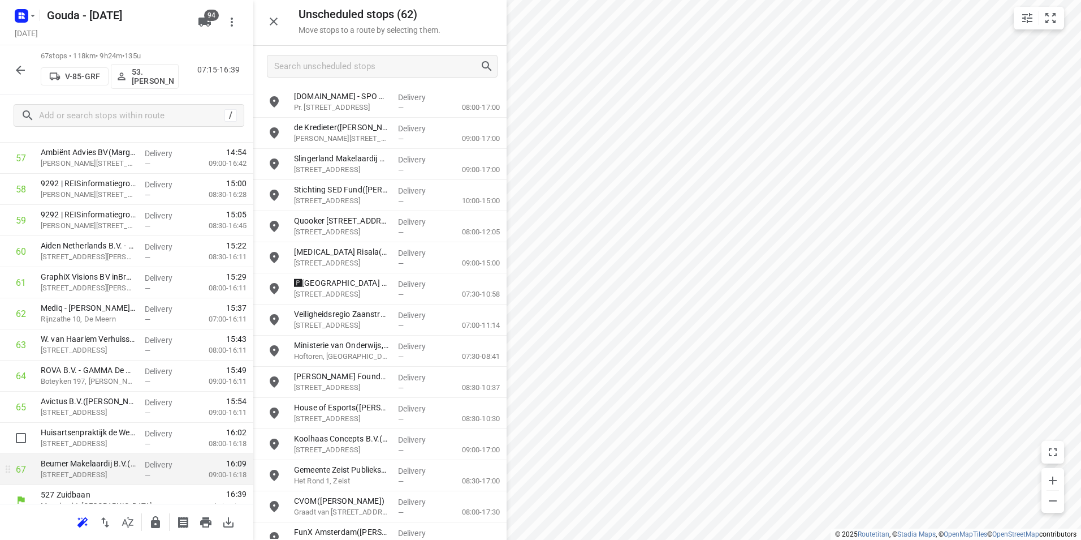
scroll to position [1831, 0]
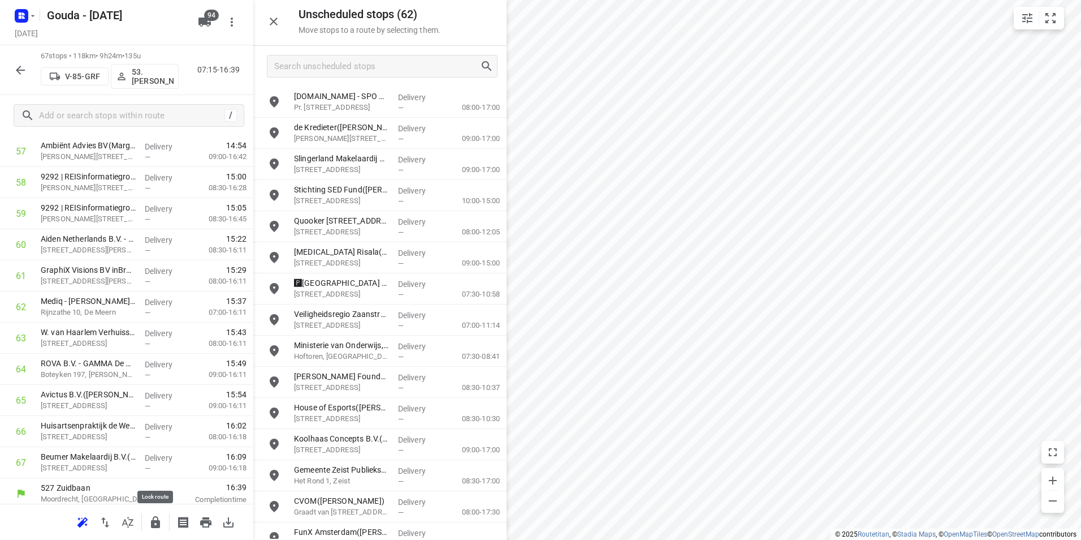
click at [154, 521] on icon "button" at bounding box center [155, 522] width 9 height 12
click at [17, 75] on icon "button" at bounding box center [21, 70] width 14 height 14
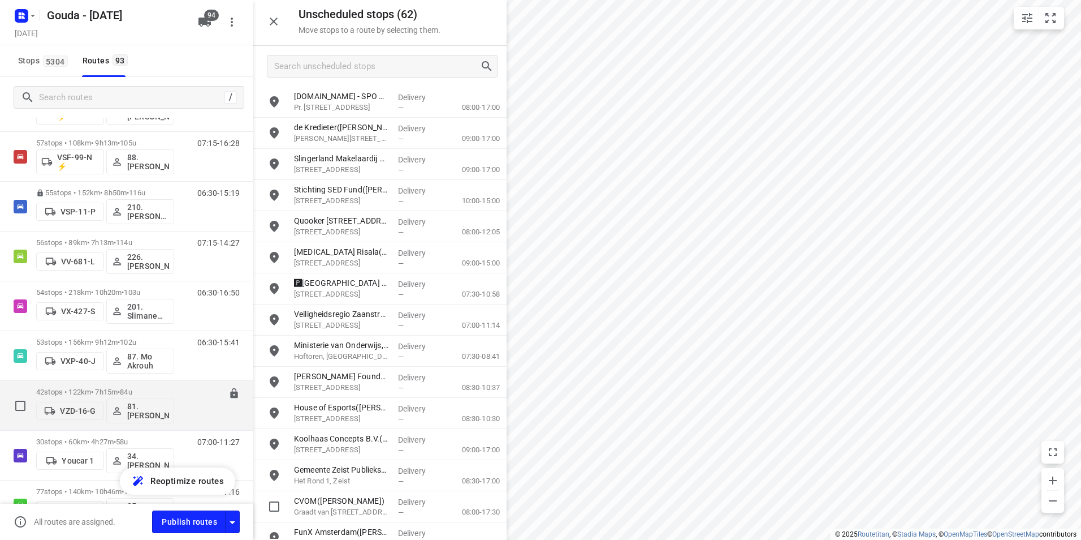
scroll to position [4181, 0]
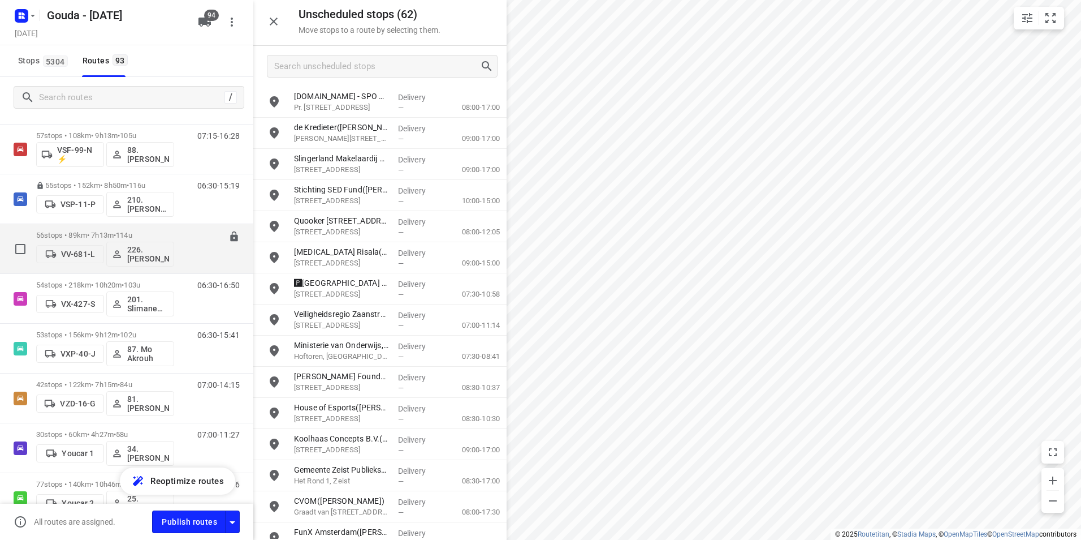
click at [97, 231] on p "56 stops • 89km • 7h13m • 114u" at bounding box center [105, 235] width 138 height 8
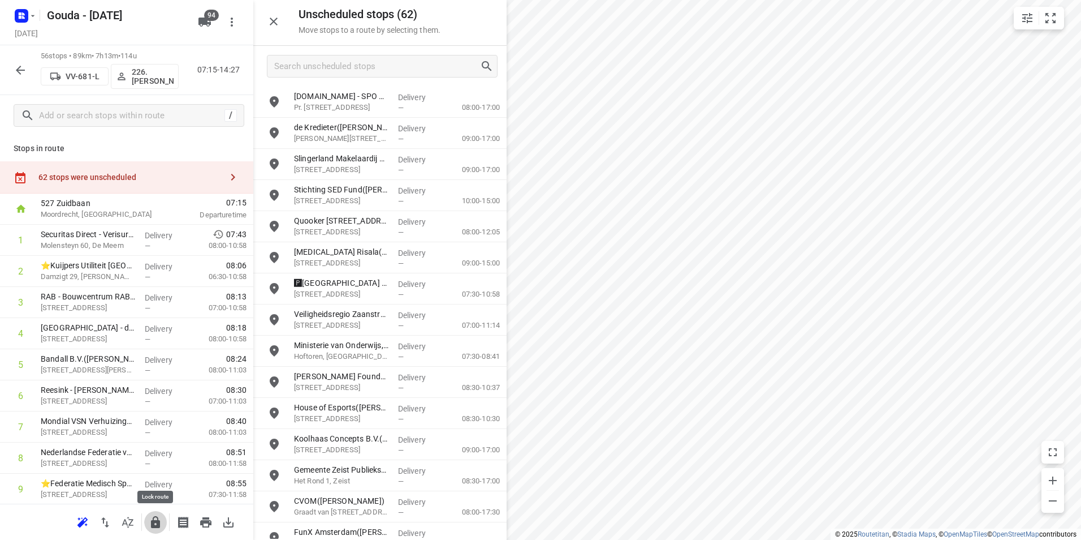
click at [154, 526] on icon "button" at bounding box center [155, 522] width 9 height 12
click at [19, 69] on icon "button" at bounding box center [21, 70] width 14 height 14
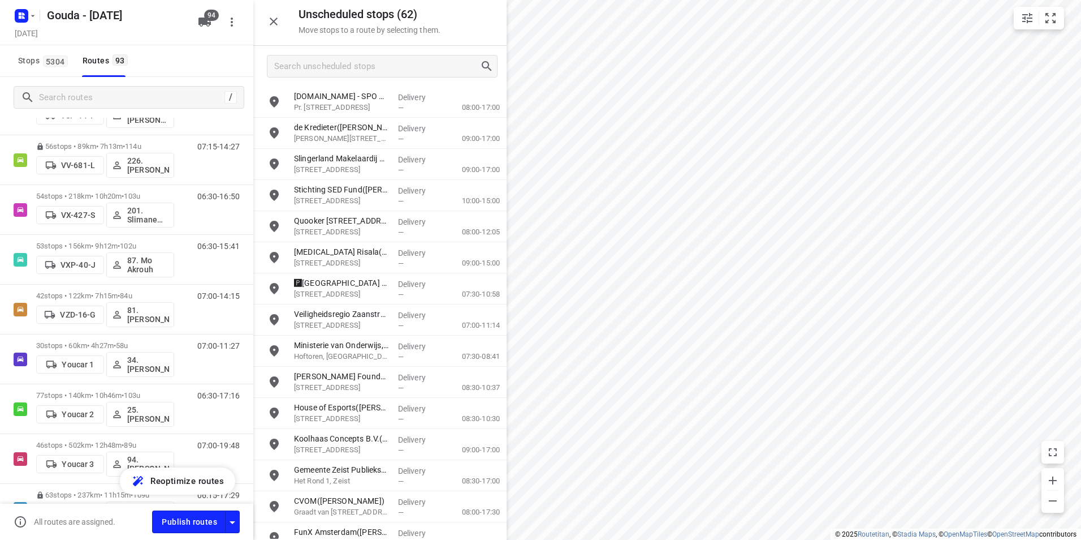
scroll to position [4291, 0]
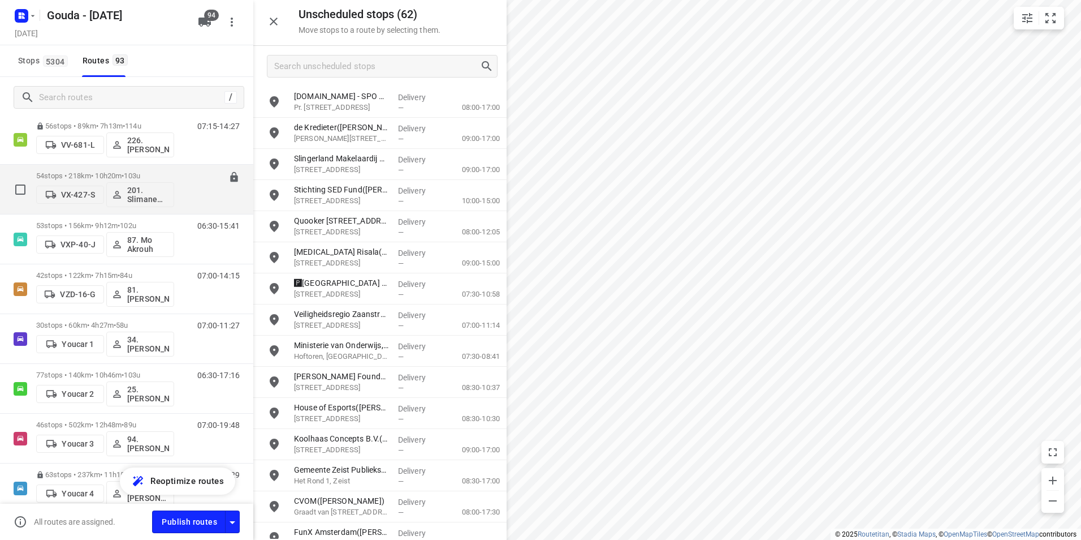
click at [97, 170] on div "54 stops • 218km • 10h20m • 103u VX-427-S 201. [PERSON_NAME]" at bounding box center [105, 189] width 138 height 47
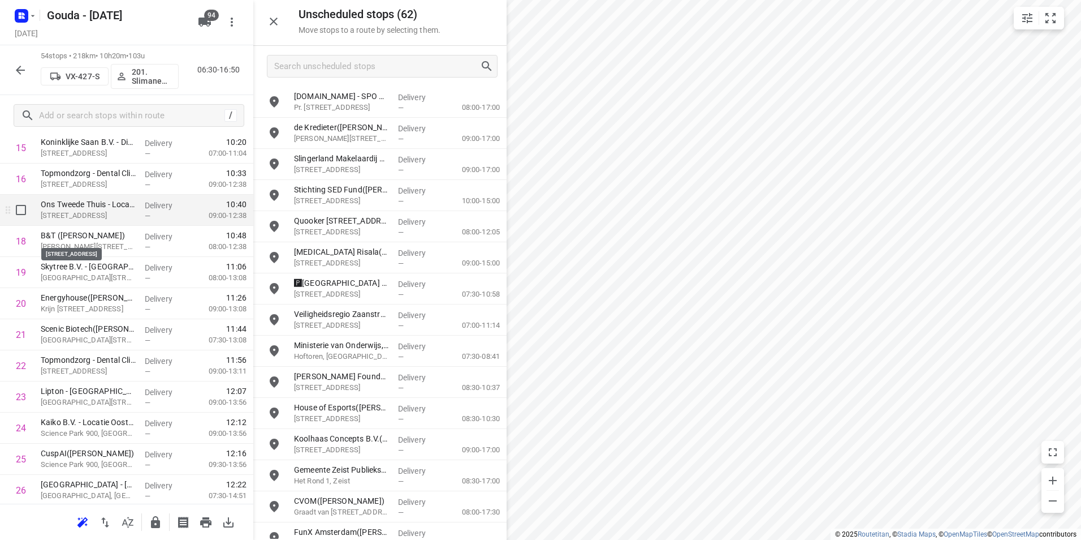
scroll to position [509, 0]
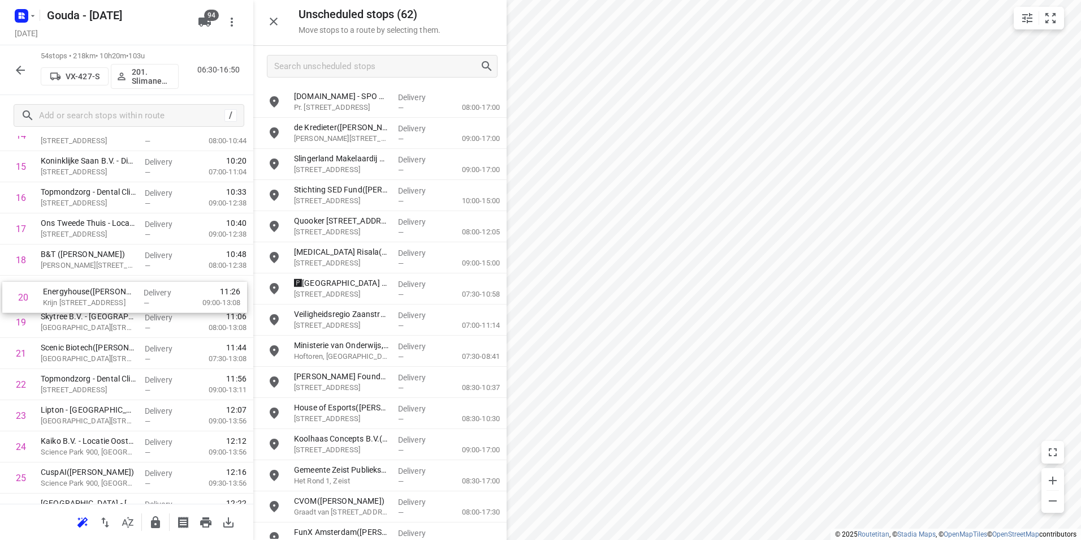
drag, startPoint x: 118, startPoint y: 304, endPoint x: 115, endPoint y: 292, distance: 12.1
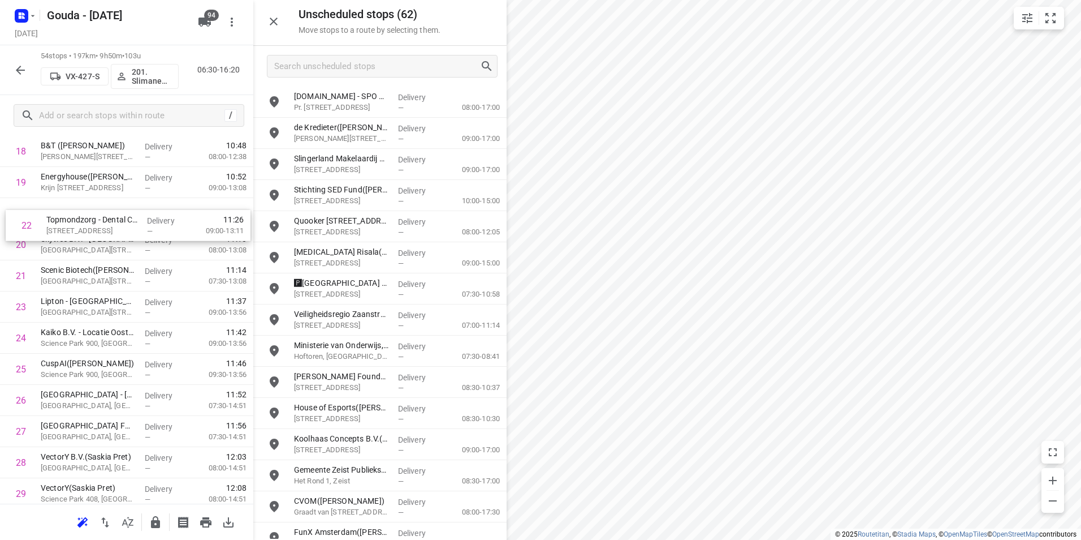
scroll to position [612, 0]
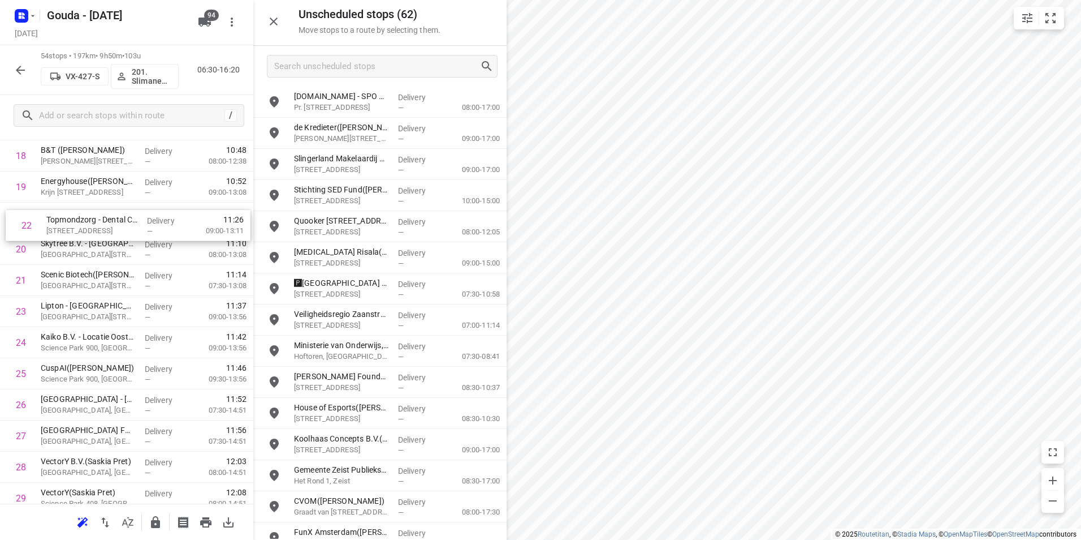
drag, startPoint x: 98, startPoint y: 283, endPoint x: 104, endPoint y: 228, distance: 55.1
click at [105, 227] on div "1 ⭐Vattenfall [GEOGRAPHIC_DATA] | [GEOGRAPHIC_DATA](Facility Services - Vattenf…" at bounding box center [126, 451] width 253 height 1680
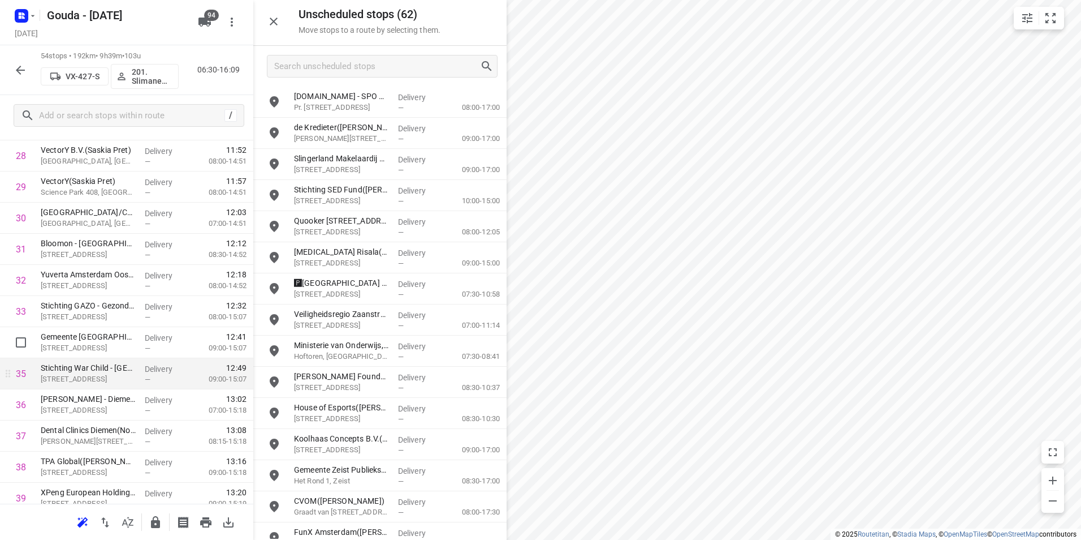
scroll to position [952, 0]
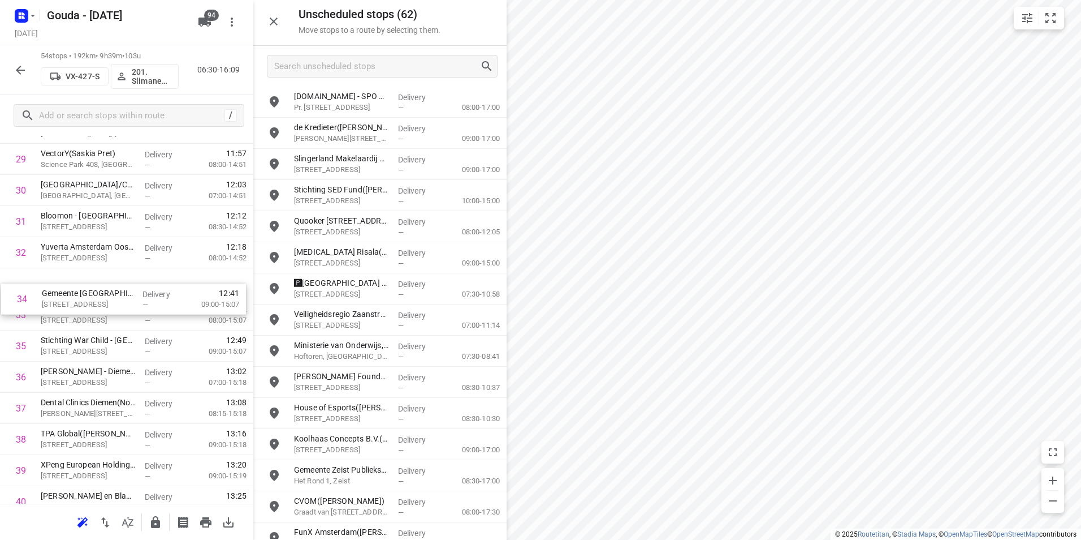
drag, startPoint x: 81, startPoint y: 300, endPoint x: 84, endPoint y: 276, distance: 23.9
click at [84, 276] on div "1 ⭐Vattenfall [GEOGRAPHIC_DATA] | [GEOGRAPHIC_DATA](Facility Services - Vattenf…" at bounding box center [126, 113] width 253 height 1680
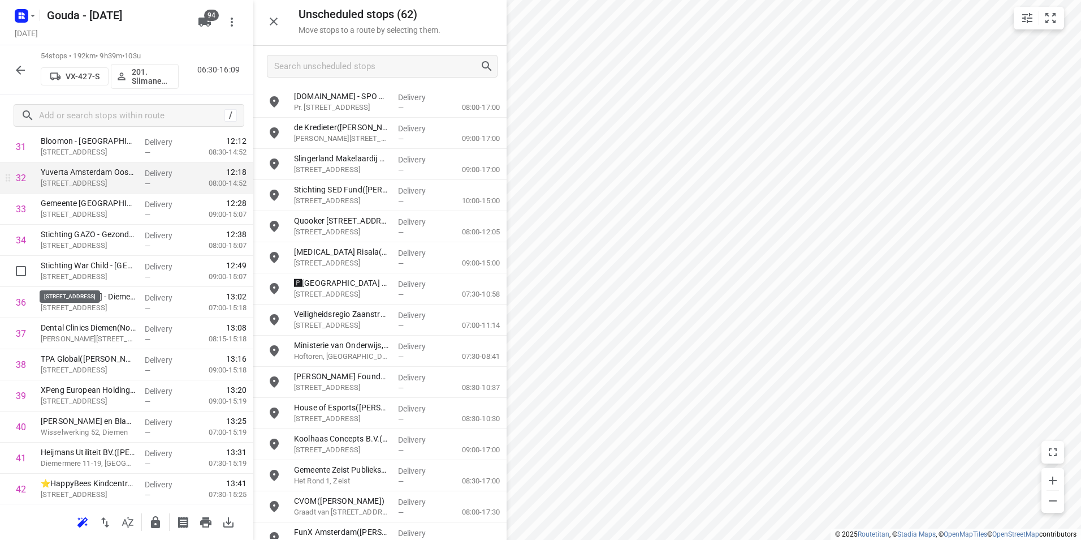
scroll to position [1008, 0]
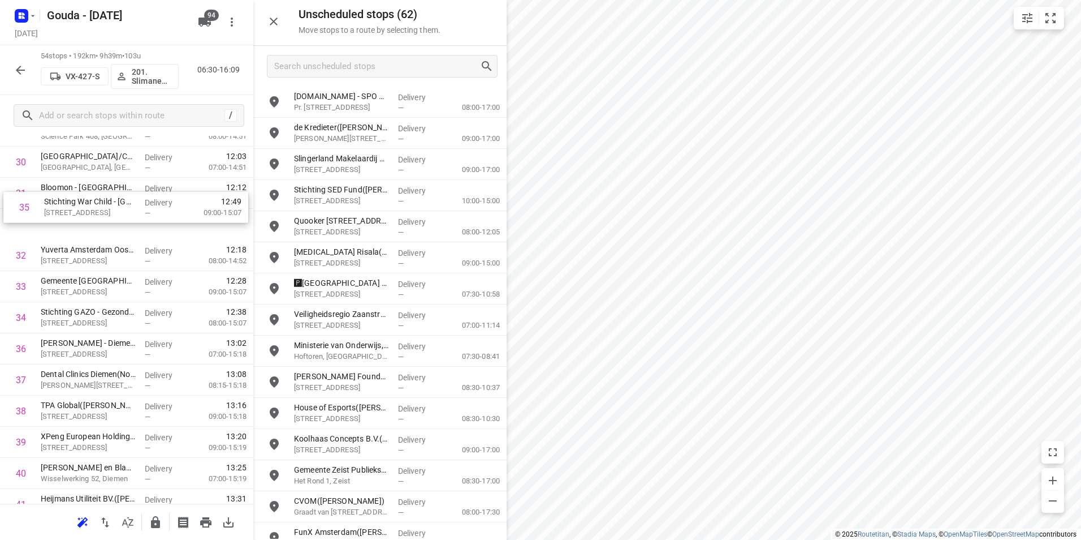
drag, startPoint x: 51, startPoint y: 303, endPoint x: 57, endPoint y: 234, distance: 69.8
click at [57, 234] on div "1 ⭐Vattenfall [GEOGRAPHIC_DATA] | [GEOGRAPHIC_DATA](Facility Services - Vattenf…" at bounding box center [126, 84] width 253 height 1680
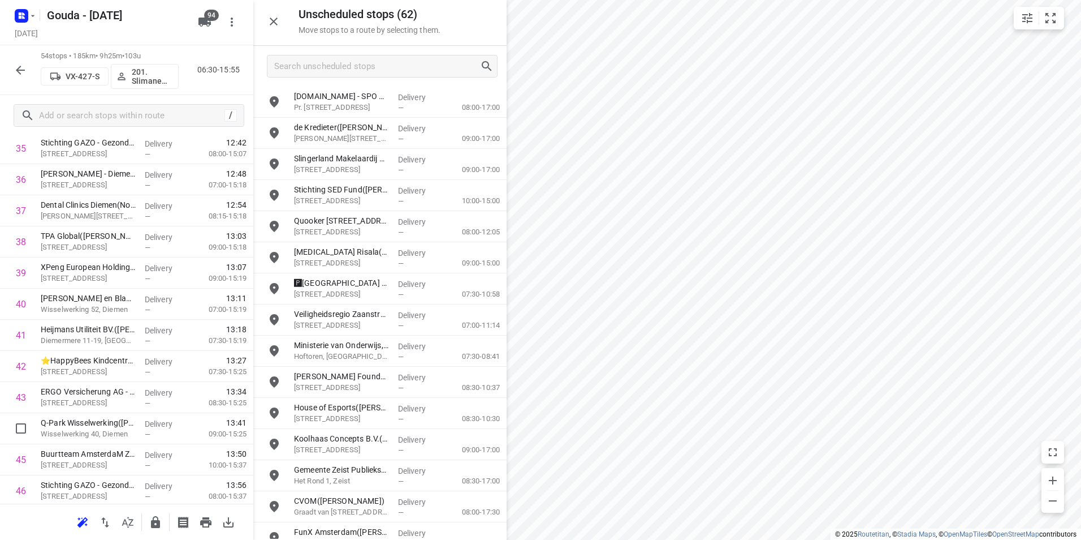
scroll to position [1150, 0]
drag, startPoint x: 94, startPoint y: 431, endPoint x: 93, endPoint y: 325, distance: 106.3
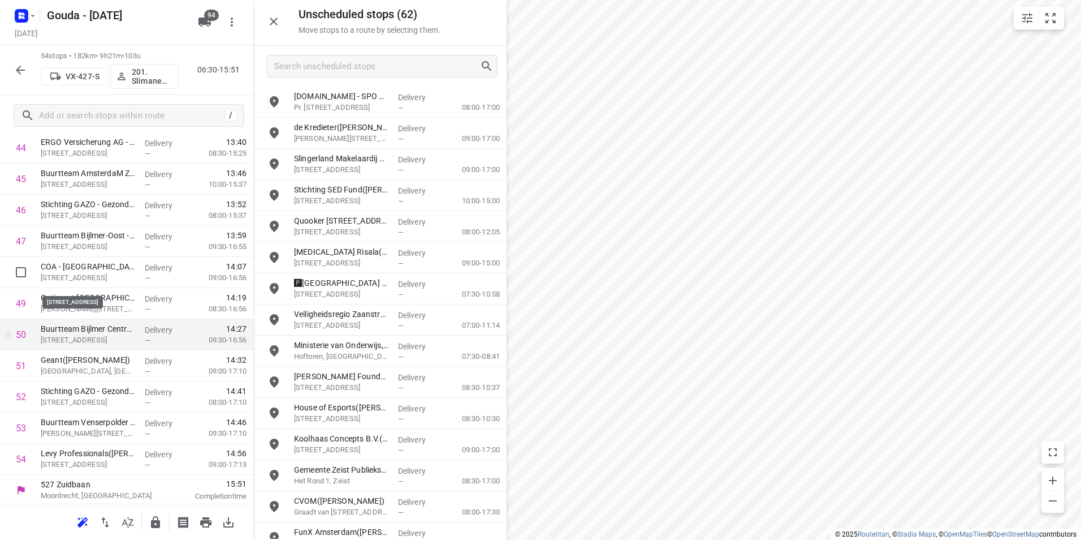
scroll to position [1432, 0]
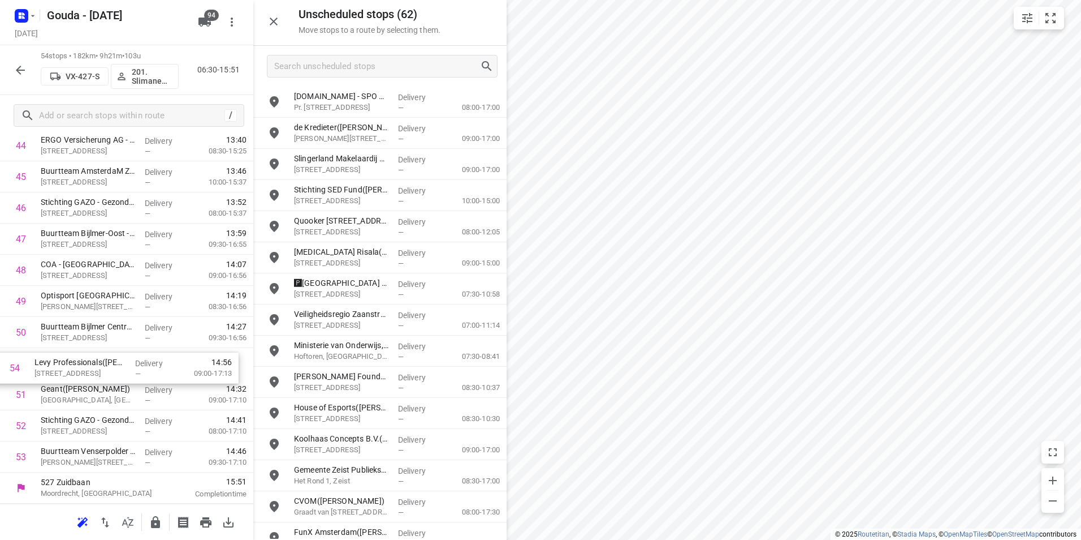
drag, startPoint x: 84, startPoint y: 460, endPoint x: 81, endPoint y: 363, distance: 97.3
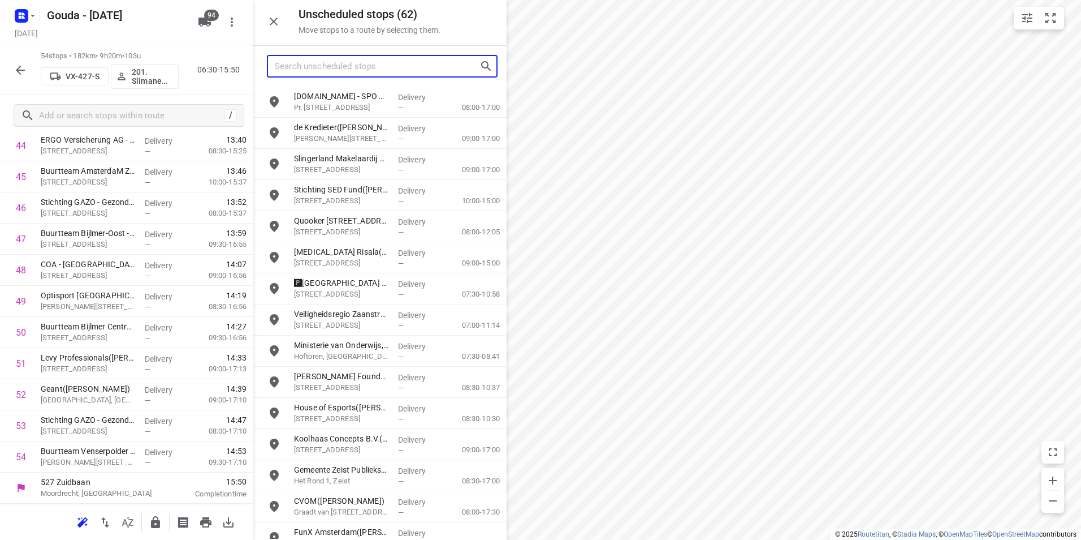
click at [363, 67] on input "Search unscheduled stops" at bounding box center [377, 67] width 205 height 18
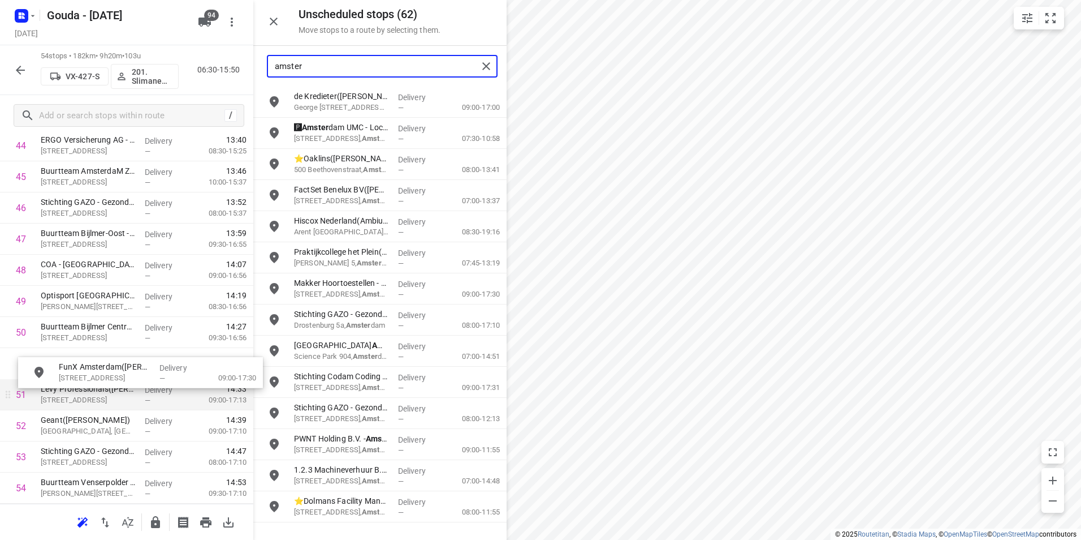
drag, startPoint x: 355, startPoint y: 176, endPoint x: 97, endPoint y: 382, distance: 330.3
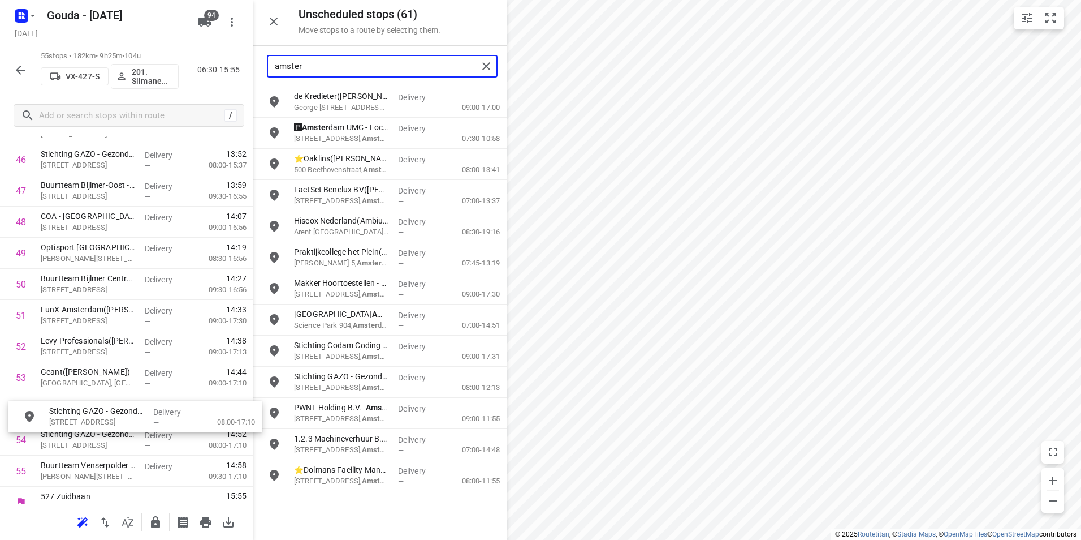
drag, startPoint x: 330, startPoint y: 320, endPoint x: 77, endPoint y: 416, distance: 270.7
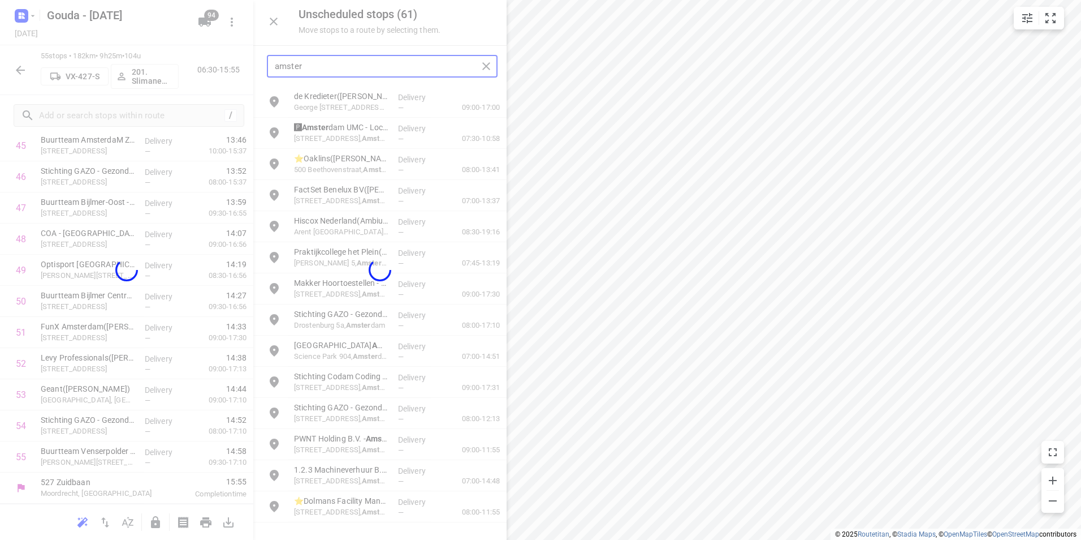
scroll to position [1463, 0]
type input "amster"
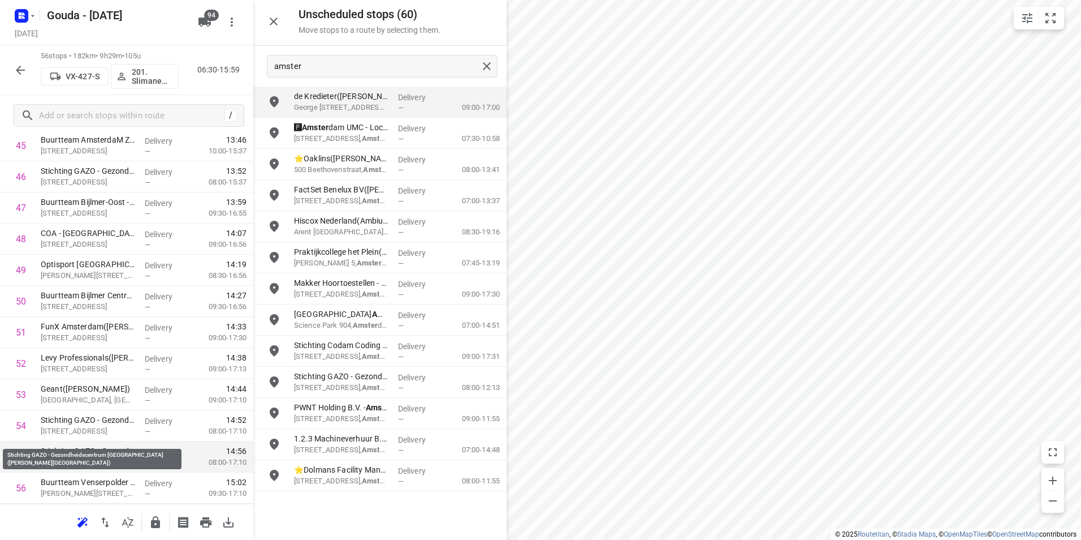
scroll to position [1494, 0]
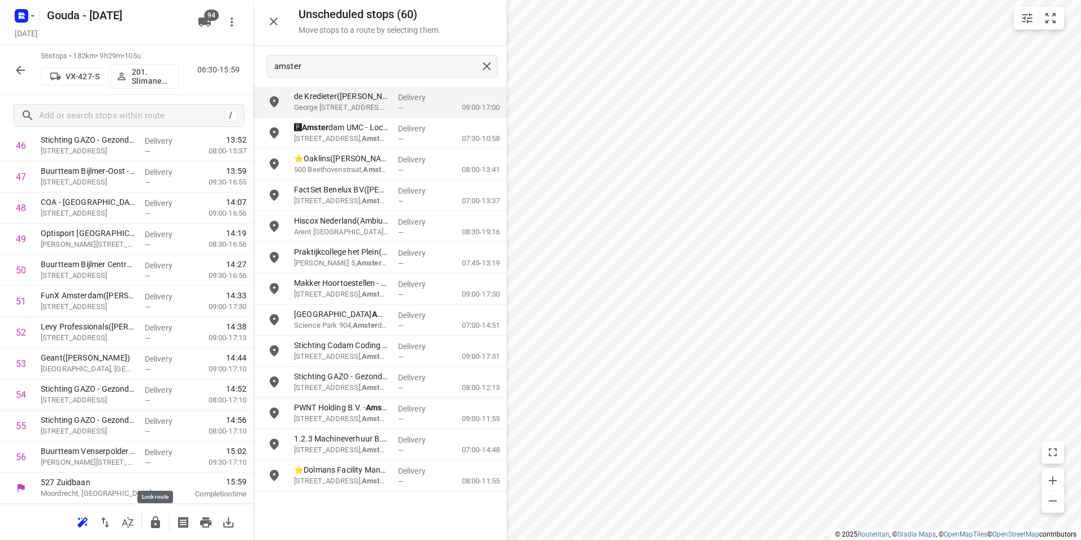
click at [156, 524] on icon "button" at bounding box center [156, 522] width 14 height 14
click at [19, 70] on icon "button" at bounding box center [20, 70] width 9 height 9
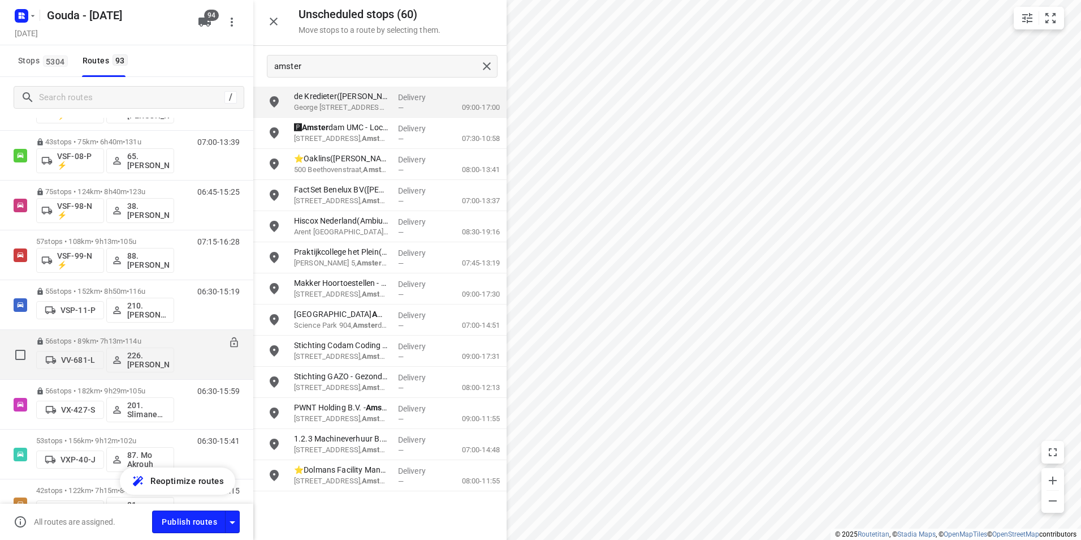
scroll to position [4015, 0]
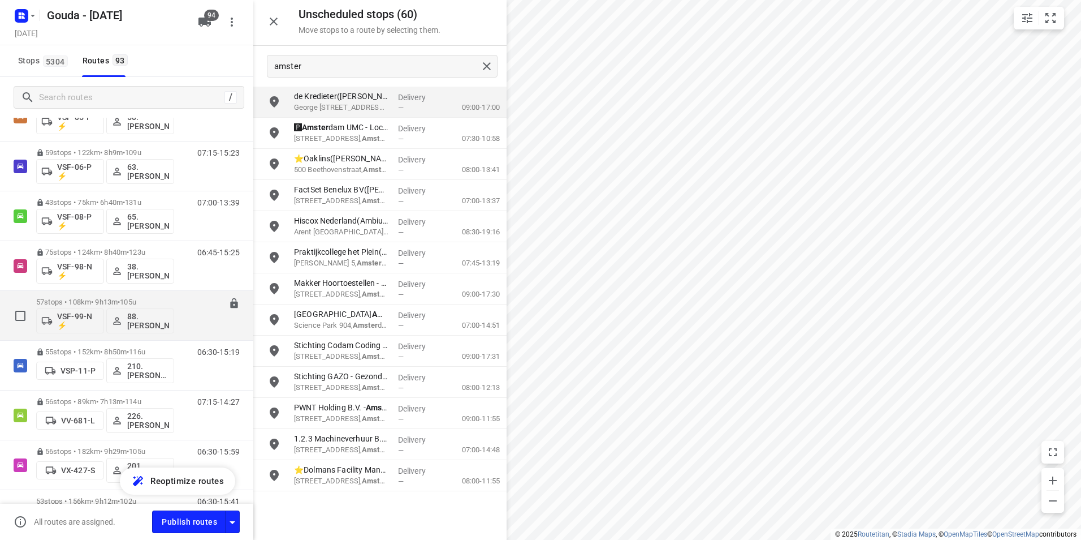
click at [93, 299] on p "57 stops • 108km • 9h13m • 105u" at bounding box center [105, 301] width 138 height 8
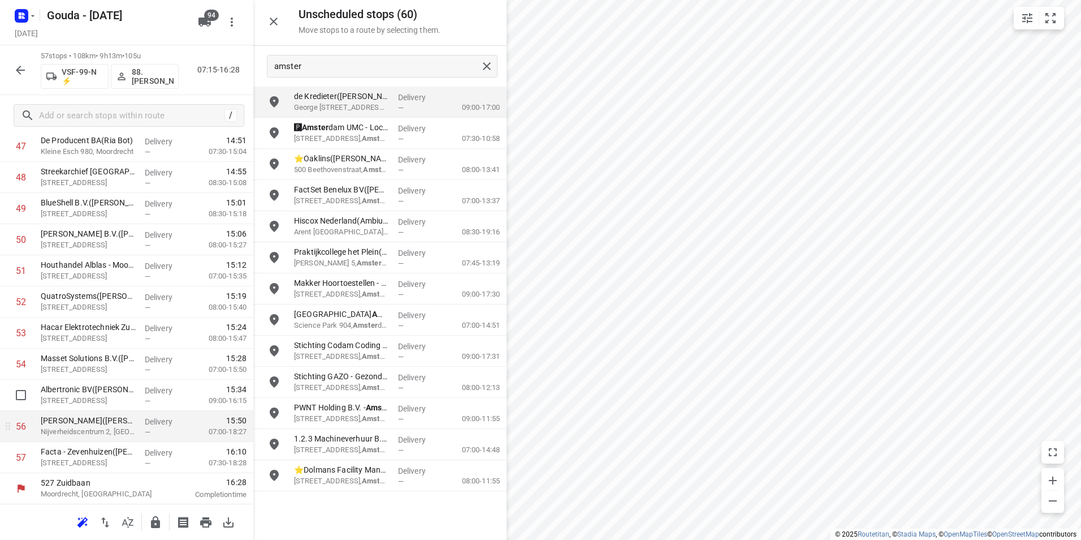
scroll to position [1525, 0]
click at [21, 429] on input "checkbox" at bounding box center [21, 425] width 23 height 23
checkbox input "true"
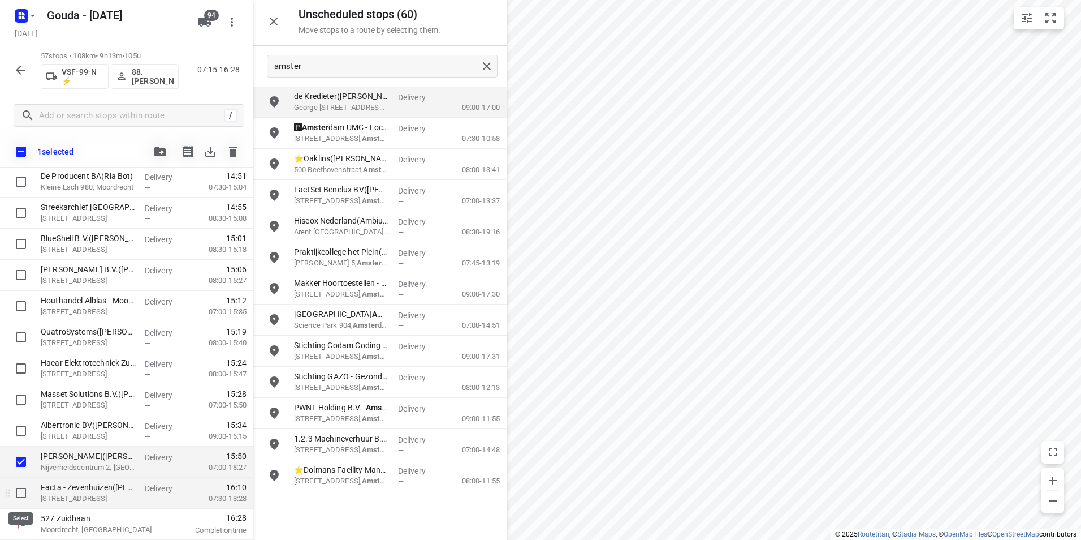
click at [21, 495] on input "checkbox" at bounding box center [21, 492] width 23 height 23
checkbox input "true"
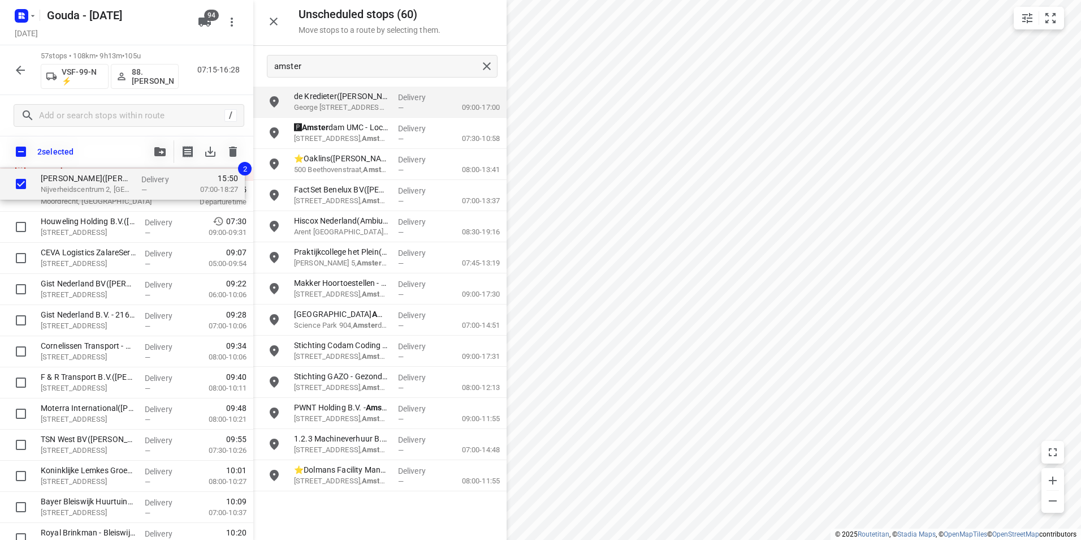
scroll to position [0, 0]
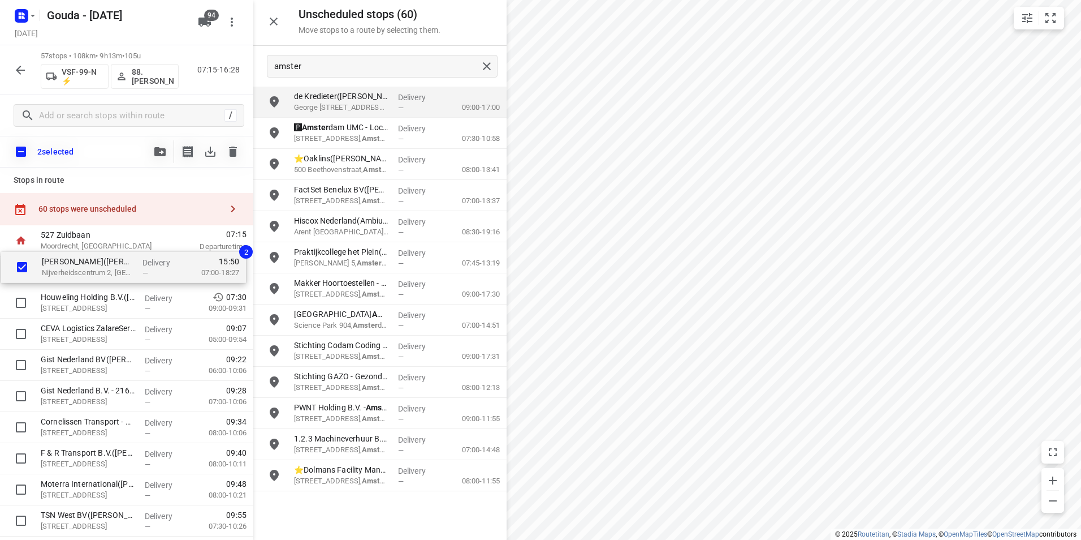
drag, startPoint x: 59, startPoint y: 469, endPoint x: 63, endPoint y: 270, distance: 199.1
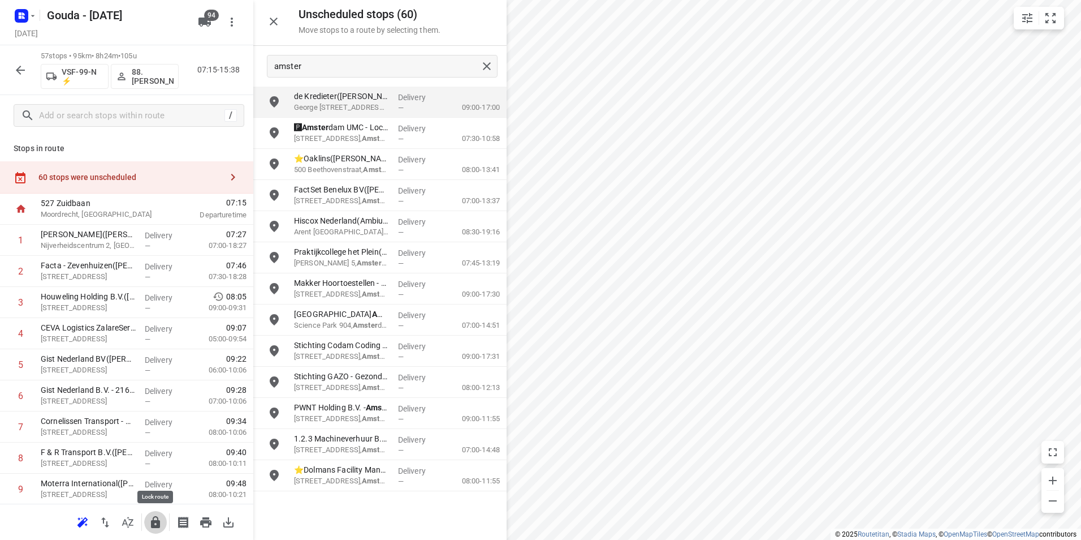
click at [153, 525] on icon "button" at bounding box center [155, 522] width 9 height 12
click at [13, 75] on button "button" at bounding box center [20, 70] width 23 height 23
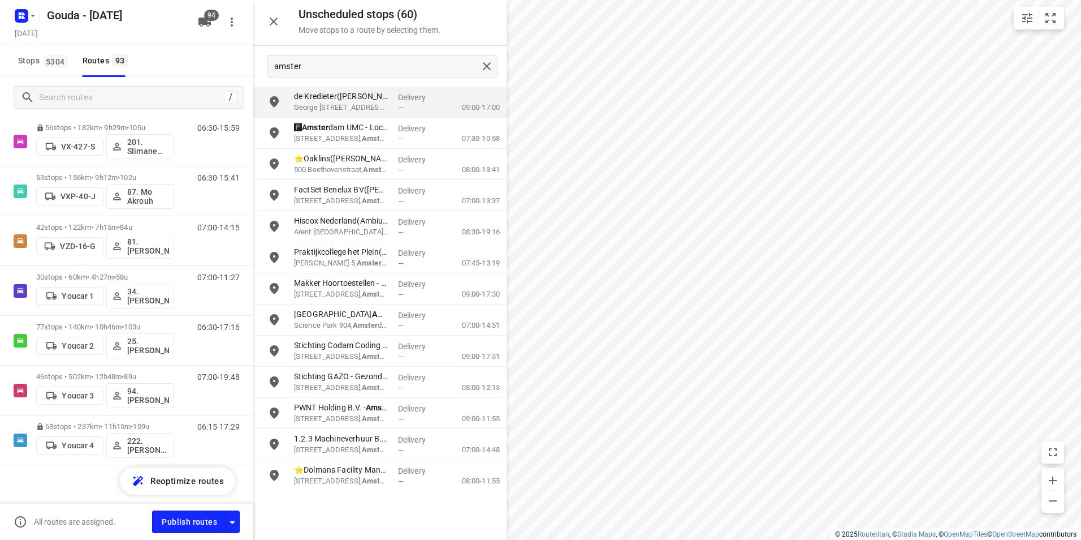
scroll to position [4345, 0]
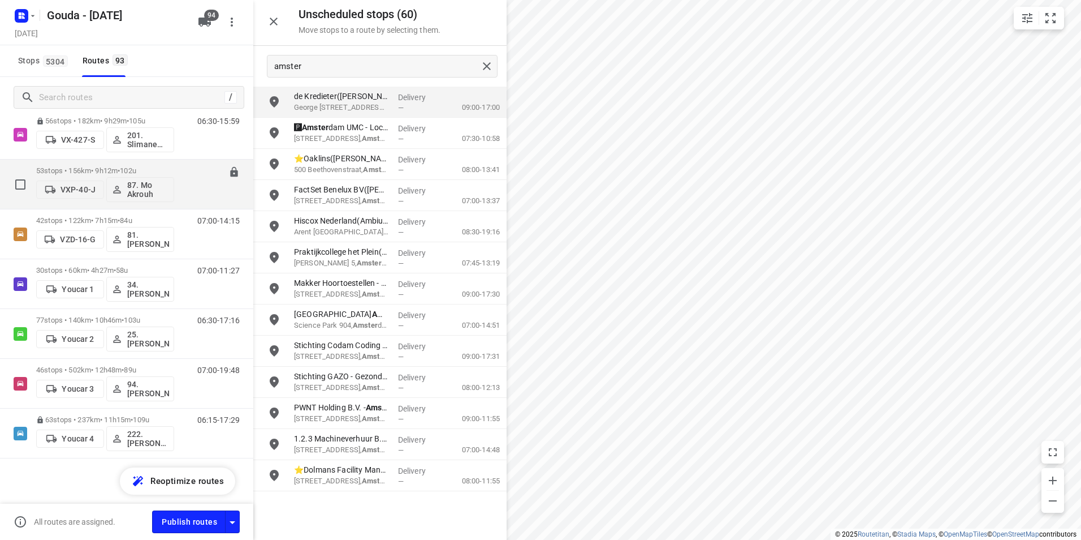
click at [73, 167] on p "53 stops • 156km • 9h12m • 102u" at bounding box center [105, 170] width 138 height 8
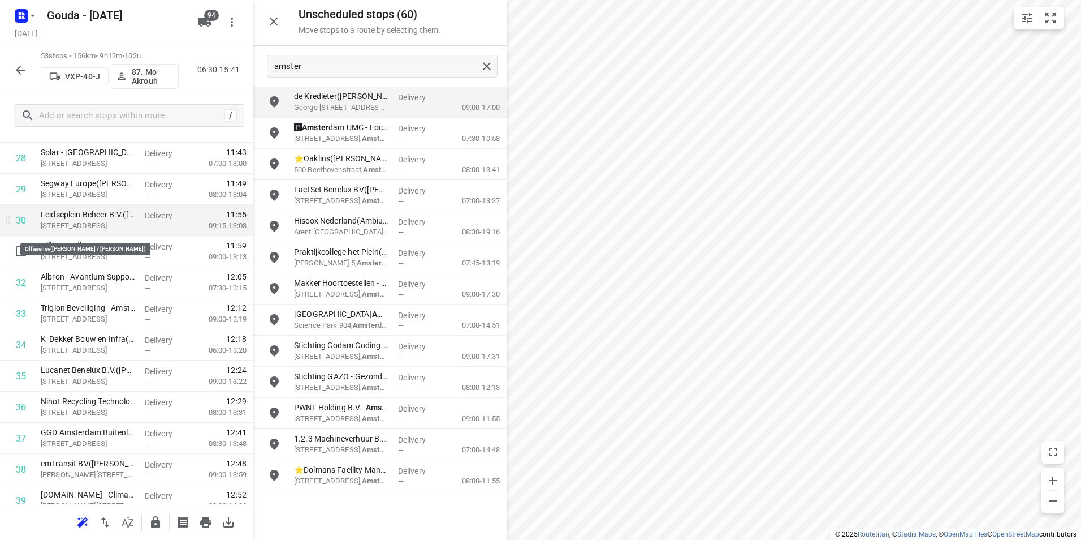
scroll to position [905, 0]
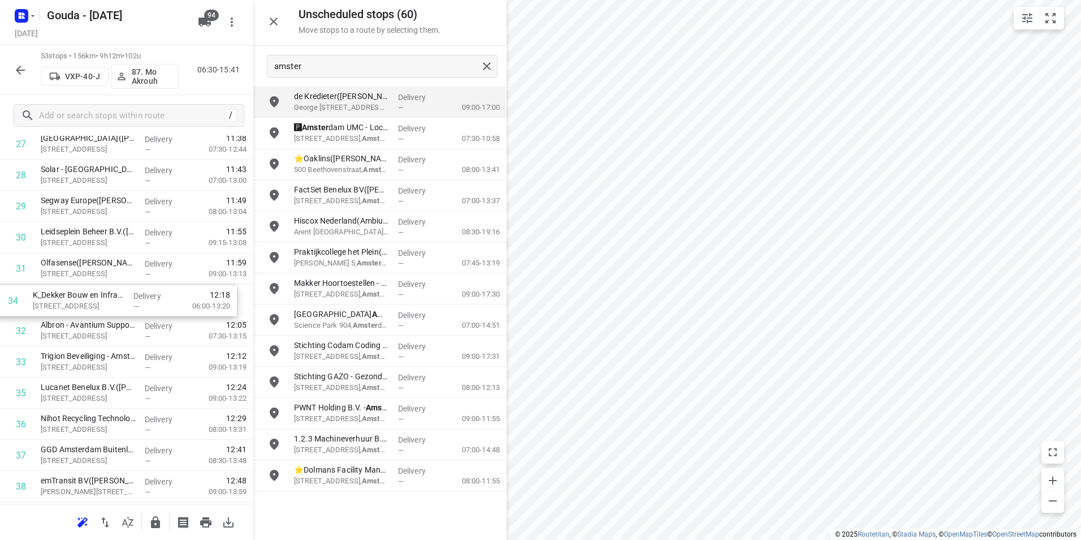
drag, startPoint x: 93, startPoint y: 347, endPoint x: 83, endPoint y: 309, distance: 39.8
click at [85, 308] on div "1 ⭐[PERSON_NAME]/ Peet's - [GEOGRAPHIC_DATA](Nienke in [GEOGRAPHIC_DATA]) [STRE…" at bounding box center [126, 144] width 253 height 1648
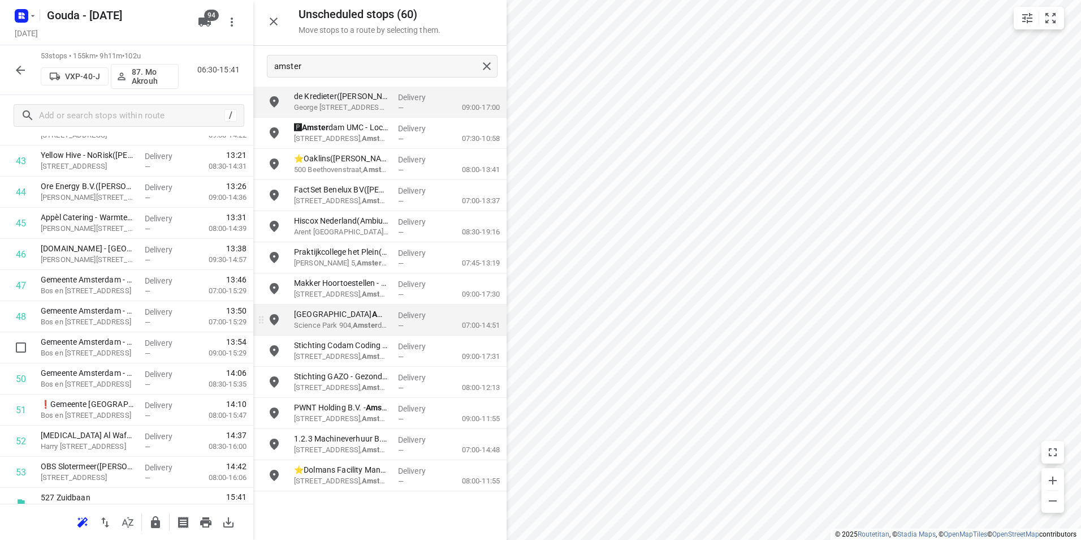
scroll to position [1401, 0]
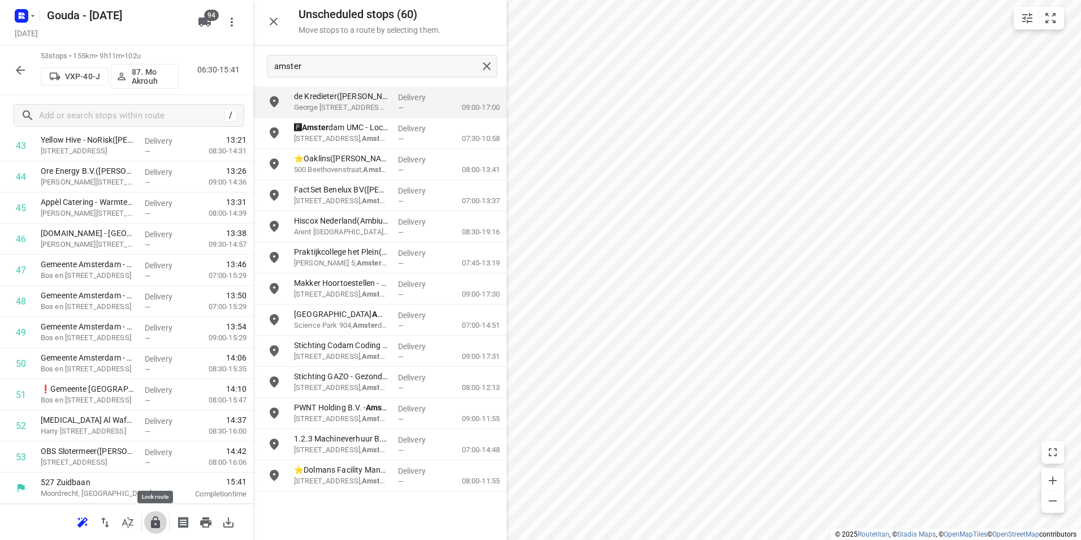
click at [154, 521] on icon "button" at bounding box center [155, 522] width 9 height 12
click at [21, 68] on icon "button" at bounding box center [21, 70] width 14 height 14
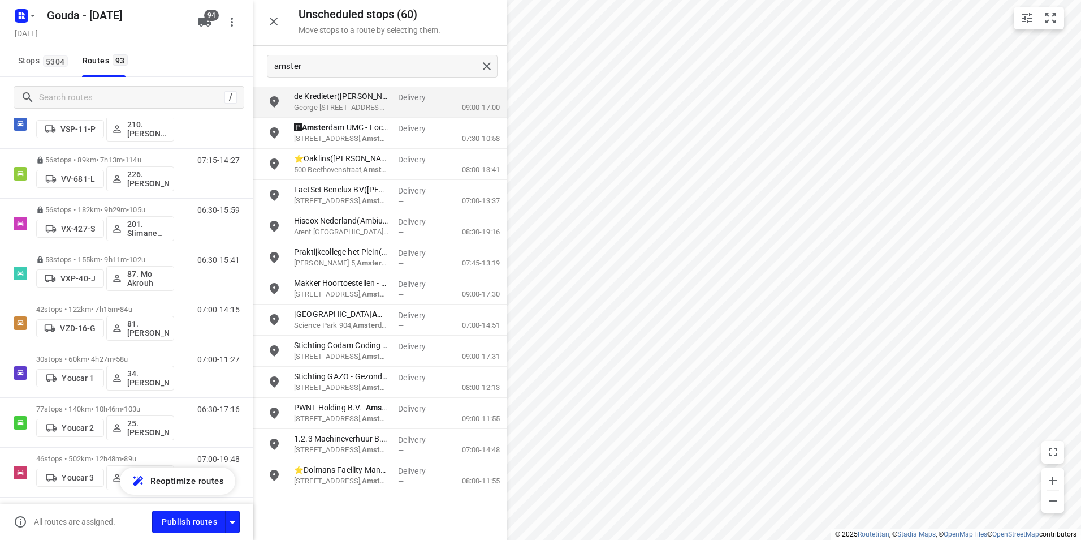
scroll to position [4345, 0]
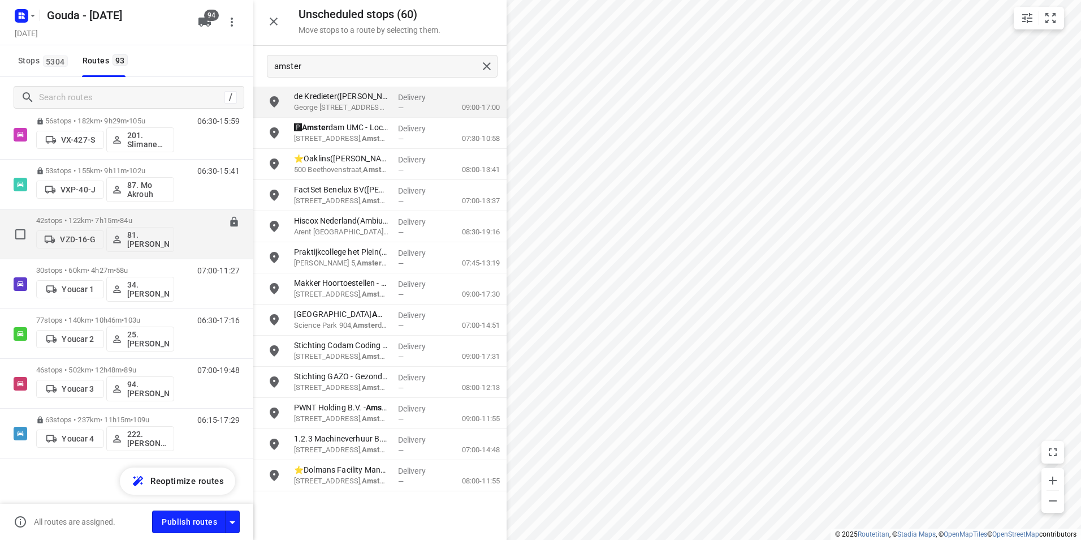
click at [91, 222] on p "42 stops • 122km • 7h15m • 84u" at bounding box center [105, 220] width 138 height 8
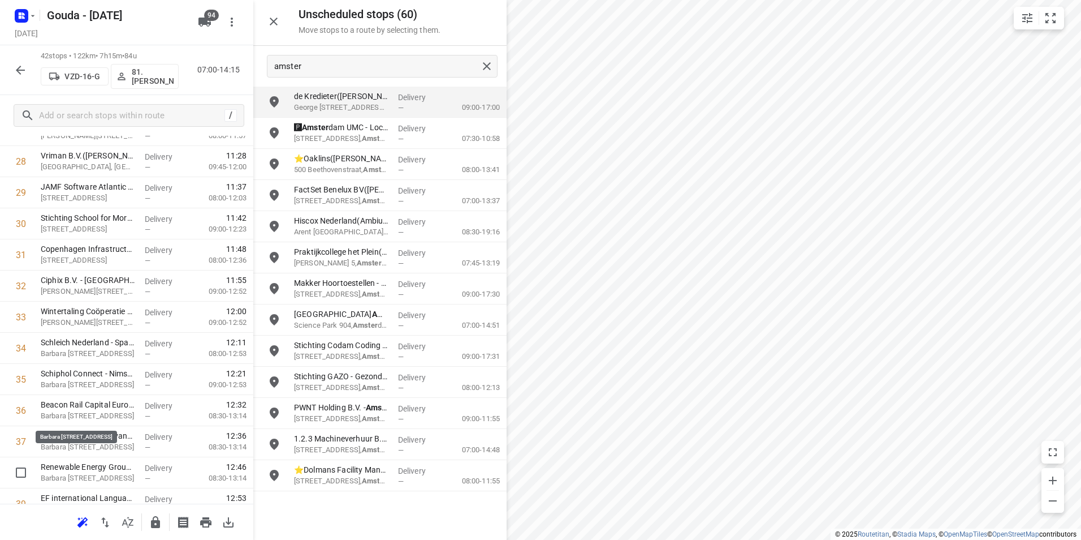
scroll to position [1018, 0]
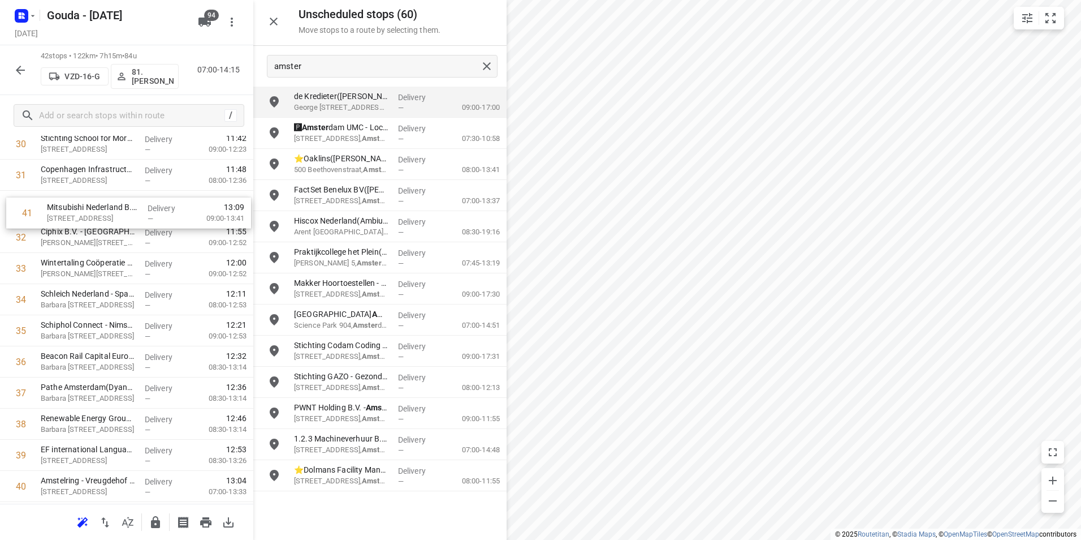
drag, startPoint x: 80, startPoint y: 473, endPoint x: 86, endPoint y: 222, distance: 251.2
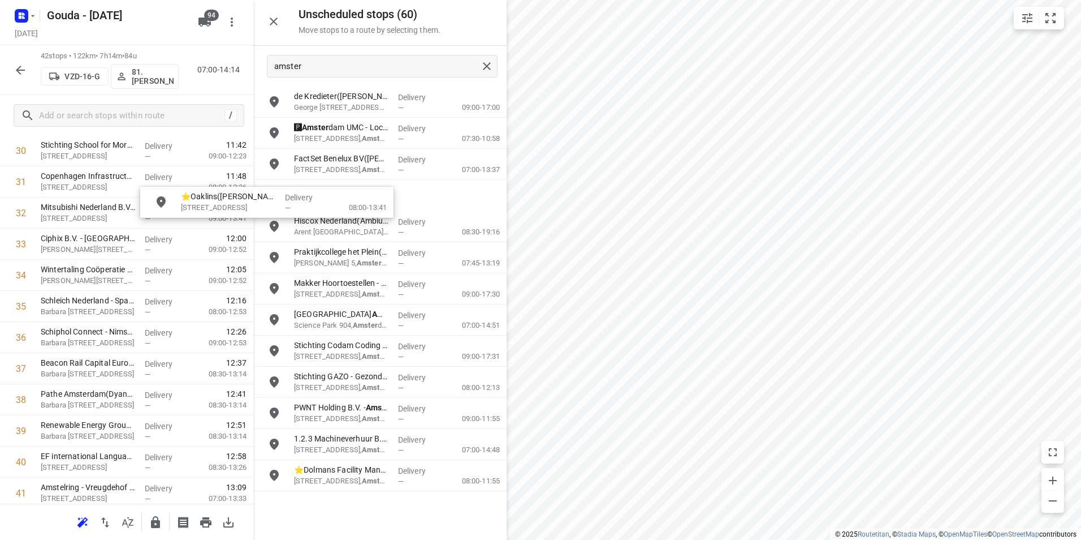
scroll to position [988, 0]
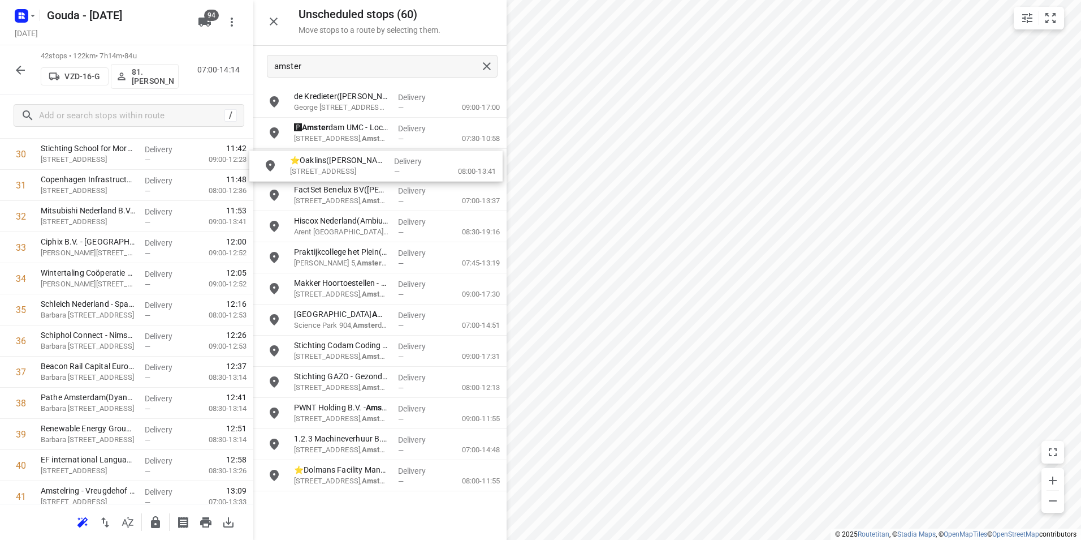
drag, startPoint x: 334, startPoint y: 165, endPoint x: 325, endPoint y: 168, distance: 10.2
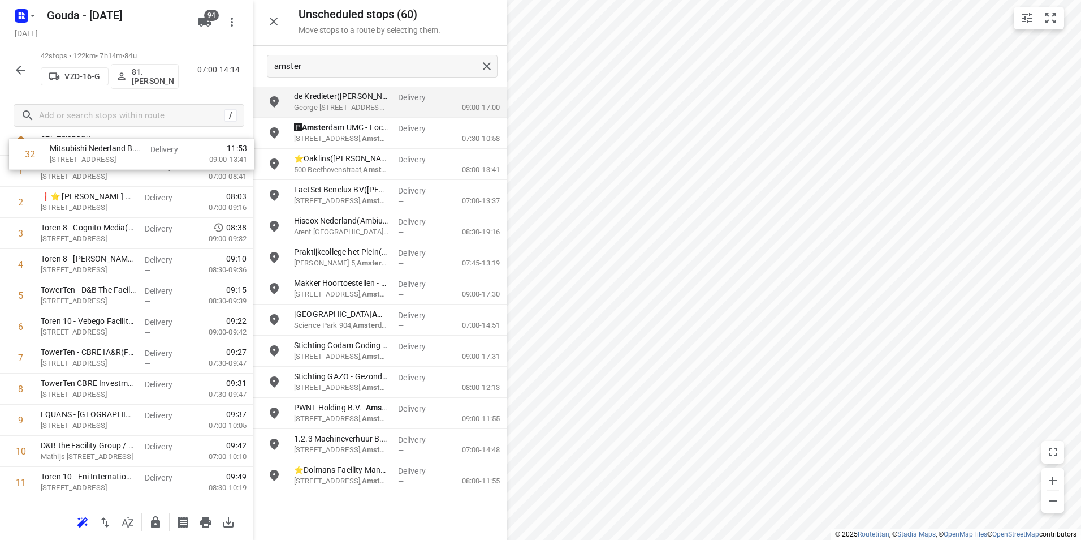
scroll to position [0, 0]
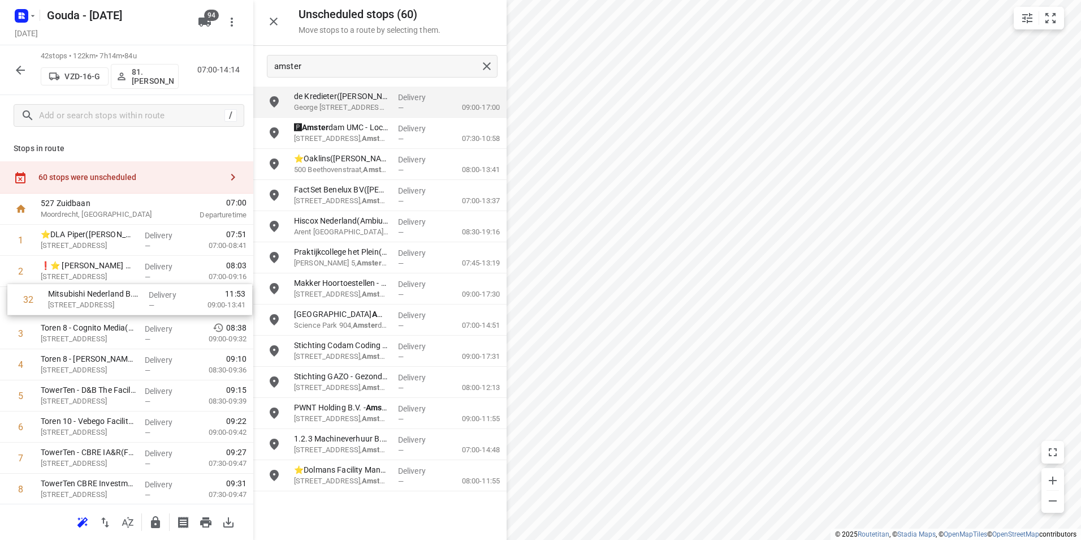
drag, startPoint x: 132, startPoint y: 329, endPoint x: 136, endPoint y: 295, distance: 34.2
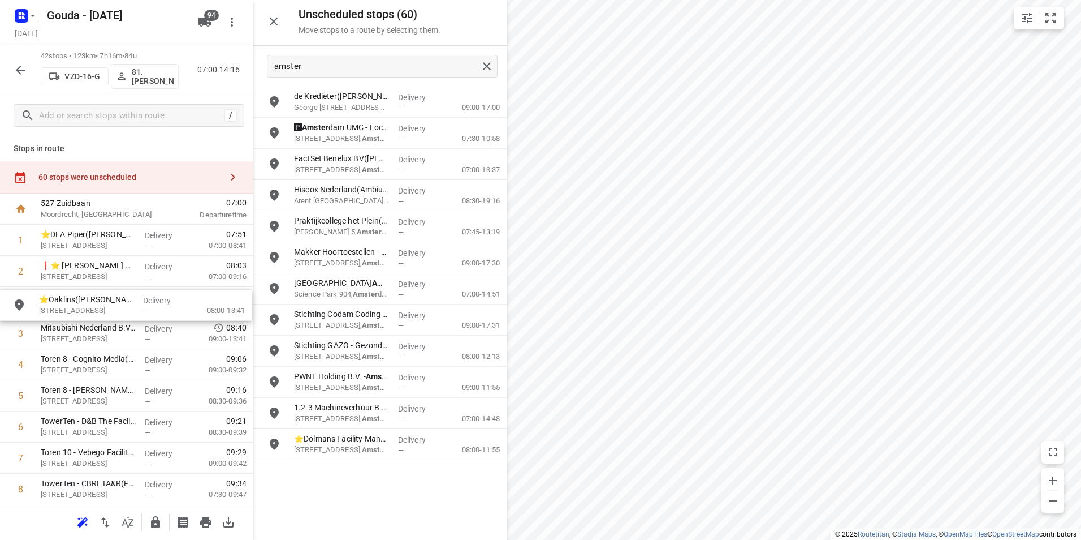
drag, startPoint x: 351, startPoint y: 162, endPoint x: 92, endPoint y: 306, distance: 296.7
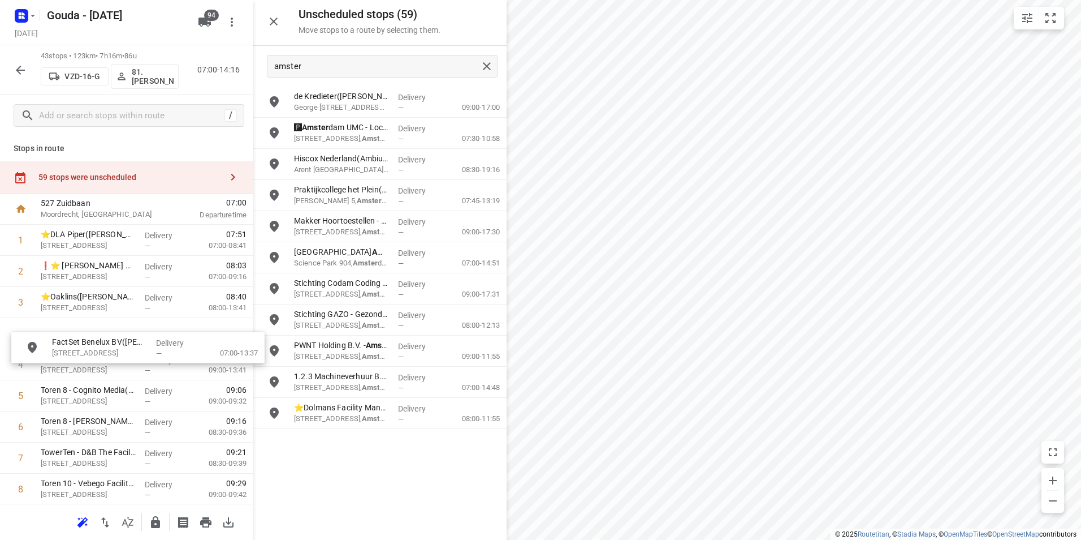
drag, startPoint x: 304, startPoint y: 165, endPoint x: 46, endPoint y: 336, distance: 309.9
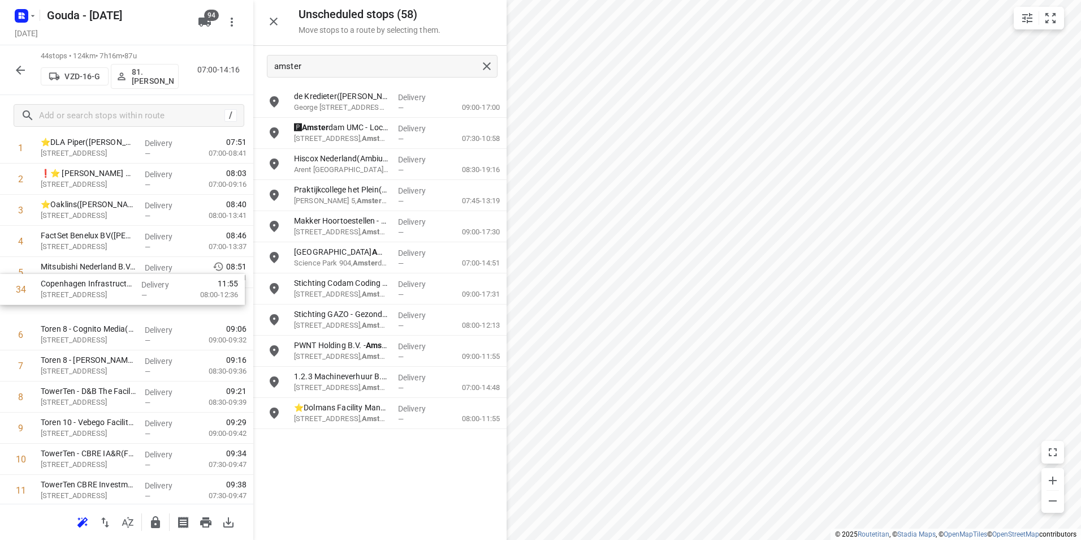
scroll to position [92, 0]
drag, startPoint x: 86, startPoint y: 421, endPoint x: 87, endPoint y: 304, distance: 117.6
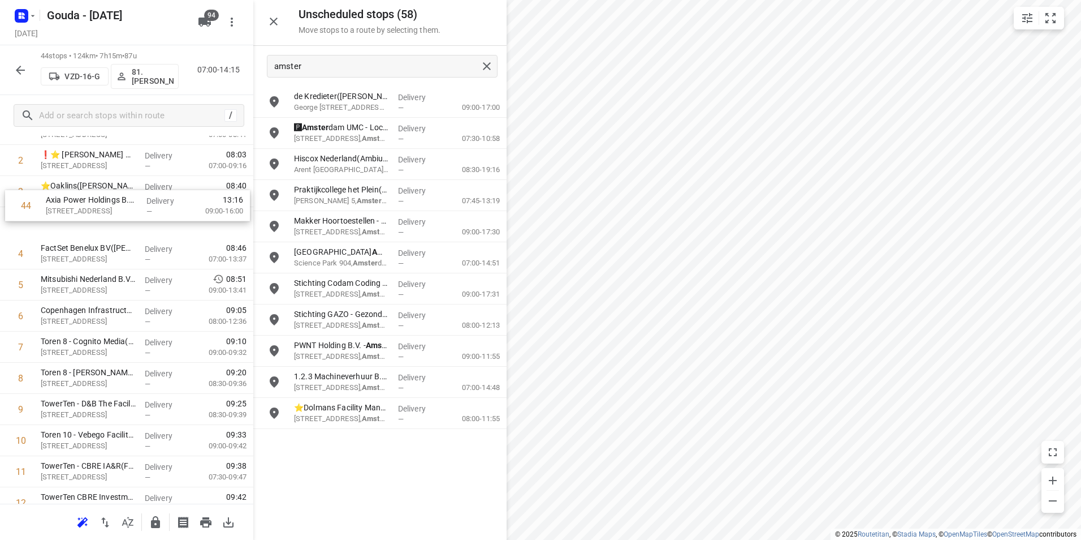
scroll to position [93, 0]
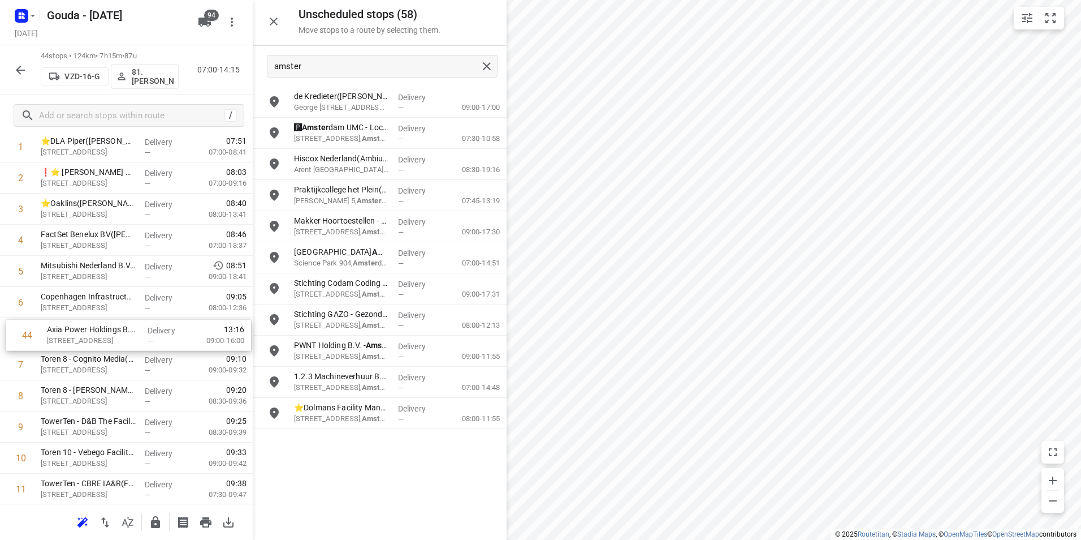
drag, startPoint x: 93, startPoint y: 439, endPoint x: 98, endPoint y: 336, distance: 103.6
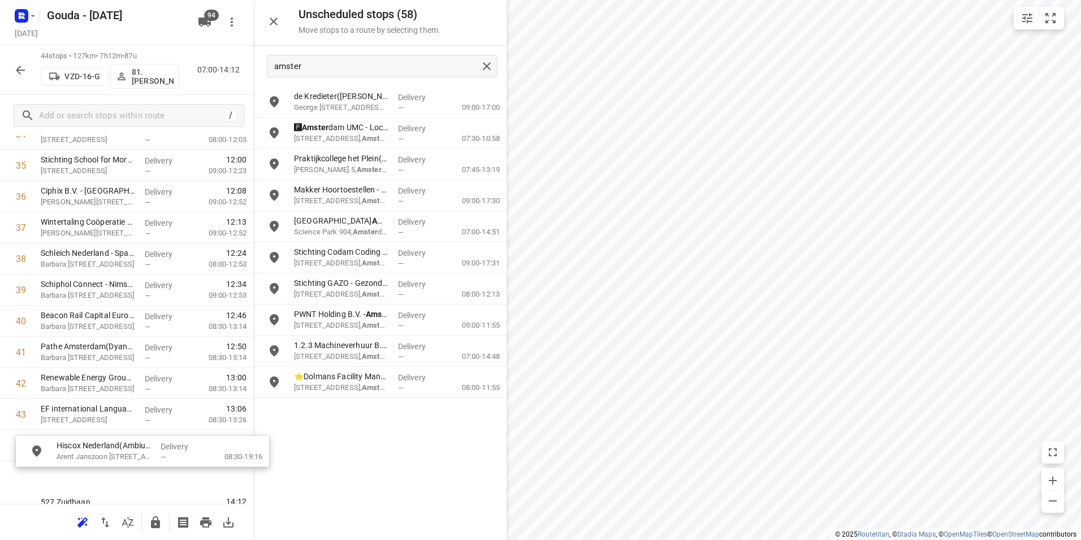
scroll to position [1160, 0]
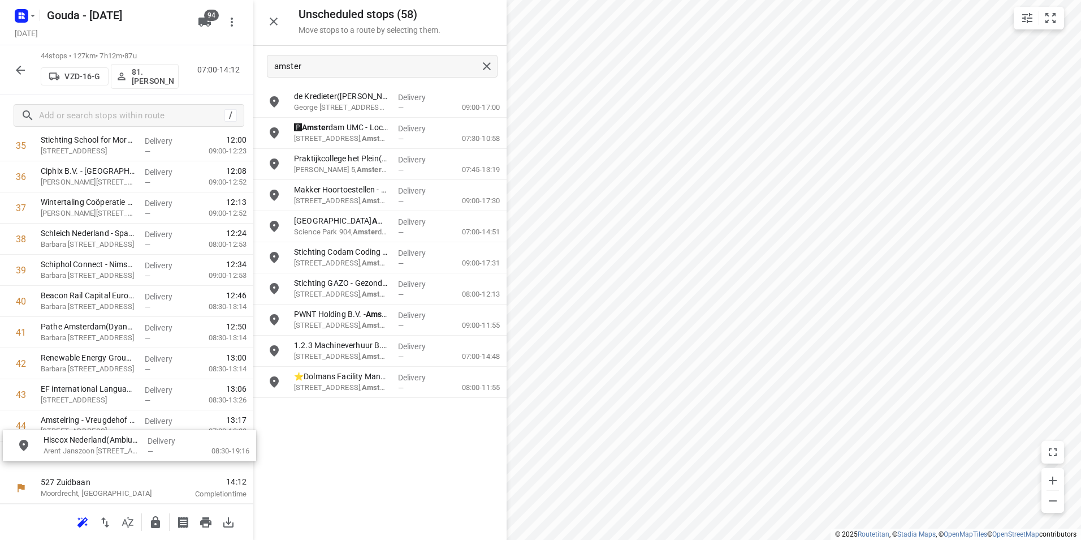
drag, startPoint x: 357, startPoint y: 172, endPoint x: 94, endPoint y: 454, distance: 384.9
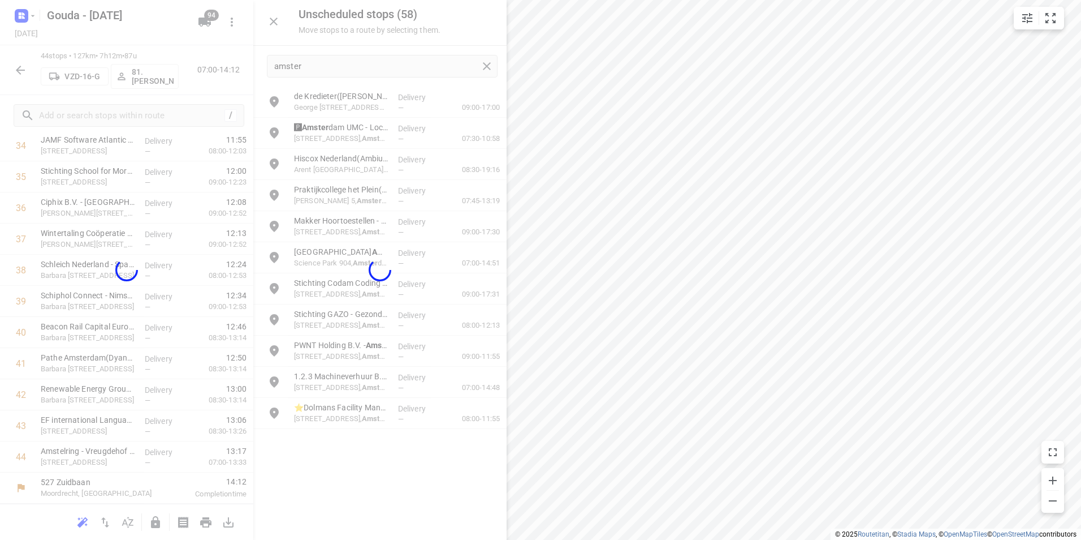
scroll to position [1121, 0]
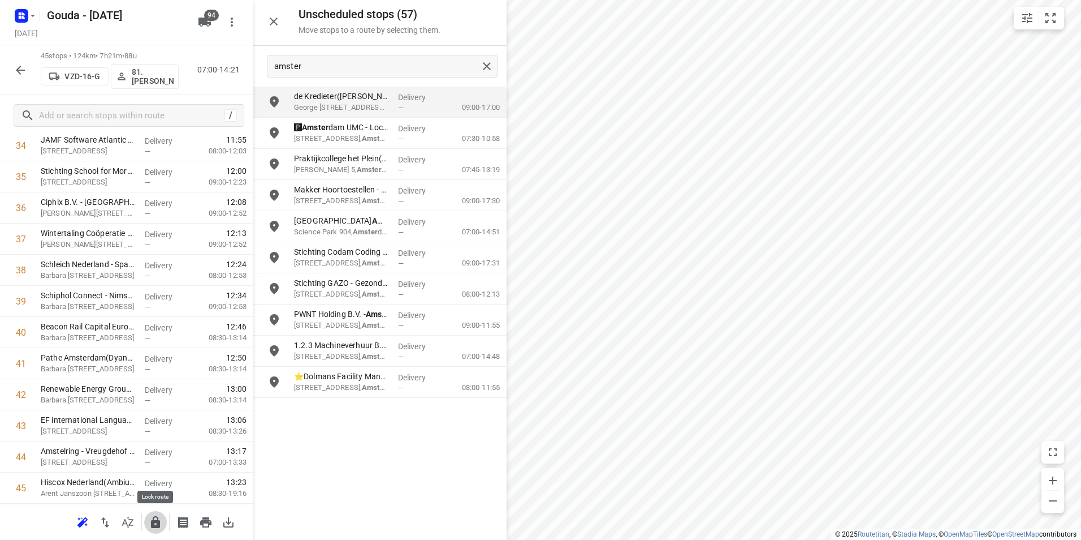
click at [149, 520] on icon "button" at bounding box center [156, 522] width 14 height 14
click at [16, 72] on icon "button" at bounding box center [21, 70] width 14 height 14
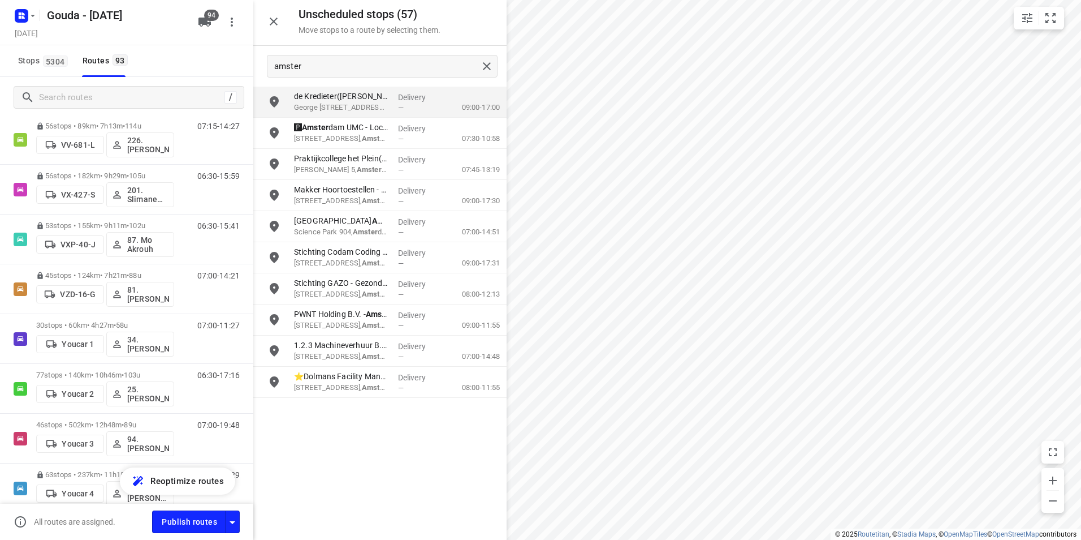
scroll to position [4345, 0]
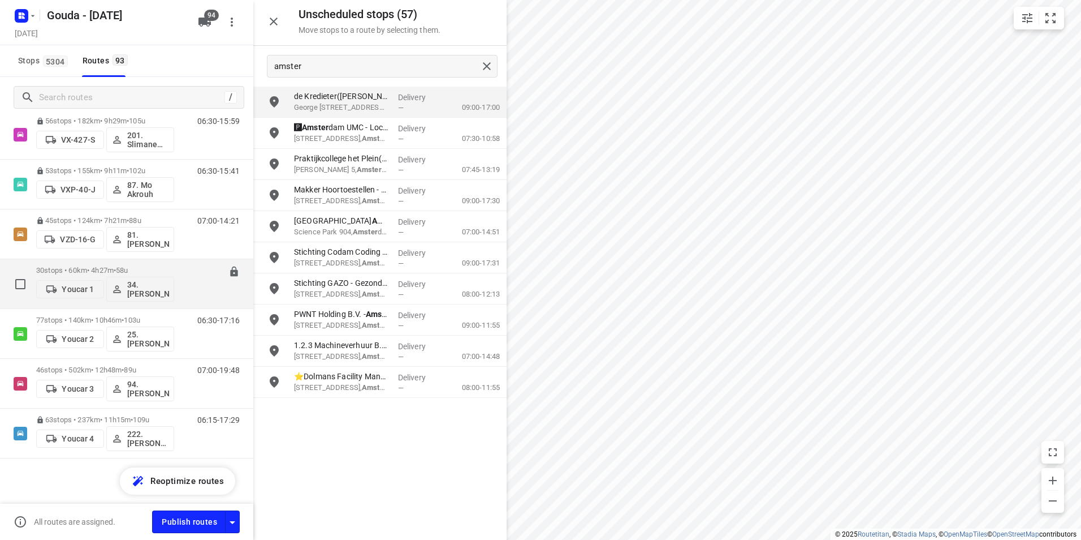
click at [99, 264] on div "30 stops • 60km • 4h27m • 58u Youcar 1 34.Jasper van Vloten" at bounding box center [105, 283] width 138 height 47
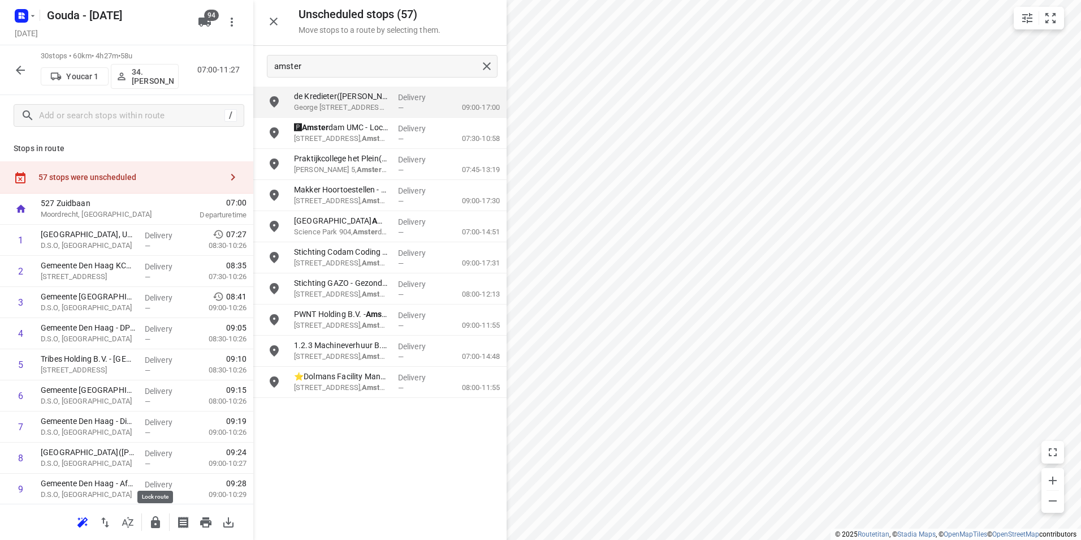
click at [155, 526] on icon "button" at bounding box center [155, 522] width 9 height 12
click at [23, 66] on icon "button" at bounding box center [21, 70] width 14 height 14
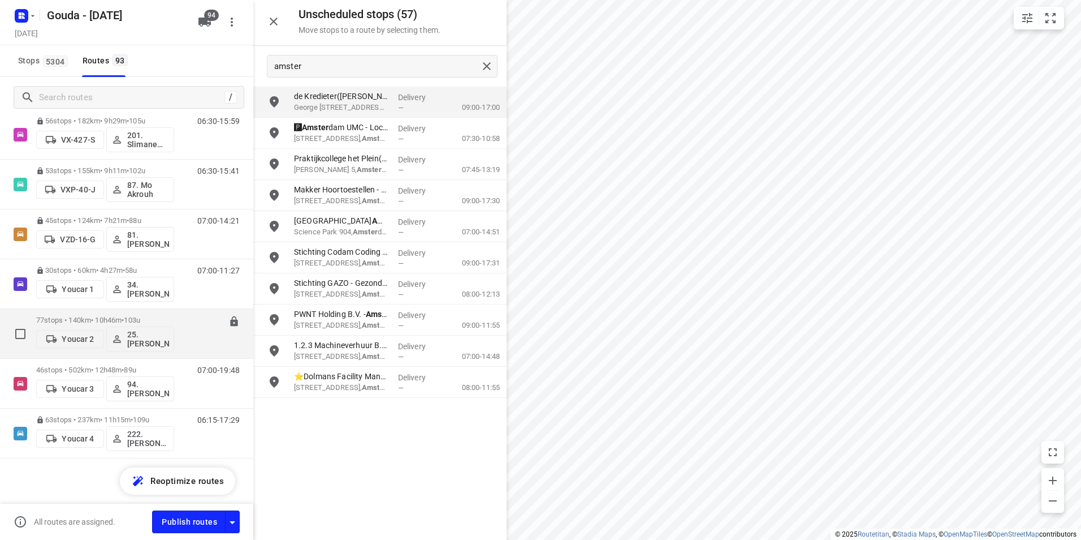
click at [80, 322] on p "77 stops • 140km • 10h46m • 103u" at bounding box center [105, 320] width 138 height 8
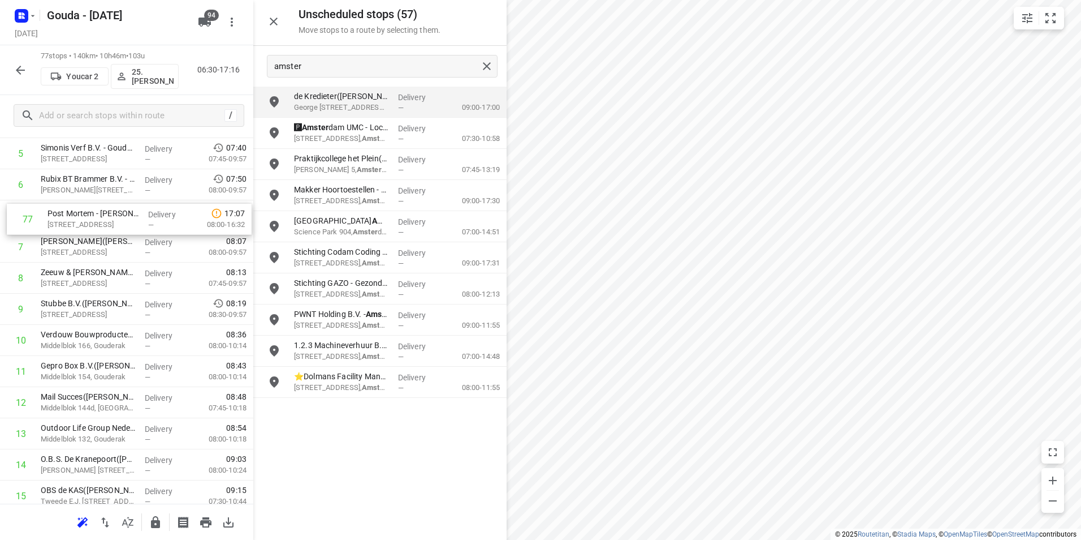
scroll to position [205, 0]
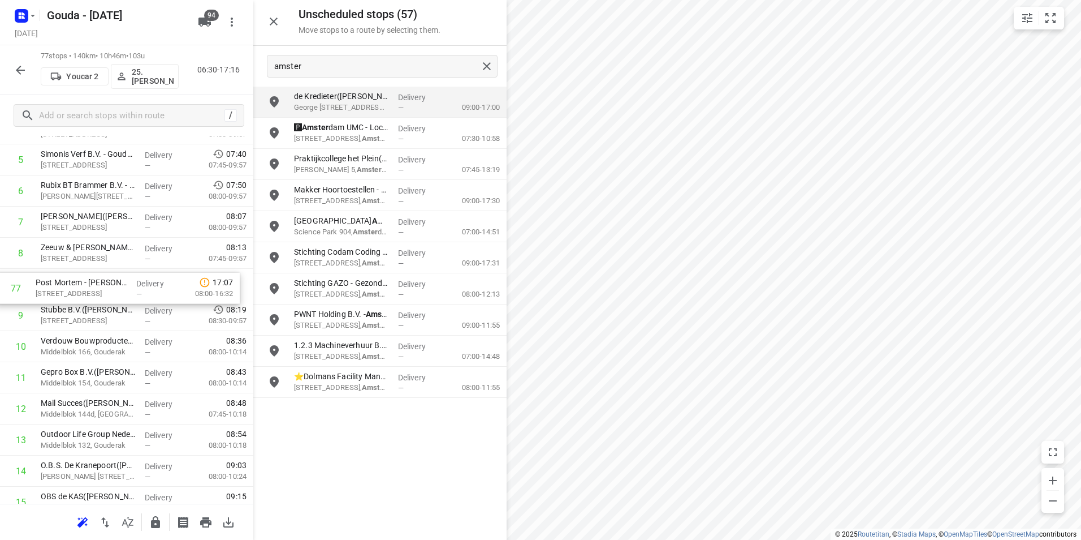
drag, startPoint x: 97, startPoint y: 452, endPoint x: 92, endPoint y: 282, distance: 170.9
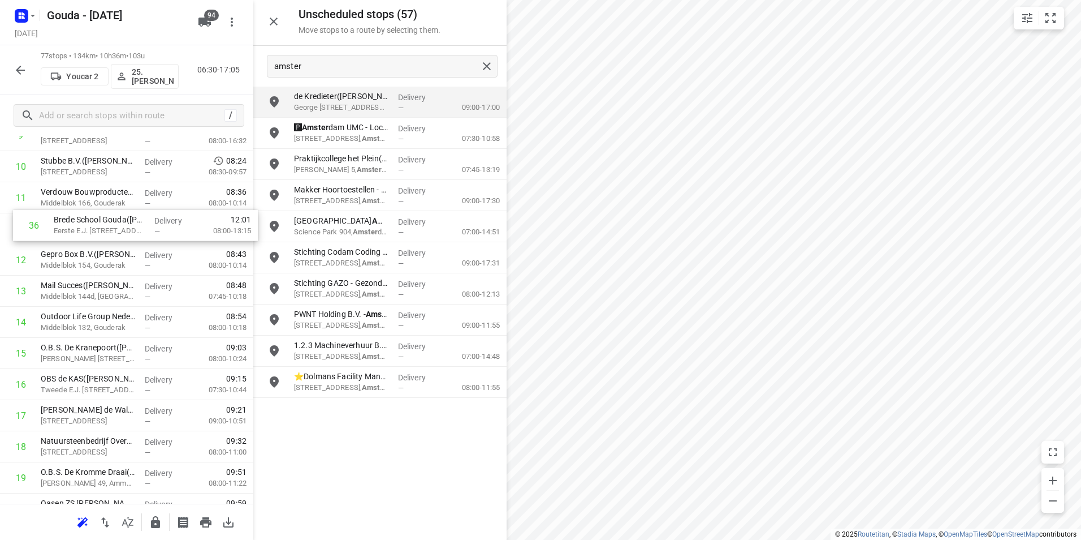
scroll to position [347, 0]
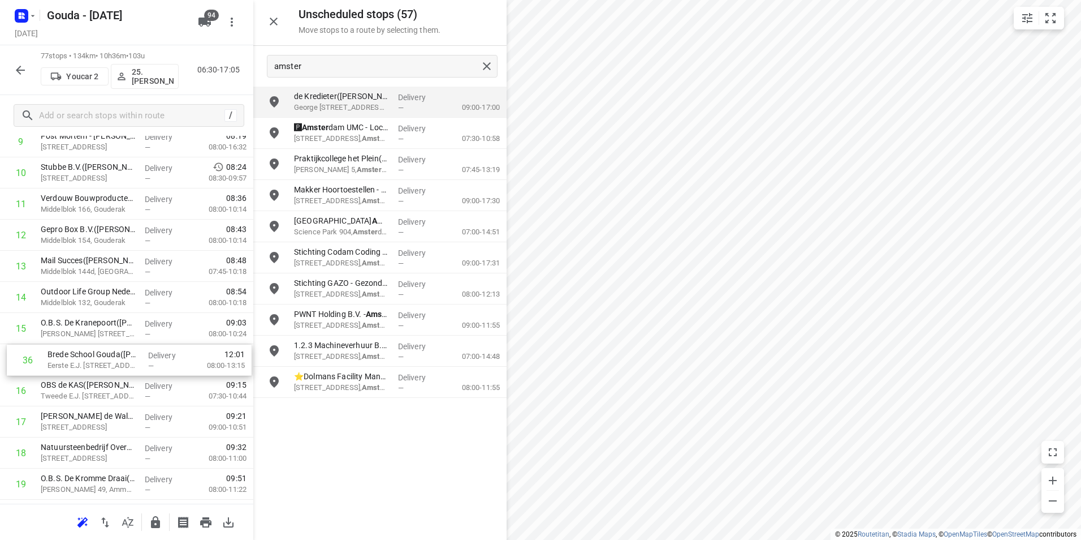
drag, startPoint x: 65, startPoint y: 279, endPoint x: 70, endPoint y: 355, distance: 75.9
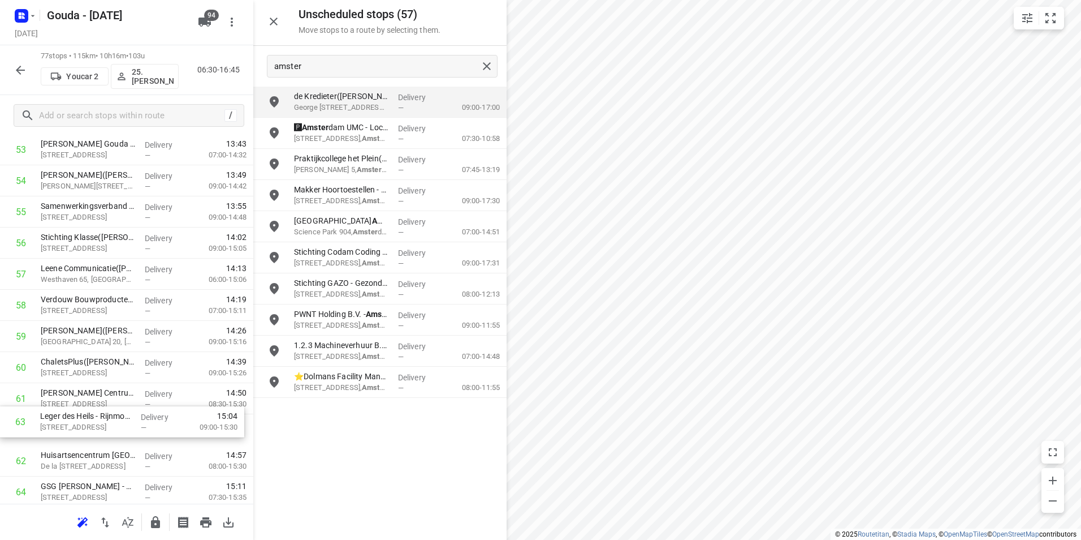
scroll to position [1708, 0]
drag, startPoint x: 56, startPoint y: 450, endPoint x: 65, endPoint y: 358, distance: 92.1
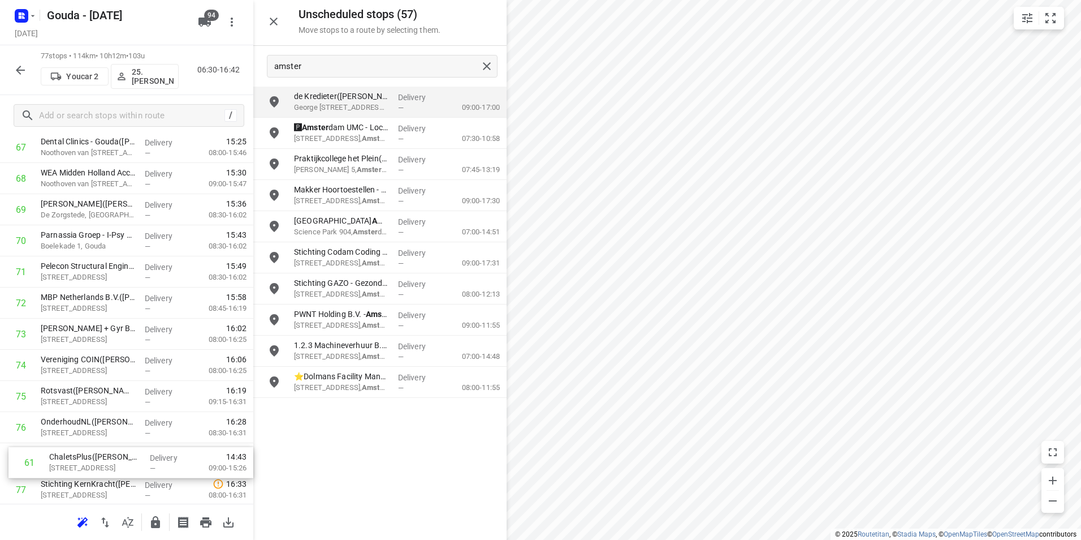
scroll to position [2147, 0]
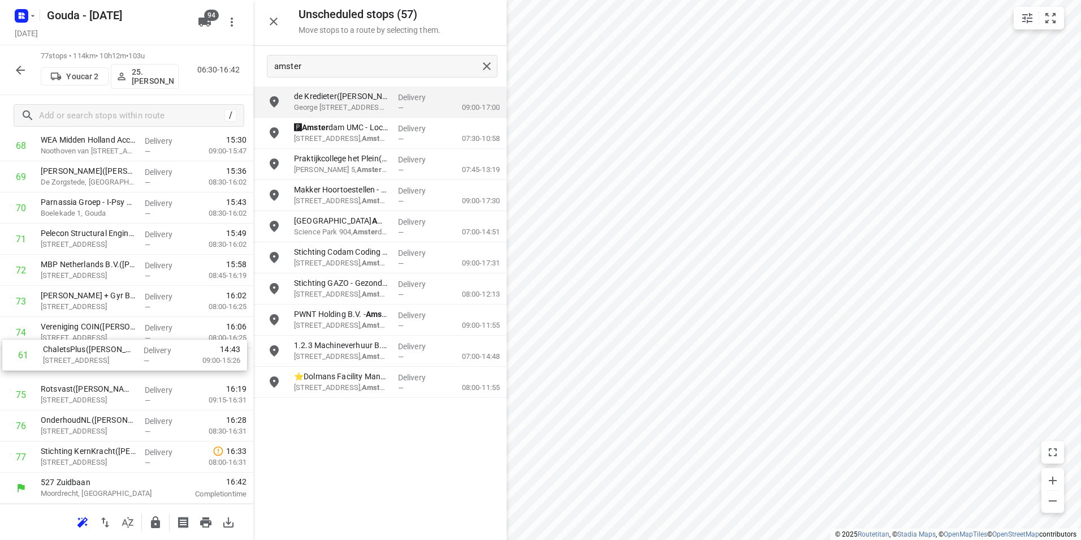
drag, startPoint x: 74, startPoint y: 284, endPoint x: 76, endPoint y: 361, distance: 77.5
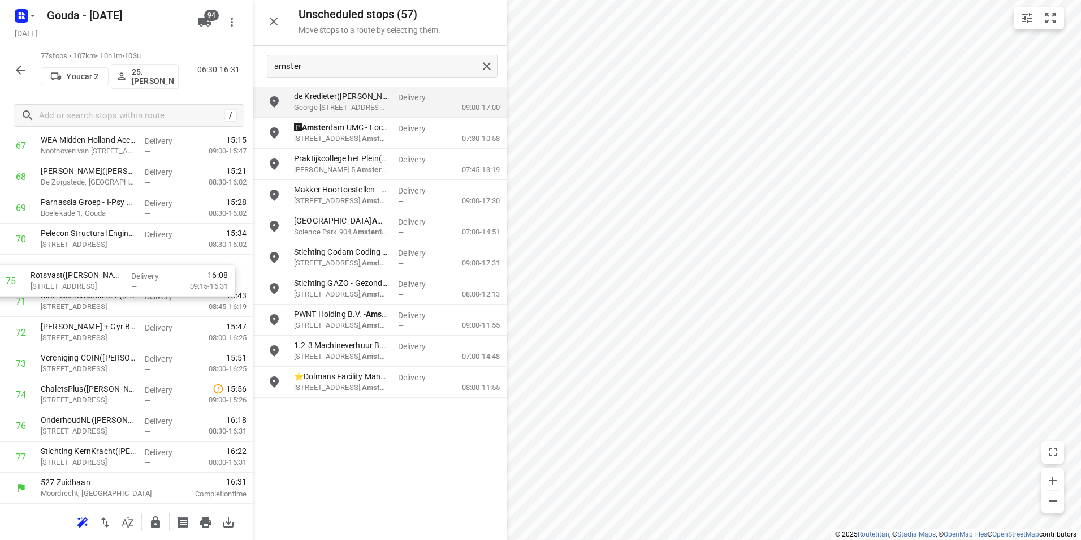
drag, startPoint x: 99, startPoint y: 387, endPoint x: 89, endPoint y: 266, distance: 120.8
click at [152, 524] on icon "button" at bounding box center [155, 522] width 9 height 12
click at [16, 64] on icon "button" at bounding box center [21, 70] width 14 height 14
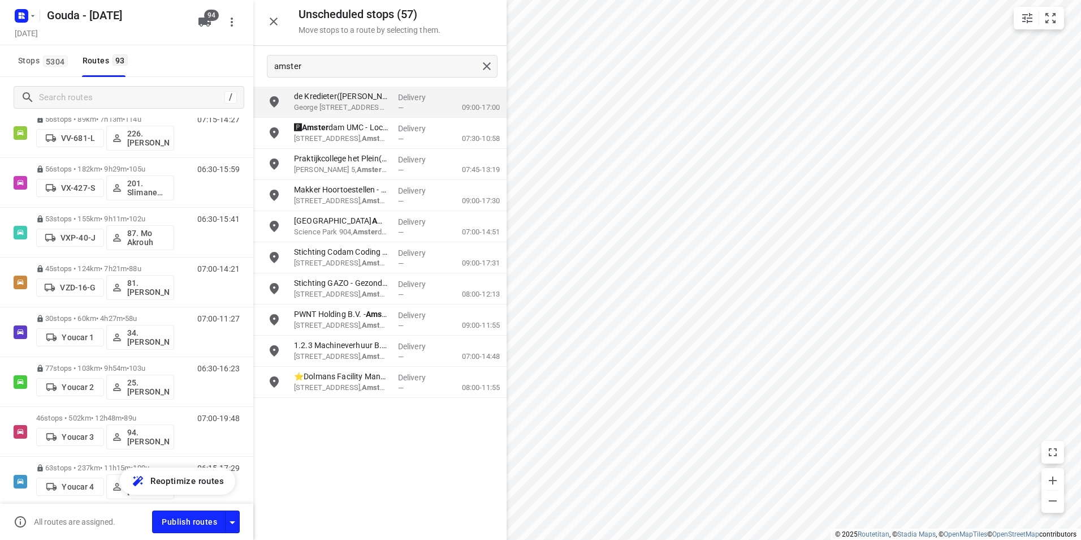
scroll to position [4345, 0]
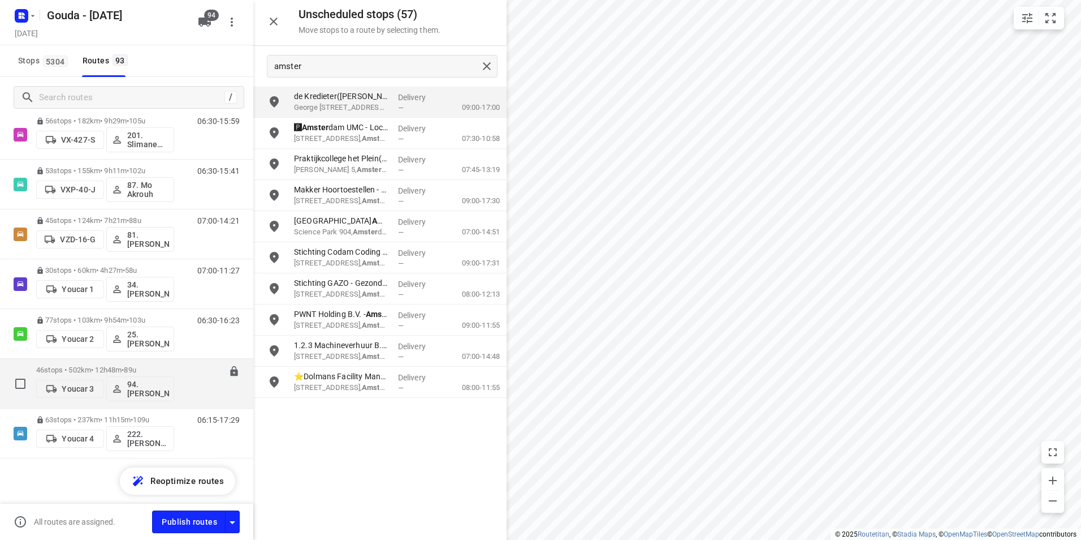
click at [90, 361] on div "46 stops • 502km • 12h48m • 89u Youcar 3 94.Hans Groenewegen" at bounding box center [105, 383] width 138 height 47
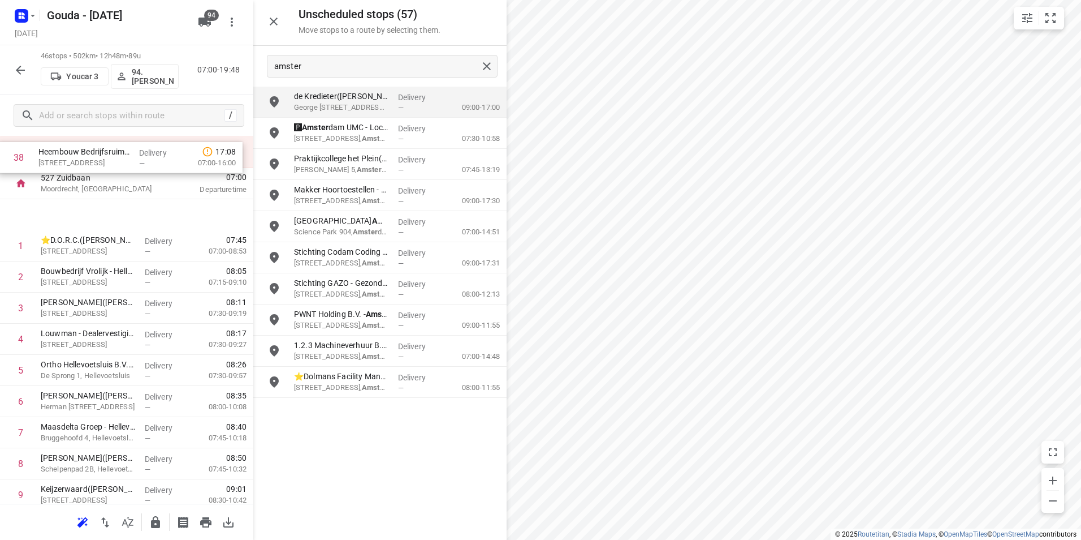
scroll to position [0, 0]
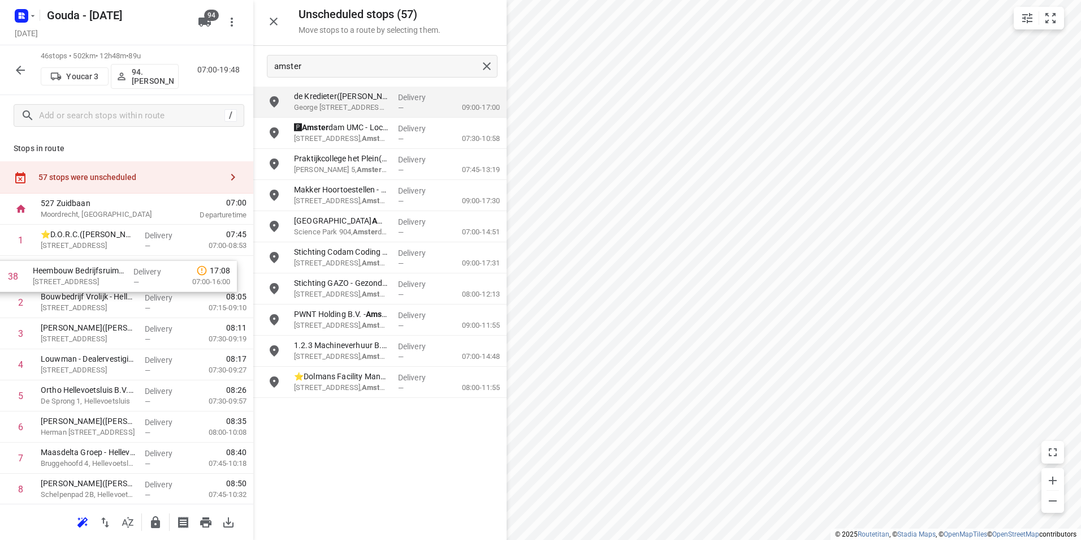
drag, startPoint x: 69, startPoint y: 431, endPoint x: 65, endPoint y: 271, distance: 159.5
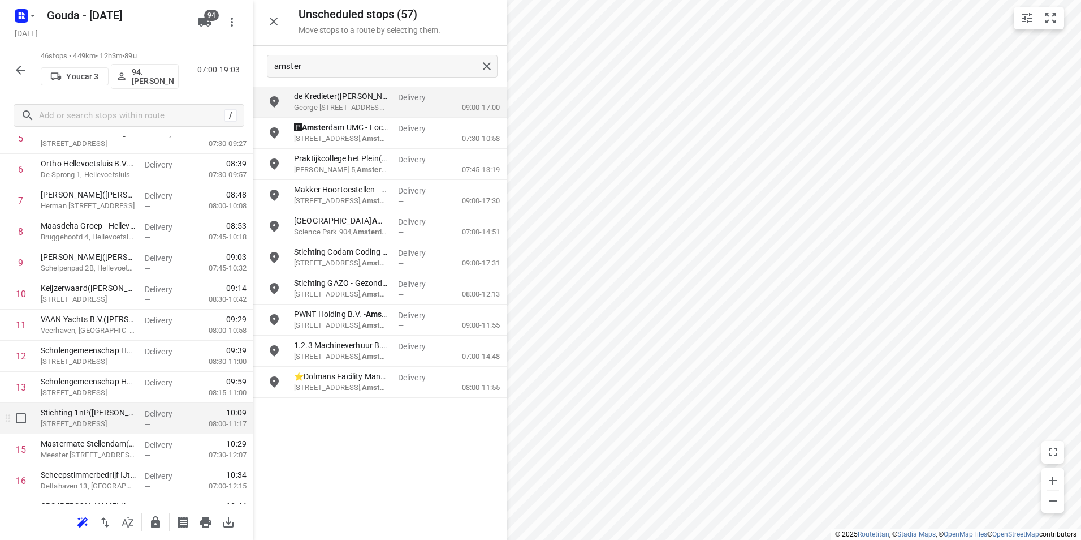
scroll to position [283, 0]
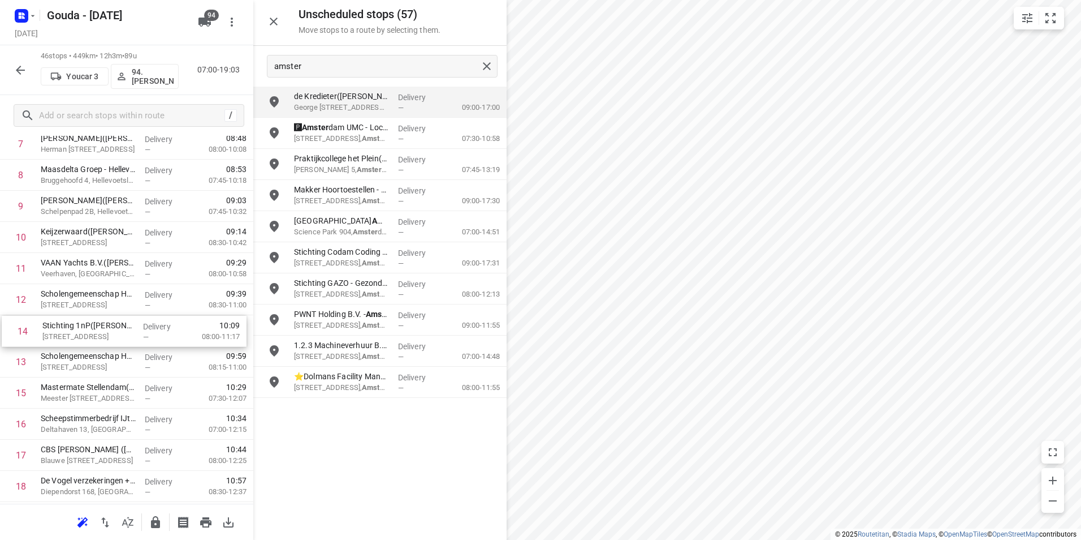
drag, startPoint x: 107, startPoint y: 349, endPoint x: 109, endPoint y: 286, distance: 63.9
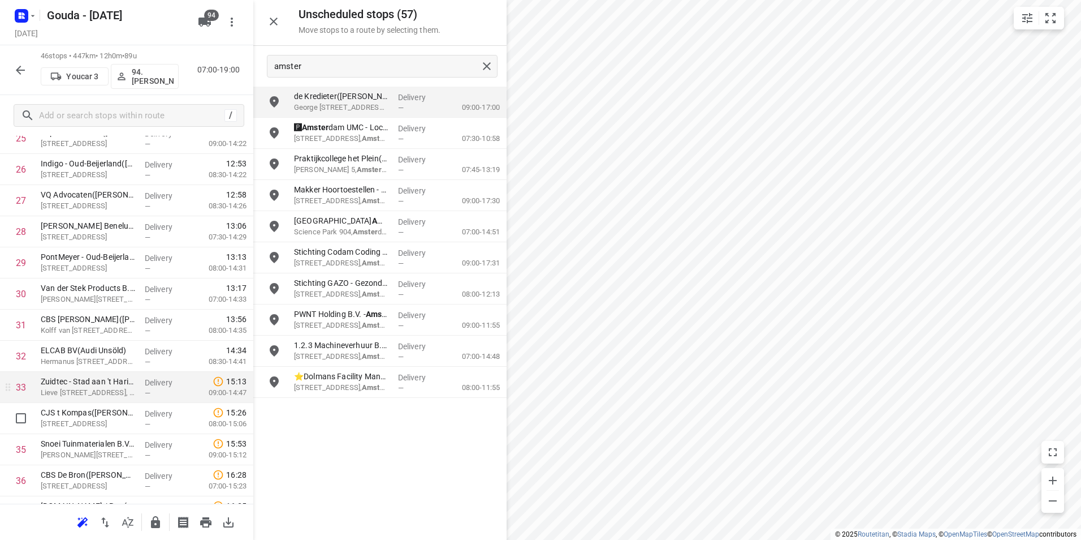
scroll to position [905, 0]
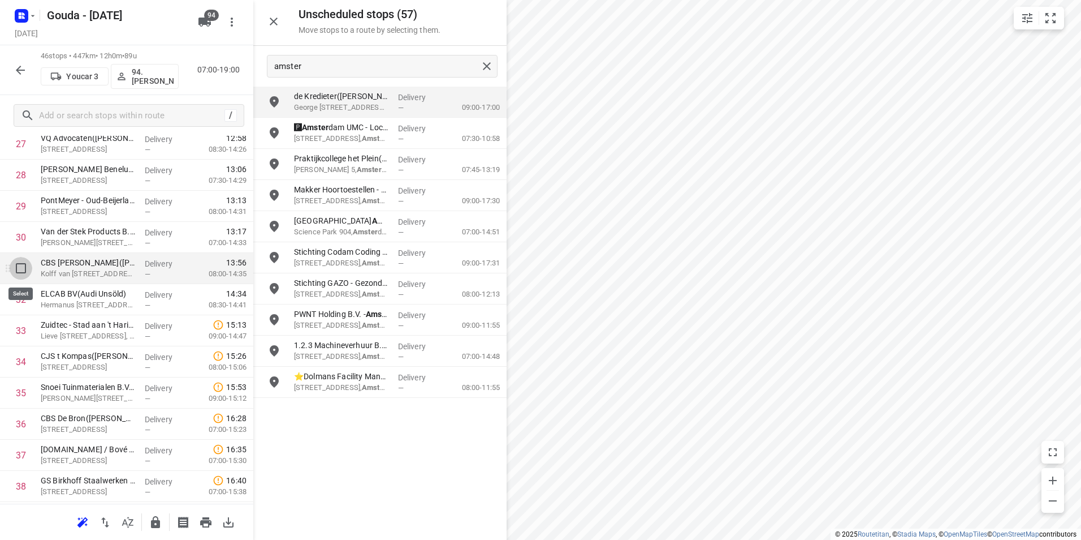
click at [19, 266] on input "checkbox" at bounding box center [21, 268] width 23 height 23
checkbox input "true"
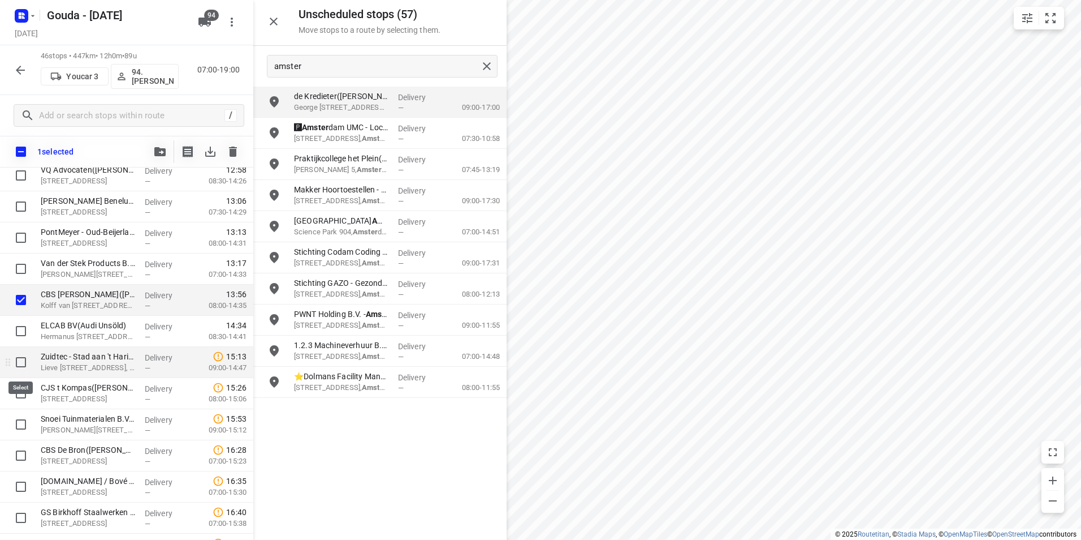
click at [18, 359] on input "checkbox" at bounding box center [21, 362] width 23 height 23
checkbox input "true"
click at [19, 389] on input "checkbox" at bounding box center [21, 393] width 23 height 23
checkbox input "true"
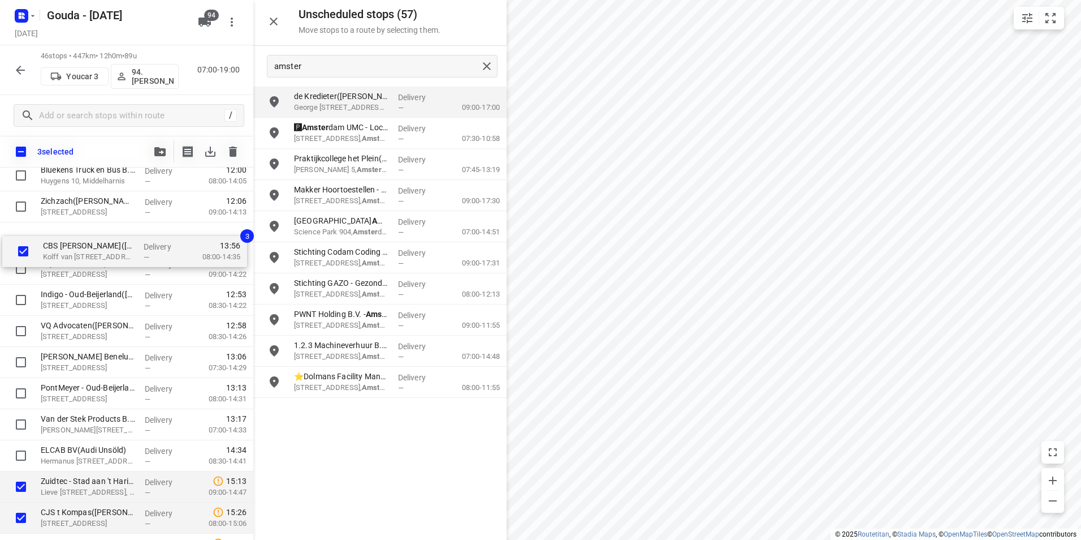
scroll to position [775, 0]
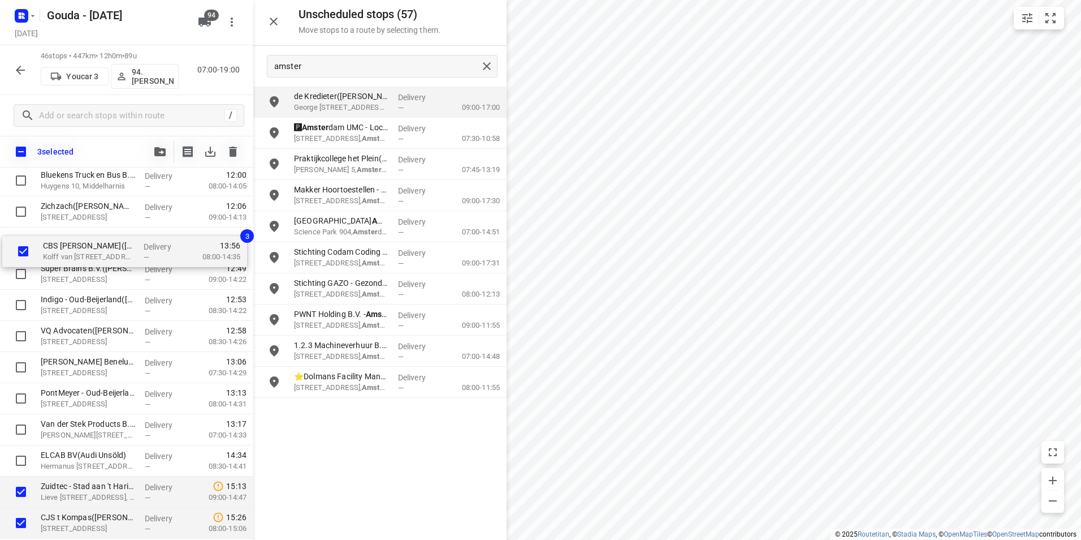
drag, startPoint x: 63, startPoint y: 408, endPoint x: 67, endPoint y: 242, distance: 166.3
click at [67, 242] on div "⭐D.O.R.C.(Diana Brandsema Petro) Kerkweg 47e, Zuidland Delivery — 07:45 07:00-0…" at bounding box center [126, 196] width 253 height 1431
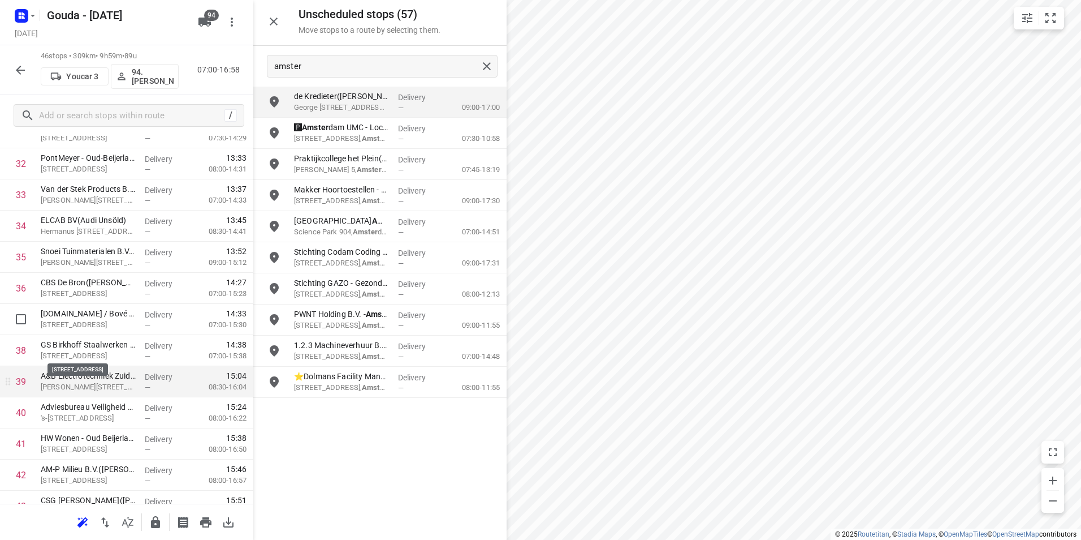
scroll to position [1058, 0]
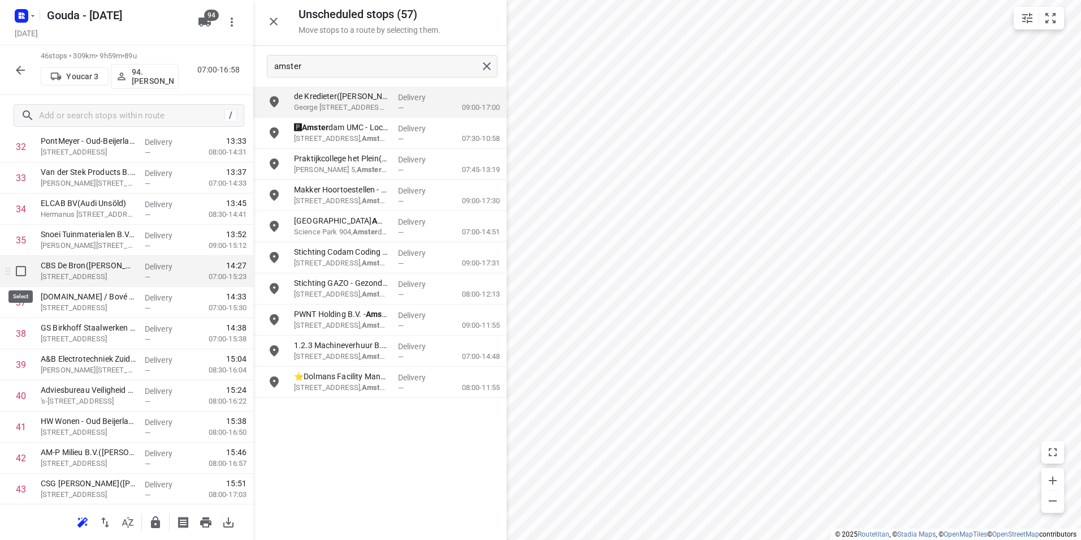
click at [25, 273] on input "checkbox" at bounding box center [21, 271] width 23 height 23
checkbox input "true"
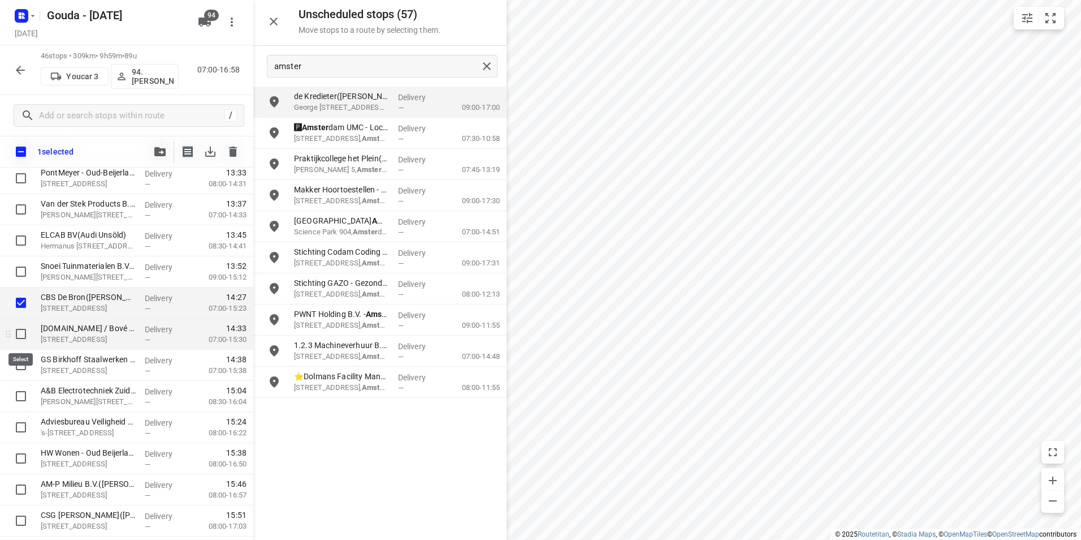
click at [20, 338] on input "checkbox" at bounding box center [21, 333] width 23 height 23
checkbox input "true"
click at [19, 370] on input "checkbox" at bounding box center [21, 364] width 23 height 23
checkbox input "true"
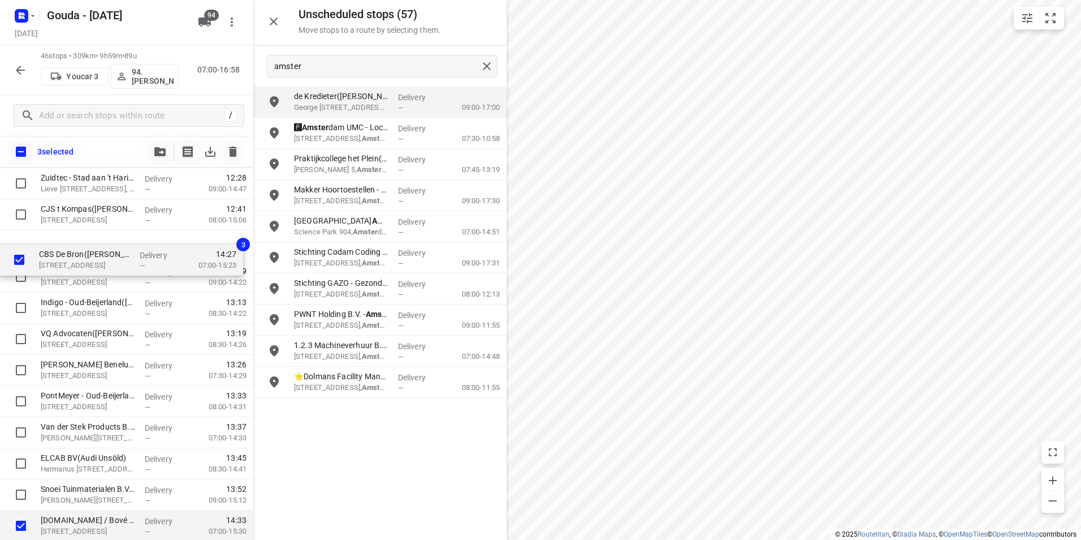
scroll to position [860, 0]
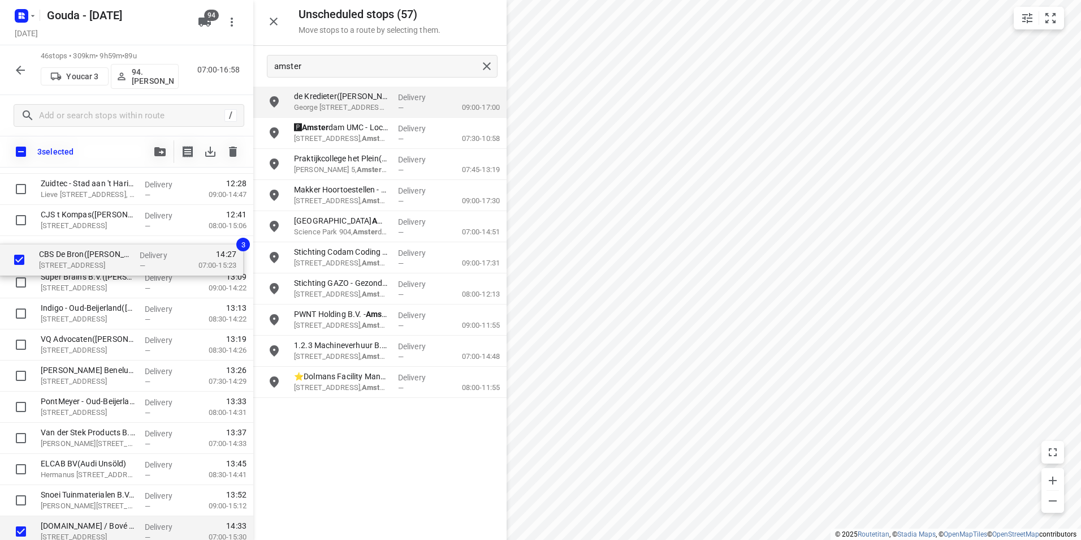
drag, startPoint x: 74, startPoint y: 417, endPoint x: 75, endPoint y: 249, distance: 168.0
click at [77, 245] on div "⭐D.O.R.C.(Diana Brandsema Petro) Kerkweg 47e, Zuidland Delivery — 07:45 07:00-0…" at bounding box center [126, 111] width 253 height 1431
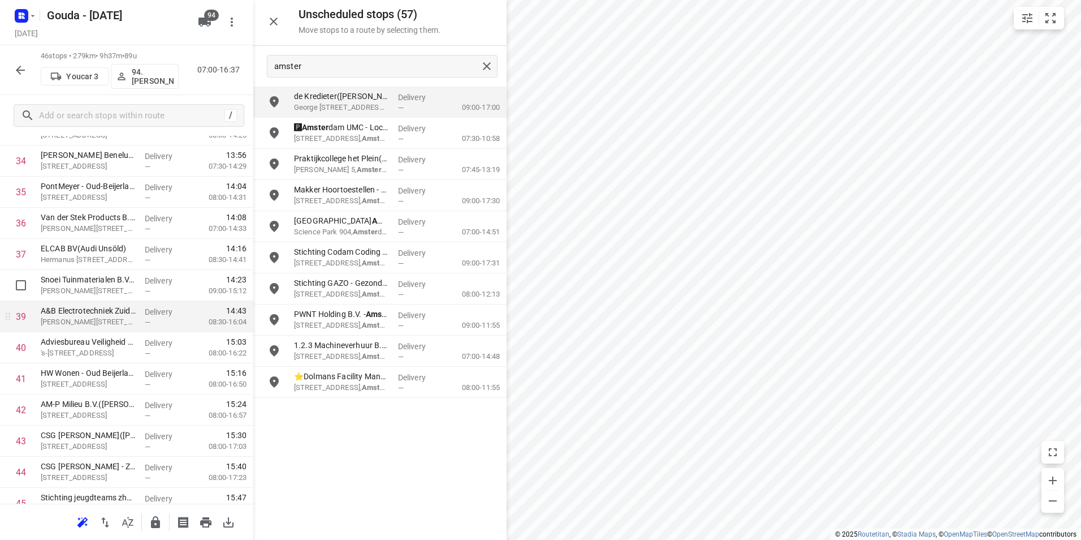
scroll to position [1142, 0]
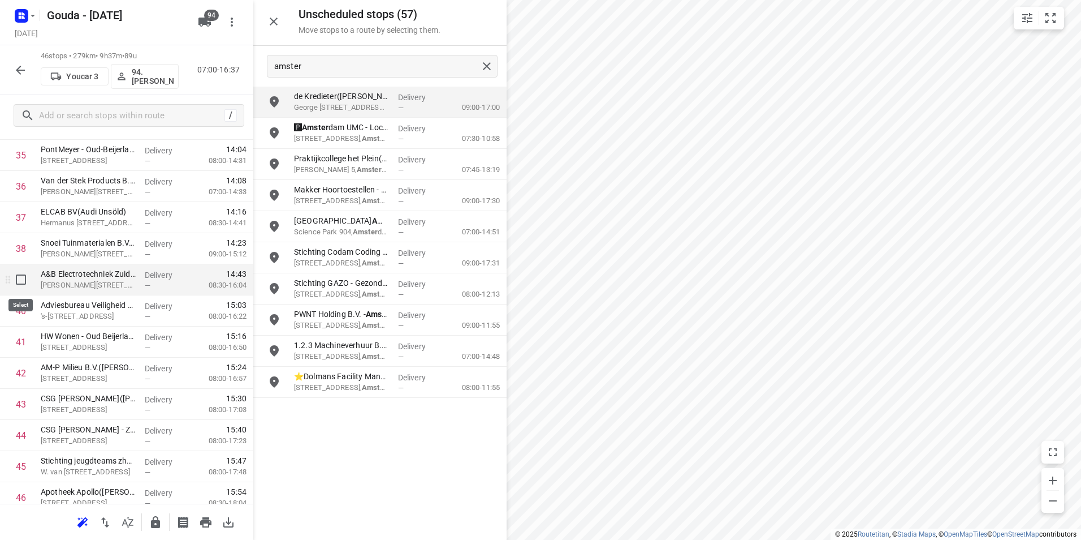
click at [25, 280] on input "checkbox" at bounding box center [21, 279] width 23 height 23
checkbox input "true"
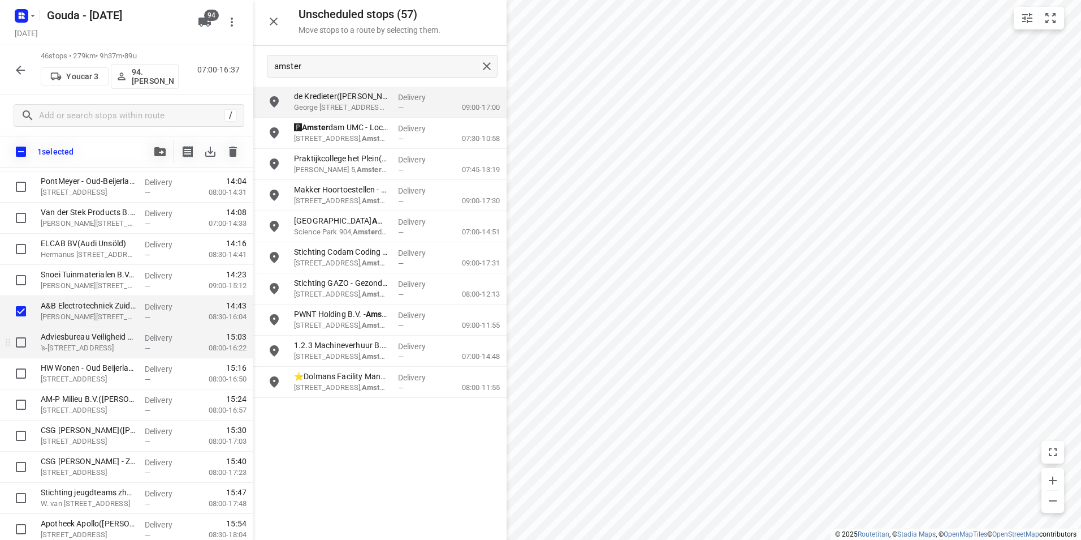
click at [20, 342] on input "checkbox" at bounding box center [21, 342] width 23 height 23
checkbox input "true"
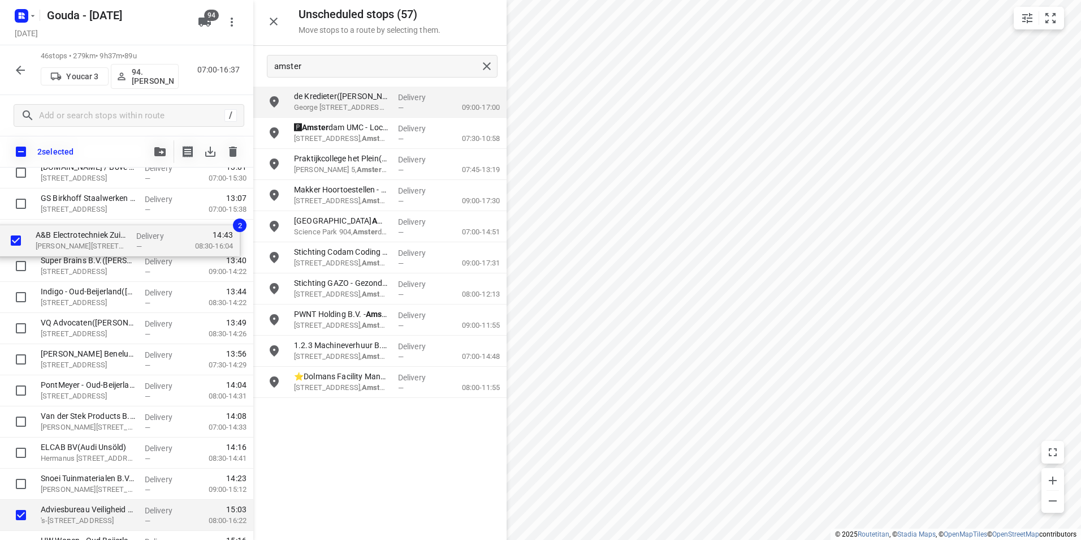
scroll to position [962, 0]
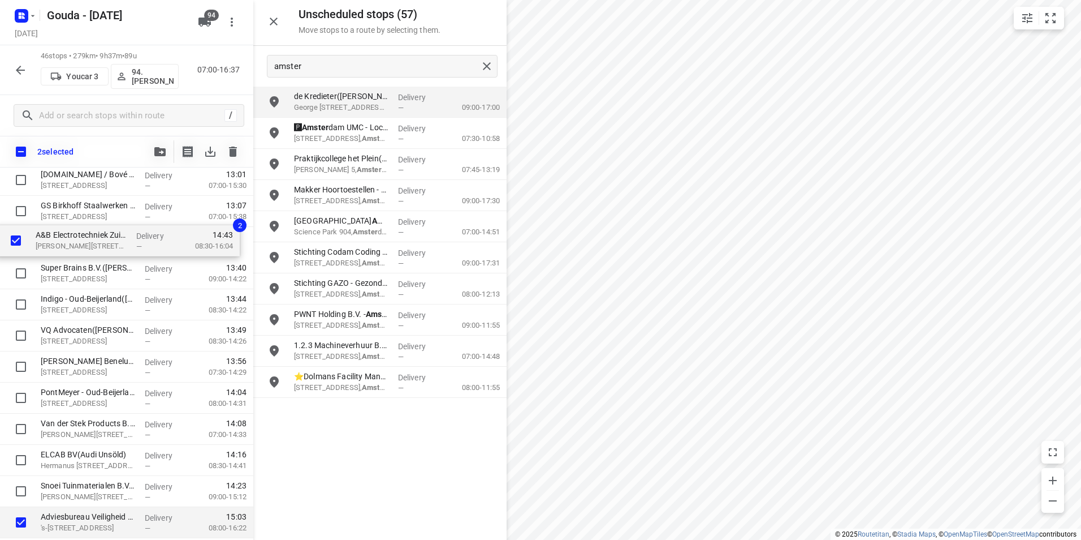
drag, startPoint x: 64, startPoint y: 482, endPoint x: 62, endPoint y: 238, distance: 243.8
click at [62, 238] on div "⭐D.O.R.C.(Diana Brandsema Petro) Kerkweg 47e, Zuidland Delivery — 07:45 07:00-0…" at bounding box center [126, 9] width 253 height 1431
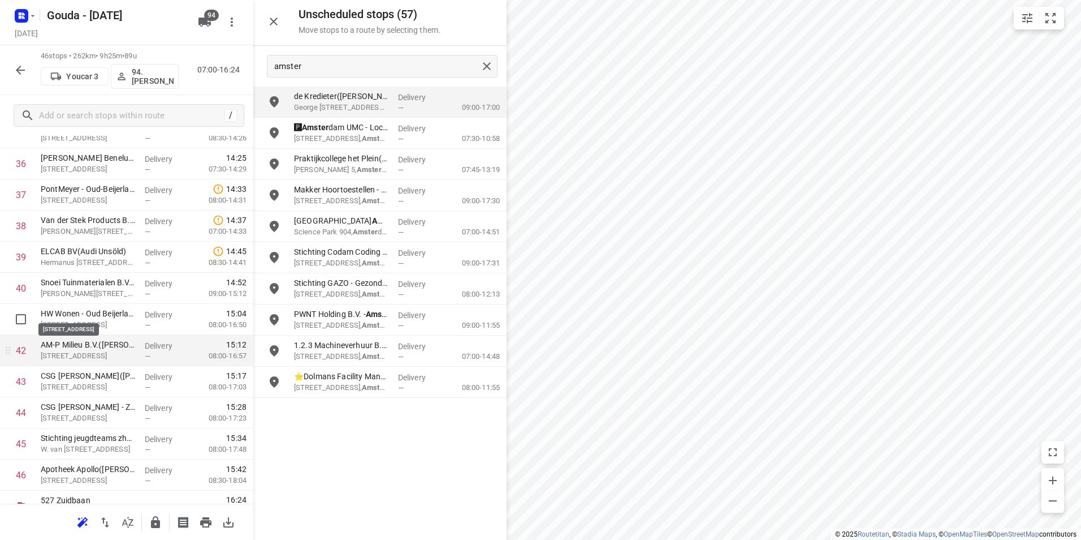
scroll to position [1183, 0]
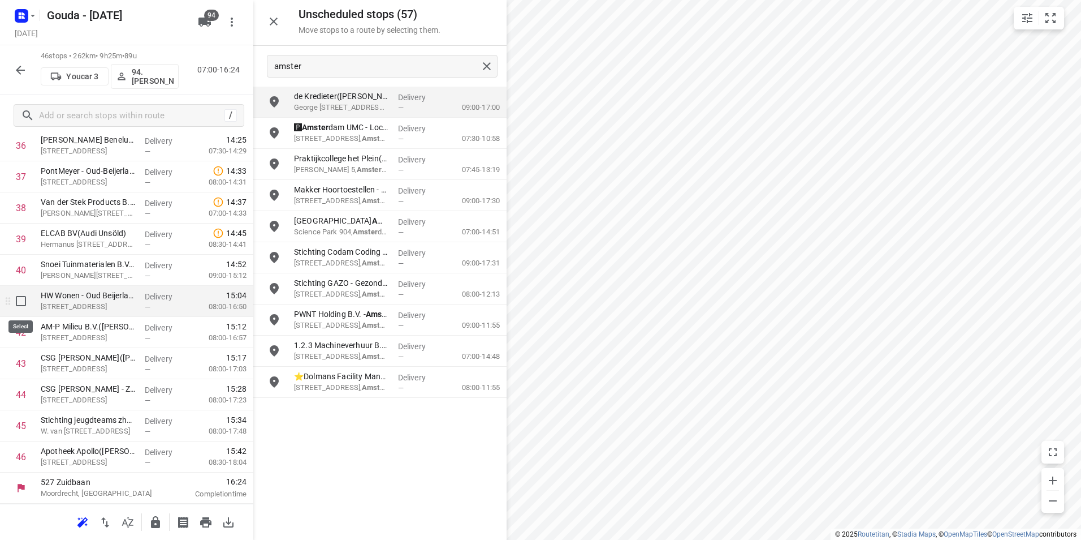
click at [15, 300] on input "checkbox" at bounding box center [21, 301] width 23 height 23
checkbox input "true"
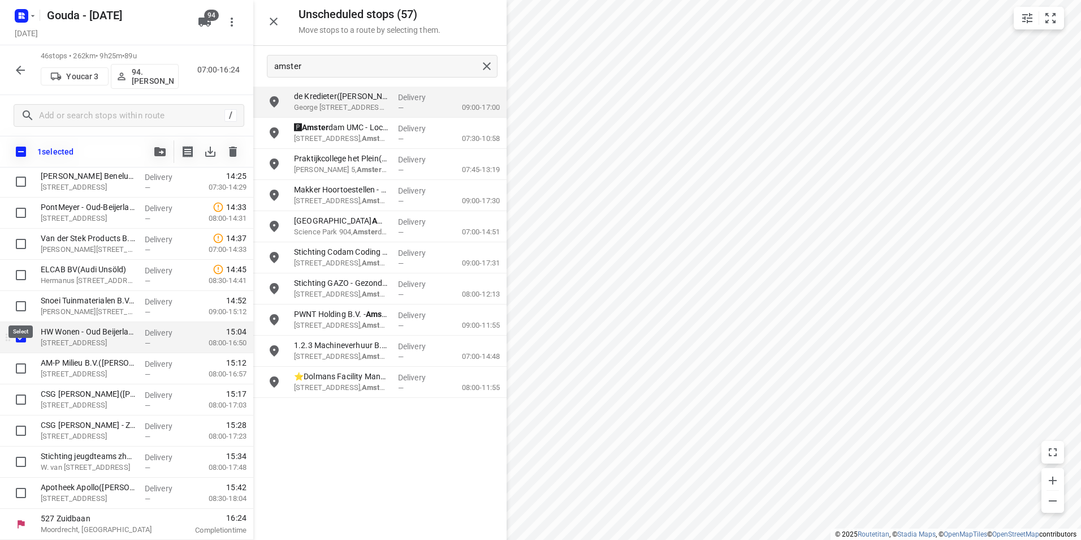
scroll to position [1179, 0]
click at [23, 364] on input "checkbox" at bounding box center [21, 368] width 23 height 23
checkbox input "true"
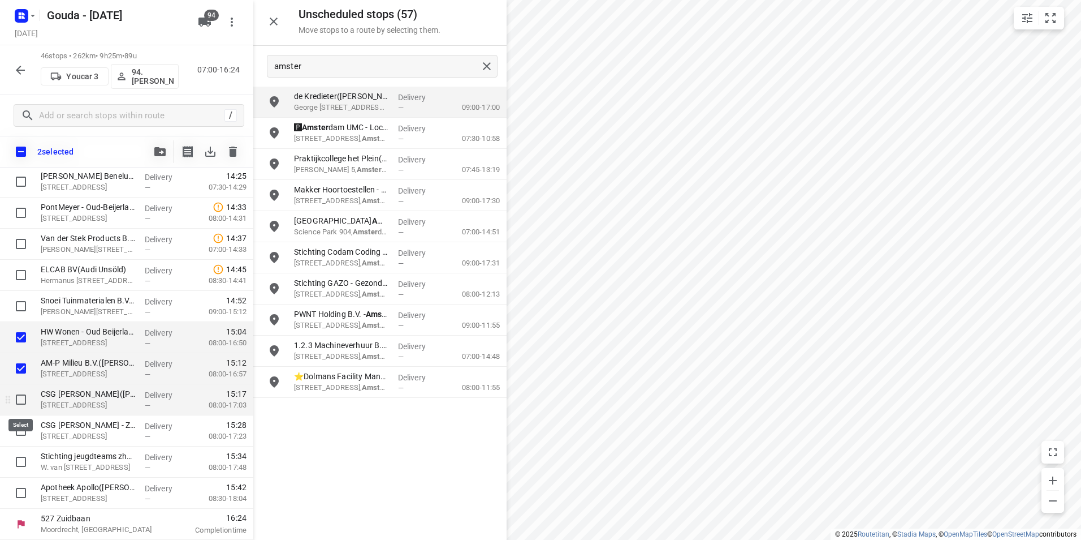
click at [24, 398] on input "checkbox" at bounding box center [21, 399] width 23 height 23
checkbox input "true"
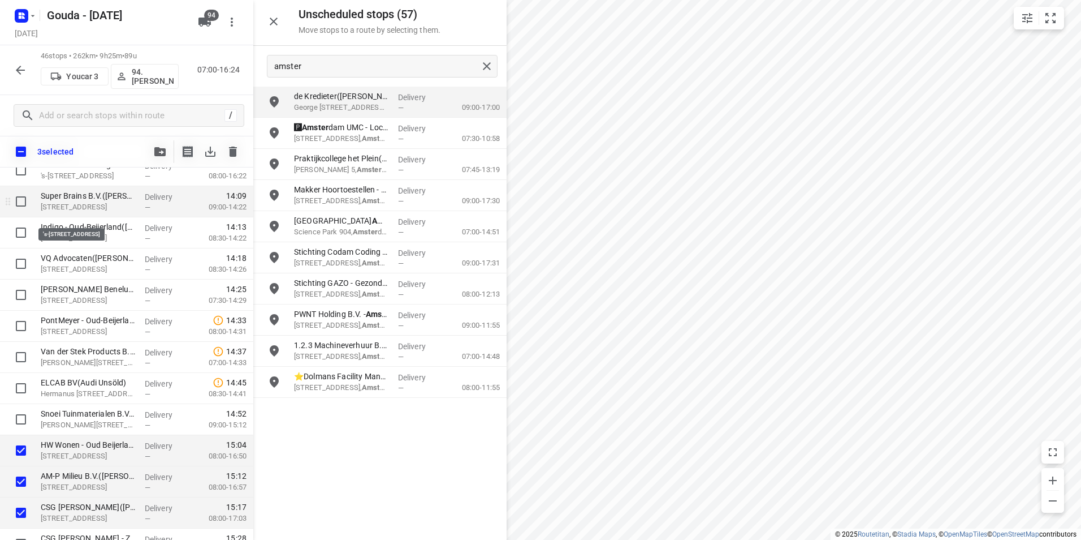
scroll to position [1009, 0]
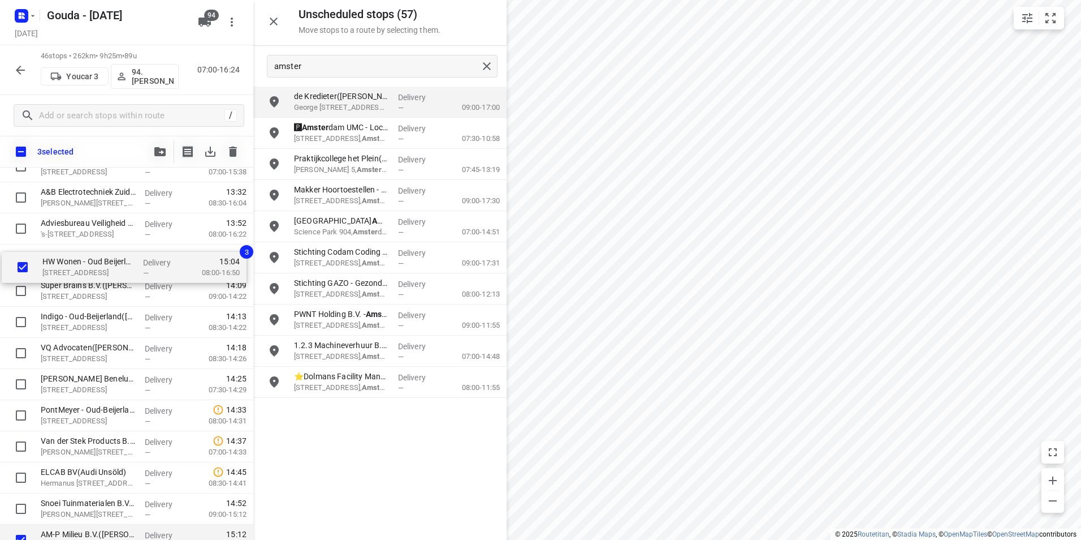
drag, startPoint x: 74, startPoint y: 505, endPoint x: 74, endPoint y: 253, distance: 251.7
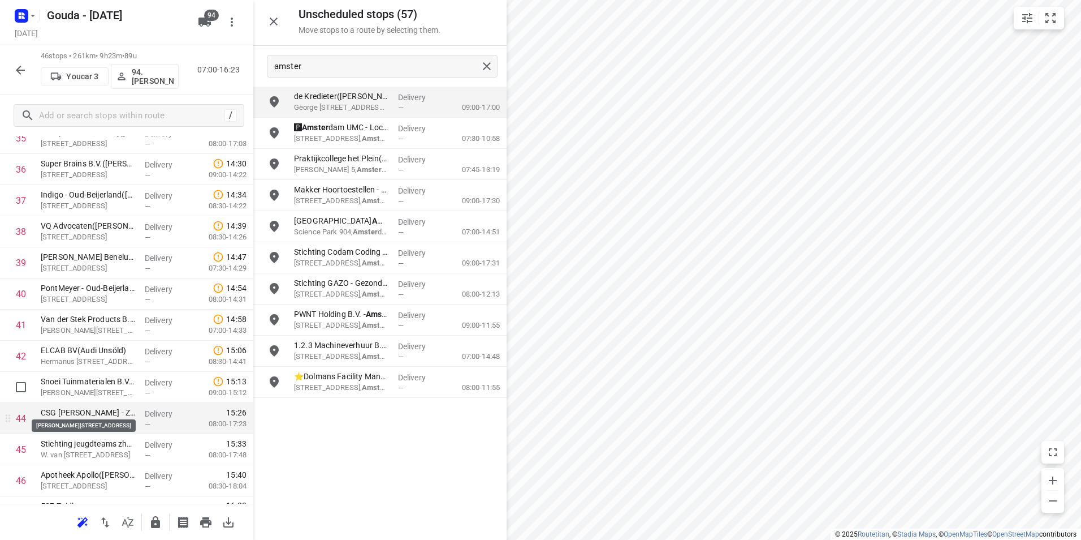
scroll to position [1183, 0]
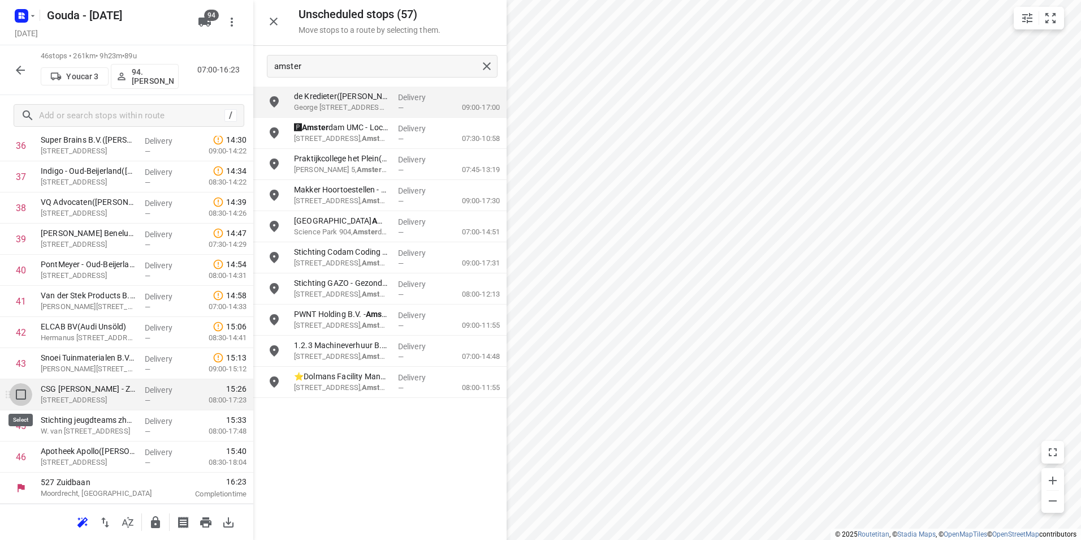
click at [20, 396] on input "checkbox" at bounding box center [21, 394] width 23 height 23
checkbox input "true"
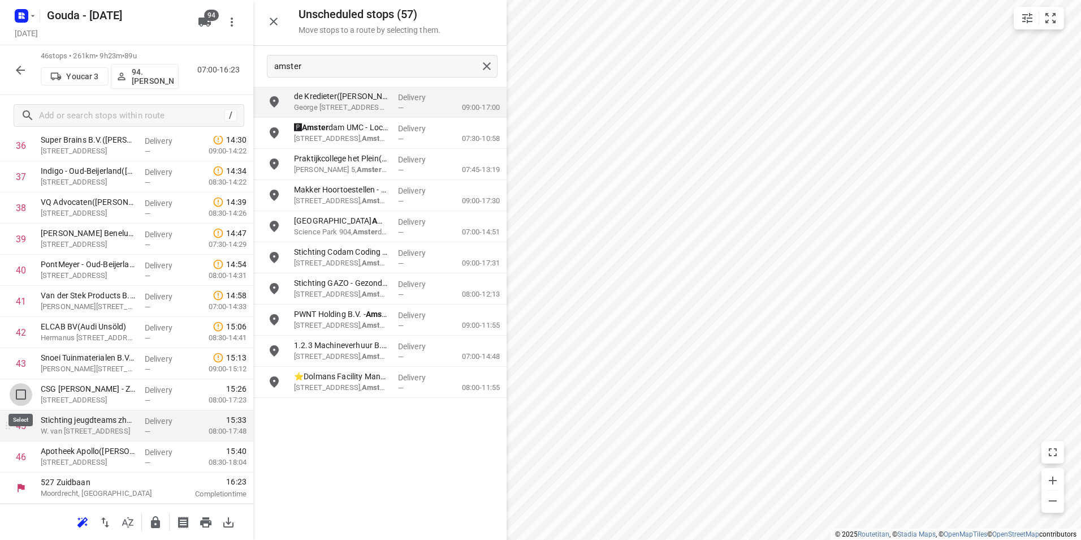
scroll to position [1179, 0]
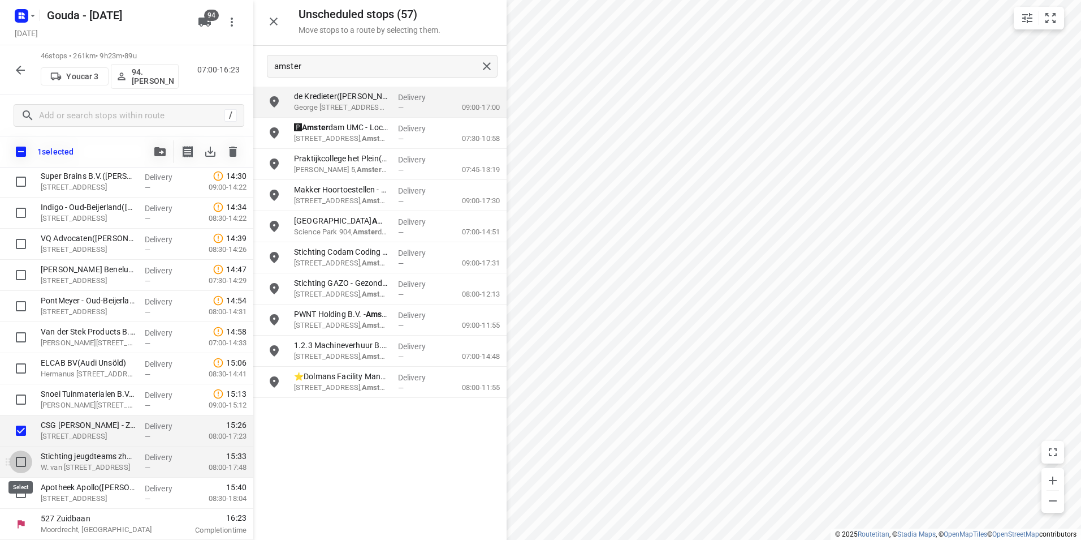
click at [19, 460] on input "checkbox" at bounding box center [21, 461] width 23 height 23
checkbox input "true"
click at [19, 498] on input "checkbox" at bounding box center [21, 492] width 23 height 23
checkbox input "true"
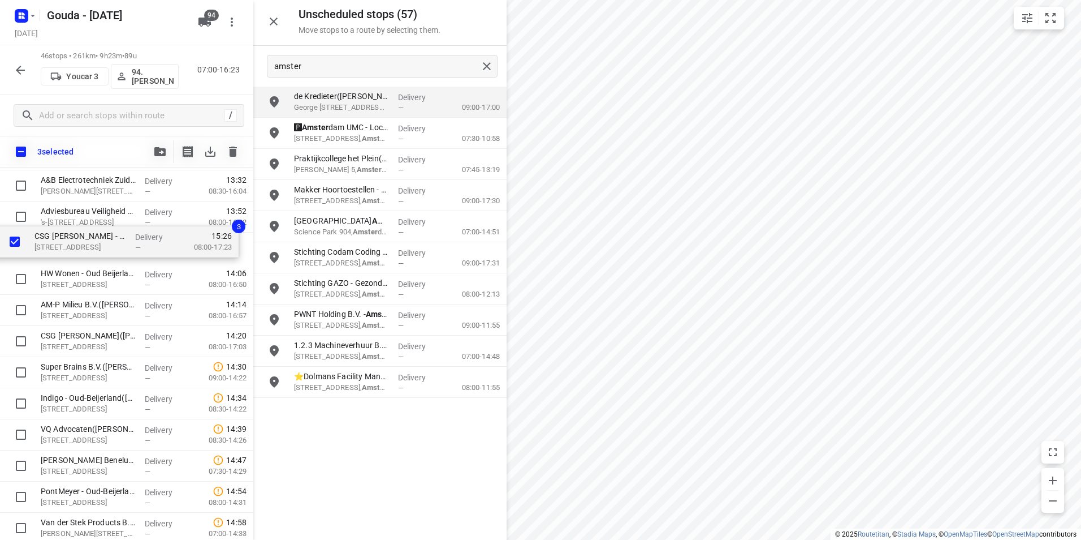
drag, startPoint x: 55, startPoint y: 432, endPoint x: 47, endPoint y: 246, distance: 186.2
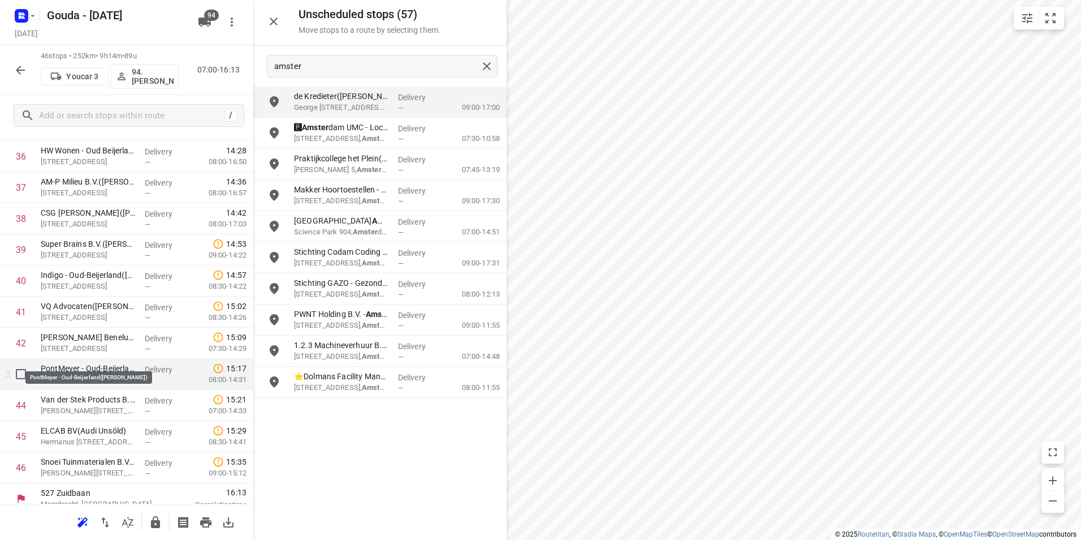
scroll to position [1183, 0]
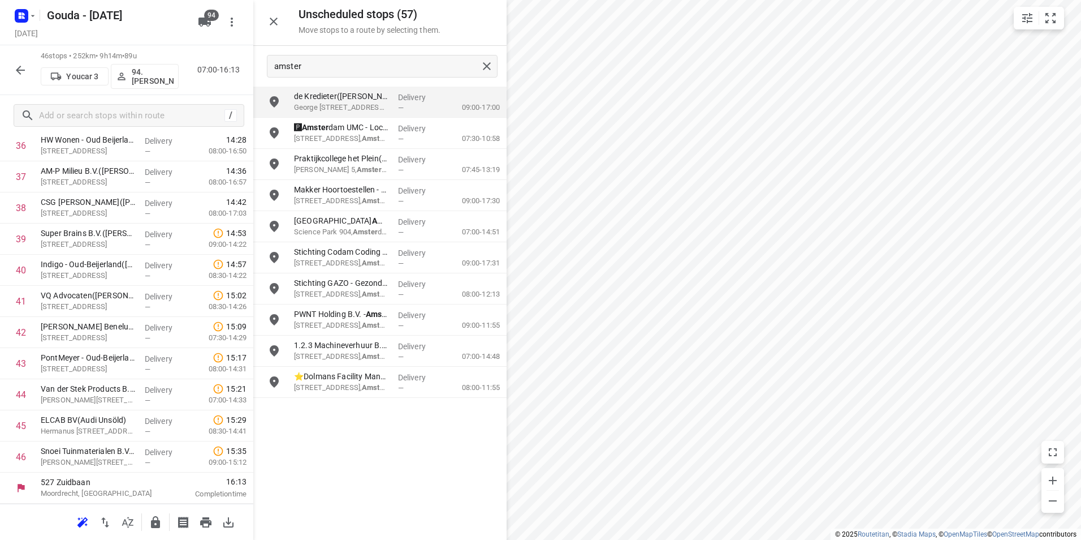
click at [152, 521] on icon "button" at bounding box center [155, 522] width 9 height 12
click at [20, 67] on icon "button" at bounding box center [21, 70] width 14 height 14
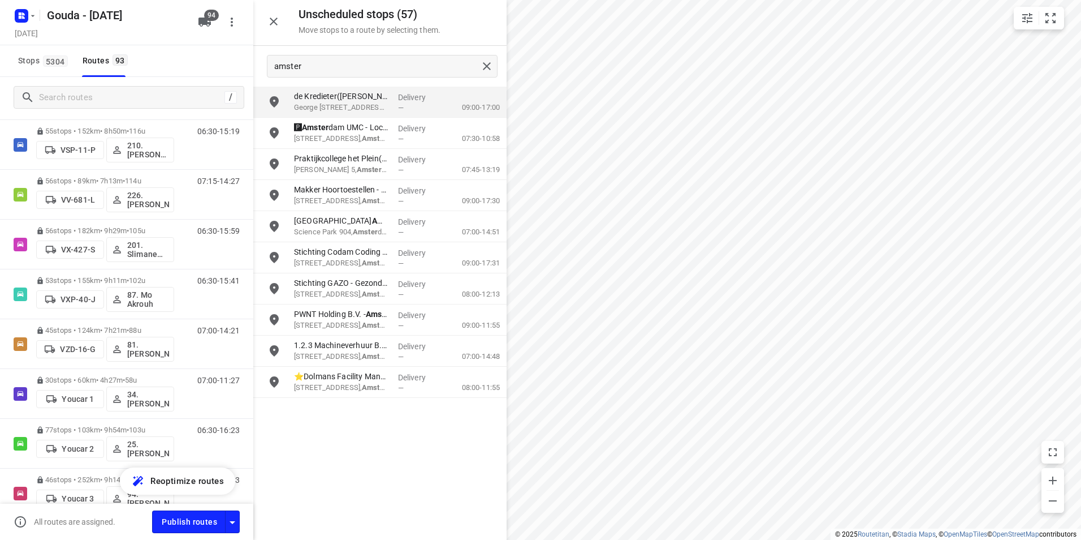
scroll to position [4345, 0]
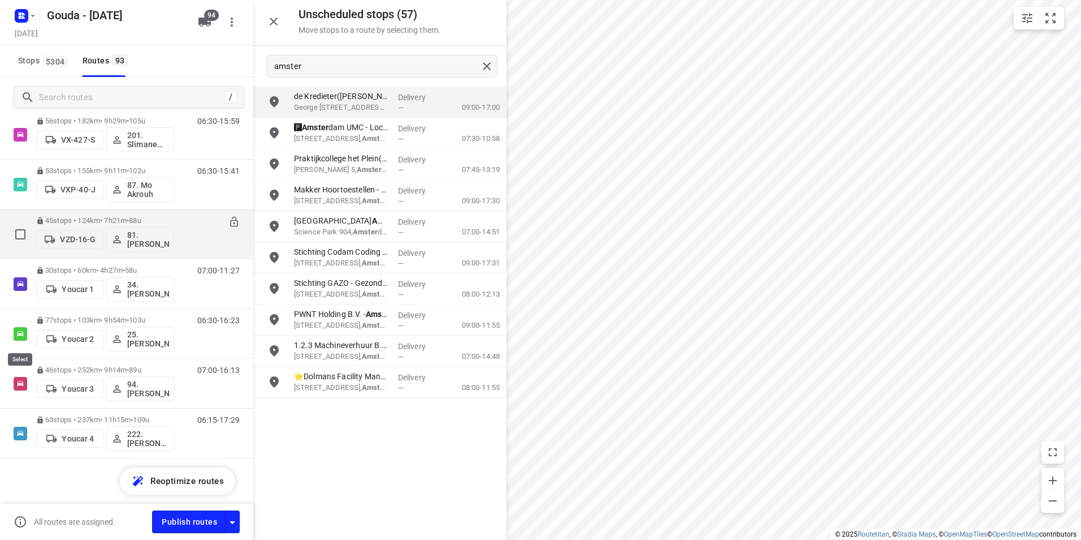
drag, startPoint x: 19, startPoint y: 336, endPoint x: 21, endPoint y: 314, distance: 21.6
click at [0, 0] on input "checkbox" at bounding box center [0, 0] width 0 height 0
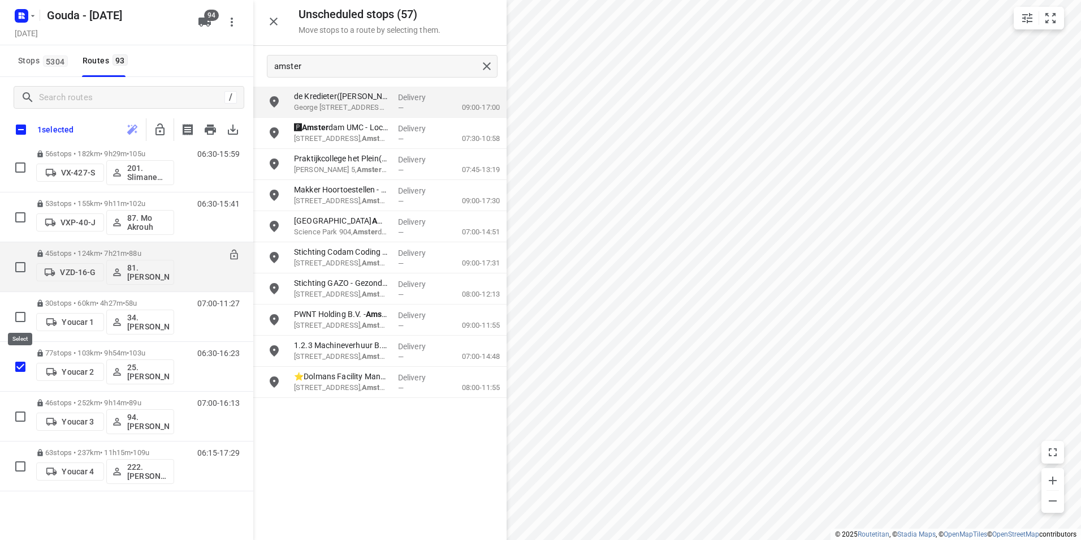
checkbox input "true"
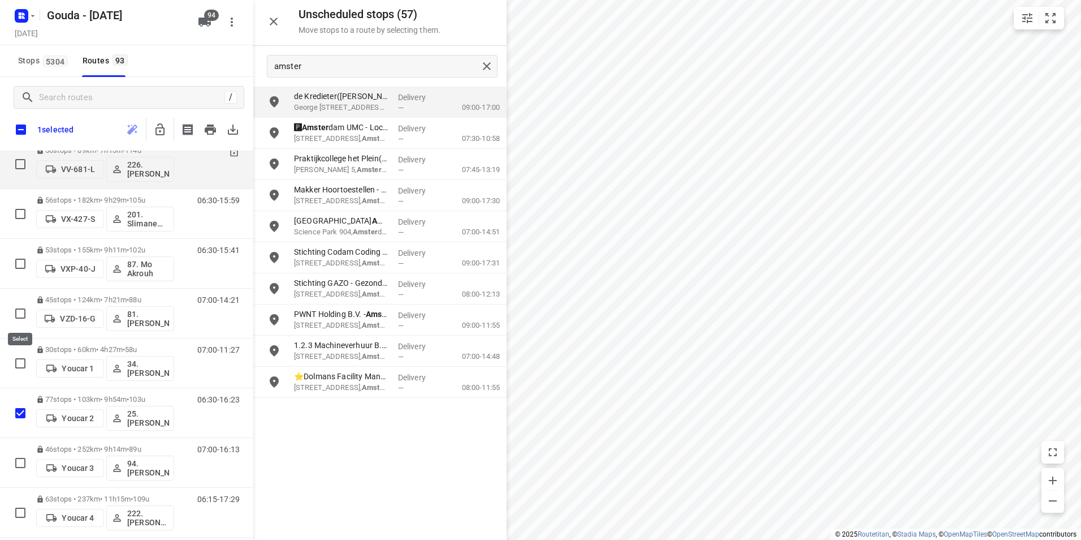
scroll to position [4299, 0]
click at [22, 132] on input "checkbox" at bounding box center [21, 130] width 24 height 24
checkbox input "true"
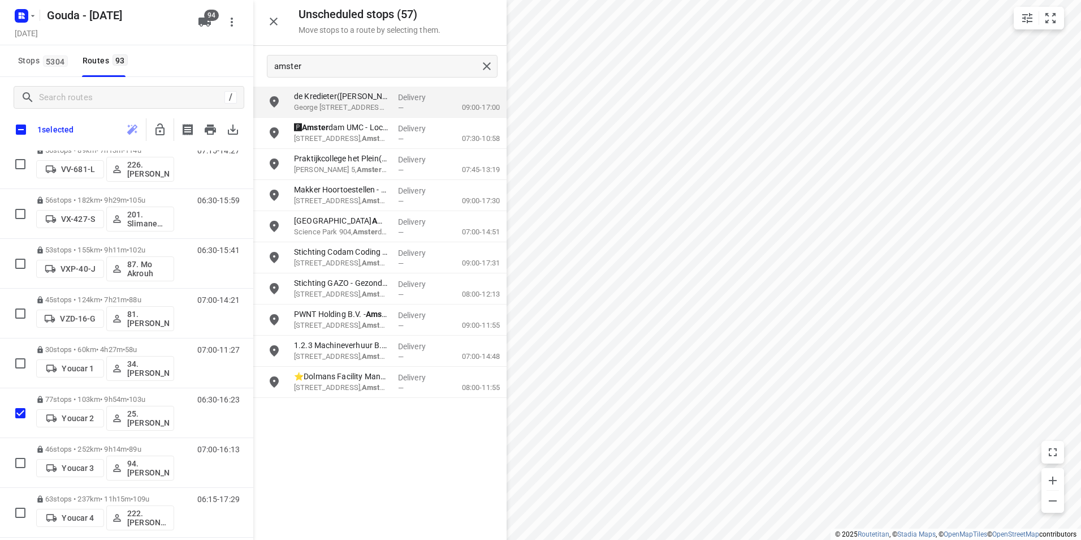
checkbox input "true"
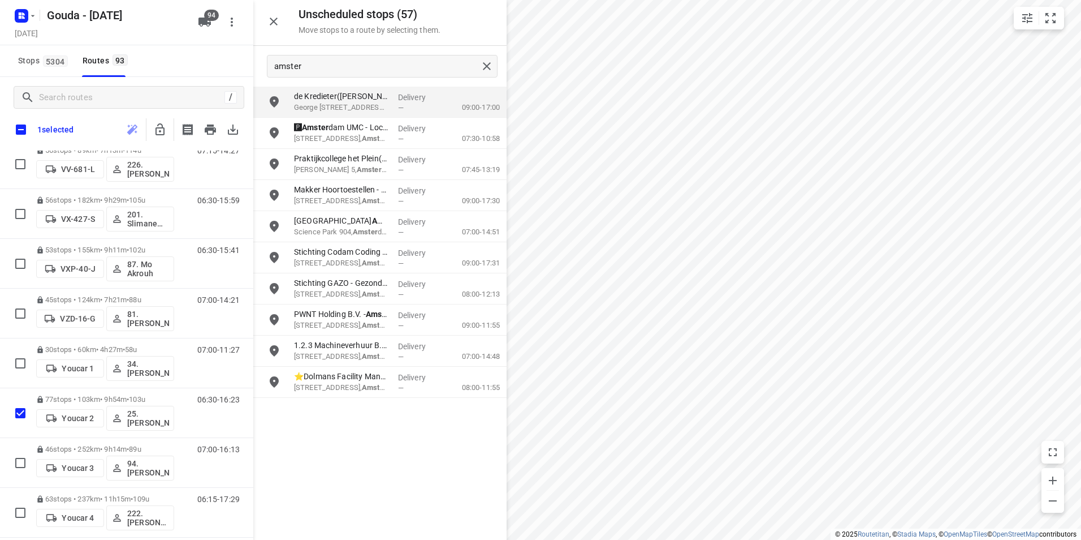
checkbox input "true"
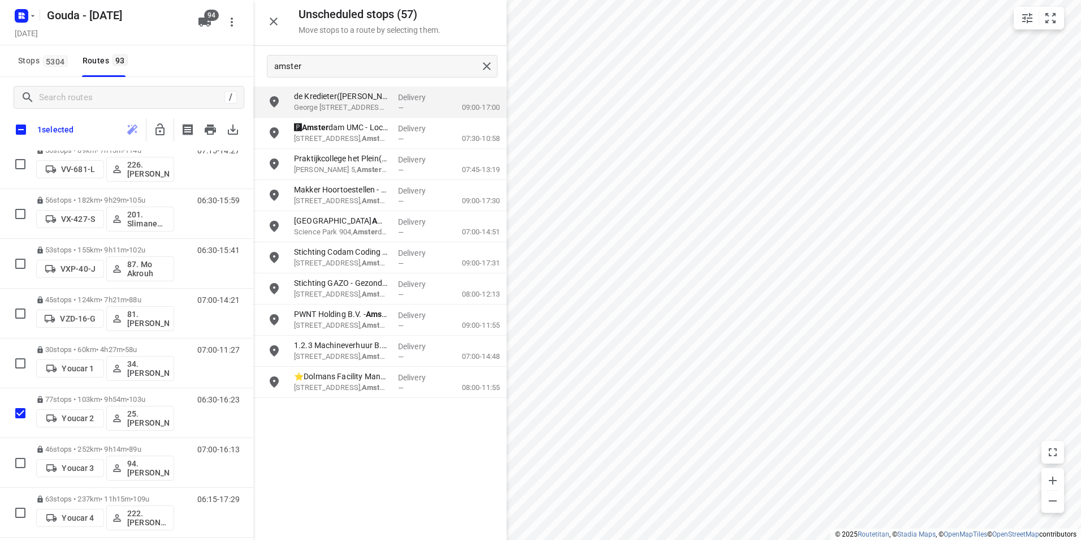
checkbox input "true"
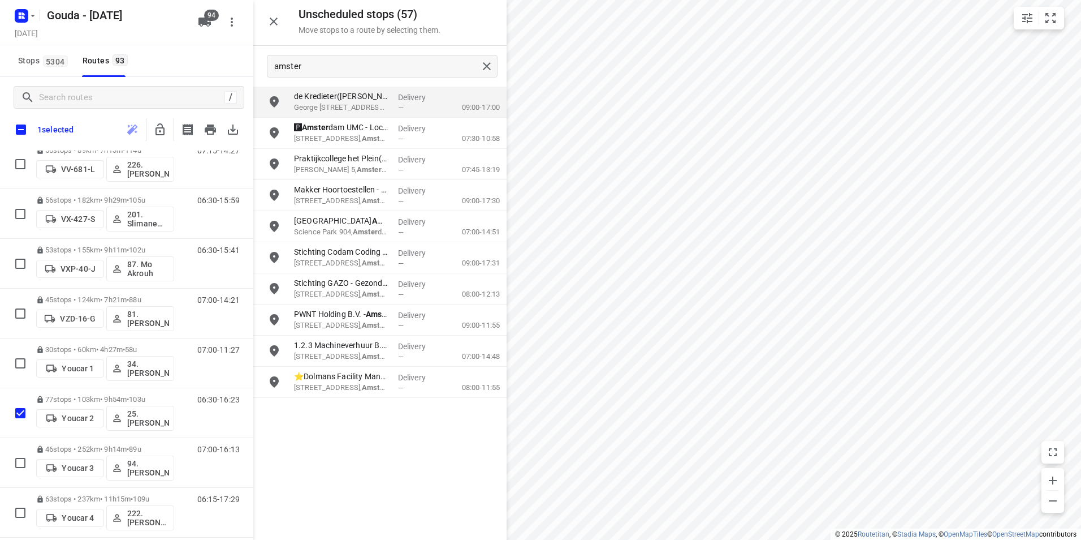
checkbox input "true"
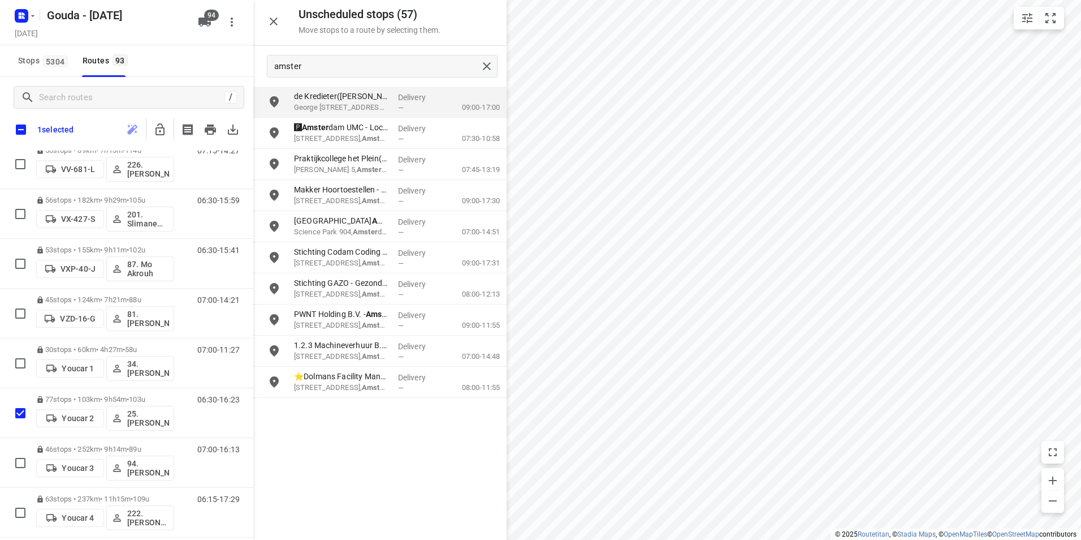
checkbox input "true"
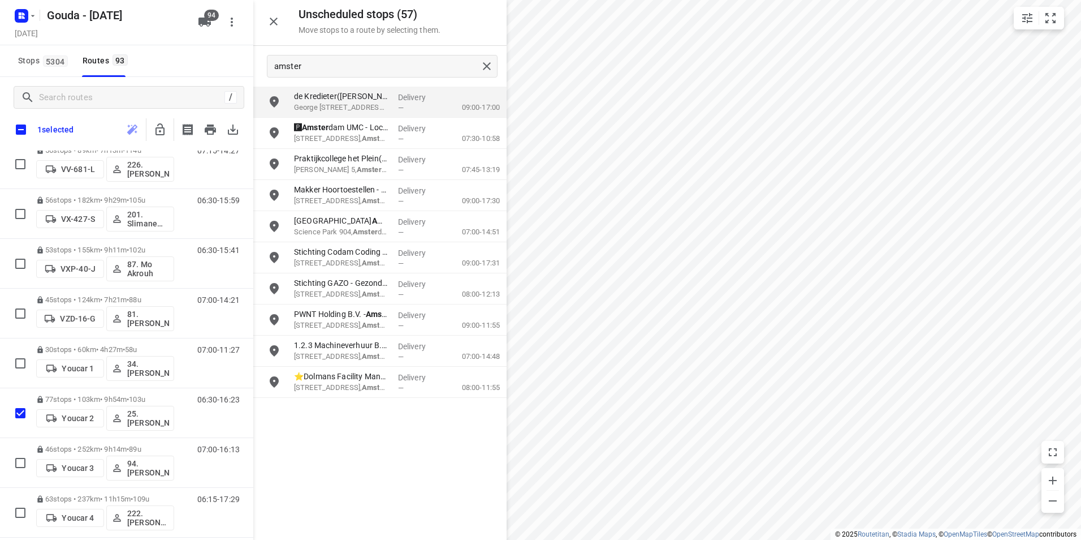
checkbox input "true"
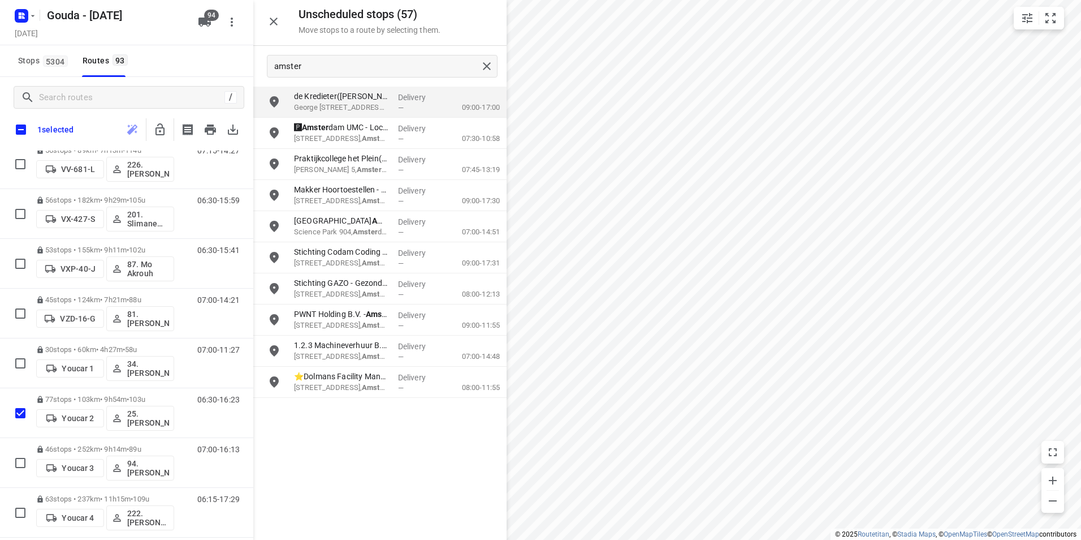
checkbox input "true"
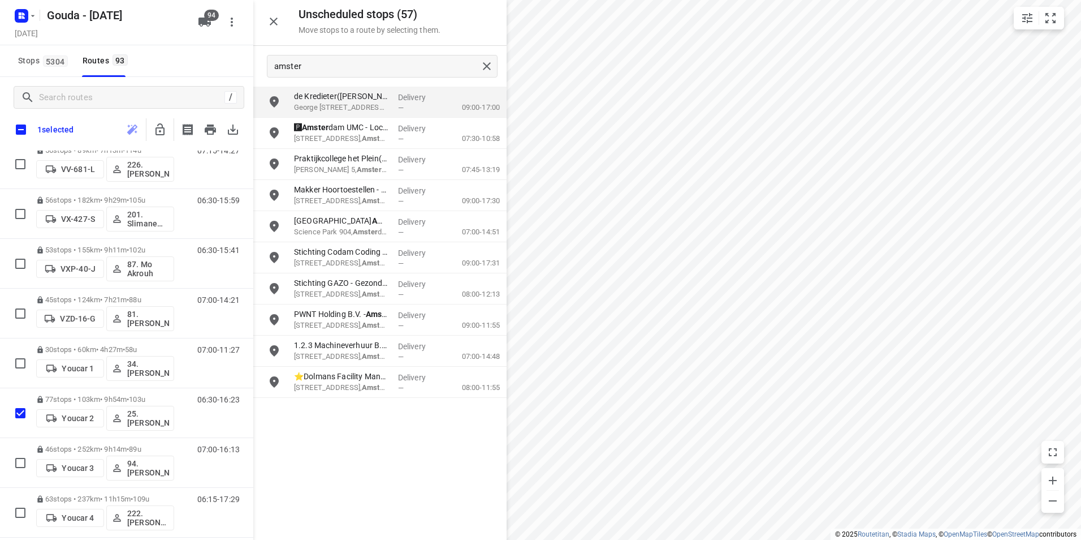
checkbox input "true"
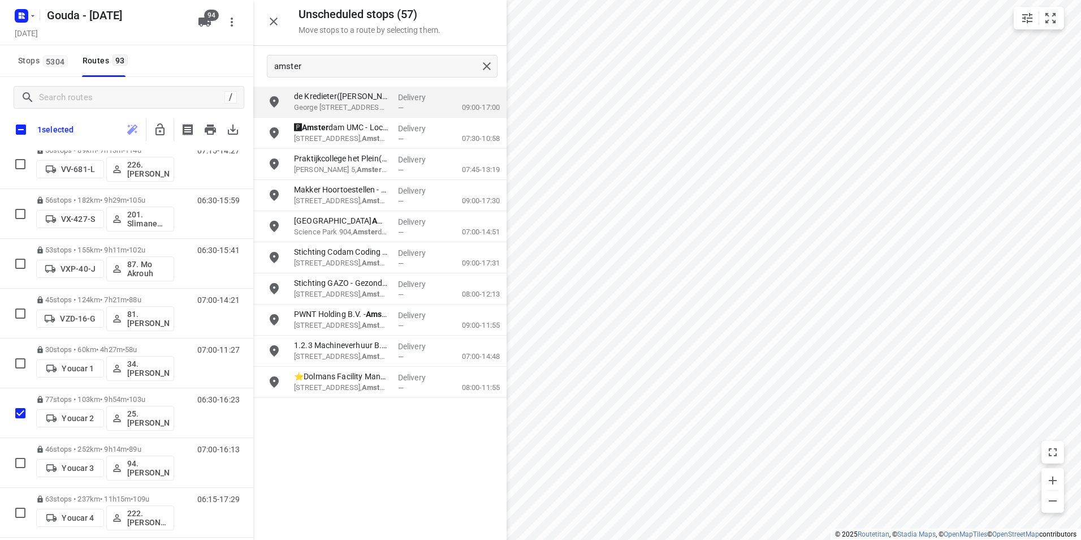
checkbox input "true"
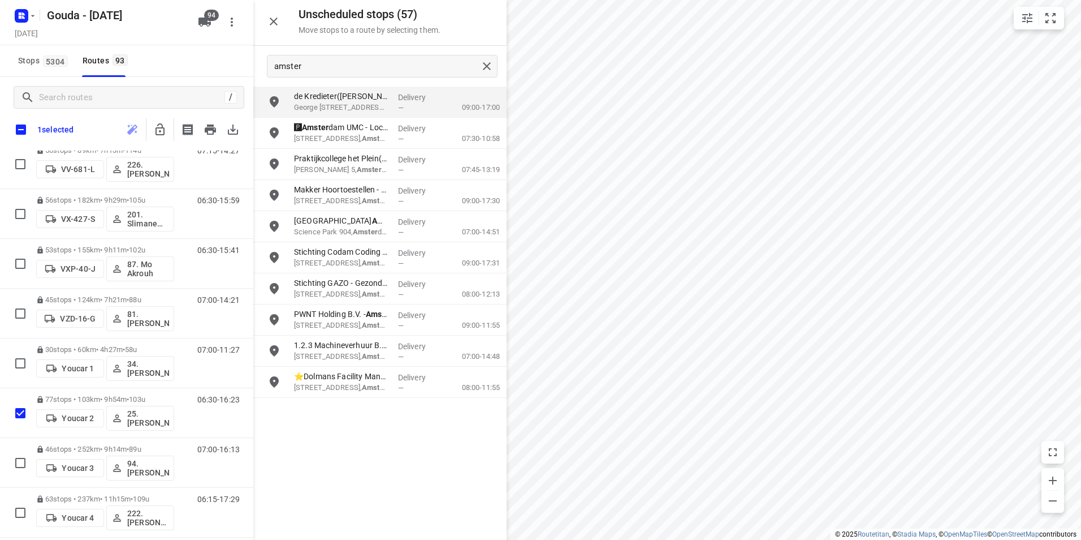
checkbox input "true"
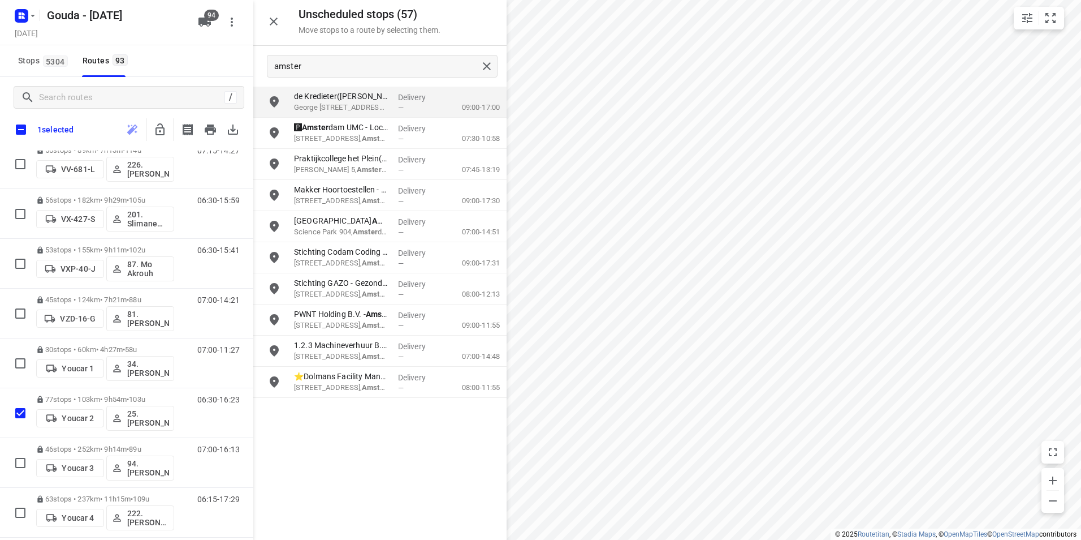
checkbox input "true"
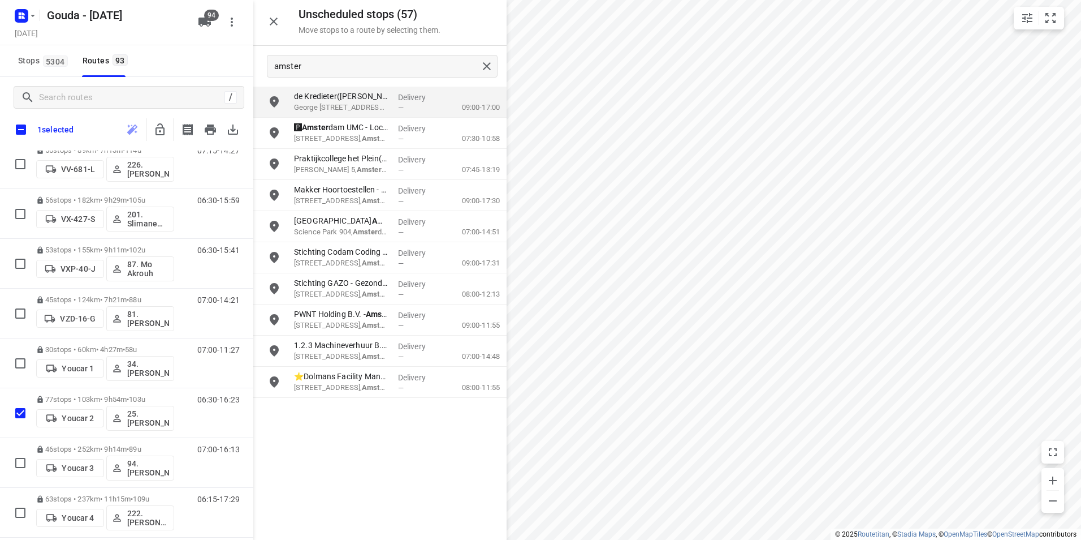
checkbox input "true"
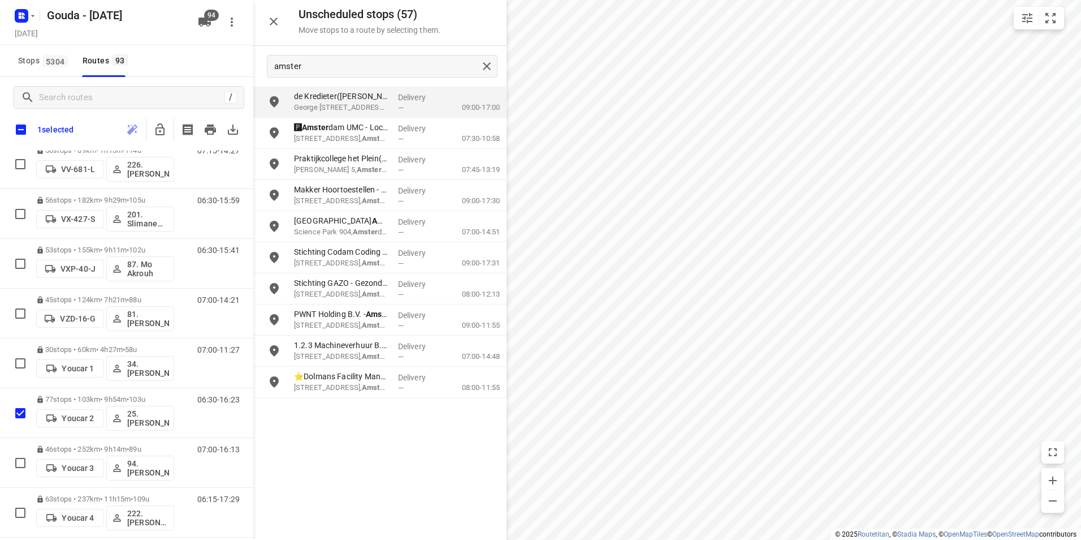
checkbox input "true"
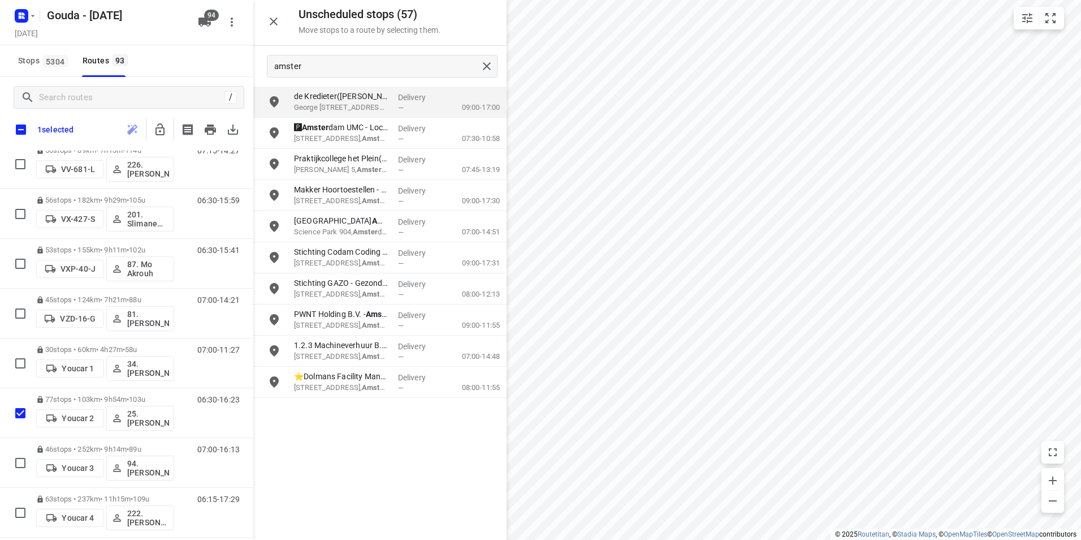
checkbox input "true"
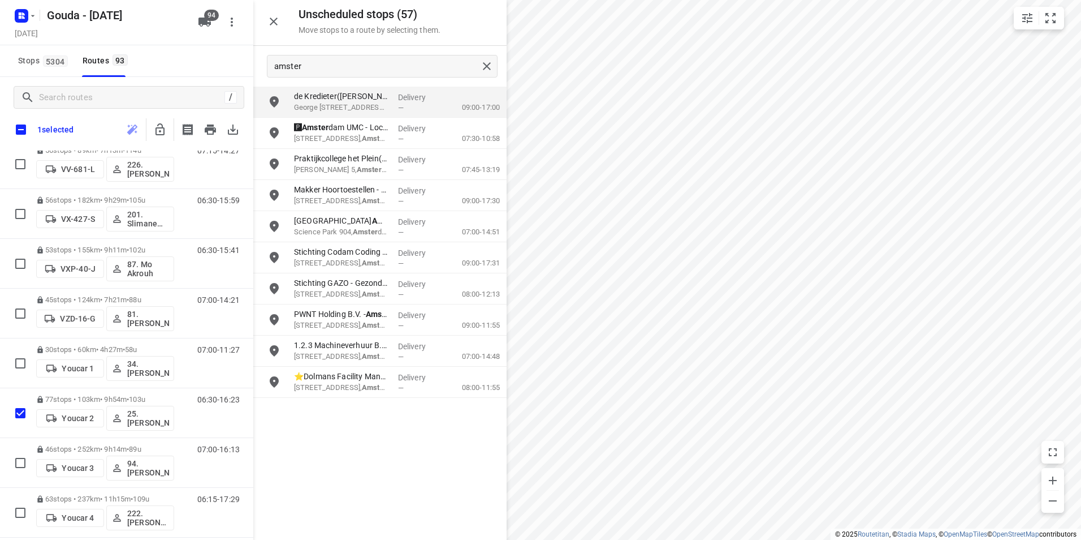
checkbox input "true"
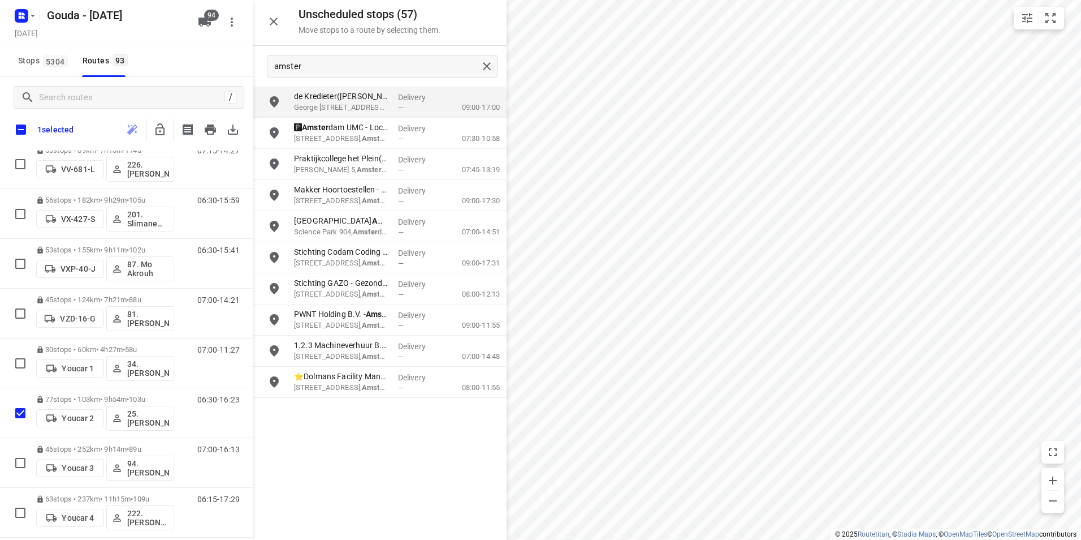
checkbox input "true"
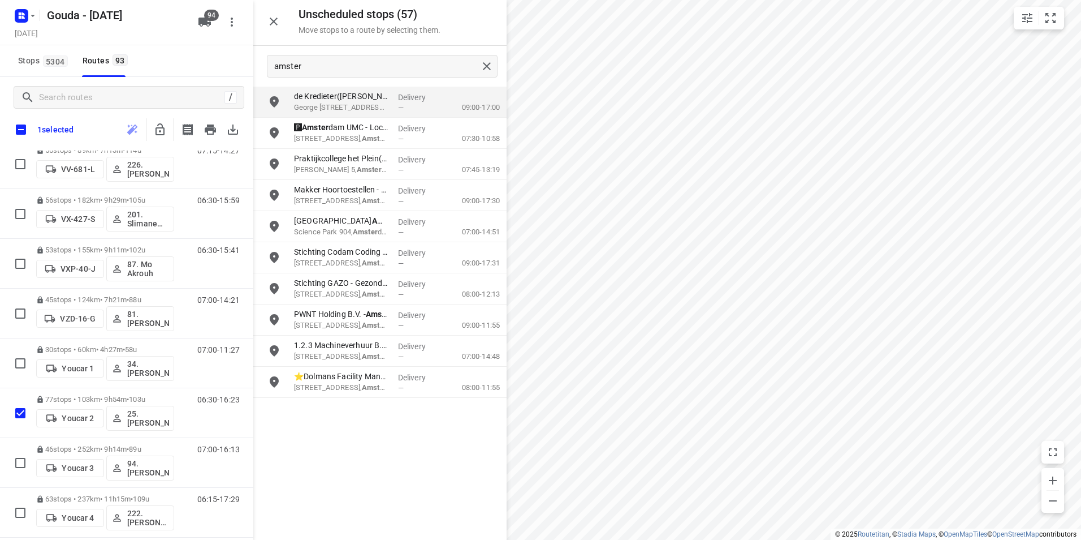
checkbox input "true"
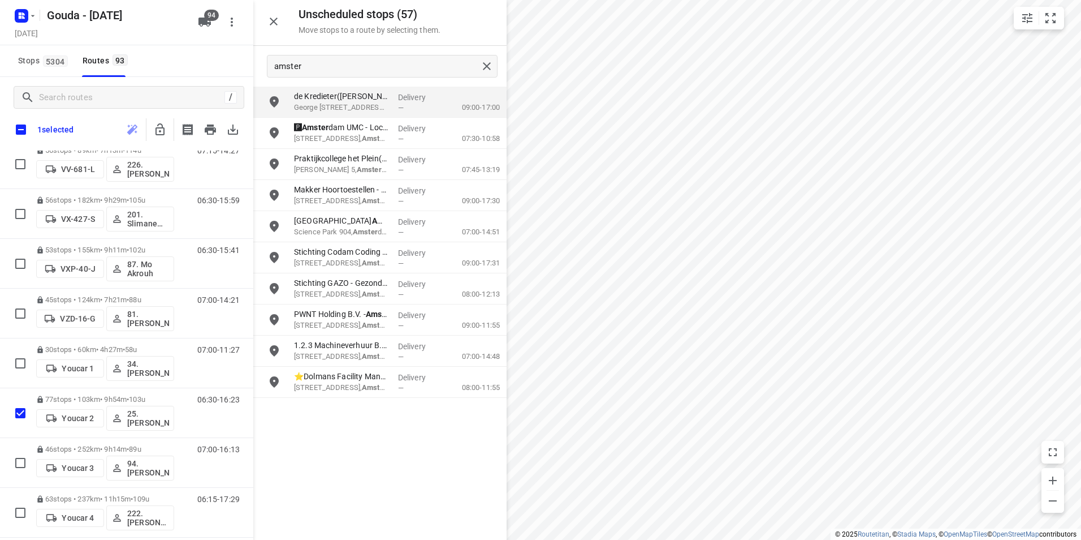
checkbox input "true"
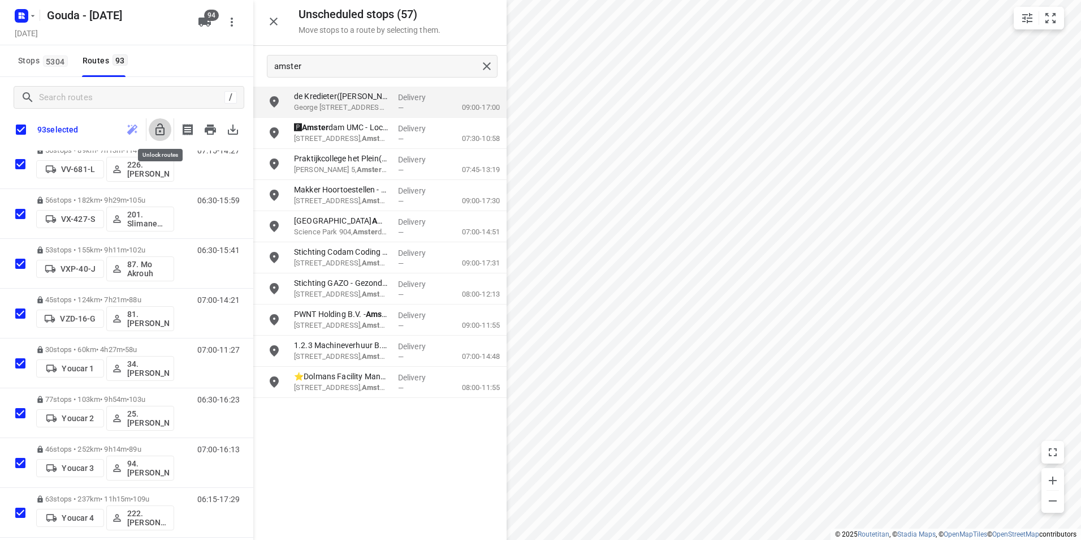
click at [165, 132] on icon "button" at bounding box center [160, 129] width 9 height 12
click at [21, 130] on input "checkbox" at bounding box center [21, 130] width 24 height 24
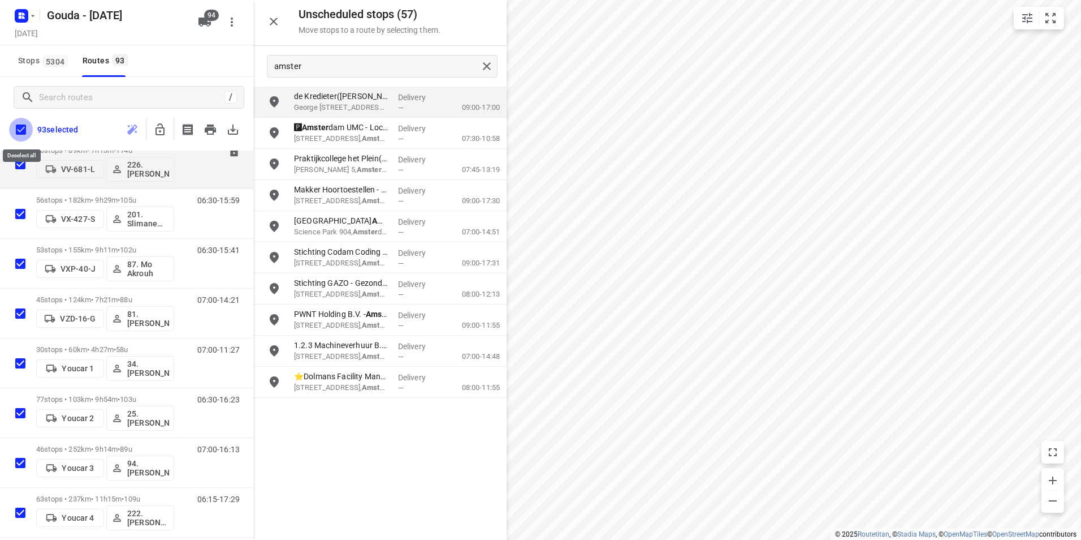
checkbox input "false"
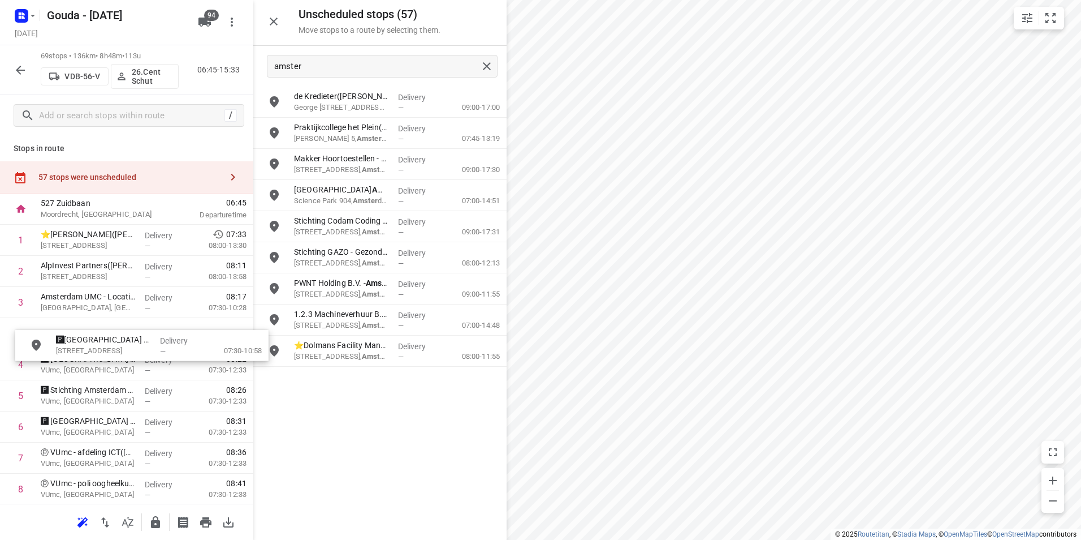
drag, startPoint x: 336, startPoint y: 130, endPoint x: 90, endPoint y: 331, distance: 317.5
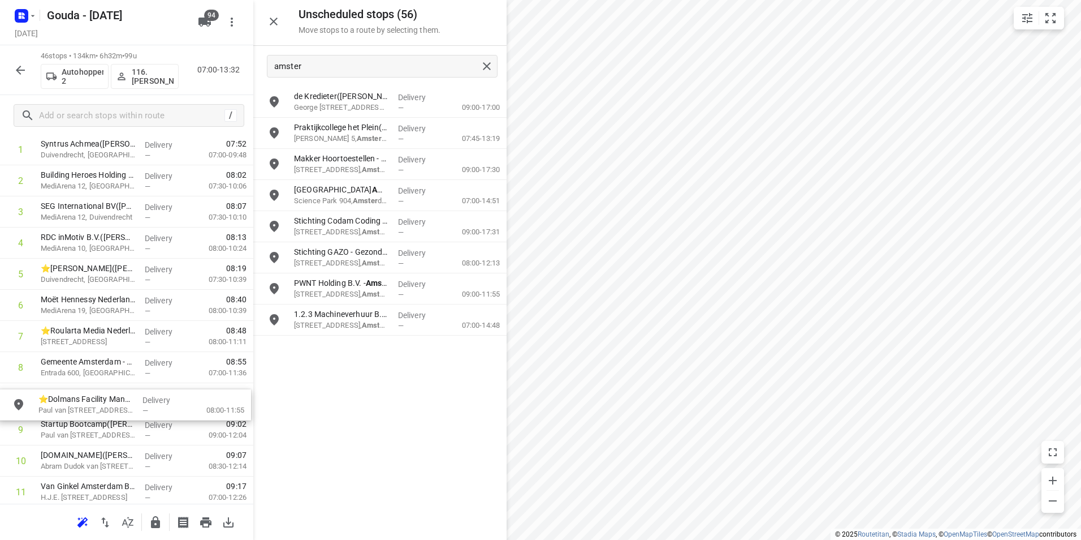
scroll to position [92, 3]
drag, startPoint x: 322, startPoint y: 352, endPoint x: 53, endPoint y: 395, distance: 272.6
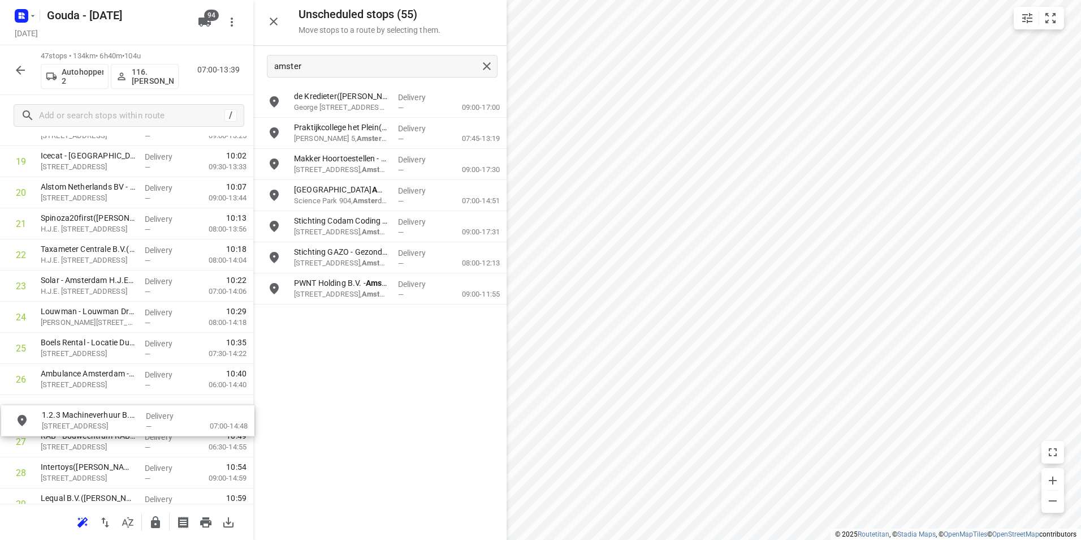
scroll to position [638, 0]
drag, startPoint x: 353, startPoint y: 320, endPoint x: 87, endPoint y: 409, distance: 281.1
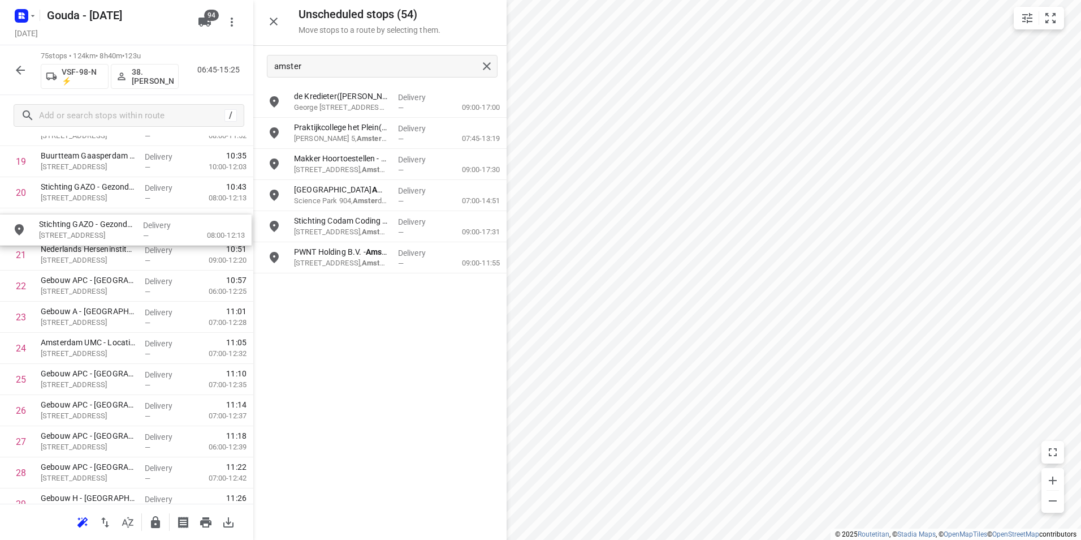
drag, startPoint x: 363, startPoint y: 262, endPoint x: 104, endPoint y: 237, distance: 260.2
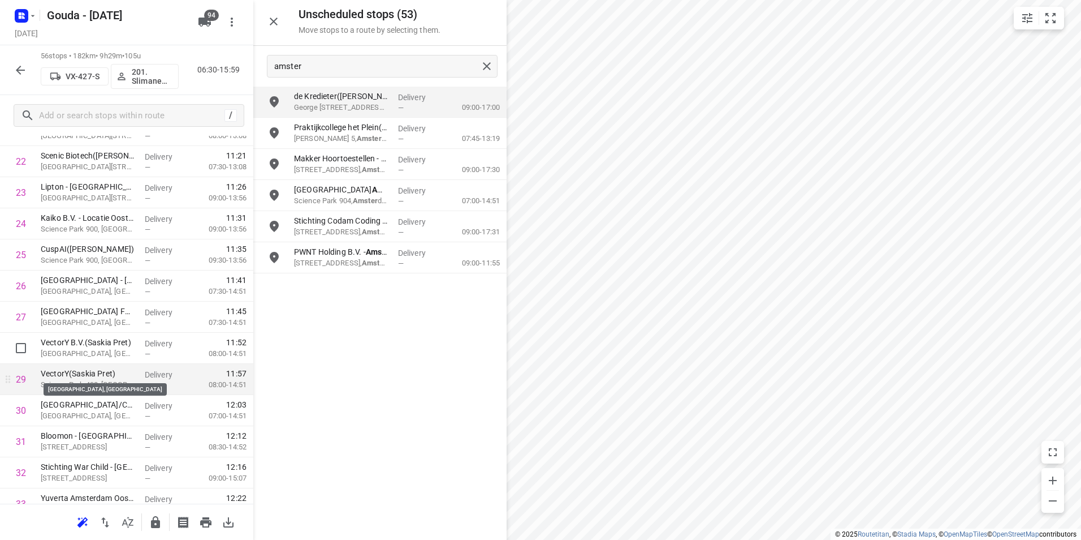
scroll to position [752, 0]
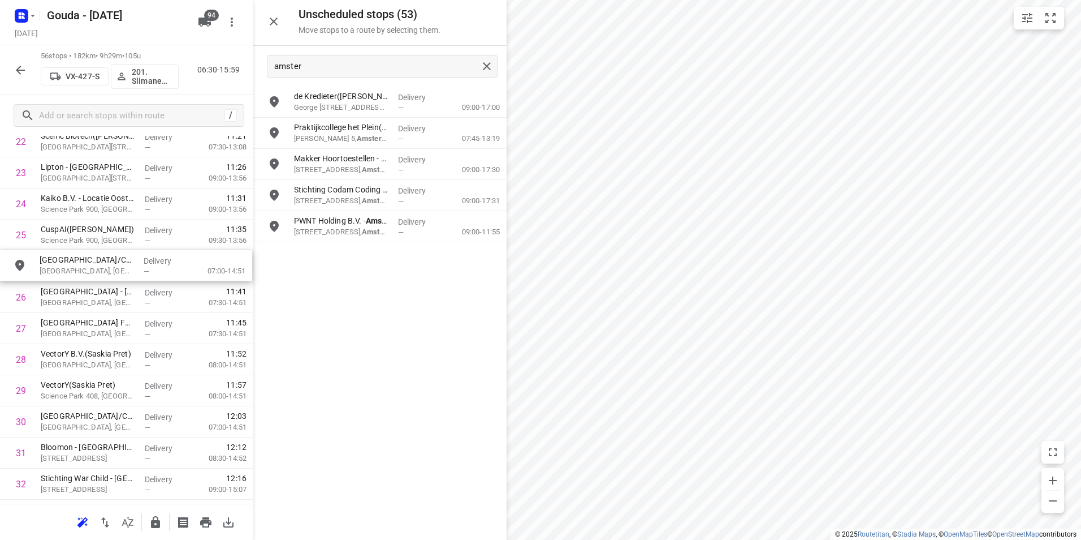
drag, startPoint x: 356, startPoint y: 196, endPoint x: 90, endPoint y: 271, distance: 276.8
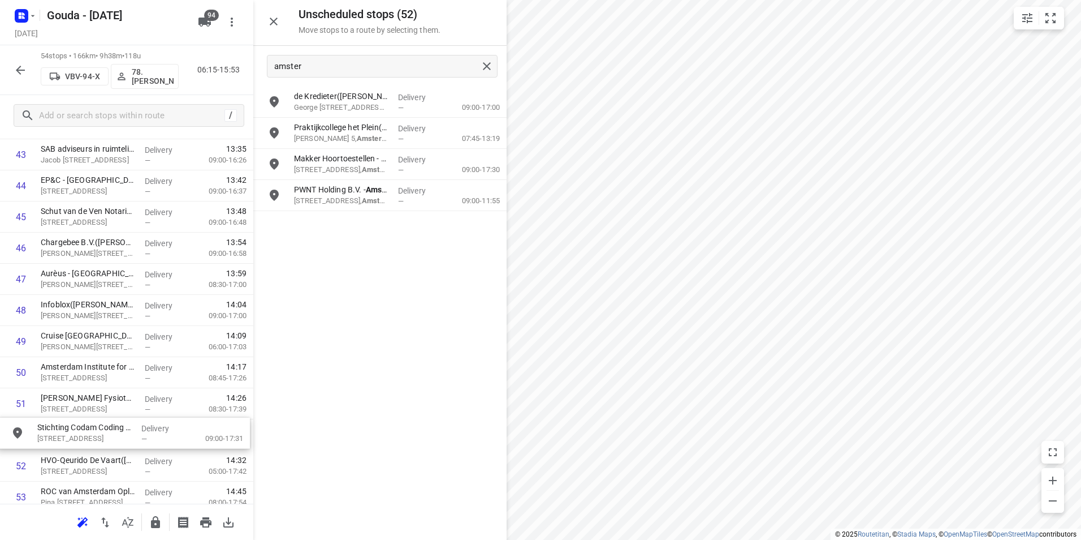
scroll to position [1400, 0]
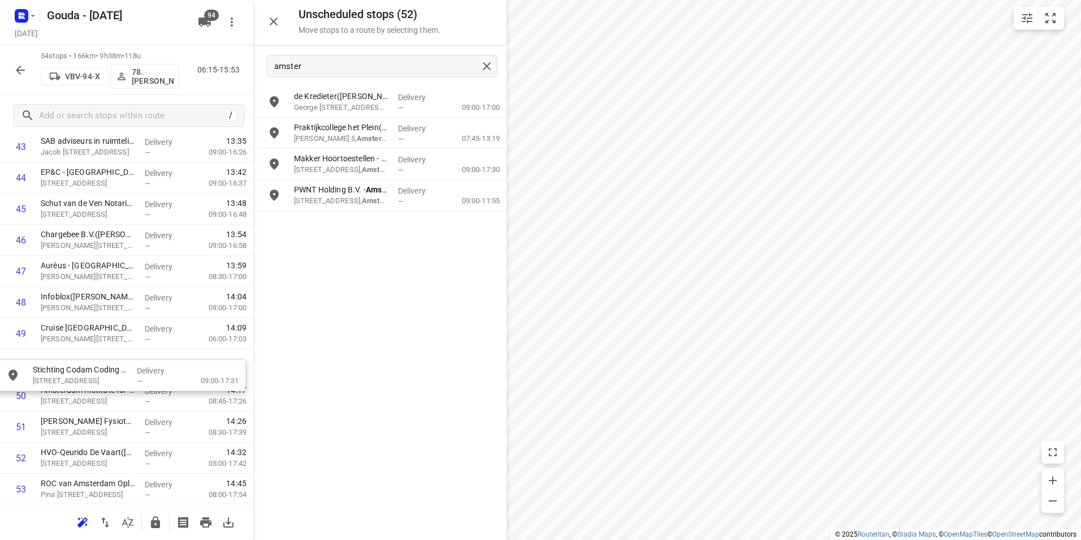
drag, startPoint x: 321, startPoint y: 191, endPoint x: 53, endPoint y: 371, distance: 322.8
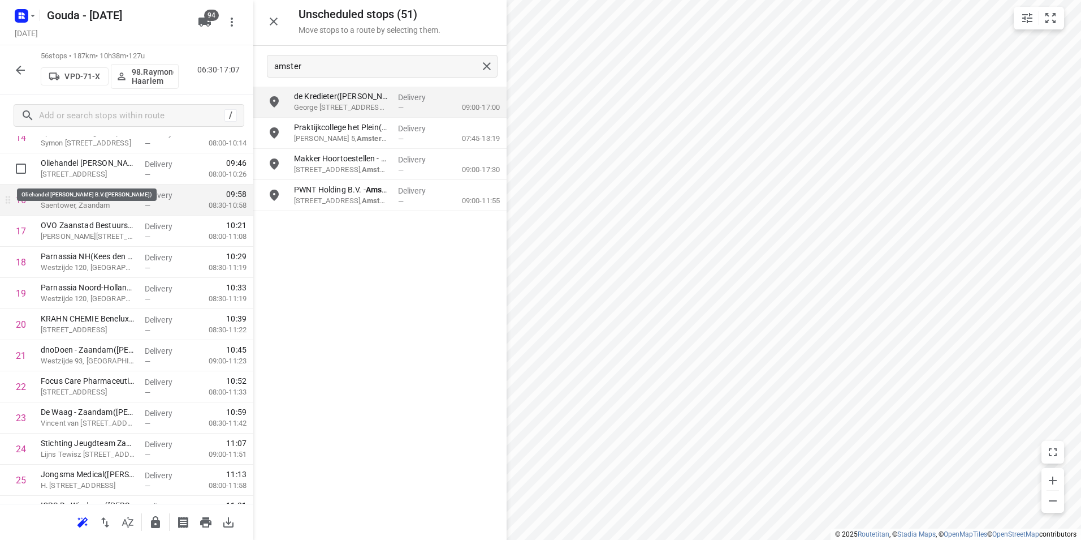
scroll to position [495, 0]
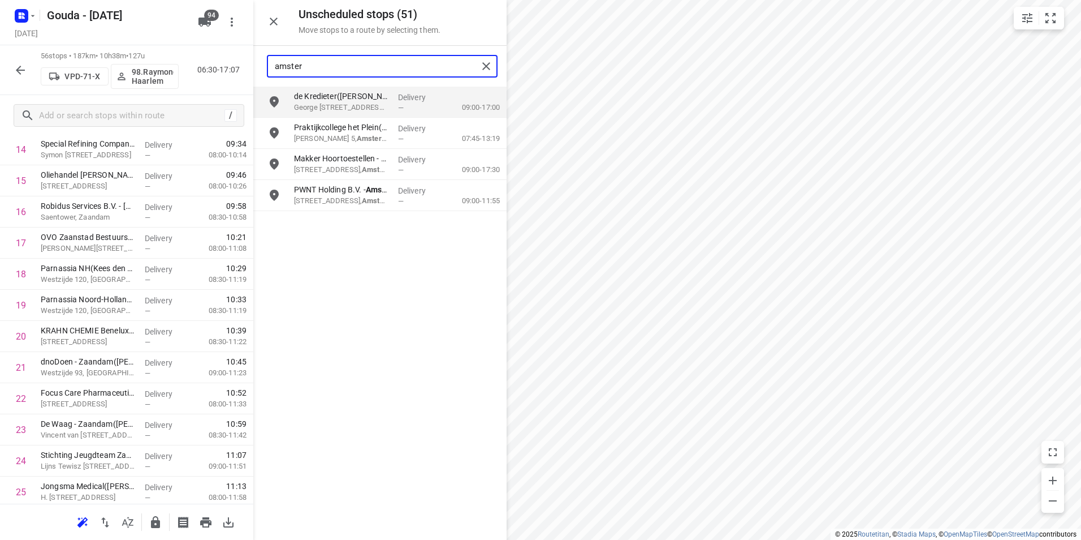
drag, startPoint x: 320, startPoint y: 58, endPoint x: 263, endPoint y: 61, distance: 57.2
click at [263, 61] on div "amster" at bounding box center [379, 66] width 253 height 41
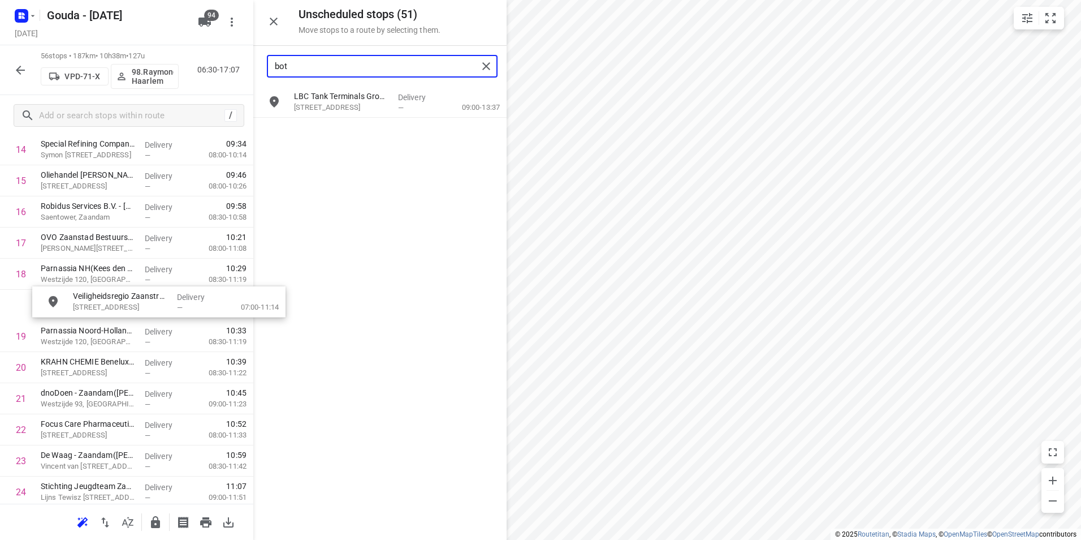
scroll to position [489, 0]
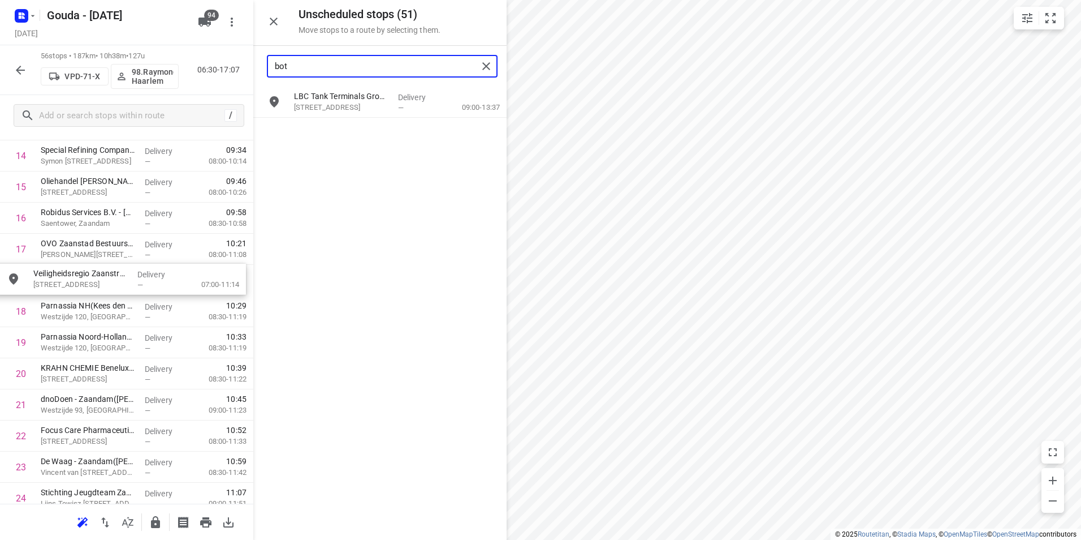
drag, startPoint x: 363, startPoint y: 103, endPoint x: 97, endPoint y: 282, distance: 320.3
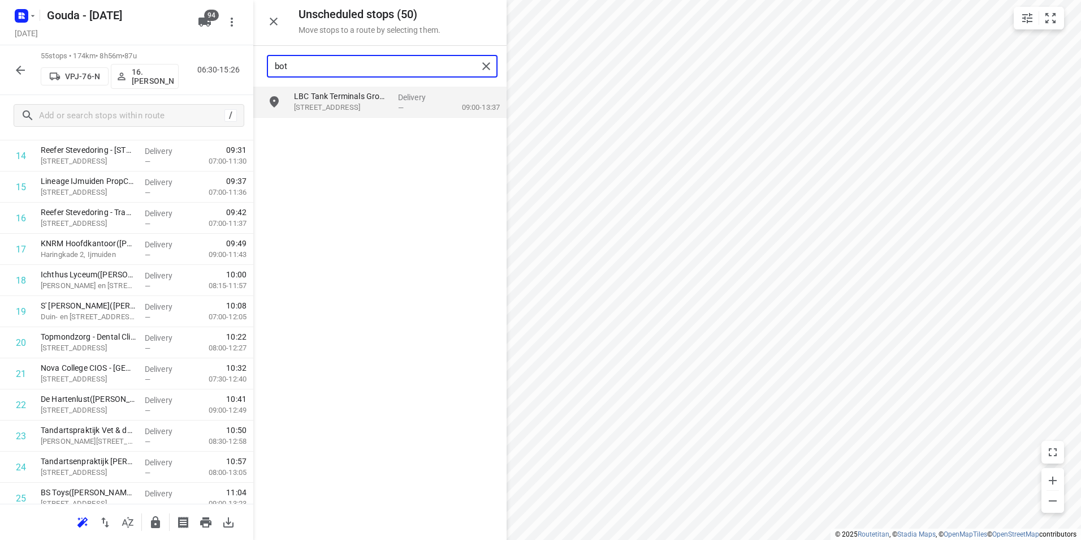
drag, startPoint x: 302, startPoint y: 63, endPoint x: 238, endPoint y: 64, distance: 64.5
click at [238, 63] on div "Unscheduled stops ( 50 ) Move stops to a route by selecting them. bot LBC Tank …" at bounding box center [126, 270] width 253 height 540
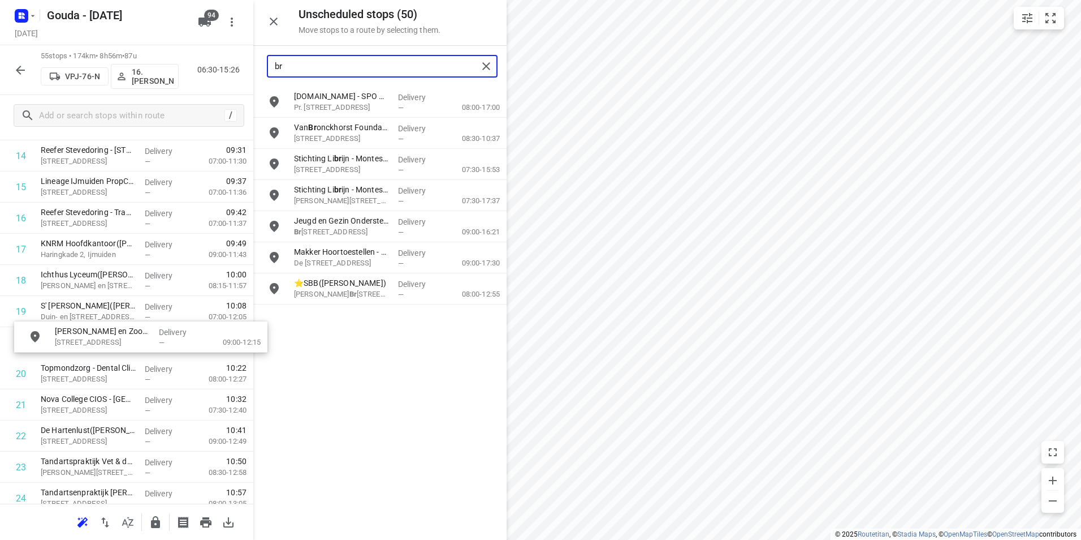
drag, startPoint x: 320, startPoint y: 286, endPoint x: 68, endPoint y: 334, distance: 256.3
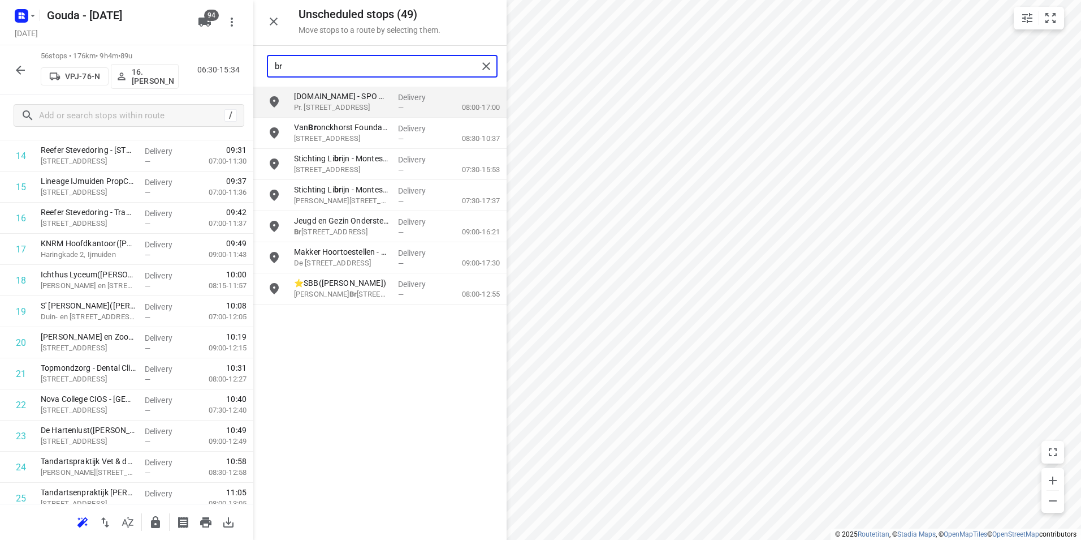
drag, startPoint x: 288, startPoint y: 65, endPoint x: 241, endPoint y: 62, distance: 46.5
click at [241, 62] on div "Unscheduled stops ( 49 ) Move stops to a route by selecting them. br Bundel.it …" at bounding box center [126, 270] width 253 height 540
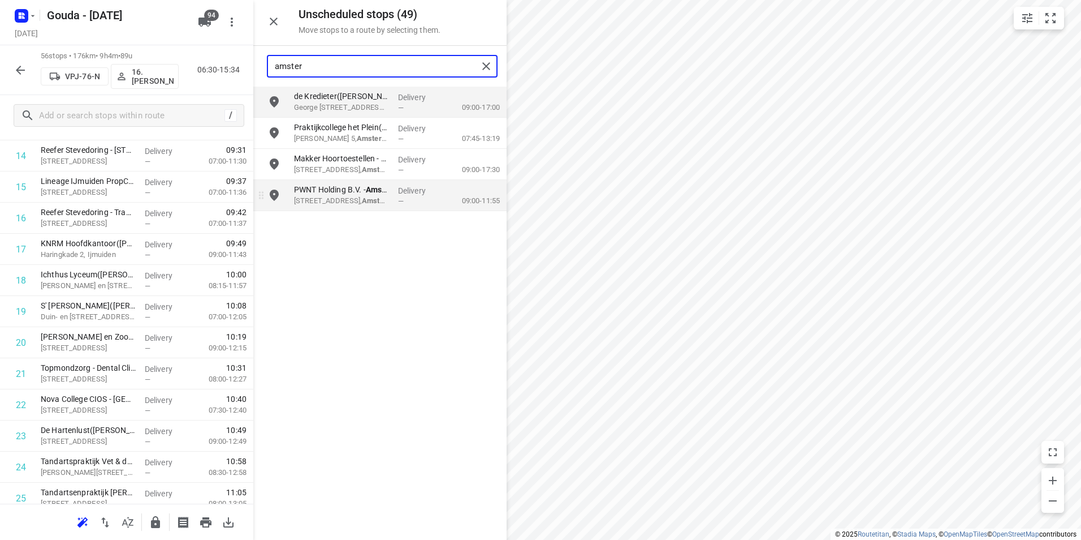
type input "amster"
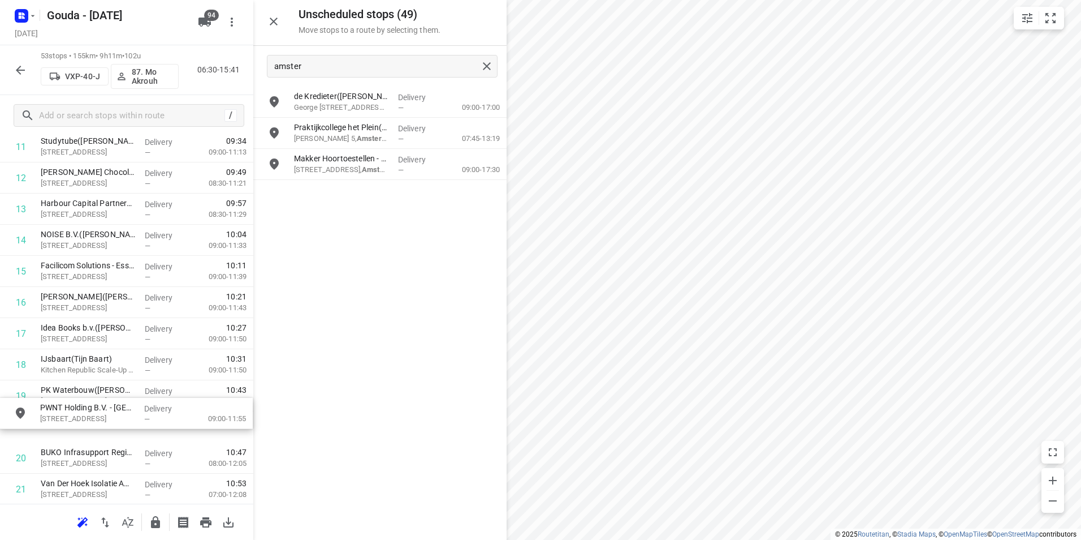
scroll to position [405, 0]
drag, startPoint x: 353, startPoint y: 196, endPoint x: 90, endPoint y: 392, distance: 328.1
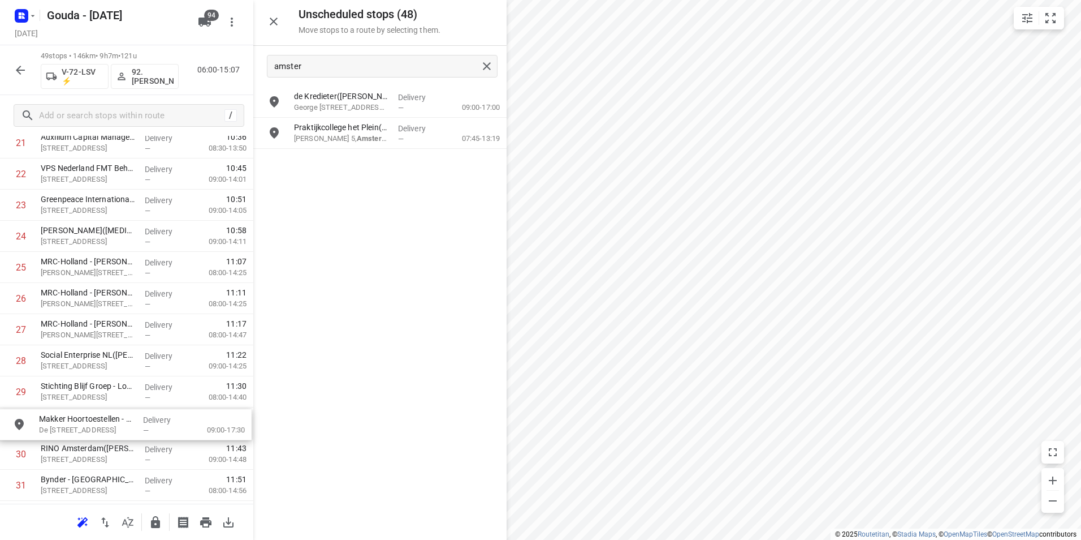
scroll to position [722, 0]
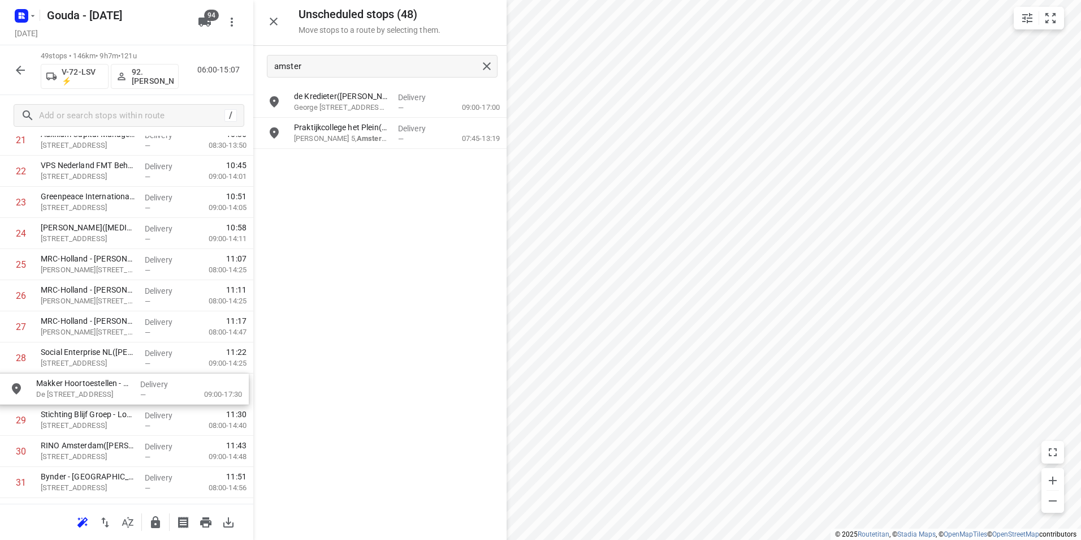
drag, startPoint x: 339, startPoint y: 159, endPoint x: 78, endPoint y: 386, distance: 345.5
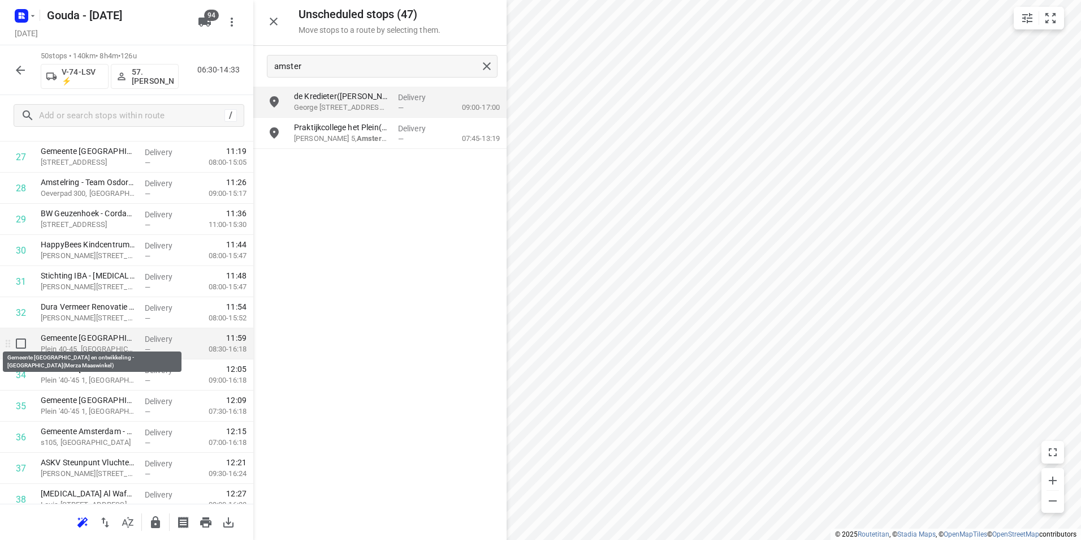
scroll to position [1005, 0]
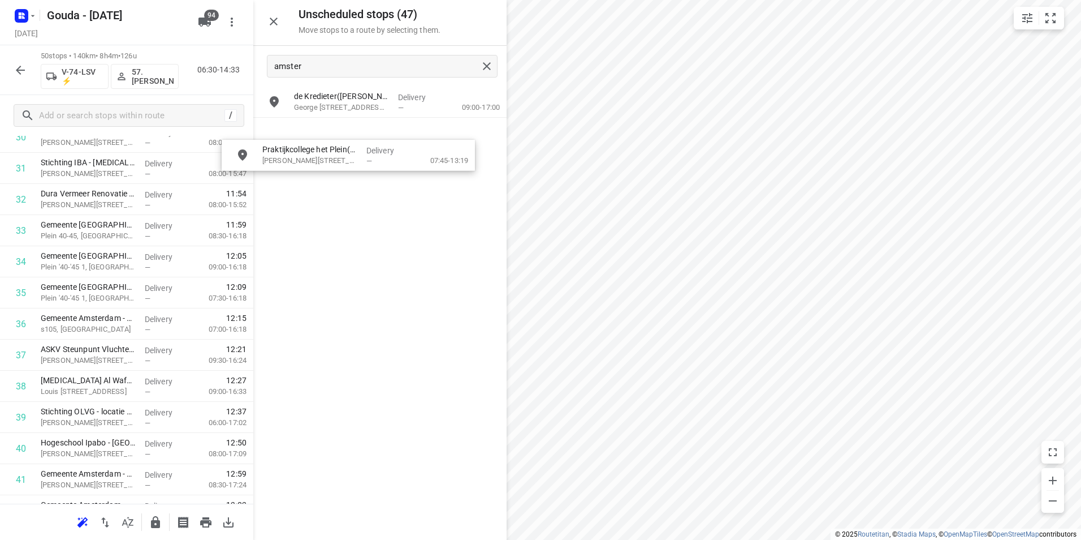
drag, startPoint x: 349, startPoint y: 123, endPoint x: 334, endPoint y: 139, distance: 21.2
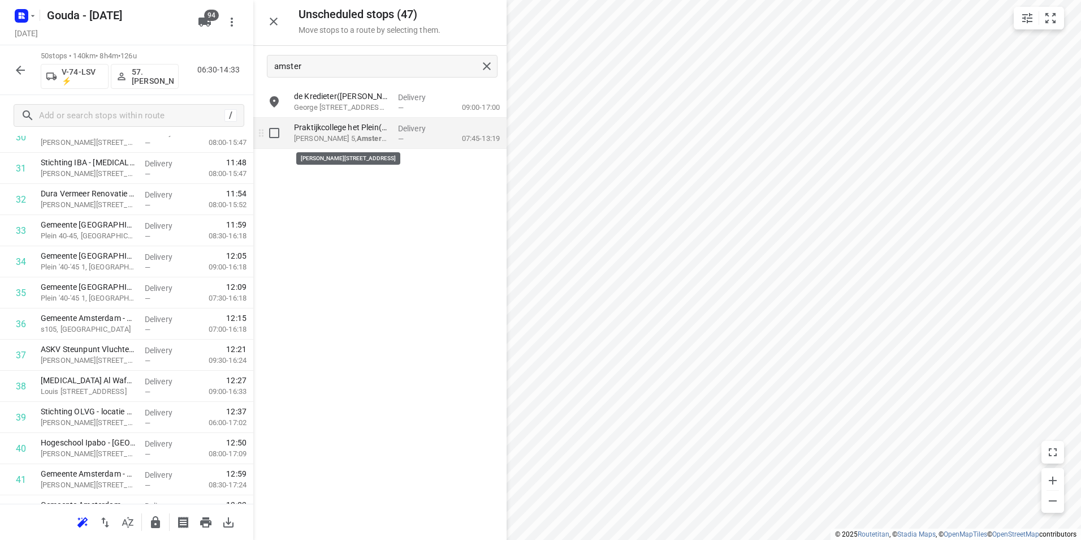
click at [356, 135] on p "Jan de Louterpad 5, Amster dam" at bounding box center [341, 138] width 95 height 11
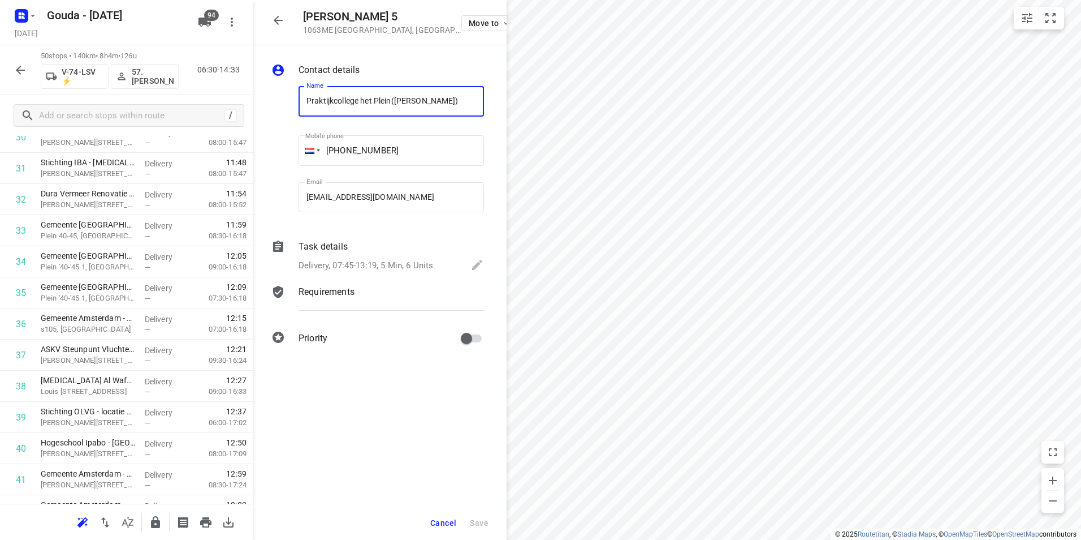
click at [437, 522] on span "Cancel" at bounding box center [443, 522] width 26 height 9
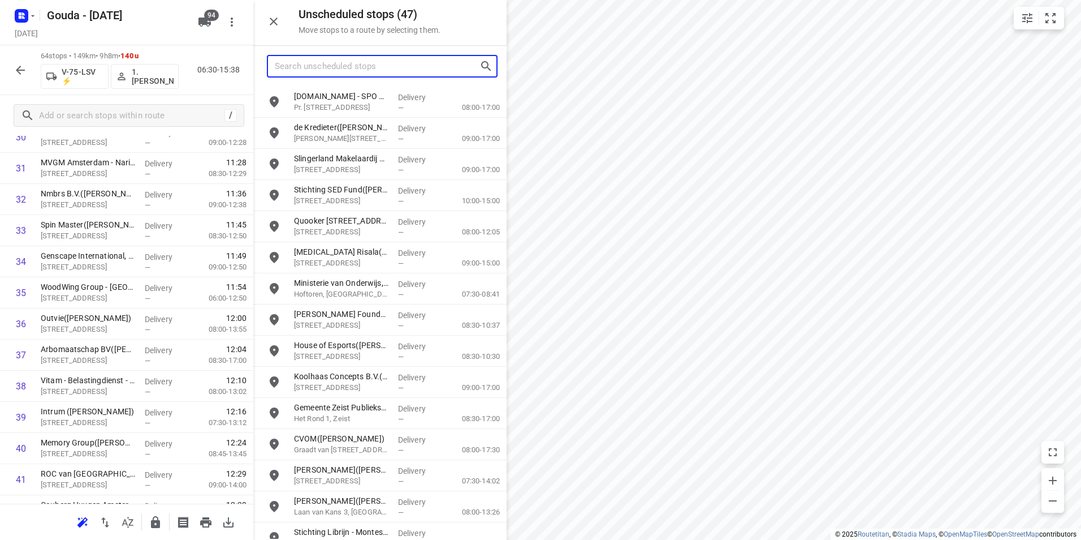
click at [331, 67] on input "Search unscheduled stops" at bounding box center [377, 67] width 205 height 18
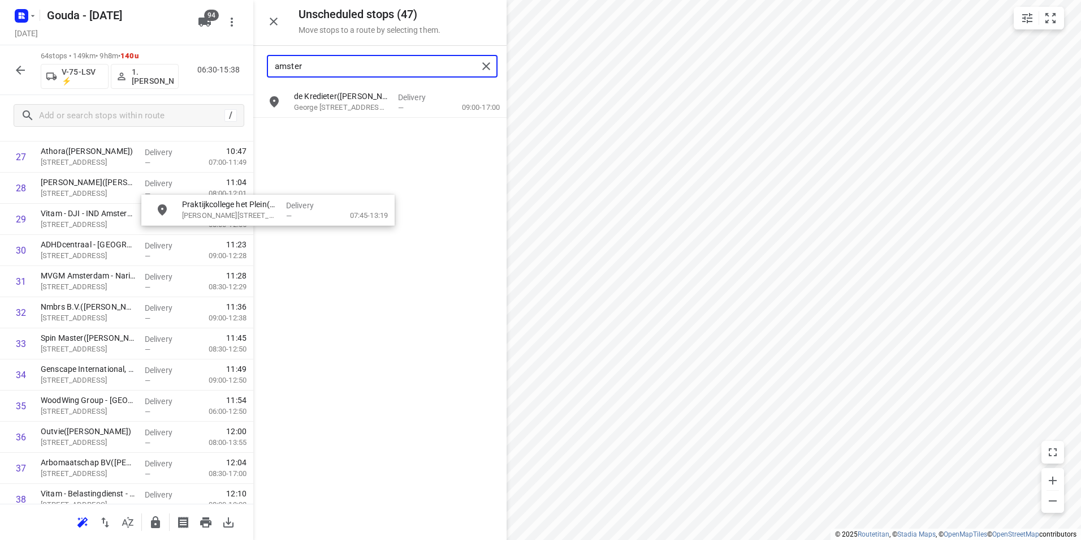
scroll to position [891, 0]
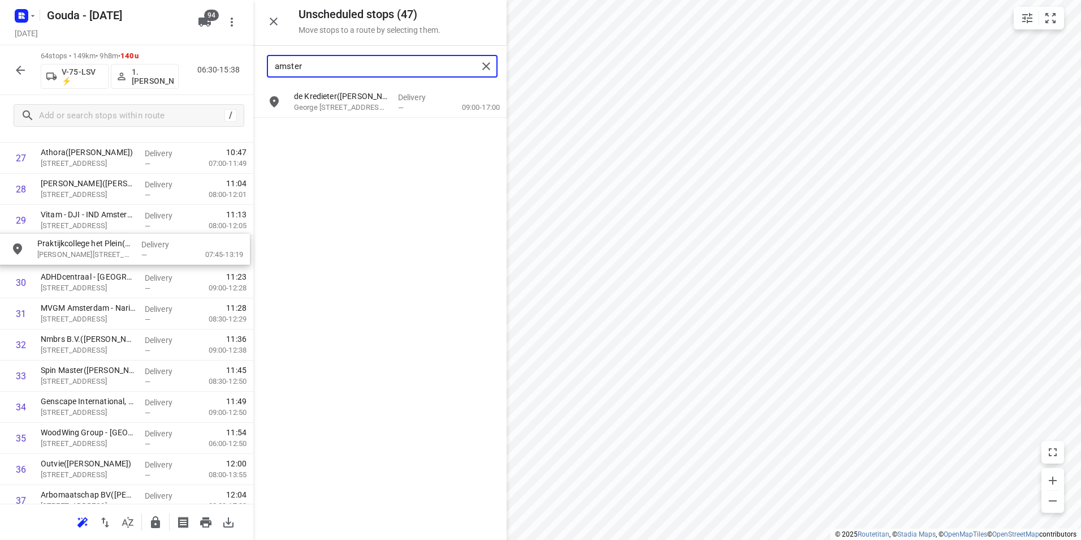
drag, startPoint x: 366, startPoint y: 132, endPoint x: 101, endPoint y: 257, distance: 293.2
drag, startPoint x: 71, startPoint y: 241, endPoint x: 70, endPoint y: 347, distance: 105.2
click at [71, 347] on div "1 Marchon Europe - Building 3(Liesbeth Feijen) Deccaweg 33, Amsterdam Delivery …" at bounding box center [126, 345] width 253 height 2022
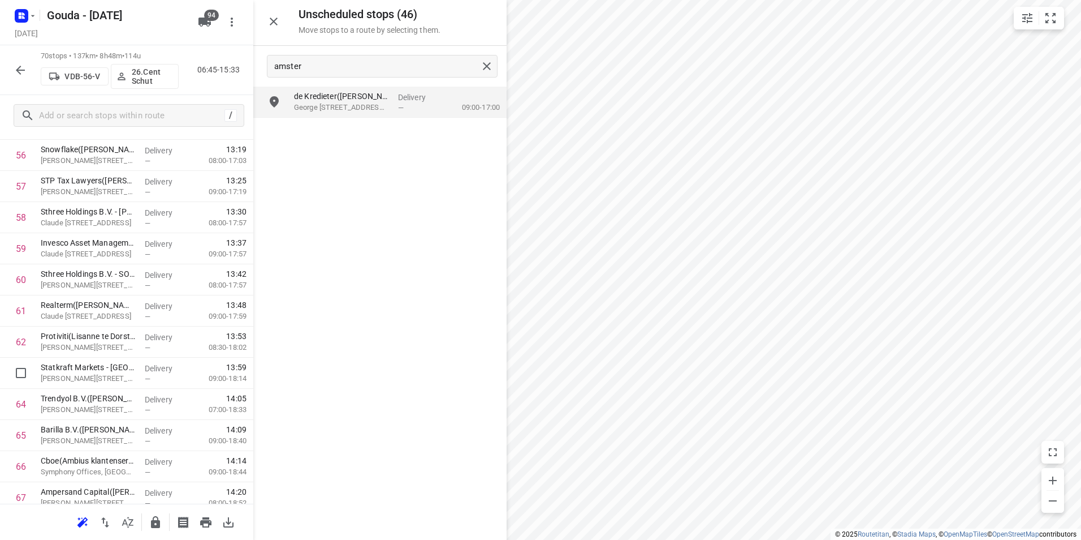
scroll to position [1930, 0]
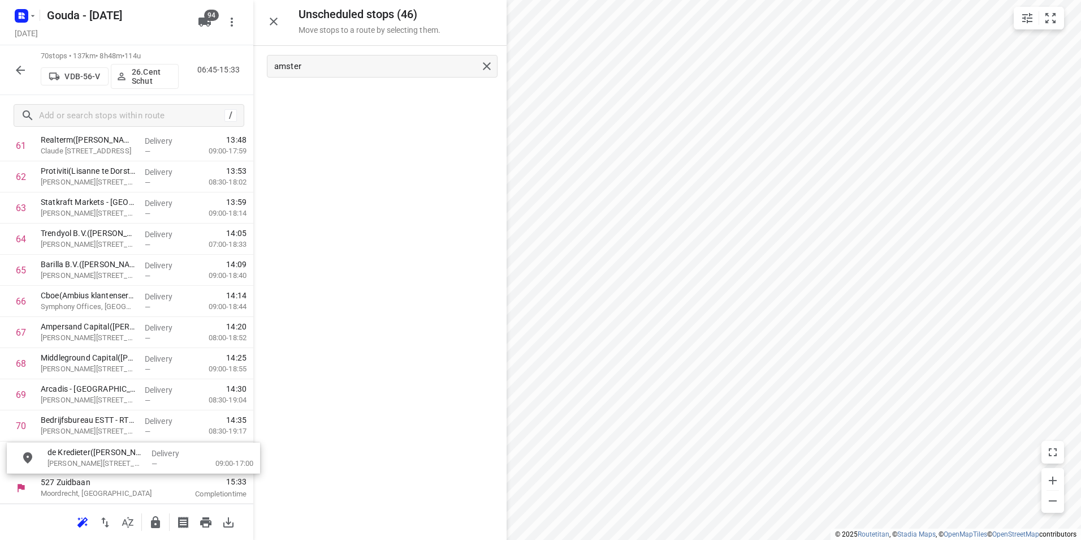
drag, startPoint x: 333, startPoint y: 103, endPoint x: 81, endPoint y: 455, distance: 433.0
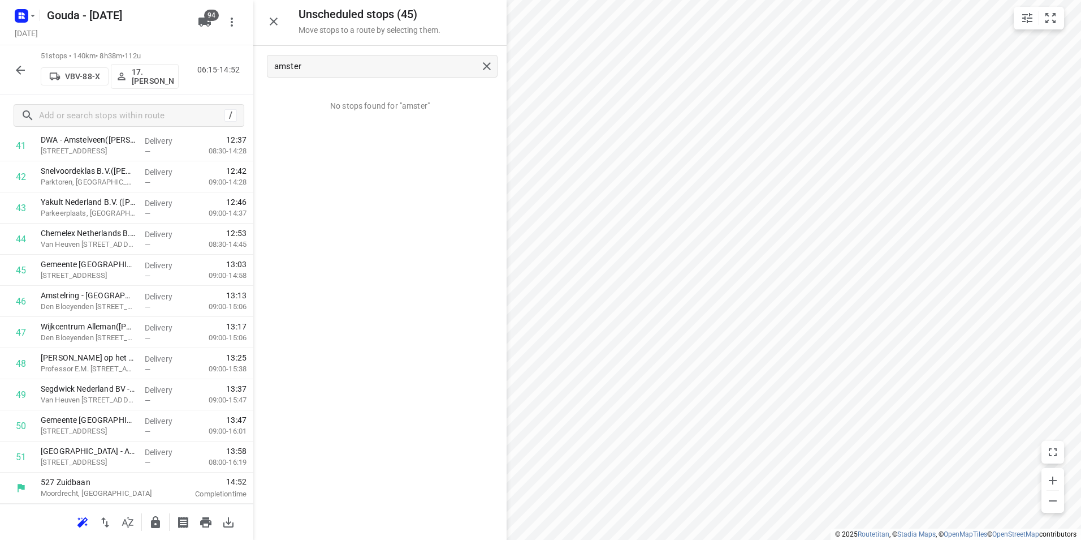
scroll to position [1339, 0]
drag, startPoint x: 322, startPoint y: 63, endPoint x: 260, endPoint y: 63, distance: 62.8
click at [260, 63] on div "amster" at bounding box center [379, 66] width 253 height 41
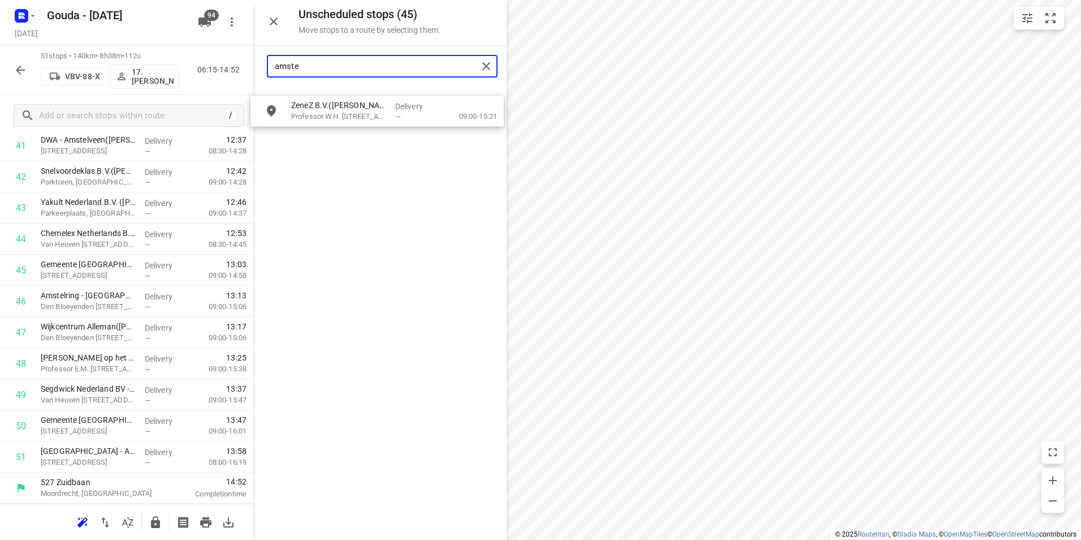
drag, startPoint x: 327, startPoint y: 100, endPoint x: 332, endPoint y: 106, distance: 7.7
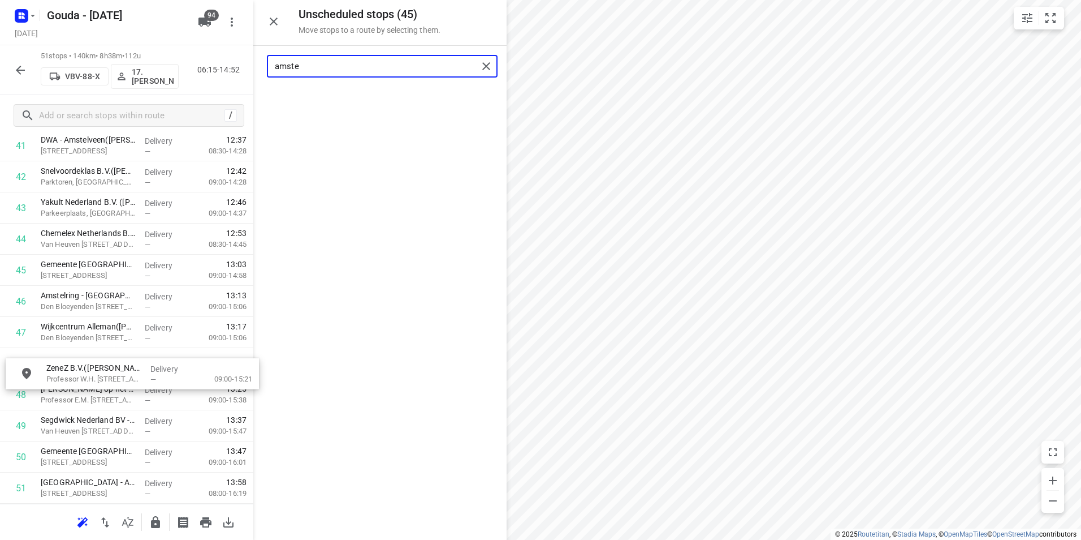
drag, startPoint x: 370, startPoint y: 134, endPoint x: 95, endPoint y: 376, distance: 365.9
drag, startPoint x: 318, startPoint y: 64, endPoint x: 233, endPoint y: 61, distance: 84.9
click at [234, 61] on div "Unscheduled stops ( 44 ) Move stops to a route by selecting them. amste No stop…" at bounding box center [126, 270] width 253 height 540
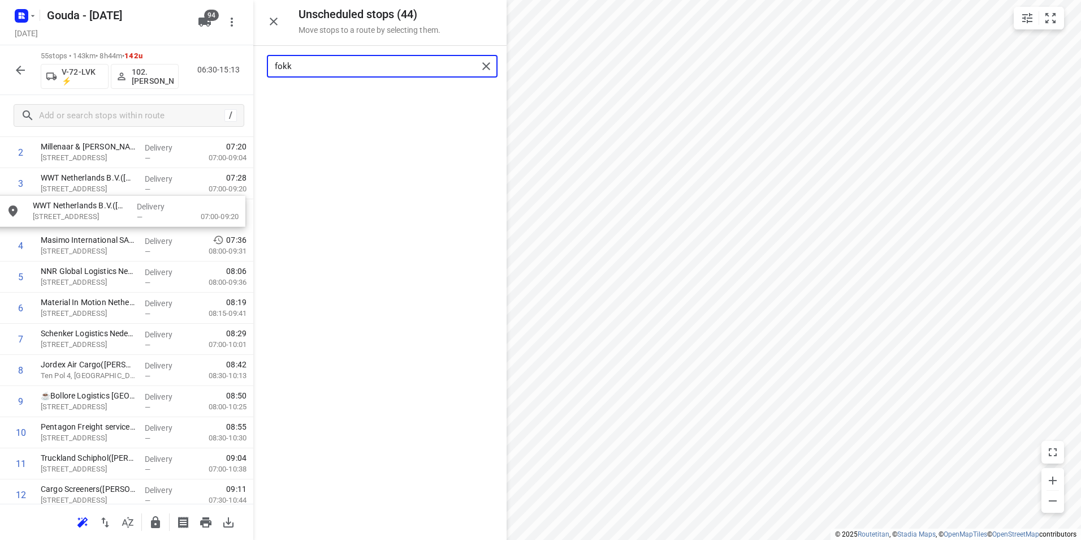
drag, startPoint x: 339, startPoint y: 100, endPoint x: 81, endPoint y: 217, distance: 283.0
drag, startPoint x: 312, startPoint y: 66, endPoint x: 242, endPoint y: 65, distance: 70.1
click at [242, 65] on div "Unscheduled stops ( 43 ) Move stops to a route by selecting them. fokk No stops…" at bounding box center [126, 270] width 253 height 540
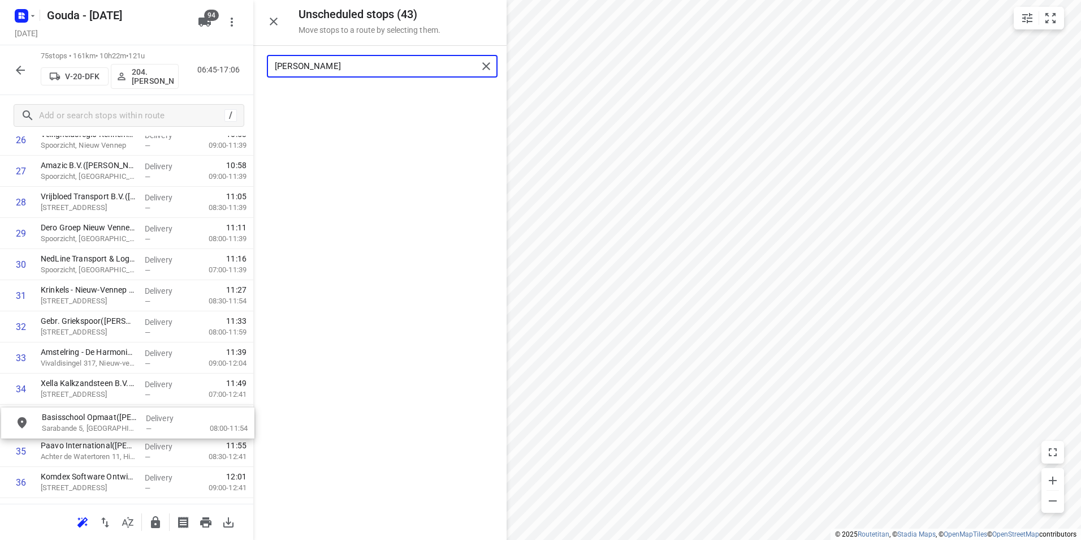
scroll to position [878, 0]
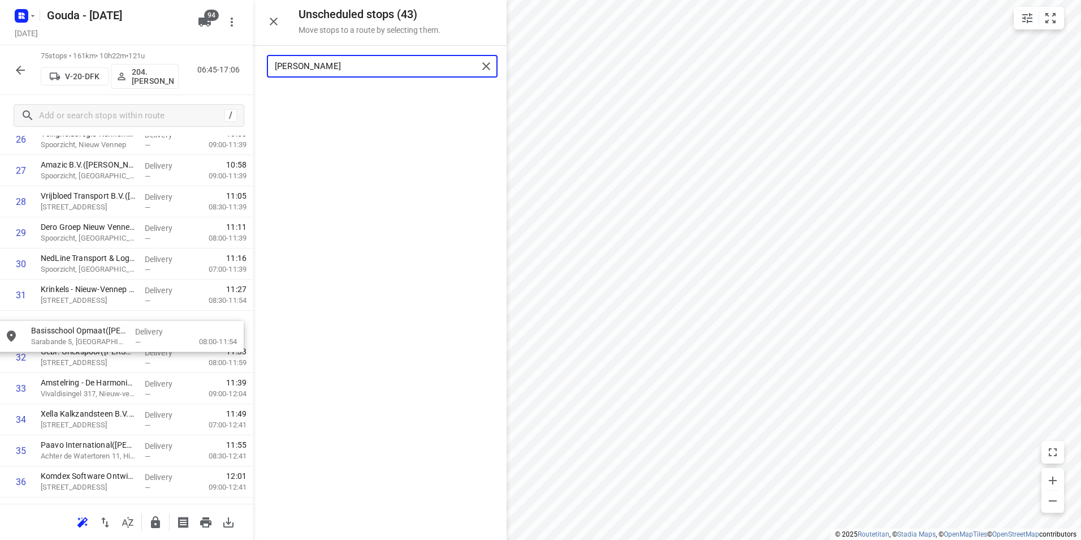
drag, startPoint x: 336, startPoint y: 102, endPoint x: 75, endPoint y: 320, distance: 340.1
drag, startPoint x: 311, startPoint y: 70, endPoint x: 258, endPoint y: 67, distance: 53.2
click at [258, 67] on div "sara" at bounding box center [379, 66] width 253 height 41
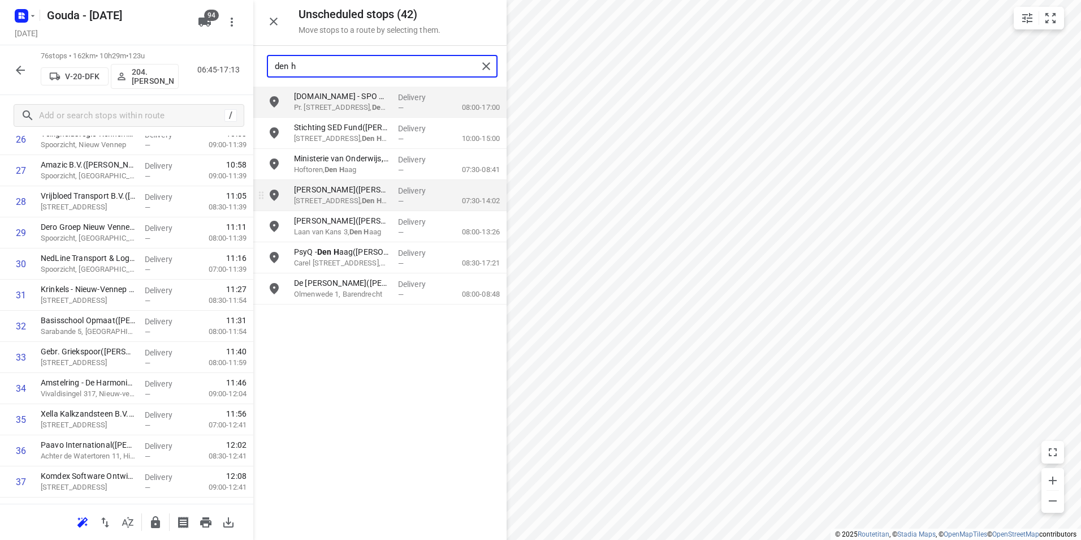
type input "den h"
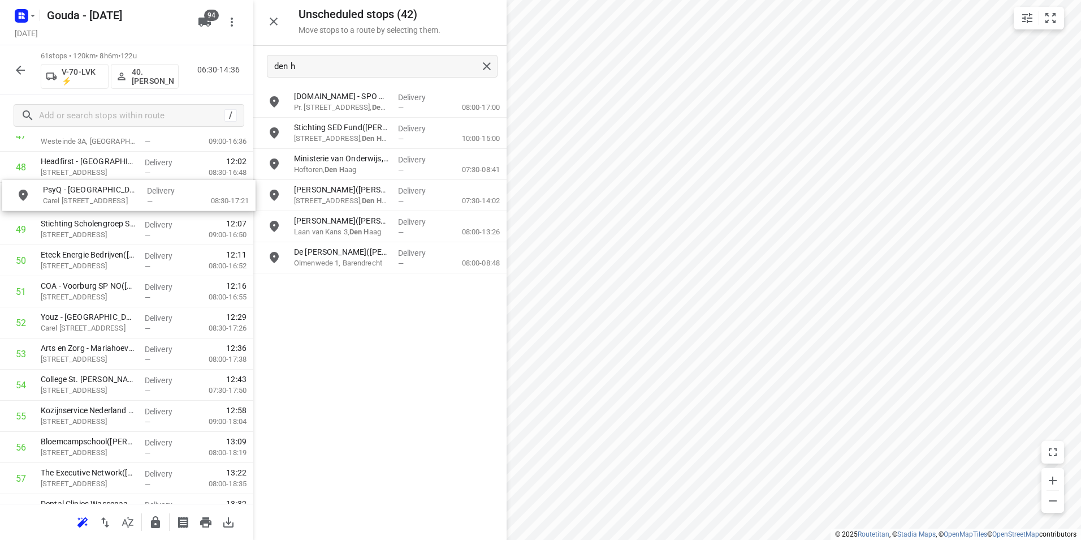
scroll to position [1532, 0]
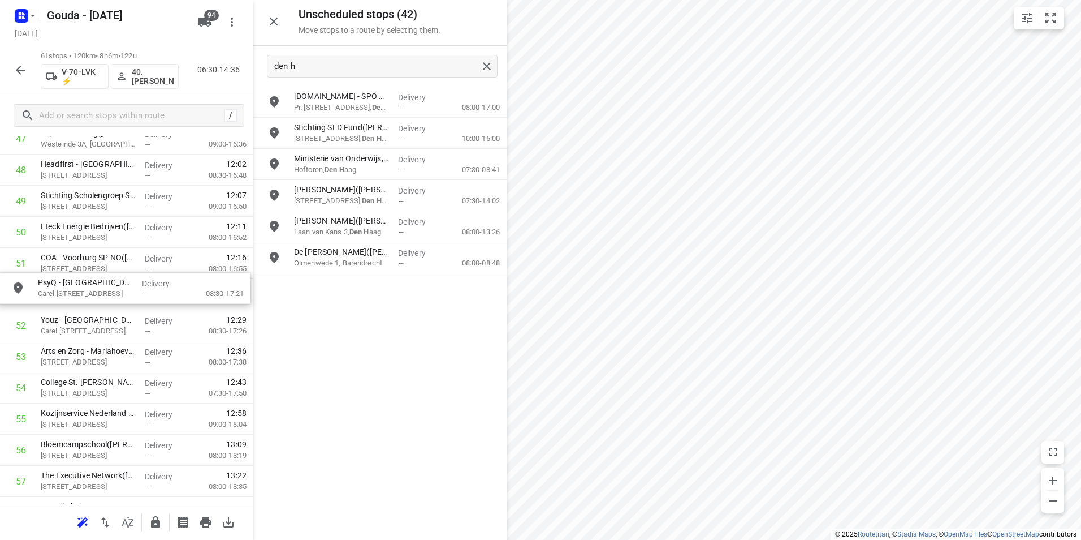
drag, startPoint x: 284, startPoint y: 270, endPoint x: 65, endPoint y: 295, distance: 220.8
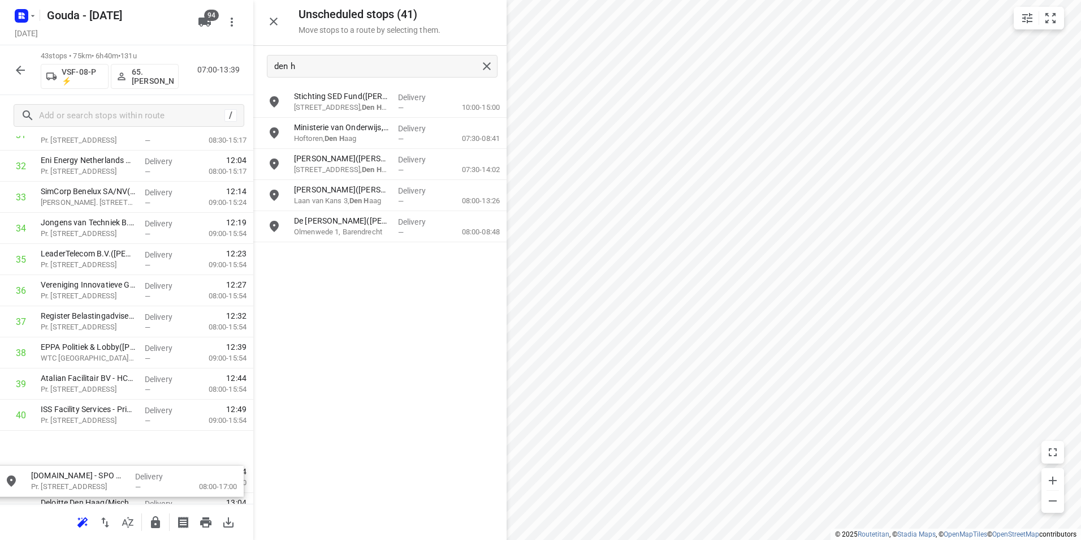
scroll to position [1127, 0]
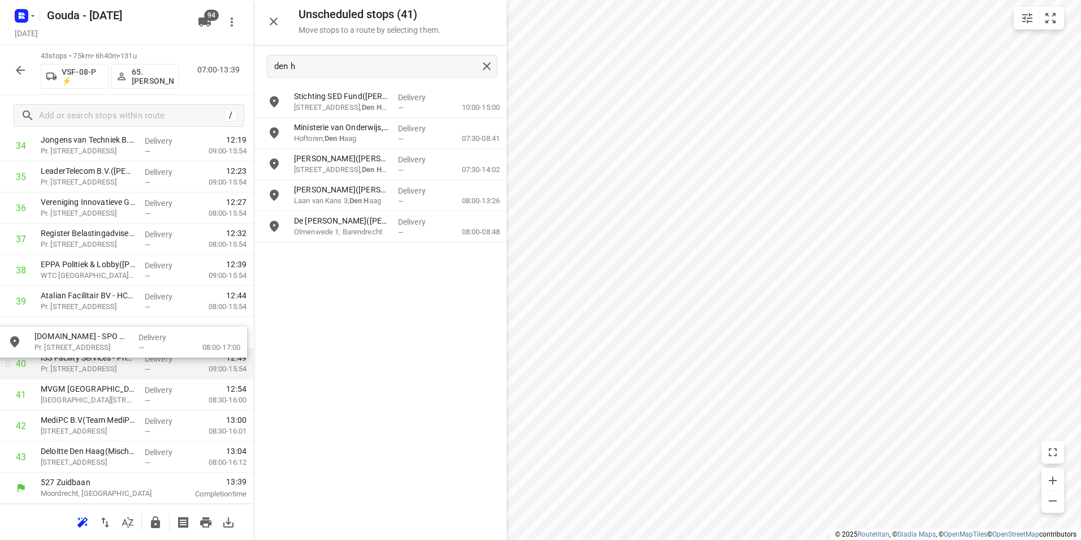
drag, startPoint x: 344, startPoint y: 106, endPoint x: 80, endPoint y: 349, distance: 358.6
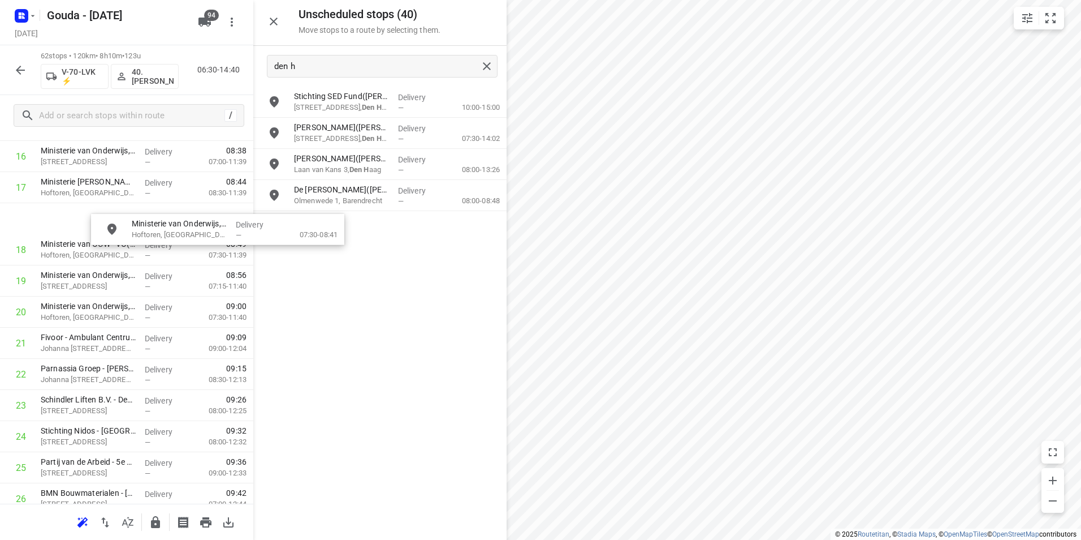
scroll to position [547, 8]
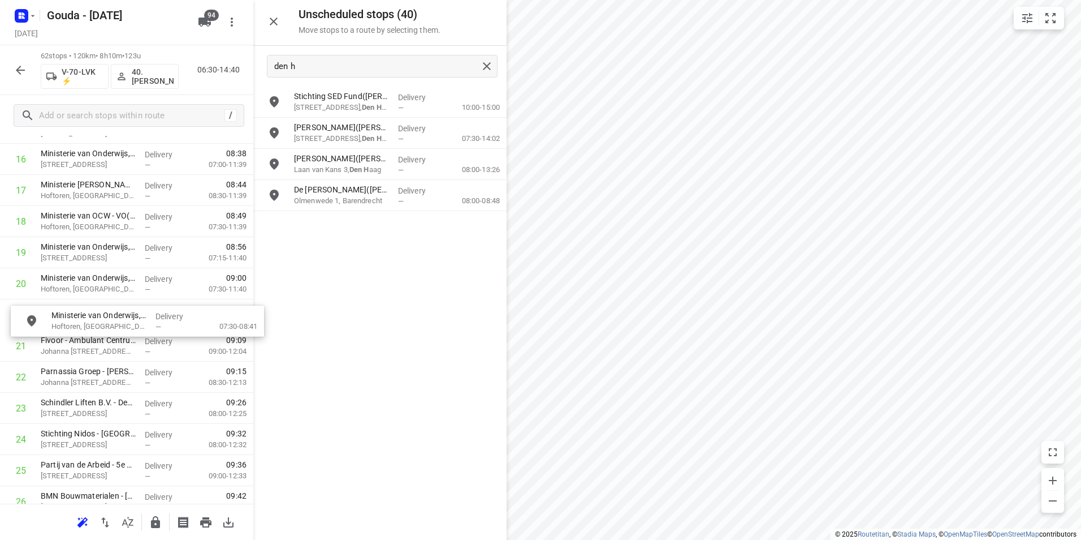
drag, startPoint x: 323, startPoint y: 127, endPoint x: 66, endPoint y: 318, distance: 320.9
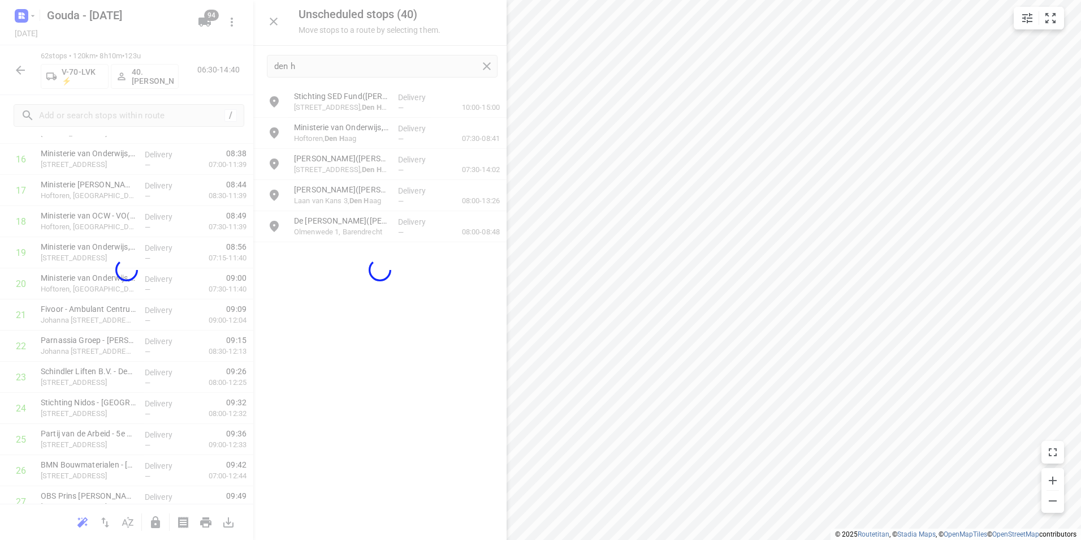
scroll to position [547, 0]
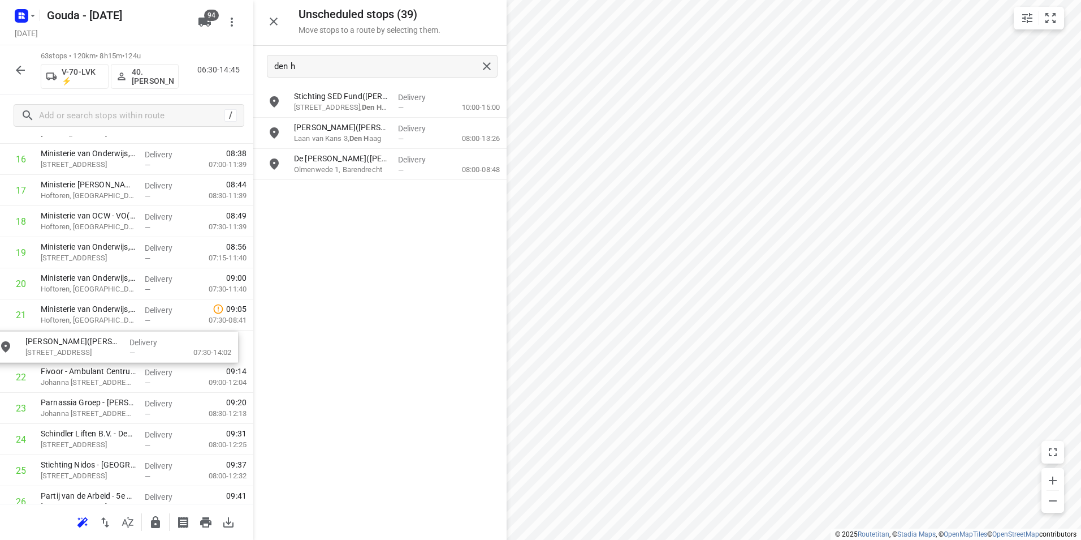
drag, startPoint x: 340, startPoint y: 140, endPoint x: 84, endPoint y: 349, distance: 330.7
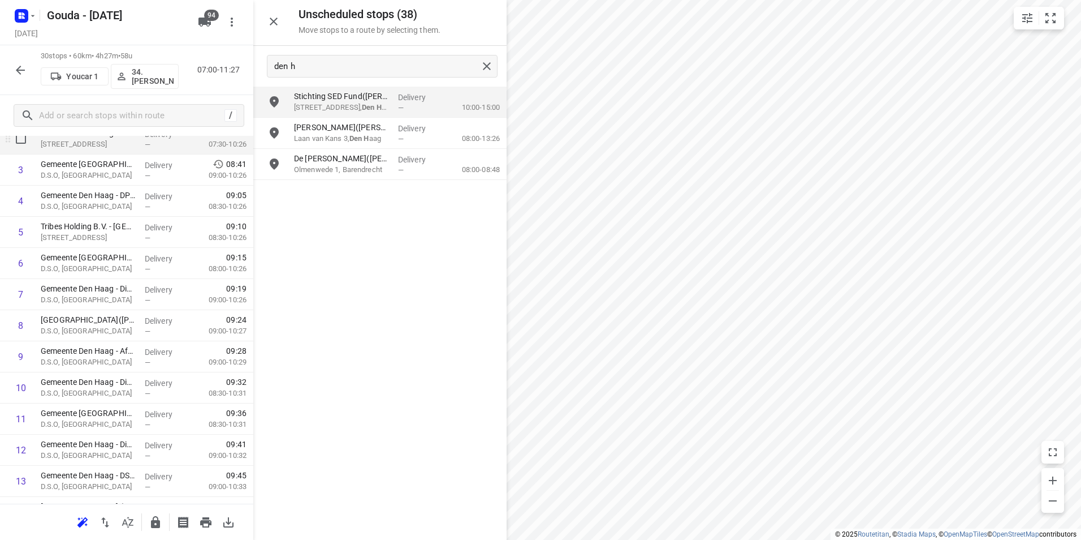
scroll to position [0, 0]
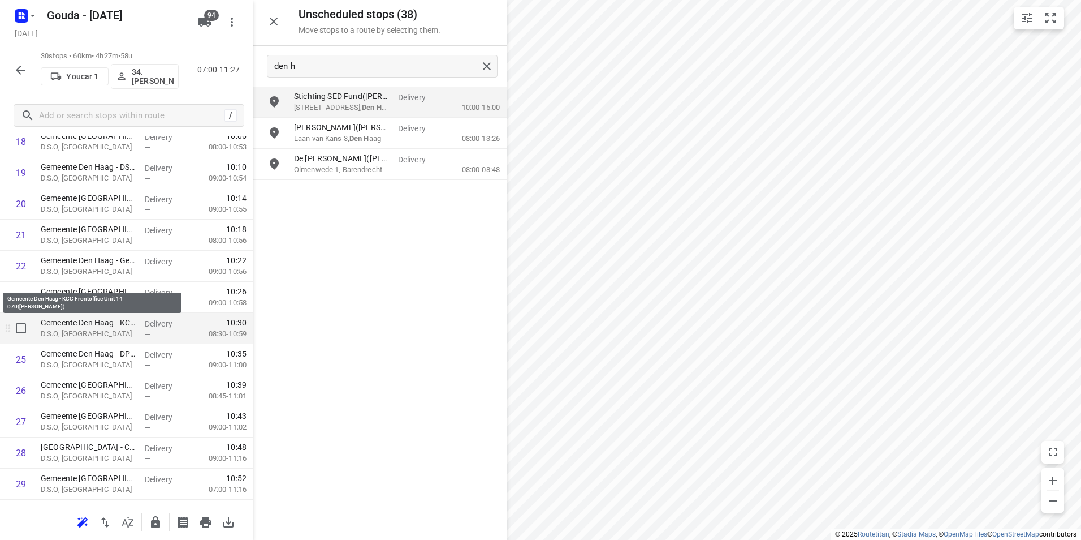
scroll to position [685, 0]
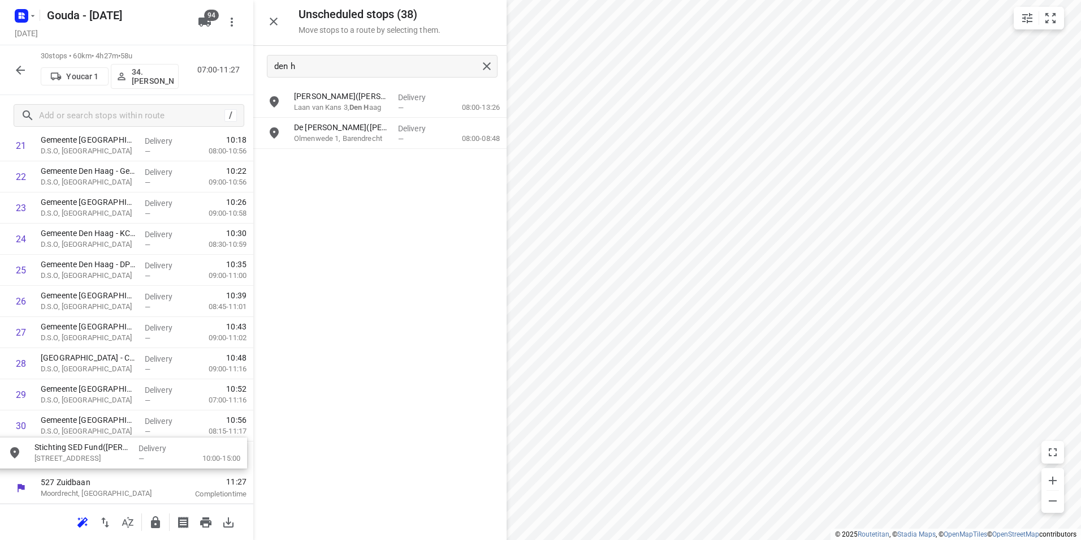
drag, startPoint x: 348, startPoint y: 105, endPoint x: 82, endPoint y: 458, distance: 441.8
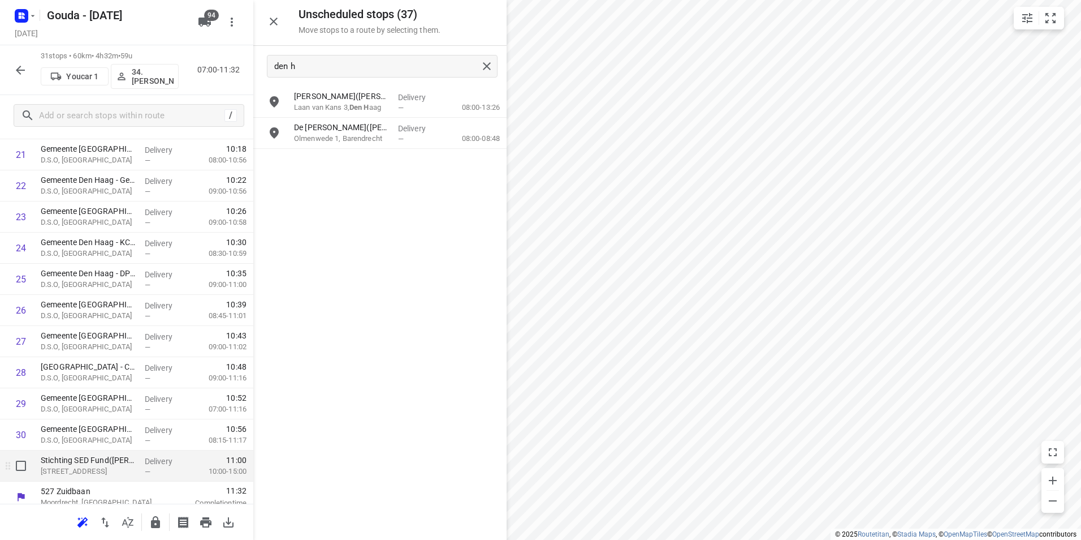
scroll to position [717, 0]
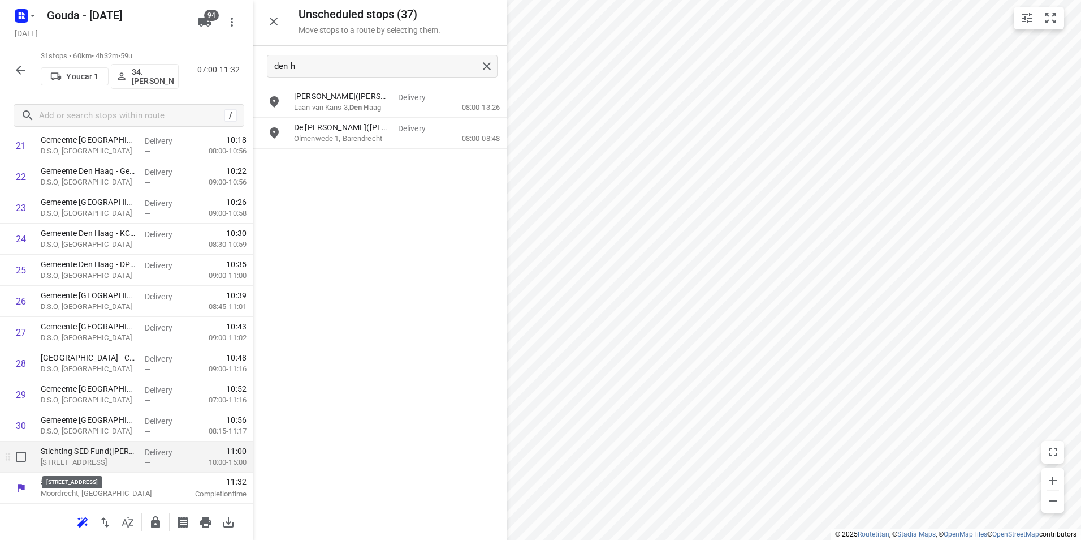
click at [98, 458] on p "[STREET_ADDRESS]" at bounding box center [88, 461] width 95 height 11
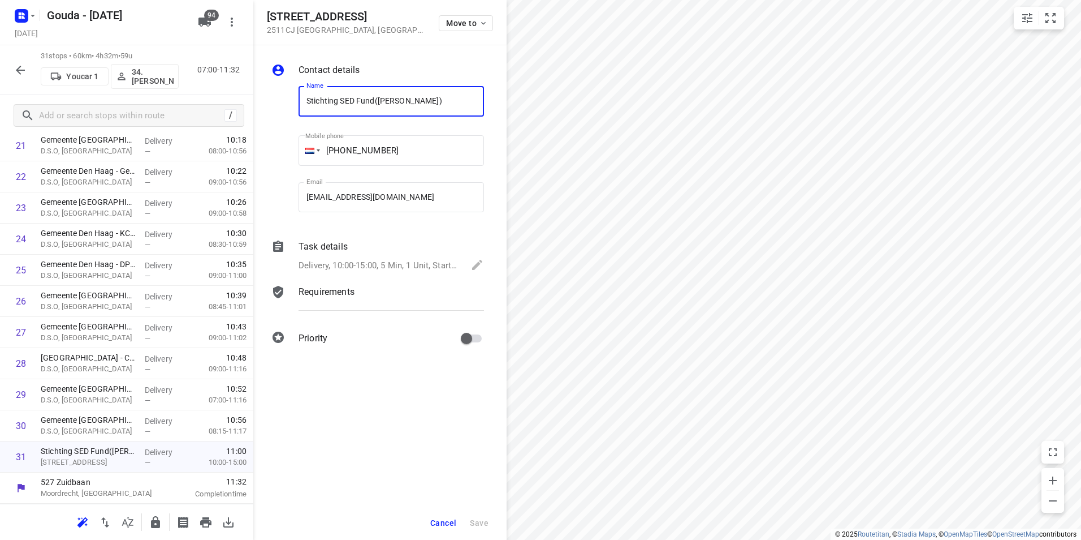
click at [368, 260] on div "Delivery, 10:00-15:00, 5 Min, 1 Unit, Startdatum [DATE]. Welkom bij een nieuwe …" at bounding box center [391, 266] width 185 height 16
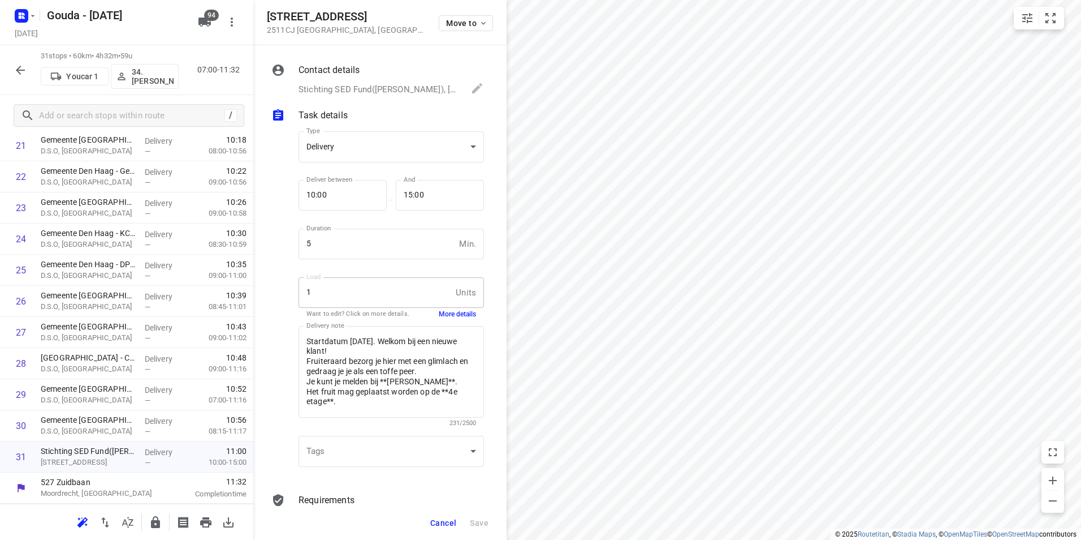
click at [450, 316] on button "More details" at bounding box center [457, 314] width 37 height 10
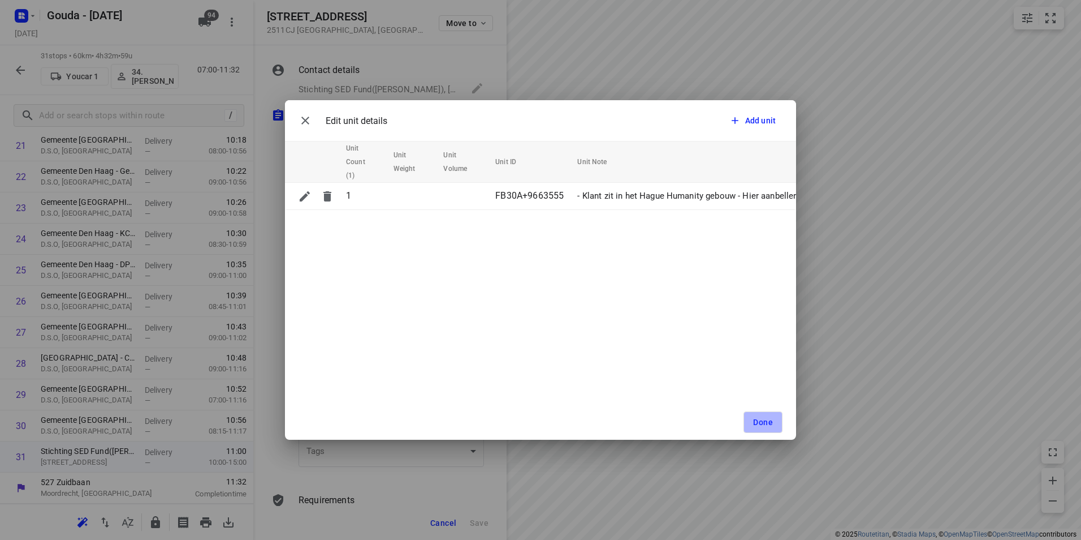
drag, startPoint x: 754, startPoint y: 425, endPoint x: 754, endPoint y: 412, distance: 13.6
click at [754, 425] on span "Done" at bounding box center [763, 421] width 20 height 9
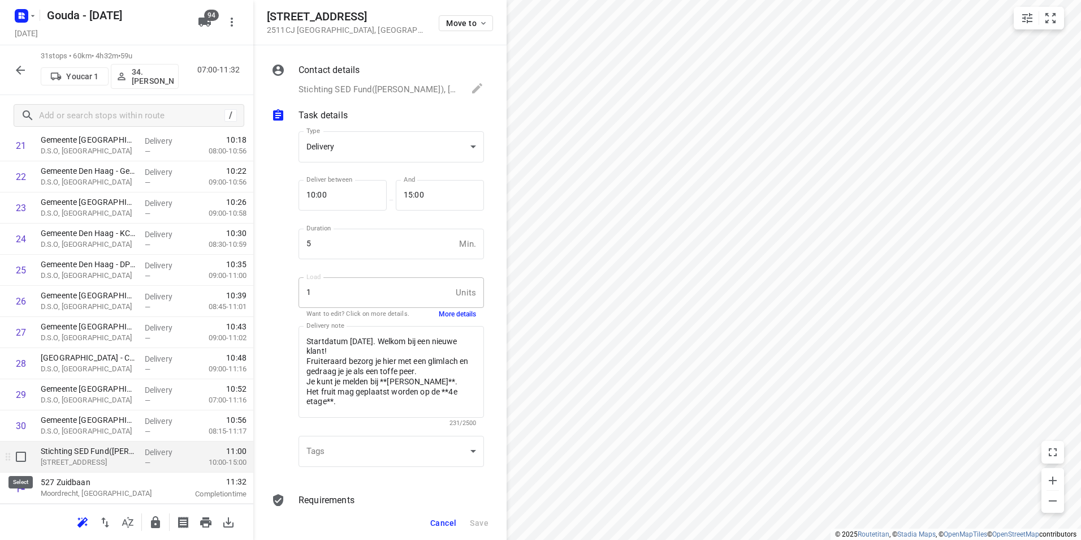
click at [18, 458] on input "checkbox" at bounding box center [21, 456] width 23 height 23
checkbox input "true"
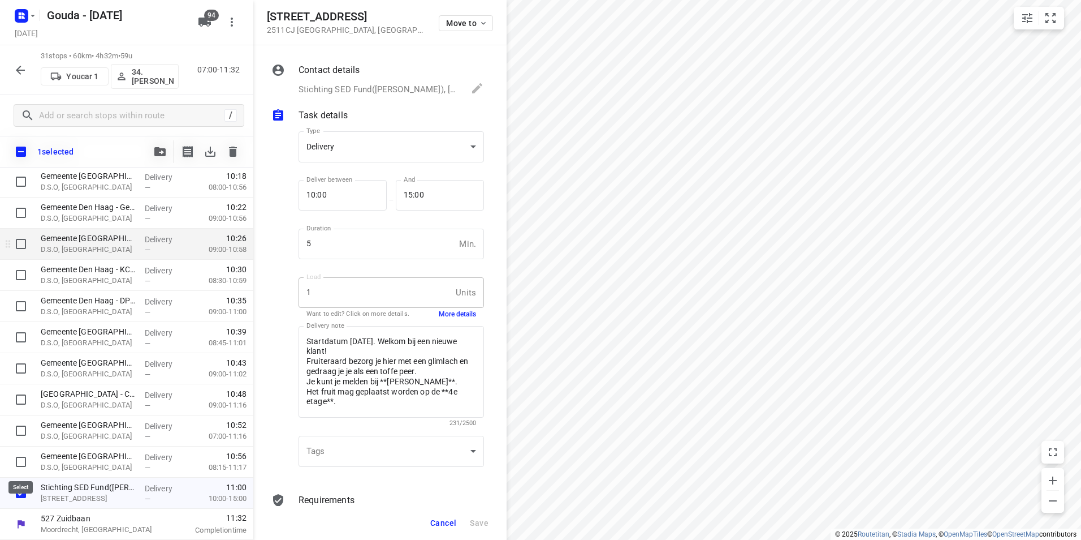
scroll to position [712, 0]
click at [153, 154] on div "1 selected" at bounding box center [126, 152] width 253 height 32
click at [153, 154] on span "button" at bounding box center [160, 151] width 14 height 9
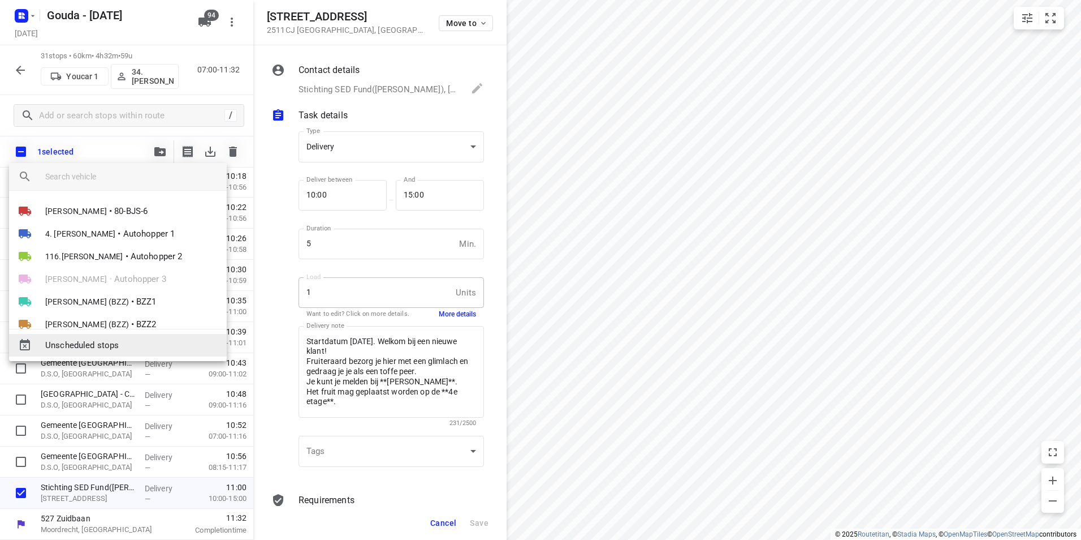
click at [105, 347] on span "Unscheduled stops" at bounding box center [131, 345] width 172 height 13
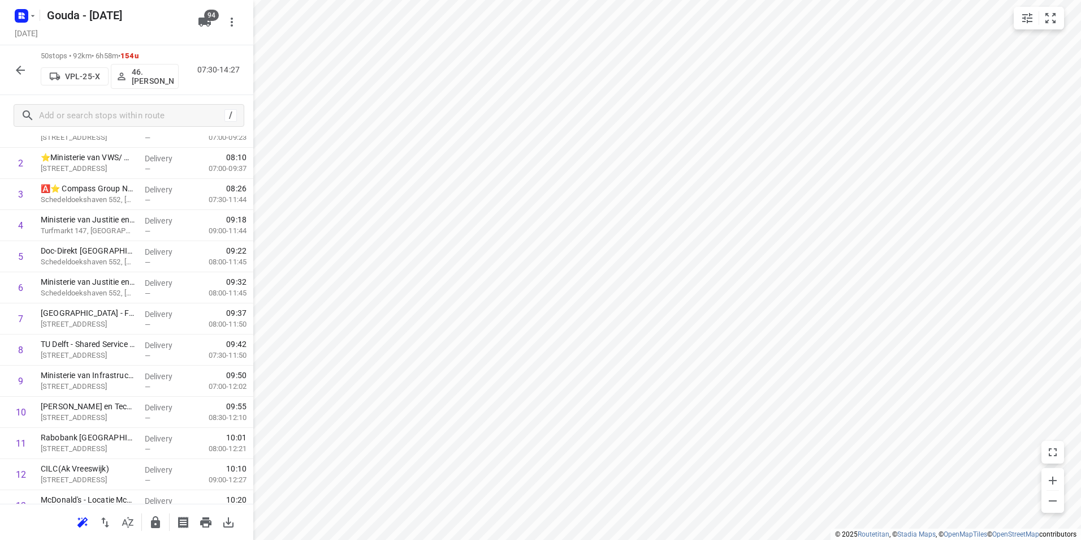
scroll to position [0, 0]
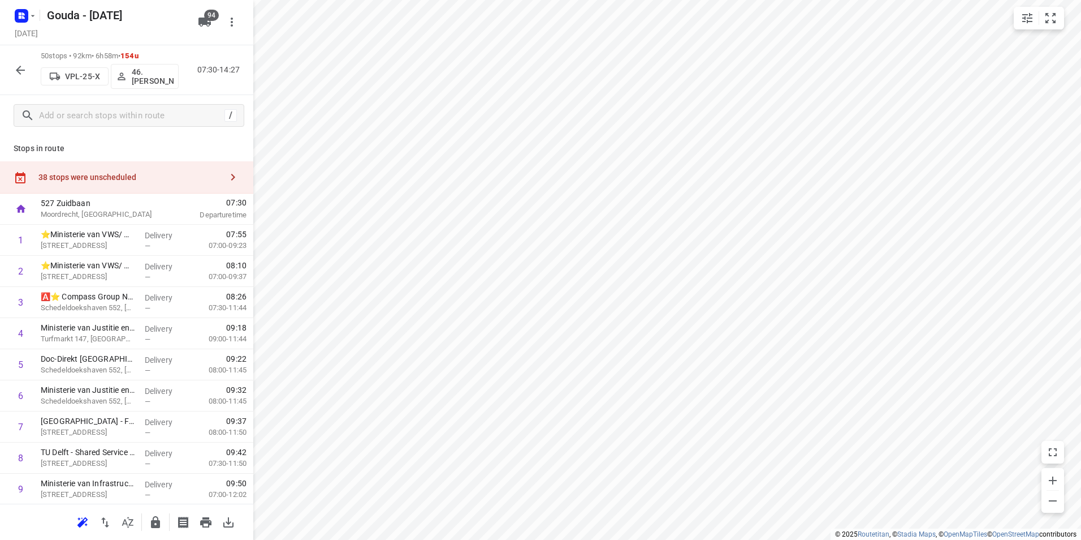
drag, startPoint x: 167, startPoint y: 170, endPoint x: 177, endPoint y: 165, distance: 10.6
click at [167, 169] on div "38 stops were unscheduled" at bounding box center [126, 177] width 253 height 32
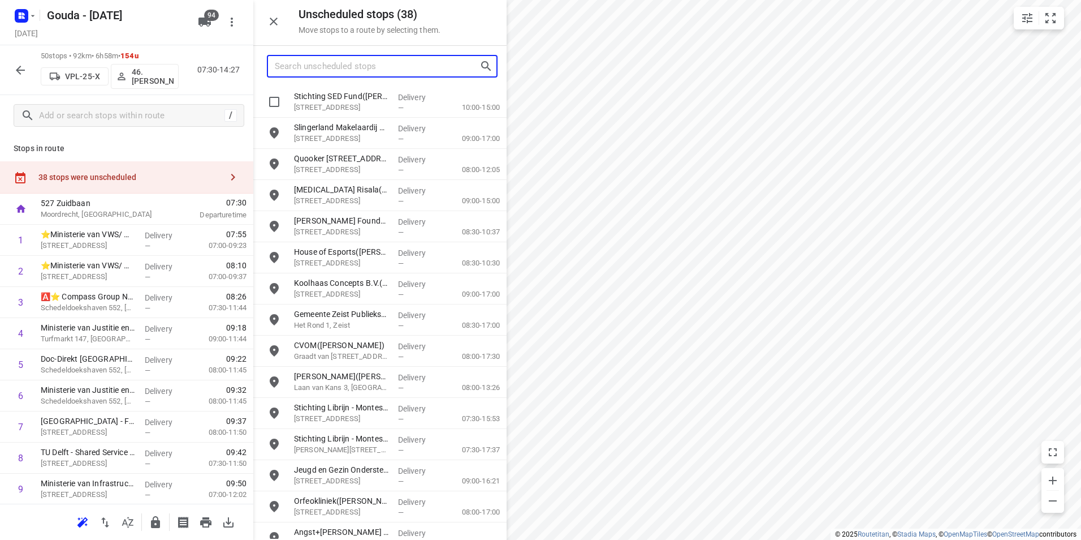
click at [309, 67] on input "Search unscheduled stops" at bounding box center [377, 67] width 205 height 18
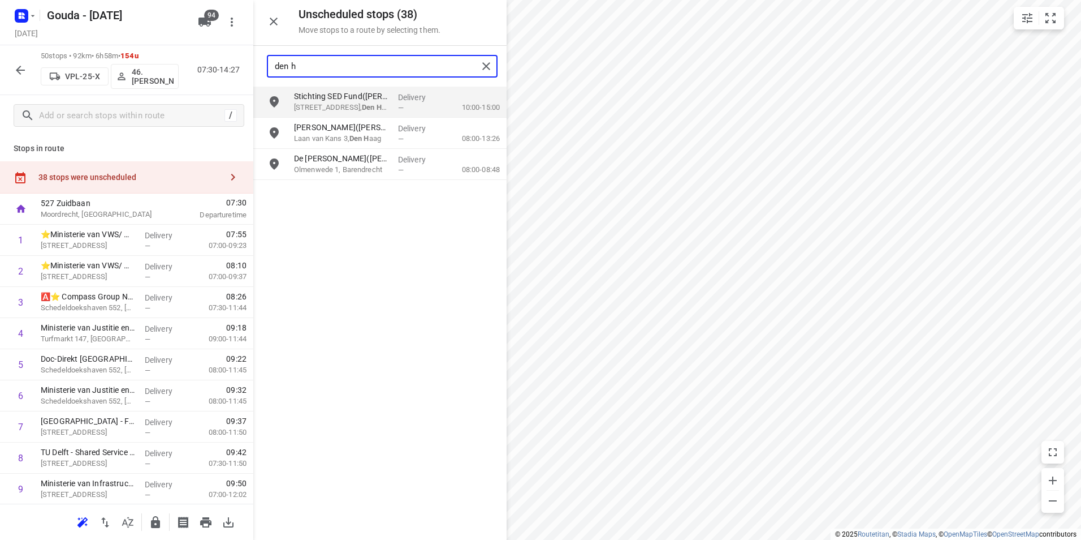
type input "den h"
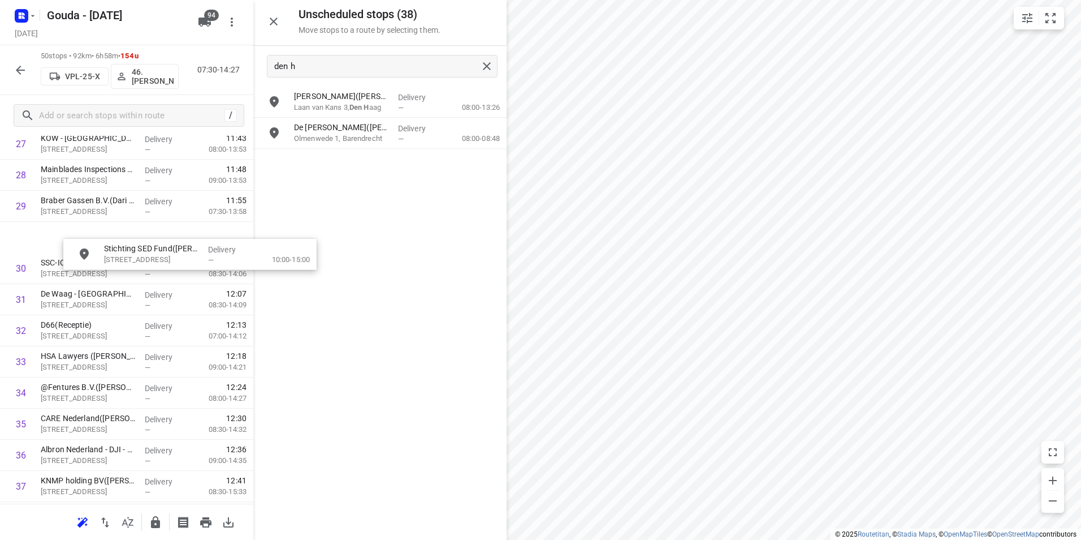
scroll to position [893, 0]
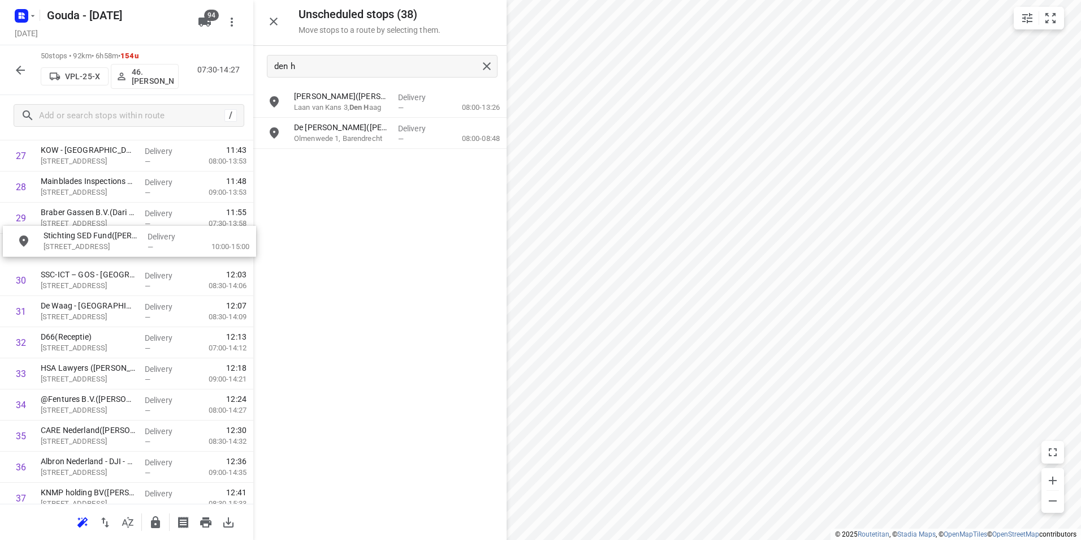
drag, startPoint x: 357, startPoint y: 94, endPoint x: 92, endPoint y: 238, distance: 301.6
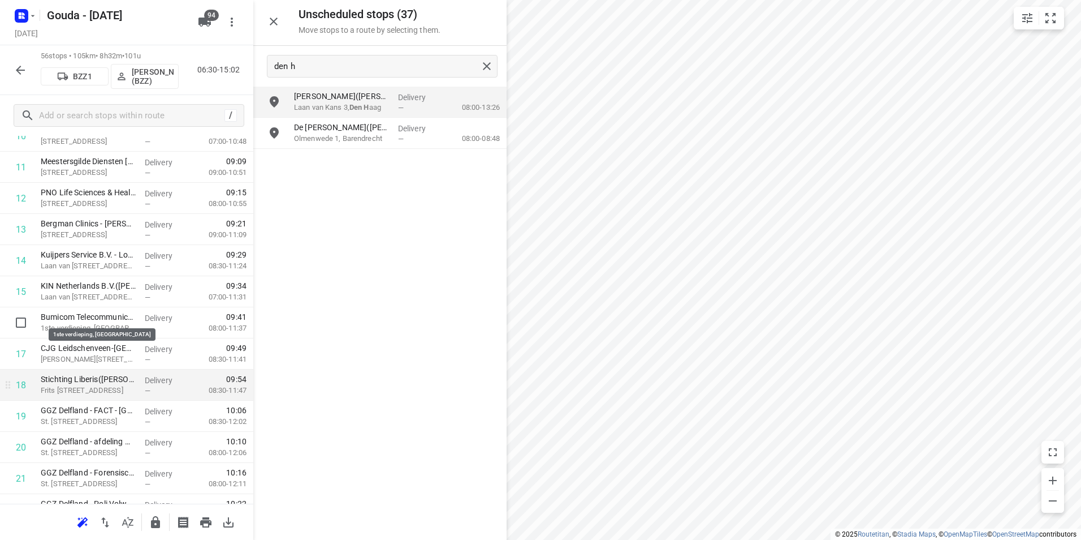
scroll to position [441, 0]
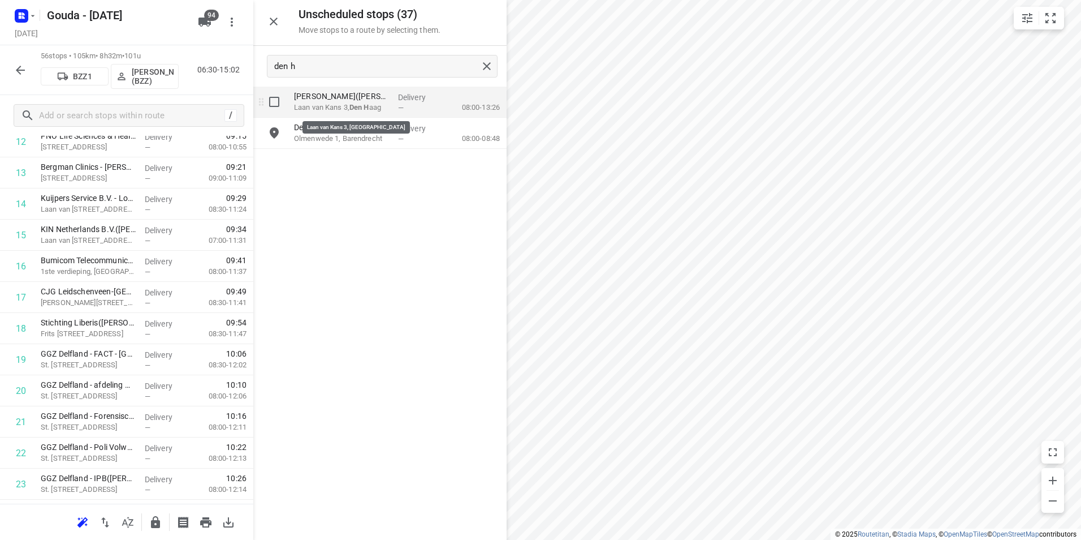
click at [347, 102] on p "Laan van Kans 3, Den H aag" at bounding box center [341, 107] width 95 height 11
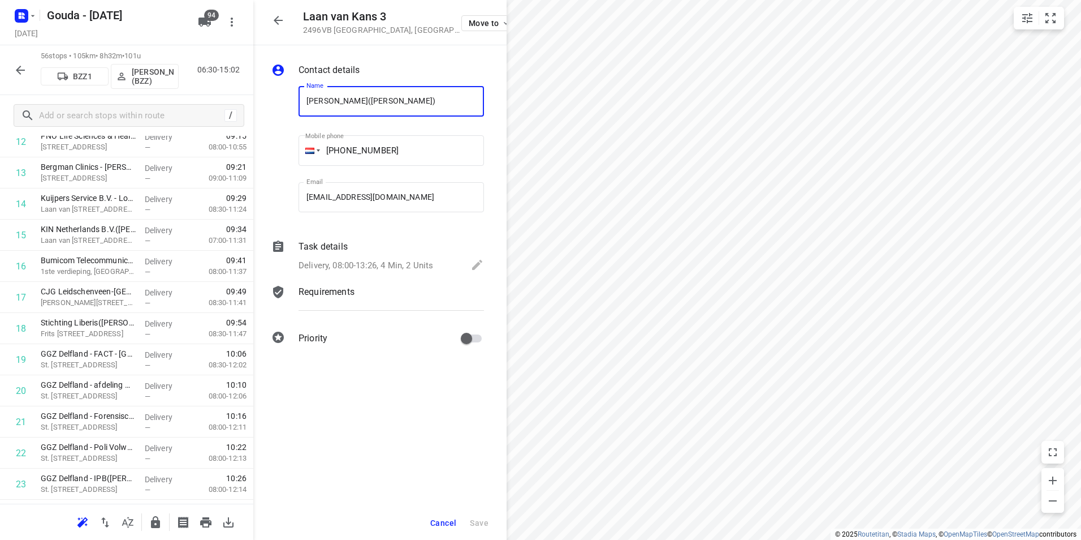
click at [439, 521] on span "Cancel" at bounding box center [443, 522] width 26 height 9
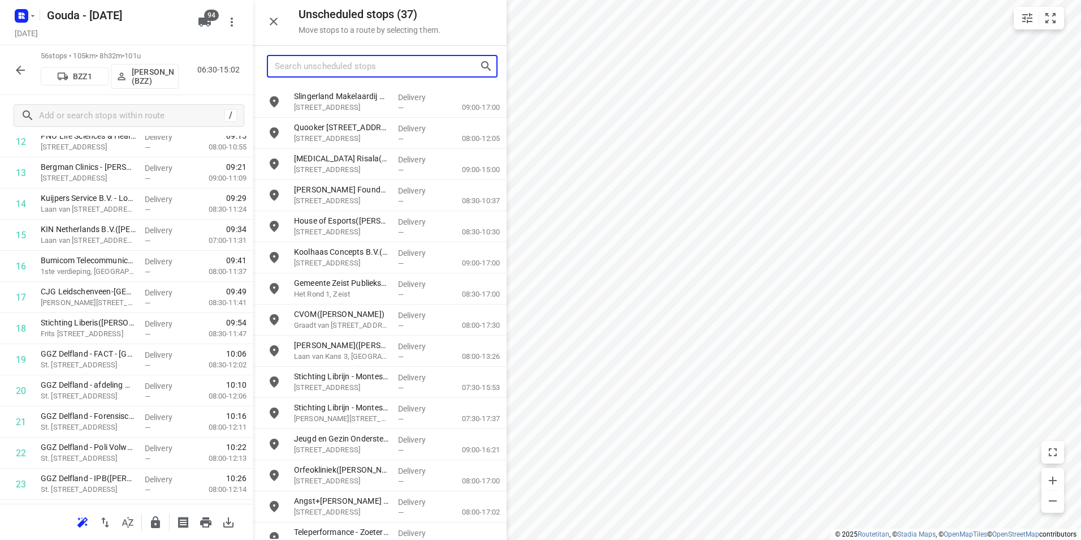
click at [322, 63] on input "Search unscheduled stops" at bounding box center [377, 67] width 205 height 18
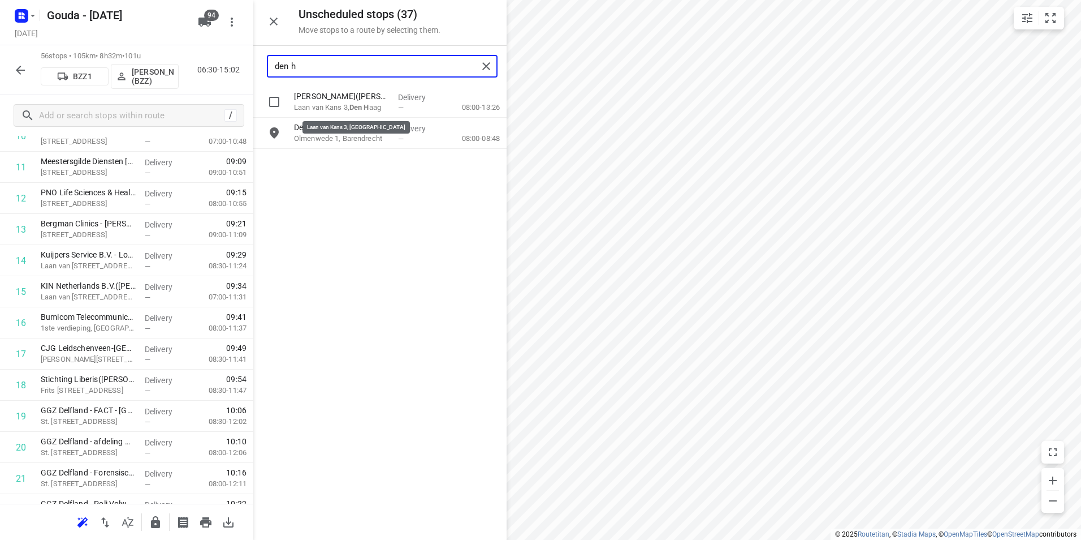
scroll to position [349, 0]
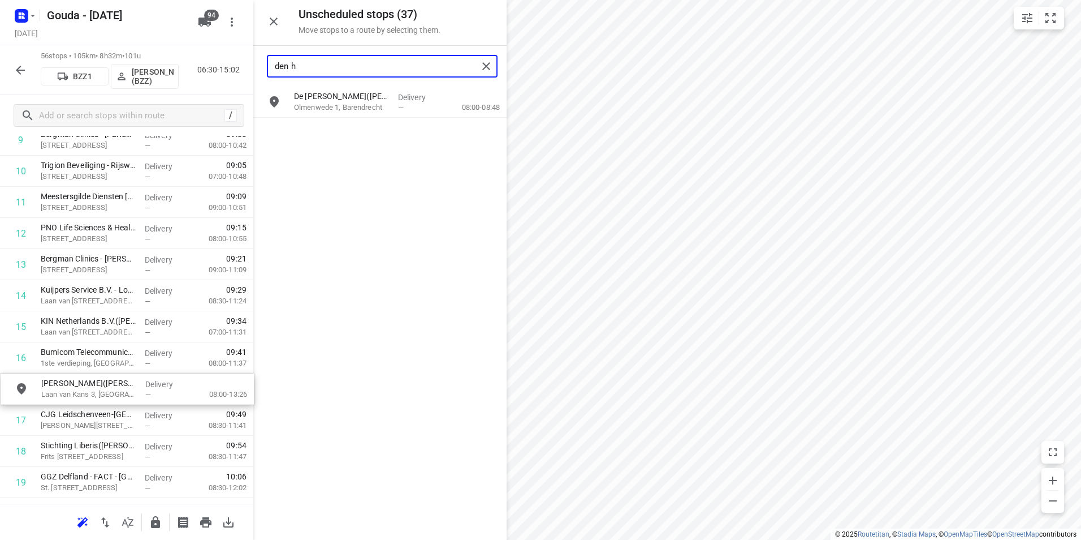
drag, startPoint x: 346, startPoint y: 103, endPoint x: 87, endPoint y: 391, distance: 388.0
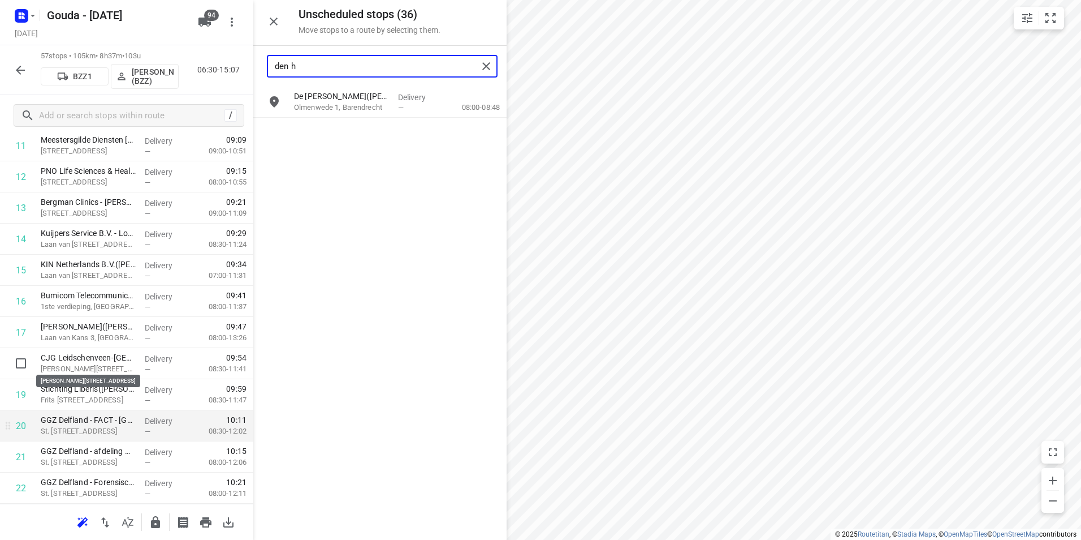
scroll to position [462, 0]
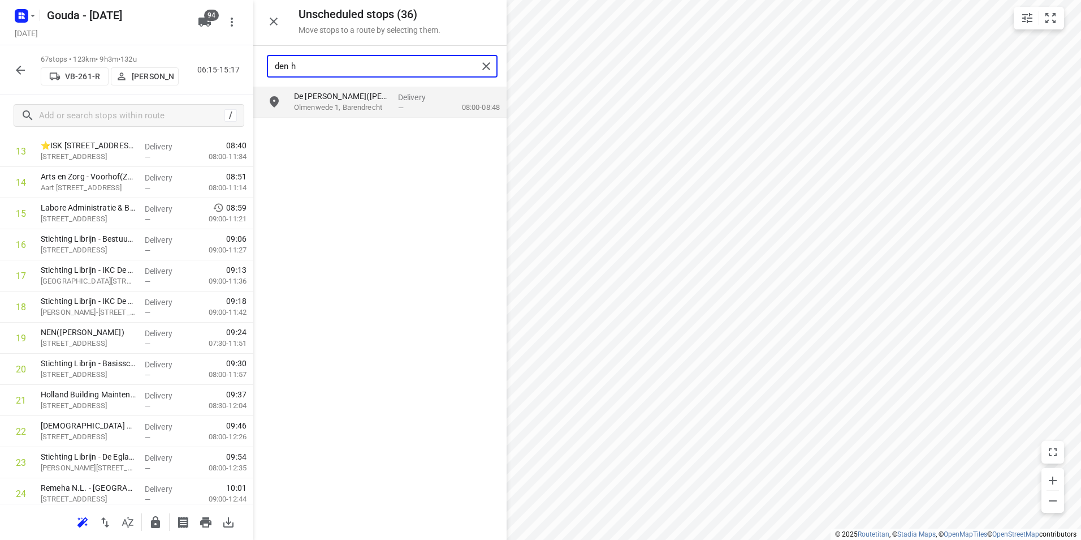
drag, startPoint x: 344, startPoint y: 71, endPoint x: 229, endPoint y: 64, distance: 115.0
click at [229, 64] on div "Unscheduled stops ( 36 ) Move stops to a route by selecting them. den h De Trin…" at bounding box center [126, 270] width 253 height 540
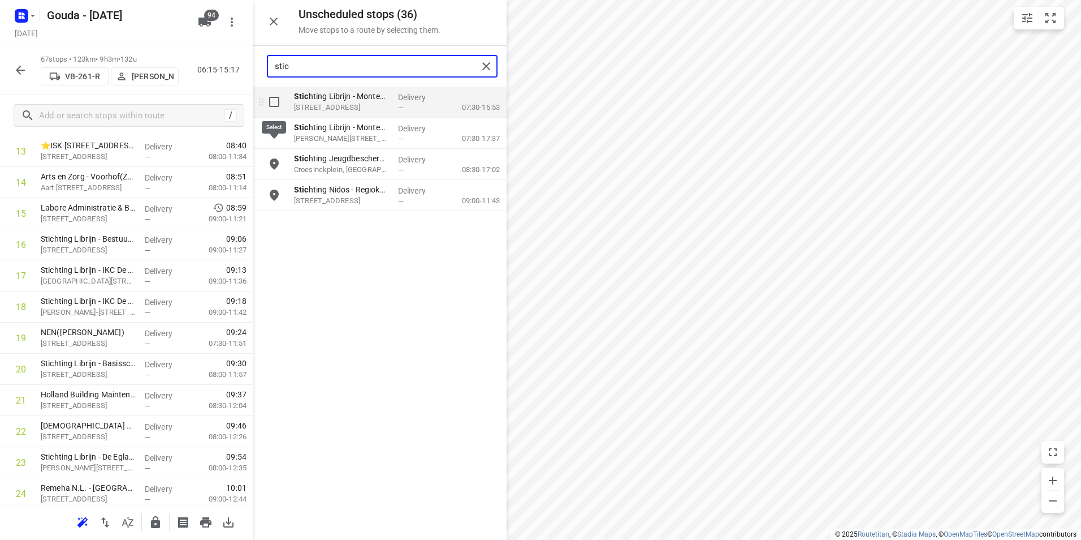
type input "stic"
click at [271, 105] on input "grid" at bounding box center [274, 101] width 23 height 23
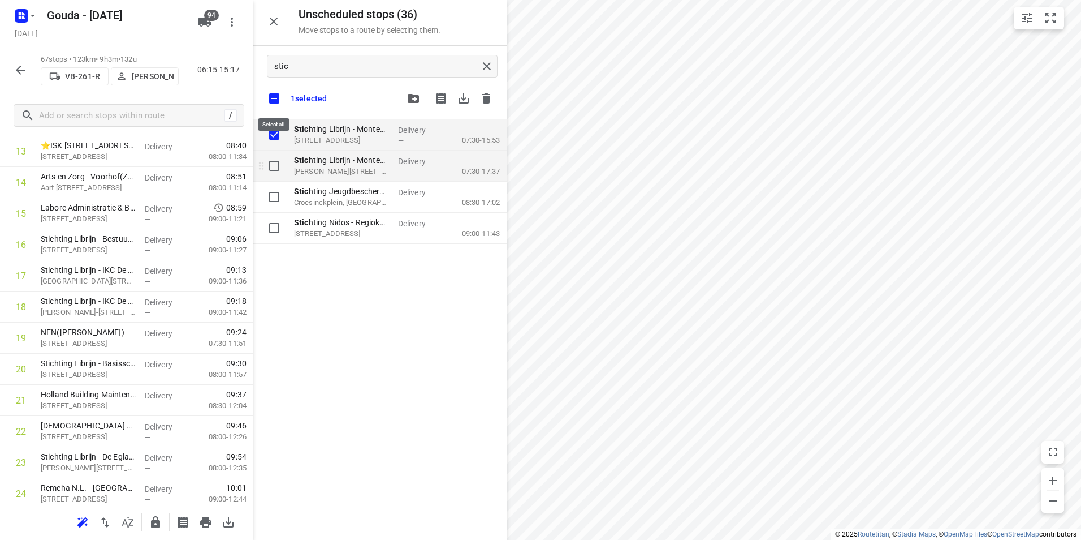
checkbox input "true"
click at [276, 163] on input "grid" at bounding box center [274, 165] width 23 height 23
checkbox input "true"
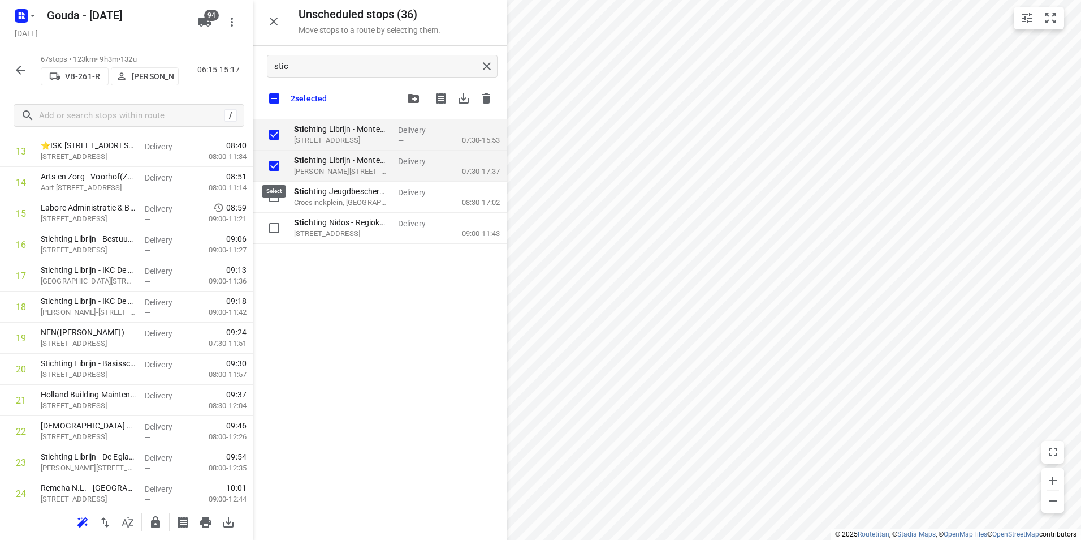
checkbox input "true"
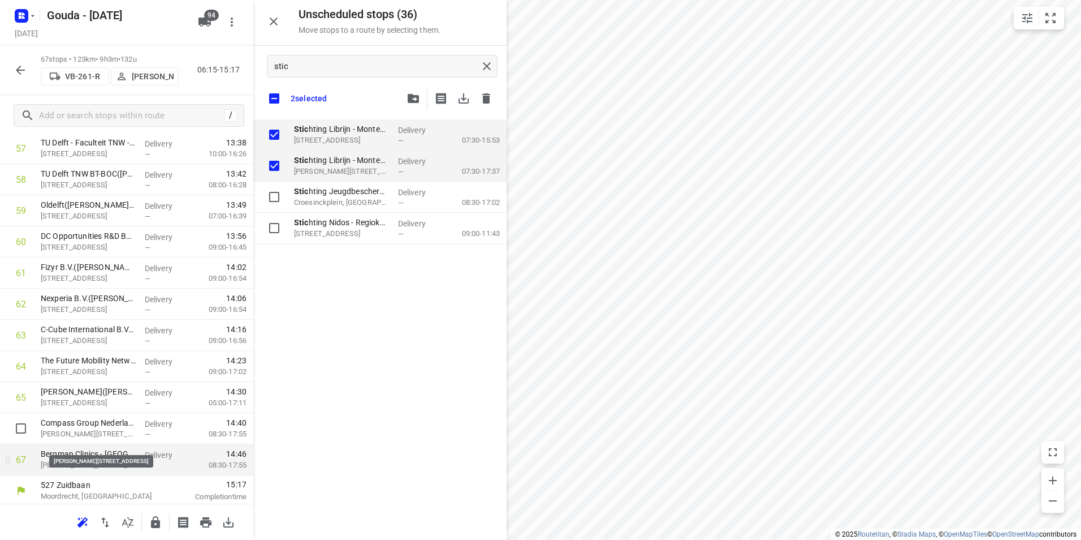
scroll to position [1836, 0]
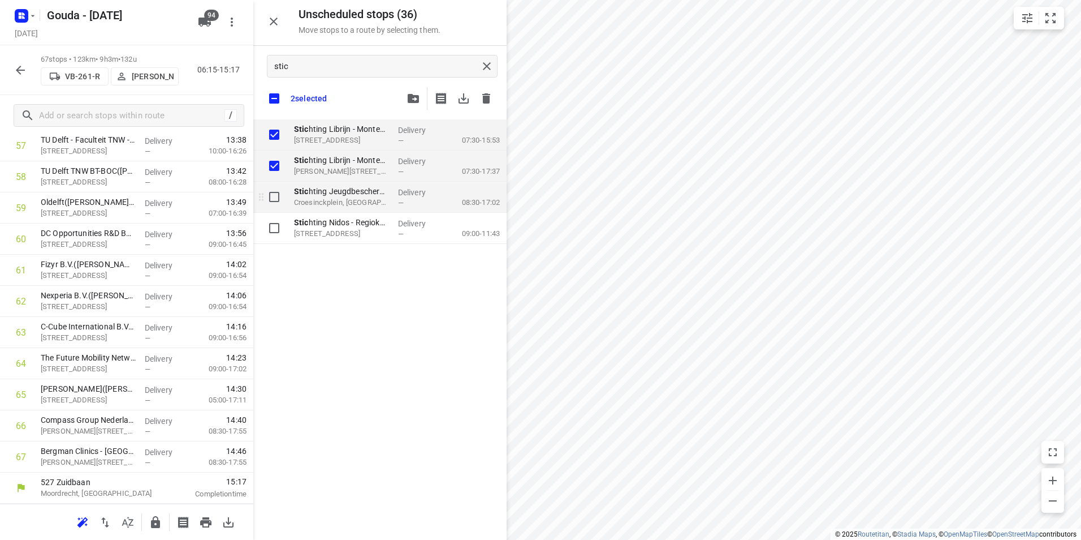
checkbox input "true"
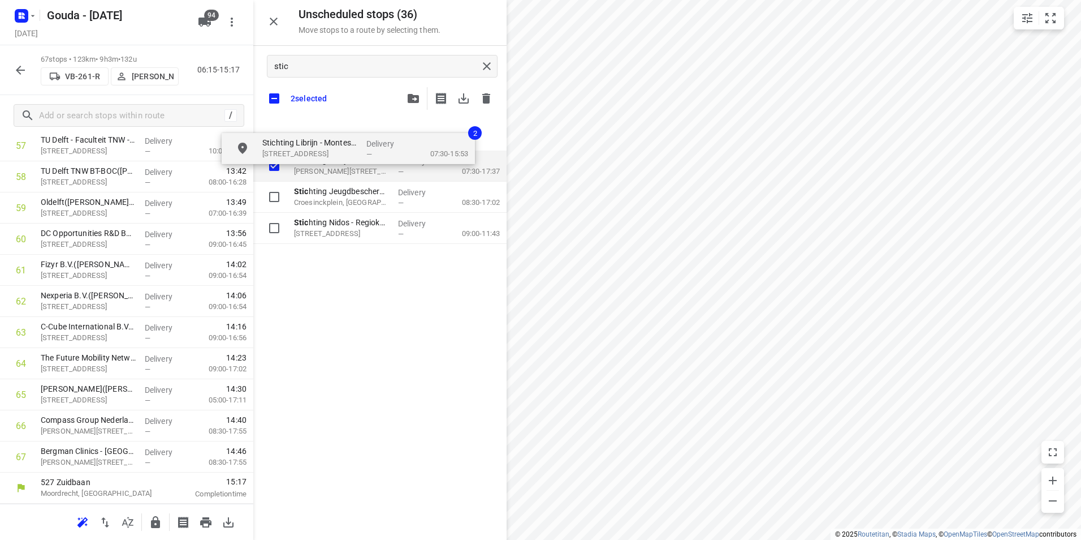
checkbox input "true"
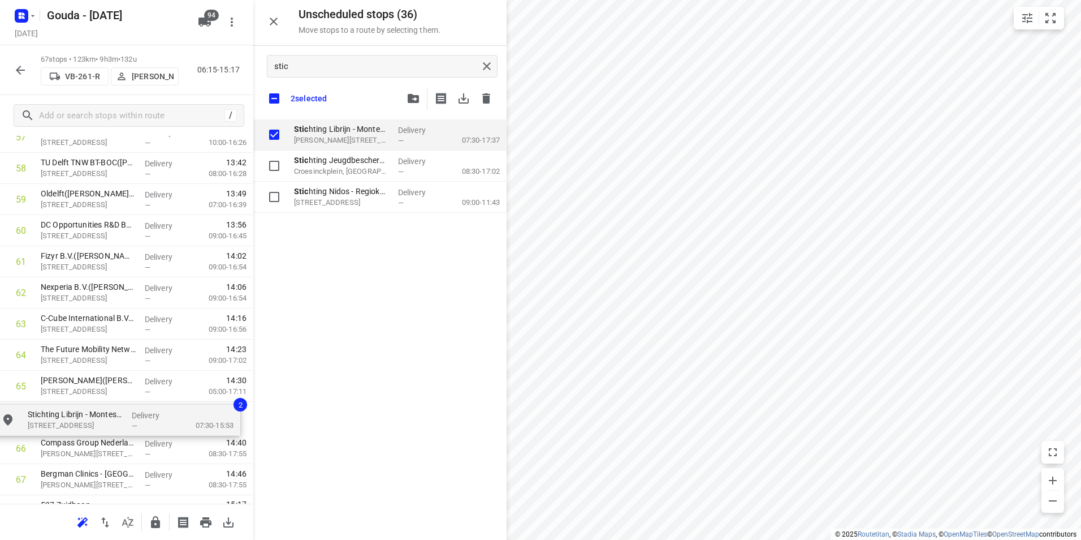
drag, startPoint x: 336, startPoint y: 129, endPoint x: 67, endPoint y: 414, distance: 392.4
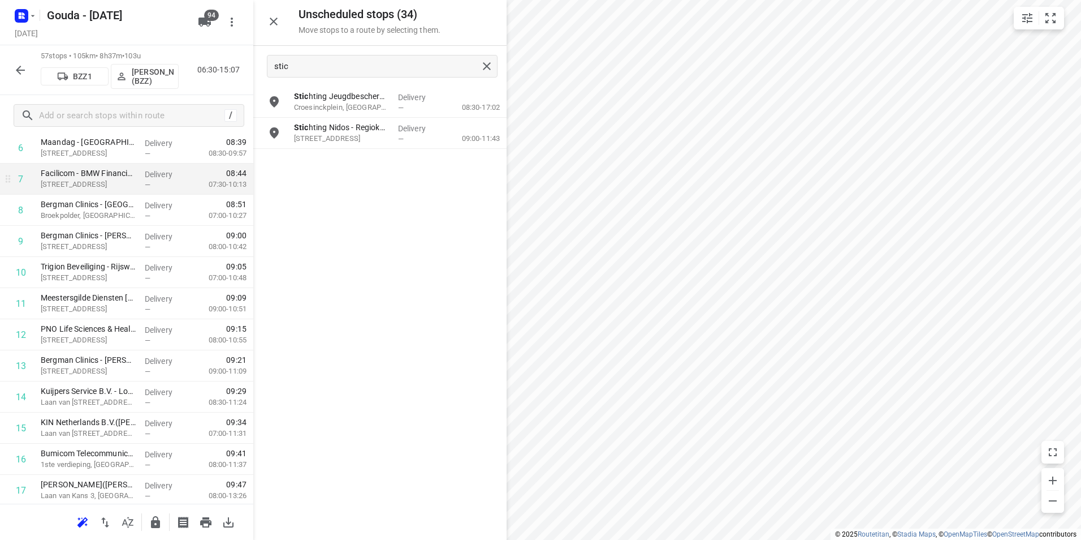
scroll to position [111, 0]
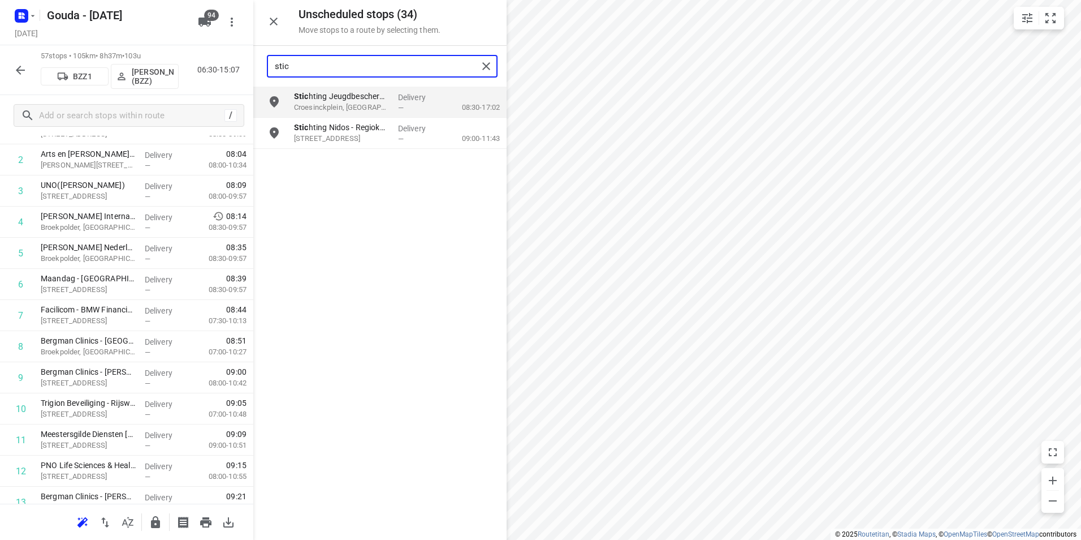
click at [316, 63] on input "stic" at bounding box center [376, 67] width 203 height 18
drag, startPoint x: 320, startPoint y: 63, endPoint x: 254, endPoint y: 62, distance: 65.6
click at [254, 62] on div "stic" at bounding box center [379, 66] width 253 height 41
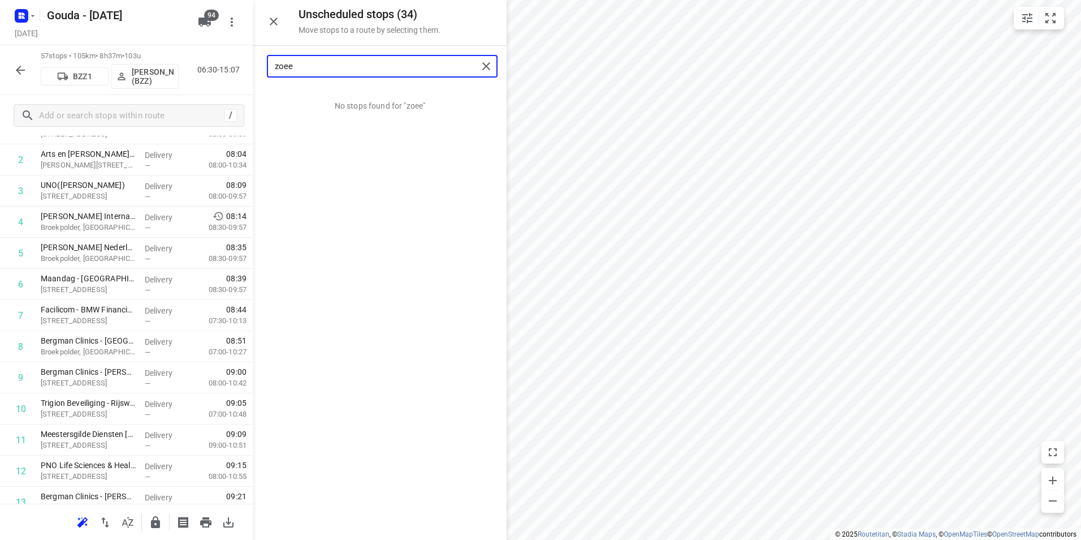
click at [289, 65] on input "zoee" at bounding box center [376, 67] width 203 height 18
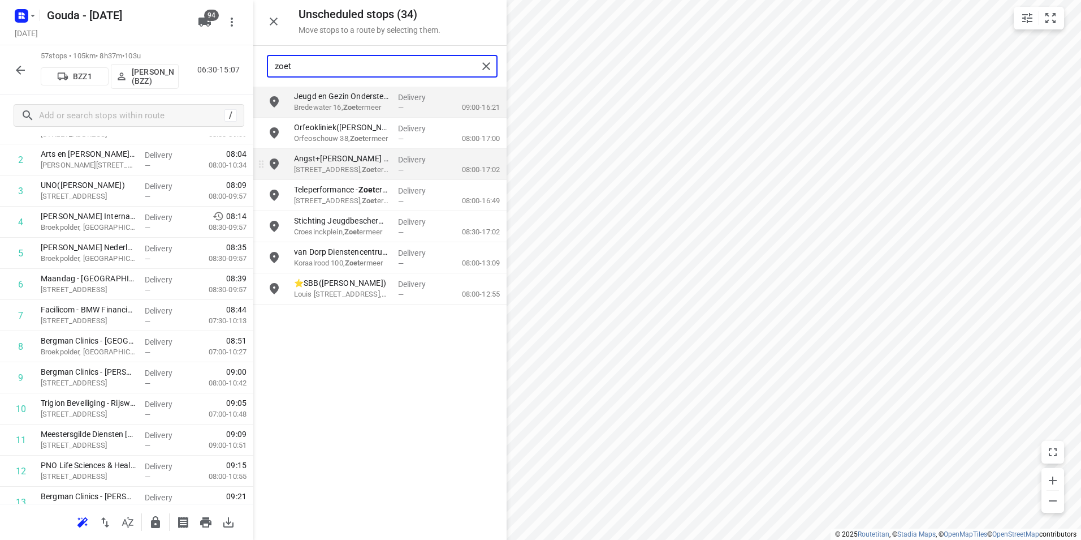
type input "zoet"
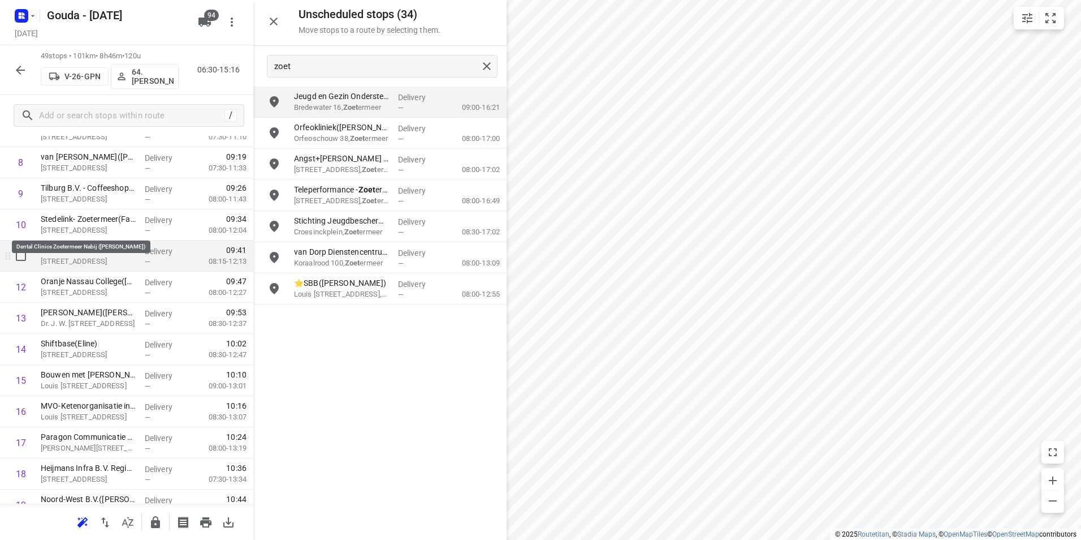
scroll to position [283, 0]
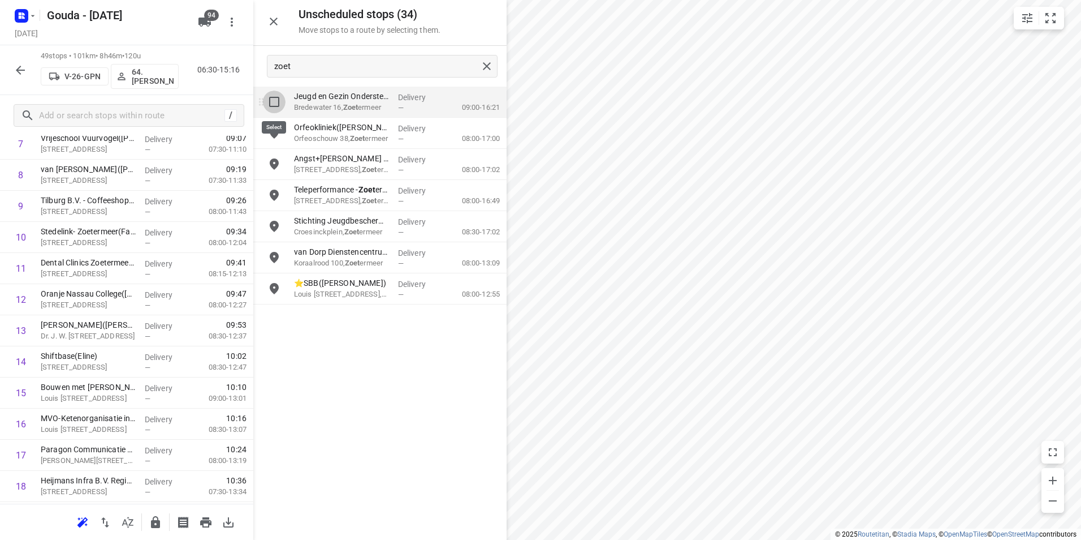
click at [270, 105] on input "grid" at bounding box center [274, 101] width 23 height 23
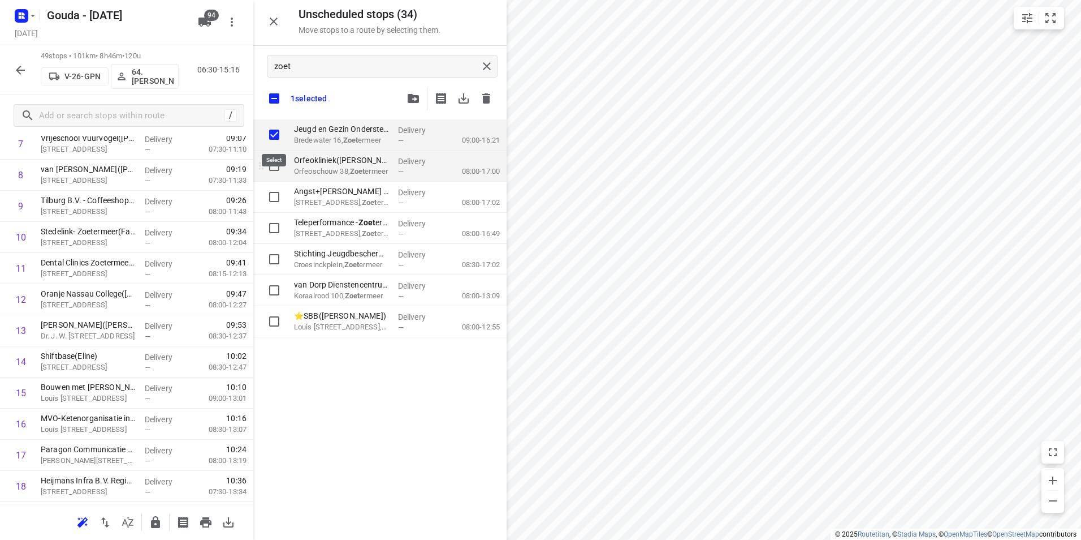
checkbox input "true"
click at [274, 169] on input "grid" at bounding box center [274, 165] width 23 height 23
checkbox input "true"
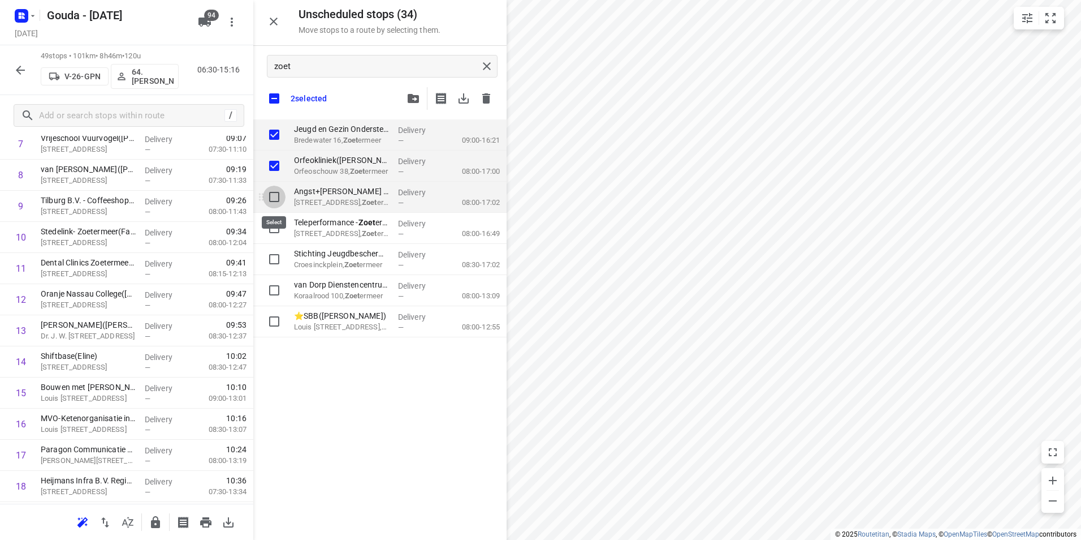
click at [273, 197] on input "grid" at bounding box center [274, 196] width 23 height 23
checkbox input "true"
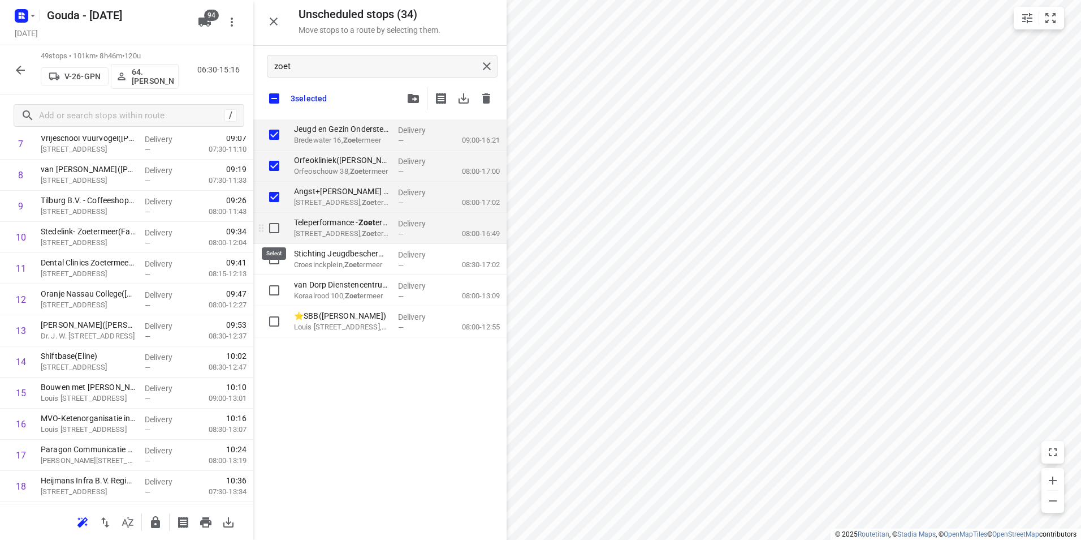
click at [272, 222] on input "grid" at bounding box center [274, 228] width 23 height 23
checkbox input "true"
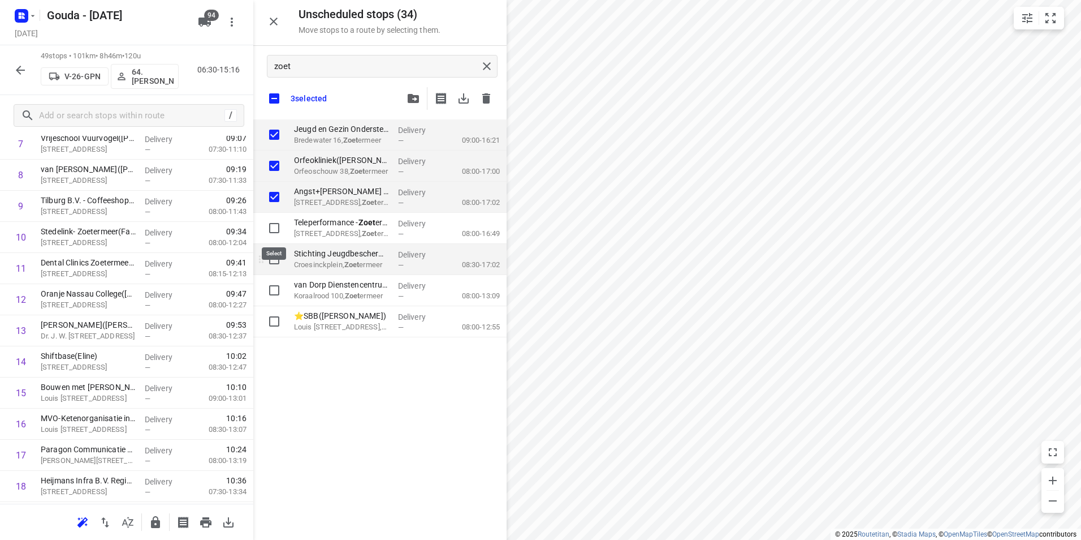
checkbox input "true"
click at [275, 258] on input "grid" at bounding box center [274, 259] width 23 height 23
checkbox input "true"
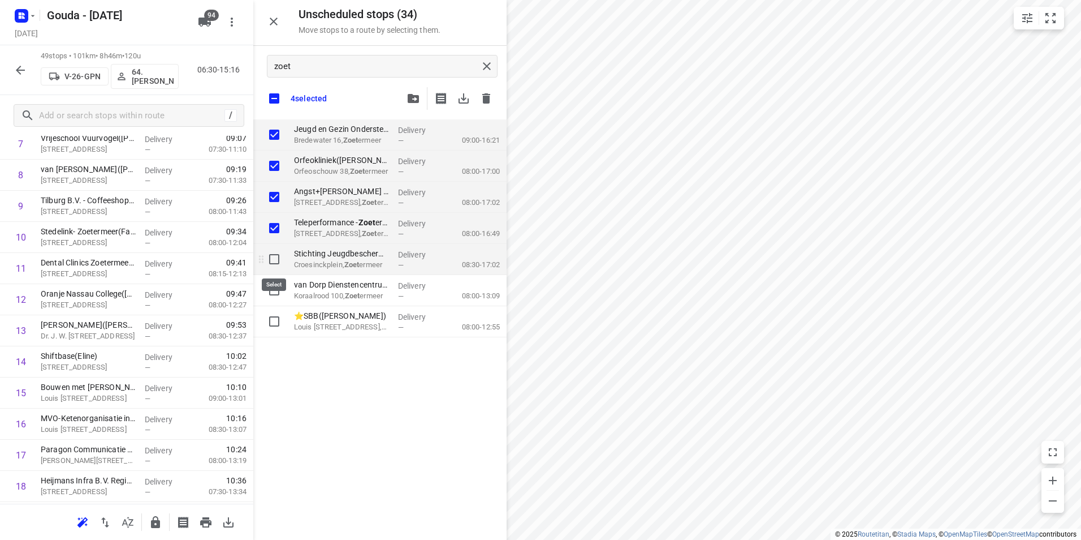
checkbox input "true"
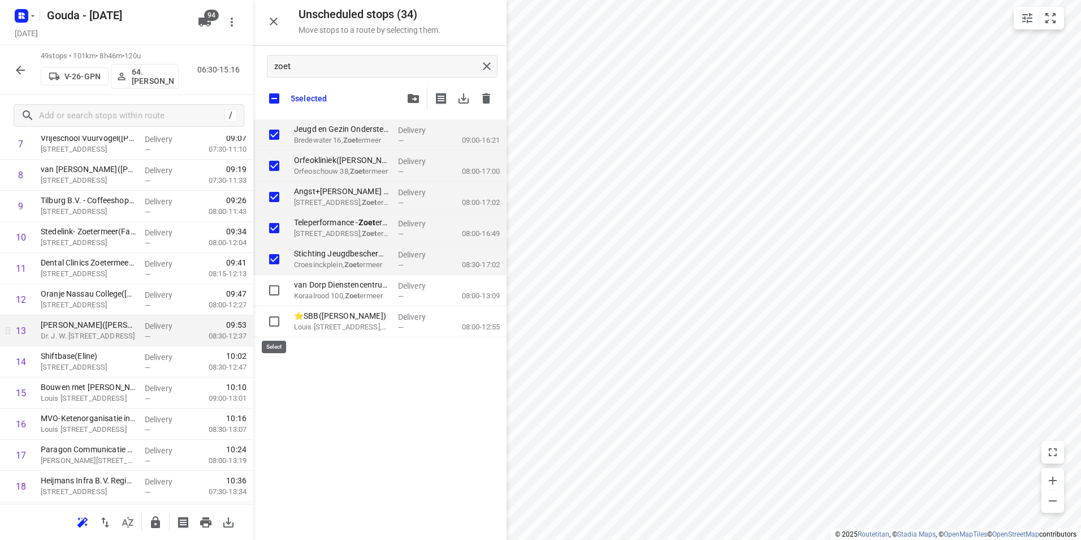
checkbox input "true"
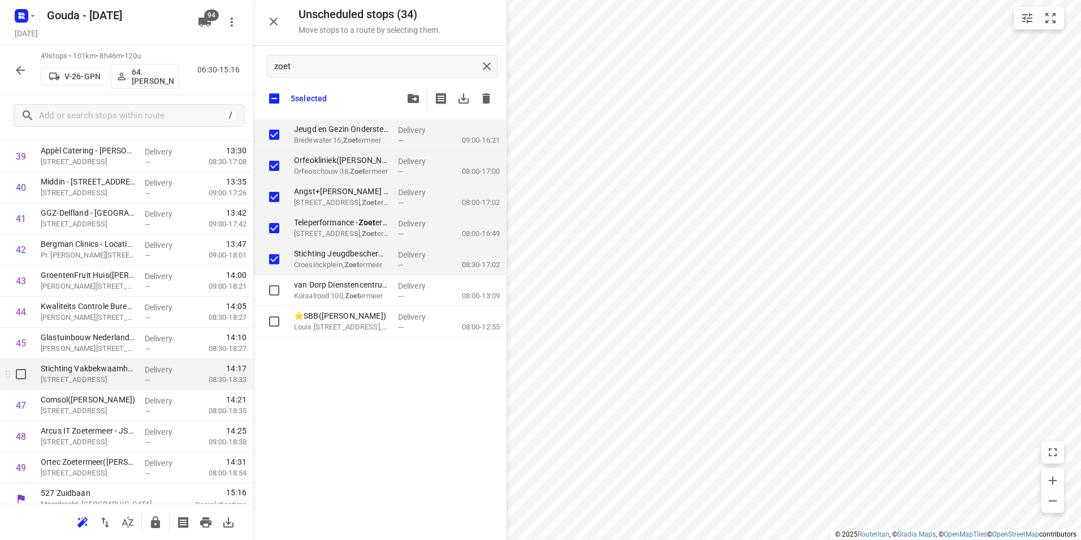
scroll to position [1276, 0]
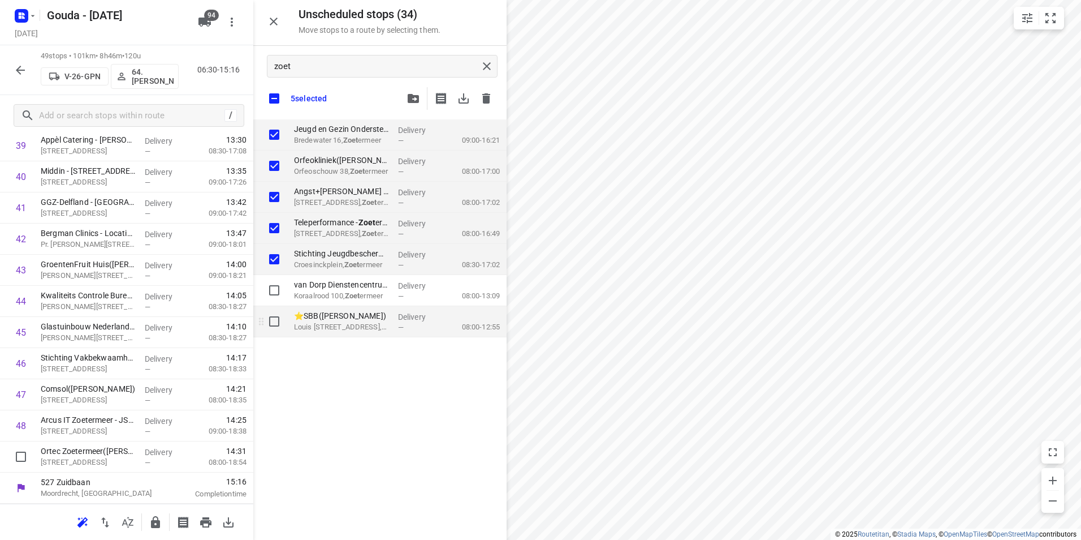
checkbox input "true"
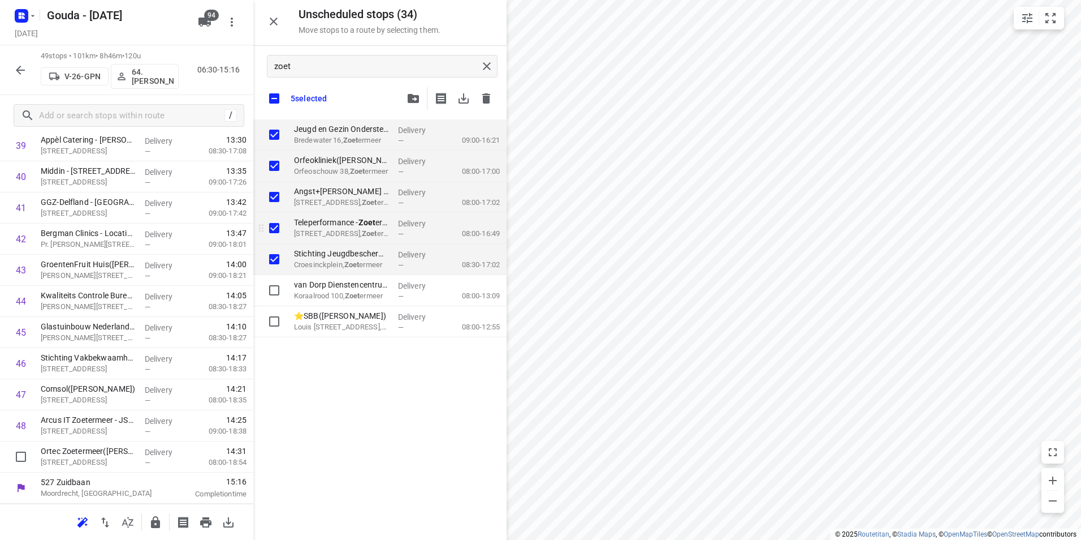
checkbox input "true"
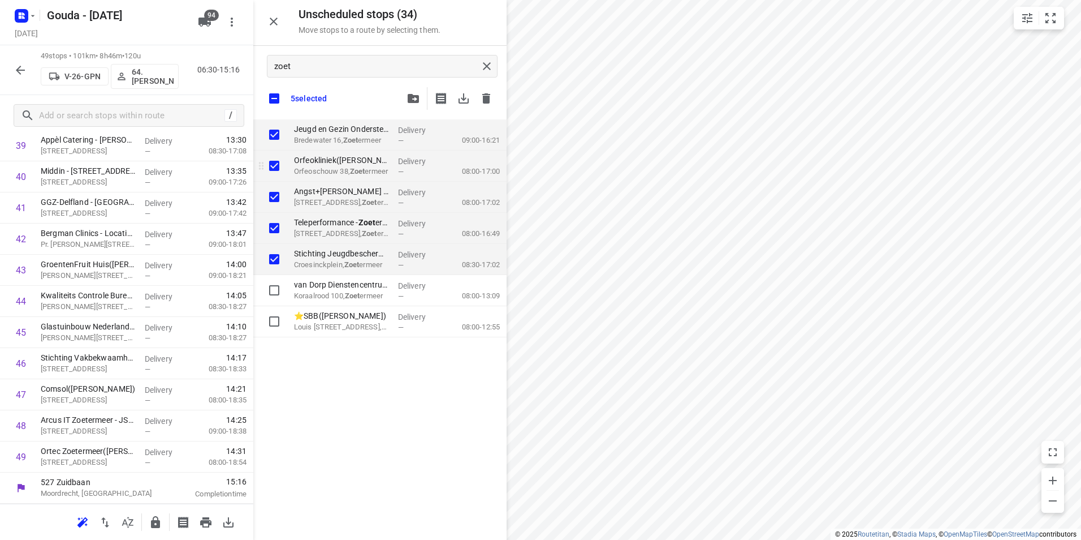
checkbox input "true"
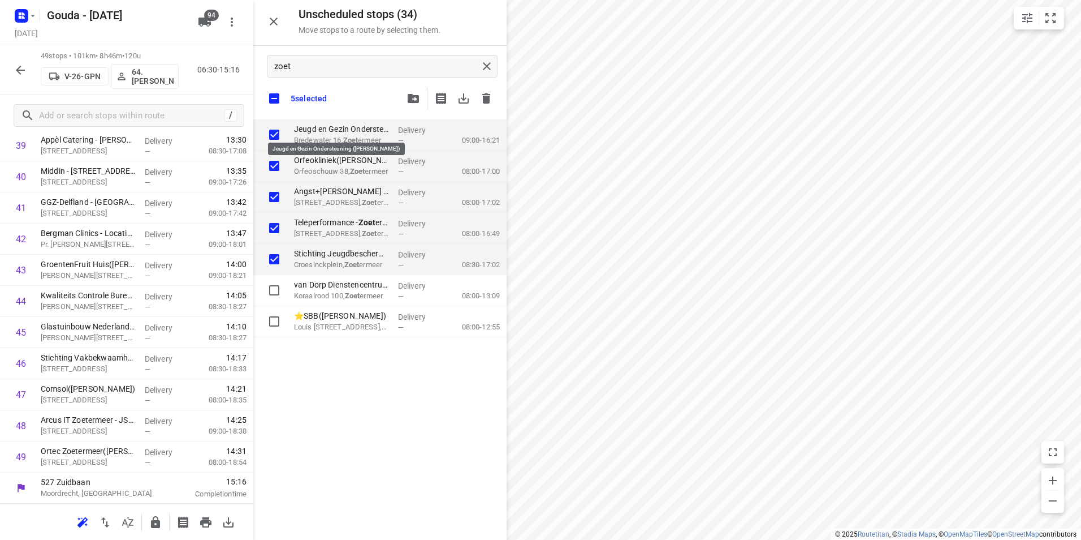
checkbox input "true"
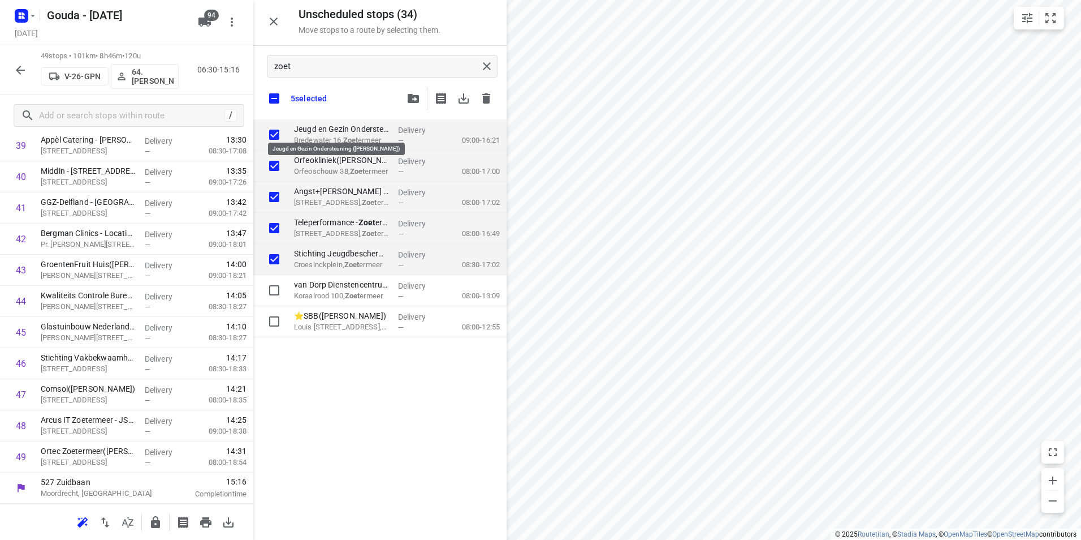
checkbox input "true"
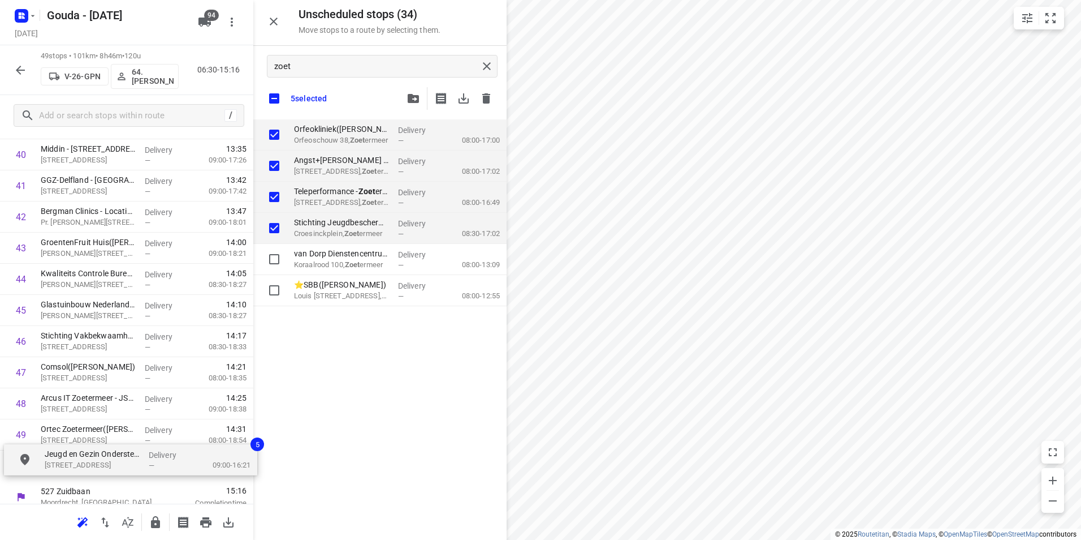
scroll to position [1316, 0]
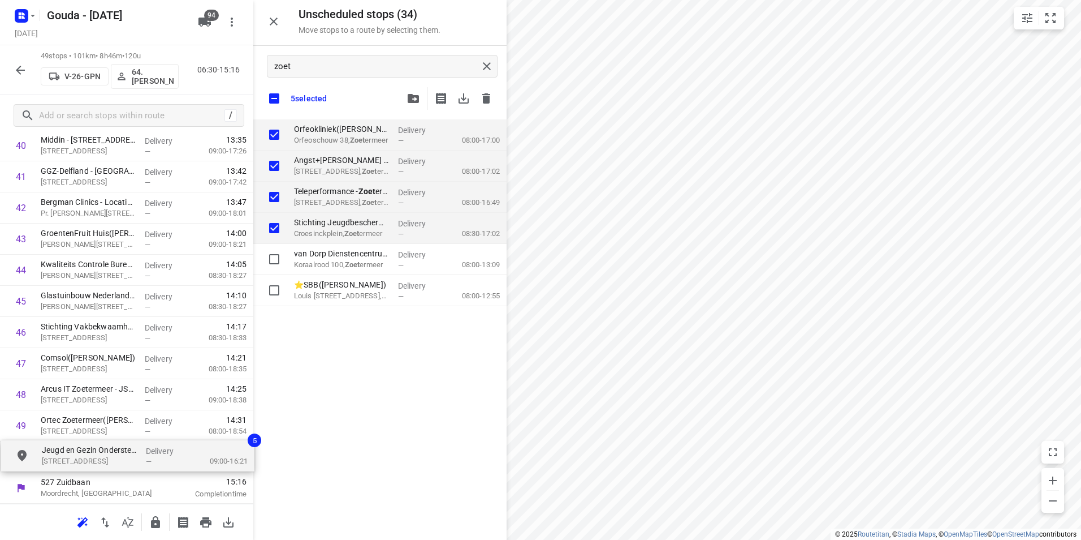
drag, startPoint x: 318, startPoint y: 133, endPoint x: 63, endPoint y: 451, distance: 407.5
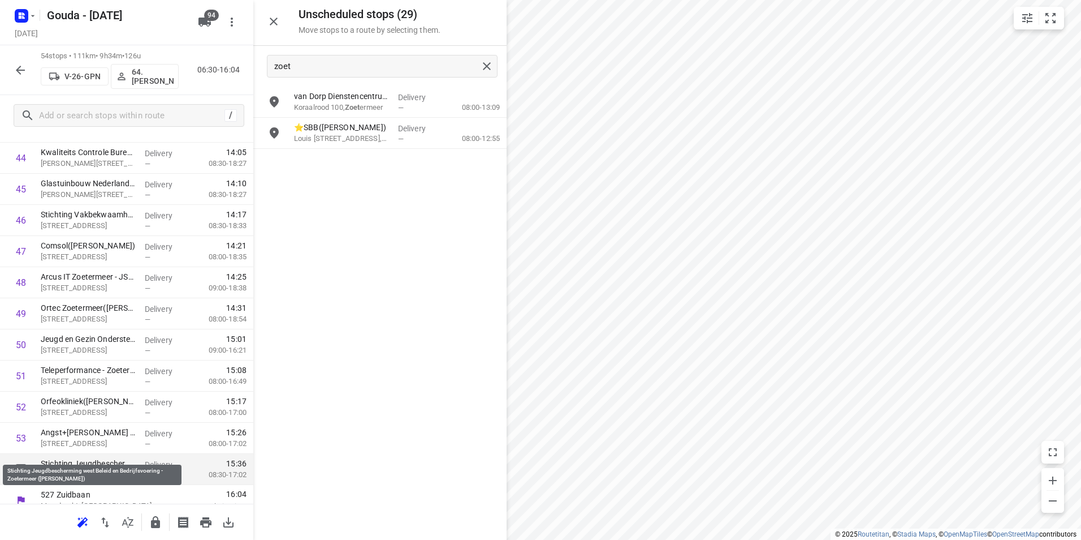
scroll to position [1432, 0]
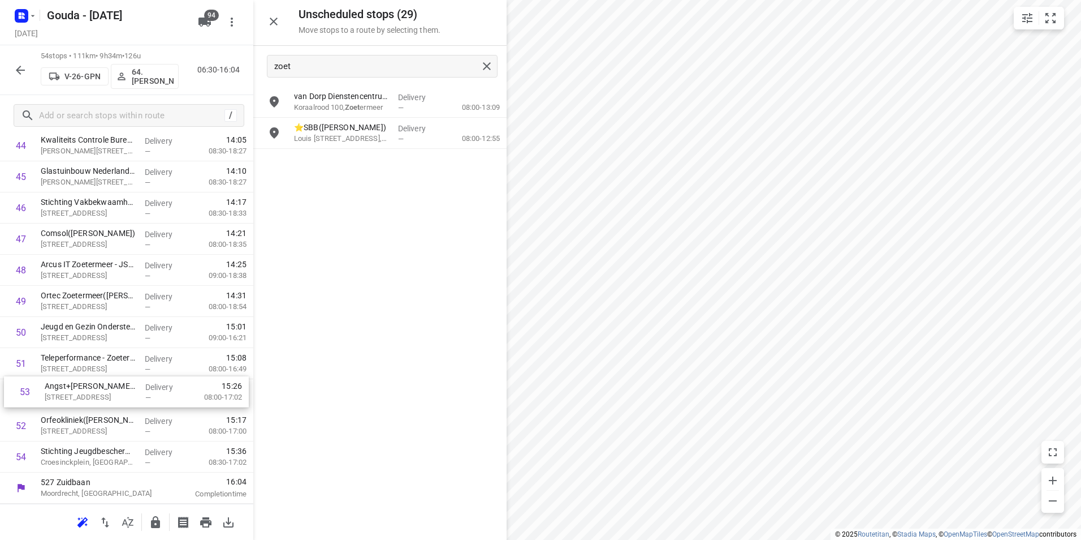
drag, startPoint x: 87, startPoint y: 430, endPoint x: 93, endPoint y: 391, distance: 39.0
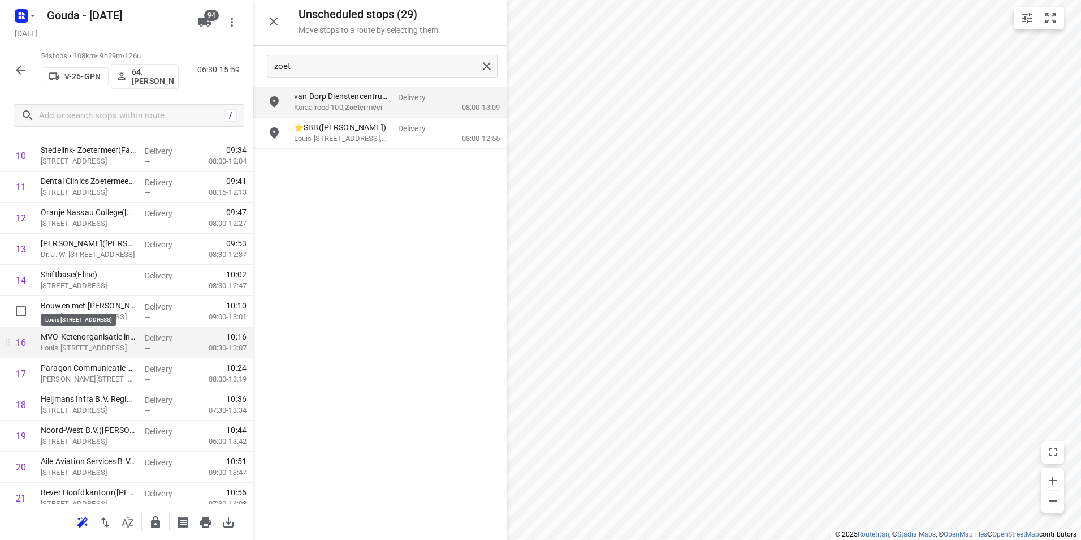
scroll to position [414, 0]
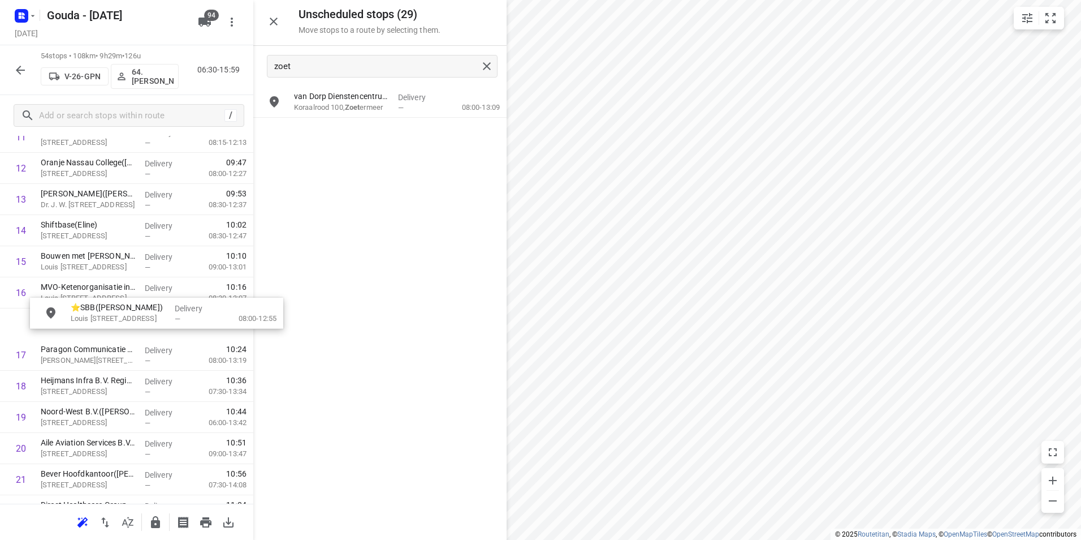
drag, startPoint x: 344, startPoint y: 136, endPoint x: 100, endPoint y: 328, distance: 311.3
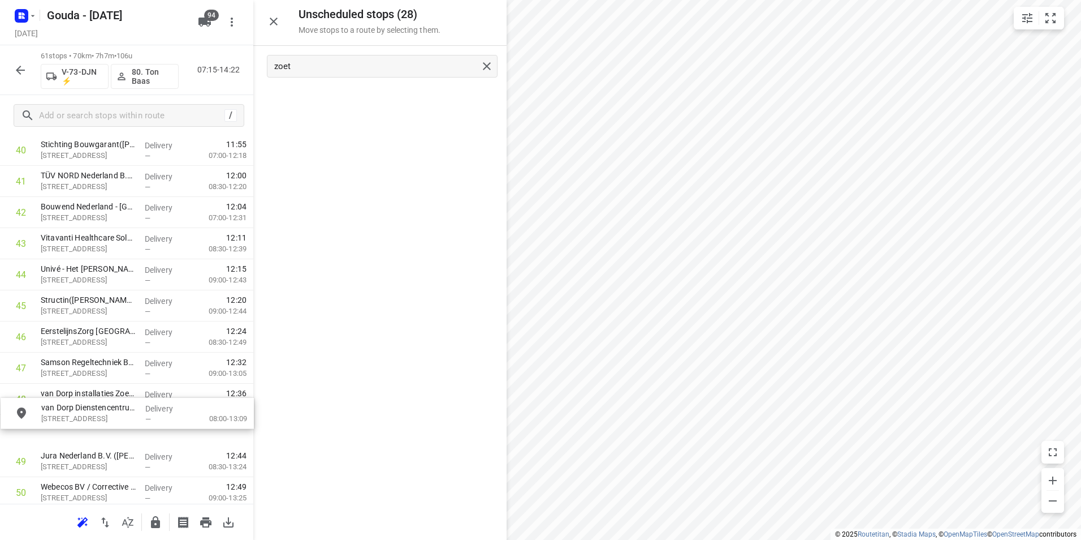
scroll to position [1305, 0]
drag, startPoint x: 385, startPoint y: 100, endPoint x: 131, endPoint y: 394, distance: 388.2
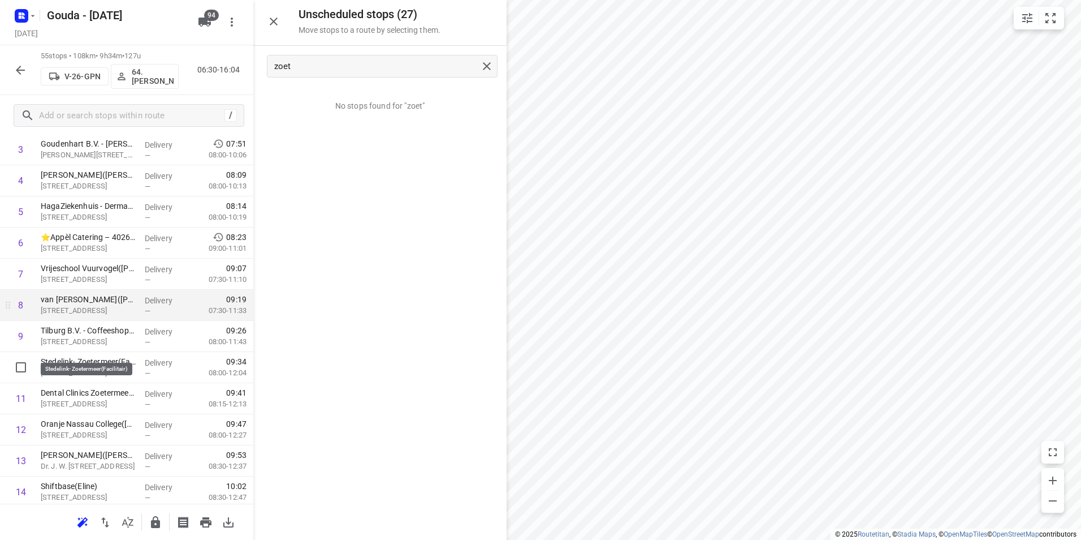
scroll to position [170, 0]
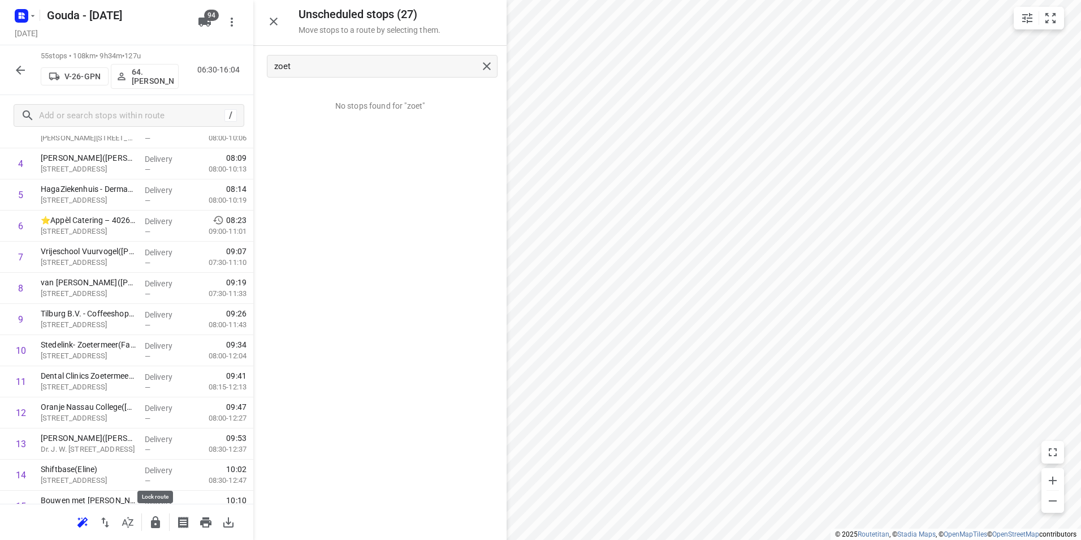
click at [157, 528] on icon "button" at bounding box center [156, 522] width 14 height 14
click at [22, 68] on icon "button" at bounding box center [21, 70] width 14 height 14
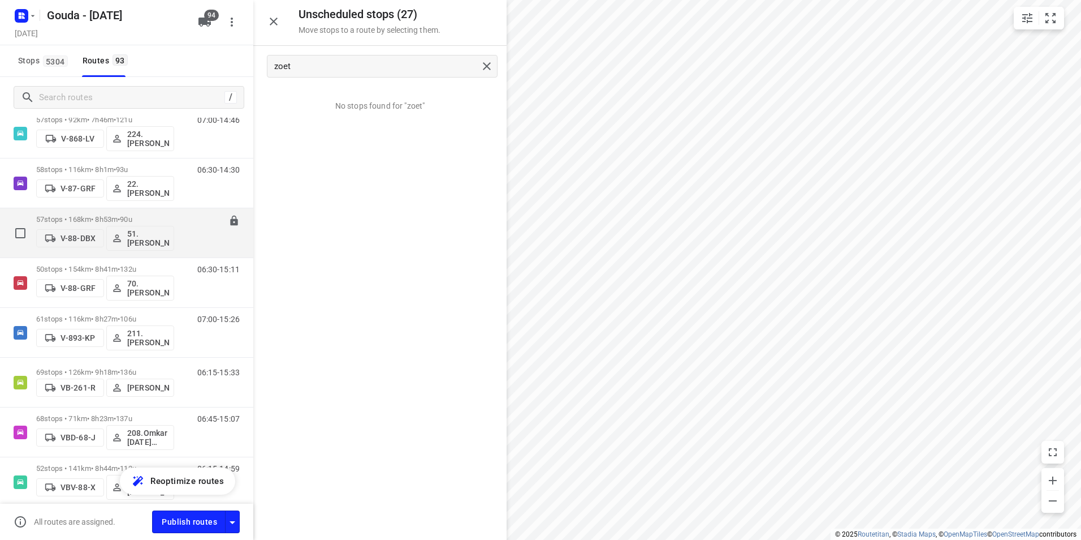
scroll to position [2319, 0]
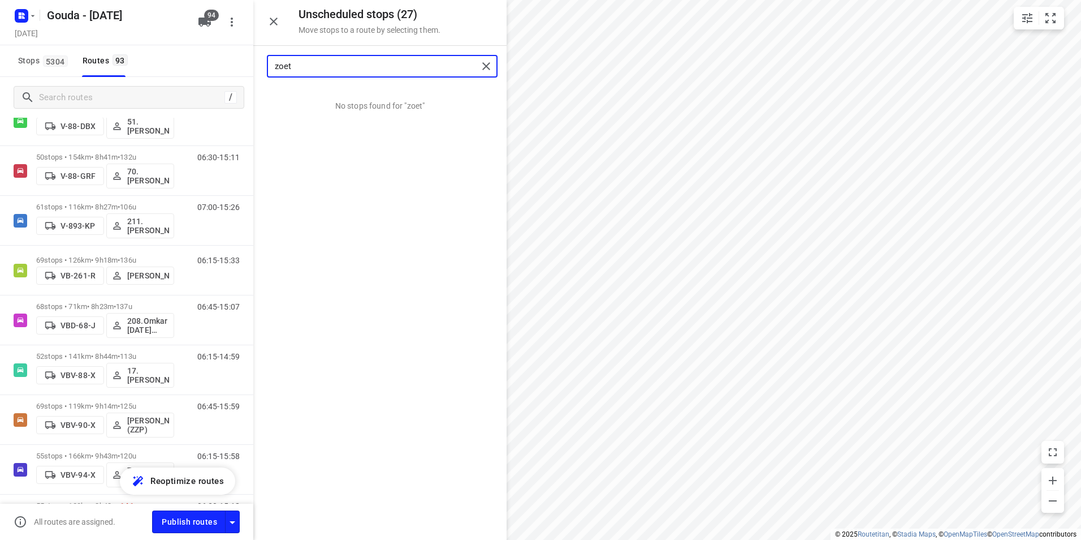
drag, startPoint x: 321, startPoint y: 65, endPoint x: 258, endPoint y: 62, distance: 63.4
click at [258, 62] on div "zoet" at bounding box center [379, 66] width 253 height 41
drag, startPoint x: 296, startPoint y: 68, endPoint x: 282, endPoint y: 68, distance: 13.6
click at [282, 68] on input "uttr" at bounding box center [376, 67] width 203 height 18
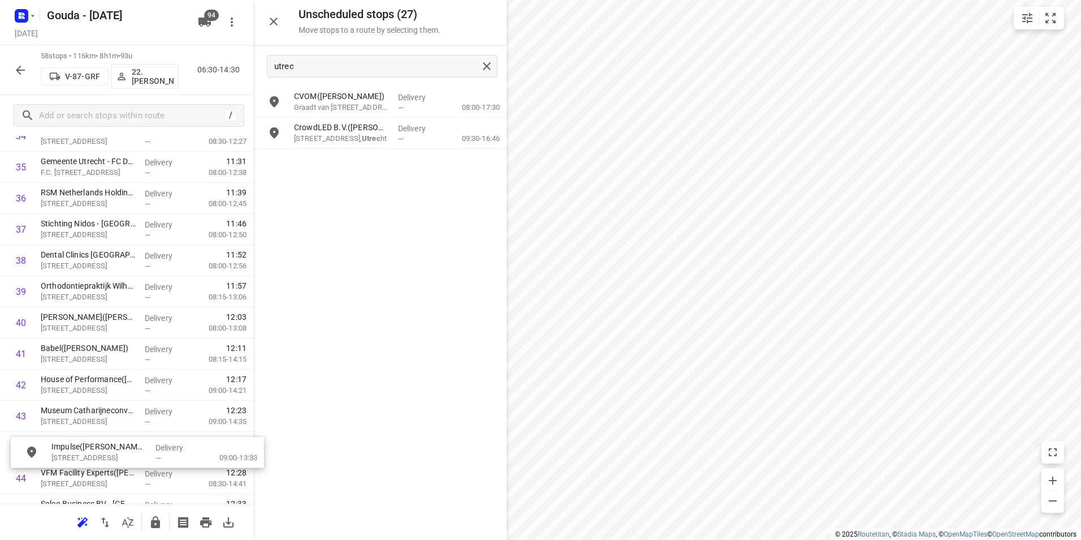
scroll to position [1133, 0]
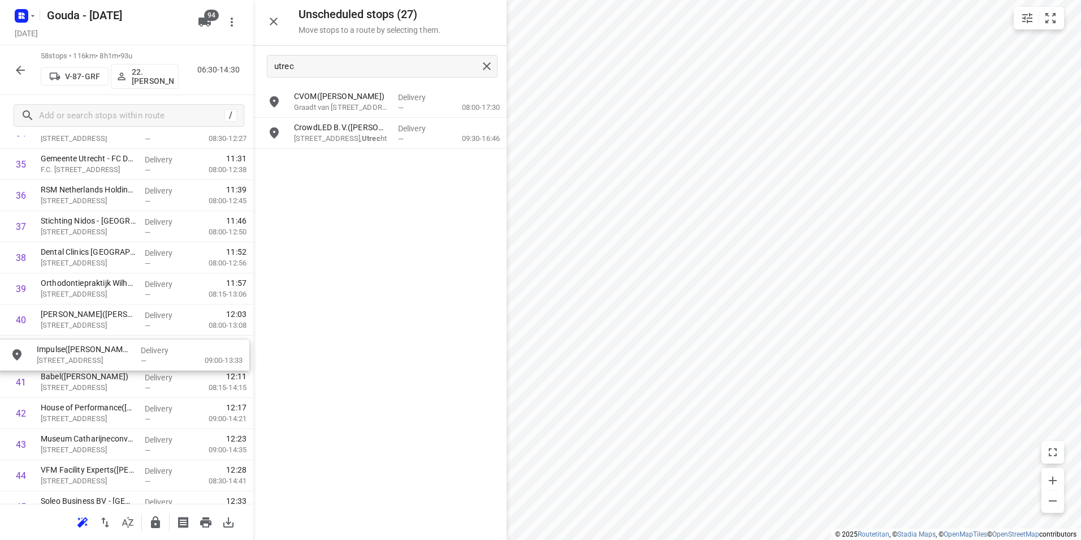
drag, startPoint x: 349, startPoint y: 127, endPoint x: 87, endPoint y: 346, distance: 341.7
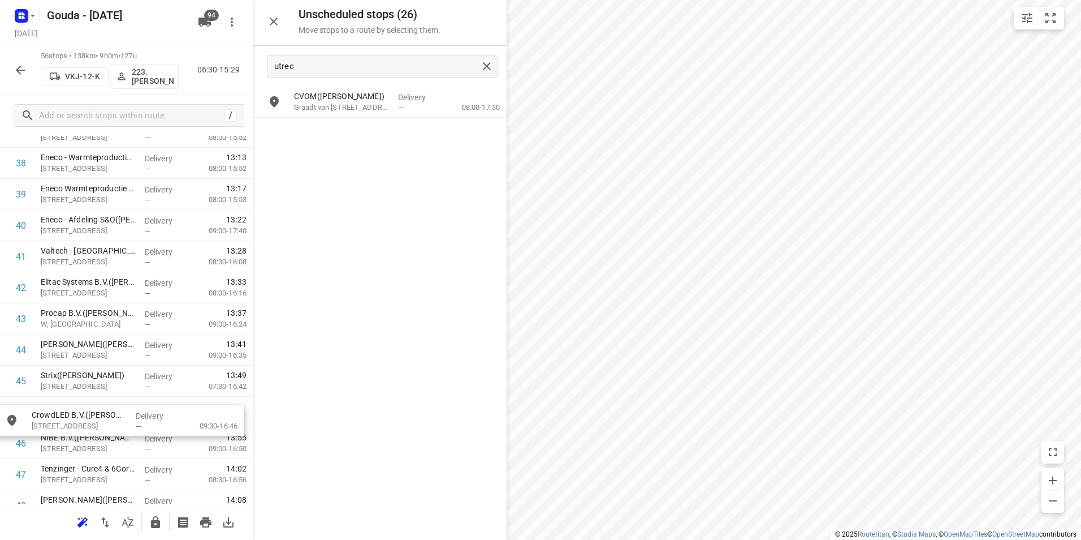
drag, startPoint x: 360, startPoint y: 127, endPoint x: 88, endPoint y: 412, distance: 394.0
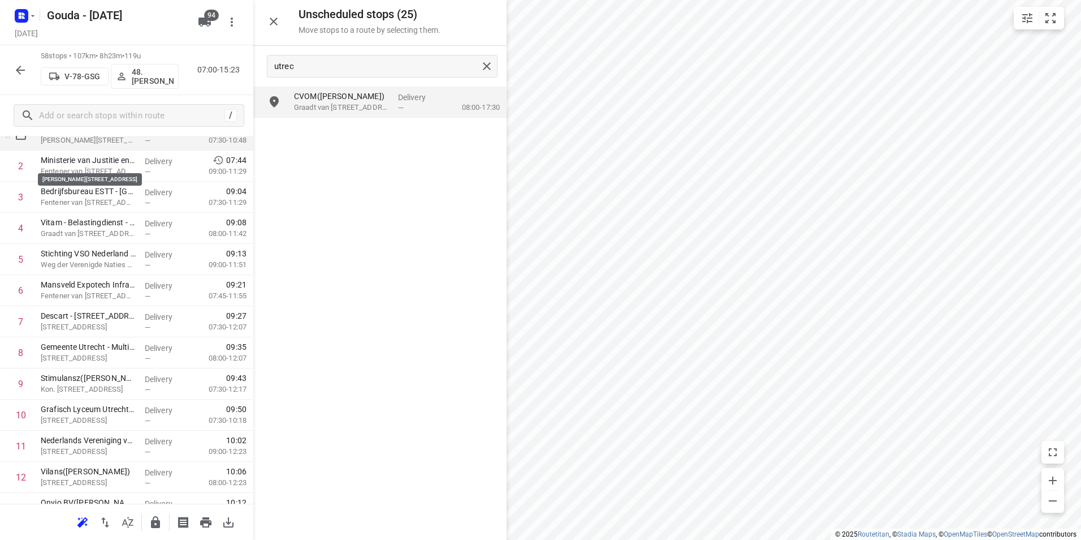
scroll to position [86, 0]
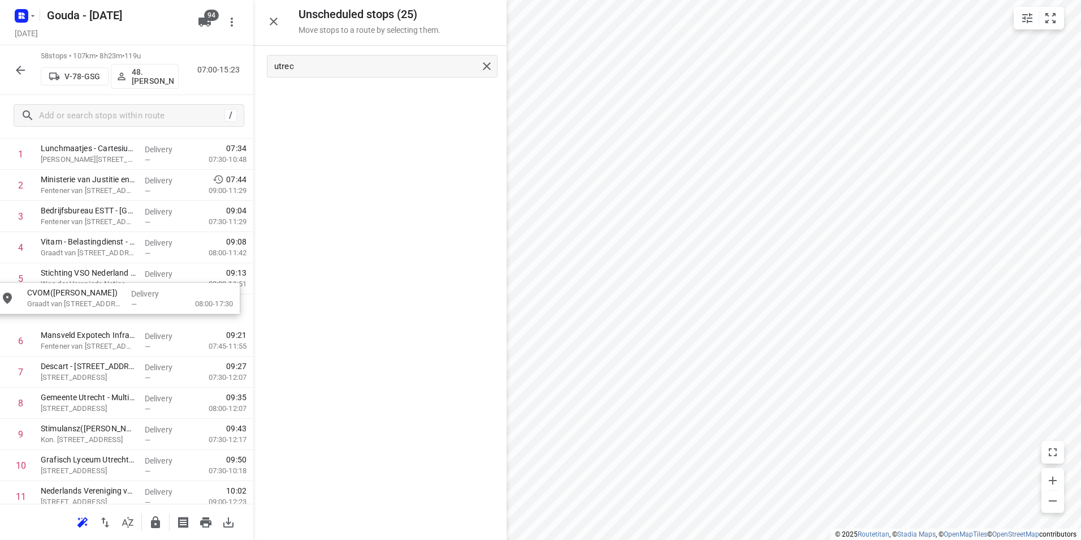
drag, startPoint x: 350, startPoint y: 105, endPoint x: 80, endPoint y: 286, distance: 324.8
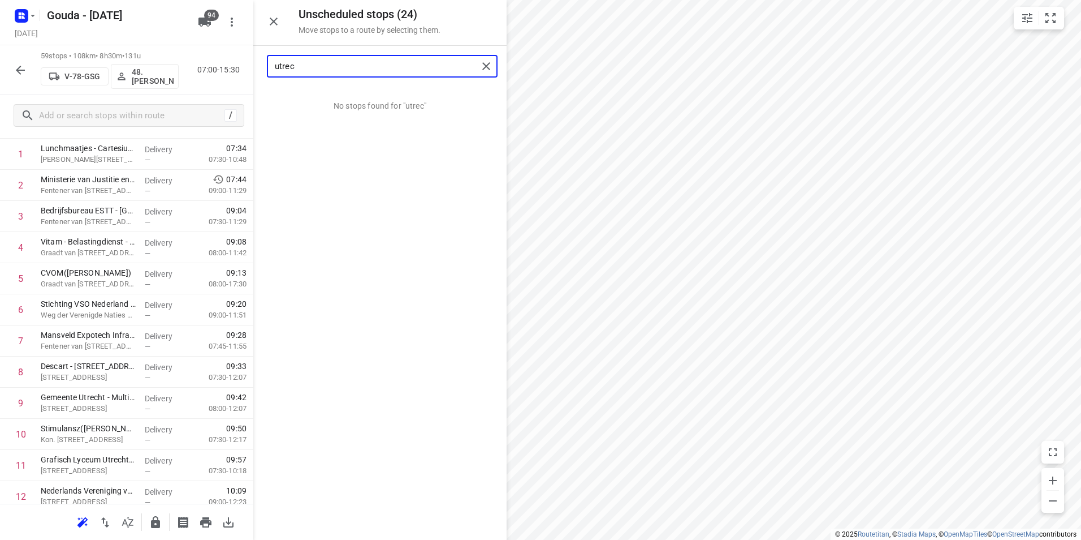
click at [317, 64] on input "utrec" at bounding box center [376, 67] width 203 height 18
click at [314, 68] on input "utrec" at bounding box center [376, 67] width 203 height 18
drag, startPoint x: 308, startPoint y: 67, endPoint x: 256, endPoint y: 66, distance: 52.0
click at [256, 66] on div "utrec" at bounding box center [379, 66] width 253 height 41
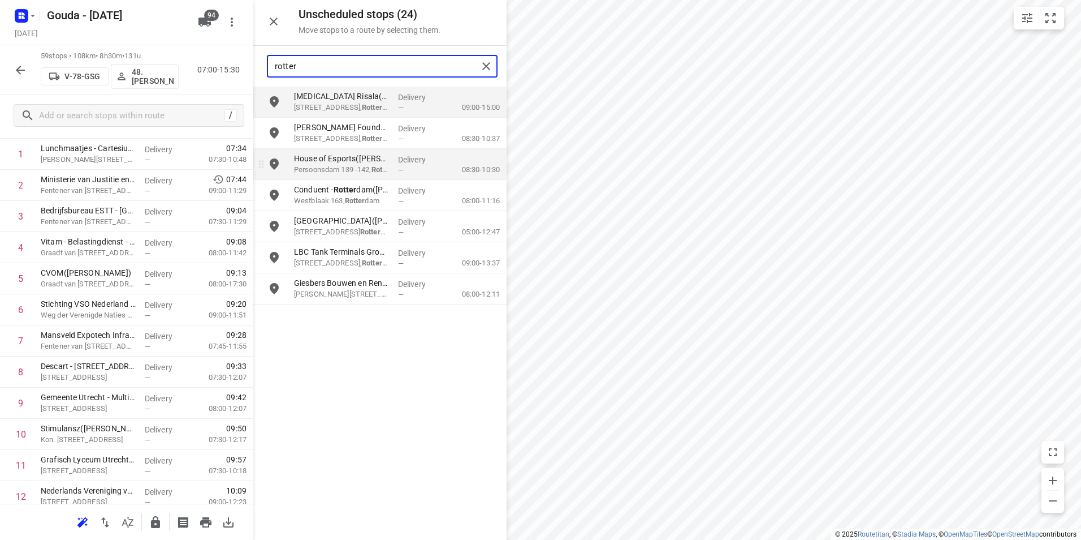
type input "rotter"
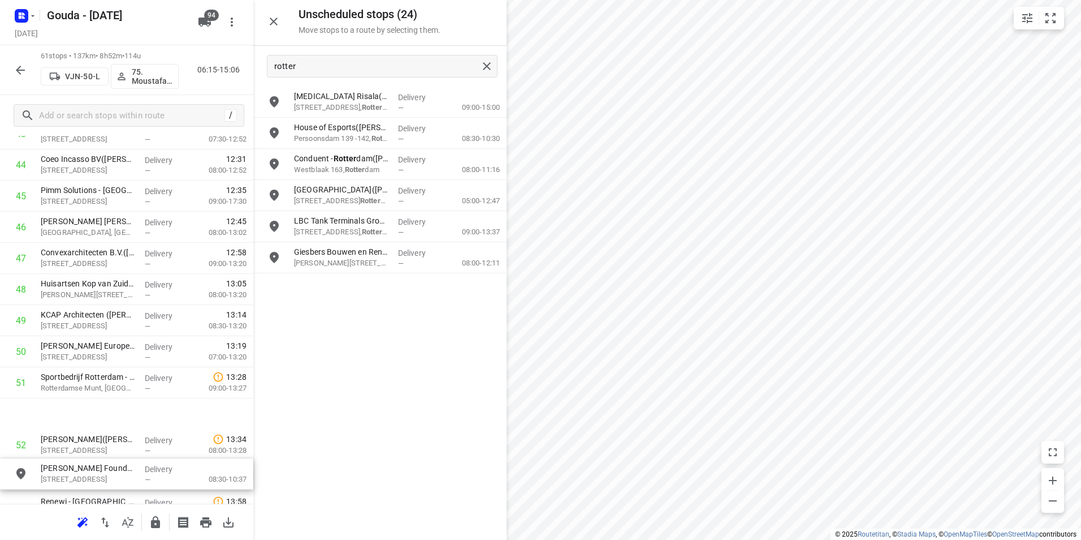
scroll to position [1417, 0]
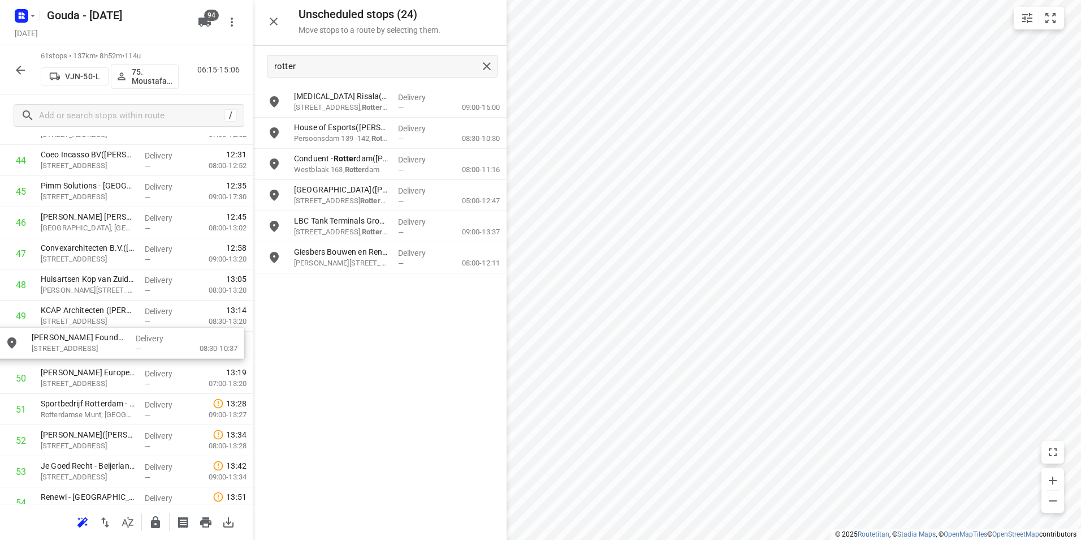
drag, startPoint x: 329, startPoint y: 134, endPoint x: 62, endPoint y: 353, distance: 345.2
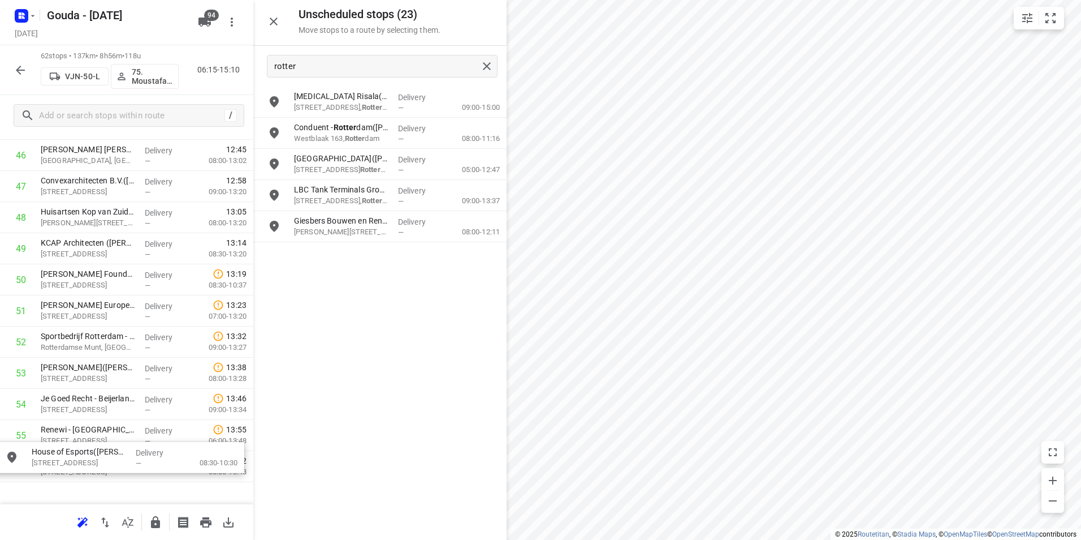
scroll to position [1548, 0]
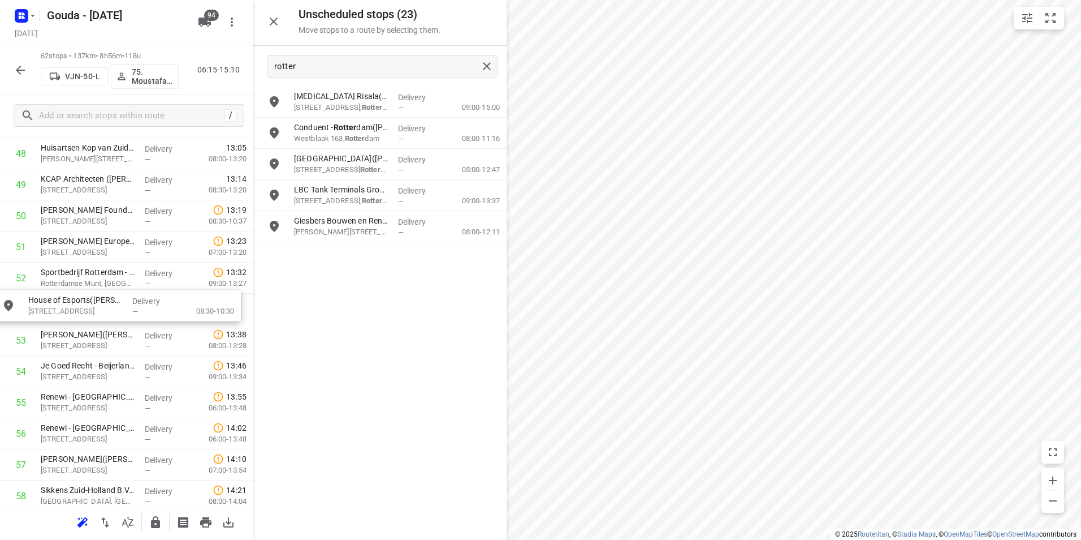
drag, startPoint x: 351, startPoint y: 128, endPoint x: 81, endPoint y: 301, distance: 320.8
drag, startPoint x: 121, startPoint y: 301, endPoint x: 122, endPoint y: 271, distance: 30.0
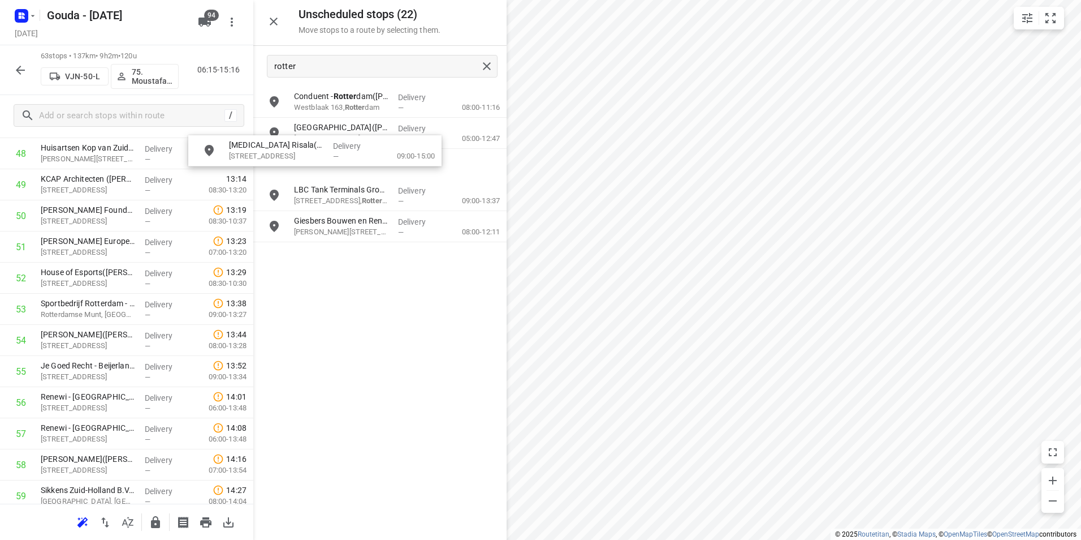
scroll to position [1547, 0]
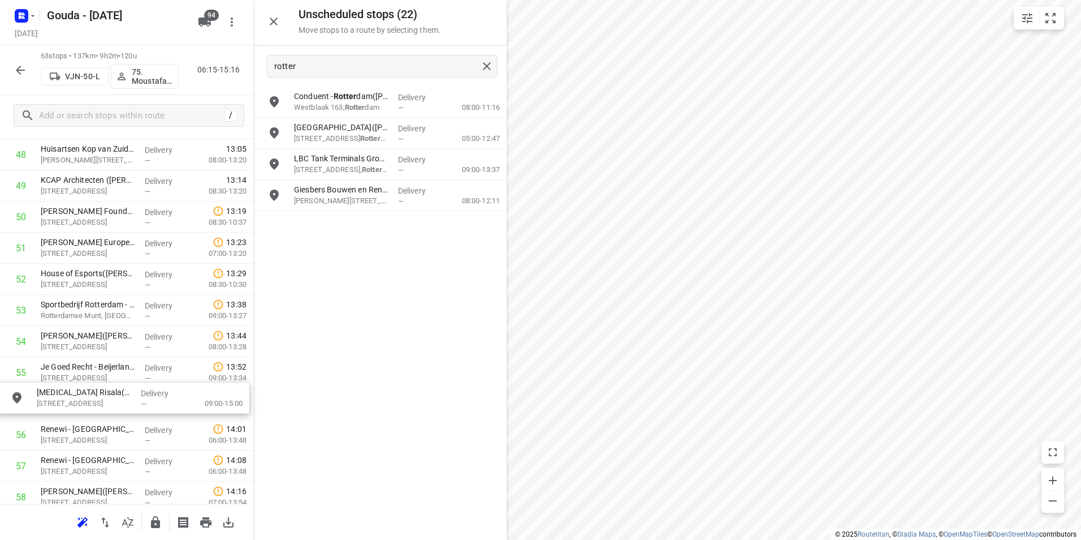
drag, startPoint x: 327, startPoint y: 105, endPoint x: 68, endPoint y: 399, distance: 391.4
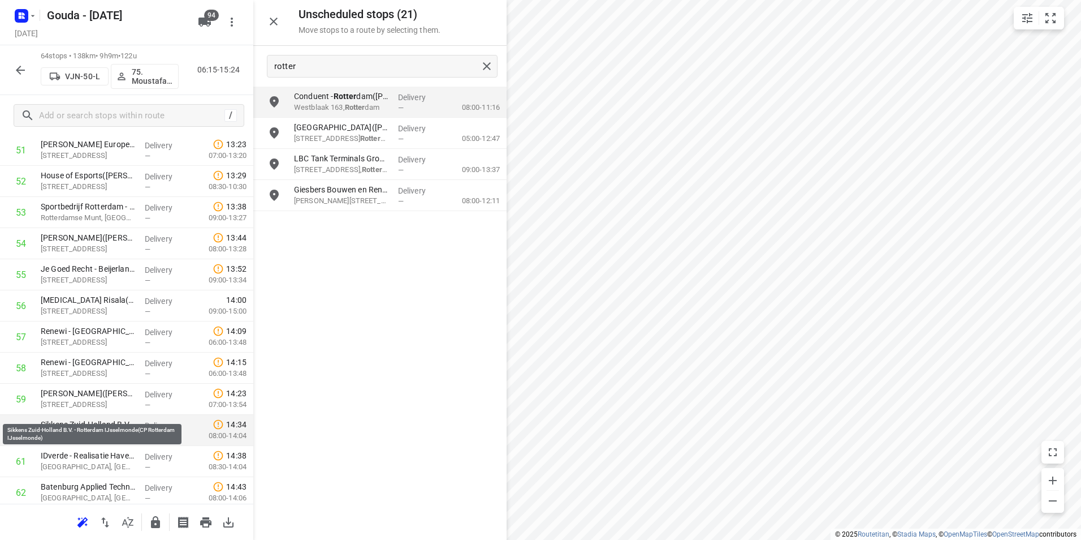
scroll to position [1660, 0]
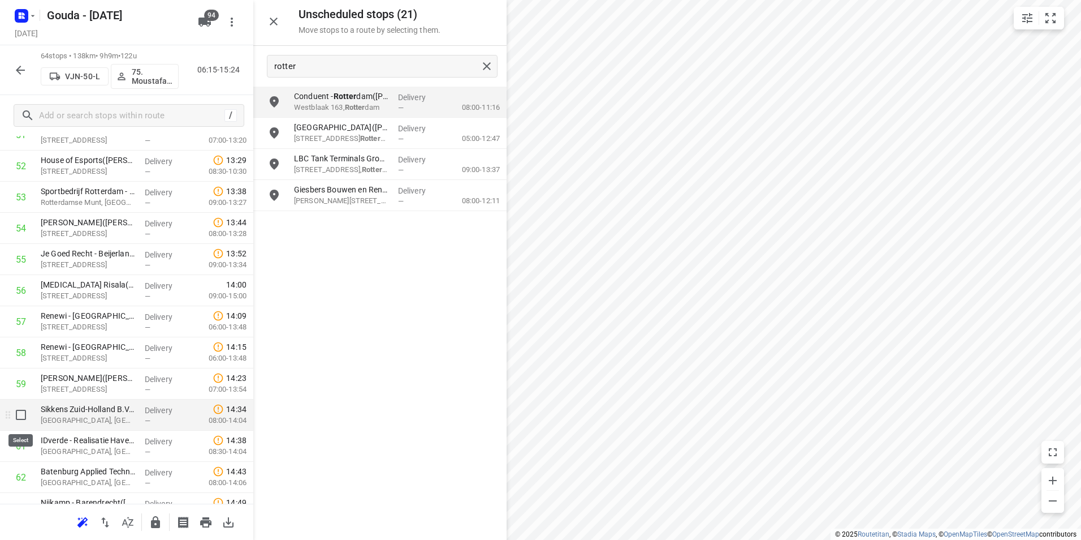
click at [21, 413] on input "checkbox" at bounding box center [21, 414] width 23 height 23
checkbox input "true"
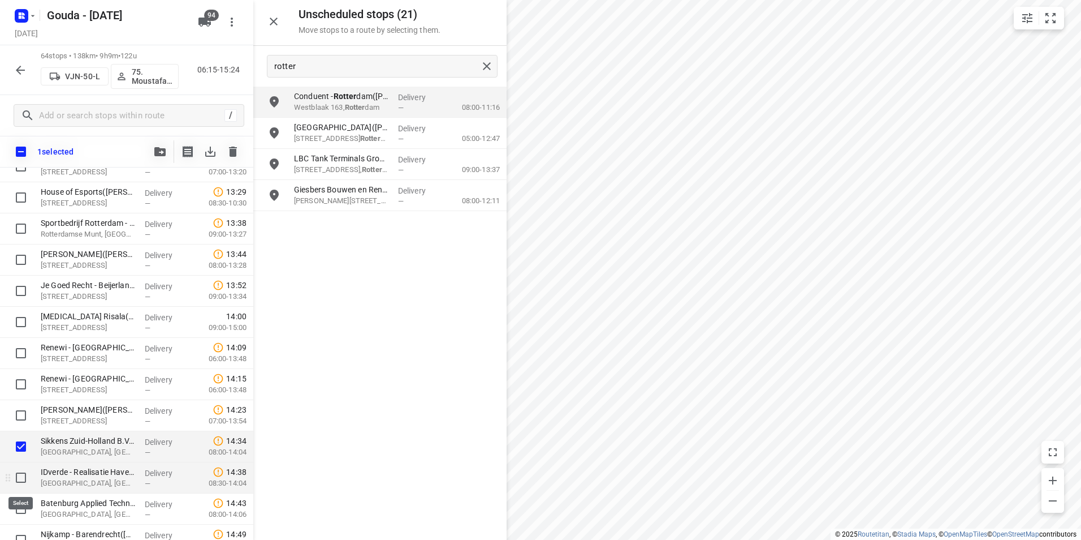
click at [19, 476] on input "checkbox" at bounding box center [21, 477] width 23 height 23
checkbox input "true"
click at [21, 505] on input "checkbox" at bounding box center [21, 508] width 23 height 23
checkbox input "true"
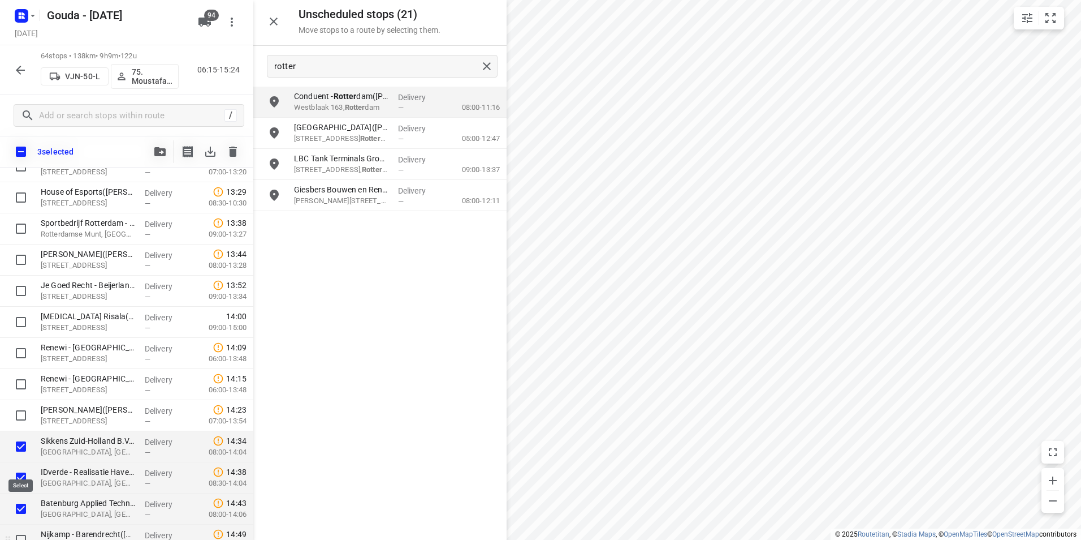
scroll to position [1717, 0]
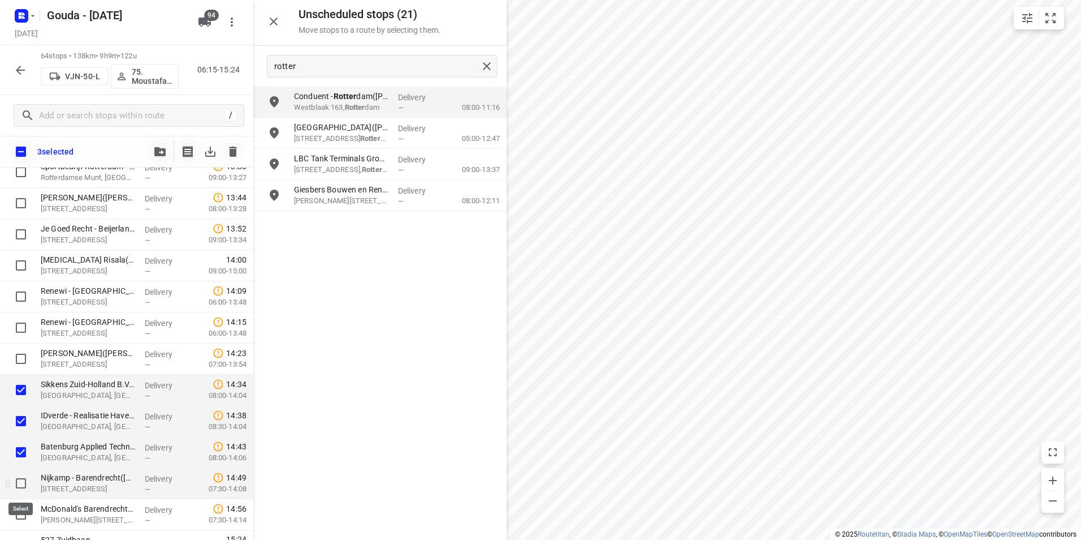
click at [23, 472] on input "checkbox" at bounding box center [21, 483] width 23 height 23
checkbox input "true"
click at [20, 512] on input "checkbox" at bounding box center [21, 514] width 23 height 23
checkbox input "true"
click at [161, 145] on button "button" at bounding box center [160, 151] width 23 height 23
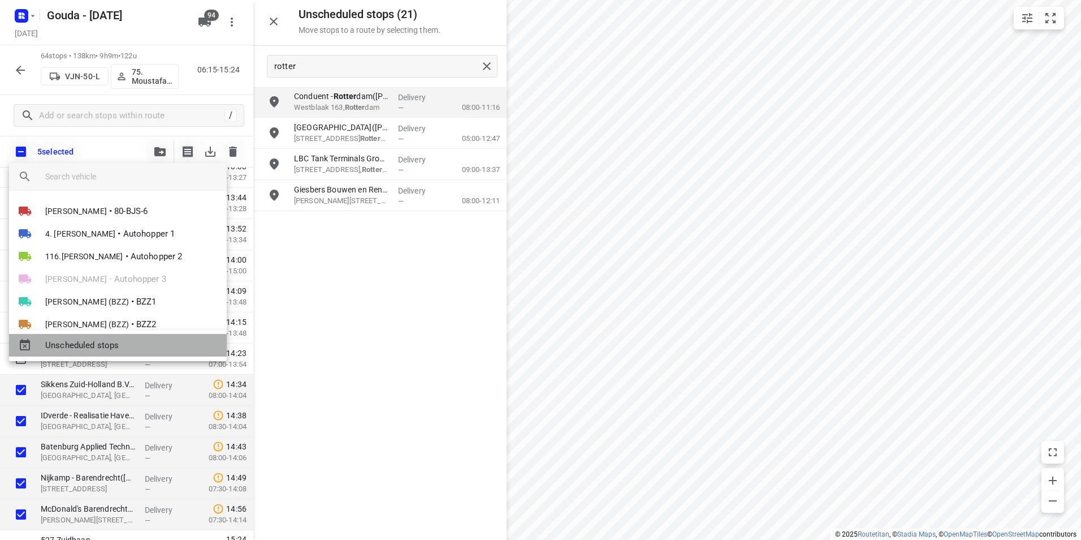
click at [102, 344] on span "Unscheduled stops" at bounding box center [131, 345] width 172 height 13
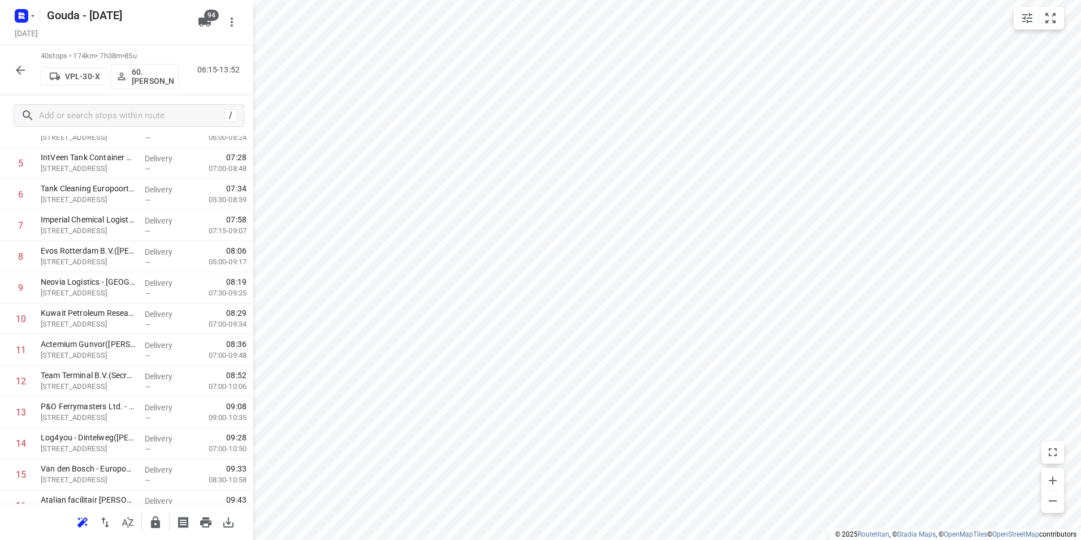
scroll to position [0, 0]
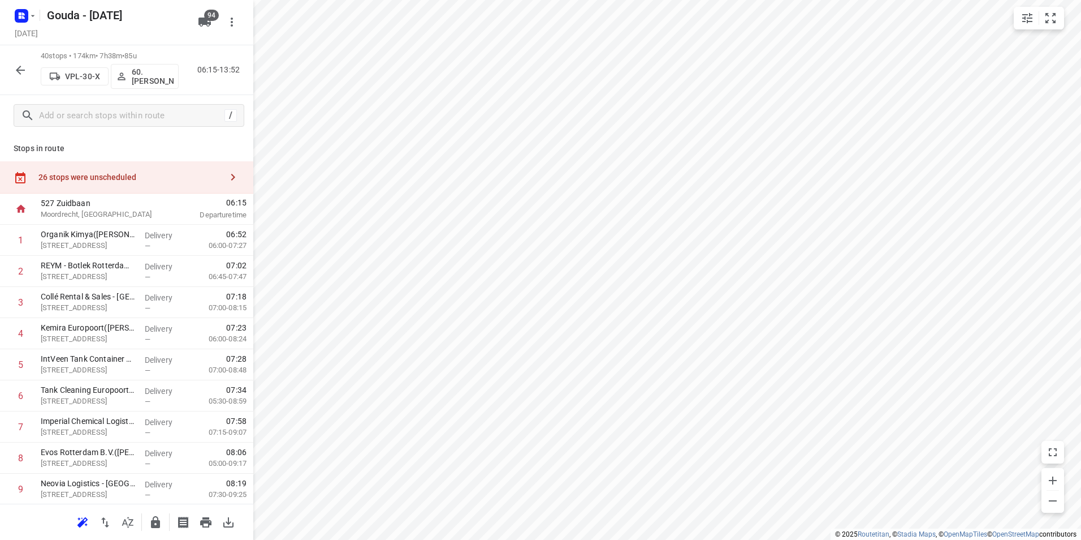
click at [158, 191] on div "26 stops were unscheduled" at bounding box center [126, 177] width 253 height 32
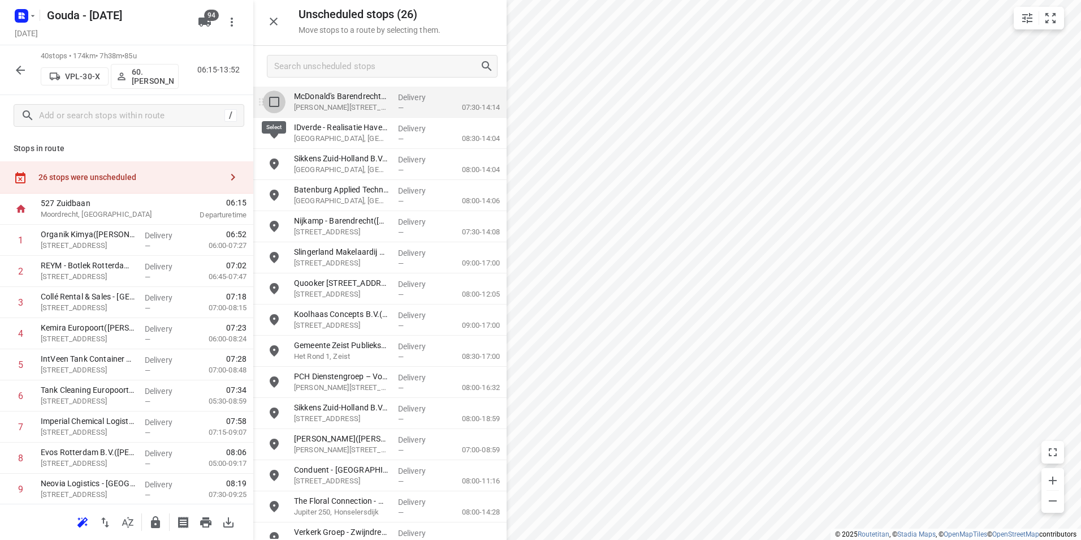
click at [274, 100] on input "grid" at bounding box center [274, 101] width 23 height 23
checkbox input "true"
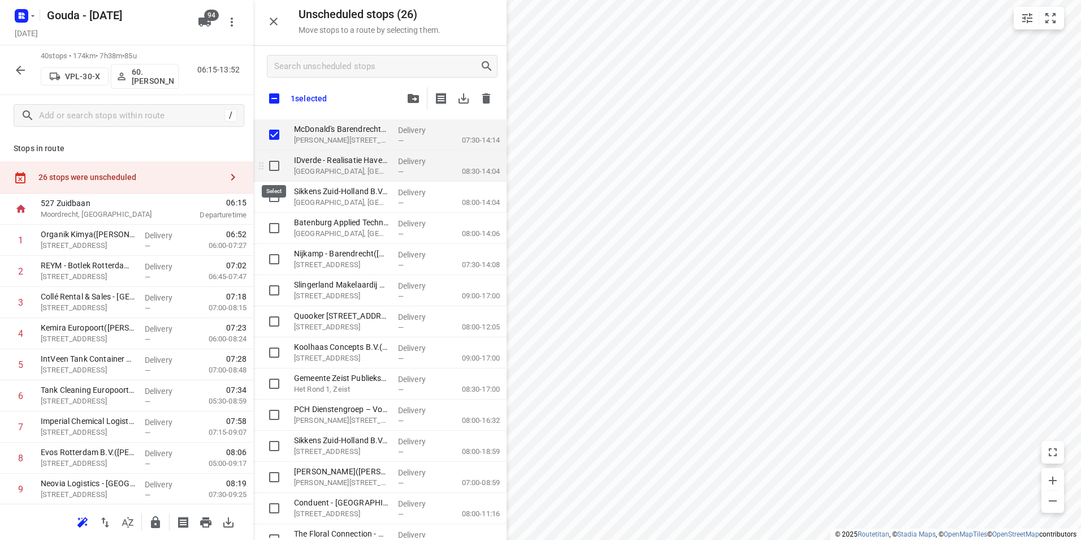
click at [274, 163] on input "grid" at bounding box center [274, 165] width 23 height 23
checkbox input "true"
click at [275, 198] on input "grid" at bounding box center [274, 196] width 23 height 23
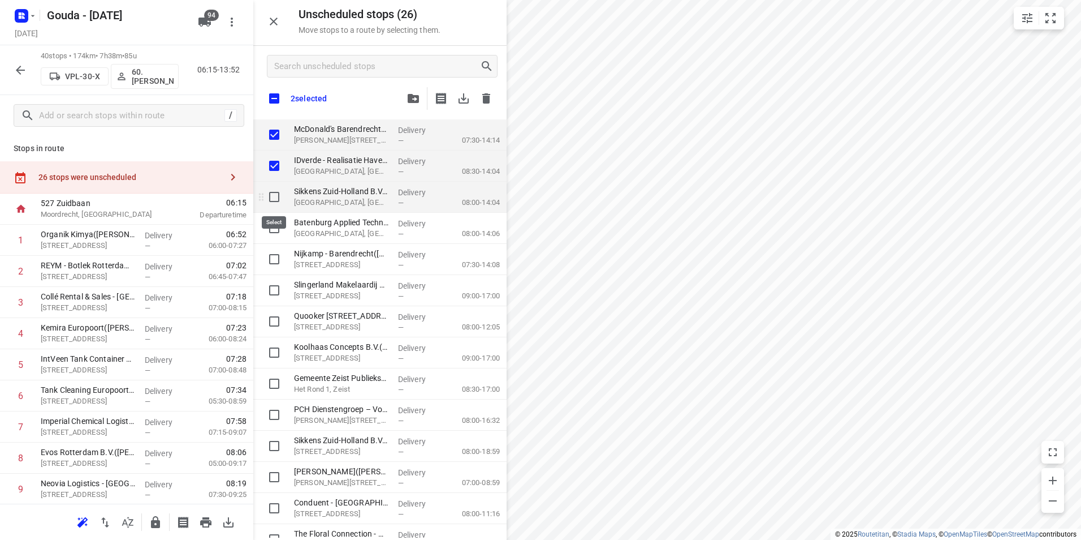
checkbox input "true"
click at [275, 228] on input "grid" at bounding box center [274, 228] width 23 height 23
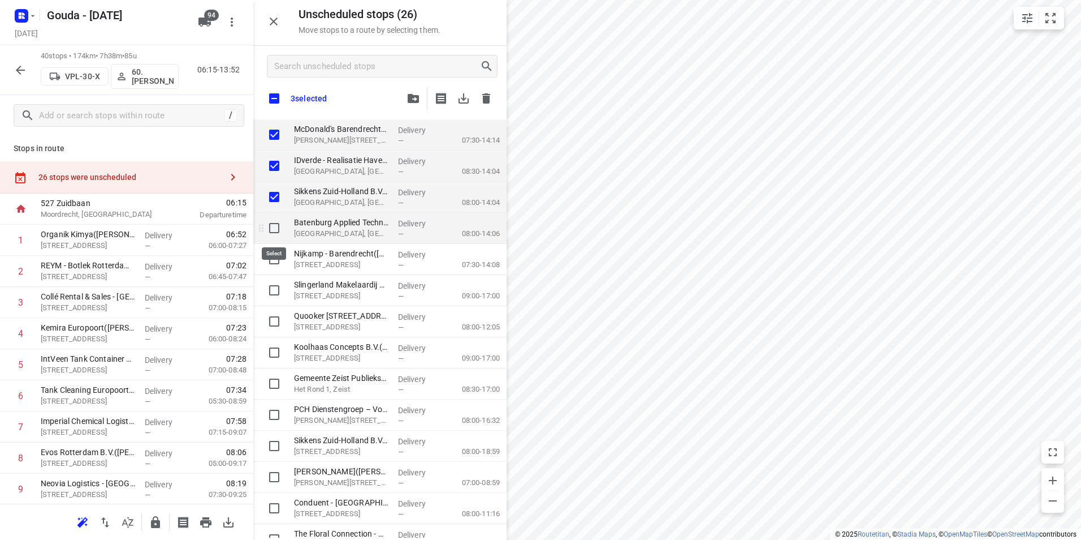
checkbox input "true"
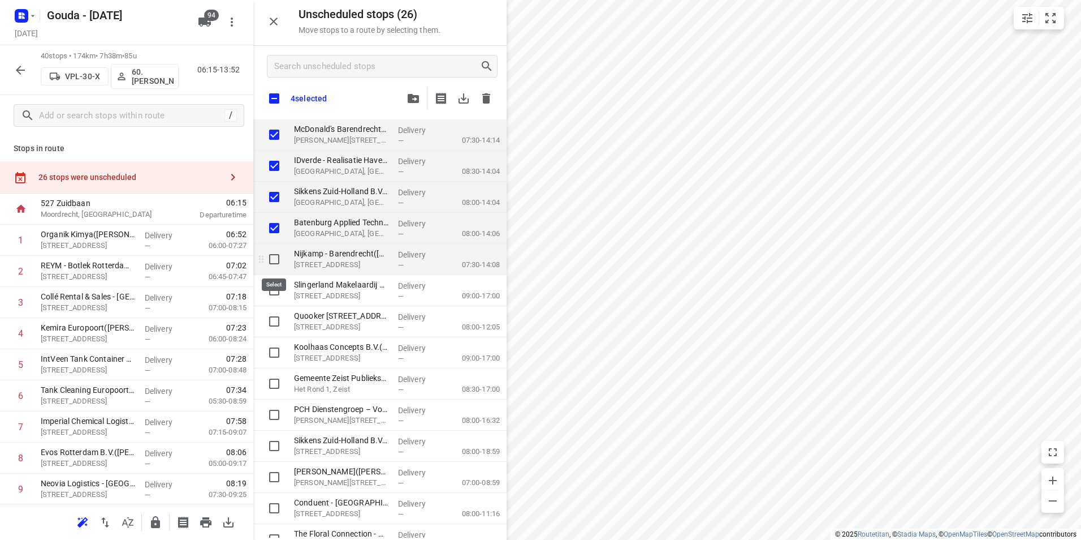
click at [275, 264] on input "grid" at bounding box center [274, 259] width 23 height 23
checkbox input "true"
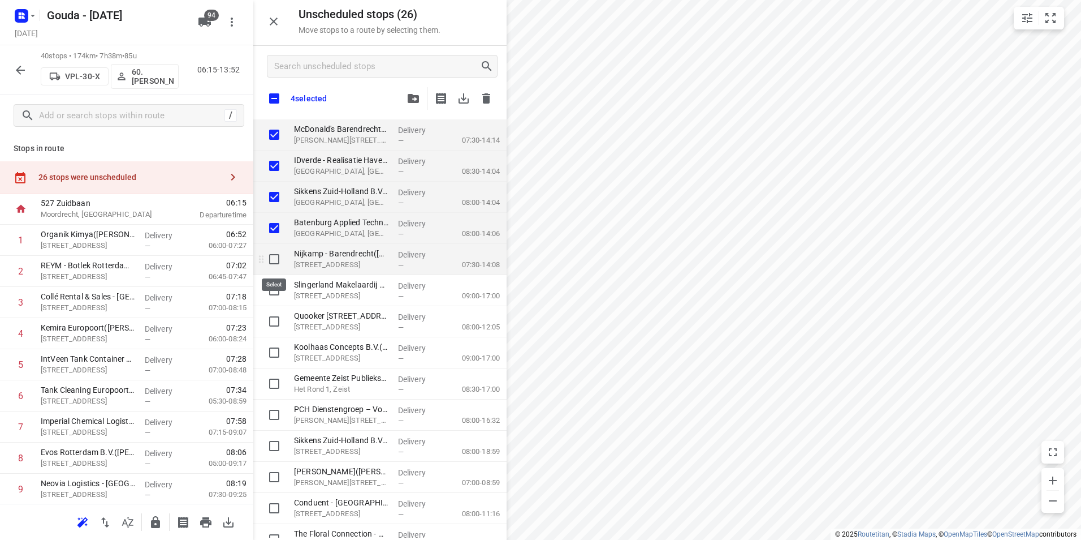
checkbox input "true"
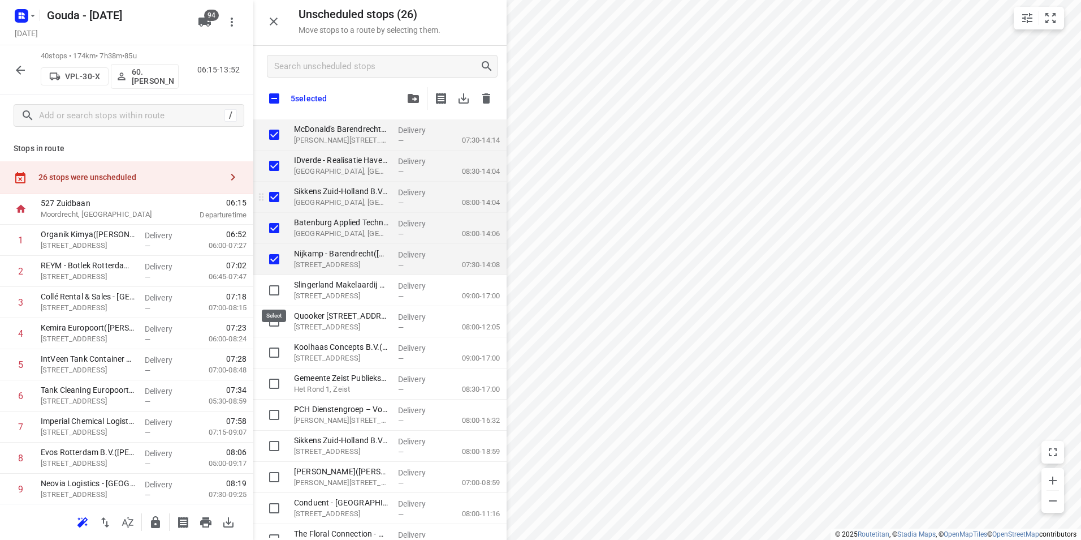
checkbox input "true"
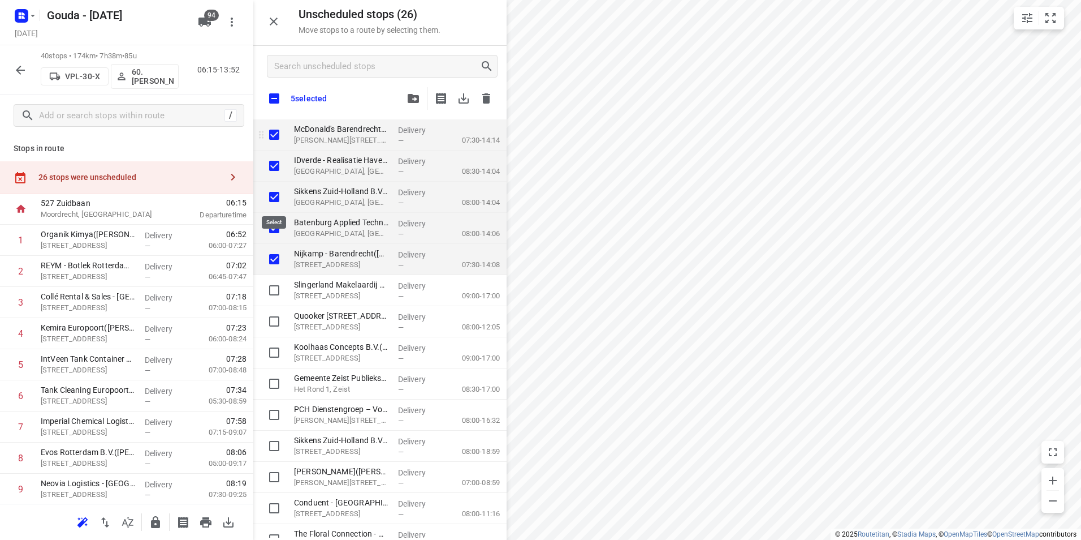
checkbox input "true"
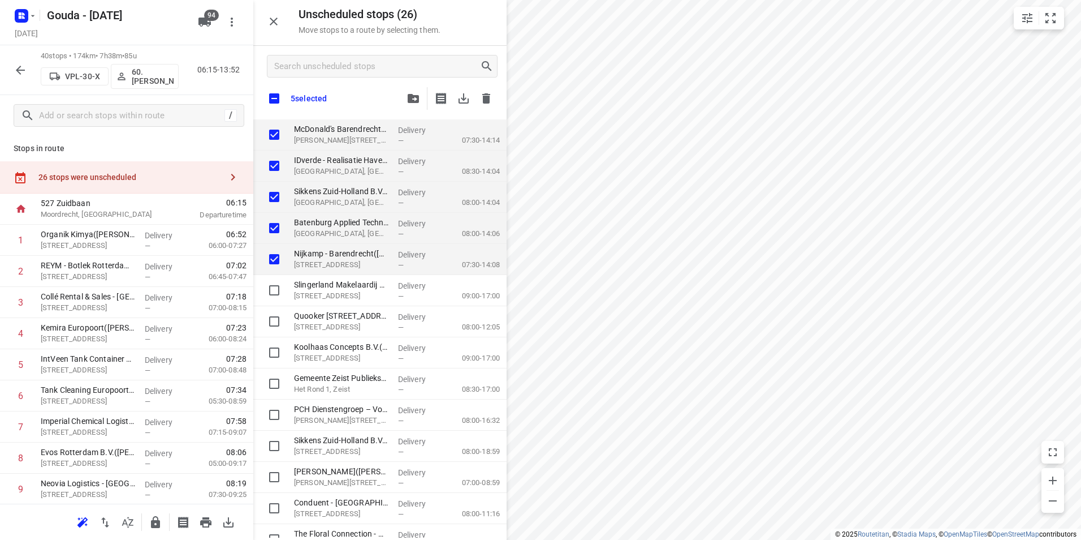
checkbox input "true"
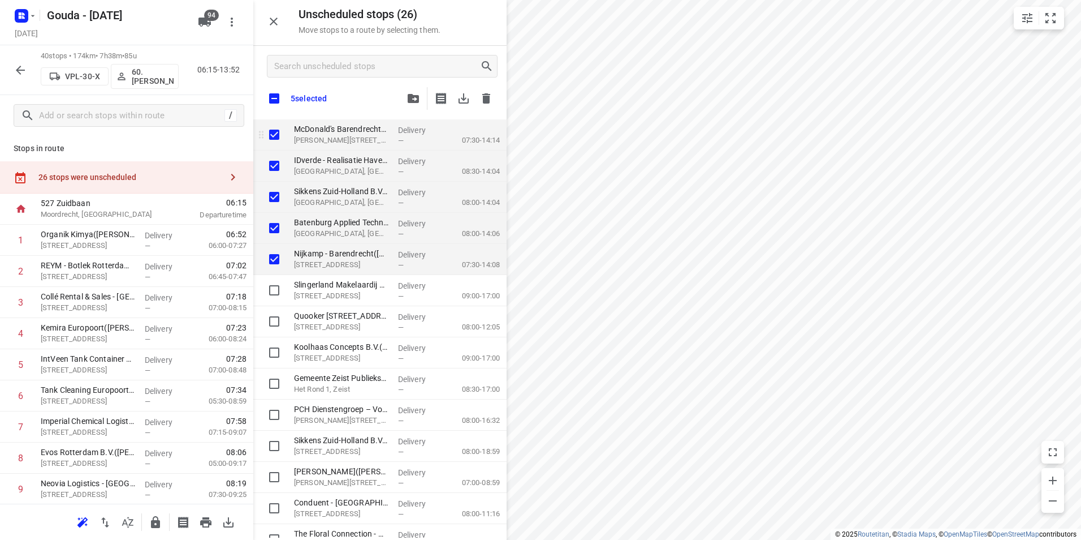
checkbox input "true"
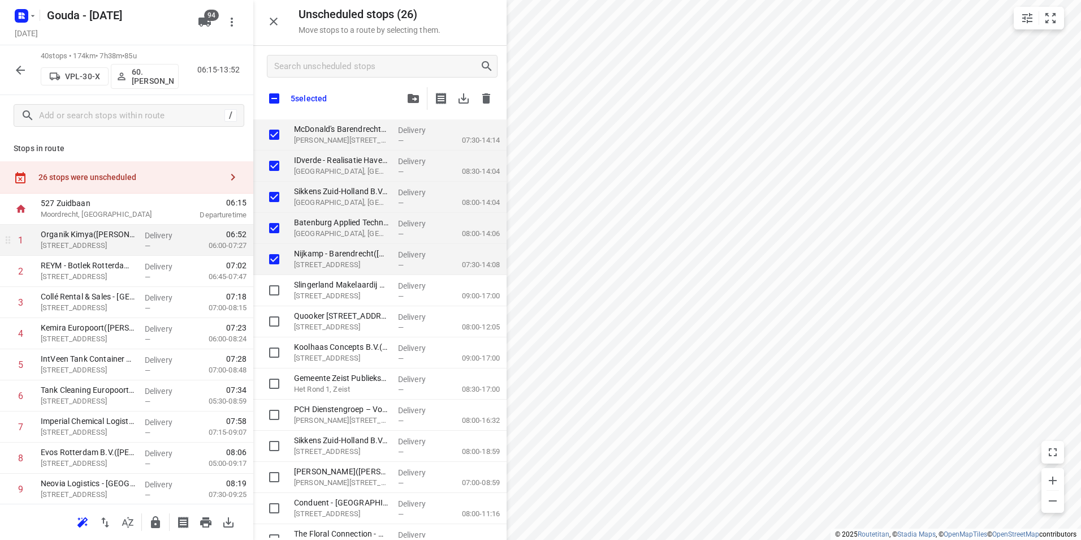
checkbox input "true"
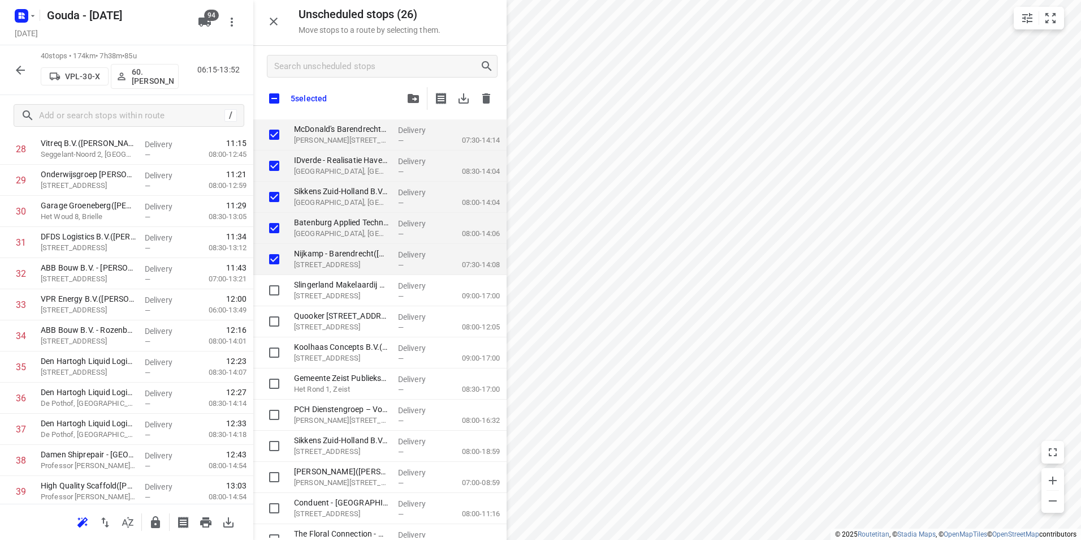
scroll to position [996, 0]
checkbox input "true"
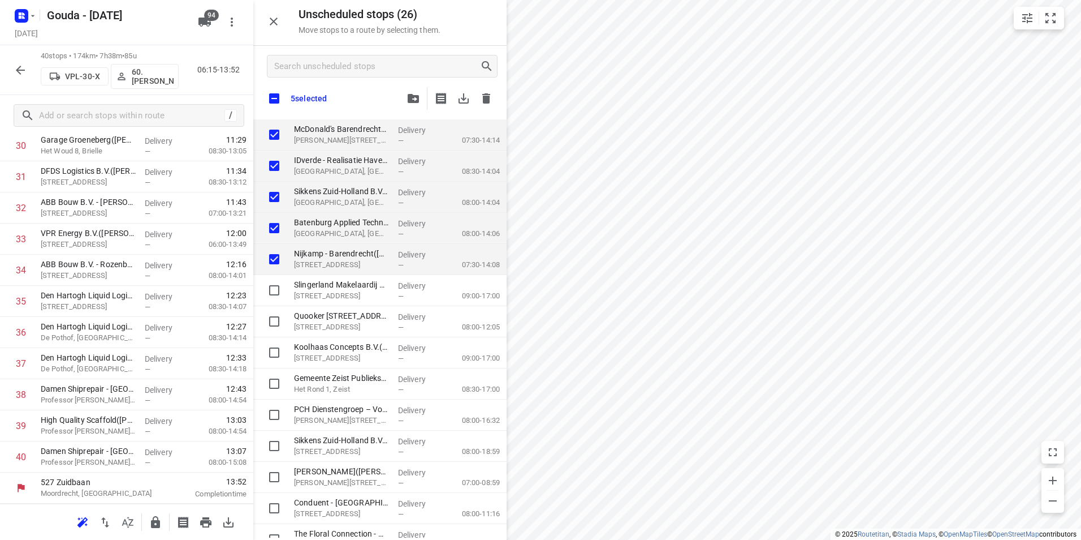
checkbox input "true"
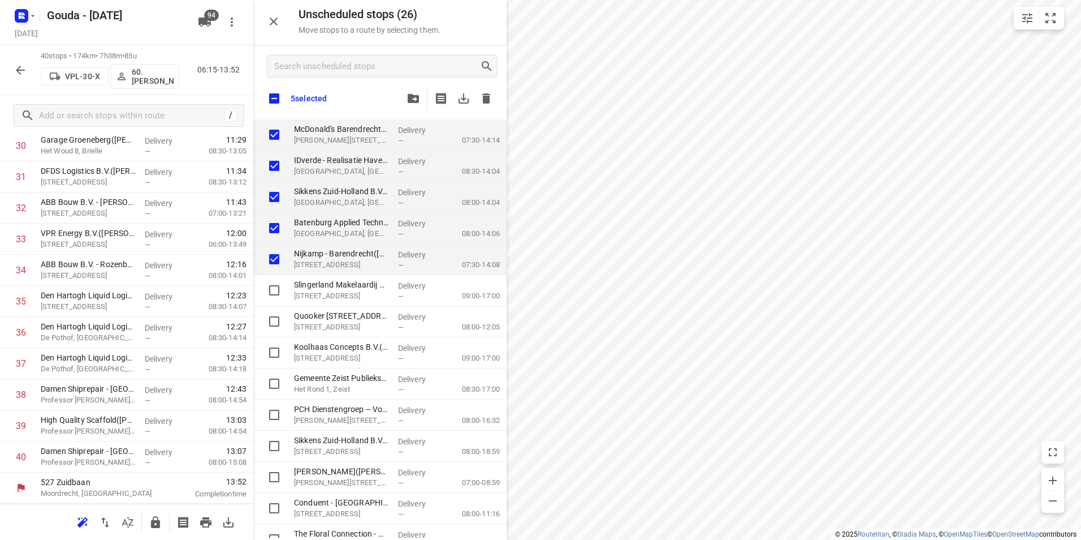
checkbox input "true"
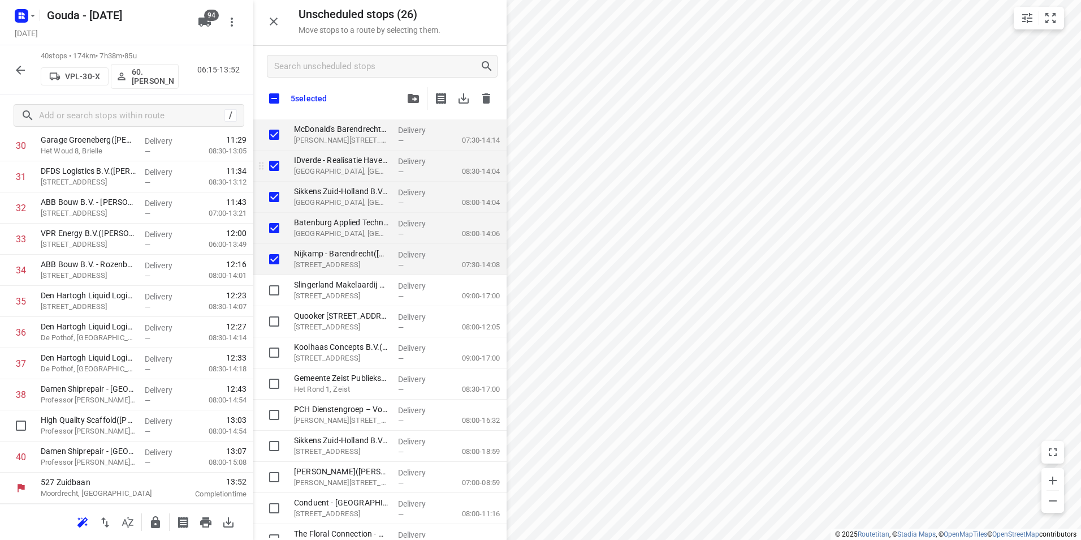
checkbox input "true"
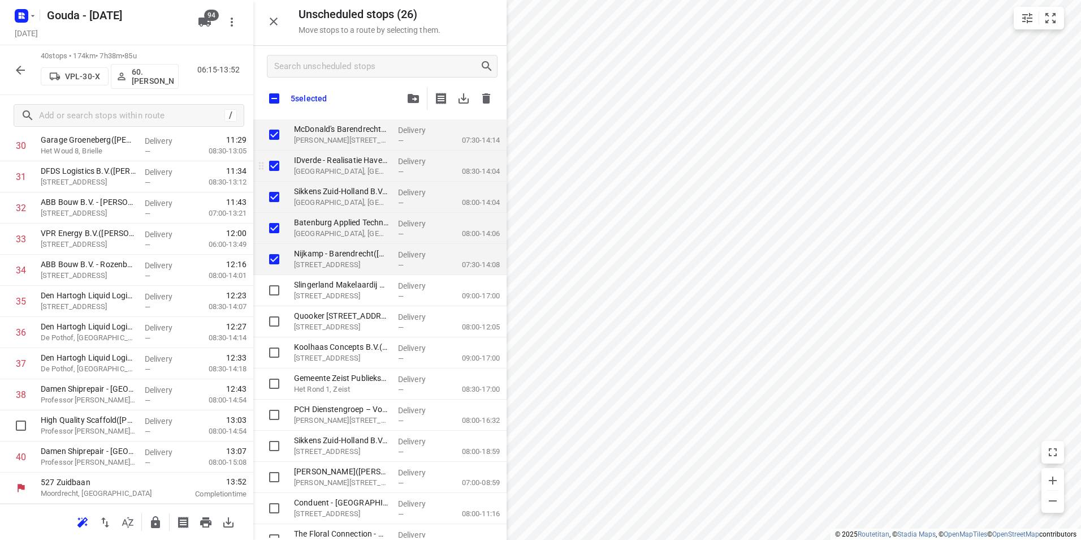
checkbox input "true"
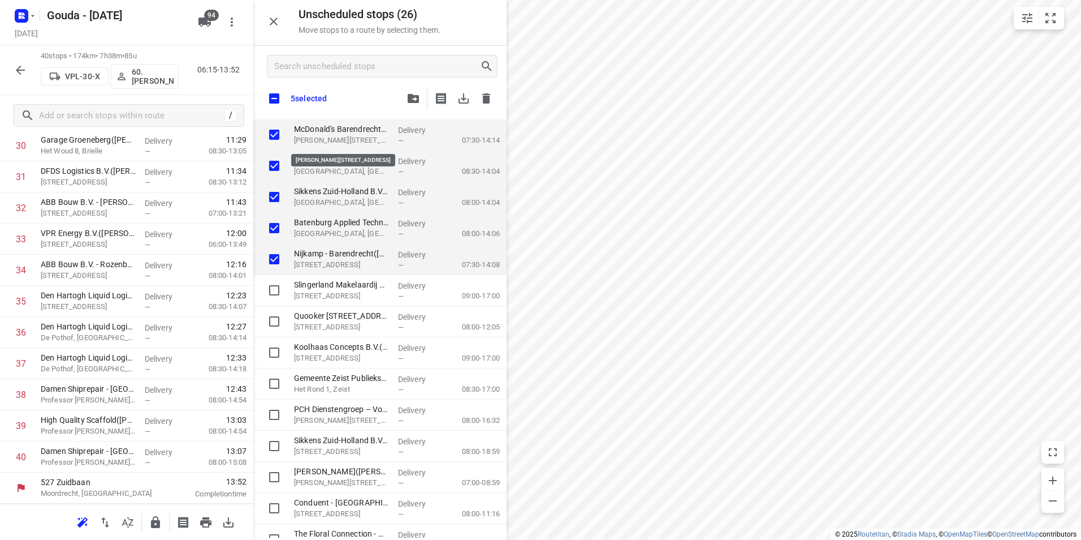
checkbox input "true"
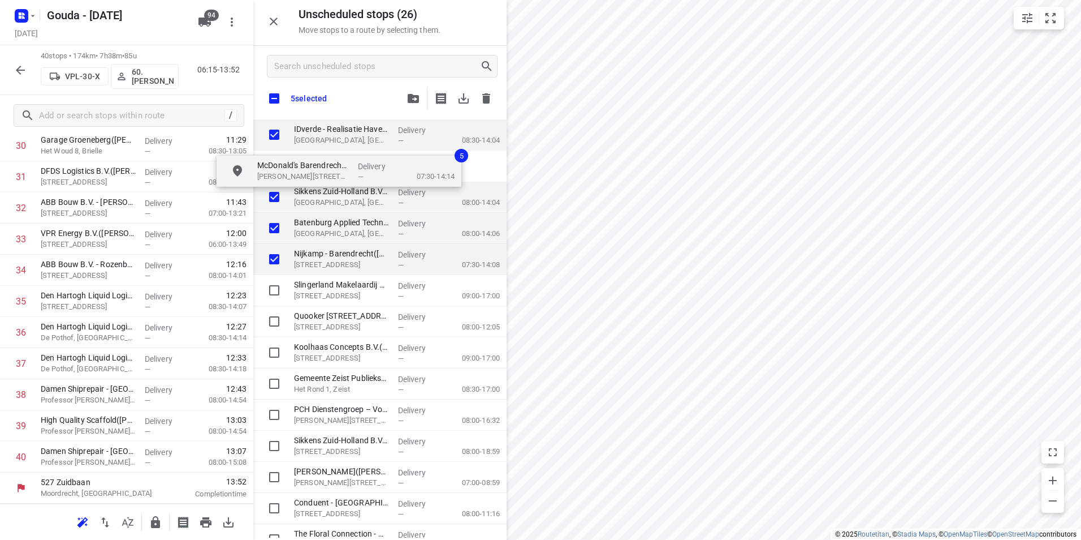
checkbox input "true"
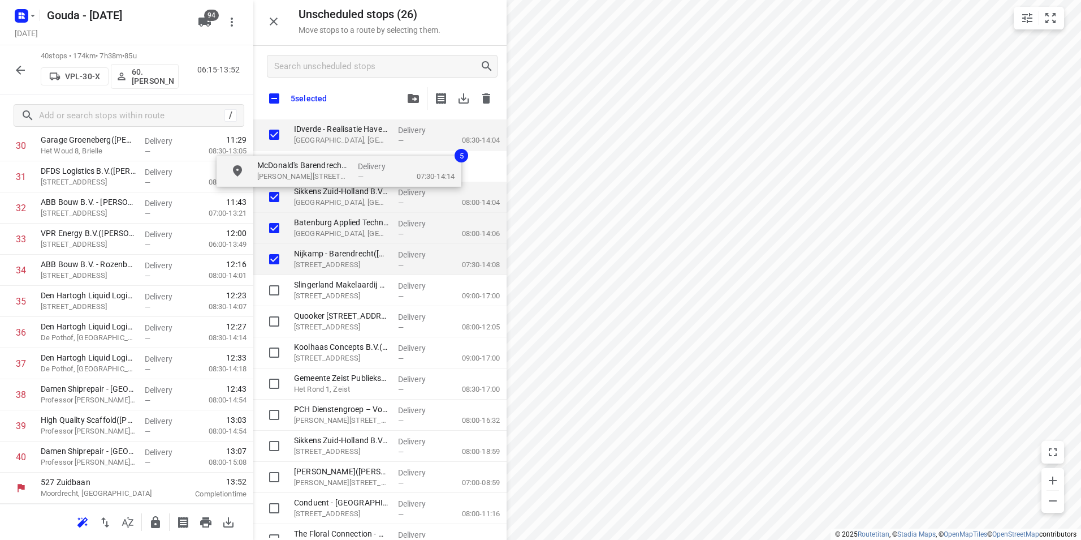
checkbox input "true"
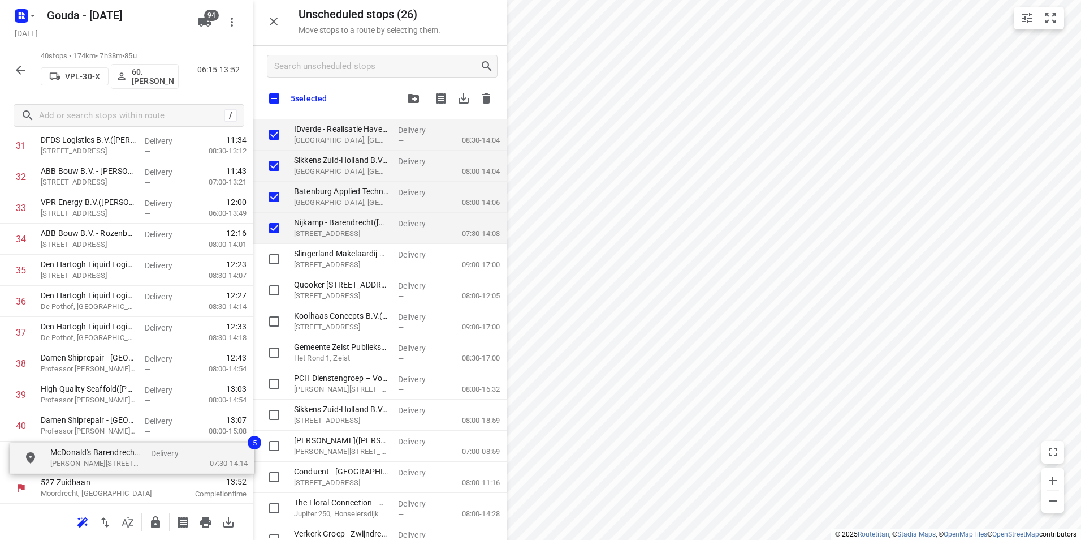
drag, startPoint x: 314, startPoint y: 140, endPoint x: 66, endPoint y: 471, distance: 413.3
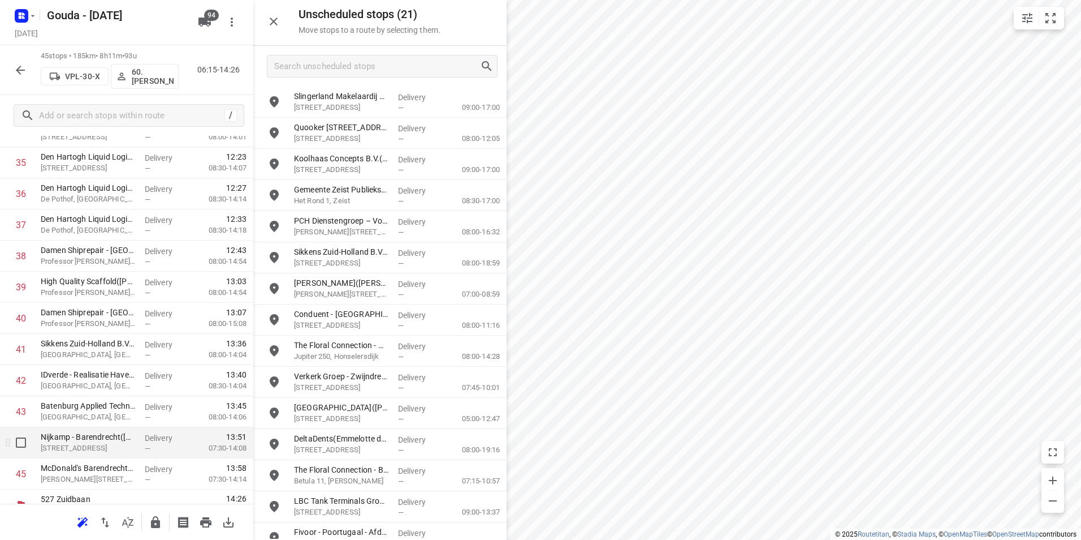
scroll to position [1152, 0]
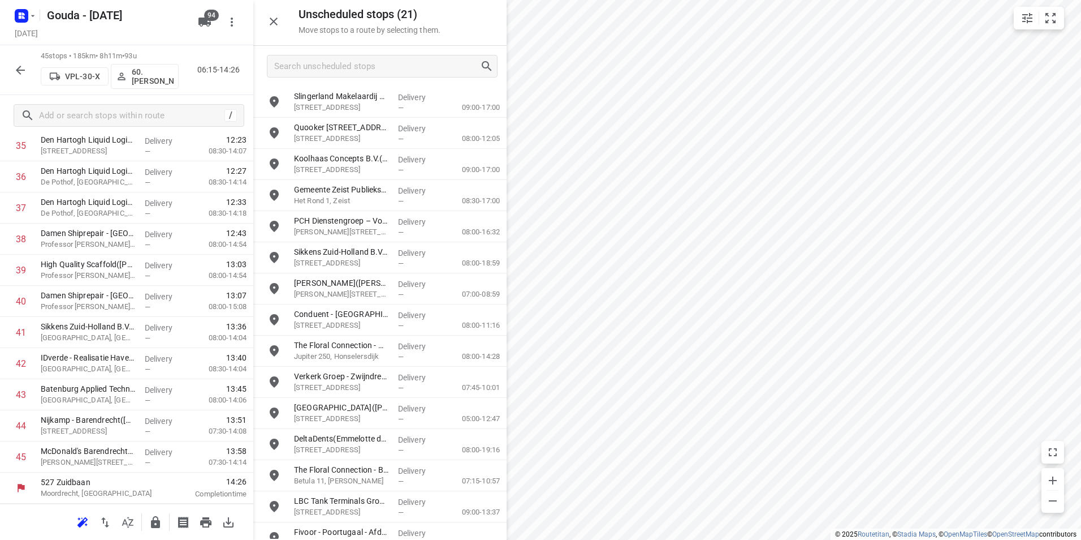
click at [156, 524] on icon "button" at bounding box center [156, 522] width 14 height 14
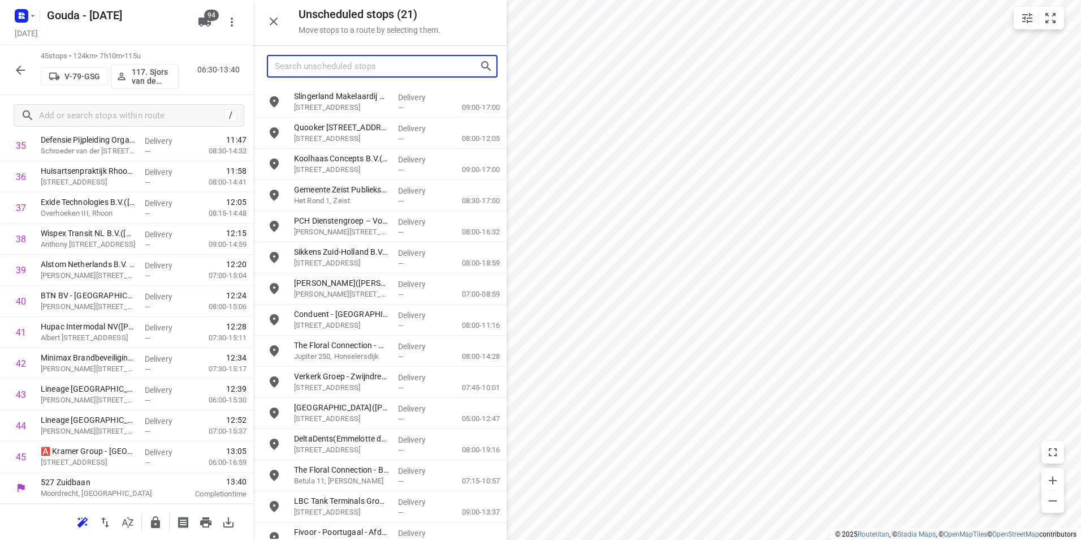
click at [381, 64] on input "Search unscheduled stops" at bounding box center [377, 67] width 205 height 18
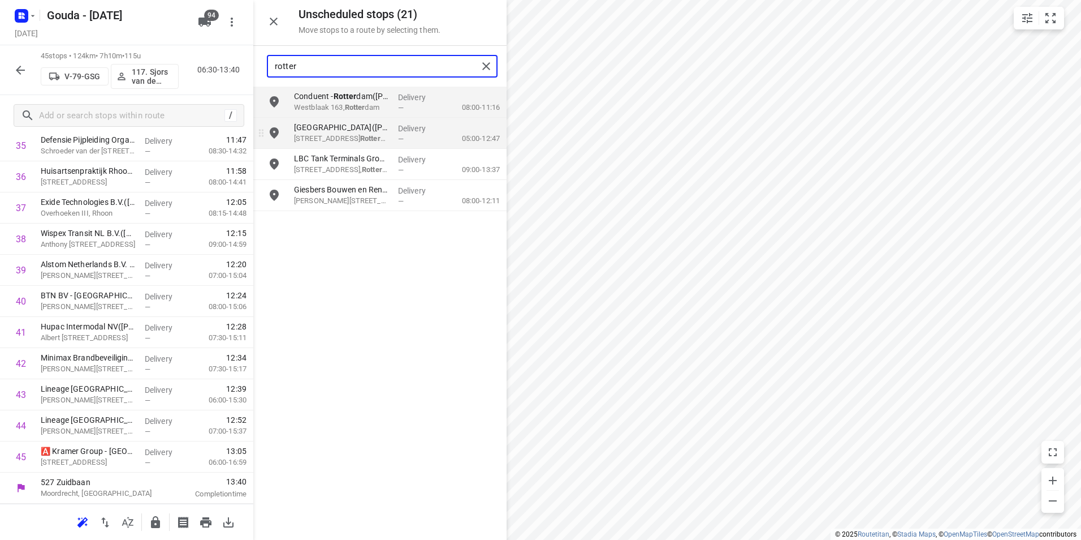
type input "rotter"
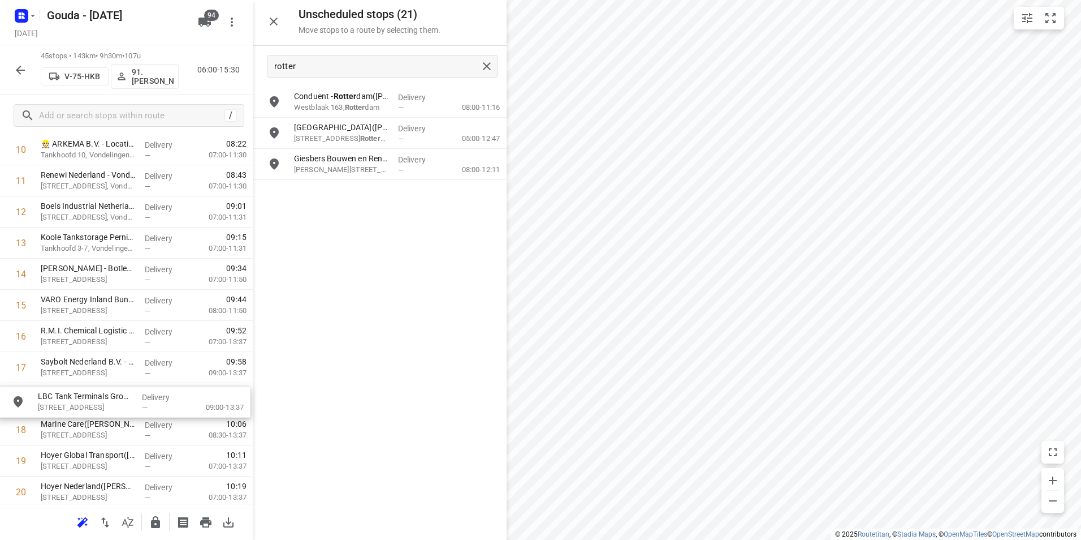
scroll to position [371, 0]
drag, startPoint x: 311, startPoint y: 162, endPoint x: 54, endPoint y: 396, distance: 347.5
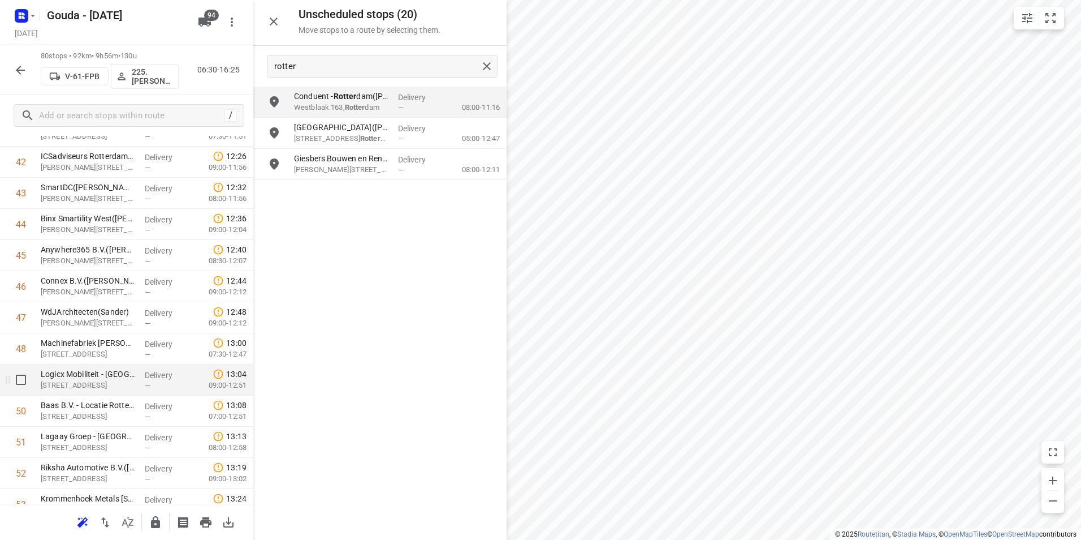
scroll to position [1389, 0]
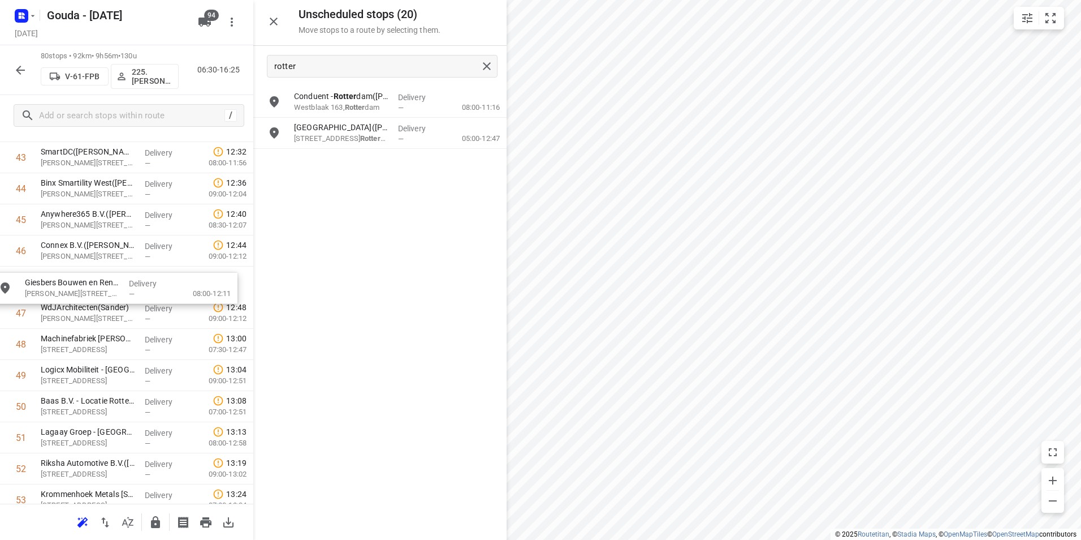
drag, startPoint x: 356, startPoint y: 157, endPoint x: 83, endPoint y: 284, distance: 300.8
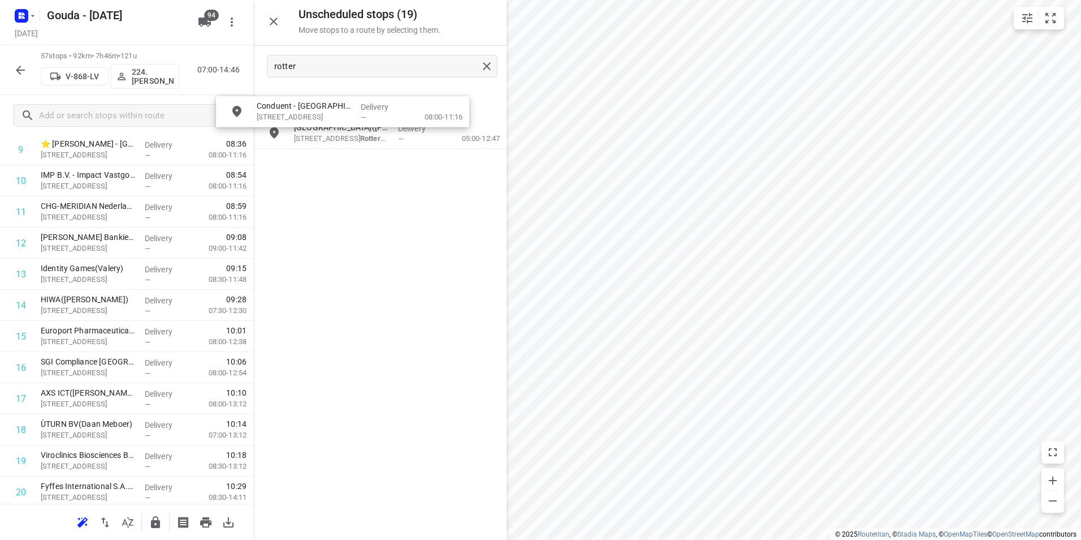
scroll to position [310, 0]
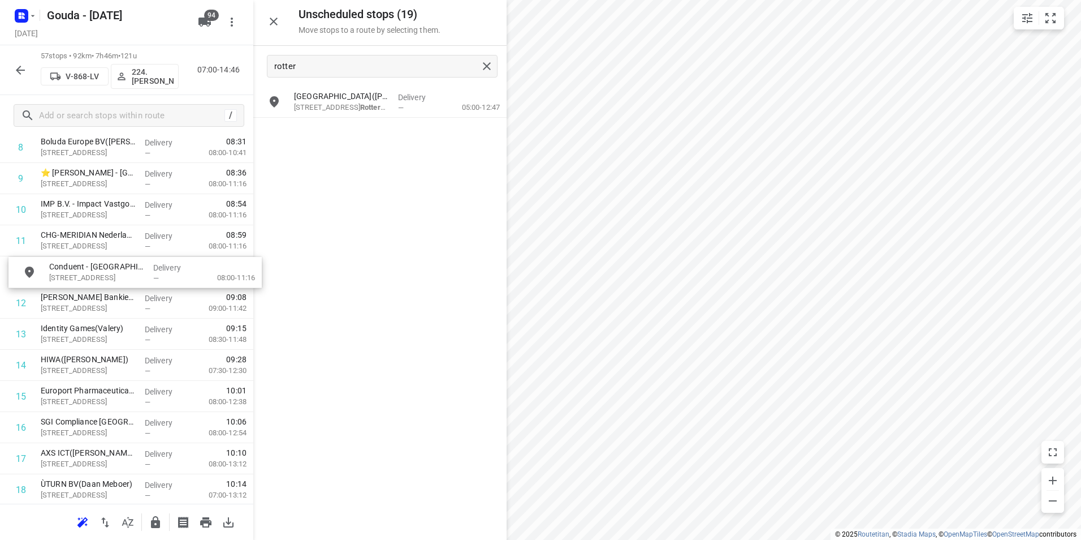
drag, startPoint x: 365, startPoint y: 102, endPoint x: 116, endPoint y: 275, distance: 302.8
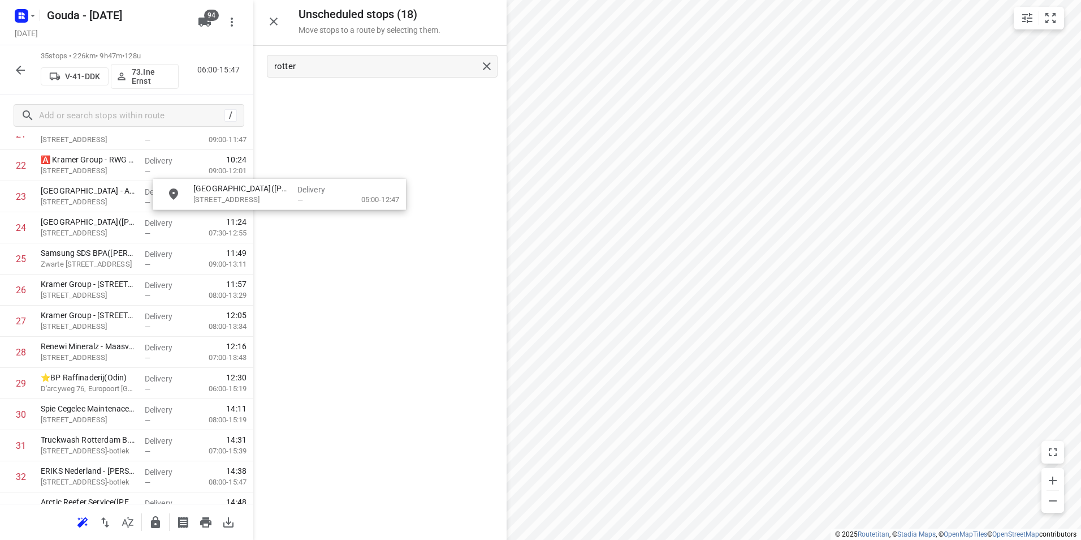
scroll to position [727, 0]
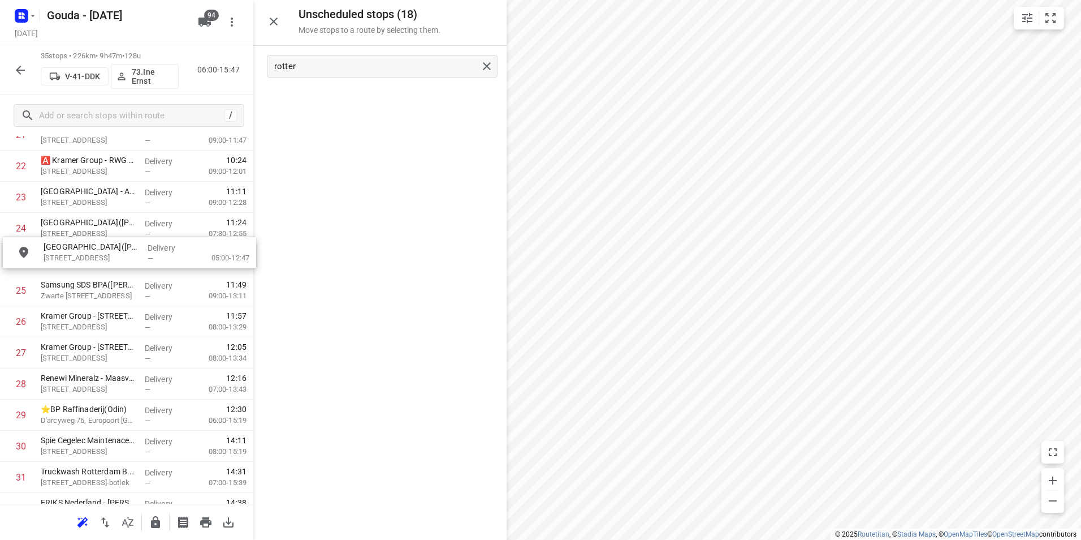
drag, startPoint x: 357, startPoint y: 100, endPoint x: 88, endPoint y: 269, distance: 318.2
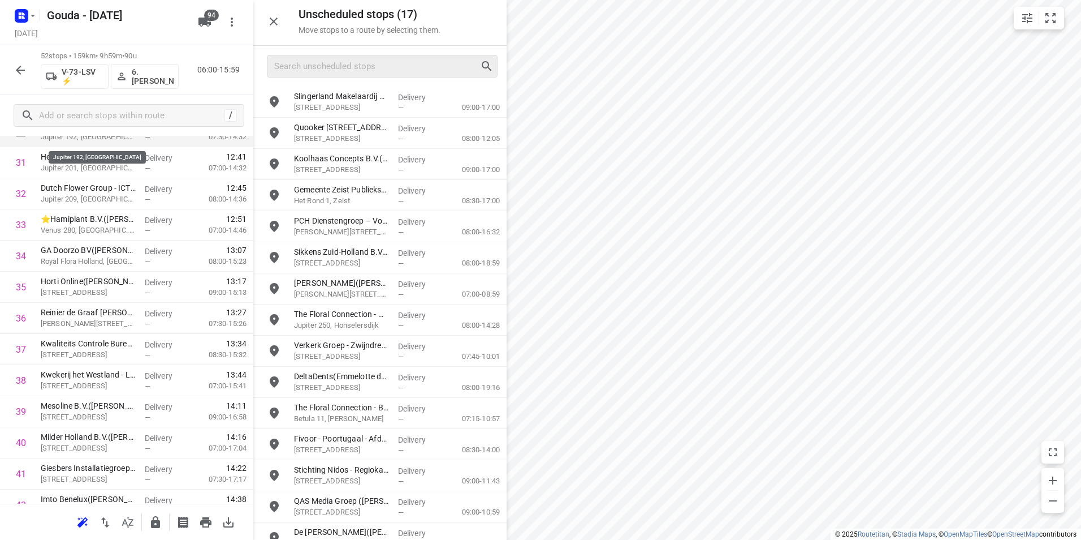
scroll to position [1010, 0]
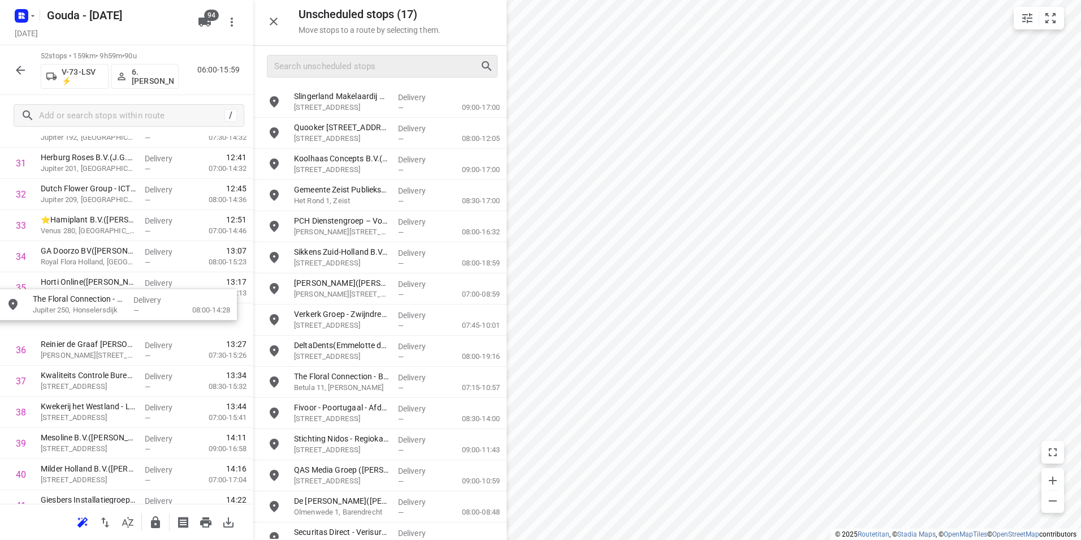
drag, startPoint x: 346, startPoint y: 317, endPoint x: 87, endPoint y: 283, distance: 261.7
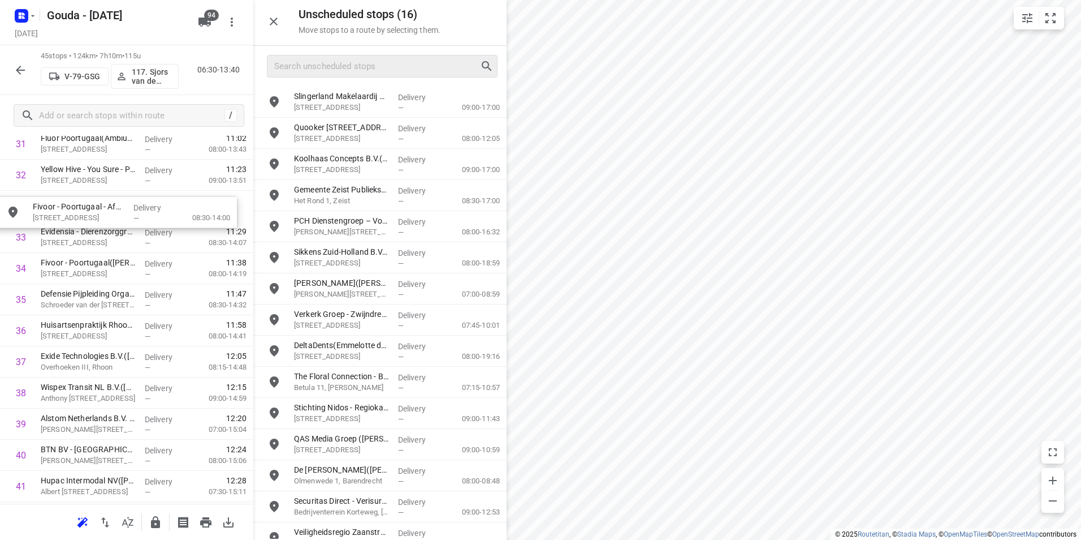
drag, startPoint x: 342, startPoint y: 408, endPoint x: 76, endPoint y: 211, distance: 331.5
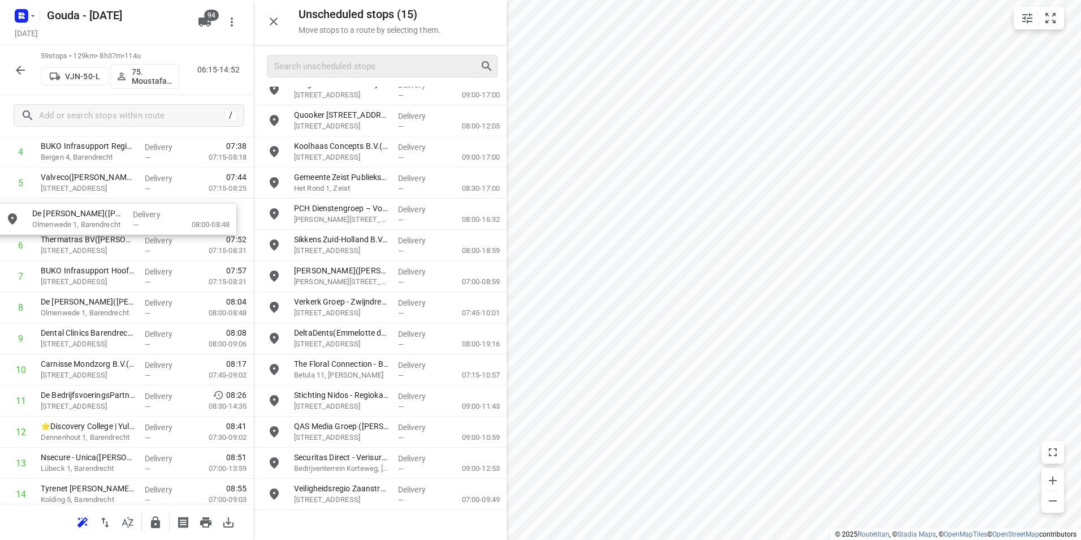
scroll to position [179, 0]
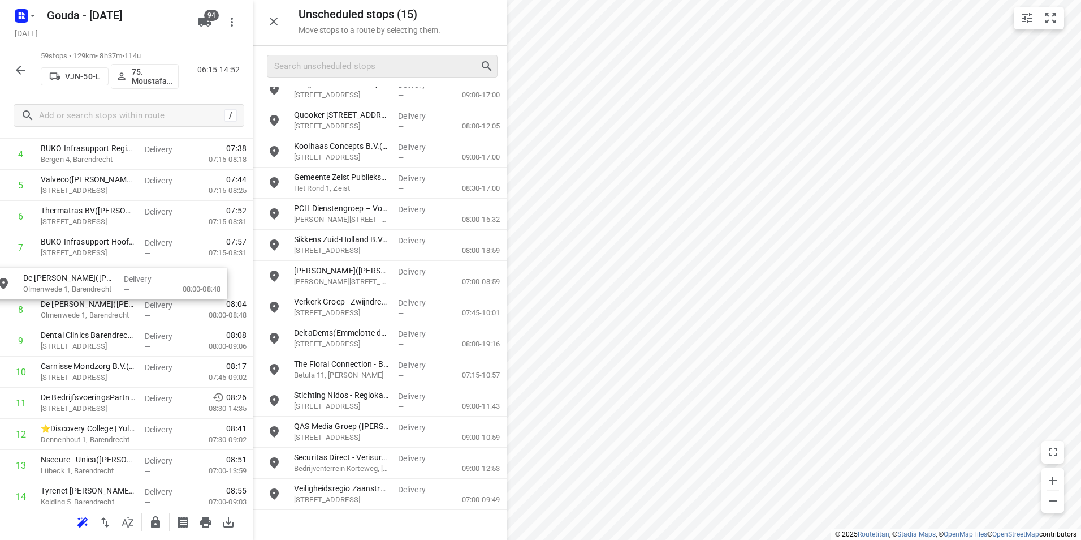
drag, startPoint x: 329, startPoint y: 460, endPoint x: 59, endPoint y: 291, distance: 318.1
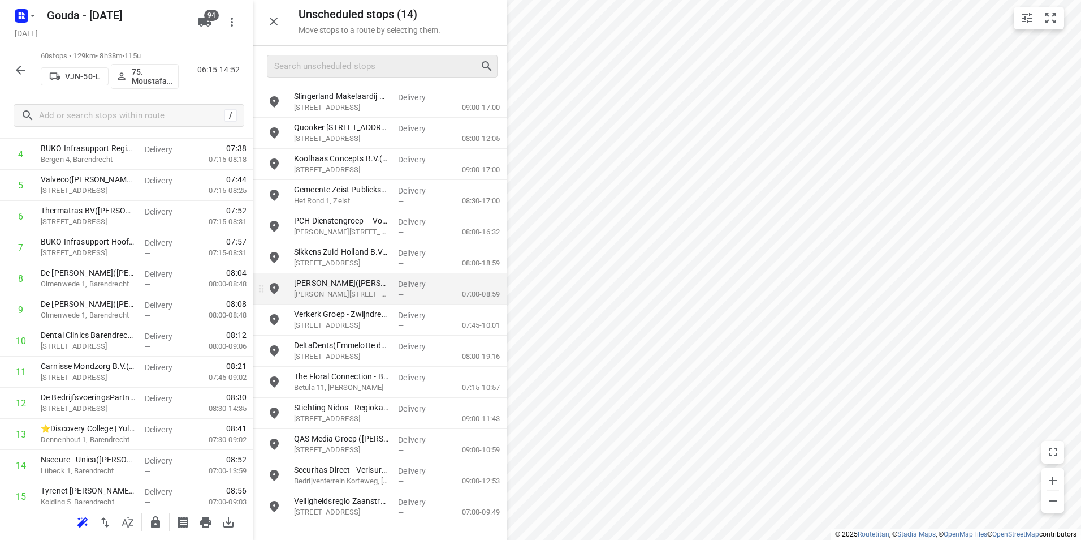
scroll to position [0, 0]
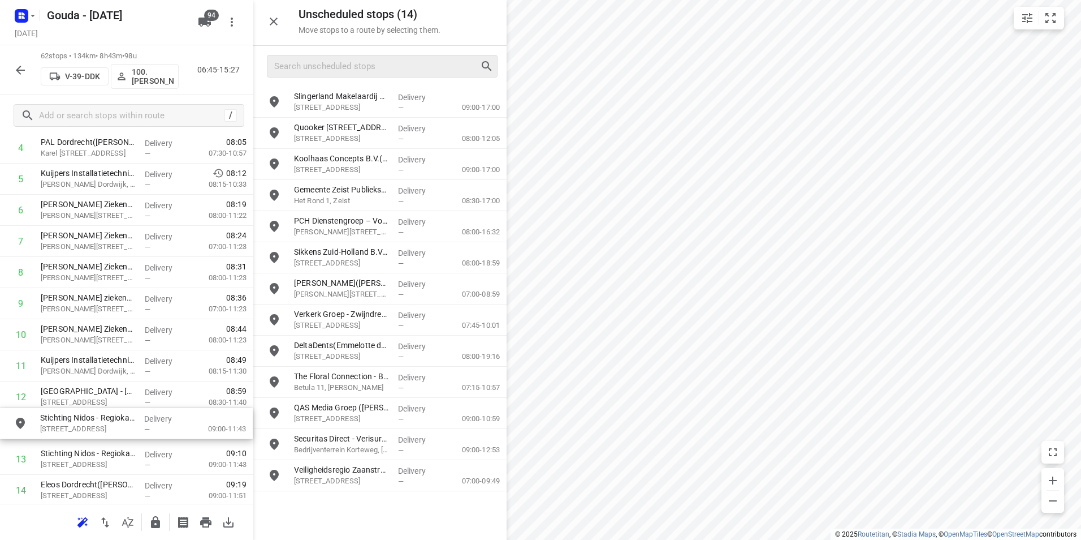
drag, startPoint x: 342, startPoint y: 408, endPoint x: 84, endPoint y: 419, distance: 257.5
click at [102, 454] on p "Stichting Nidos - Regiokantoor Drechtsteden([PERSON_NAME])" at bounding box center [88, 452] width 95 height 11
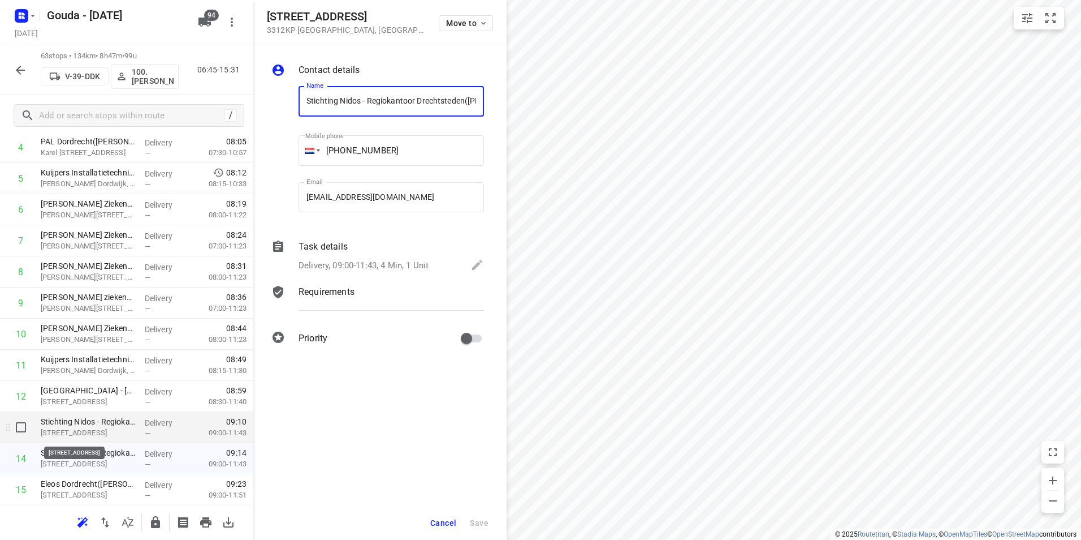
click at [103, 427] on p "[STREET_ADDRESS]" at bounding box center [88, 432] width 95 height 11
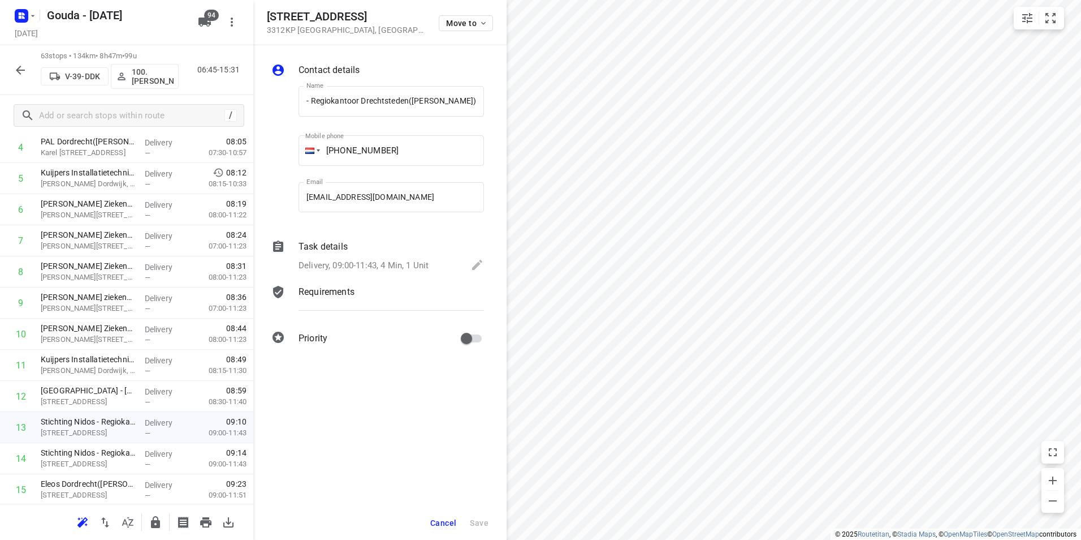
click at [362, 258] on div "Delivery, 09:00-11:43, 4 Min, 1 Unit" at bounding box center [391, 266] width 185 height 16
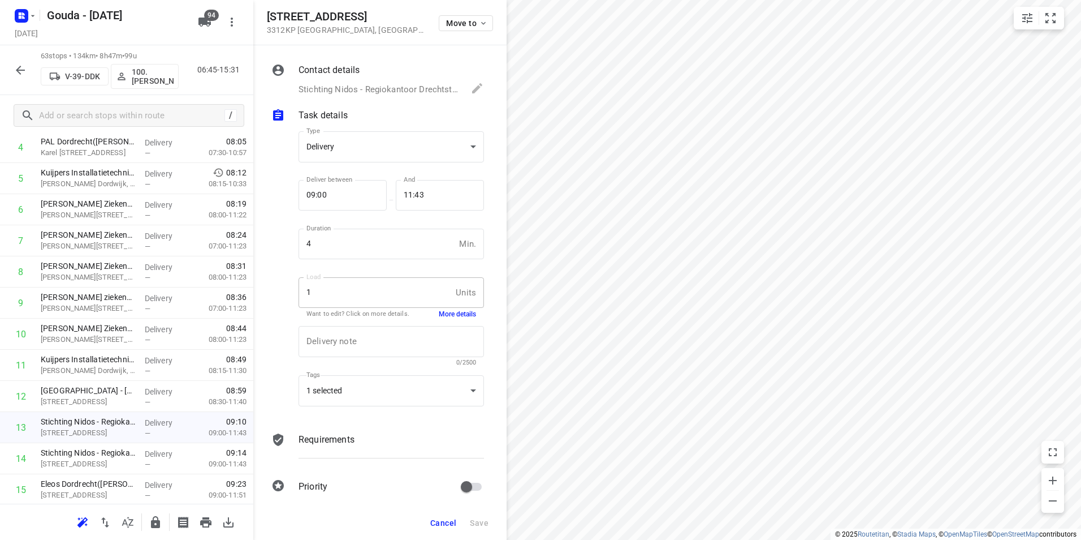
click at [446, 311] on button "More details" at bounding box center [457, 314] width 37 height 10
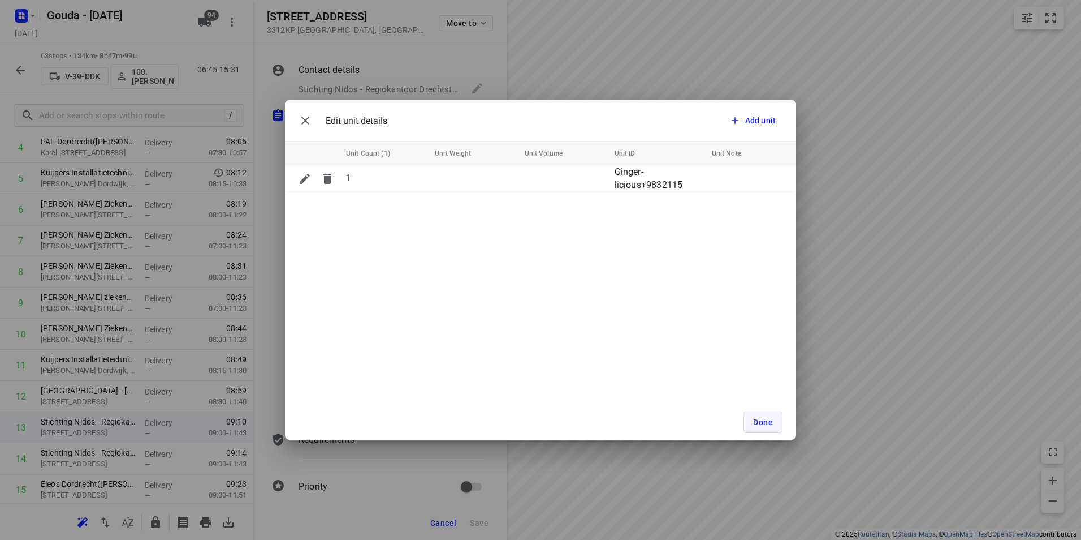
click at [772, 423] on button "Done" at bounding box center [763, 421] width 39 height 21
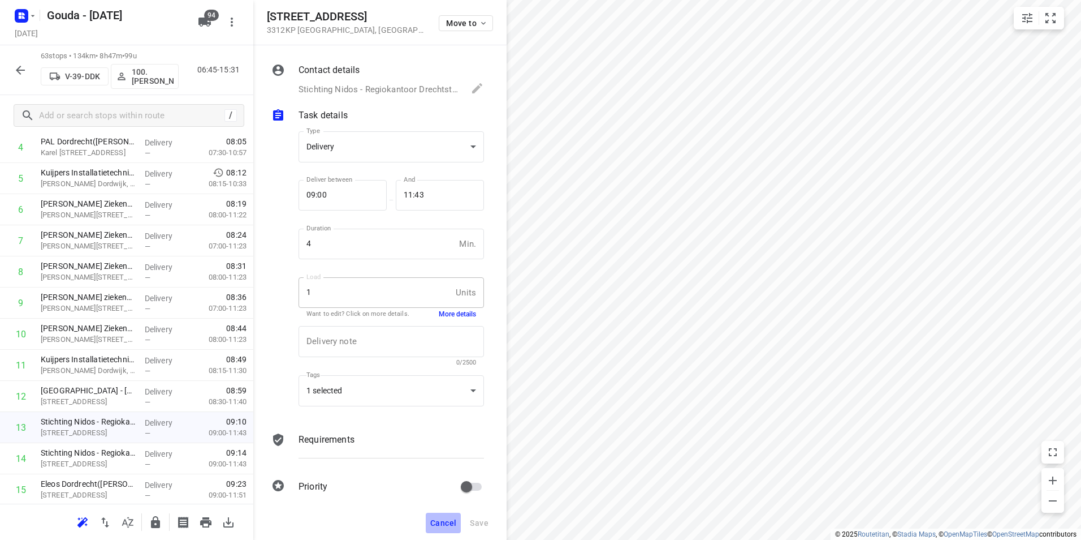
click at [434, 521] on span "Cancel" at bounding box center [443, 522] width 26 height 9
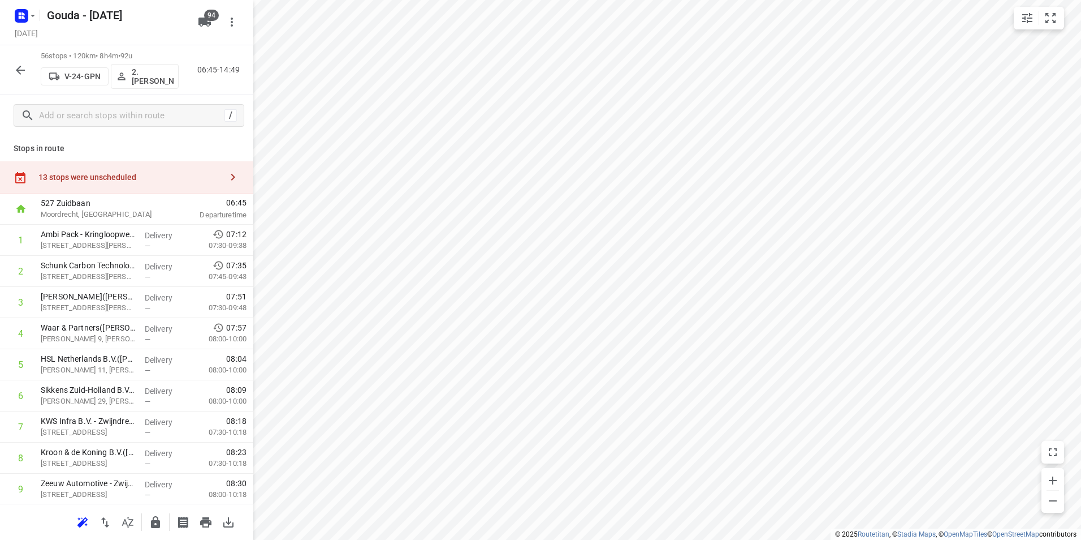
click at [137, 178] on div "13 stops were unscheduled" at bounding box center [129, 176] width 183 height 9
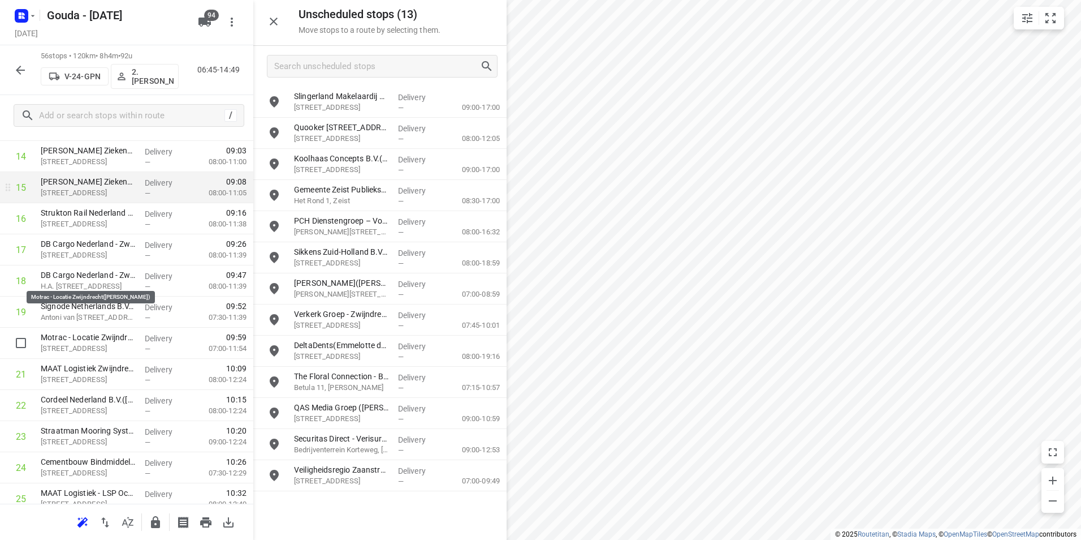
scroll to position [452, 0]
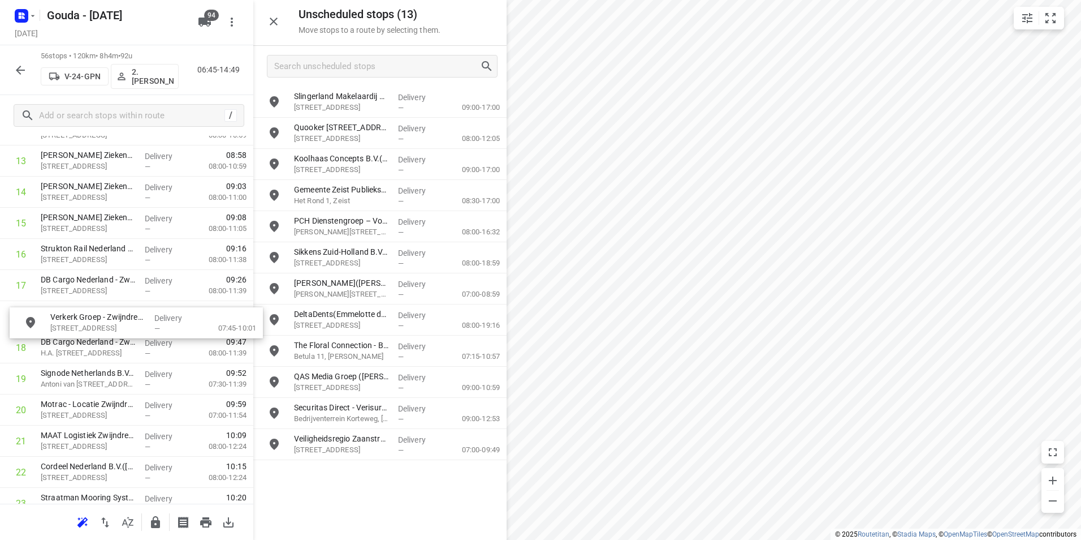
drag, startPoint x: 329, startPoint y: 329, endPoint x: 83, endPoint y: 322, distance: 246.6
click at [19, 316] on input "checkbox" at bounding box center [21, 316] width 23 height 23
checkbox input "true"
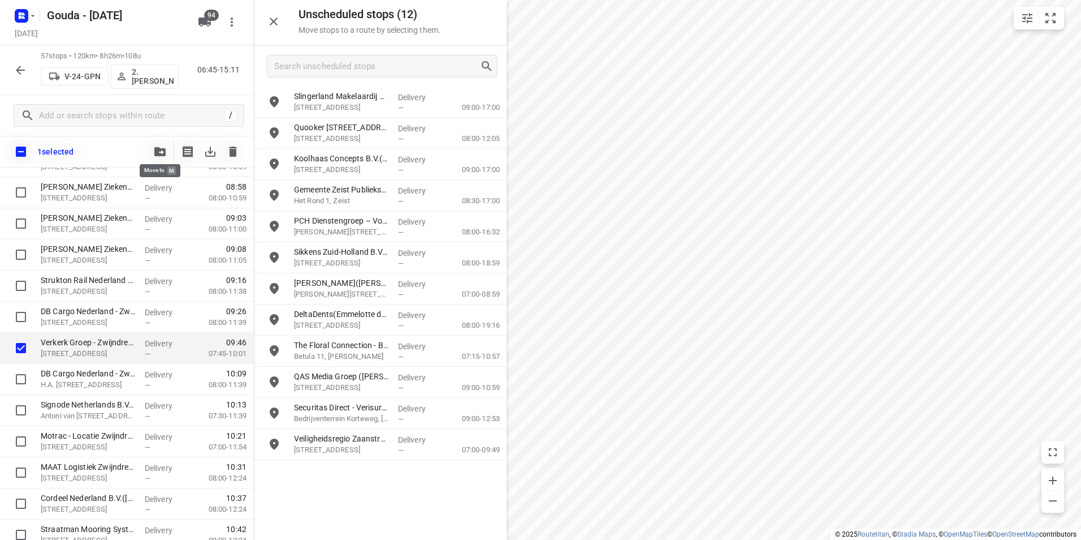
click at [163, 150] on icon "button" at bounding box center [159, 151] width 11 height 9
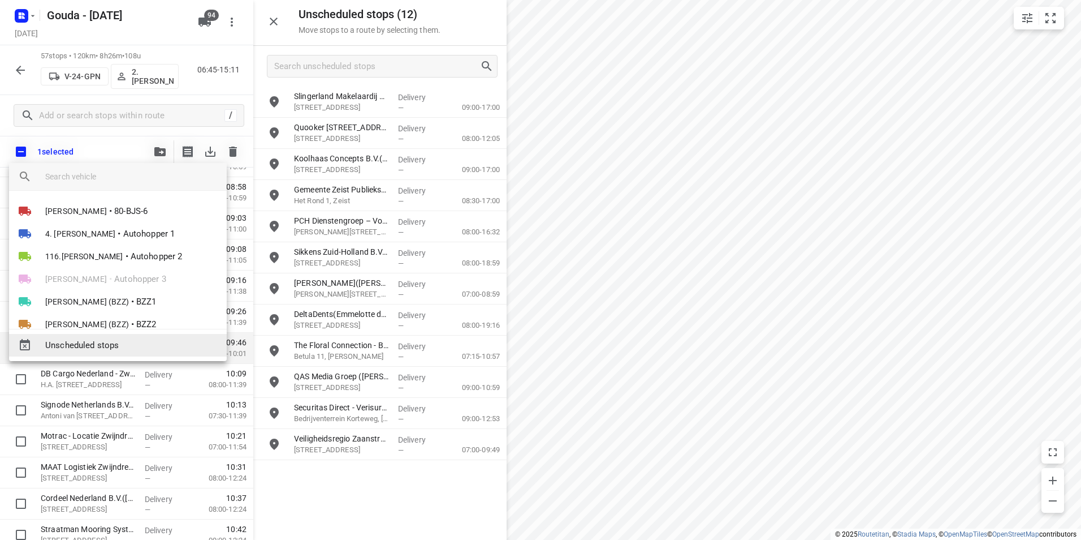
click at [116, 343] on span "Unscheduled stops" at bounding box center [131, 345] width 172 height 13
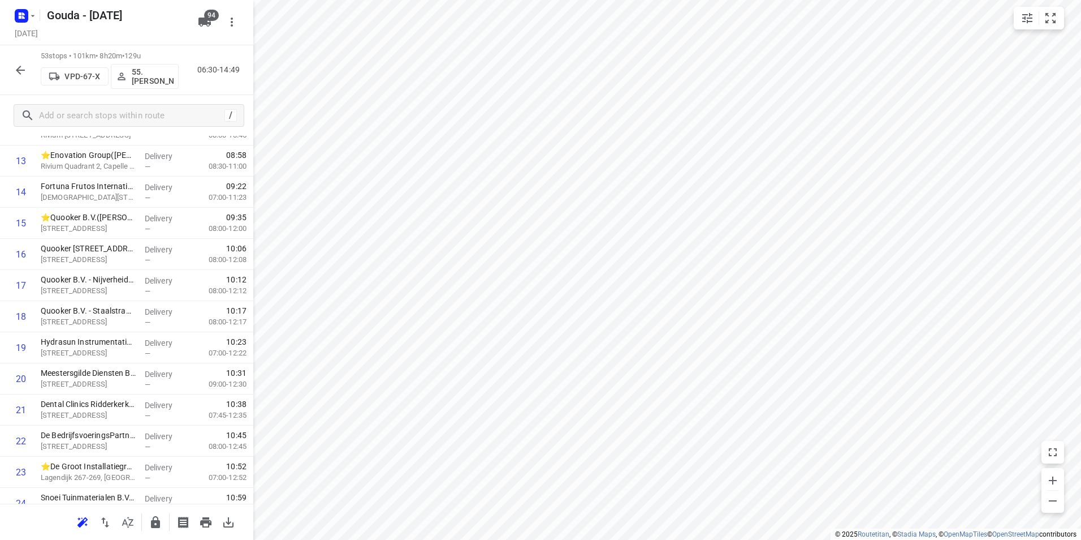
click at [251, 274] on div "i © 2025 Routetitan , © Stadia Maps , © OpenMapTiles © OpenStreetMap contributo…" at bounding box center [540, 270] width 1081 height 540
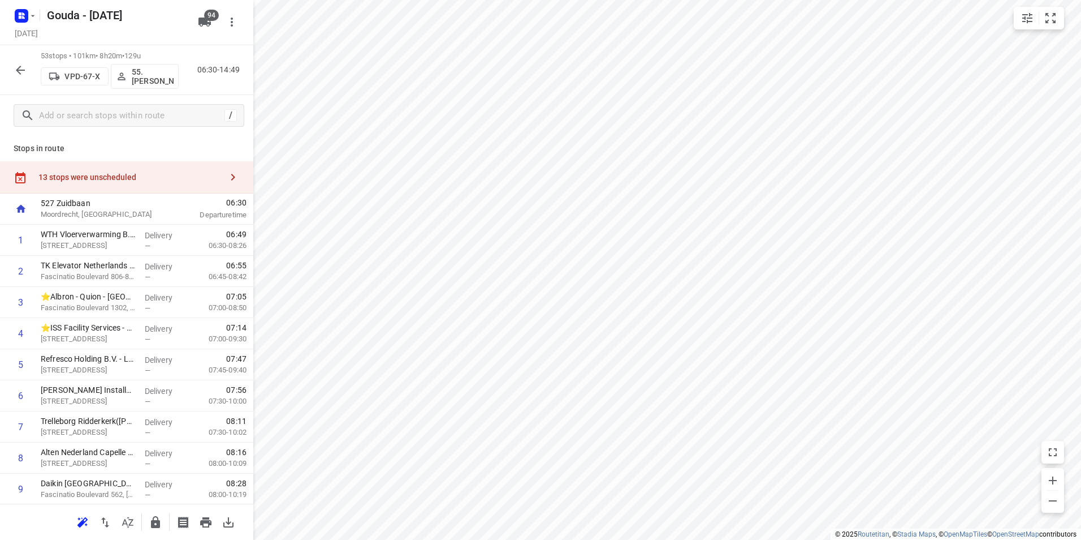
click at [154, 172] on div "13 stops were unscheduled" at bounding box center [129, 176] width 183 height 9
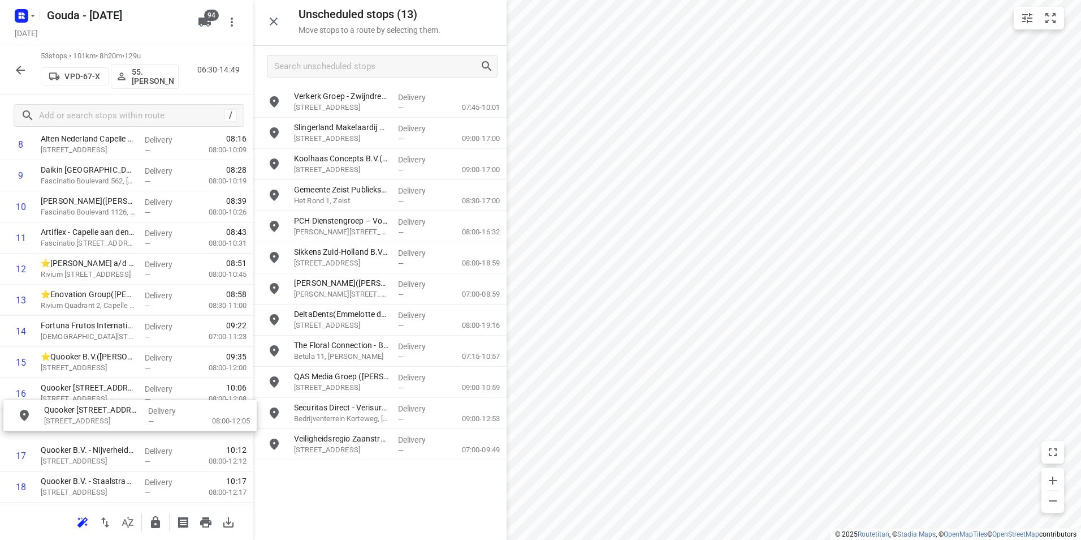
scroll to position [315, 0]
drag, startPoint x: 342, startPoint y: 171, endPoint x: 84, endPoint y: 387, distance: 336.8
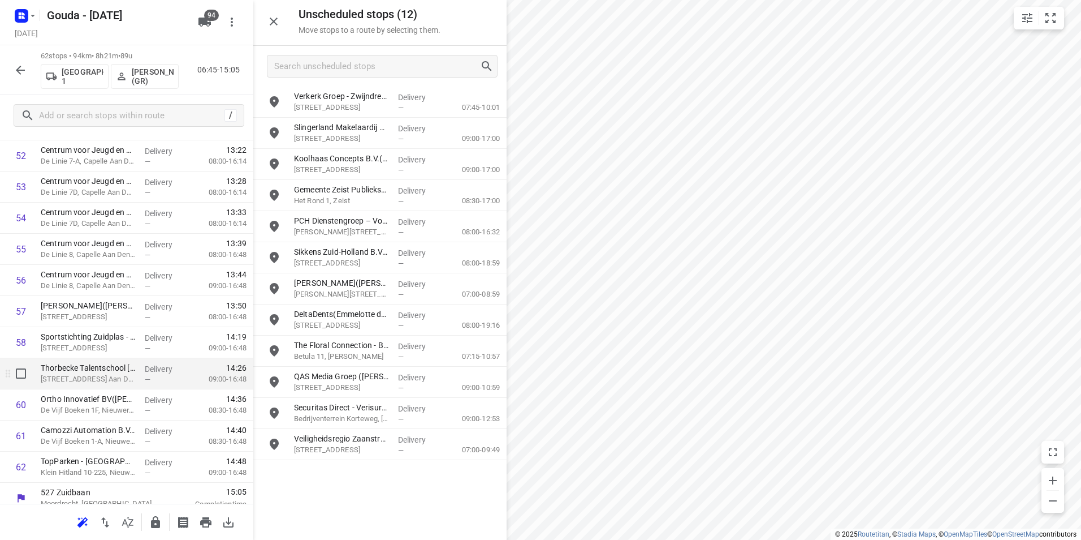
scroll to position [1681, 0]
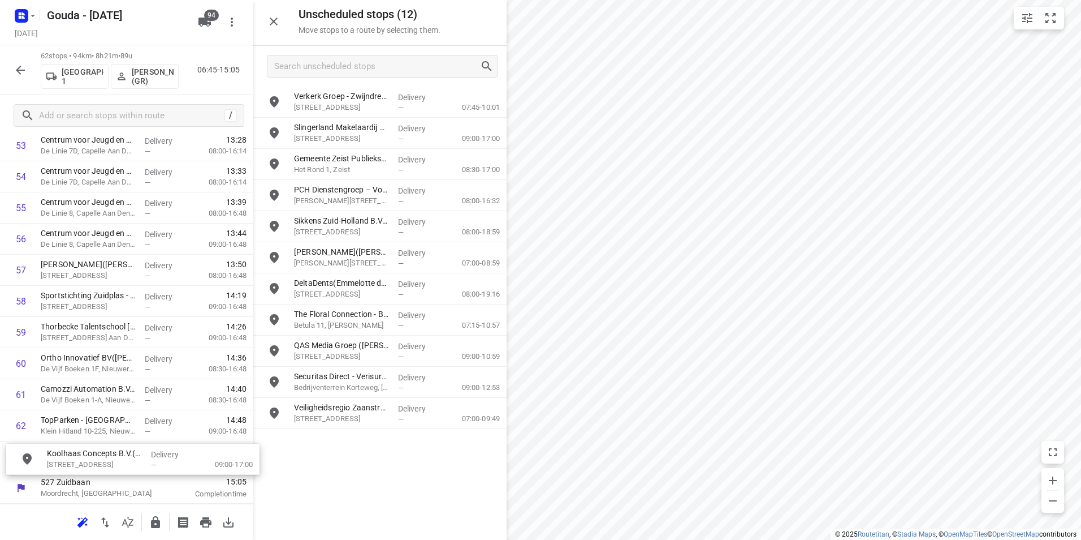
drag, startPoint x: 351, startPoint y: 156, endPoint x: 89, endPoint y: 444, distance: 388.7
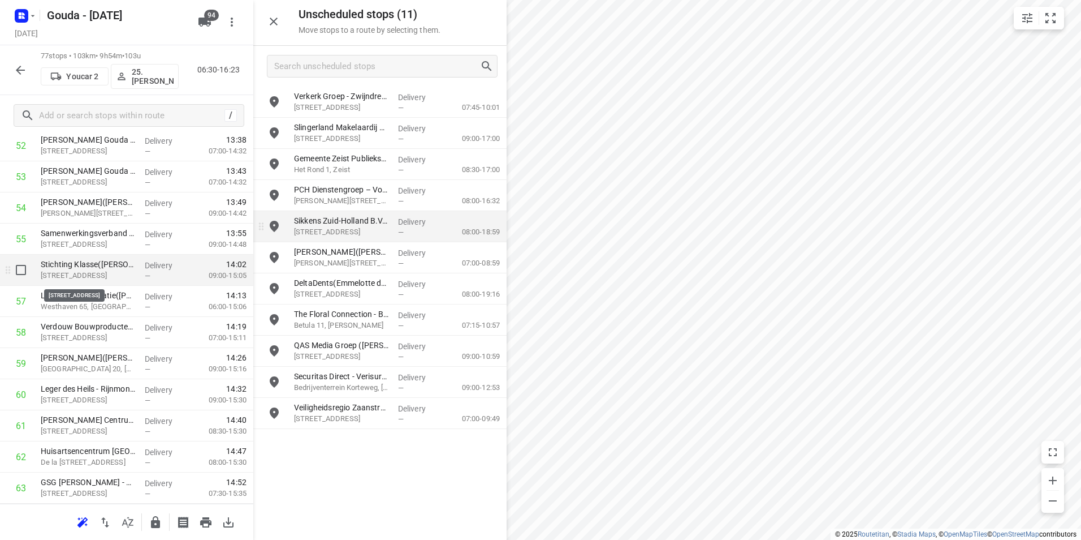
drag, startPoint x: 283, startPoint y: 220, endPoint x: 133, endPoint y: 274, distance: 158.7
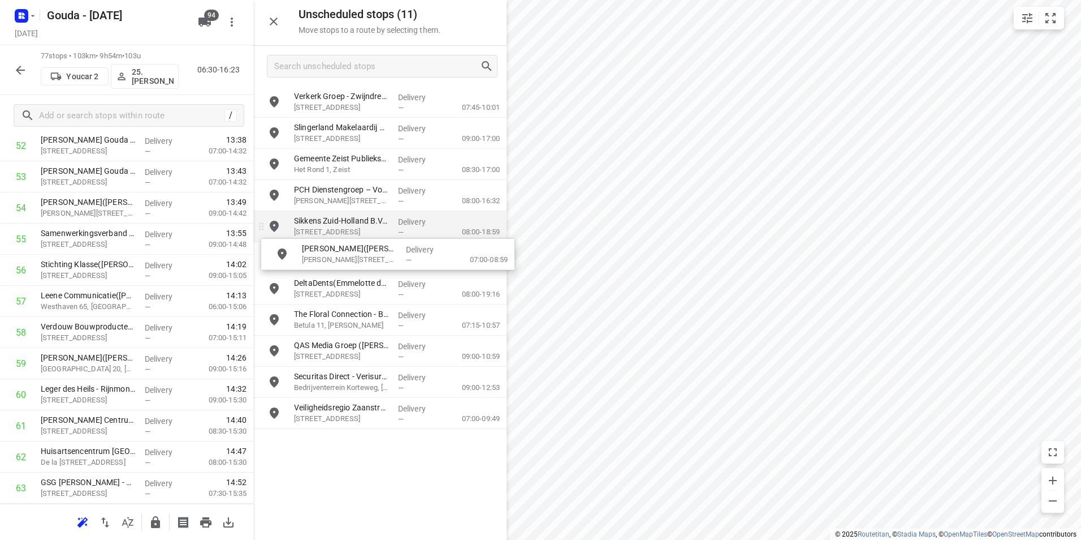
drag, startPoint x: 307, startPoint y: 251, endPoint x: 315, endPoint y: 205, distance: 46.0
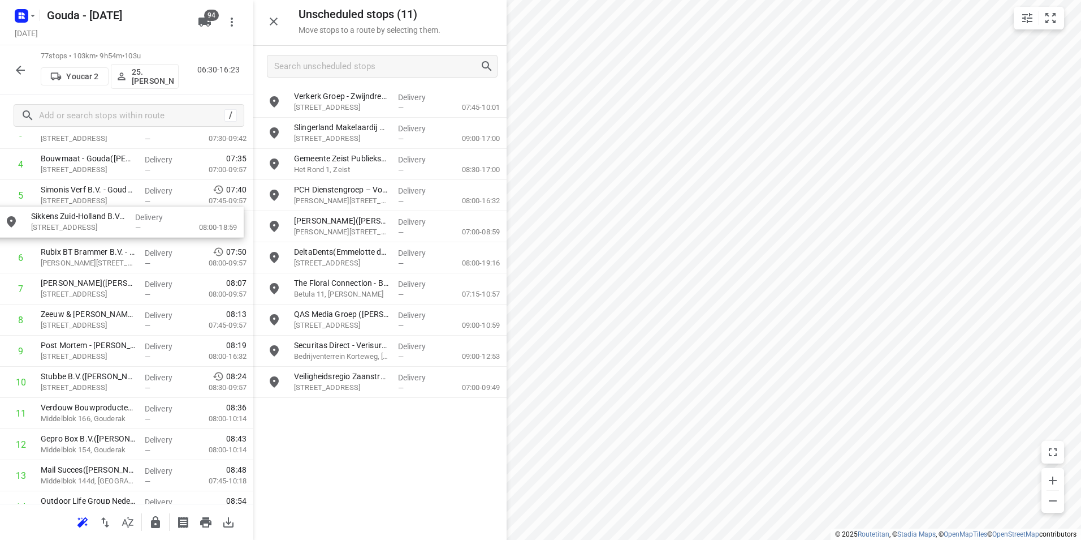
drag, startPoint x: 329, startPoint y: 224, endPoint x: 61, endPoint y: 225, distance: 268.6
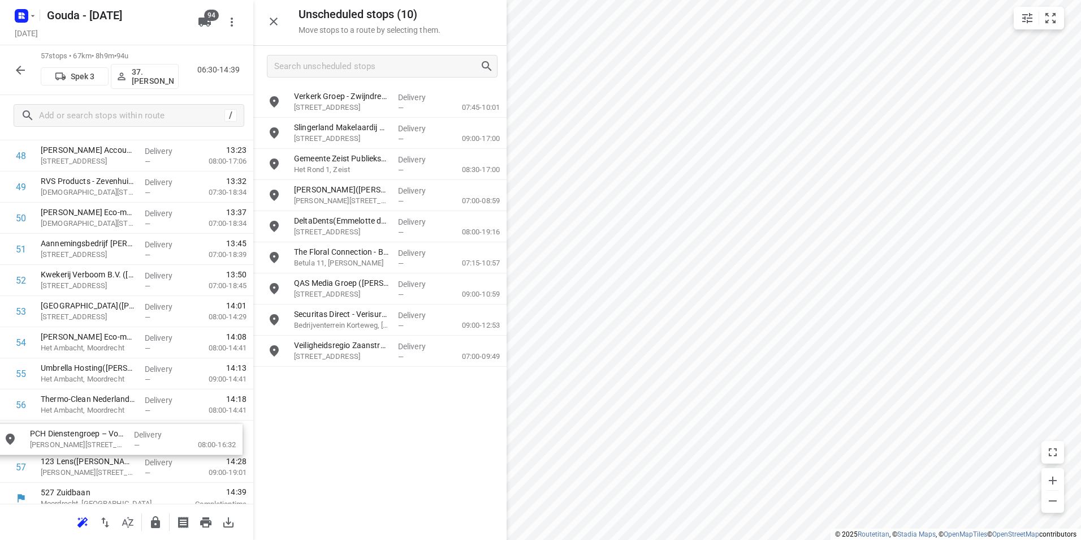
scroll to position [1559, 0]
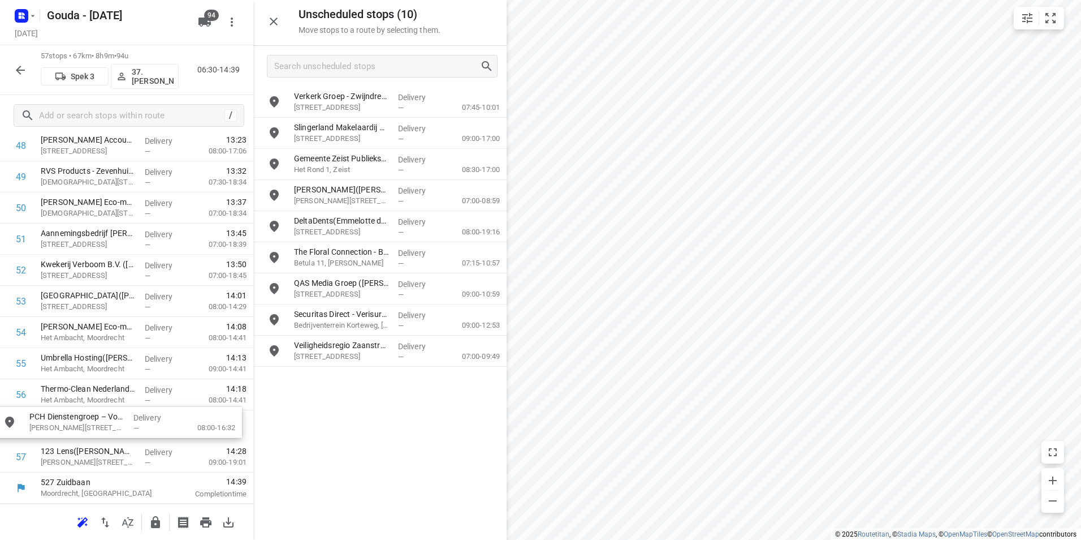
drag, startPoint x: 357, startPoint y: 193, endPoint x: 86, endPoint y: 421, distance: 354.4
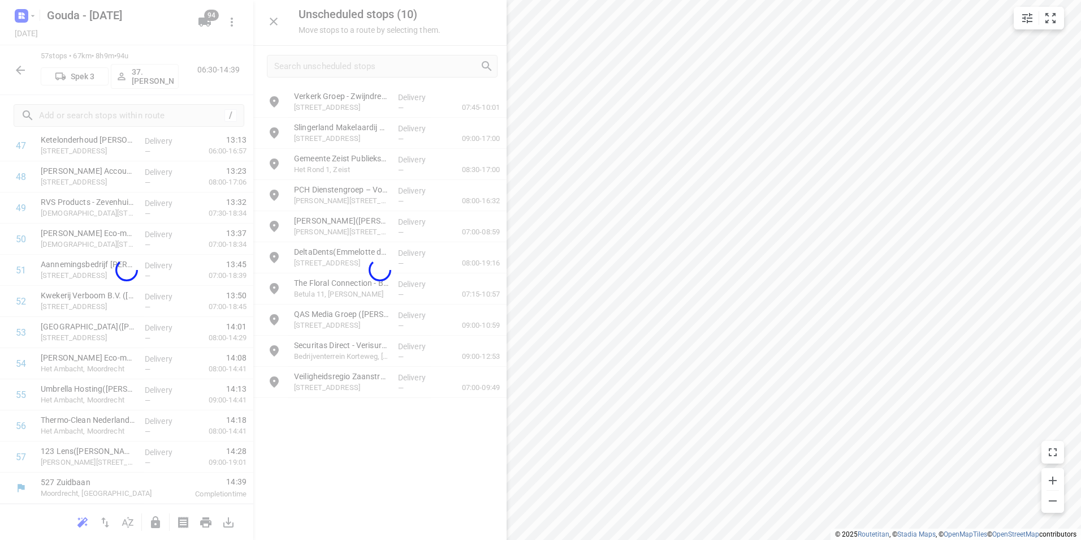
scroll to position [1525, 0]
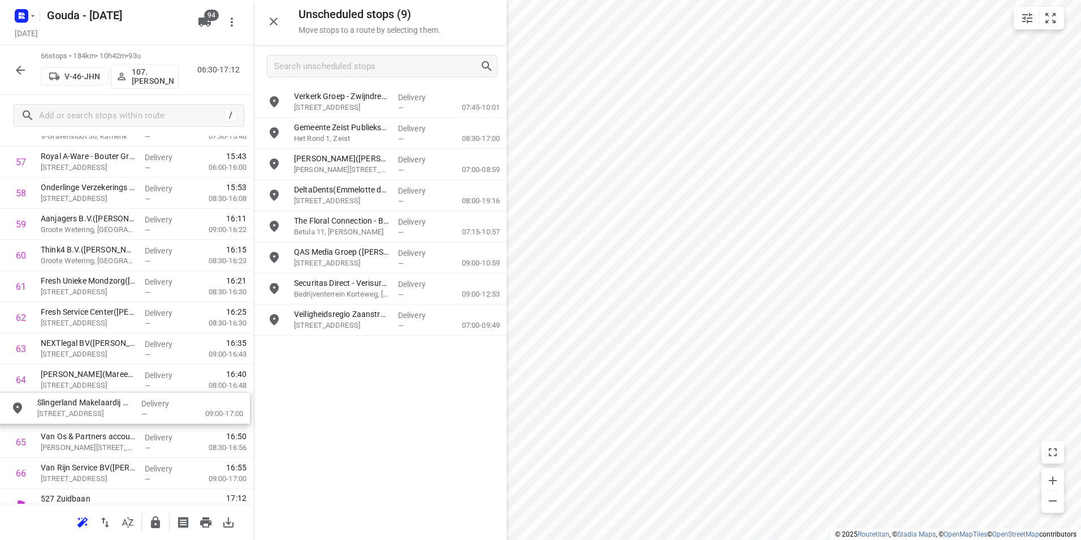
drag, startPoint x: 352, startPoint y: 142, endPoint x: 89, endPoint y: 414, distance: 378.3
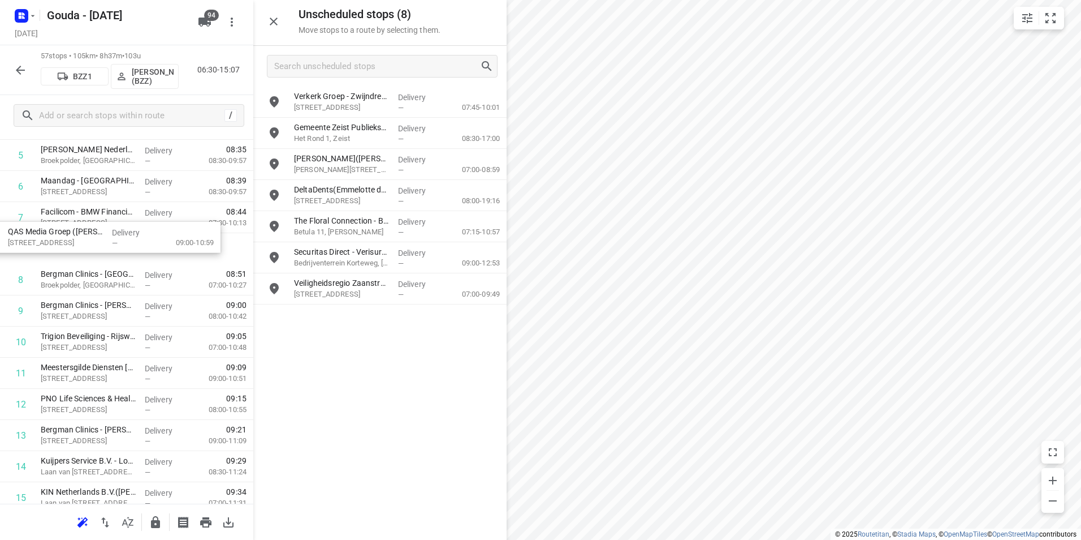
scroll to position [206, 0]
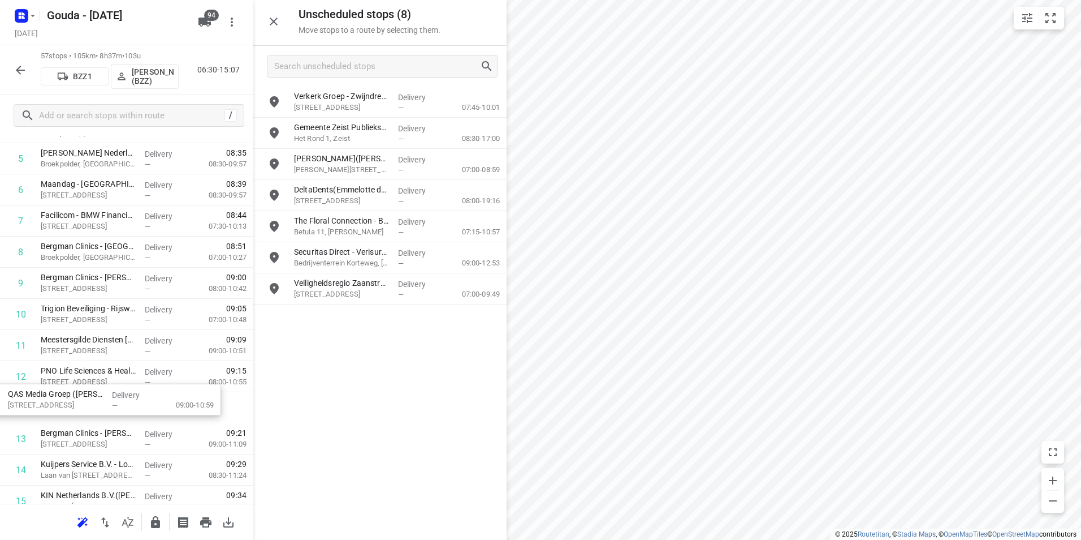
drag, startPoint x: 326, startPoint y: 252, endPoint x: 36, endPoint y: 396, distance: 323.7
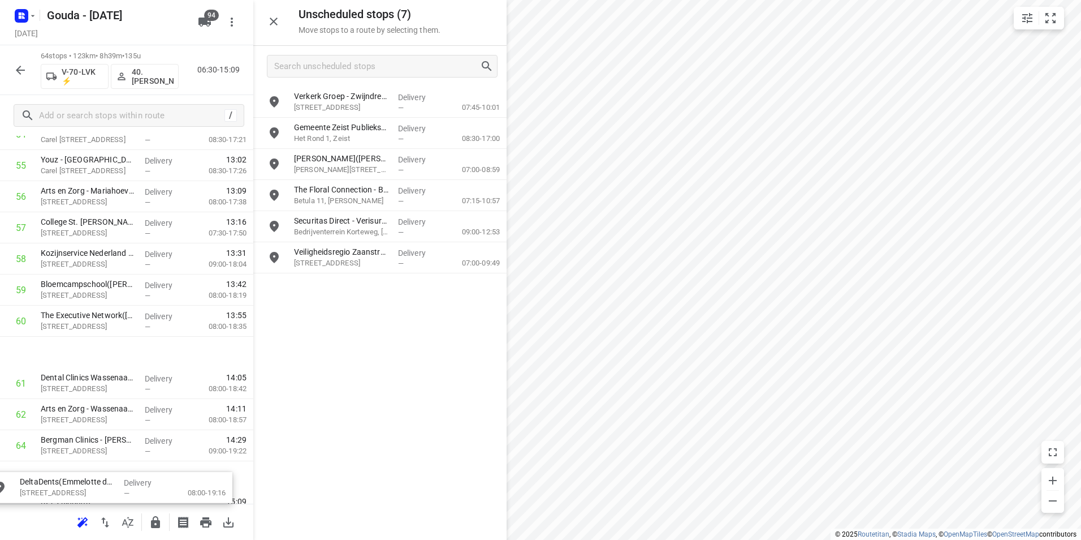
scroll to position [1783, 0]
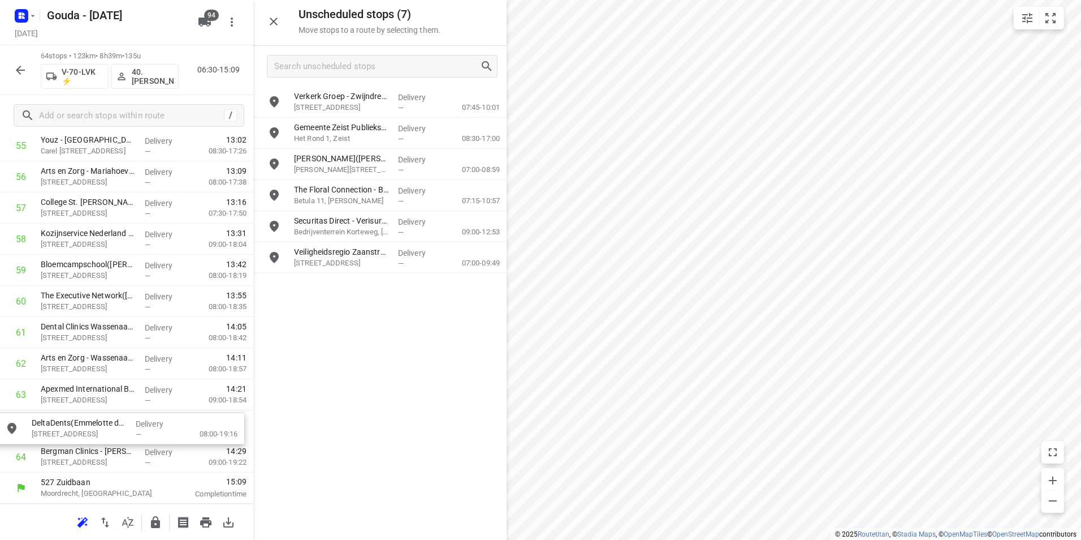
drag, startPoint x: 340, startPoint y: 193, endPoint x: 69, endPoint y: 415, distance: 350.5
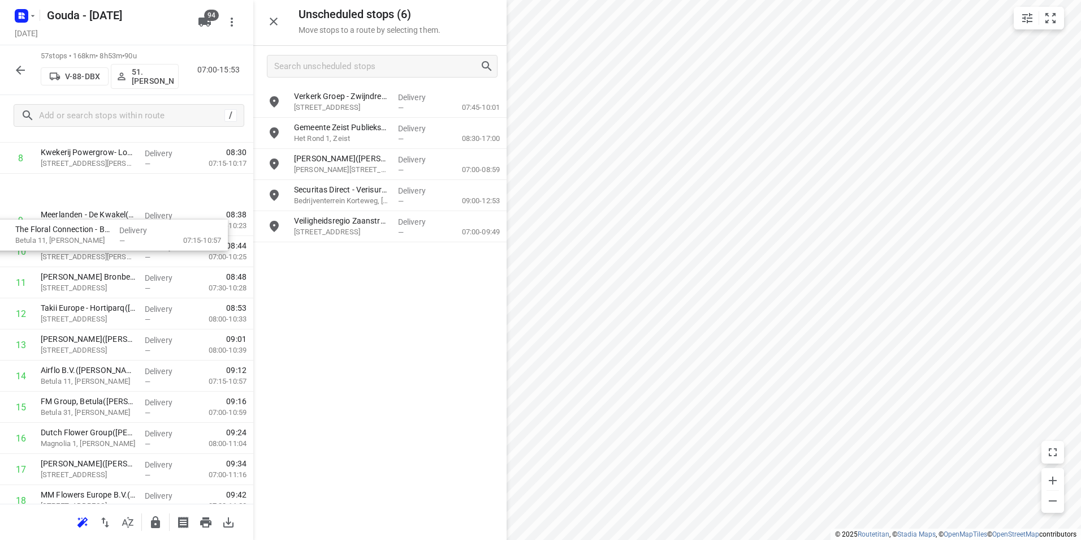
scroll to position [254, 0]
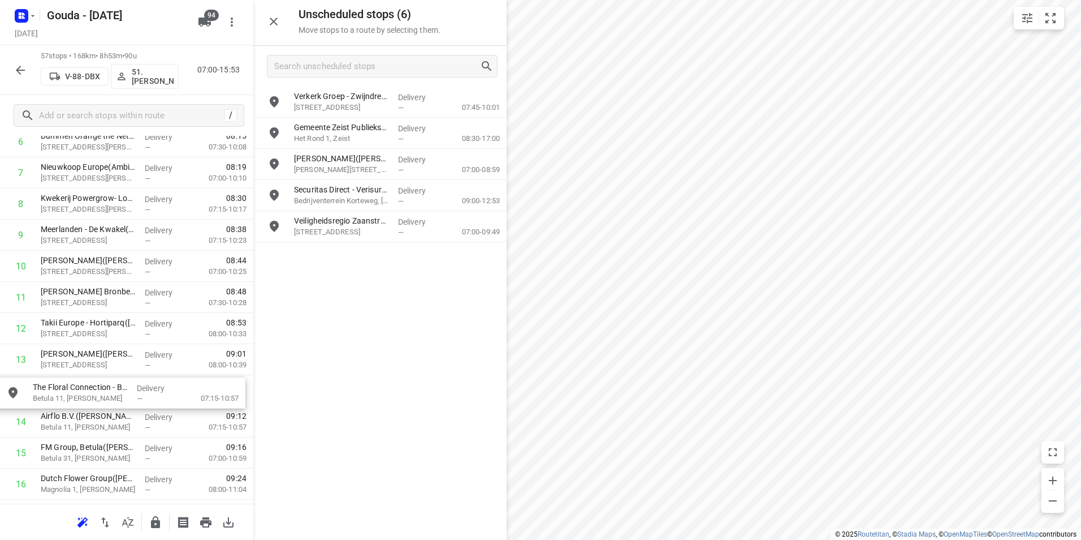
drag, startPoint x: 270, startPoint y: 203, endPoint x: 62, endPoint y: 392, distance: 281.5
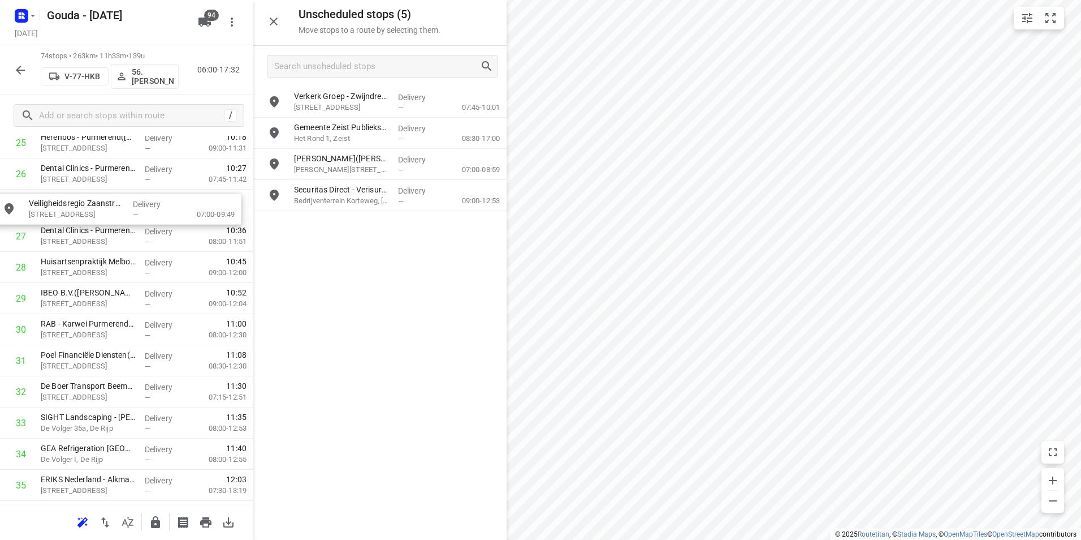
drag, startPoint x: 351, startPoint y: 224, endPoint x: 90, endPoint y: 215, distance: 260.9
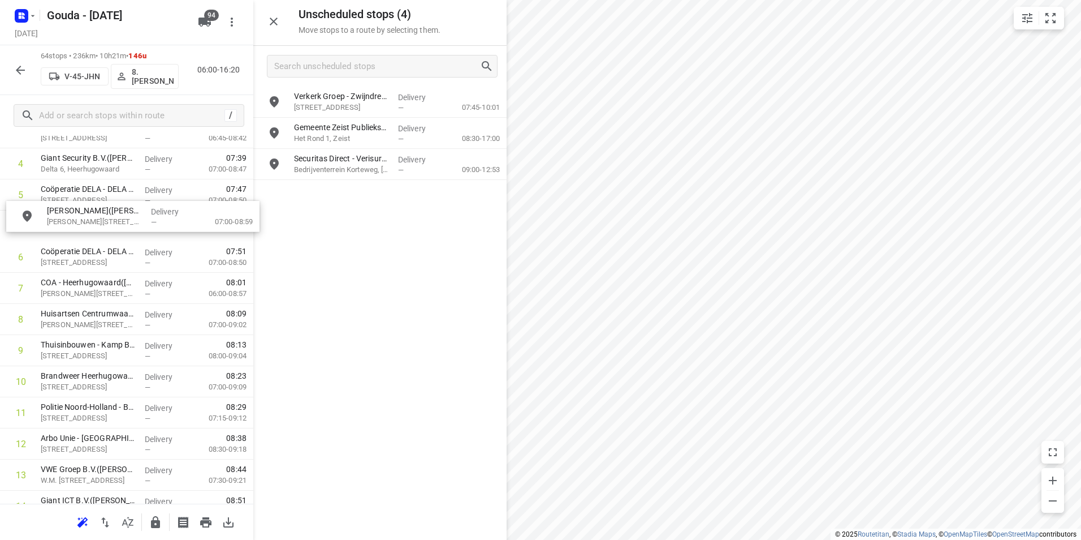
scroll to position [168, 0]
drag, startPoint x: 342, startPoint y: 165, endPoint x: 88, endPoint y: 290, distance: 283.5
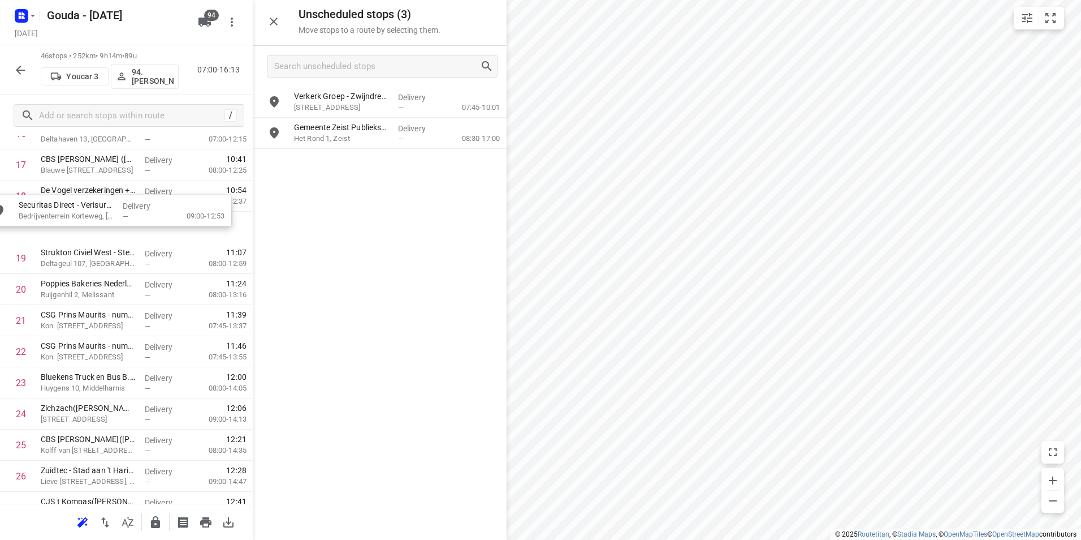
scroll to position [572, 0]
drag, startPoint x: 329, startPoint y: 170, endPoint x: 60, endPoint y: 235, distance: 276.4
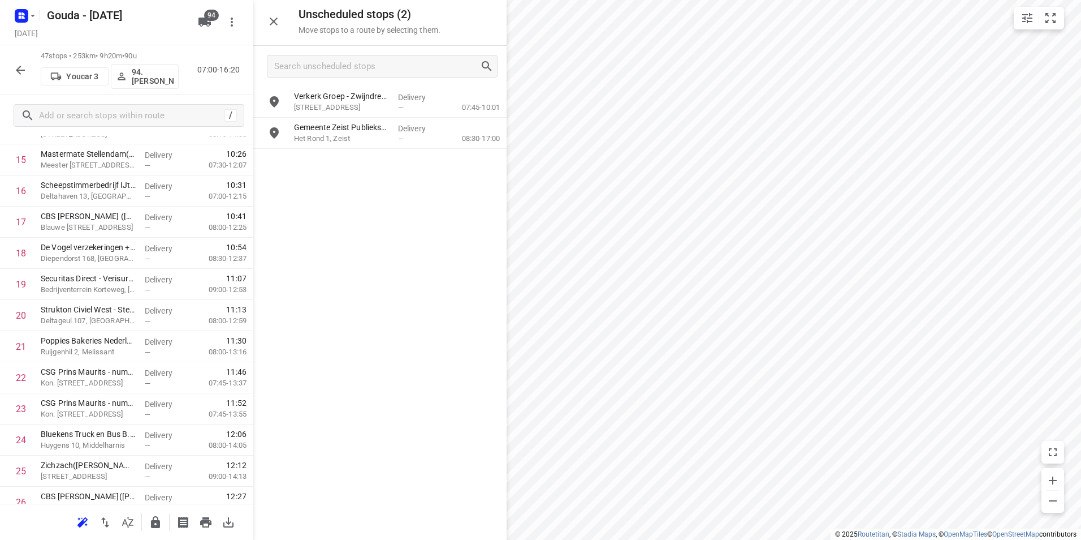
click at [335, 132] on div "Gemeente Zeist Publiekshal([PERSON_NAME]) [STREET_ADDRESS]" at bounding box center [342, 133] width 104 height 31
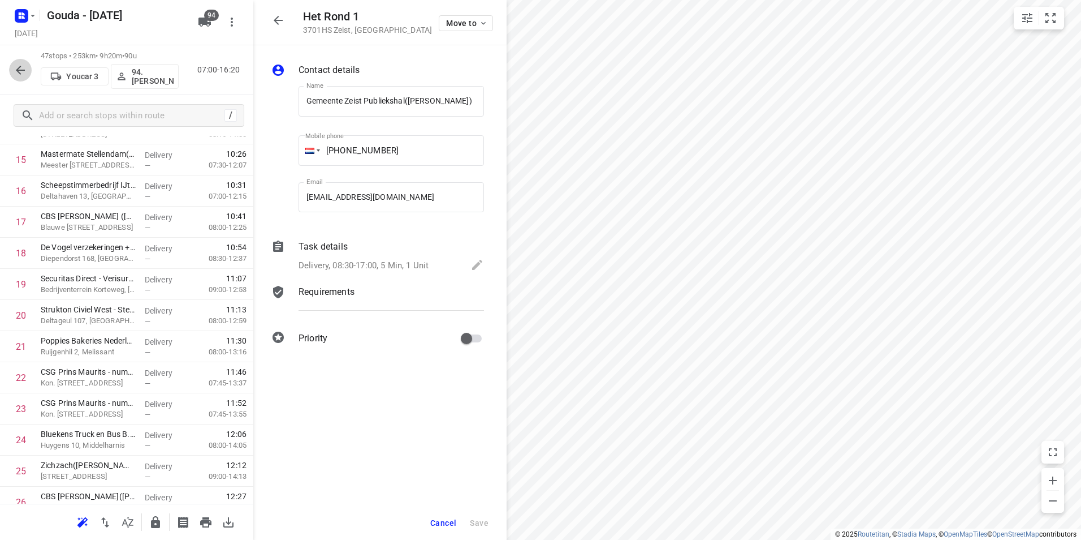
click at [14, 68] on icon "button" at bounding box center [21, 70] width 14 height 14
